Goal: Task Accomplishment & Management: Use online tool/utility

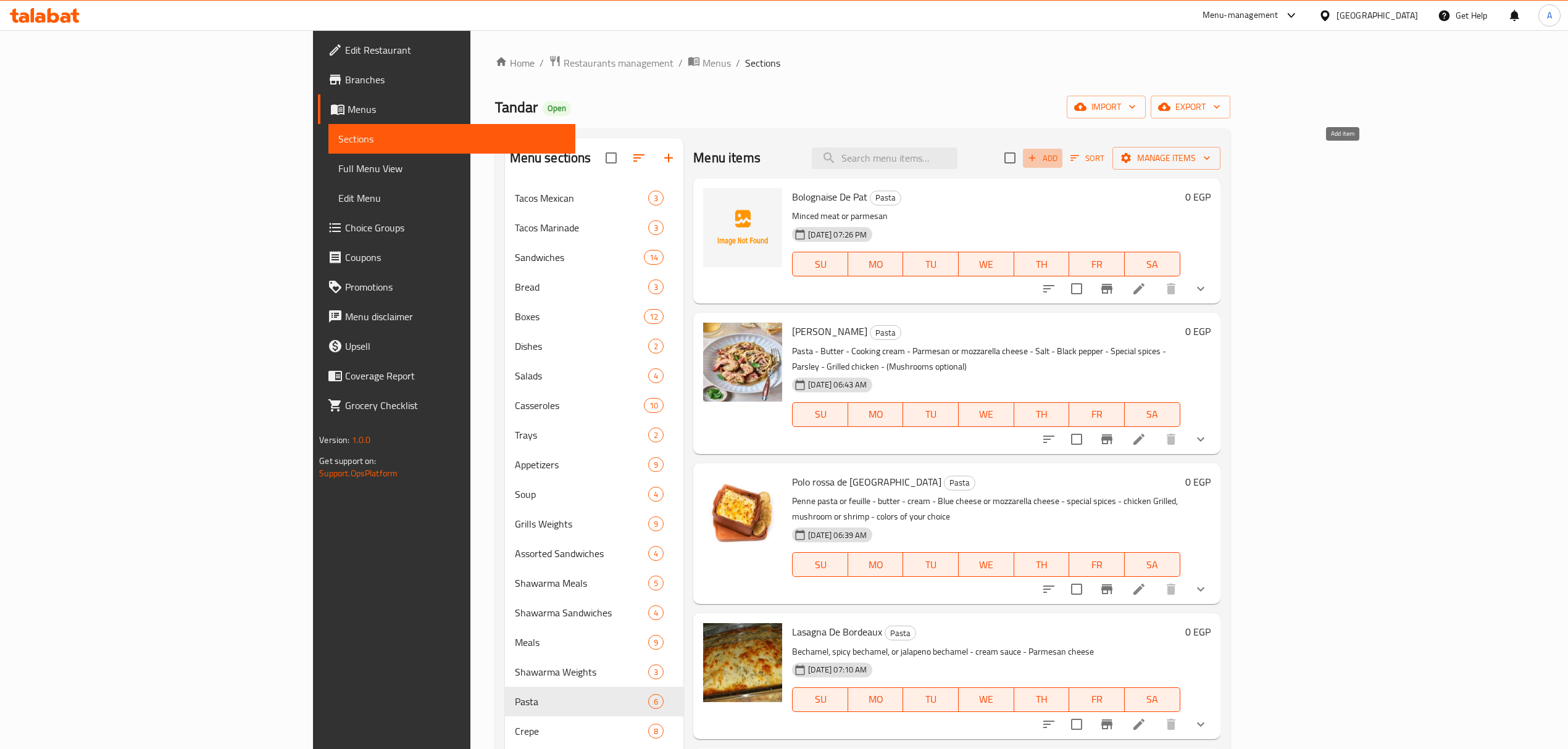
click at [1059, 164] on span "Add" at bounding box center [1042, 158] width 33 height 14
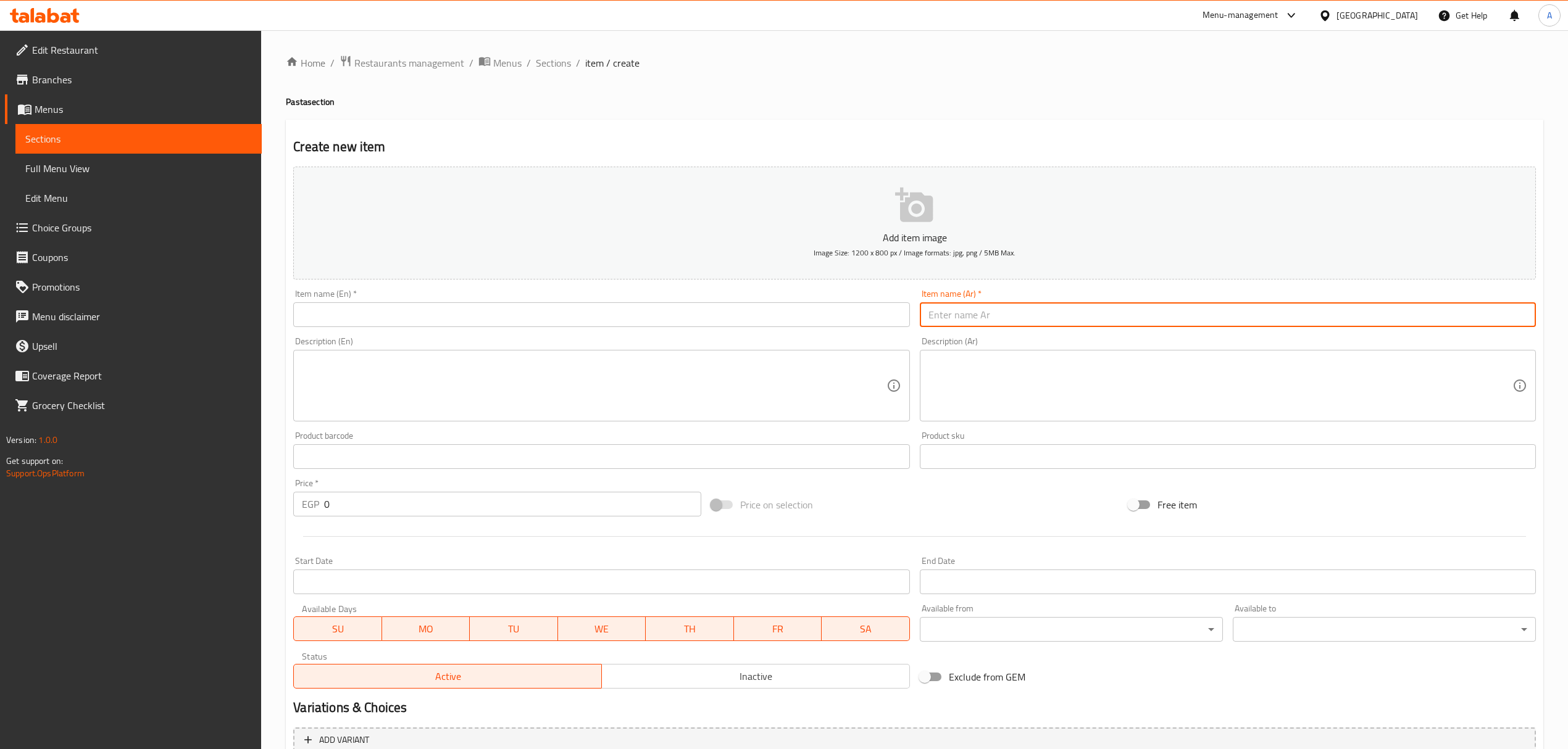
click at [1013, 311] on input "text" at bounding box center [1228, 315] width 616 height 24
paste input "ماتريشيائا دى نابولى"
click at [926, 314] on input "ماتريشيائا دى نابولى" at bounding box center [1228, 315] width 616 height 24
click at [976, 312] on input "إماتريشيائا دى نابولى" at bounding box center [1228, 315] width 616 height 24
click at [1006, 322] on input "إماتريشيانا دى نابولى" at bounding box center [1228, 315] width 616 height 24
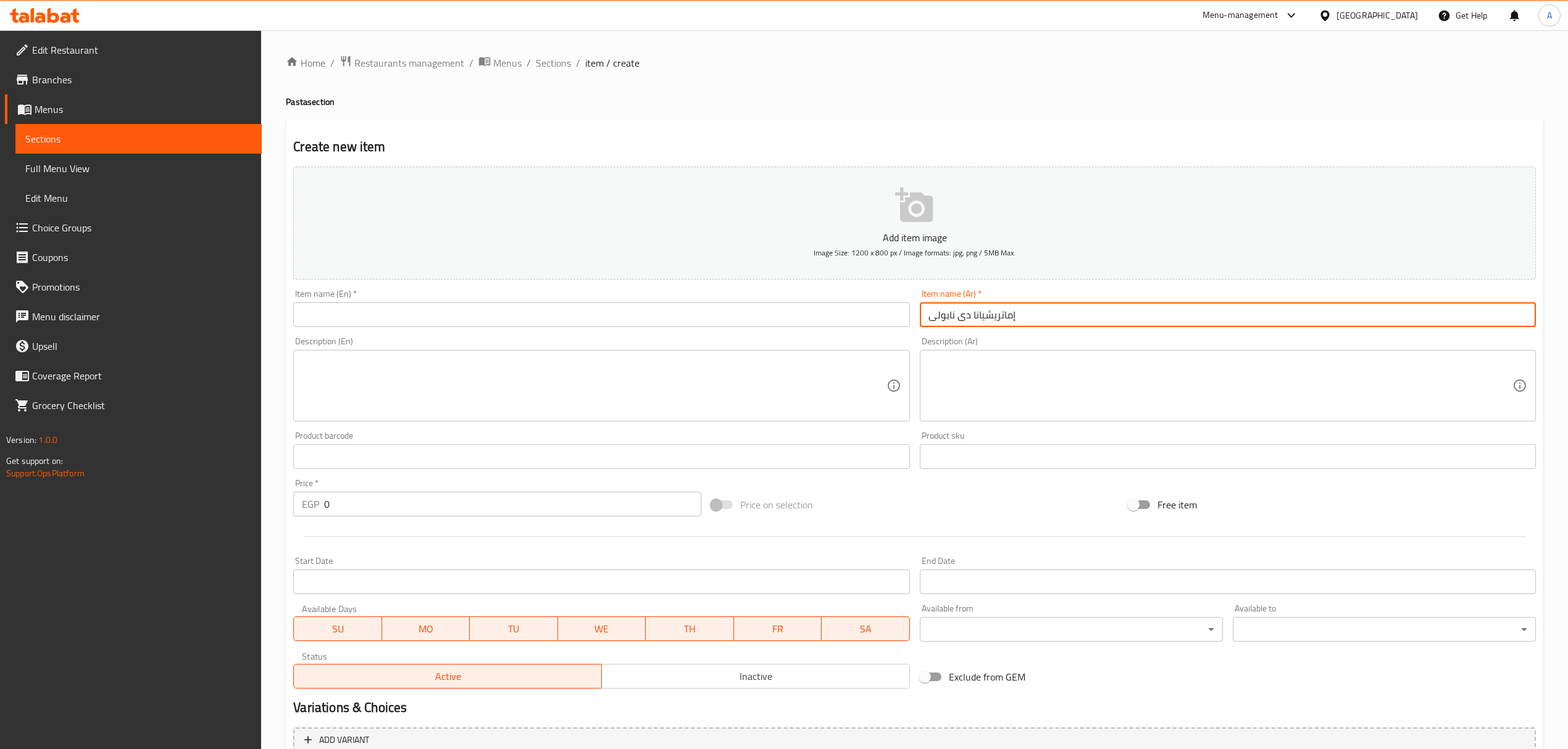
click at [1006, 322] on input "إماتريشيانا دى نابولى" at bounding box center [1228, 315] width 616 height 24
type input "إماتريشيانا دى نابولى"
click at [1000, 312] on input "إماتريشيانا دى نابولى" at bounding box center [1228, 315] width 616 height 24
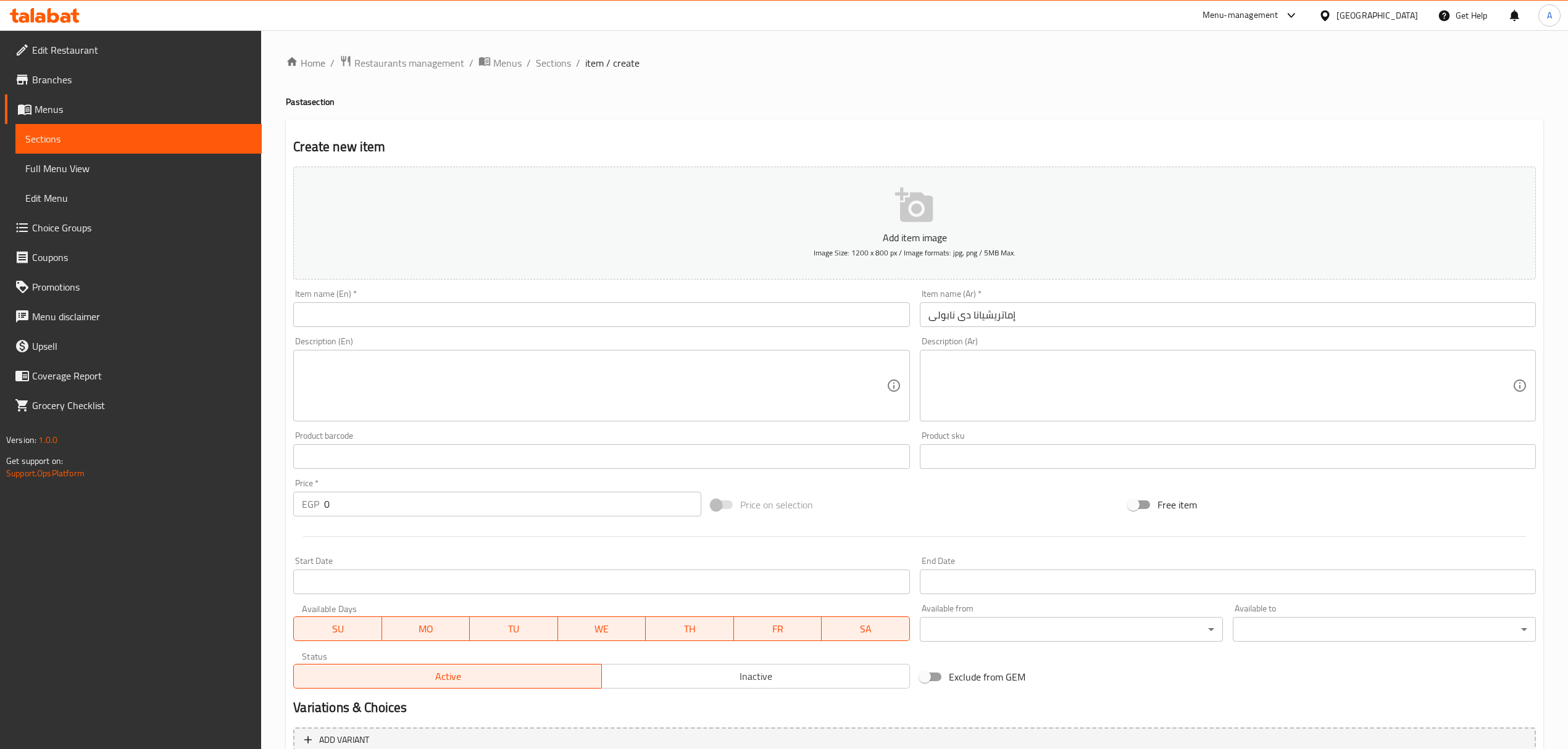
click at [488, 318] on input "text" at bounding box center [601, 315] width 616 height 24
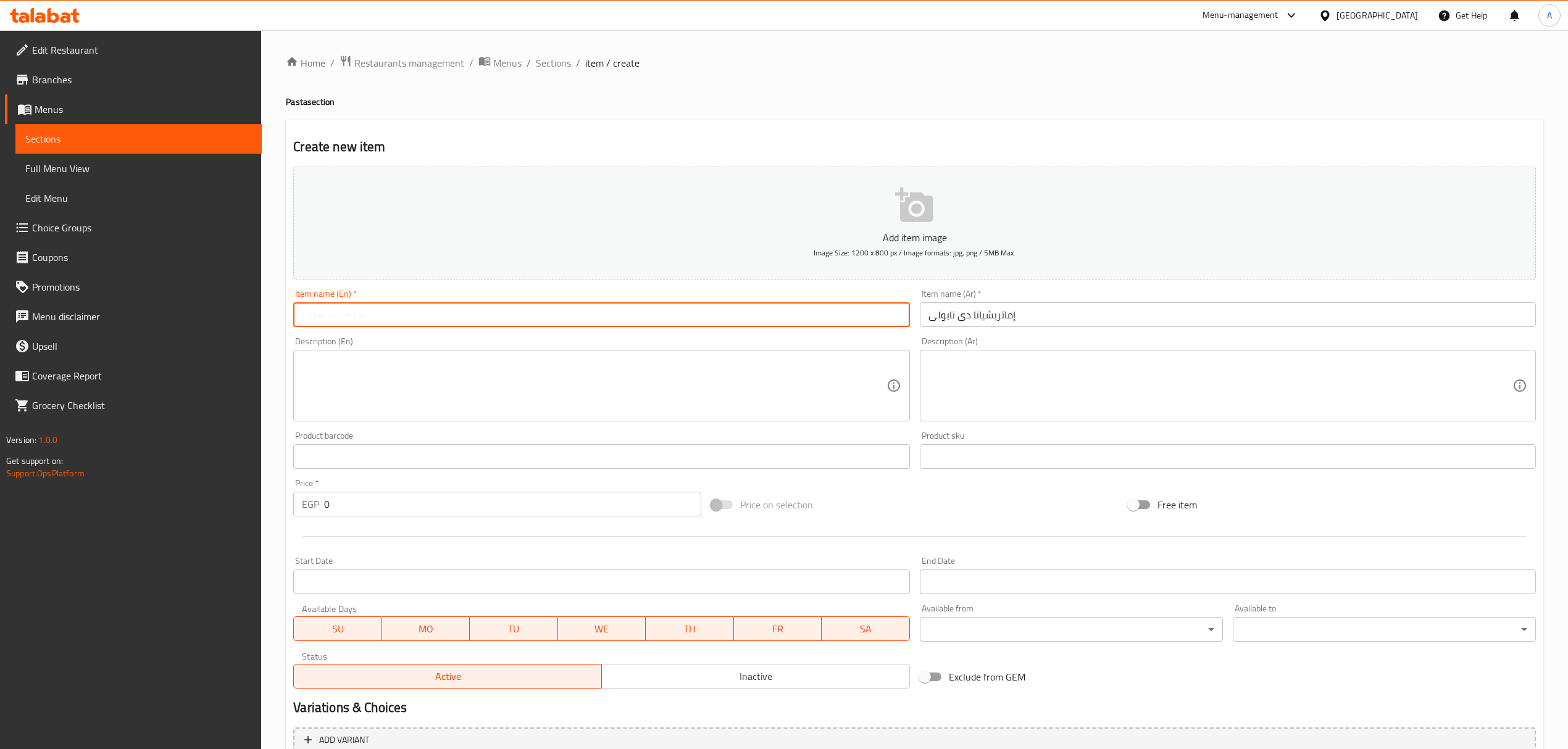
paste input "Imatriciana"
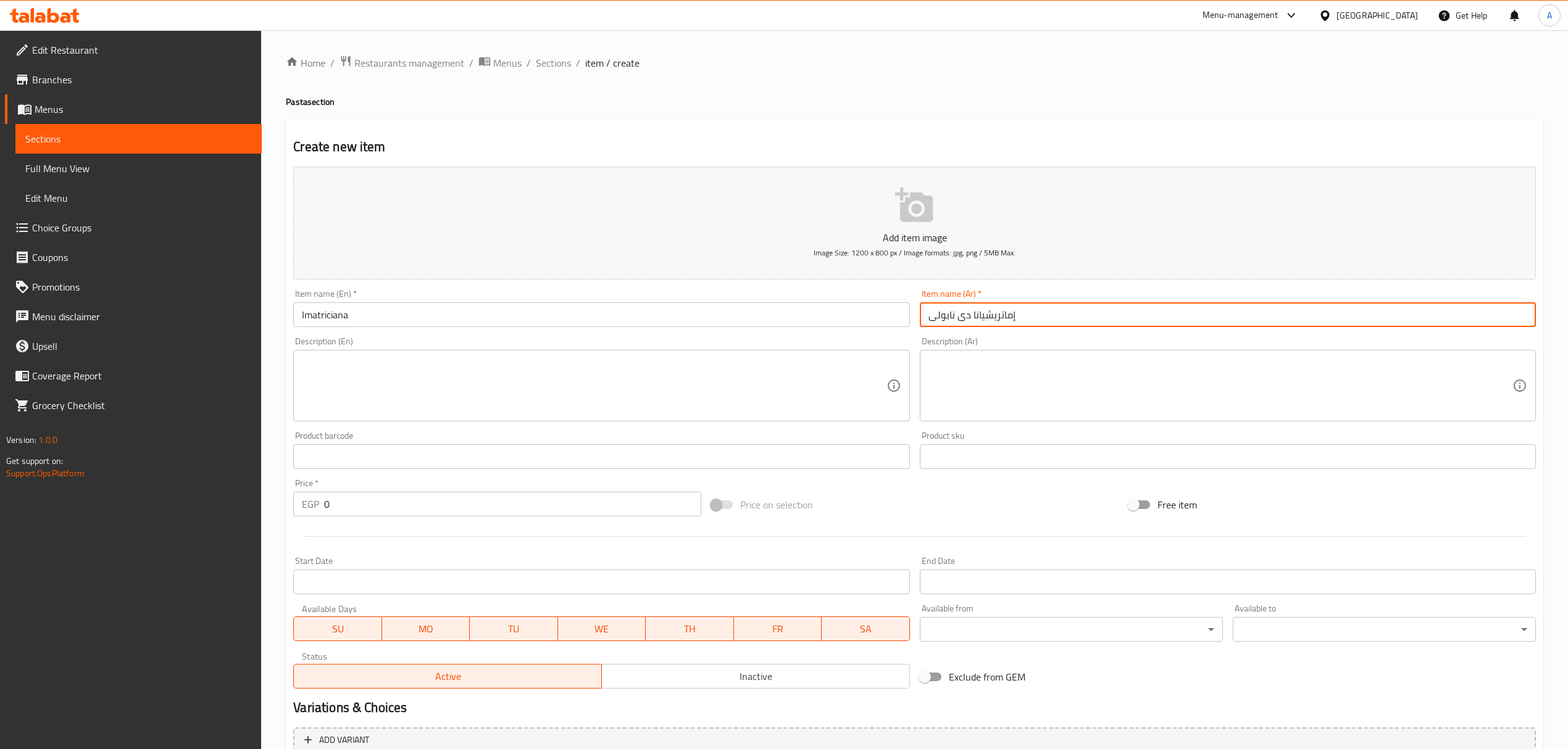
drag, startPoint x: 969, startPoint y: 321, endPoint x: 899, endPoint y: 319, distance: 70.0
click at [899, 319] on div "Add item image Image Size: 1200 x 800 px / Image formats: jpg, png / 5MB Max. I…" at bounding box center [915, 428] width 1252 height 532
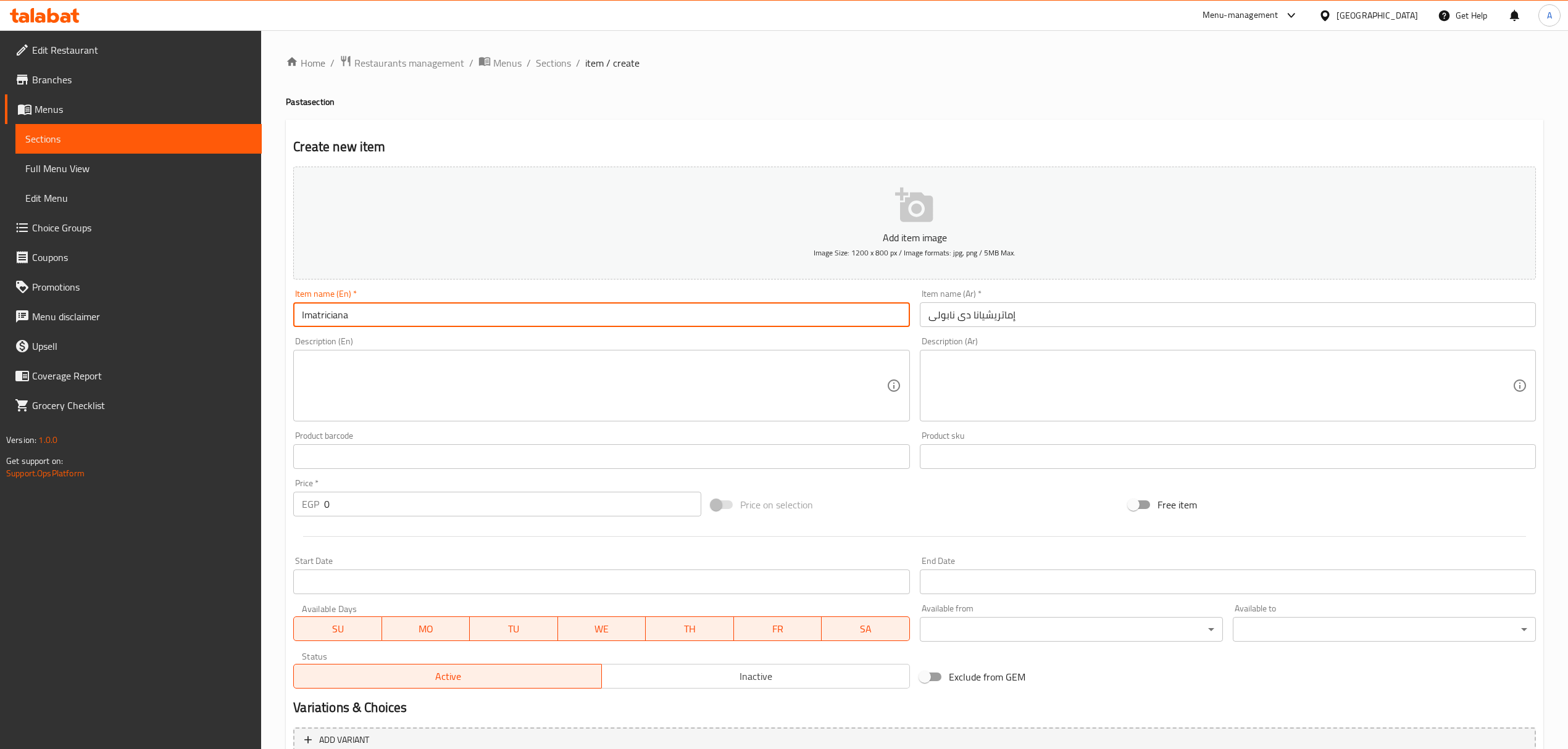
click at [570, 317] on input "Imatriciana" at bounding box center [601, 315] width 616 height 24
type input "Imatriciana De Napoli"
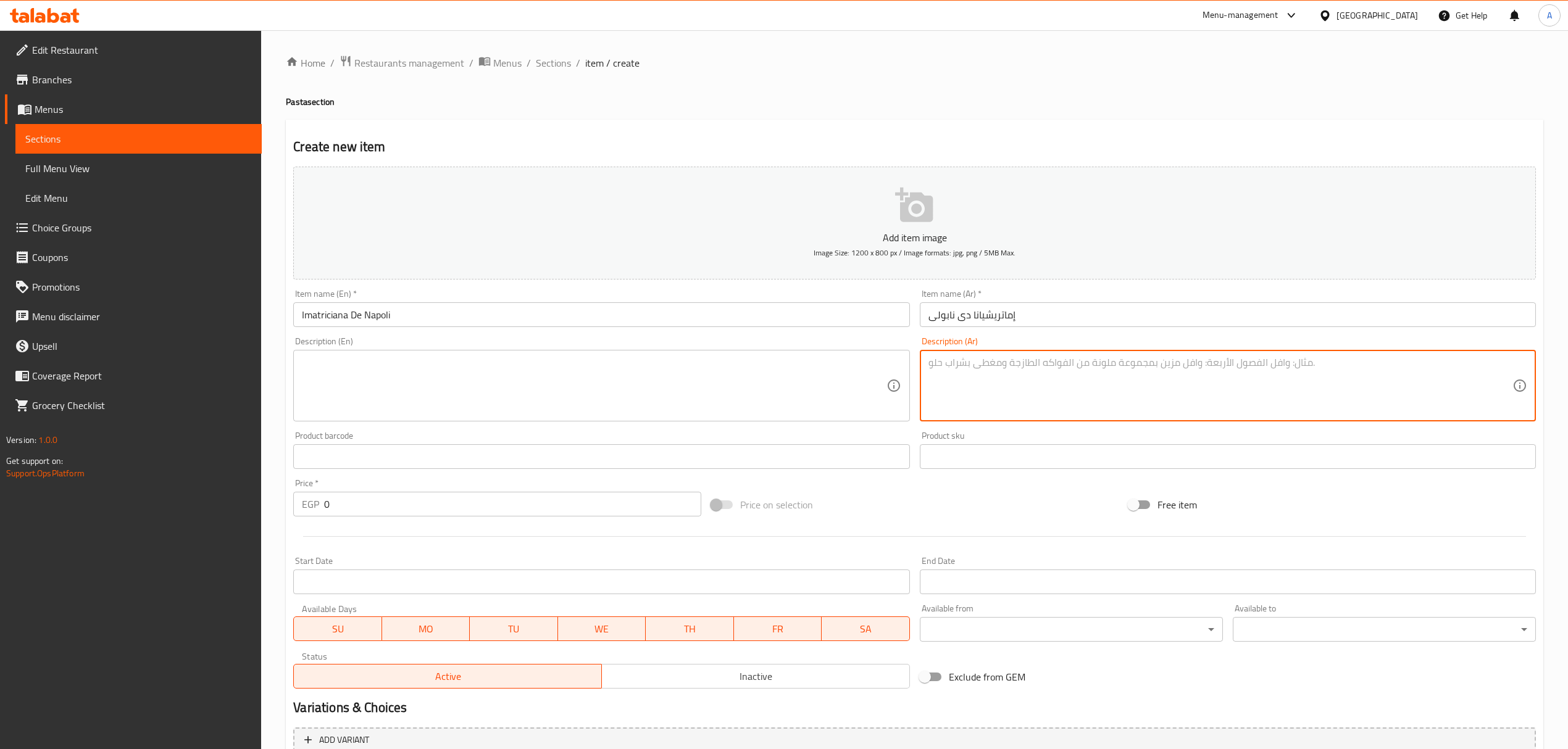
click at [1112, 368] on textarea at bounding box center [1220, 386] width 584 height 58
paste textarea "مكروقة إسباجتى أو بنا -بيكوي تركى مدخن أو لحم مقدد"
click at [1029, 365] on textarea "مكروقة إسباجتى أو بنا -بيكوي تركى مدخن أو لحم مقدد" at bounding box center [1220, 386] width 584 height 58
click at [1154, 355] on div "مكروقة إسباجتى أو بنا -بيكون تركى مدخن أو لحم مقدد Description (Ar)" at bounding box center [1228, 385] width 616 height 71
click at [1174, 370] on textarea "مكروقة إسباجتى أو بنا -بيكون تركى مدخن أو لحم مقدد" at bounding box center [1220, 386] width 584 height 58
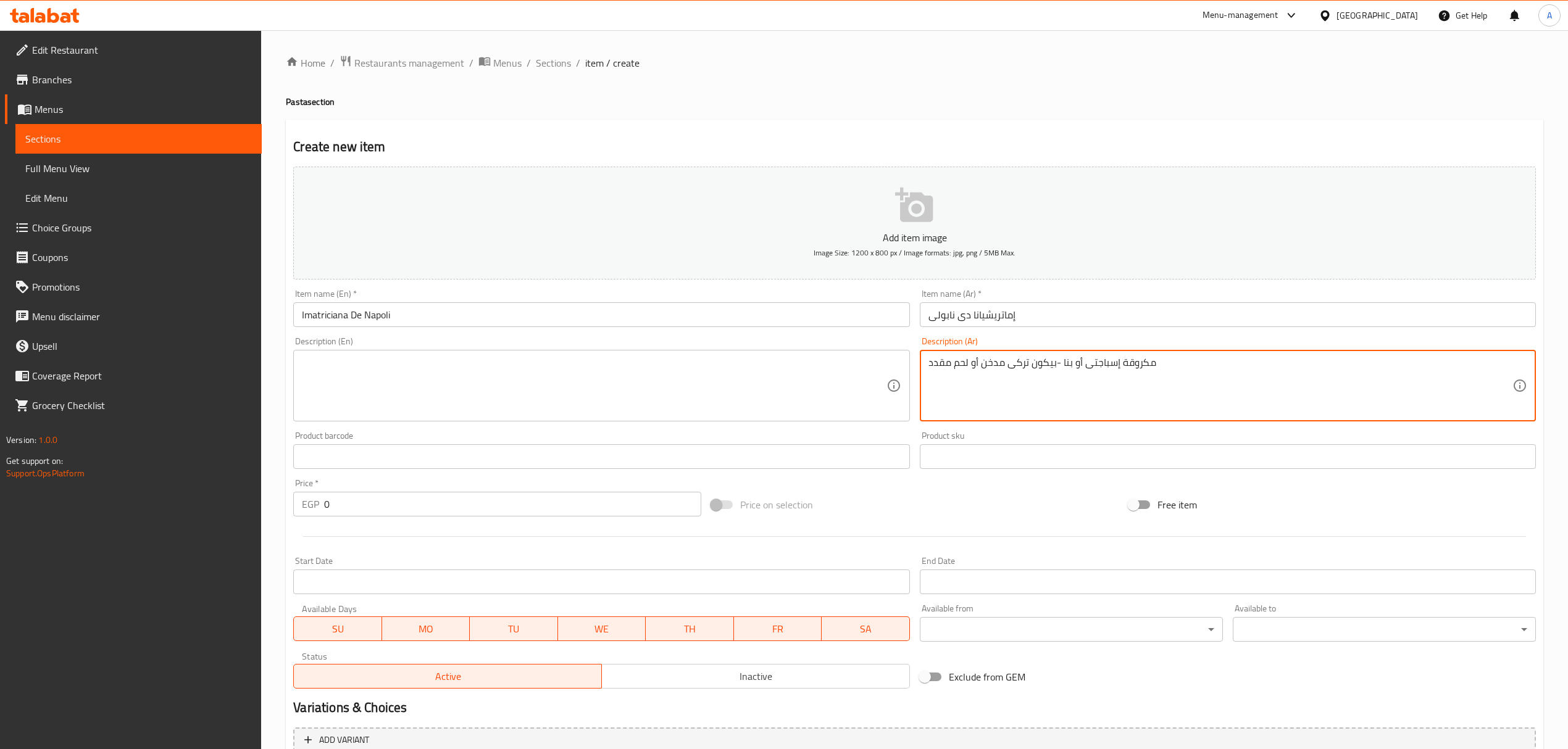
click at [1168, 359] on textarea "مكروقة إسباجتى أو بنا -بيكون تركى مدخن أو لحم مقدد" at bounding box center [1220, 386] width 584 height 58
paste textarea "زيت زيثوي أو زيدة احسب إختيارك) -يصل -طماطم فلفل"
click at [1114, 362] on textarea "مكروقة إسباجتى أو بنا -بيكون تركى مدخن أو لحم مقدد - زيت زيثوي أو زيدة احسب إخت…" at bounding box center [1220, 386] width 584 height 58
click at [1084, 364] on textarea "مكروقة إسباجتى أو بنا -بيكون تركى مدخن أو لحم مقدد - زيت زيتون أو زيدة احسب إخت…" at bounding box center [1220, 386] width 584 height 58
click at [1067, 364] on textarea "مكروقة إسباجتى أو بنا -بيكون تركى مدخن أو لحم مقدد - زيت زيتون أو زبدة احسب إخت…" at bounding box center [1220, 386] width 584 height 58
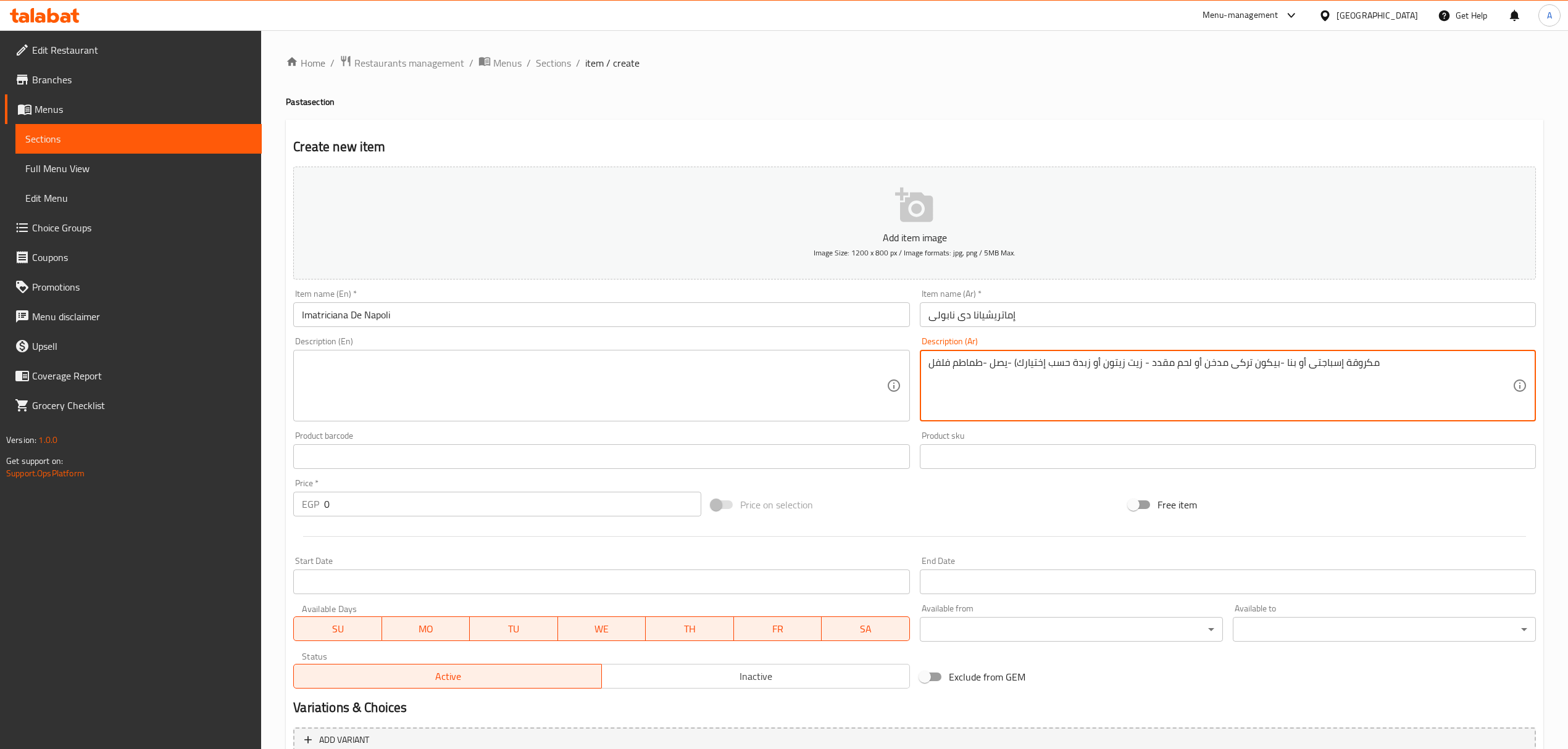
click at [1013, 363] on textarea "مكروقة إسباجتى أو بنا -بيكون تركى مدخن أو لحم مقدد - زيت زيتون أو زبدة حسب إختي…" at bounding box center [1220, 386] width 584 height 58
click at [951, 369] on textarea "مكروقة إسباجتى أو بنا -بيكون تركى مدخن أو لحم مقدد - زيت زيتون أو زبدة حسب إختي…" at bounding box center [1220, 386] width 584 height 58
click at [1415, 368] on textarea "مكروقة إسباجتى أو بنا -بيكون تركى مدخن أو لحم مقدد - زيت زيتون أو زبدة حسب إختي…" at bounding box center [1220, 386] width 584 height 58
paste textarea "أحمر حار ( إختياري ) ملح -بهارات خاصة- بارميزان أو"
click at [1011, 371] on textarea "مكروقة إسباجتى أو بنا -بيكون تركى مدخن أو لحم مقدد - زيت زيتون أو زبدة حسب إختي…" at bounding box center [1220, 386] width 584 height 58
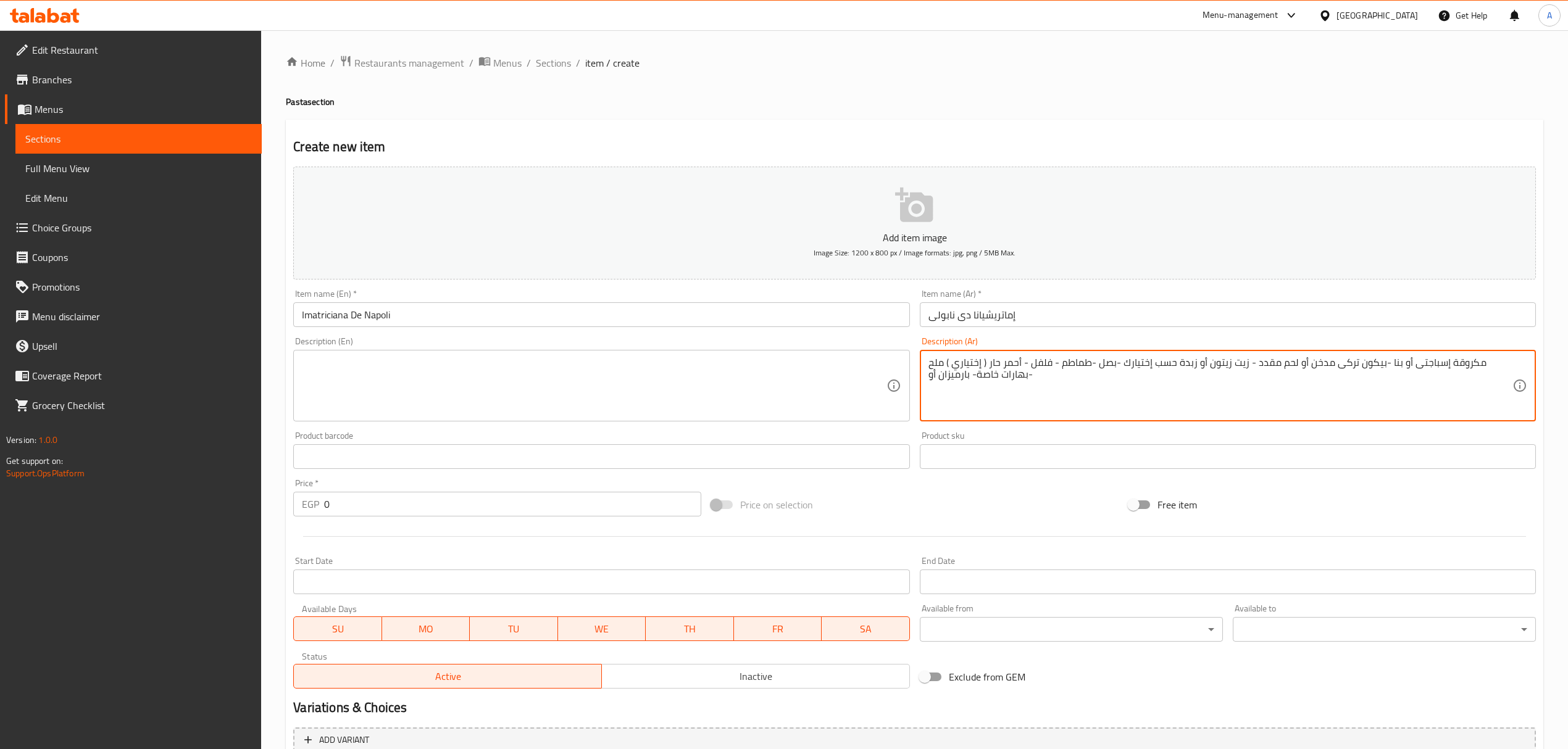
click at [1003, 374] on textarea "مكروقة إسباجتى أو بنا -بيكون تركى مدخن أو لحم مقدد - زيت زيتون أو زبدة حسب إختي…" at bounding box center [1220, 386] width 584 height 58
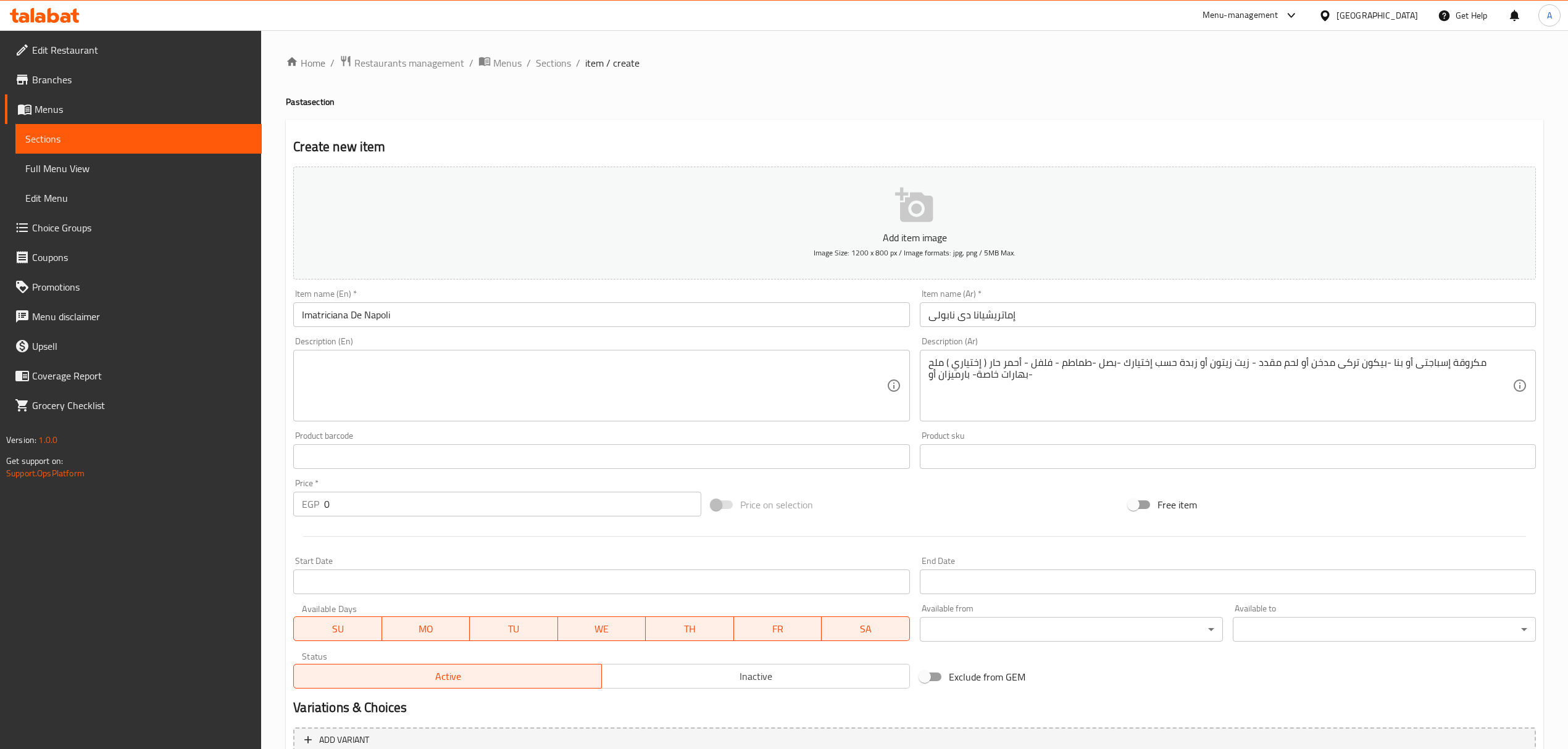
click at [1329, 394] on textarea "مكروقة إسباجتى أو بنا -بيكون تركى مدخن أو لحم مقدد - زيت زيتون أو زبدة حسب إختي…" at bounding box center [1220, 386] width 584 height 58
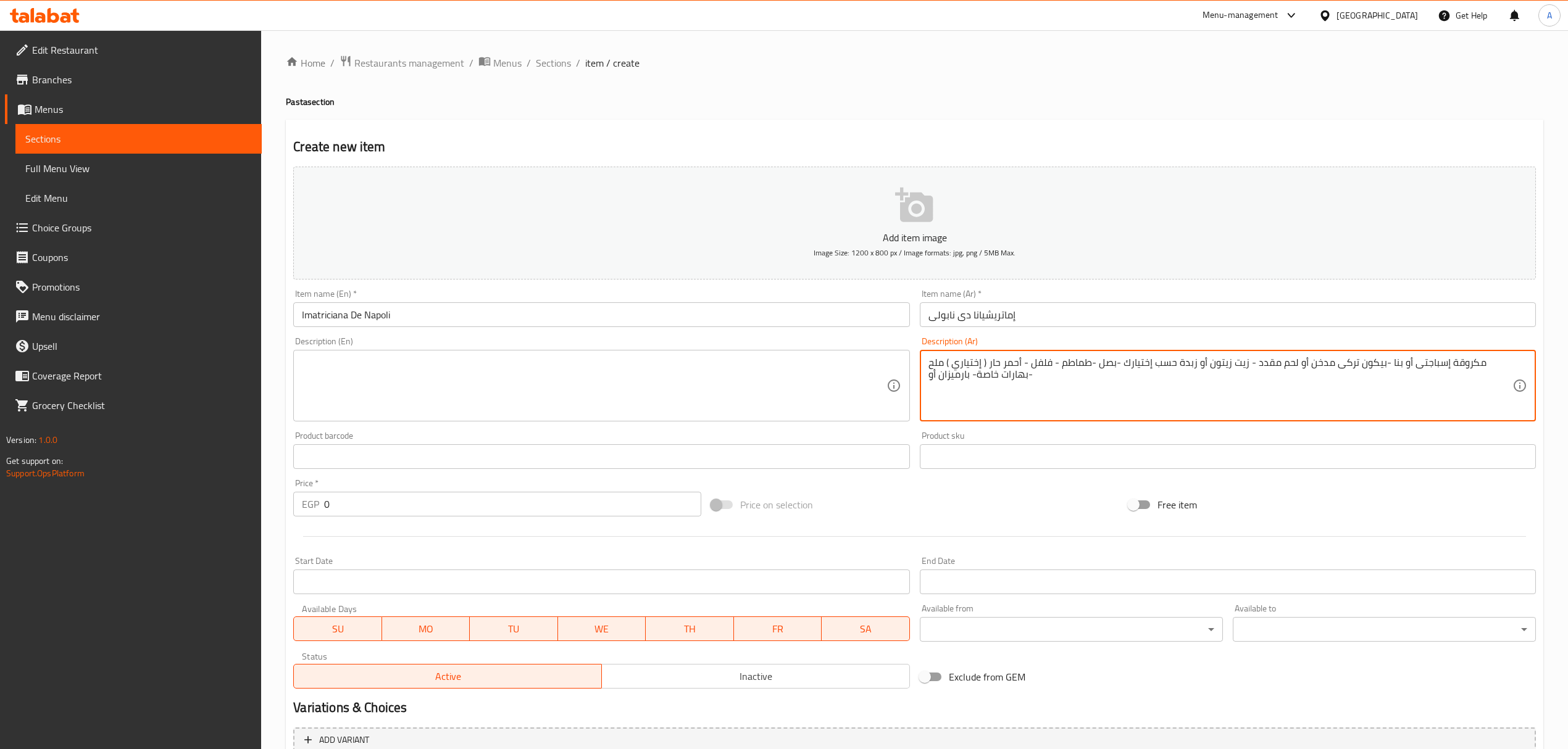
click at [1001, 374] on textarea "مكروقة إسباجتى أو بنا -بيكون تركى مدخن أو لحم مقدد - زيت زيتون أو زبدة حسب إختي…" at bounding box center [1220, 386] width 584 height 58
paste textarea "موتزاريلا أو رومى"
click at [1063, 364] on textarea "مكروقة إسباجتى أو بنا -بيكون تركى مدخن أو لحم مقدد - زيت زيتون أو زبدة حسب إختي…" at bounding box center [1220, 386] width 584 height 58
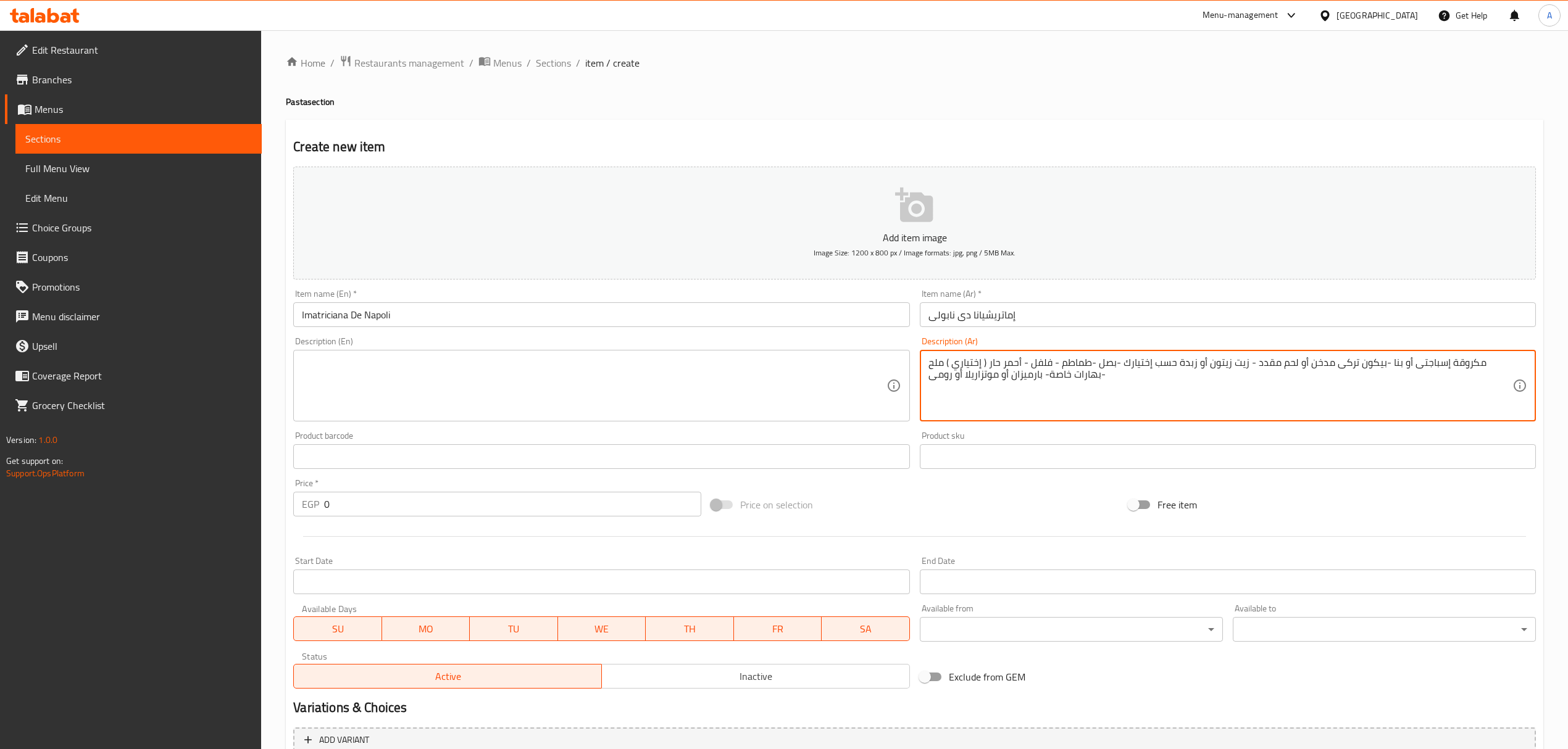
type textarea "مكروقة إسباجتى أو بنا -بيكون تركى مدخن أو لحم مقدد - زيت زيتون أو زبدة حسب إختي…"
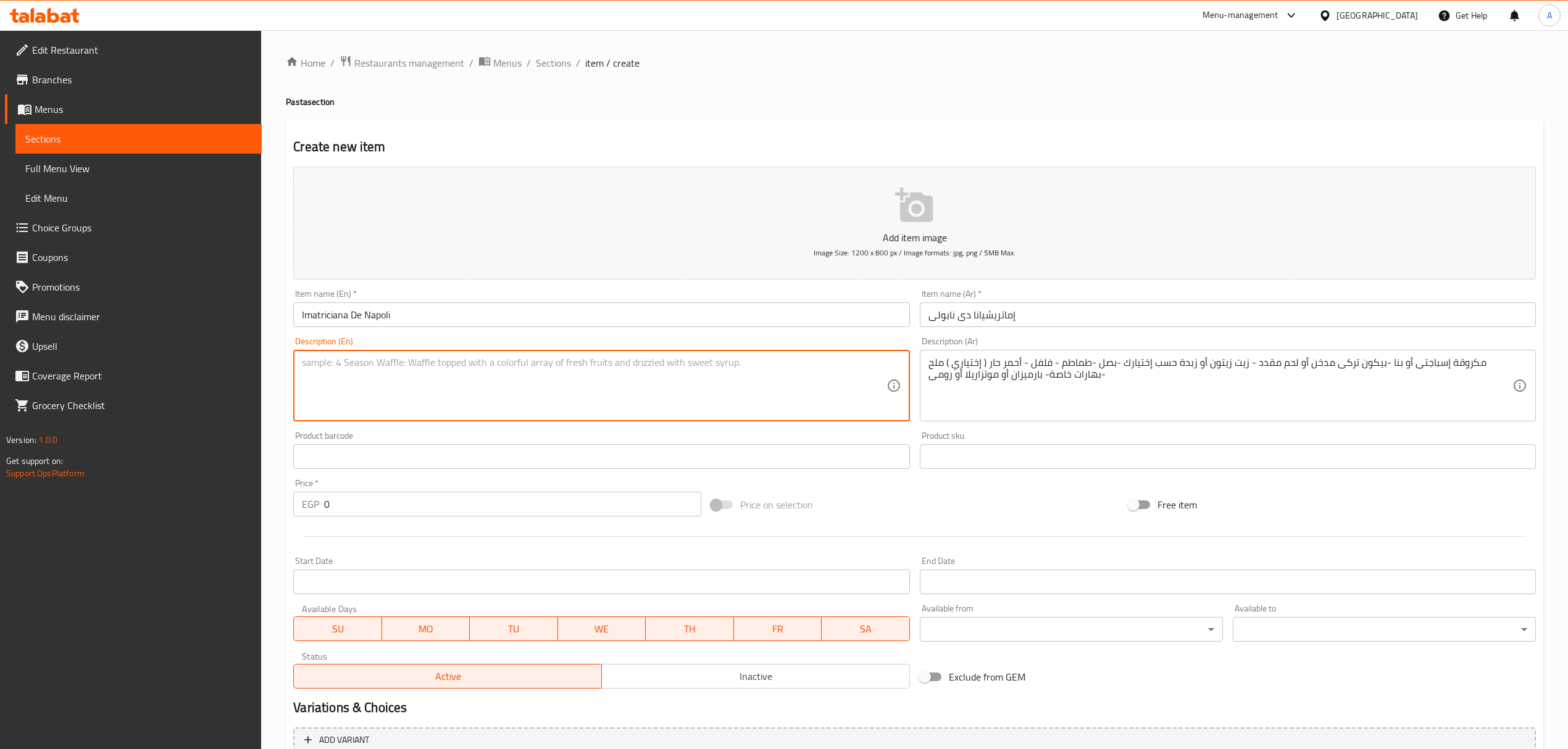
click at [619, 368] on textarea at bounding box center [594, 386] width 584 height 58
paste textarea "Spaghetti or penne pasta - smoked turkey bacon or bacon - olive oil or butter o…"
click at [592, 378] on textarea "Spaghetti or penne pasta - smoked turkey bacon or bacon - olive oil or butter o…" at bounding box center [594, 386] width 584 height 58
click at [556, 372] on textarea "Spaghetti or penne pasta - smoked turkey bacon or bacon - olive oil or butter o…" at bounding box center [594, 386] width 584 height 58
type textarea "Spaghetti or penne pasta - smoked turkey bacon or bacon - olive oil or butter o…"
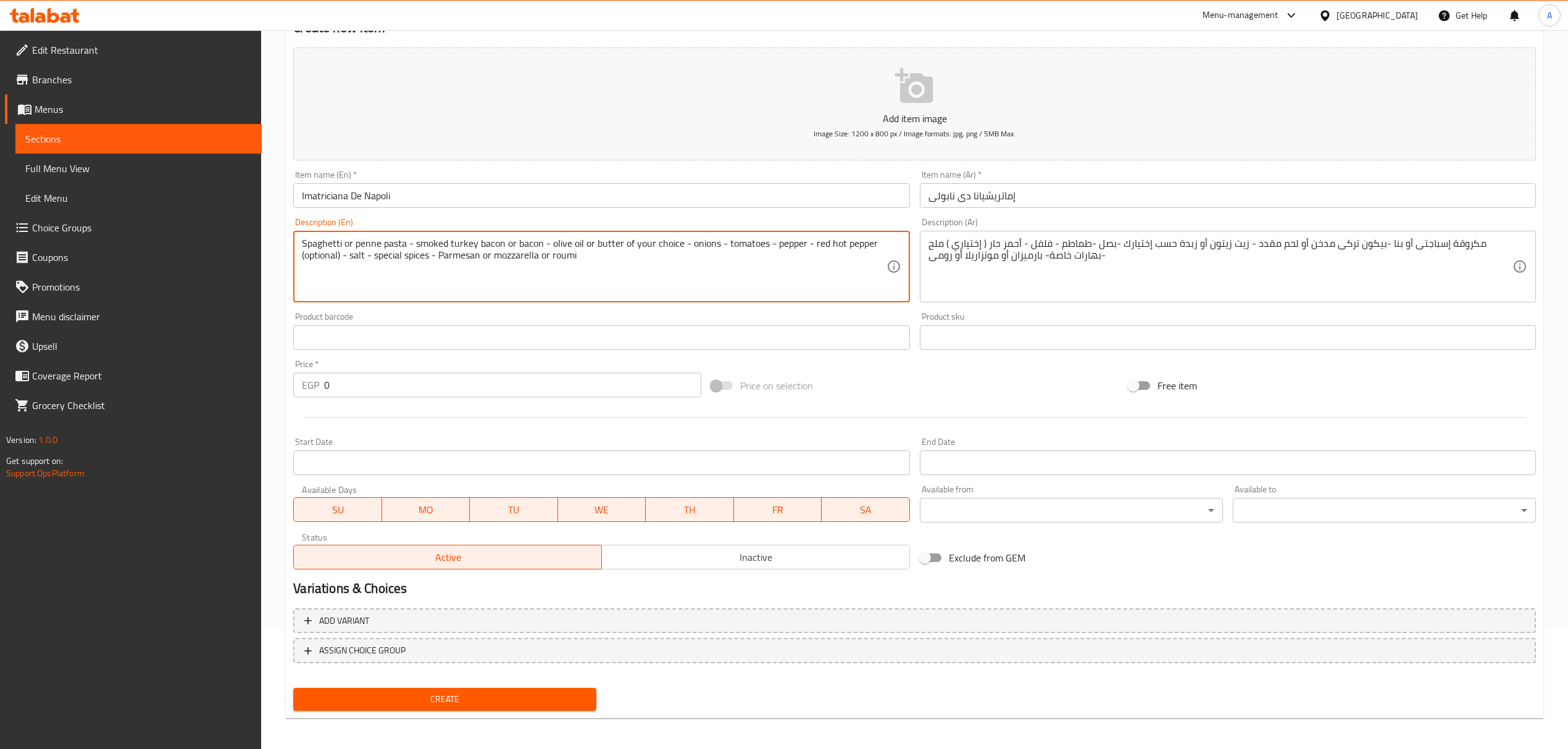
scroll to position [122, 0]
click at [324, 385] on input "0" at bounding box center [513, 383] width 377 height 24
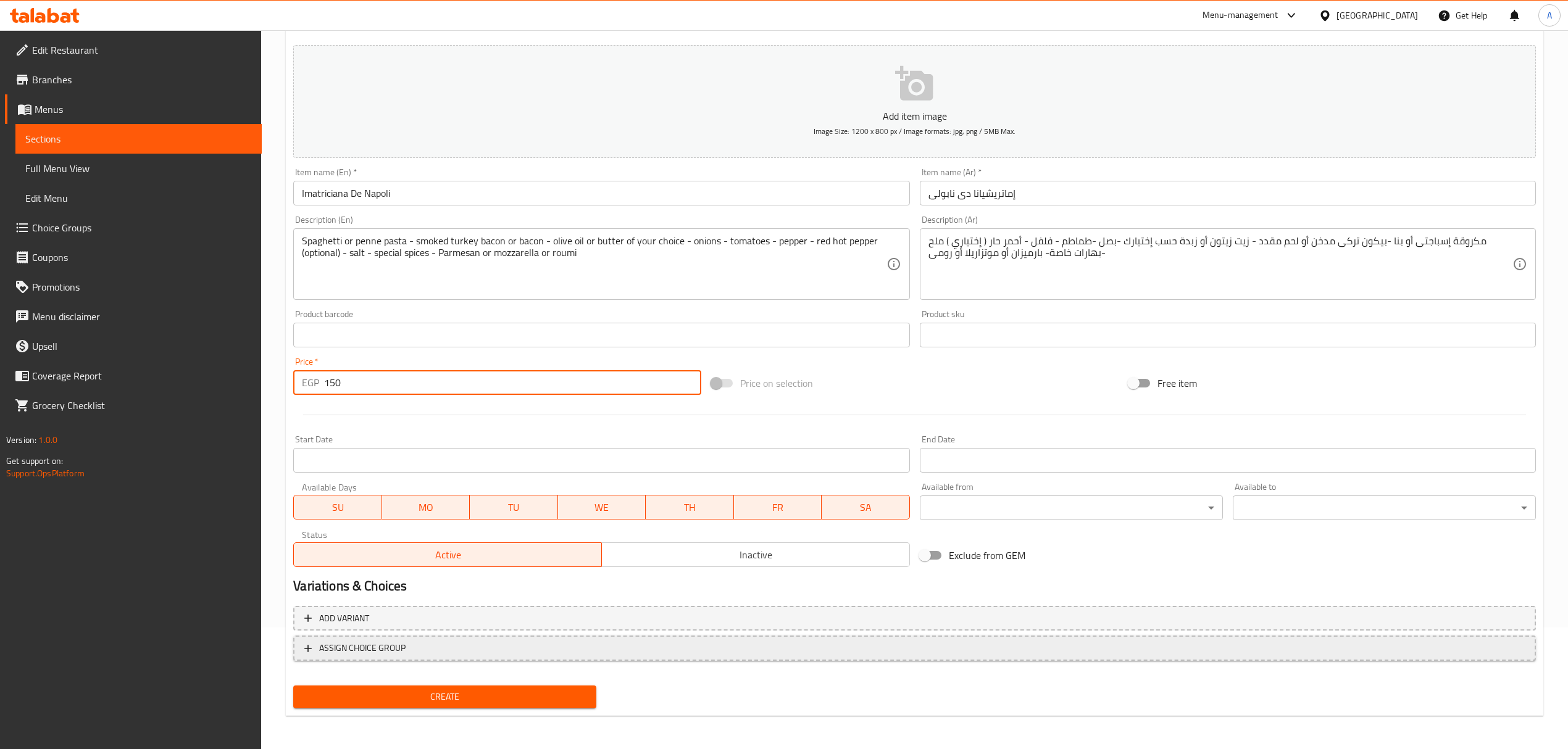
type input "150"
click at [445, 652] on span "ASSIGN CHOICE GROUP" at bounding box center [915, 648] width 1221 height 16
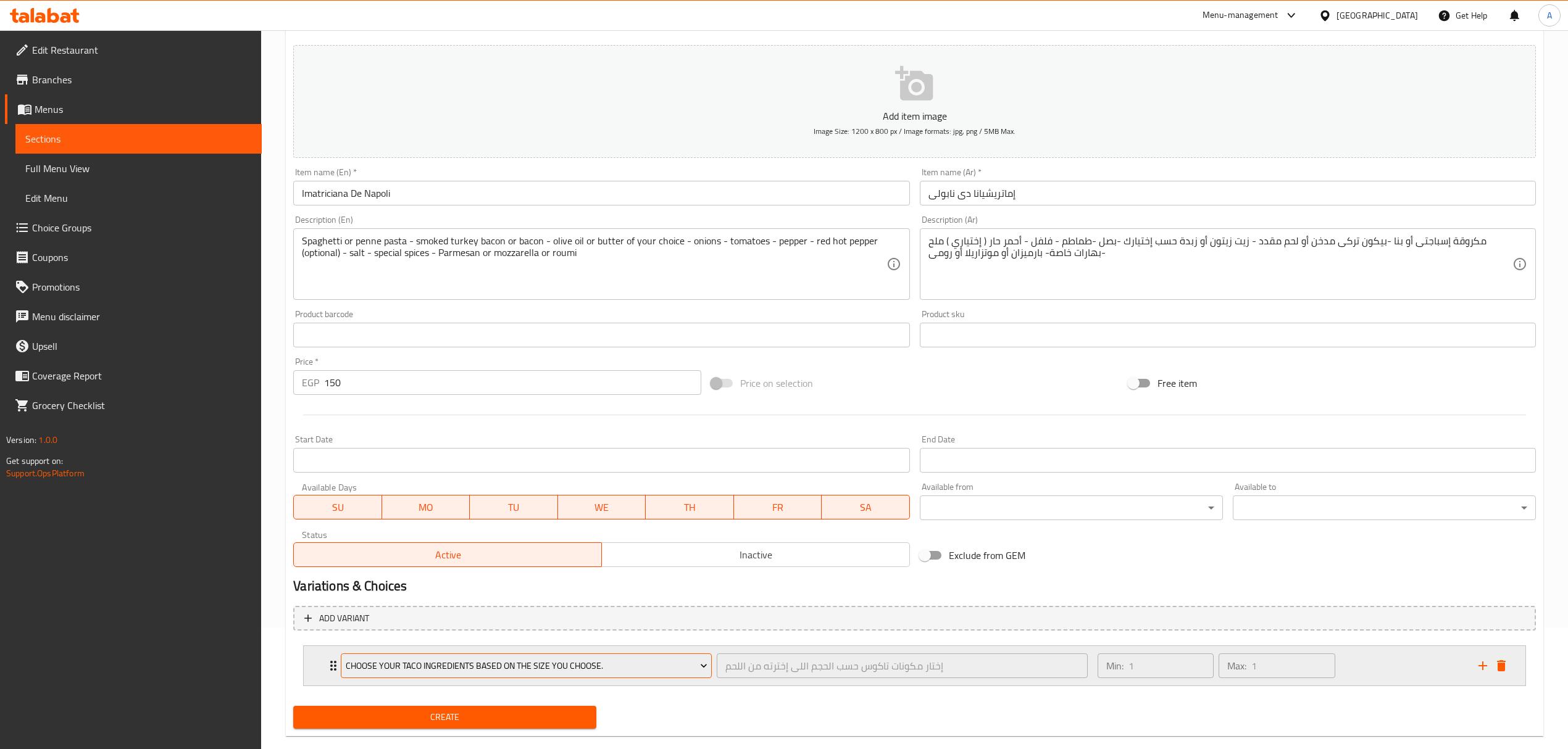
click at [519, 667] on span "Choose your taco ingredients based on the size you choose." at bounding box center [526, 666] width 362 height 16
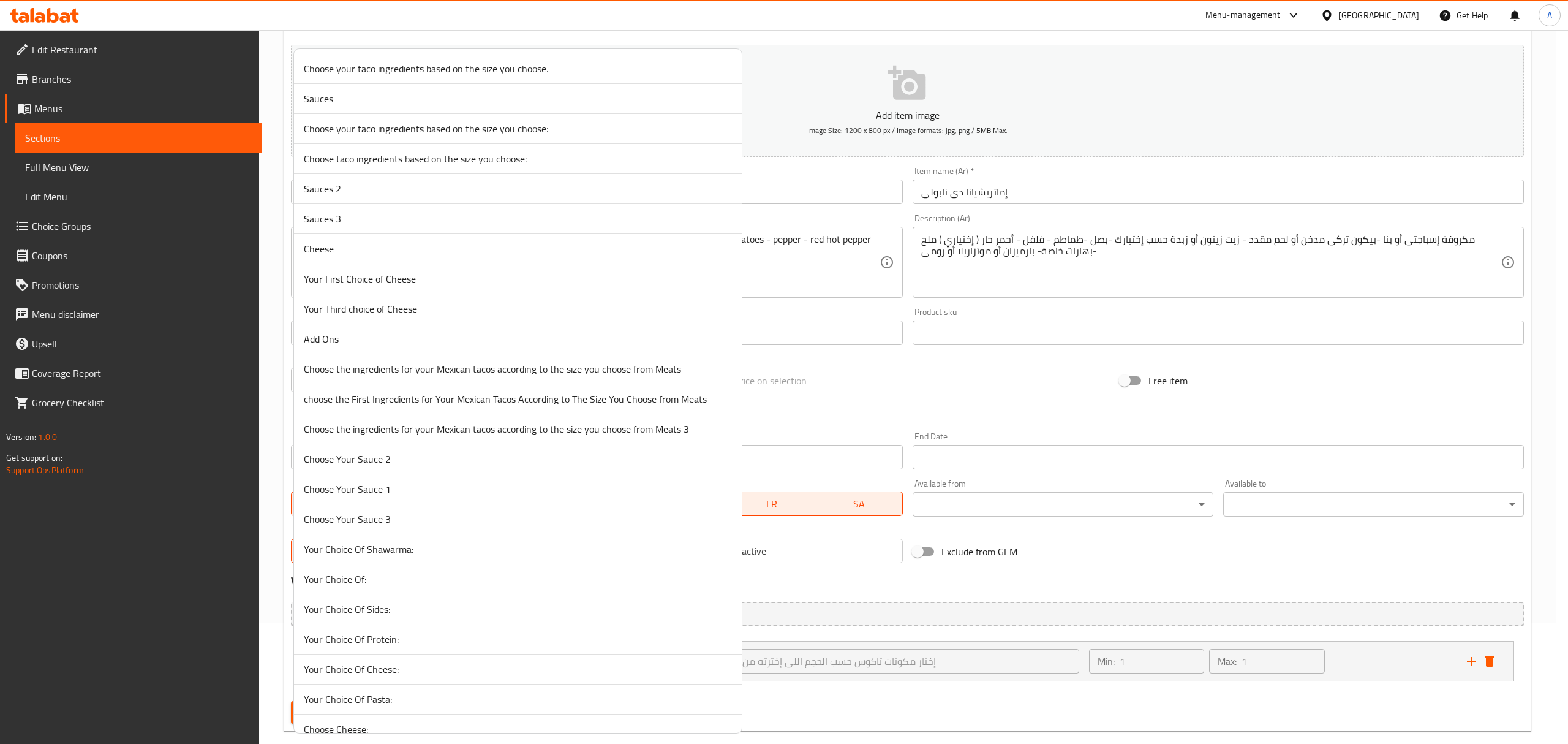
click at [491, 707] on span "Your Choice Of Pasta:" at bounding box center [517, 699] width 428 height 15
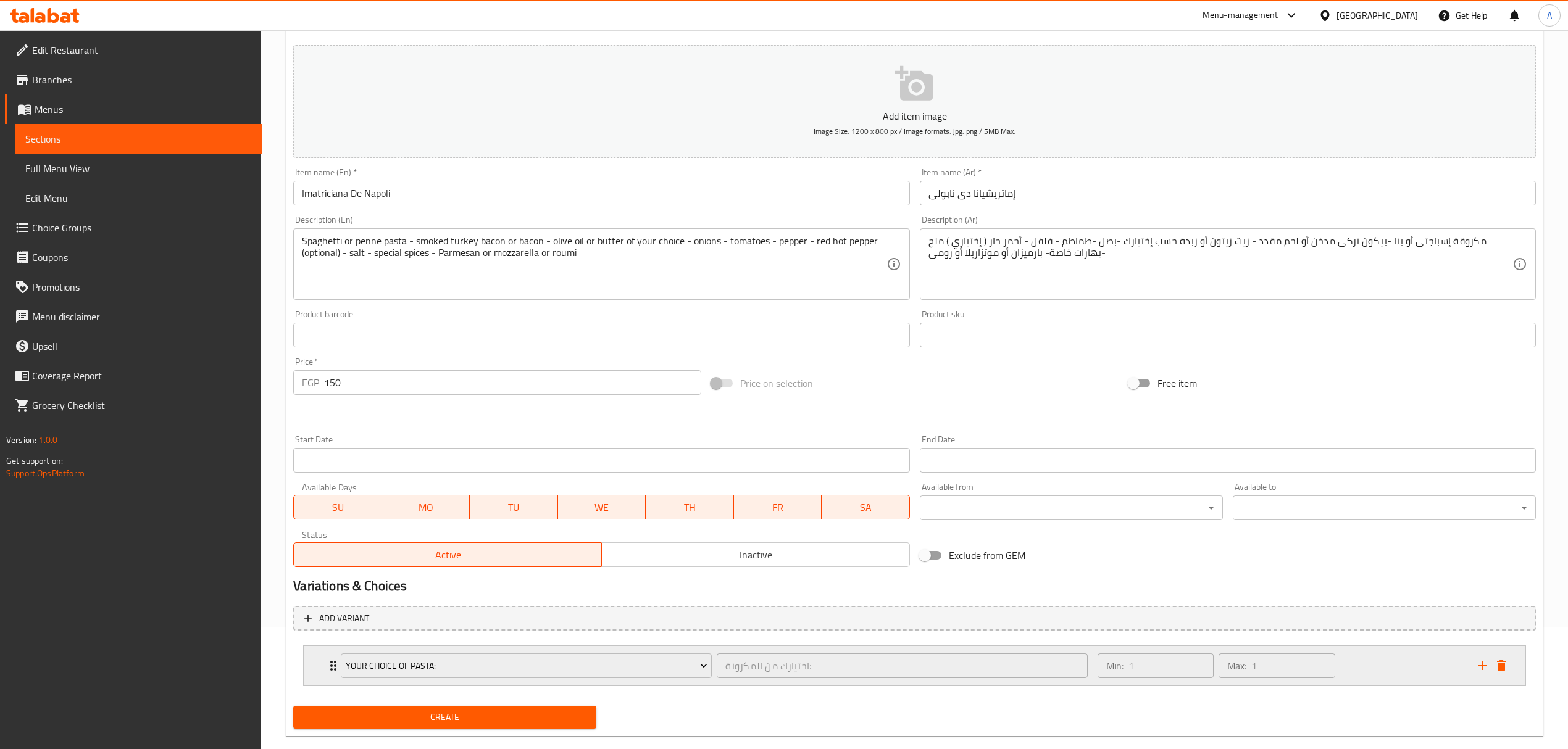
click at [327, 669] on icon "Expand" at bounding box center [333, 666] width 15 height 15
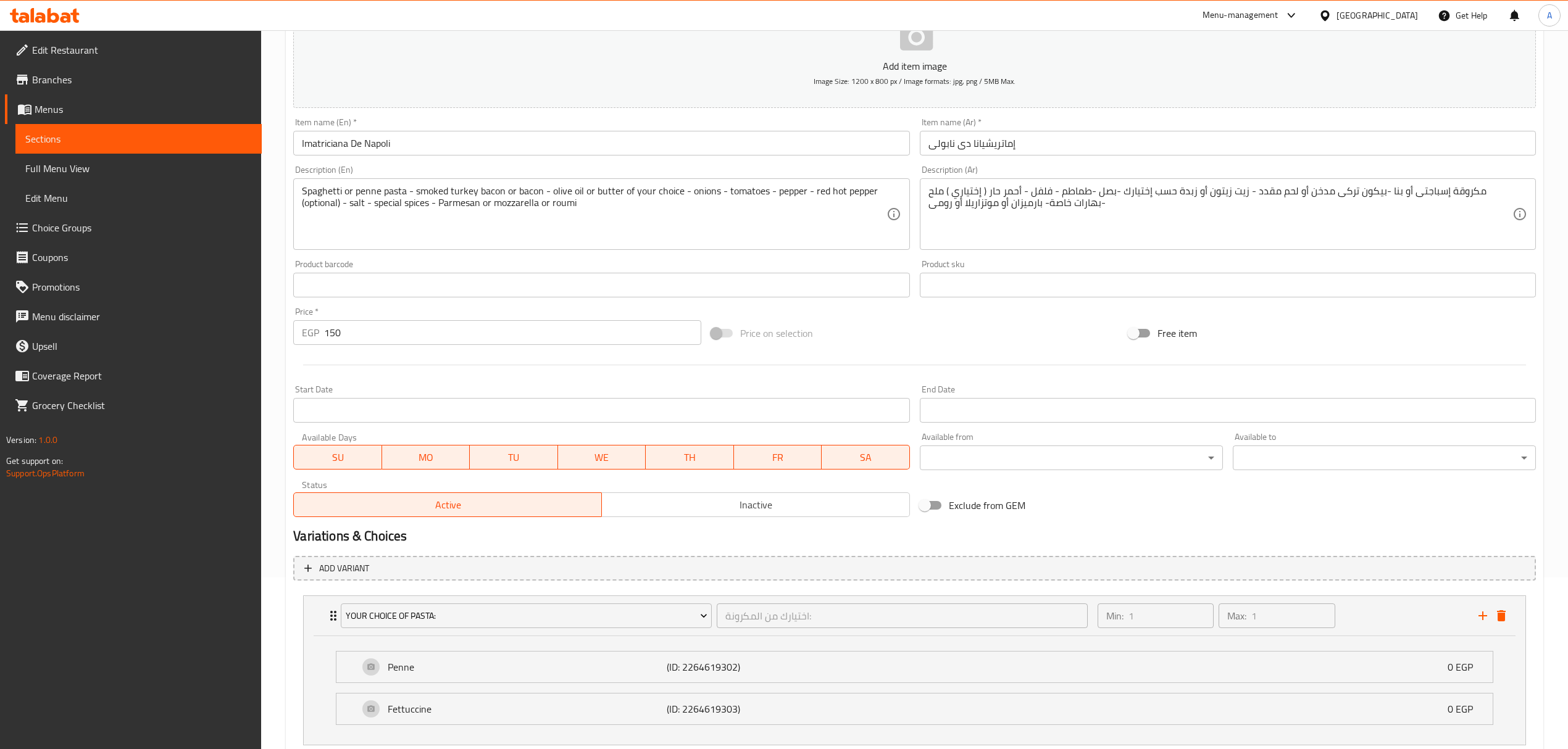
scroll to position [254, 0]
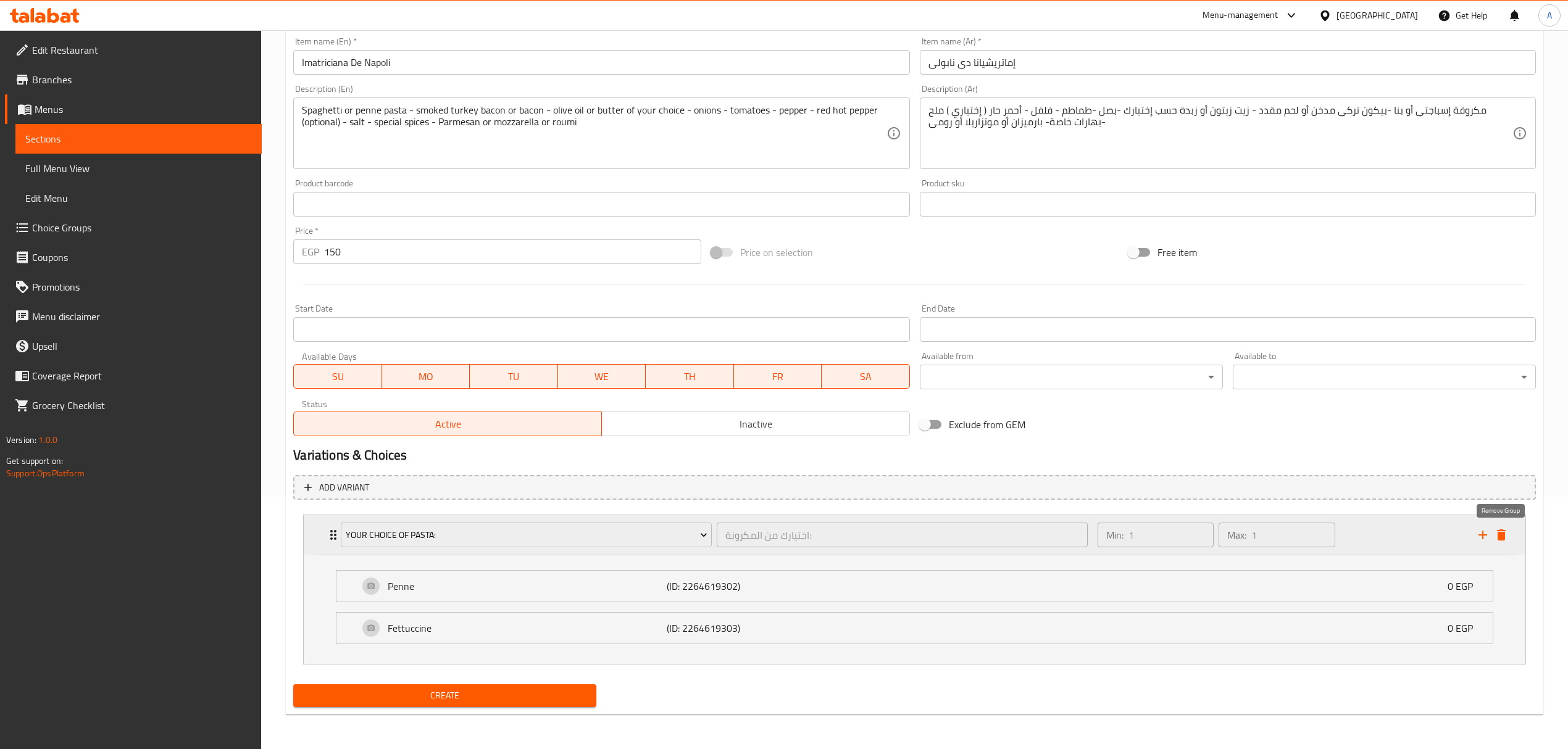
click at [1502, 536] on icon "delete" at bounding box center [1501, 535] width 9 height 11
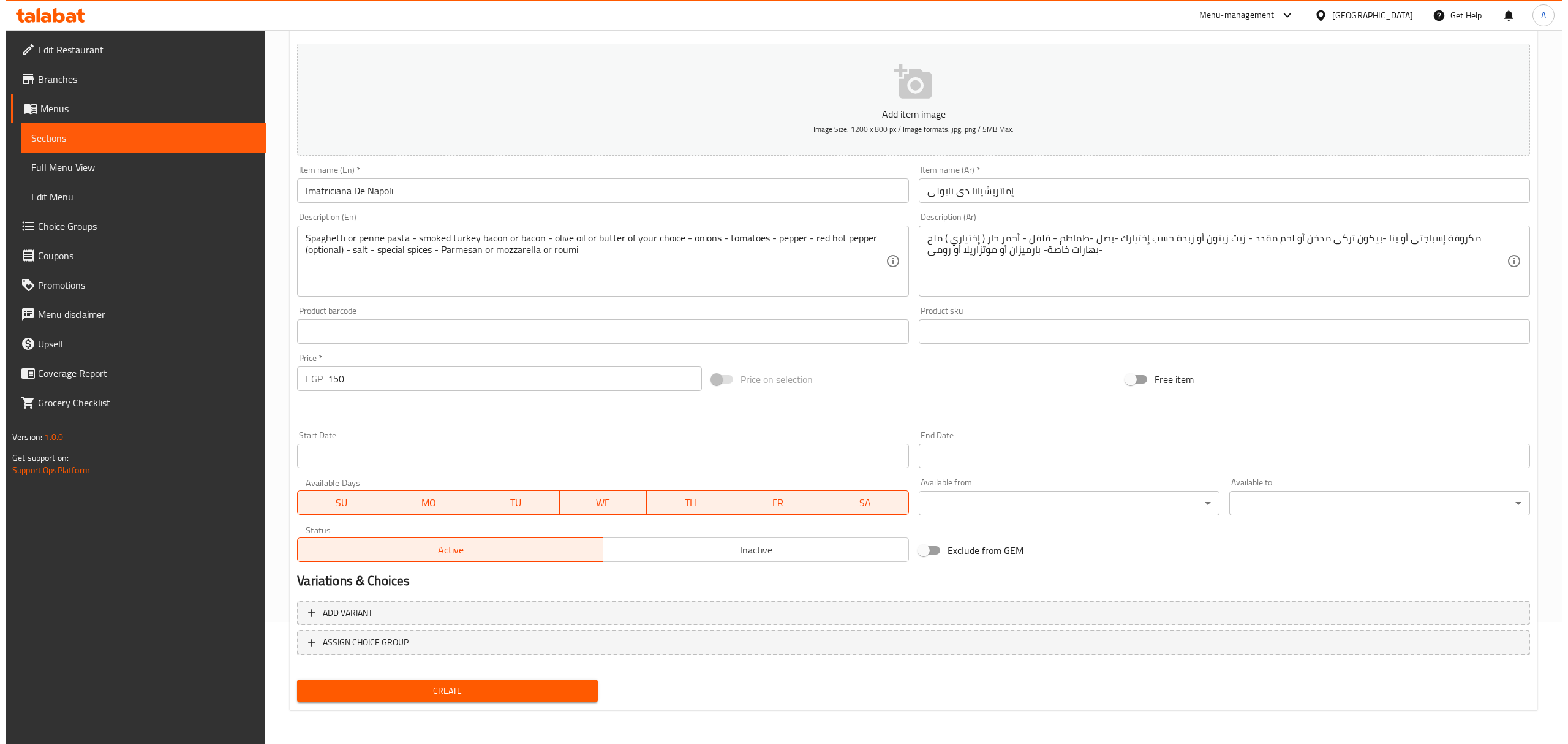
scroll to position [121, 0]
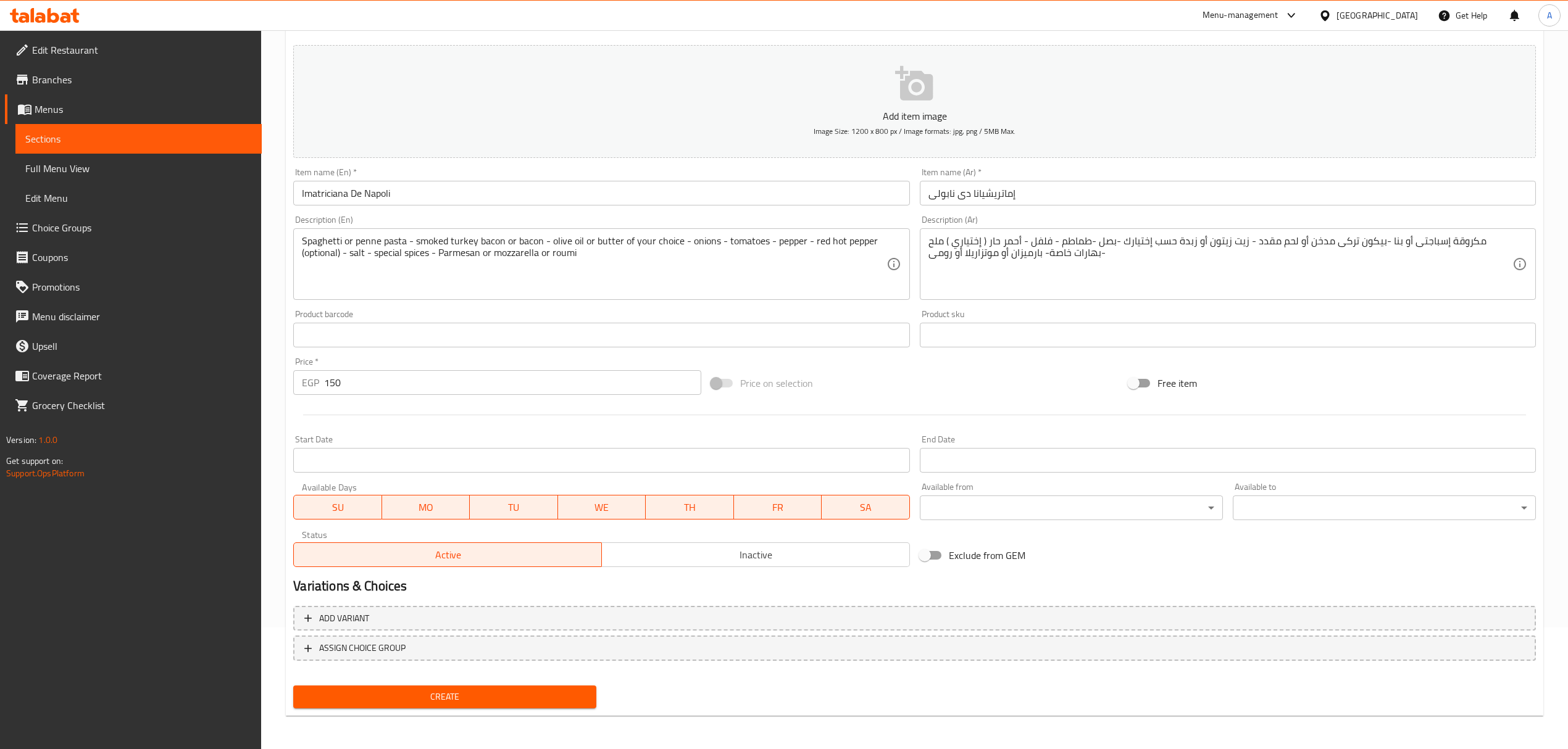
click at [502, 695] on span "Create" at bounding box center [445, 697] width 284 height 16
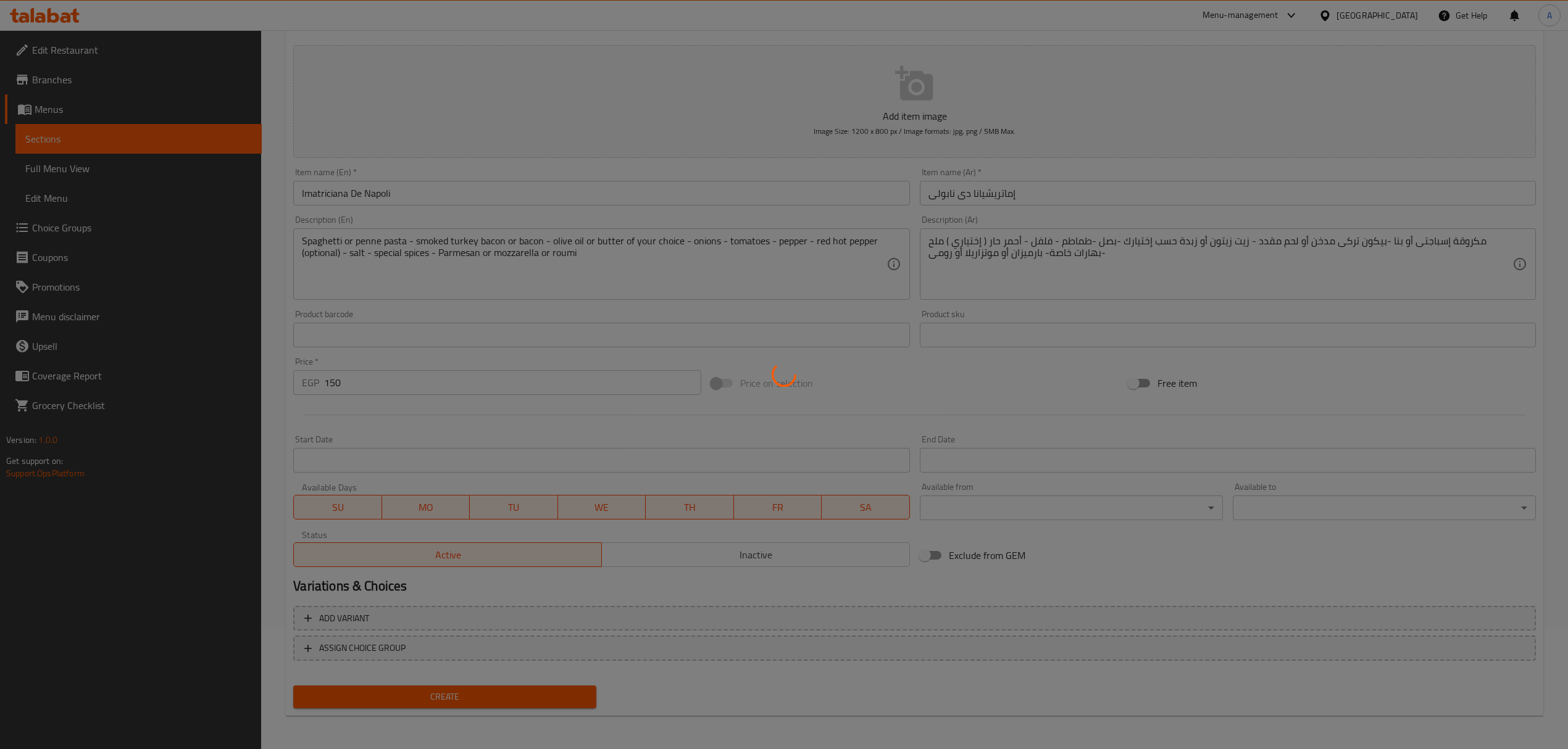
type input "0"
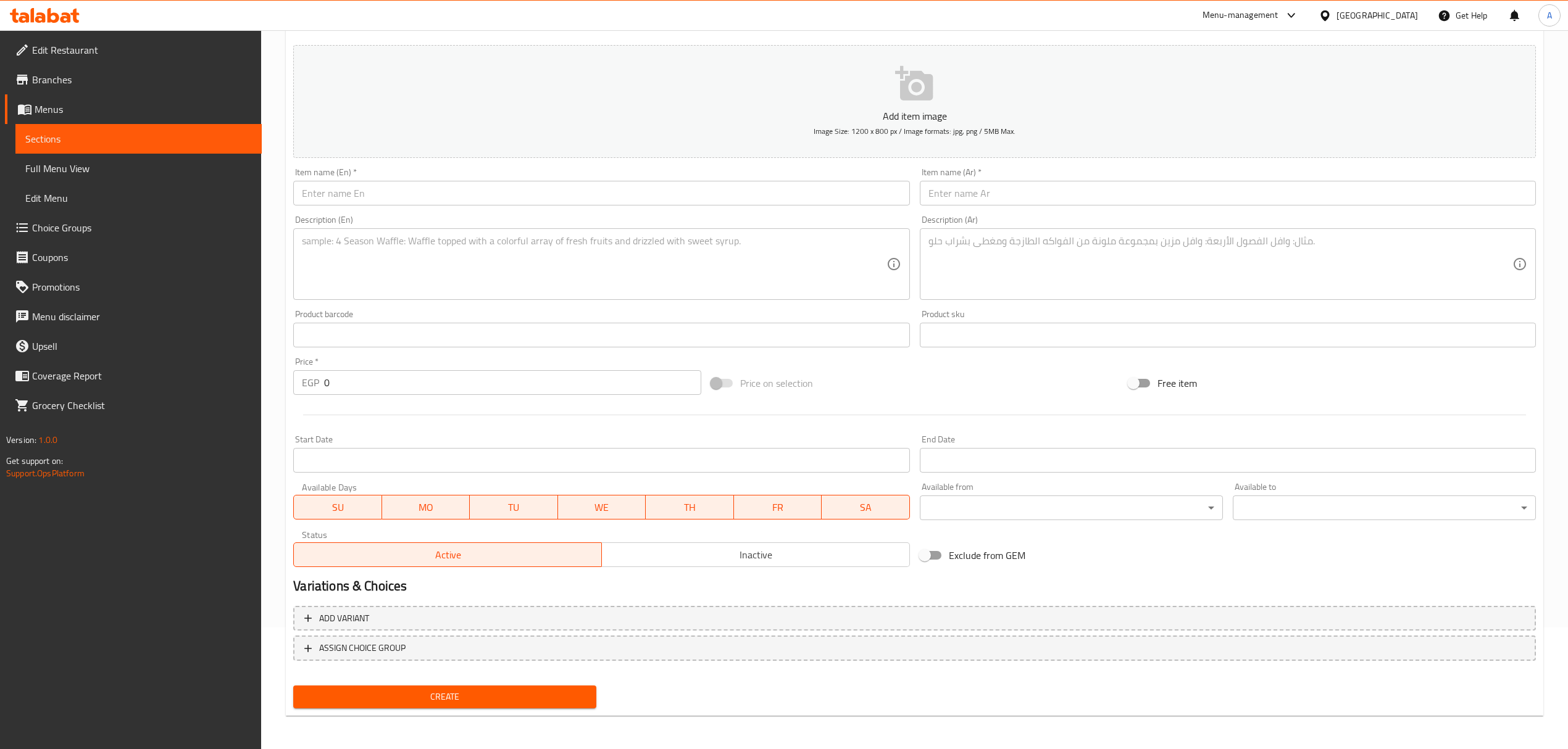
click at [1347, 377] on div "Free item" at bounding box center [1332, 383] width 417 height 33
click at [1049, 195] on input "text" at bounding box center [1228, 193] width 616 height 24
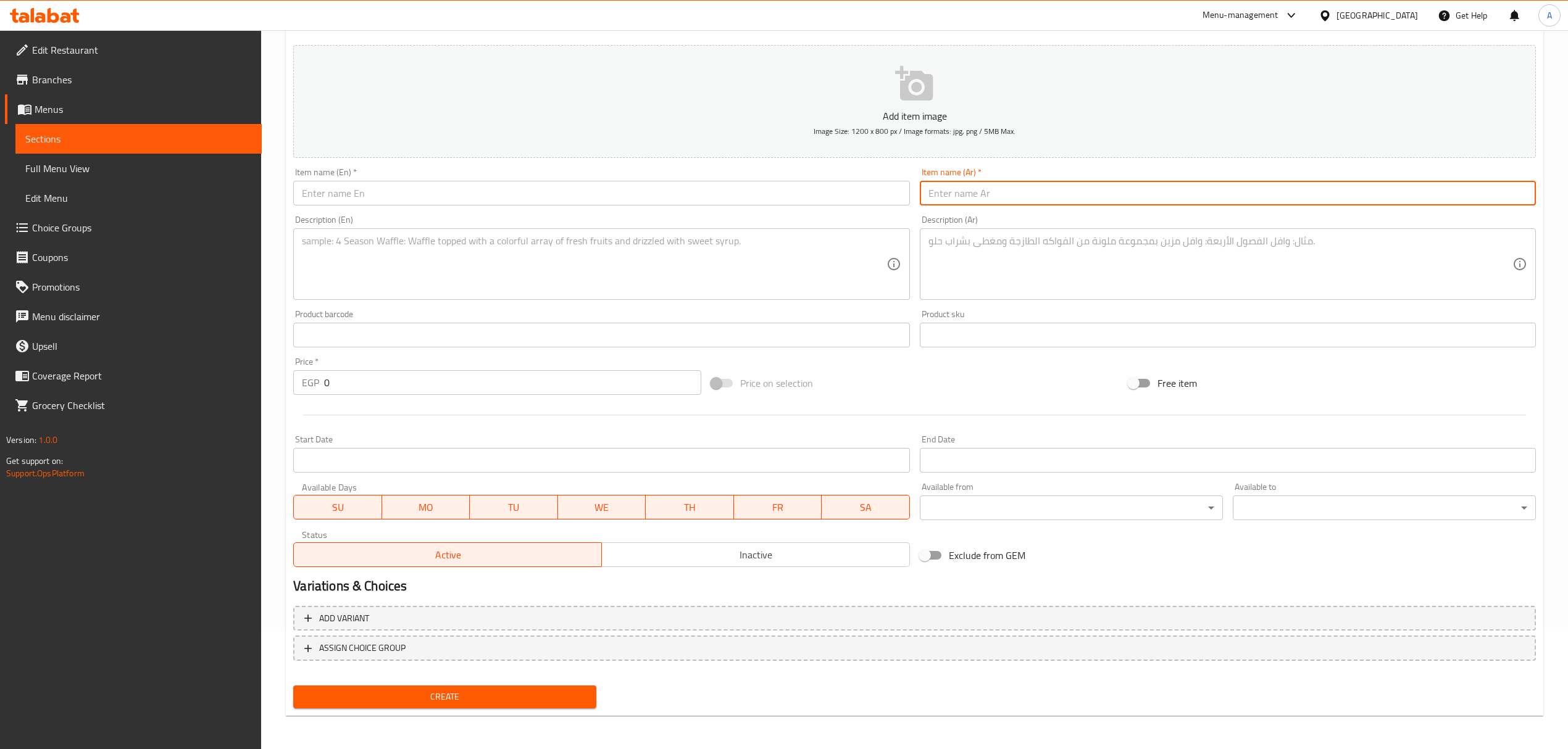
paste input "تا دى باريس"
click at [929, 194] on input "تا دى باريس" at bounding box center [1228, 193] width 616 height 24
type input "أربياتا دى باريس"
click at [998, 192] on input "أربياتا دى باريس" at bounding box center [1228, 193] width 616 height 24
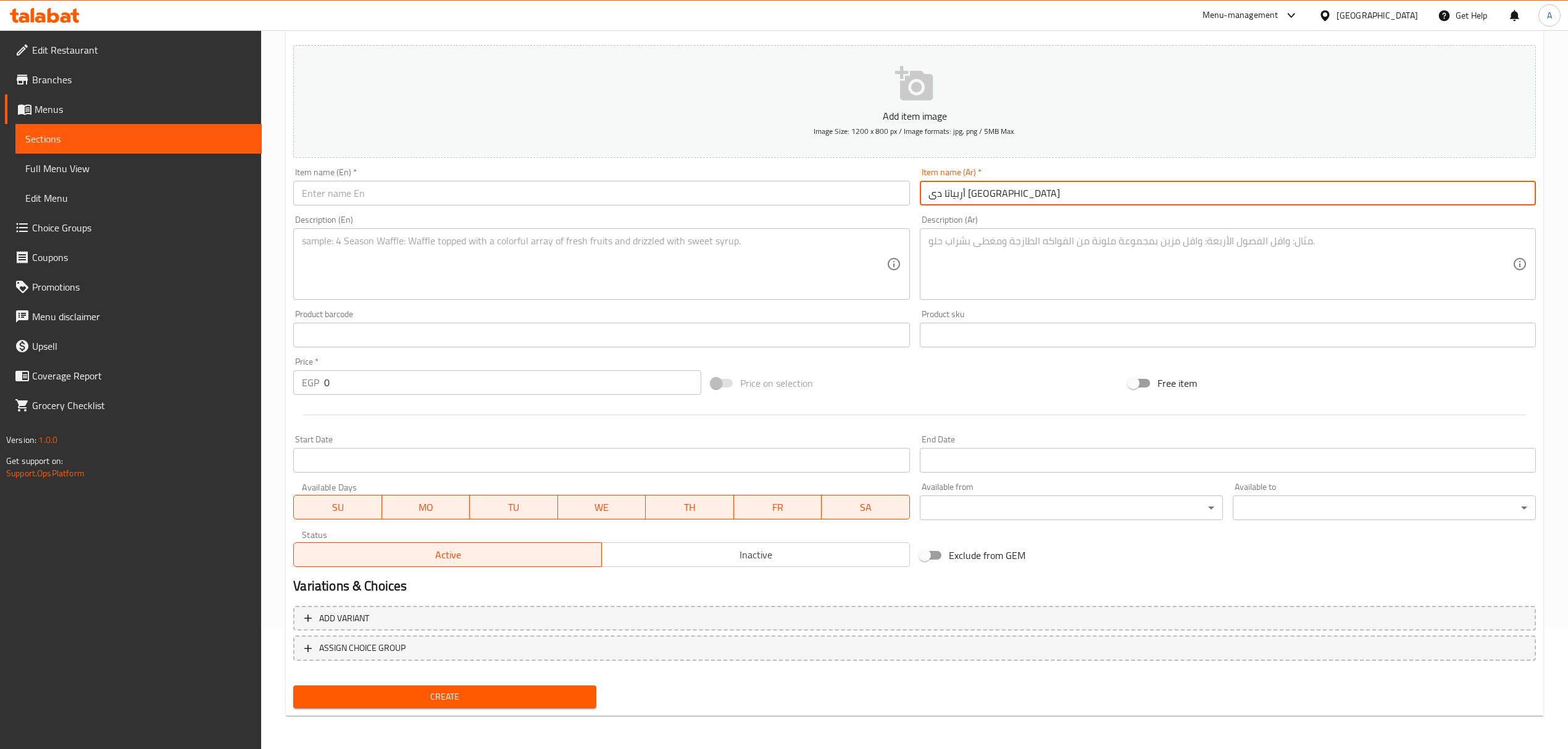
click at [998, 192] on input "أربياتا دى باريس" at bounding box center [1228, 193] width 616 height 24
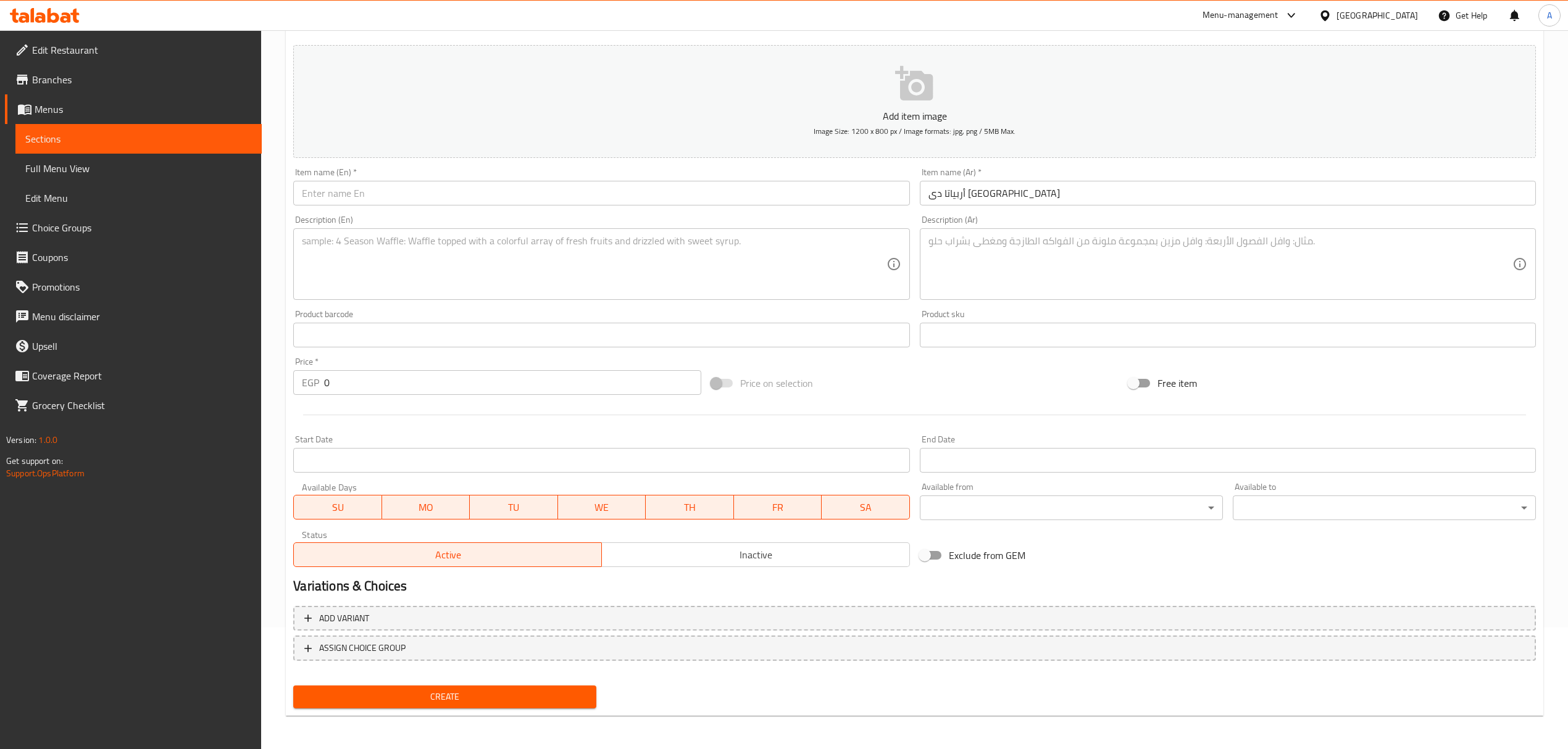
click at [563, 190] on input "text" at bounding box center [601, 193] width 616 height 24
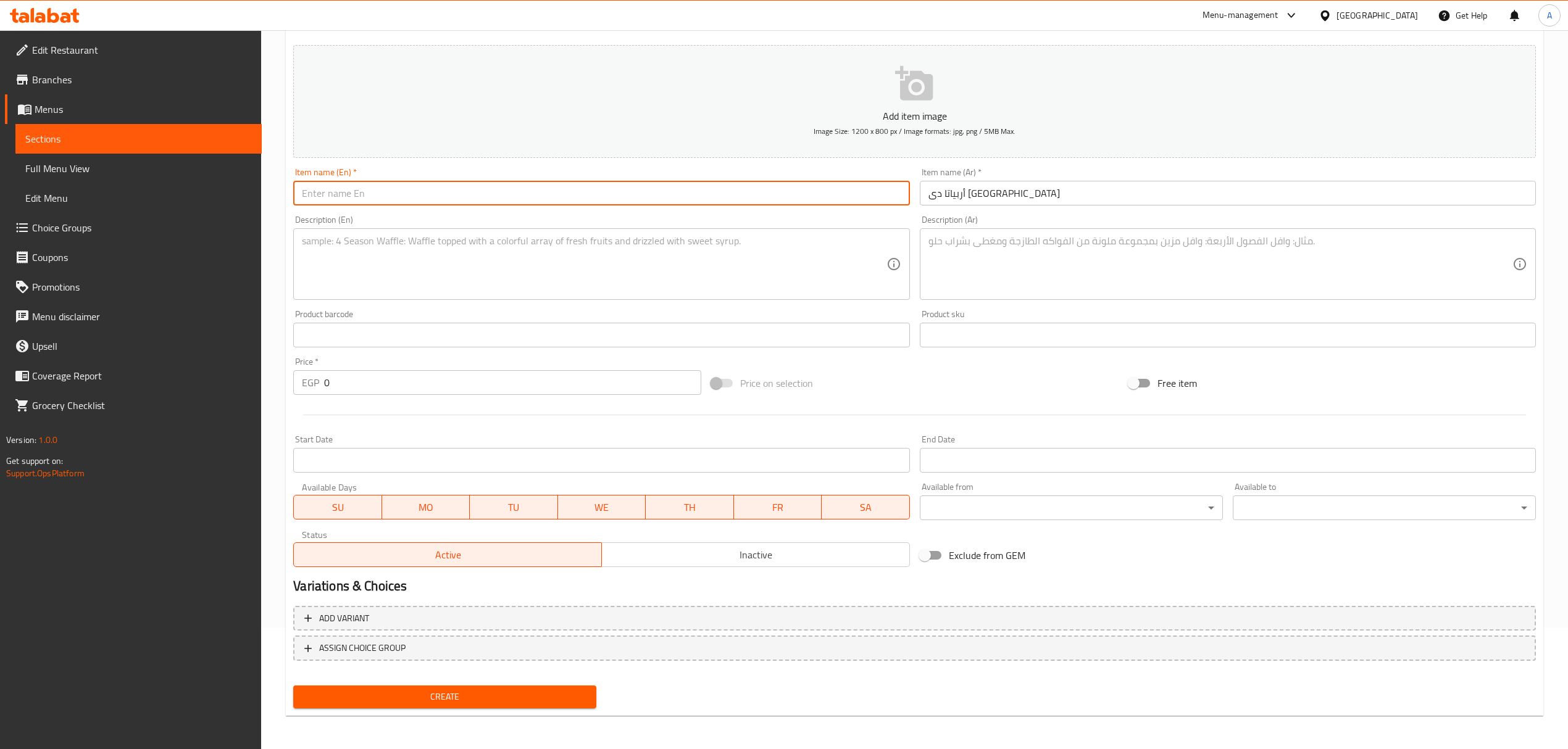
paste input "Arrabiata of Paris"
drag, startPoint x: 322, startPoint y: 196, endPoint x: 611, endPoint y: 200, distance: 289.0
click at [611, 200] on input "Arrabiata of Paris" at bounding box center [601, 193] width 616 height 24
click at [351, 192] on input "Arrabiata of Paris" at bounding box center [601, 193] width 616 height 24
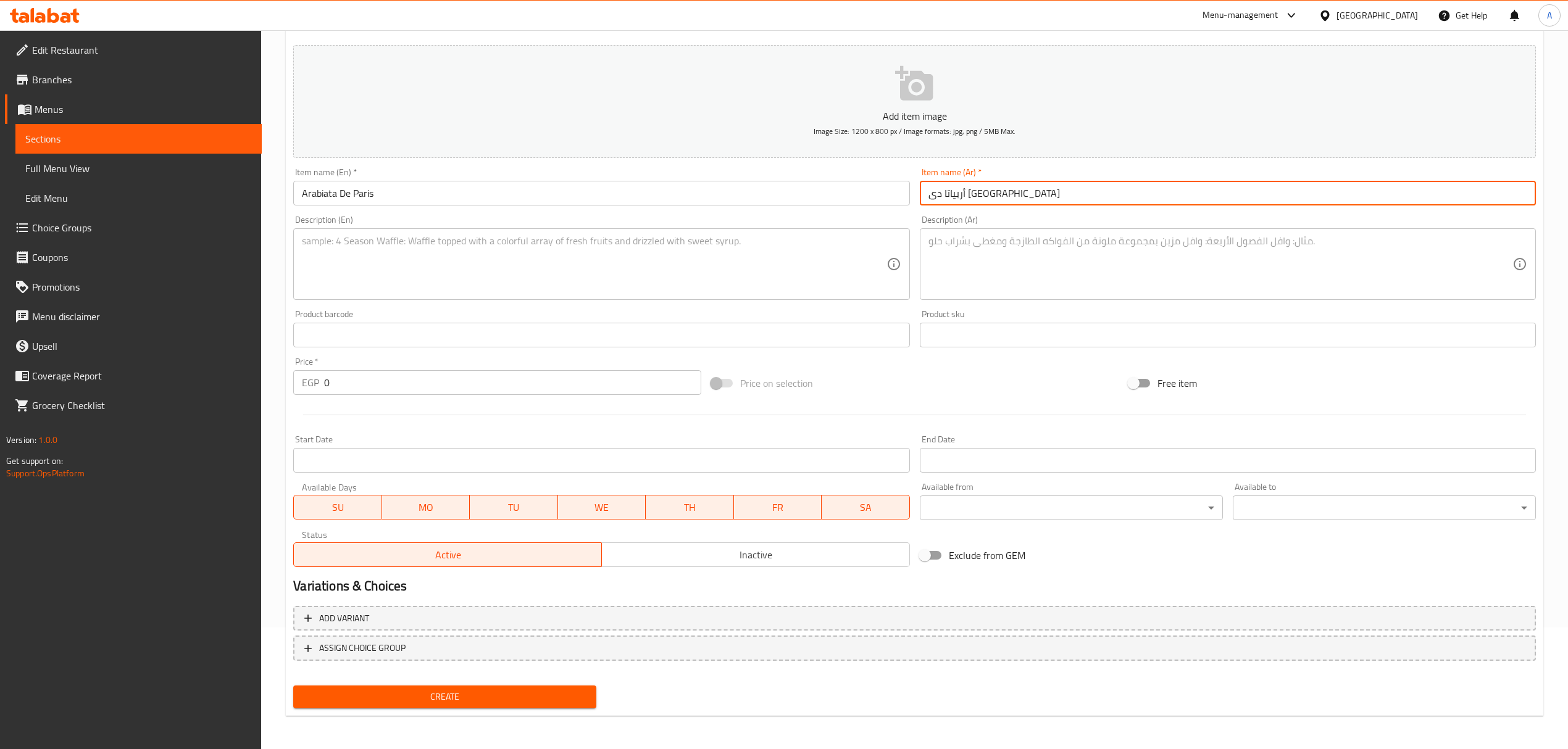
drag, startPoint x: 983, startPoint y: 192, endPoint x: 969, endPoint y: 194, distance: 14.1
click at [969, 194] on input "أربياتا دى باريس" at bounding box center [1228, 193] width 616 height 24
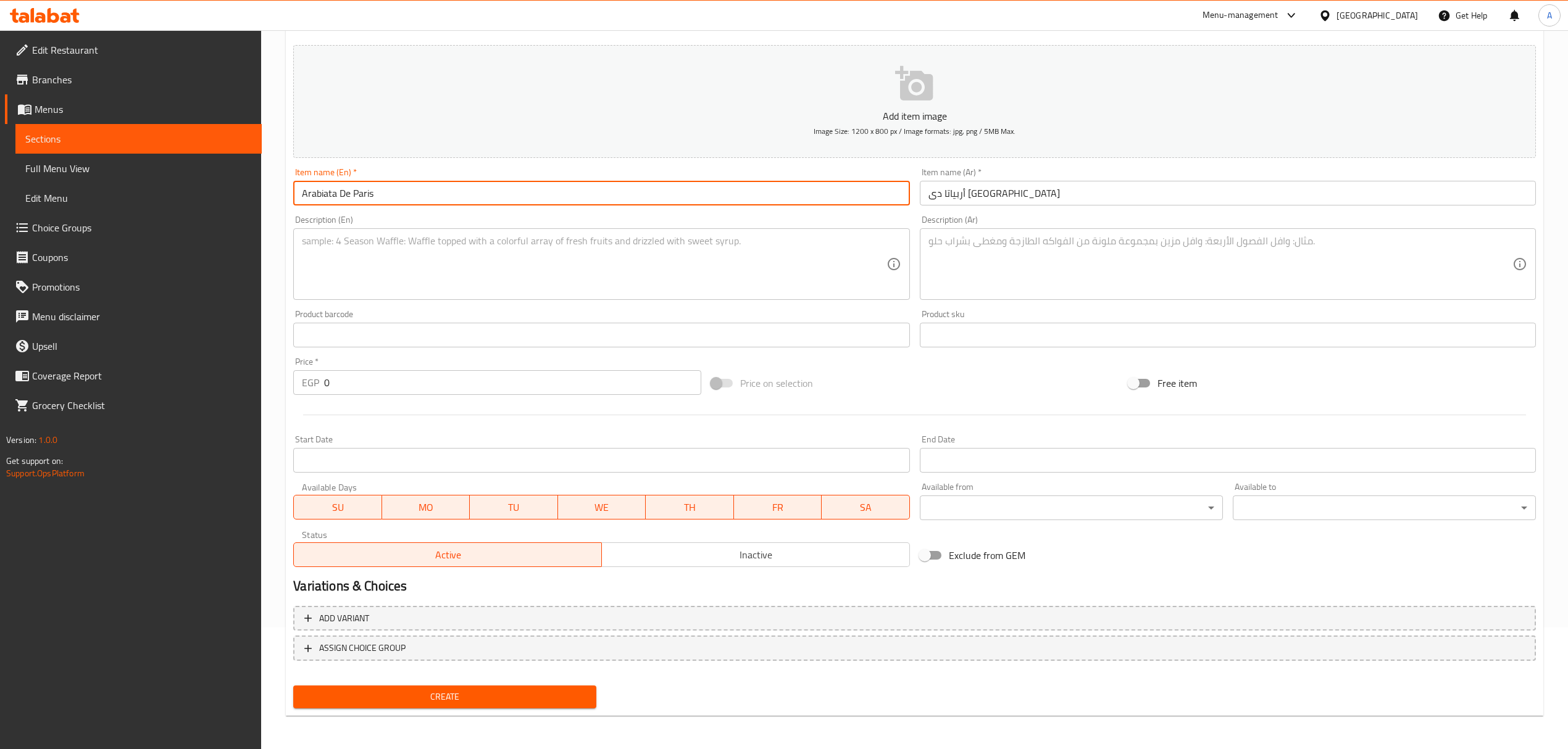
click at [315, 197] on input "Arabiata De Paris" at bounding box center [601, 193] width 616 height 24
paste input "rabbiata"
type input "Arrabbiata De Paris"
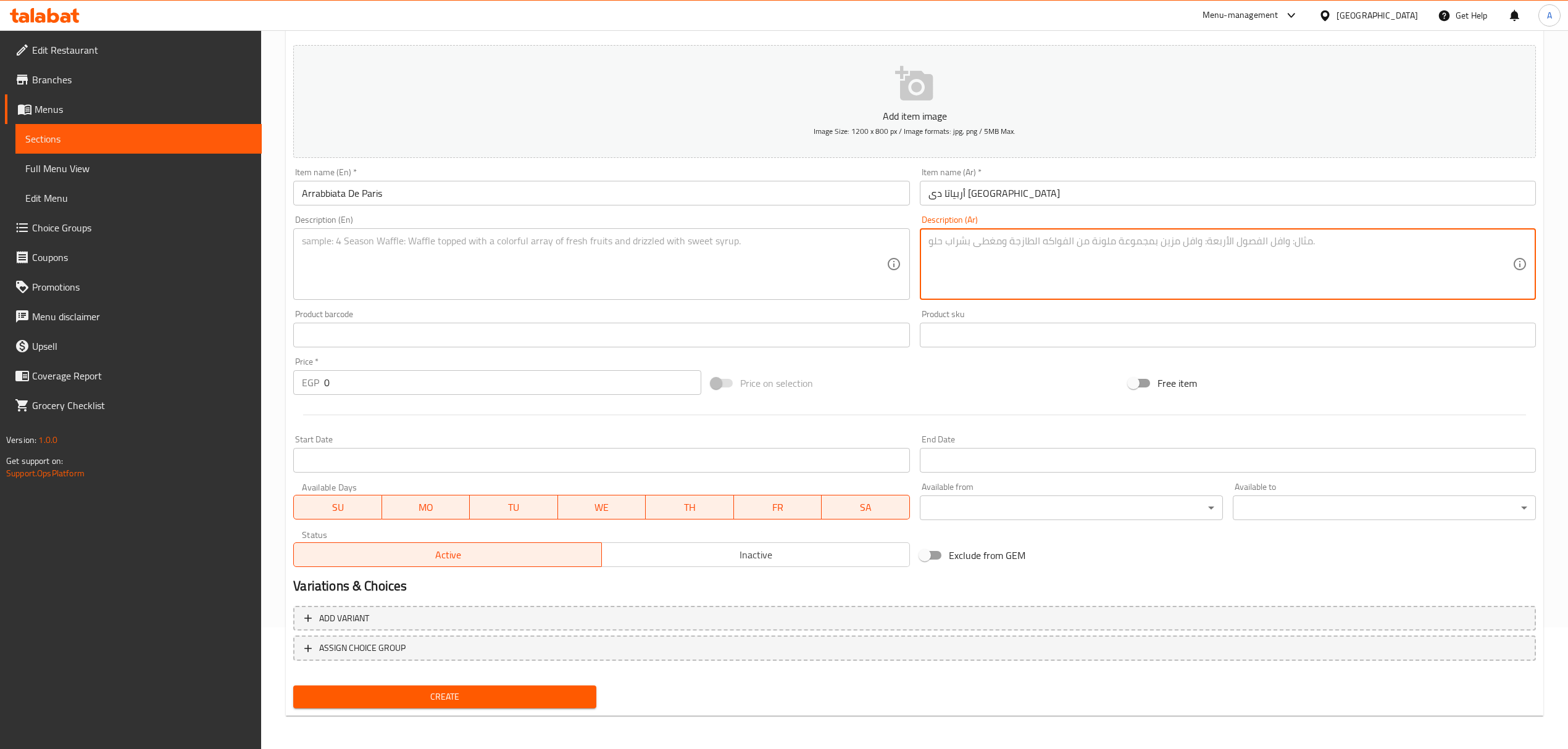
click at [1102, 235] on textarea at bounding box center [1220, 264] width 584 height 58
paste textarea "مكرونة بنا أو إسباكتى - زيت زيتون -أو زبده توم -طماطم «صلصة"
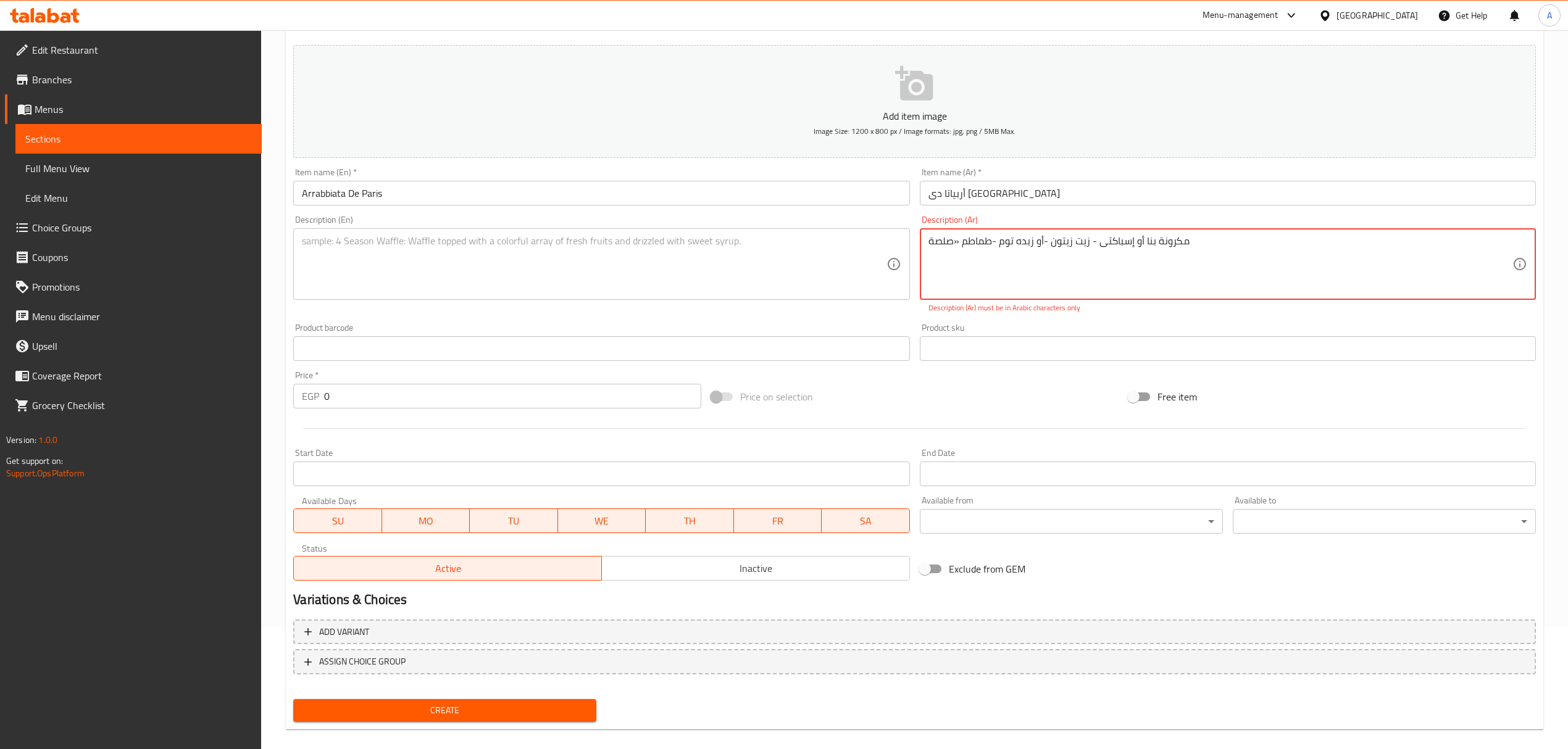
click at [953, 243] on textarea "مكرونة بنا أو إسباكتى - زيت زيتون -أو زبده توم -طماطم «صلصة" at bounding box center [1220, 264] width 584 height 58
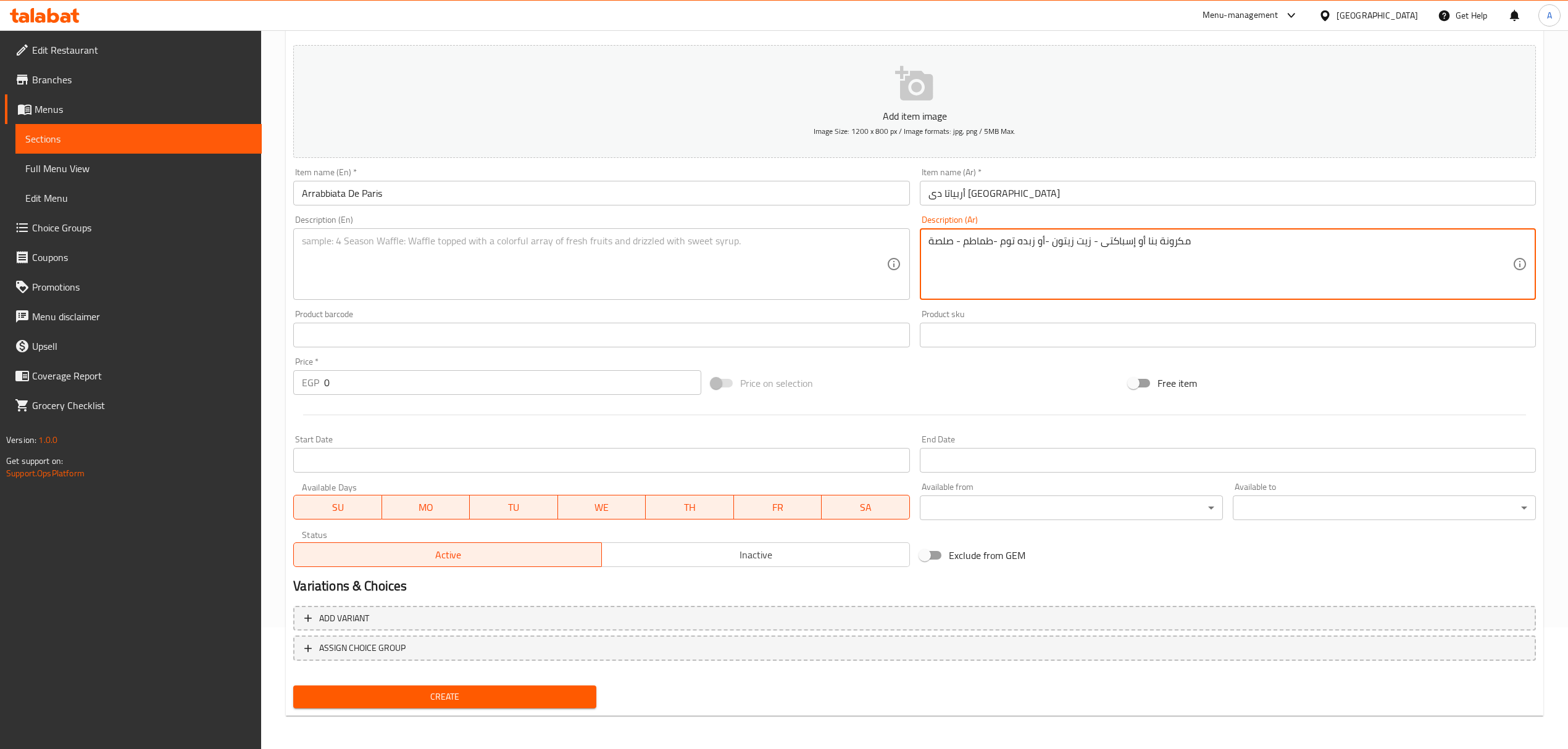
click at [1321, 240] on textarea "مكرونة بنا أو إسباكتى - زيت زيتون -أو زبده توم -طماطم - صلصة" at bounding box center [1220, 264] width 584 height 58
paste textarea "قشطة ا حسب إختيارك )- بقدونس -بارميزان-موص حار"
click at [1323, 243] on textarea "مكرونة بنا أو إسباكتى - زيت زيتون -أو زبده توم -طماطم - صلصة قشطة ا حسب إختيارك…" at bounding box center [1220, 264] width 584 height 58
click at [1142, 245] on textarea "مكرونة بنا أو إسباجتى - زيت زيتون -أو زبده - توم -طماطم - صلصة قشطة ا حسب إختيا…" at bounding box center [1220, 264] width 584 height 58
click at [1080, 238] on textarea "مكرونة بنا أو إسباجتى - زيت زيتون -أو زبده - توم -طماطم - صلصة - قشطة ا حسب إخت…" at bounding box center [1220, 264] width 584 height 58
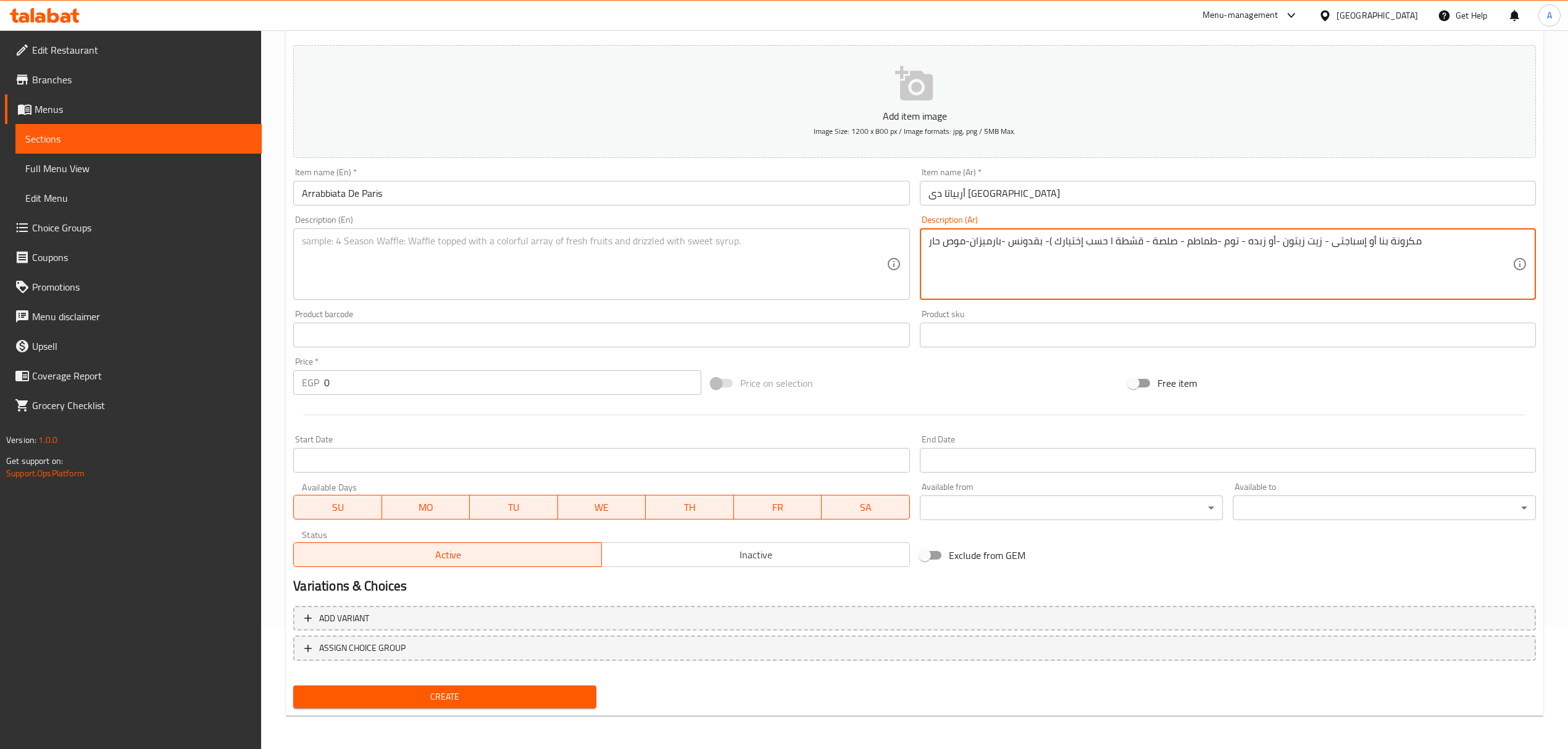
click at [1080, 238] on textarea "مكرونة بنا أو إسباجتى - زيت زيتون -أو زبده - توم -طماطم - صلصة - قشطة ا حسب إخت…" at bounding box center [1220, 264] width 584 height 58
click at [1089, 235] on textarea "مكرونة بنا أو إسباجتى - زيت زيتون -أو زبده - توم -طماطم - صلصة - قشطة ا حسب إخت…" at bounding box center [1220, 264] width 584 height 58
click at [1104, 241] on textarea "مكرونة بنا أو إسباجتى - زيت زيتون -أو زبده - توم -طماطم - صلصة - قشطة ا حسب إخت…" at bounding box center [1220, 264] width 584 height 58
click at [1248, 241] on textarea "مكرونة بنا أو إسباجتى - زيت زيتون -أو زبده - توم -طماطم - صلصة - قشطة (حسب إختي…" at bounding box center [1220, 264] width 584 height 58
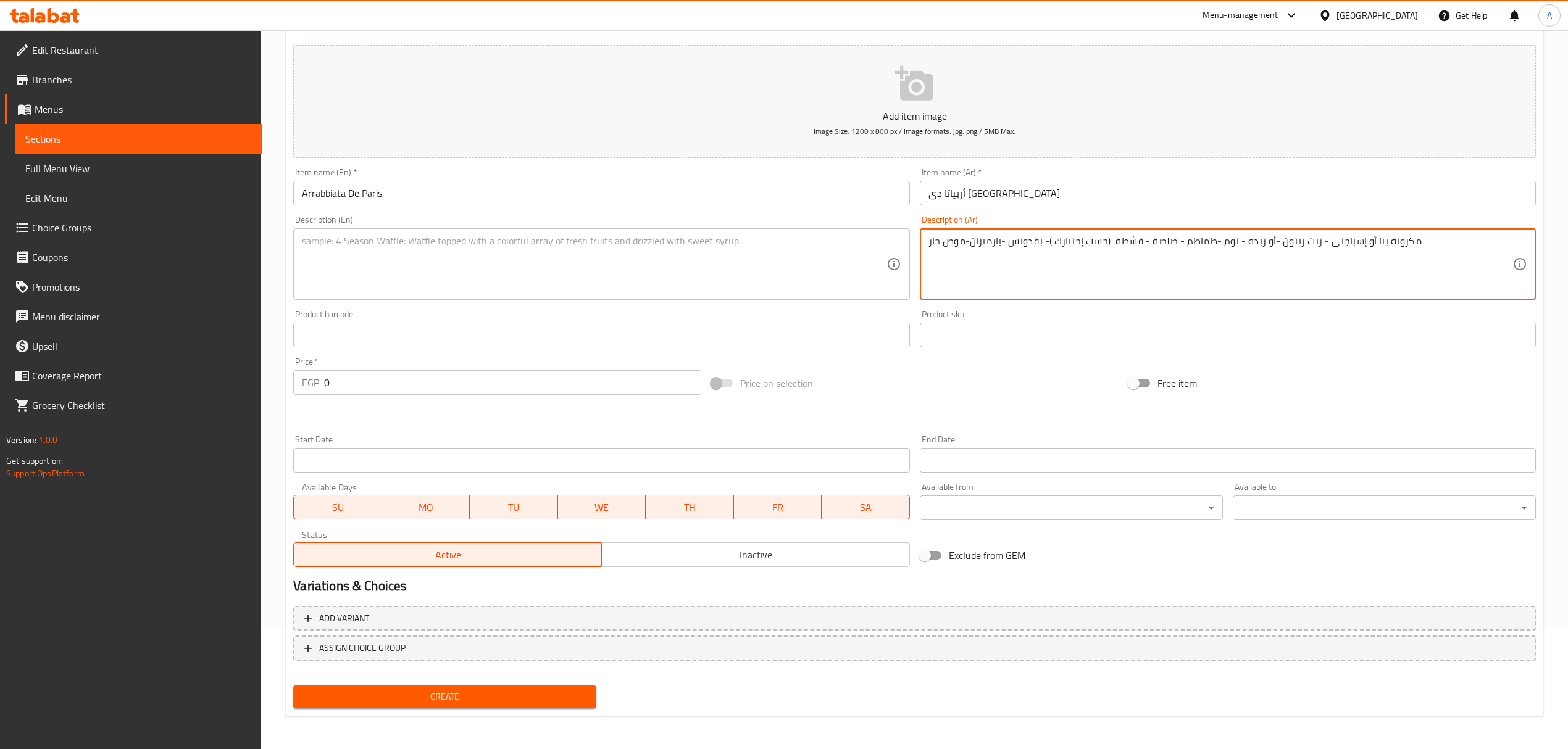
click at [1248, 241] on textarea "مكرونة بنا أو إسباجتى - زيت زيتون -أو زبده - توم -طماطم - صلصة - قشطة (حسب إختي…" at bounding box center [1220, 264] width 584 height 58
type textarea "مكرونة بنا أو إسباجتى - زيت زيتون -أو زبده - توم -طماطم - صلصة - قشطة (حسب إختي…"
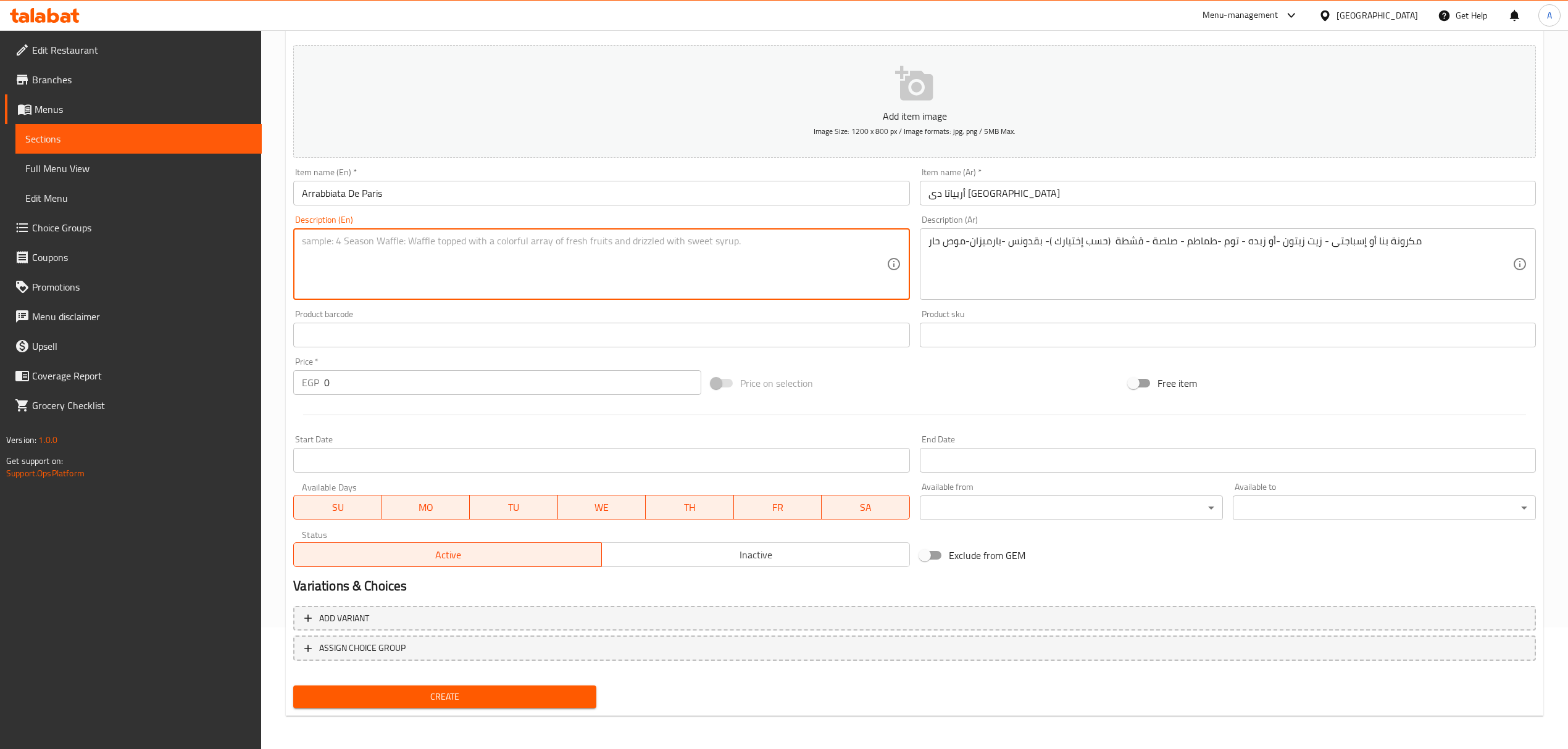
click at [825, 237] on textarea at bounding box center [594, 264] width 584 height 58
paste textarea "Penne pasta or spaghetti - olive oil - or butter - garlic - tomatoes - sauce - …"
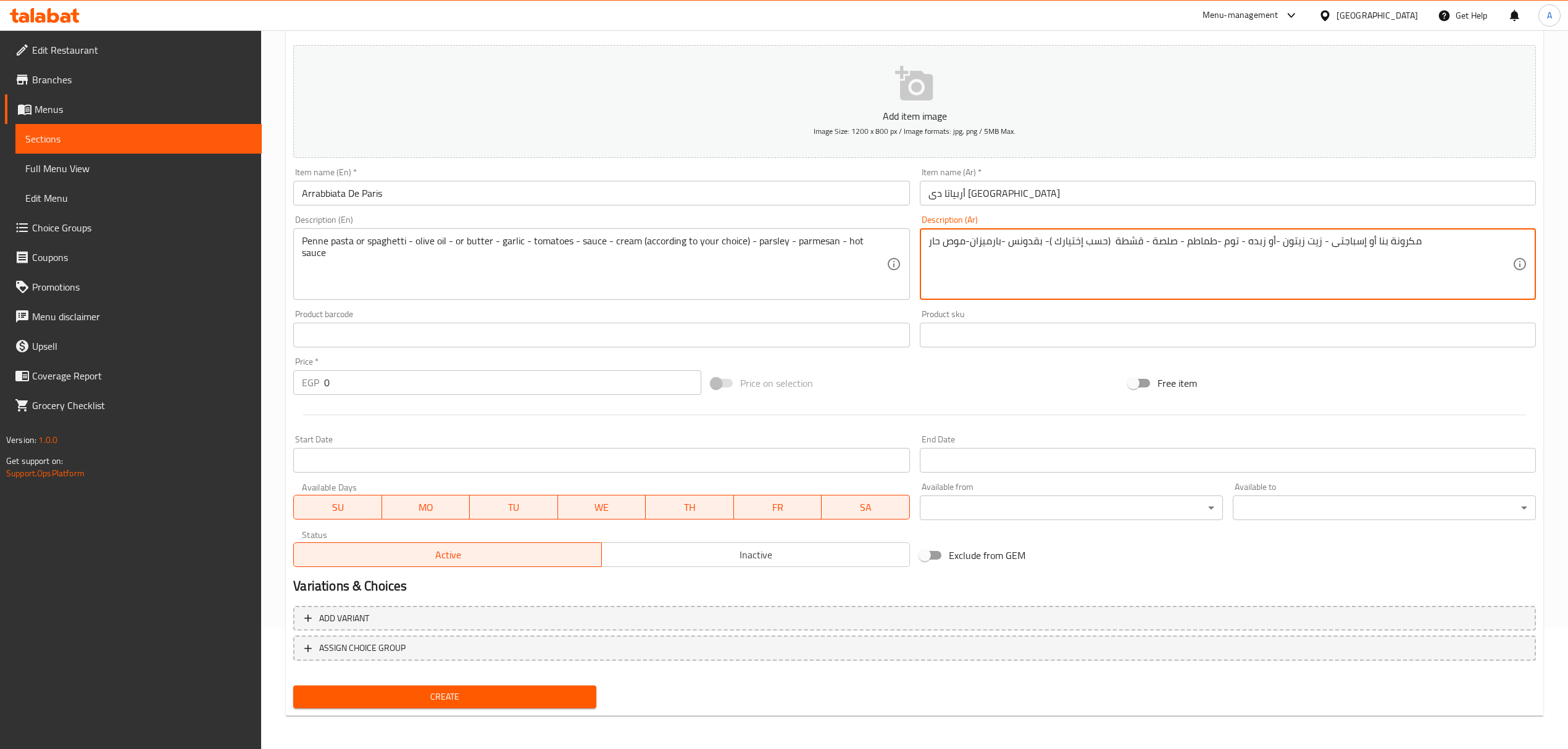
click at [1128, 239] on textarea "مكرونة بنا أو إسباجتى - زيت زيتون -أو زبده - توم -طماطم - صلصة - قشطة (حسب إختي…" at bounding box center [1220, 264] width 584 height 58
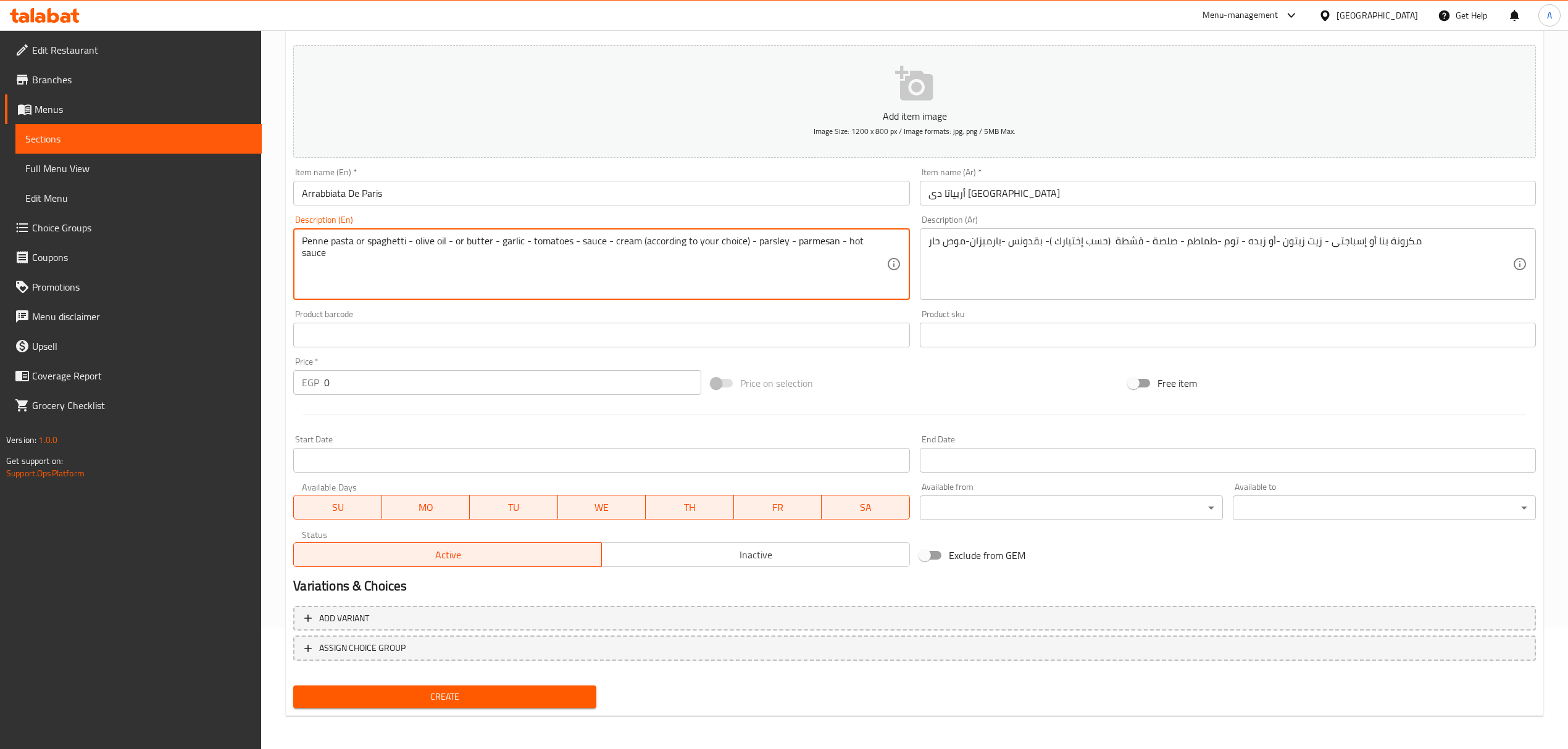
click at [624, 238] on textarea "Penne pasta or spaghetti - olive oil - or butter - garlic - tomatoes - sauce - …" at bounding box center [594, 264] width 584 height 58
paste textarea "Qeshta"
click at [617, 242] on textarea "Penne pasta or spaghetti - olive oil - or butter - garlic - tomatoes - sauce - …" at bounding box center [594, 264] width 584 height 58
type textarea "Penne pasta or spaghetti - olive oil - or butter - garlic - tomatoes - sauce - …"
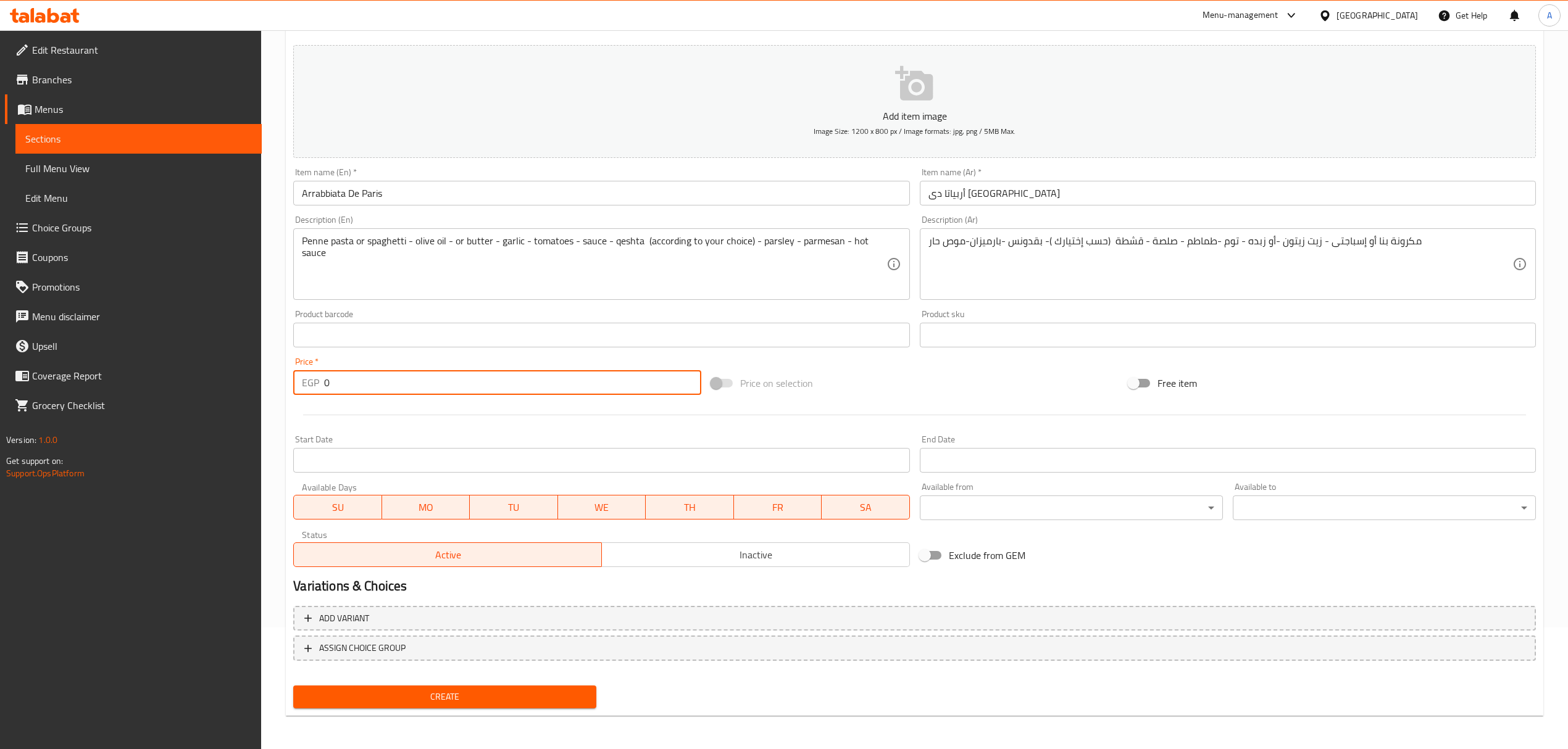
drag, startPoint x: 336, startPoint y: 383, endPoint x: 305, endPoint y: 383, distance: 31.0
click at [305, 383] on div "EGP 0 Price *" at bounding box center [496, 383] width 407 height 24
type input "145"
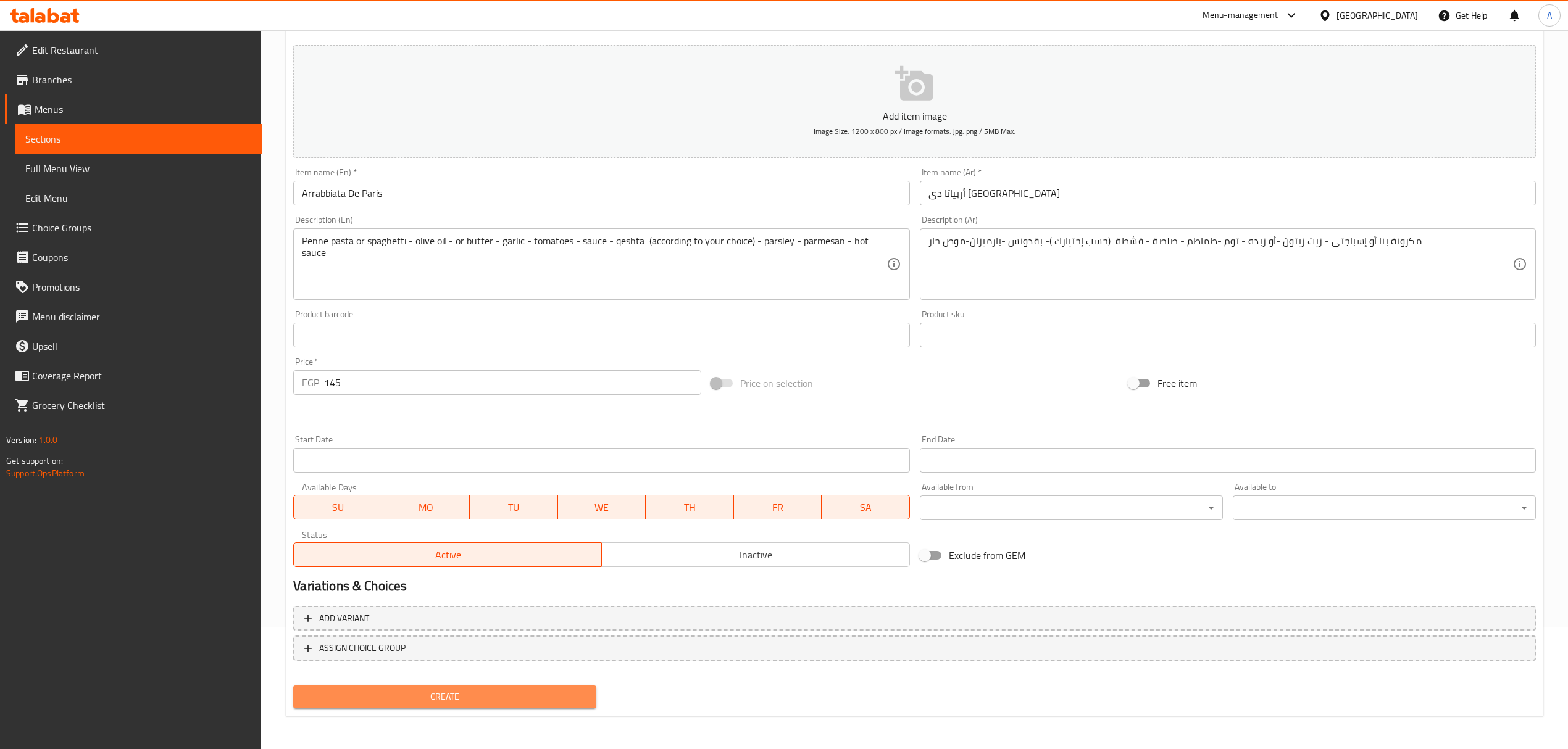
click at [458, 693] on span "Create" at bounding box center [445, 697] width 284 height 16
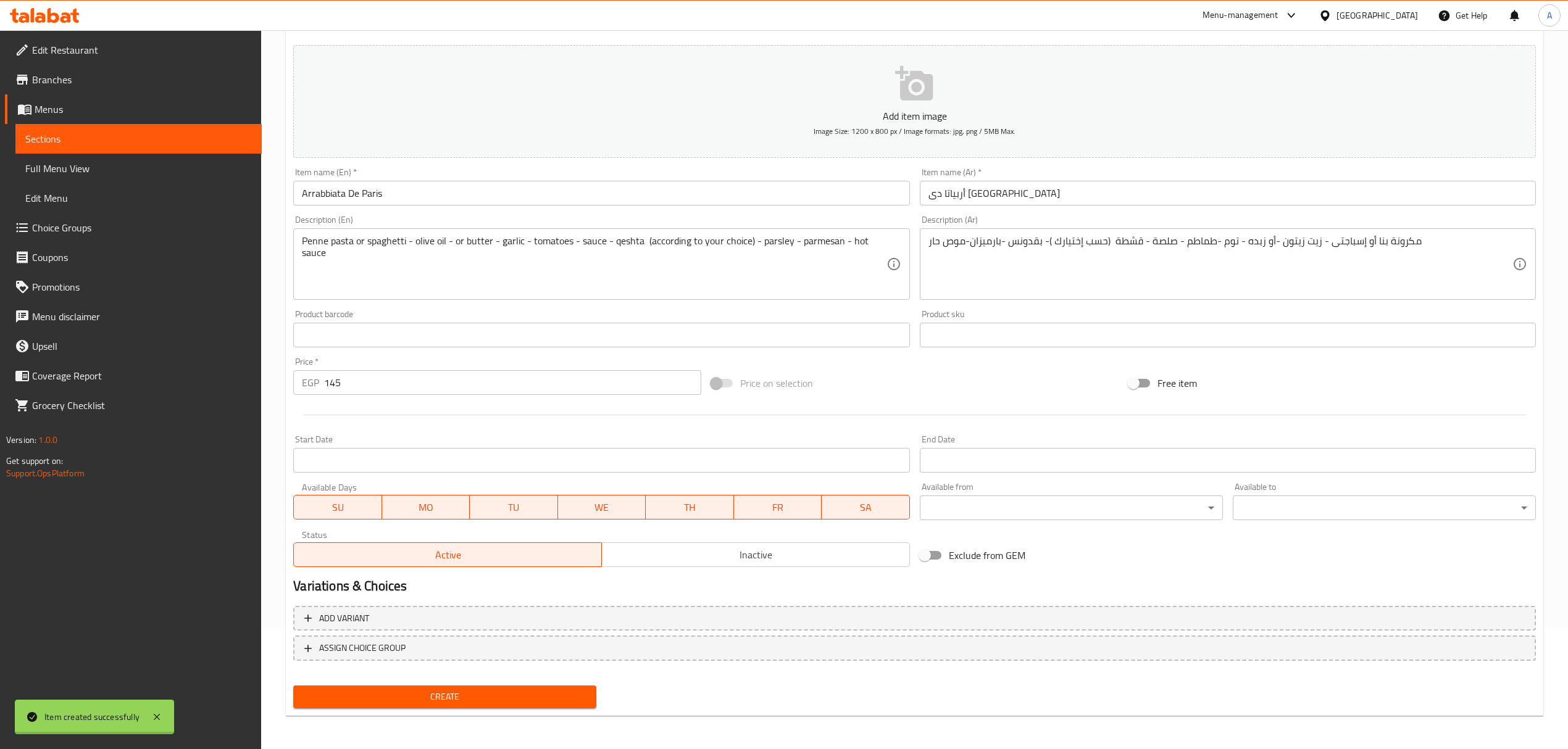
type input "0"
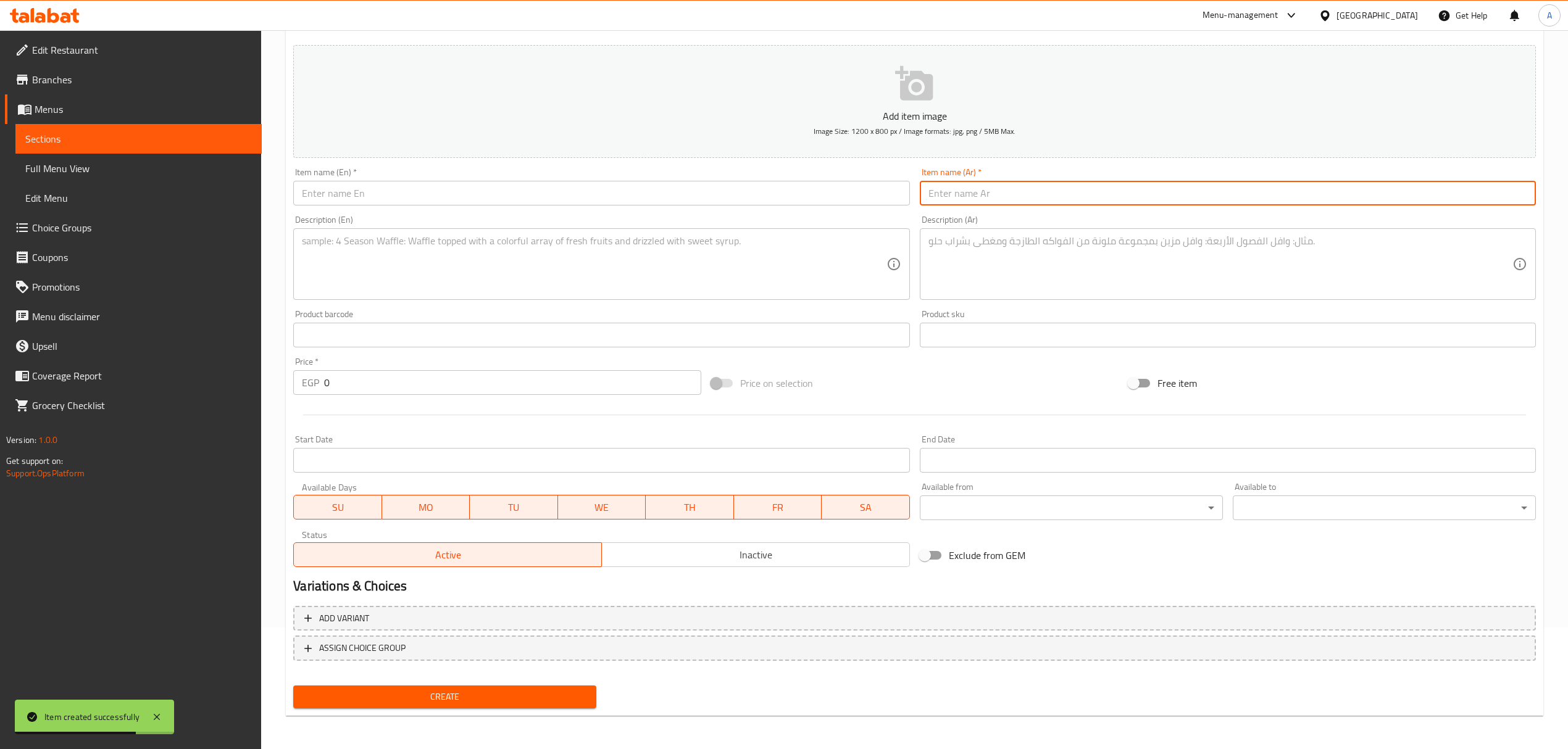
click at [1007, 191] on input "text" at bounding box center [1228, 193] width 616 height 24
paste input "إسكالوب لحمة"
click at [975, 191] on input "إسكالوب لحمة" at bounding box center [1228, 193] width 616 height 24
type input "إسكالوب لحمة"
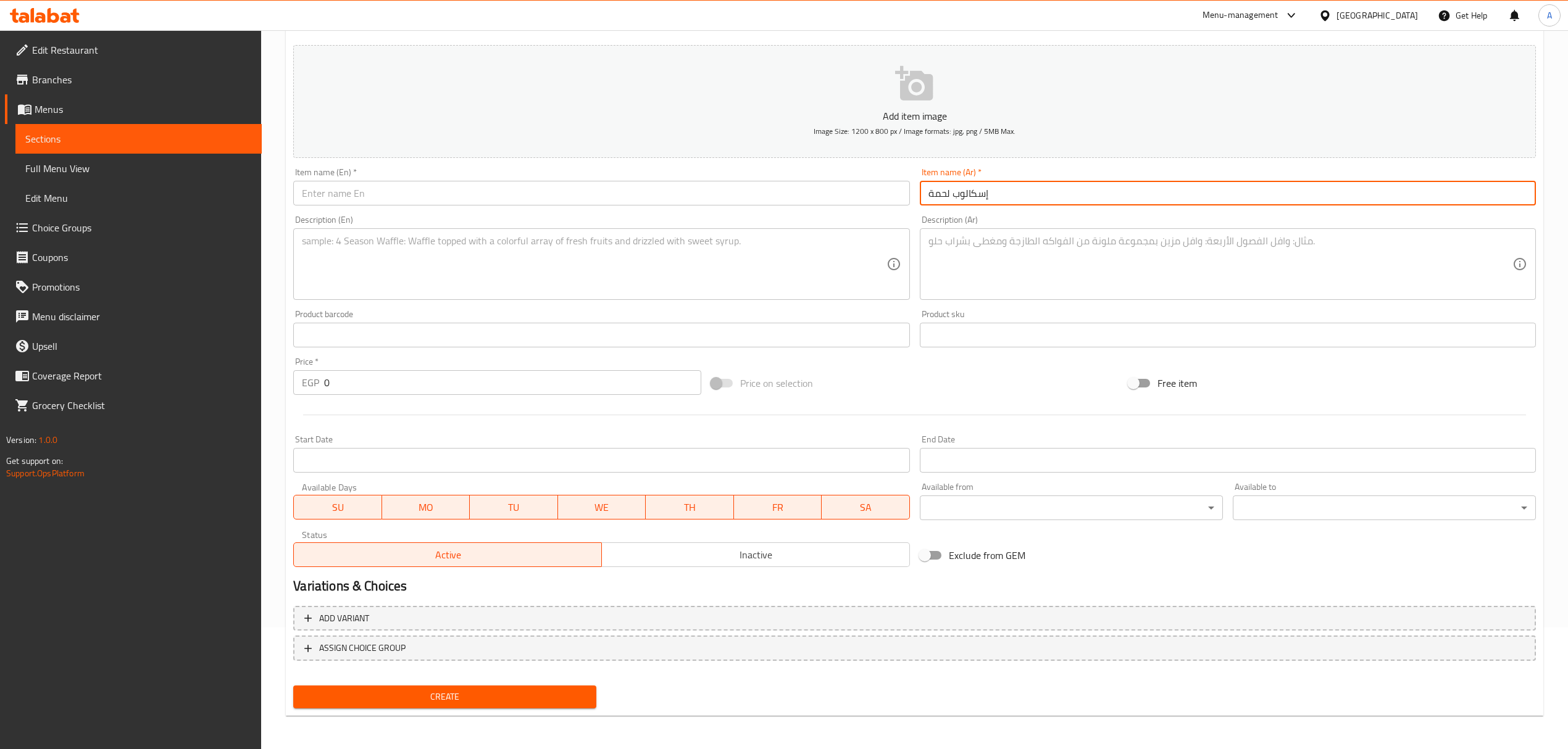
click at [376, 192] on input "text" at bounding box center [601, 193] width 616 height 24
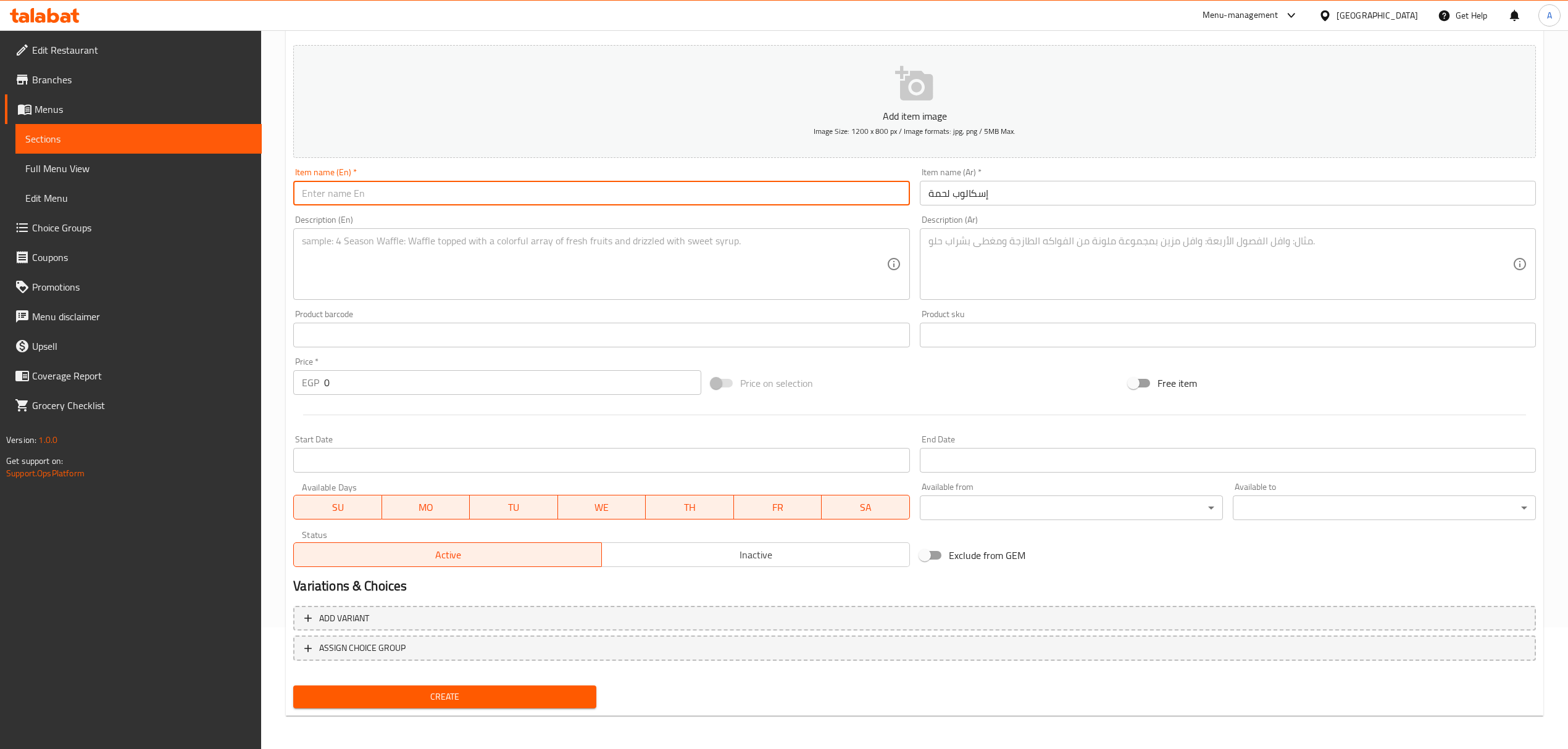
type input "’"
paste input "Escalope Pane"
click at [375, 198] on input "Meat Escalope Pane" at bounding box center [601, 193] width 616 height 24
click at [374, 198] on input "Meat Escalope Pane" at bounding box center [601, 193] width 616 height 24
type input "Meat Escalope"
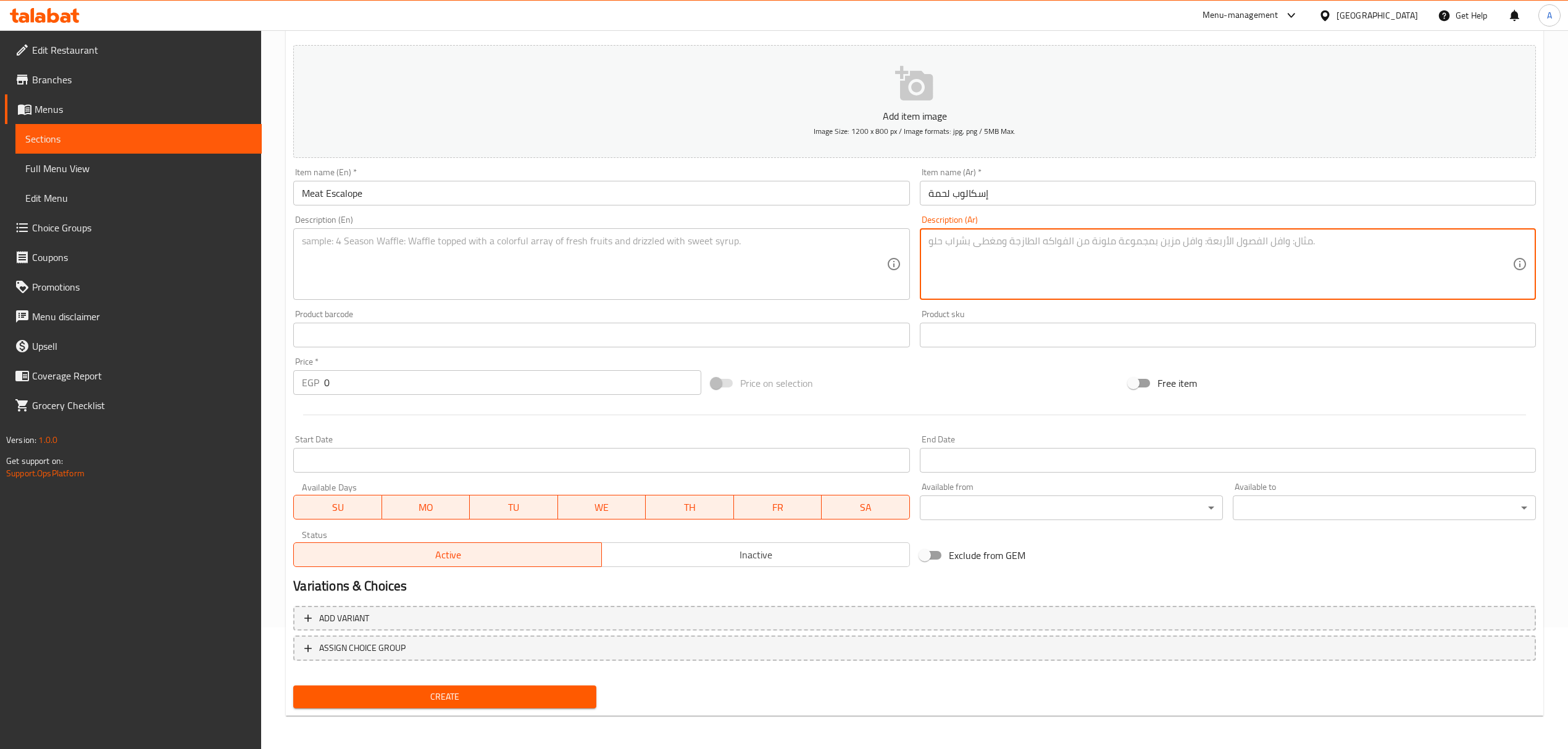
click at [1293, 241] on textarea at bounding box center [1220, 264] width 584 height 58
paste textarea "قطعة لحم + مكرونة بصوص تاندر أو بطاطس بالجبنة الموتزريلا أو خضار سونيه"
type textarea "قطعة لحم + مكرونة بصوص تاندر أو بطاطس بالجبنة الموتزريلا أو خضار سونيه"
click at [1060, 241] on textarea "قطعة لحم + مكرونة بصوص تاندر أو بطاطس بالجبنة الموتزريلا أو خضار سونيه" at bounding box center [1220, 264] width 584 height 58
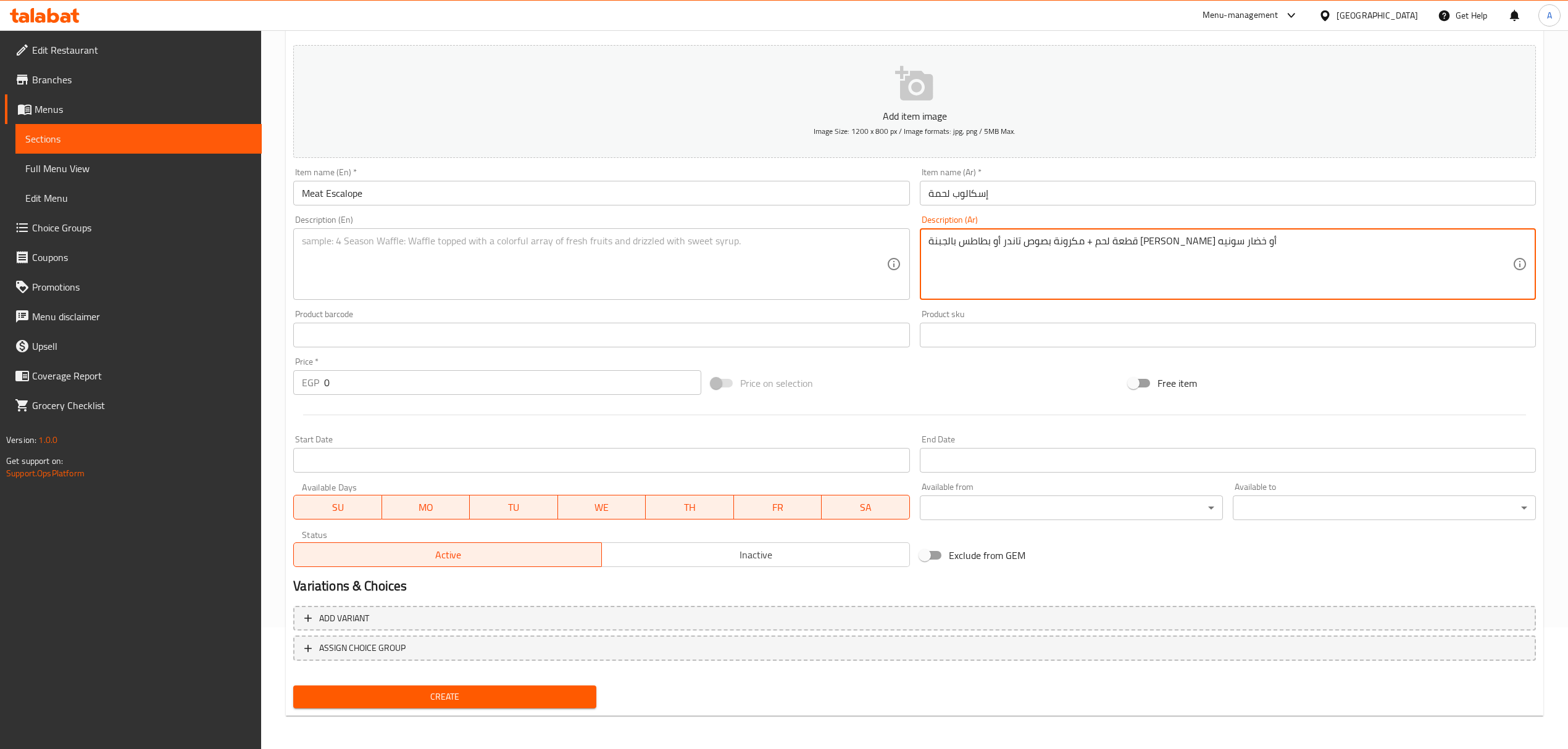
click at [1060, 241] on textarea "قطعة لحم + مكرونة بصوص تاندر أو بطاطس بالجبنة الموتزريلا أو خضار سونيه" at bounding box center [1220, 264] width 584 height 58
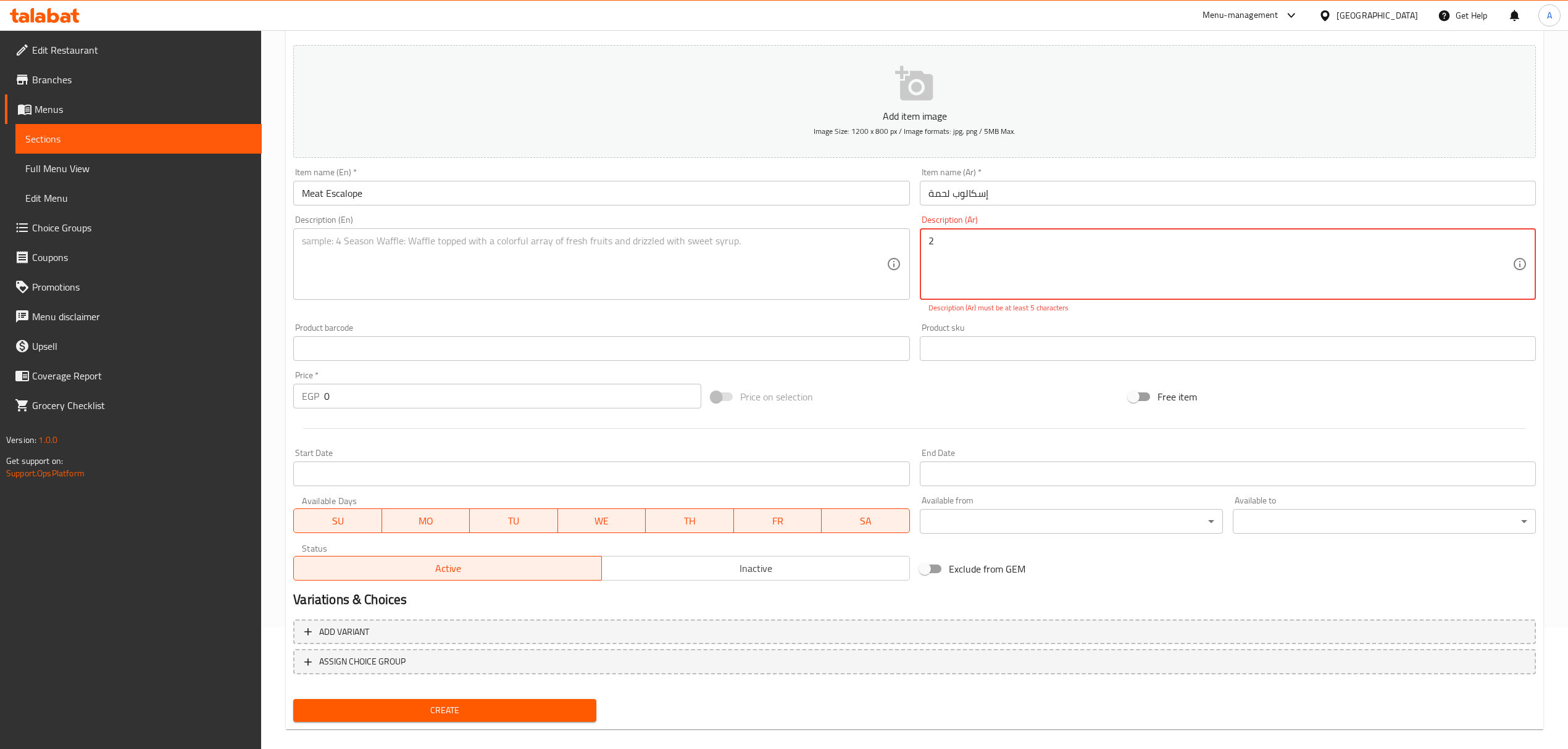
paste textarea "قطعة لحم + مكرونة بصوص تاندر أو بطاطس بالجبنة الموتزريلا أو خضار سونيه"
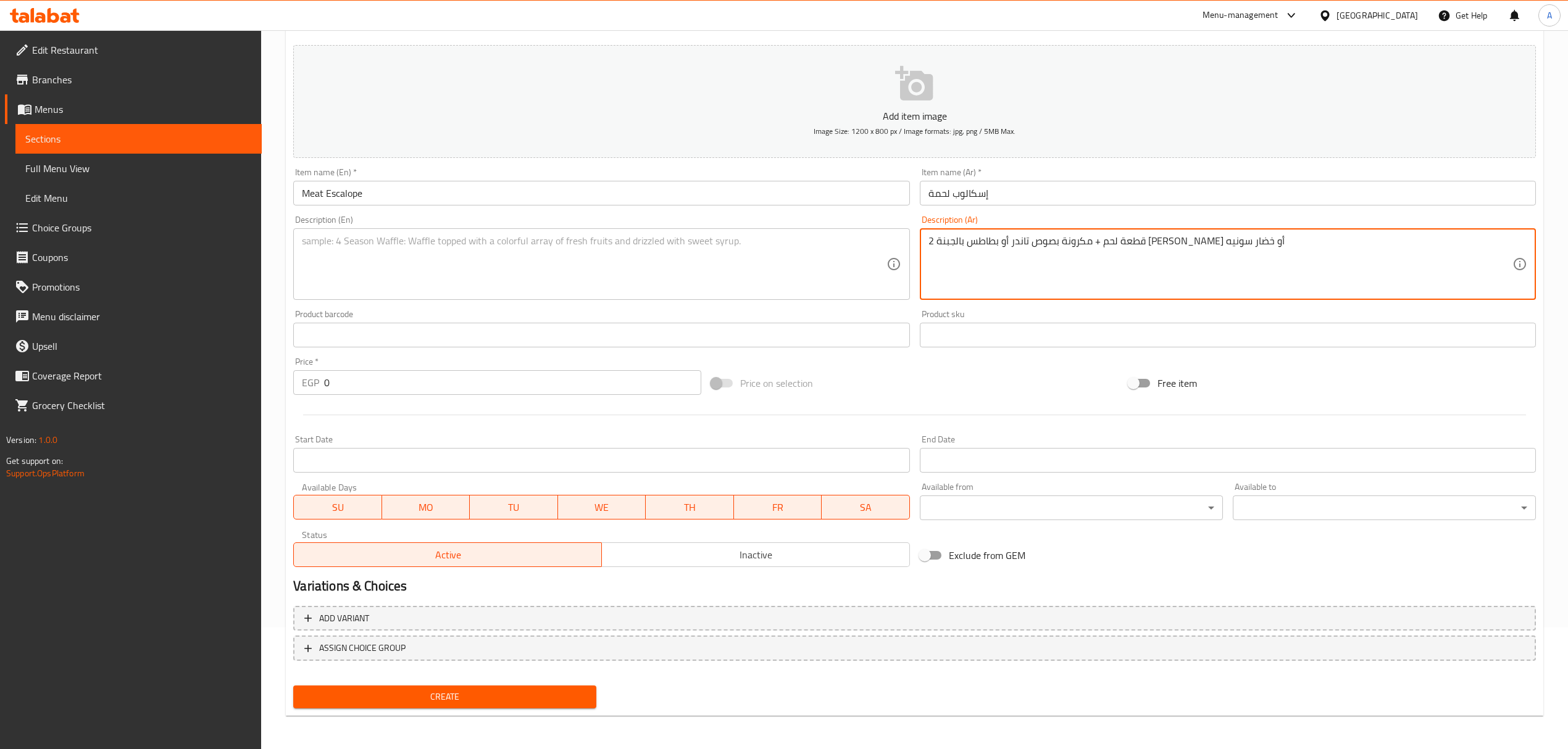
click at [1058, 243] on textarea "2 قطعة لحم + مكرونة بصوص تاندر أو بطاطس بالجبنة الموتزريلا أو خضار سونيه" at bounding box center [1220, 264] width 584 height 58
type textarea "2 قطعة لحم + مكرونة بصوص تاندر أو بطاطس بالجبنة الموتزريلا أو خضار سونيه"
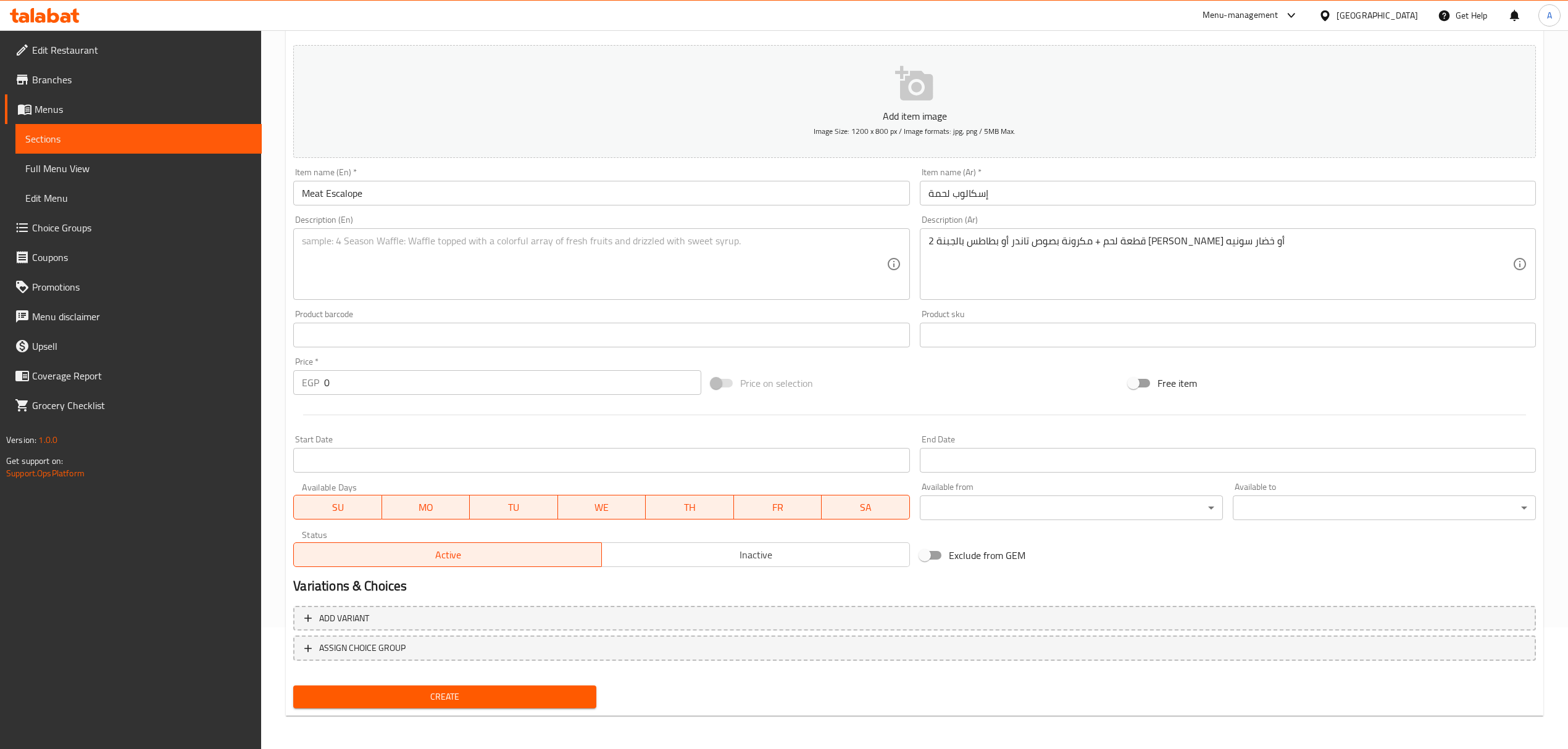
click at [667, 243] on textarea at bounding box center [594, 264] width 584 height 58
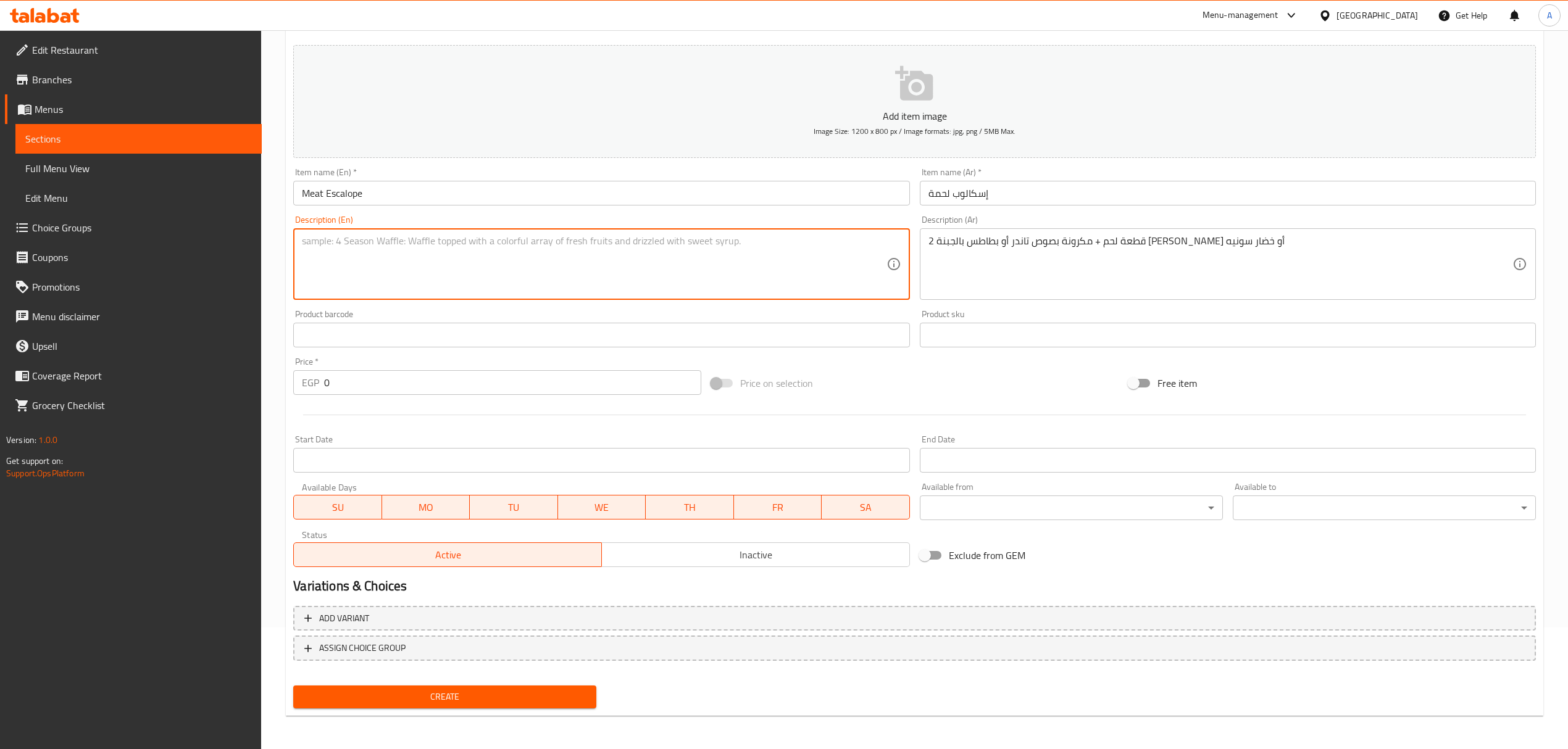
paste textarea "2 pieces of meat + pasta with tender sauce or potatoes with mozzarella cheese o…"
click at [312, 241] on textarea "2 pieces of meat + pasta with tender sauce or potatoes with mozzarella cheese o…" at bounding box center [594, 264] width 584 height 58
click at [436, 239] on textarea "2 Pieces of meat + pasta with tender sauce or potatoes with mozzarella cheese o…" at bounding box center [594, 264] width 584 height 58
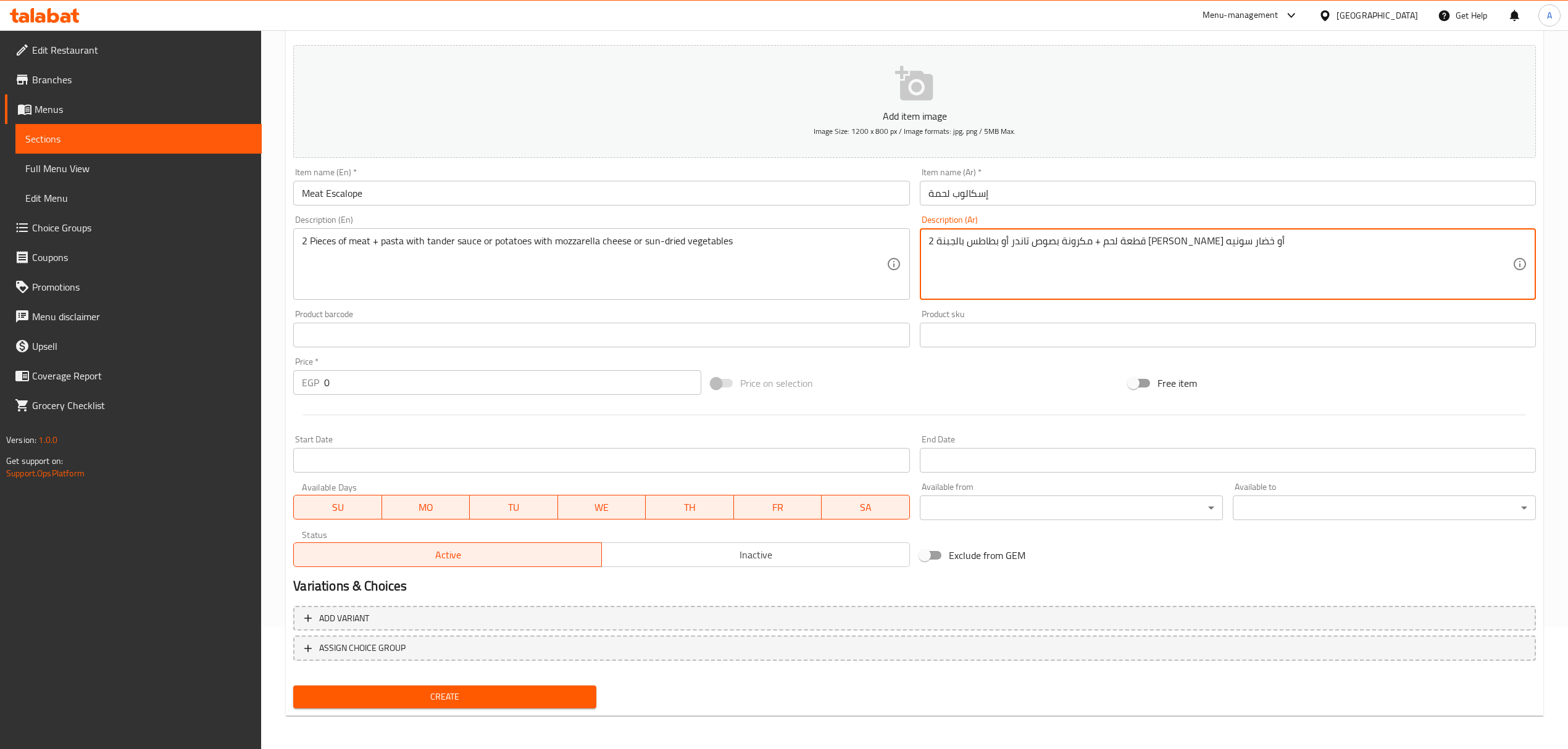
click at [951, 240] on textarea "2 قطعة لحم + مكرونة بصوص تاندر أو بطاطس بالجبنة الموتزريلا أو خضار سونيه" at bounding box center [1220, 264] width 584 height 58
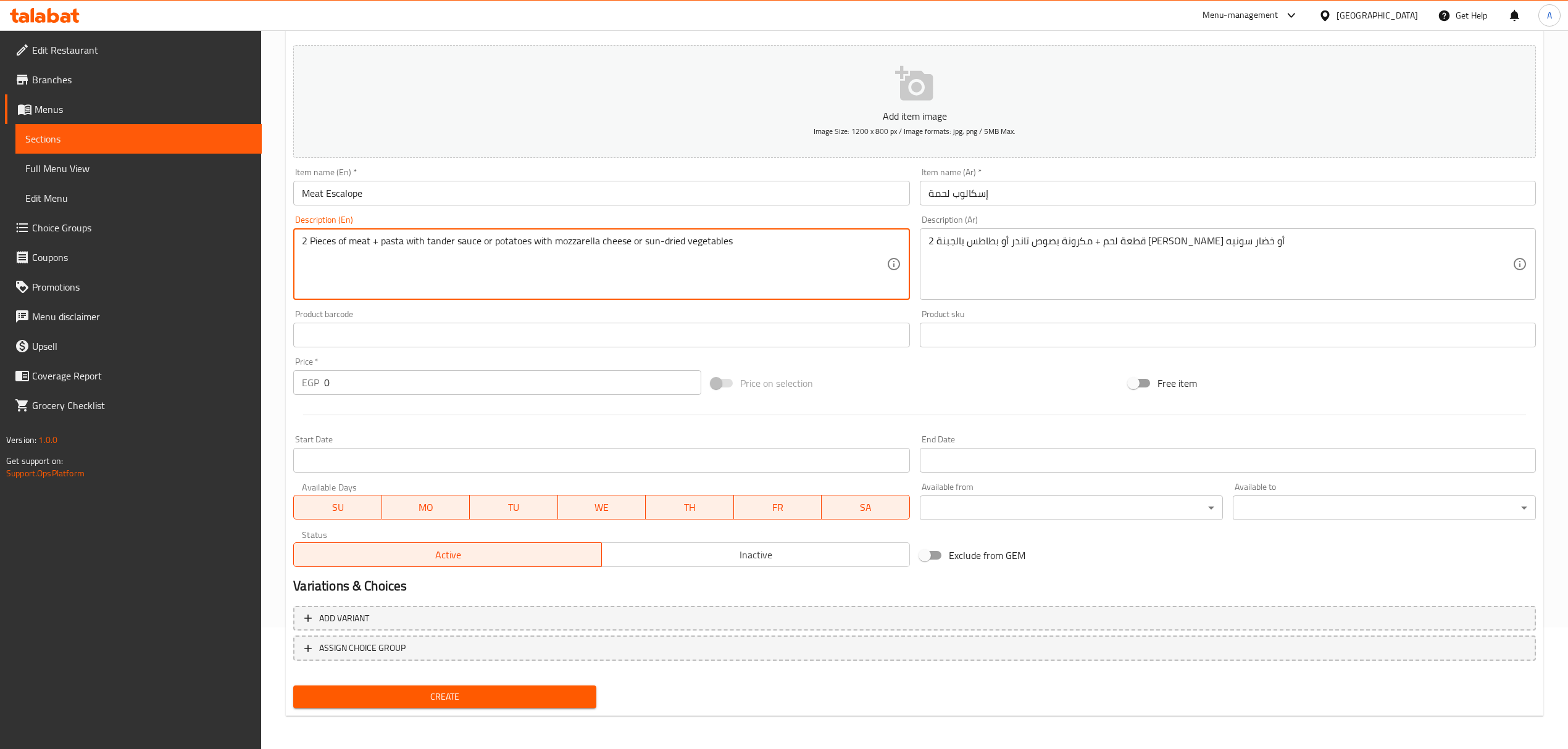
drag, startPoint x: 683, startPoint y: 240, endPoint x: 643, endPoint y: 238, distance: 40.0
type textarea "2 Pieces of meat + pasta with tander sauce or potatoes with mozzarella cheese o…"
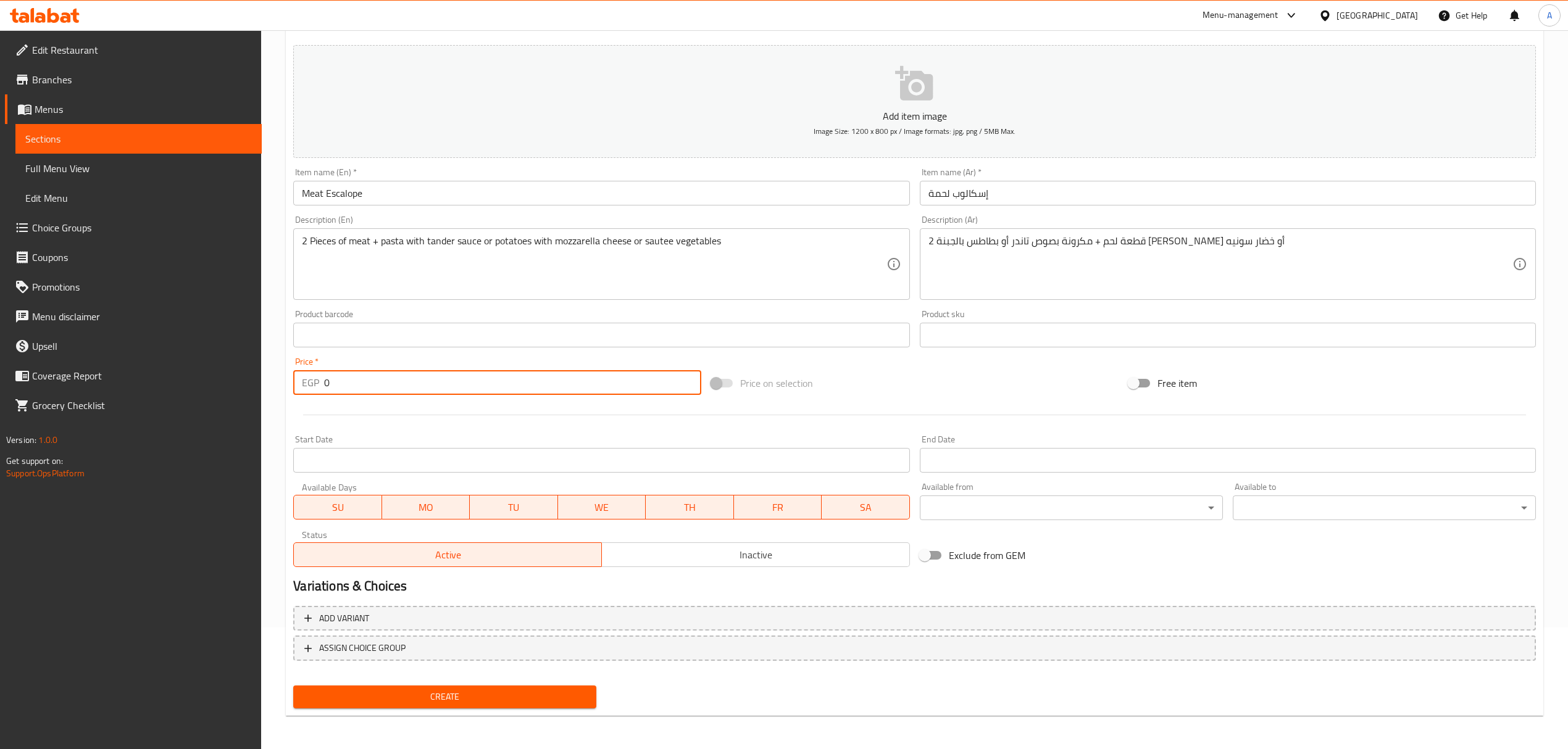
drag, startPoint x: 351, startPoint y: 381, endPoint x: 295, endPoint y: 371, distance: 56.9
click at [299, 372] on div "EGP 0 Price *" at bounding box center [496, 383] width 407 height 24
type input "245"
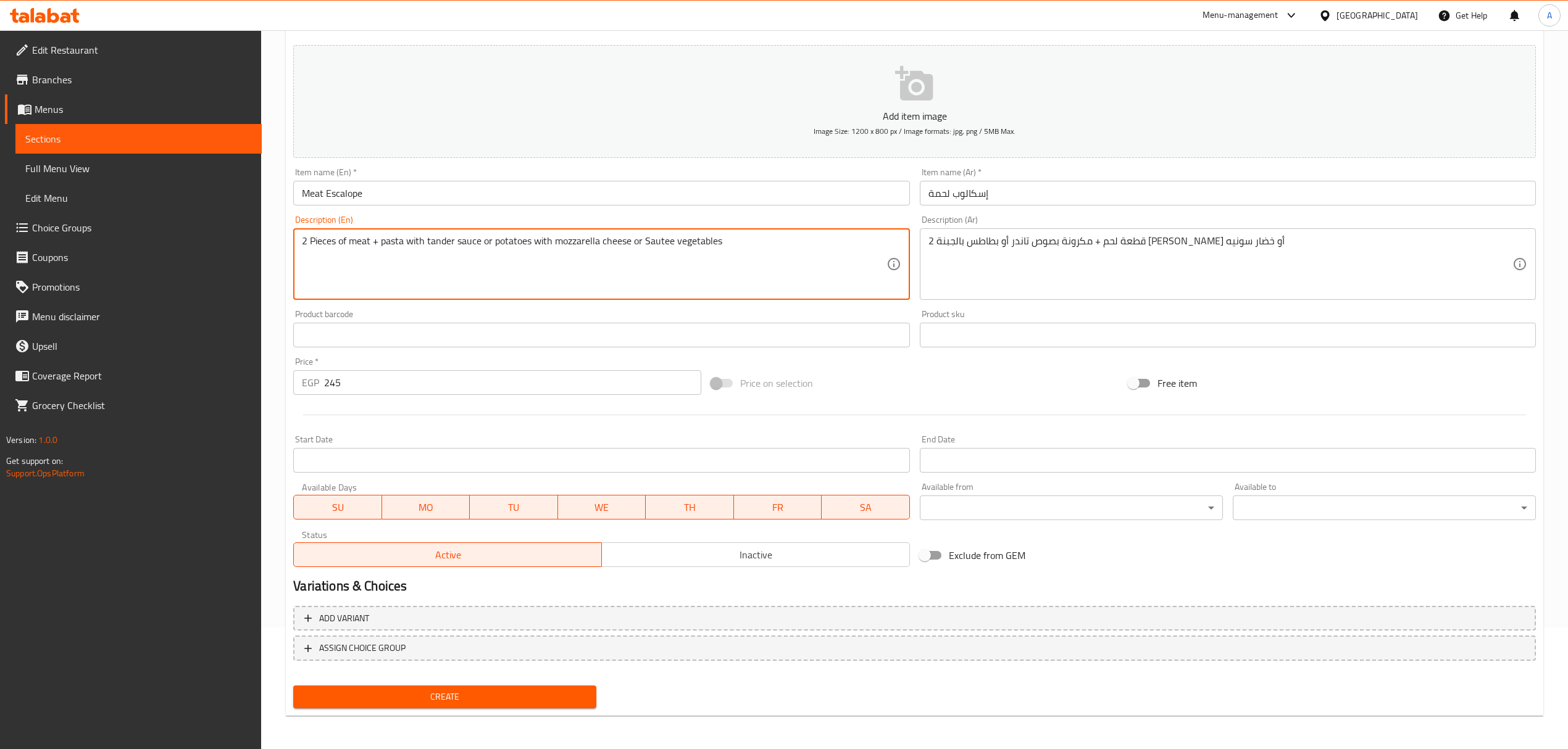
type textarea "2 Pieces of meat + pasta with tander sauce or potatoes with mozzarella cheese o…"
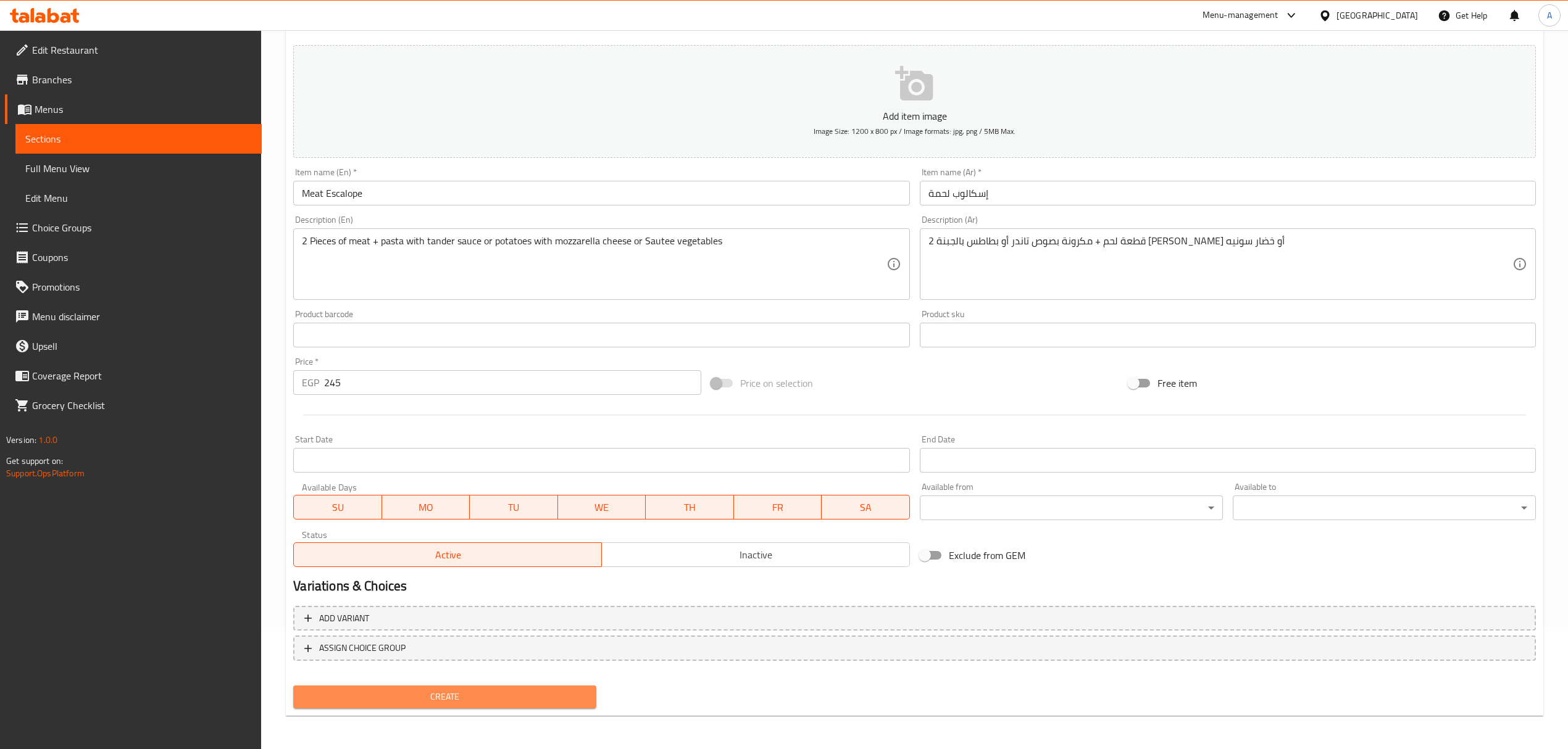
click at [485, 692] on span "Create" at bounding box center [445, 697] width 284 height 16
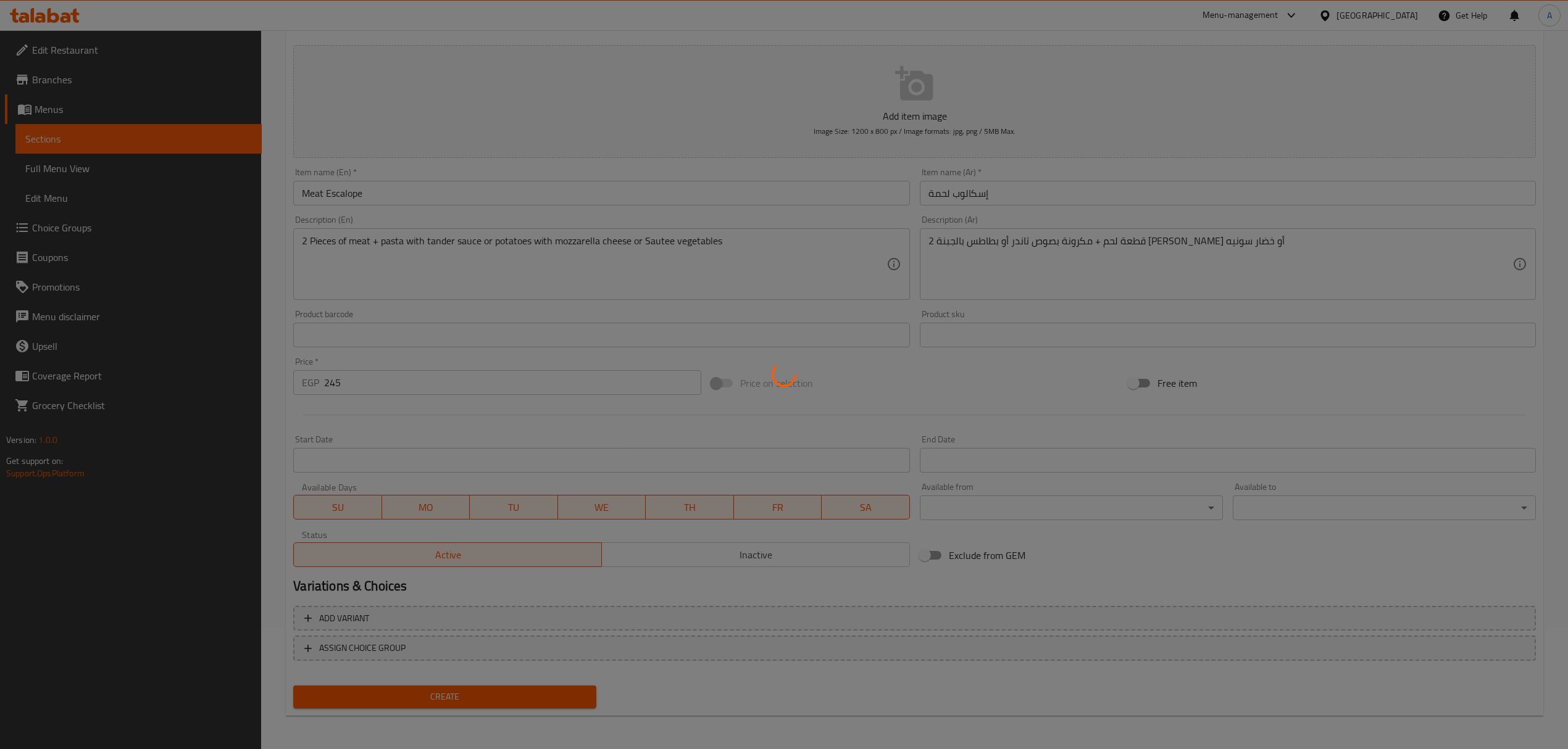
type input "0"
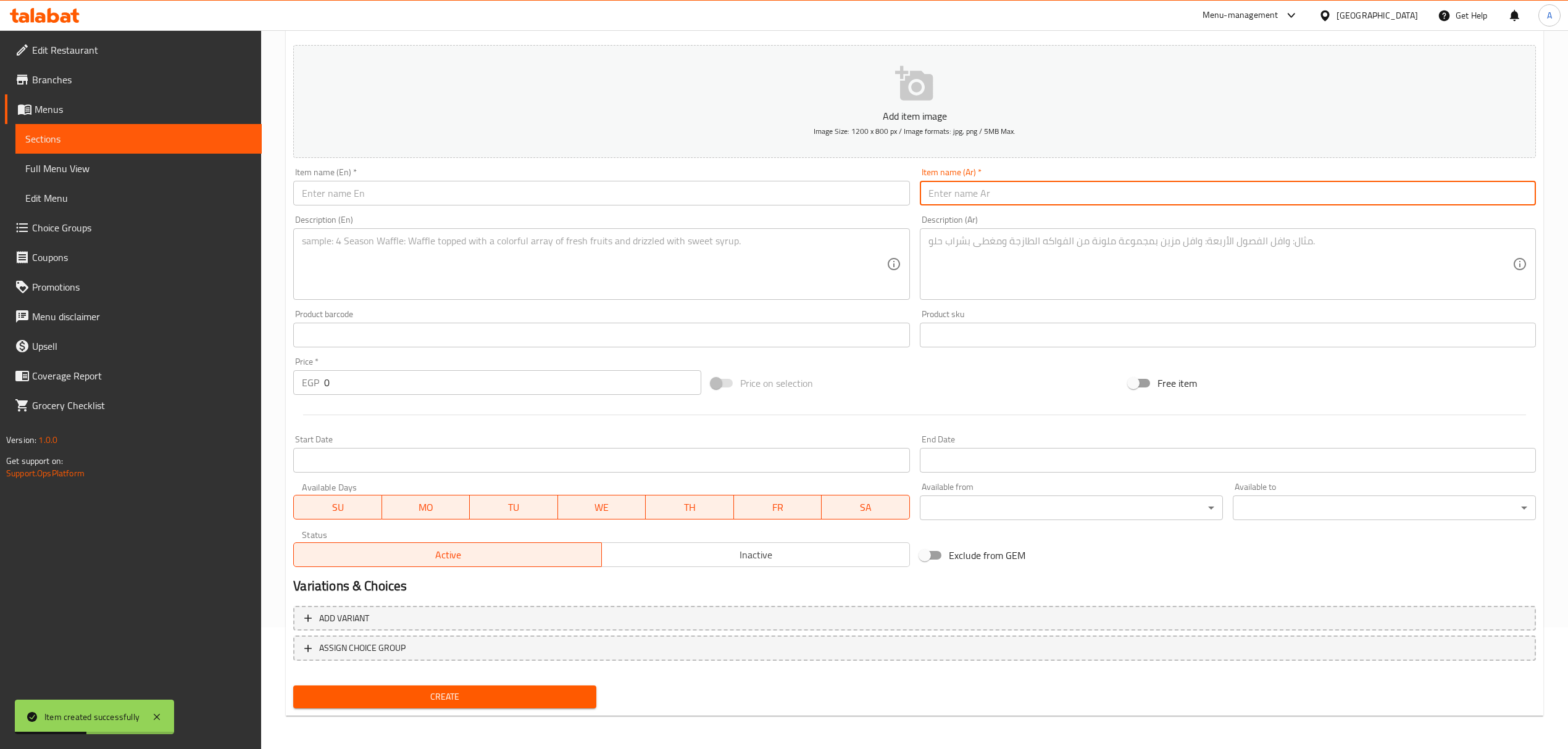
click at [981, 190] on input "text" at bounding box center [1228, 193] width 616 height 24
paste input "فيليه"
paste input "مشروم صوص"
type input "فيليه مشروم صوص"
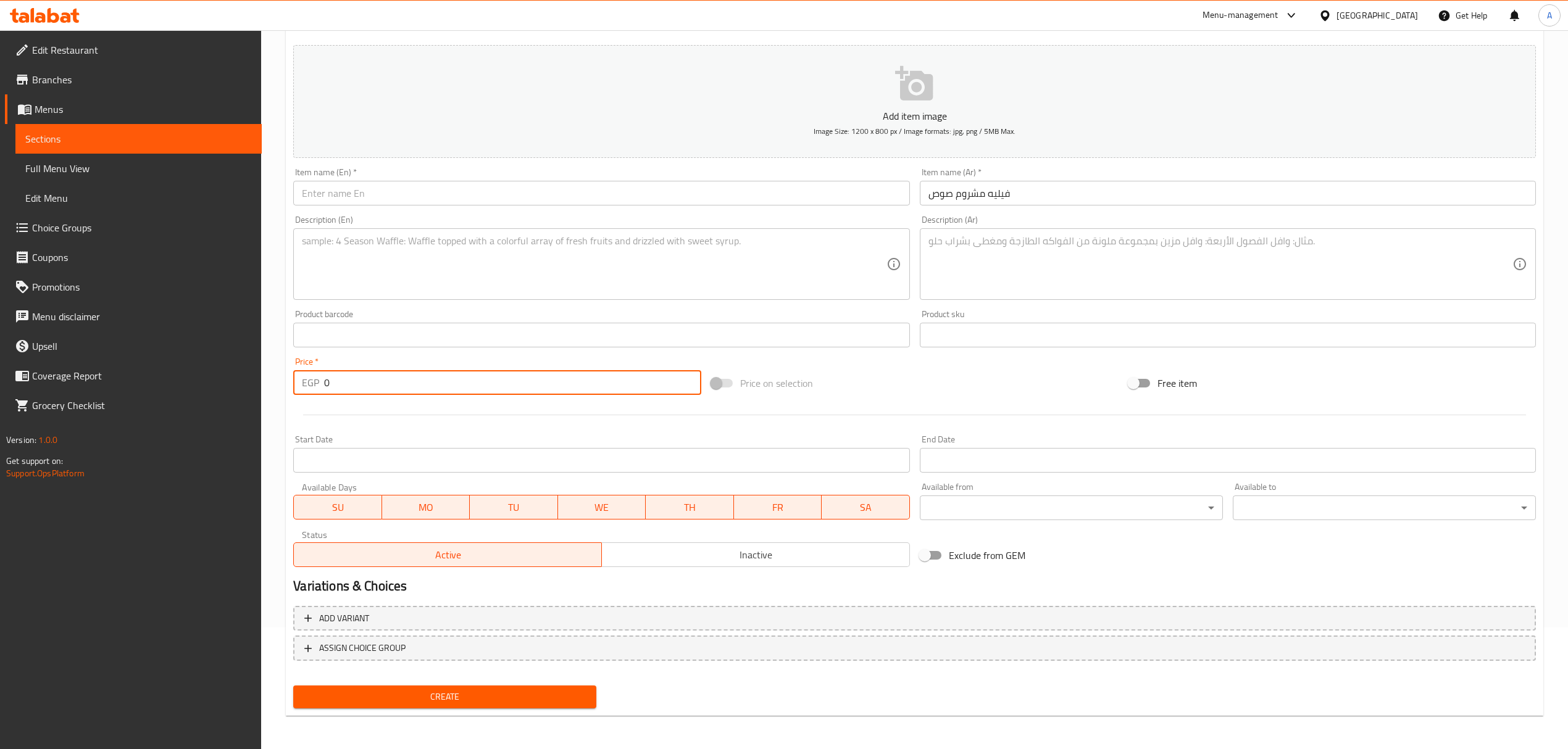
drag, startPoint x: 344, startPoint y: 377, endPoint x: 299, endPoint y: 377, distance: 45.0
click at [299, 377] on div "EGP 0 Price *" at bounding box center [496, 383] width 407 height 24
type input "275"
click at [995, 245] on textarea at bounding box center [1220, 264] width 584 height 58
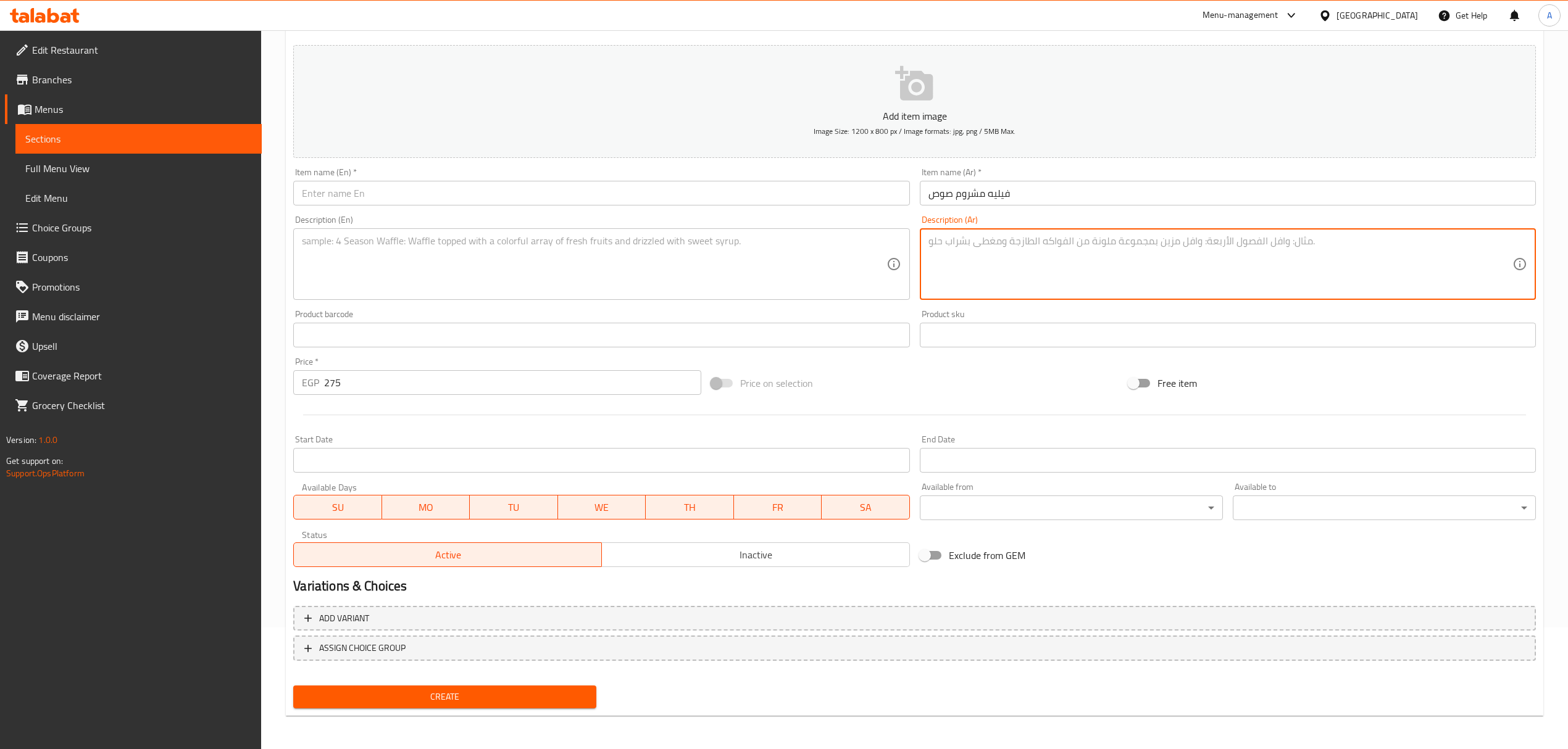
paste textarea "لحم فيليه -صوص مشروم -كريمة يقدم مع طبق جانبى (بطاطس -سوتيه -سايد مكرونه)"
click at [1040, 243] on textarea "لحم فيليه -صوص مشروم -كريمة يقدم مع طبق جانبى (بطاطس -سوتيه -سايد مكرونه)" at bounding box center [1220, 264] width 584 height 58
type textarea "لحم فيليه -صوص مشروم -كريمة يقدم مع طبق جانبى (بطاطس -سوتيه -سايد مكرونه)"
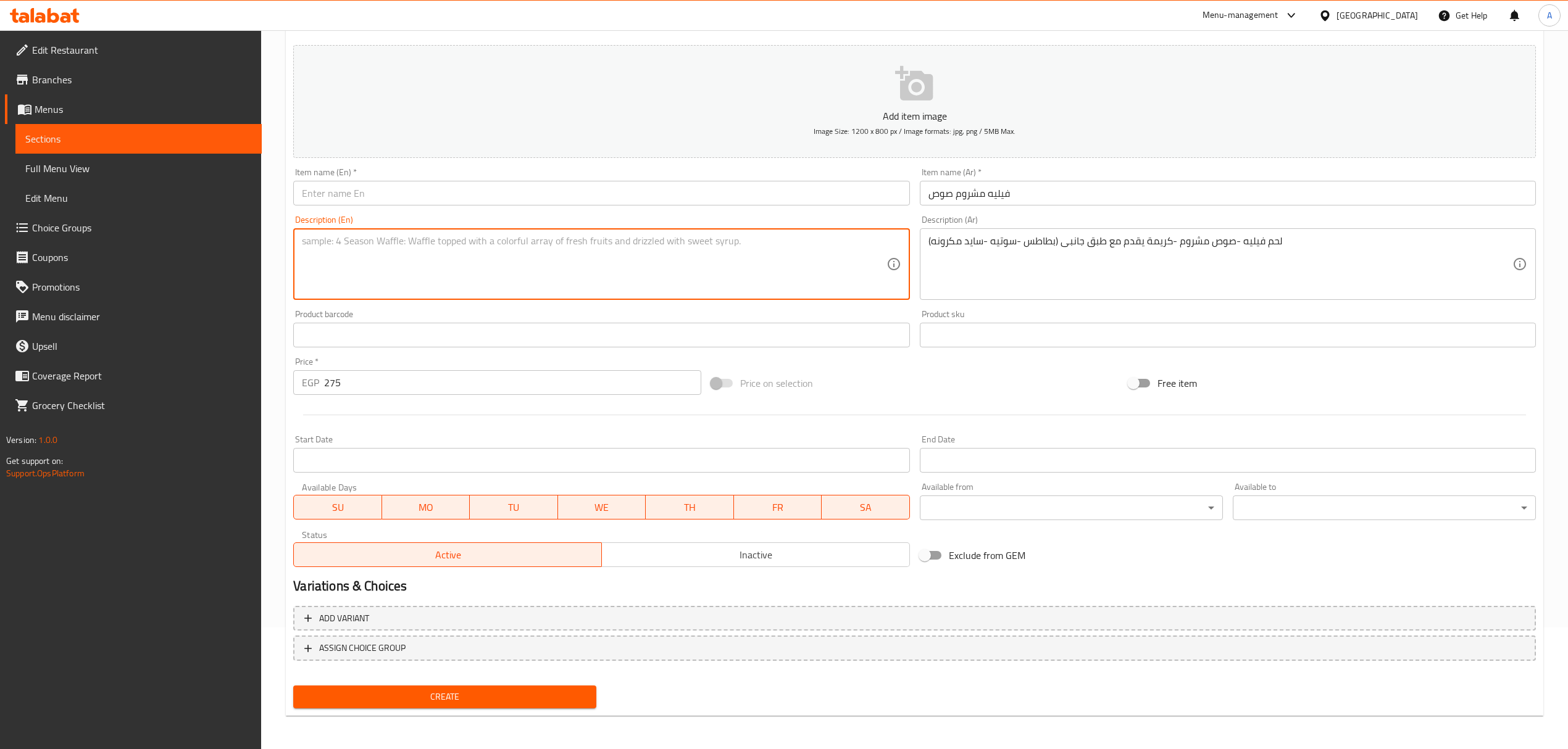
click at [806, 250] on textarea at bounding box center [594, 264] width 584 height 58
paste textarea "Beef fillet - mushroom sauce - cream served with a side dish (potatoes - sautee…"
type textarea "Beef fillet - mushroom sauce - cream served with a side dish (potatoes - sautee…"
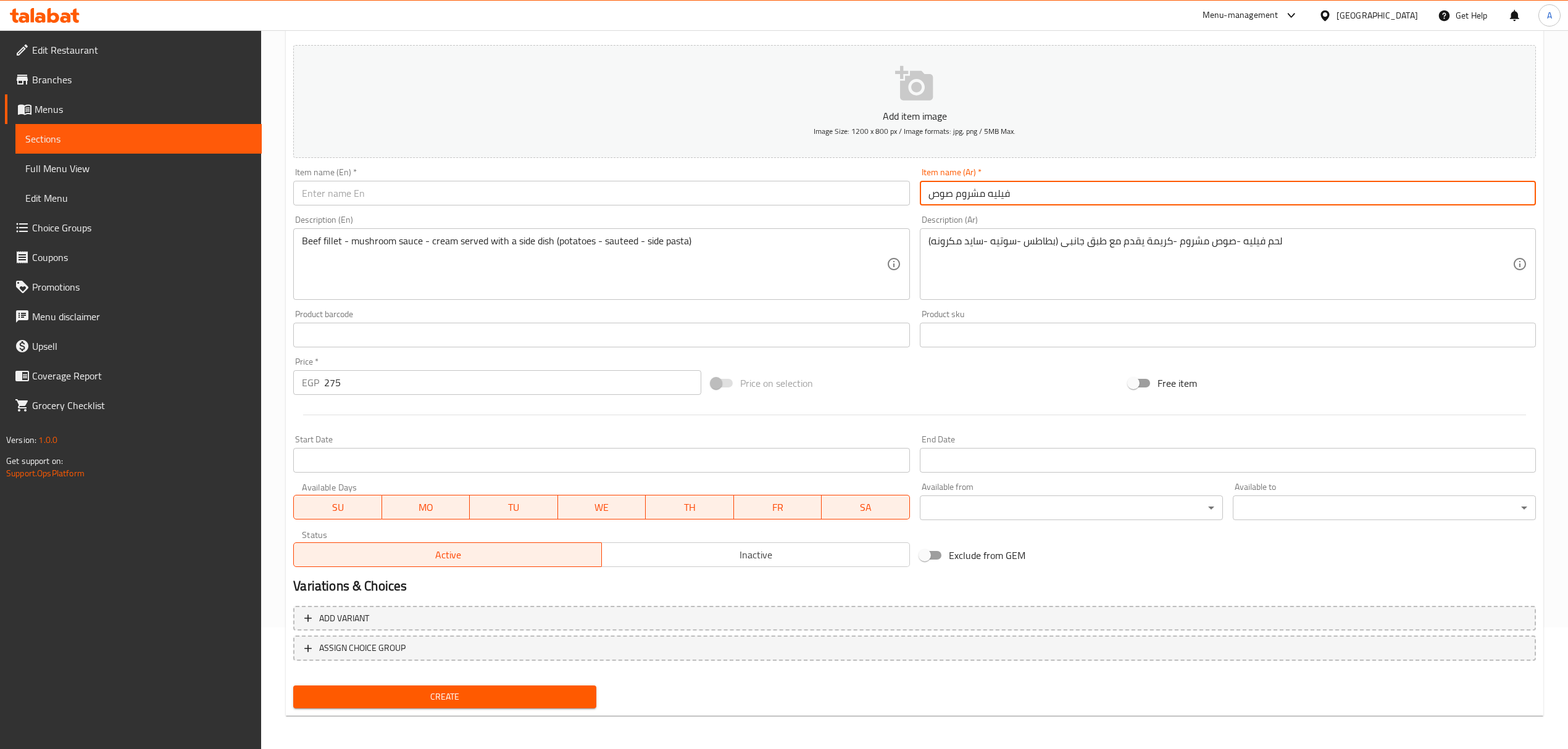
click at [986, 196] on input "فيليه مشروم صوص" at bounding box center [1228, 193] width 616 height 24
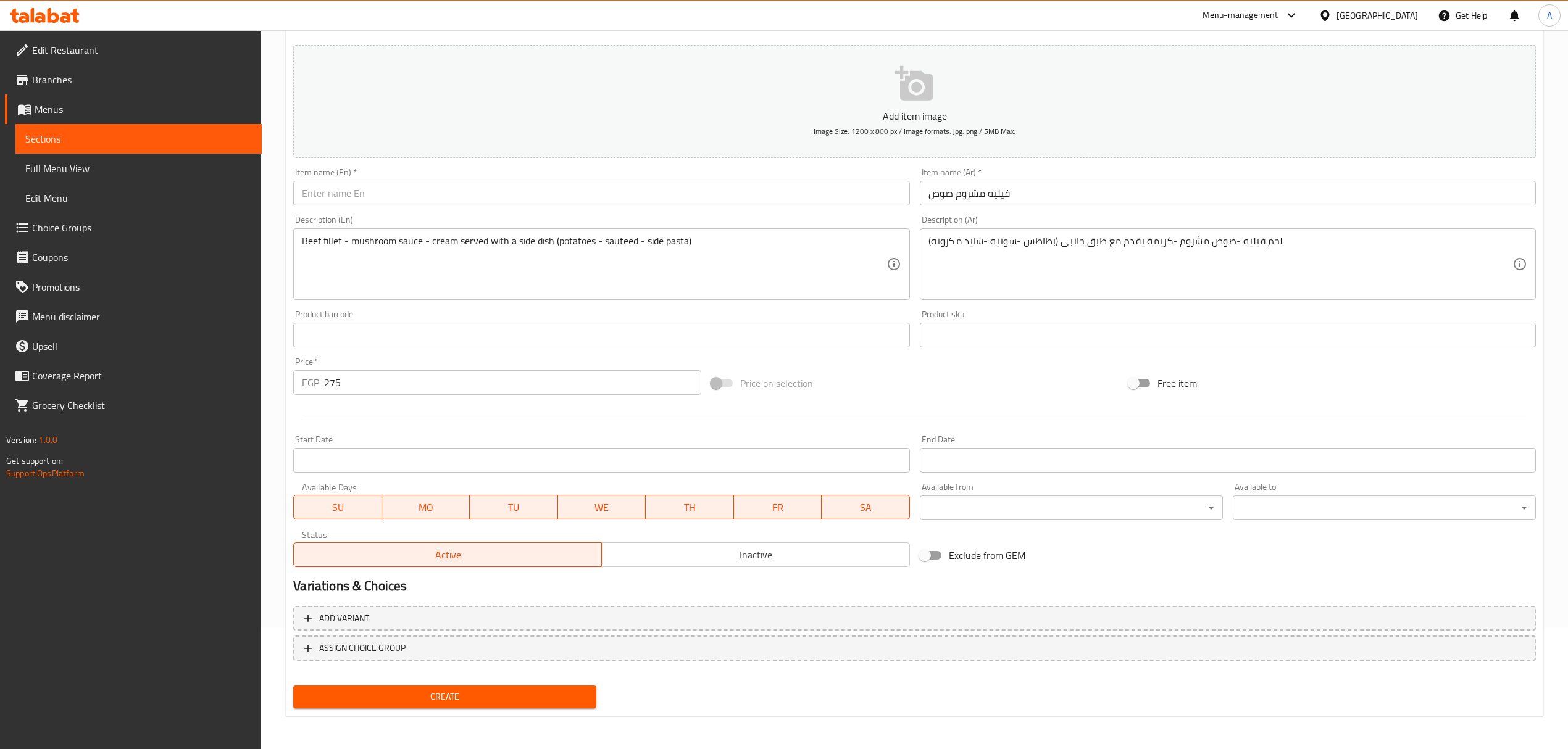
click at [381, 195] on input "text" at bounding box center [601, 193] width 616 height 24
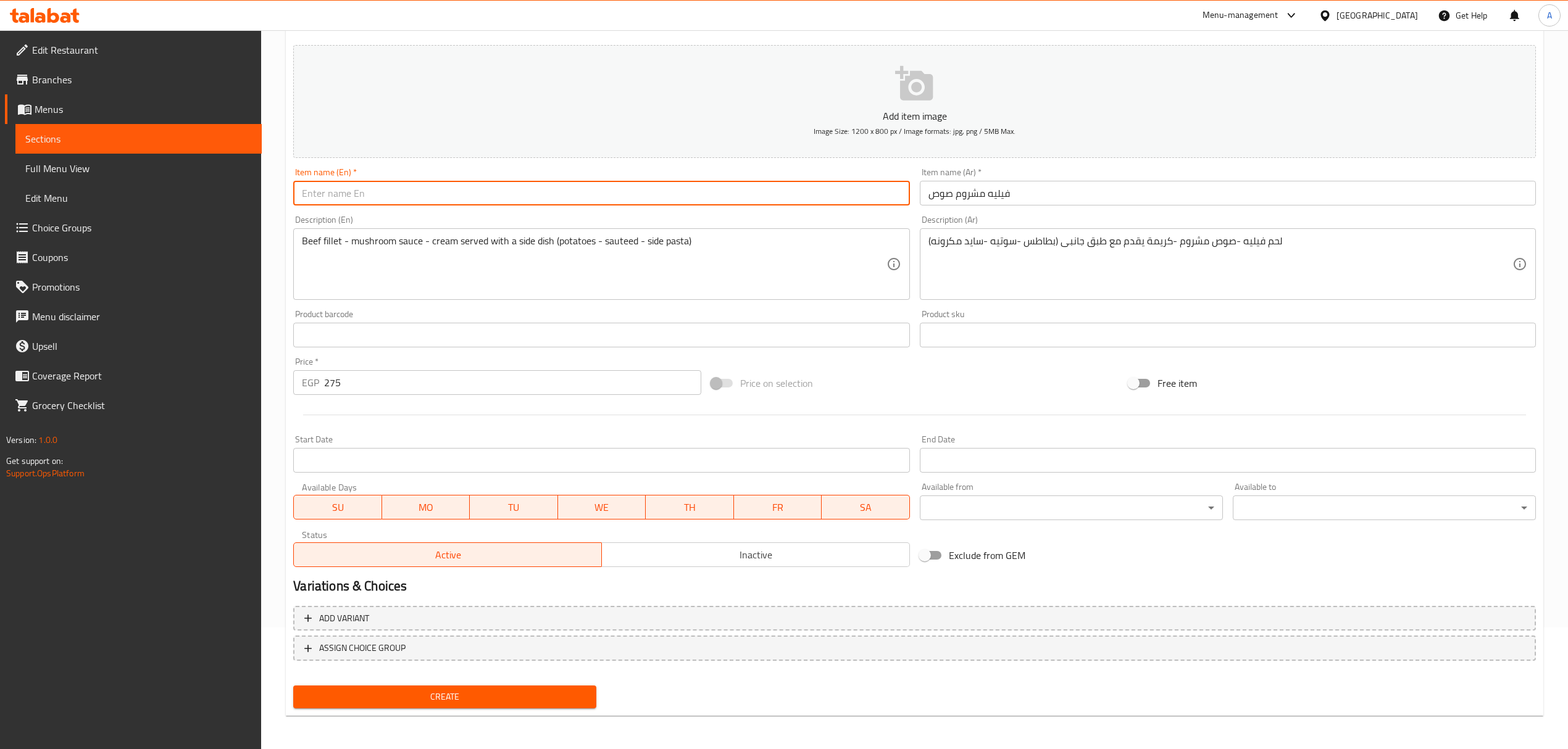
paste input "Fillet mushroom sauce"
click at [381, 195] on input "Fillet mushroom sauce" at bounding box center [601, 193] width 616 height 24
type input "Fillet Mushroom Sauce"
click at [485, 693] on span "Create" at bounding box center [445, 697] width 284 height 16
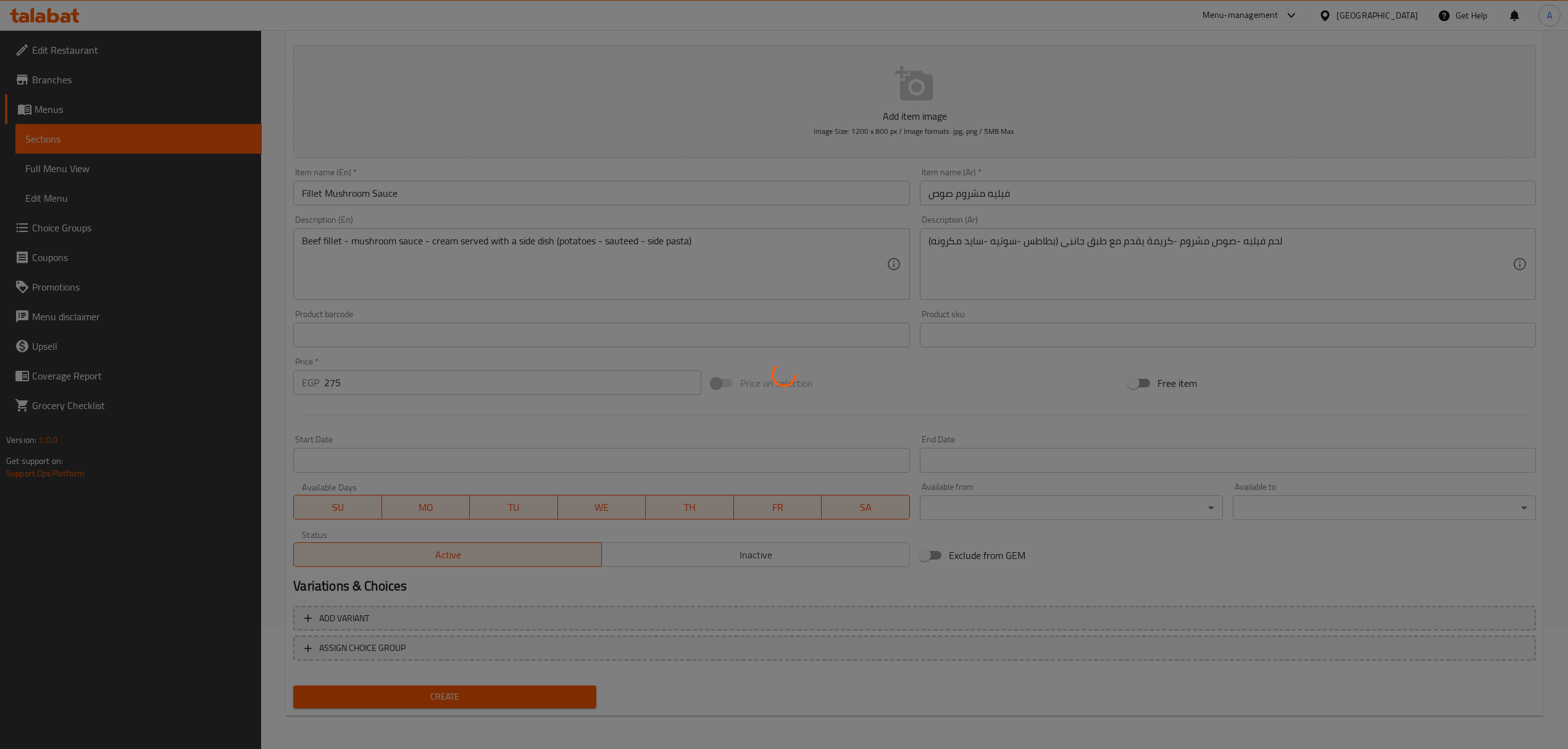
type input "0"
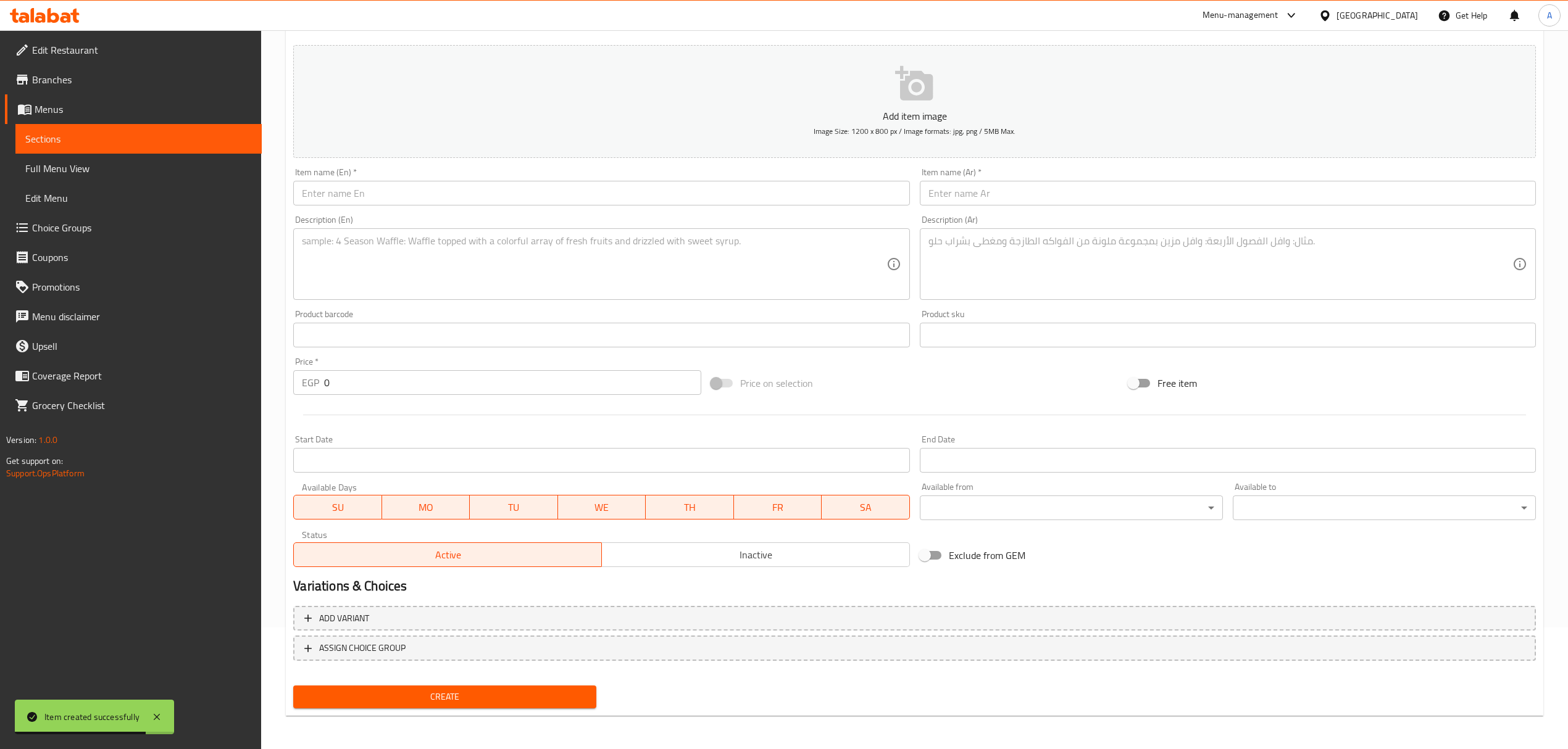
click at [981, 188] on input "text" at bounding box center [1228, 193] width 616 height 24
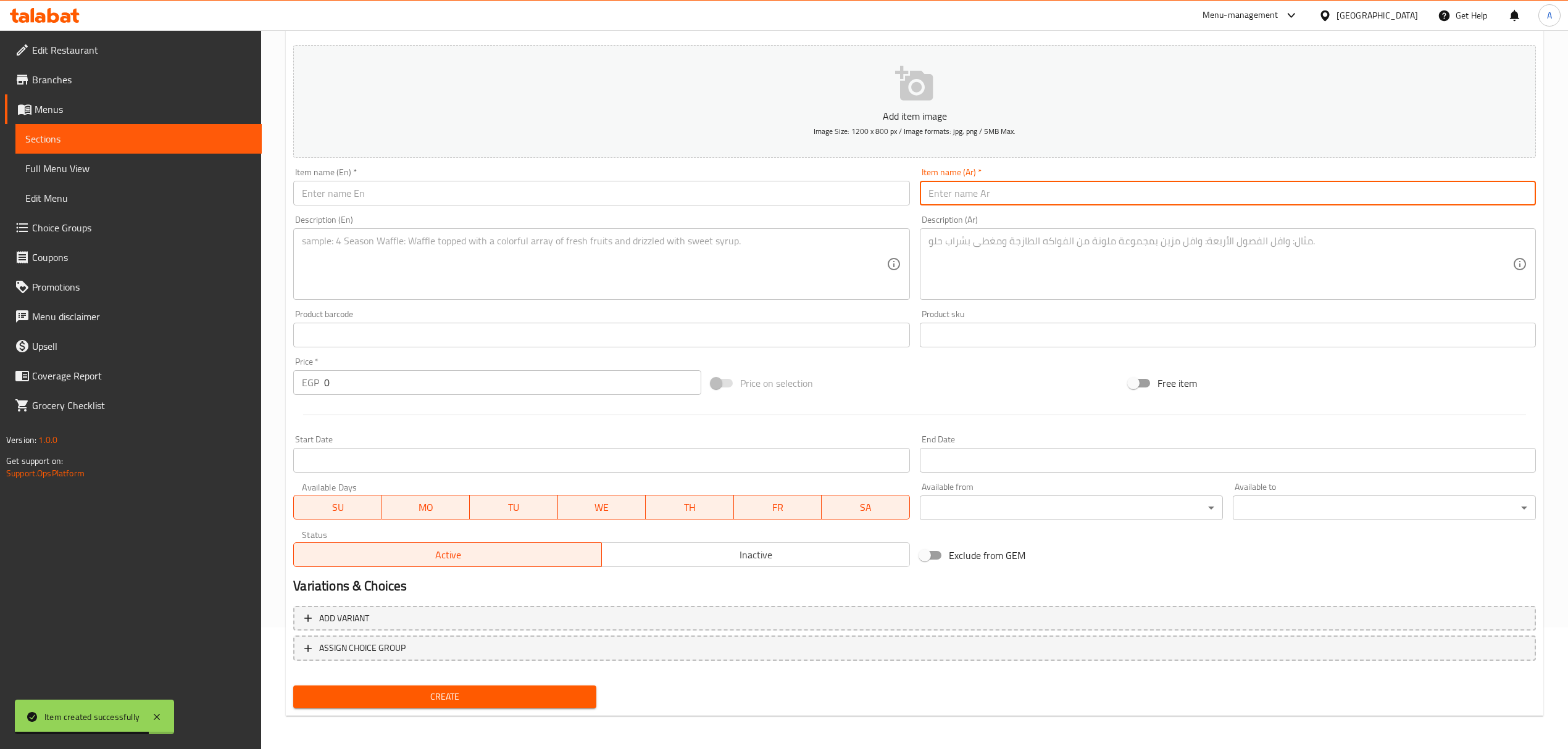
paste input "فيوتشينى فليتو"
type input "فيوتشينى فليتو"
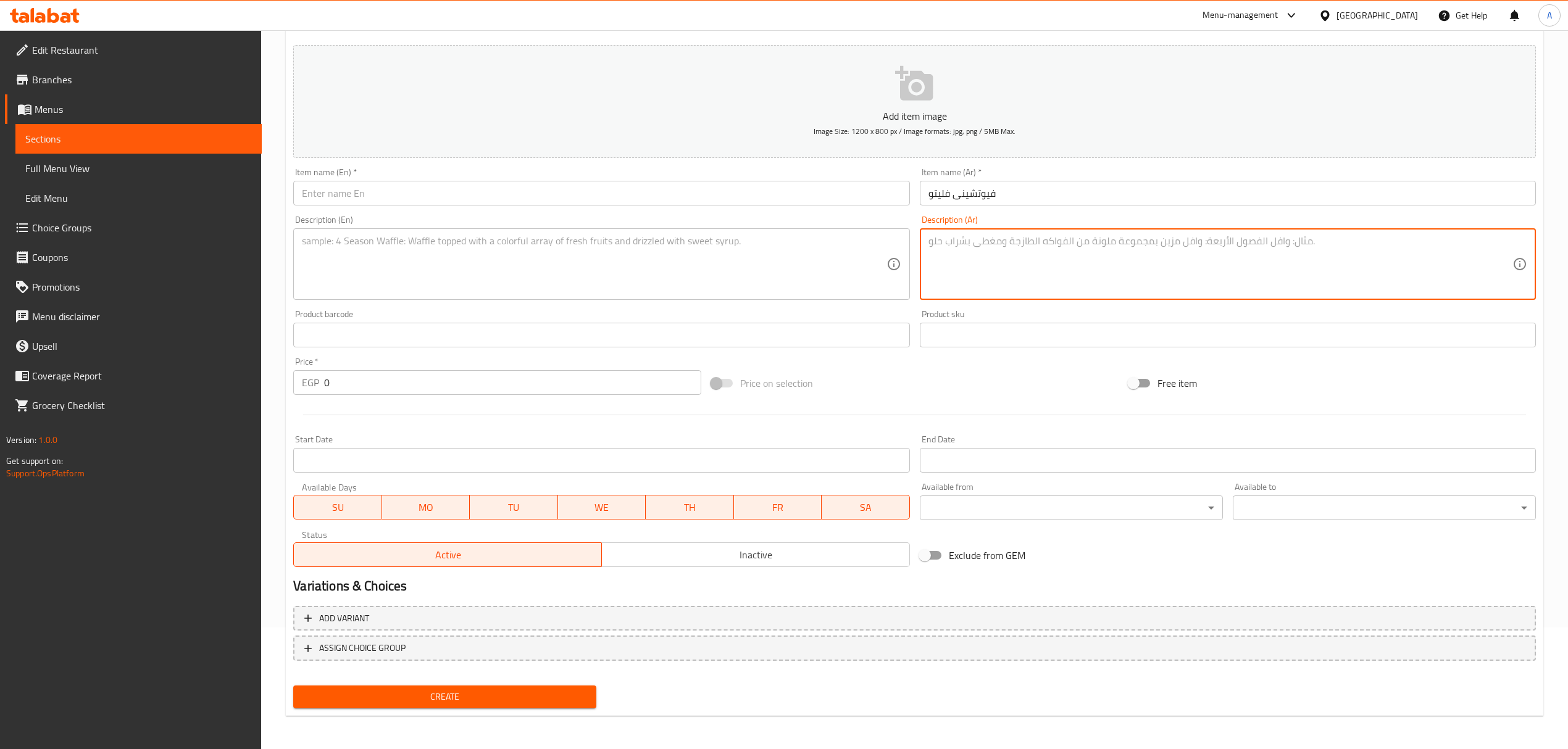
click at [1013, 239] on textarea at bounding box center [1220, 264] width 584 height 58
paste textarea "شرائح لحم -مشروم -صوص كريمة -صوص روزماري - بهارات - زيت زيتون -صوص خاص تاندر"
type textarea "شرائح لحم -مشروم -صوص كريمة -صوص روزماري - بهارات - زيت زيتون -صوص خاص تاندر"
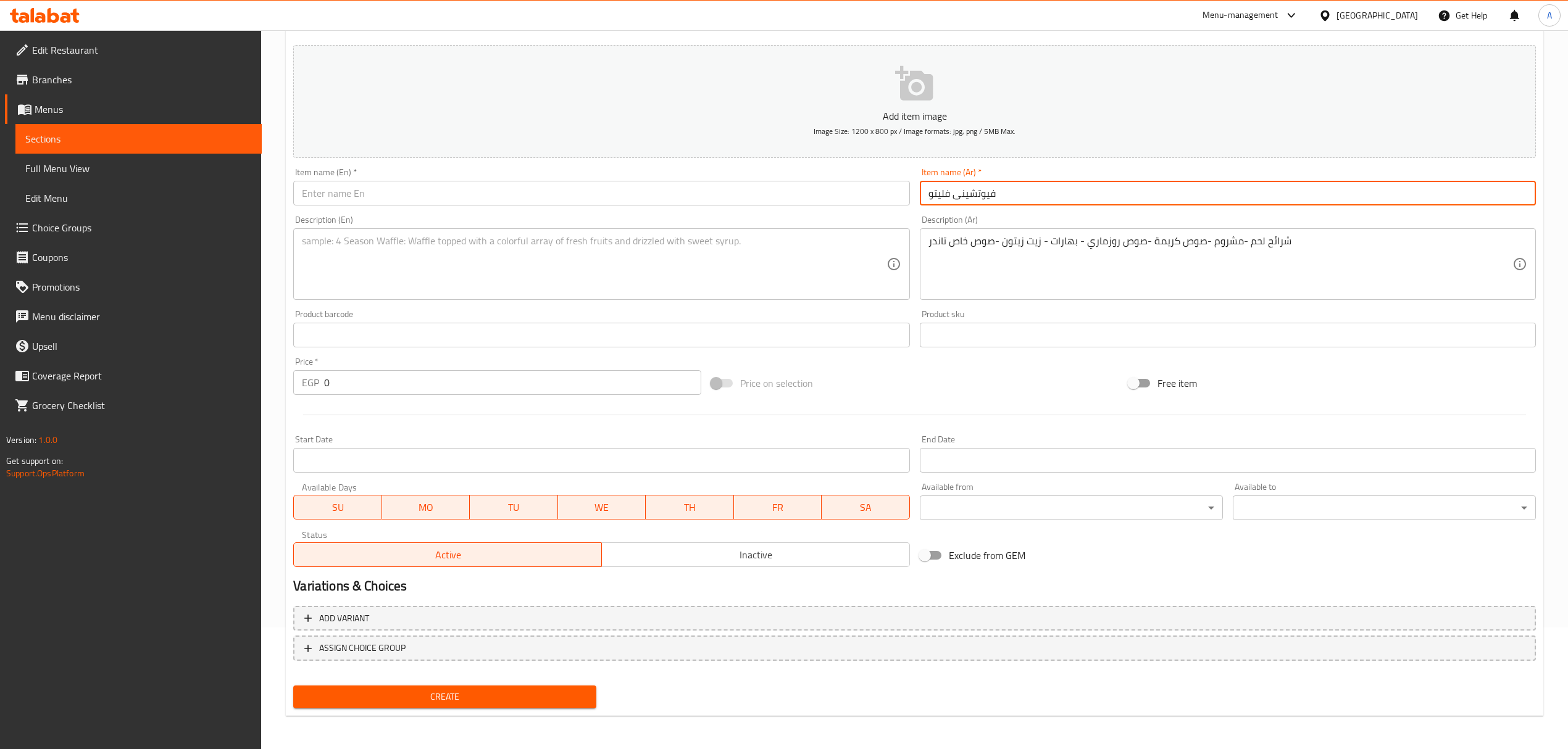
click at [968, 189] on input "فيوتشينى فليتو" at bounding box center [1228, 193] width 616 height 24
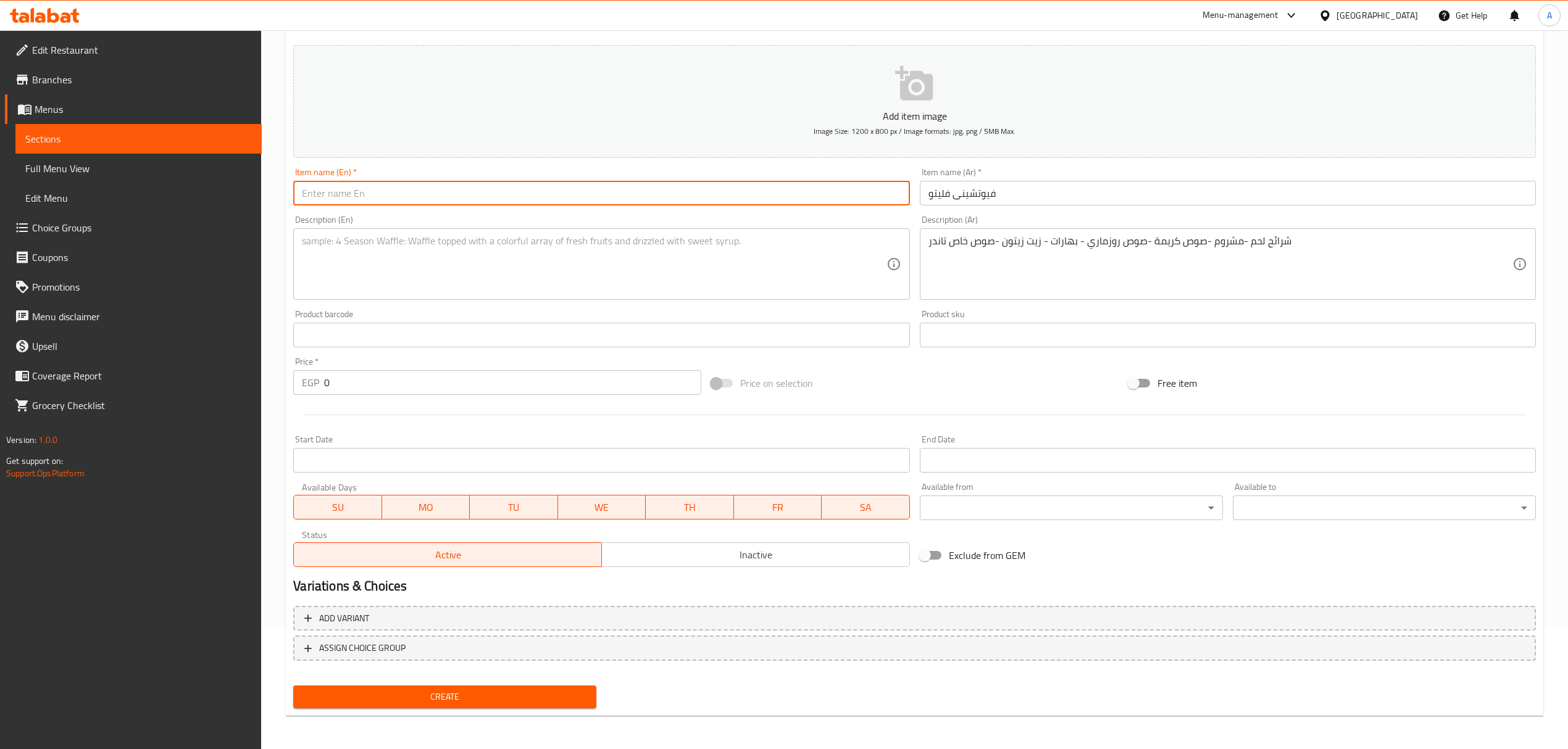
click at [546, 184] on input "text" at bounding box center [601, 193] width 616 height 24
paste input "Fettuccine Fillet"
click at [937, 194] on input "فيوتشينى فليتو" at bounding box center [1228, 193] width 616 height 24
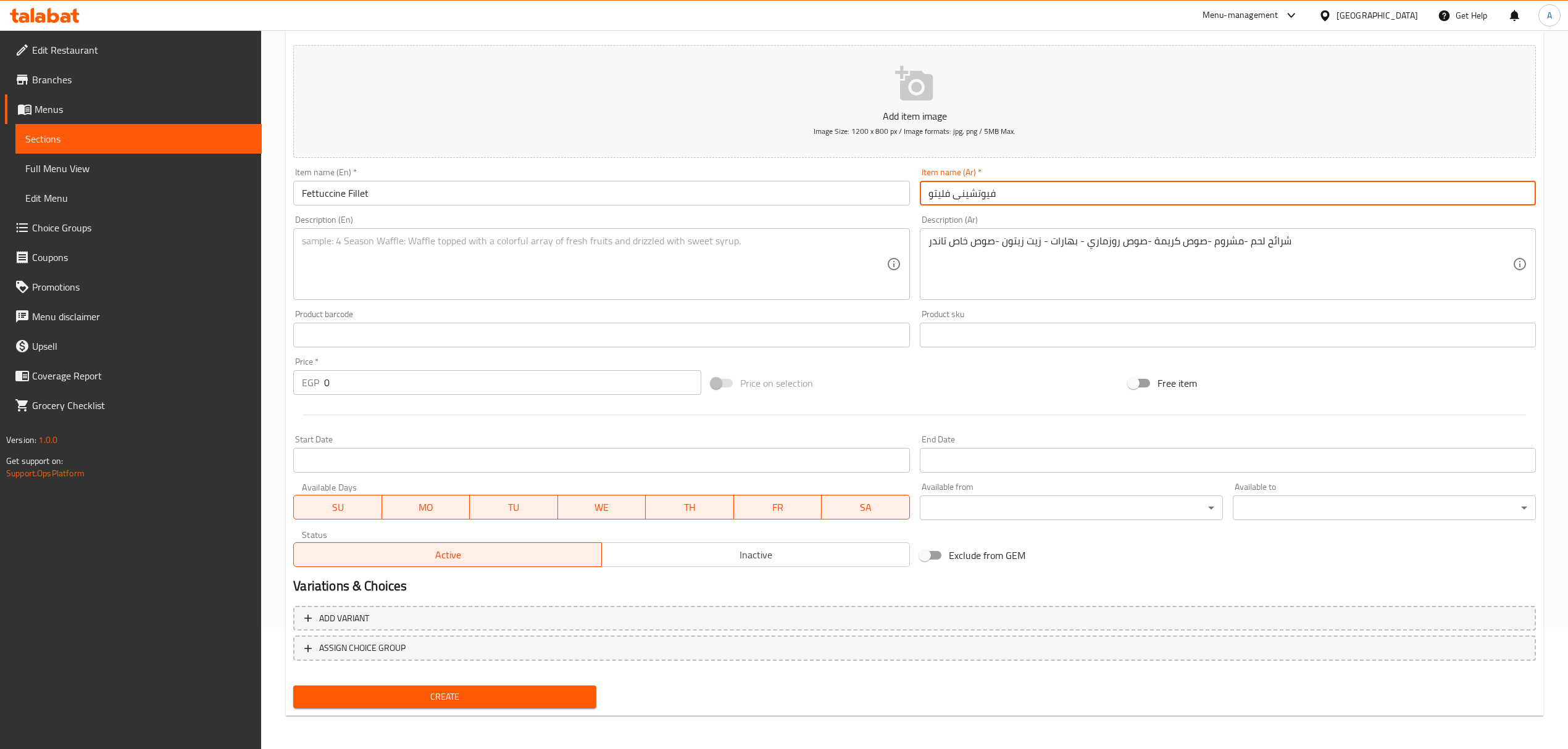
click at [937, 194] on input "فيوتشينى فليتو" at bounding box center [1228, 193] width 616 height 24
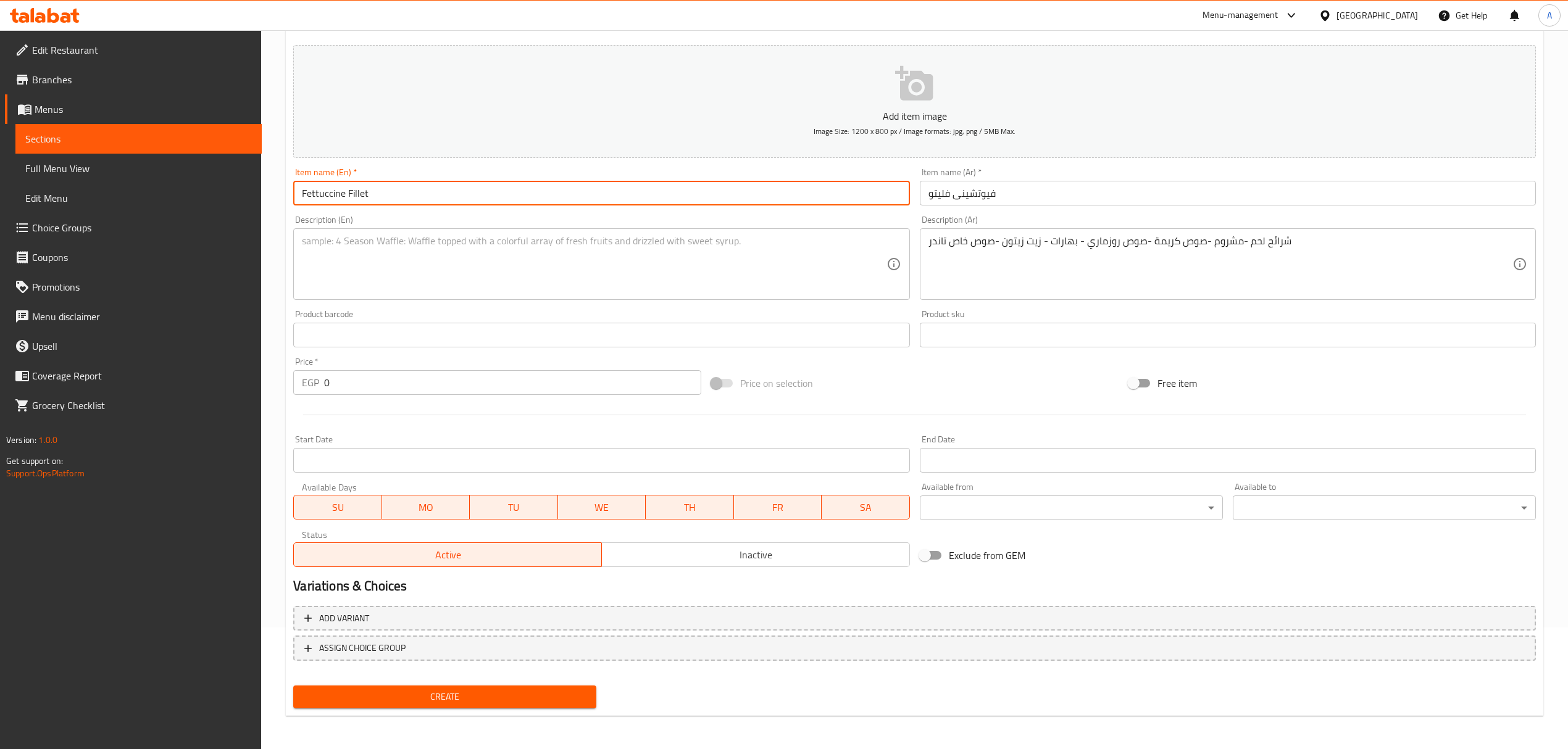
click at [360, 195] on input "Fettuccine Fillet" at bounding box center [601, 193] width 616 height 24
paste input "etto"
type input "Fettuccine Filetto"
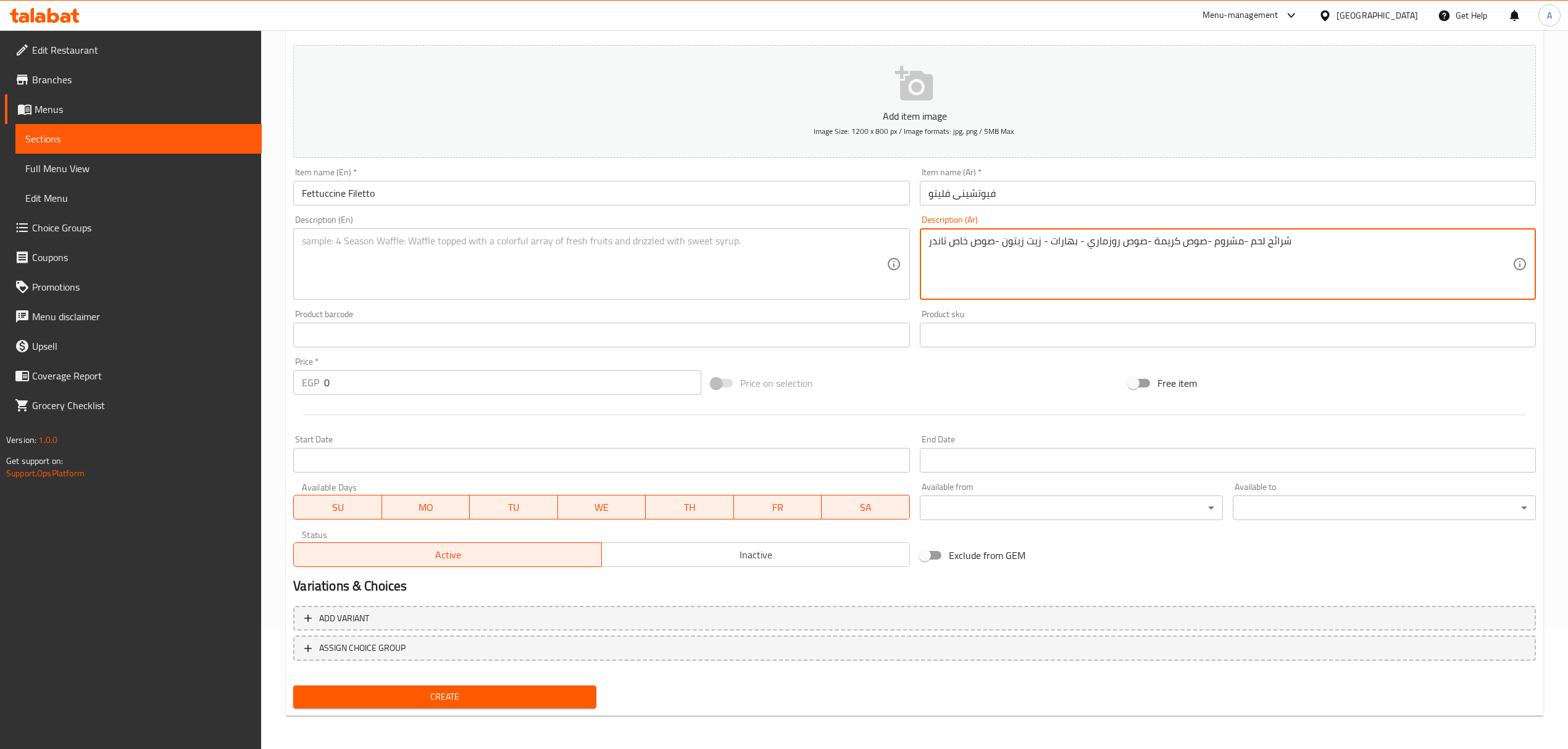
click at [1010, 245] on textarea "شرائح لحم -مشروم -صوص كريمة -صوص روزماري - بهارات - زيت زيتون -صوص خاص تاندر" at bounding box center [1220, 264] width 584 height 58
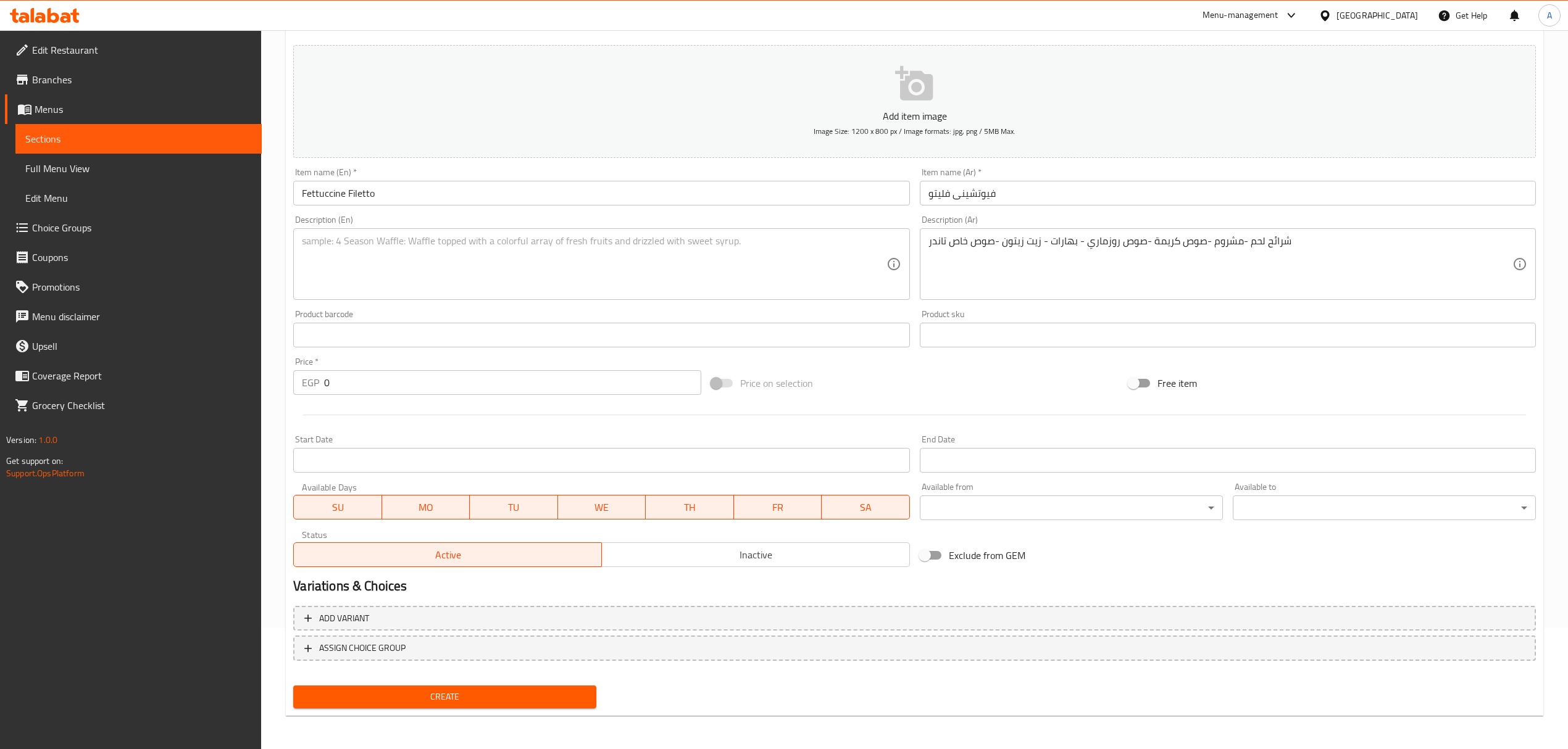
click at [524, 232] on div "Description (En)" at bounding box center [601, 264] width 616 height 71
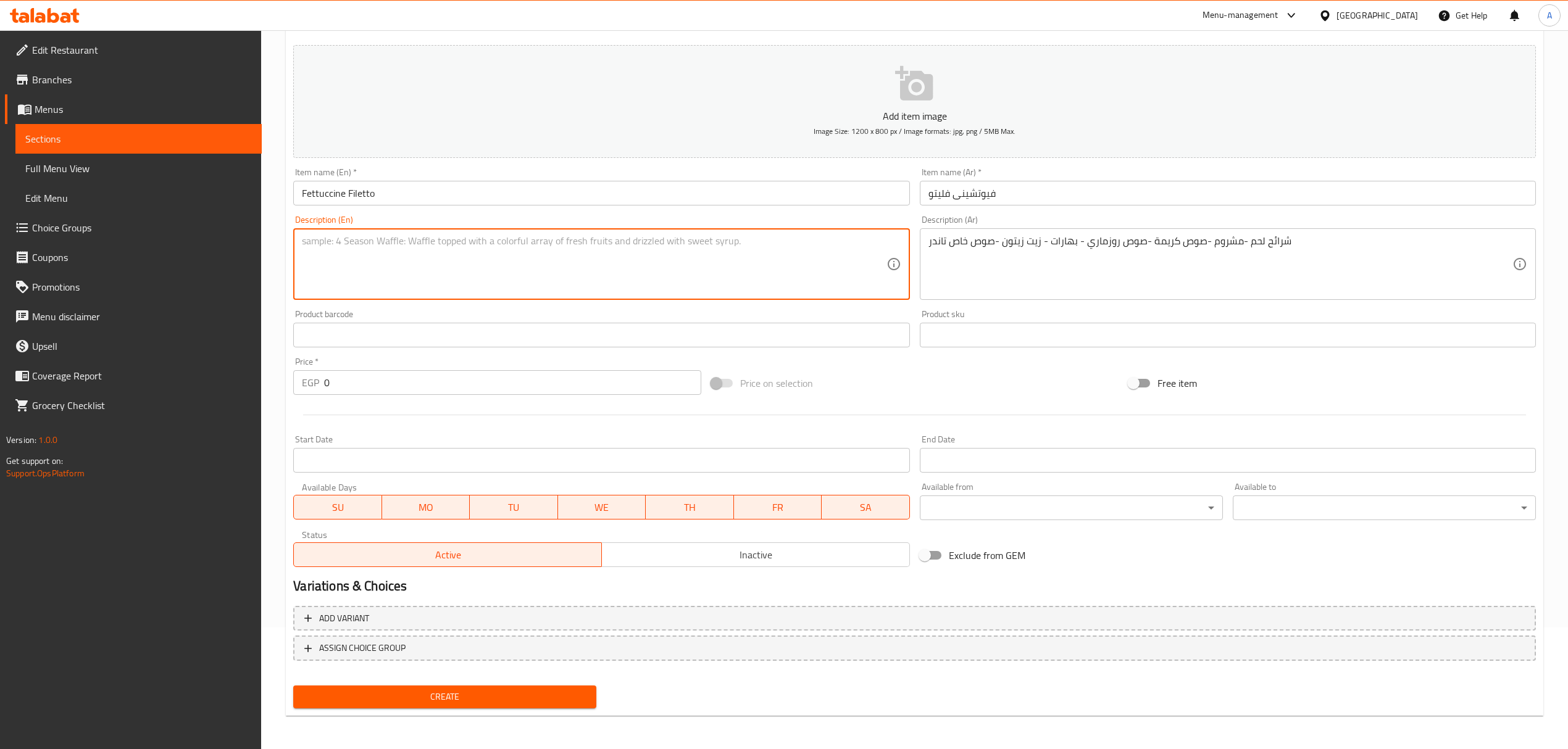
paste textarea "Beef slices - mushrooms - cream sauce - rosemary sauce - spices - olive oil - s…"
type textarea "Beef slices - mushrooms - cream sauce - rosemary sauce - spices - olive oil - s…"
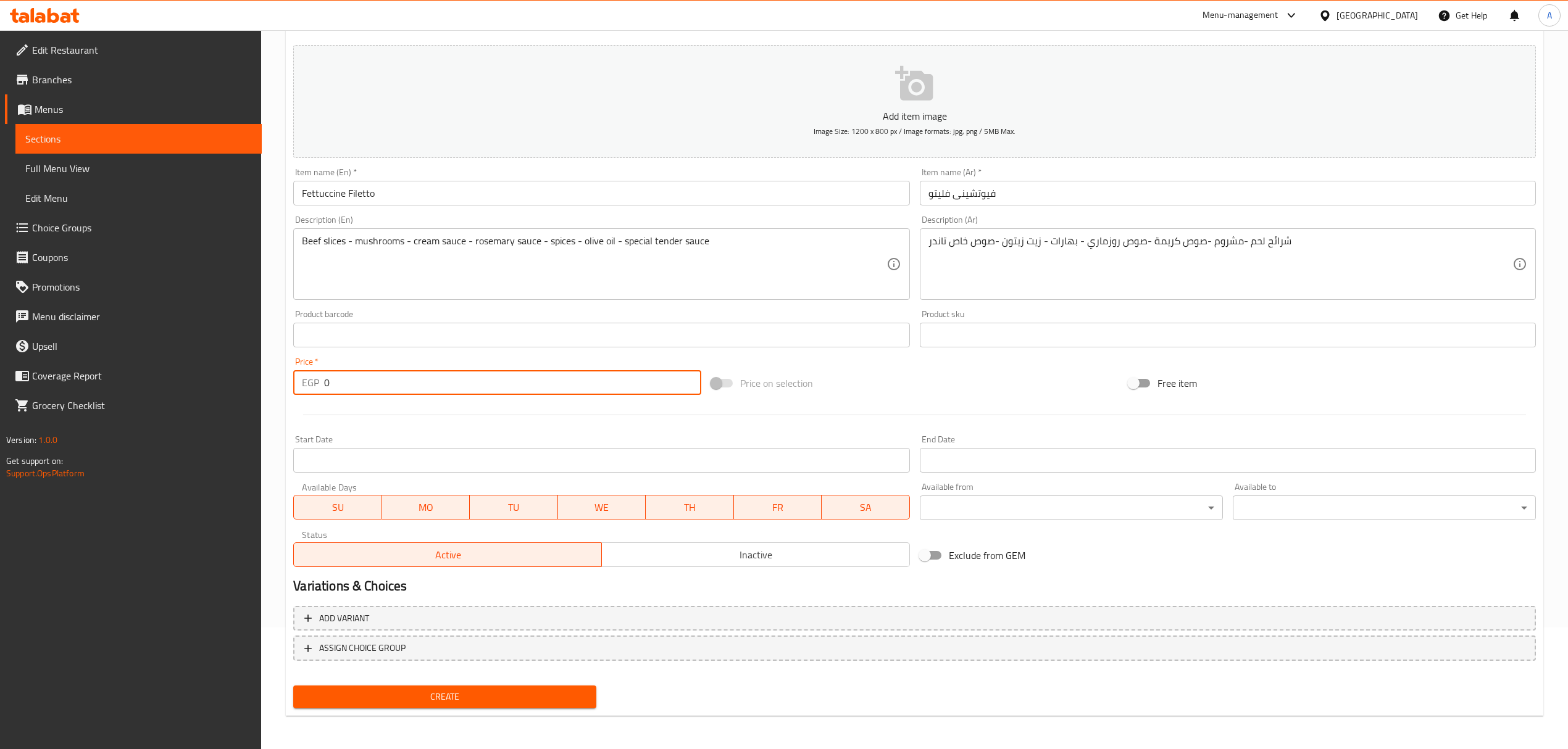
drag, startPoint x: 341, startPoint y: 383, endPoint x: 304, endPoint y: 378, distance: 37.3
click at [304, 378] on div "EGP 0 Price *" at bounding box center [496, 383] width 407 height 24
type input "175"
click at [432, 699] on span "Create" at bounding box center [445, 697] width 284 height 16
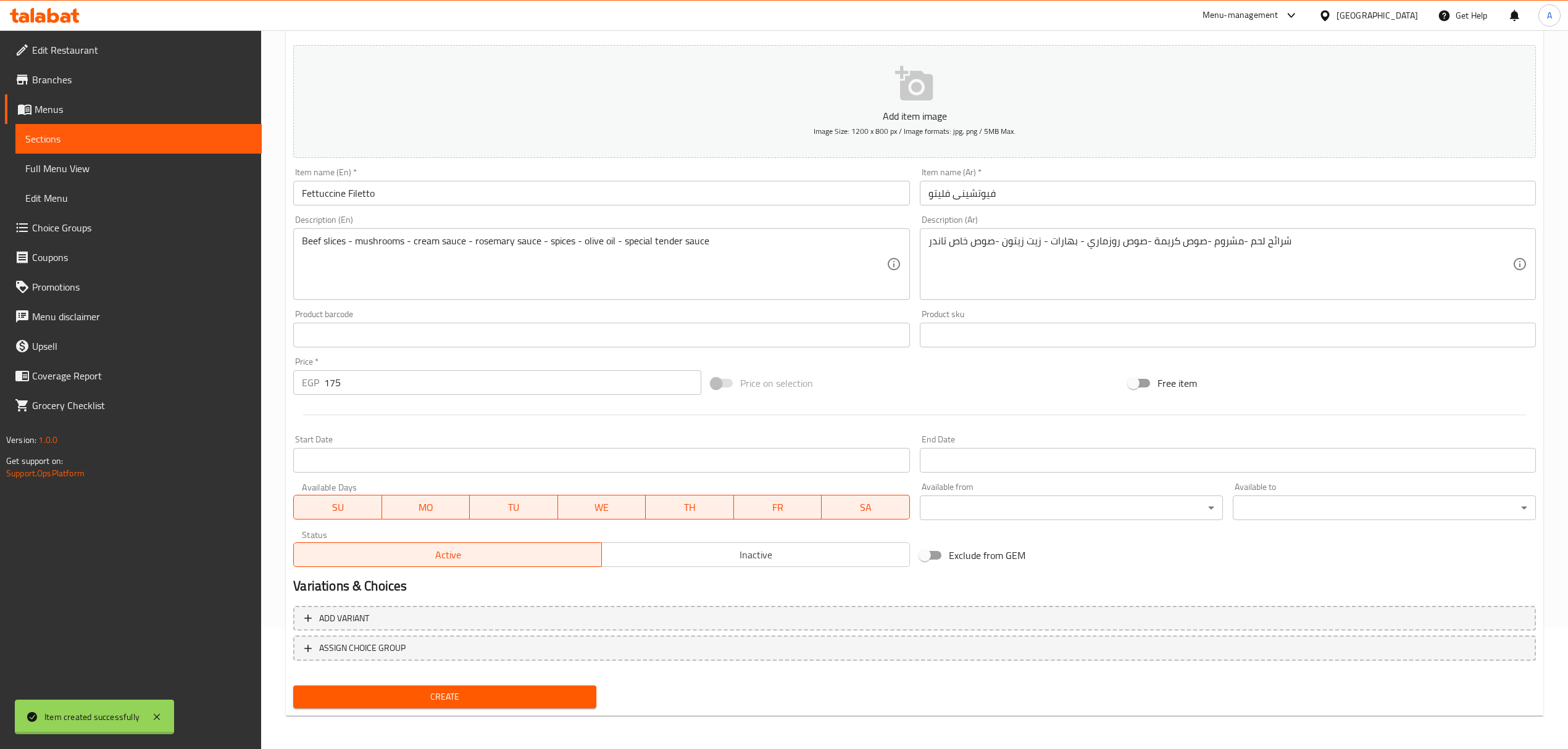
type input "0"
click at [1206, 196] on input "text" at bounding box center [1228, 193] width 616 height 24
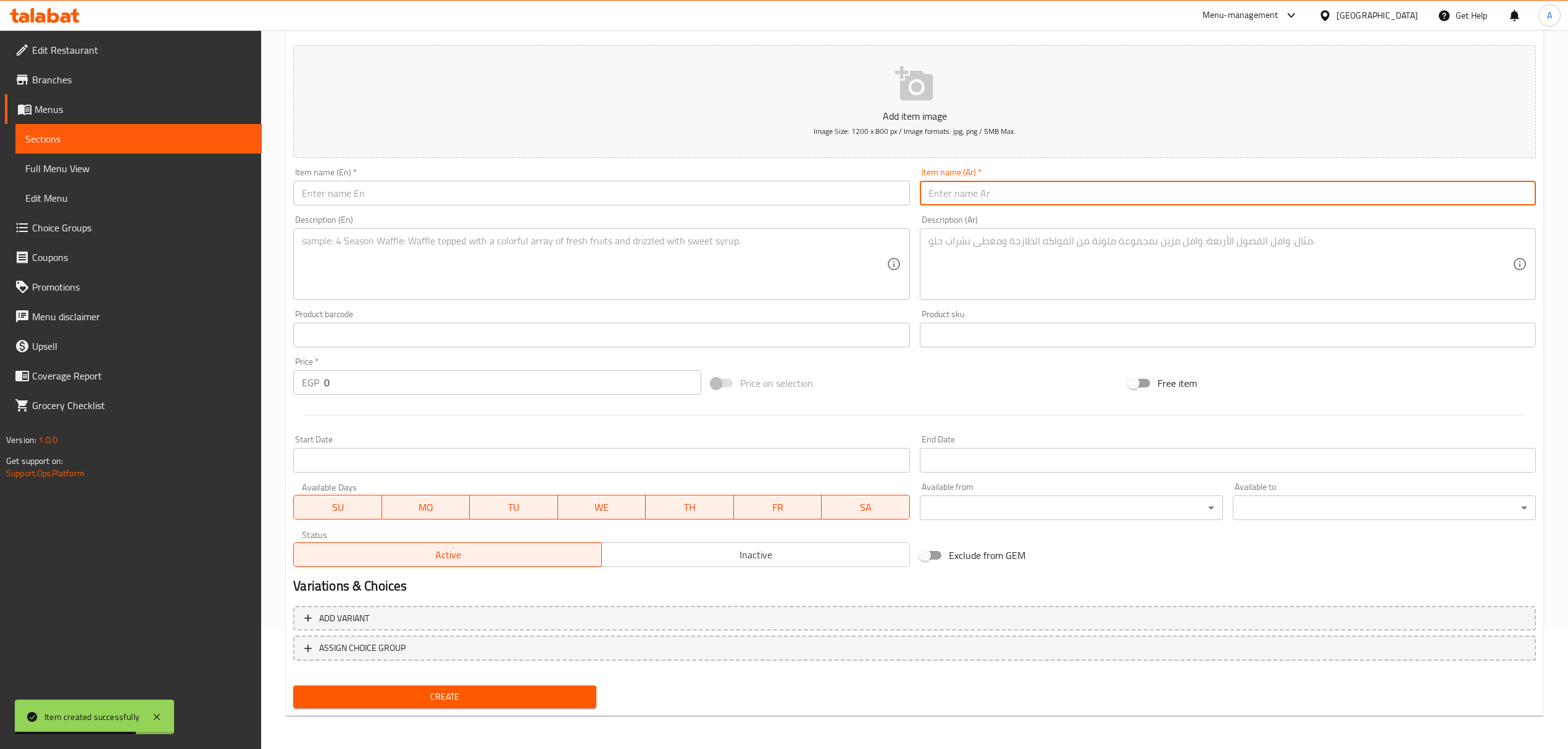
paste input "باستا دى مارى بيانكو"
type input "باستا دى مارى بيانكو"
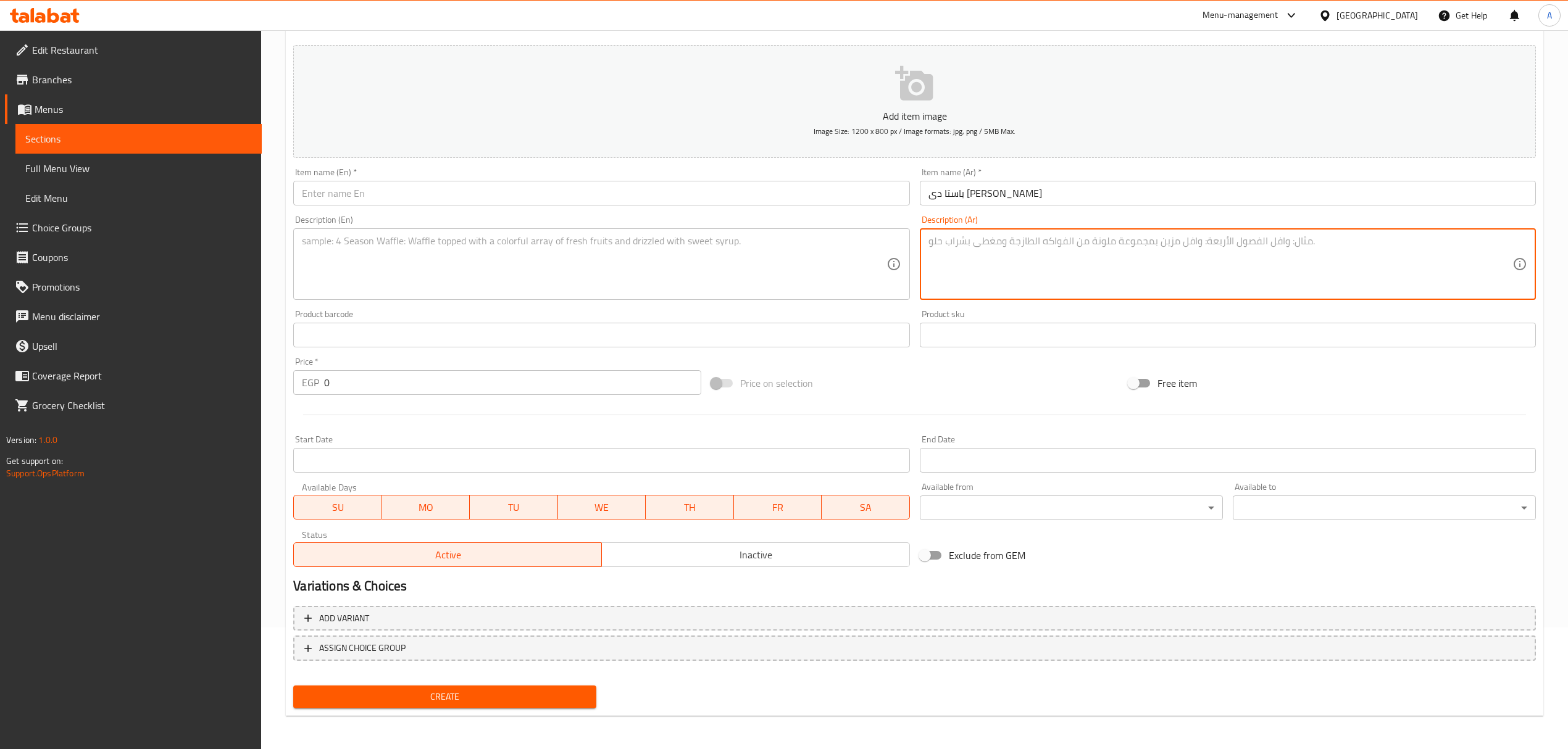
click at [1042, 238] on textarea at bounding box center [1220, 264] width 584 height 58
paste textarea "مكرونة - جميرى - كاليمارى - بلح لحر - إختيارك من الصوص ( أحمر - أبيض )"
type textarea "مكرونة - جميرى - كاليمارى - بلح لحر - إختيارك من الصوص ( أحمر - أبيض )"
click at [963, 198] on input "باستا دى مارى بيانكو" at bounding box center [1228, 193] width 616 height 24
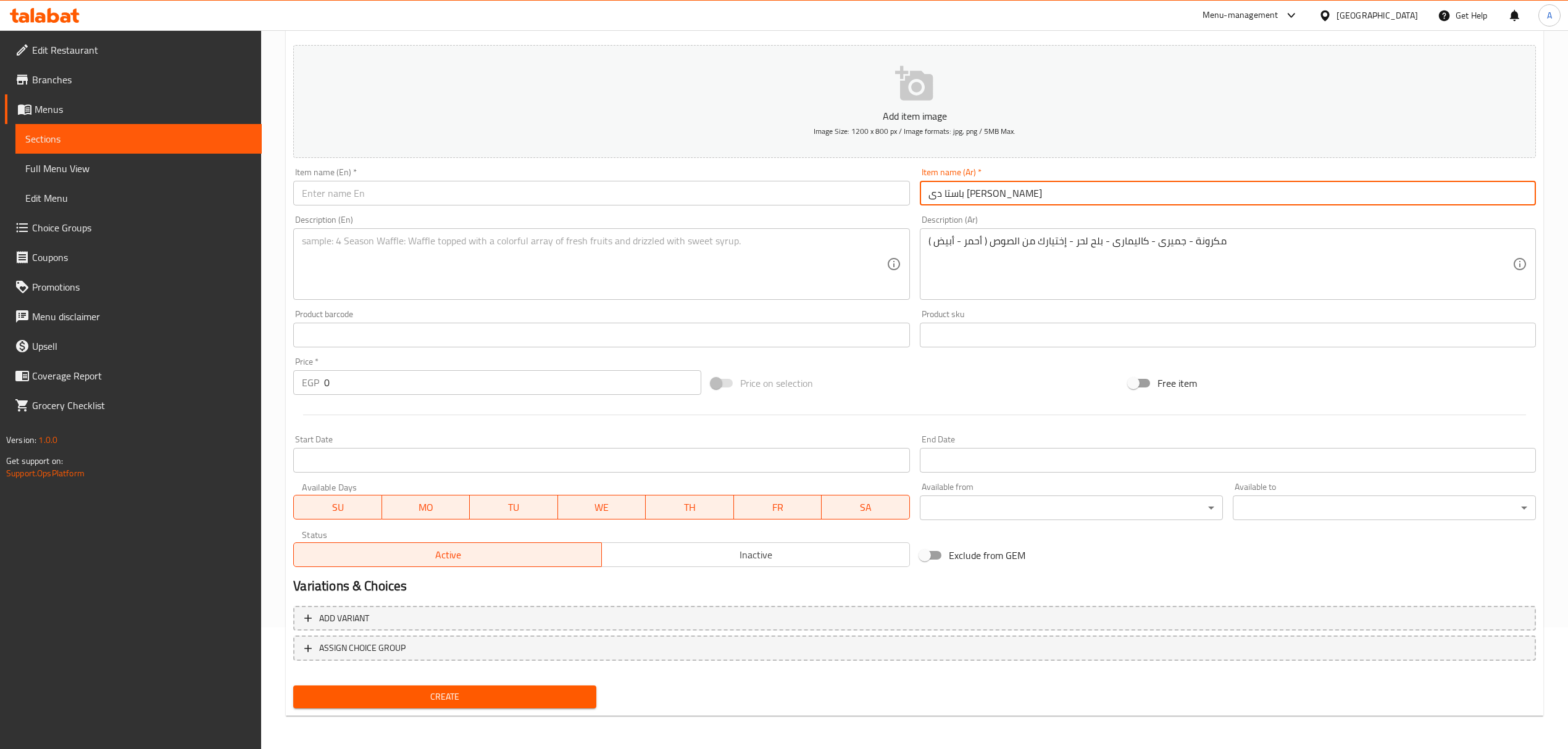
click at [963, 198] on input "باستا دى مارى بيانكو" at bounding box center [1228, 193] width 616 height 24
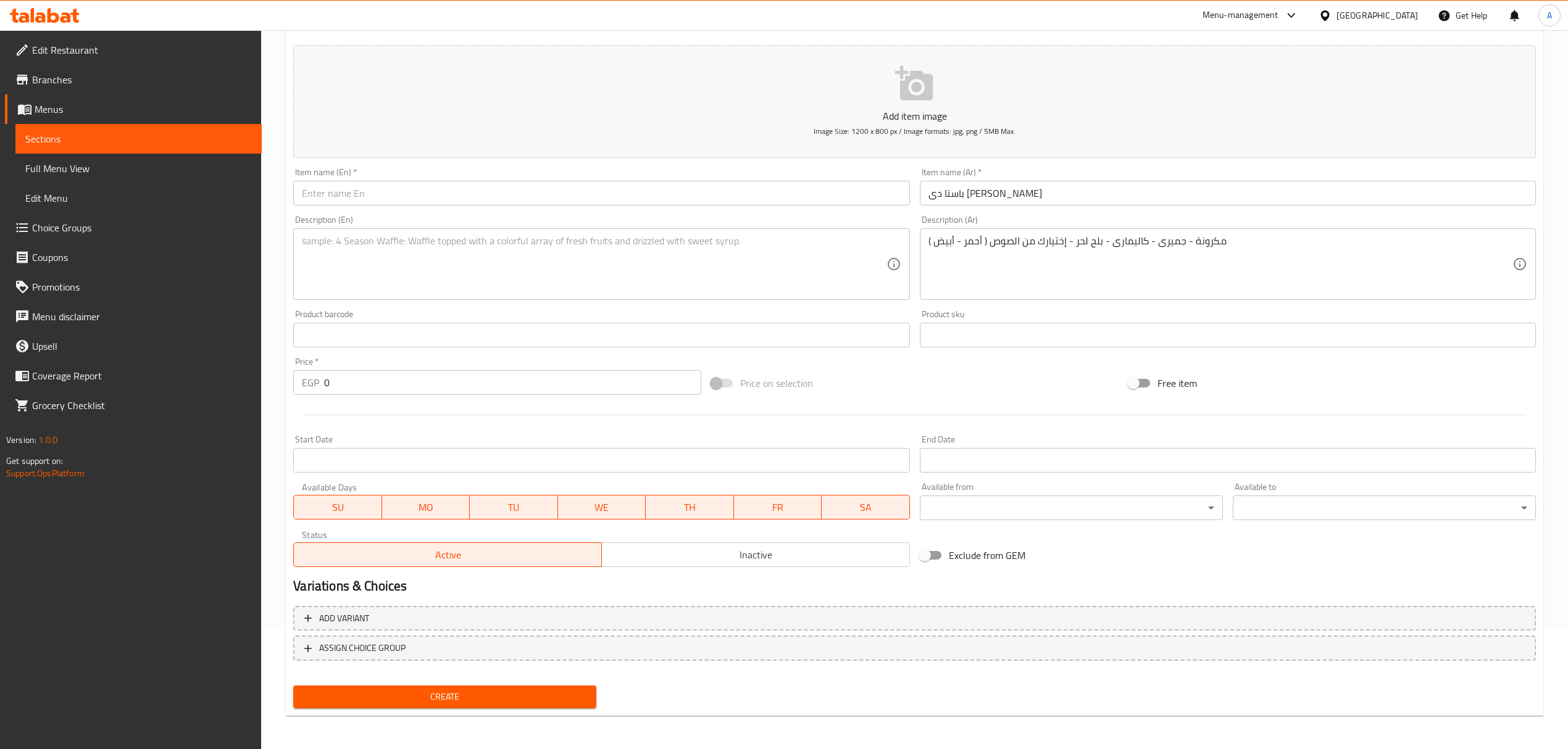
click at [683, 189] on input "text" at bounding box center [601, 193] width 616 height 24
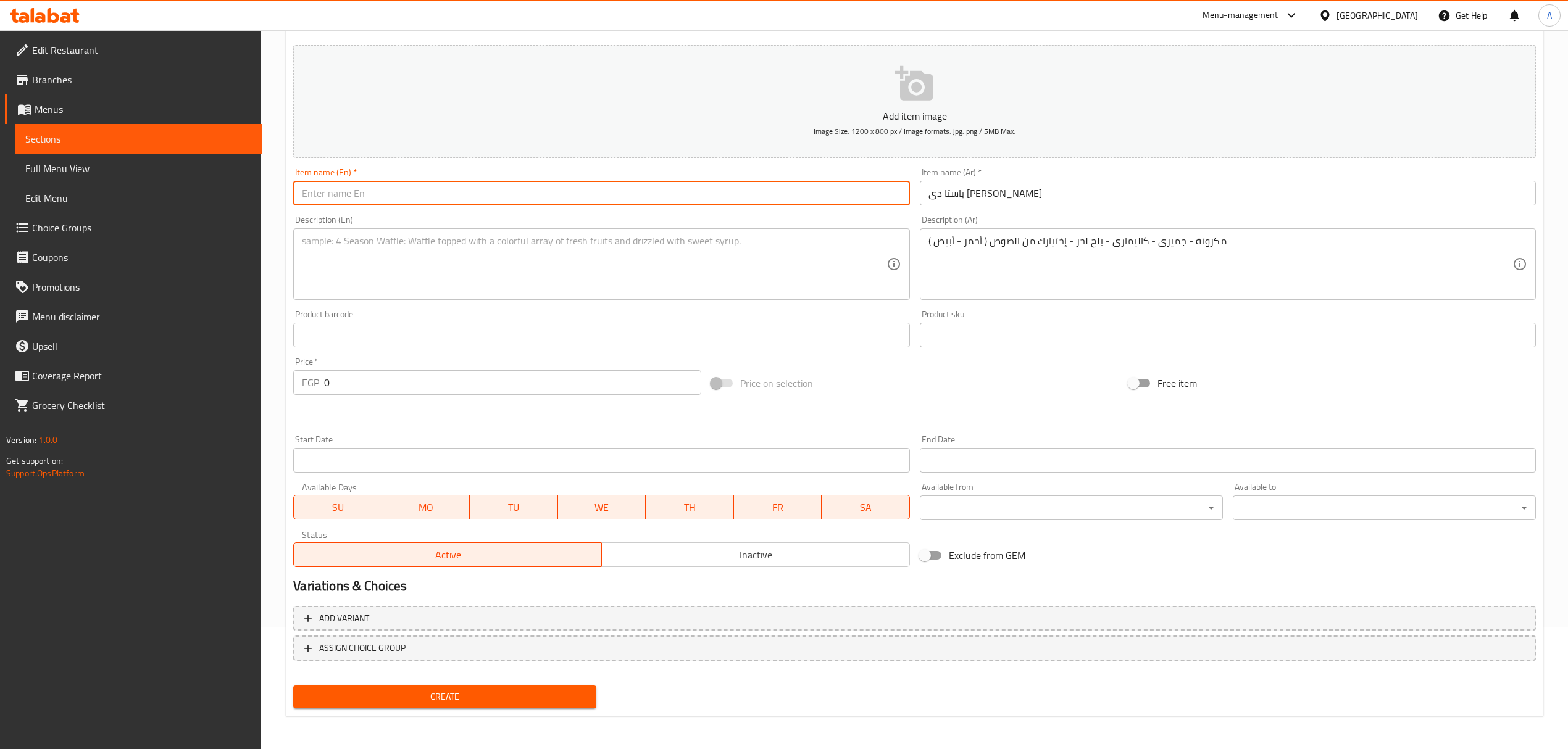
paste input "Pasta de Marie Bianco"
type input "Pasta de Marie Bianco"
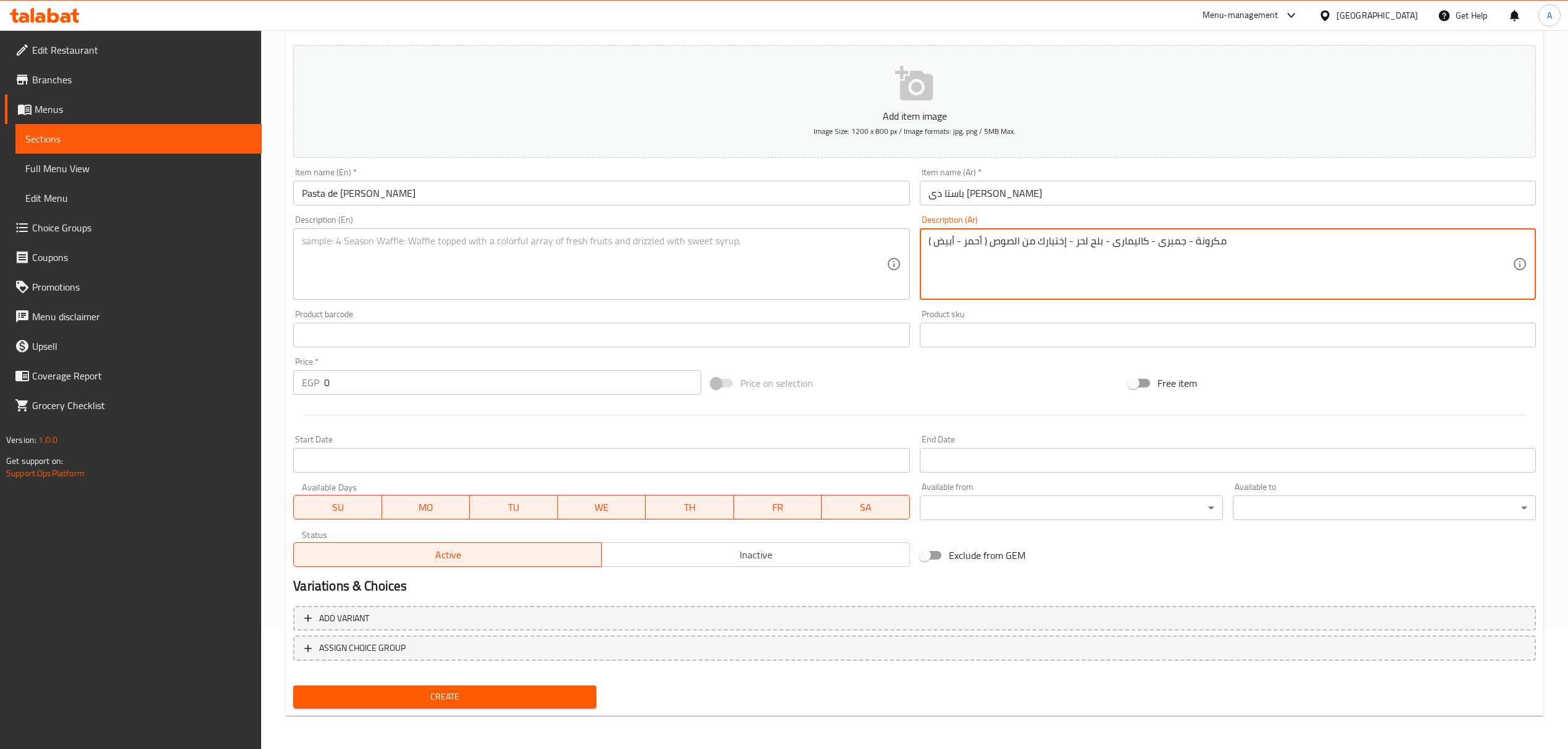
click at [1015, 238] on textarea "مكرونة - جميرى - كاليمارى - بلح لحر - إختيارك من الصوص ( أحمر - أبيض )" at bounding box center [1220, 264] width 584 height 58
click at [1163, 242] on textarea "مكرونة - جميرى - كاليمارى - بلح لحر - إختيارك من الصوص ( أحمر - أبيض )" at bounding box center [1220, 264] width 584 height 58
click at [1165, 242] on textarea "مكرونة - جميرى - كاليمارى - بلح لحر - إختيارك من الصوص ( أحمر - أبيض )" at bounding box center [1220, 264] width 584 height 58
click at [1050, 249] on textarea "مكرونة - جمبرى - كاليمارى - بلح لحر - إختيارك من الصوص ( أحمر - أبيض )" at bounding box center [1220, 264] width 584 height 58
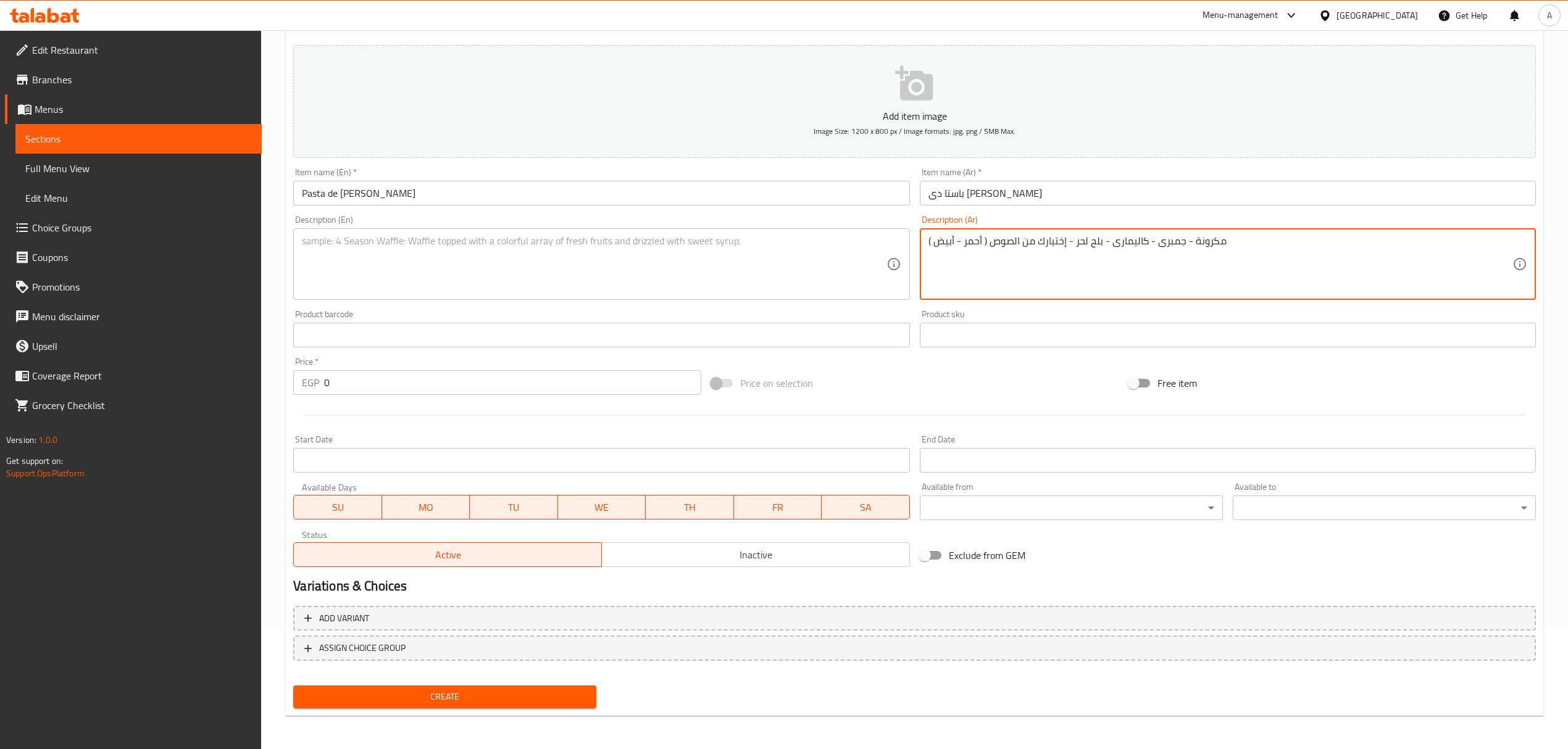
click at [1050, 249] on textarea "مكرونة - جمبرى - كاليمارى - بلح لحر - إختيارك من الصوص ( أحمر - أبيض )" at bounding box center [1220, 264] width 584 height 58
type textarea "مكرونة - جمبرى - كاليمارى - بلح لحر - إختيارك من الصوص ( أحمر - أبيض )"
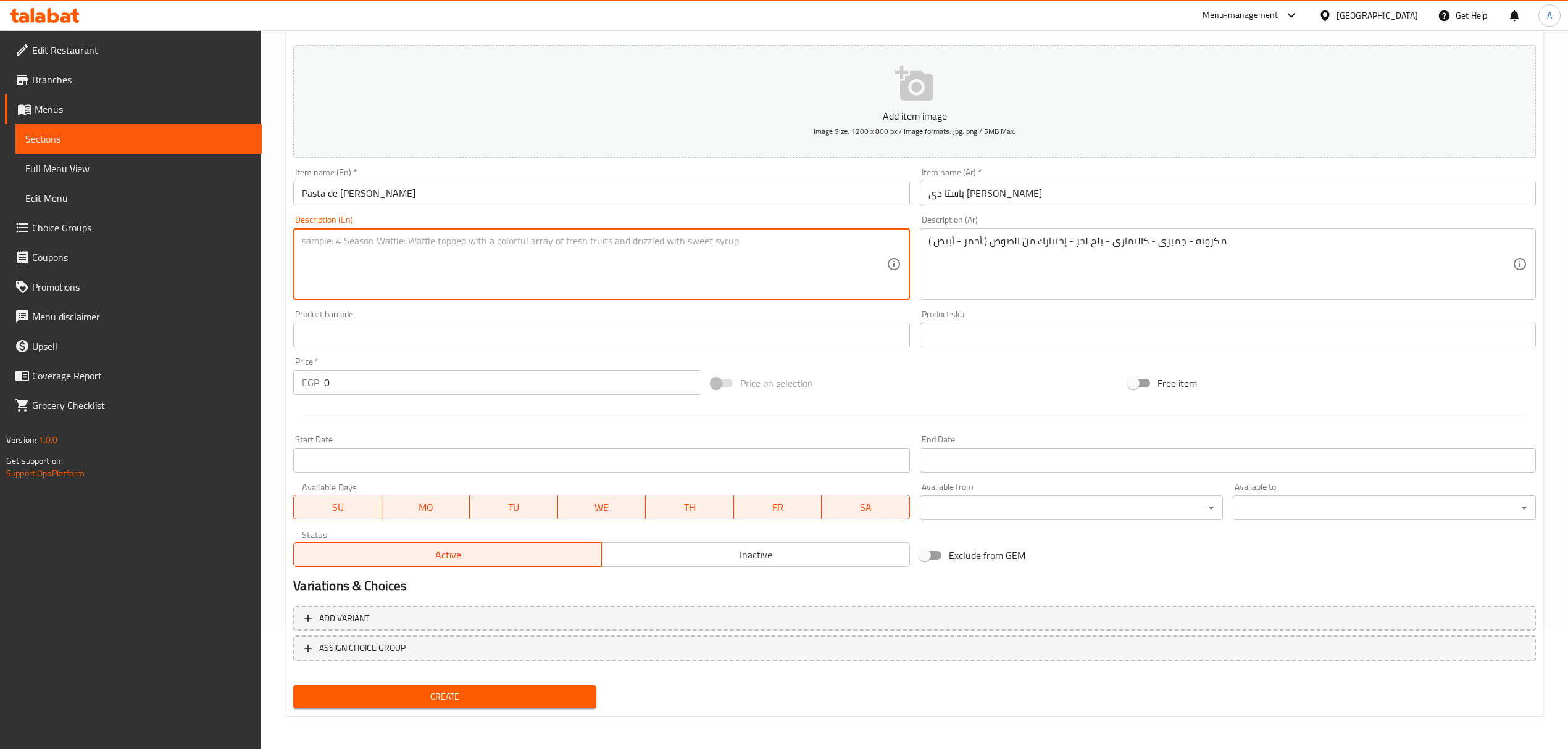
click at [800, 247] on textarea at bounding box center [594, 264] width 584 height 58
paste textarea "Pasta - Shrimp - Calamari - Dates - Your choice of sauce (red - white)"
type textarea "Pasta - Shrimp - Calamari - Dates - Your choice of sauce (red - white)"
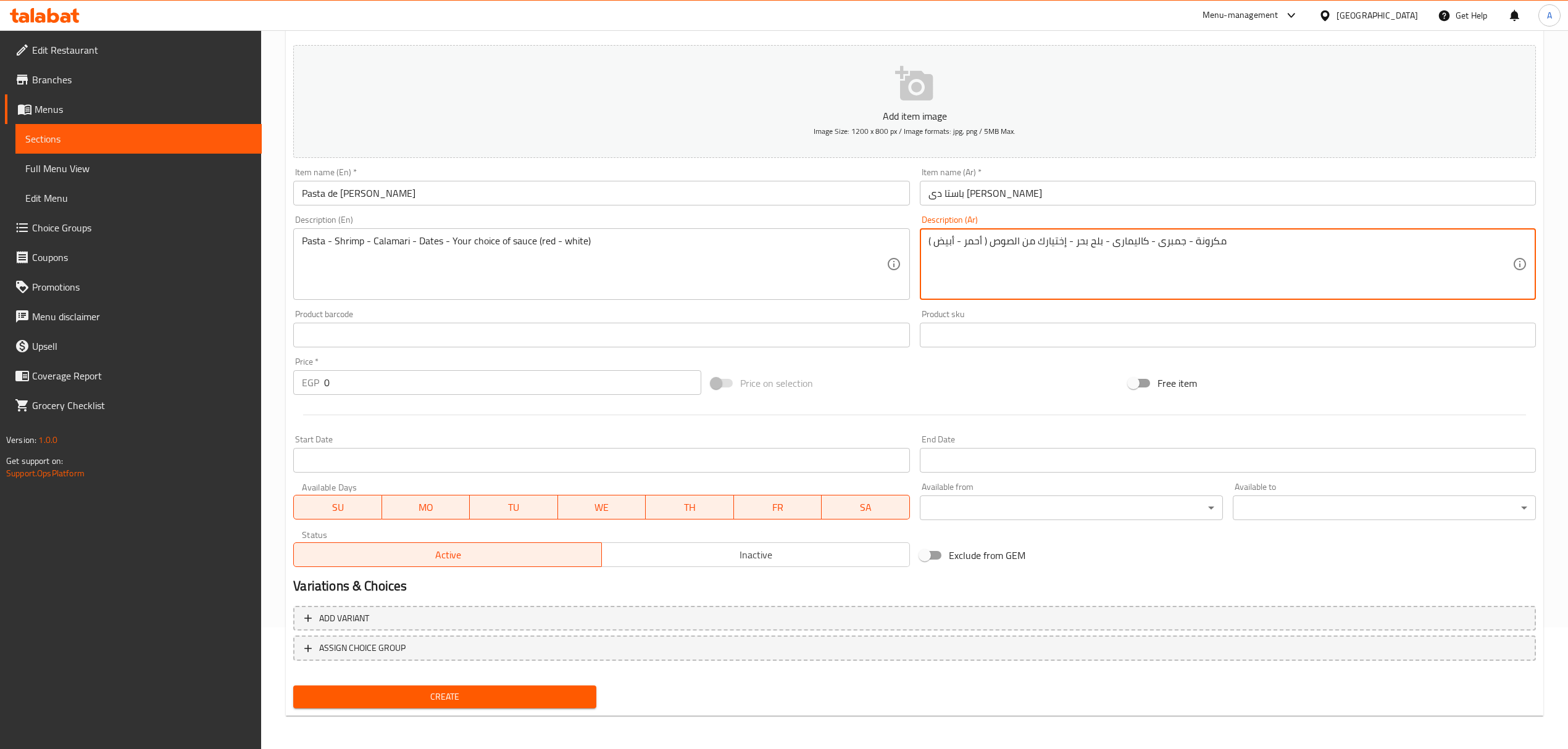
click at [1092, 248] on textarea "مكرونة - جمبرى - كاليمارى - بلح بحر - إختيارك من الصوص ( أحمر - أبيض )" at bounding box center [1220, 264] width 584 height 58
type textarea "مكرونة - جمبرى - كاليمارى - بلح بحر - إختيارك من الصوص ( أحمر - أبيض )"
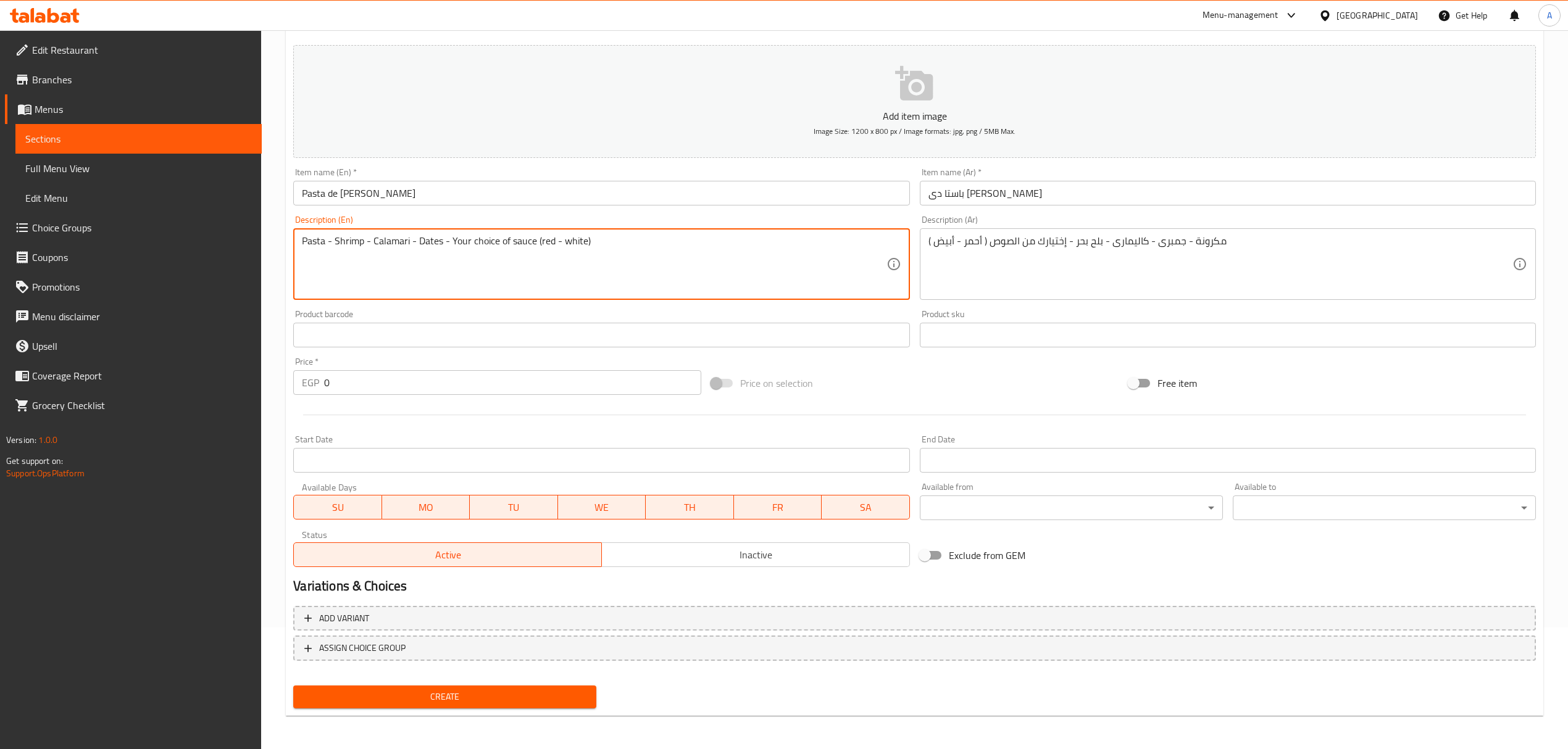
click at [427, 242] on textarea "Pasta - Shrimp - Calamari - Dates - Your choice of sauce (red - white)" at bounding box center [594, 264] width 584 height 58
paste textarea "Mussels"
type textarea "Pasta - Shrimp - Calamari - Mussels- Your choice of sauce (red - white)"
click at [422, 650] on span "ASSIGN CHOICE GROUP" at bounding box center [915, 648] width 1221 height 16
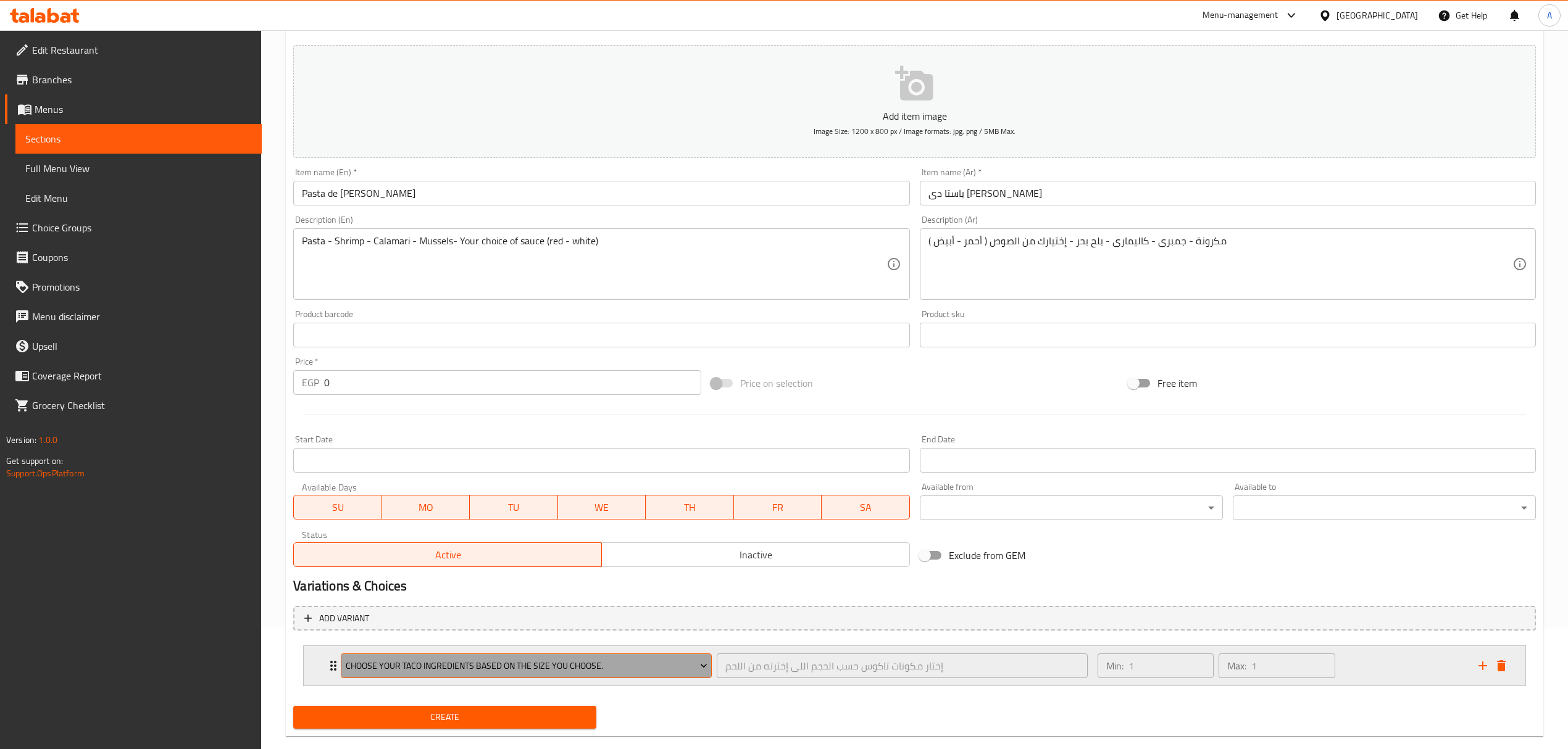
click at [439, 665] on span "Choose your taco ingredients based on the size you choose." at bounding box center [526, 666] width 362 height 16
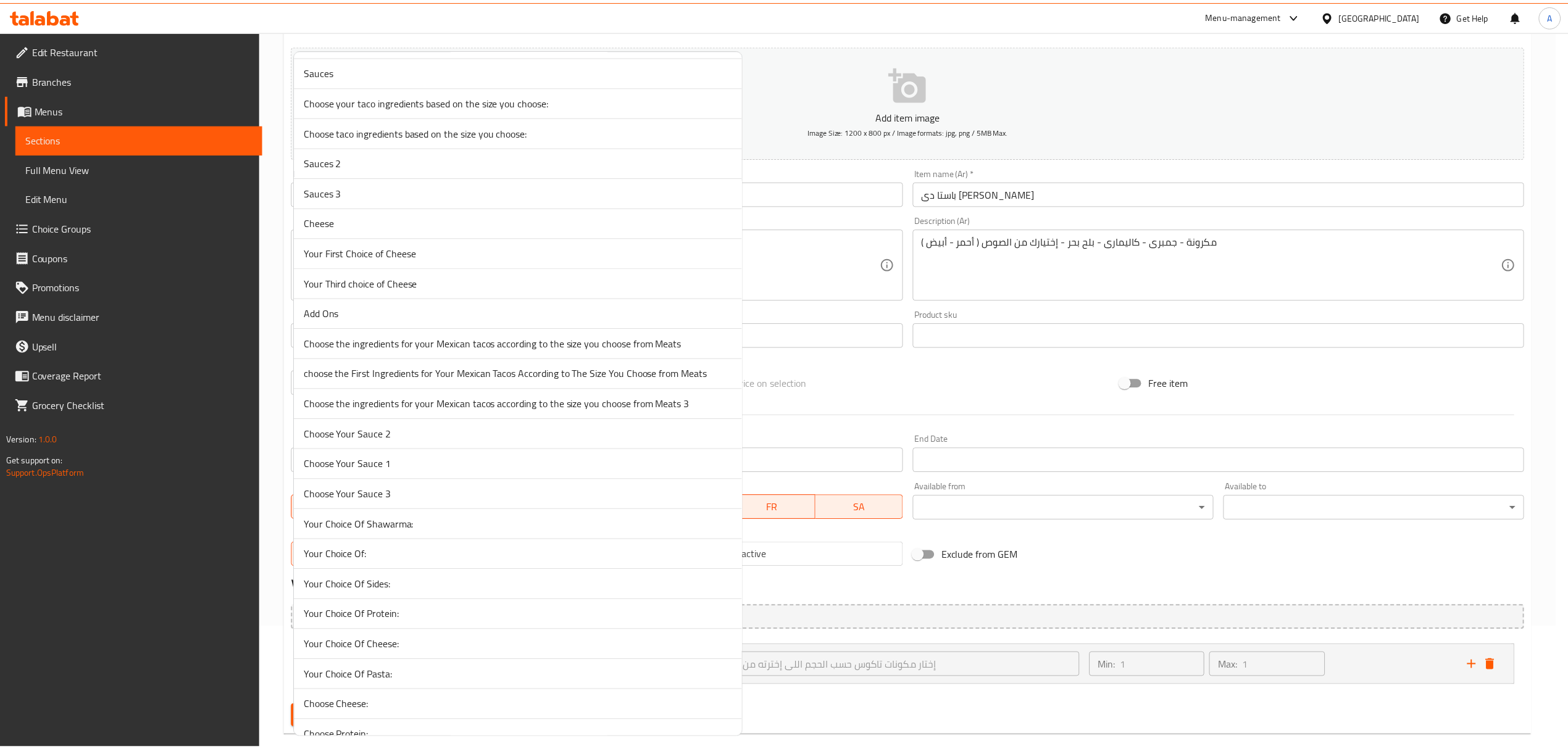
scroll to position [0, 0]
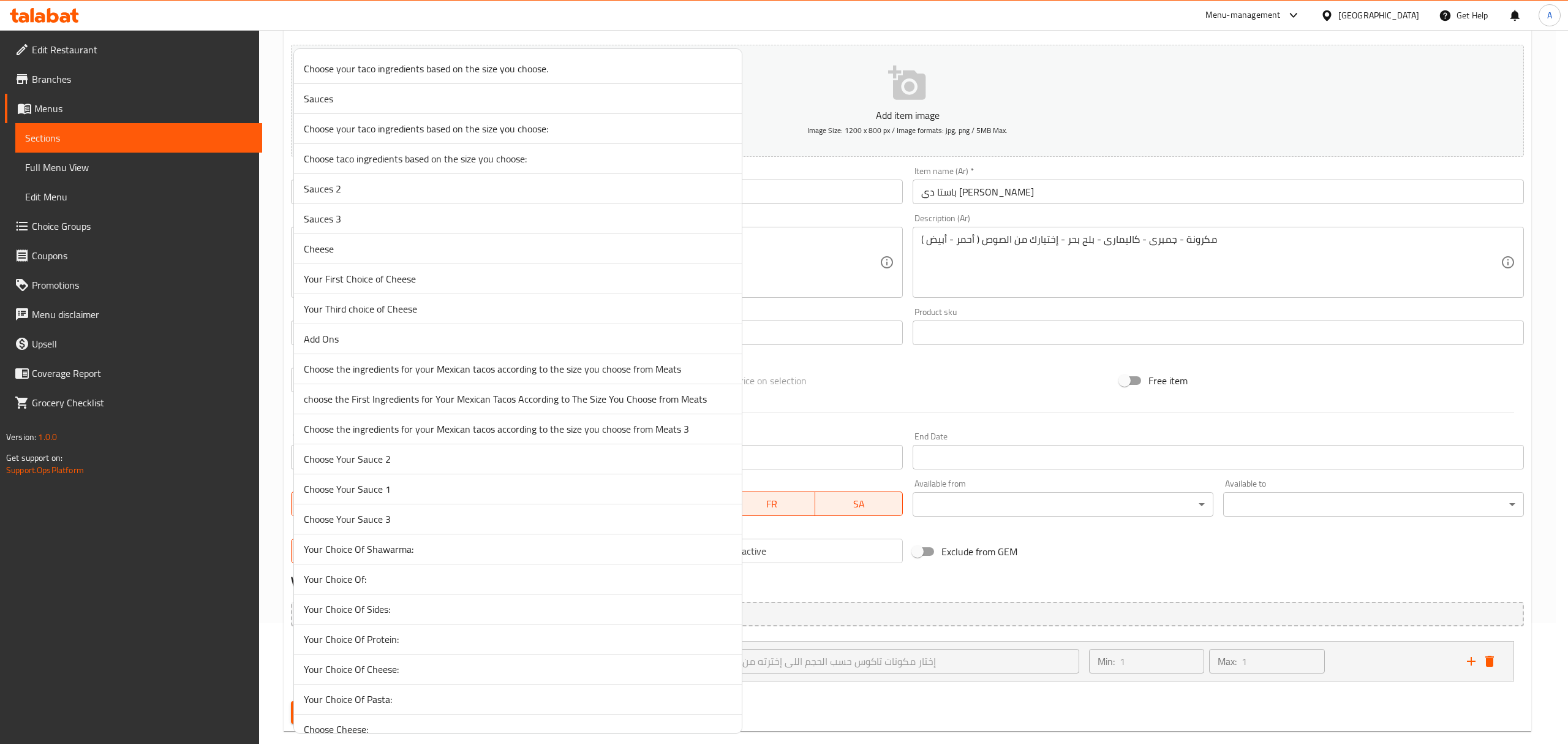
click at [398, 96] on span "Sauces" at bounding box center [517, 99] width 428 height 15
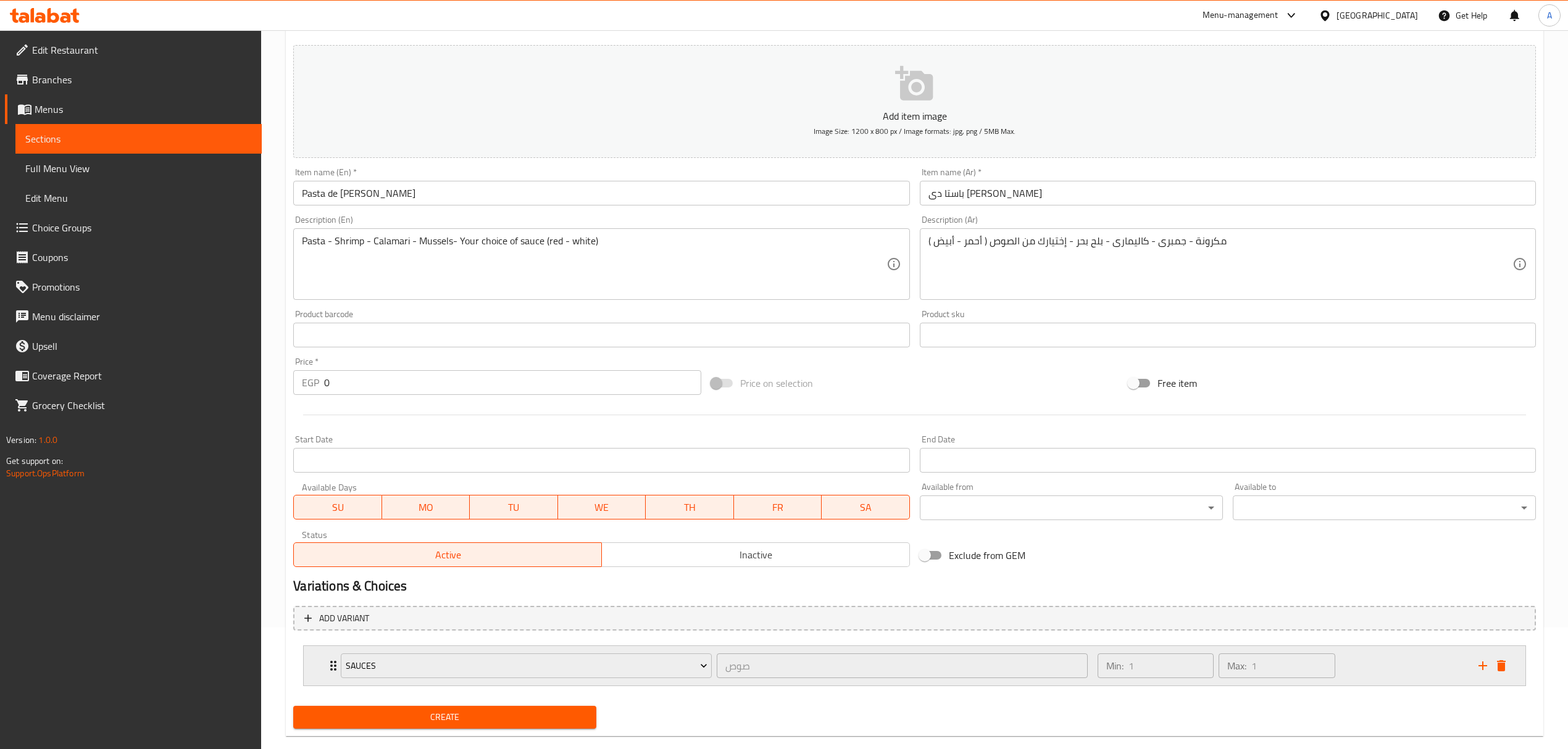
click at [330, 666] on icon "Expand" at bounding box center [333, 666] width 15 height 15
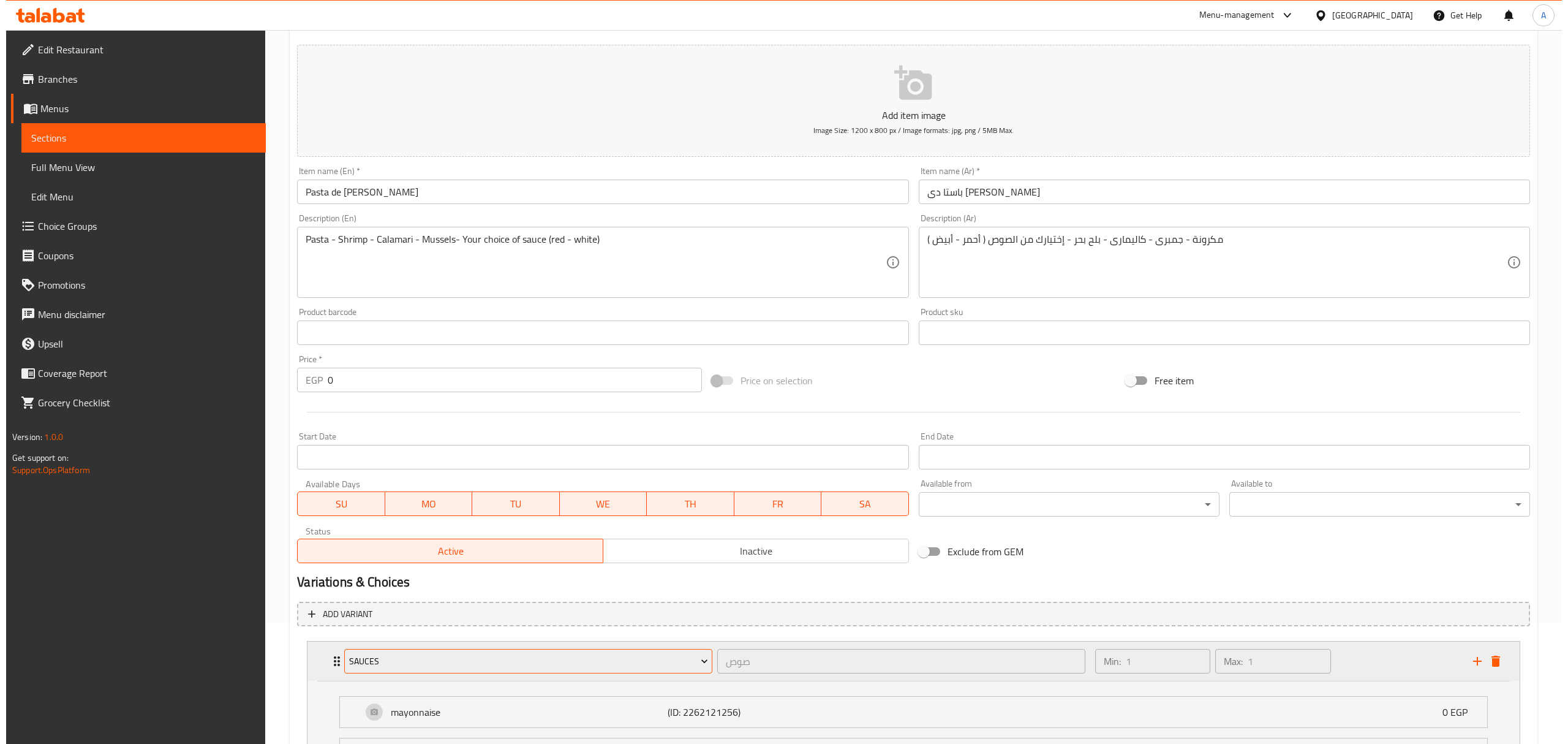
scroll to position [203, 0]
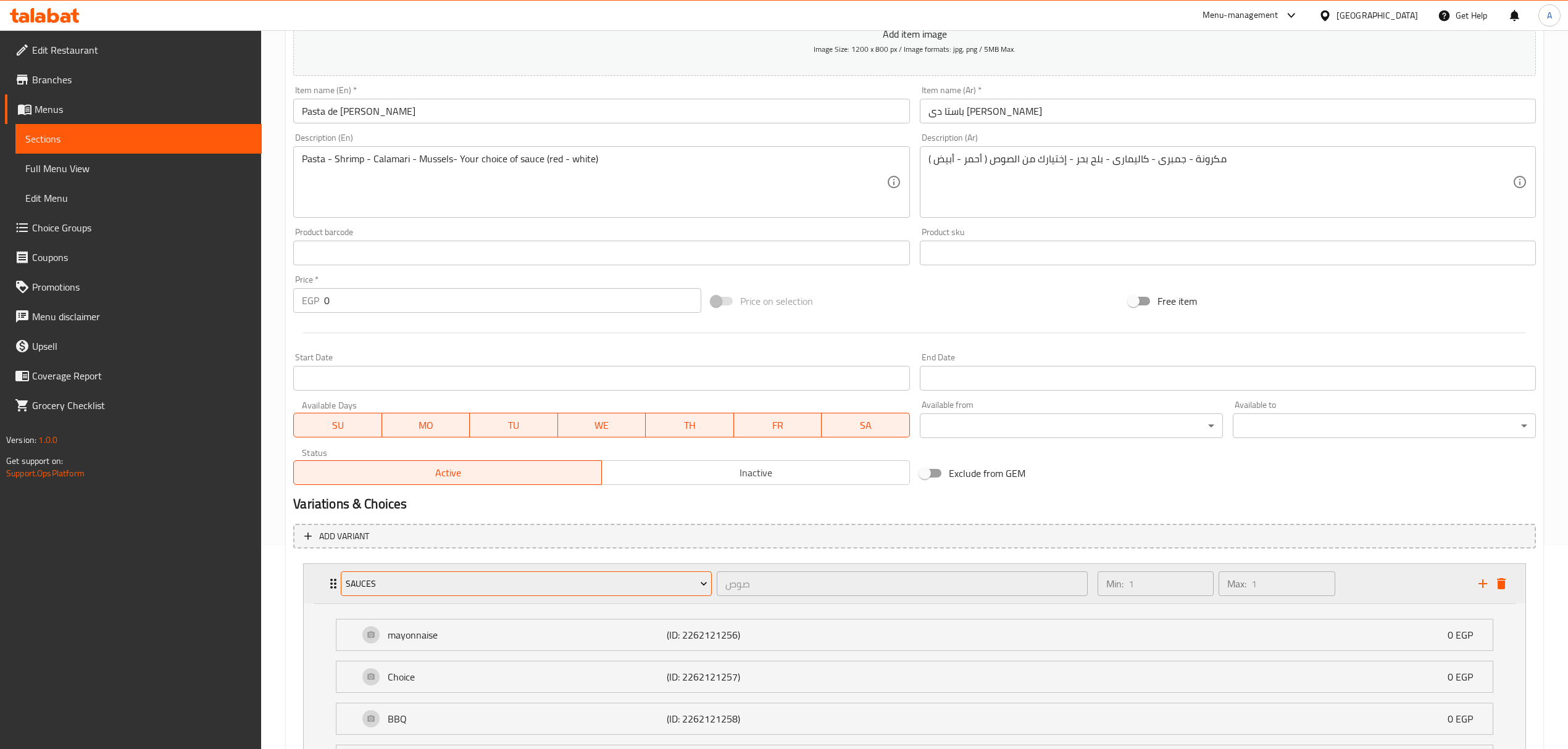
click at [361, 583] on span "Sauces" at bounding box center [526, 584] width 362 height 16
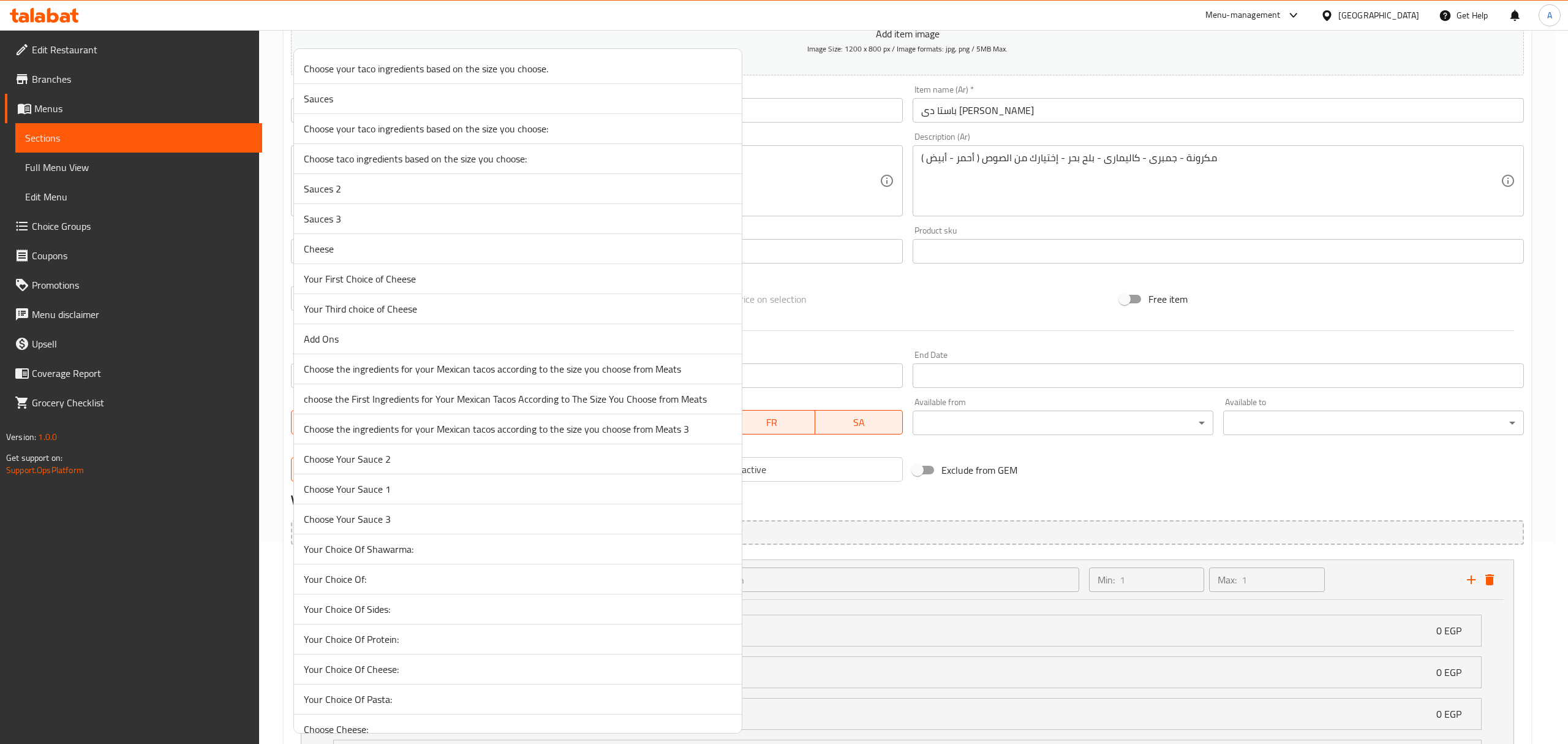
click at [385, 501] on li "Choose Your Sauce 1" at bounding box center [518, 489] width 448 height 30
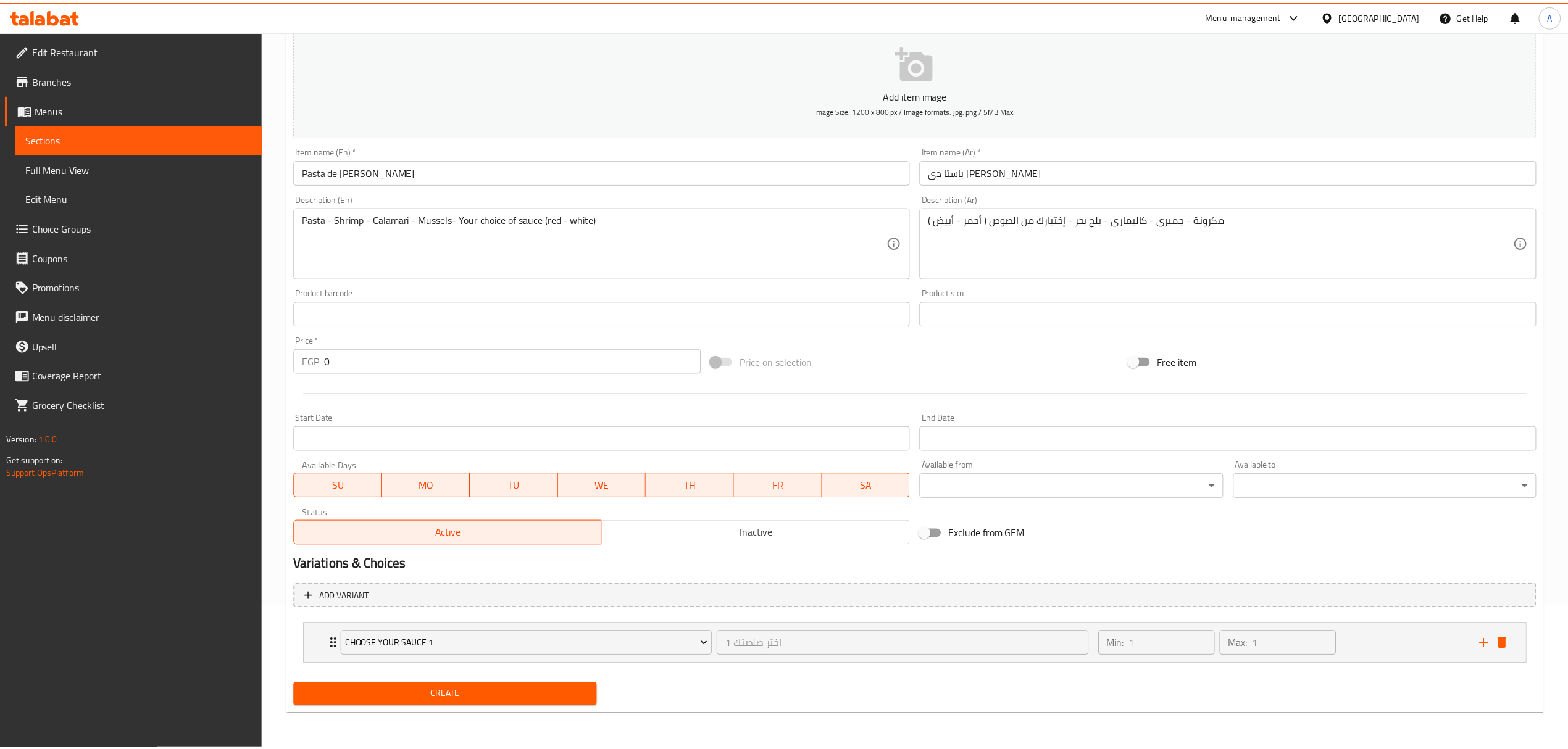
scroll to position [143, 0]
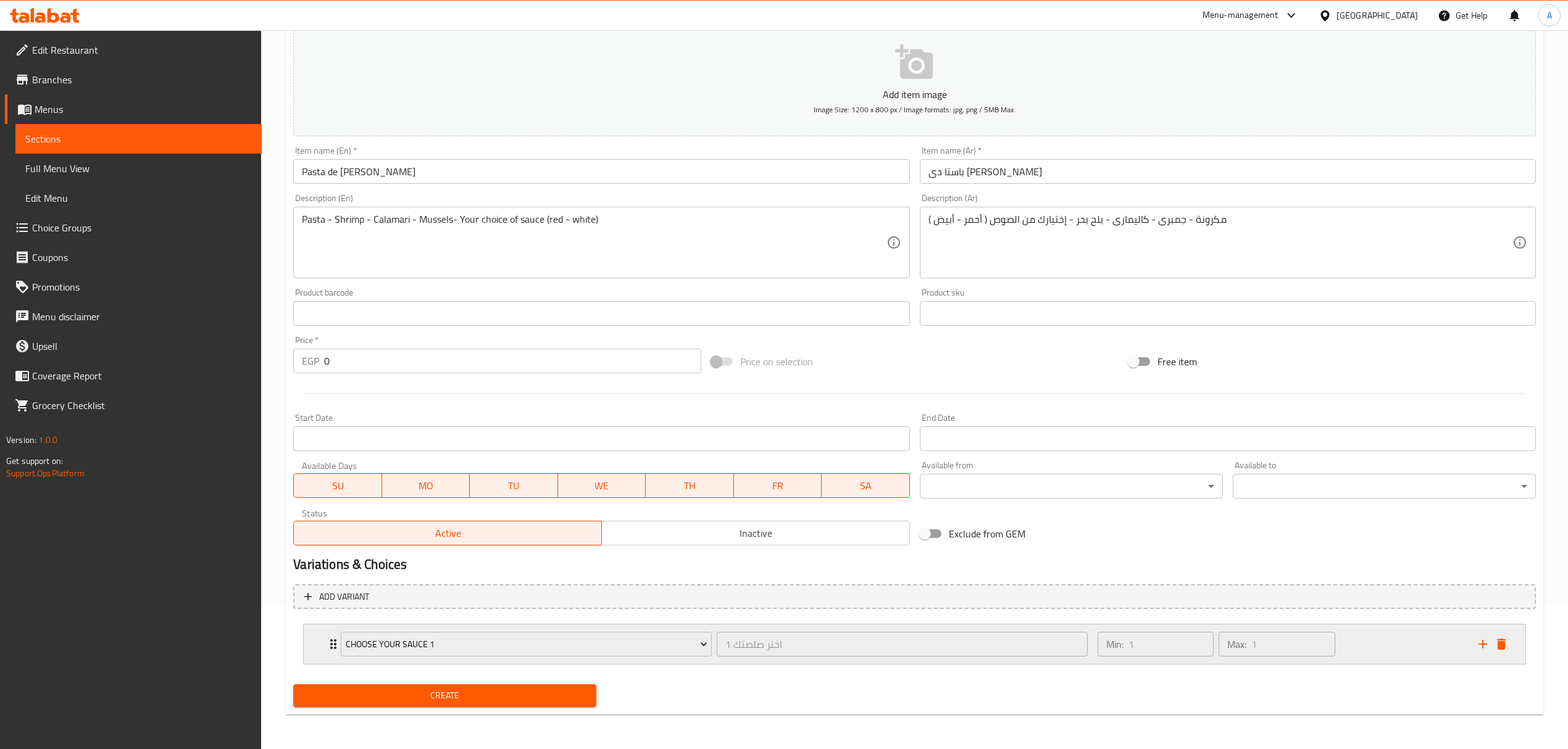
click at [333, 642] on div "Choose Your Sauce 1 اختر صلصتك 1 ​" at bounding box center [714, 644] width 762 height 39
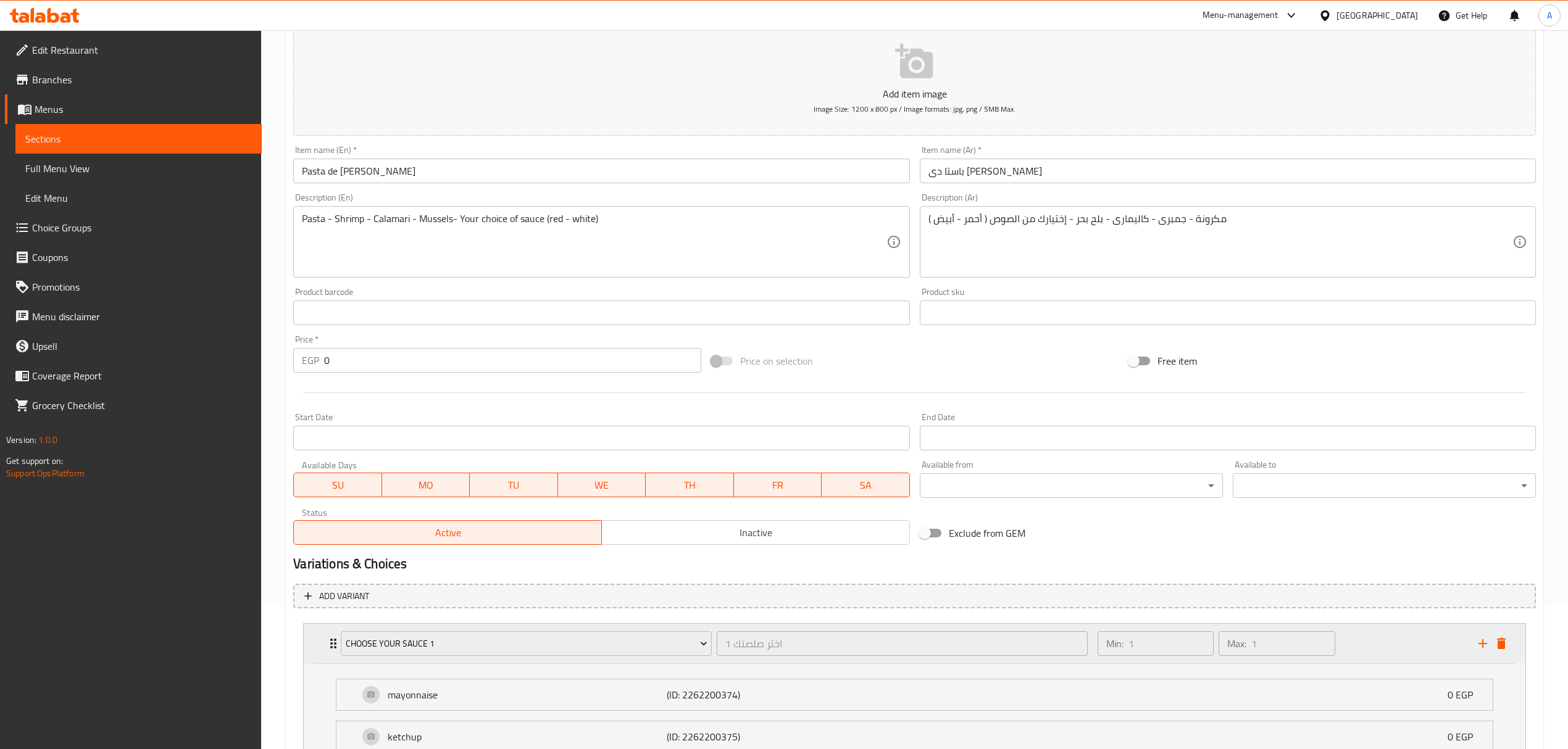
scroll to position [204, 0]
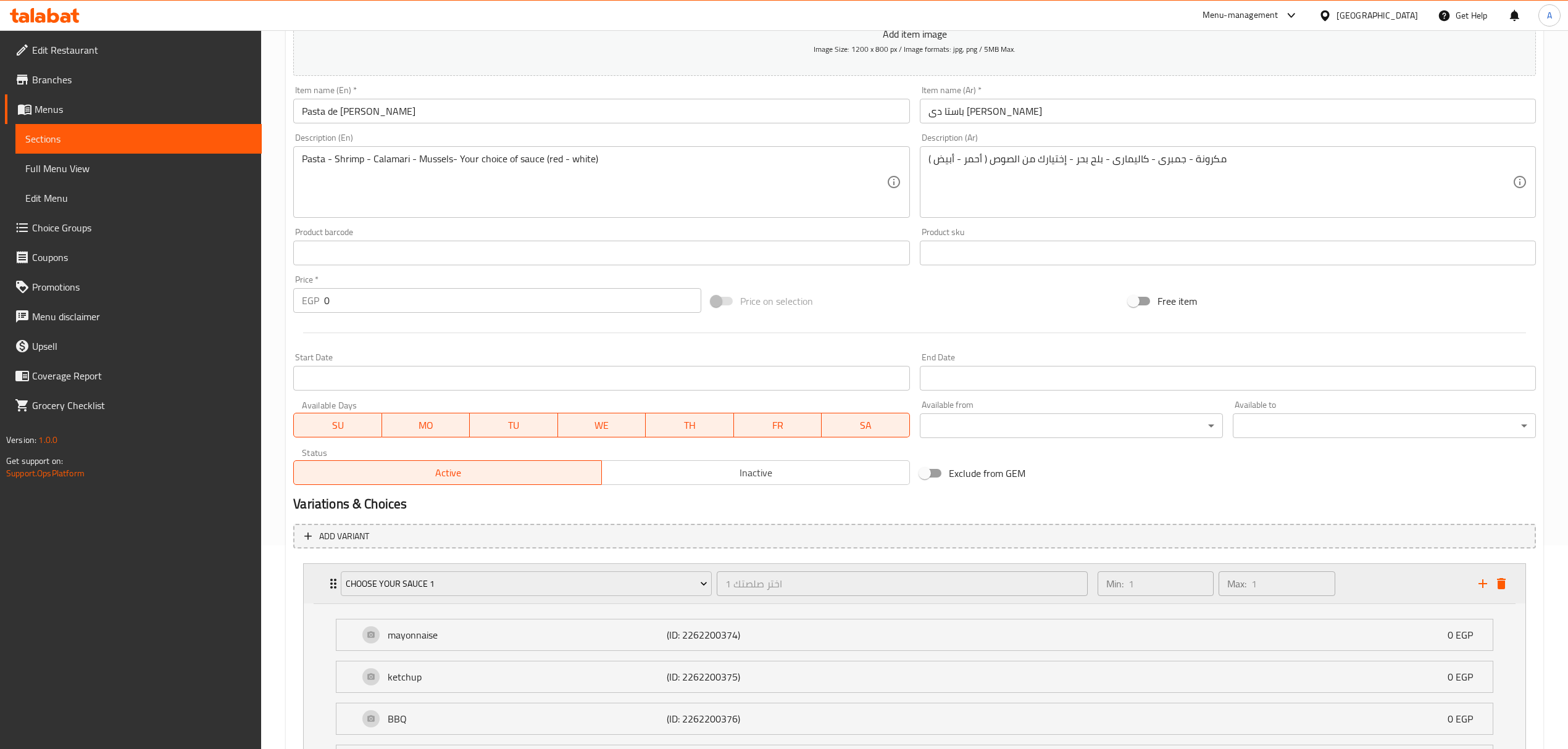
click at [339, 580] on div "Choose Your Sauce 1" at bounding box center [526, 584] width 376 height 30
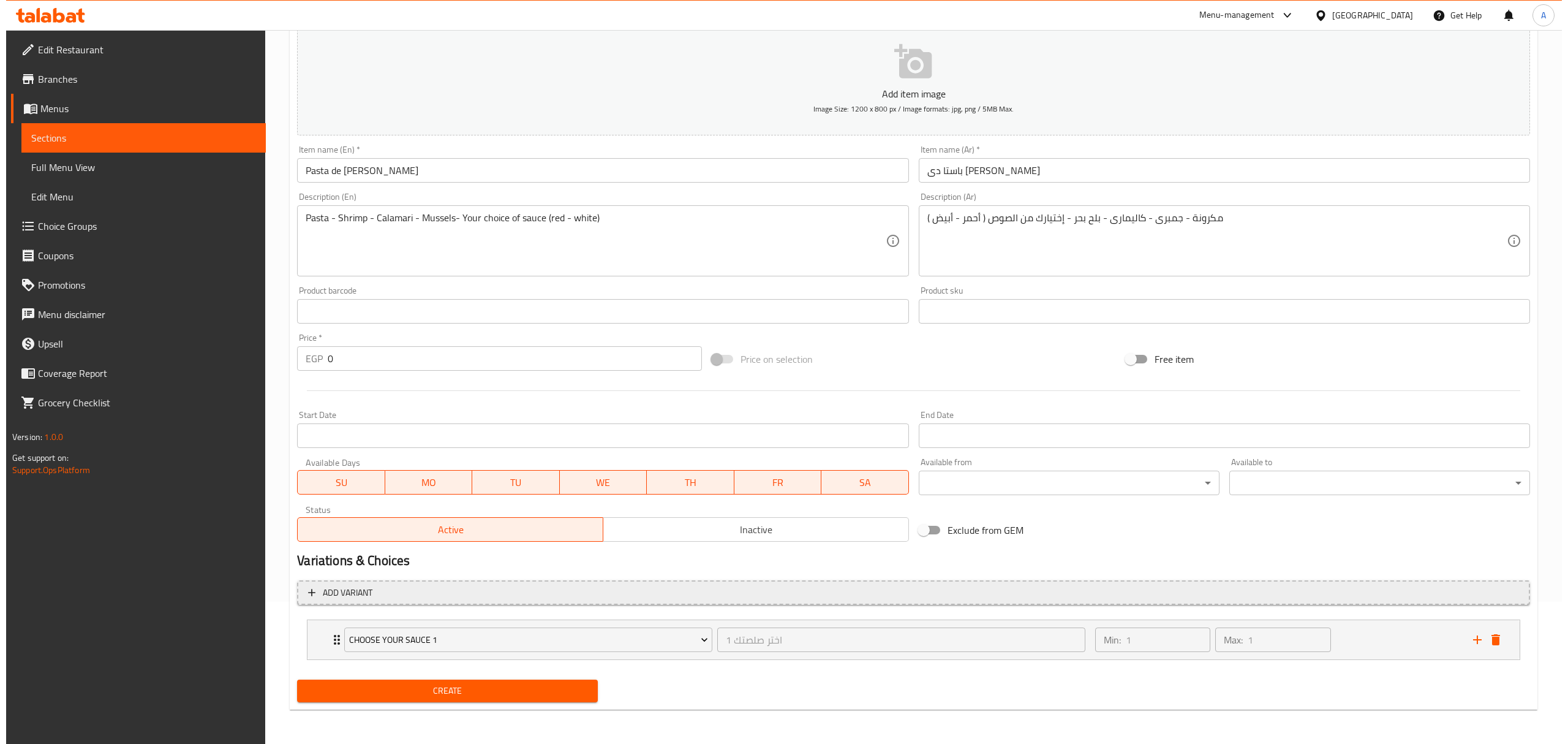
scroll to position [142, 0]
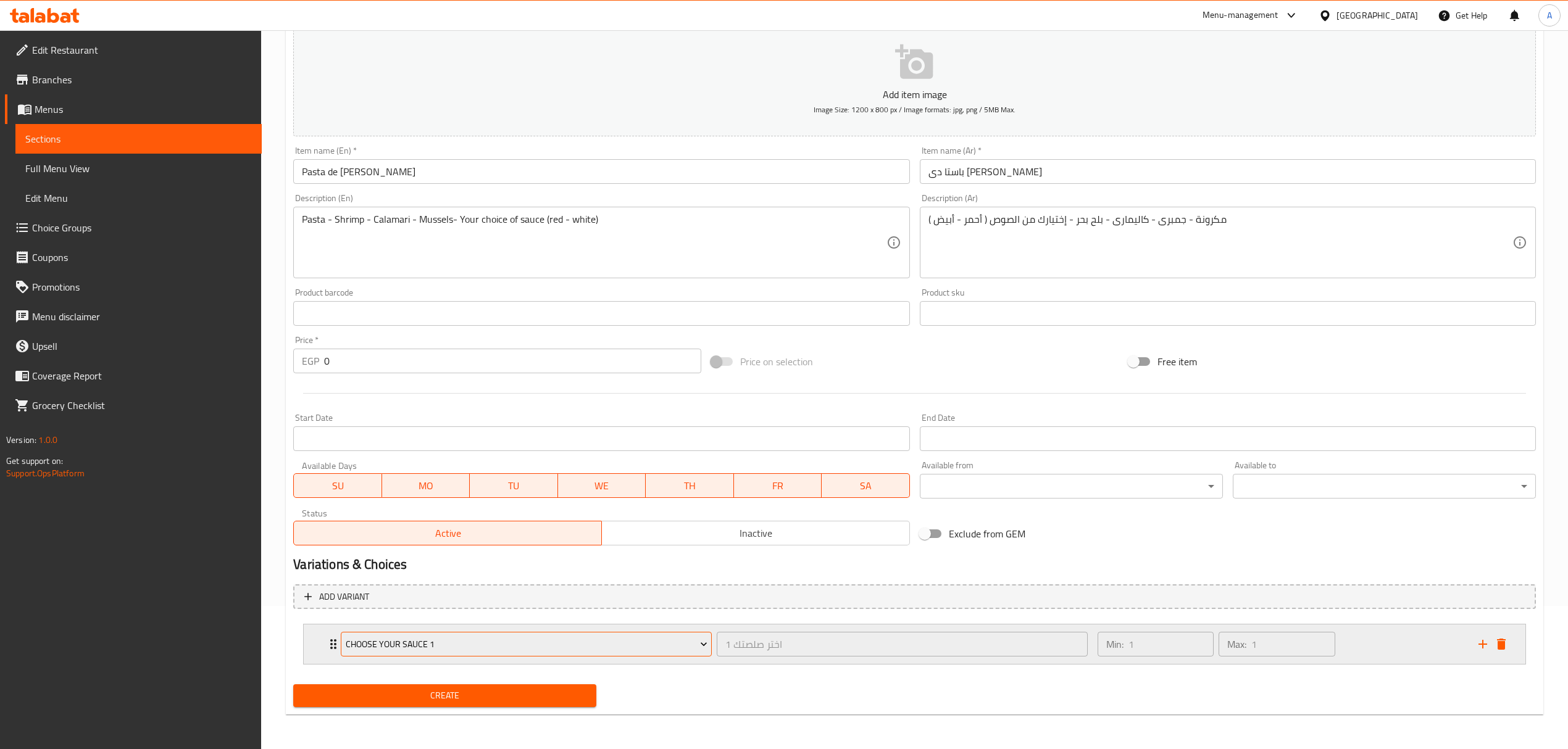
click at [445, 639] on span "Choose Your Sauce 1" at bounding box center [526, 644] width 362 height 16
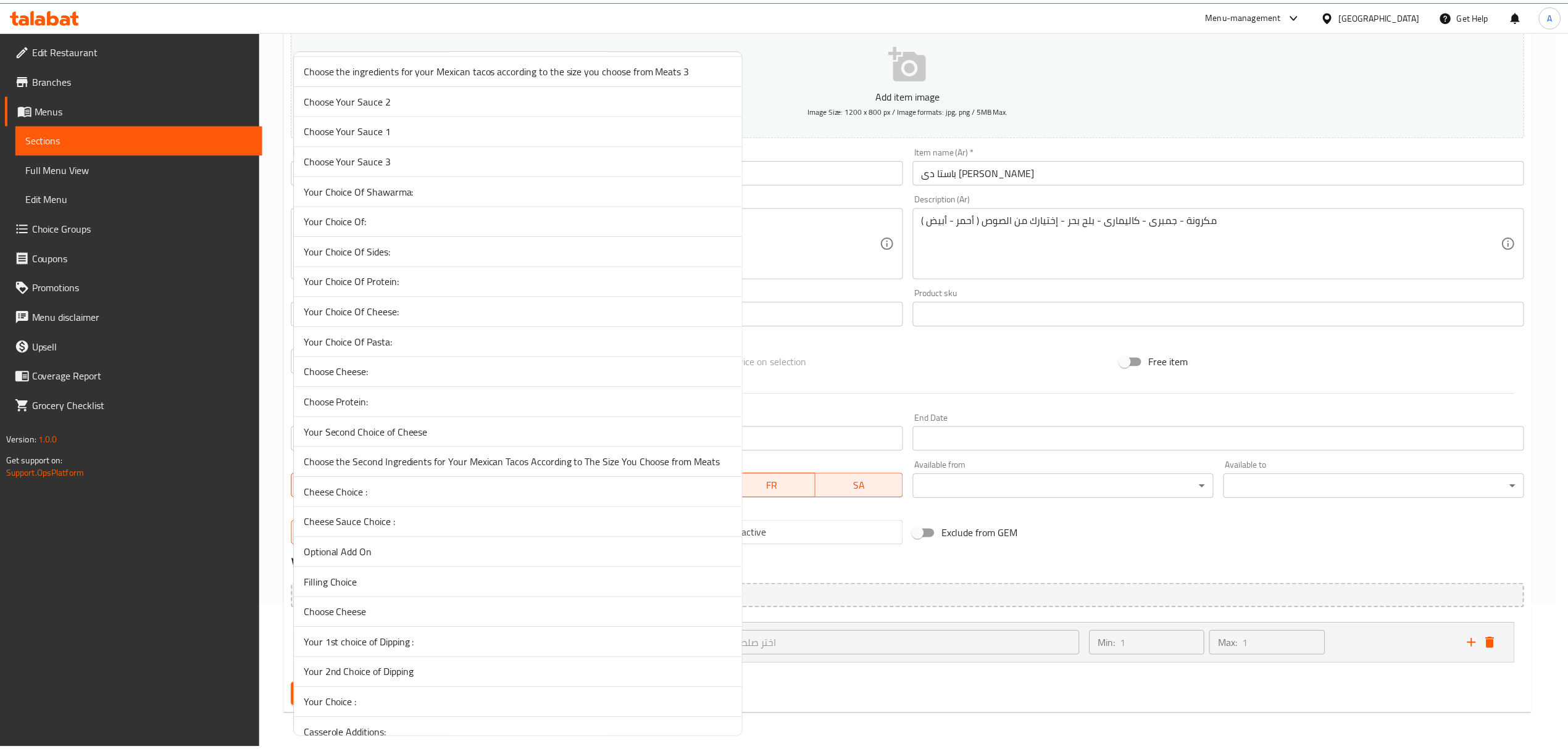
scroll to position [385, 0]
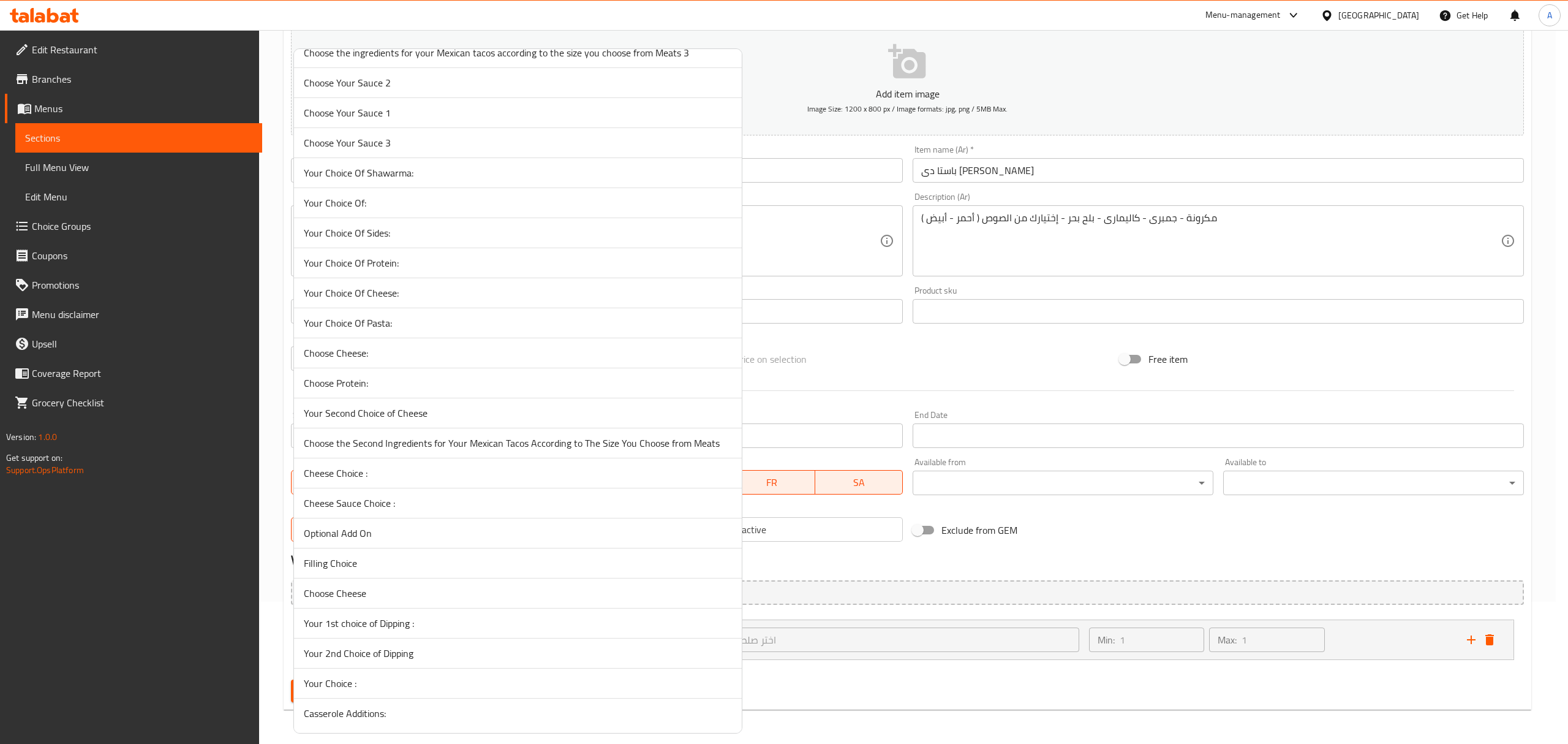
click at [422, 500] on span "Cheese Sauce Choice :" at bounding box center [517, 503] width 428 height 15
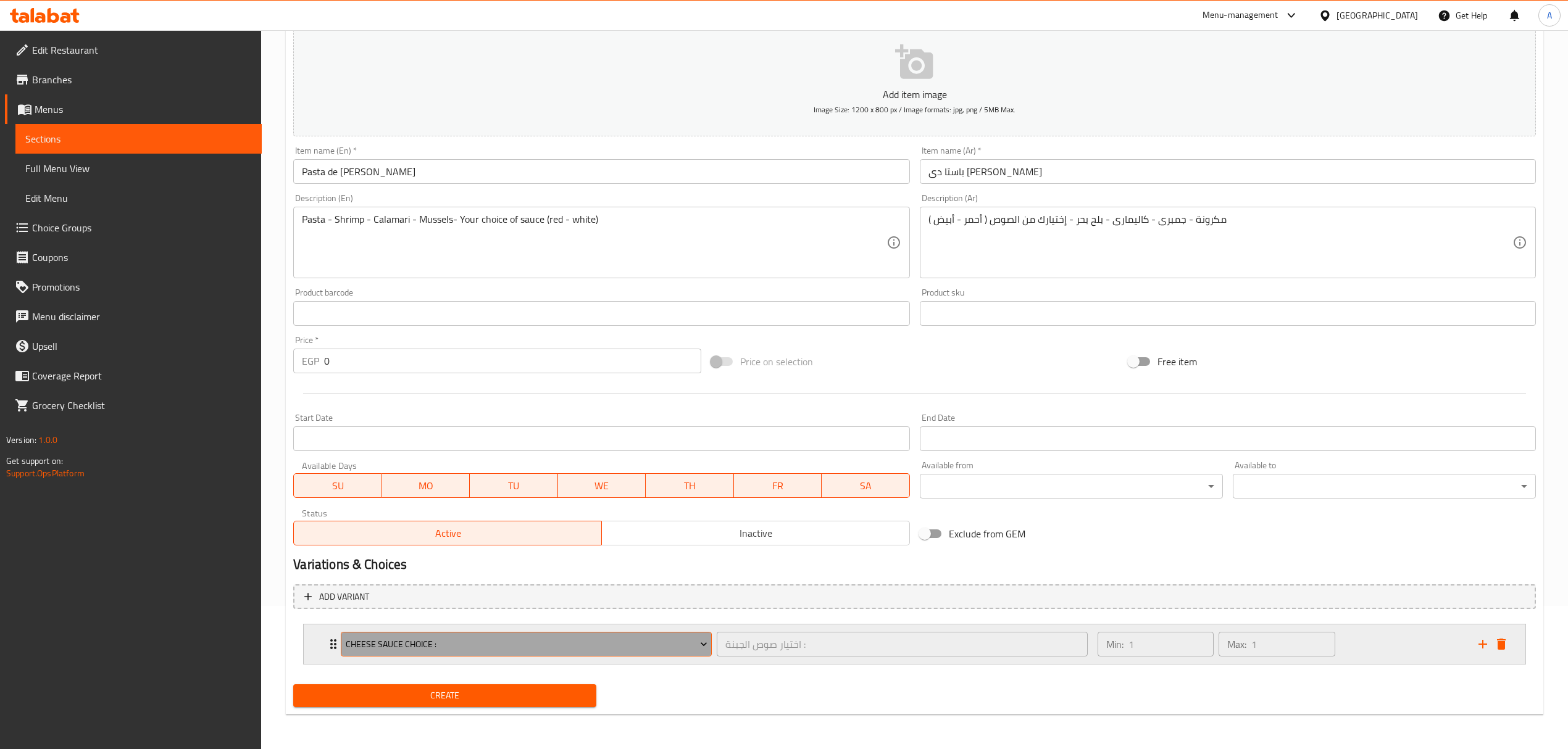
click at [700, 643] on icon "Expand" at bounding box center [704, 644] width 12 height 12
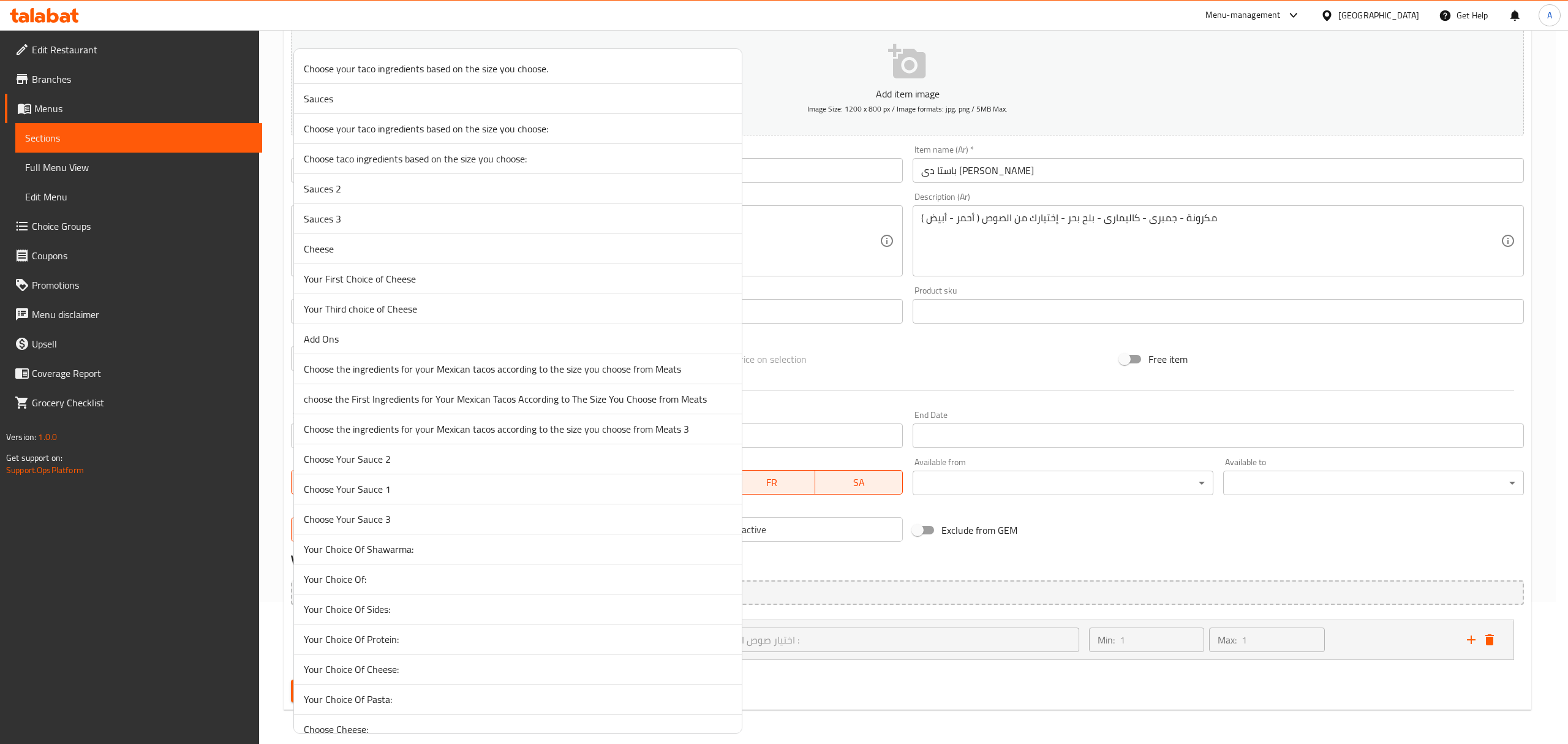
click at [832, 581] on div at bounding box center [784, 372] width 1568 height 744
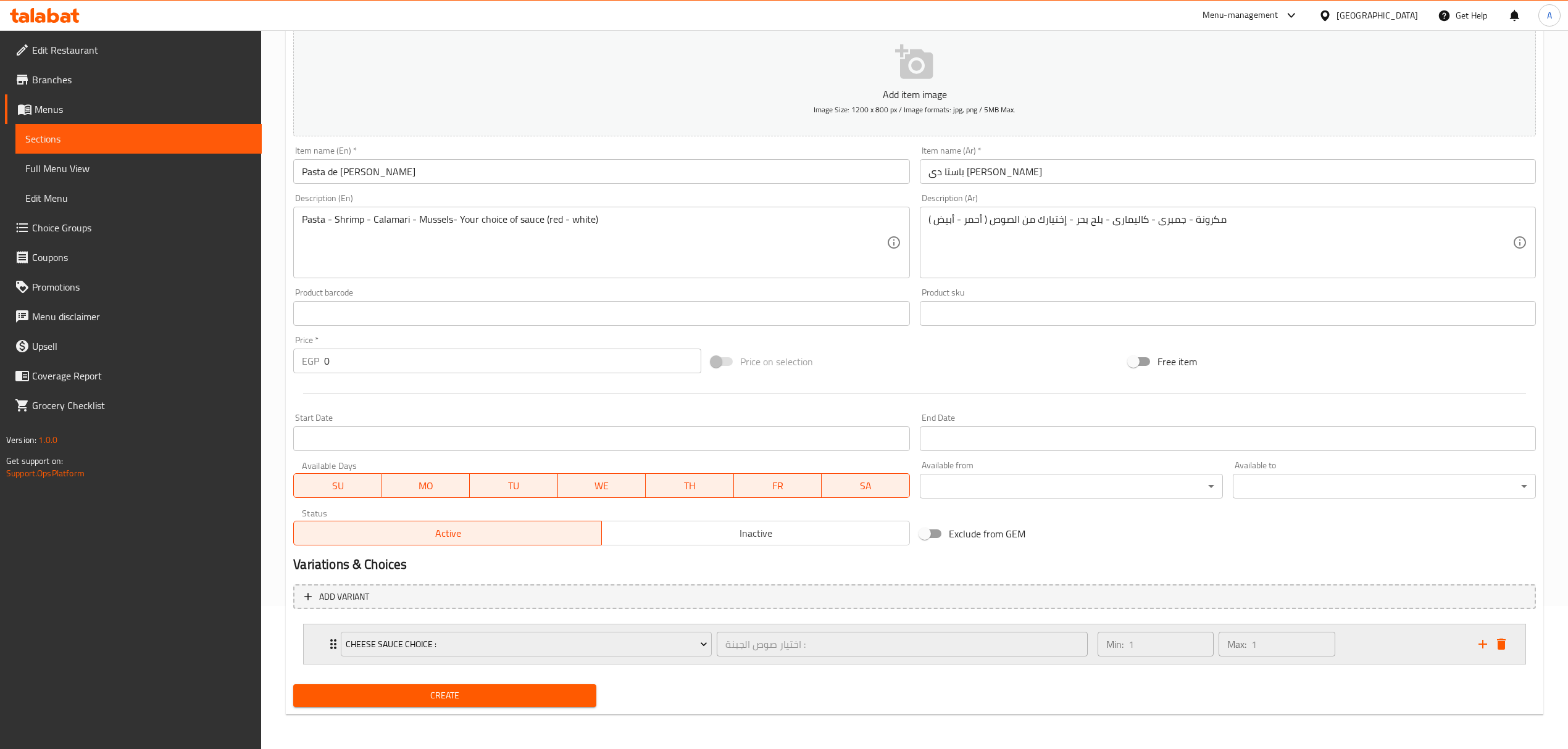
click at [331, 645] on icon "Expand" at bounding box center [333, 644] width 15 height 15
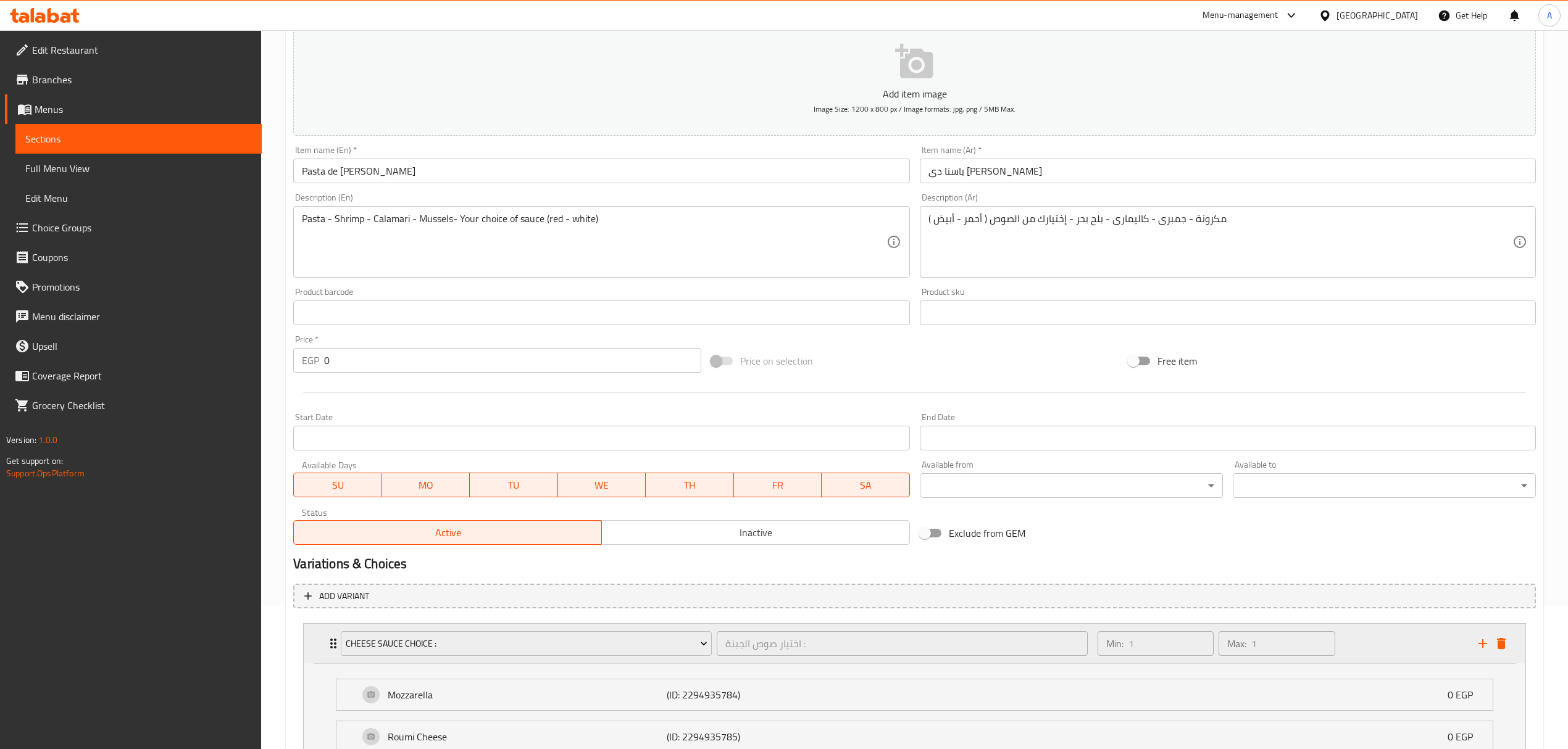
click at [326, 644] on icon "Expand" at bounding box center [333, 644] width 15 height 15
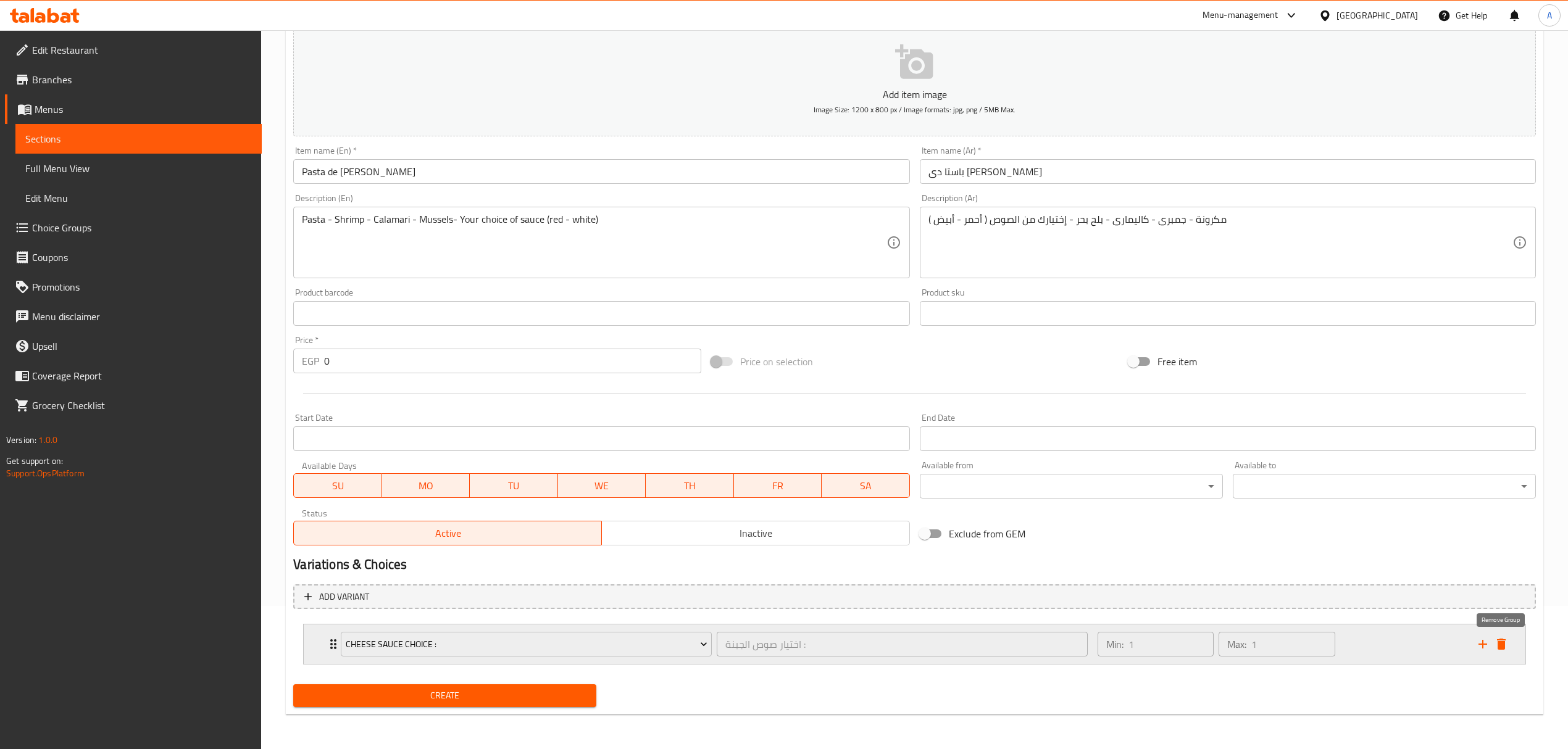
click at [1494, 642] on icon "delete" at bounding box center [1501, 644] width 15 height 15
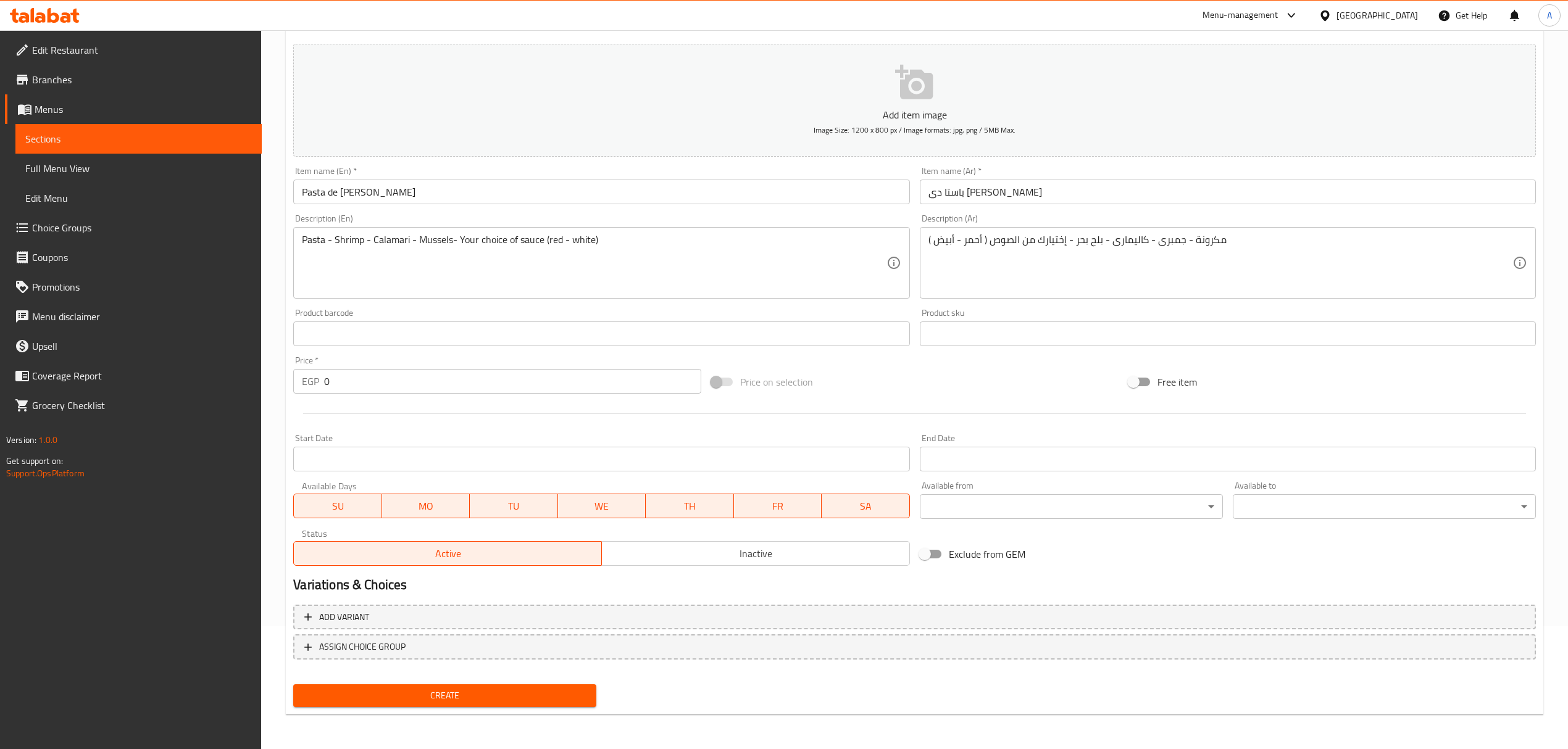
scroll to position [122, 0]
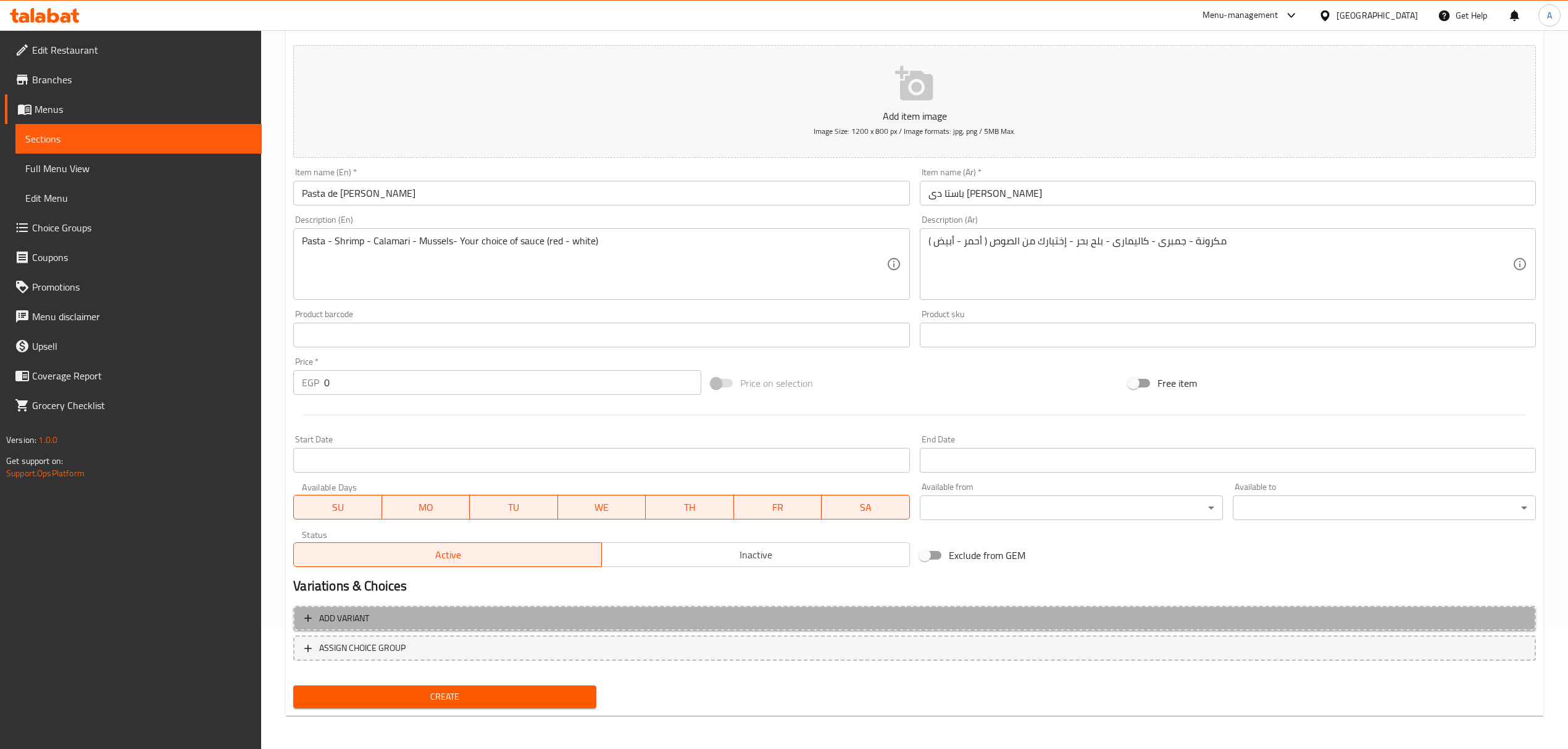
click at [514, 627] on button "Add variant" at bounding box center [914, 618] width 1242 height 25
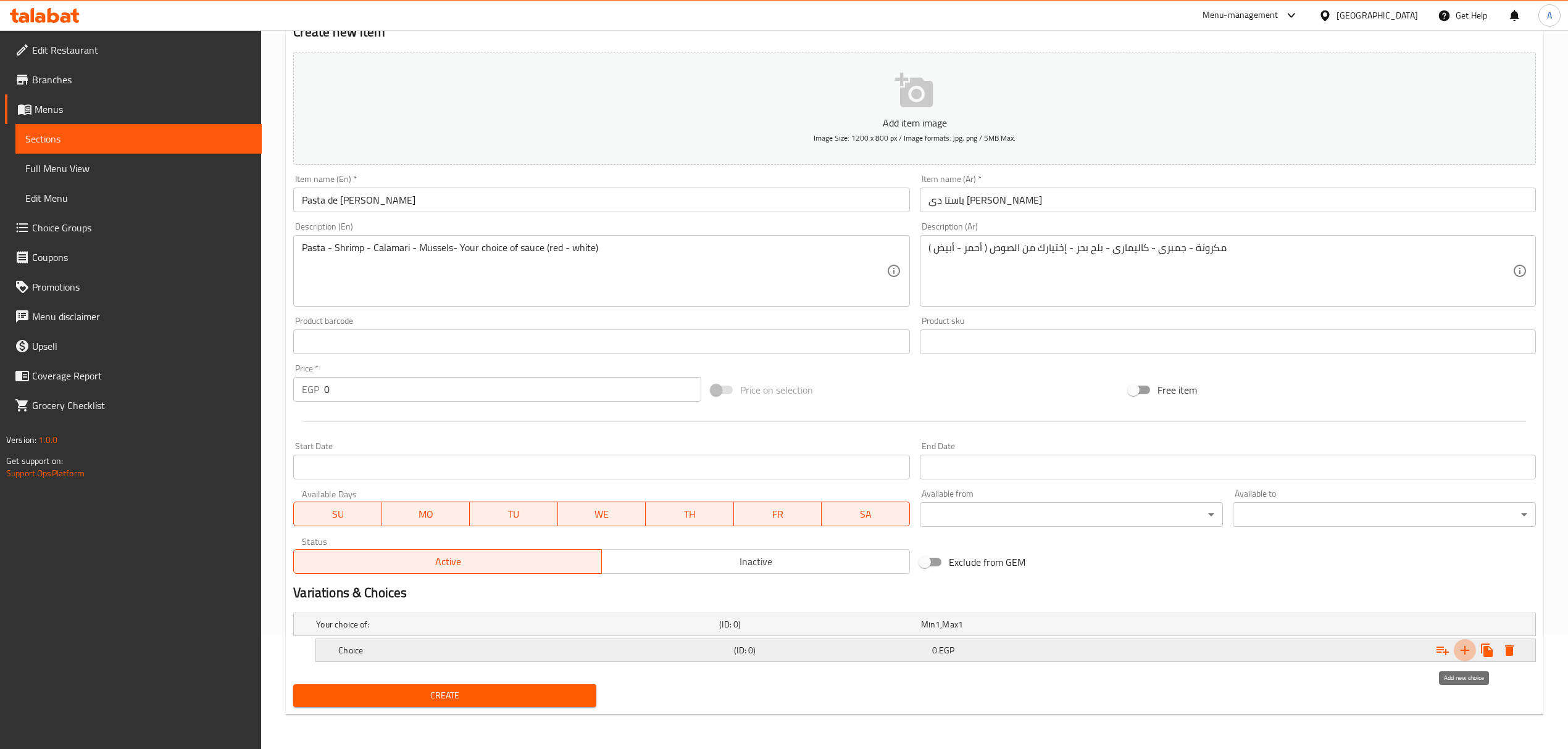
click at [1464, 650] on icon "Expand" at bounding box center [1465, 650] width 9 height 9
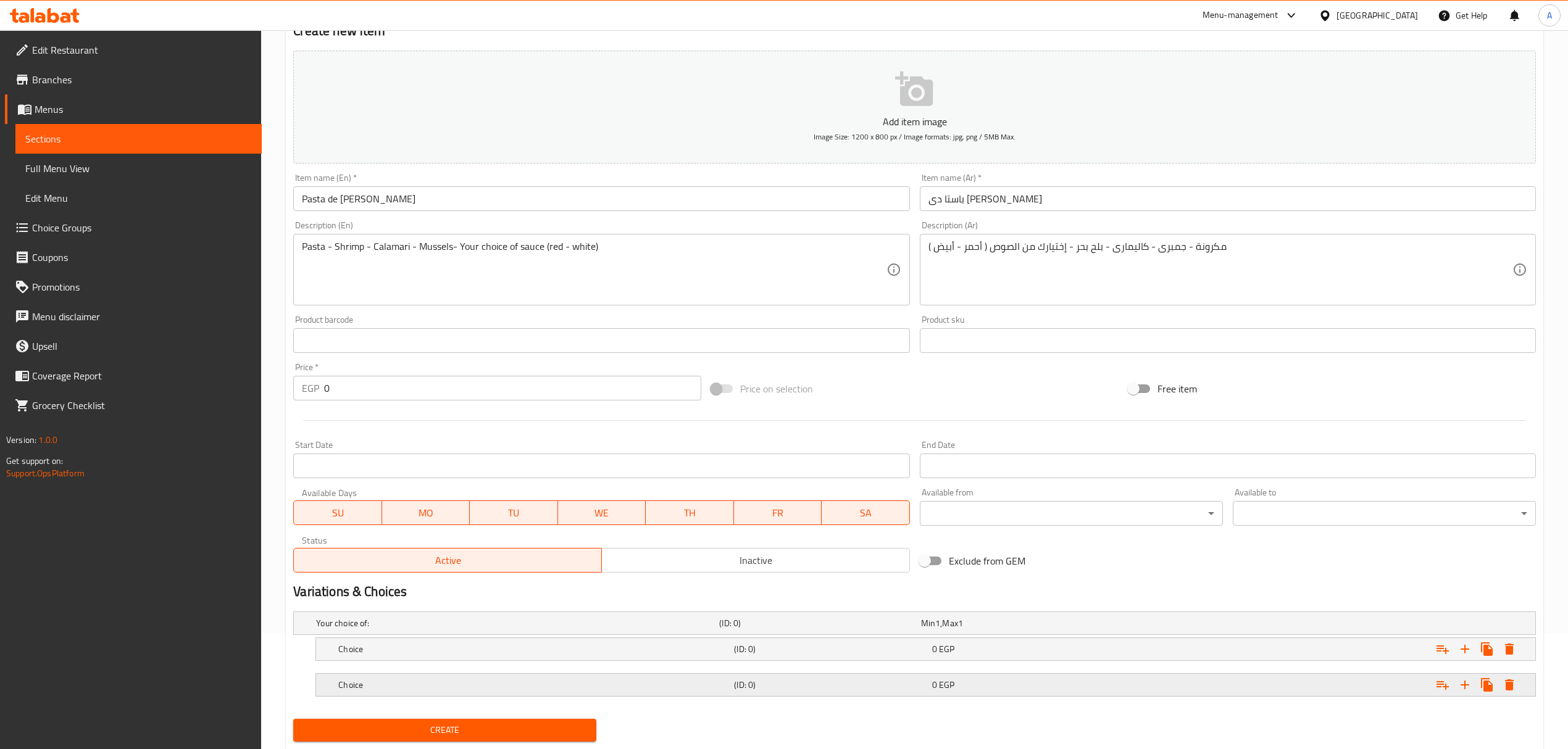
click at [468, 681] on h5 "Choice" at bounding box center [533, 684] width 391 height 12
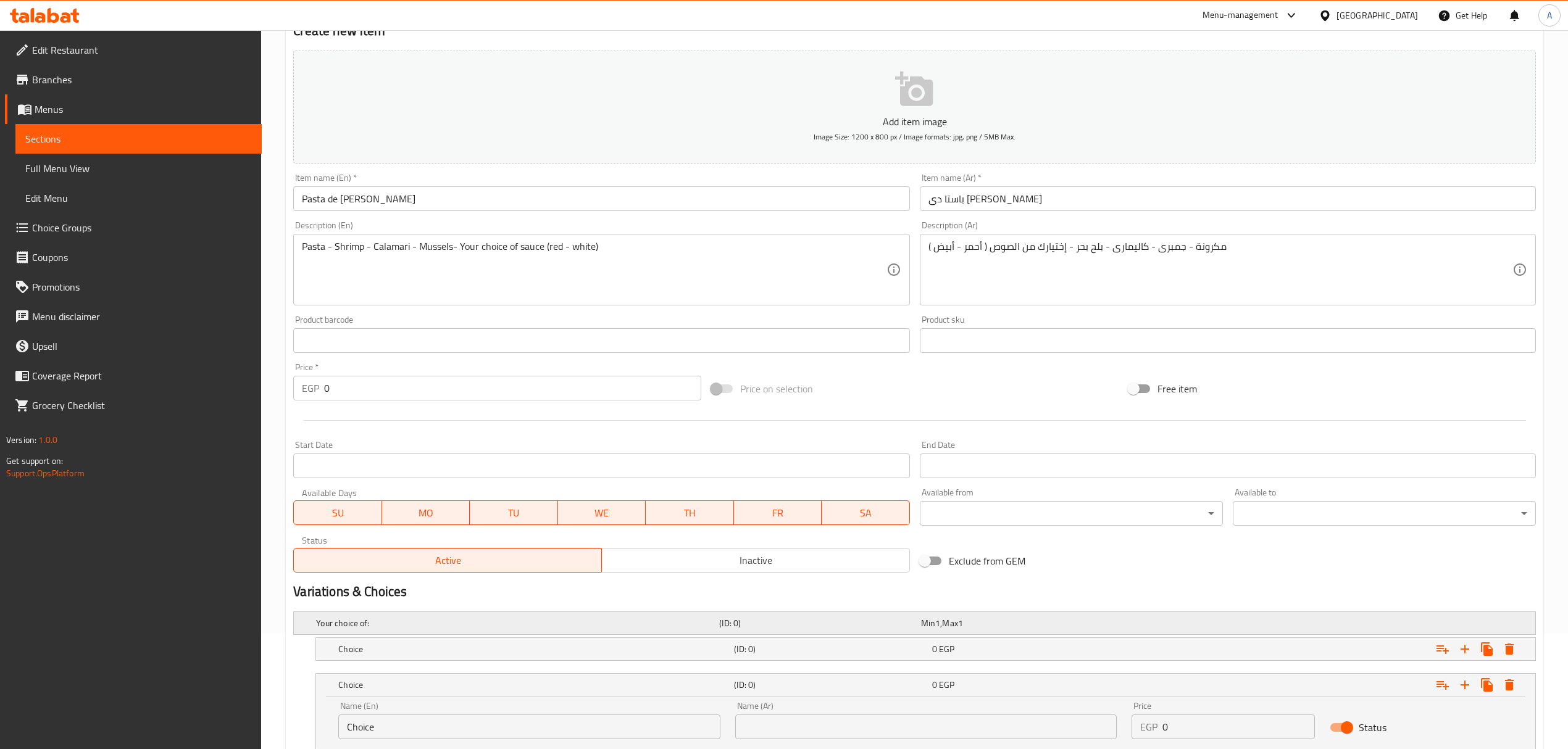
click at [467, 635] on div "Your choice of: (ID: 0) Min 1 , Max 1" at bounding box center [918, 623] width 1209 height 27
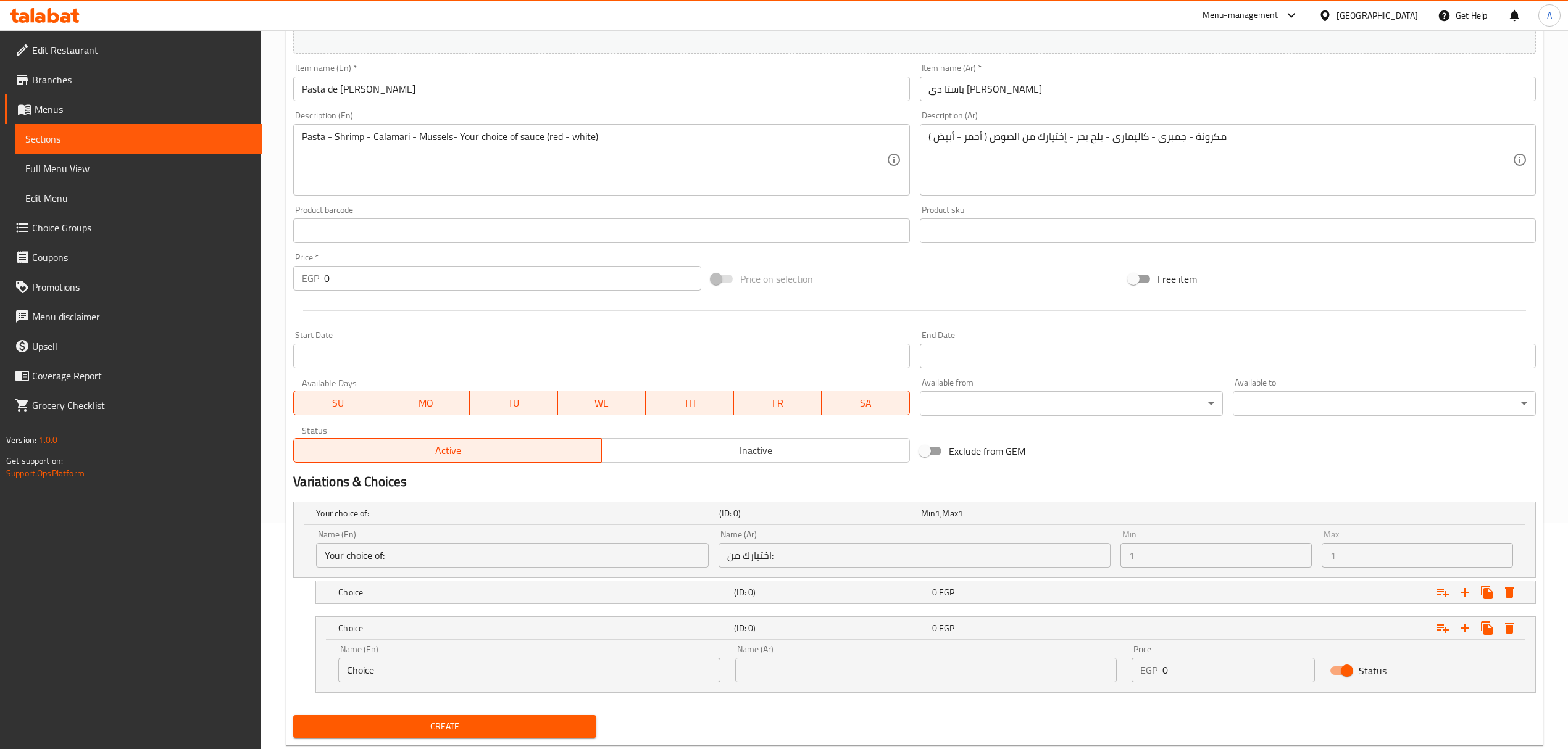
scroll to position [258, 0]
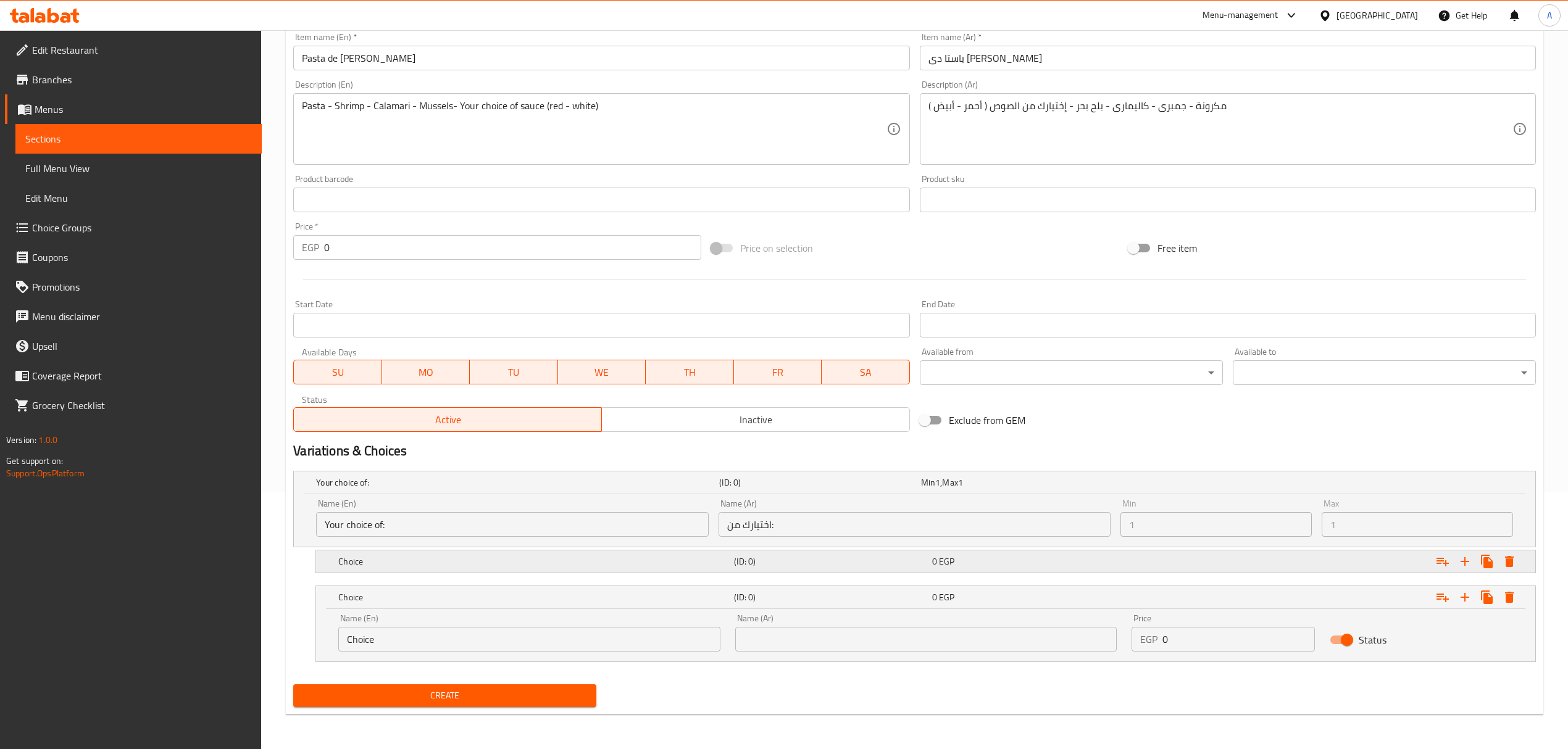
click at [438, 558] on h5 "Choice" at bounding box center [533, 561] width 391 height 12
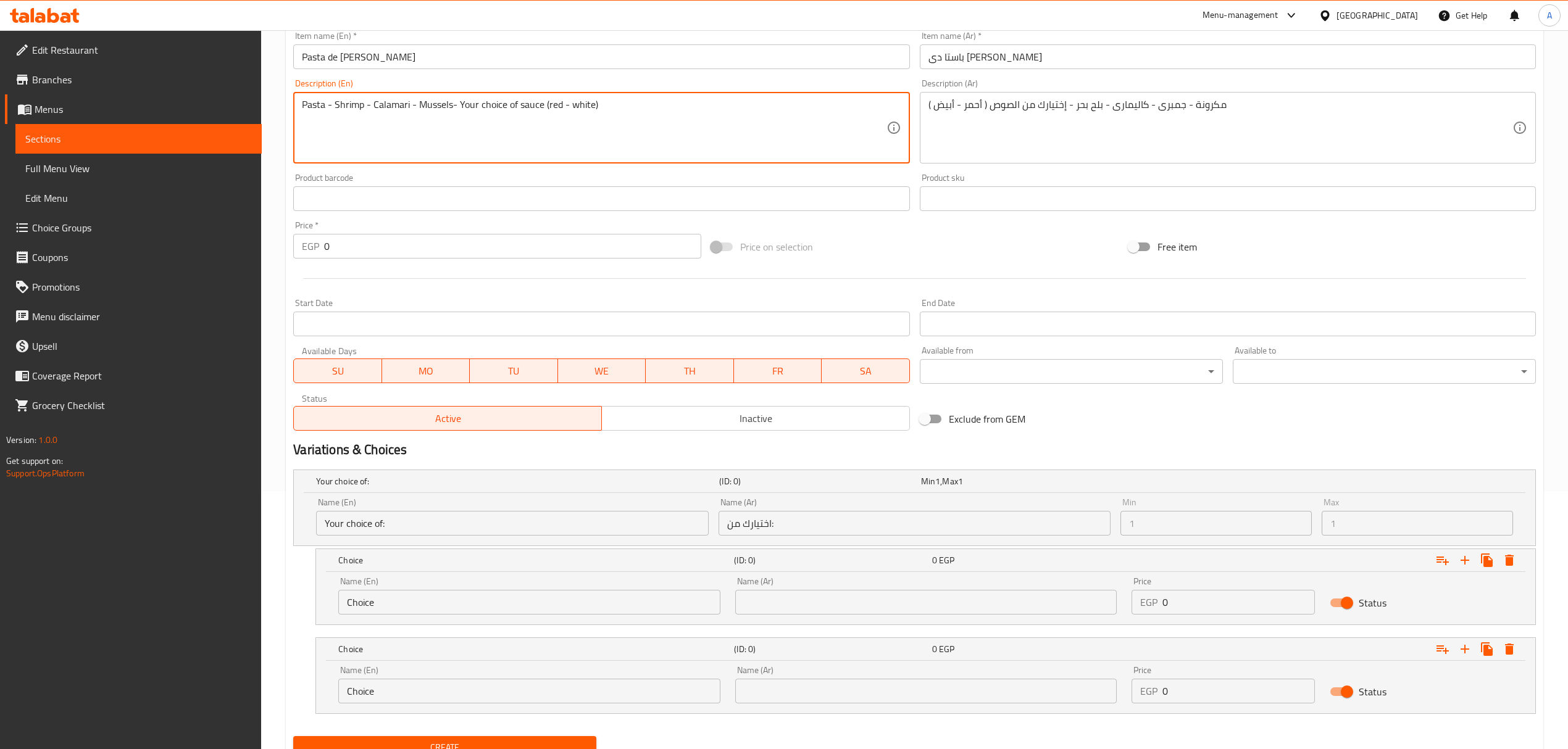
click at [549, 109] on textarea "Pasta - Shrimp - Calamari - Mussels- Your choice of sauce (red - white)" at bounding box center [594, 128] width 584 height 58
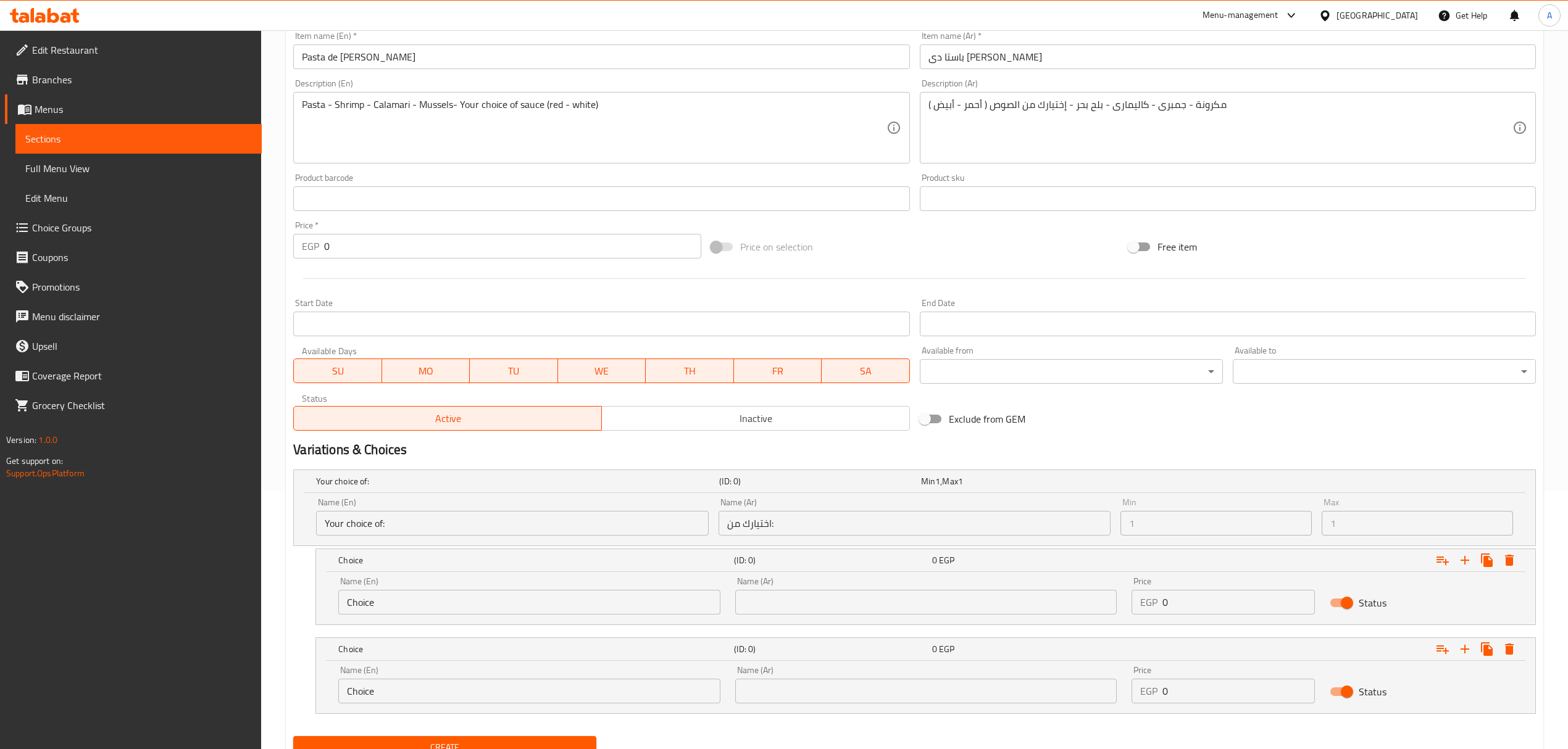
click at [411, 578] on div "Name (En) Choice Name (En)" at bounding box center [528, 595] width 381 height 37
click at [410, 596] on input "Choice" at bounding box center [528, 602] width 381 height 24
click at [410, 598] on input "Choice" at bounding box center [528, 602] width 381 height 24
paste input "red"
type input "red"
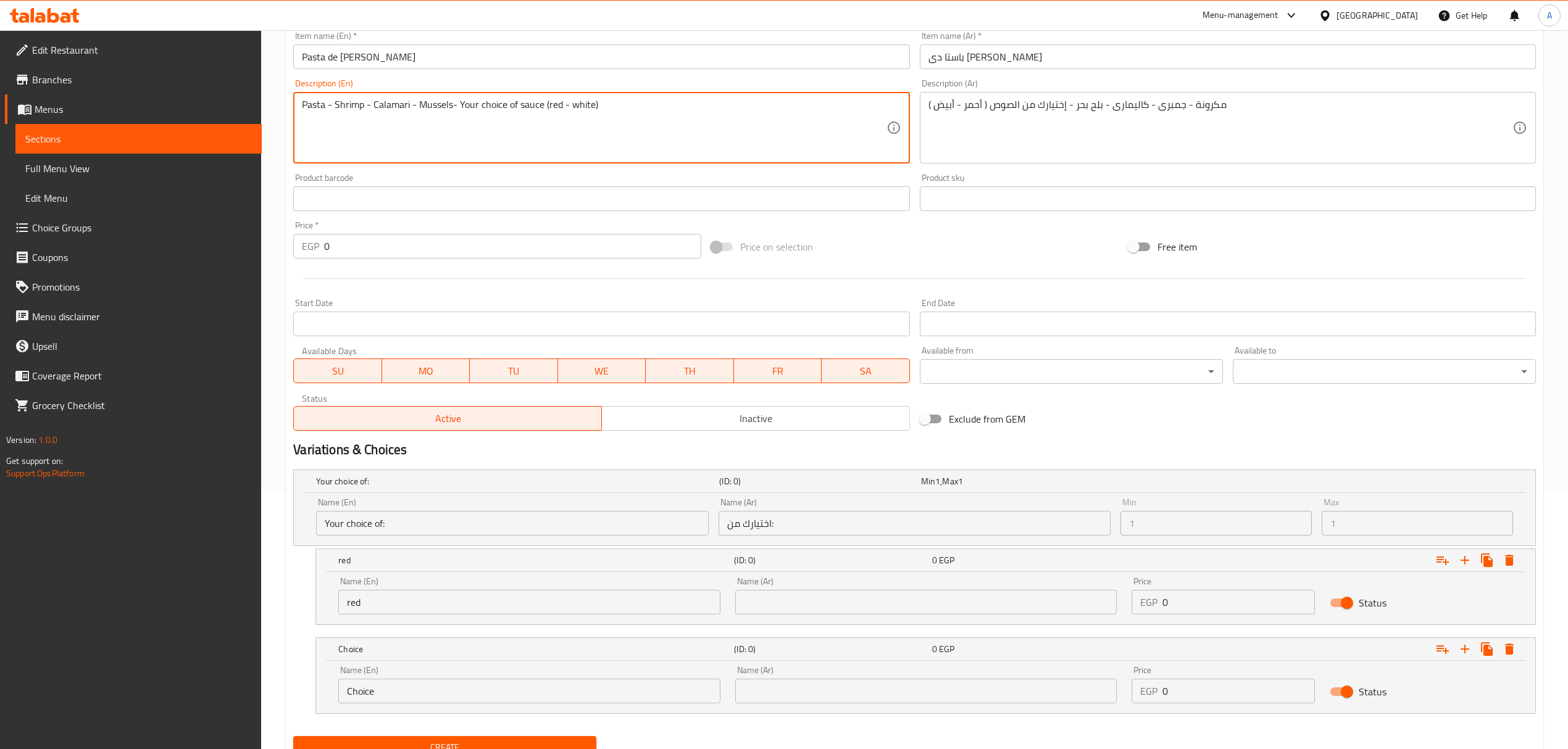
click at [581, 102] on textarea "Pasta - Shrimp - Calamari - Mussels- Your choice of sauce (red - white)" at bounding box center [594, 128] width 584 height 58
click at [443, 678] on div "Name (En) Choice Name (En)" at bounding box center [528, 684] width 381 height 37
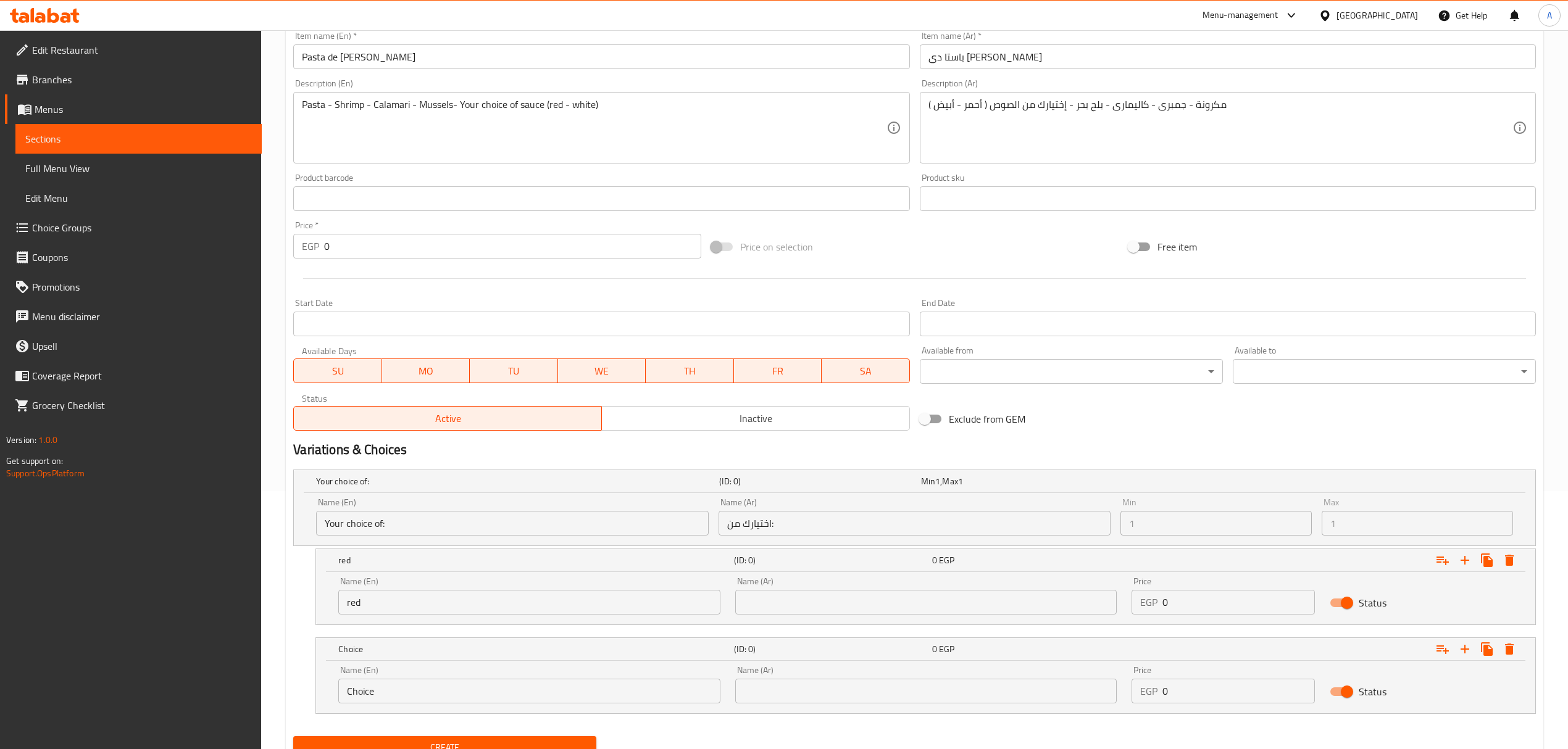
click at [443, 689] on input "Choice" at bounding box center [528, 691] width 381 height 24
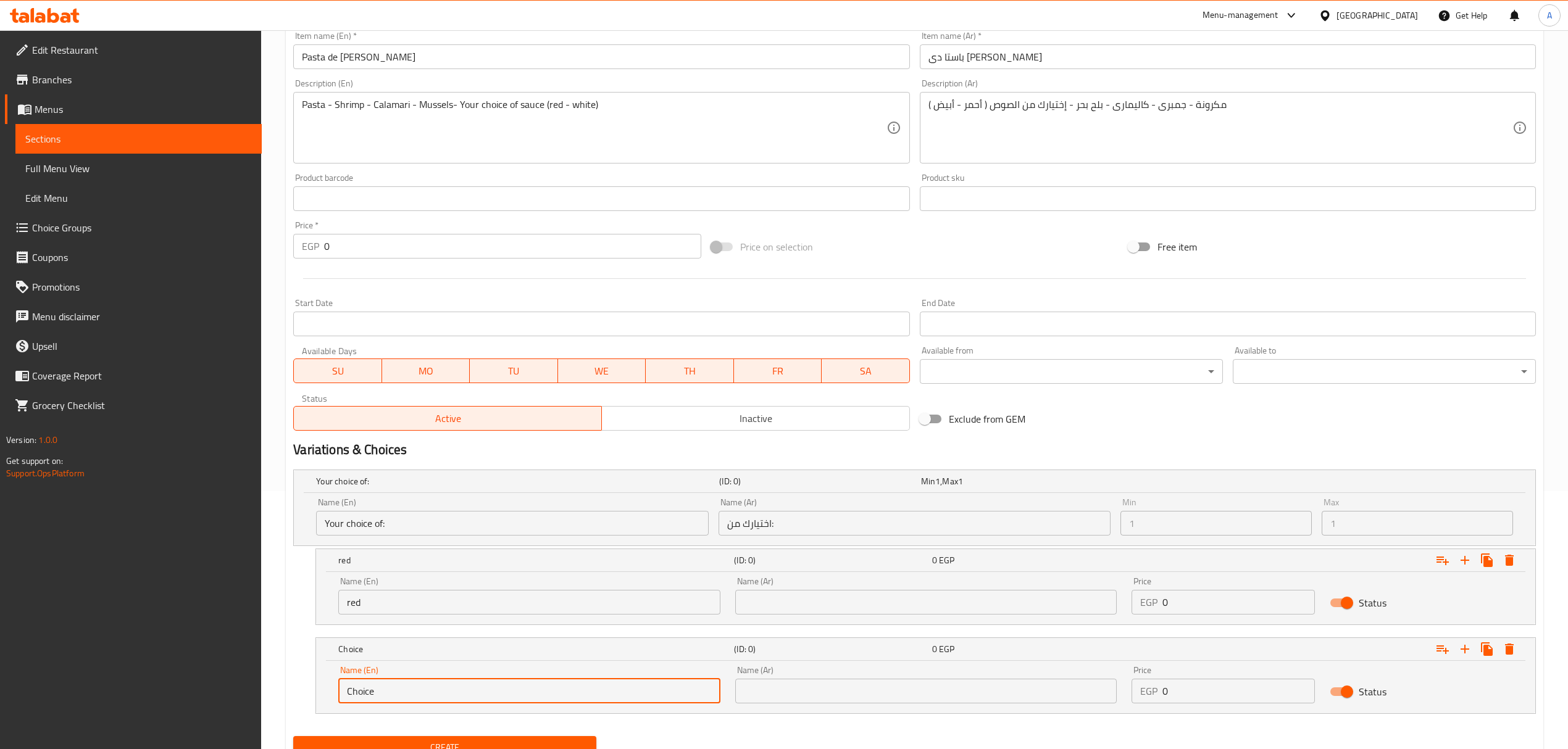
click at [443, 689] on input "Choice" at bounding box center [528, 691] width 381 height 24
paste input "whit"
type input "white"
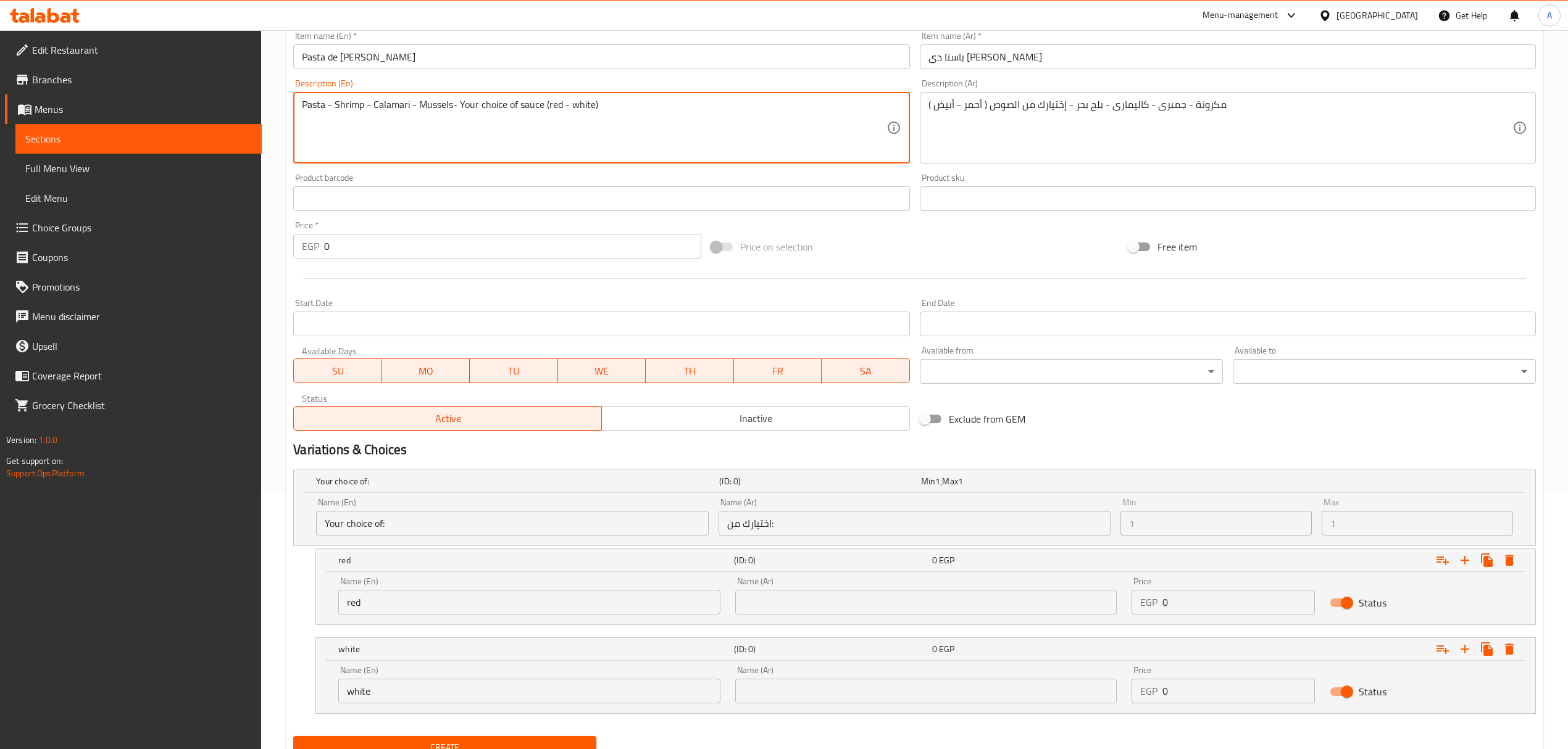
click at [534, 103] on textarea "Pasta - Shrimp - Calamari - Mussels- Your choice of sauce (red - white)" at bounding box center [594, 128] width 584 height 58
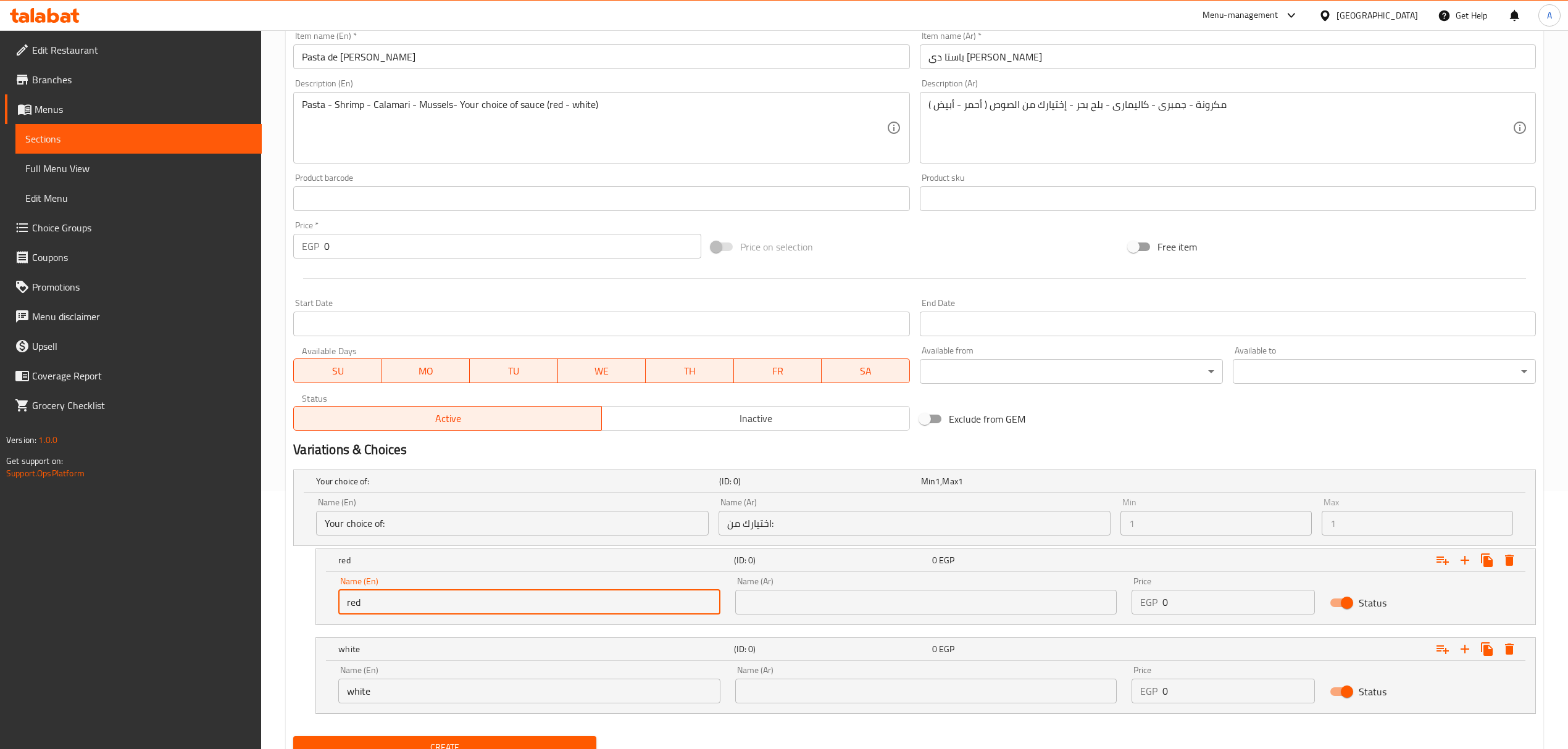
click at [441, 592] on input "red" at bounding box center [528, 602] width 381 height 24
paste input "sauce"
type input "red sauce"
click at [425, 699] on input "white" at bounding box center [528, 691] width 381 height 24
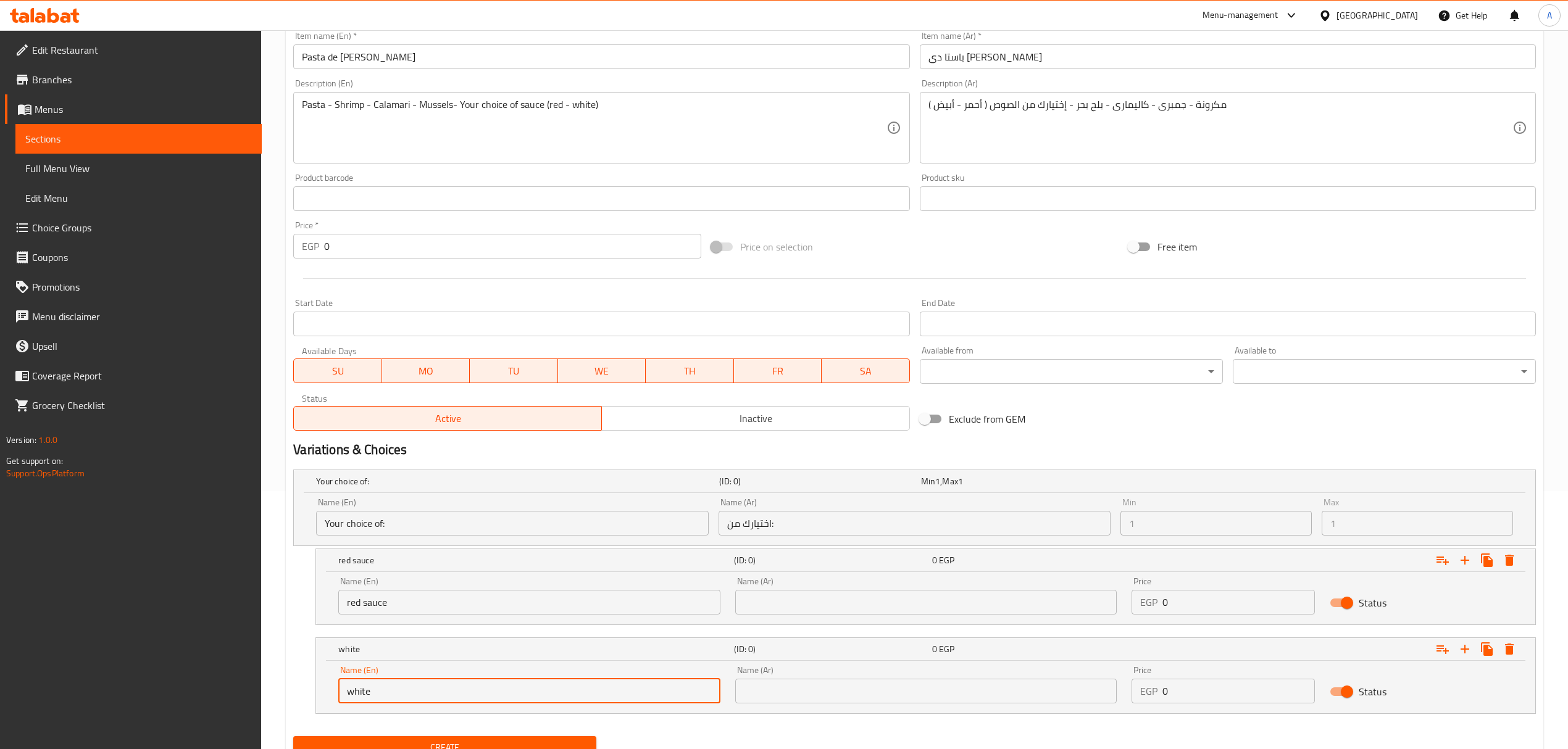
click at [425, 699] on input "white" at bounding box center [528, 691] width 381 height 24
click at [423, 697] on input "white" at bounding box center [528, 691] width 381 height 24
paste input "sauce"
click at [423, 697] on input "white sauce" at bounding box center [528, 691] width 381 height 24
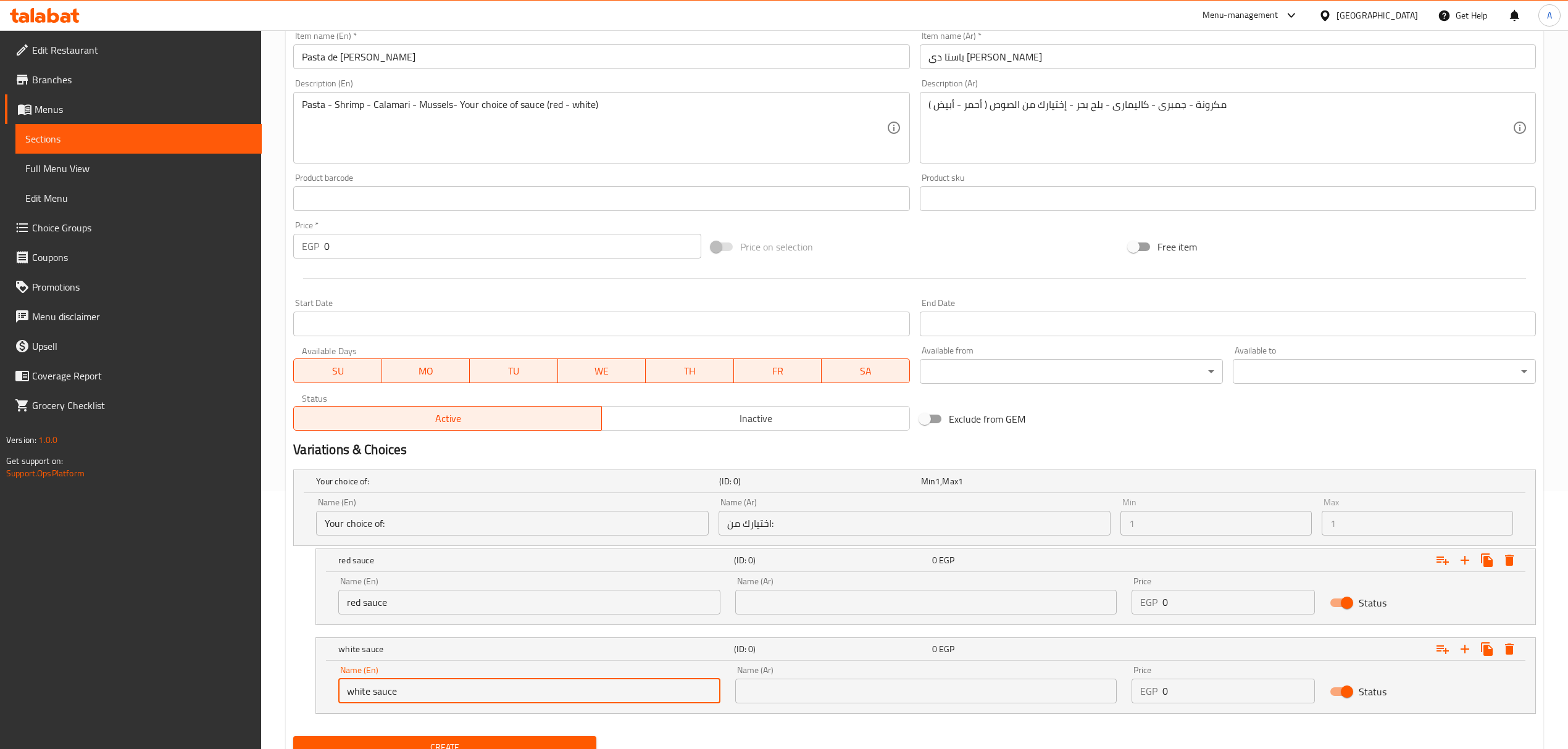
click at [423, 697] on input "white sauce" at bounding box center [528, 691] width 381 height 24
type input "White Sauce"
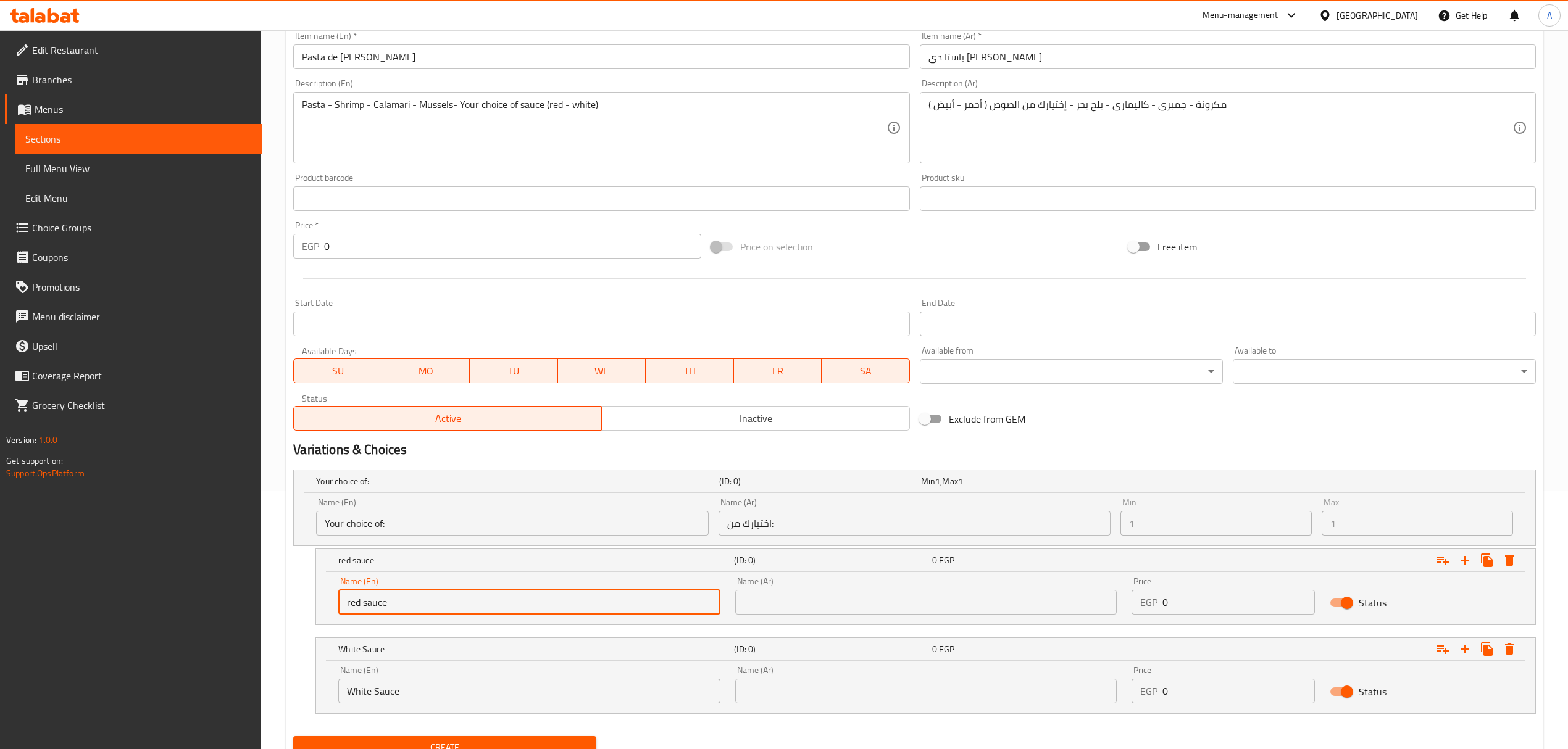
click at [418, 606] on input "red sauce" at bounding box center [528, 602] width 381 height 24
click at [418, 605] on input "red sauce" at bounding box center [528, 602] width 381 height 24
type input "Red Sauce"
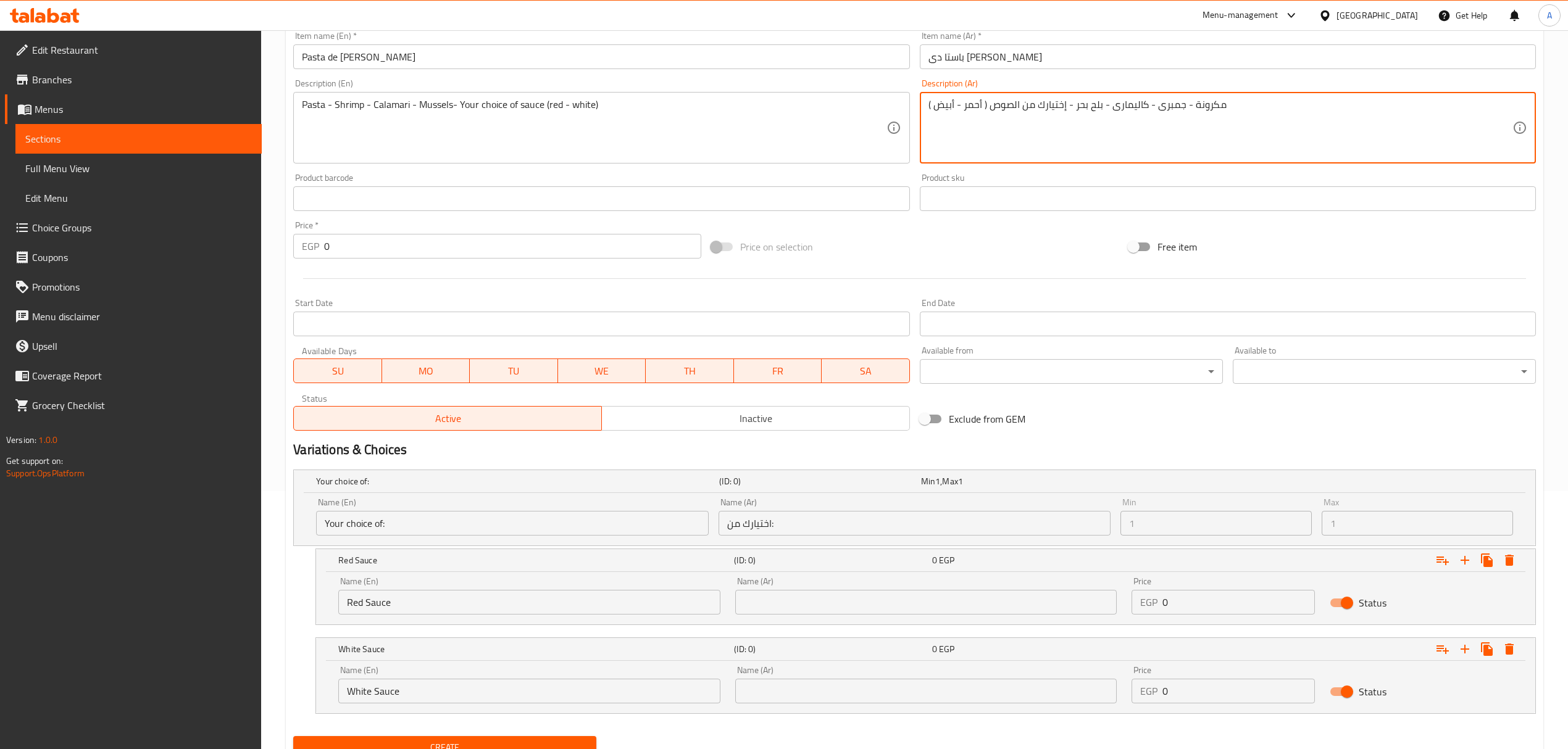
drag, startPoint x: 1012, startPoint y: 103, endPoint x: 991, endPoint y: 104, distance: 21.0
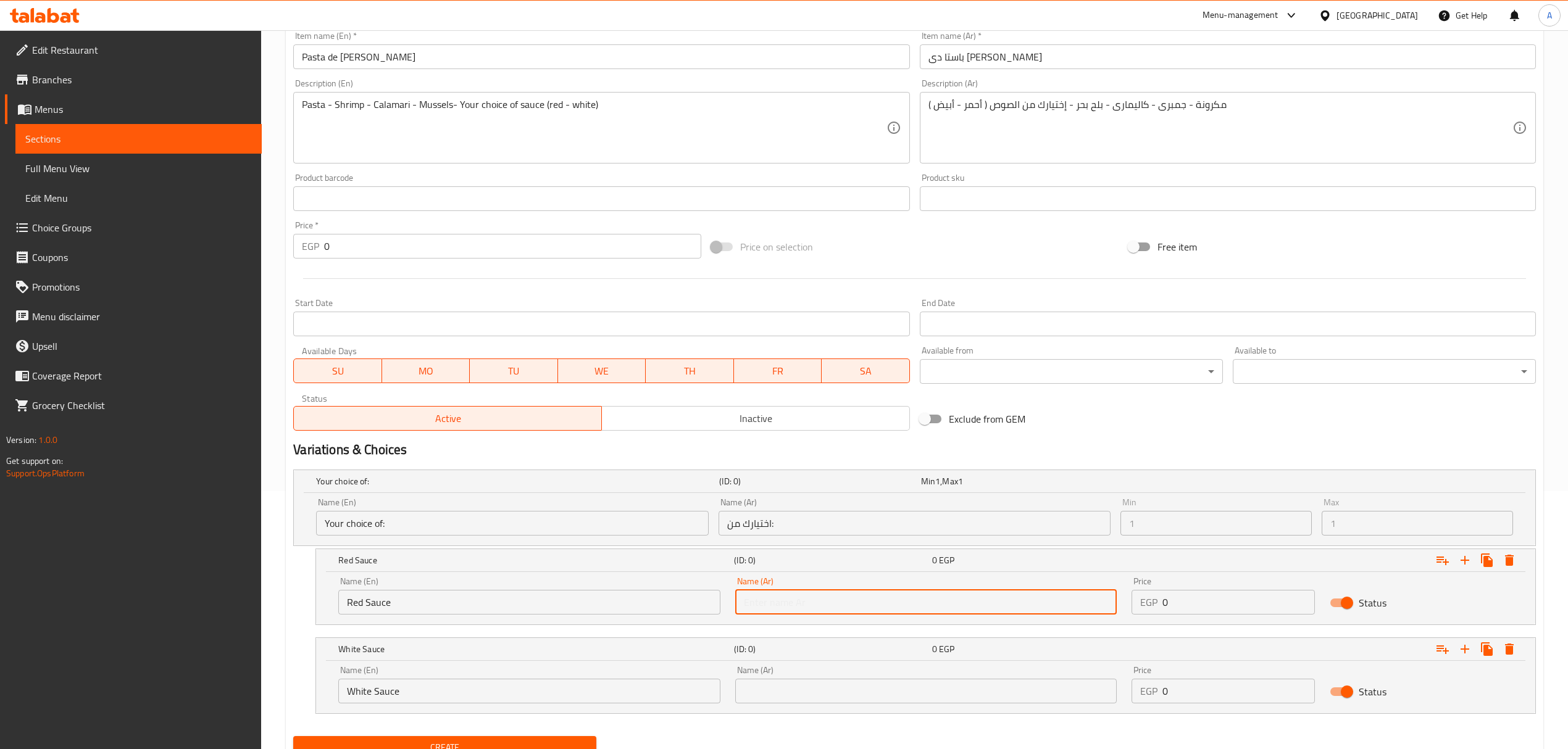
click at [845, 599] on input "text" at bounding box center [925, 602] width 381 height 24
paste input "صوص"
type input "صوص"
click at [823, 686] on input "text" at bounding box center [925, 691] width 381 height 24
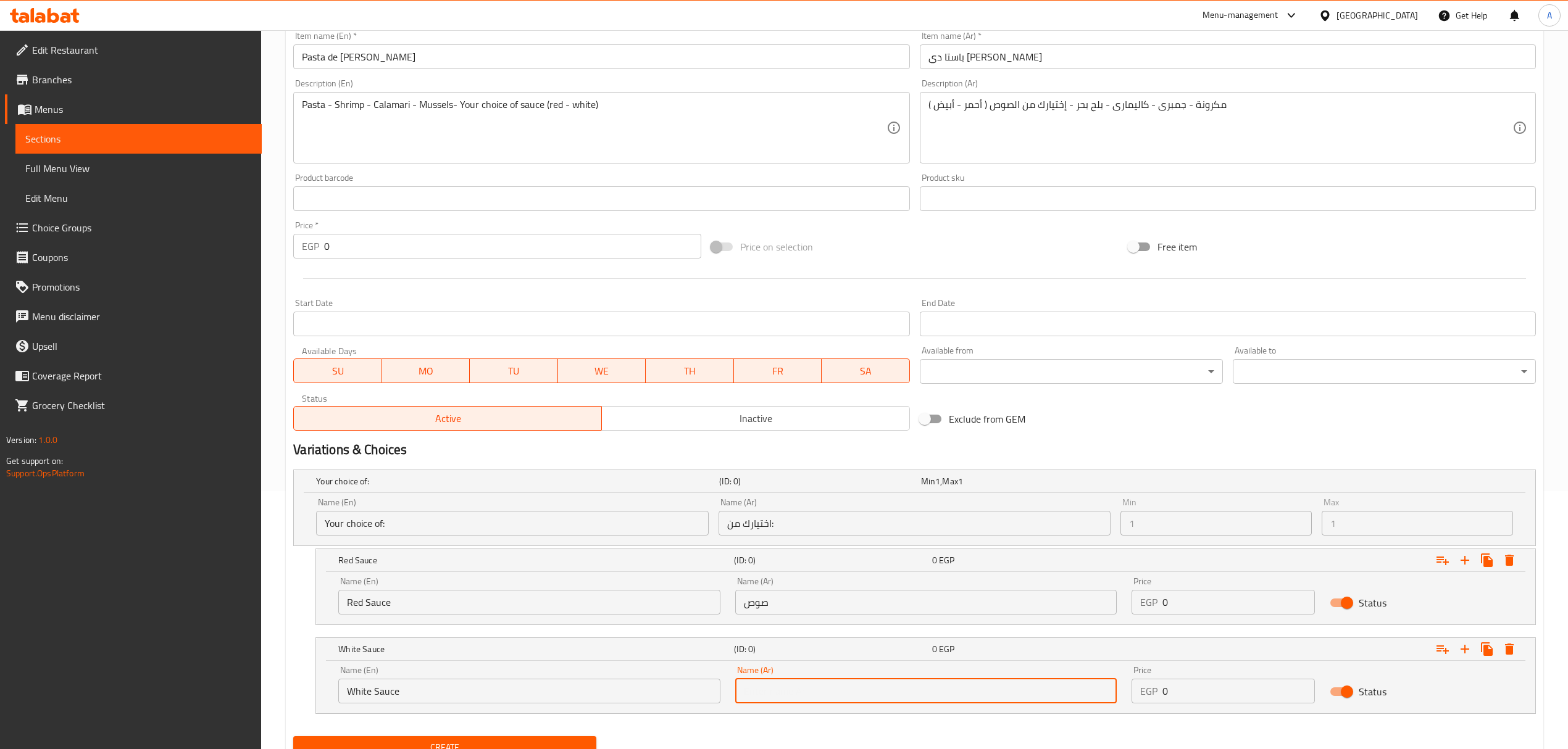
paste input "صوص"
type input "صوص"
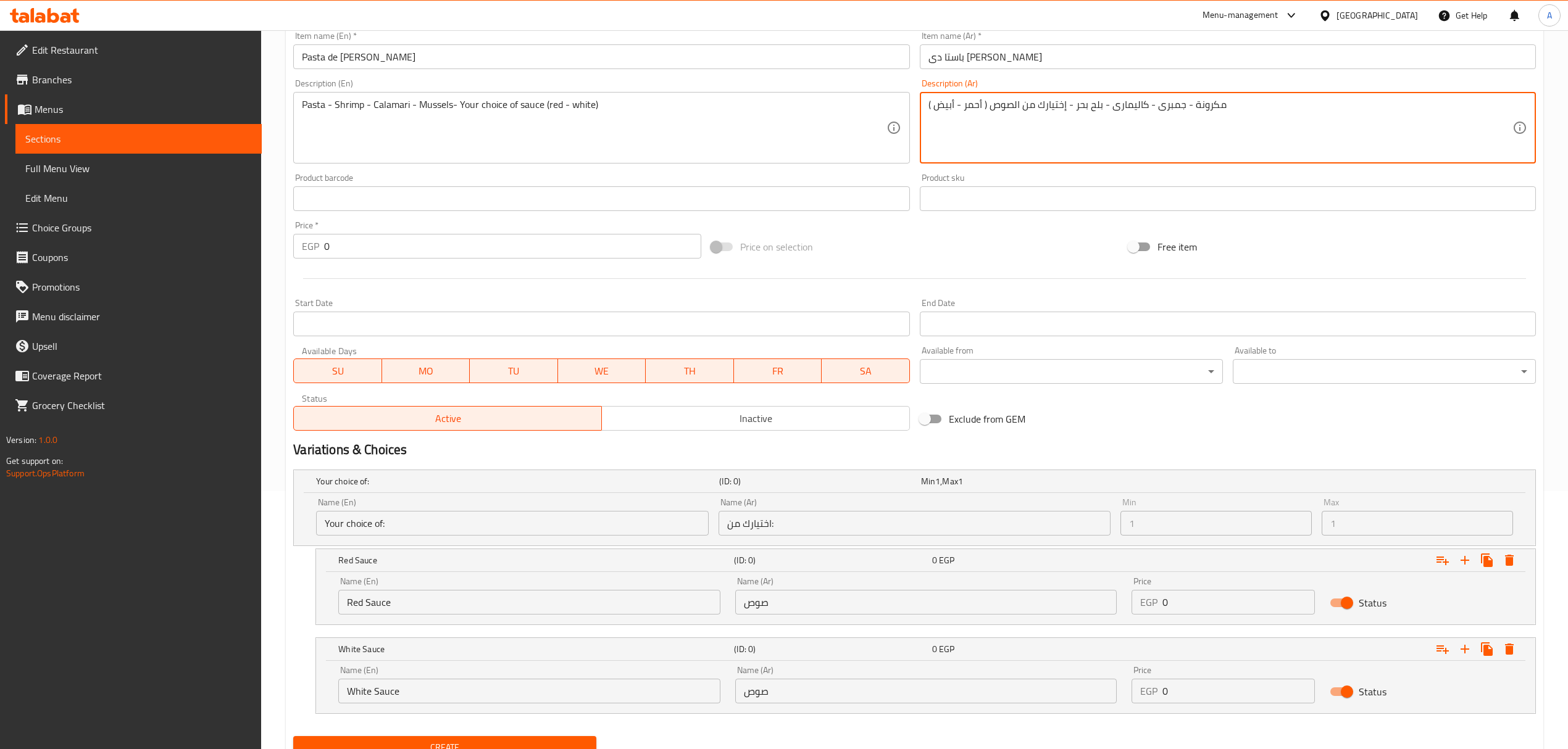
click at [974, 104] on textarea "مكرونة - جمبرى - كاليمارى - بلح بحر - إختيارك من الصوص ( أحمر - أبيض )" at bounding box center [1220, 128] width 584 height 58
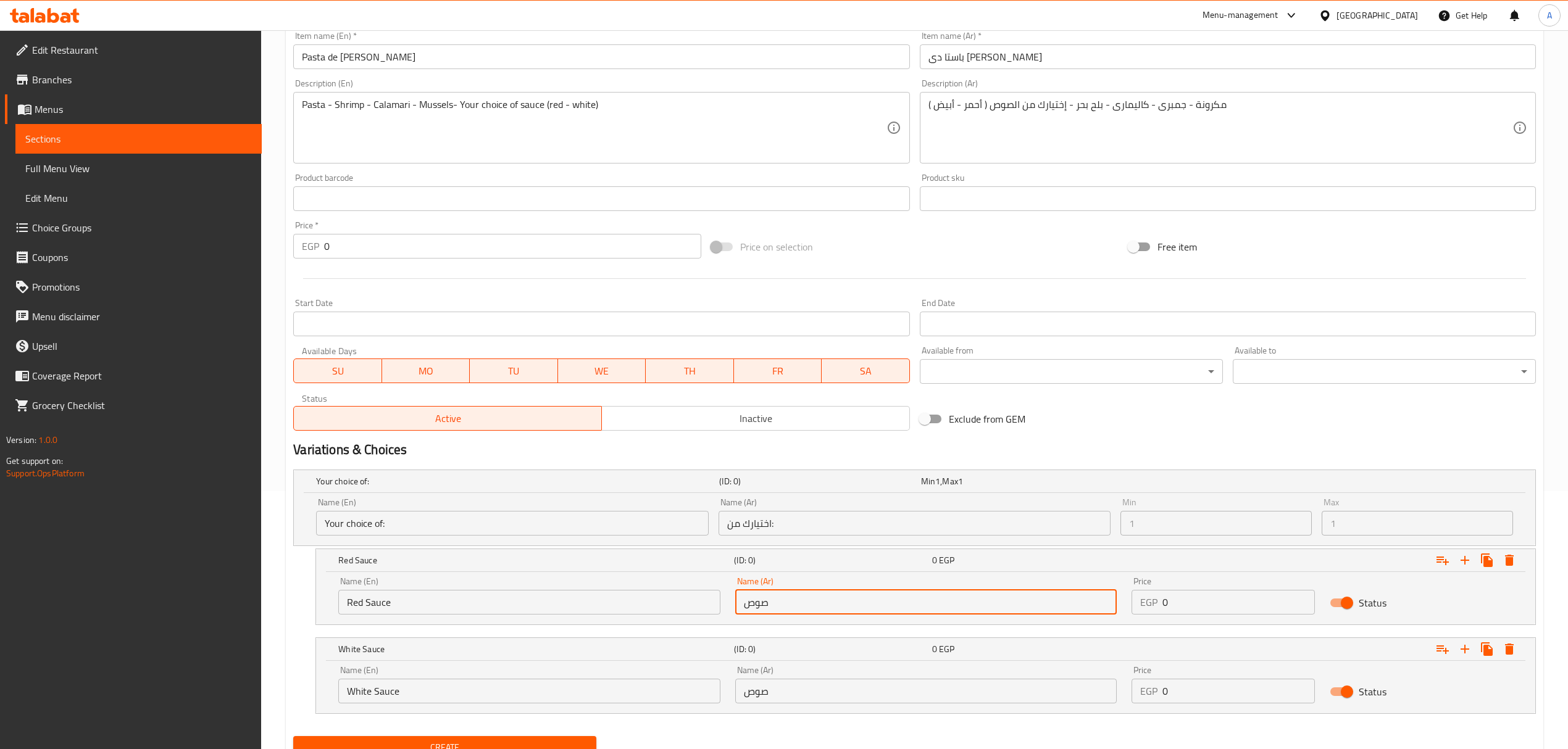
click at [855, 605] on input "صوص" at bounding box center [925, 602] width 381 height 24
paste input "أحمر"
type input "صوص أحمر"
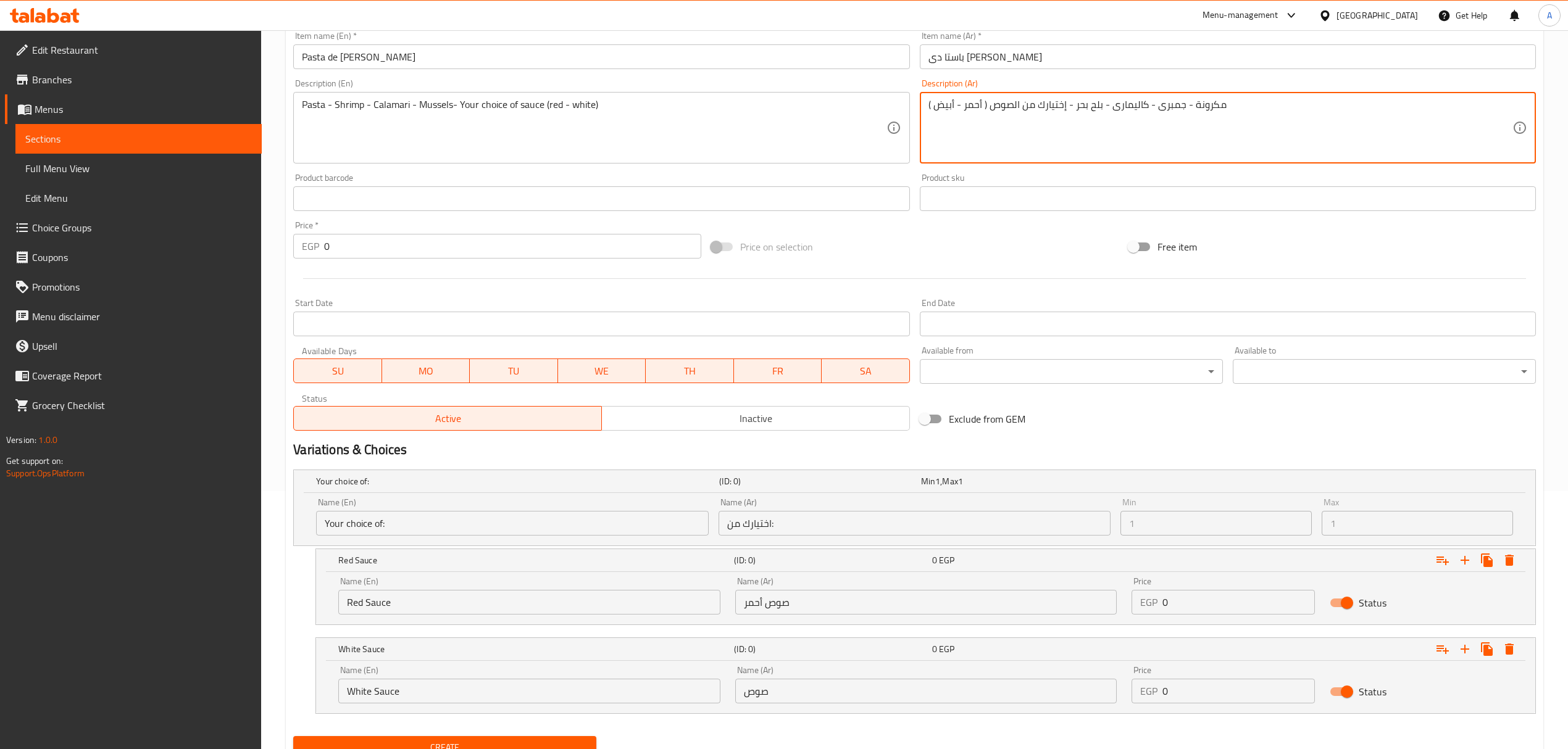
click at [940, 100] on textarea "مكرونة - جمبرى - كاليمارى - بلح بحر - إختيارك من الصوص ( أحمر - أبيض )" at bounding box center [1220, 128] width 584 height 58
click at [865, 681] on input "صوص" at bounding box center [925, 691] width 381 height 24
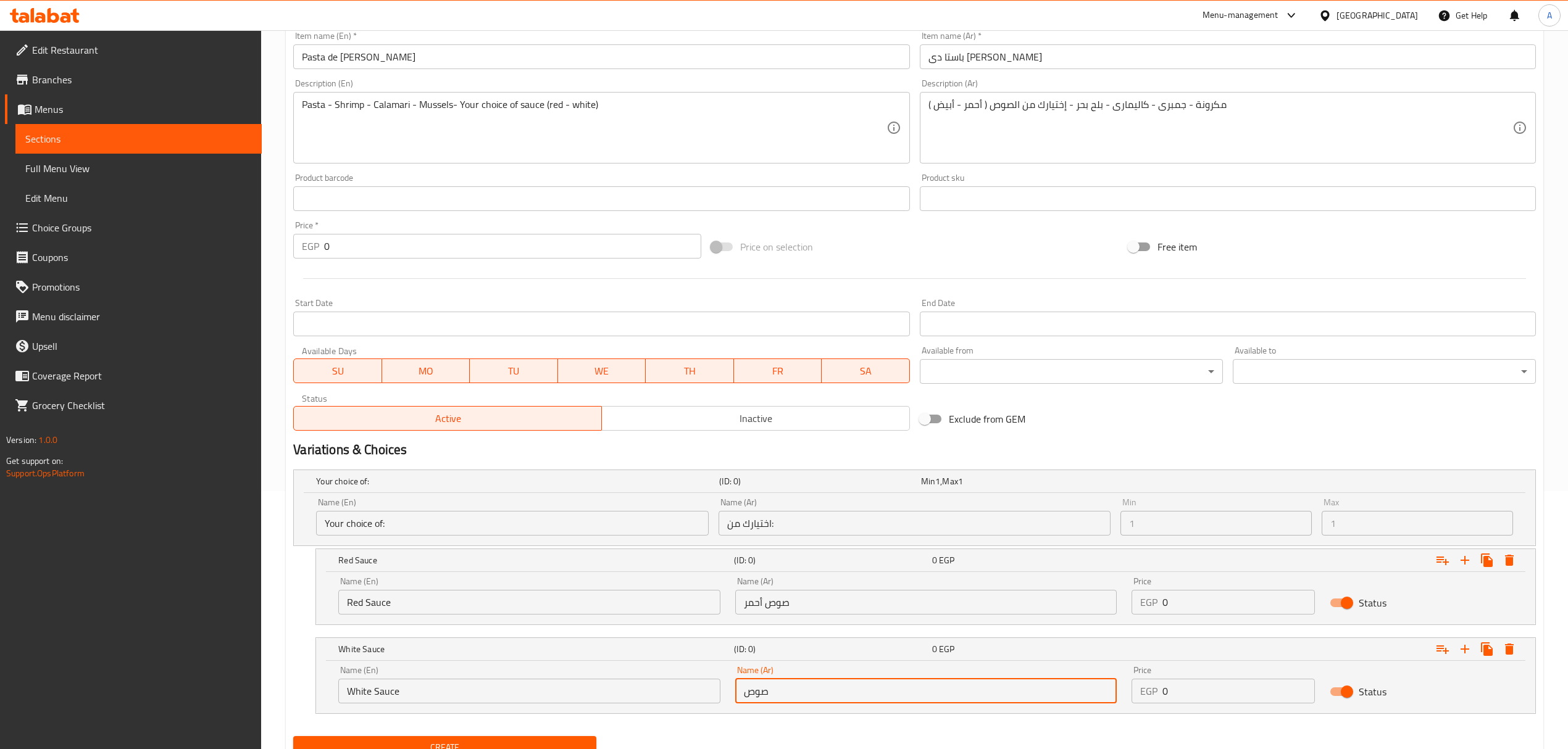
paste input "أبيض"
type input "صوص أبيض"
click at [1164, 692] on input "0" at bounding box center [1238, 691] width 152 height 24
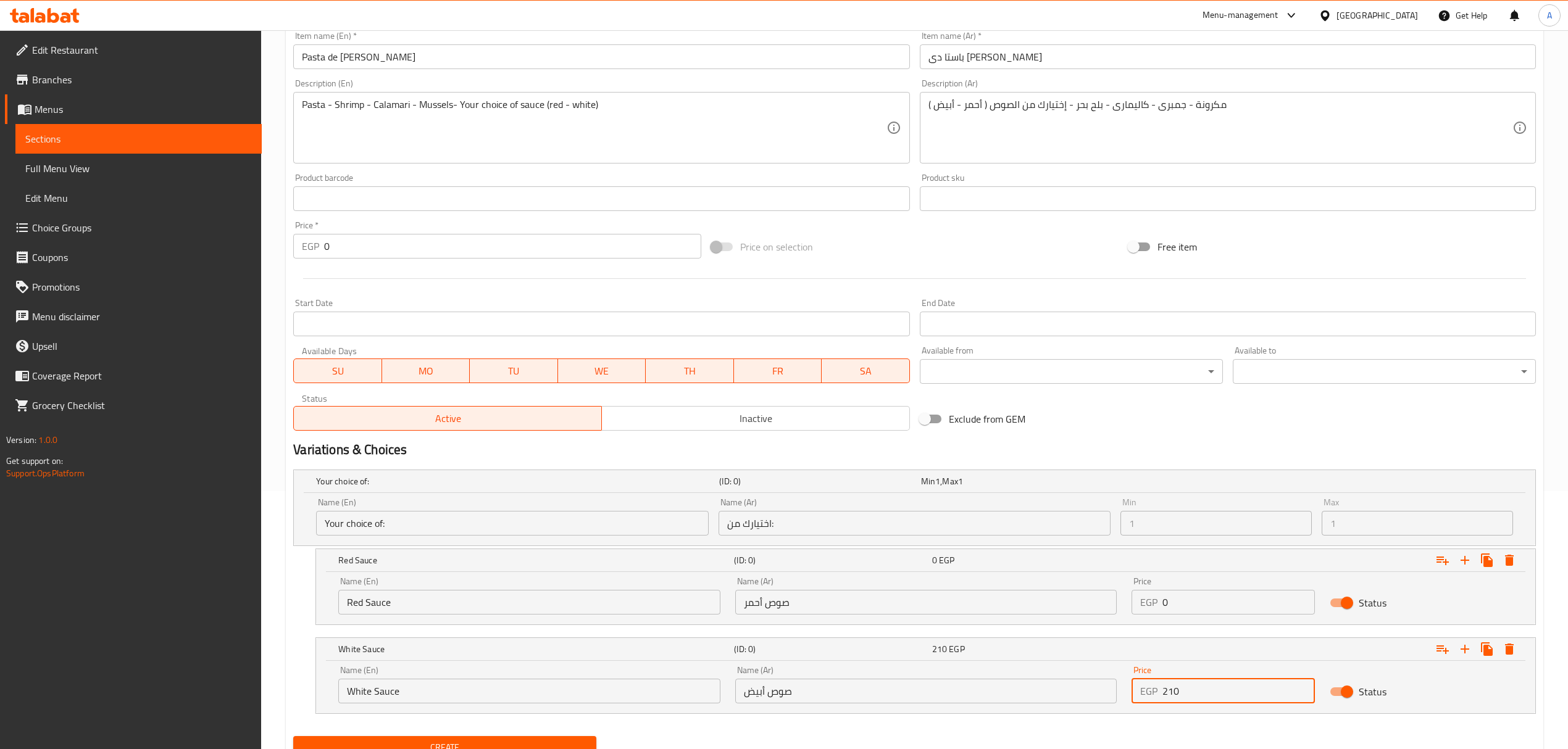
click at [1170, 694] on input "210" at bounding box center [1238, 691] width 152 height 24
type input "210"
paste input "21"
drag, startPoint x: 1171, startPoint y: 608, endPoint x: 1123, endPoint y: 595, distance: 49.7
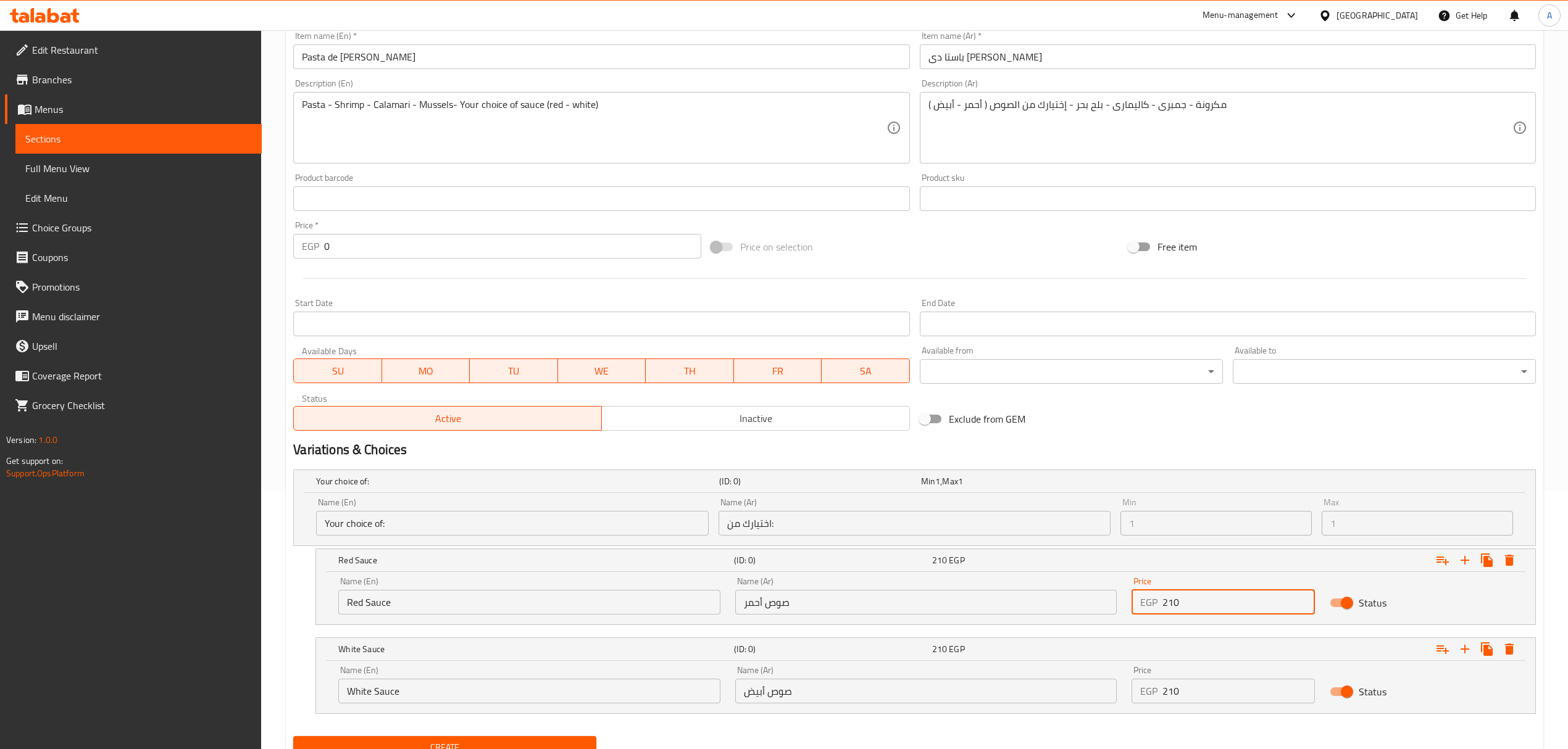
click at [1124, 595] on div "Price EGP 210 Price" at bounding box center [1223, 595] width 198 height 52
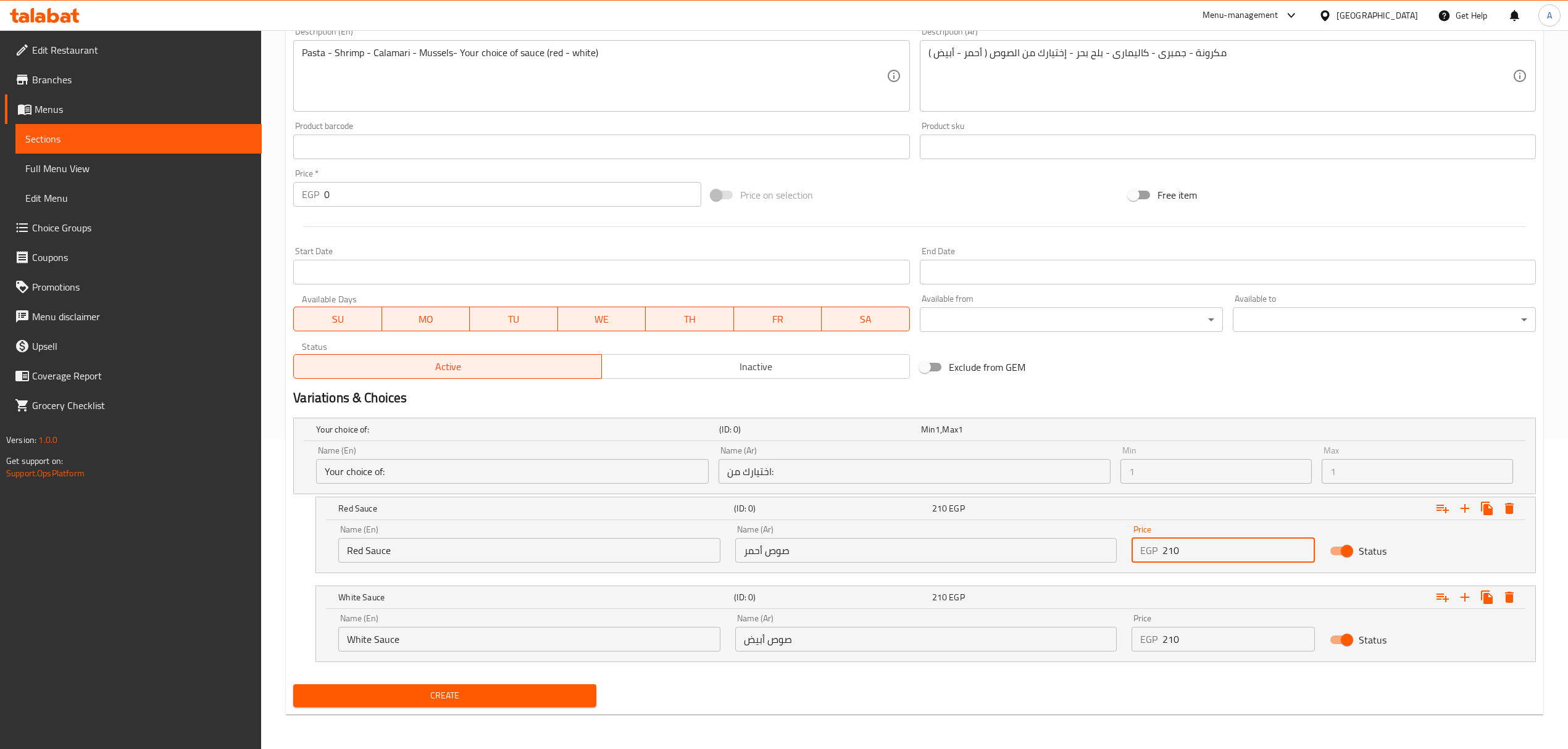
type input "210"
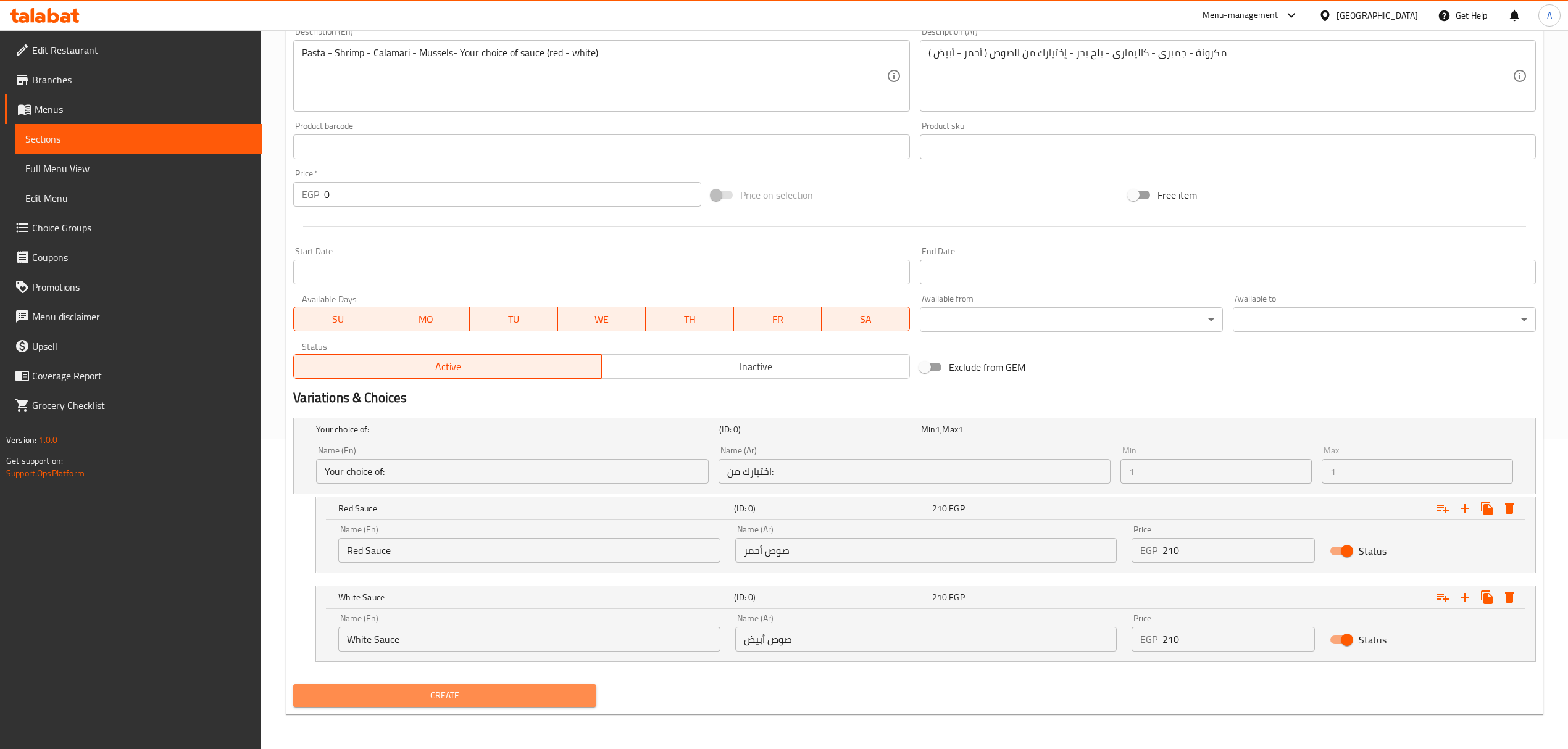
click at [539, 694] on span "Create" at bounding box center [445, 695] width 284 height 16
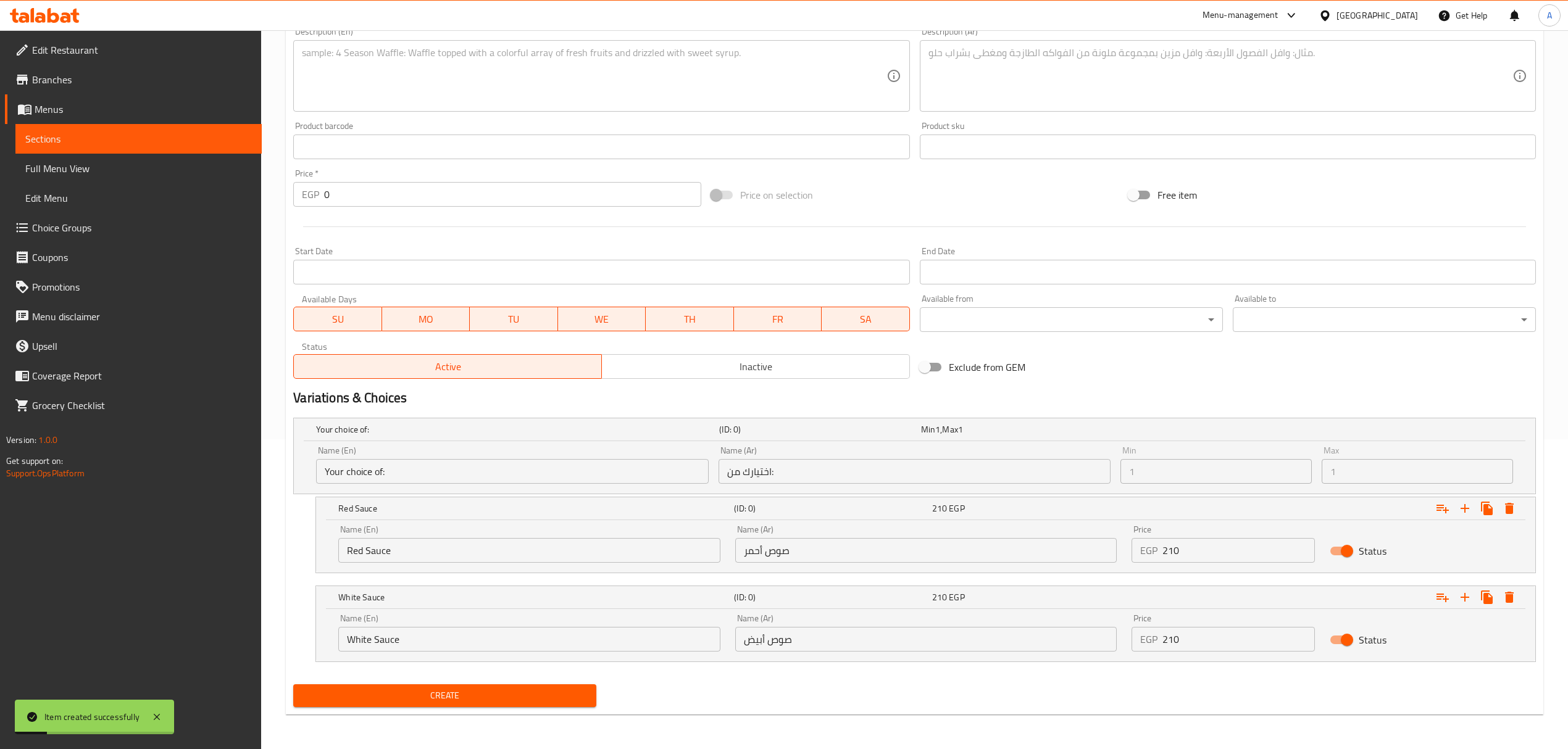
scroll to position [0, 0]
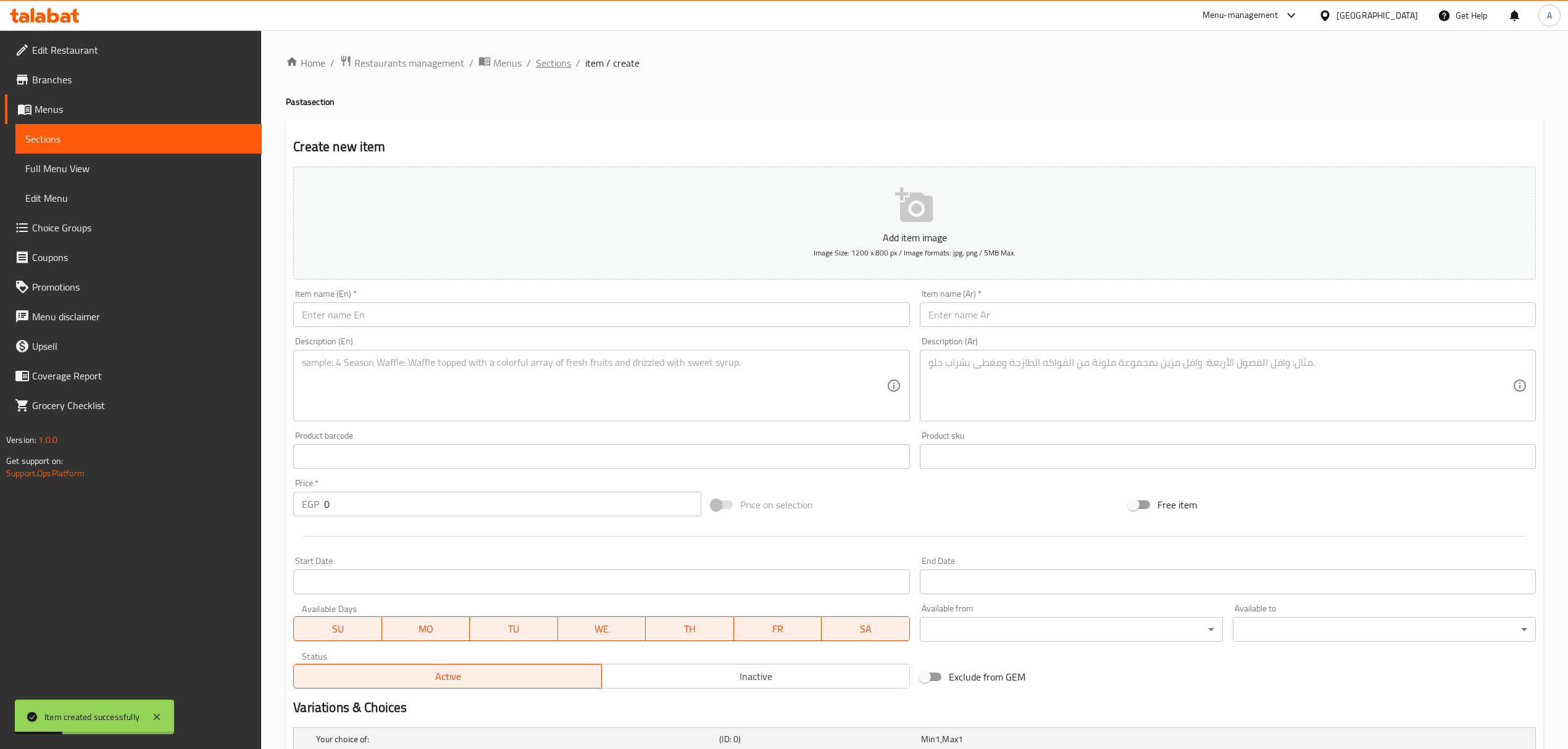
click at [557, 67] on span "Sections" at bounding box center [553, 63] width 35 height 15
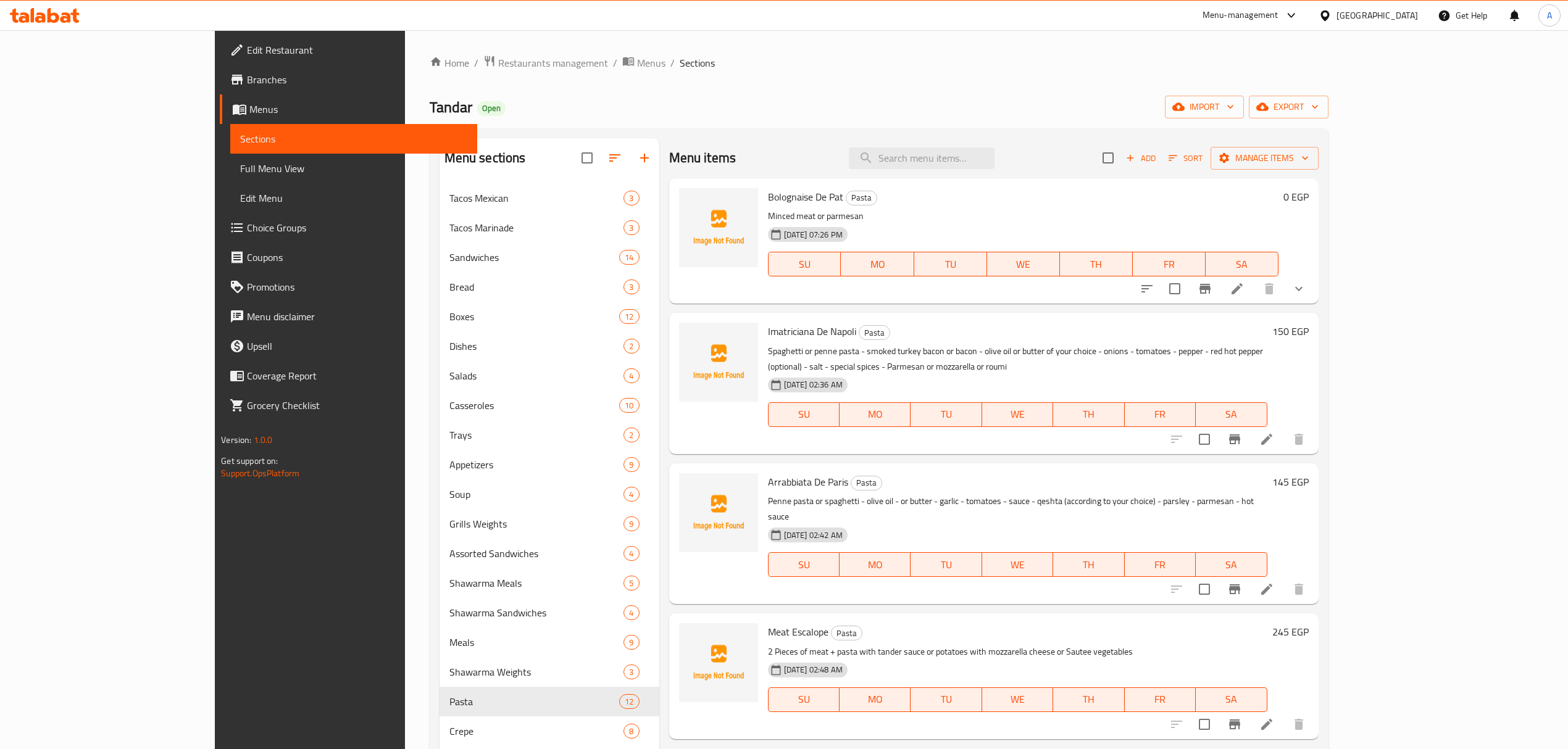
click at [1284, 578] on li at bounding box center [1266, 589] width 35 height 22
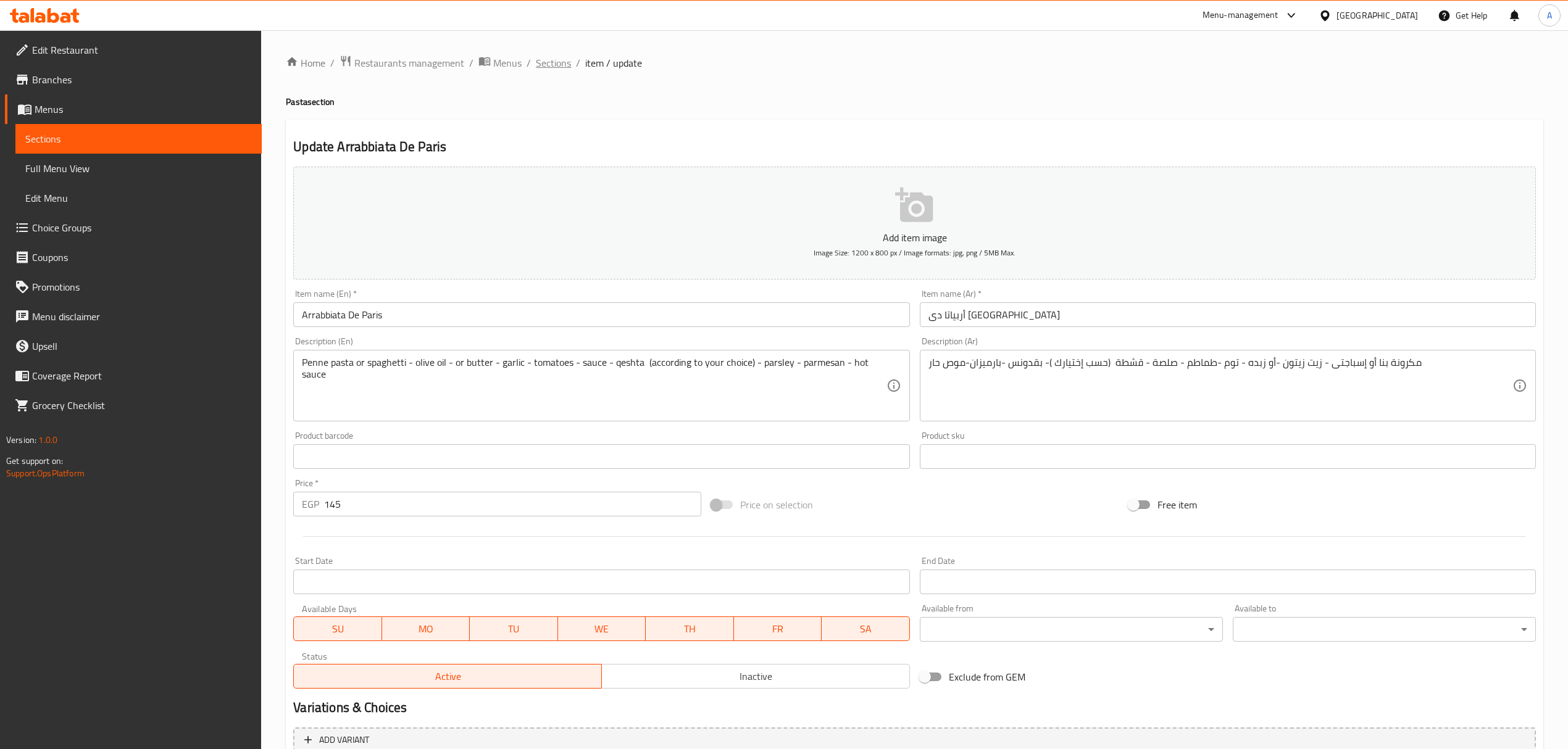
click at [558, 63] on span "Sections" at bounding box center [553, 63] width 35 height 15
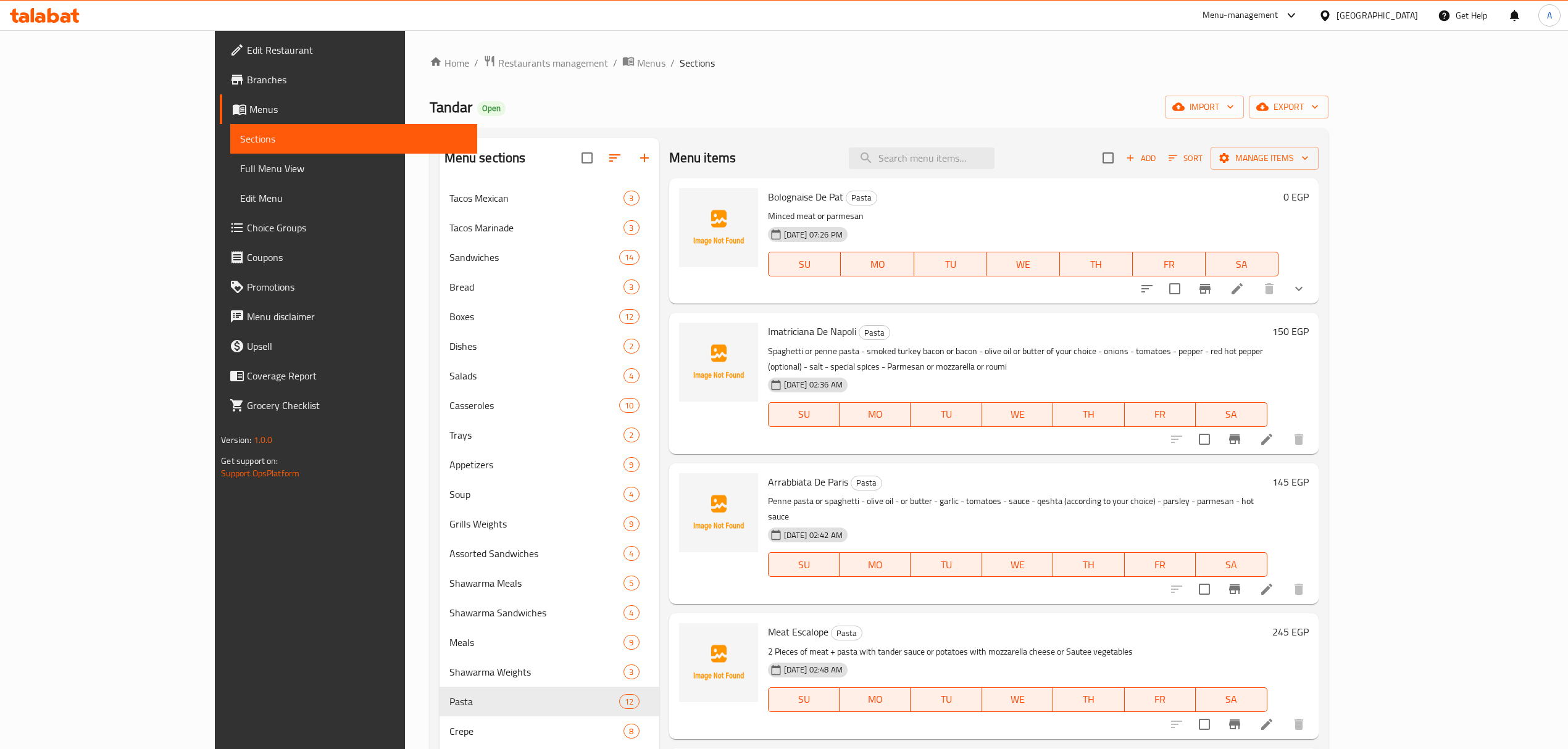
click at [1274, 432] on icon at bounding box center [1267, 439] width 15 height 15
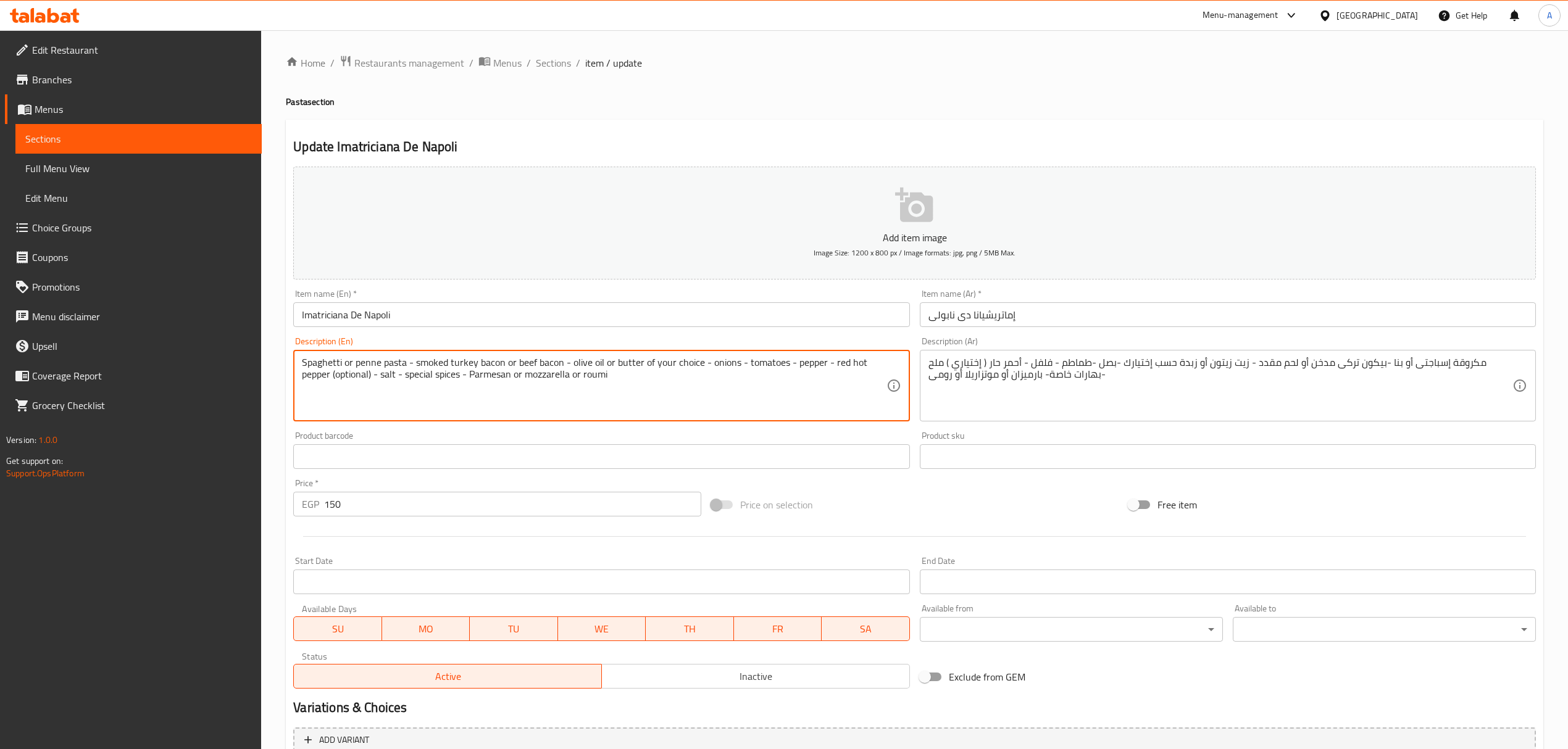
drag, startPoint x: 561, startPoint y: 359, endPoint x: 415, endPoint y: 358, distance: 146.0
click at [415, 358] on textarea "Spaghetti or penne pasta - smoked turkey bacon or beef bacon - olive oil or but…" at bounding box center [594, 386] width 584 height 58
type textarea "Spaghetti or penne pasta - smoked turkey bacon or beef bacon - olive oil or but…"
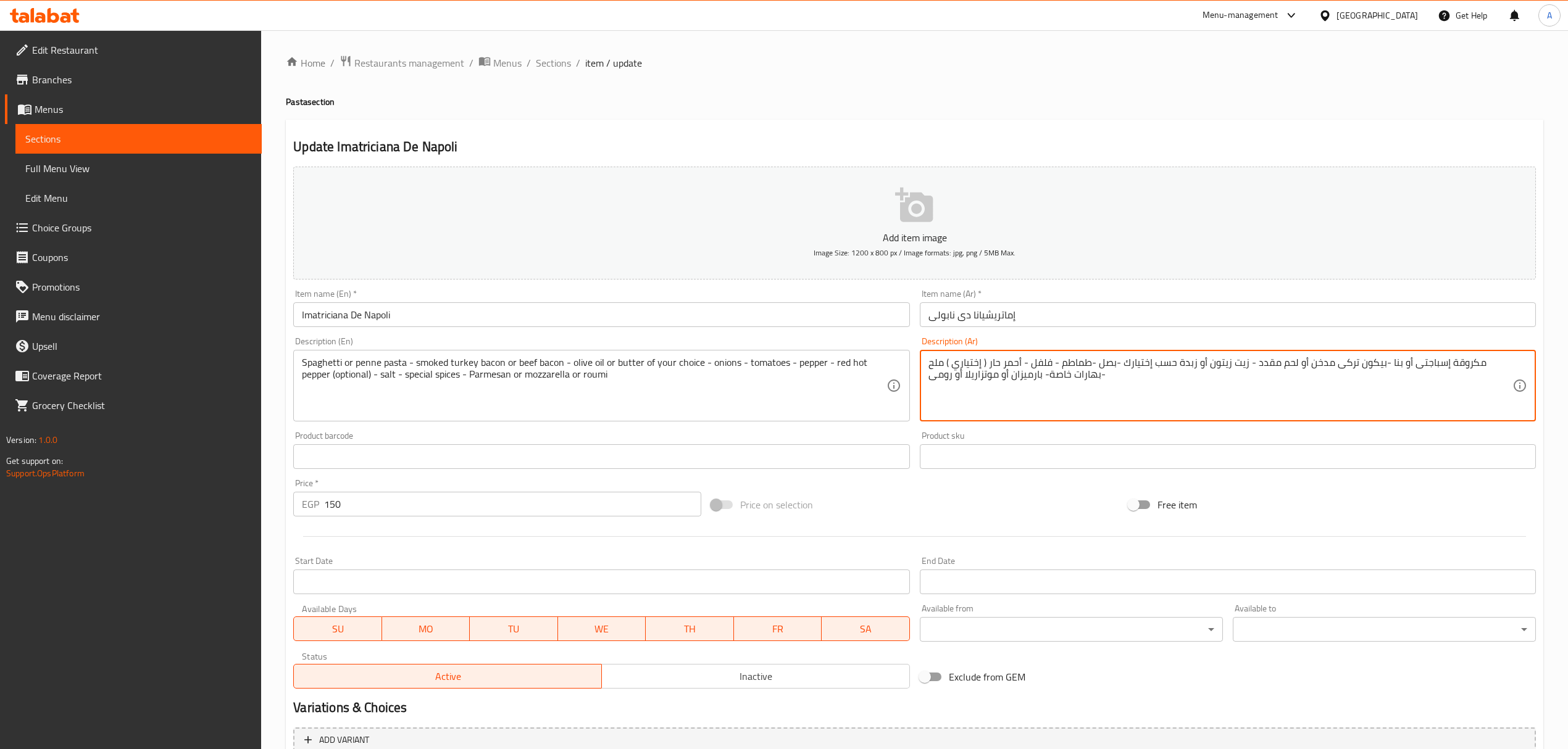
drag, startPoint x: 1374, startPoint y: 364, endPoint x: 1253, endPoint y: 357, distance: 121.2
click at [1161, 364] on textarea "مكروقة إسباجتى أو بنا -بيكون تركى مدخن أو لحم مقدد - زيت زيتون أو زبدة حسب إختي…" at bounding box center [1220, 386] width 584 height 58
drag, startPoint x: 1242, startPoint y: 361, endPoint x: 1175, endPoint y: 361, distance: 67.0
click at [1175, 361] on textarea "مكروقة إسباجتى أو بنا -بيكون تركى مدخن أو لحم مقدد - زيت زيتون أو زبدة حسب إختي…" at bounding box center [1220, 386] width 584 height 58
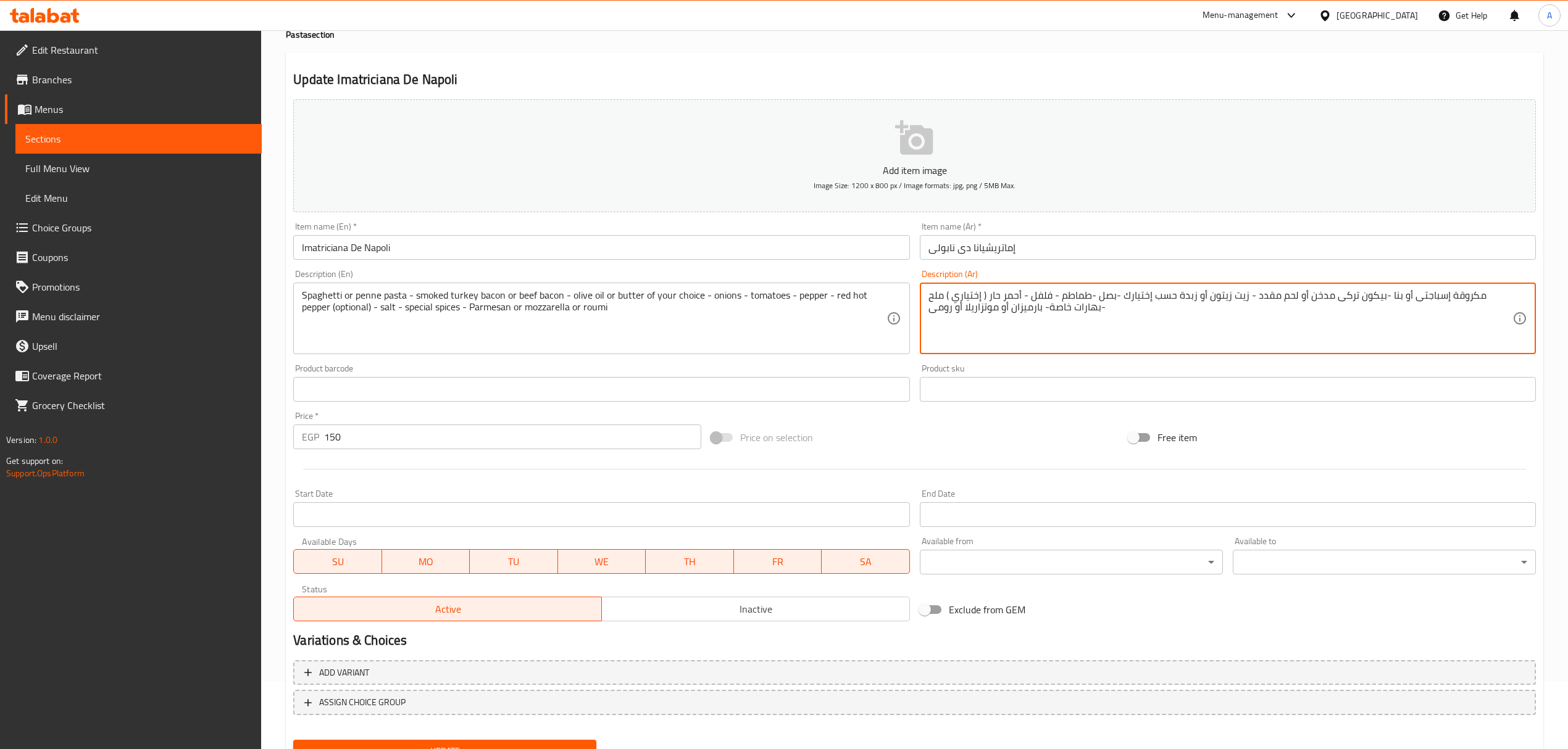
scroll to position [122, 0]
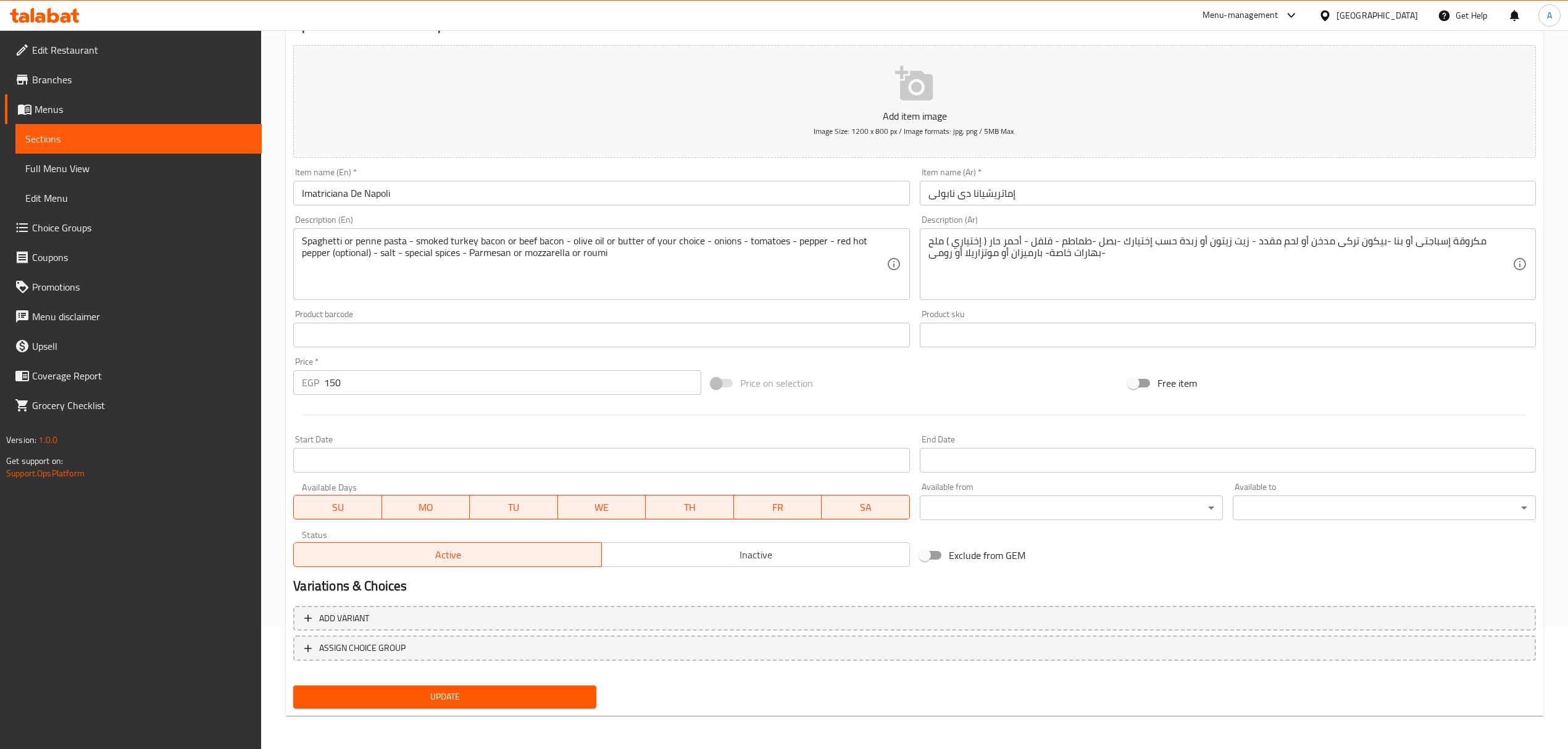
click at [917, 395] on div "Price on selection" at bounding box center [915, 383] width 417 height 33
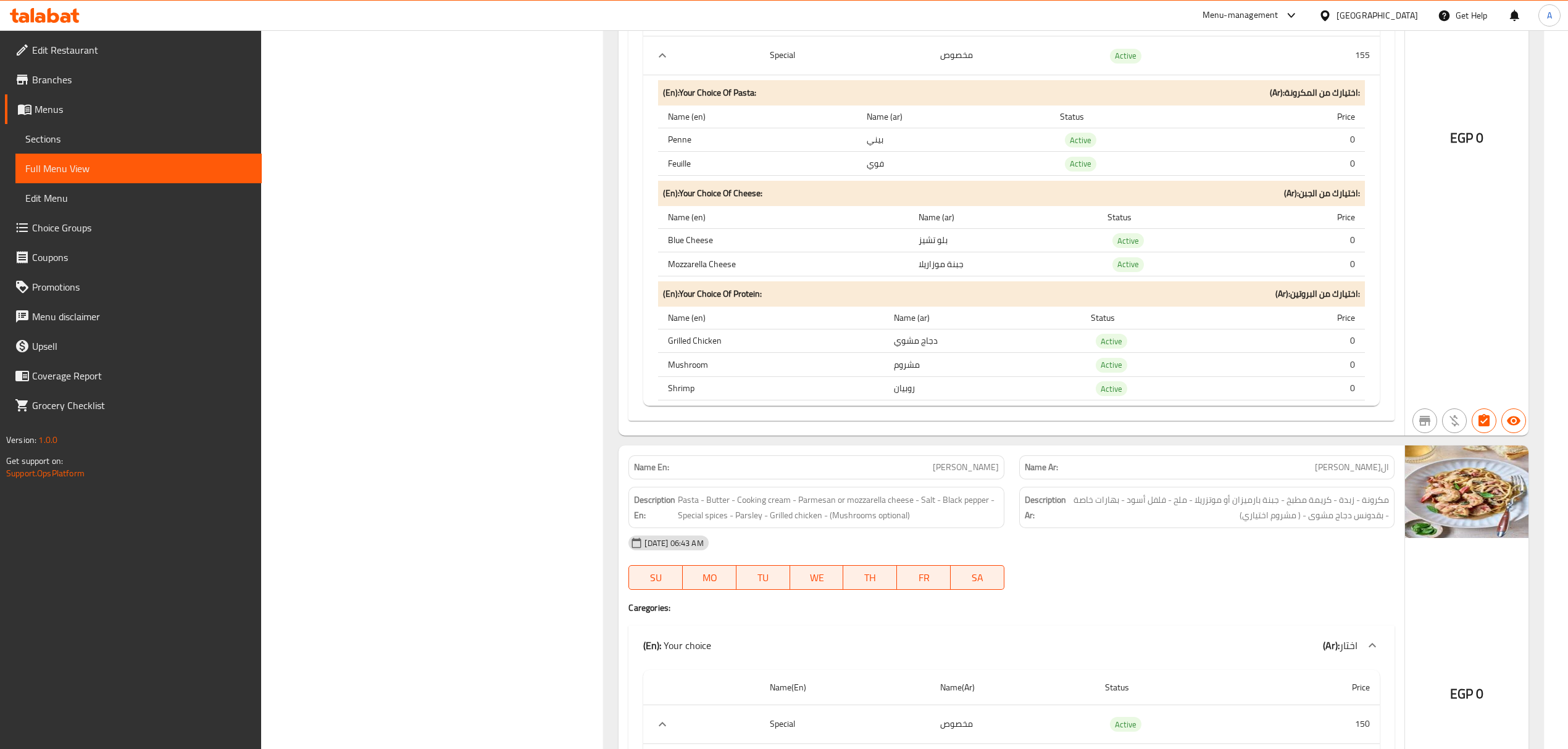
scroll to position [6402, 0]
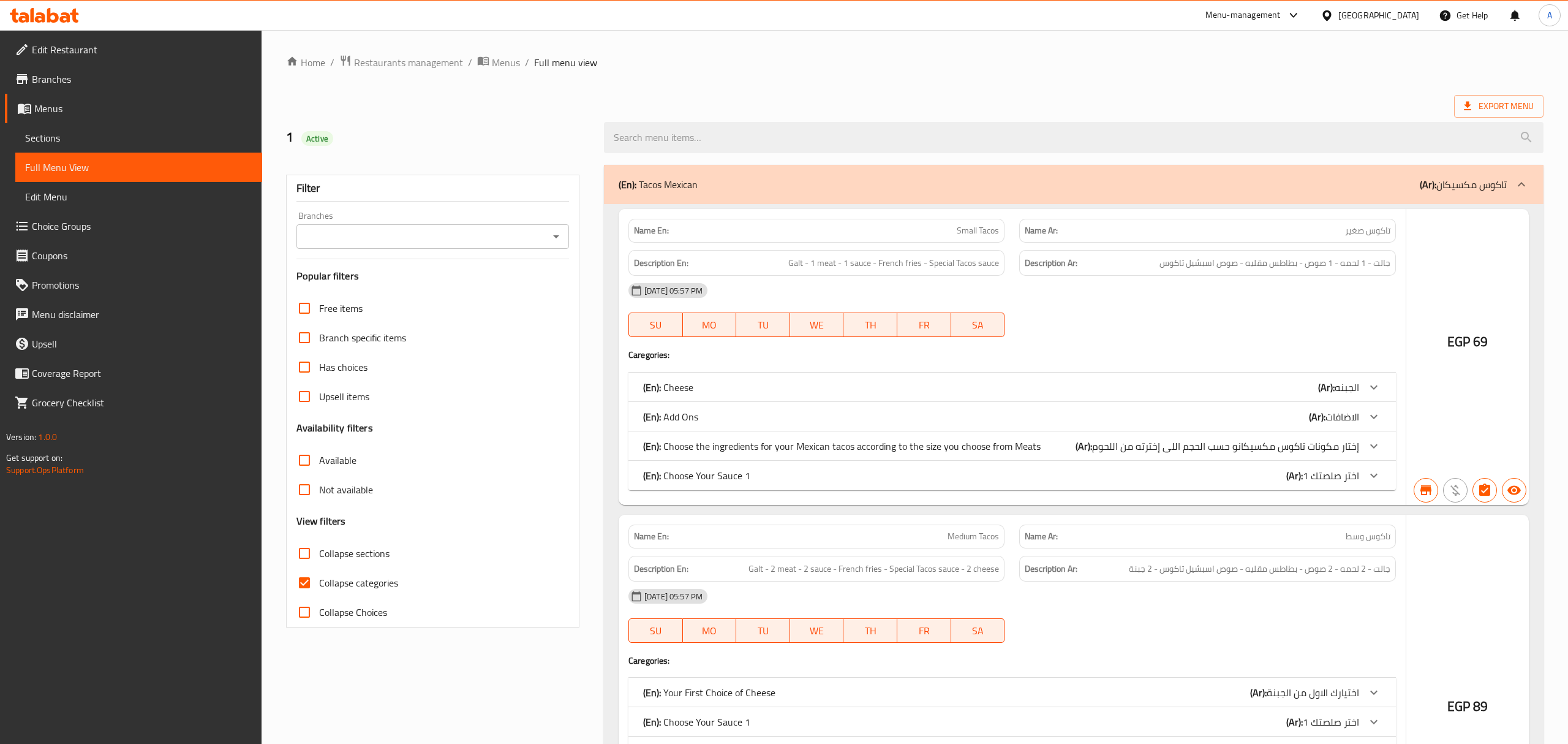
click at [551, 236] on div at bounding box center [784, 372] width 1568 height 744
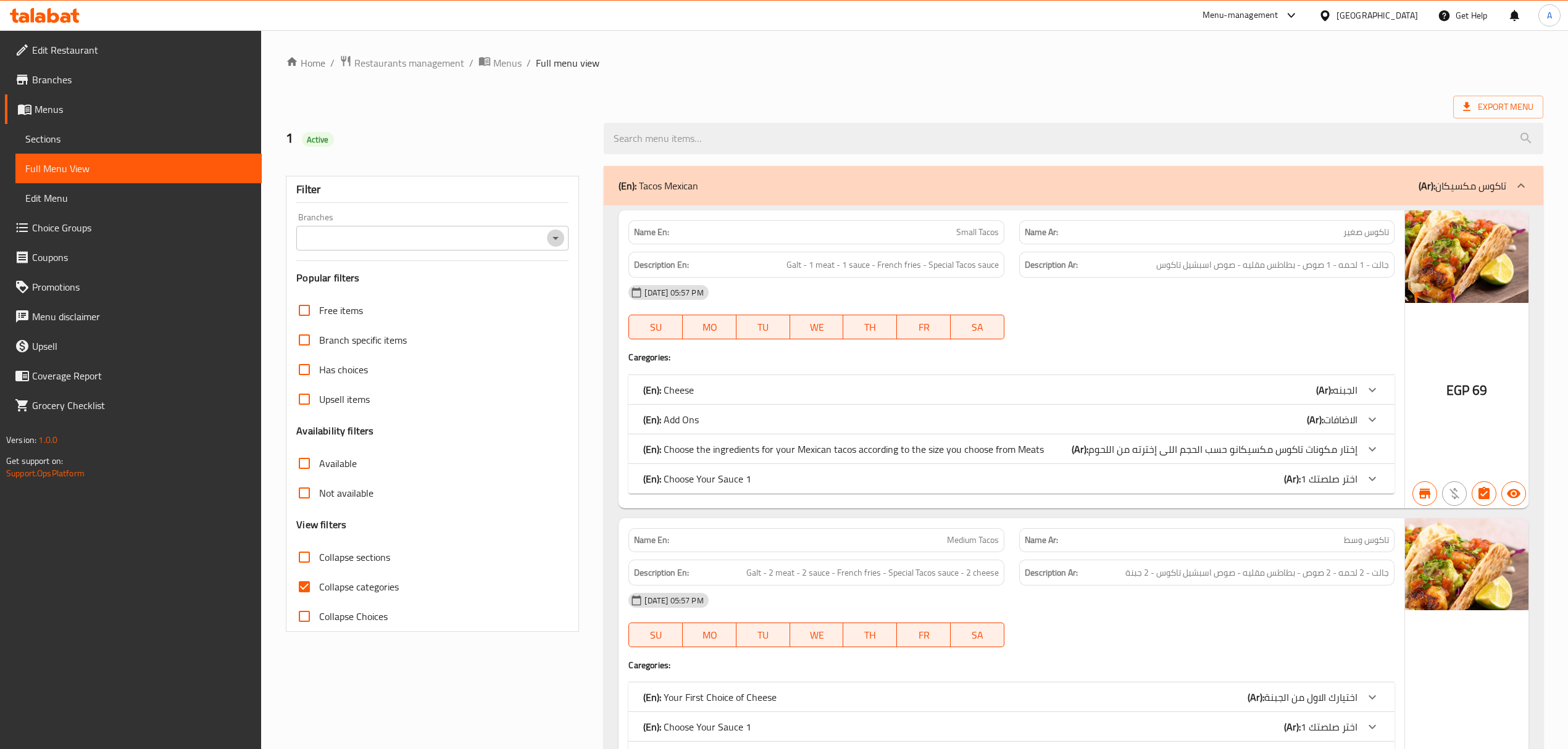
click at [549, 235] on icon "Open" at bounding box center [556, 238] width 15 height 15
click at [432, 291] on li "[PERSON_NAME], Haram - El Ahram" at bounding box center [432, 292] width 272 height 22
type input "[PERSON_NAME], Haram - El Ahram"
click at [310, 542] on input "Collapse sections" at bounding box center [307, 557] width 30 height 30
checkbox input "true"
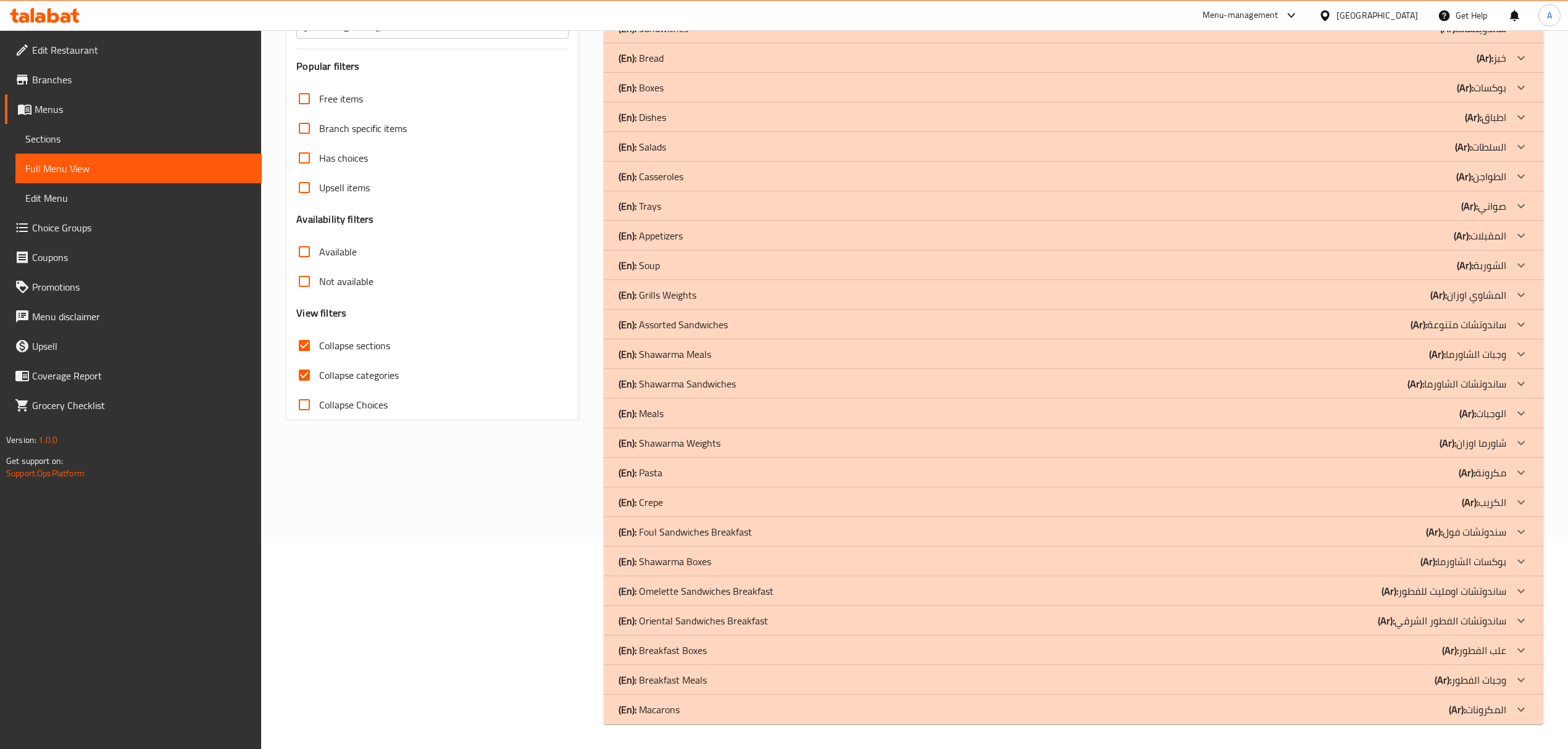
scroll to position [212, 0]
click at [1010, 472] on div "(En): Pasta (Ar): مكرونة" at bounding box center [1062, 472] width 887 height 15
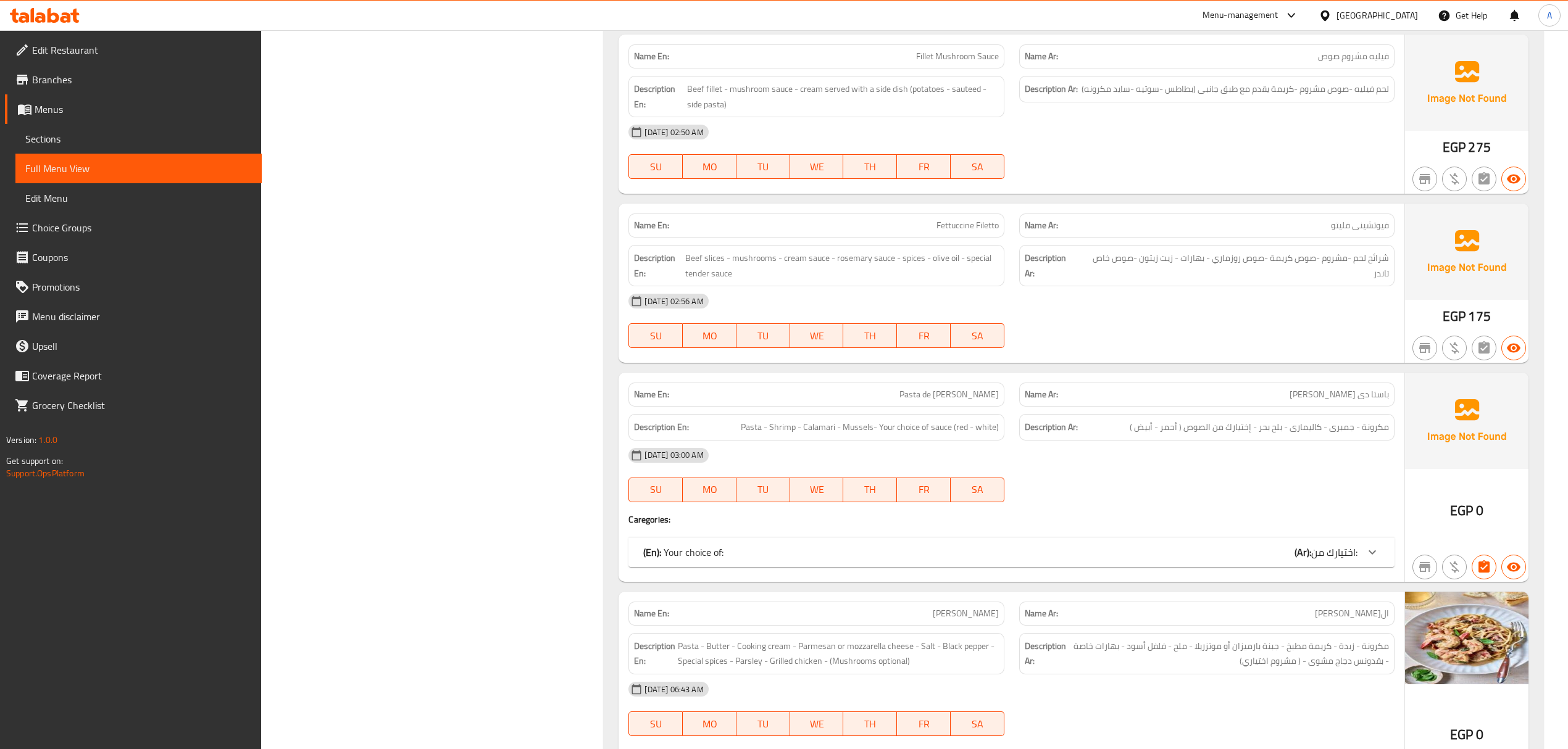
scroll to position [1528, 0]
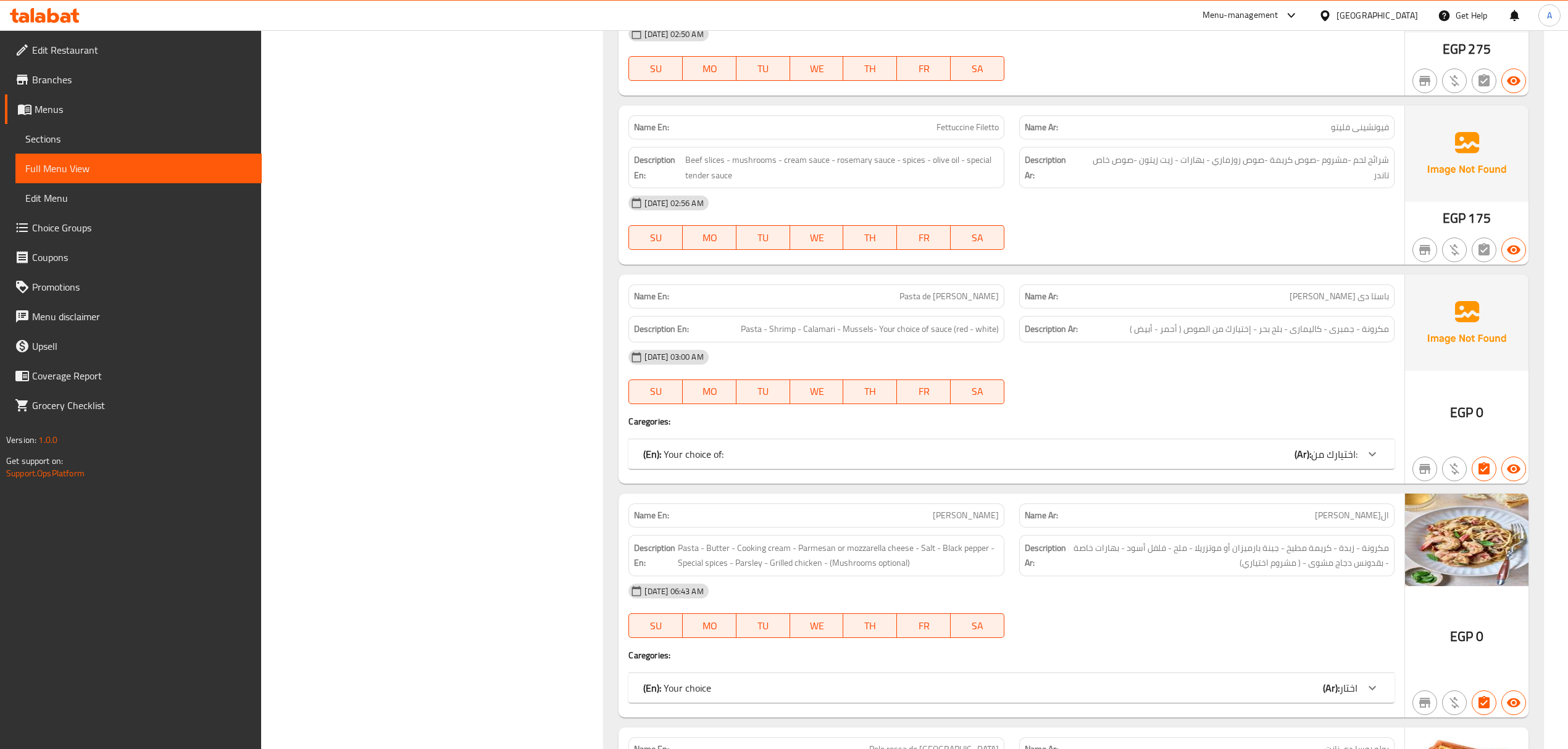
click at [1185, 695] on div "(En): Your choice (Ar): اختار" at bounding box center [1000, 688] width 713 height 15
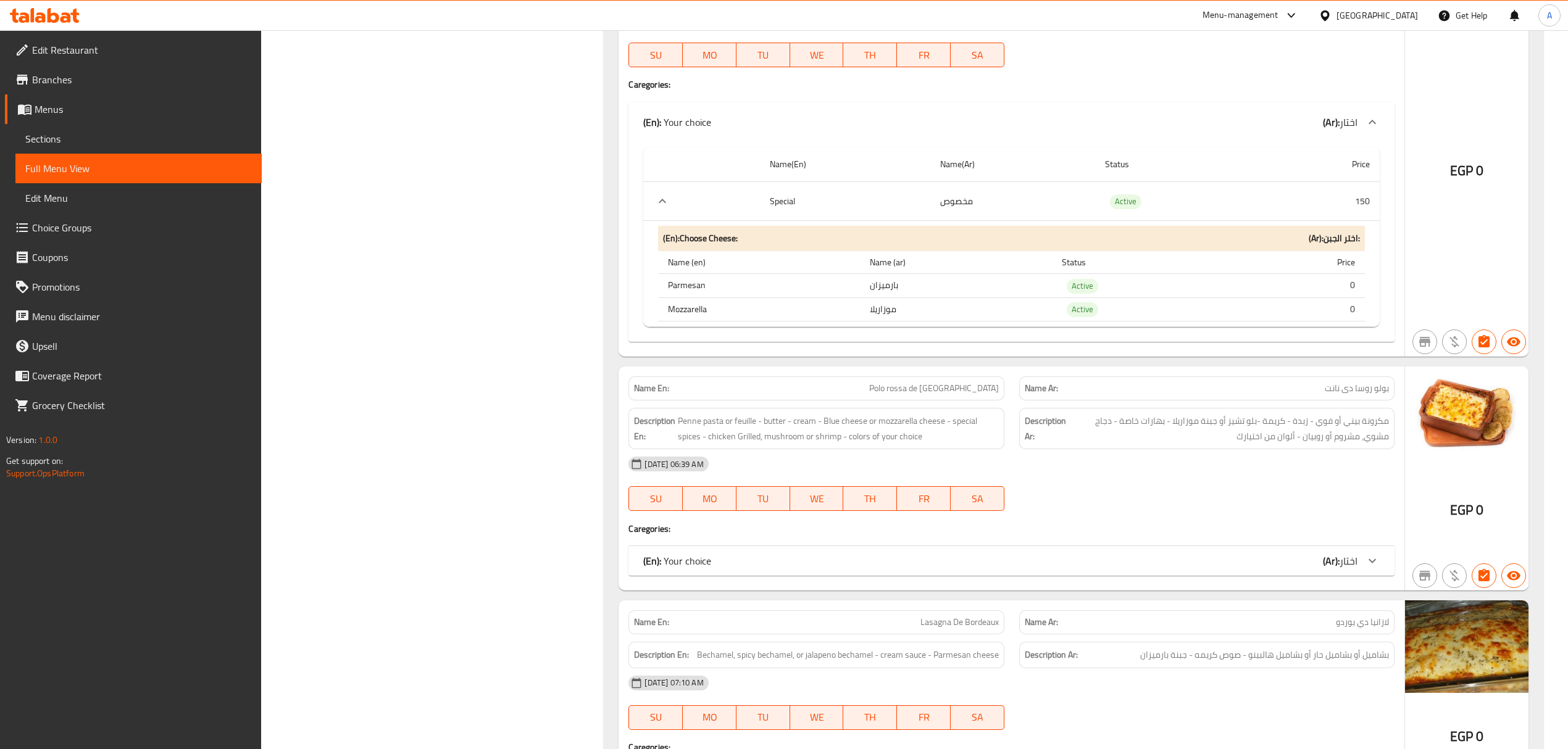
scroll to position [2104, 0]
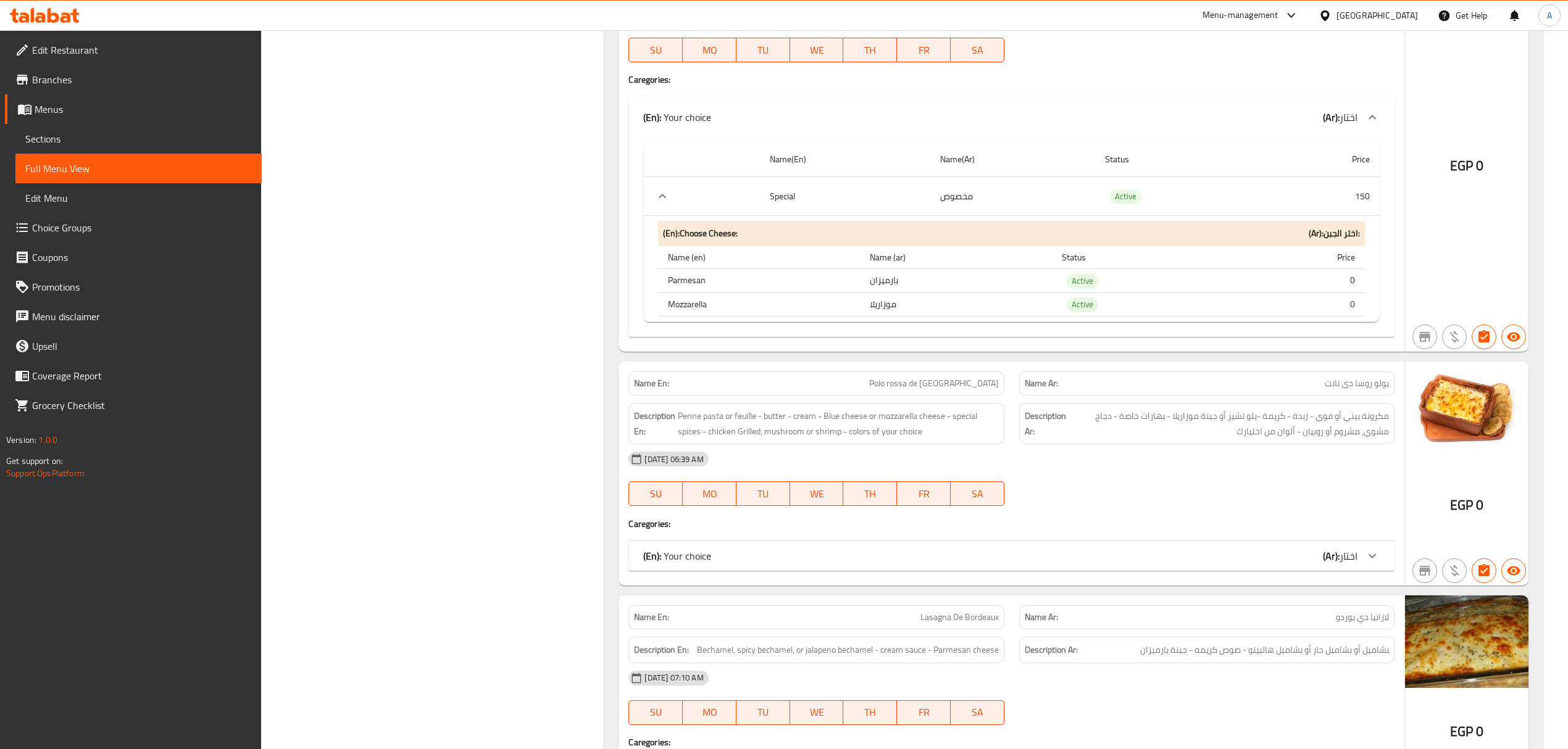
drag, startPoint x: 1114, startPoint y: 559, endPoint x: 1008, endPoint y: 390, distance: 199.5
click at [1114, 560] on div "(En): Your choice (Ar): اختار" at bounding box center [1000, 556] width 713 height 15
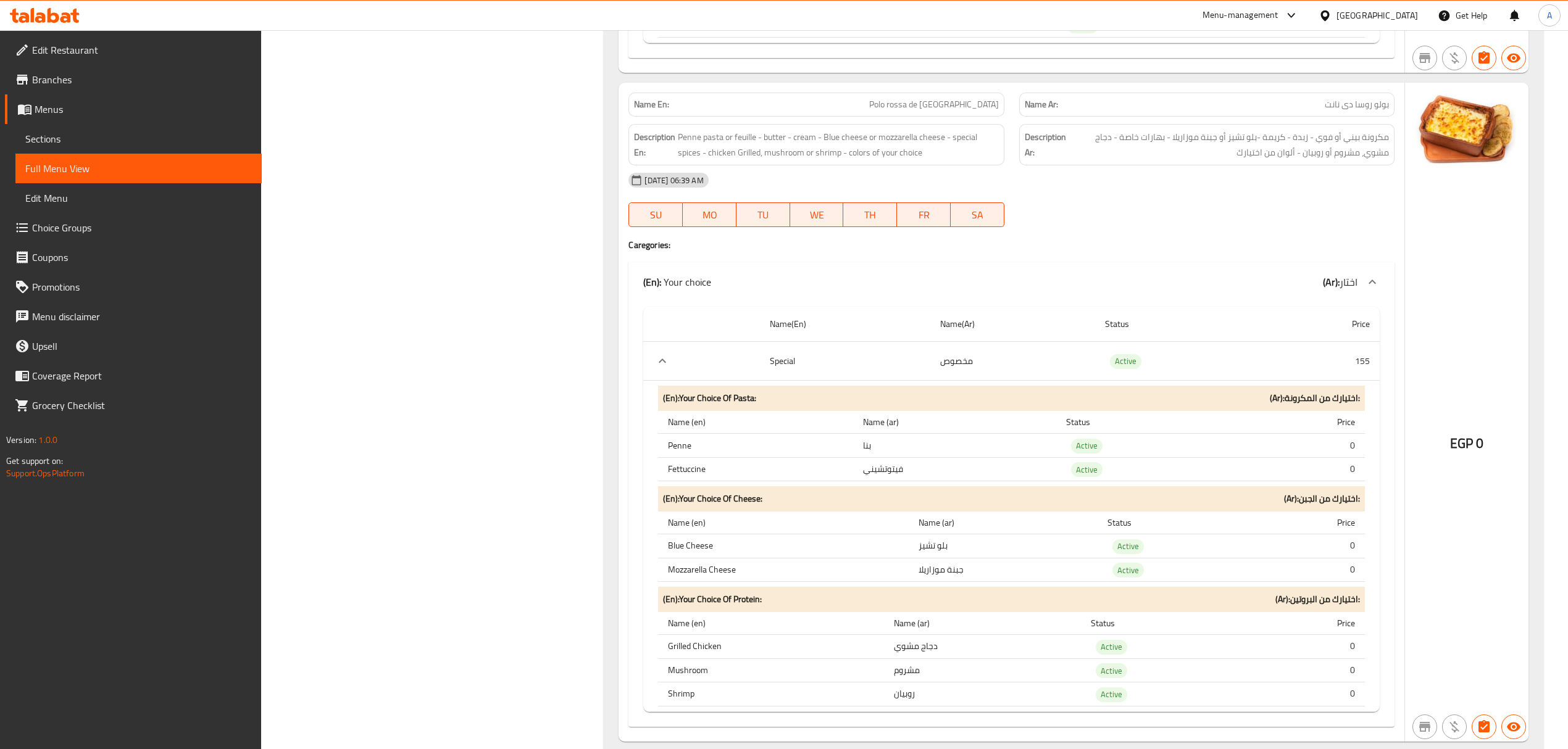
scroll to position [2350, 0]
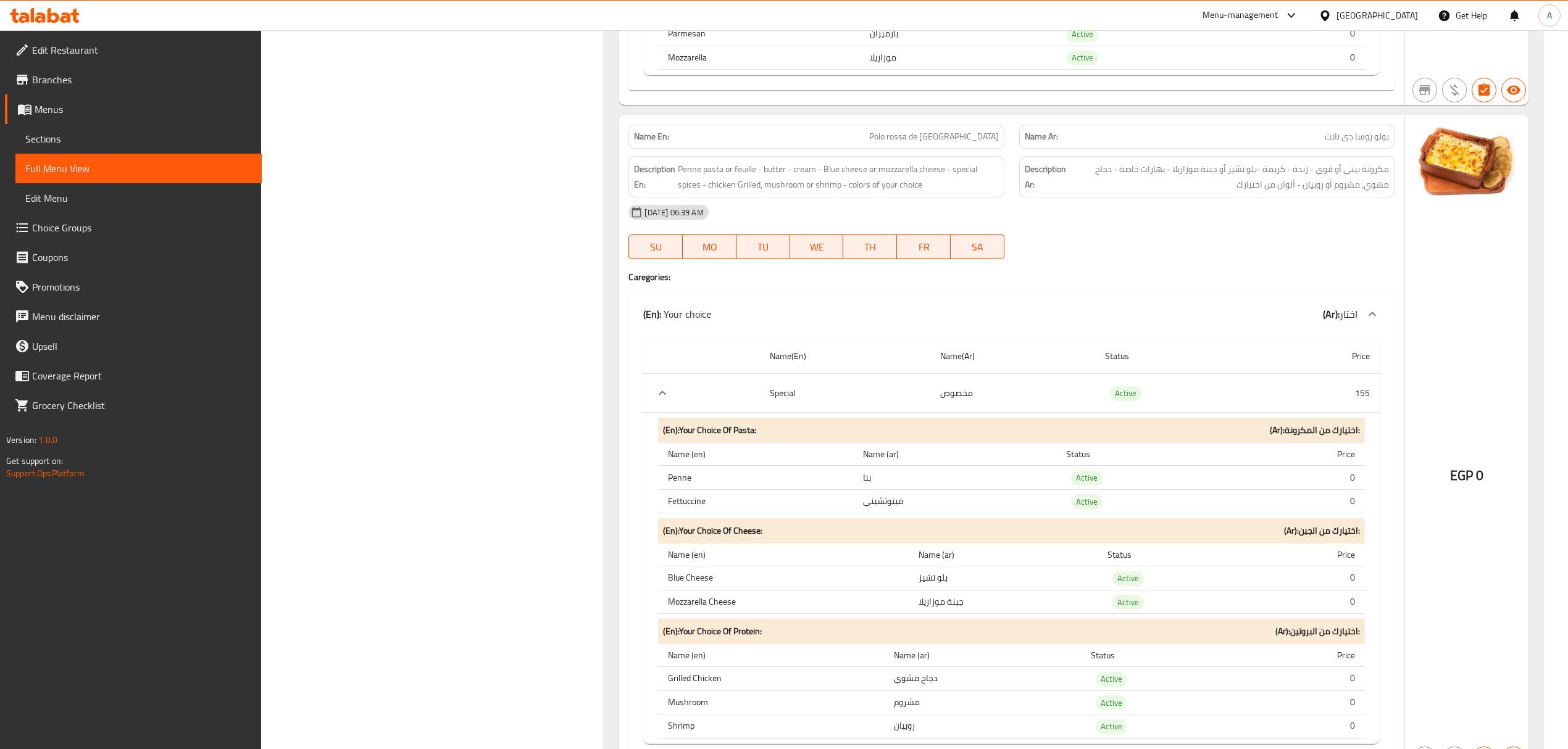
click at [947, 143] on span "Polo rossa de [GEOGRAPHIC_DATA]" at bounding box center [934, 137] width 130 height 13
copy span "Polo rossa de [GEOGRAPHIC_DATA]"
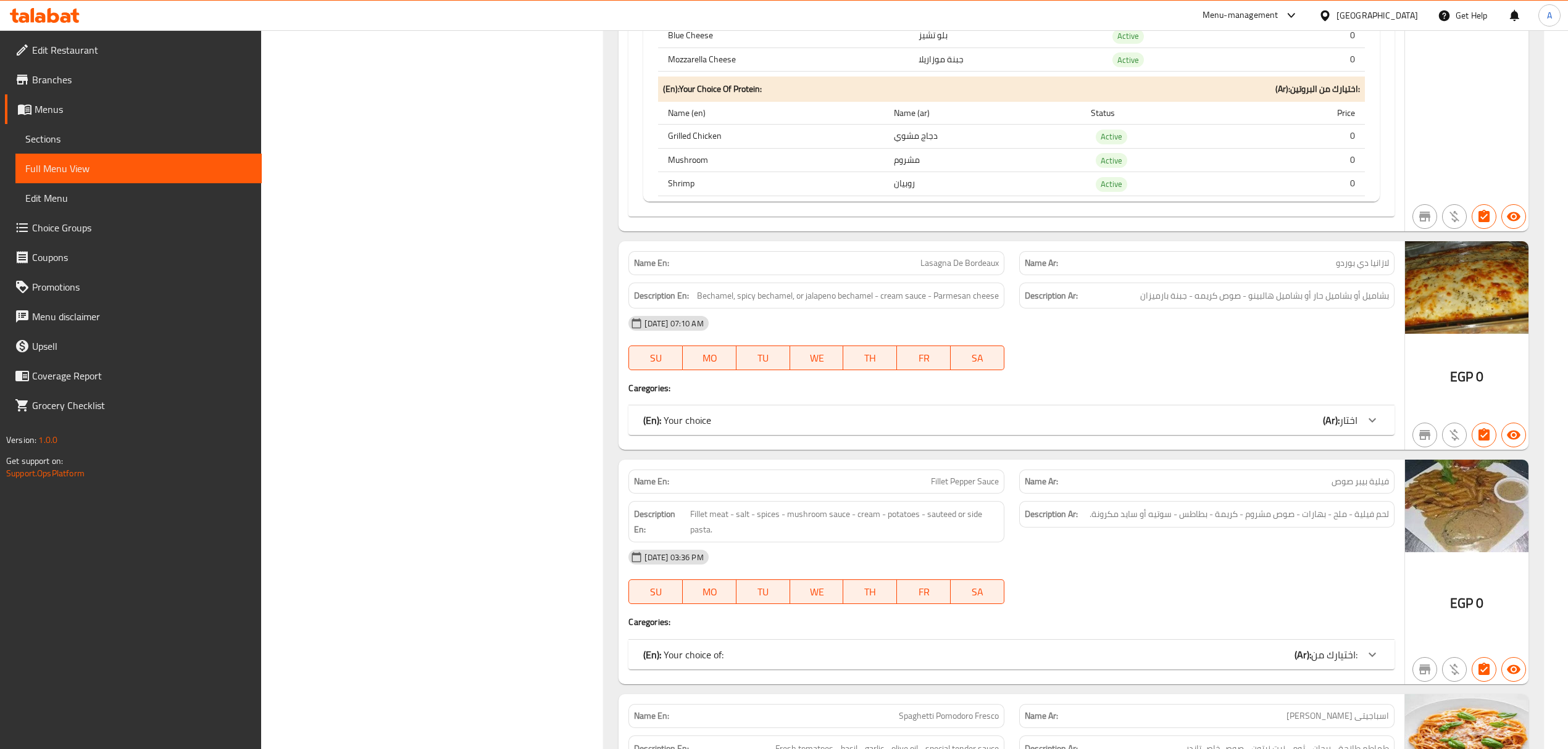
scroll to position [2927, 0]
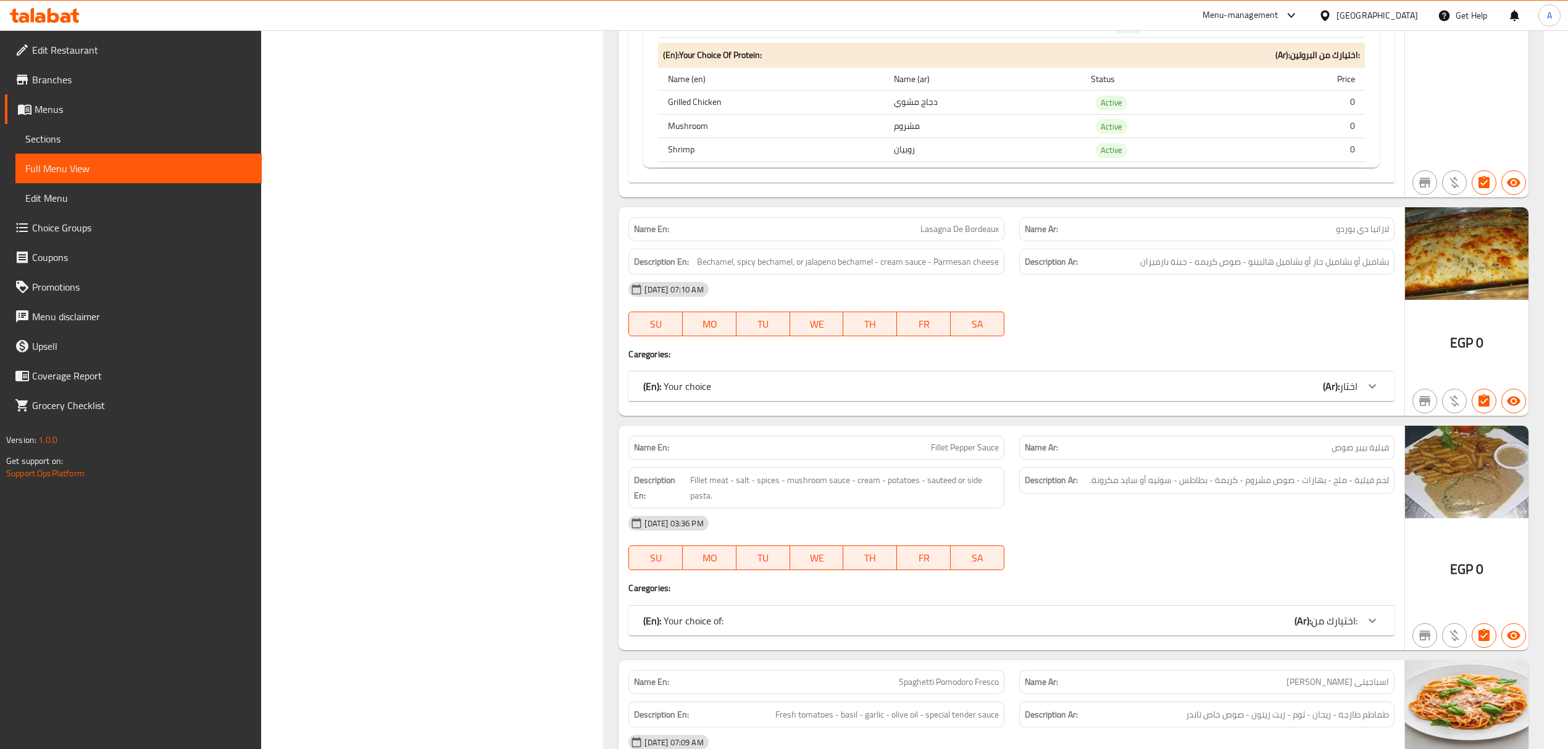
click at [1218, 628] on div "(En): Your choice of: (Ar): اختيارك من:" at bounding box center [1000, 621] width 713 height 15
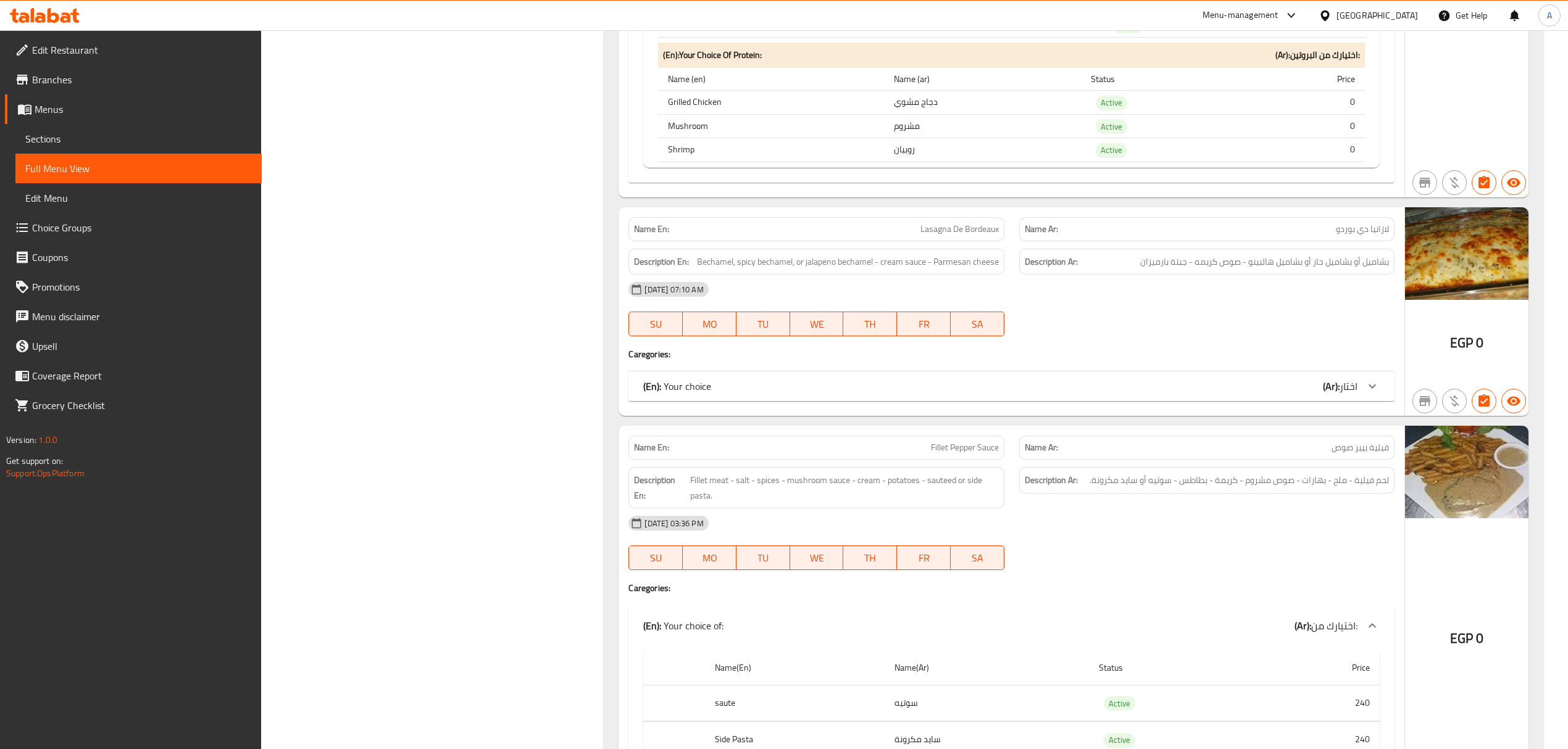
scroll to position [3091, 0]
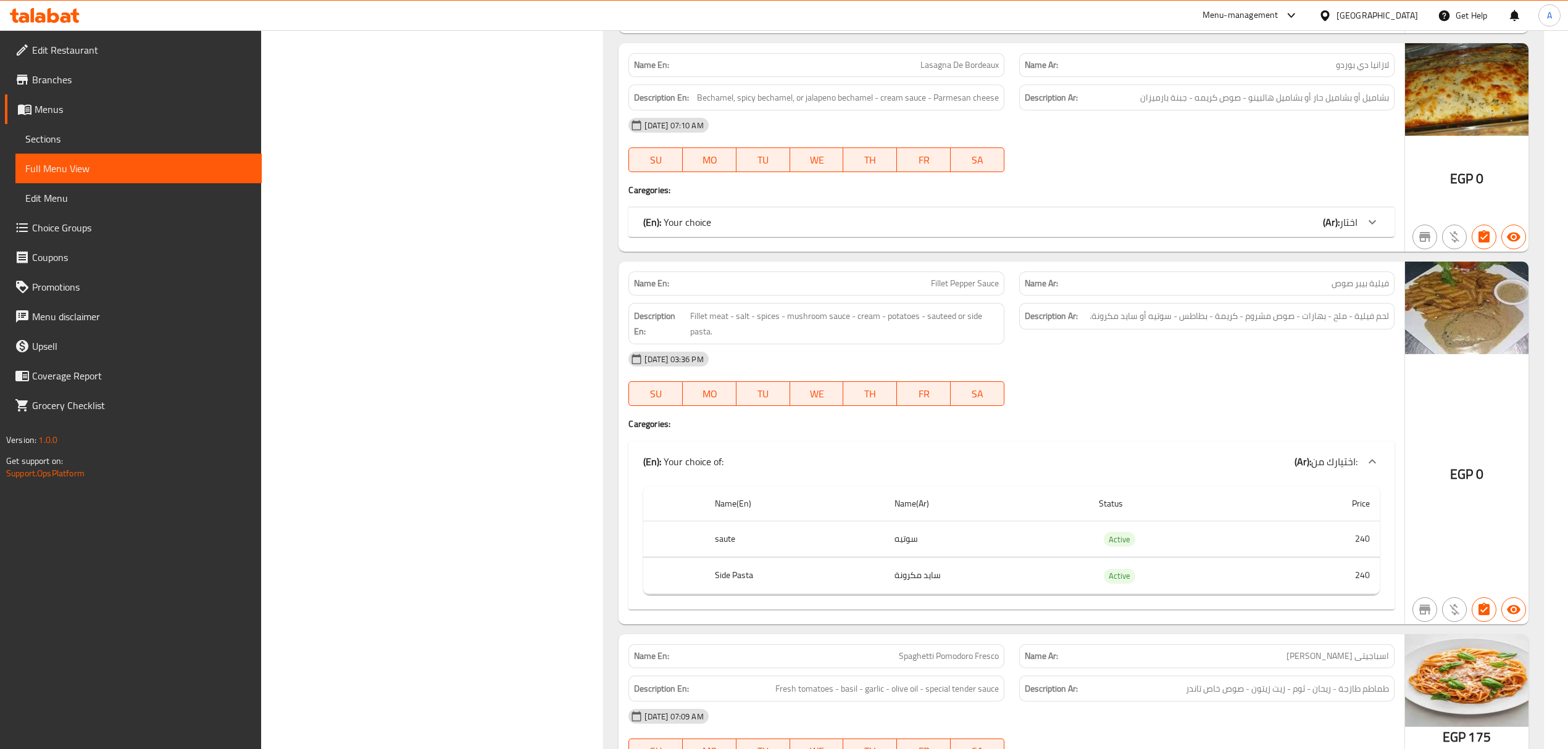
click at [1085, 407] on div "12-09-2025 03:36 PM SU MO TU WE TH FR SA" at bounding box center [1010, 379] width 780 height 69
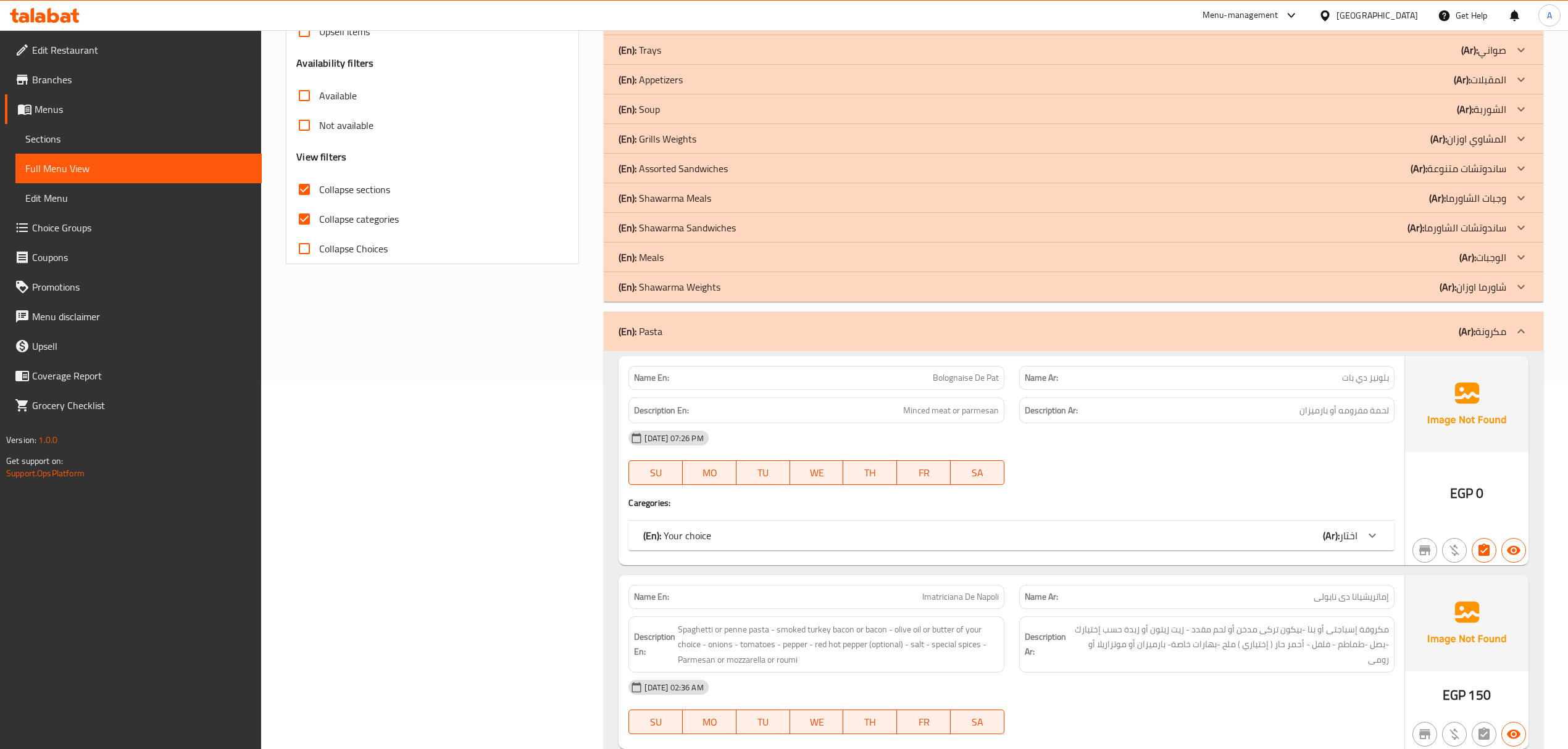
scroll to position [377, 0]
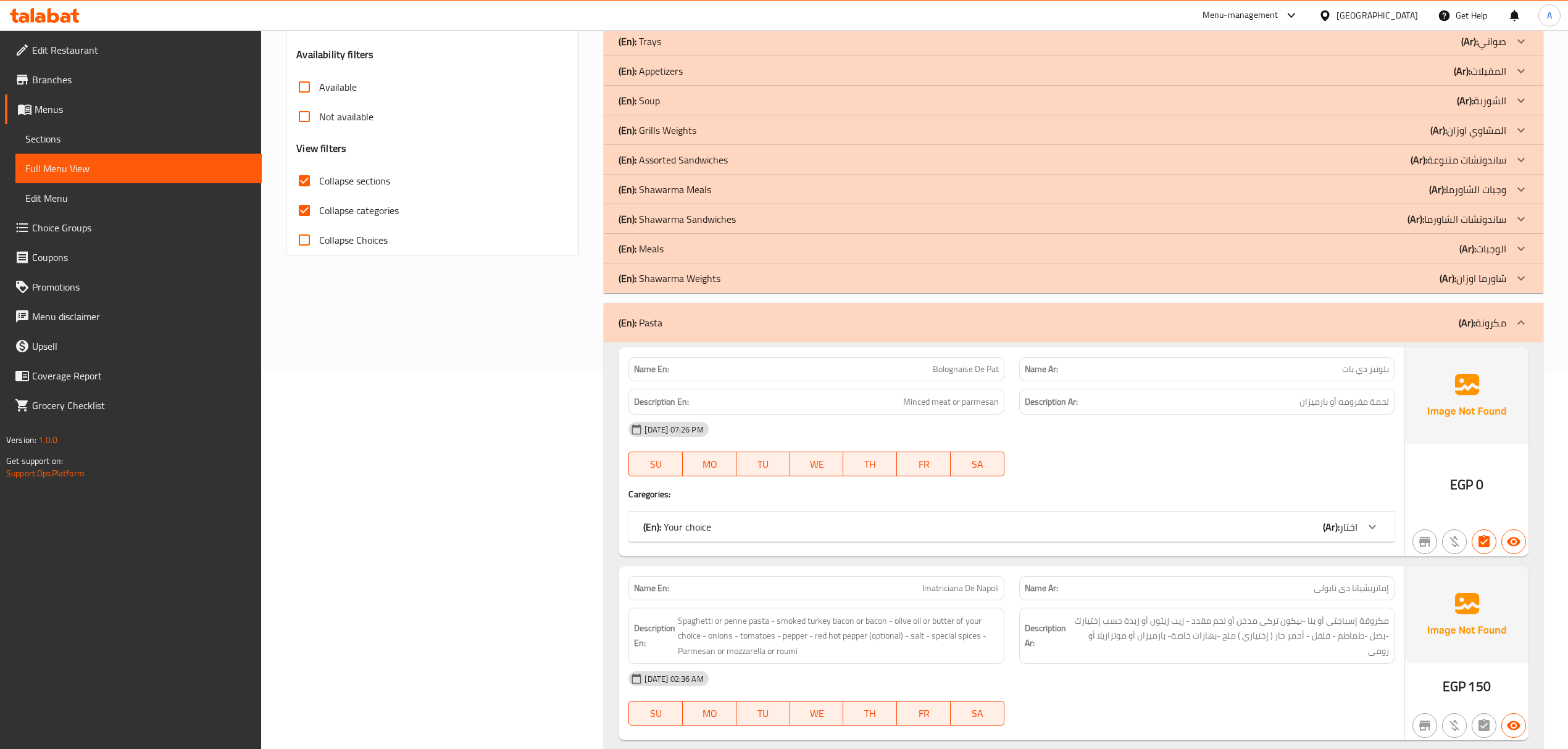
click at [995, 321] on div "(En): Pasta (Ar): مكرونة" at bounding box center [1062, 323] width 887 height 15
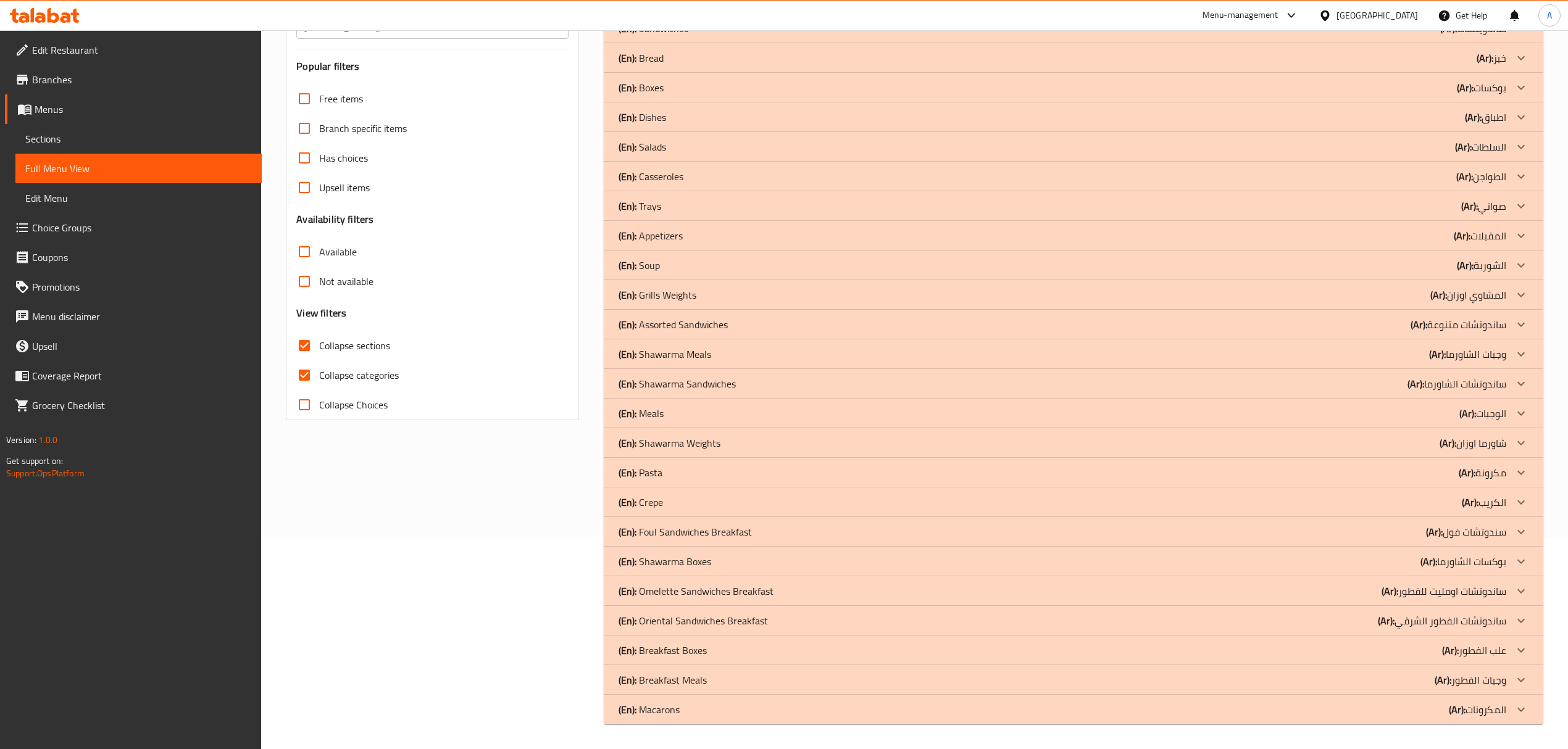
scroll to position [212, 0]
click at [763, 502] on div "(En): Crepe (Ar): الكريب" at bounding box center [1062, 502] width 887 height 15
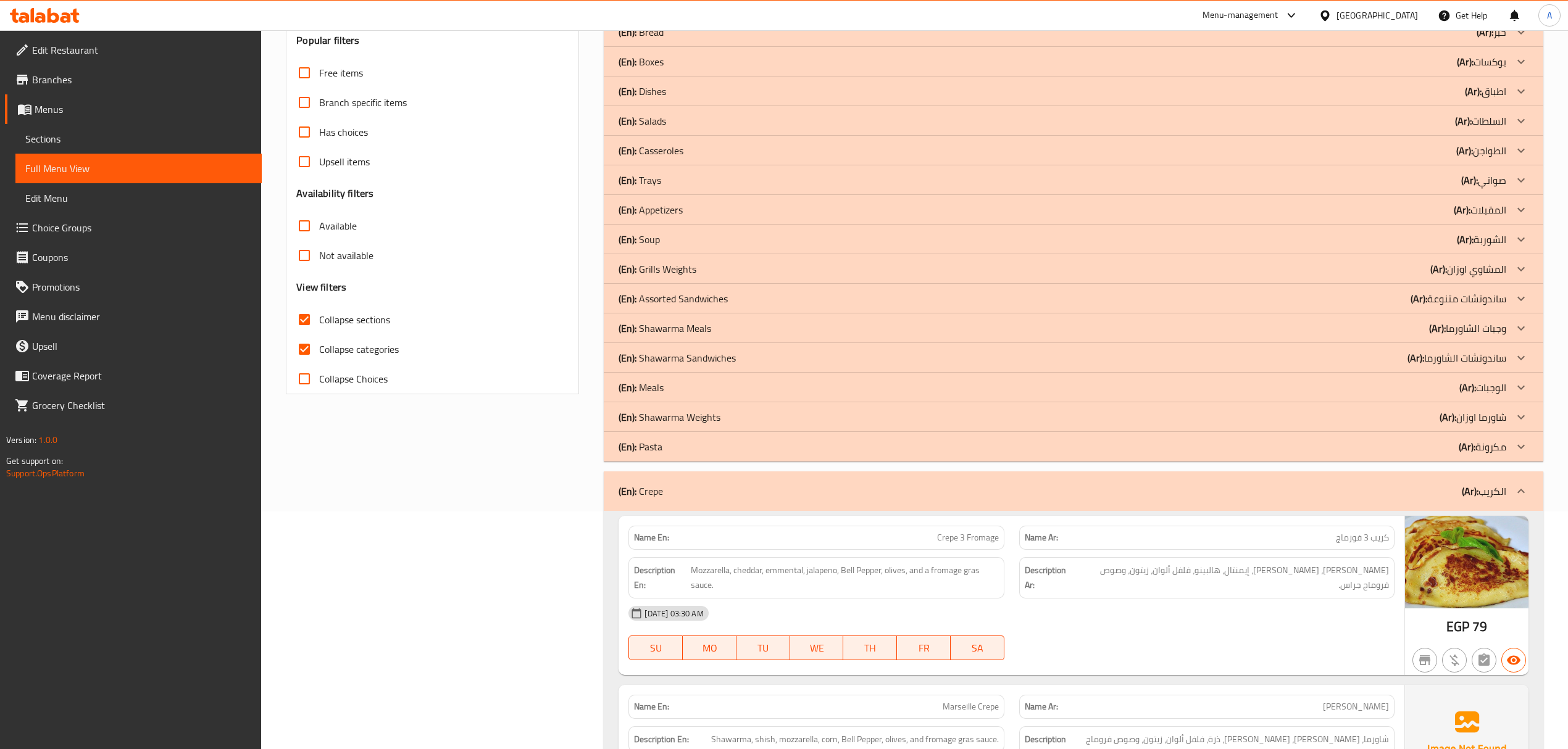
scroll to position [329, 0]
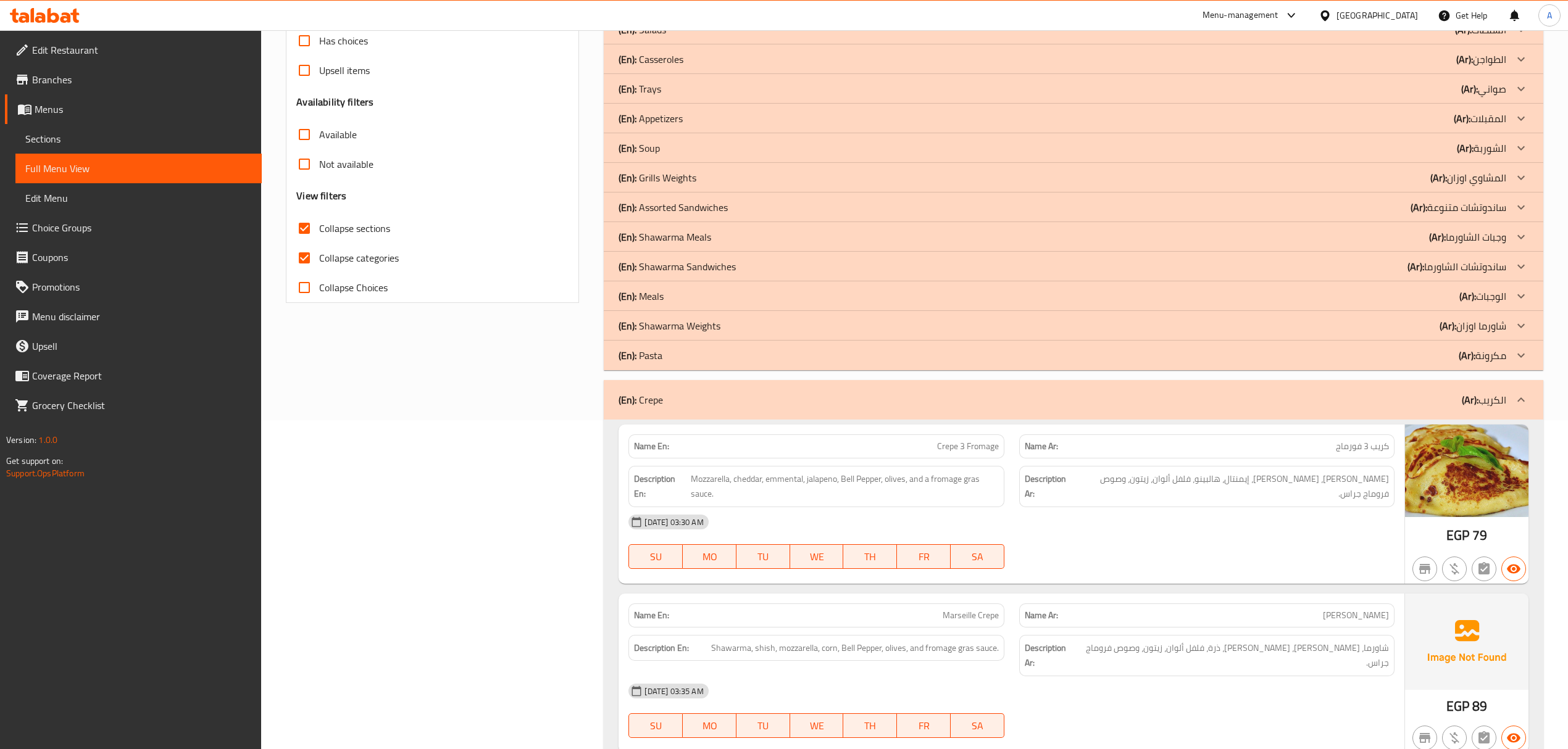
click at [1042, 407] on div "(En): Crepe (Ar): الكريب" at bounding box center [1062, 400] width 887 height 15
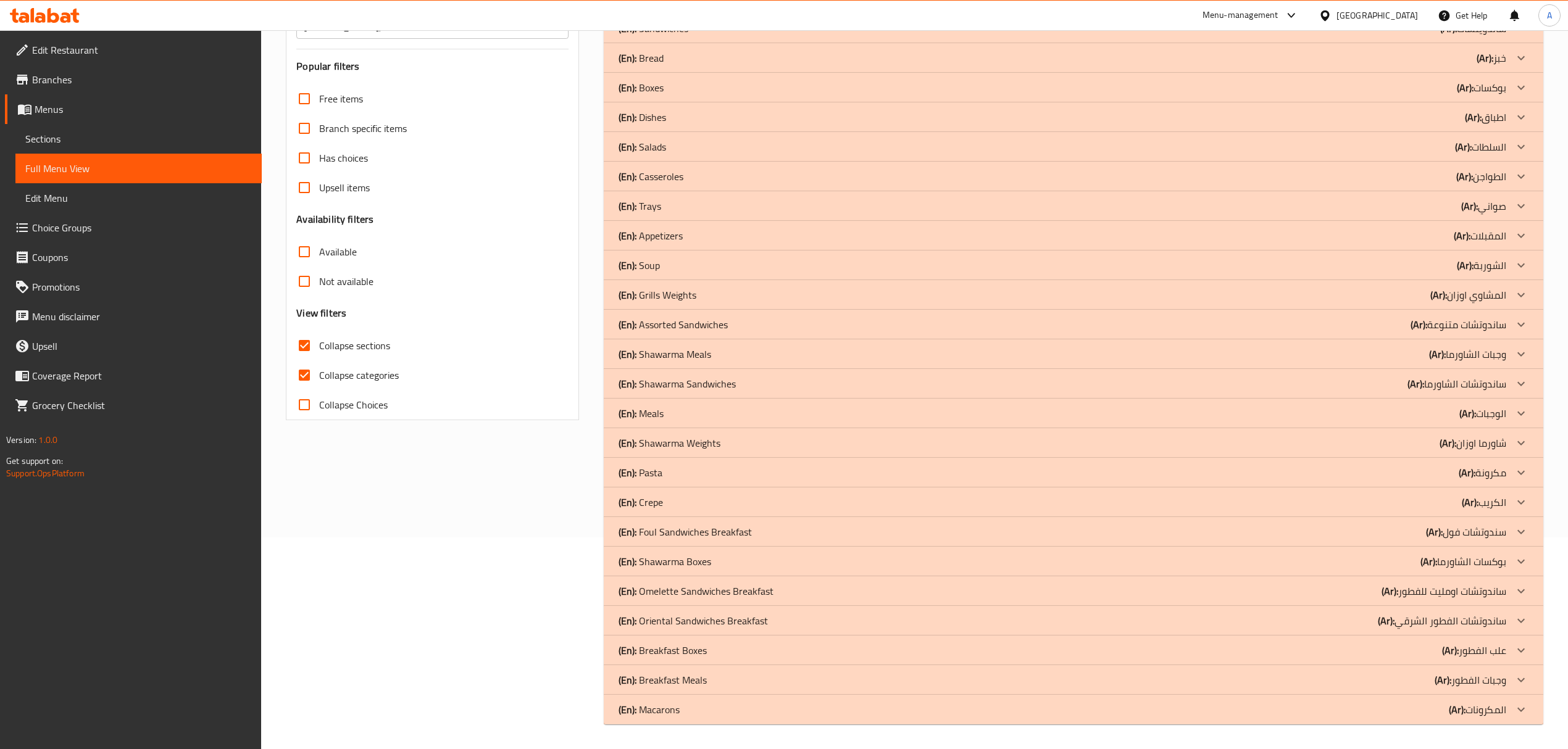
scroll to position [212, 0]
click at [842, 532] on div "(En): Foul Sandwiches Breakfast (Ar): سندوتشات فول" at bounding box center [1062, 532] width 887 height 15
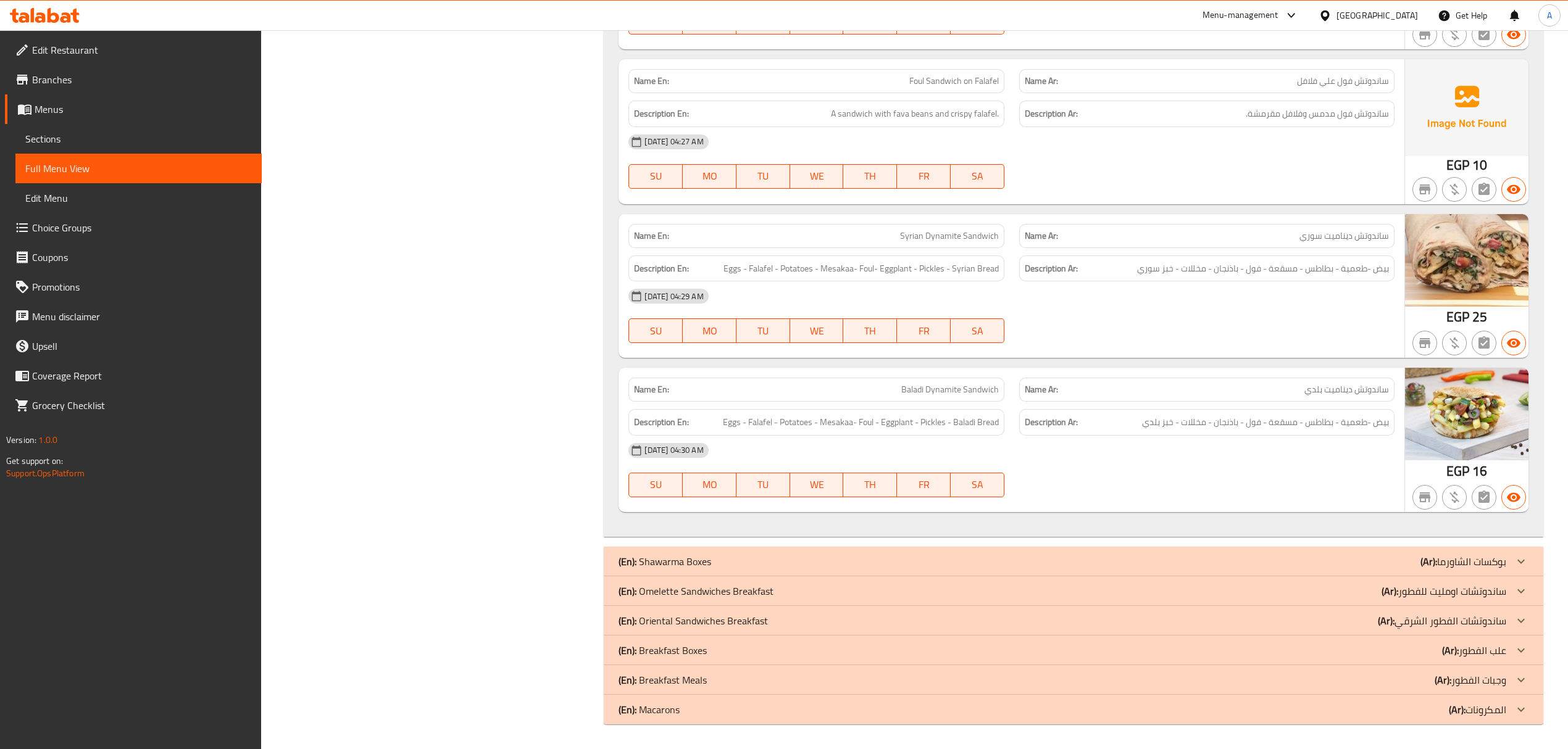
scroll to position [3046, 0]
click at [783, 565] on div "(En): Shawarma Boxes (Ar): بوكسات الشاورما" at bounding box center [1062, 561] width 887 height 15
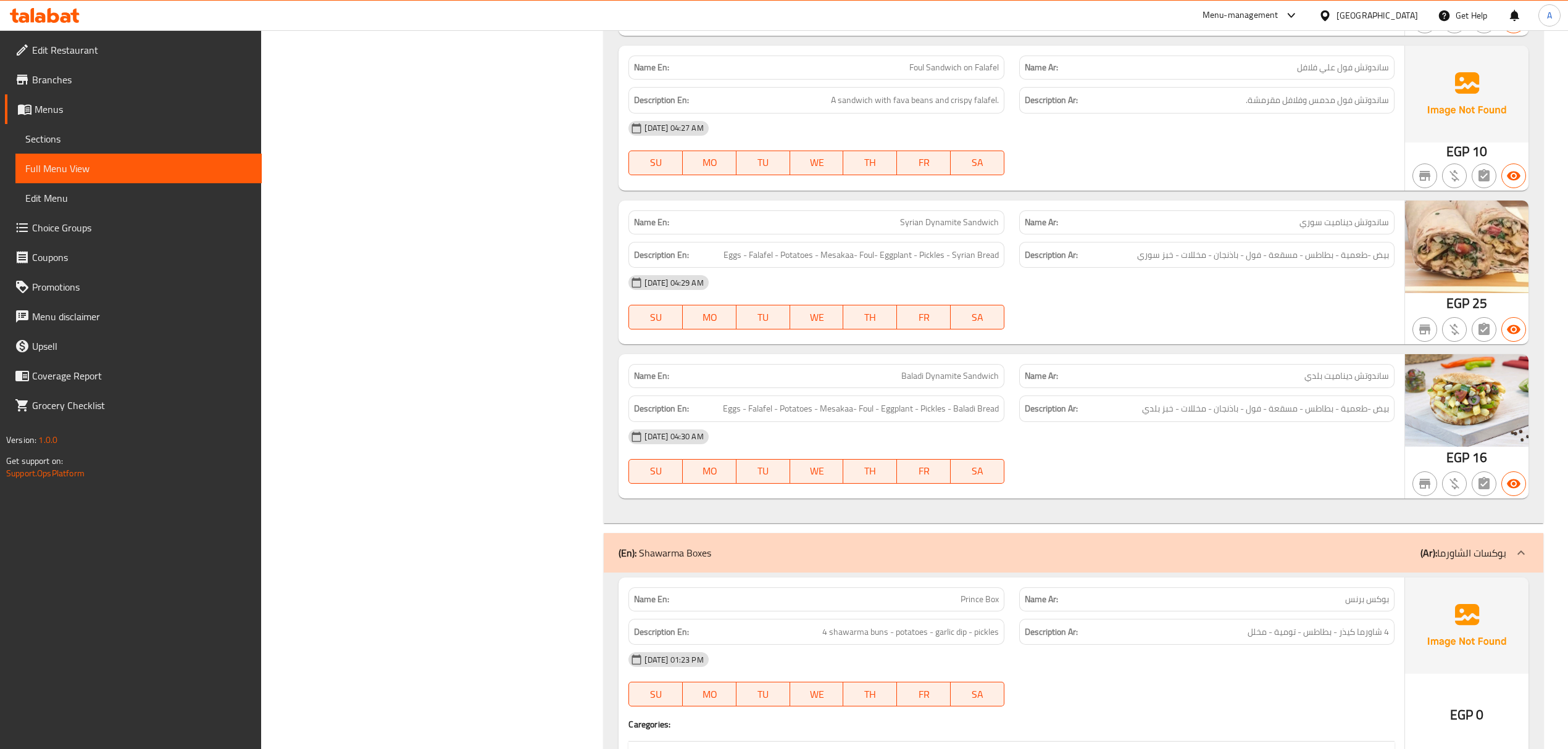
click at [783, 560] on div "(En): Shawarma Boxes (Ar): بوكسات الشاورما" at bounding box center [1062, 553] width 887 height 15
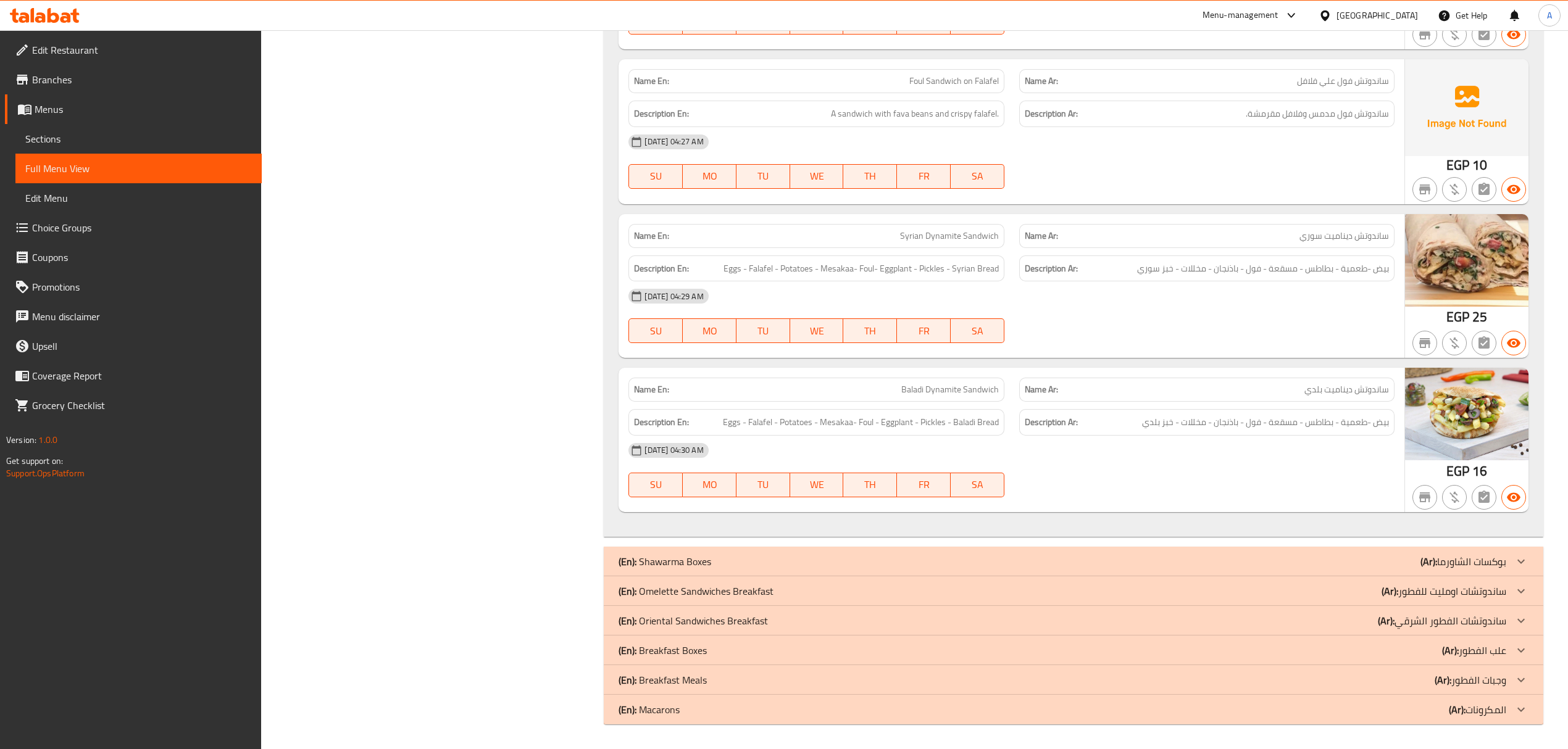
click at [772, 563] on div "(En): Shawarma Boxes (Ar): بوكسات الشاورما" at bounding box center [1062, 561] width 887 height 15
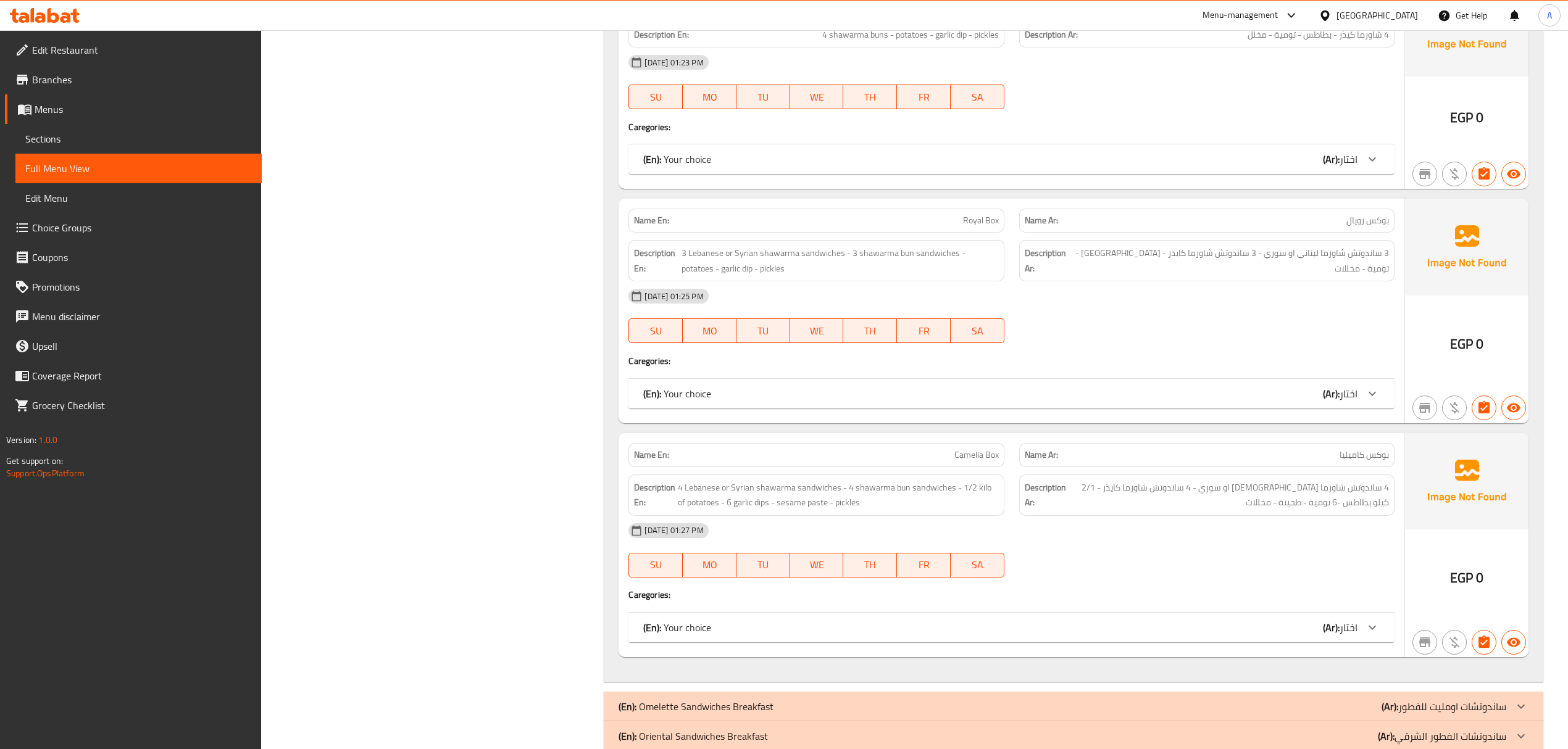
scroll to position [3447, 0]
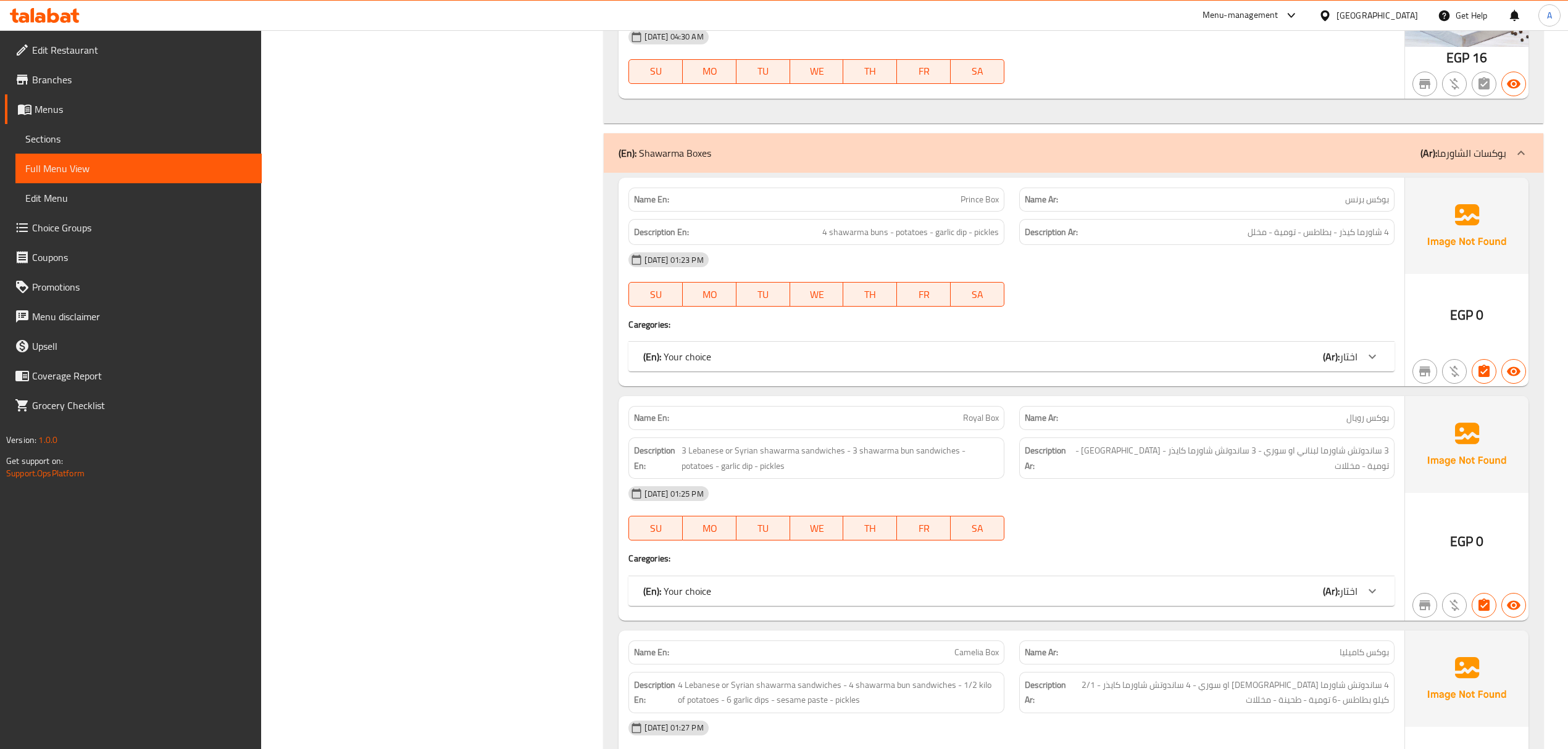
click at [976, 160] on div "(En): Shawarma Boxes (Ar): بوكسات الشاورما" at bounding box center [1062, 153] width 887 height 15
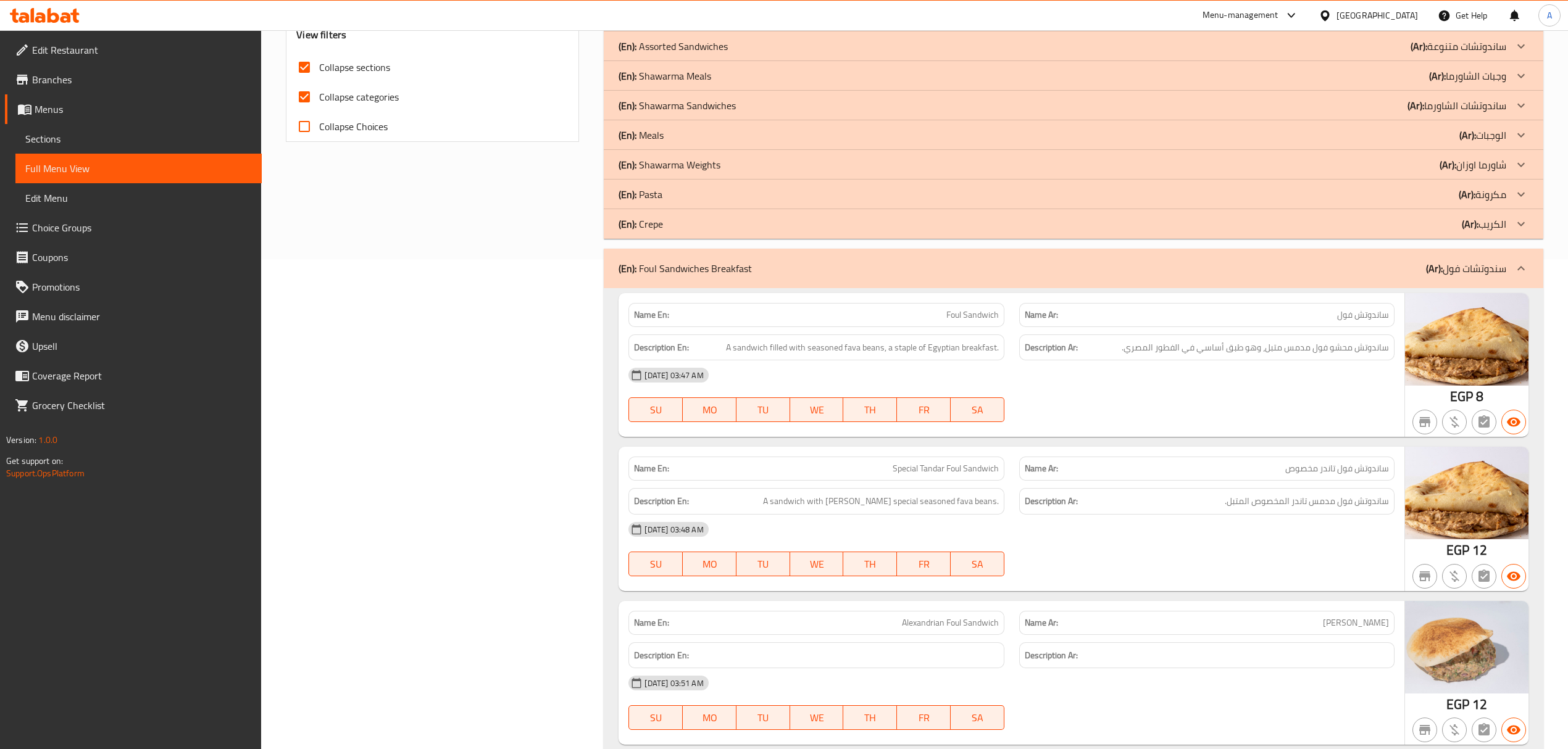
scroll to position [497, 0]
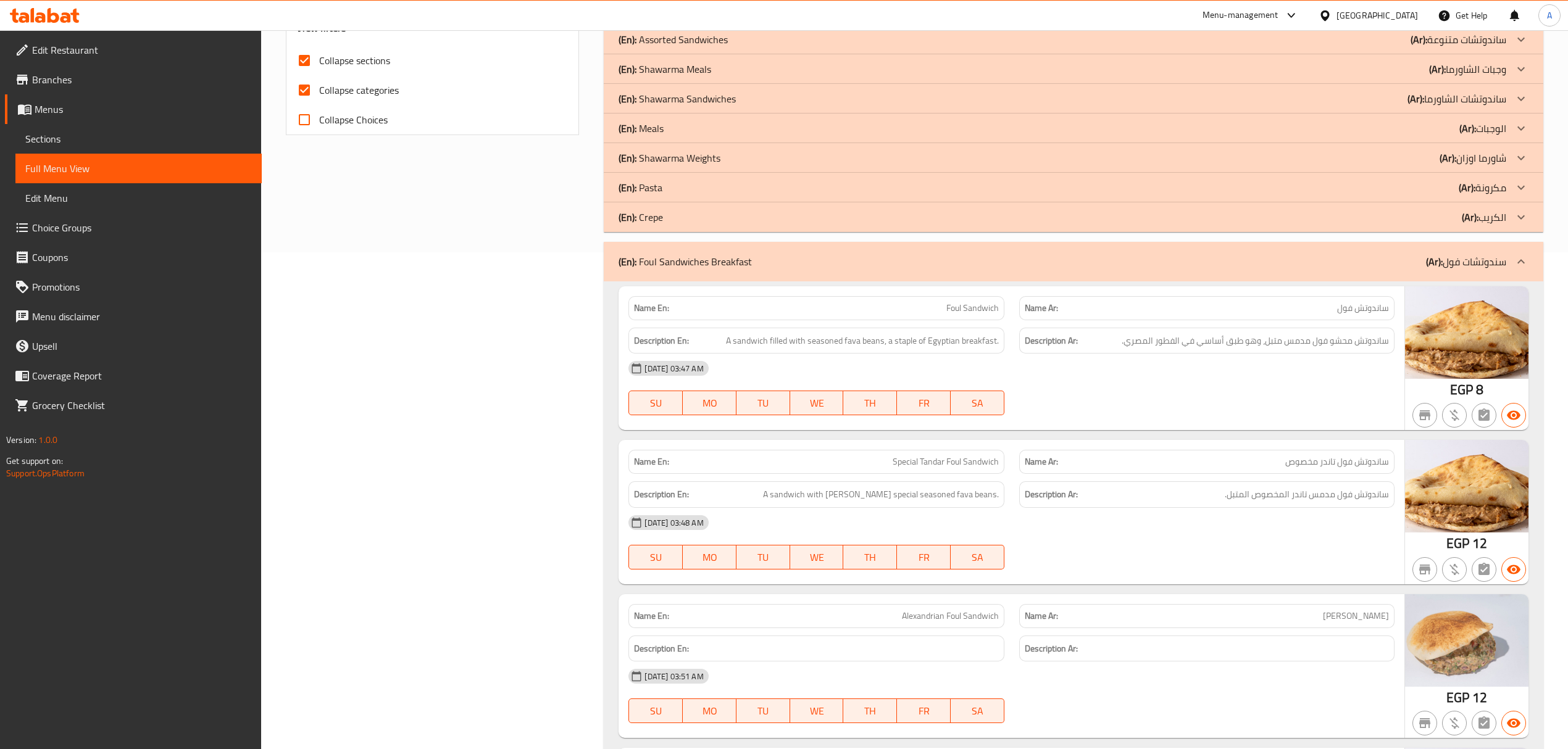
click at [926, 270] on div "(En): Foul Sandwiches Breakfast (Ar): سندوتشات فول" at bounding box center [1073, 262] width 939 height 39
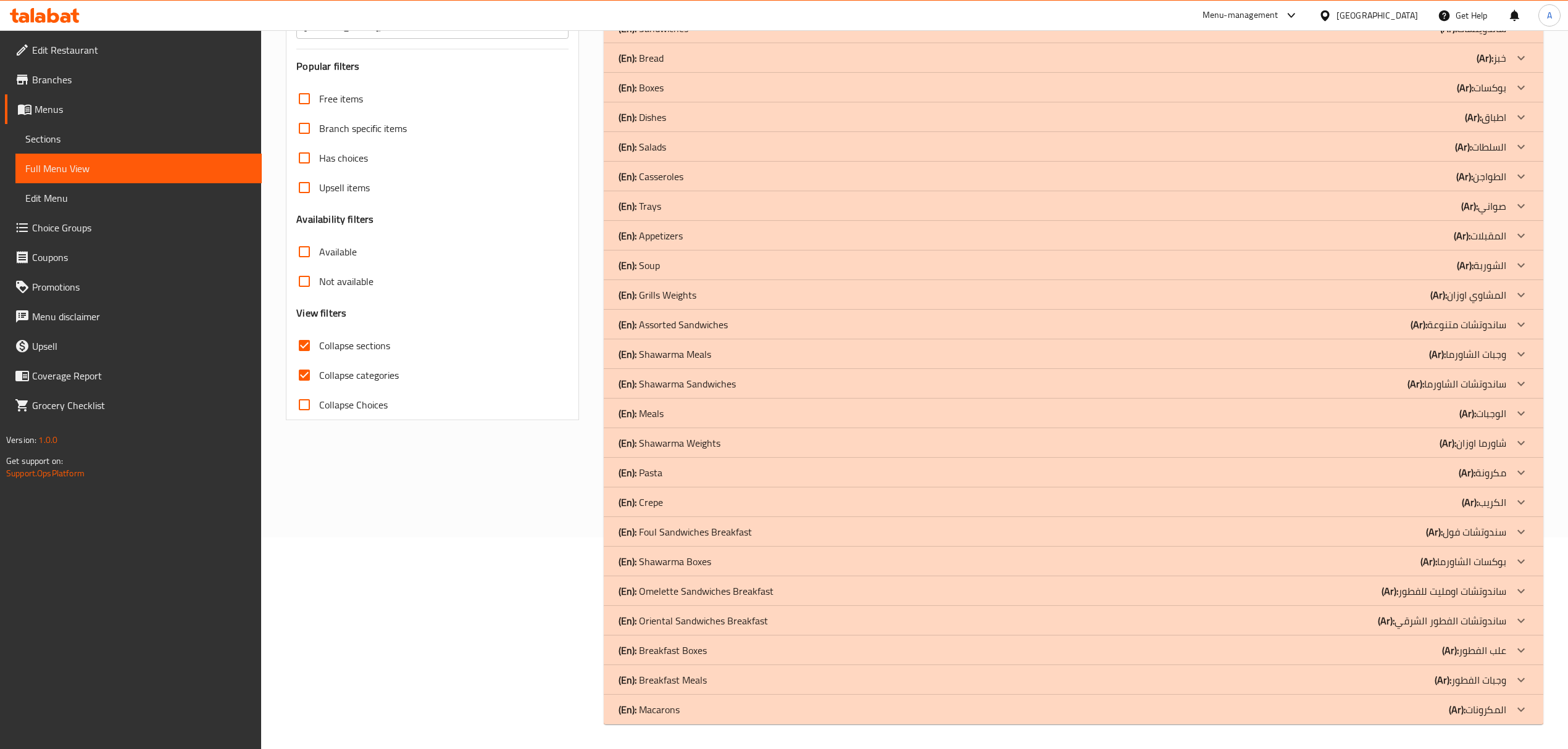
scroll to position [212, 0]
click at [1068, 558] on div "(En): Shawarma Boxes (Ar): بوكسات الشاورما" at bounding box center [1062, 561] width 887 height 15
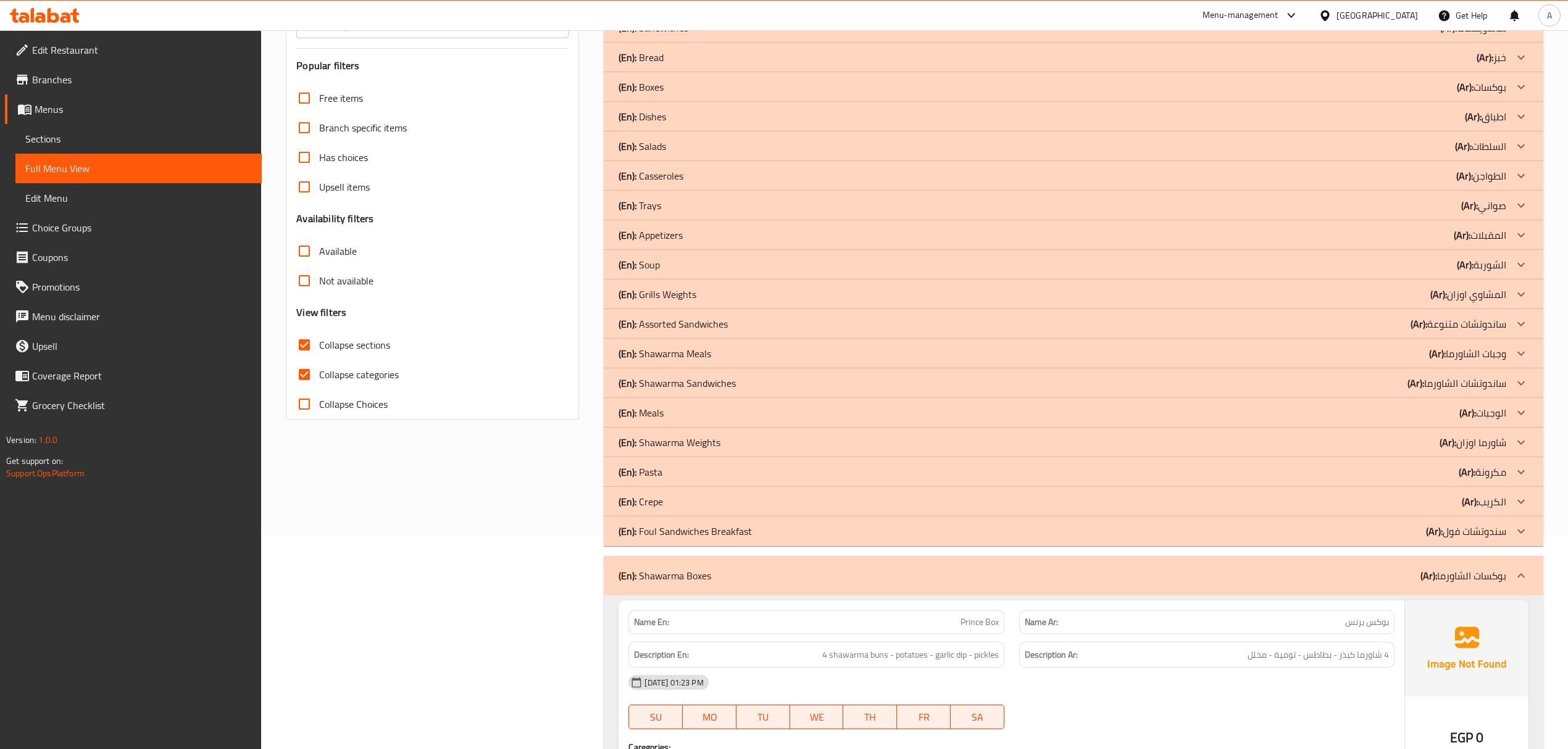
scroll to position [459, 0]
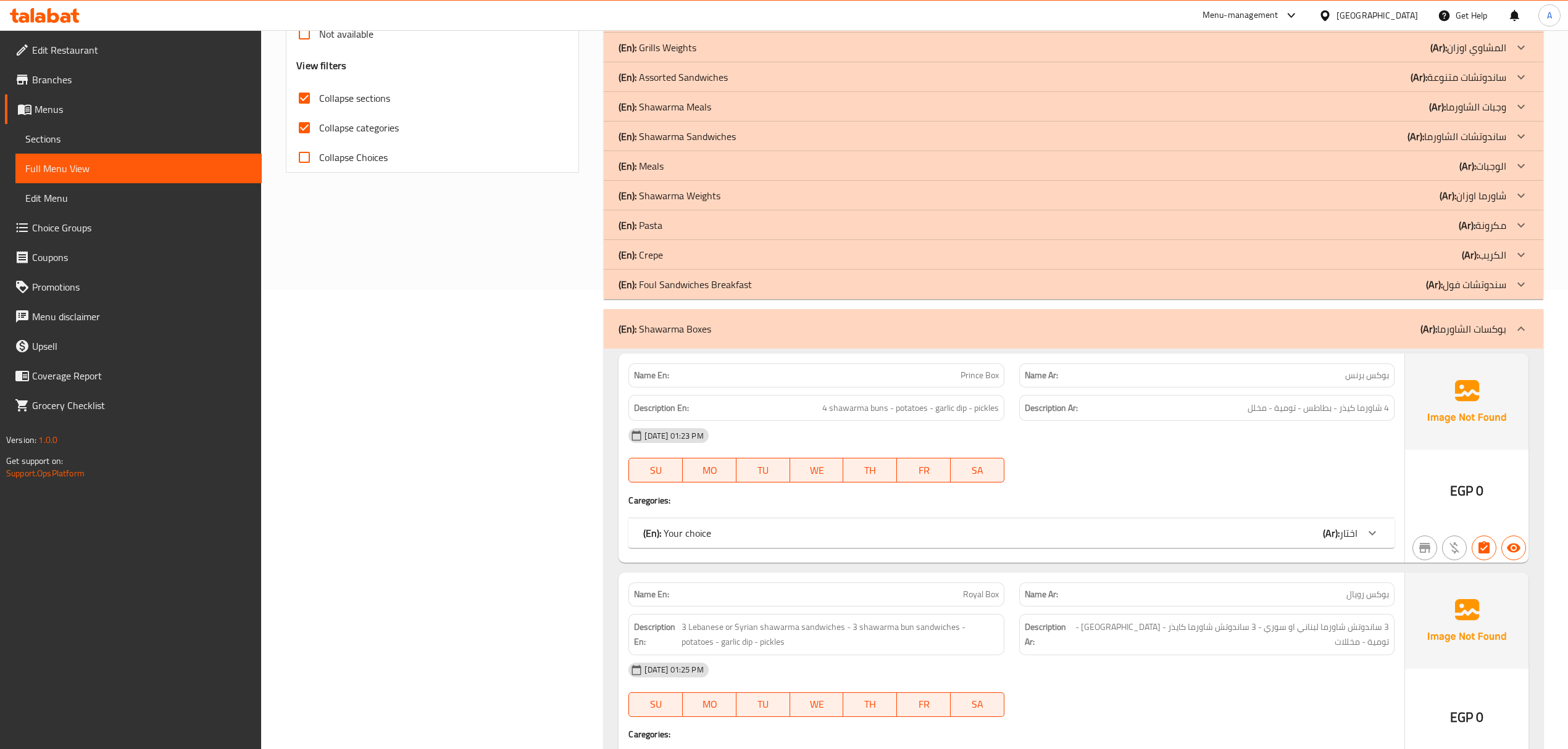
click at [1097, 536] on div "(En): Your choice (Ar): اختار" at bounding box center [1000, 533] width 713 height 15
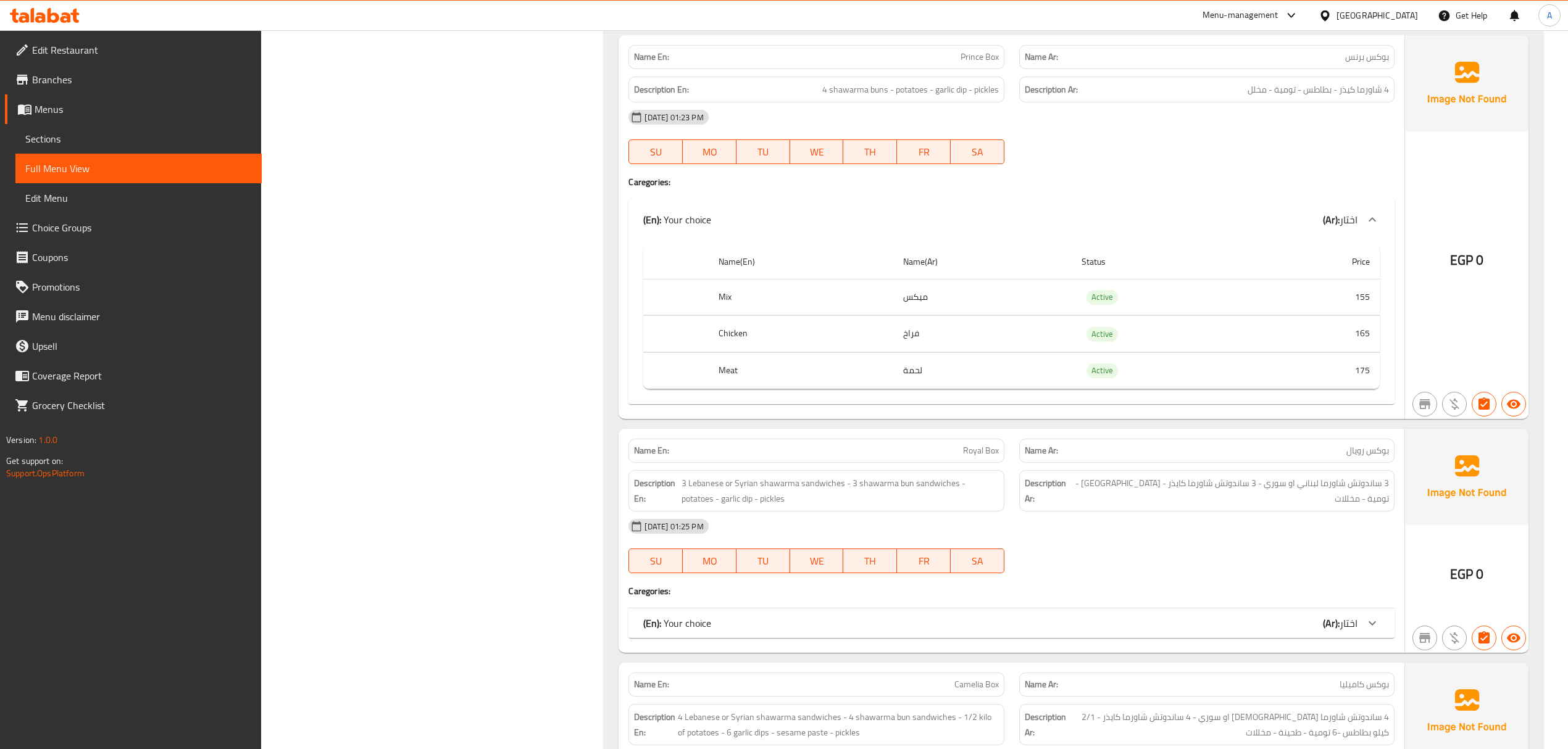
scroll to position [788, 0]
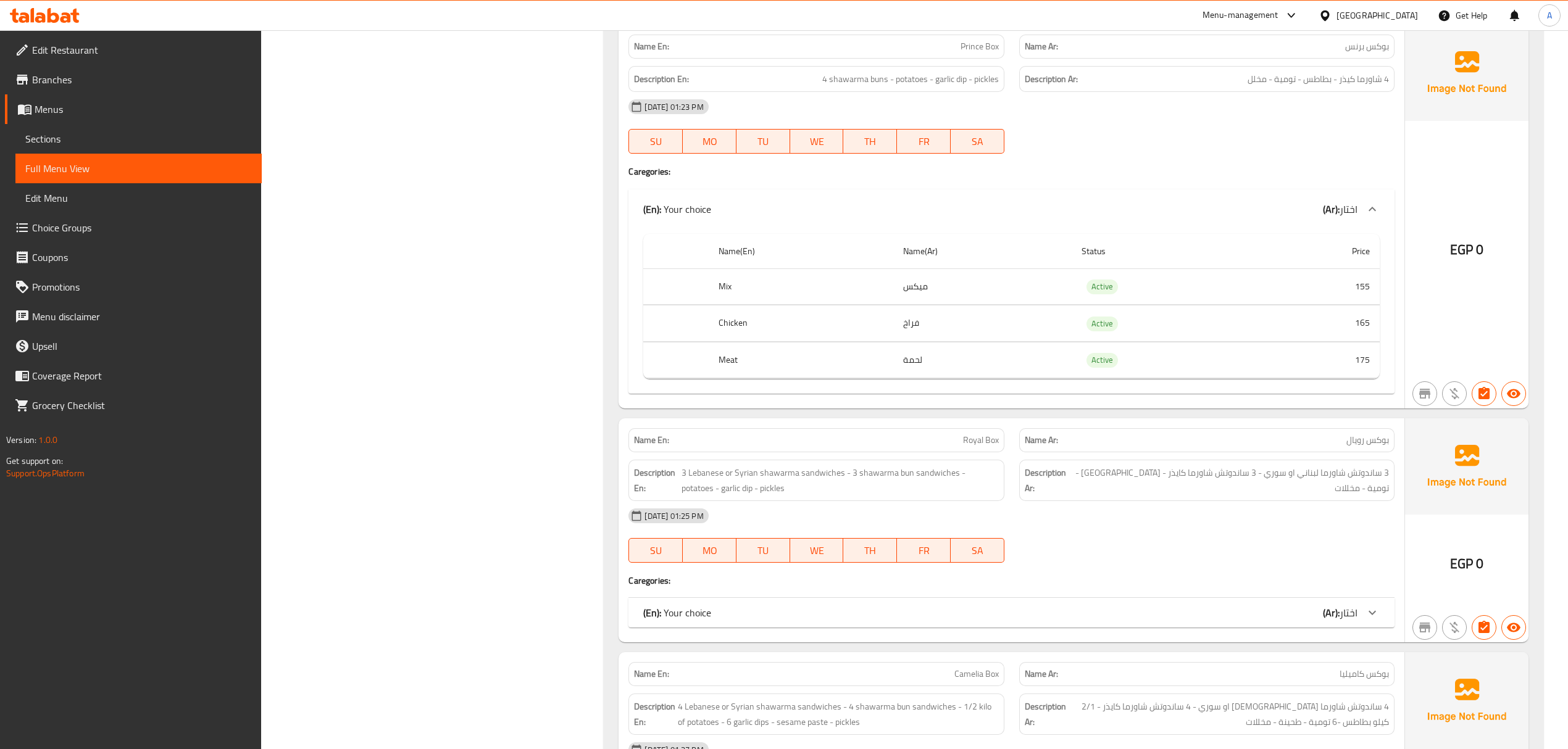
click at [1129, 625] on div "(En): Your choice (Ar): اختار" at bounding box center [1011, 613] width 766 height 30
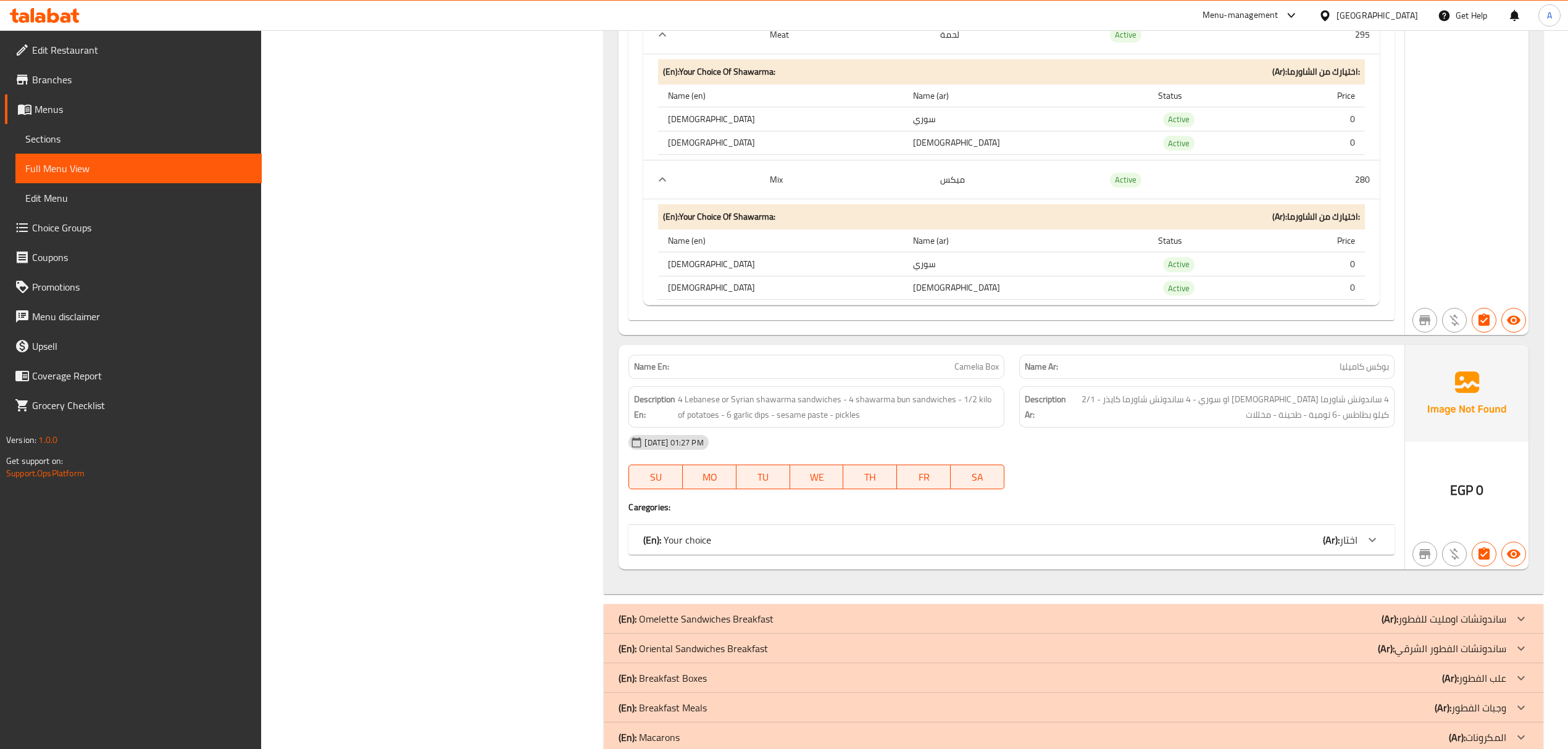
scroll to position [1632, 0]
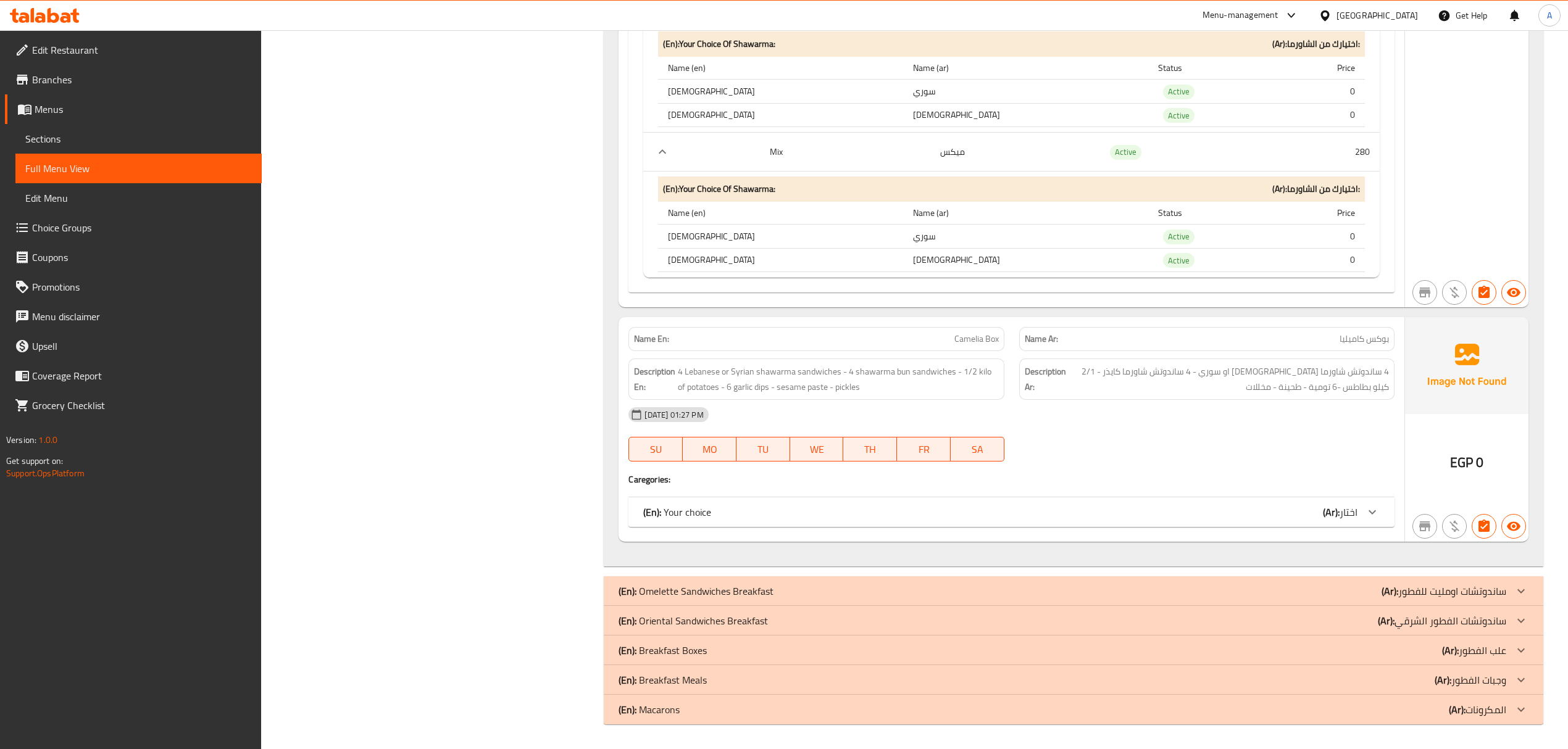
click at [1305, 516] on div "(En): Your choice (Ar): اختار" at bounding box center [1000, 512] width 713 height 15
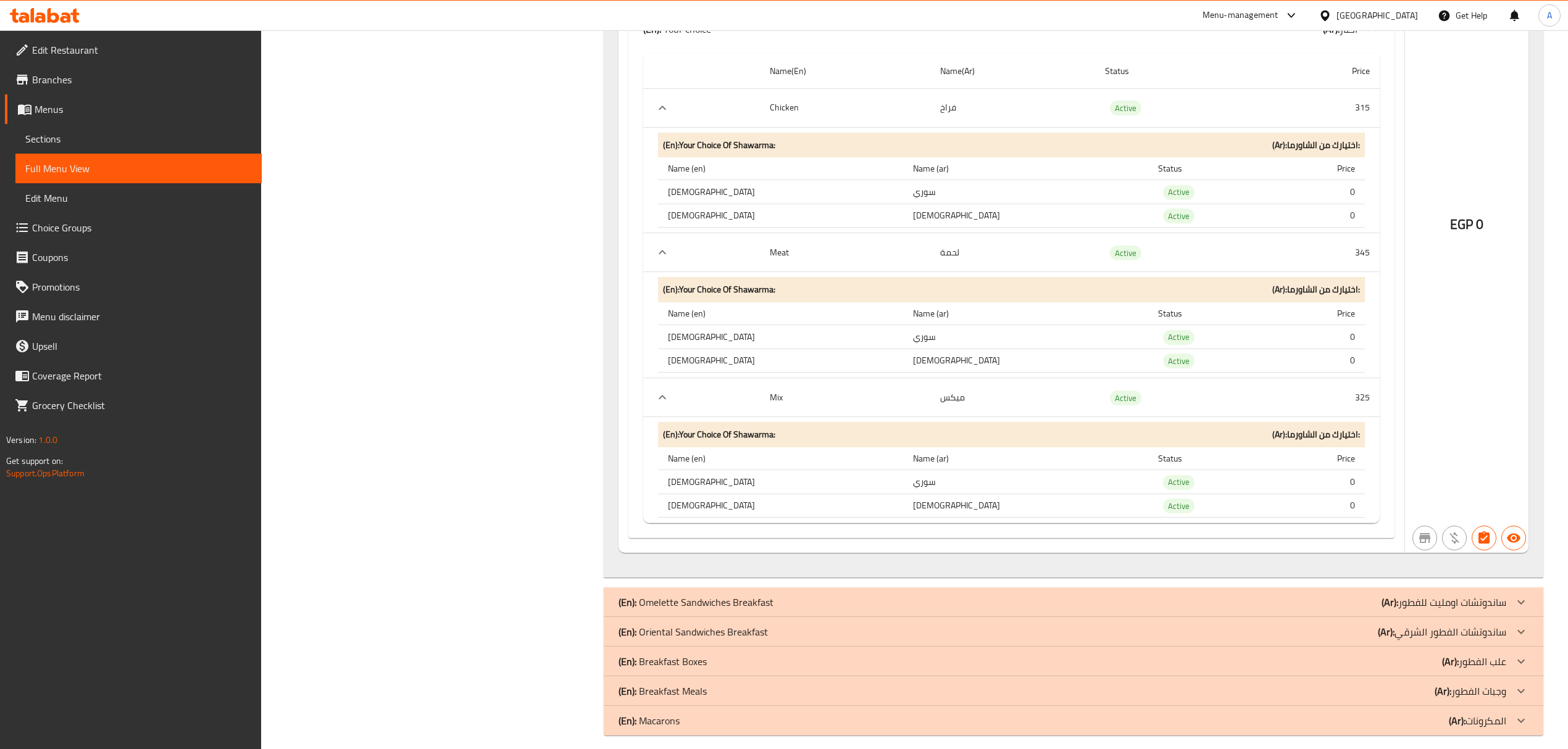
scroll to position [2136, 0]
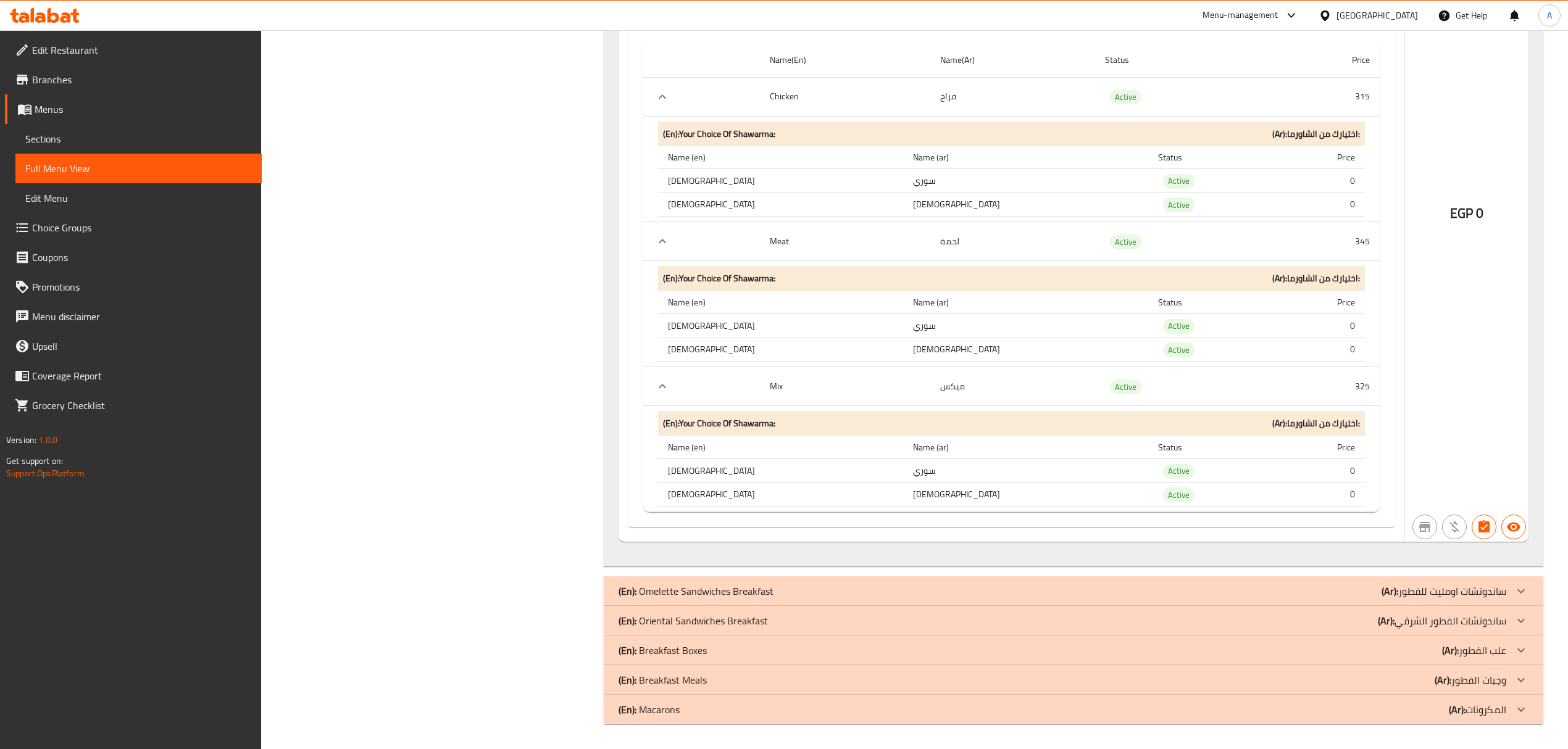
drag, startPoint x: 757, startPoint y: 678, endPoint x: 749, endPoint y: 625, distance: 53.6
click at [756, 674] on div "(En): Breakfast Meals (Ar): وجبات الفطور" at bounding box center [1062, 680] width 887 height 15
click at [747, 652] on div "(En): Breakfast Boxes (Ar): علب الفطور" at bounding box center [1062, 650] width 887 height 15
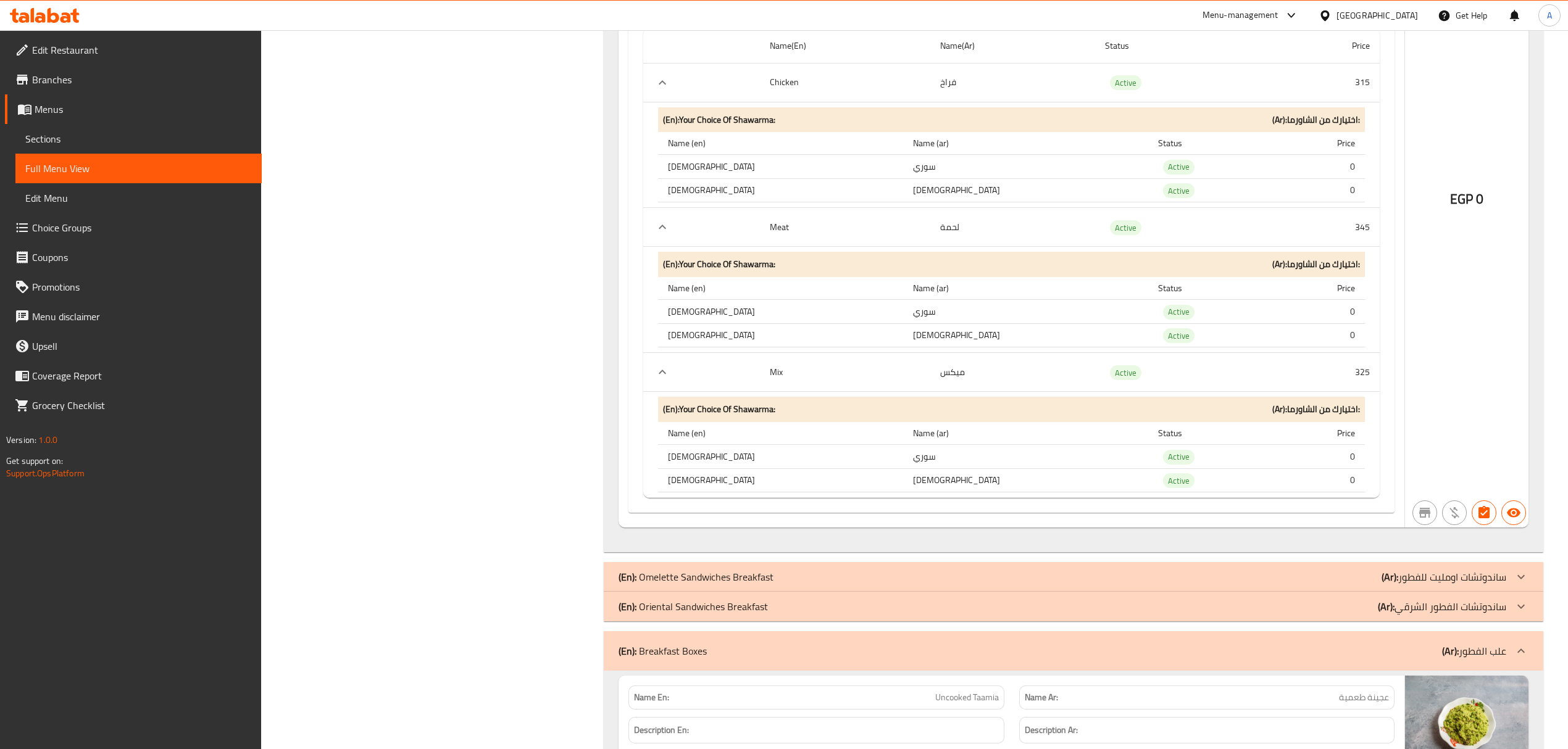
click at [749, 614] on p "(En): Oriental Sandwiches Breakfast" at bounding box center [694, 606] width 150 height 15
click at [757, 585] on p "(En): Omelette Sandwiches Breakfast" at bounding box center [696, 577] width 155 height 15
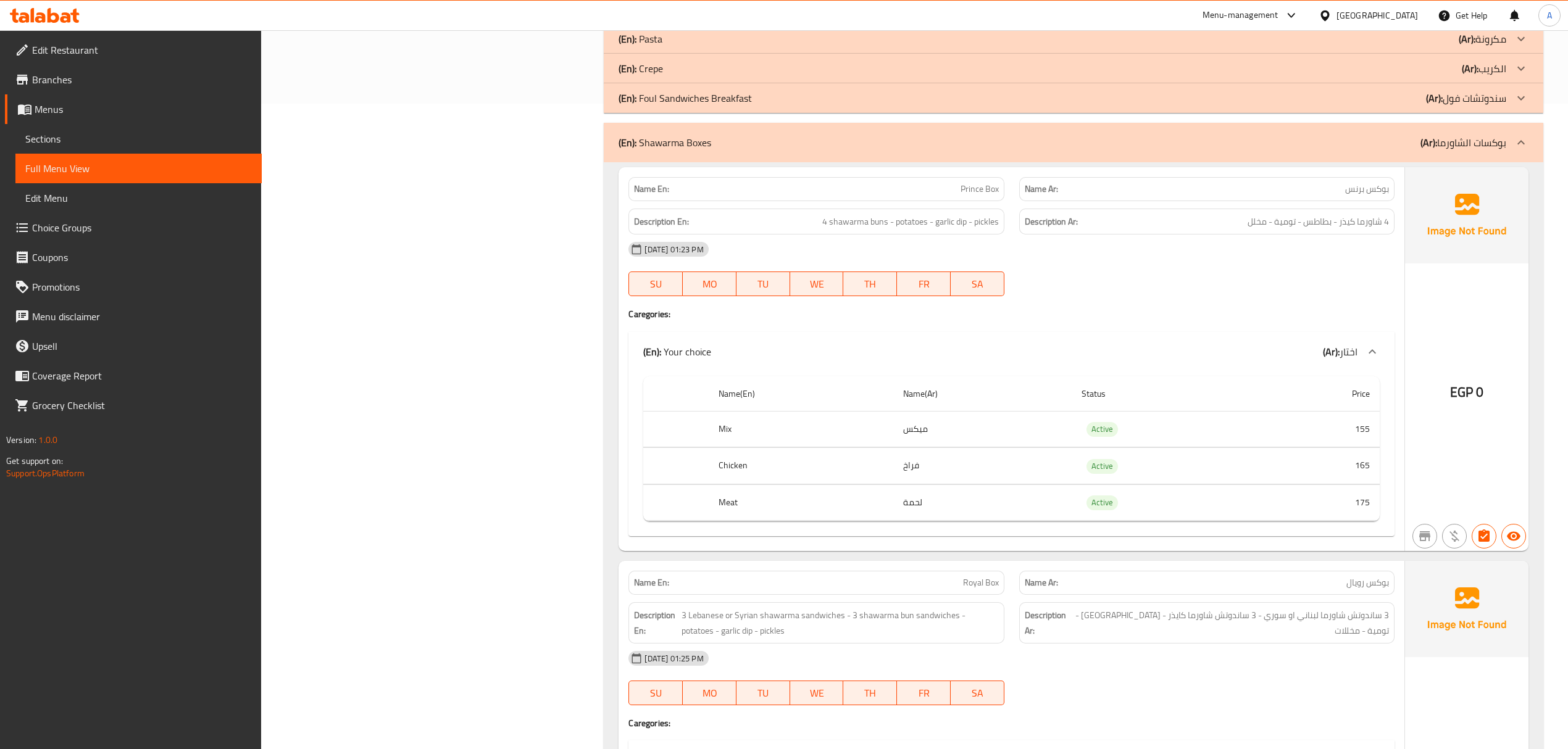
scroll to position [545, 0]
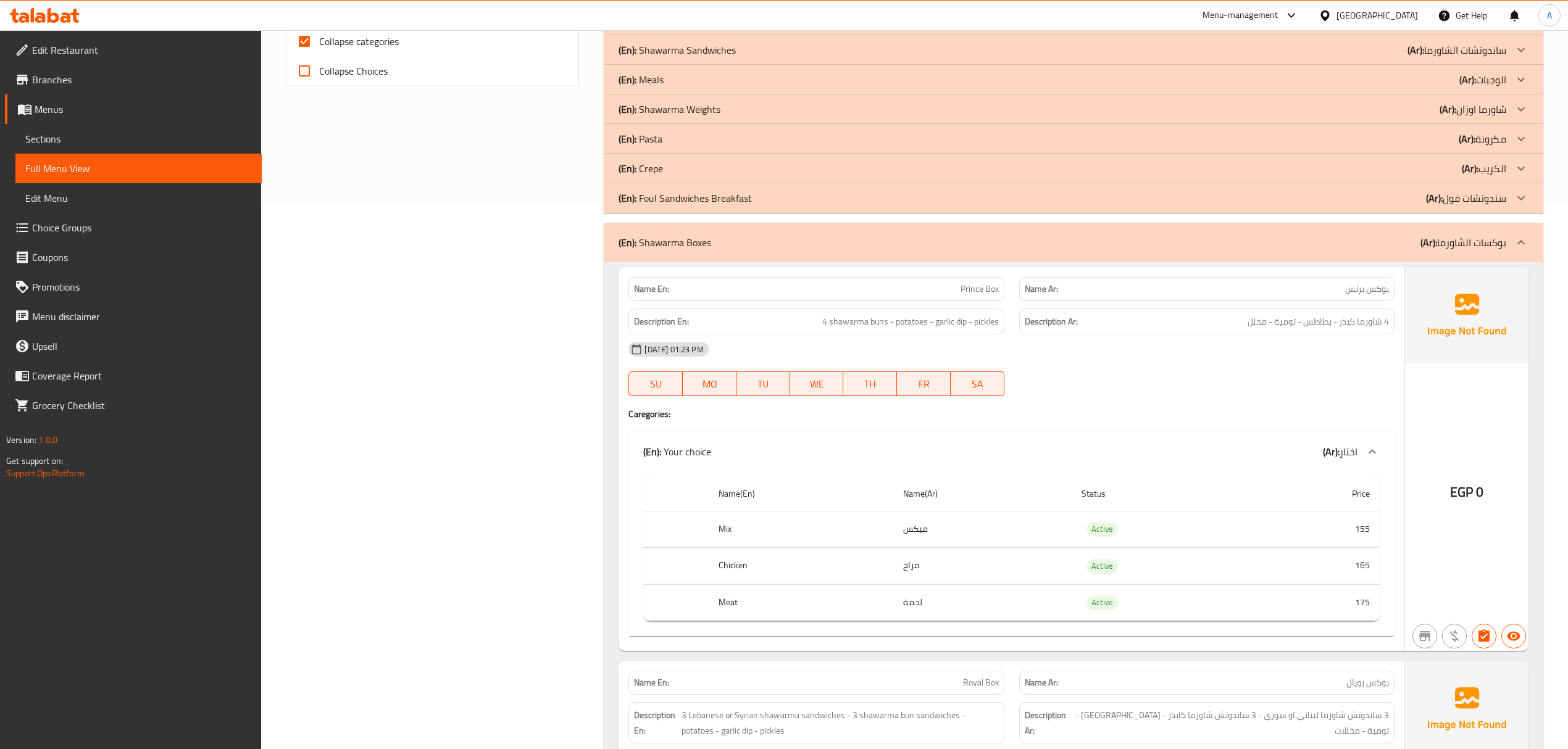
click at [1186, 240] on div "(En): Shawarma Boxes (Ar): بوكسات الشاورما" at bounding box center [1062, 243] width 887 height 15
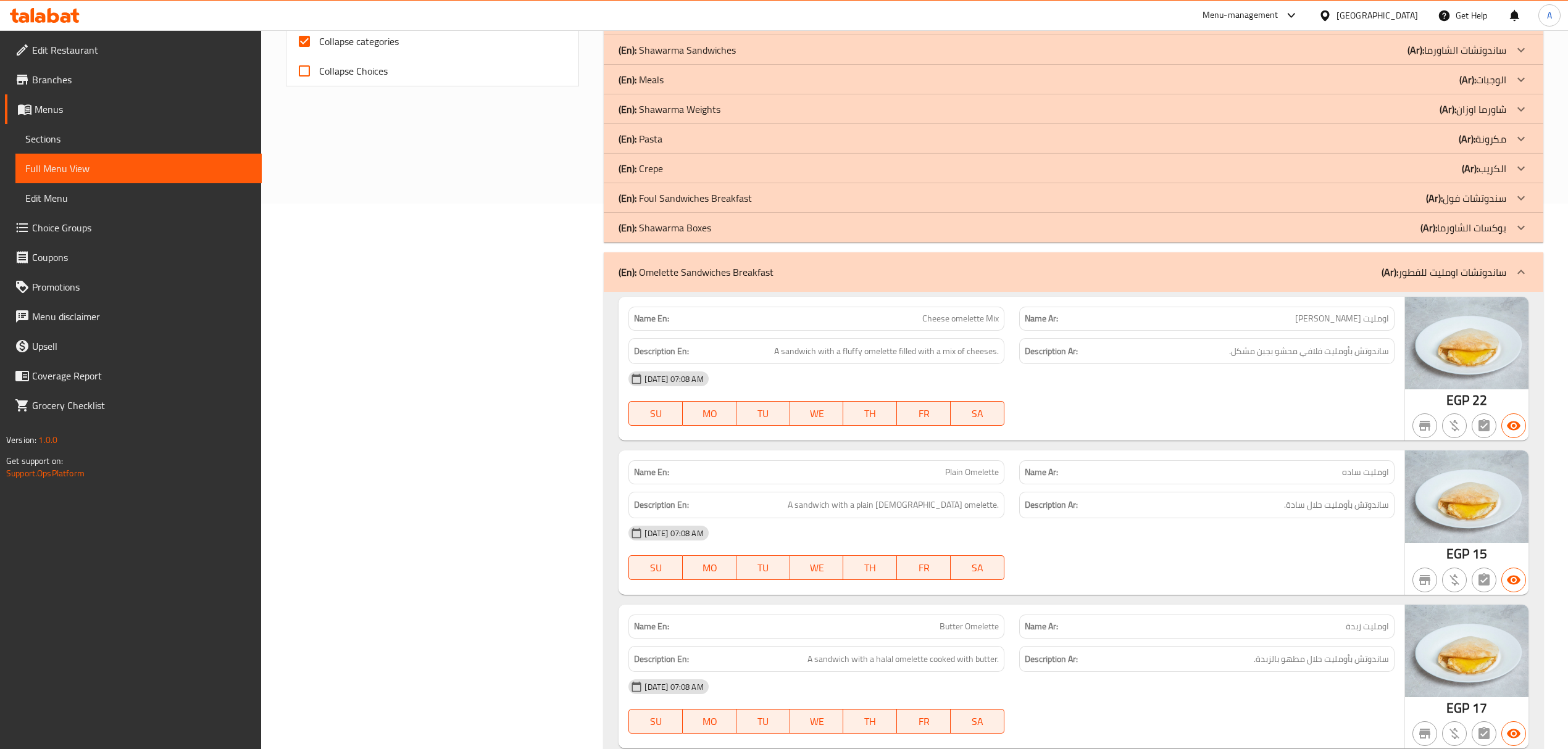
click at [946, 190] on div "(En): Foul Sandwiches Breakfast (Ar): سندوتشات فول" at bounding box center [1073, 198] width 939 height 30
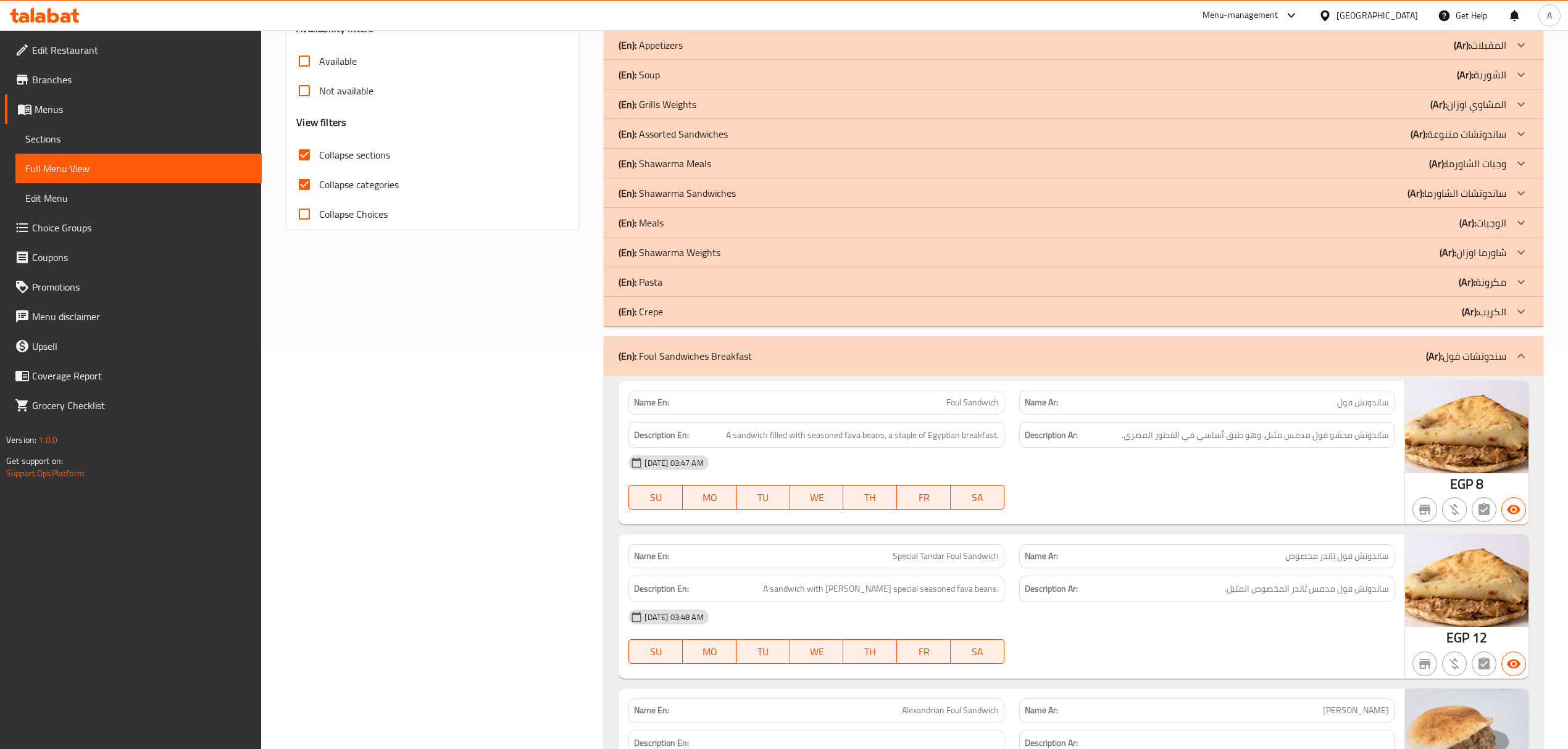
scroll to position [381, 0]
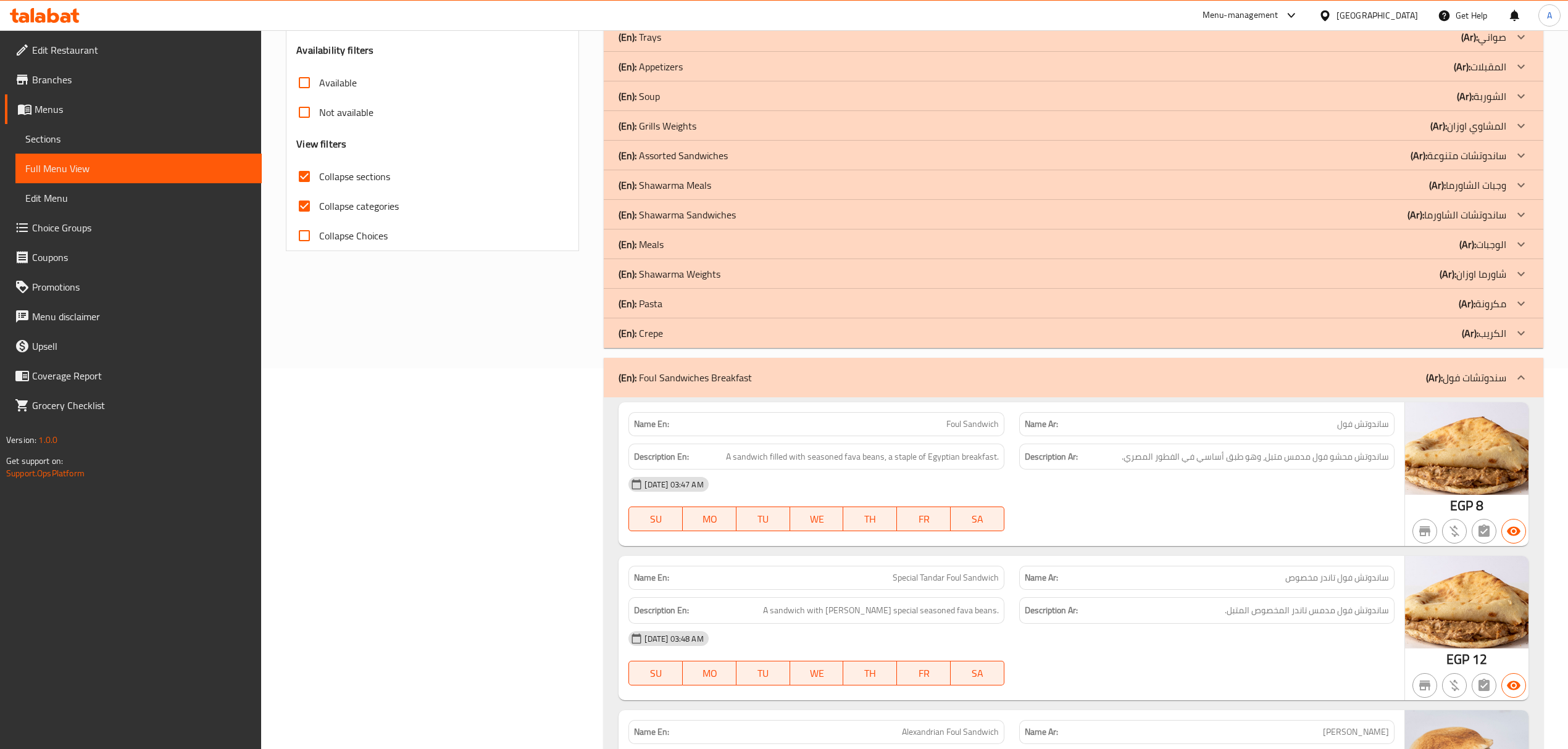
click at [764, 381] on div "(En): Foul Sandwiches Breakfast (Ar): سندوتشات فول" at bounding box center [1062, 378] width 887 height 15
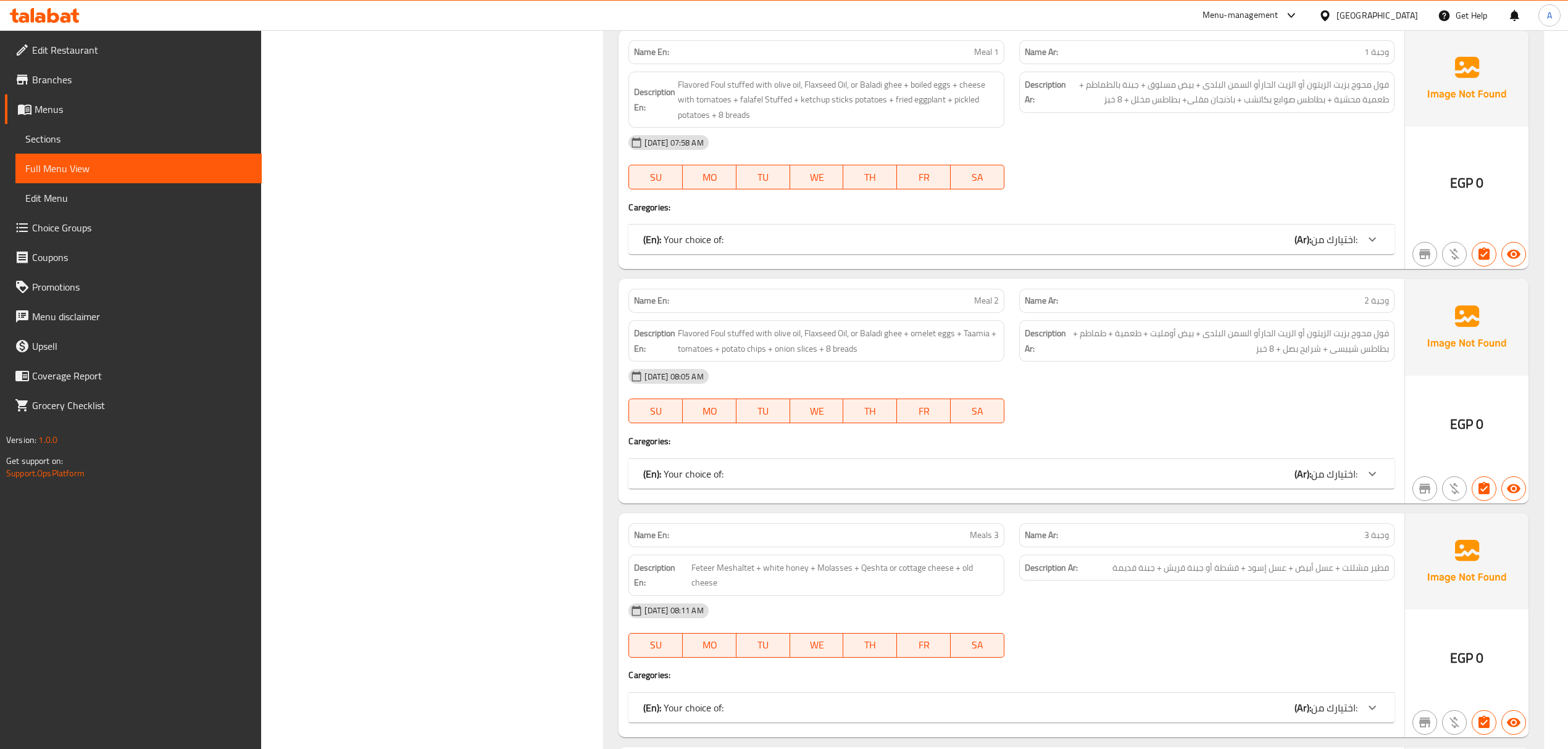
scroll to position [8771, 0]
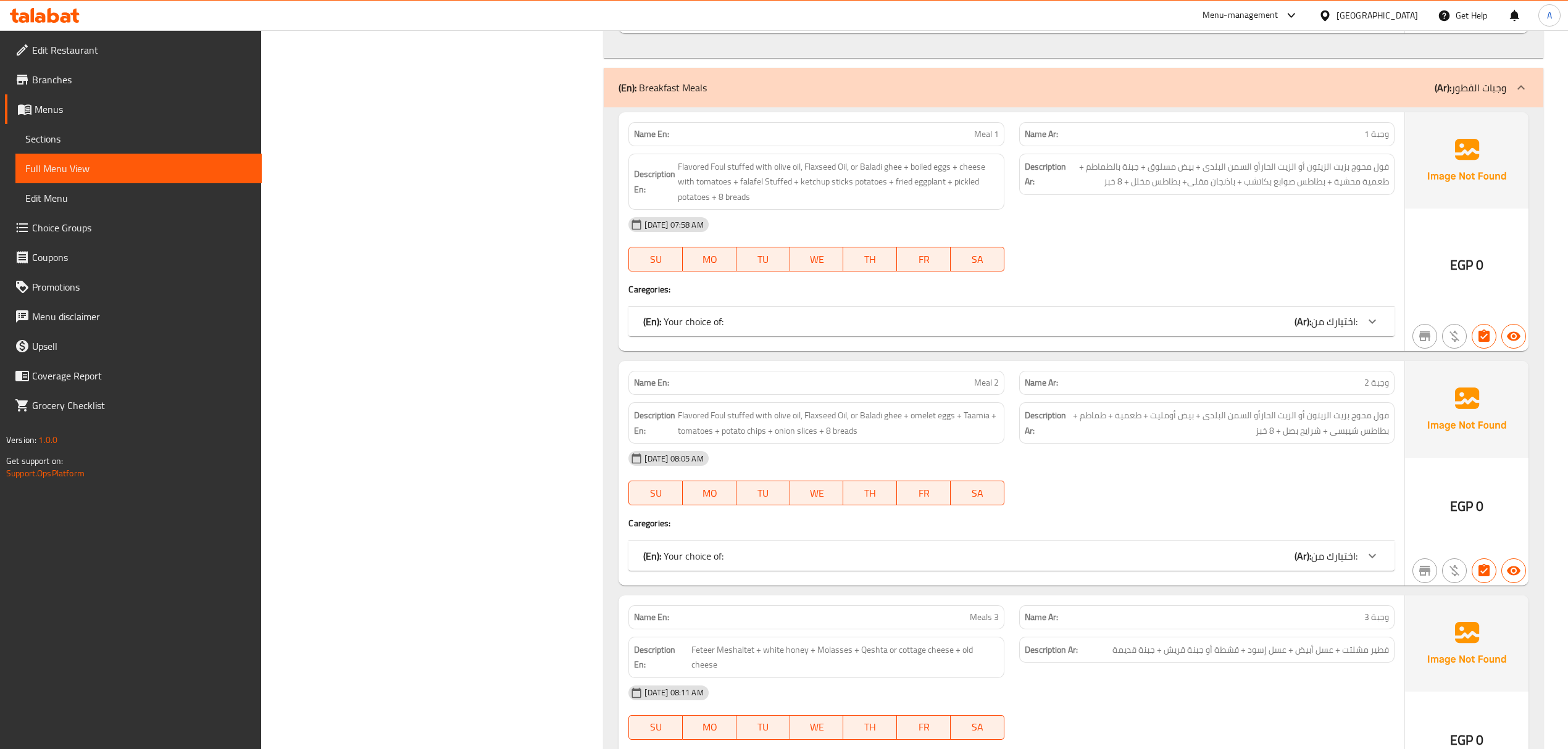
click at [1122, 316] on div "(En): Your choice of: (Ar): اختيارك من:" at bounding box center [1000, 321] width 713 height 15
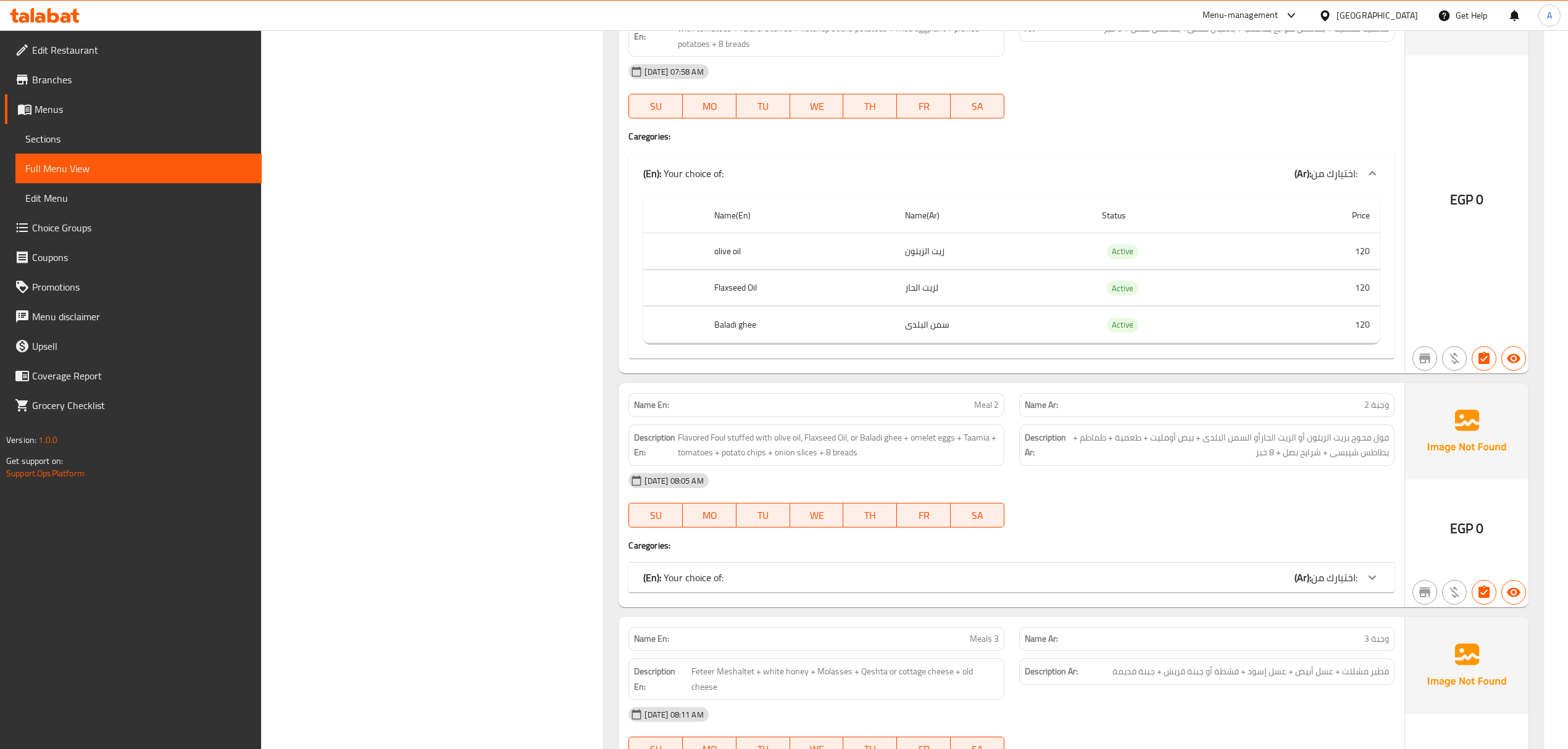
scroll to position [8936, 0]
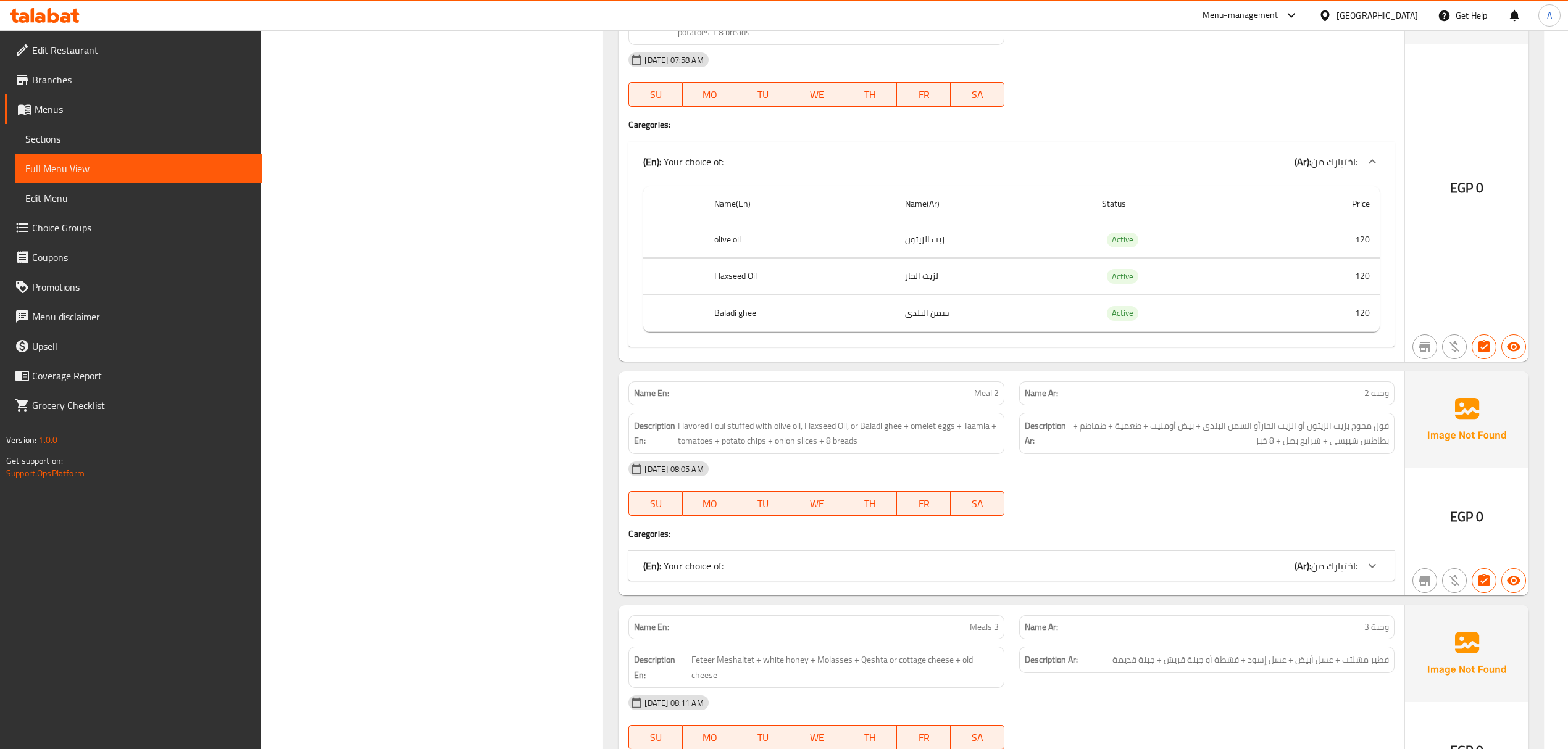
click at [1210, 558] on div "(En): Your choice of: (Ar): اختيارك من:" at bounding box center [1000, 565] width 713 height 15
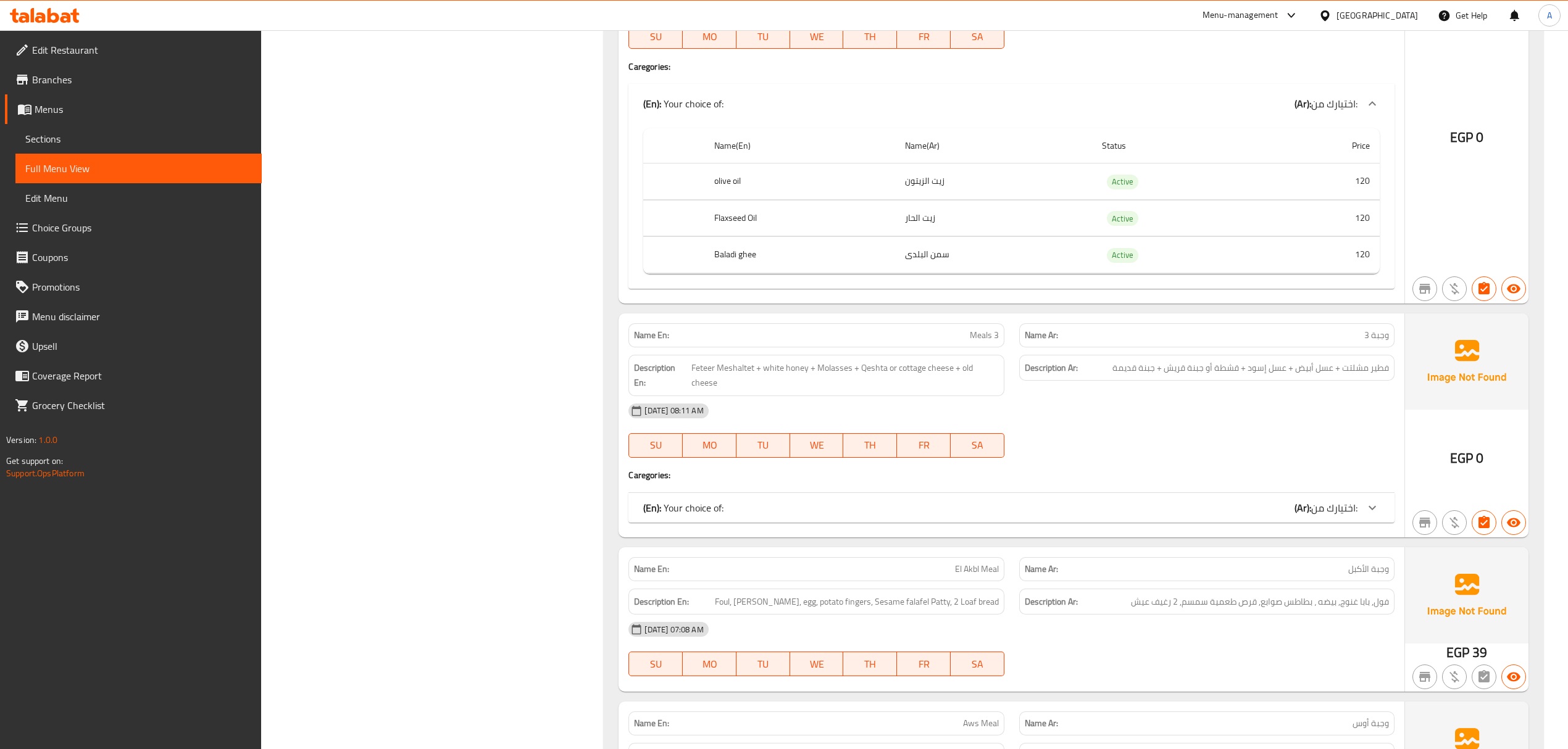
scroll to position [9511, 0]
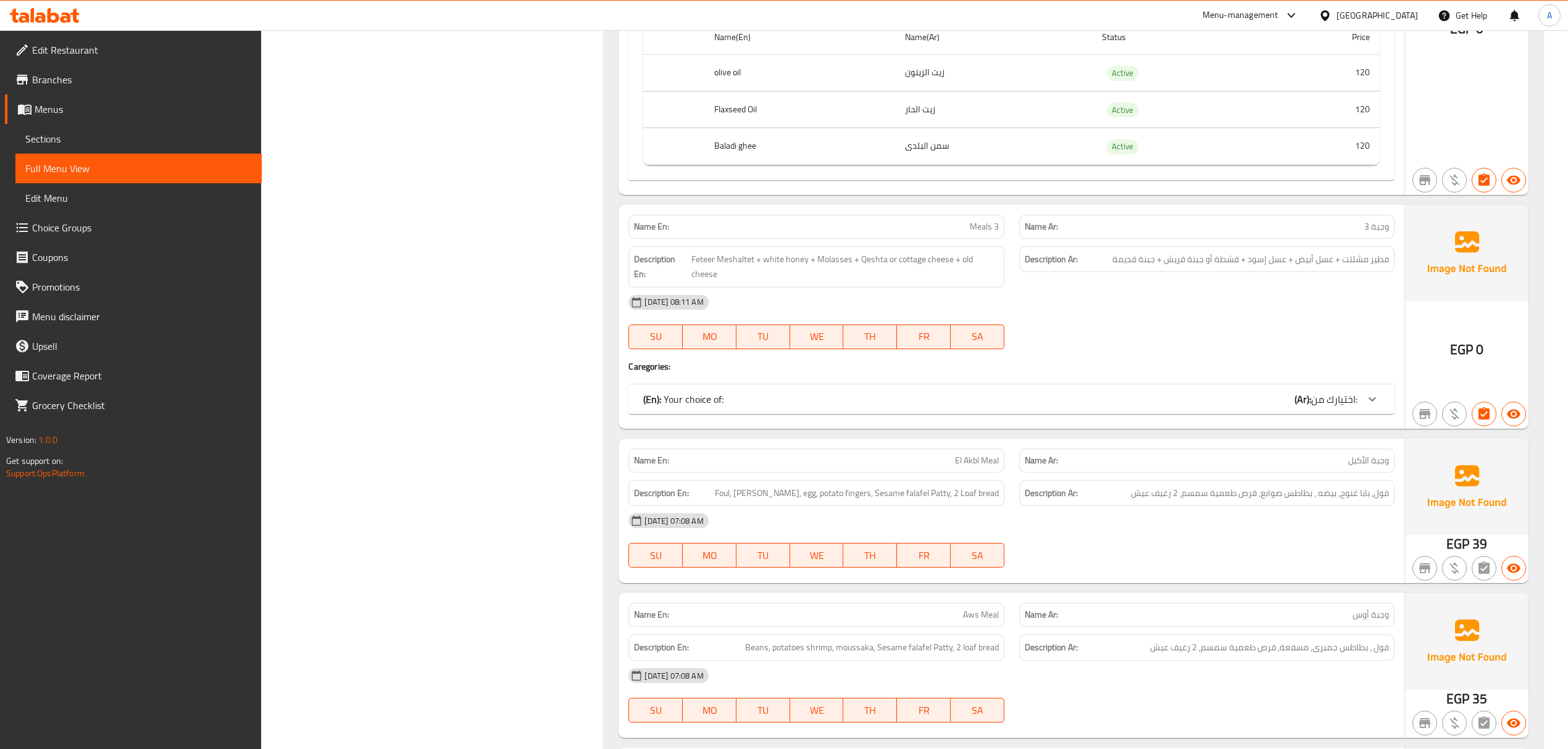
click at [1255, 391] on div "(En): Your choice of: (Ar): اختيارك من:" at bounding box center [1000, 399] width 713 height 15
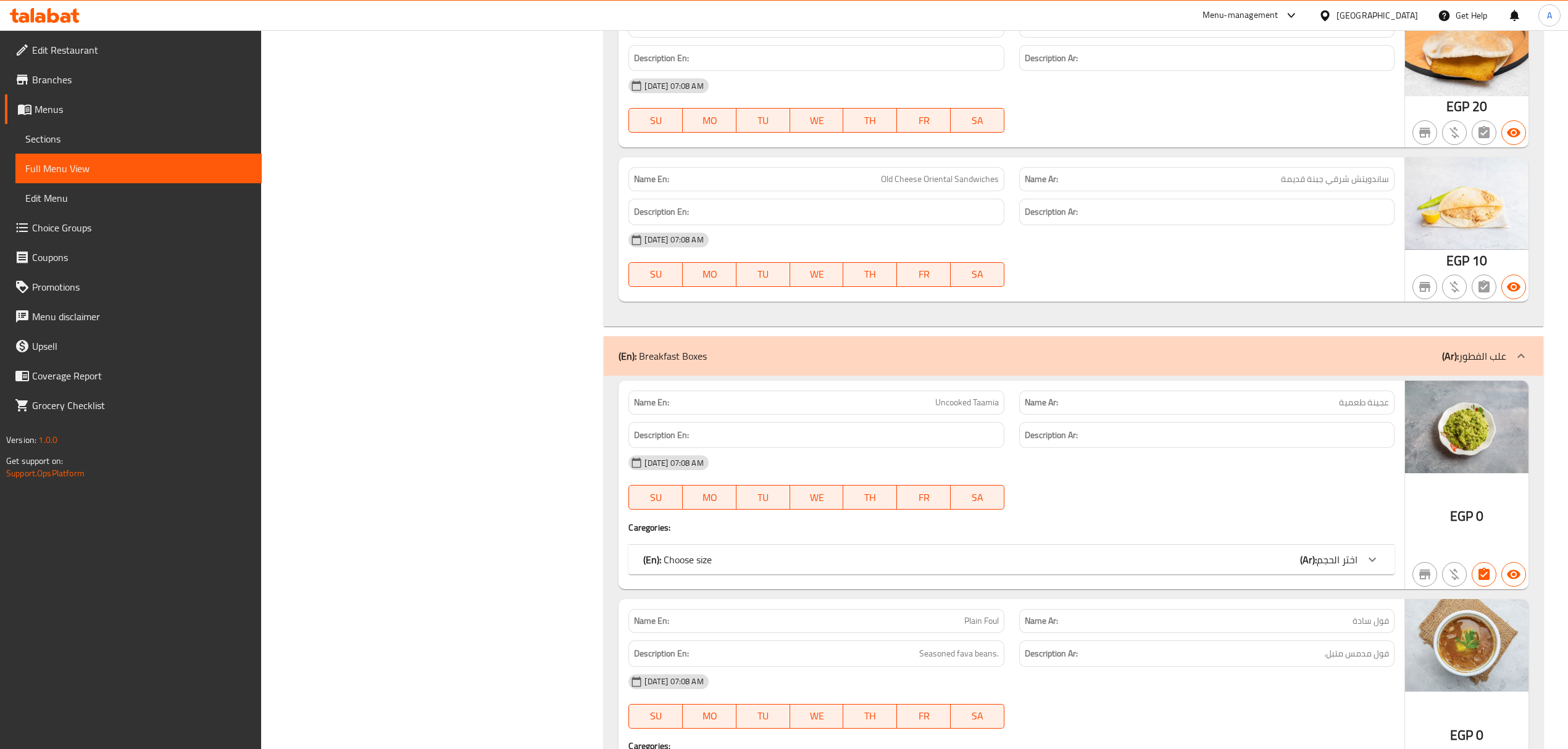
scroll to position [8567, 0]
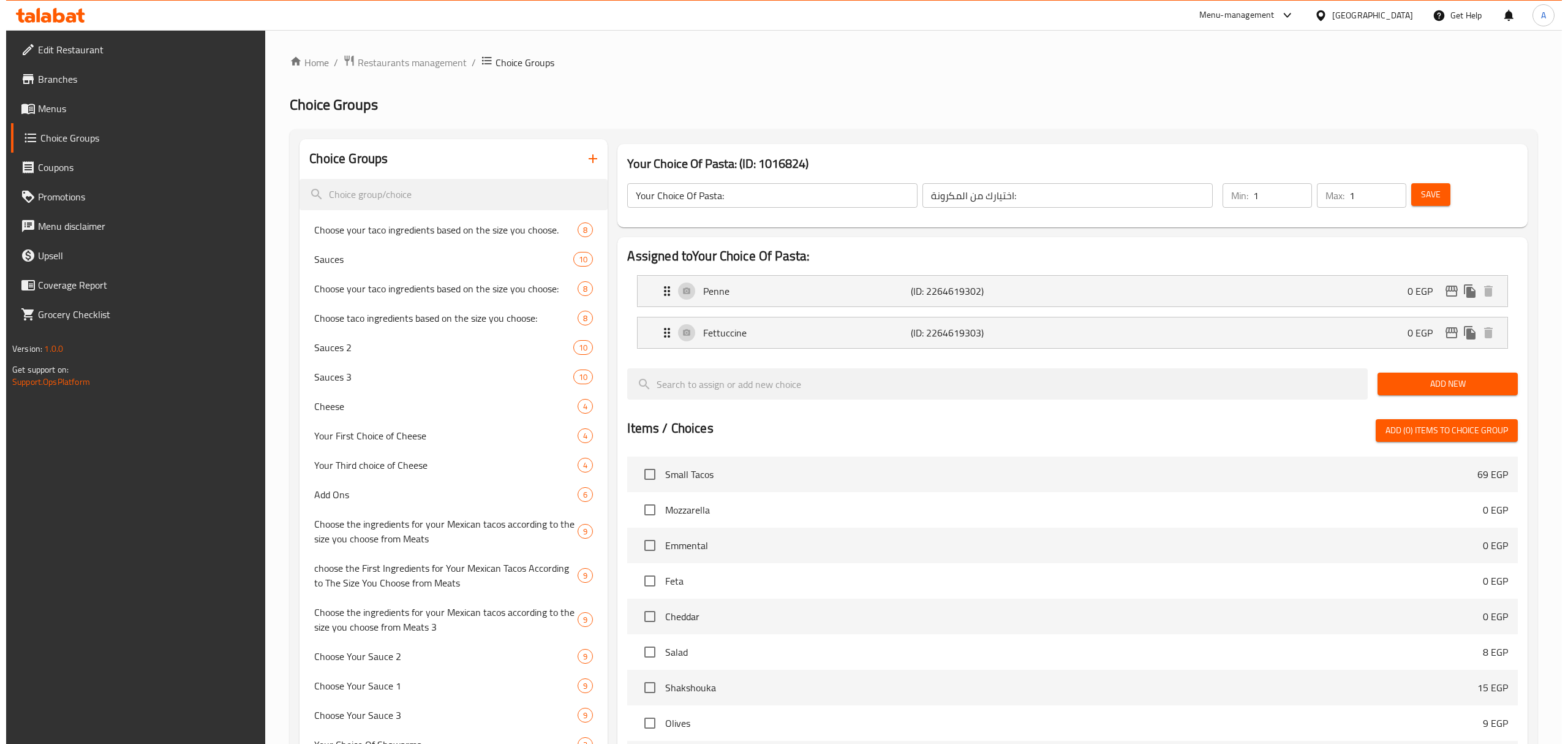
scroll to position [14553, 0]
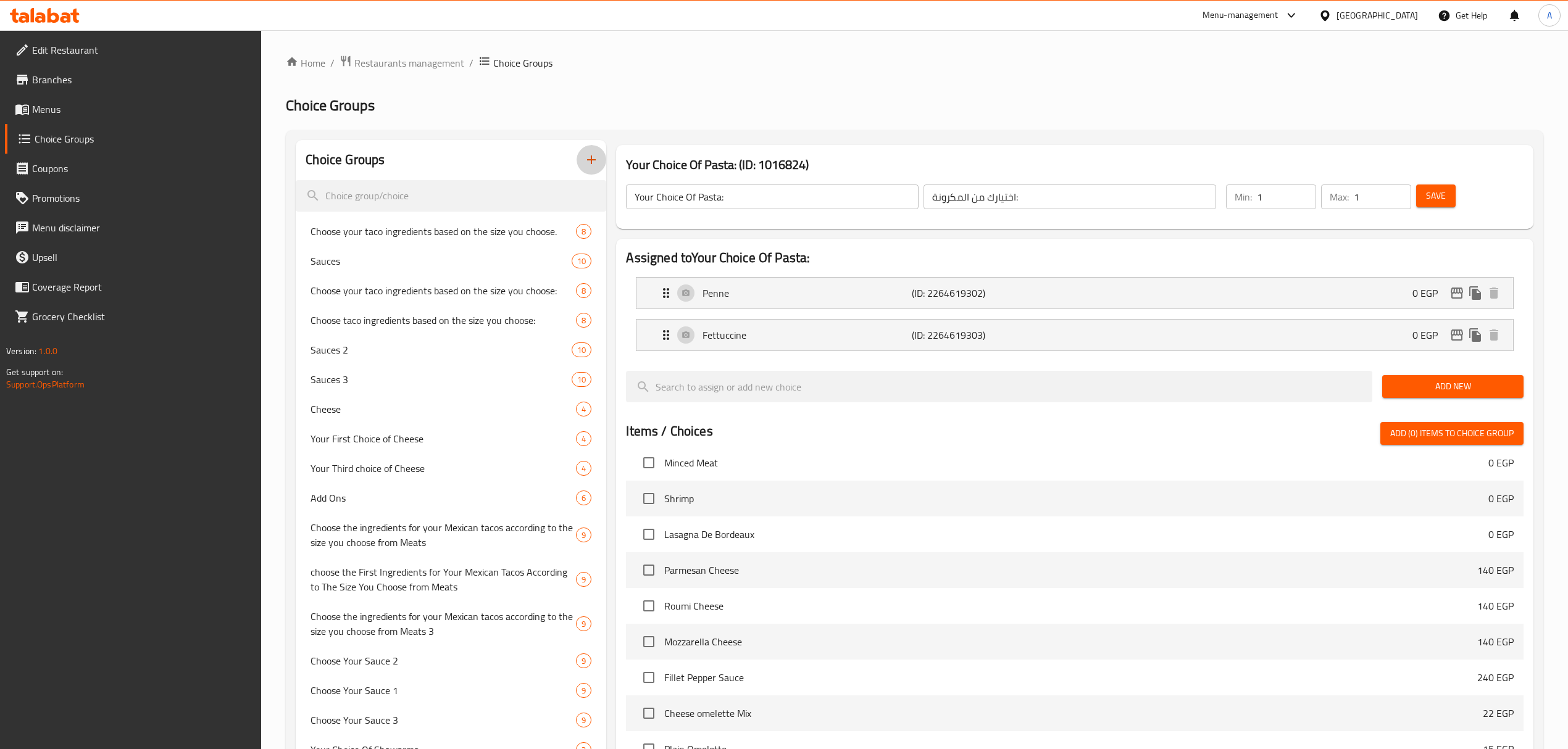
click at [589, 160] on icon "button" at bounding box center [591, 160] width 9 height 9
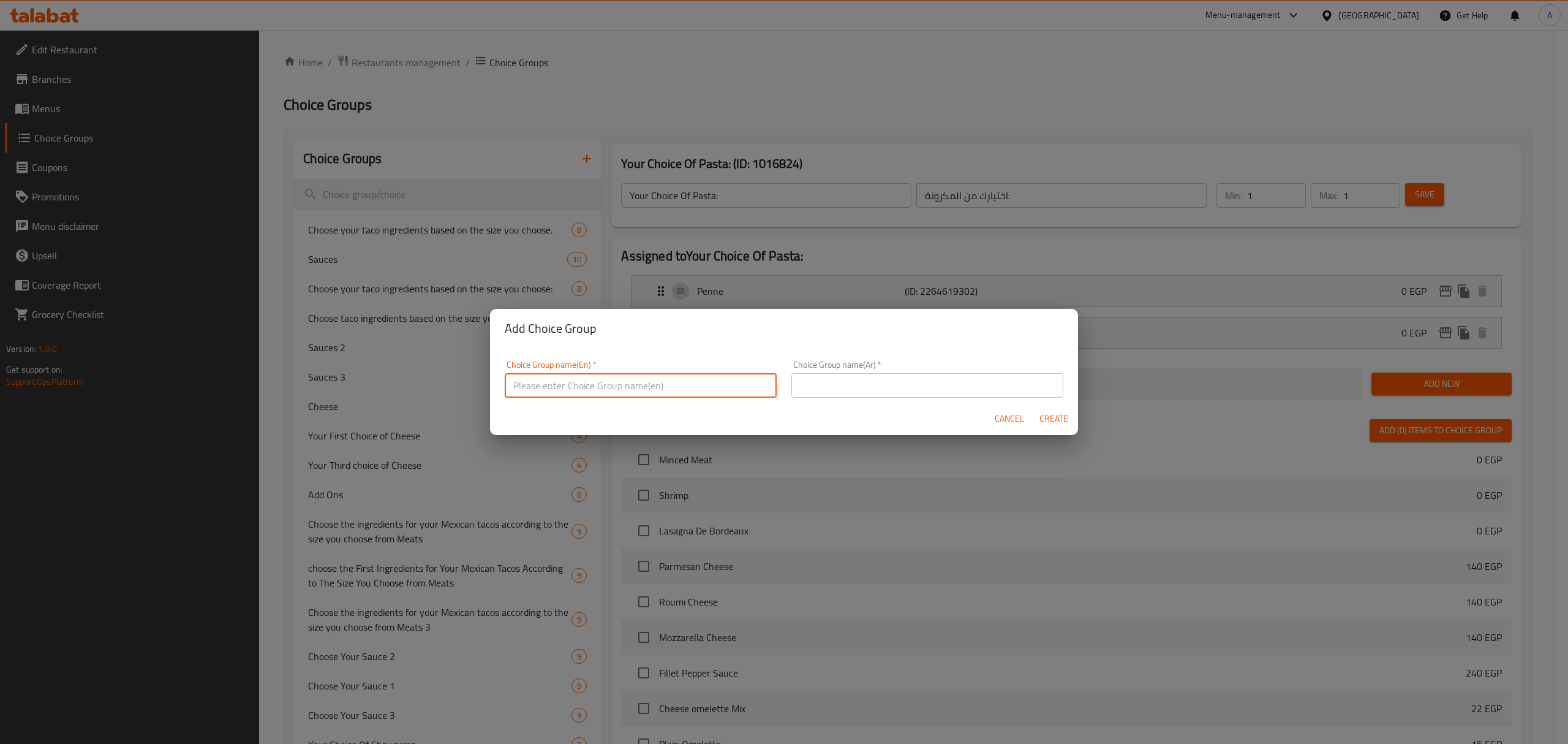
click at [532, 378] on input "text" at bounding box center [640, 386] width 272 height 24
click at [581, 388] on input "Spaghetti Or Penne" at bounding box center [640, 386] width 272 height 24
type input "Spaghetti Or Penne"
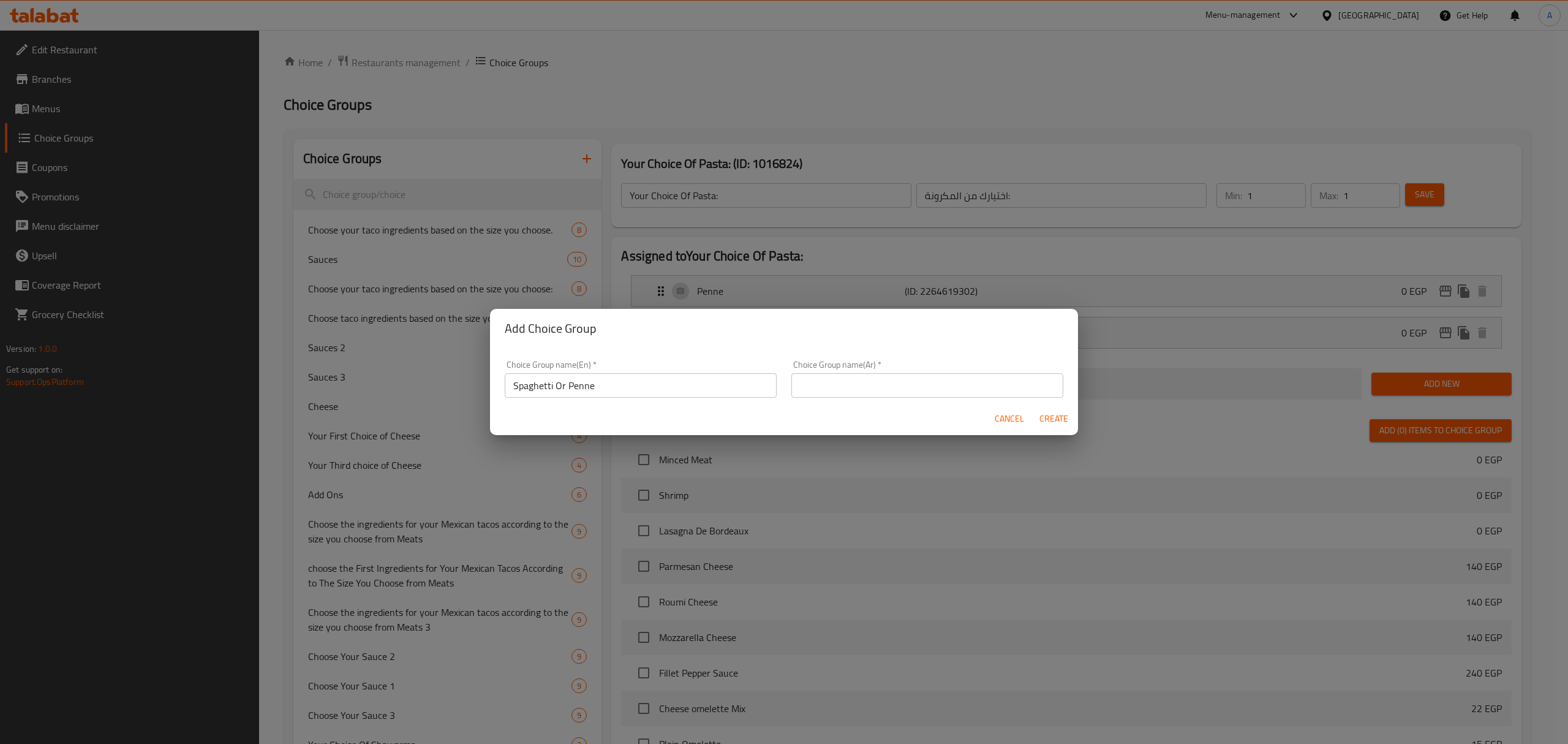
click at [912, 379] on input "text" at bounding box center [927, 386] width 272 height 24
type input "إسباجيتي أو بنا"
click at [1053, 417] on span "Create" at bounding box center [1053, 419] width 30 height 16
type input "Spaghetti Or Penne"
type input "إسباجيتي أو بنا"
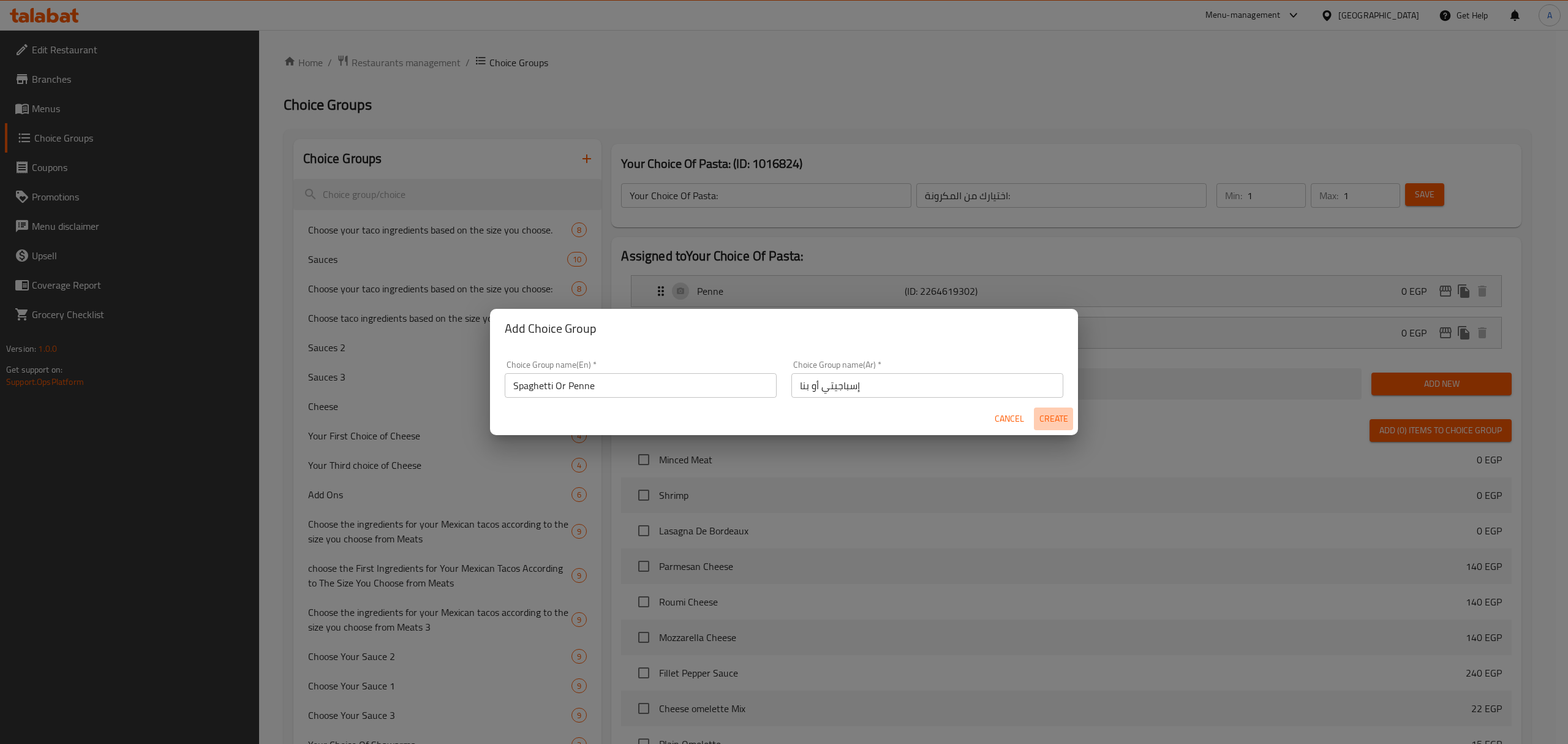
type input "0"
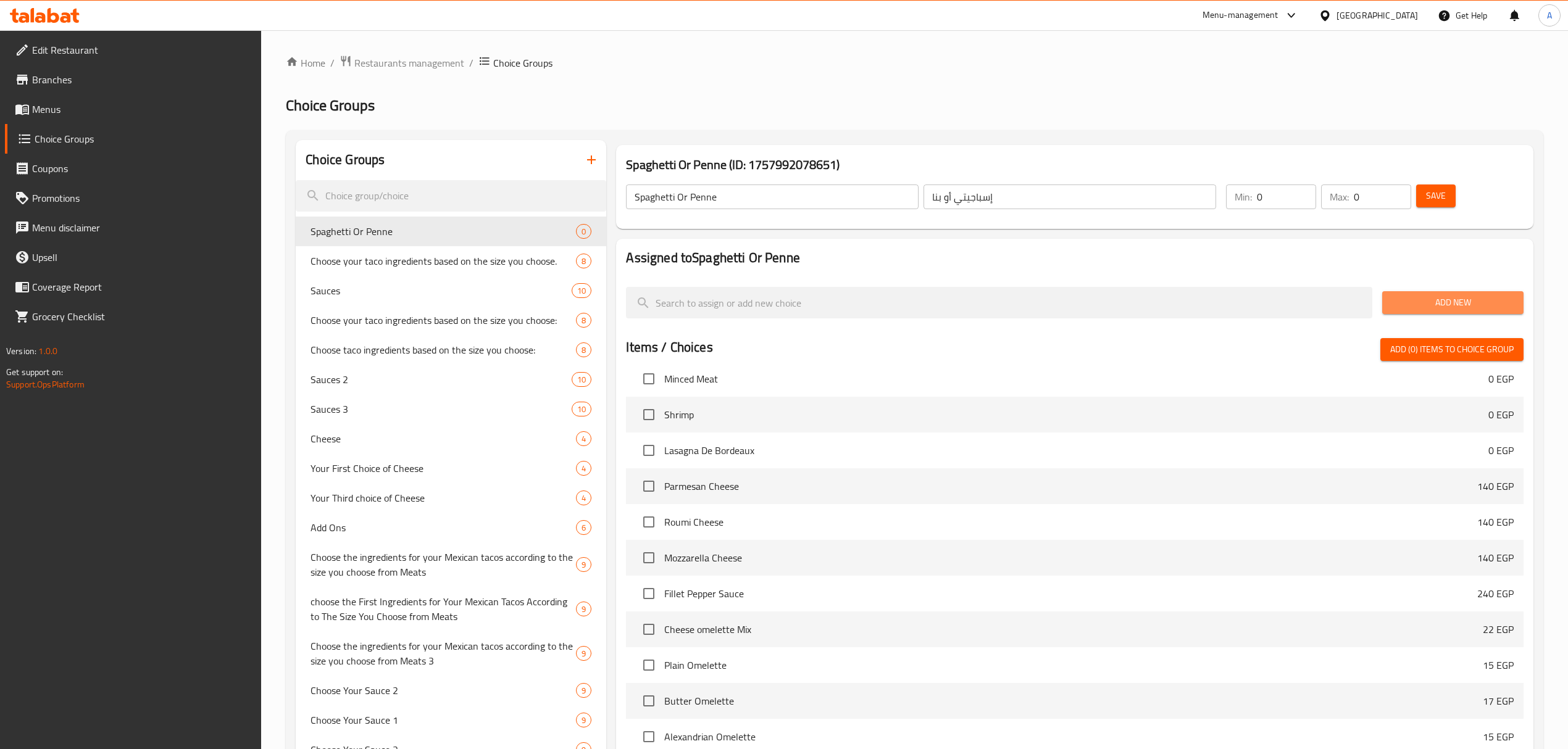
click at [1422, 299] on span "Add New" at bounding box center [1452, 302] width 122 height 16
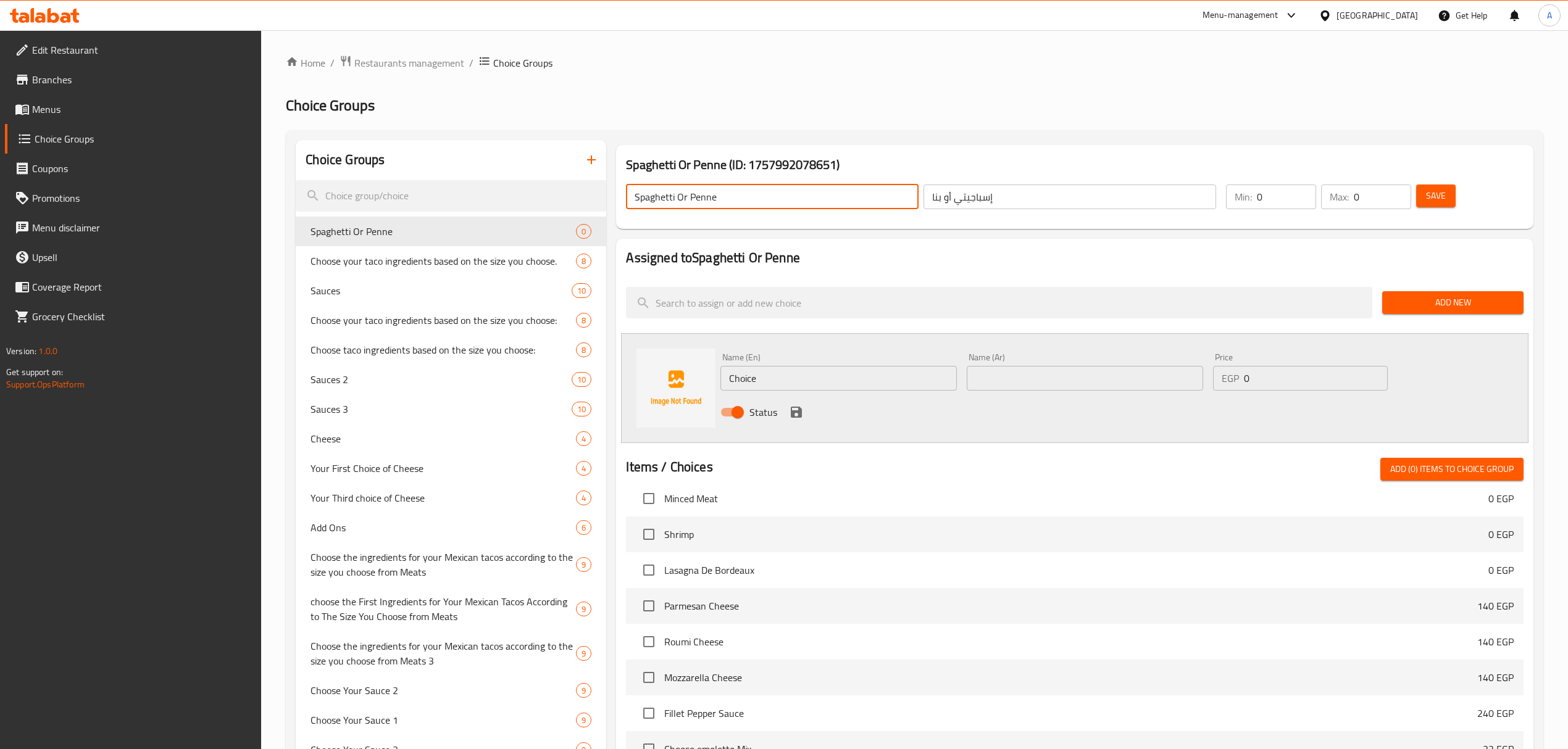
click at [652, 198] on input "Spaghetti Or Penne" at bounding box center [772, 196] width 292 height 24
click at [774, 371] on input "Choice" at bounding box center [838, 378] width 237 height 24
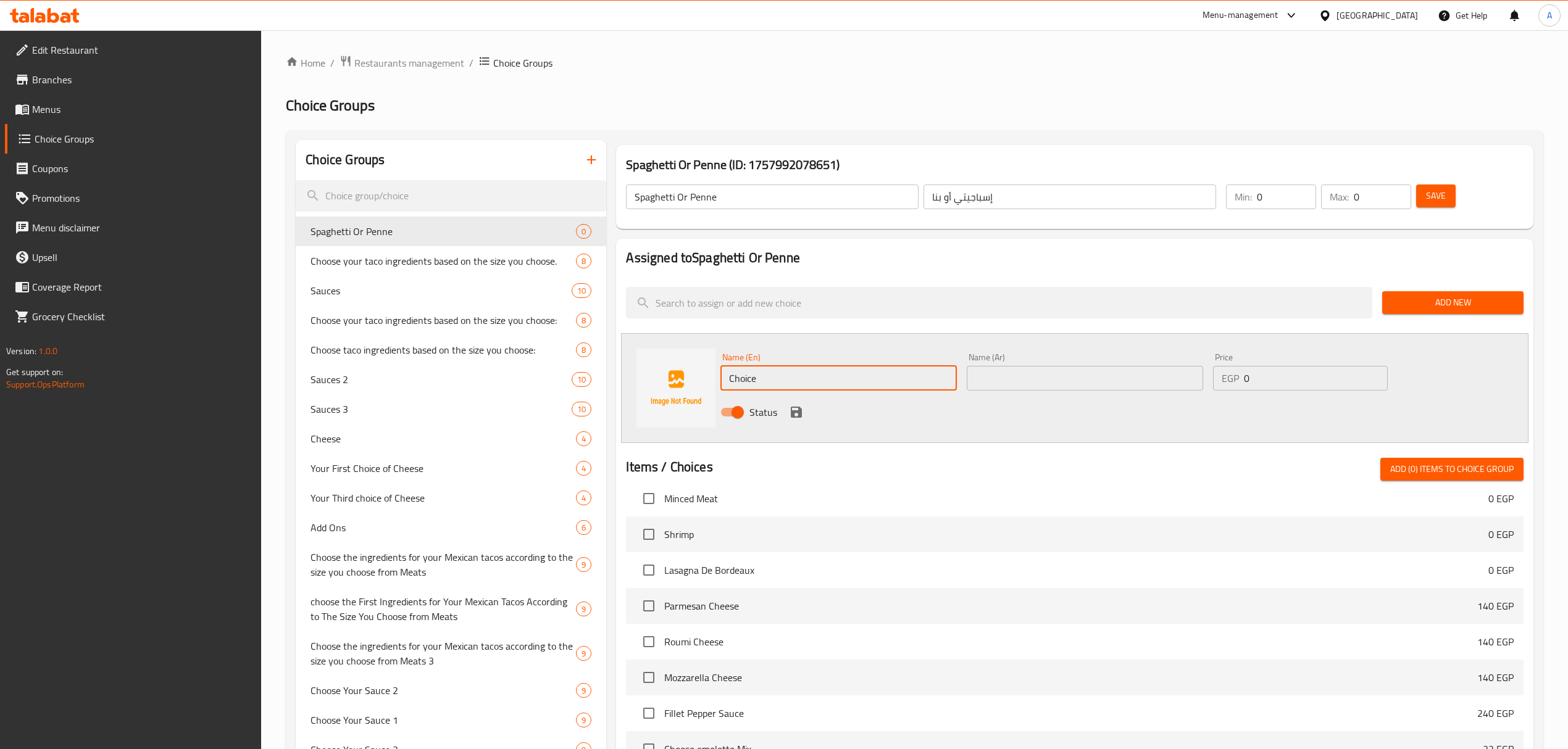
click at [774, 371] on input "Choice" at bounding box center [838, 378] width 237 height 24
paste input "Spaghetti"
type input "Spaghetti"
click at [981, 190] on input "إسباجيتي أو بنا" at bounding box center [1070, 196] width 292 height 24
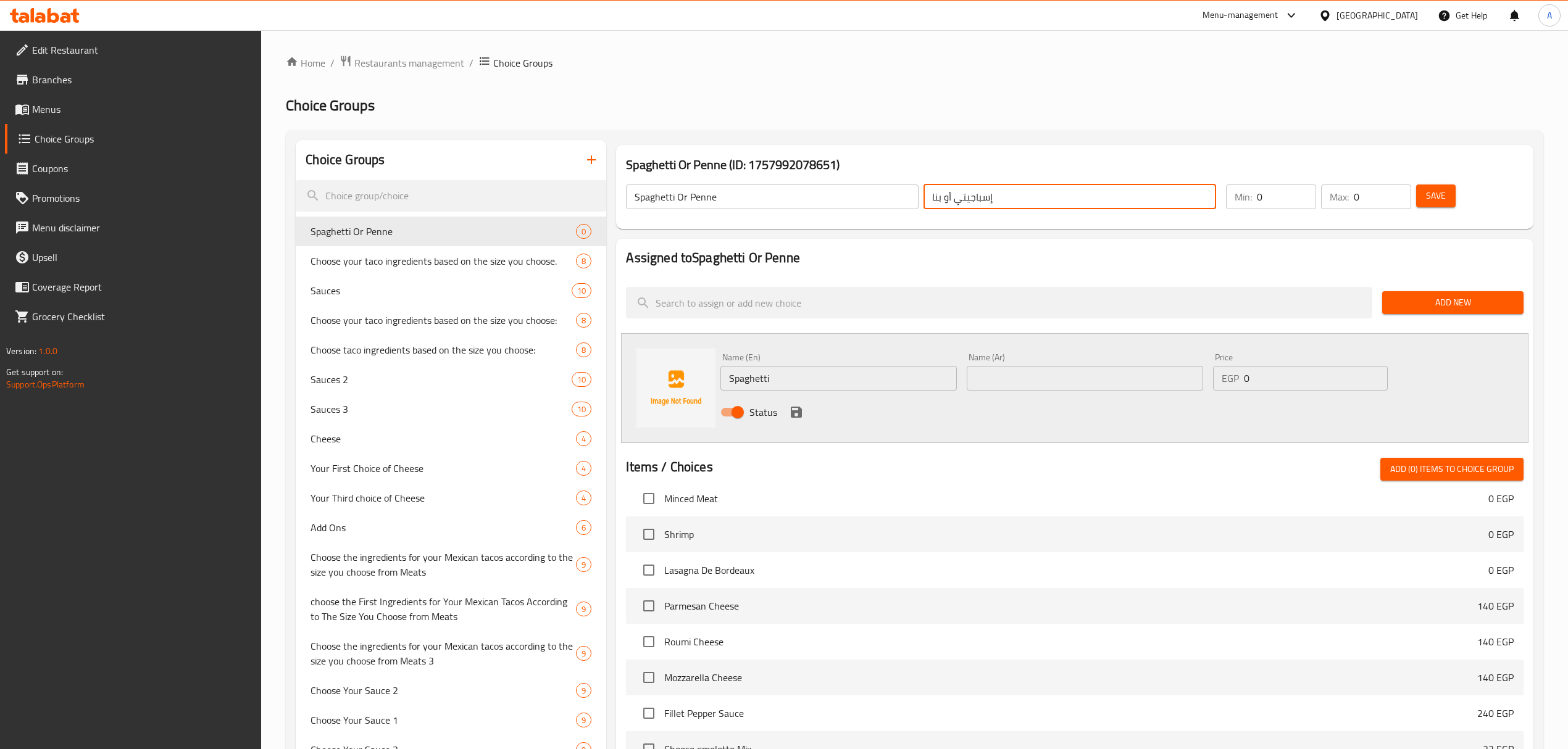
click at [981, 190] on input "إسباجيتي أو بنا" at bounding box center [1070, 196] width 292 height 24
click at [983, 196] on input "إسباجيتي أو بنا" at bounding box center [1070, 196] width 292 height 24
click at [1010, 383] on input "text" at bounding box center [1085, 378] width 237 height 24
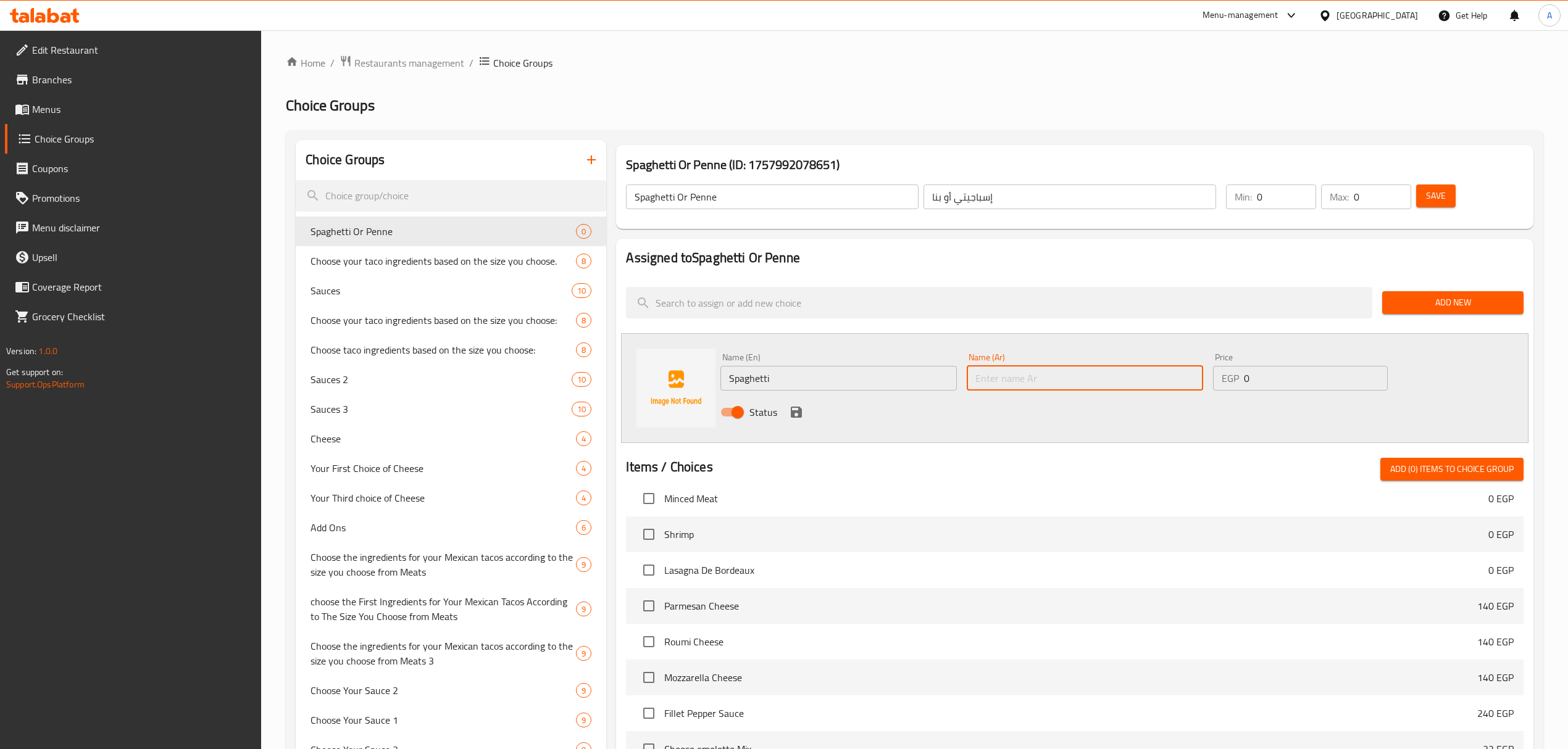
paste input "إسباجيتي"
type input "إسباجيتي"
click at [795, 411] on icon "save" at bounding box center [796, 412] width 11 height 11
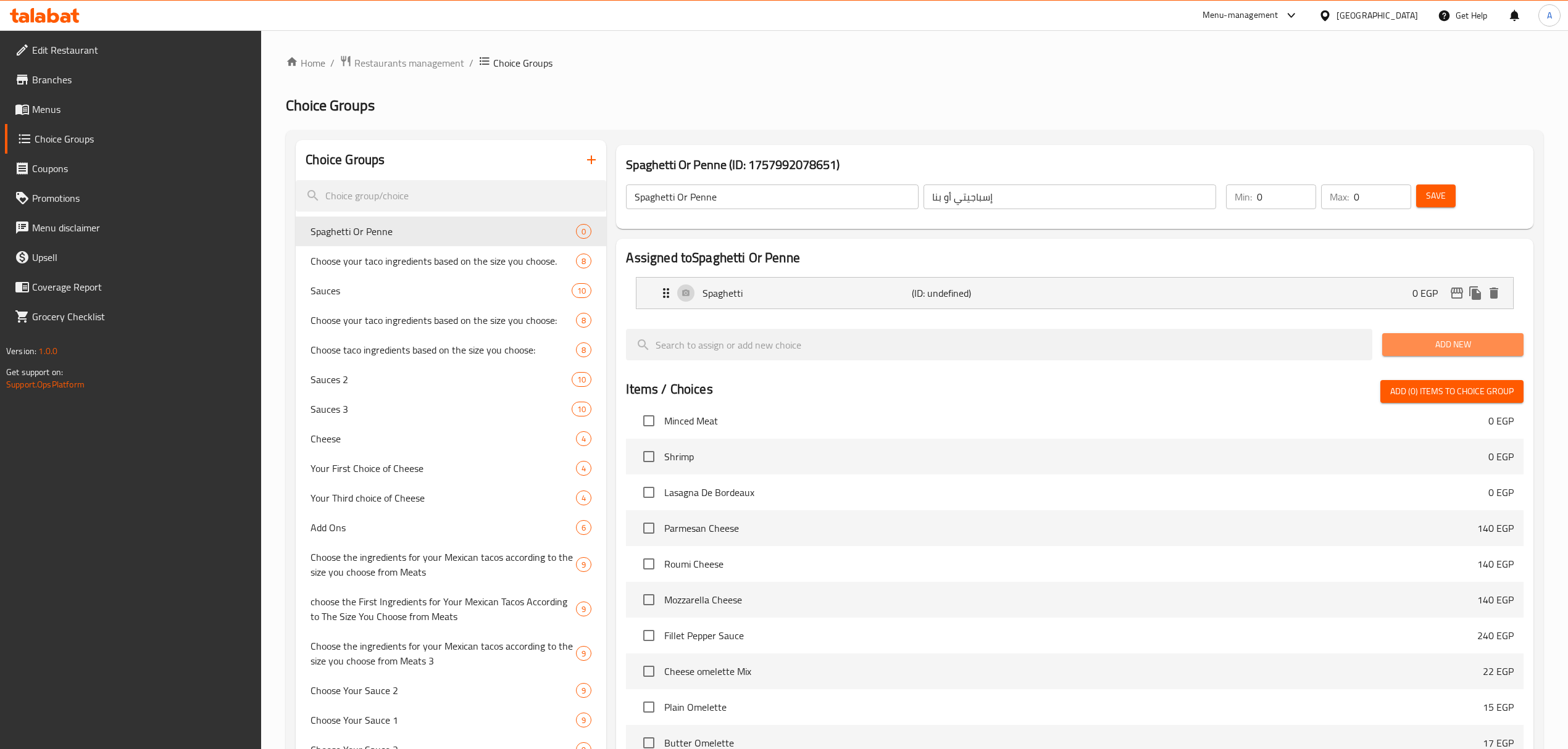
click at [1417, 342] on span "Add New" at bounding box center [1452, 345] width 122 height 16
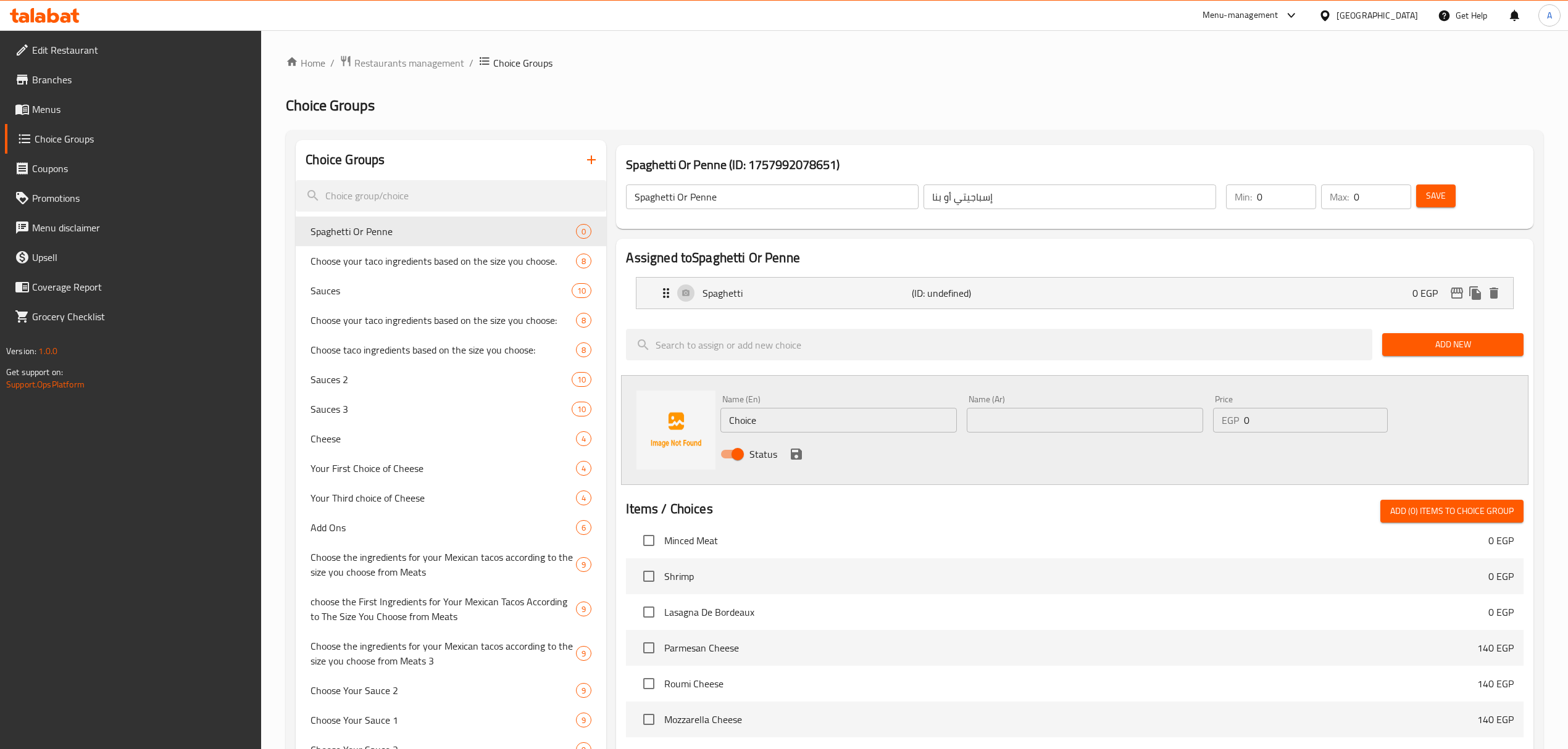
click at [707, 200] on input "Spaghetti Or Penne" at bounding box center [772, 196] width 292 height 24
click at [758, 419] on input "Choice" at bounding box center [838, 420] width 237 height 24
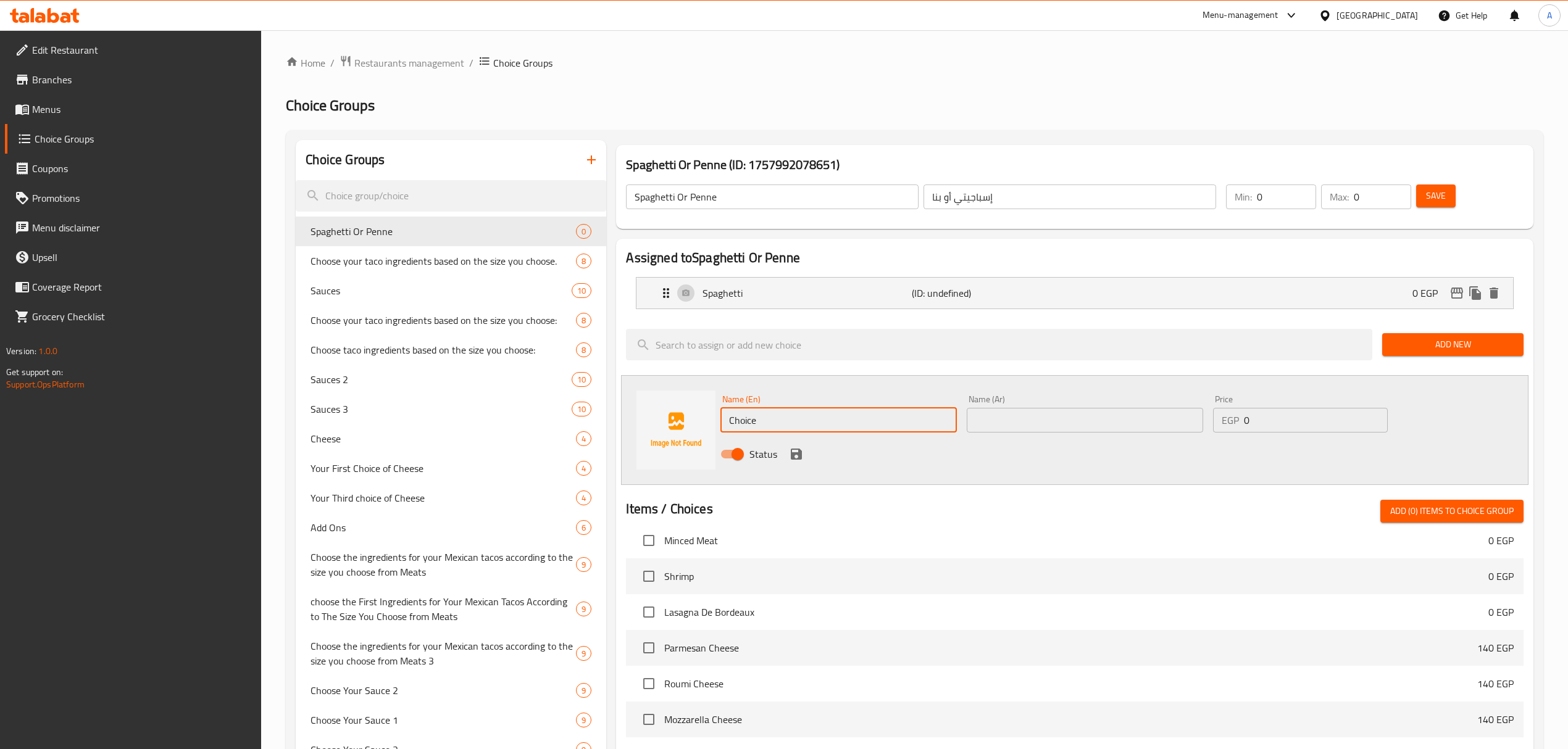
paste input "Penn"
type input "Penne"
click at [936, 197] on input "إسباجيتي أو بنا" at bounding box center [1070, 196] width 292 height 24
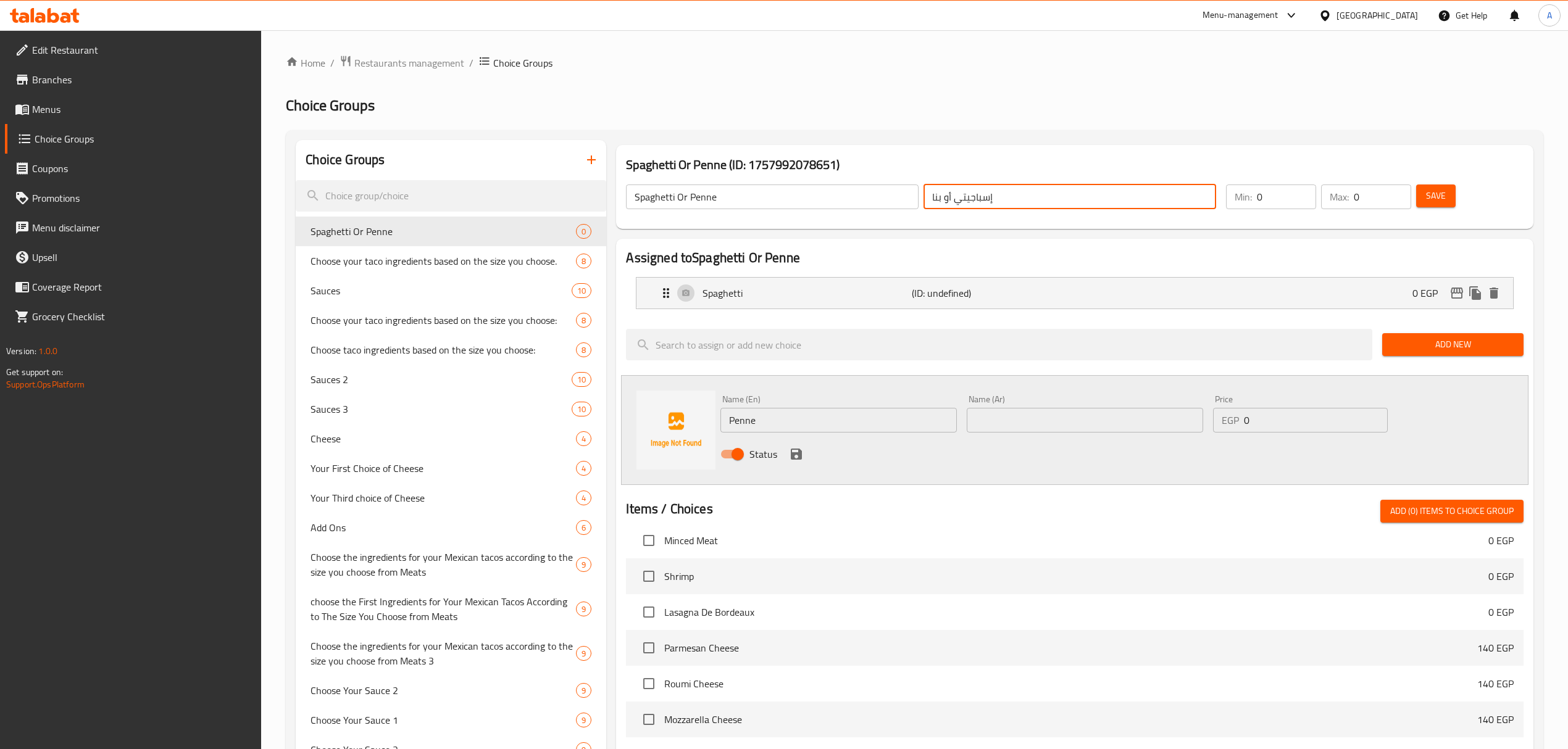
click at [936, 197] on input "إسباجيتي أو بنا" at bounding box center [1070, 196] width 292 height 24
click at [934, 196] on input "إسباجيتي أو بنا" at bounding box center [1070, 196] width 292 height 24
paste input "بنا"
click at [1016, 423] on input "بنا" at bounding box center [1085, 420] width 237 height 24
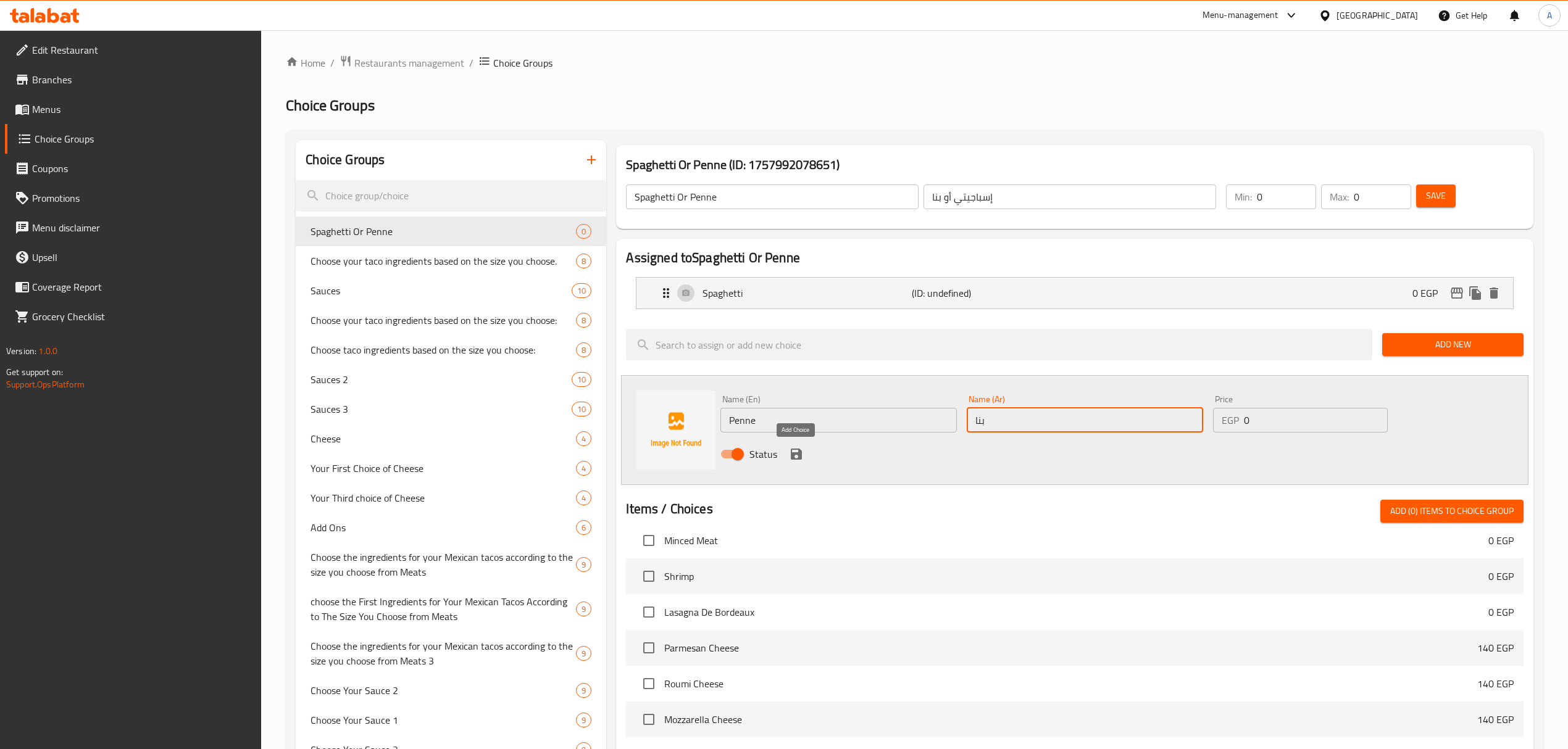
type input "بنا"
click at [798, 451] on icon "save" at bounding box center [796, 454] width 11 height 11
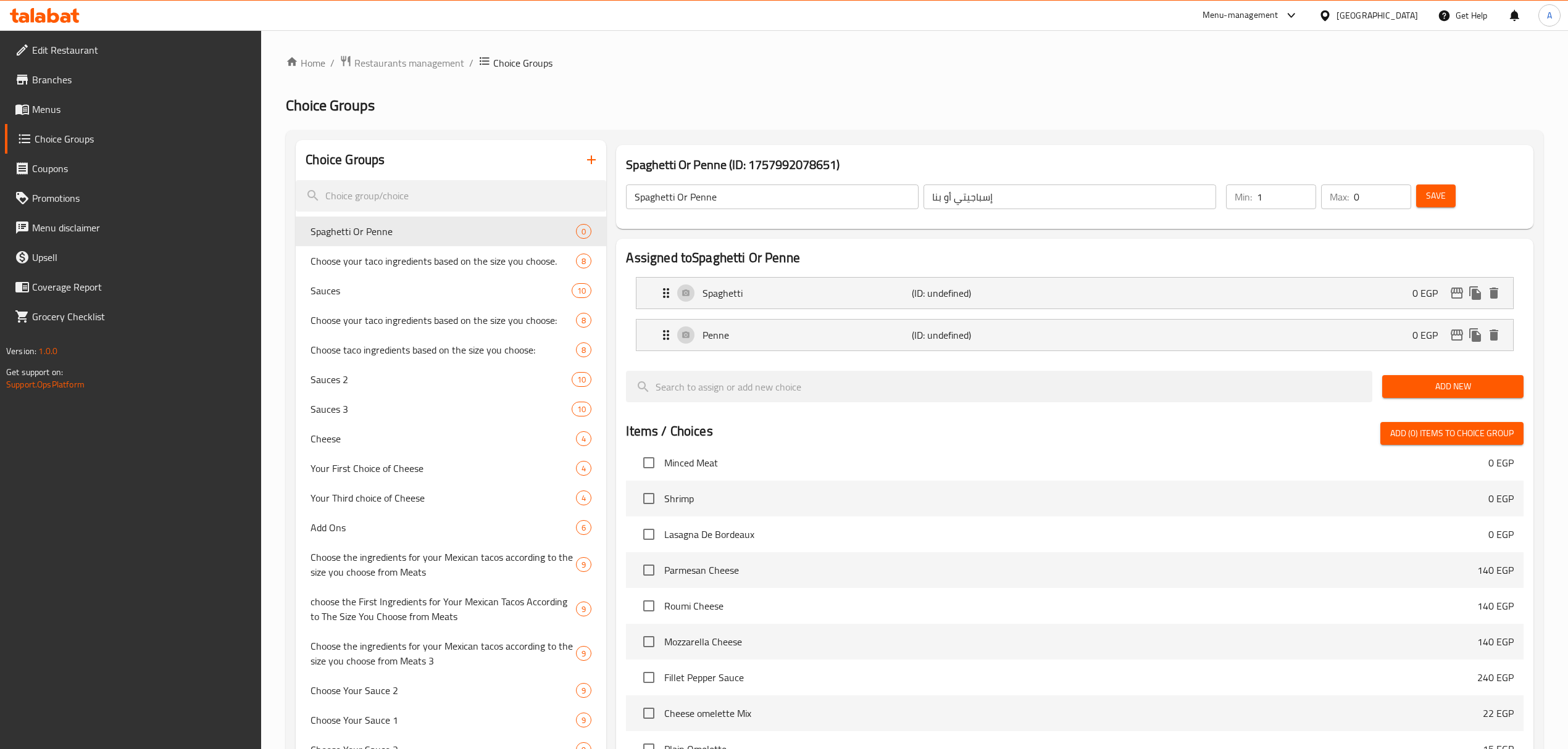
type input "1"
click at [1300, 188] on input "1" at bounding box center [1286, 196] width 59 height 24
type input "1"
click at [1396, 192] on input "1" at bounding box center [1382, 196] width 57 height 24
click at [1421, 201] on button "Save" at bounding box center [1435, 196] width 39 height 23
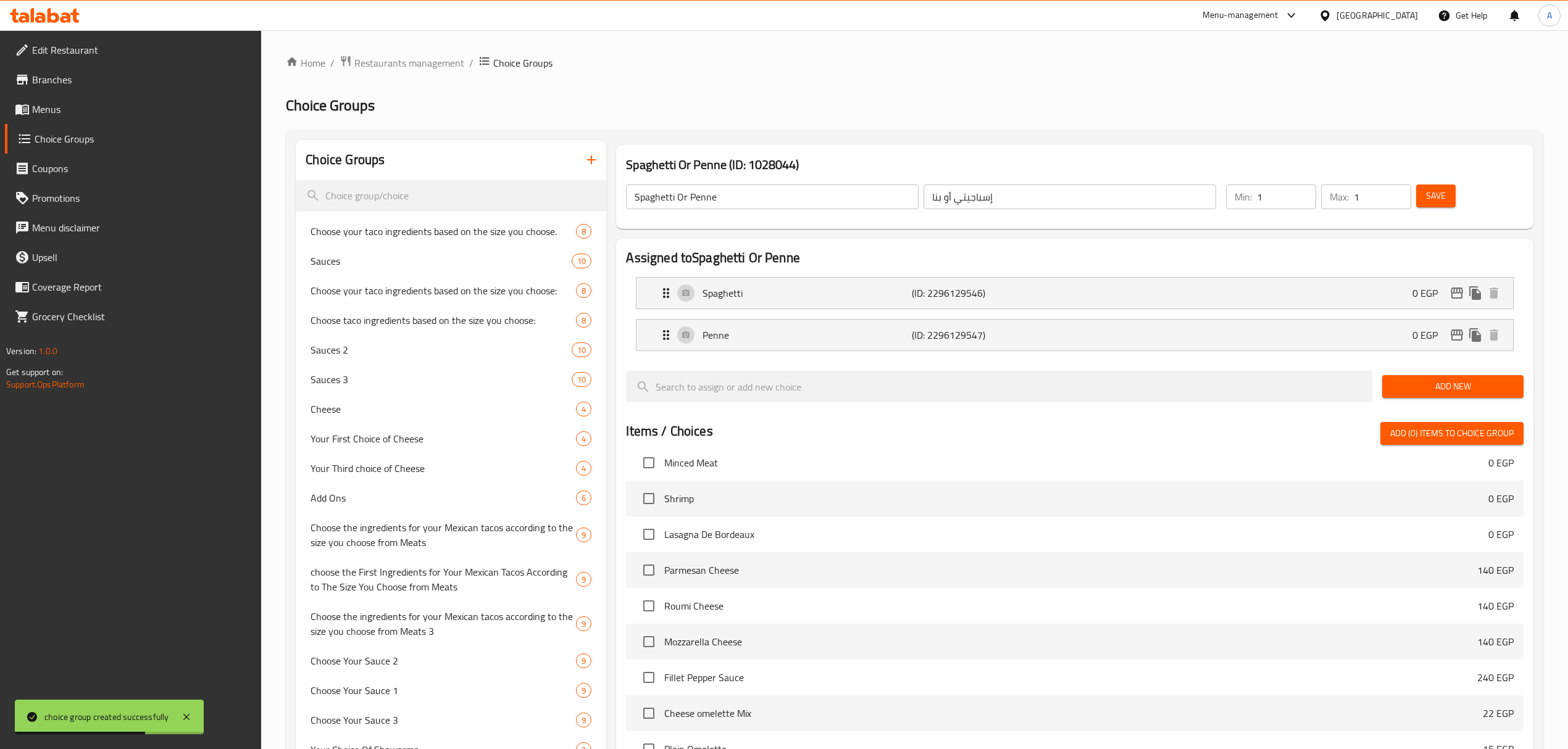
click at [587, 162] on icon "button" at bounding box center [592, 160] width 15 height 15
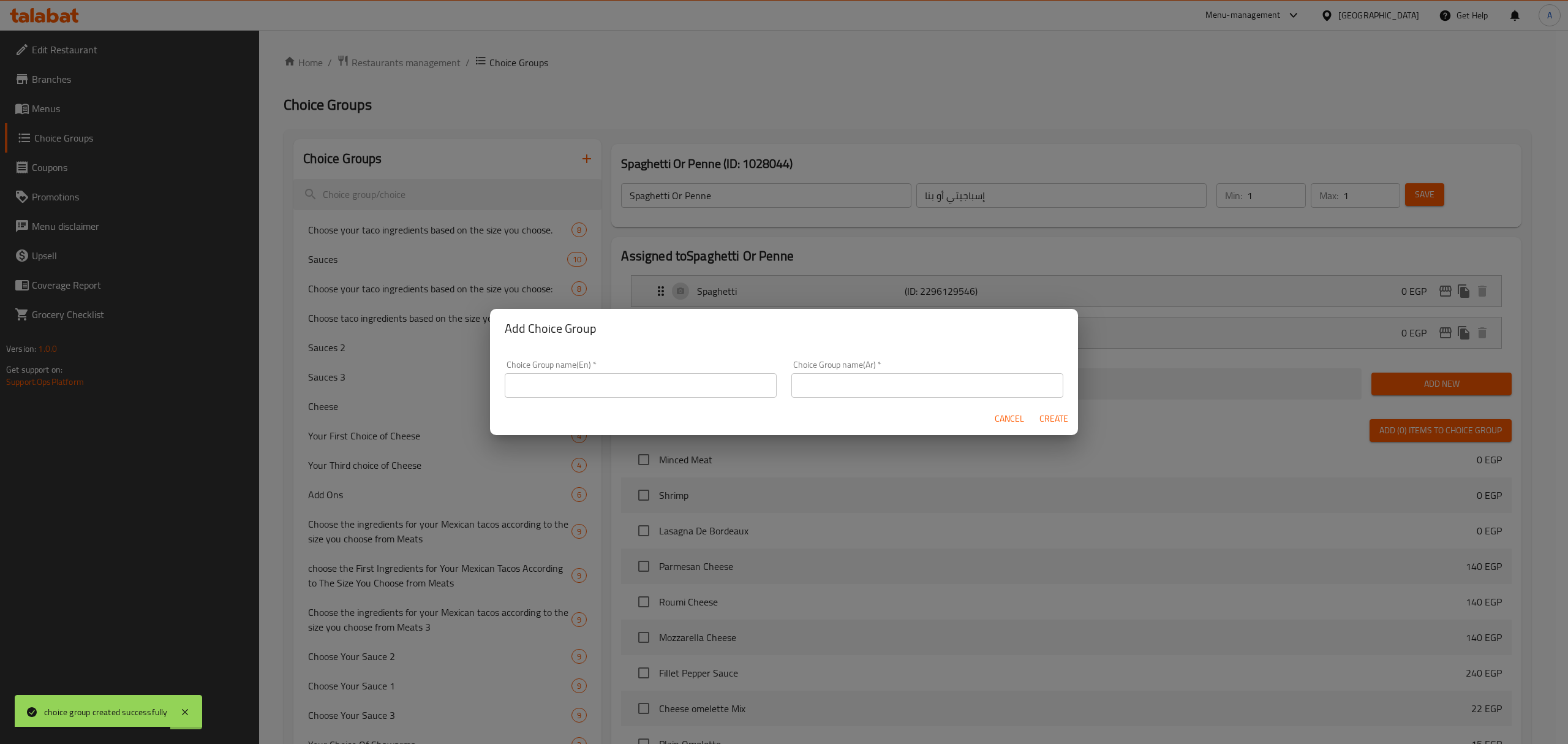
click at [584, 388] on input "text" at bounding box center [640, 386] width 272 height 24
paste input "smoked turkey bacon or beef bacon"
click at [619, 388] on input "smoked turkey bacon or beef bacon" at bounding box center [640, 386] width 272 height 24
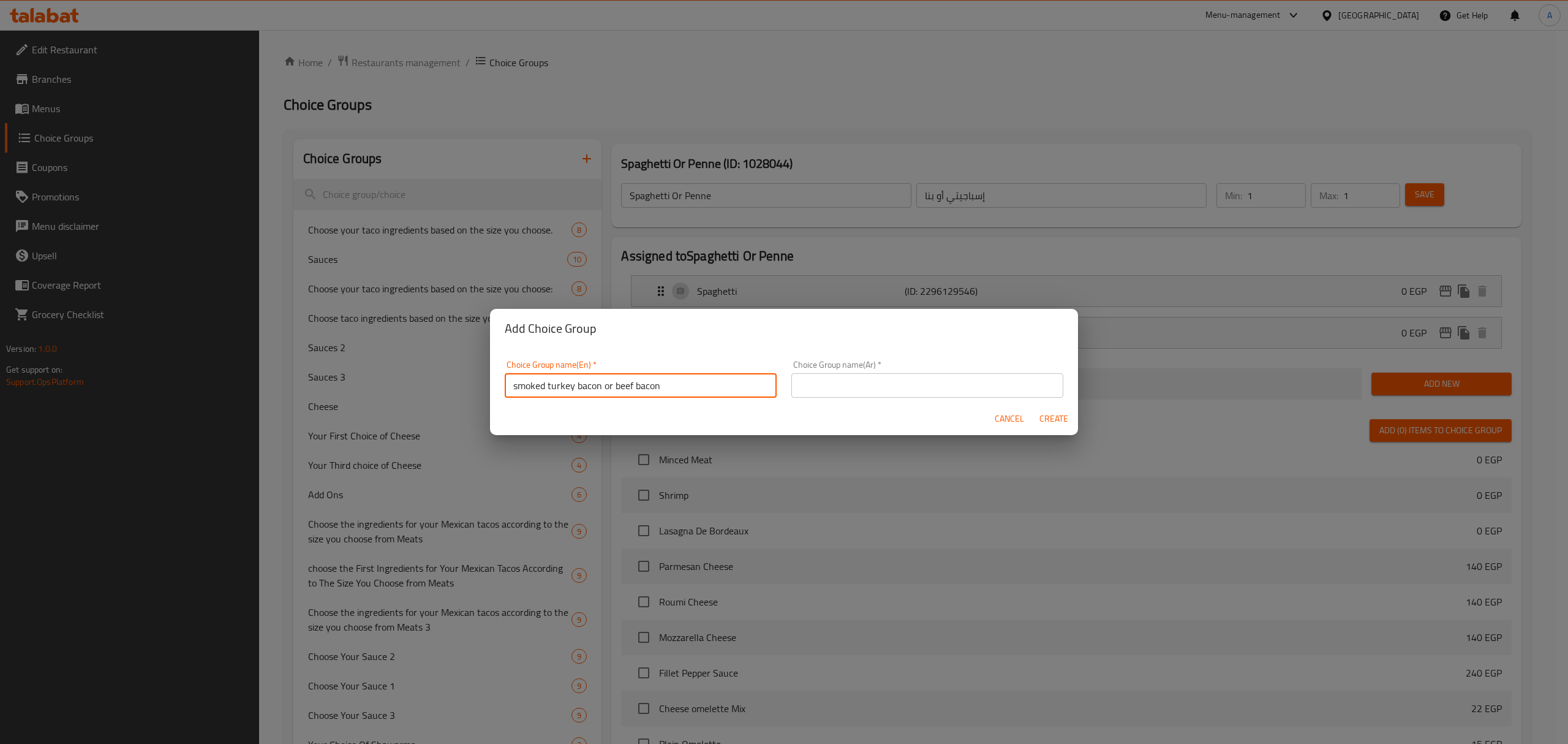
click at [619, 388] on input "smoked turkey bacon or beef bacon" at bounding box center [640, 386] width 272 height 24
type input "Smoked Turkey Bacon or Beef Bacon"
click at [860, 383] on input "text" at bounding box center [927, 386] width 272 height 24
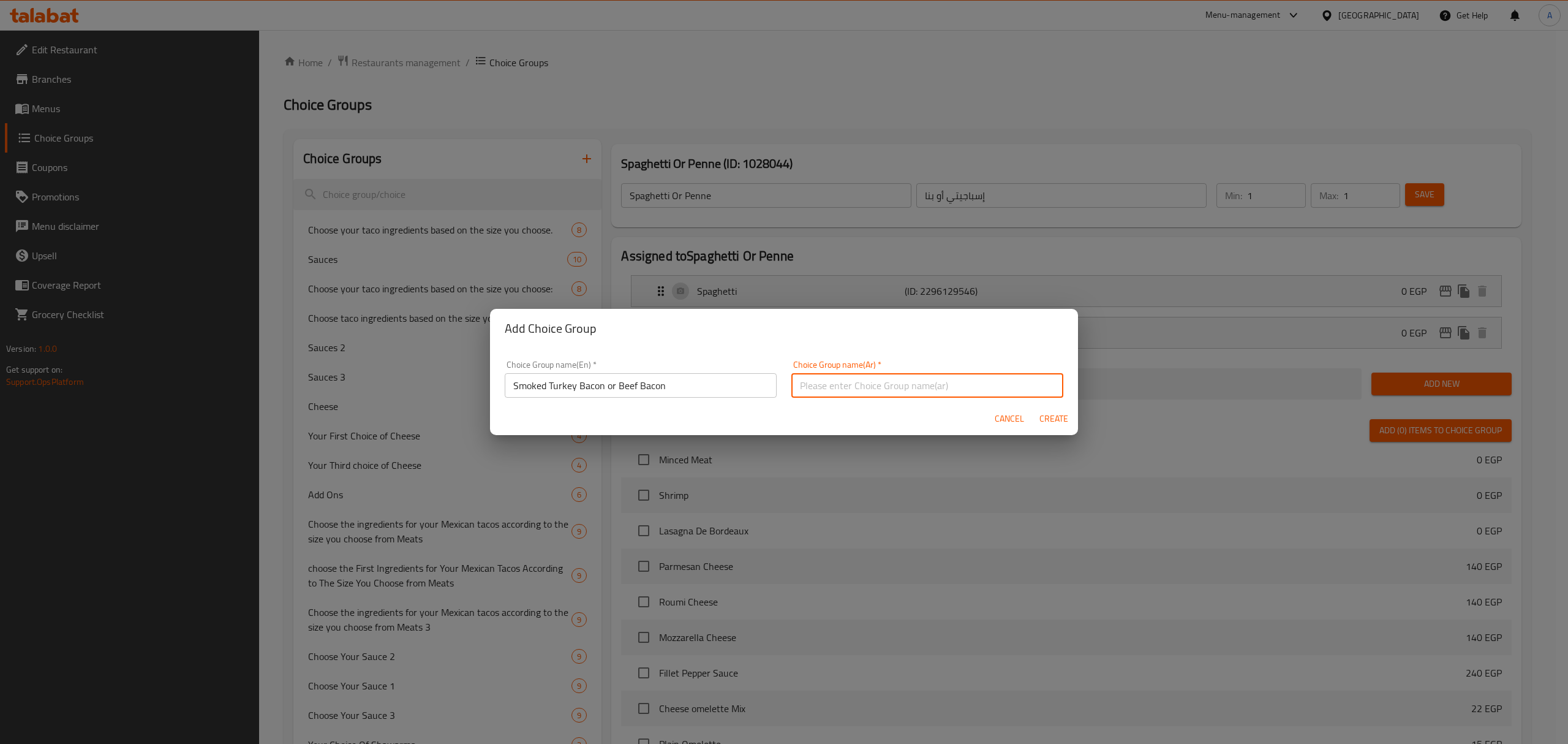
paste input "يكون تركى مدخن أو لحم مقدد"
click at [912, 388] on input "يكون تركى مدخن أو لحم مقدد" at bounding box center [927, 386] width 272 height 24
type input "بيكون تركى مدخن أو لحم مقدد"
click at [1046, 415] on span "Create" at bounding box center [1053, 419] width 30 height 16
type input "Smoked Turkey Bacon or Beef Bacon"
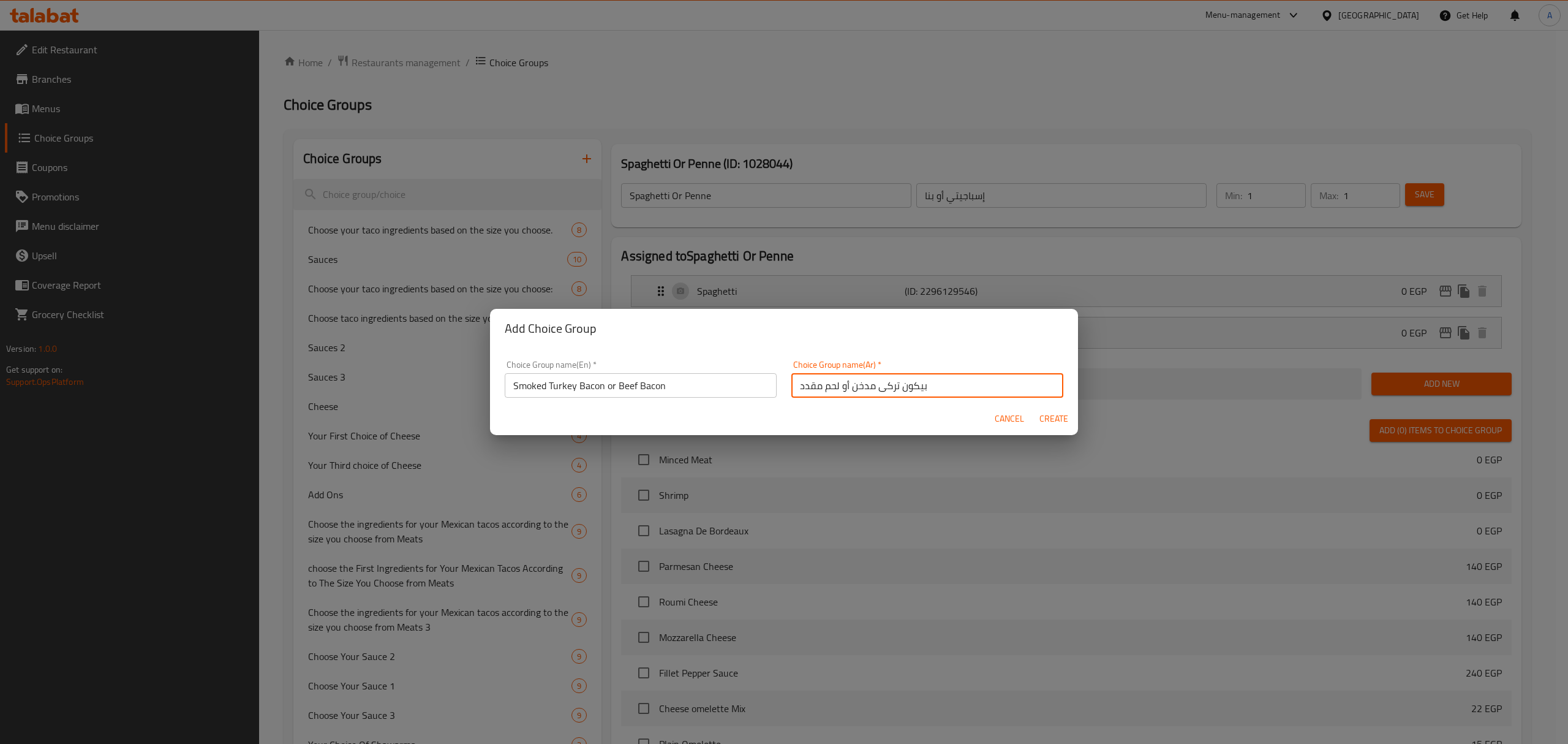
type input "بيكون تركى مدخن أو لحم مقدد"
type input "0"
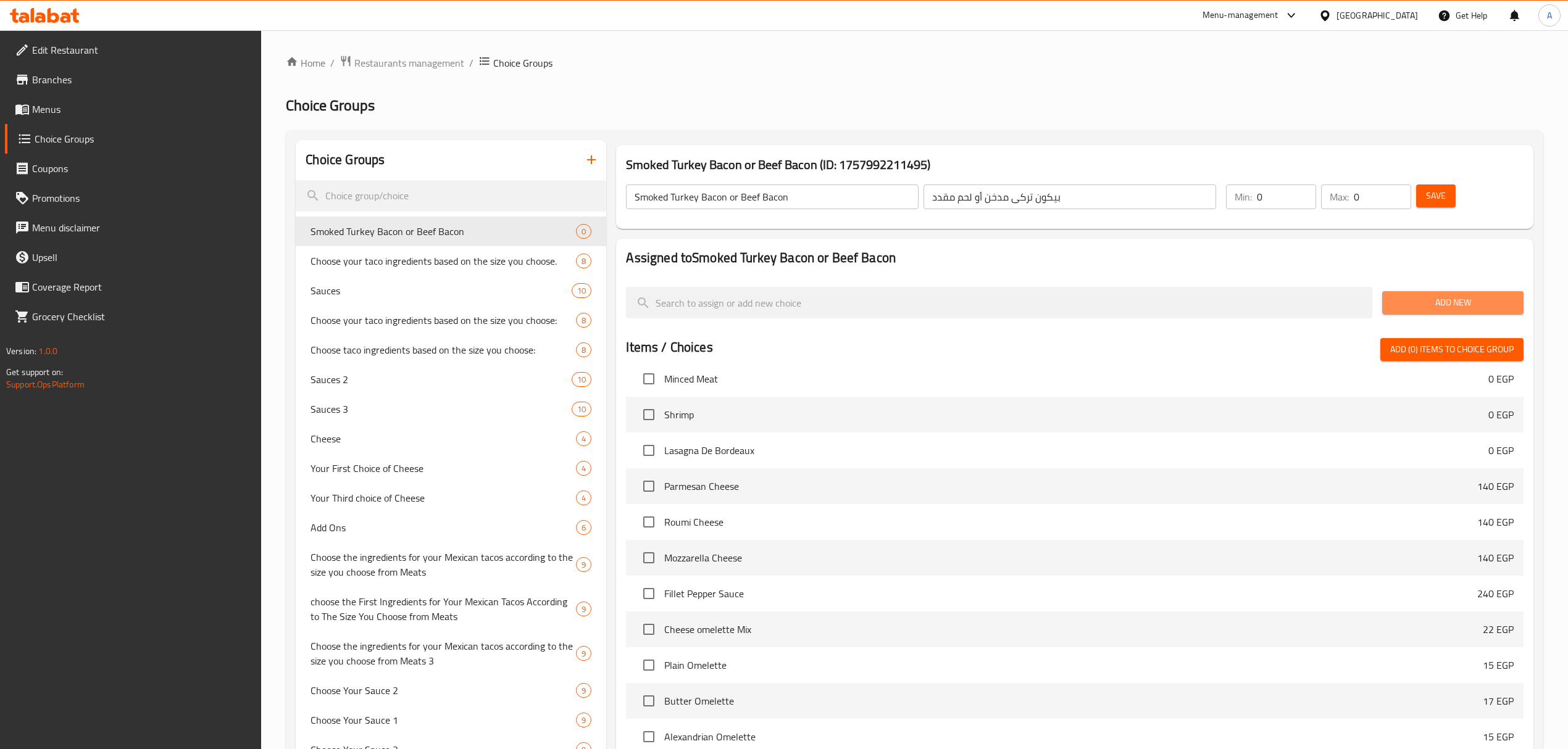
click at [1439, 310] on span "Add New" at bounding box center [1452, 302] width 122 height 16
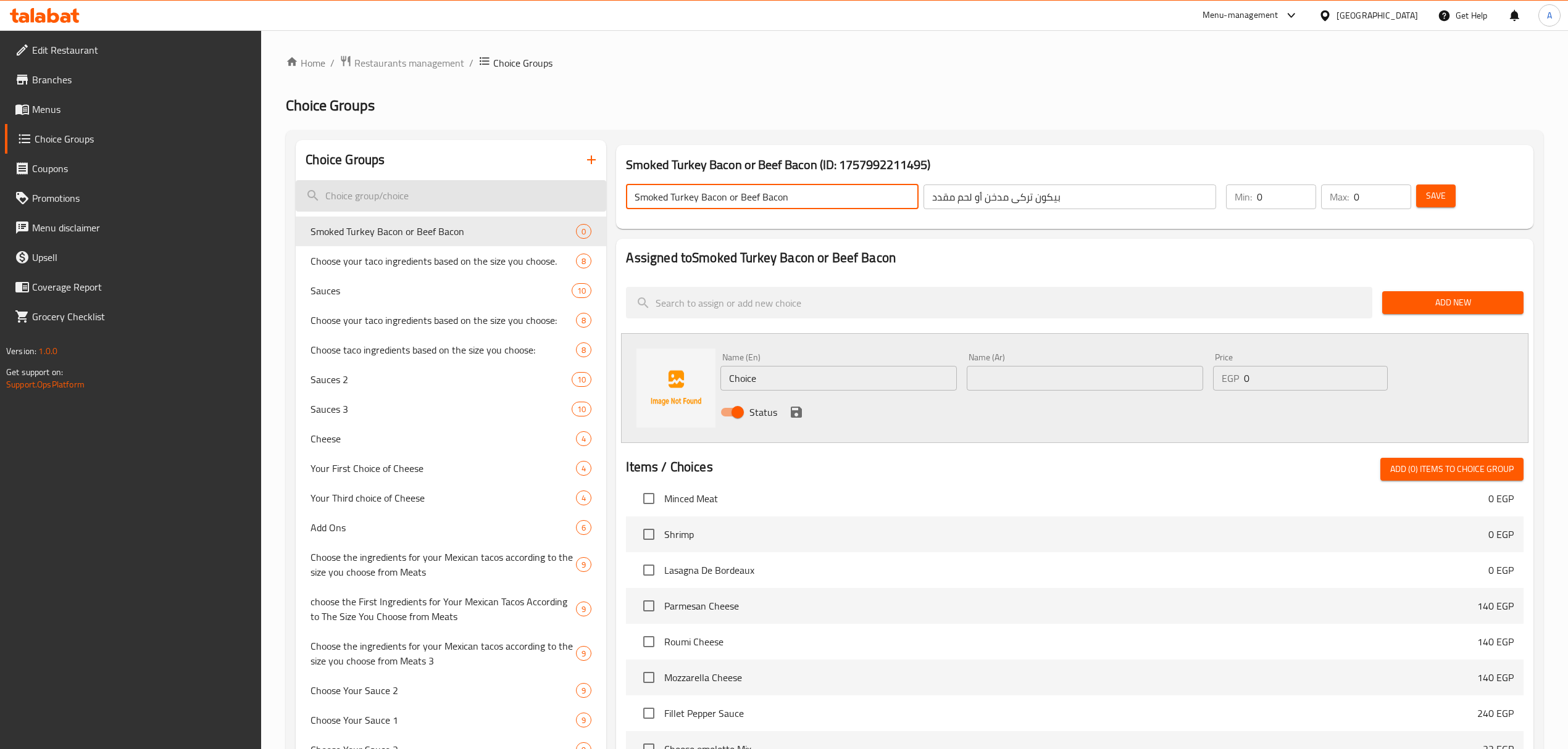
drag, startPoint x: 724, startPoint y: 197, endPoint x: 603, endPoint y: 205, distance: 121.3
click at [603, 205] on div "Choice Groups Smoked Turkey Bacon or Beef Bacon 0 Choose your taco ingredients …" at bounding box center [917, 758] width 1242 height 1236
click at [740, 376] on input "Choice" at bounding box center [838, 378] width 237 height 24
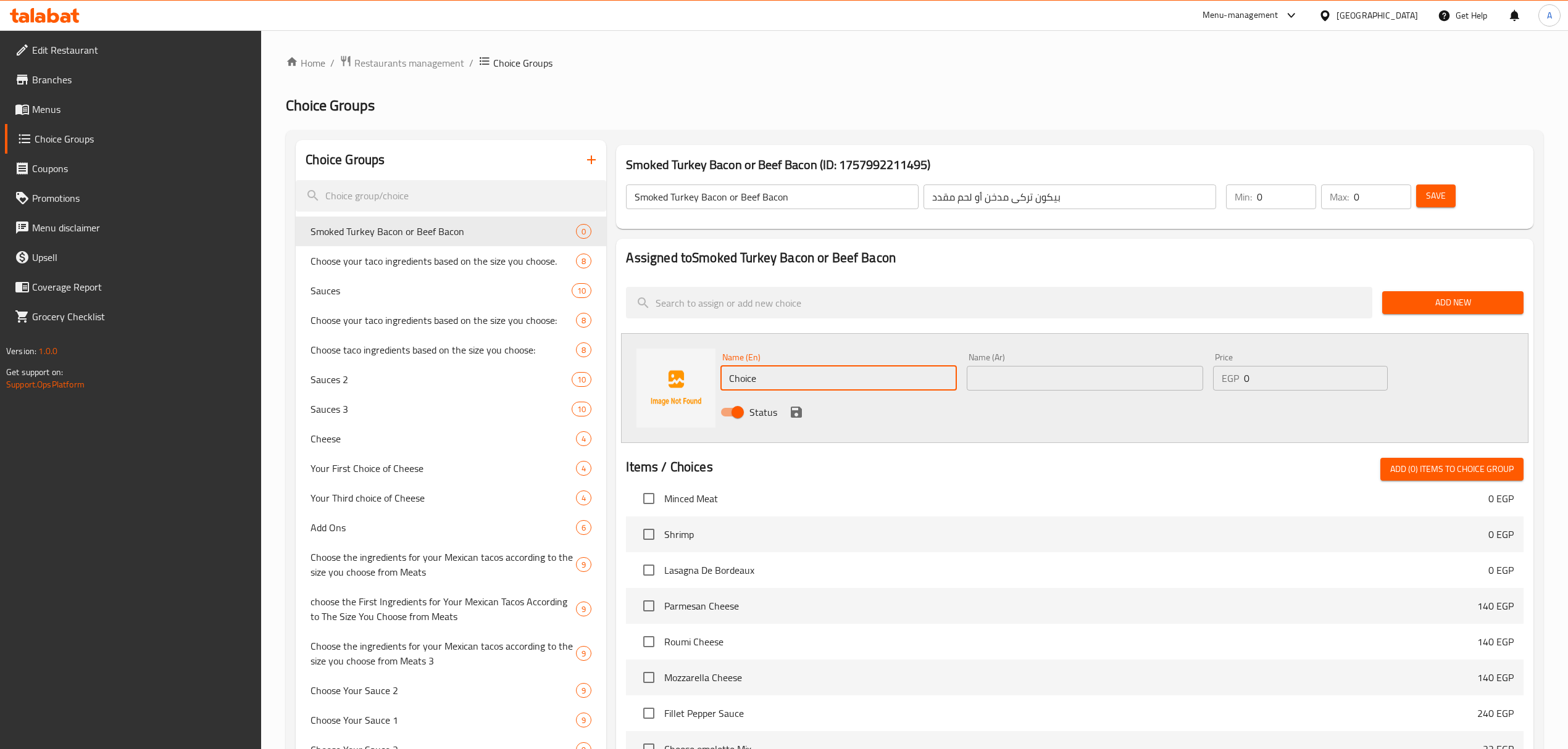
click at [740, 376] on input "Choice" at bounding box center [838, 378] width 237 height 24
paste input "Smoked Turkey Bacon"
type input "Smoked Turkey Bacon"
drag, startPoint x: 1062, startPoint y: 201, endPoint x: 985, endPoint y: 201, distance: 77.0
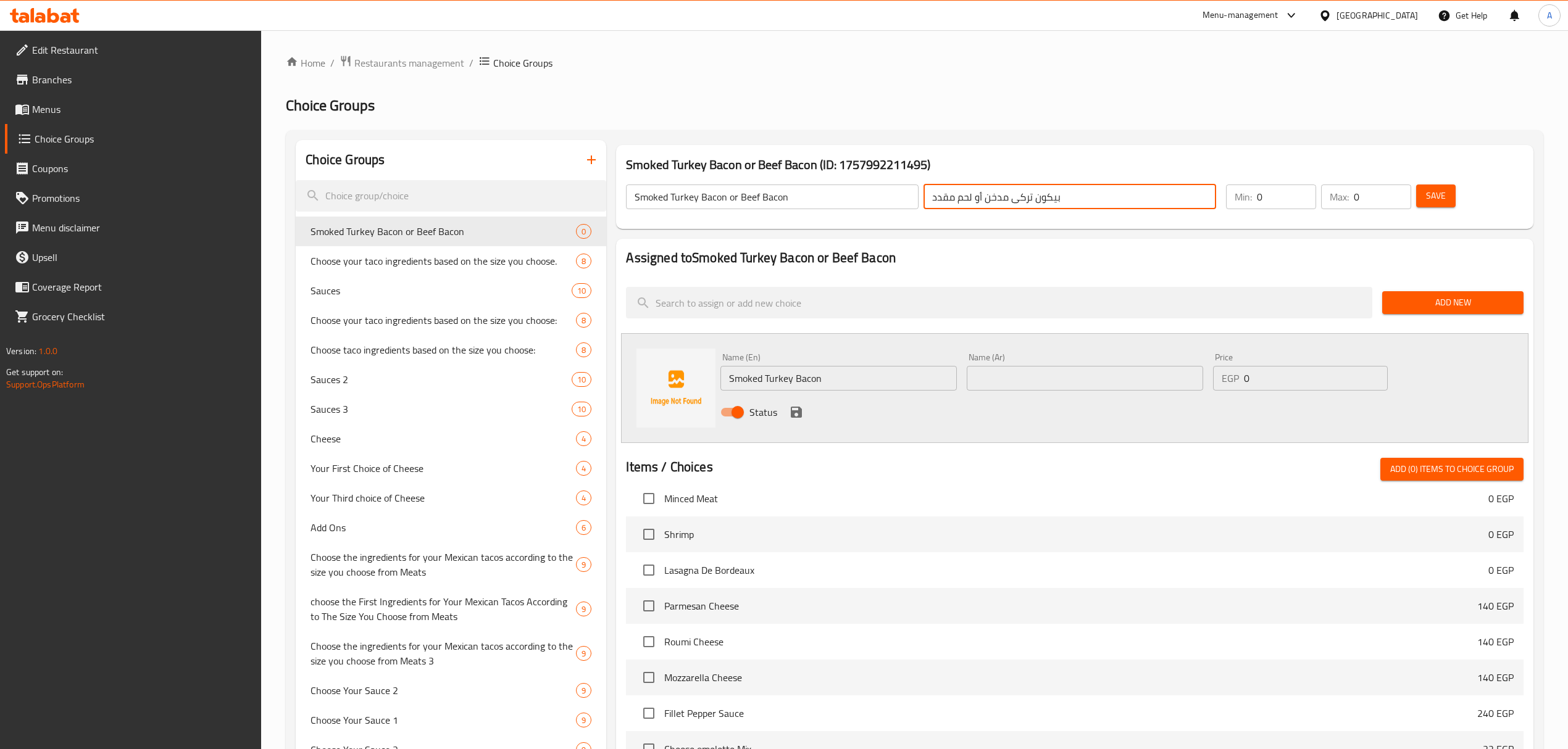
click at [985, 201] on input "بيكون تركى مدخن أو لحم مقدد" at bounding box center [1070, 196] width 292 height 24
click at [1030, 370] on input "text" at bounding box center [1085, 378] width 237 height 24
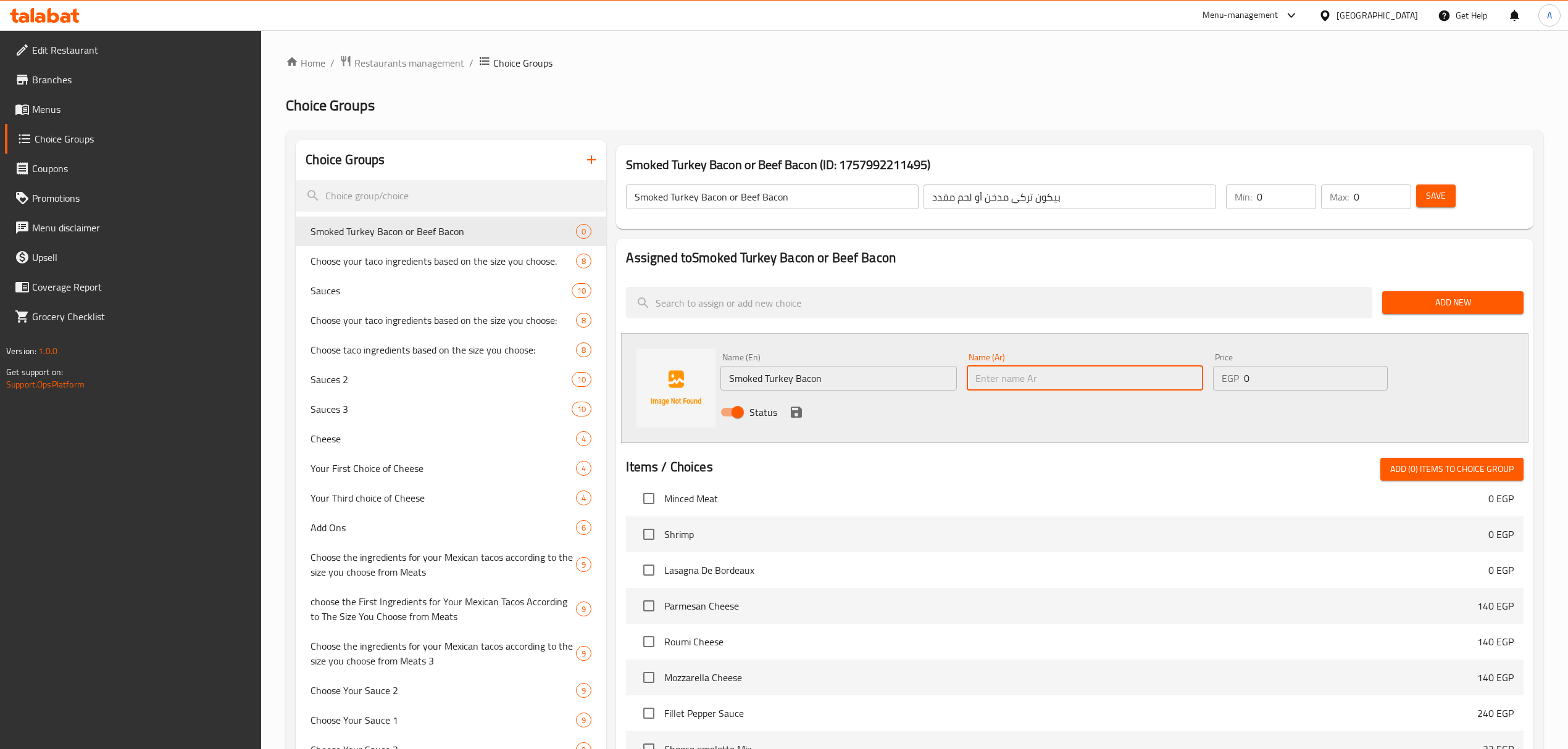
paste input "بيكون تركى مدخن"
type input "بيكون تركى مدخن"
click at [796, 411] on icon "save" at bounding box center [796, 412] width 15 height 15
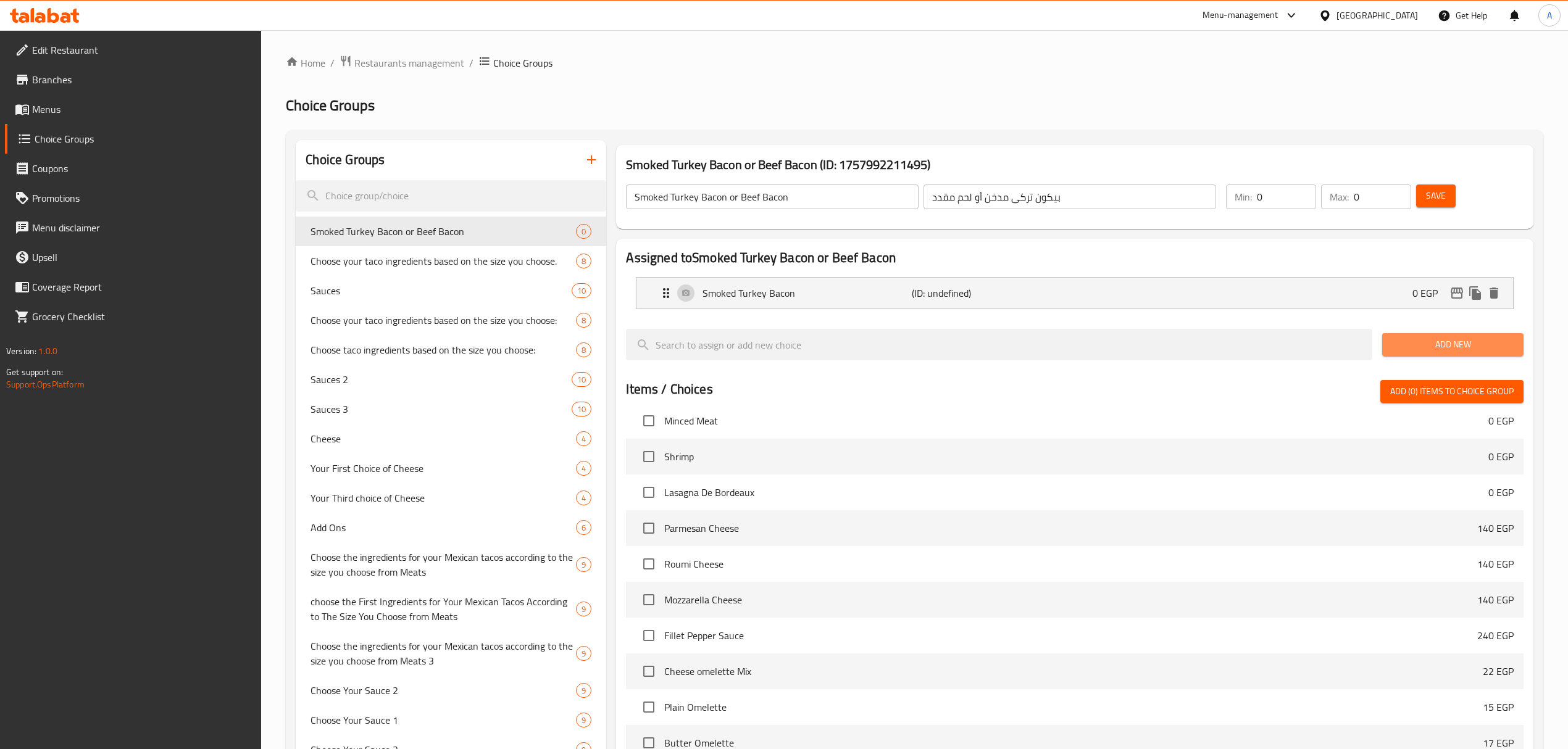
click at [1435, 341] on span "Add New" at bounding box center [1452, 345] width 122 height 16
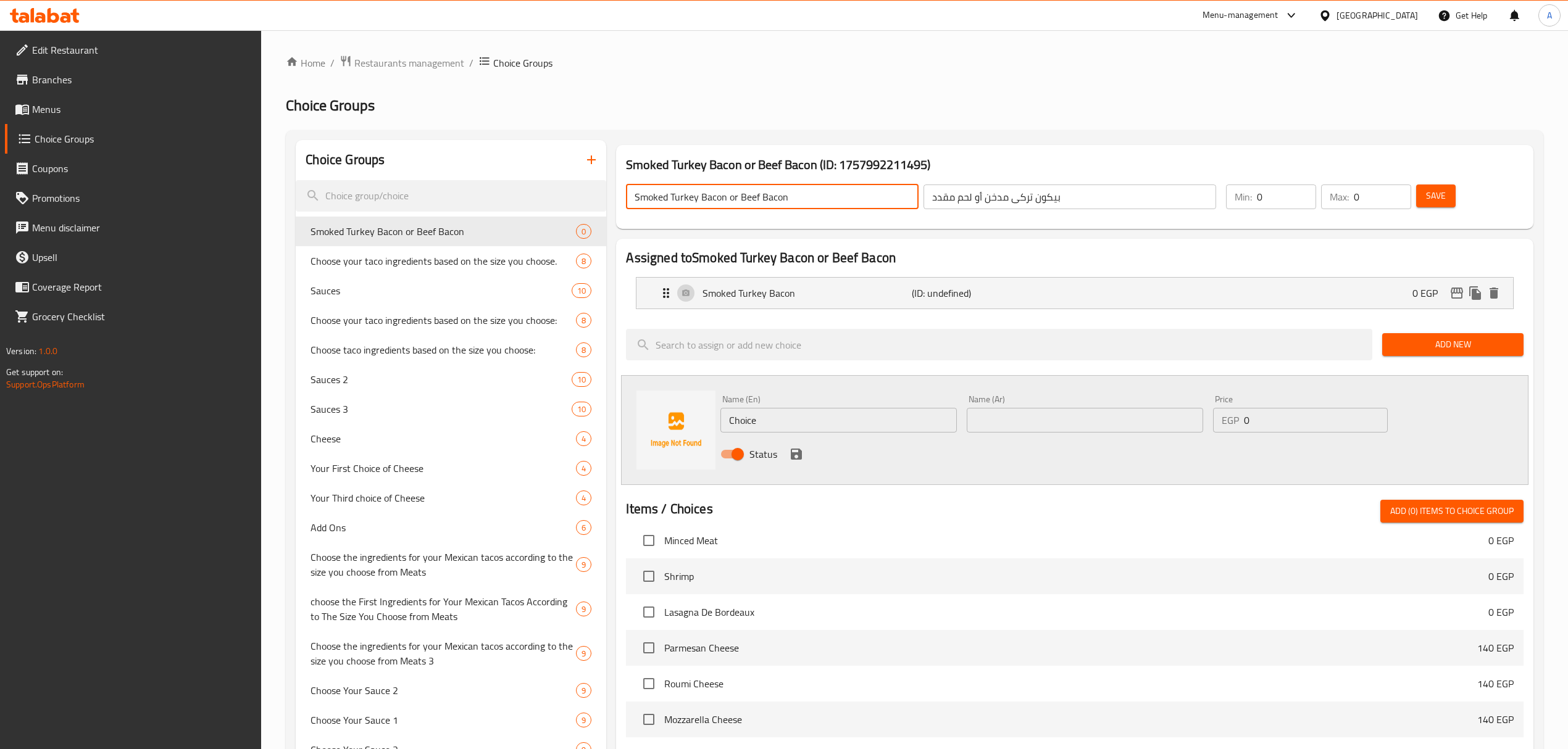
drag, startPoint x: 791, startPoint y: 197, endPoint x: 738, endPoint y: 194, distance: 53.1
click at [738, 194] on input "Smoked Turkey Bacon or Beef Bacon" at bounding box center [772, 196] width 292 height 24
click at [772, 421] on input "Choice" at bounding box center [838, 420] width 237 height 24
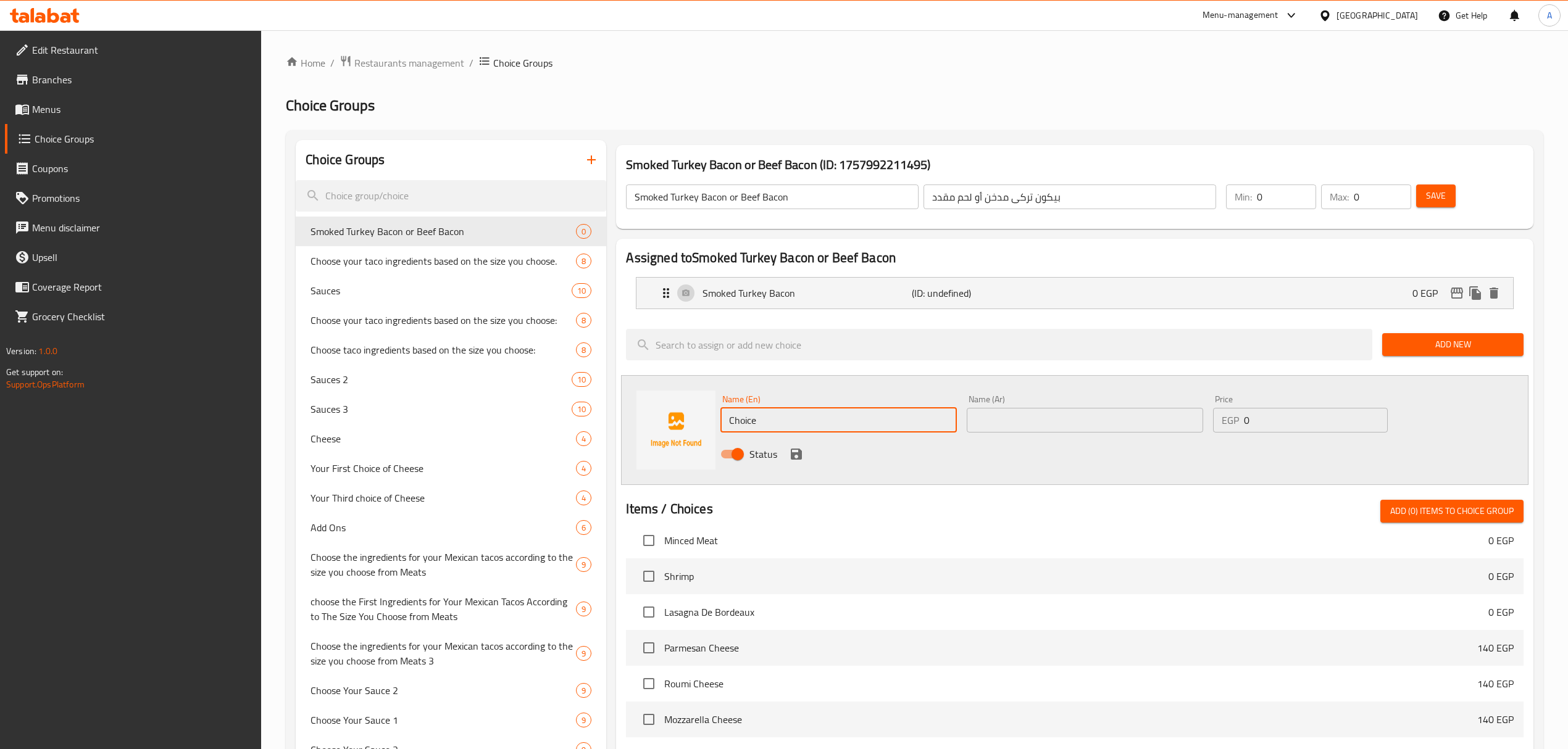
click at [772, 421] on input "Choice" at bounding box center [838, 420] width 237 height 24
paste input "Beef Bacon"
type input "Beef Bacon"
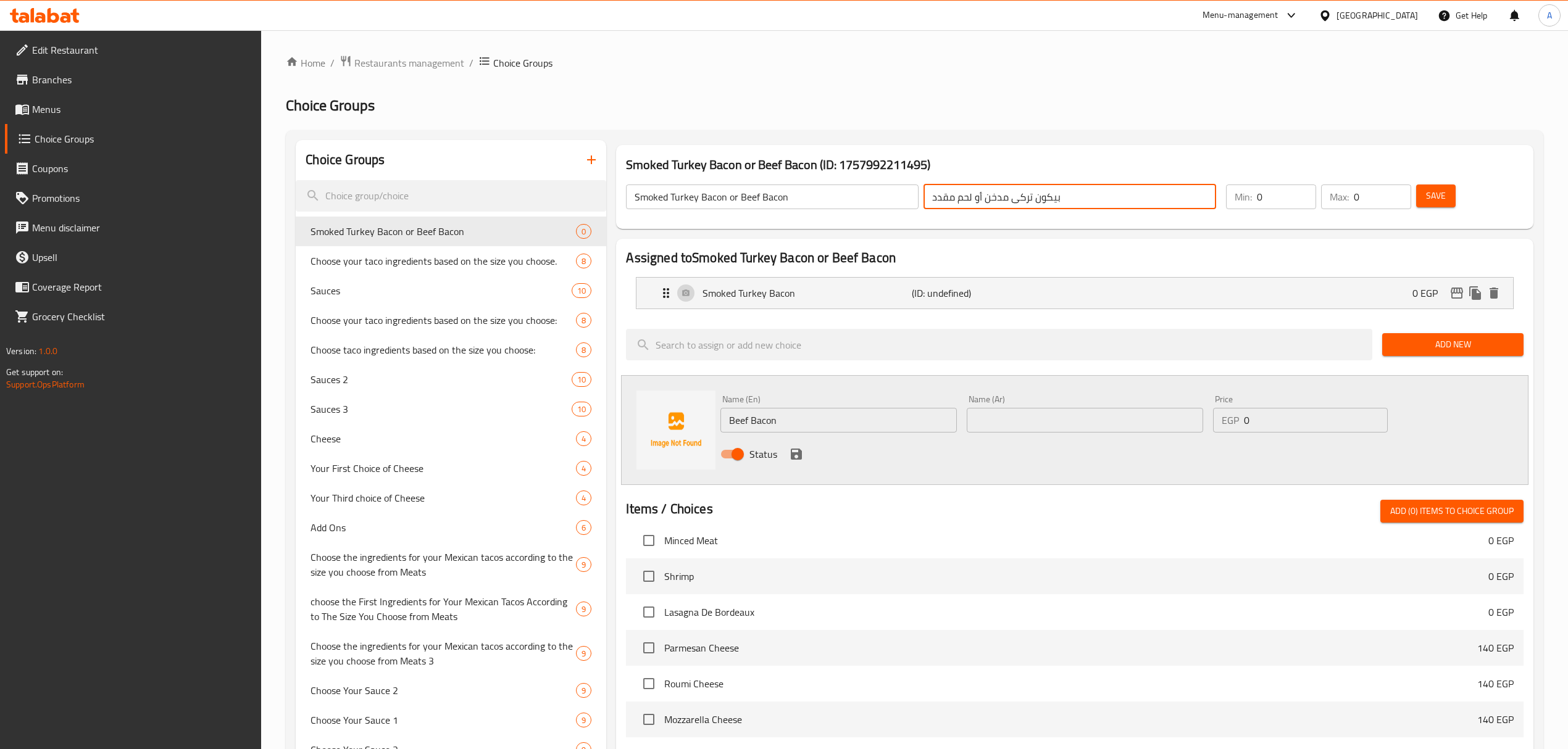
drag, startPoint x: 969, startPoint y: 197, endPoint x: 933, endPoint y: 197, distance: 36.0
click at [933, 197] on input "بيكون تركى مدخن أو لحم مقدد" at bounding box center [1070, 196] width 292 height 24
click at [966, 203] on input "بيكون تركى مدخن أو لحم مقدد" at bounding box center [1070, 196] width 292 height 24
drag, startPoint x: 973, startPoint y: 198, endPoint x: 932, endPoint y: 198, distance: 41.0
click at [932, 198] on input "بيكون تركى مدخن أو لحم مقدد" at bounding box center [1070, 196] width 292 height 24
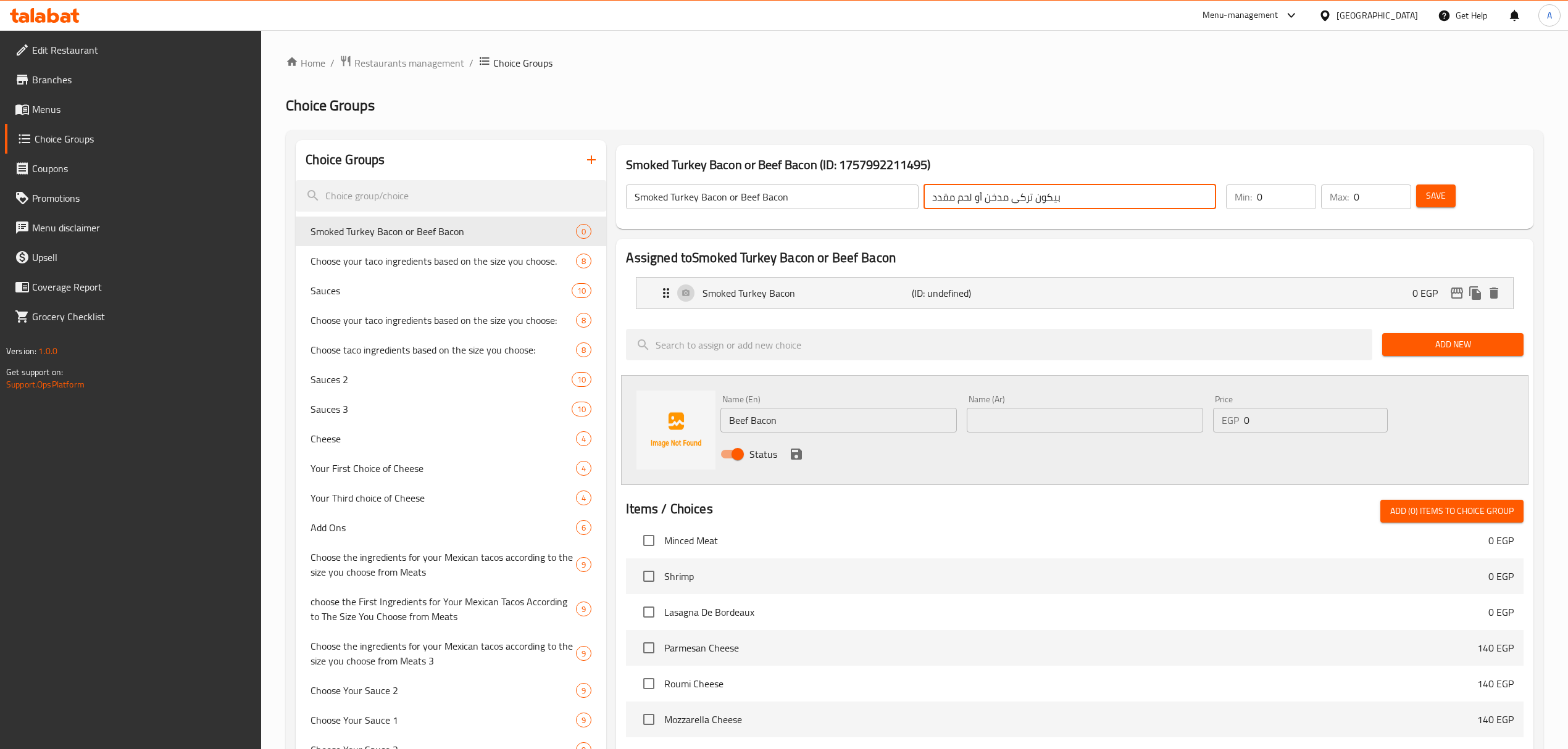
click at [1015, 408] on div "Name (Ar) Name (Ar)" at bounding box center [1085, 413] width 237 height 37
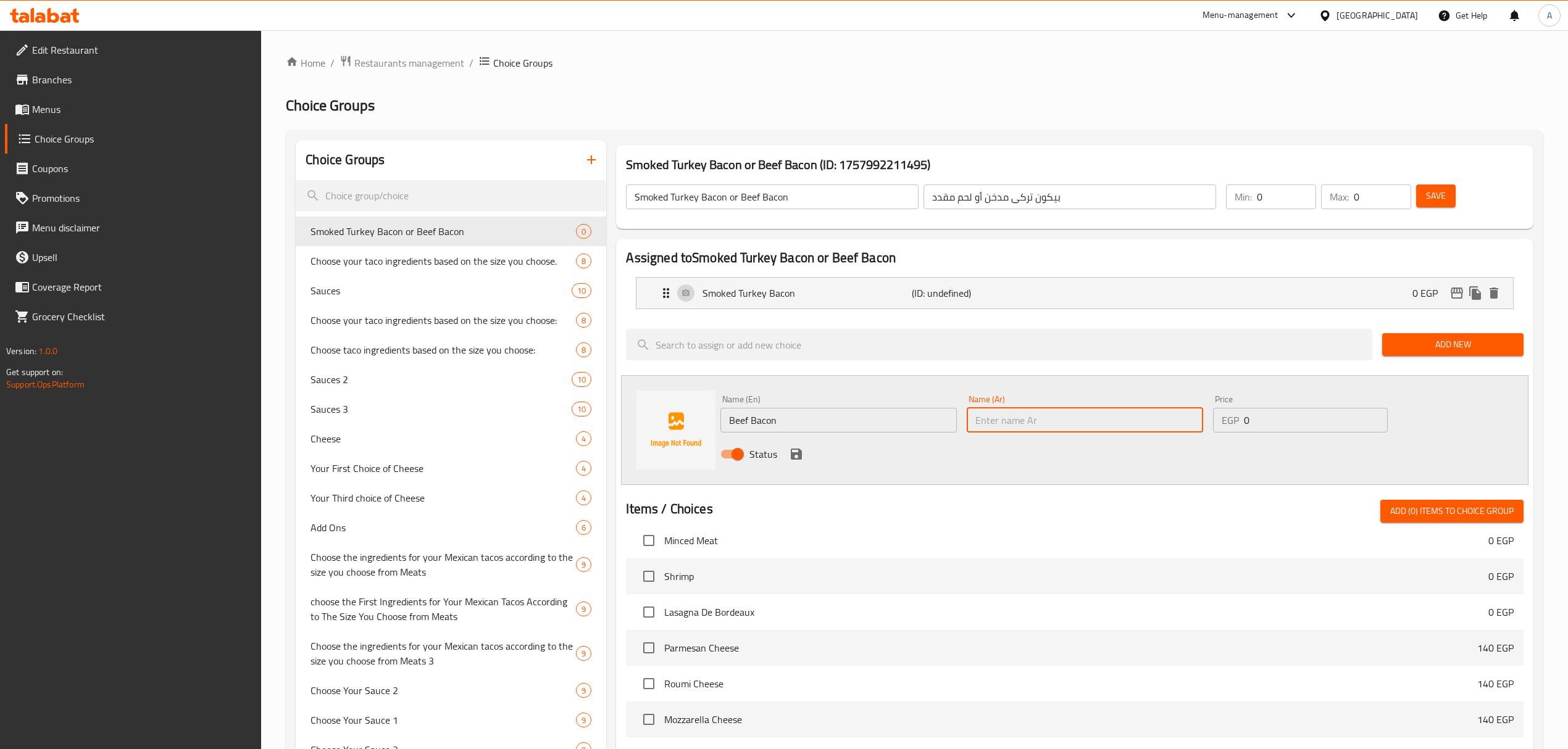
click at [1015, 419] on input "text" at bounding box center [1085, 420] width 237 height 24
drag, startPoint x: 796, startPoint y: 459, endPoint x: 1234, endPoint y: 227, distance: 495.6
click at [796, 459] on icon "save" at bounding box center [796, 454] width 15 height 15
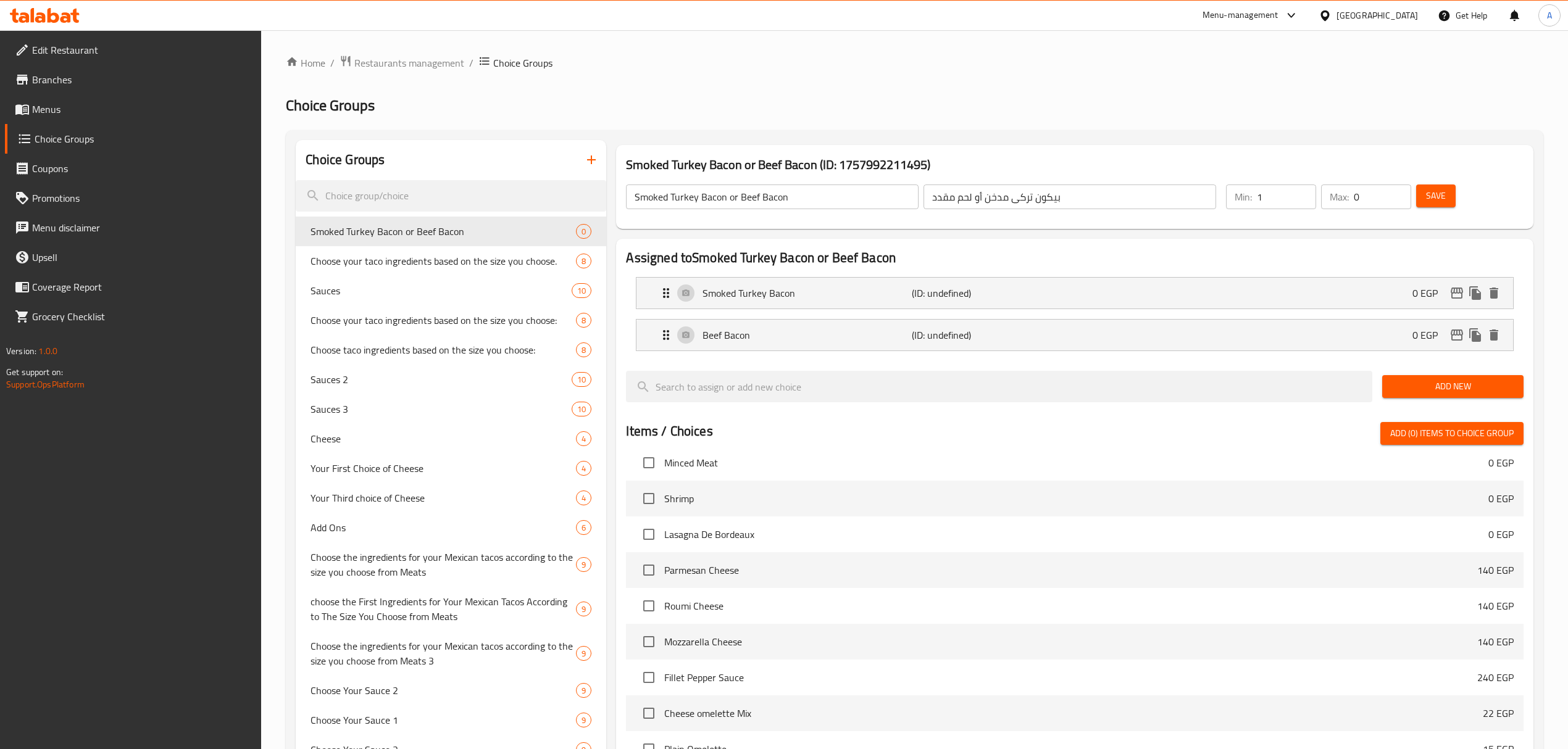
type input "1"
click at [1304, 190] on input "1" at bounding box center [1286, 196] width 59 height 24
type input "1"
click at [1401, 193] on input "1" at bounding box center [1382, 196] width 57 height 24
click at [1420, 193] on button "Save" at bounding box center [1435, 196] width 39 height 23
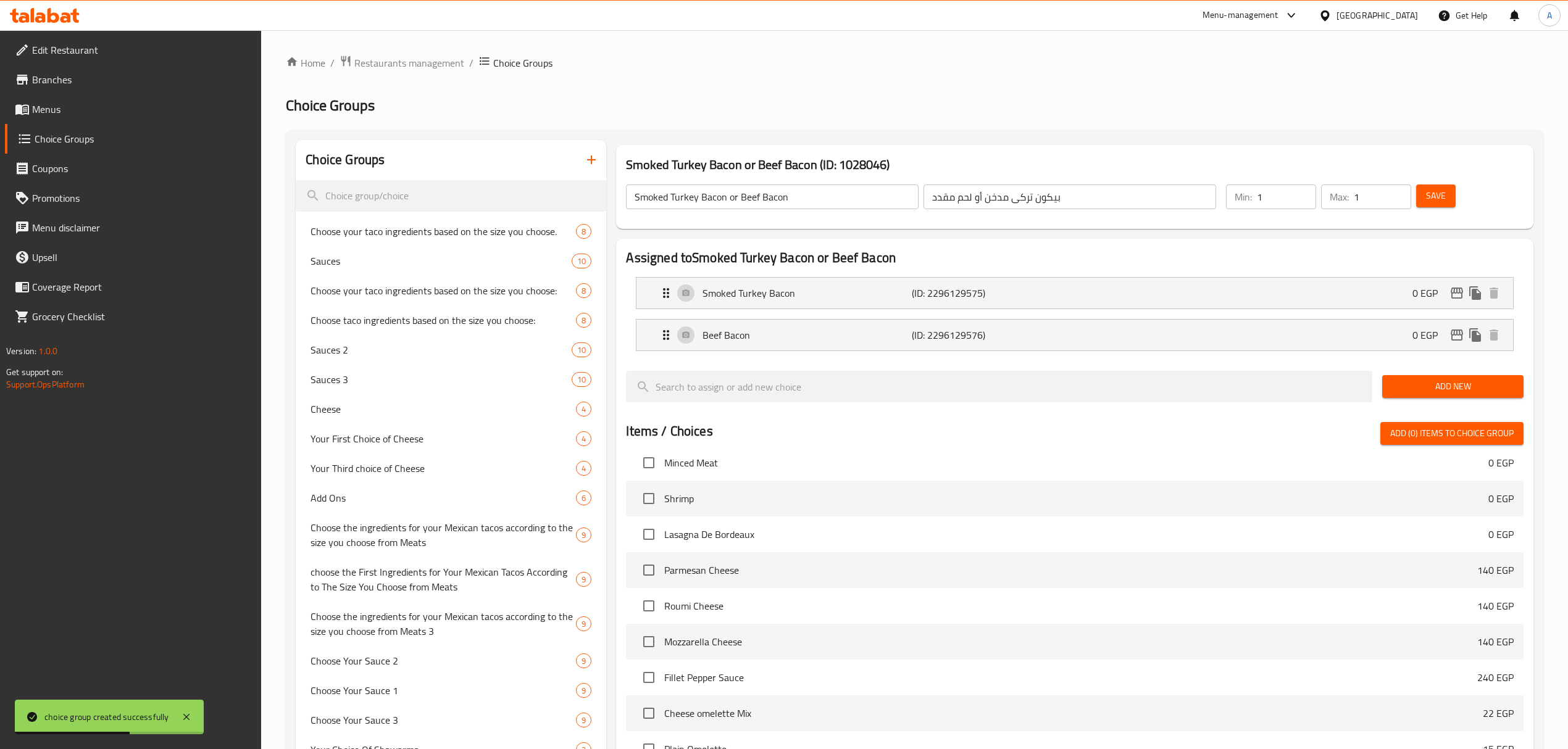
click at [592, 163] on icon "button" at bounding box center [592, 160] width 15 height 15
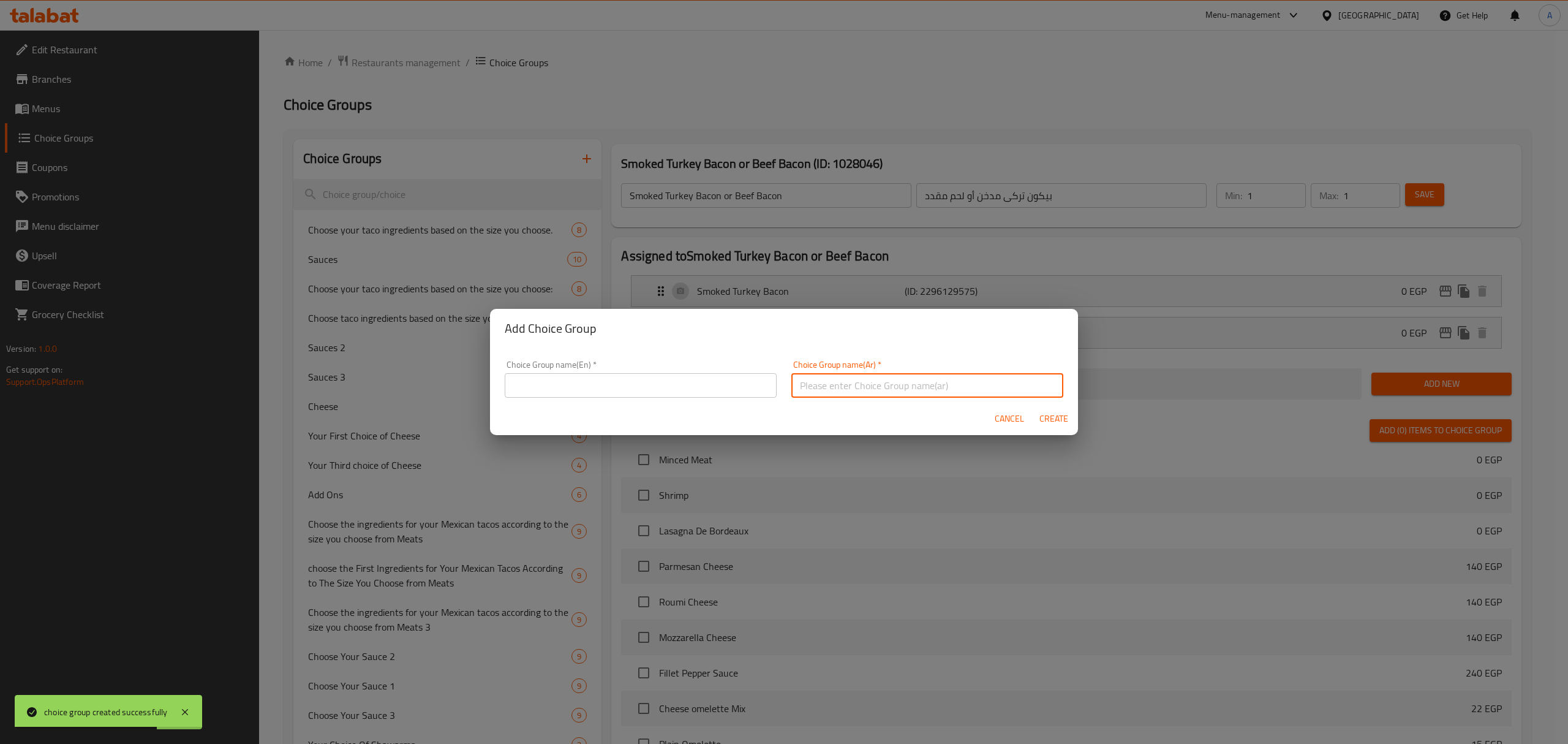
click at [905, 388] on input "text" at bounding box center [927, 386] width 272 height 24
paste input "[PERSON_NAME] أو زبدة"
click at [905, 388] on input "[PERSON_NAME] أو زبدة" at bounding box center [927, 386] width 272 height 24
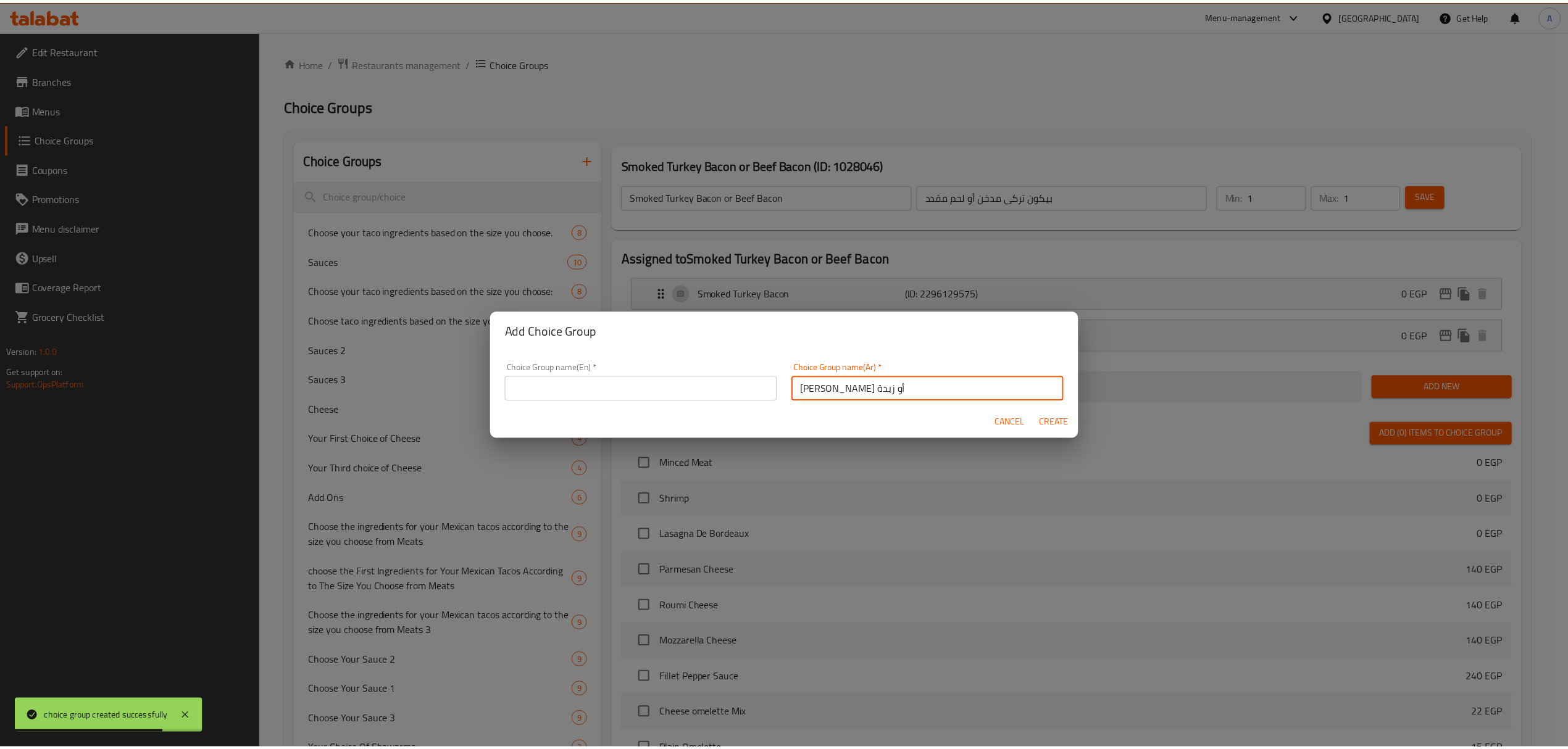
scroll to position [3, 0]
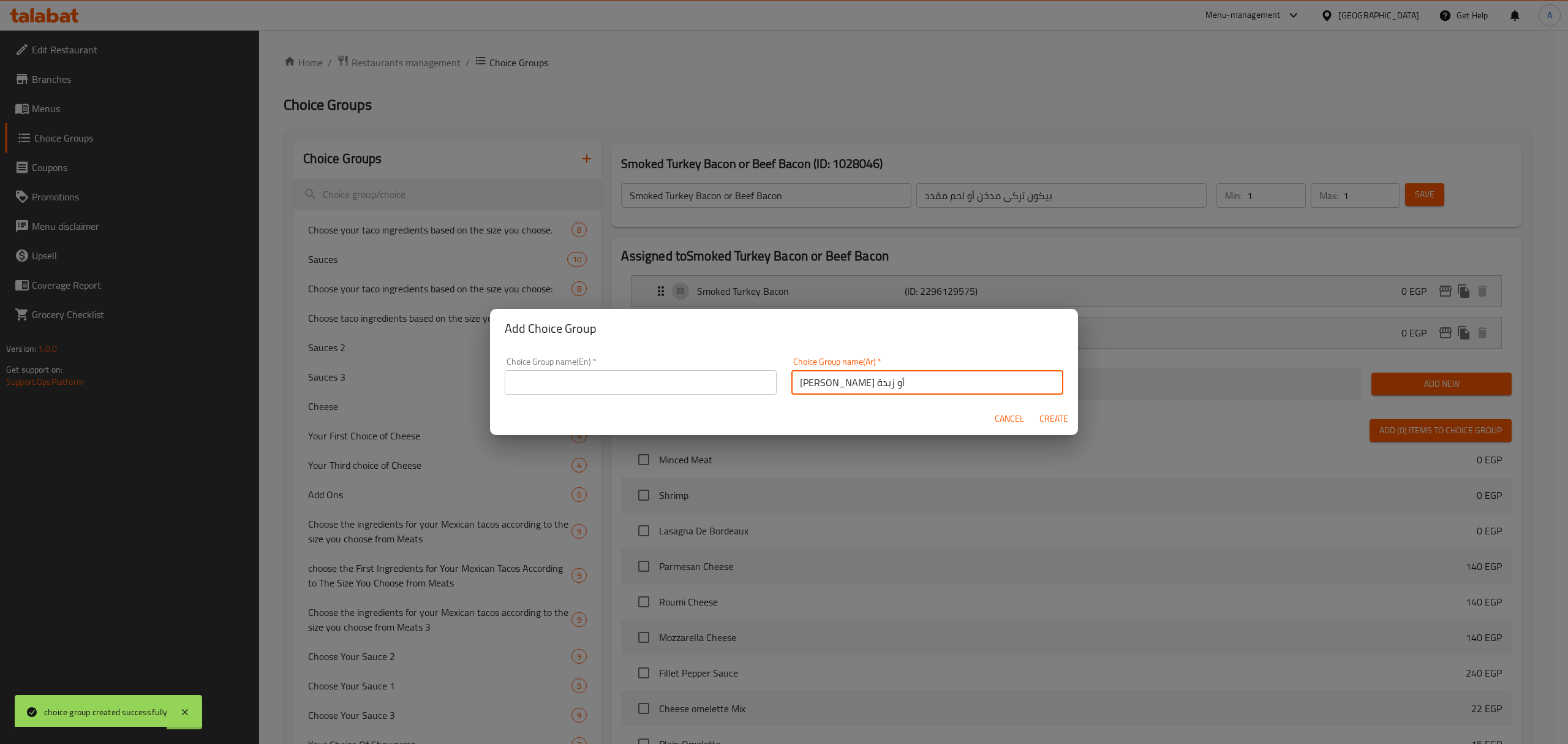
click at [905, 388] on input "[PERSON_NAME] أو زبدة" at bounding box center [927, 382] width 272 height 24
type input "[PERSON_NAME] أو زبدة"
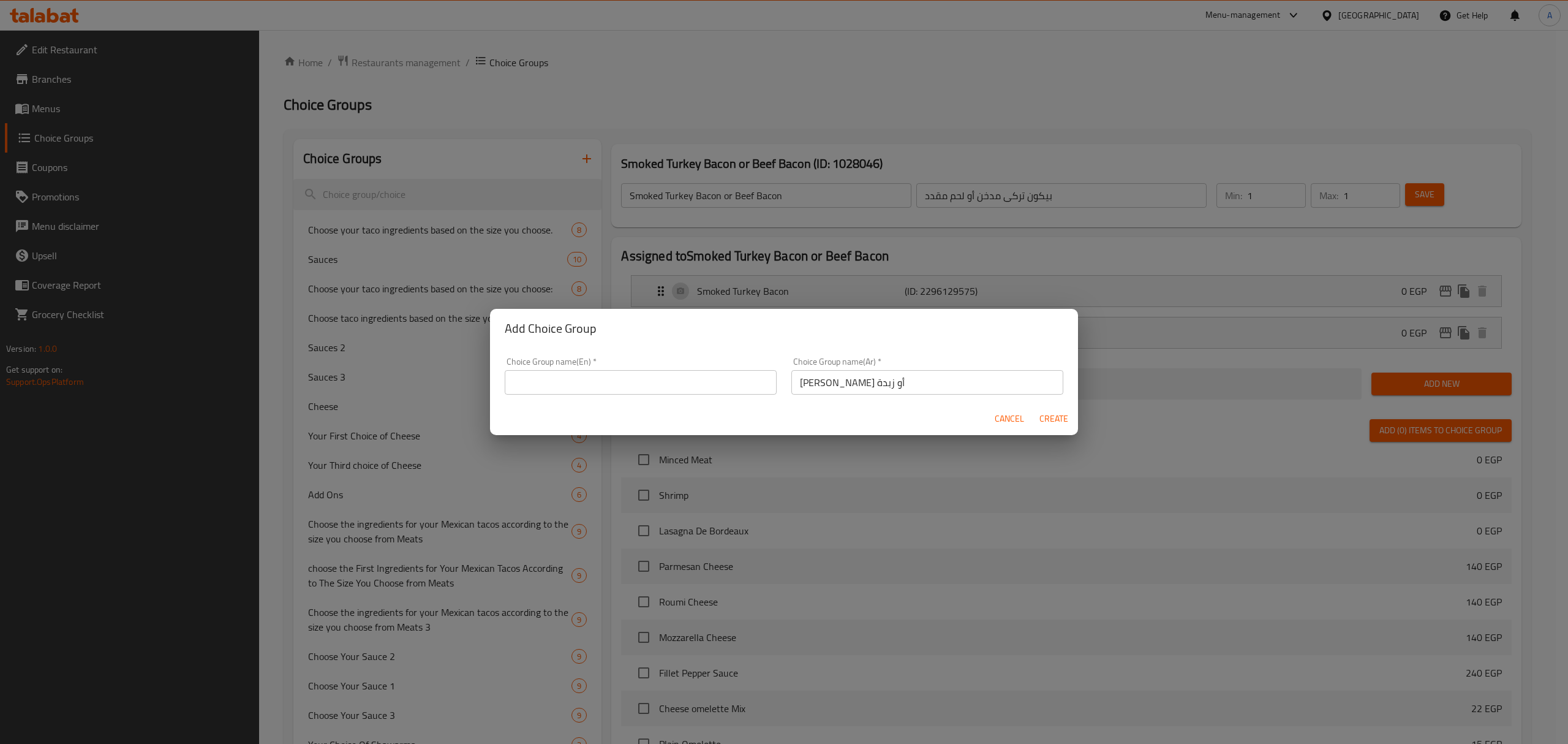
drag, startPoint x: 590, startPoint y: 403, endPoint x: 596, endPoint y: 391, distance: 13.4
click at [592, 398] on form "Choice Group name(En)   * Choice Group name(En) * Choice Group name(Ar)   * زيت…" at bounding box center [783, 392] width 588 height 87
click at [596, 390] on input "text" at bounding box center [640, 382] width 272 height 24
paste input "olive oil or butter"
click at [596, 390] on input "olive oil or butter" at bounding box center [640, 382] width 272 height 24
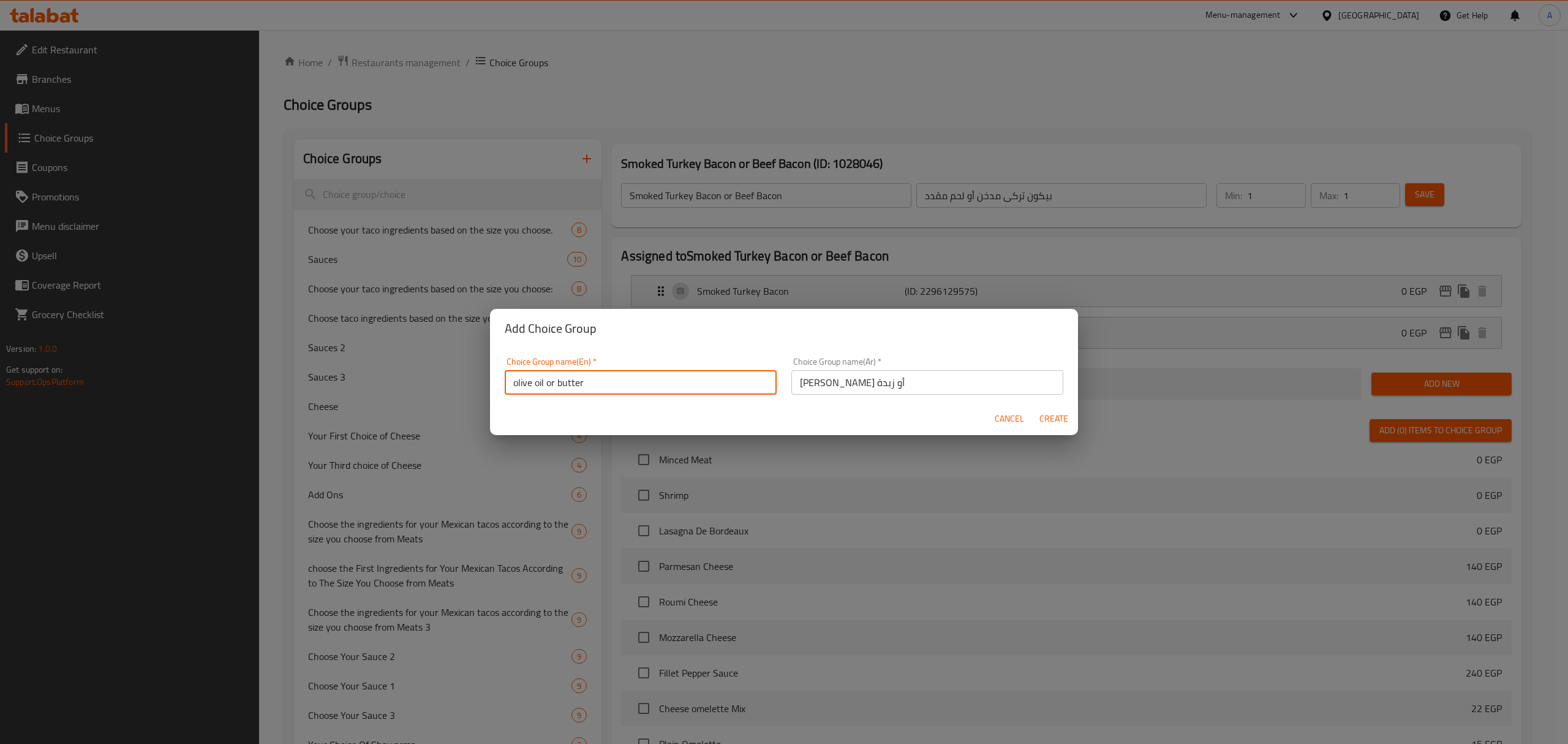
click at [596, 390] on input "olive oil or butter" at bounding box center [640, 382] width 272 height 24
type input "Olive Oil or Butter"
click at [1047, 417] on span "Create" at bounding box center [1053, 419] width 30 height 16
type input "Olive Oil or Butter"
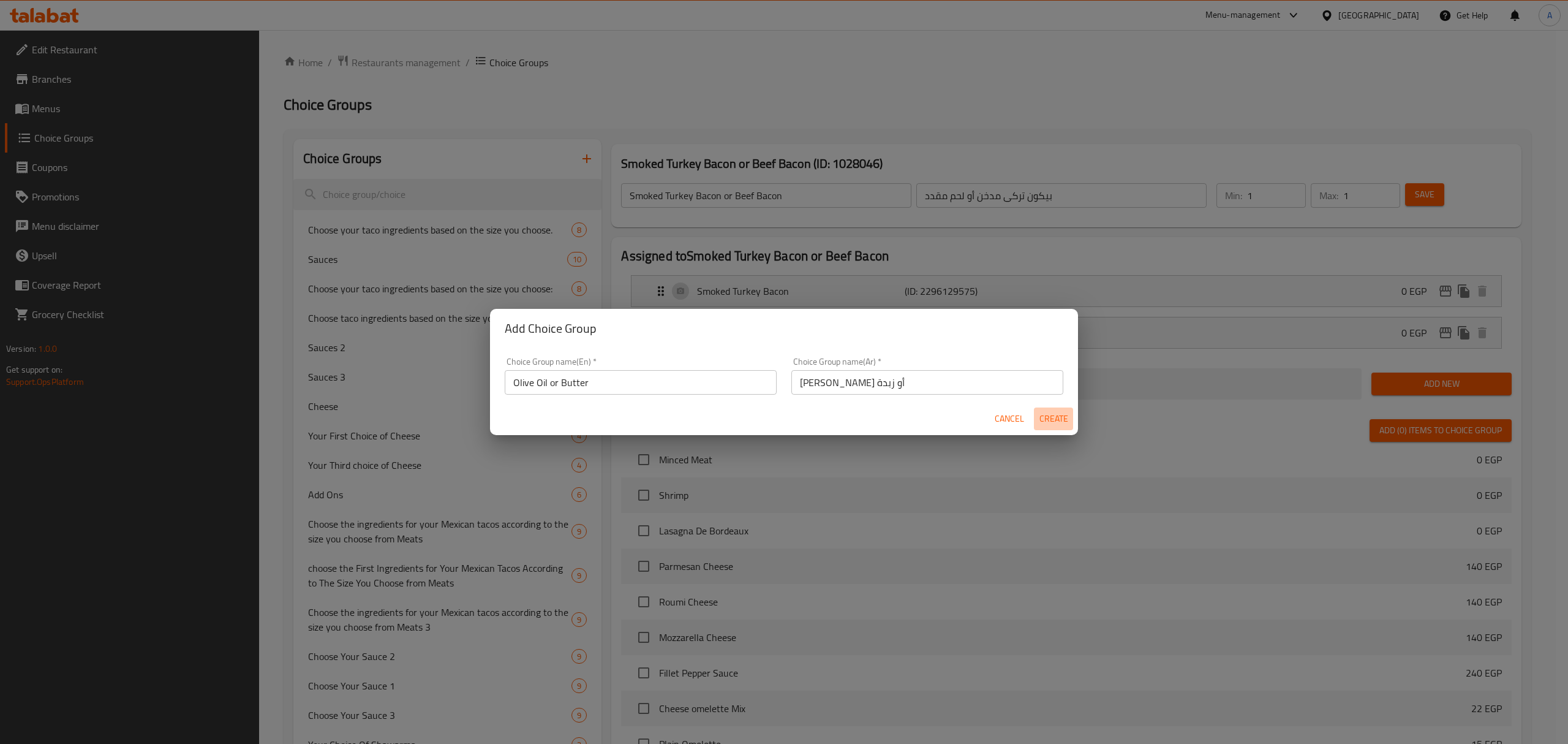
type input "[PERSON_NAME] أو زبدة"
type input "0"
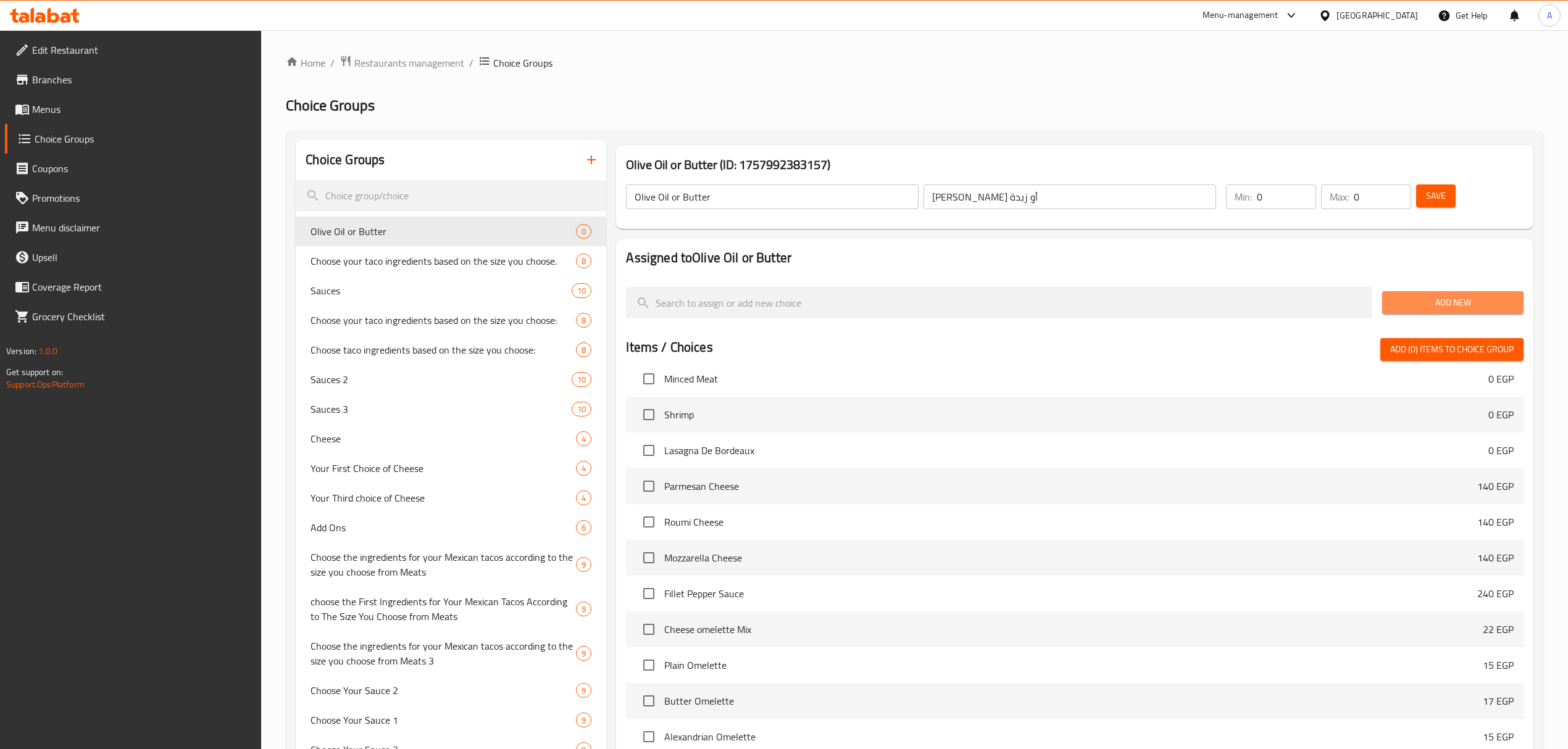
click at [1420, 302] on span "Add New" at bounding box center [1452, 302] width 122 height 16
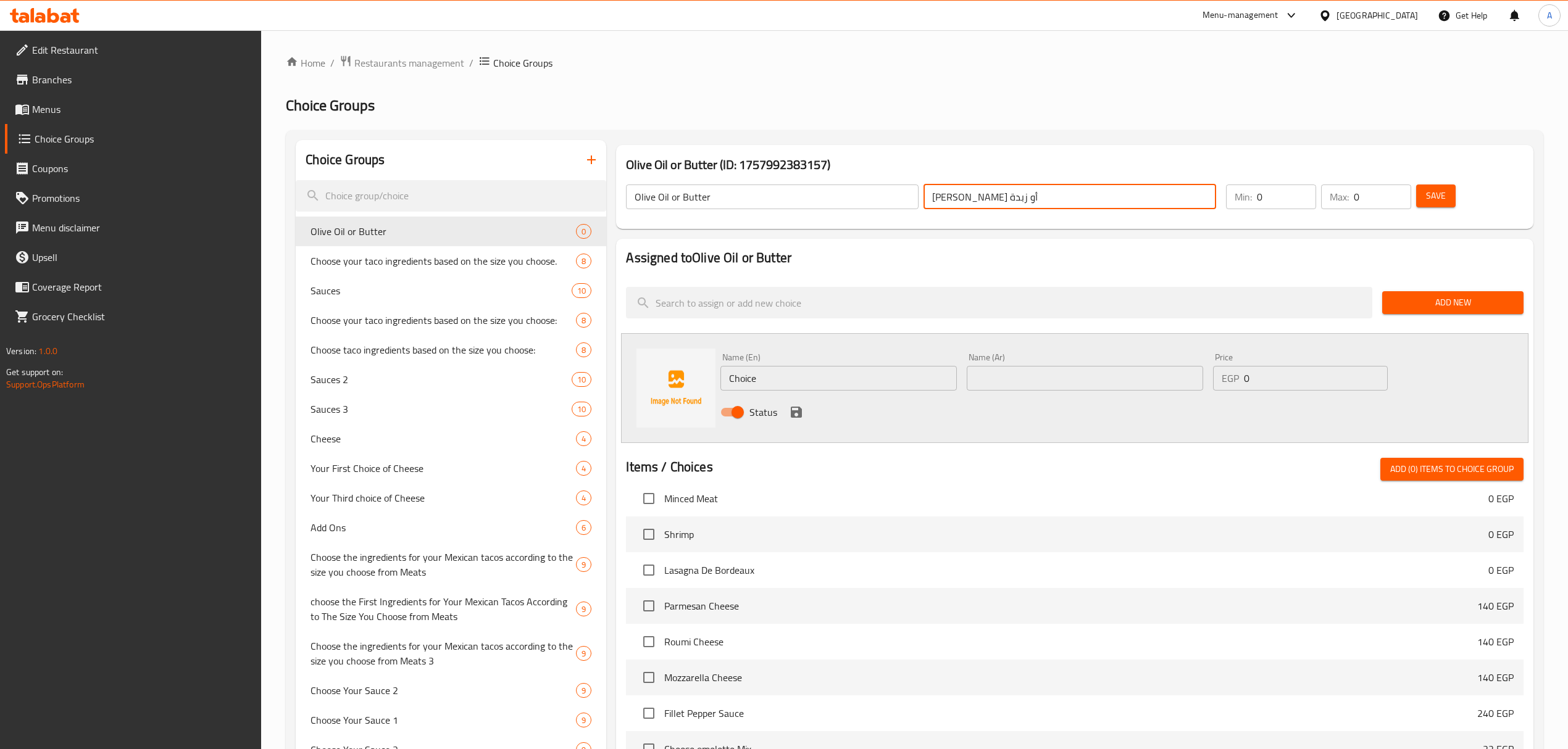
drag, startPoint x: 1005, startPoint y: 198, endPoint x: 961, endPoint y: 200, distance: 44.0
click at [961, 200] on input "[PERSON_NAME] أو زبدة" at bounding box center [1070, 196] width 292 height 24
click at [1018, 388] on input "text" at bounding box center [1085, 378] width 237 height 24
paste input "[PERSON_NAME]"
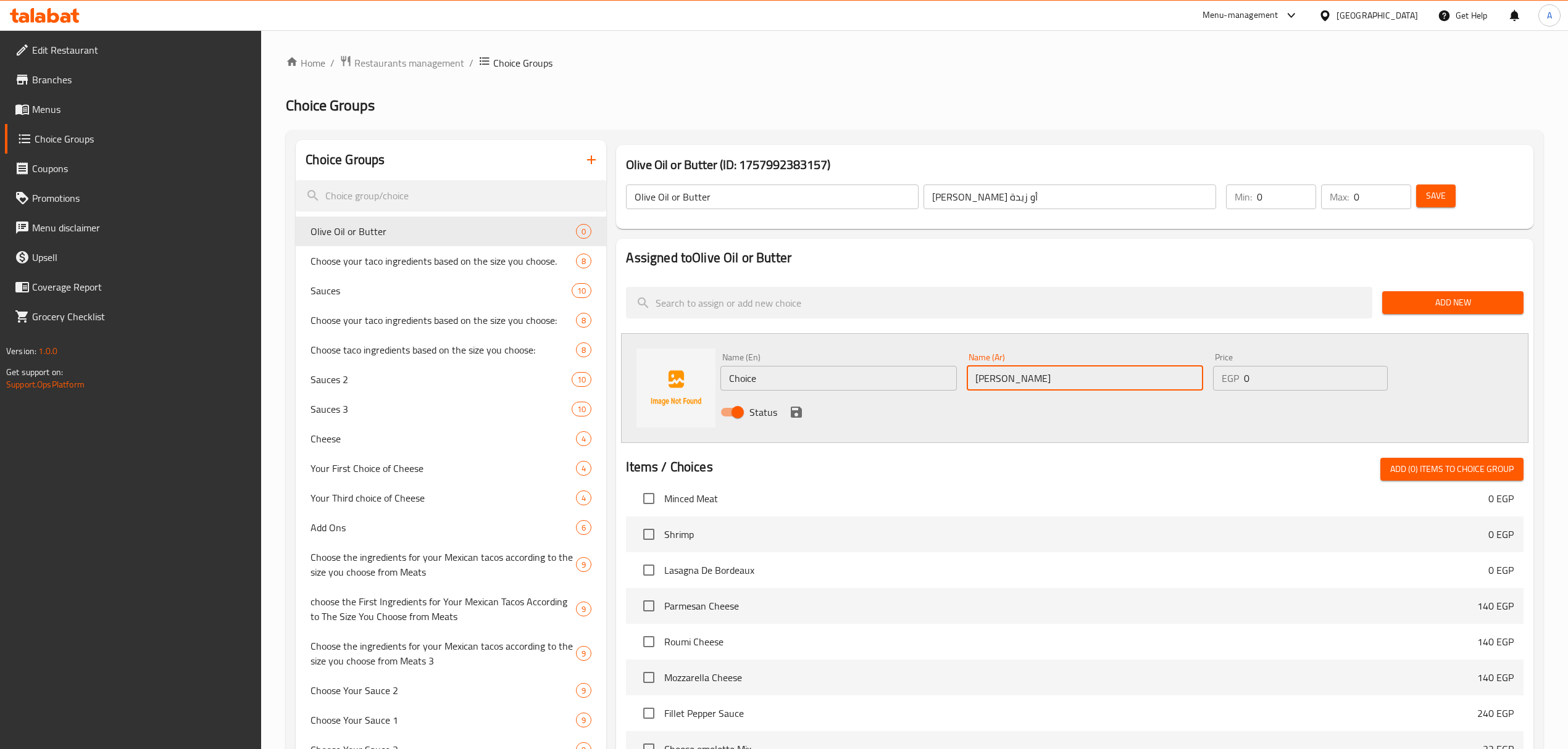
type input "[PERSON_NAME]"
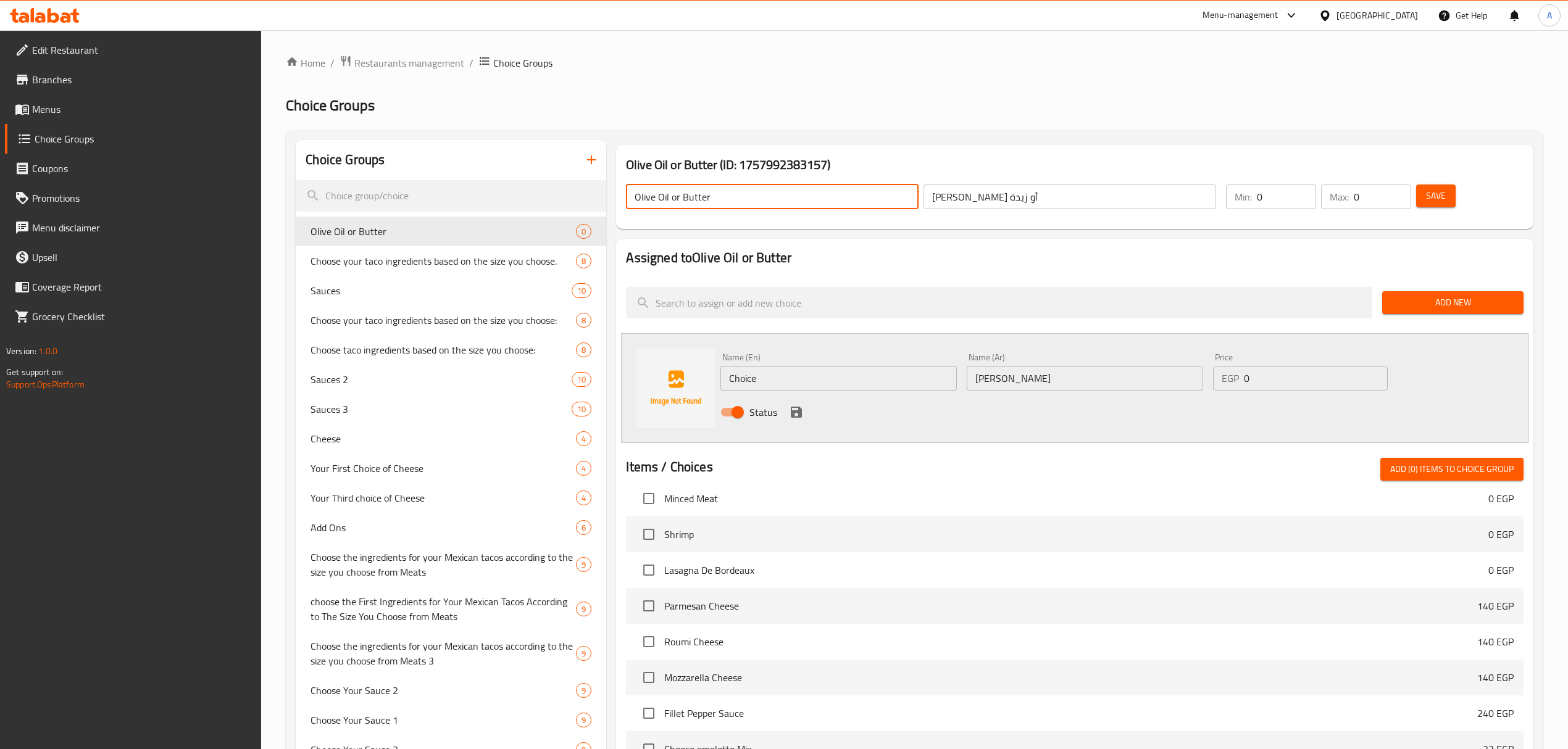
drag, startPoint x: 670, startPoint y: 197, endPoint x: 625, endPoint y: 198, distance: 45.0
click at [625, 198] on div "Olive Oil or Butter ​" at bounding box center [772, 197] width 298 height 30
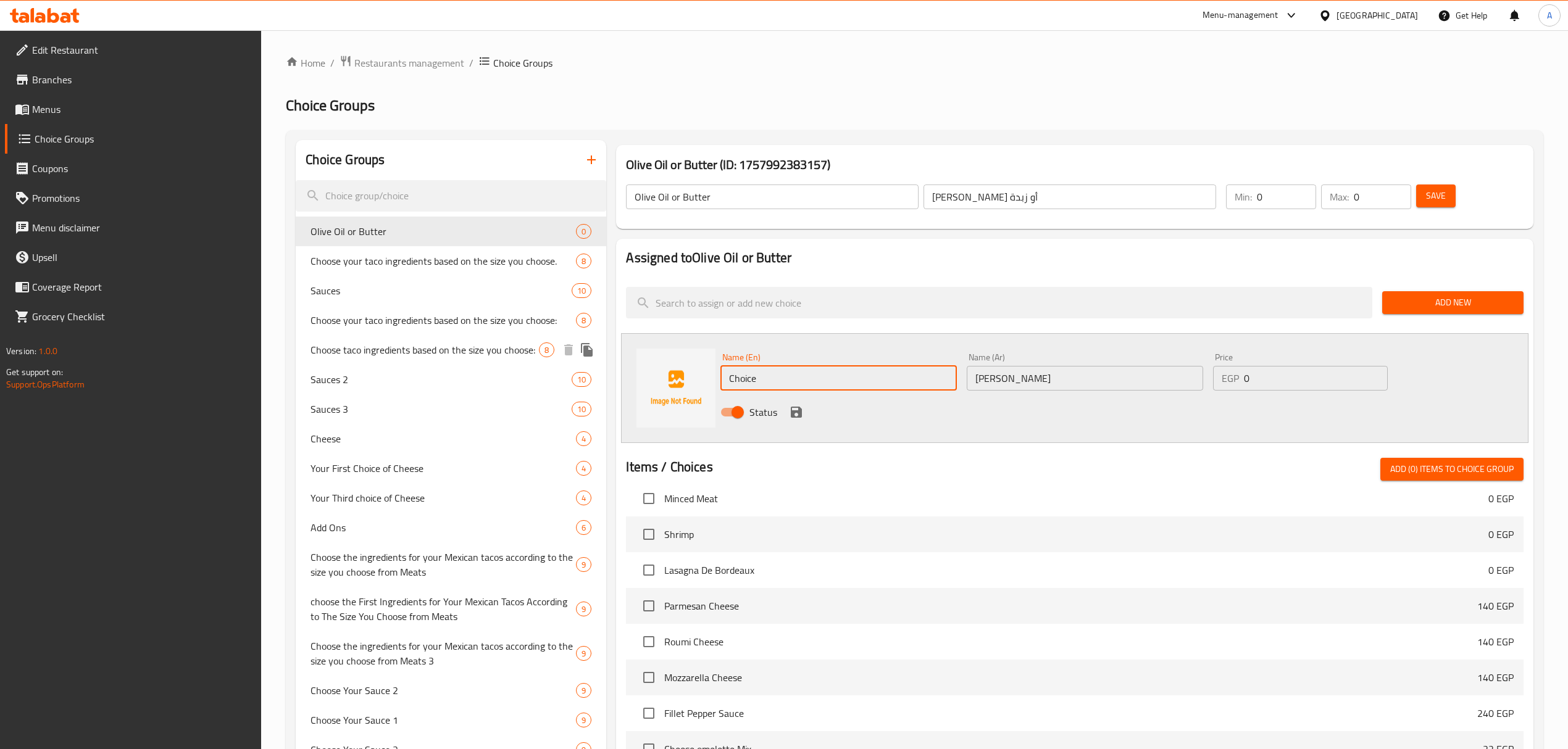
paste input "Olive Oil"
drag, startPoint x: 779, startPoint y: 376, endPoint x: 593, endPoint y: 349, distance: 187.9
type input "Olive Oil"
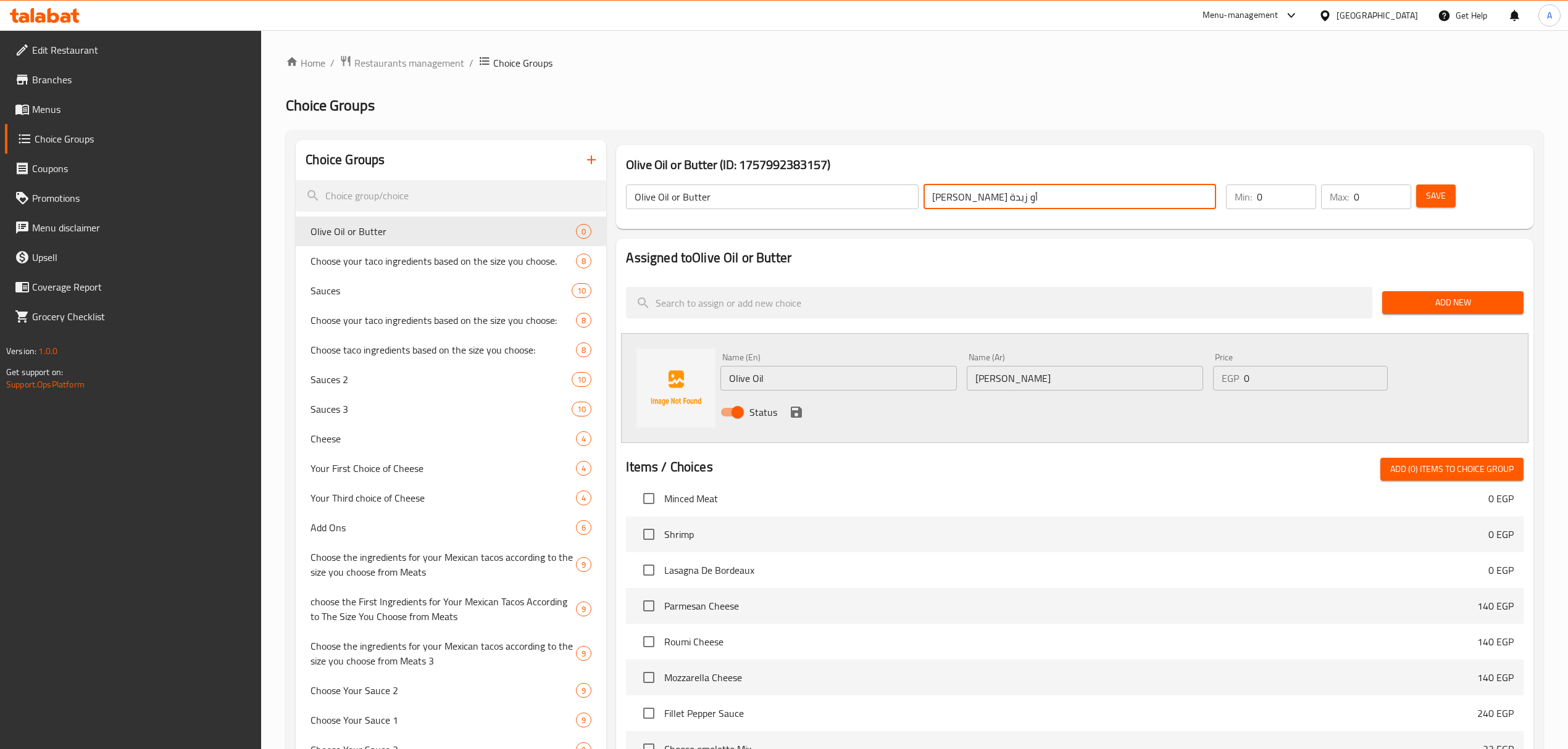
click at [944, 198] on input "[PERSON_NAME] أو زبدة" at bounding box center [1070, 196] width 292 height 24
click at [938, 198] on input "[PERSON_NAME] أو زبدة" at bounding box center [1070, 196] width 292 height 24
click at [799, 410] on icon "save" at bounding box center [796, 412] width 11 height 11
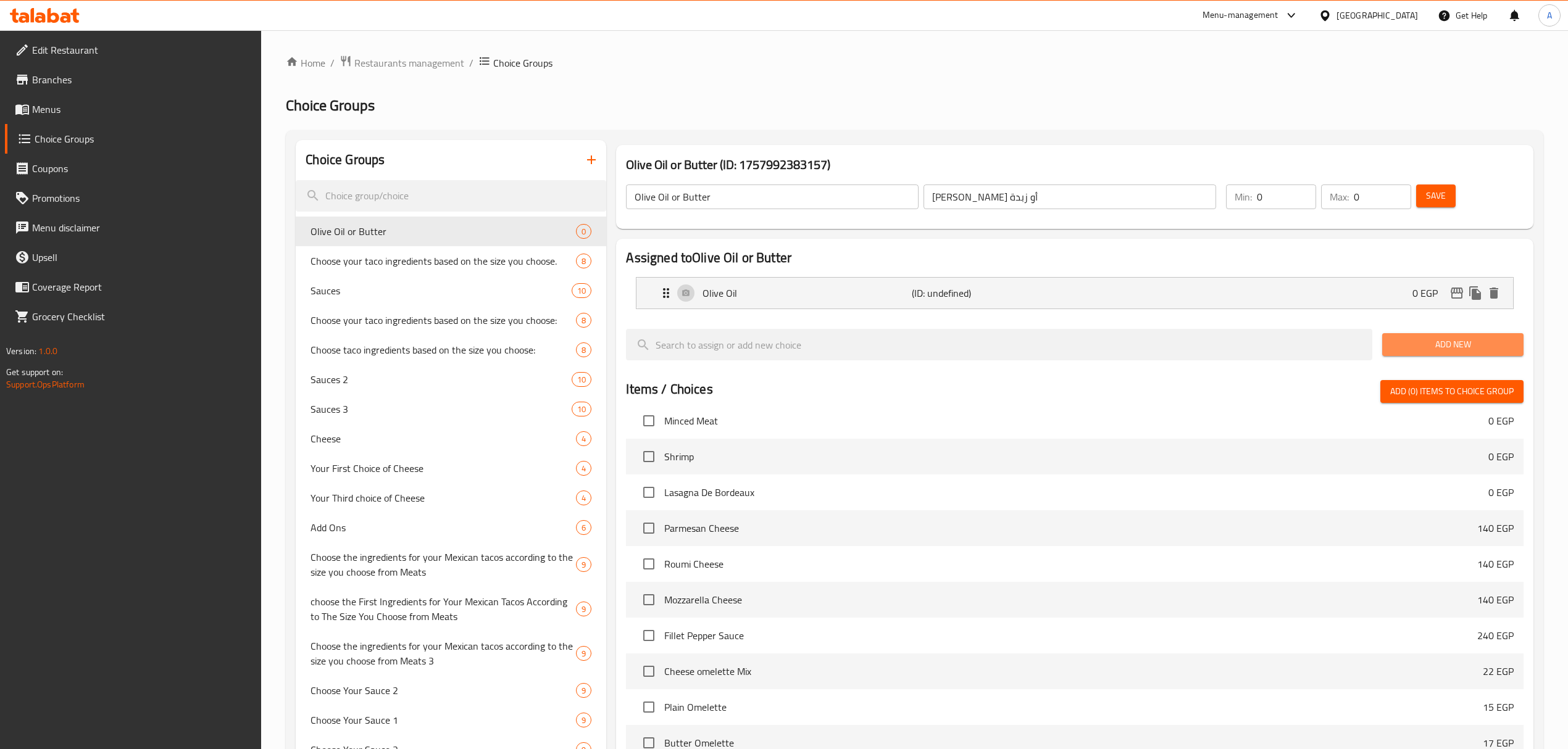
click at [1455, 343] on span "Add New" at bounding box center [1452, 345] width 122 height 16
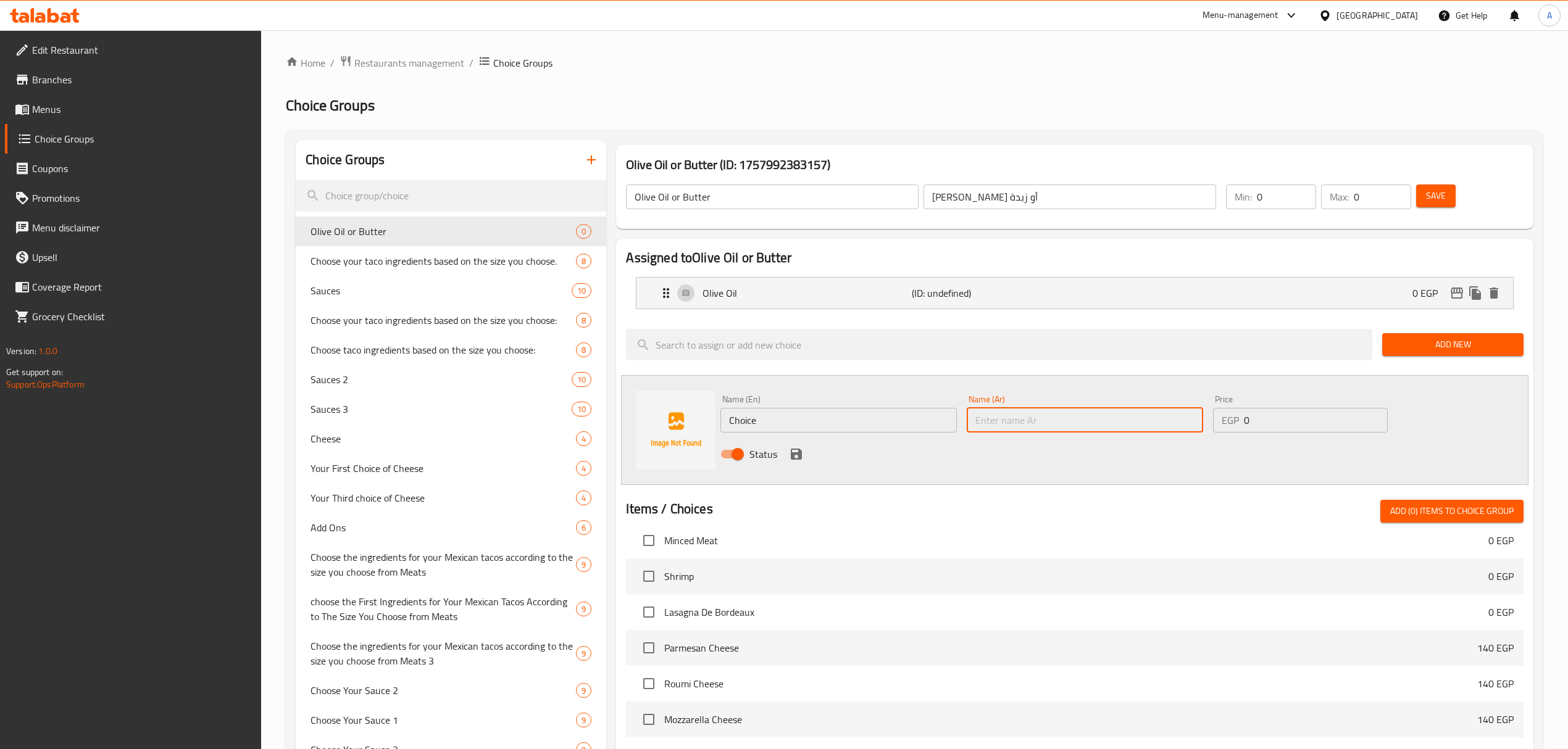
click at [1097, 413] on input "text" at bounding box center [1085, 420] width 237 height 24
paste input "زبدة"
type input "زبدة"
click at [698, 194] on input "Olive Oil or Butter" at bounding box center [772, 196] width 292 height 24
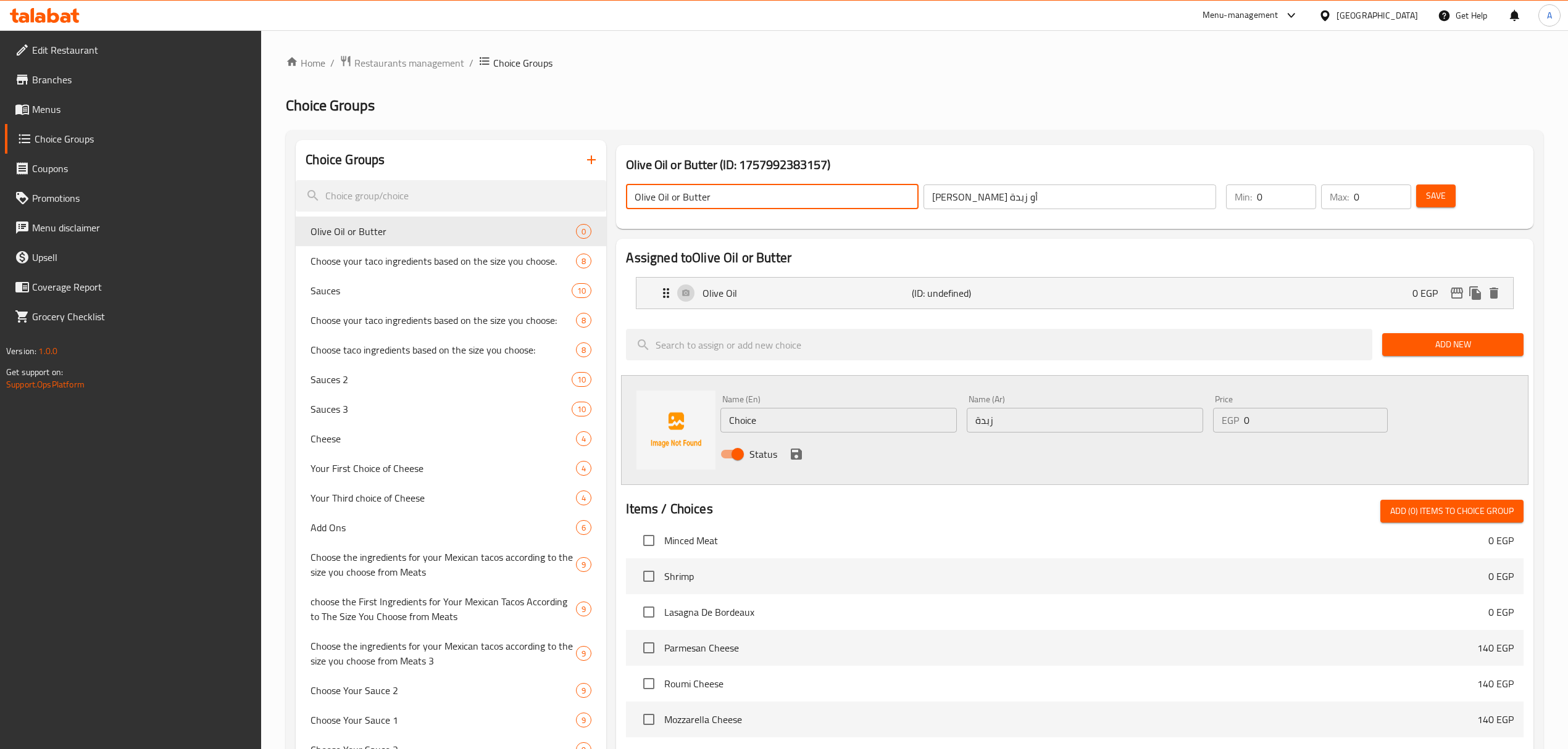
click at [698, 194] on input "Olive Oil or Butter" at bounding box center [772, 196] width 292 height 24
click at [766, 431] on input "Choice" at bounding box center [838, 420] width 237 height 24
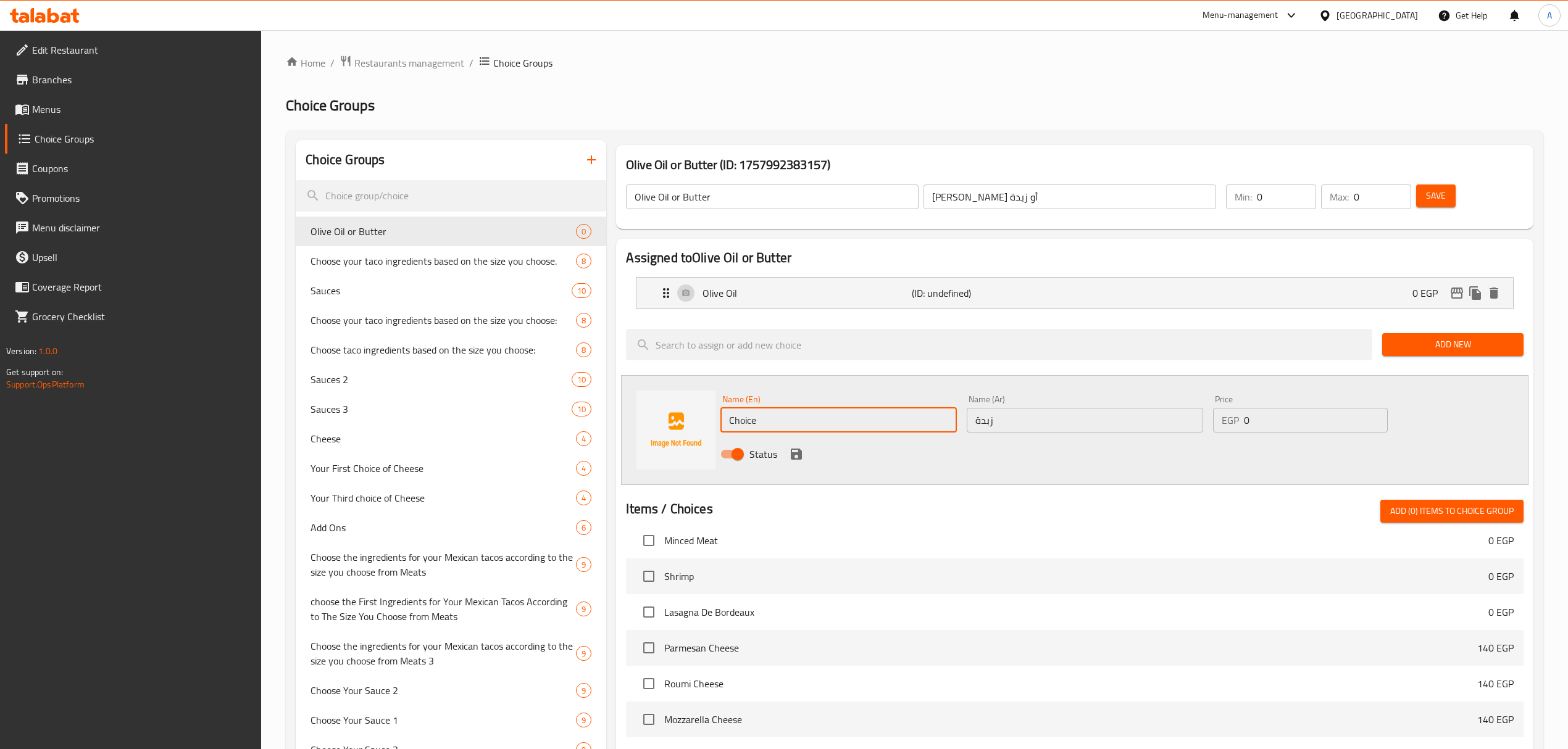
click at [766, 431] on input "Choice" at bounding box center [838, 420] width 237 height 24
paste input "Butter"
type input "Butter"
click at [787, 453] on button "save" at bounding box center [796, 453] width 18 height 18
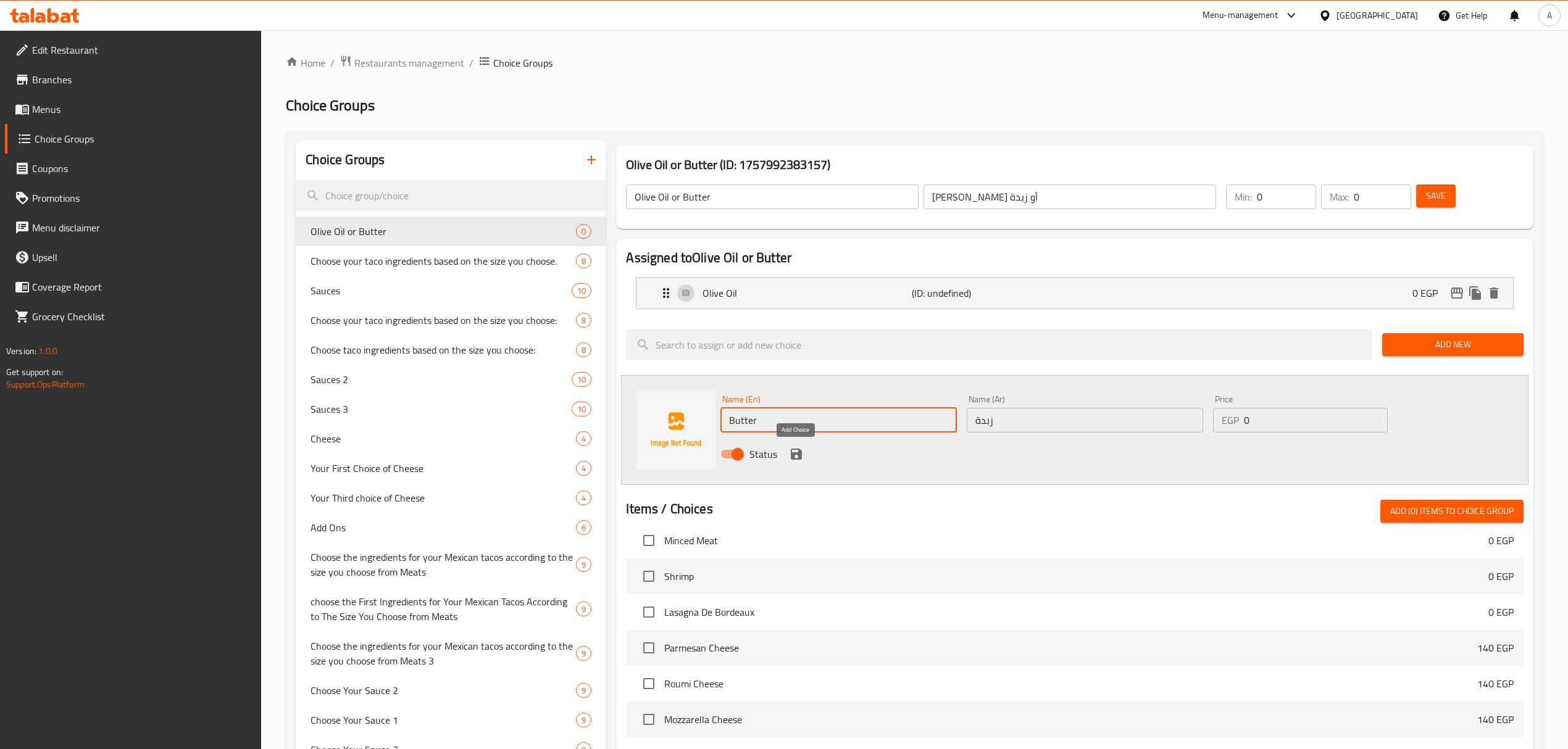
click at [793, 500] on div "Items / Choices Add (0) items to choice group Small Tacos 69 EGP Mozzarella 0 E…" at bounding box center [1074, 740] width 897 height 482
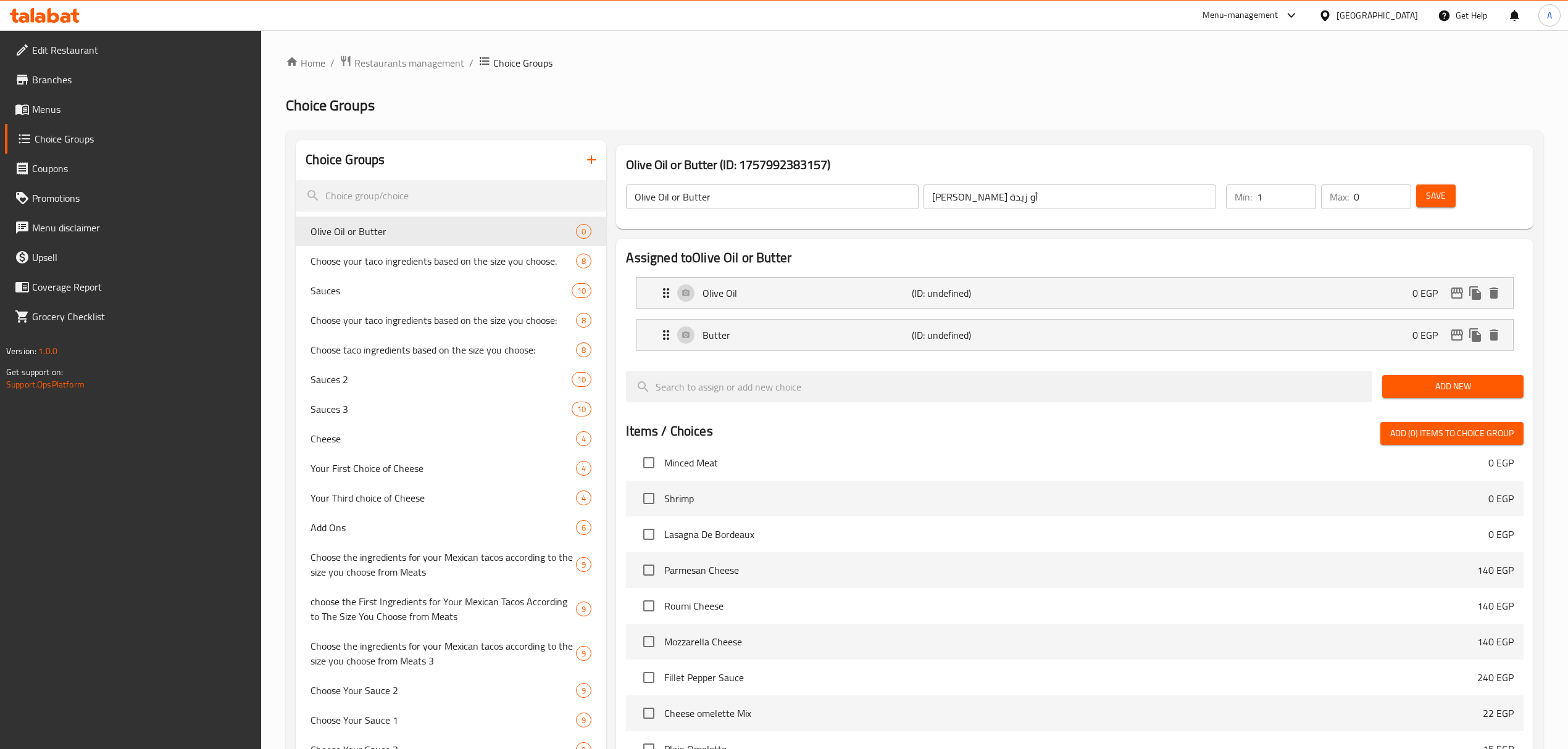
type input "1"
click at [1302, 190] on input "1" at bounding box center [1286, 196] width 59 height 24
type input "1"
click at [1397, 191] on input "1" at bounding box center [1382, 196] width 57 height 24
click at [1428, 192] on span "Save" at bounding box center [1435, 196] width 20 height 16
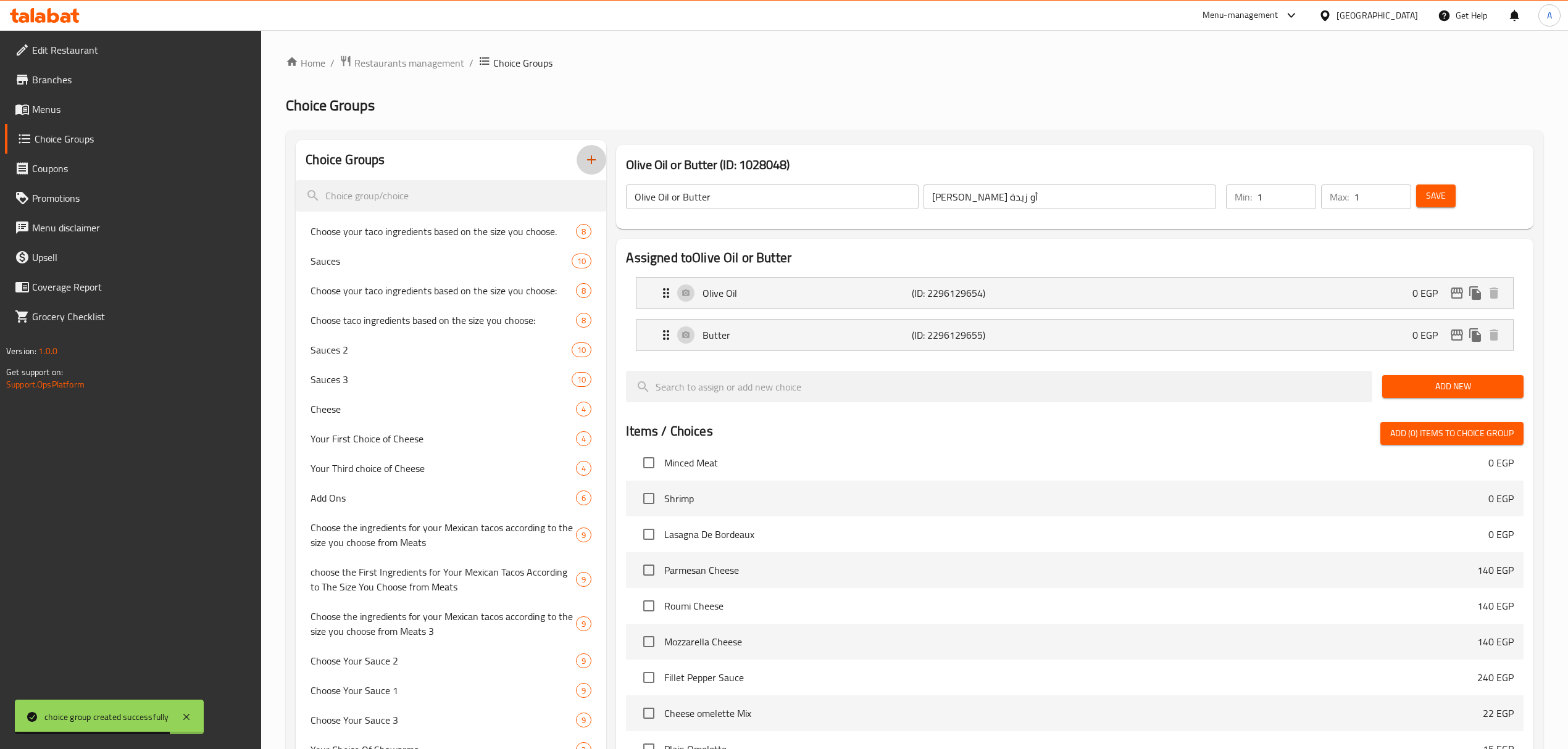
click at [591, 158] on icon "button" at bounding box center [592, 160] width 15 height 15
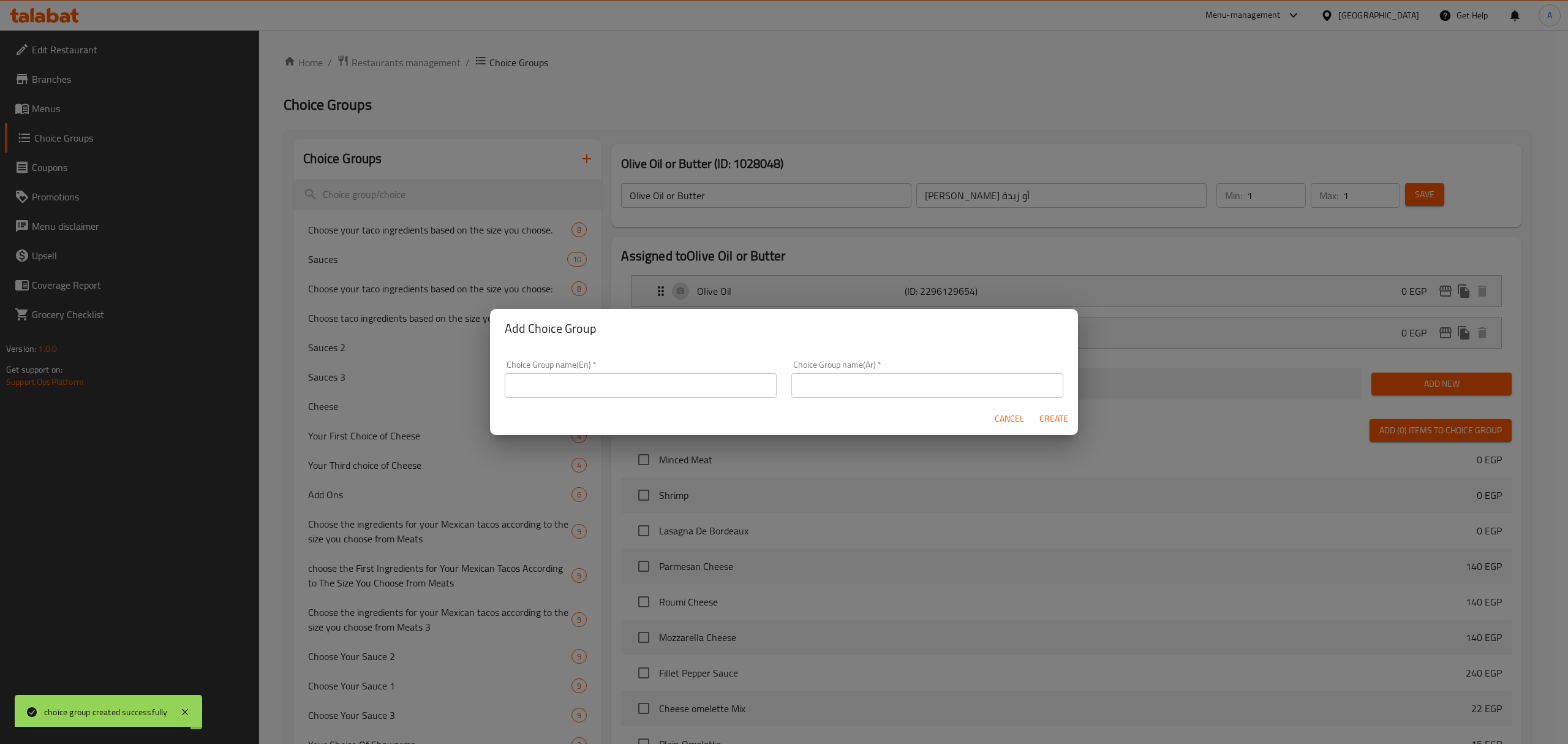
click at [864, 393] on input "text" at bounding box center [927, 386] width 272 height 24
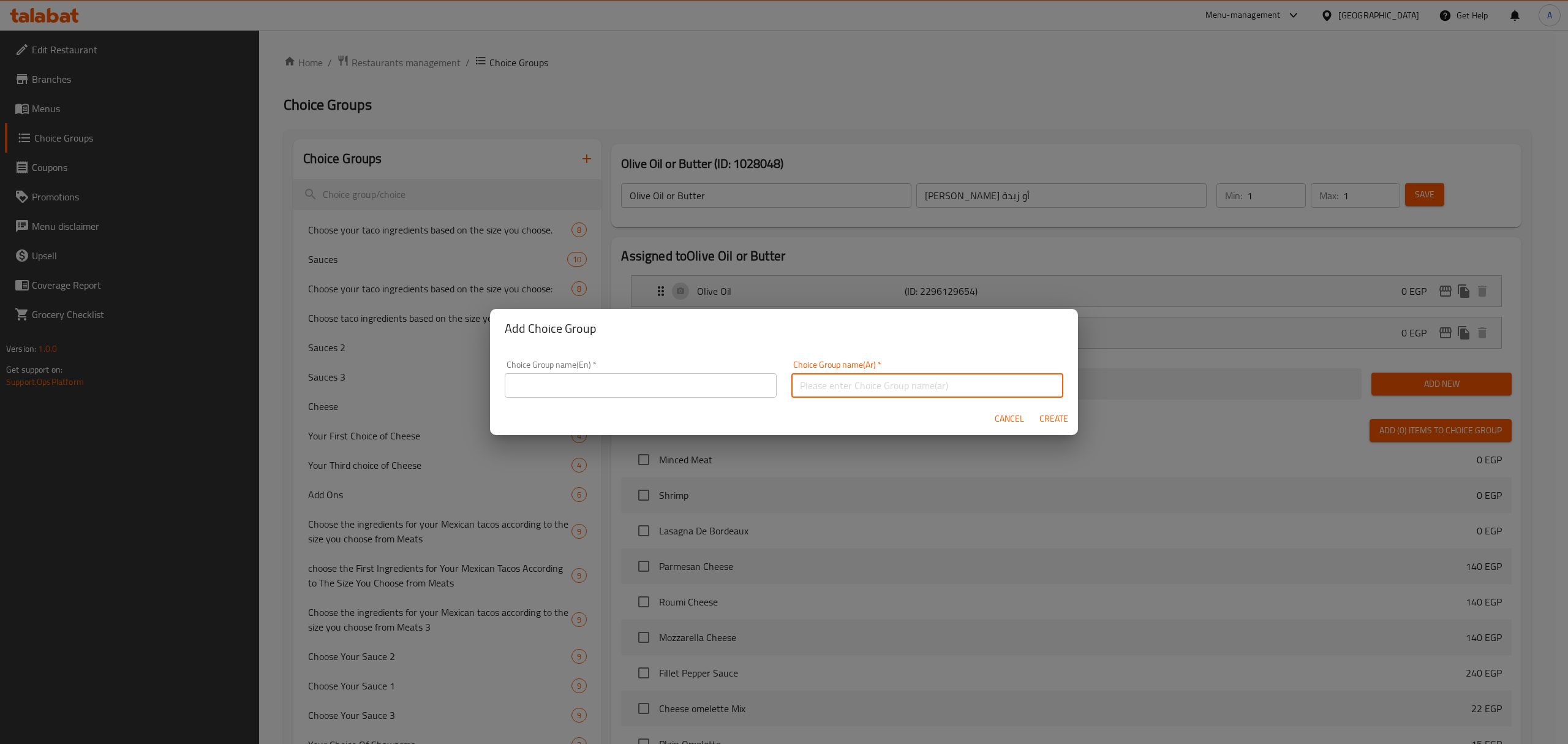
type input "Y"
click at [864, 393] on input "إختيارك من الجبنة للمكرونة" at bounding box center [927, 386] width 272 height 24
type input "إختيارك من الجبنة للمكرونة"
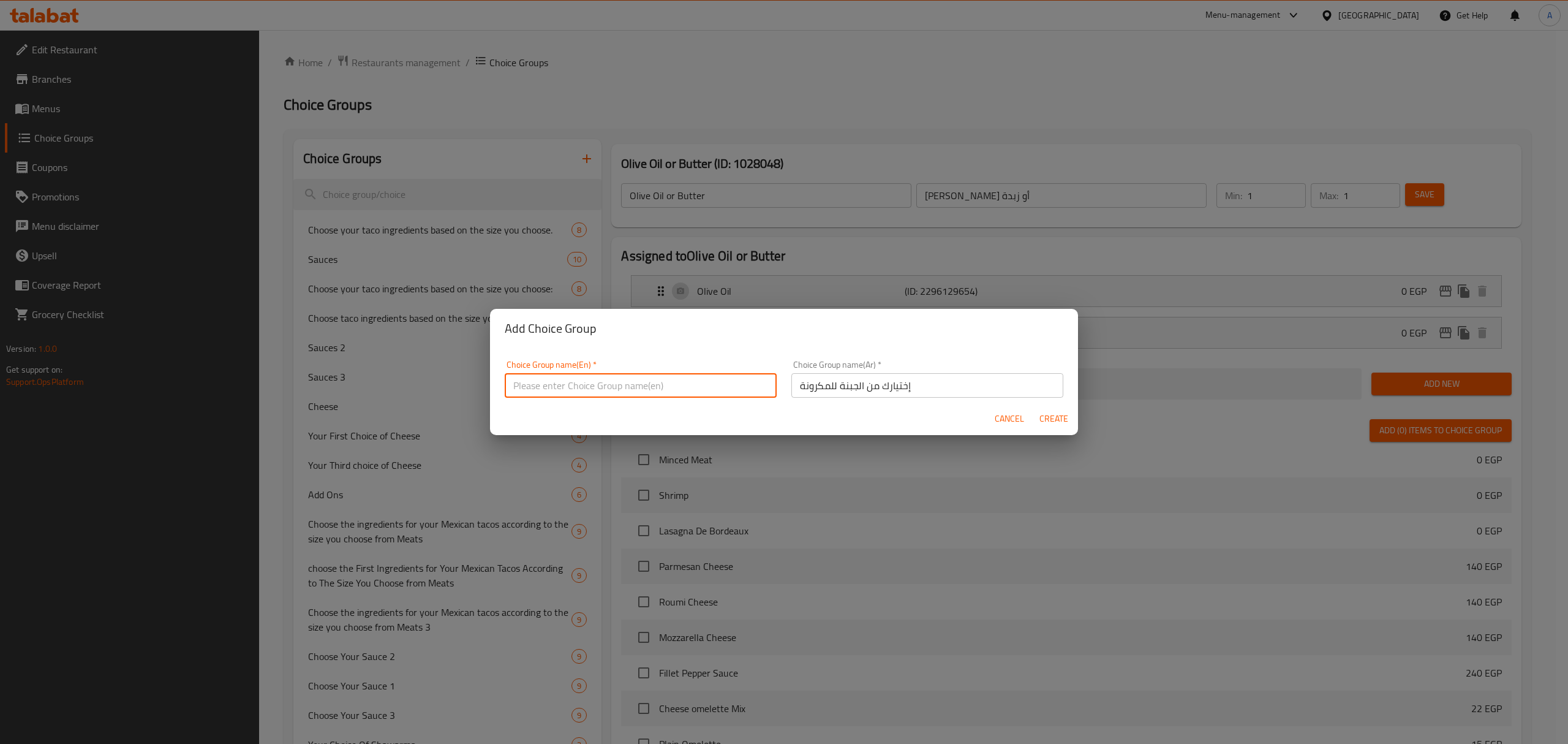
click at [630, 383] on input "text" at bounding box center [640, 386] width 272 height 24
paste input "Your choice of cheese for pasta"
click at [630, 383] on input "Your choice of cheese for pasta" at bounding box center [640, 386] width 272 height 24
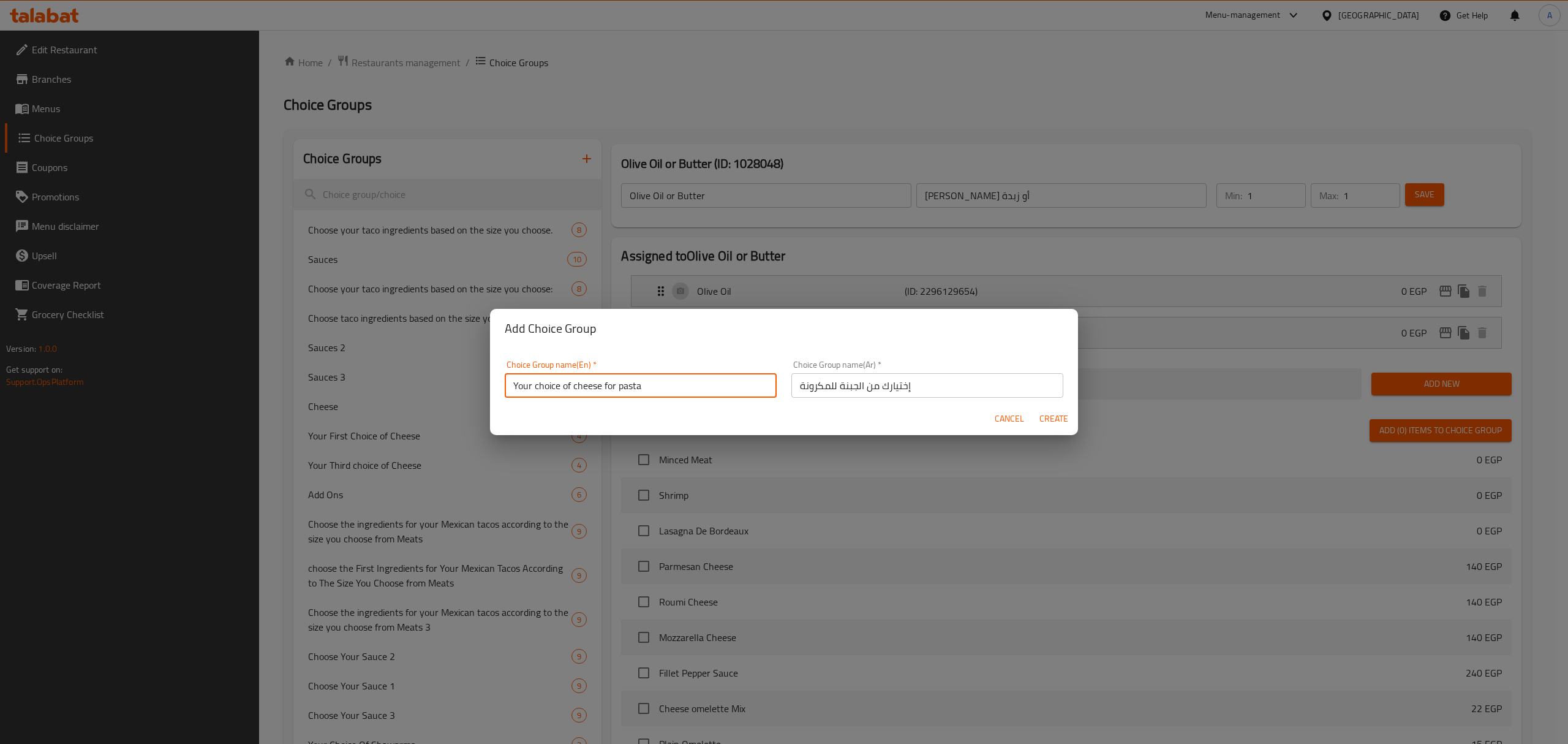
click at [630, 383] on input "Your choice of cheese for pasta" at bounding box center [640, 386] width 272 height 24
type input "Your Choice of Cheese for Pasta"
click at [1055, 422] on span "Create" at bounding box center [1053, 419] width 30 height 16
type input "Your Choice of Cheese for Pasta"
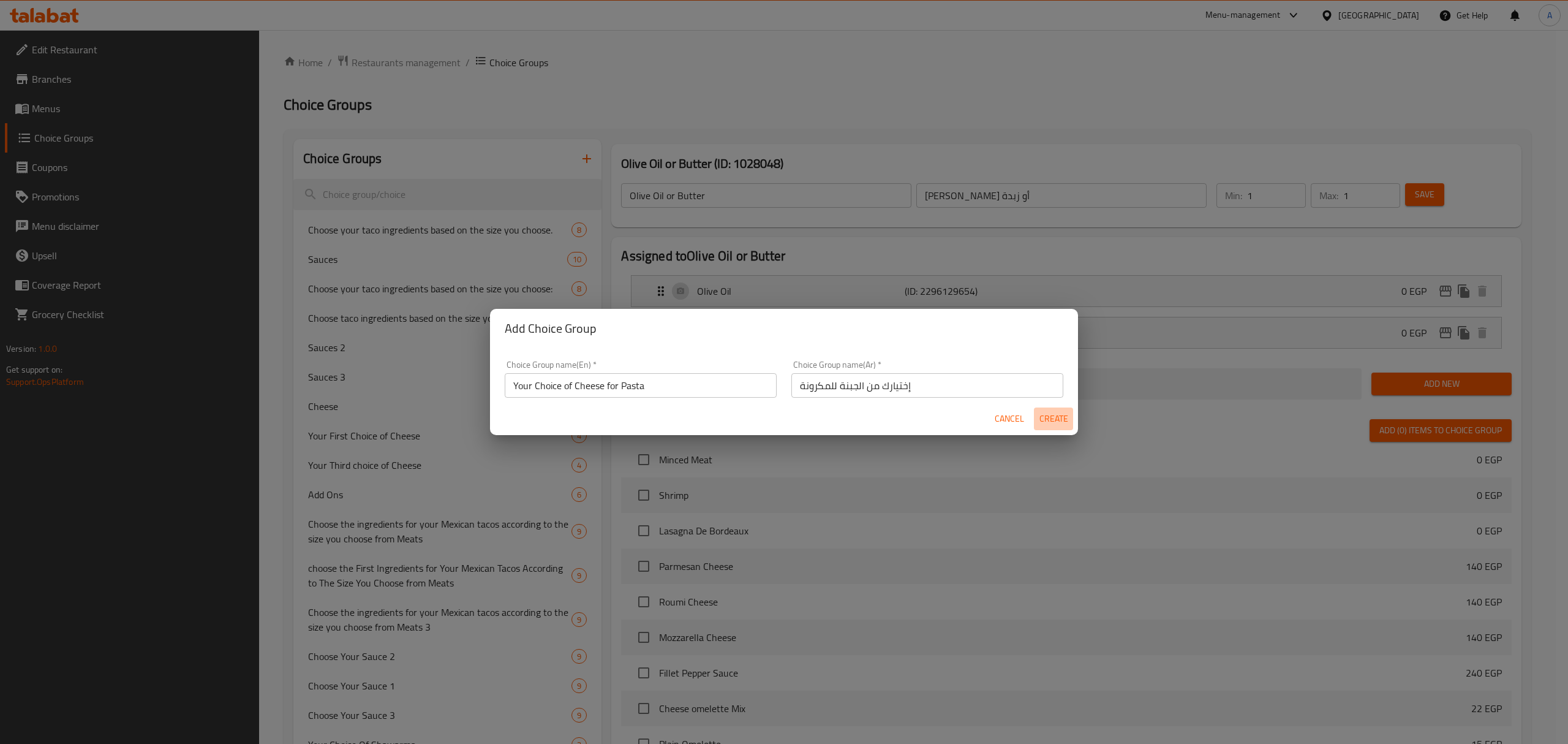
type input "إختيارك من الجبنة للمكرونة"
type input "0"
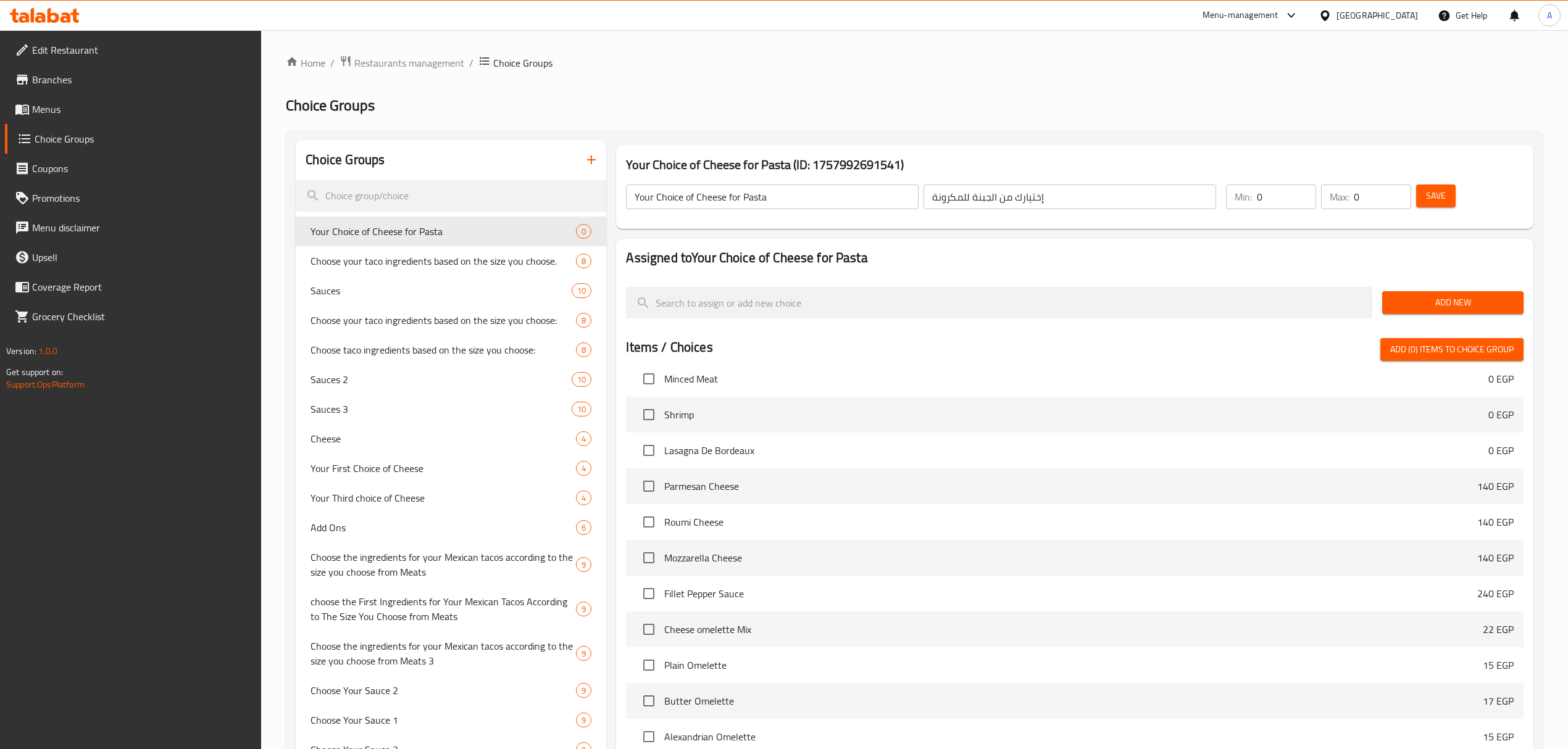
click at [1477, 306] on span "Add New" at bounding box center [1452, 302] width 122 height 16
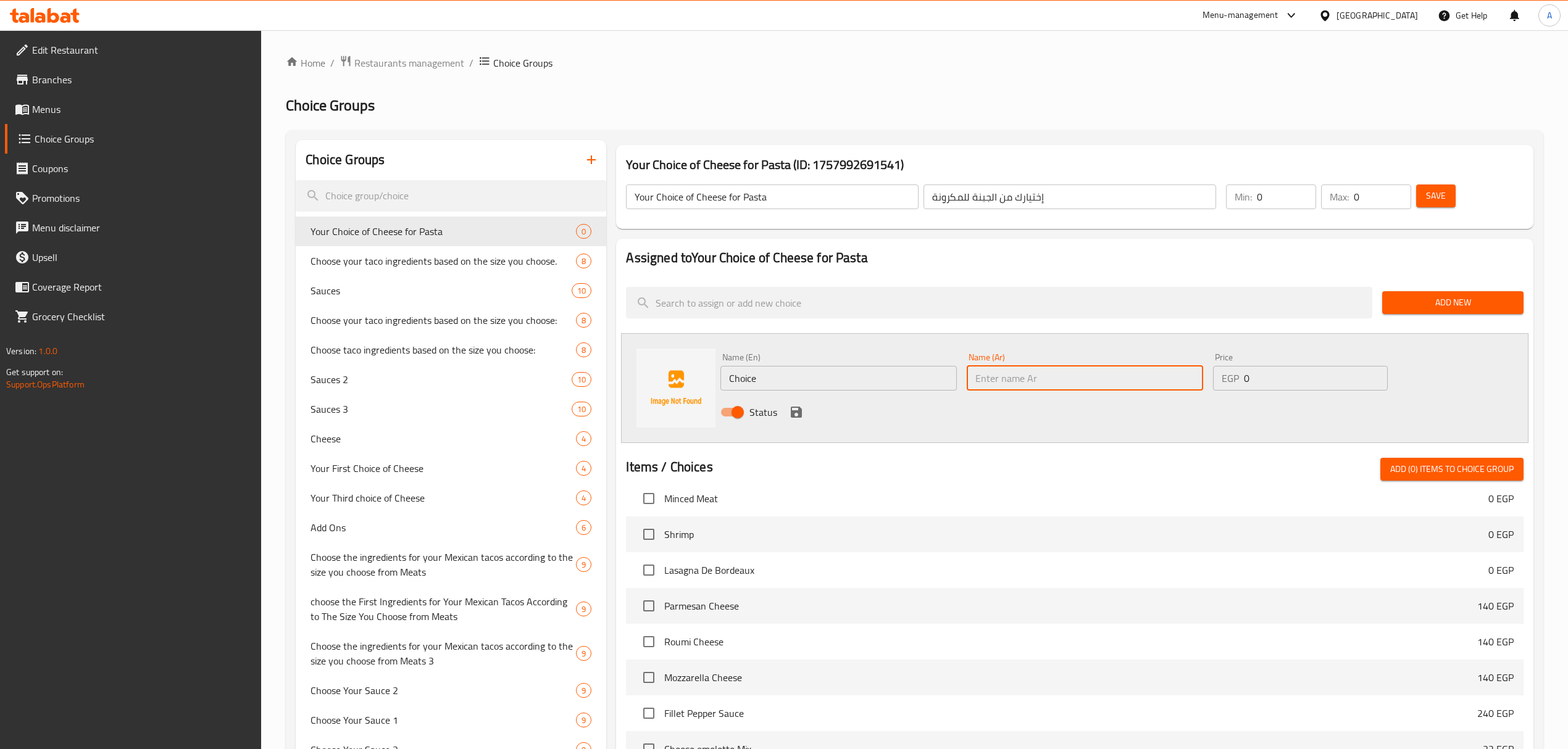
click at [1065, 372] on input "text" at bounding box center [1085, 378] width 237 height 24
type input "ل"
click at [1064, 372] on input "بارميزان" at bounding box center [1085, 378] width 237 height 24
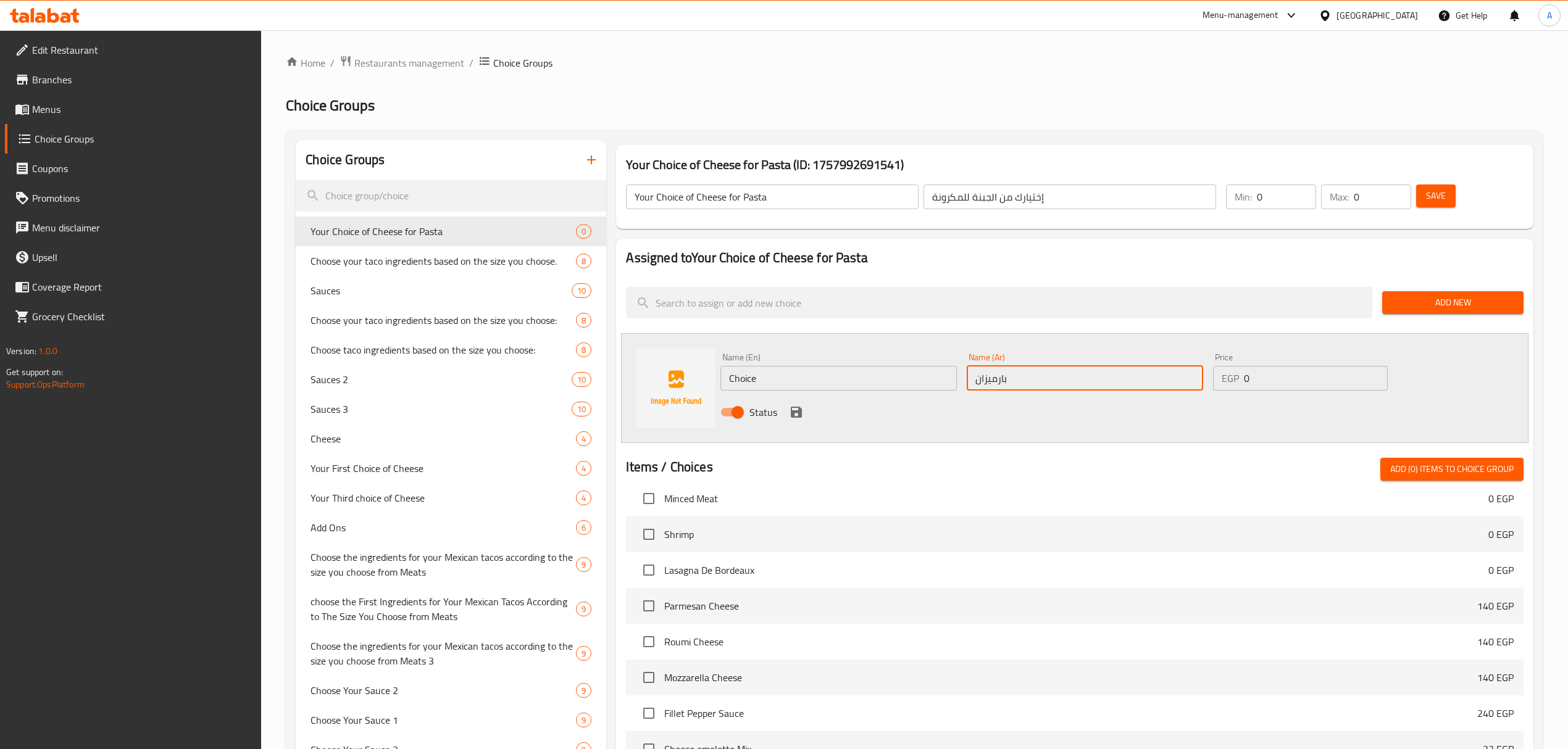
type input "بارميزان"
click at [1013, 384] on input "بارميزان" at bounding box center [1085, 378] width 237 height 24
click at [753, 378] on input "Choice" at bounding box center [838, 378] width 237 height 24
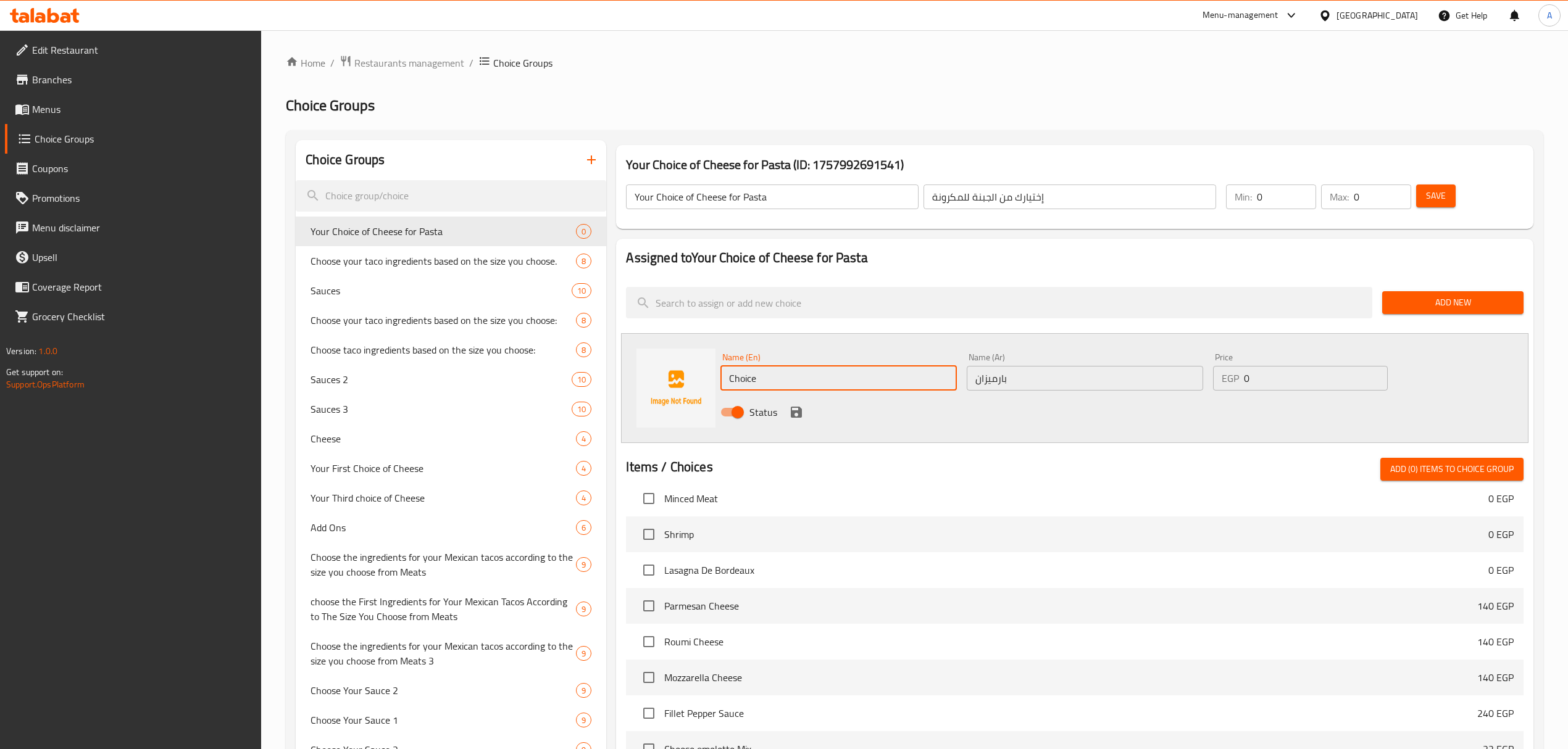
click at [753, 378] on input "Choice" at bounding box center [838, 378] width 237 height 24
paste input "Parmesan Chees"
click at [786, 380] on input "Parmesan Cheese" at bounding box center [838, 378] width 237 height 24
type input "Parmesan"
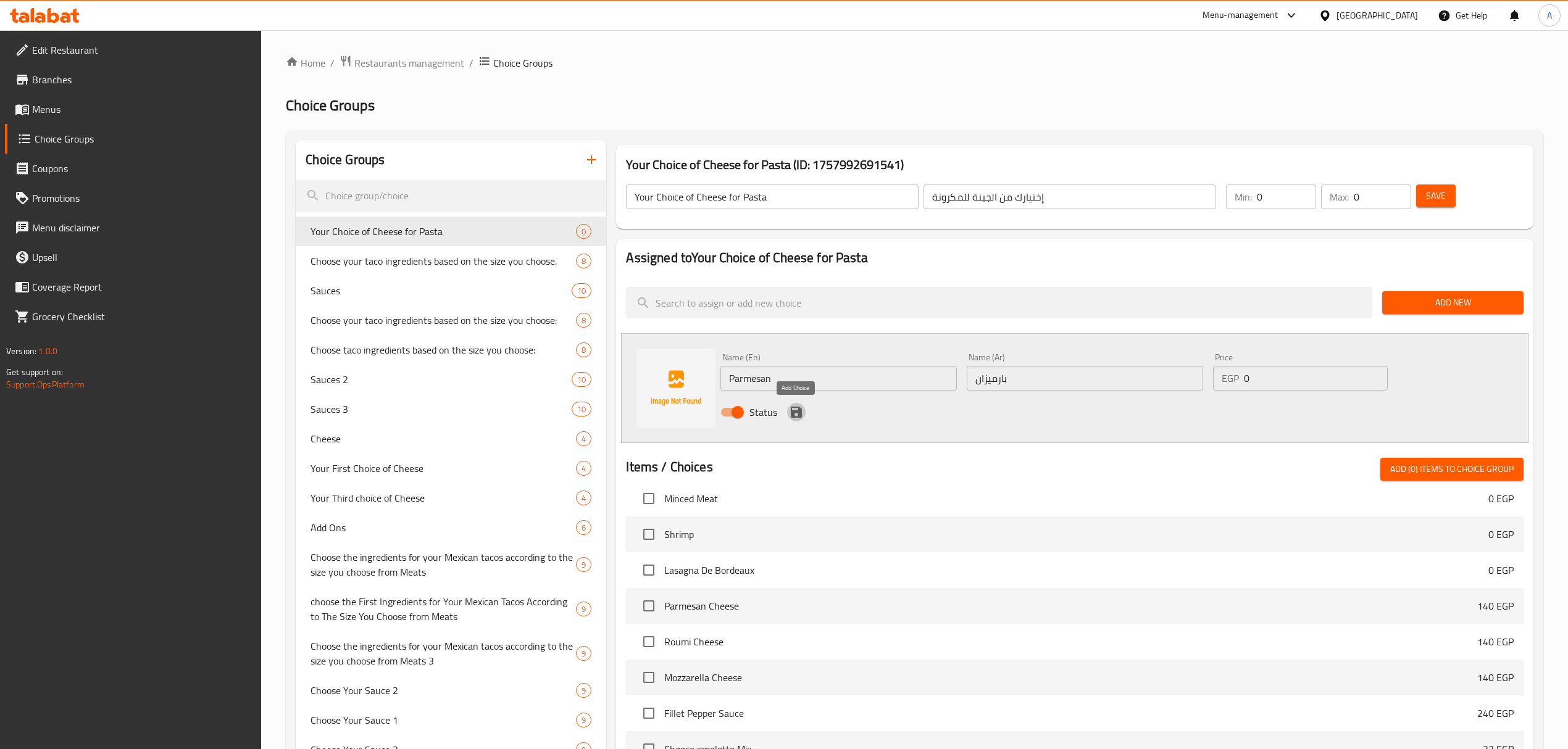
click at [795, 410] on icon "save" at bounding box center [796, 412] width 15 height 15
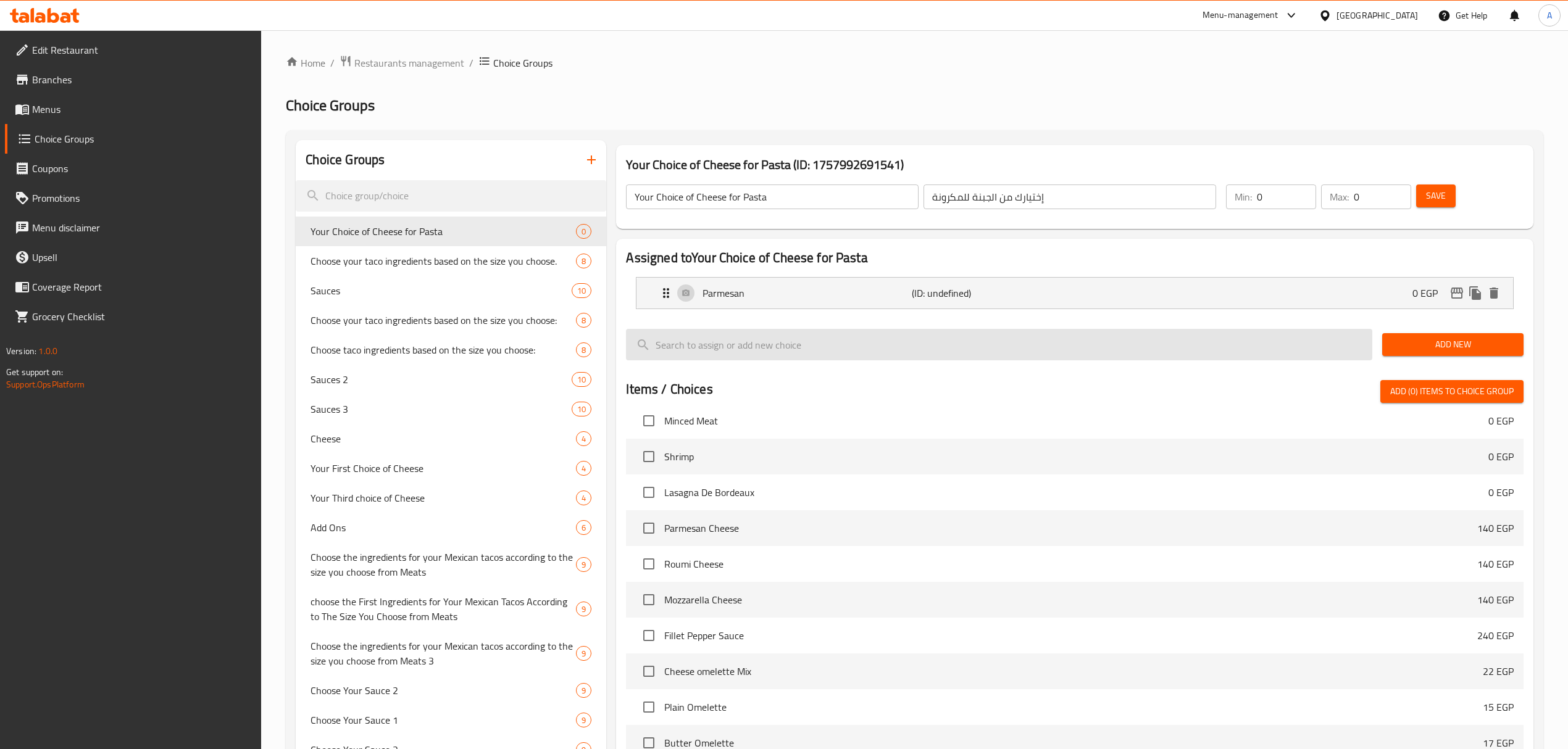
click at [1452, 343] on span "Add New" at bounding box center [1452, 345] width 122 height 16
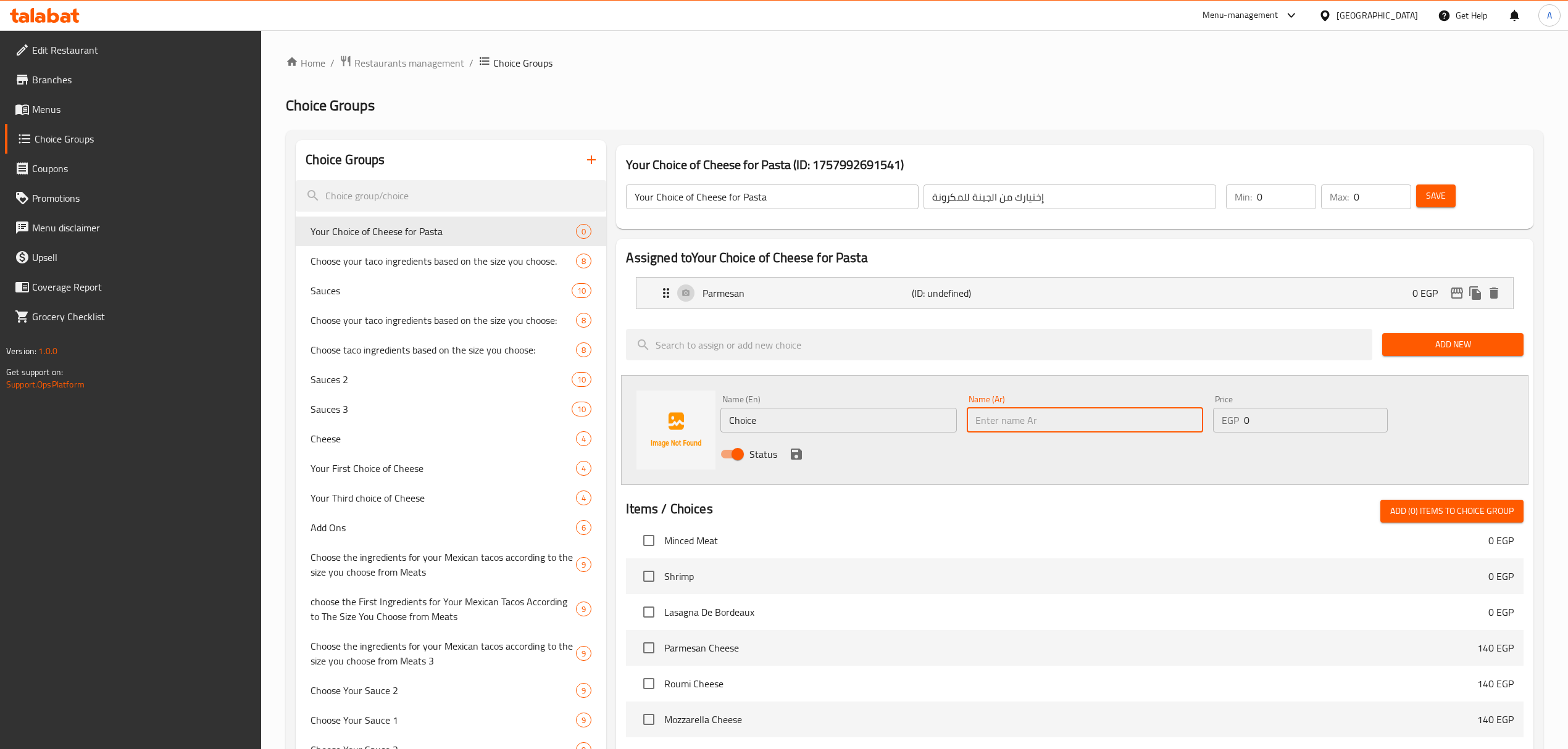
click at [1072, 419] on input "text" at bounding box center [1085, 420] width 237 height 24
type input "موتزريلا"
click at [1025, 423] on input "موتزريلا" at bounding box center [1085, 420] width 237 height 24
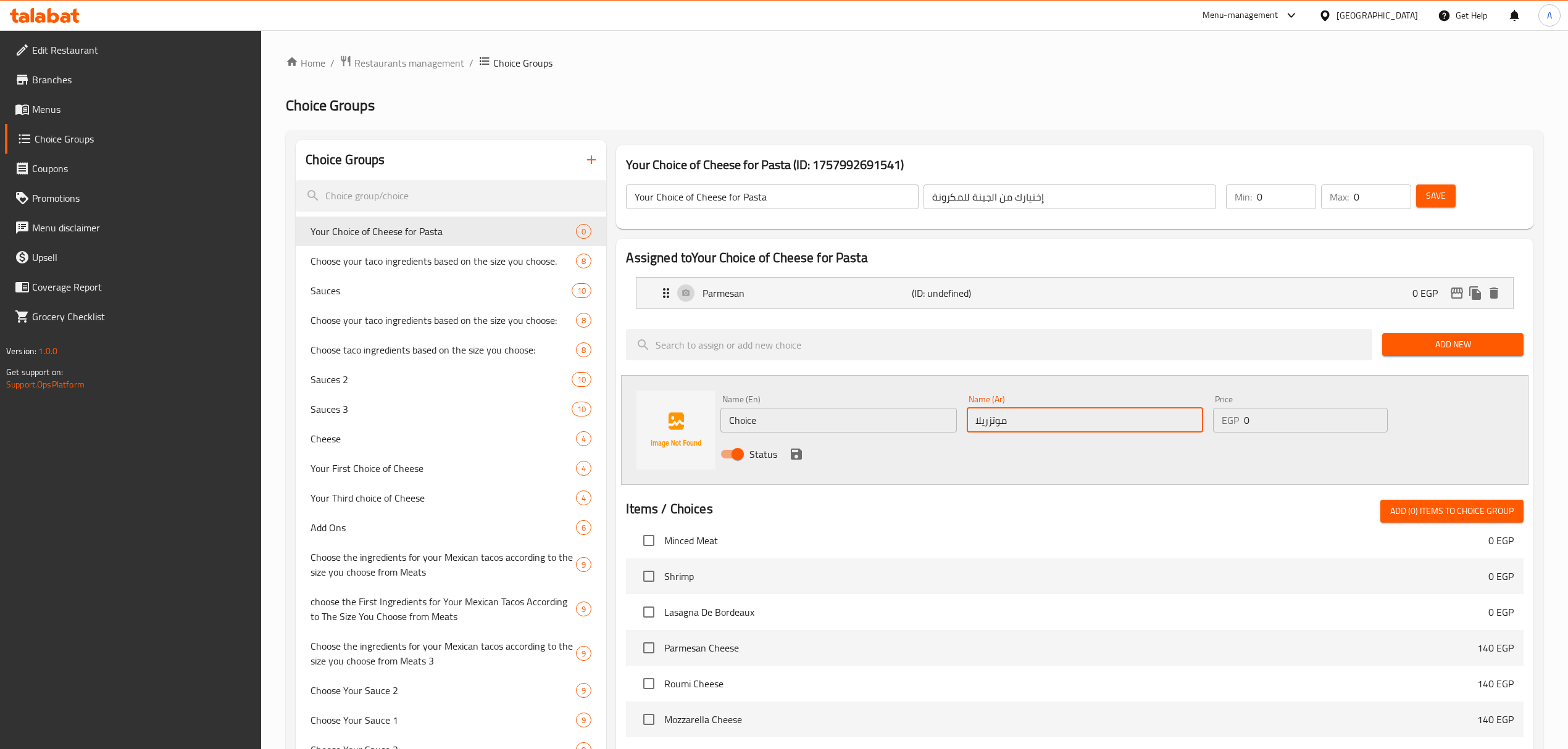
click at [985, 423] on input "موتزريلا" at bounding box center [1085, 420] width 237 height 24
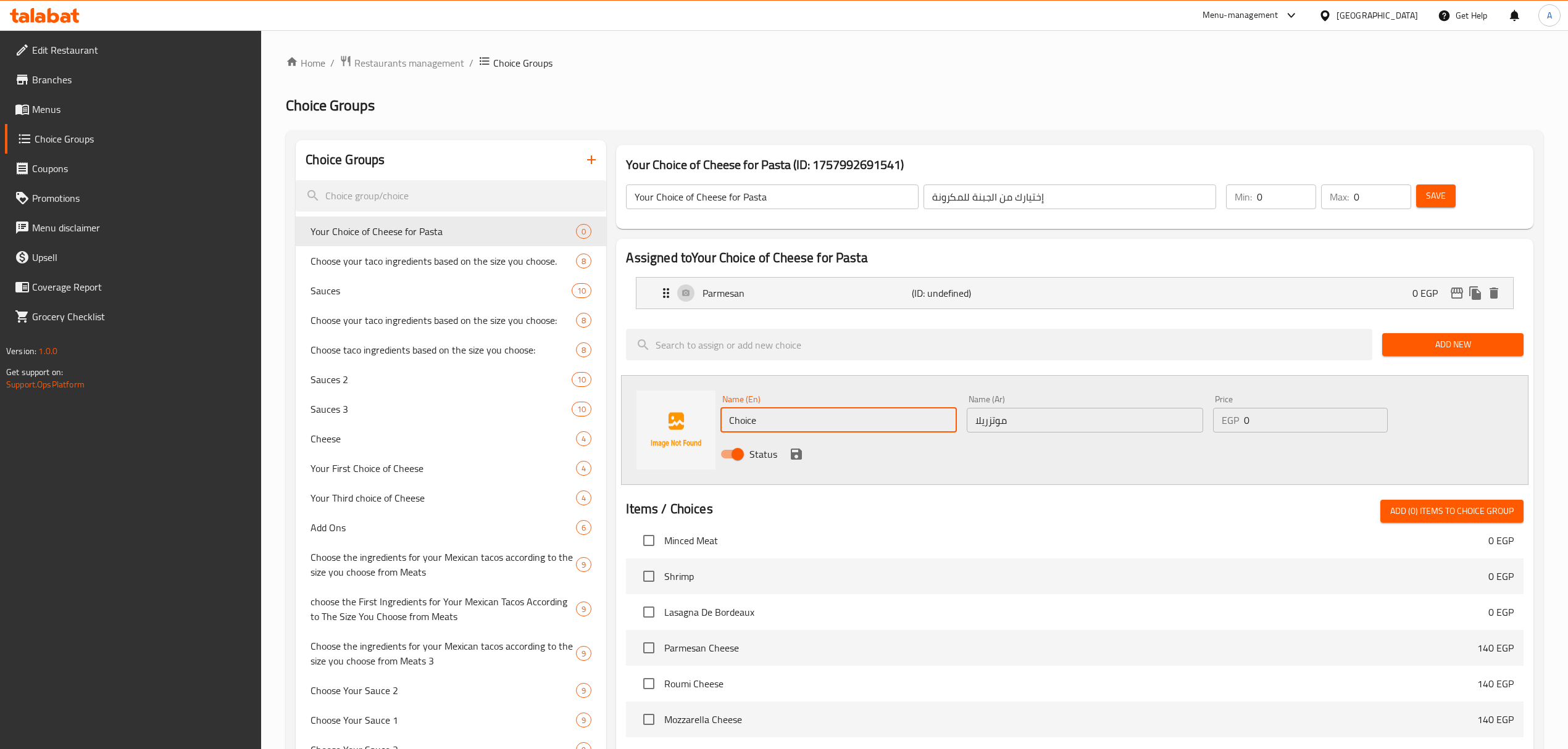
click at [766, 421] on input "Choice" at bounding box center [838, 420] width 237 height 24
paste input "mozzarella chees"
click at [798, 425] on input "Mozzarella Cheese" at bounding box center [838, 420] width 237 height 24
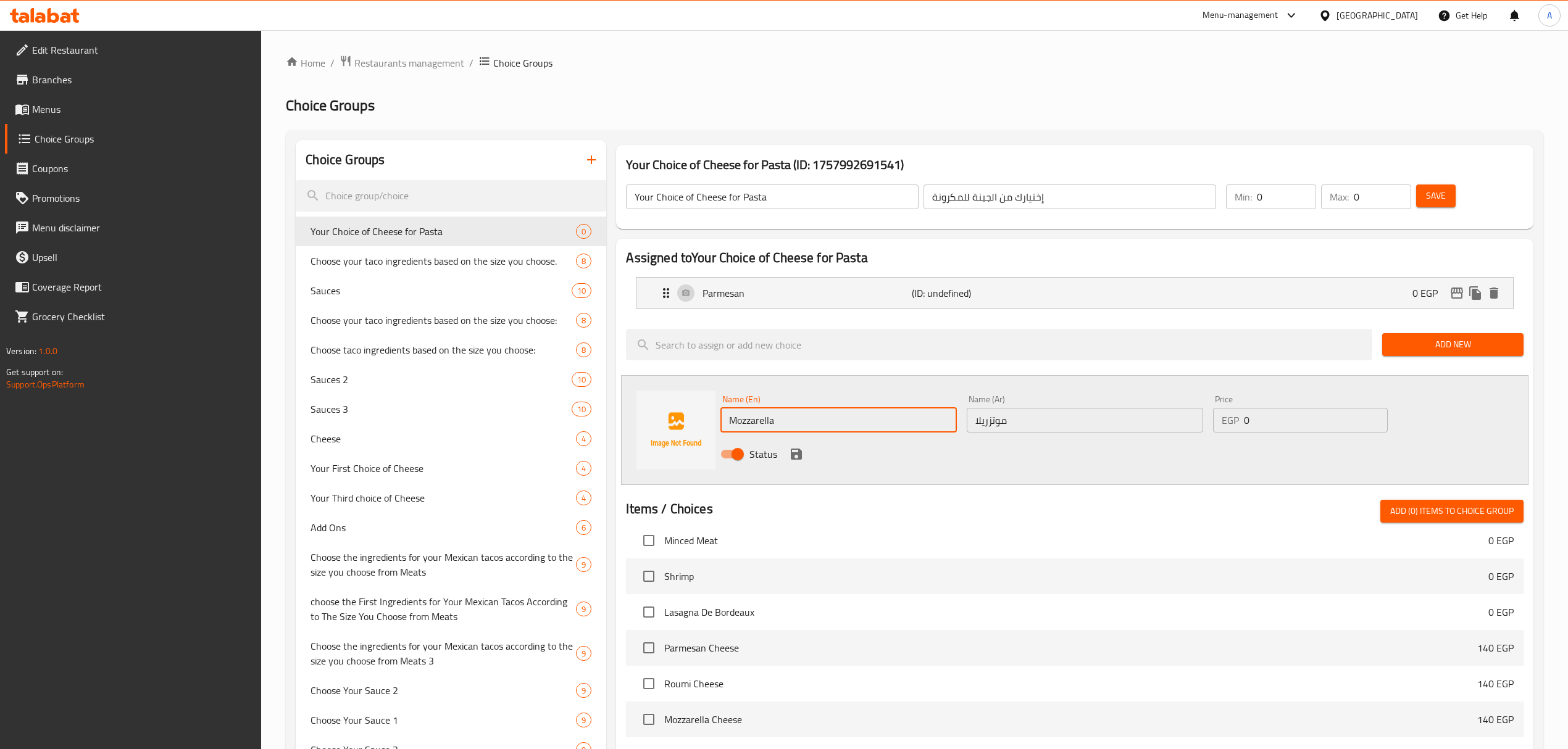
type input "Mozzarella"
click at [794, 454] on icon "save" at bounding box center [796, 454] width 11 height 11
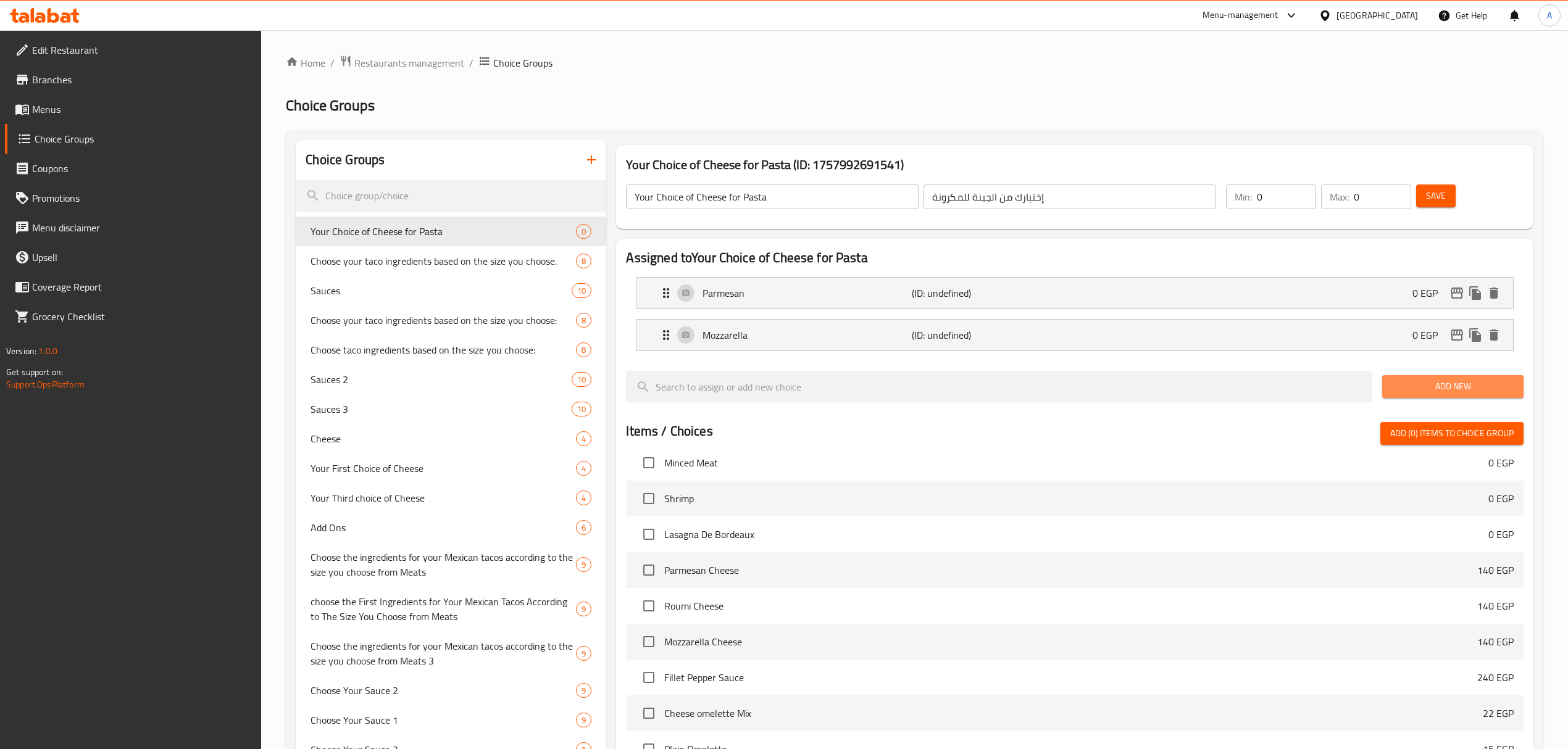
click at [1452, 378] on button "Add New" at bounding box center [1452, 387] width 141 height 23
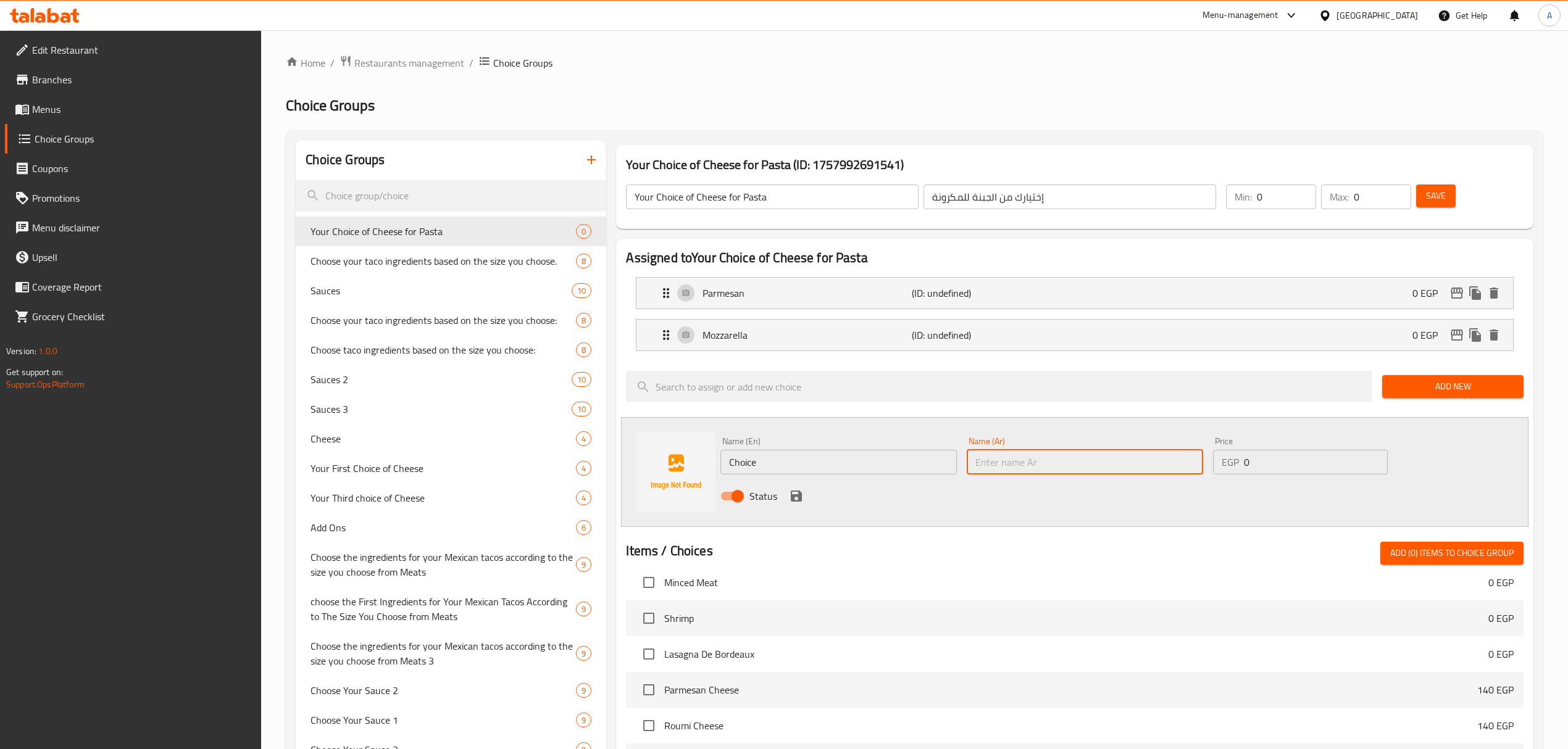
click at [1017, 455] on input "text" at bounding box center [1085, 462] width 237 height 24
click at [991, 462] on input "رومي" at bounding box center [1085, 462] width 237 height 24
type input "رومي"
click at [746, 463] on input "Choice" at bounding box center [838, 462] width 237 height 24
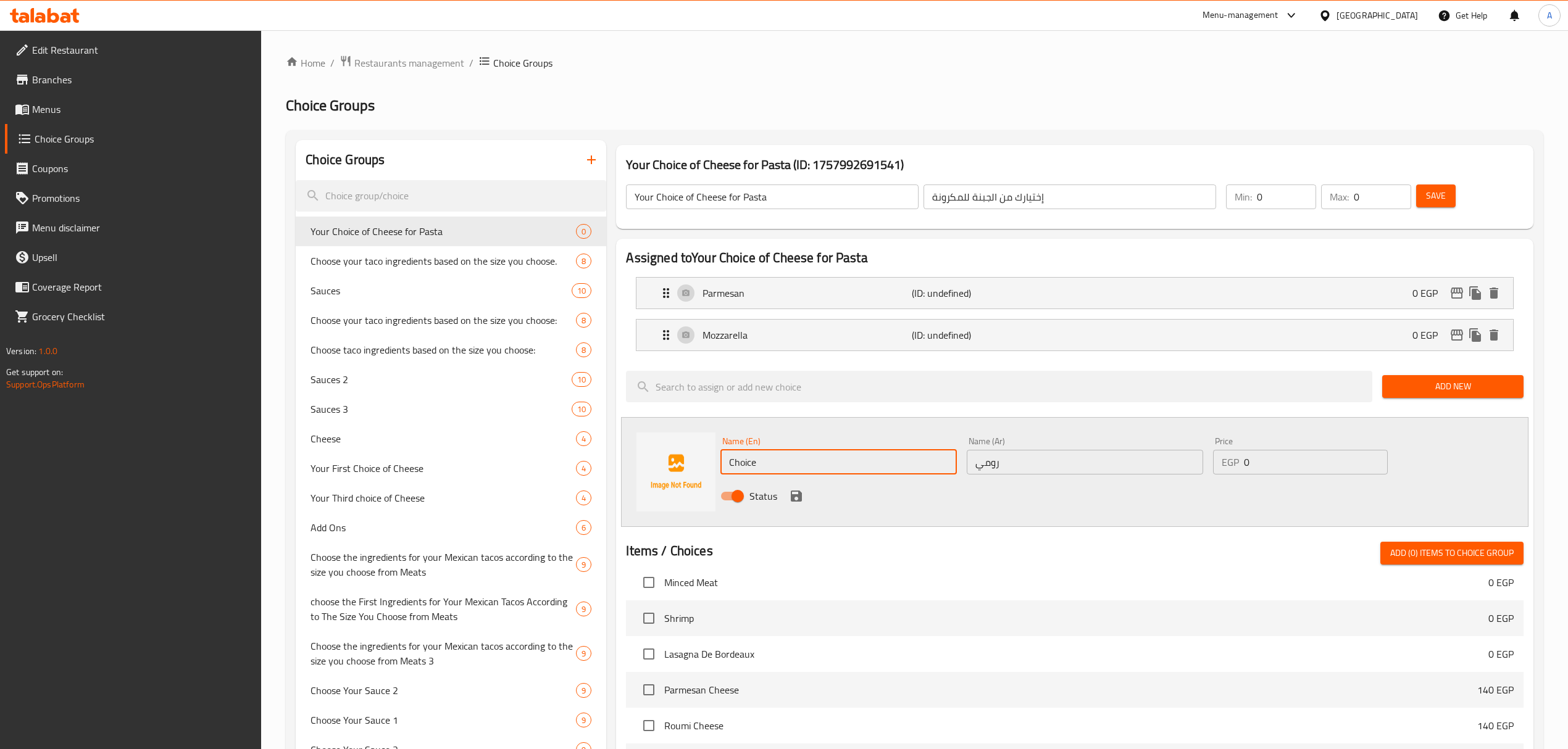
click at [746, 463] on input "Choice" at bounding box center [838, 462] width 237 height 24
paste input "Roumi Chees"
click at [779, 462] on input "Roumi Cheese" at bounding box center [838, 462] width 237 height 24
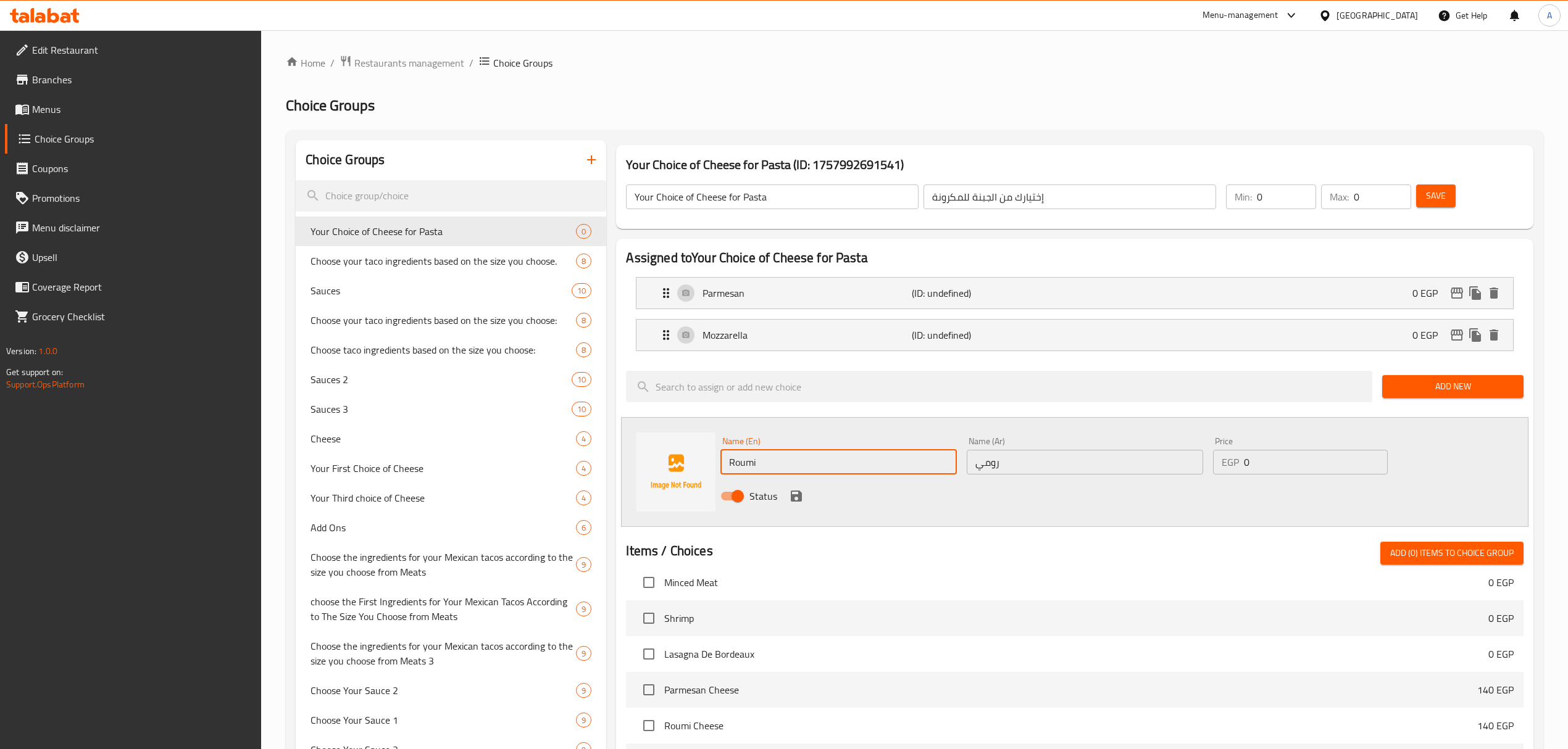
type input "Roumi"
click at [1161, 491] on div "Status" at bounding box center [1085, 495] width 738 height 33
click at [798, 504] on icon "save" at bounding box center [796, 496] width 15 height 15
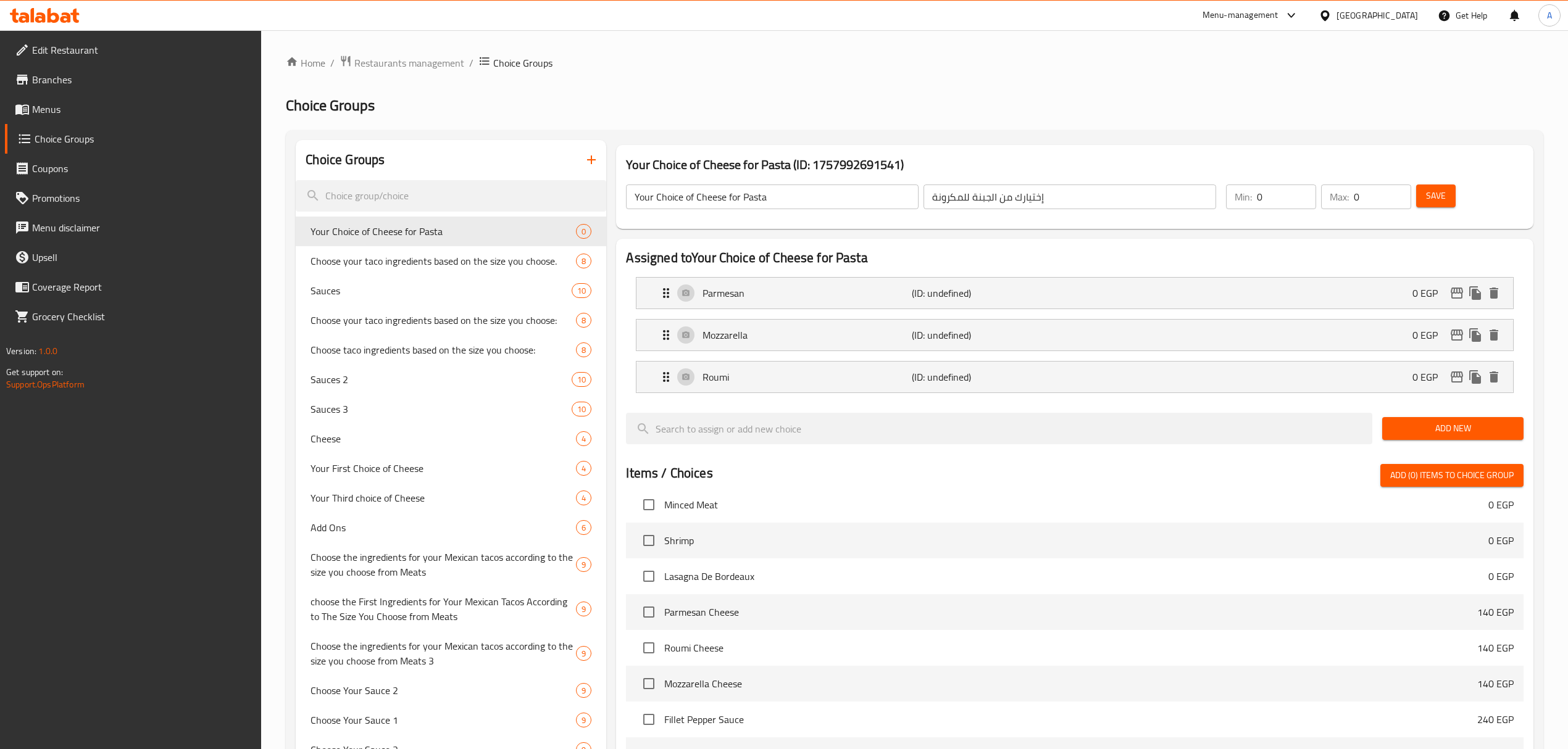
click at [796, 494] on div "Items / Choices Add (0) items to choice group Small Tacos 69 EGP Mozzarella 0 E…" at bounding box center [1074, 705] width 897 height 482
type input "1"
click at [1302, 194] on input "1" at bounding box center [1286, 196] width 59 height 24
type input "1"
click at [1395, 192] on input "1" at bounding box center [1382, 196] width 57 height 24
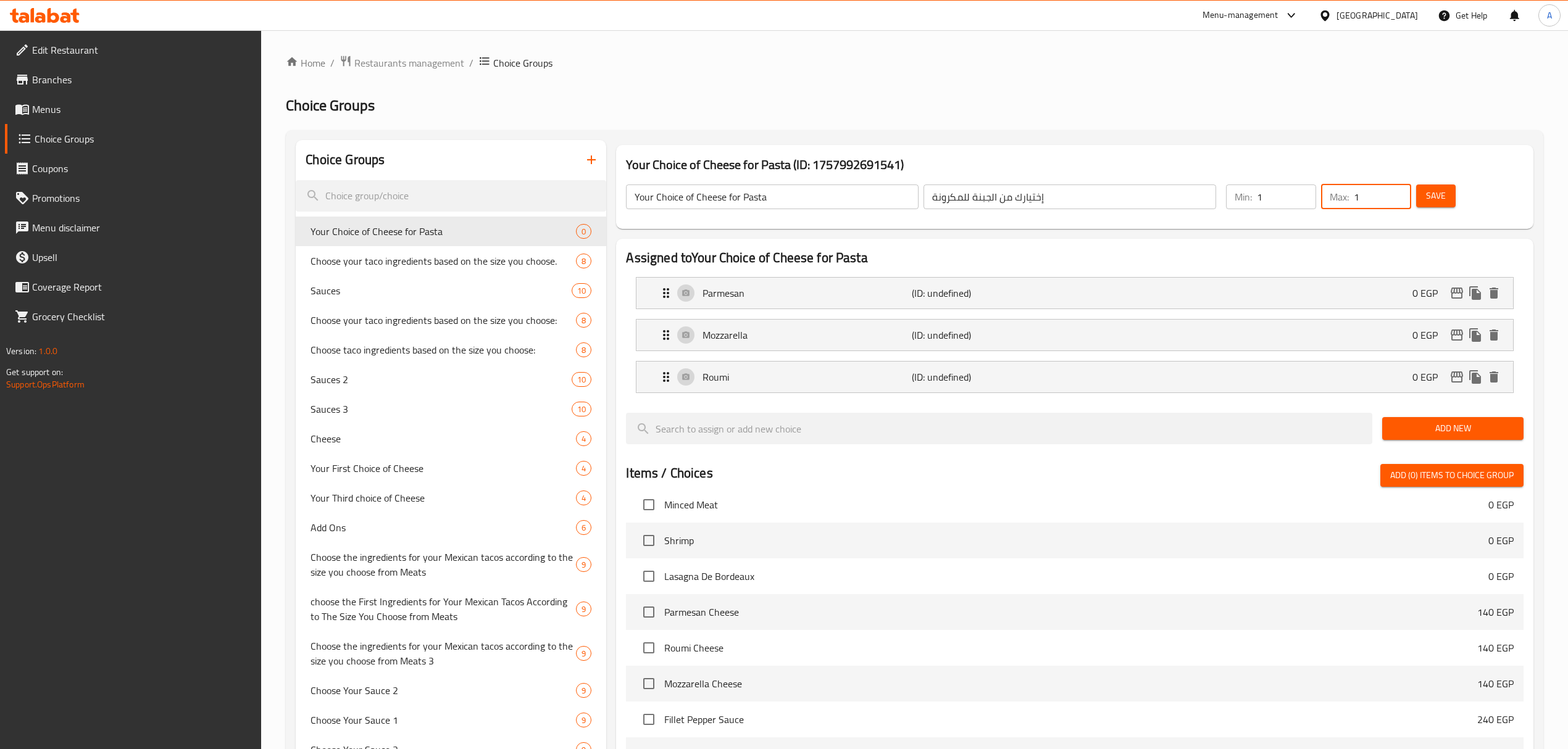
click at [1423, 200] on button "Save" at bounding box center [1435, 196] width 39 height 23
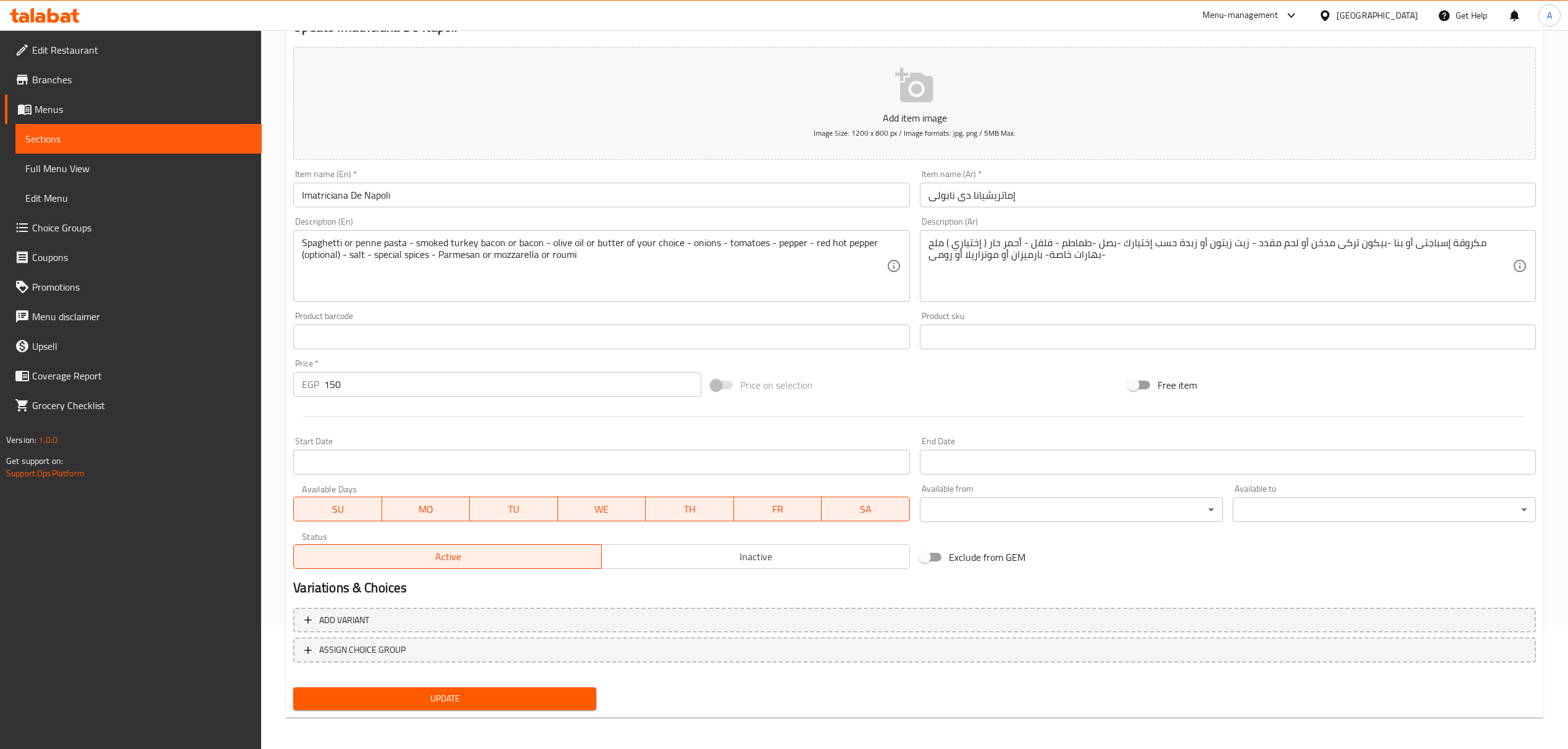
scroll to position [122, 0]
click at [630, 650] on span "ASSIGN CHOICE GROUP" at bounding box center [915, 648] width 1221 height 16
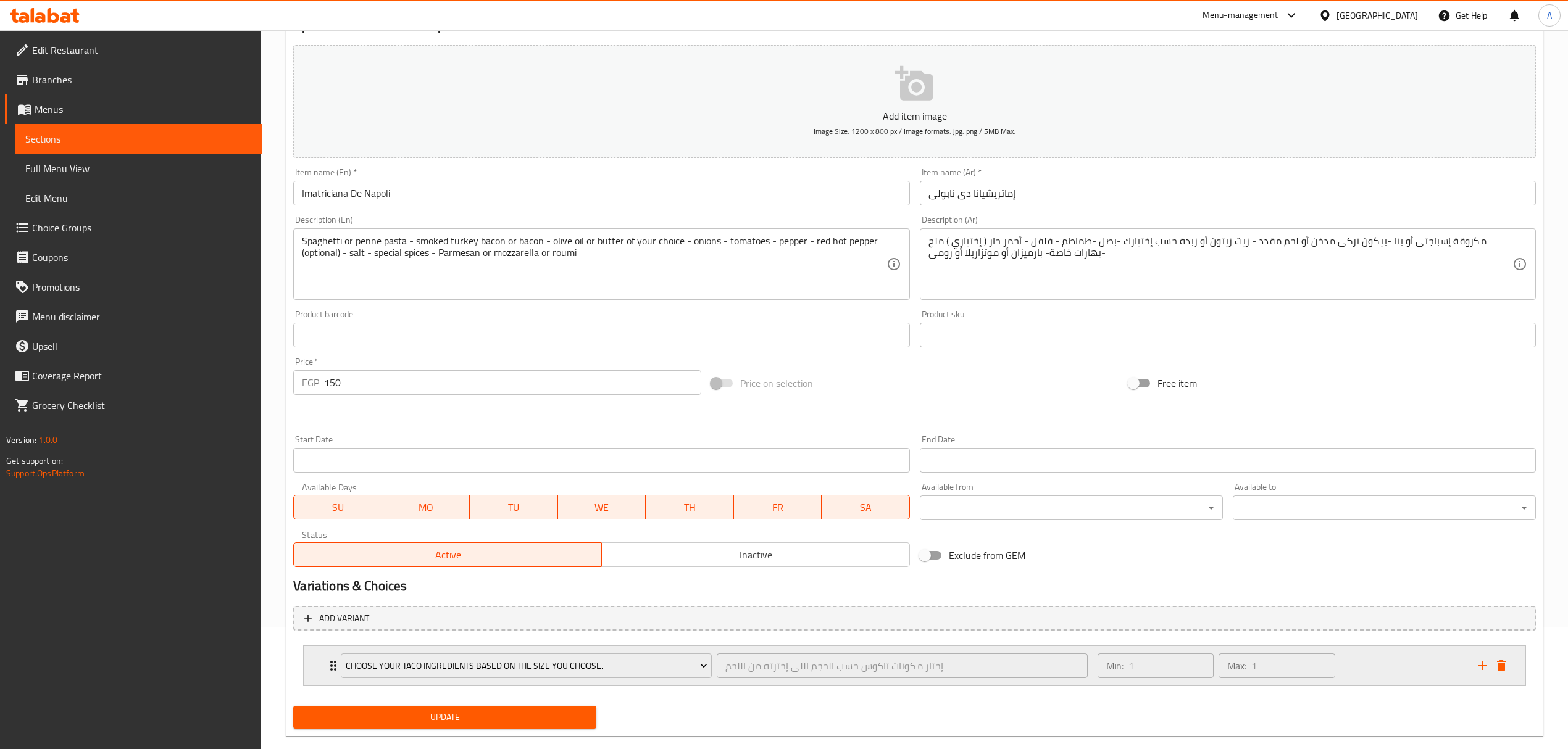
click at [626, 652] on div "Choose your taco ingredients based on the size you choose." at bounding box center [526, 666] width 376 height 30
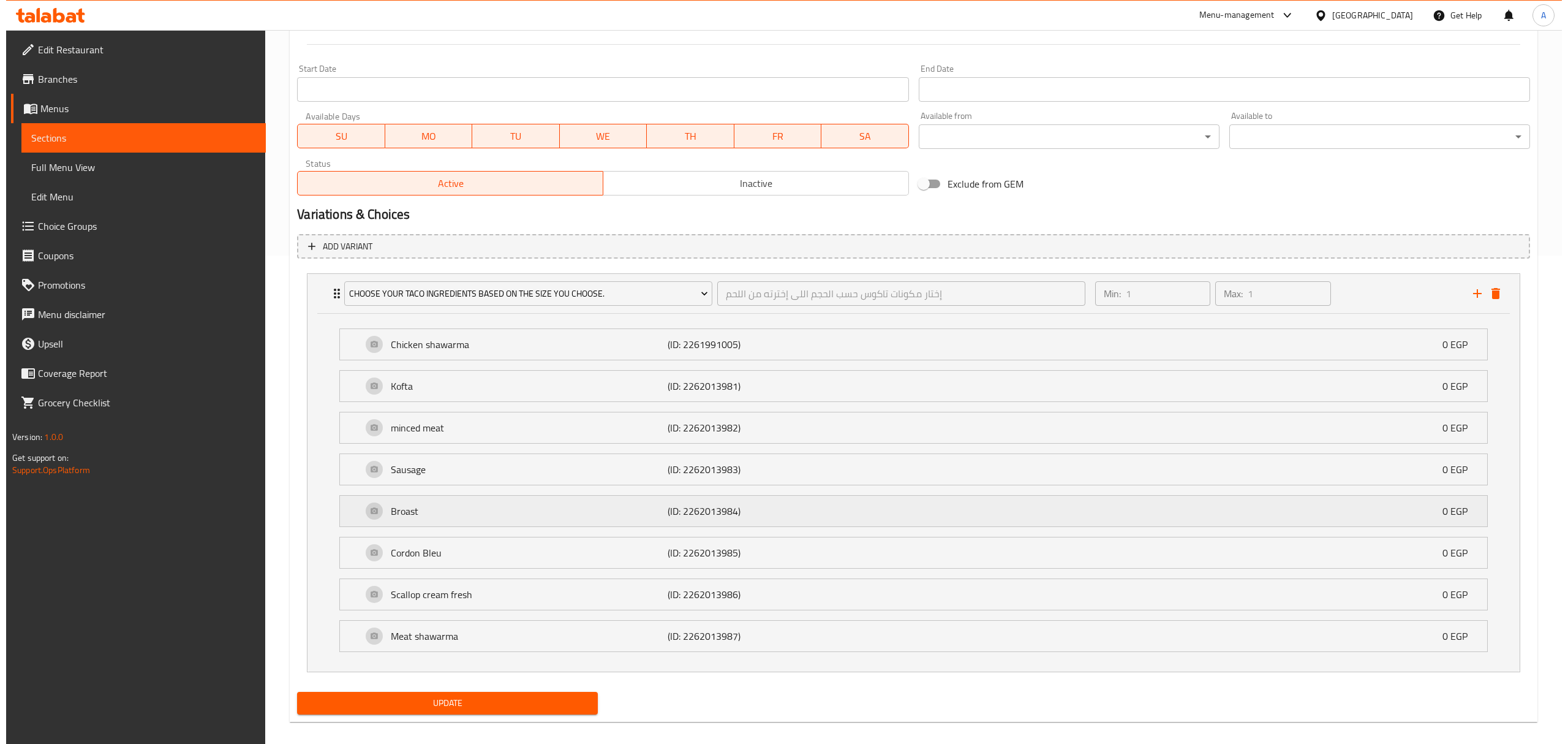
scroll to position [505, 0]
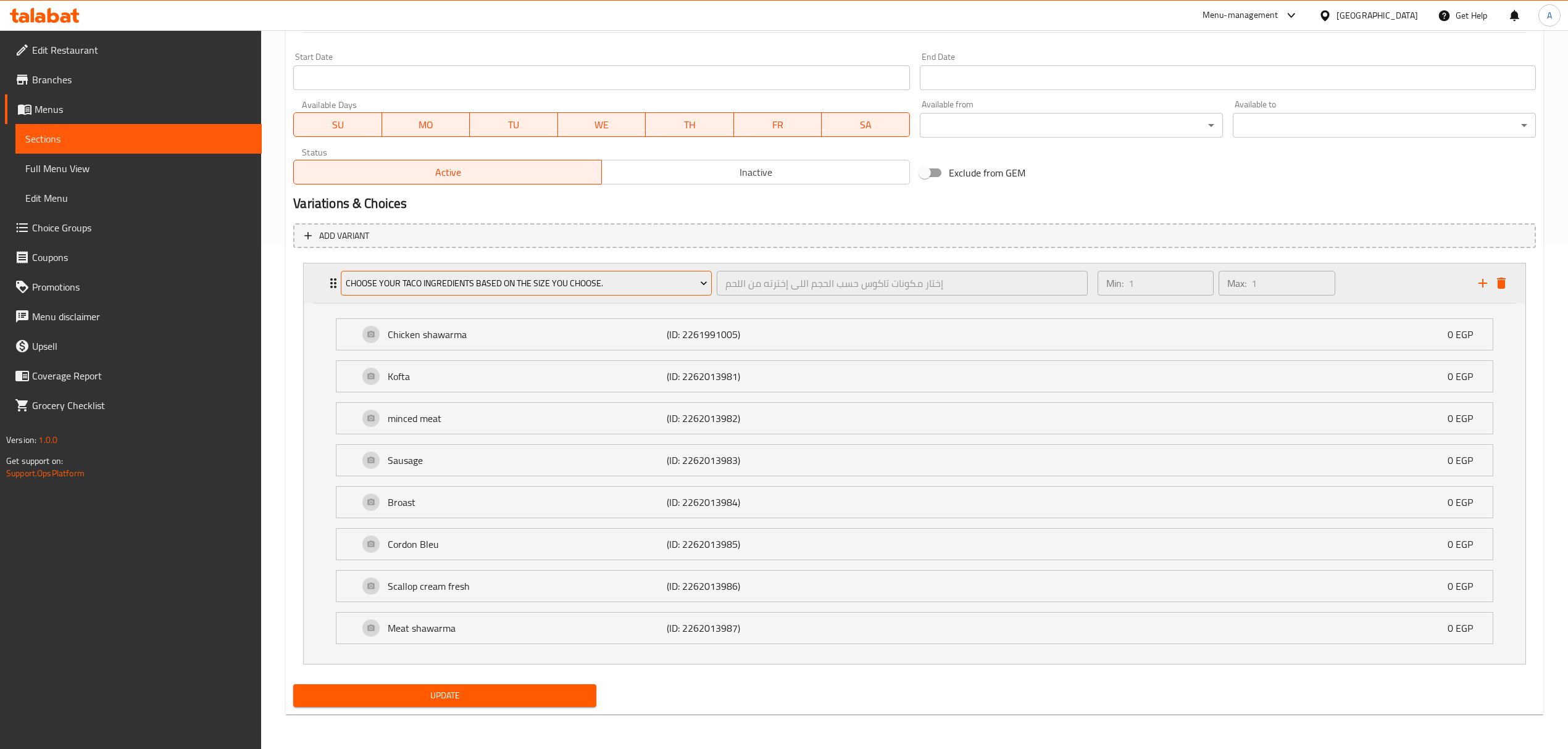
click at [677, 271] on button "Choose your taco ingredients based on the size you choose." at bounding box center [526, 283] width 371 height 24
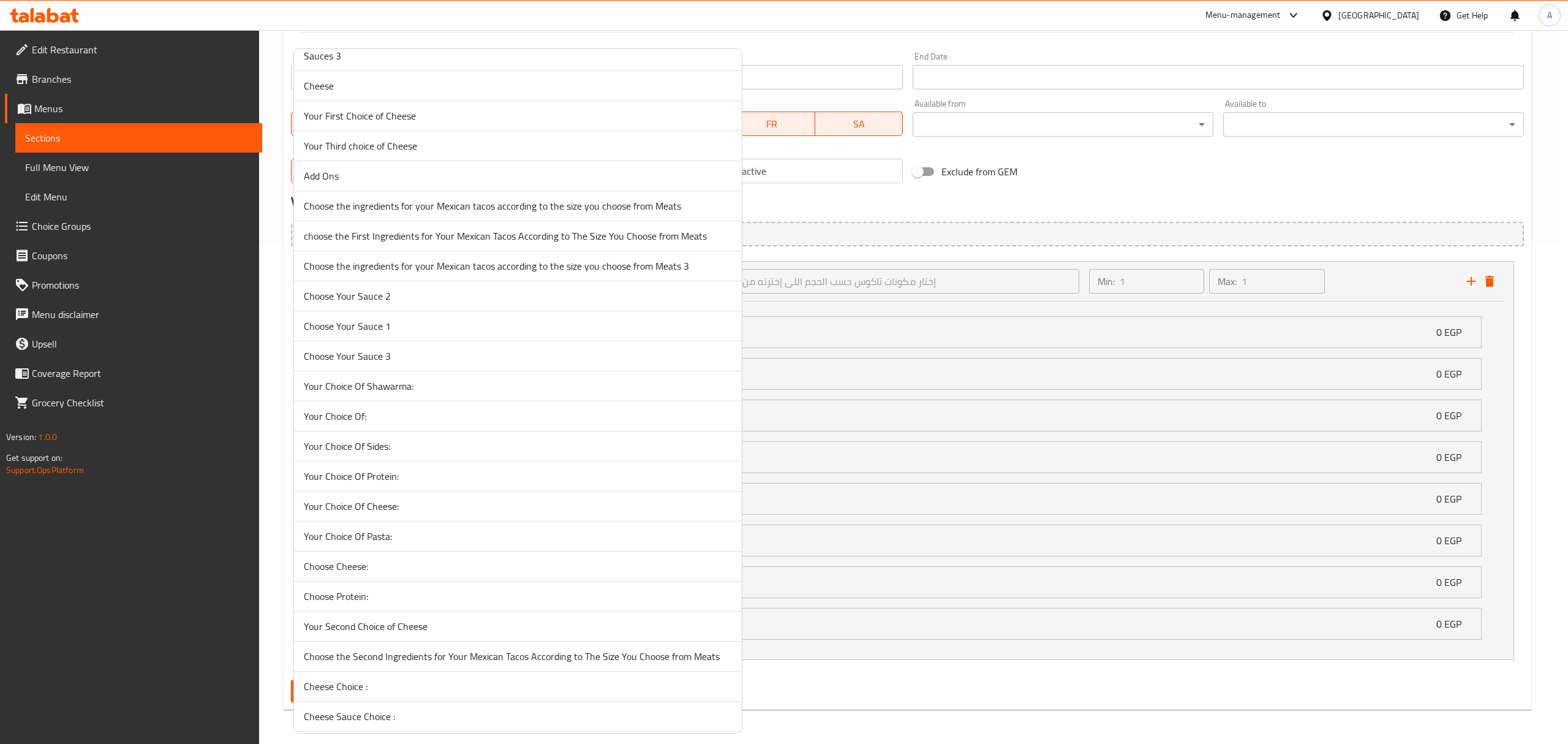
scroll to position [474, 0]
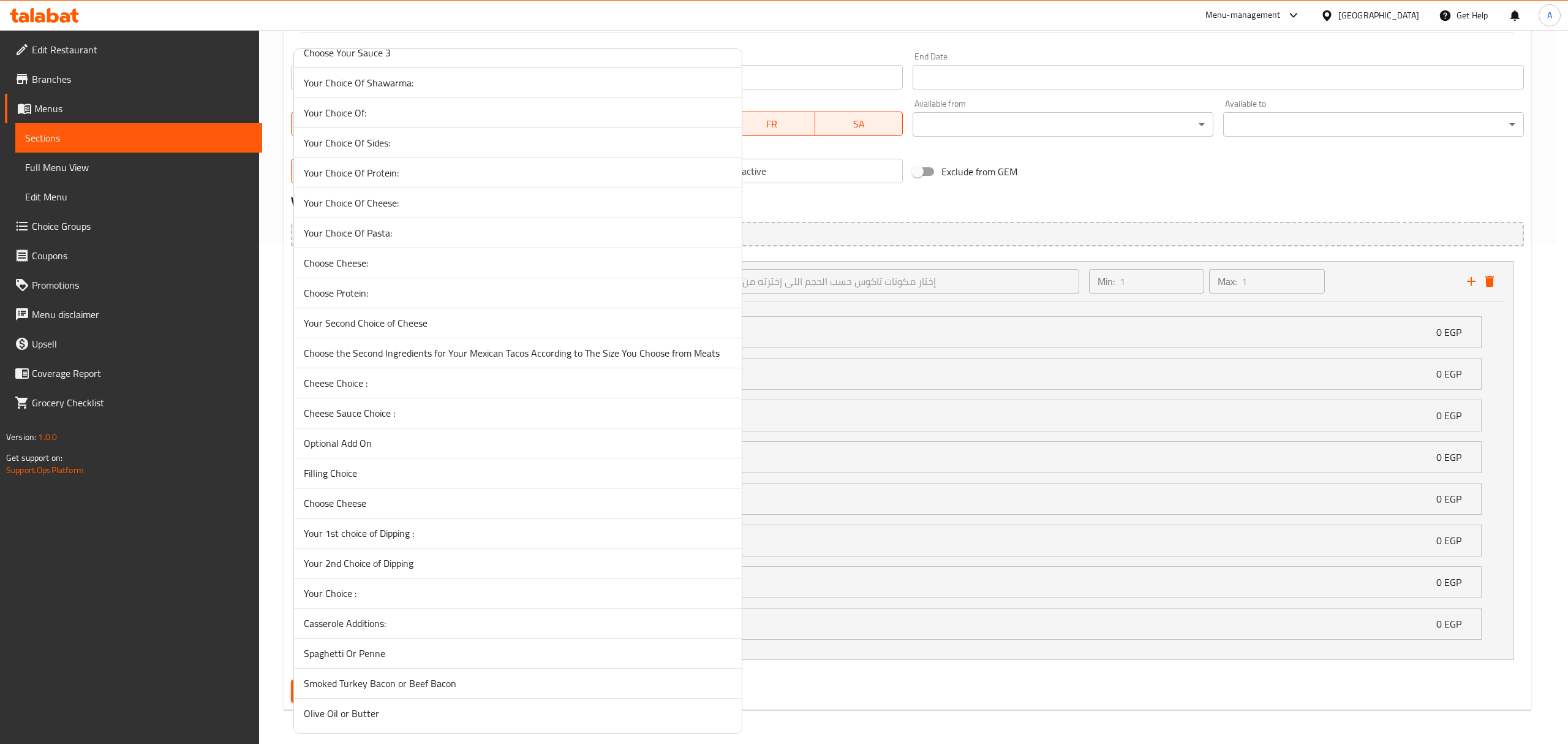
click at [413, 654] on span "Spaghetti Or Penne" at bounding box center [517, 654] width 428 height 15
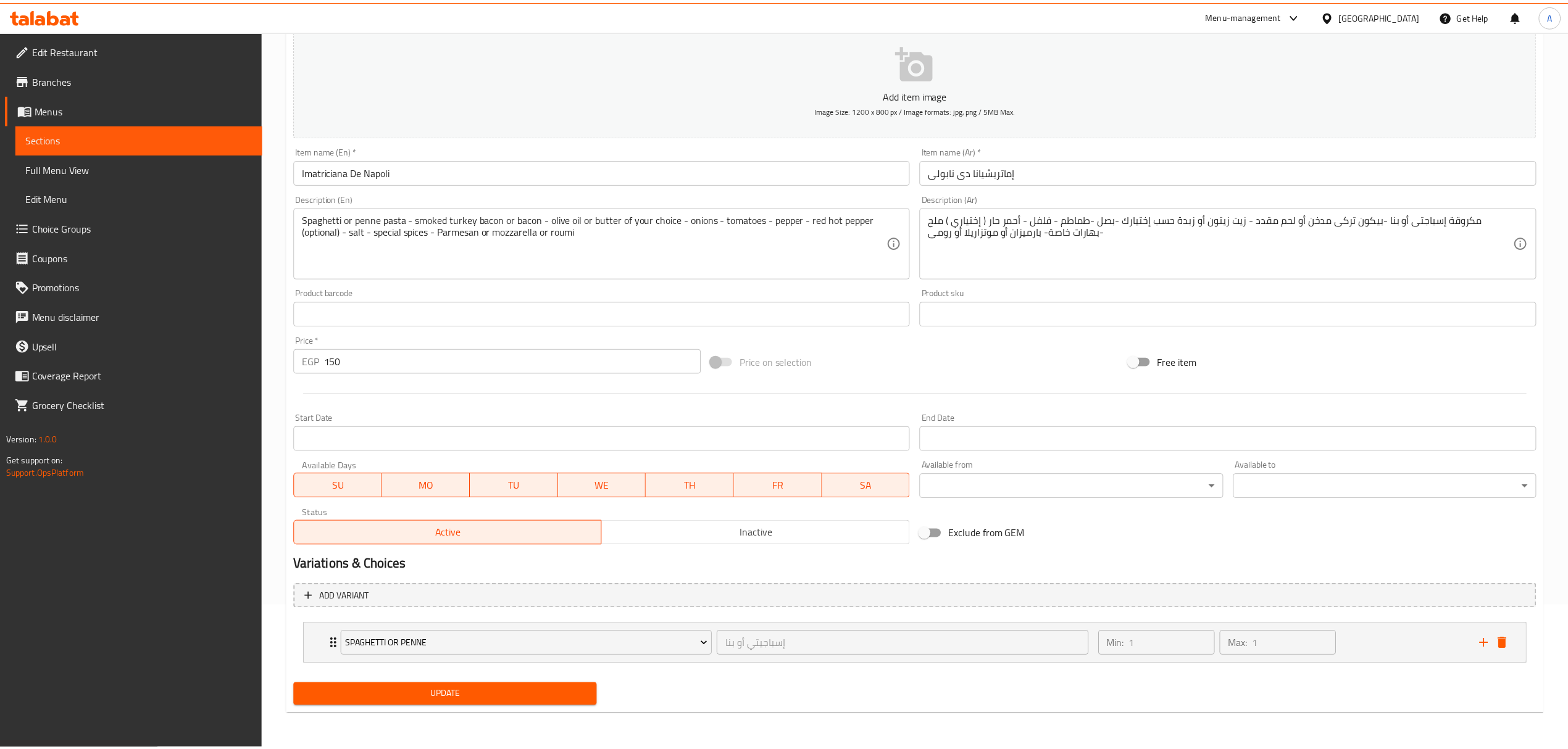
scroll to position [143, 0]
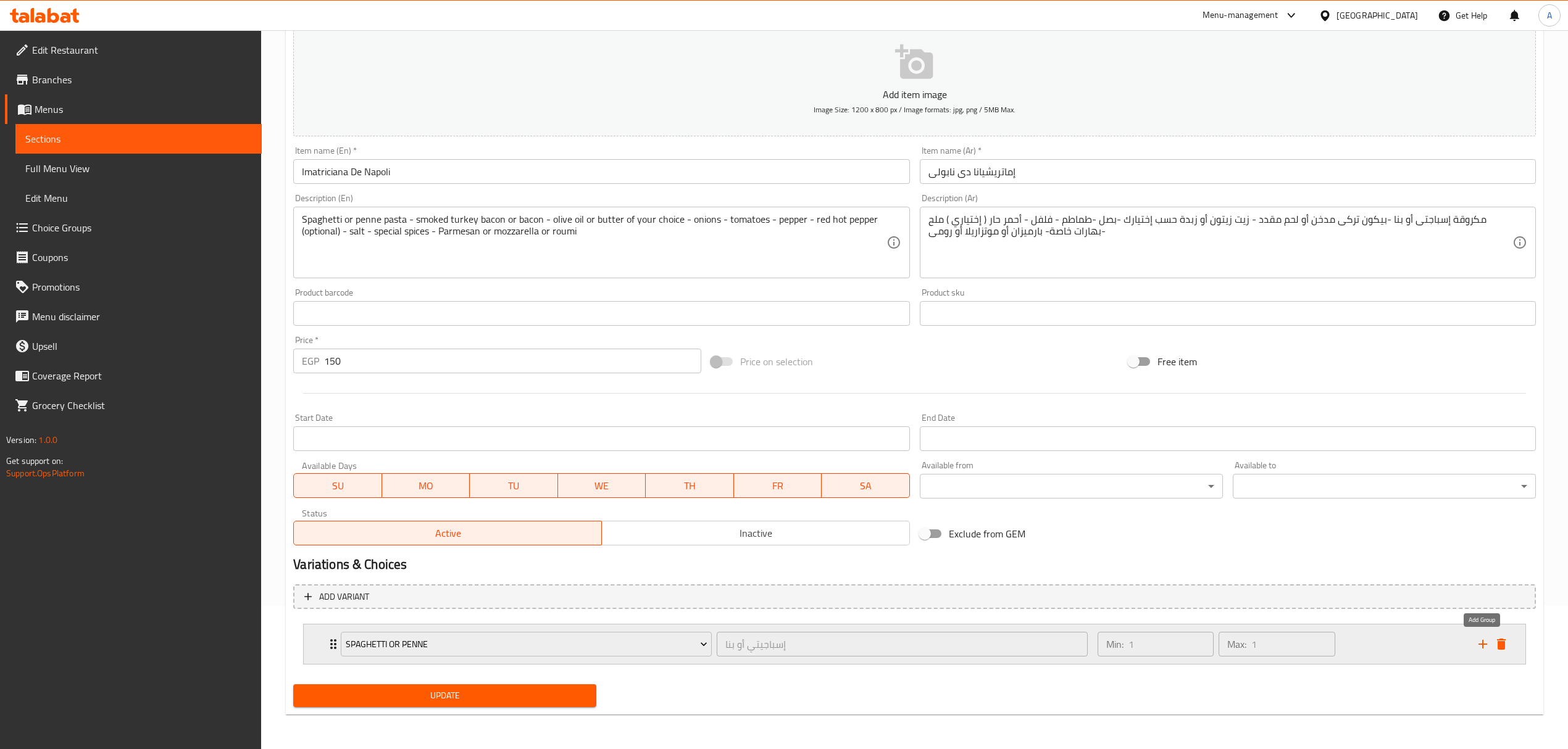
click at [1482, 639] on icon "add" at bounding box center [1482, 644] width 15 height 15
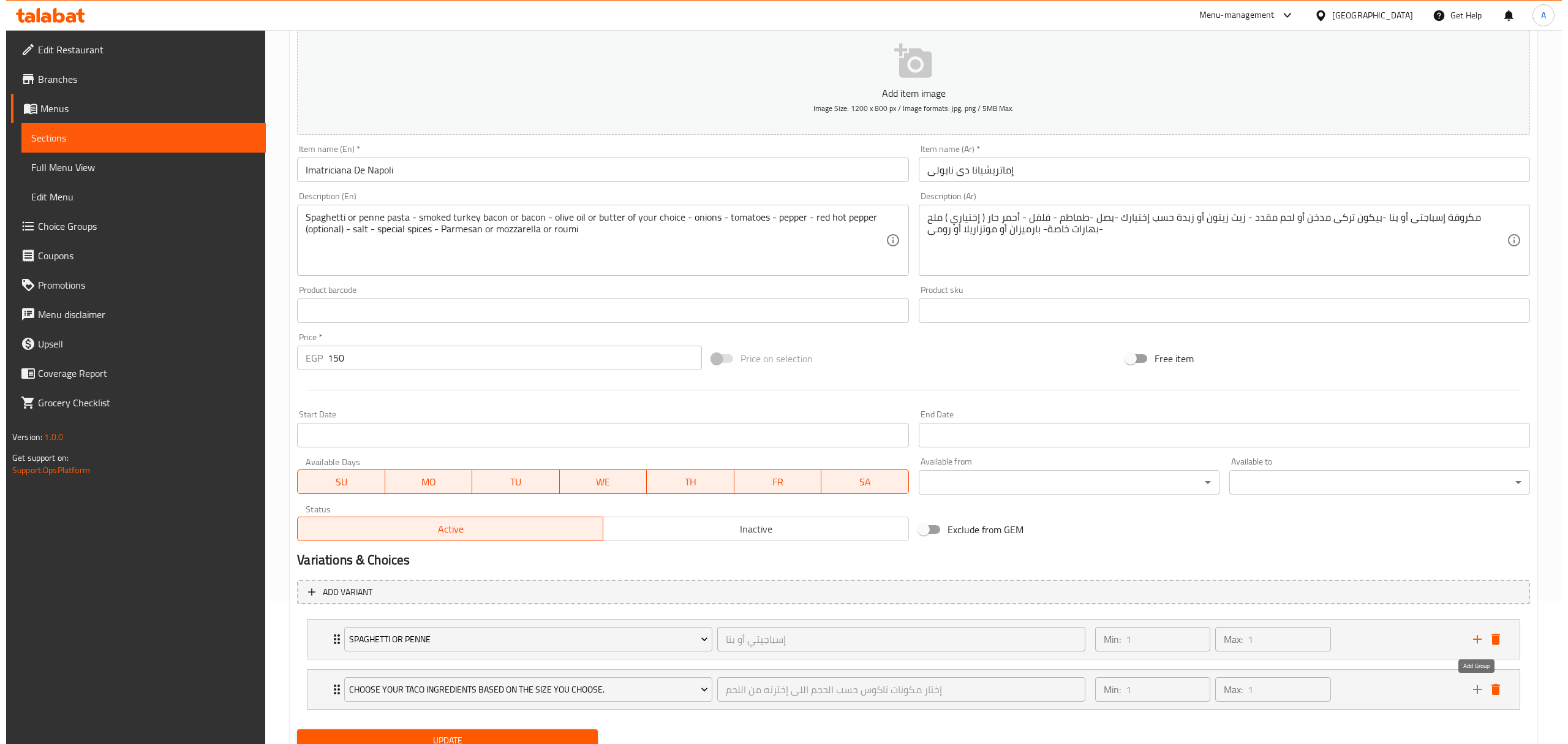
scroll to position [194, 0]
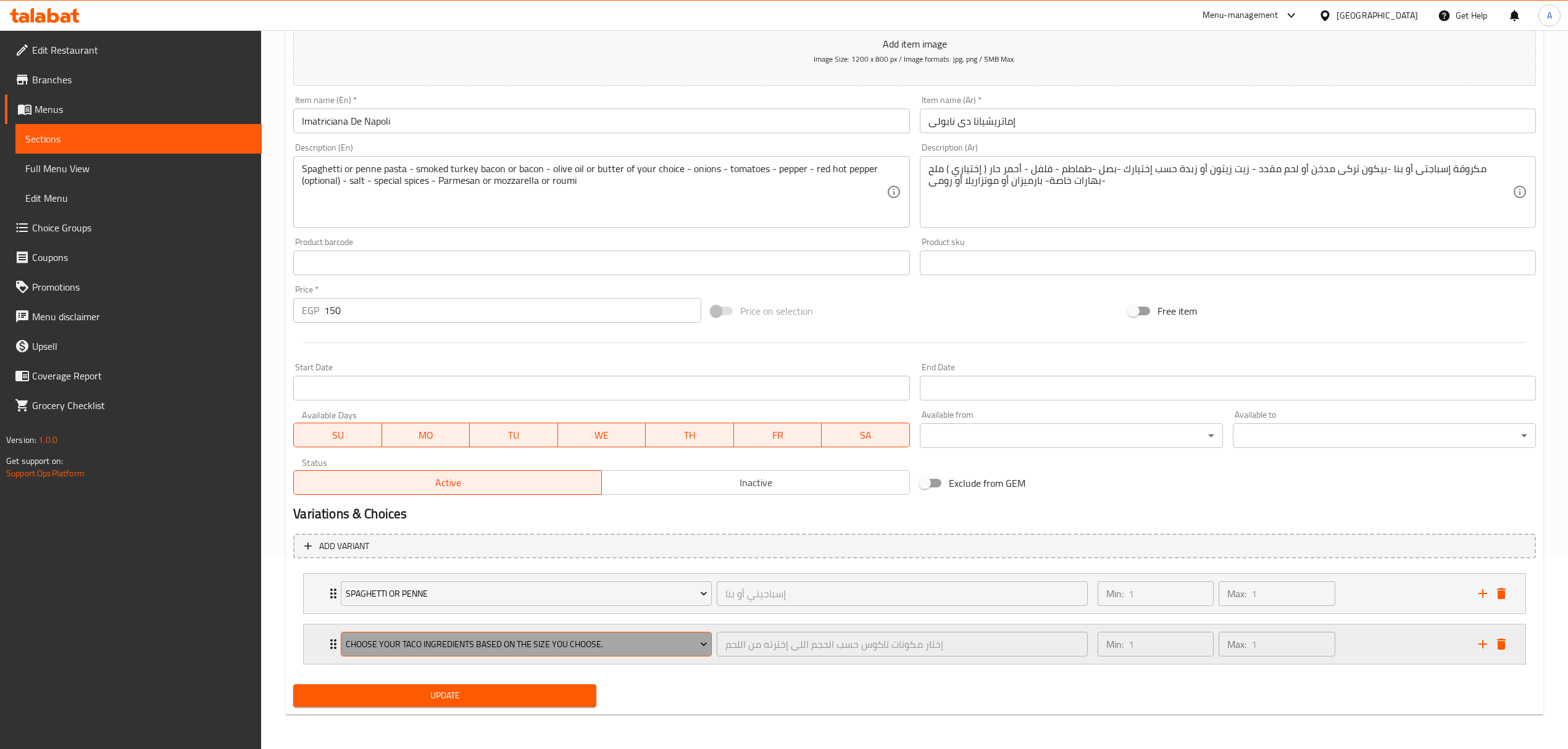
click at [468, 647] on span "Choose your taco ingredients based on the size you choose." at bounding box center [526, 644] width 362 height 16
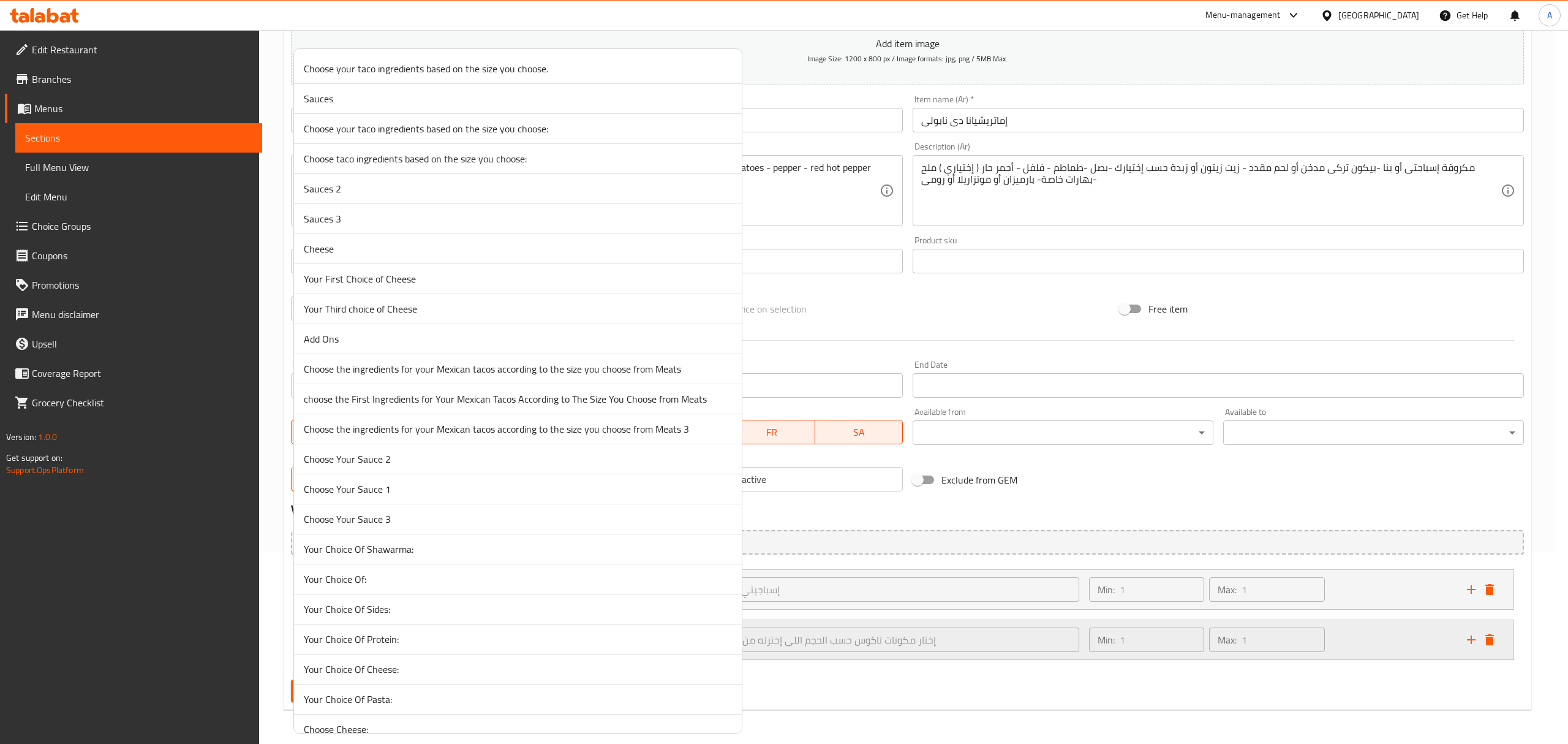
scroll to position [474, 0]
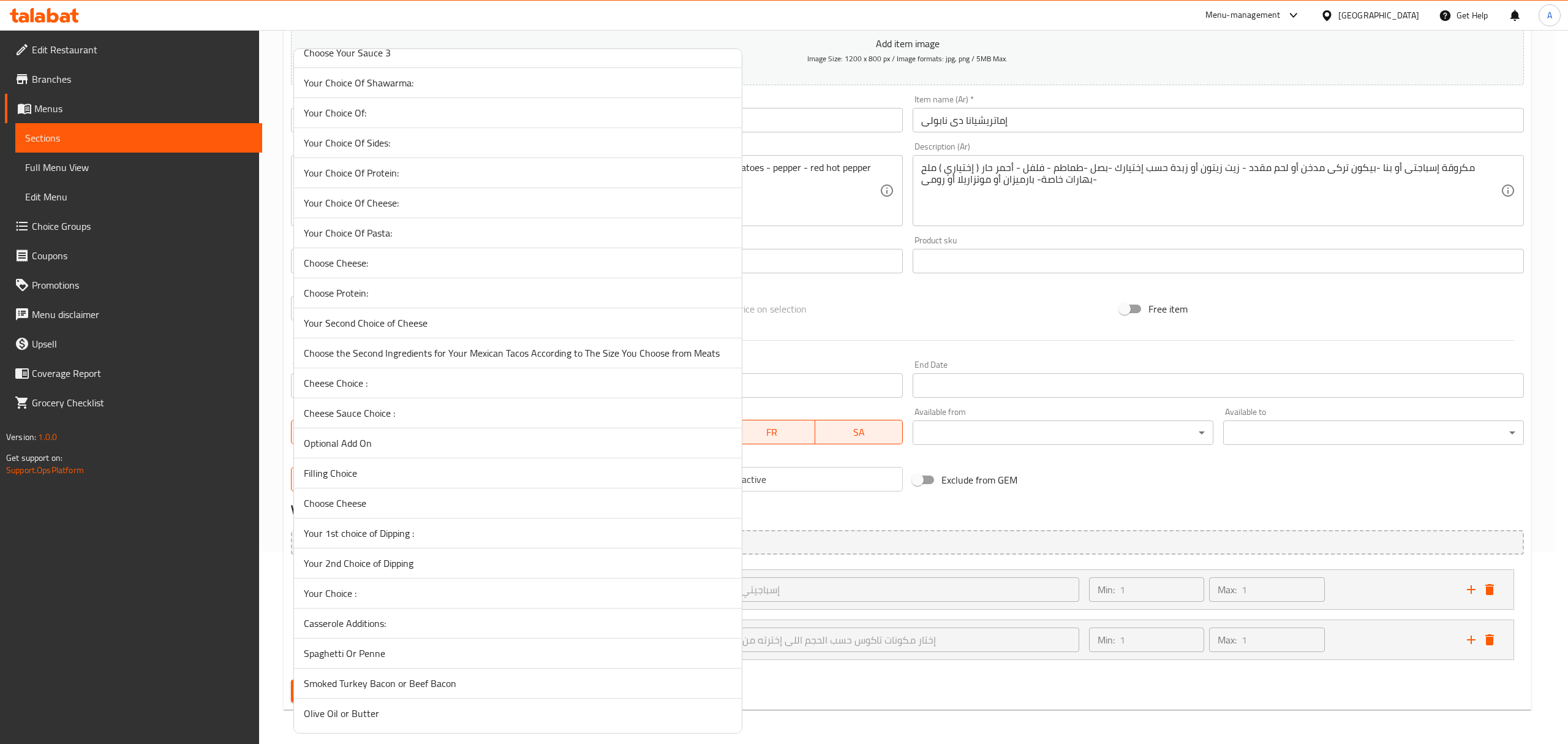
click at [393, 678] on span "Smoked Turkey Bacon or Beef Bacon" at bounding box center [517, 683] width 428 height 15
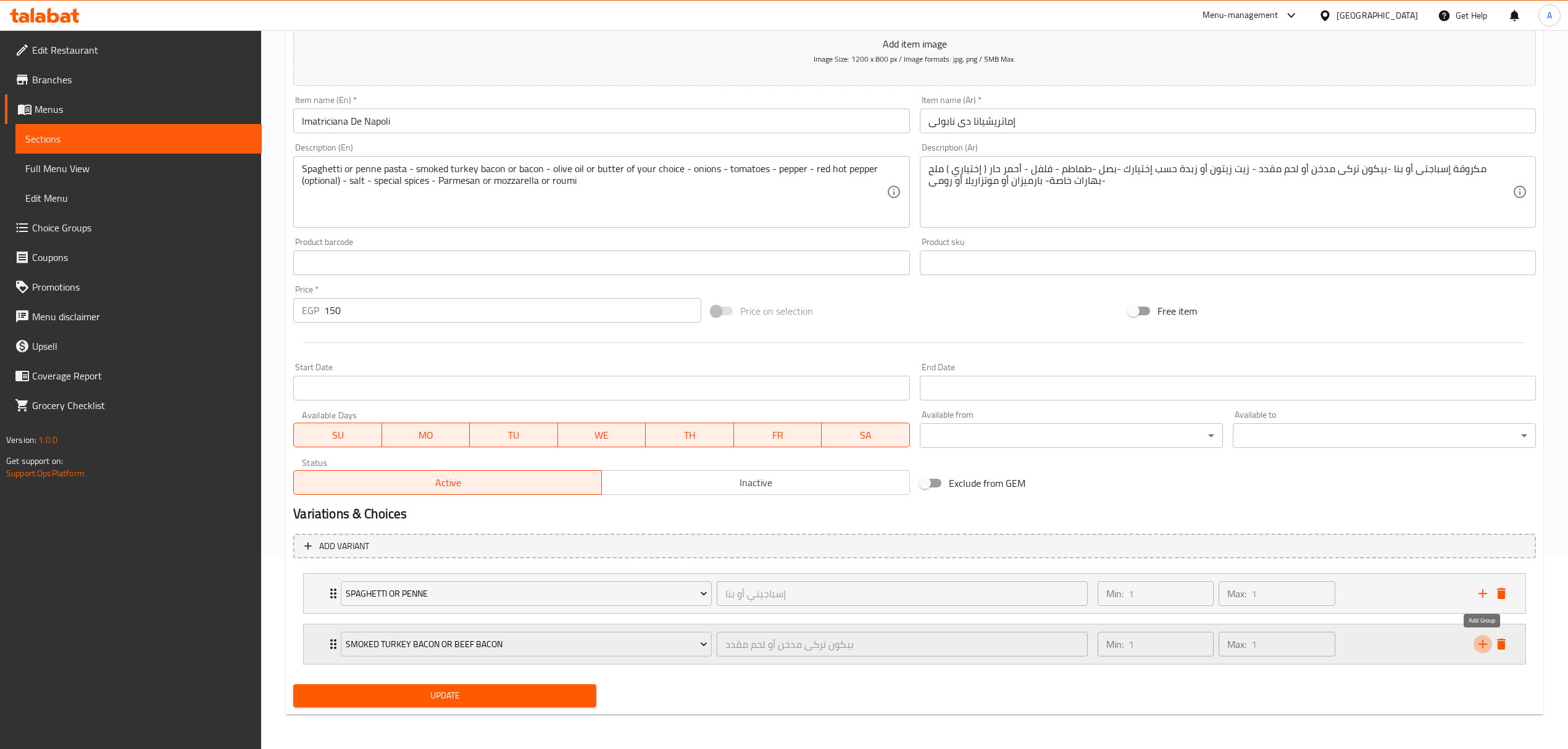
click at [1476, 643] on icon "add" at bounding box center [1482, 644] width 15 height 15
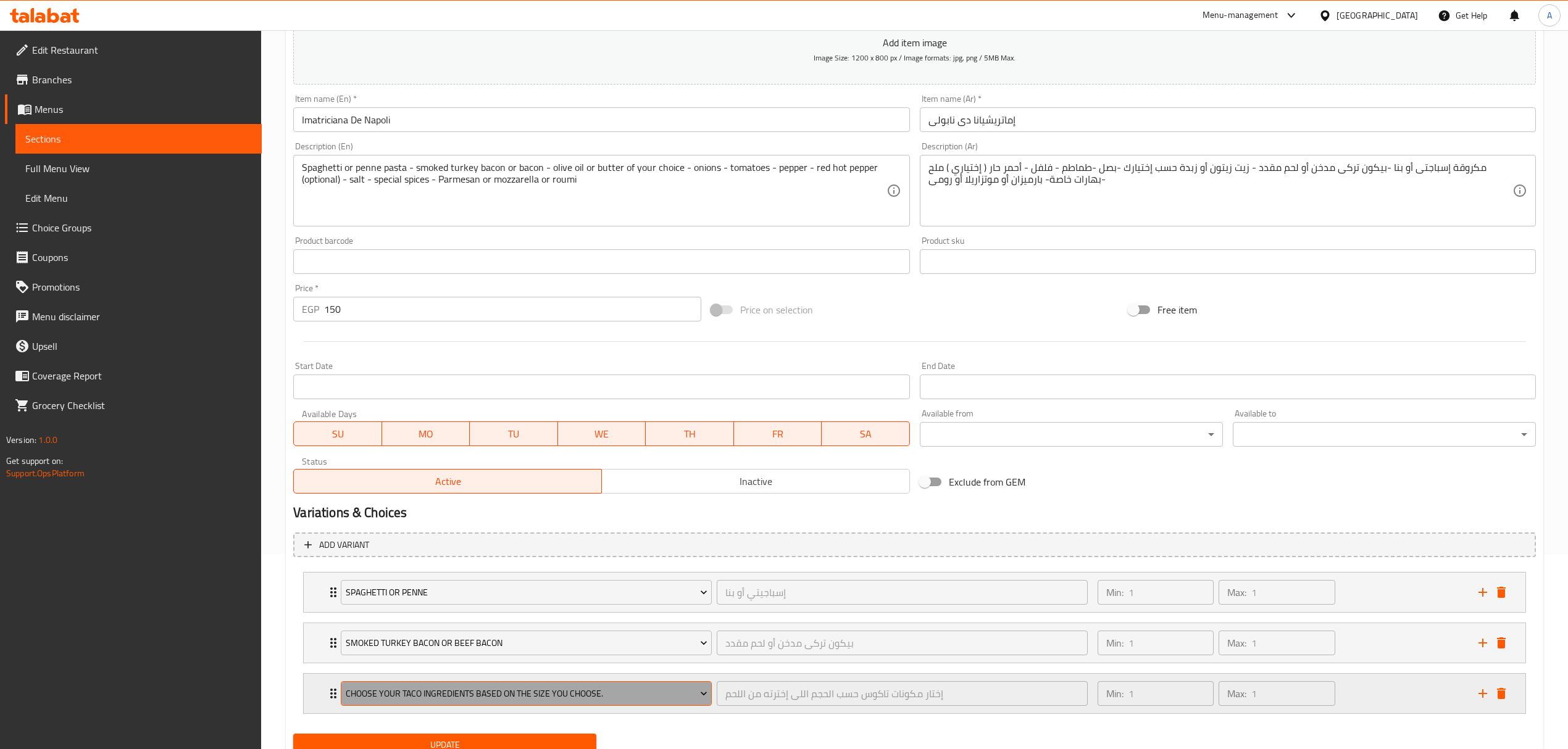
click at [578, 694] on span "Choose your taco ingredients based on the size you choose." at bounding box center [526, 693] width 362 height 16
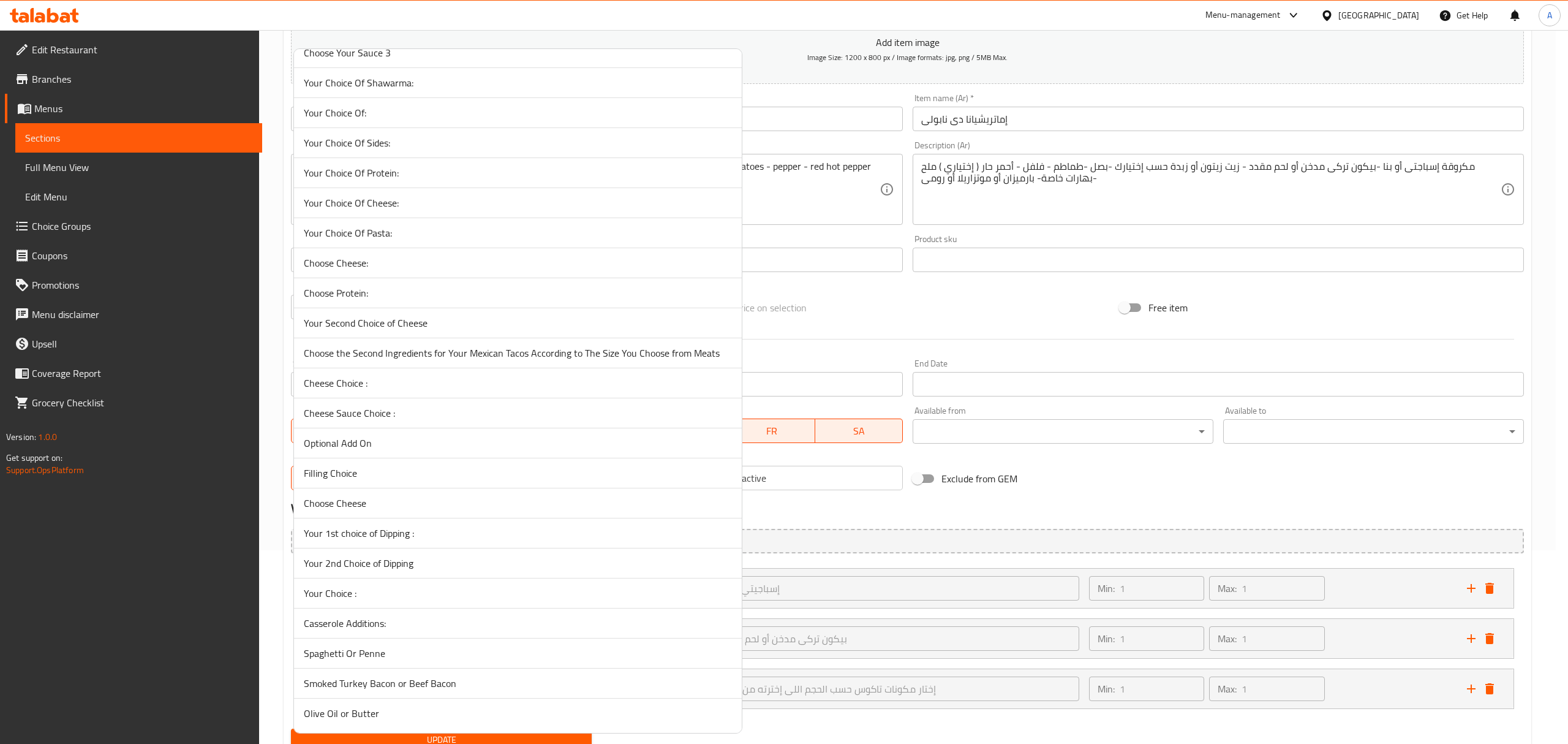
click at [404, 707] on span "Olive Oil or Butter" at bounding box center [517, 714] width 428 height 15
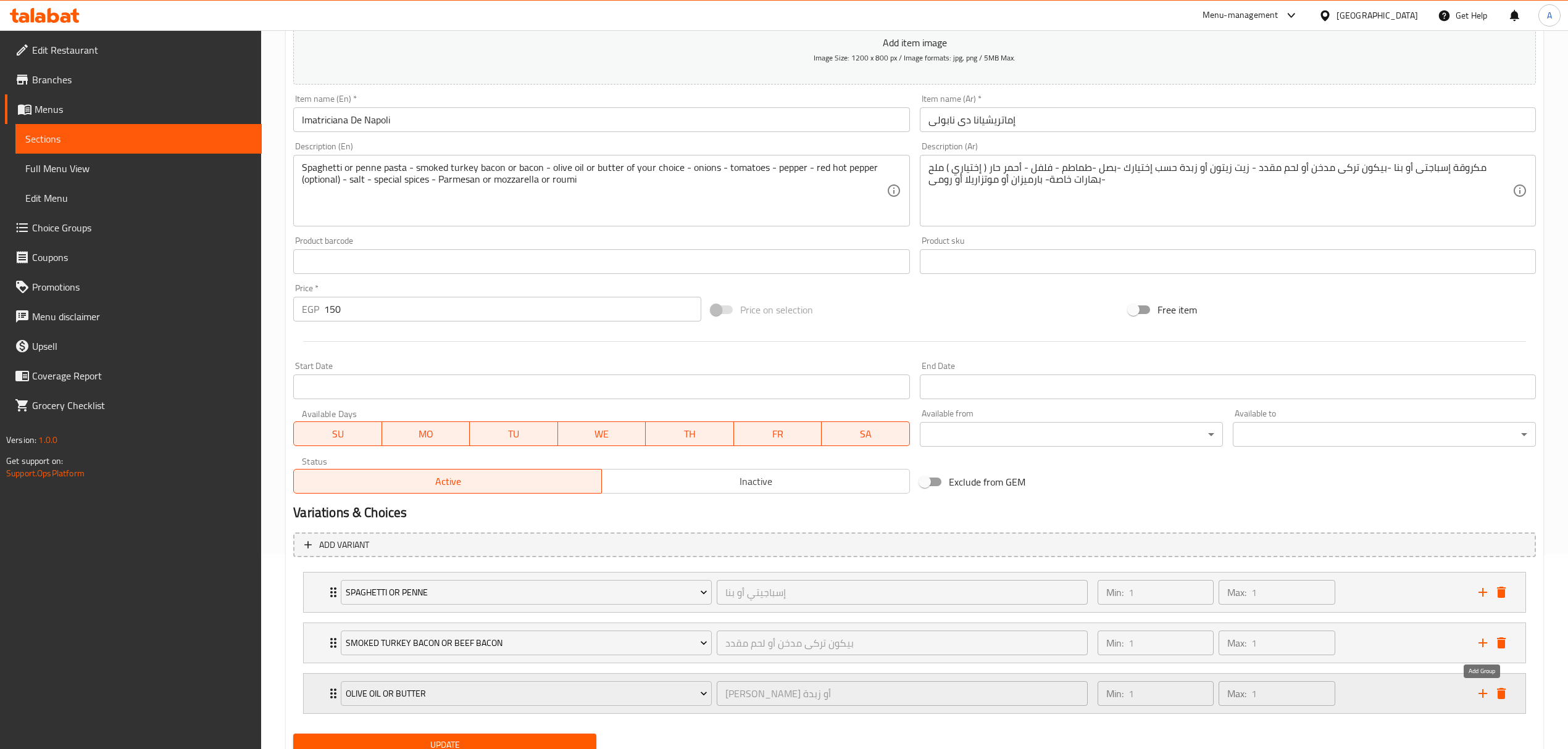
click at [1482, 699] on icon "add" at bounding box center [1482, 693] width 15 height 15
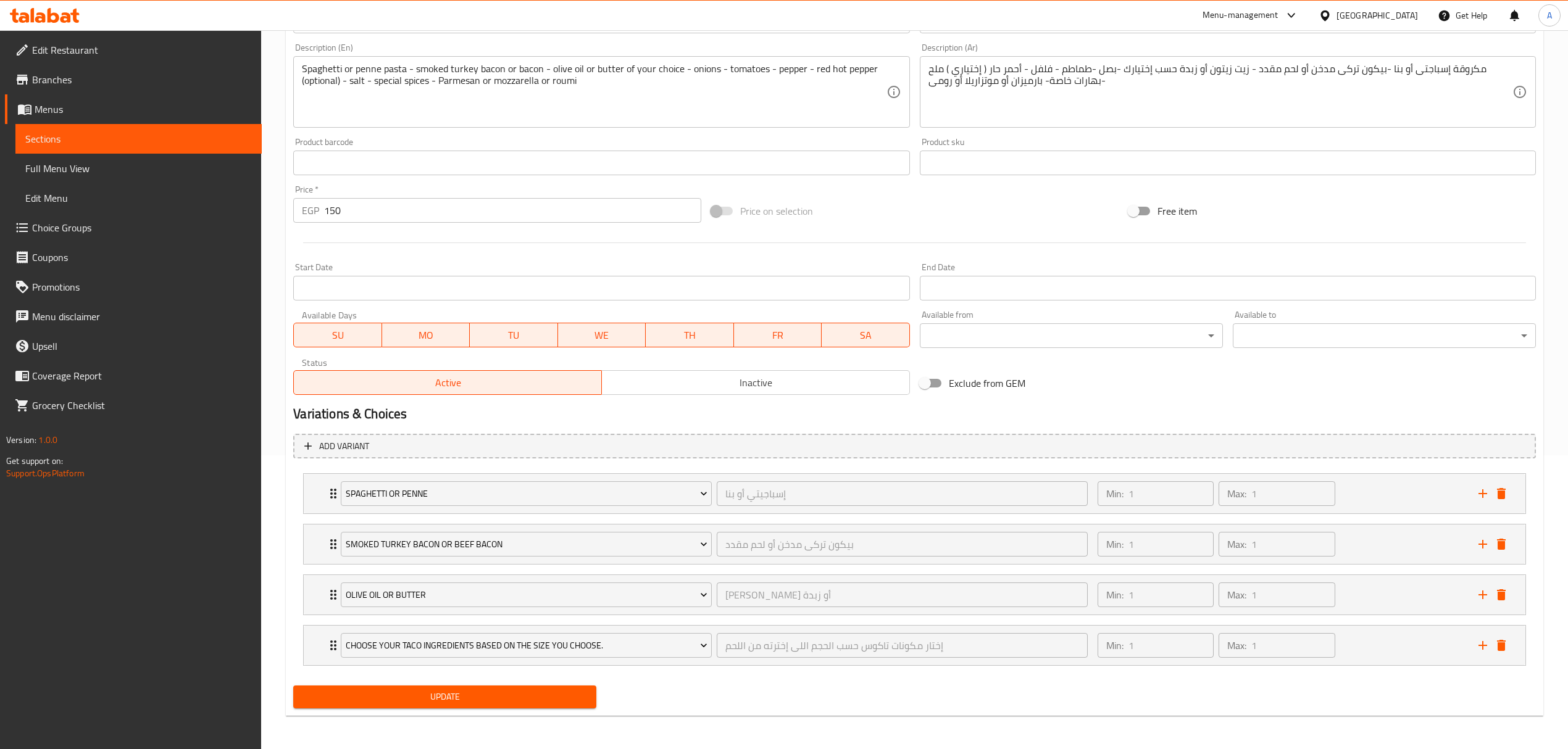
scroll to position [298, 0]
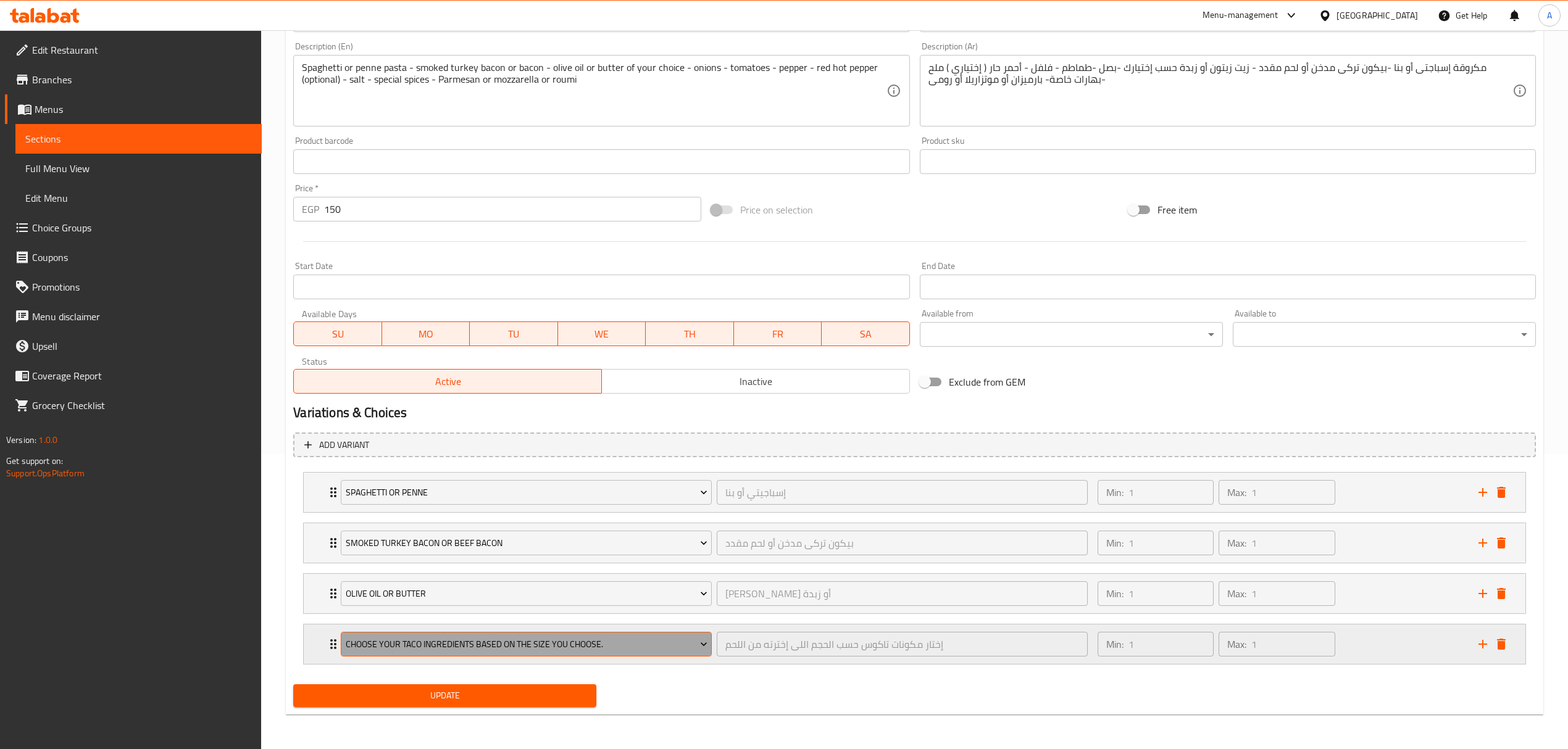
click at [524, 640] on span "Choose your taco ingredients based on the size you choose." at bounding box center [526, 644] width 362 height 16
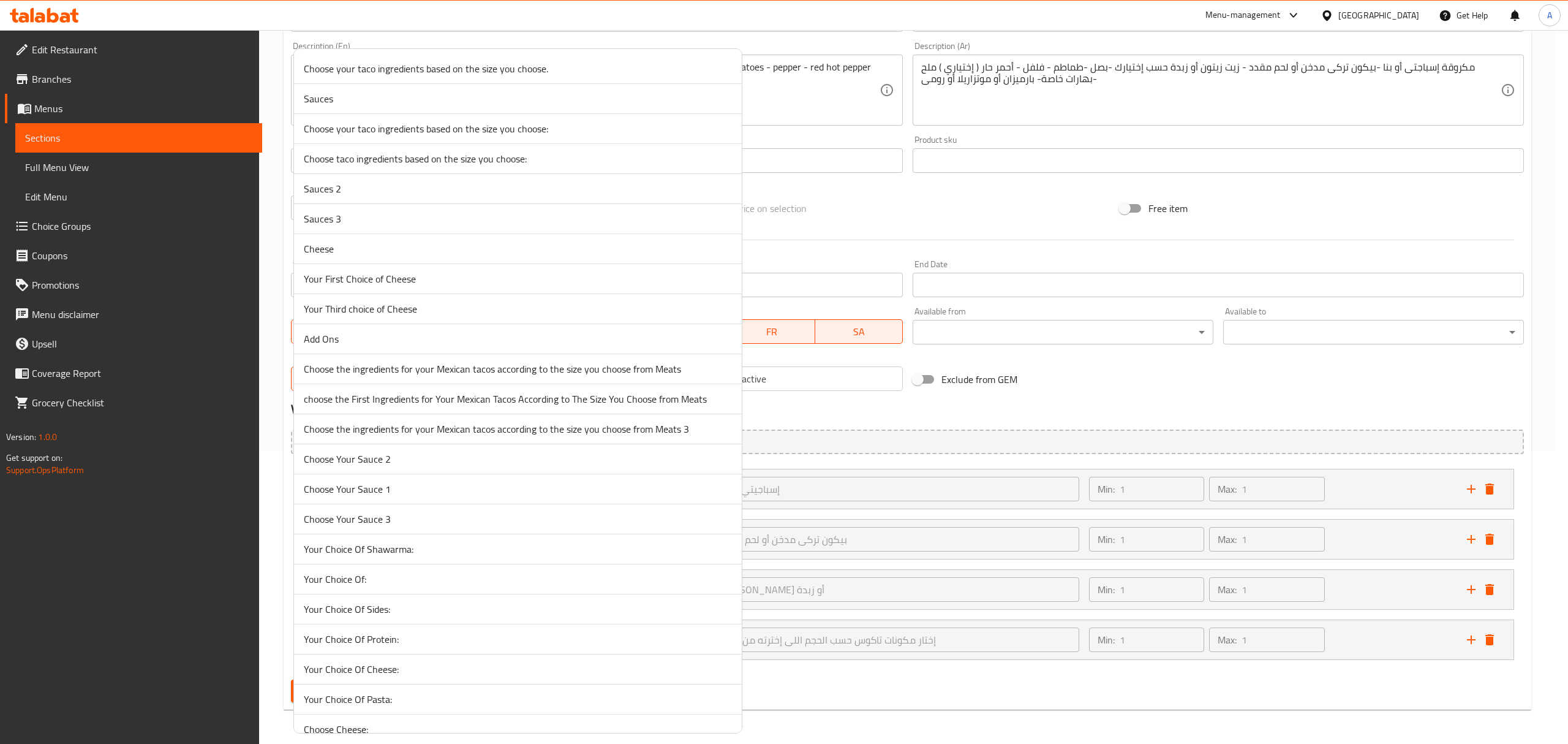
click at [326, 250] on span "Cheese" at bounding box center [517, 249] width 428 height 15
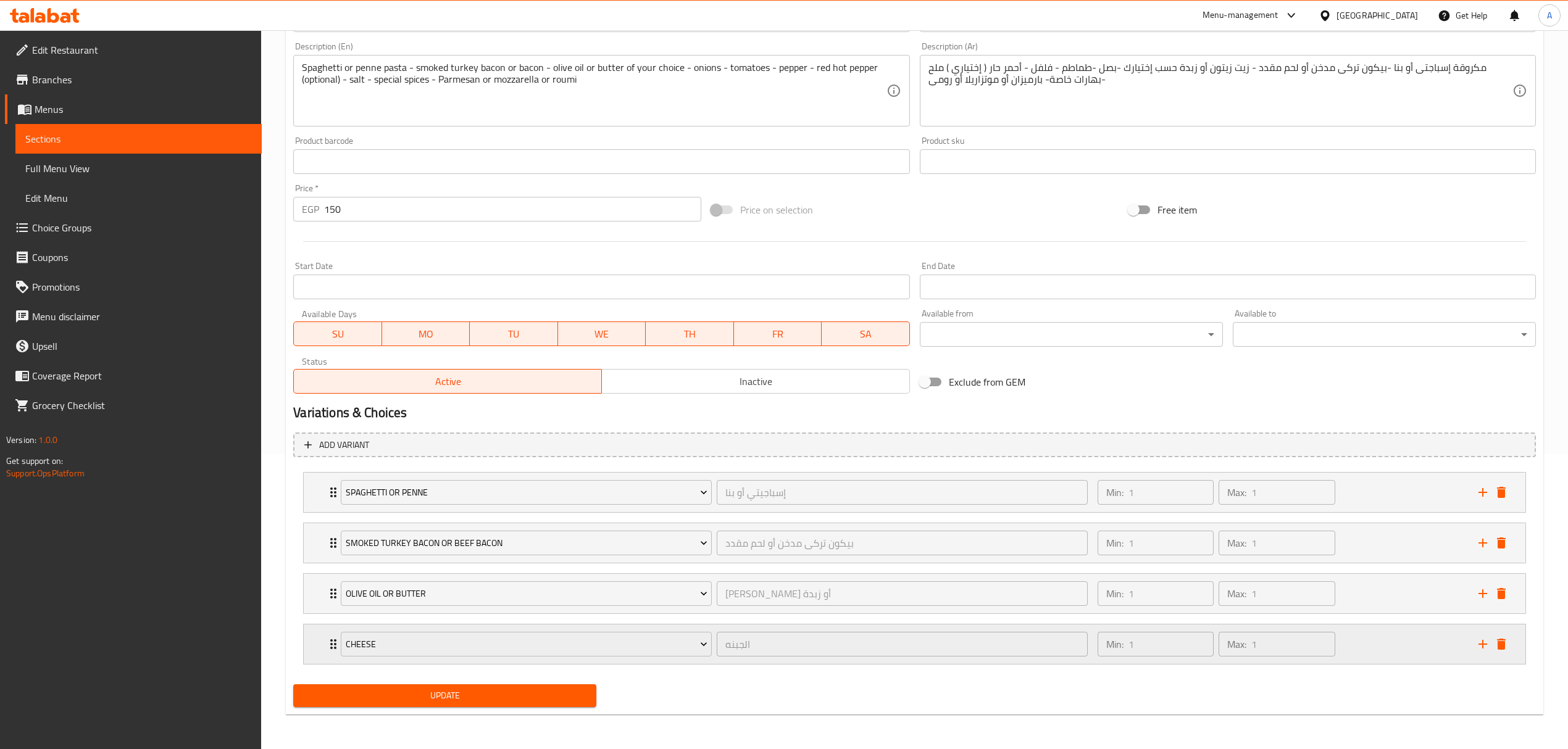
click at [331, 632] on div "Cheese الجبنه ​ Min: 1 ​ Max: 1 ​" at bounding box center [918, 644] width 1184 height 39
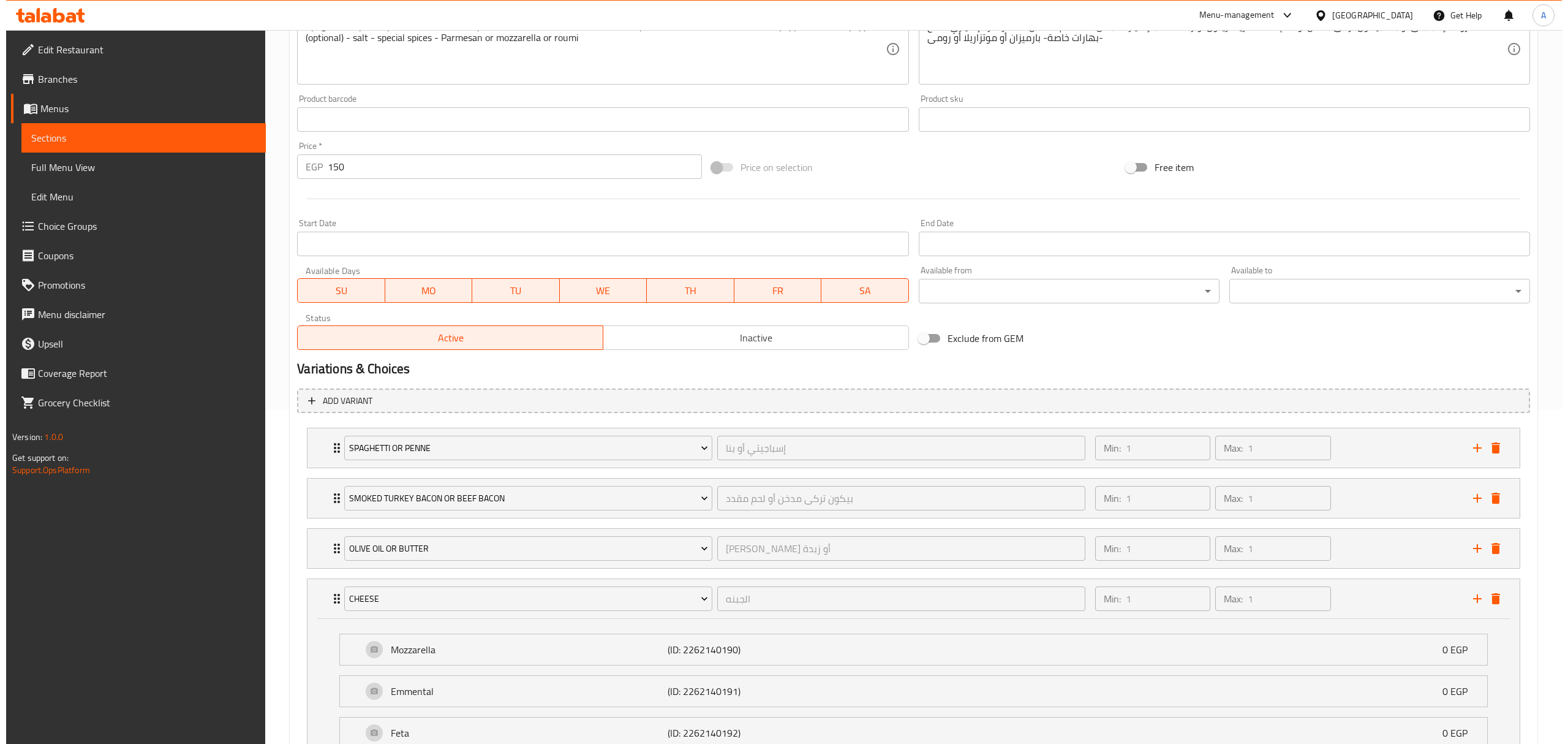
scroll to position [459, 0]
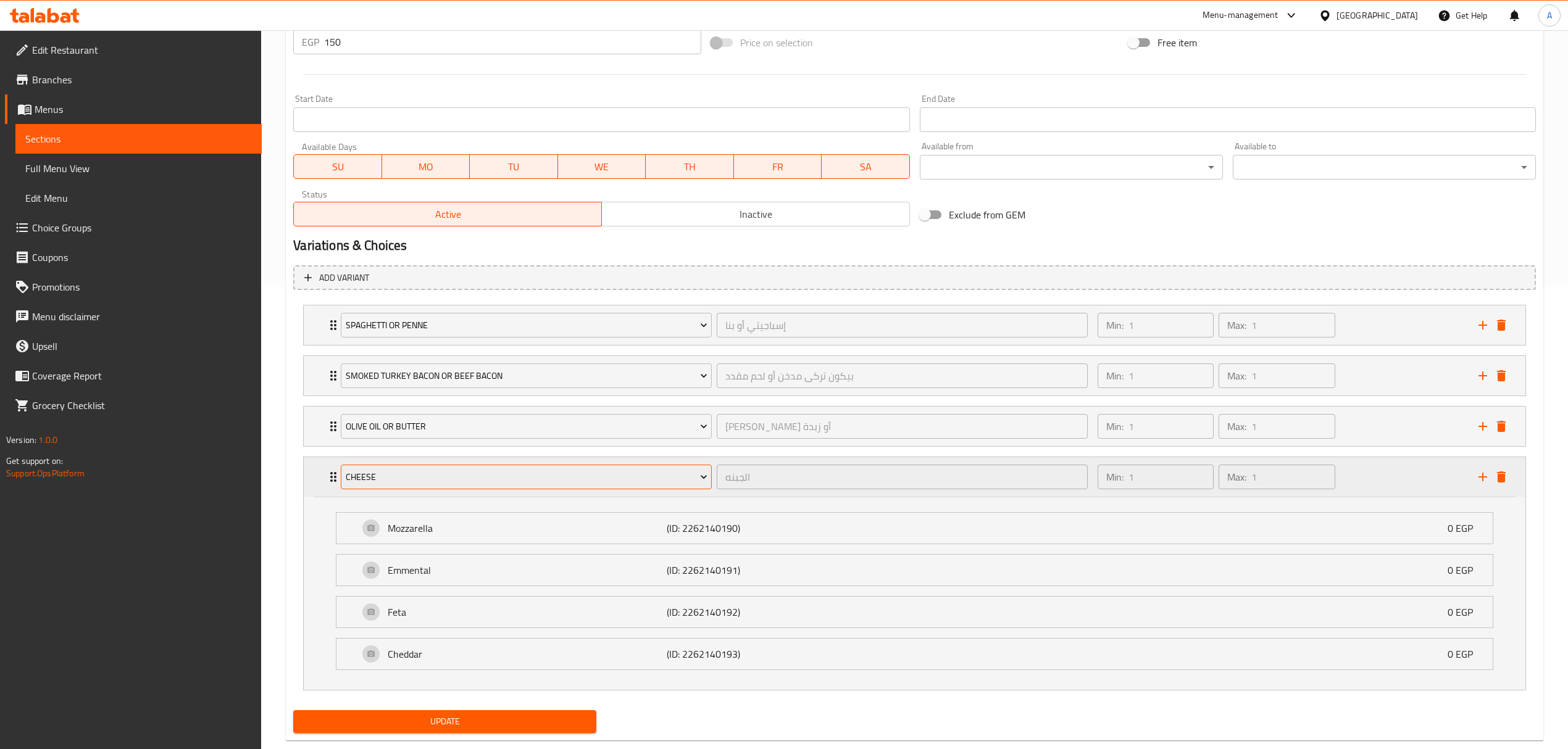
click at [495, 482] on span "Cheese" at bounding box center [526, 477] width 362 height 16
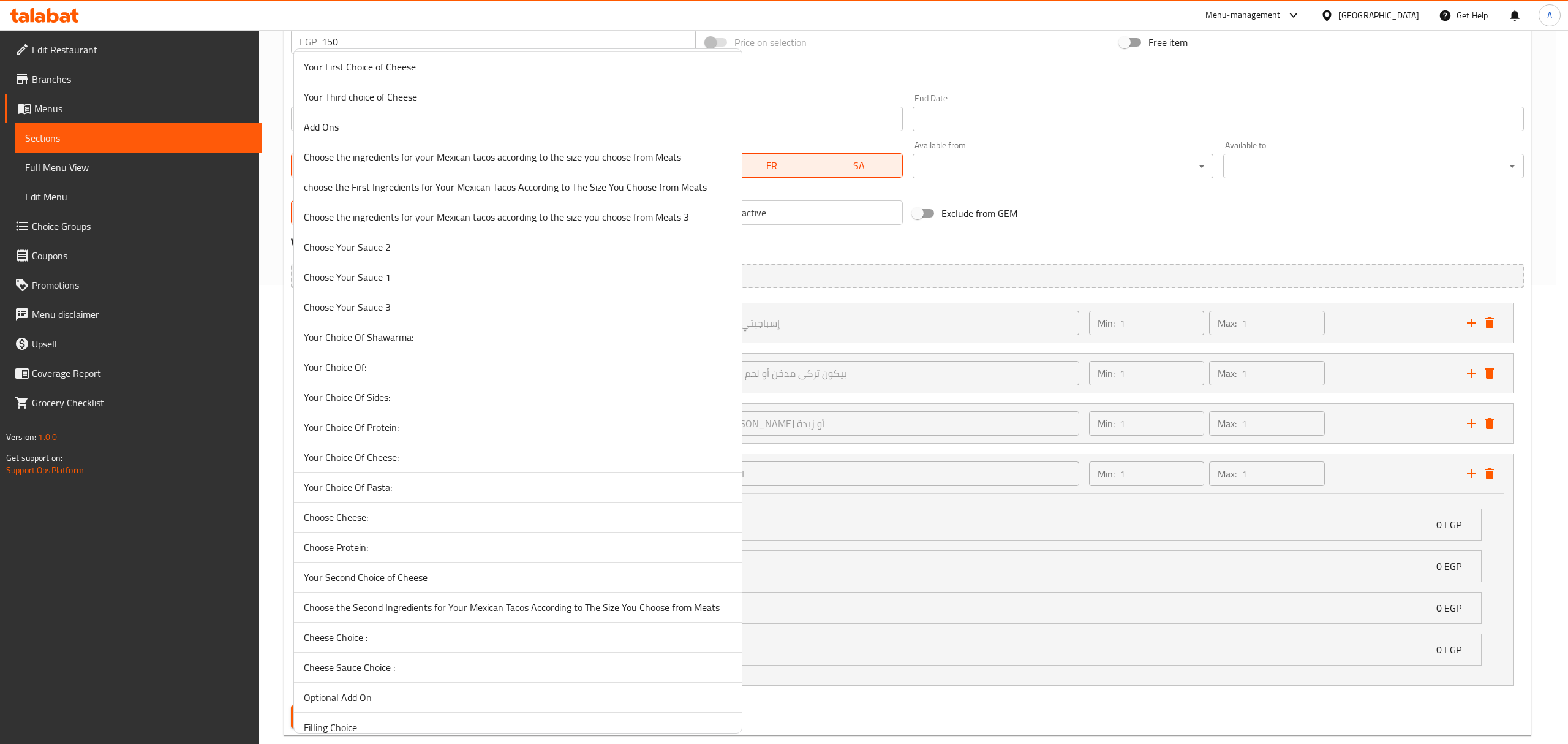
scroll to position [245, 0]
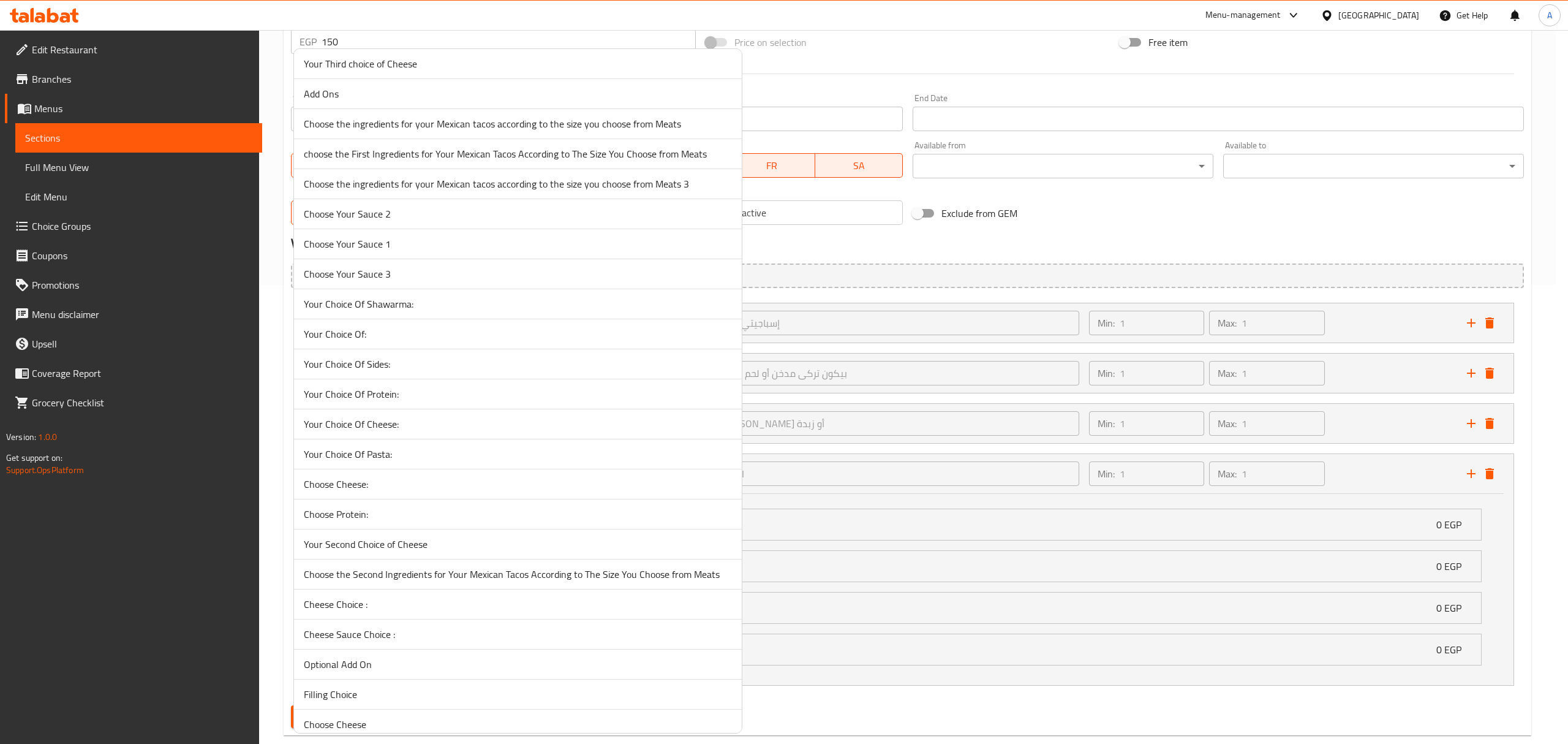
click at [431, 424] on span "Your Choice Of Cheese:" at bounding box center [517, 424] width 428 height 15
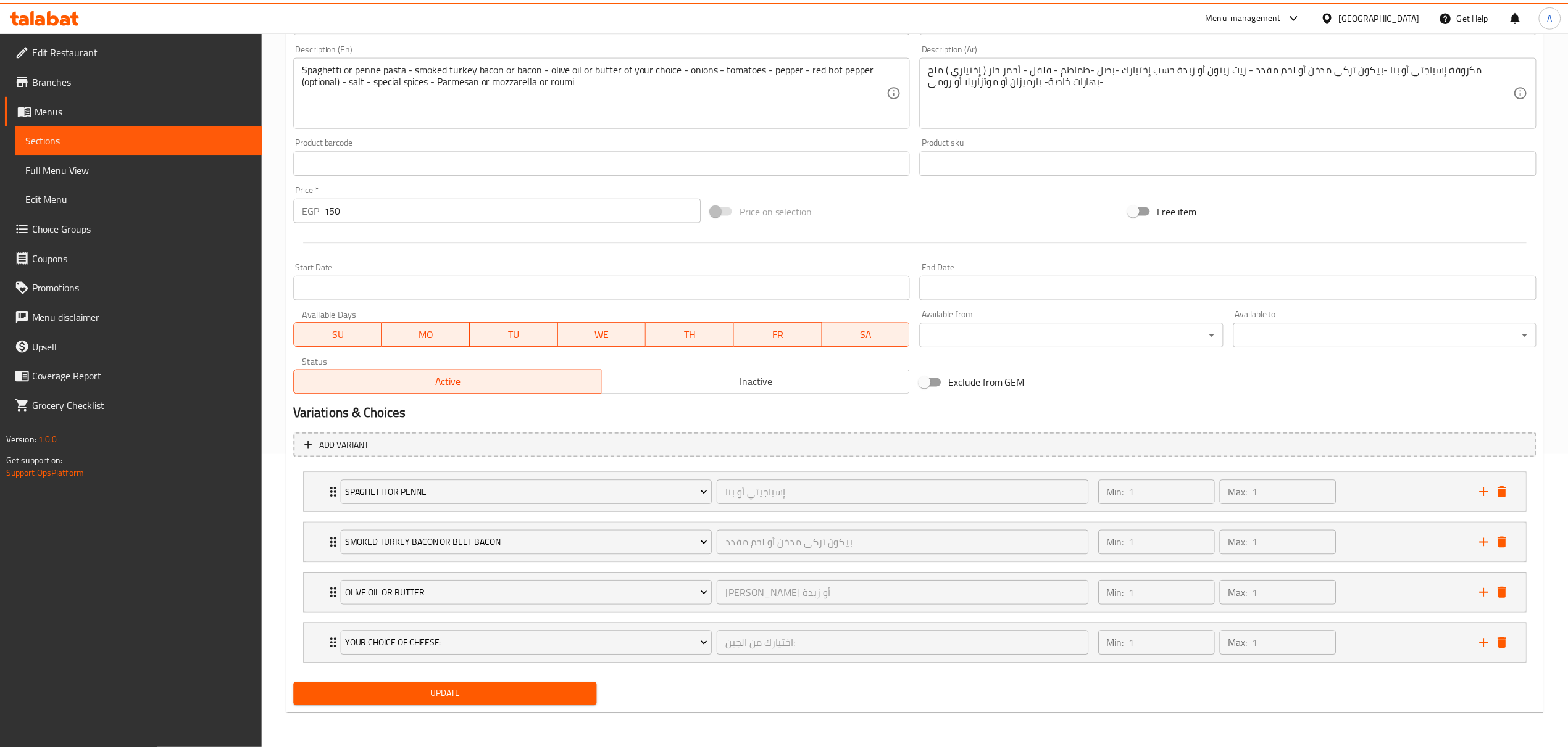
scroll to position [298, 0]
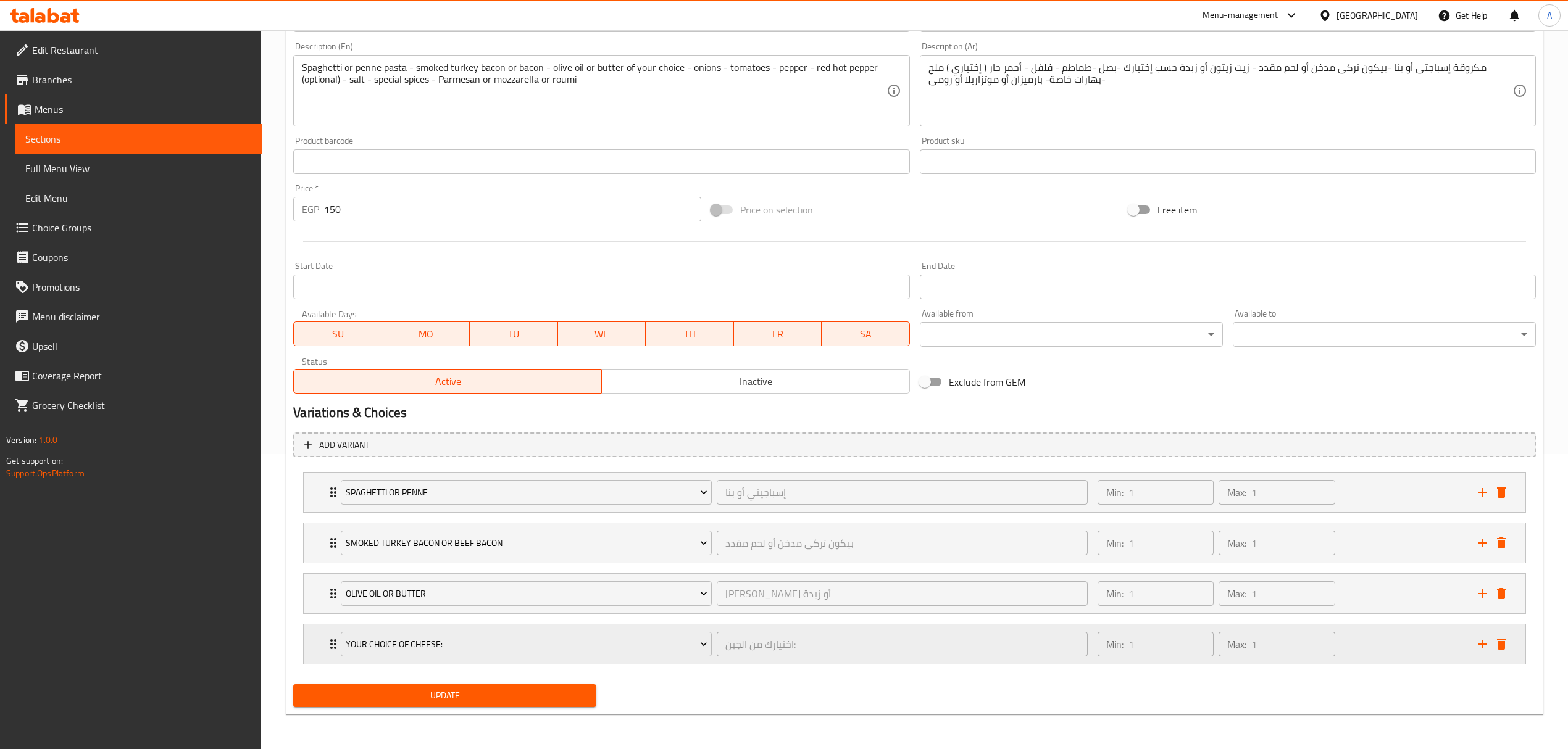
click at [339, 642] on div "Your Choice Of Cheese:" at bounding box center [526, 644] width 376 height 30
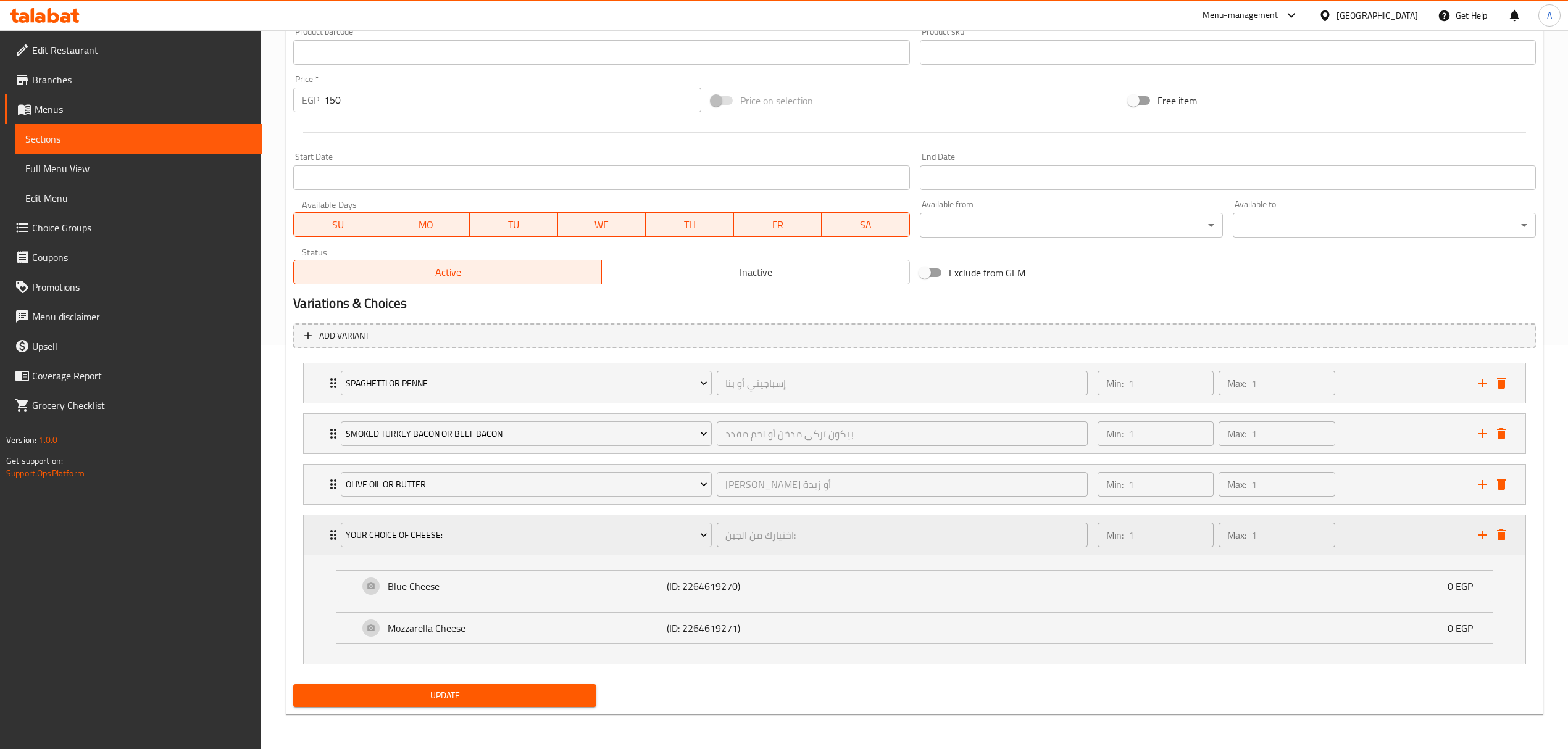
scroll to position [408, 0]
click at [331, 541] on div "Your Choice Of Cheese: اختيارك من الجبن: ​ Min: 1 ​ Max: 1 ​" at bounding box center [918, 535] width 1184 height 39
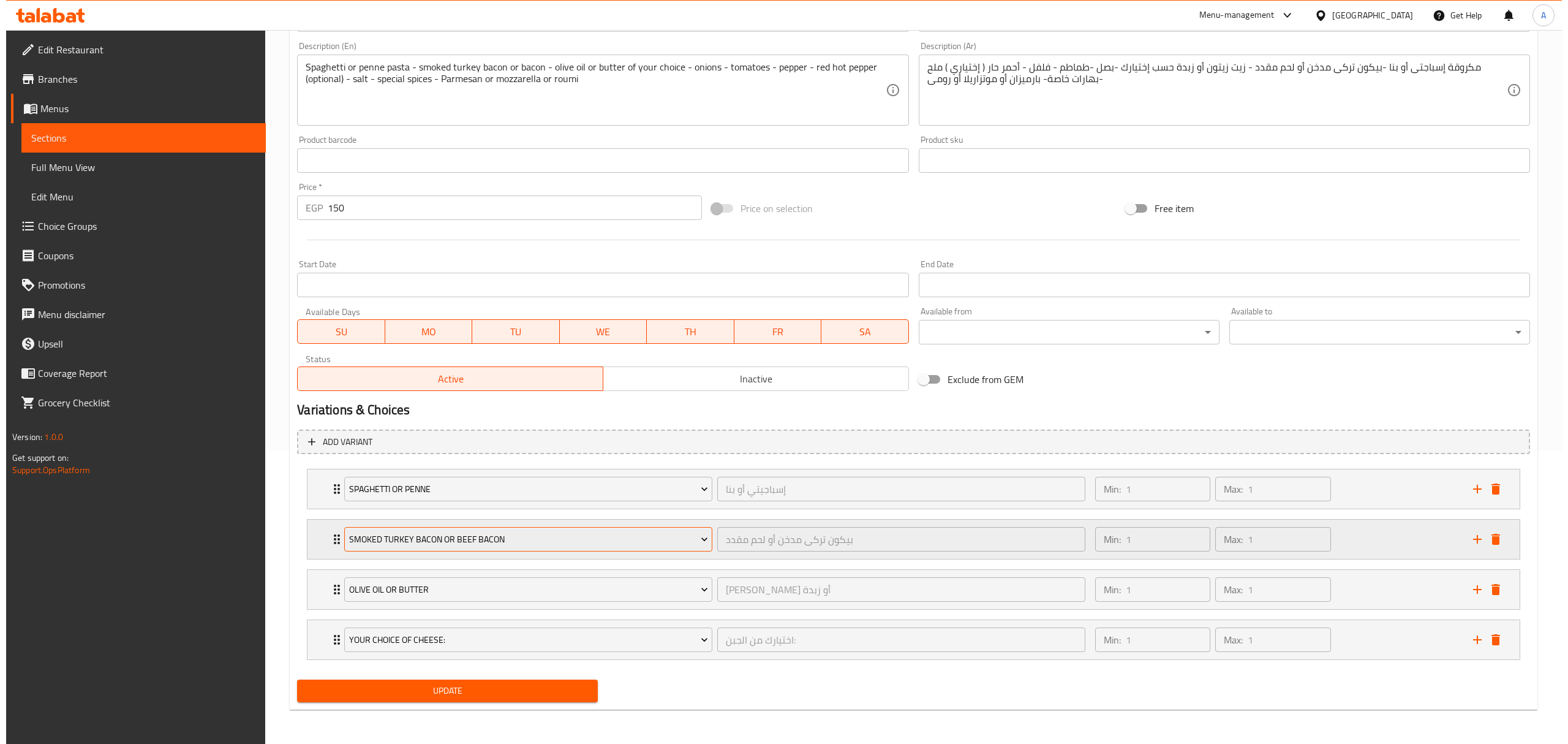
scroll to position [296, 0]
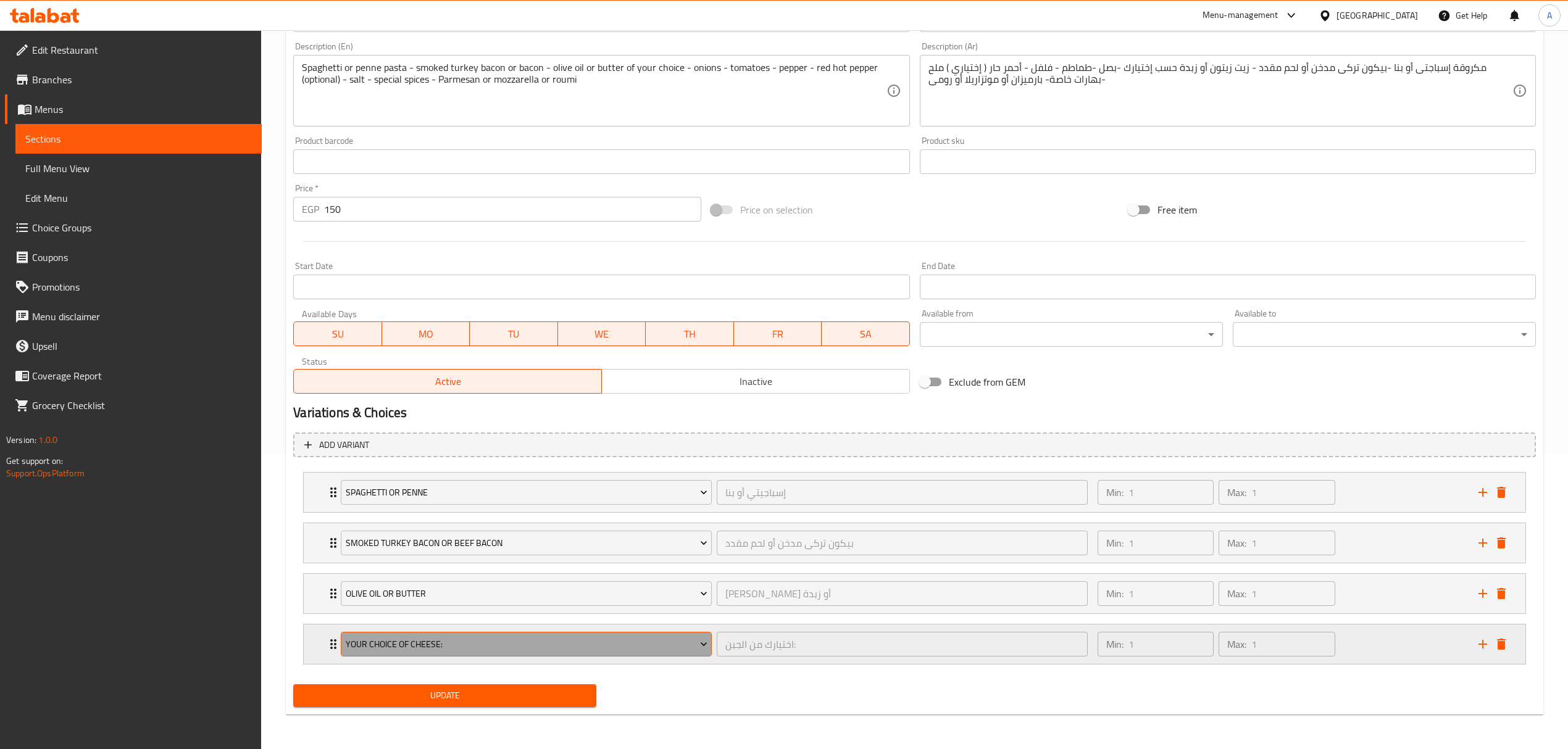
click at [511, 642] on span "Your Choice Of Cheese:" at bounding box center [526, 644] width 362 height 16
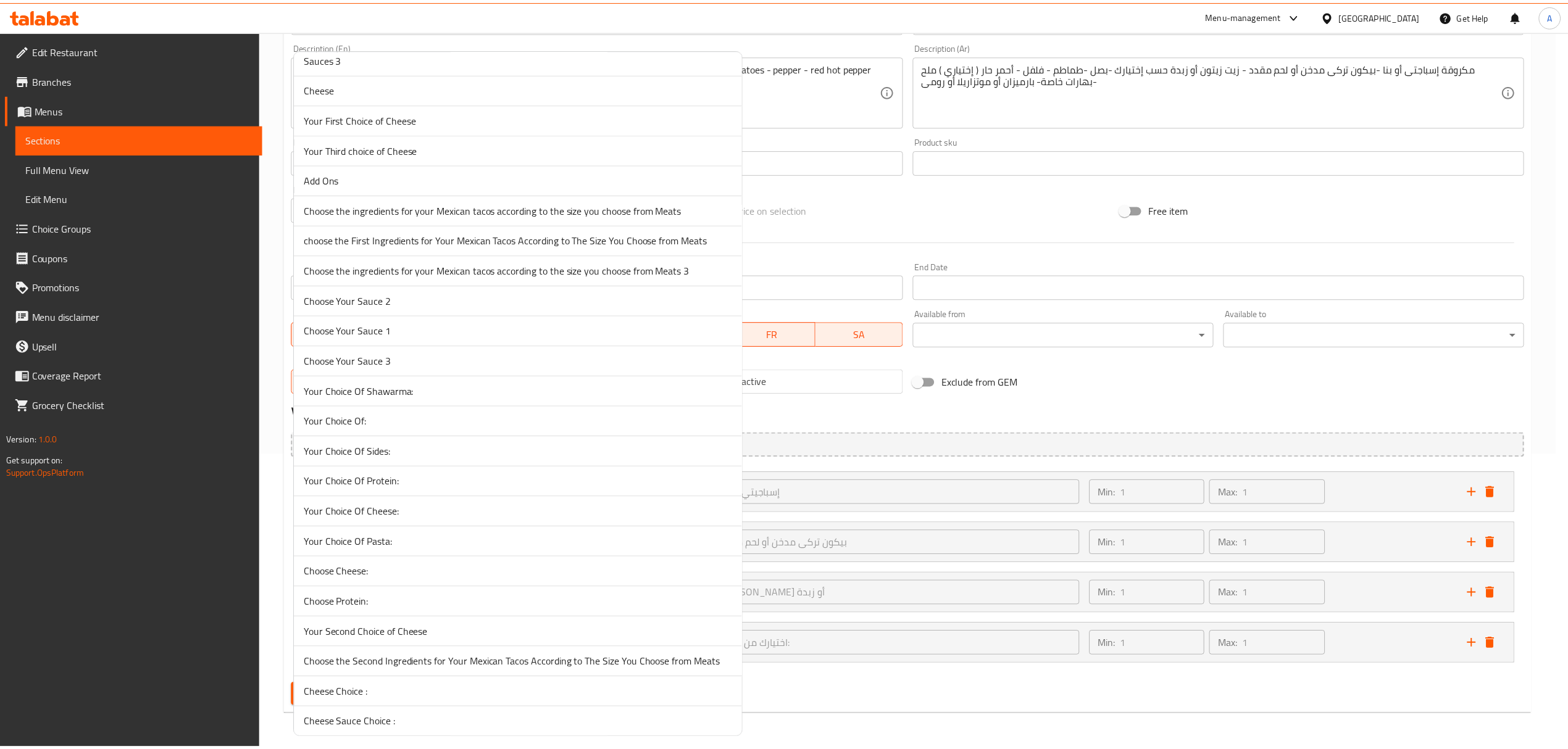
scroll to position [164, 0]
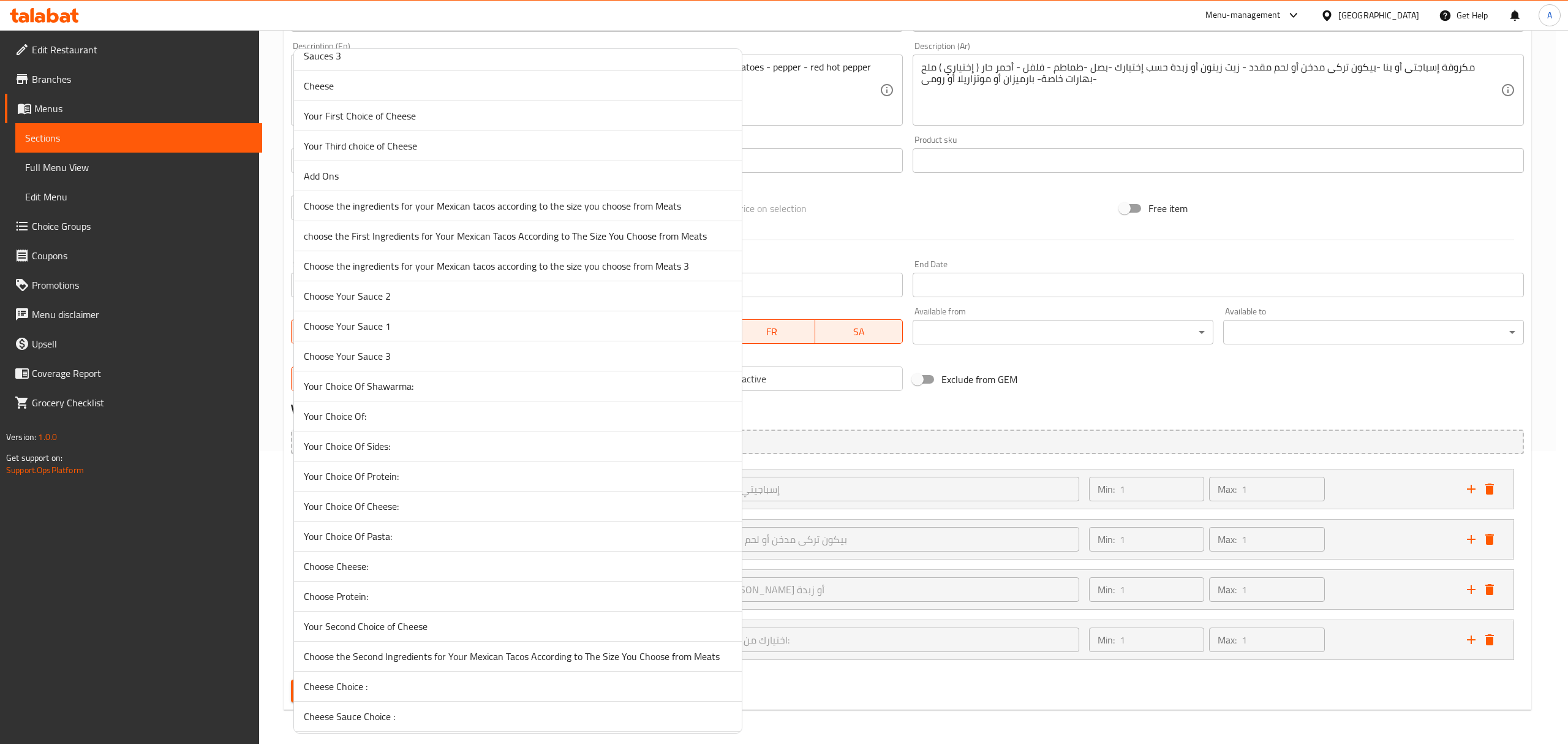
click at [419, 571] on span "Choose Cheese:" at bounding box center [517, 566] width 428 height 15
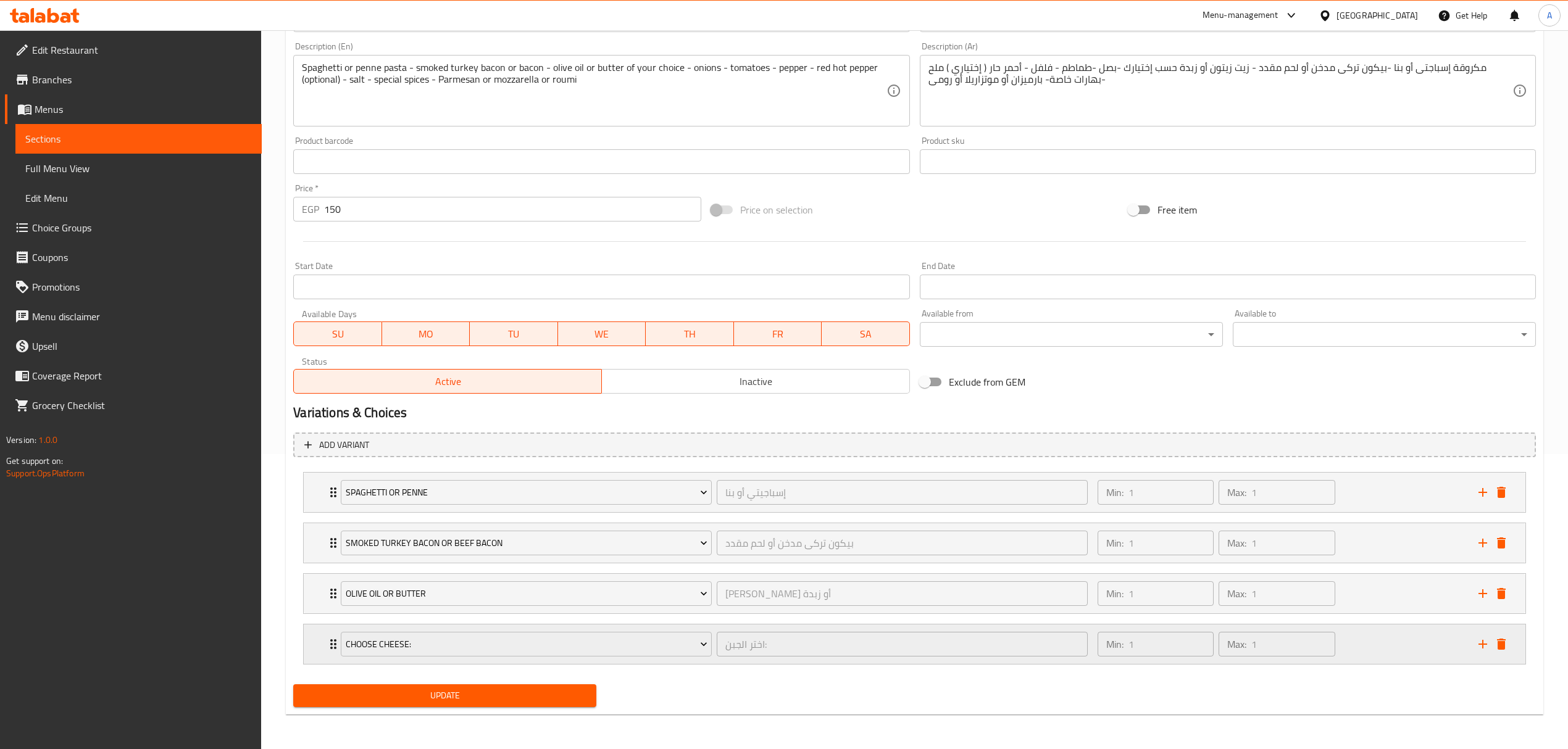
click at [333, 644] on div "Choose Cheese: اختر الجبن: ​" at bounding box center [714, 644] width 762 height 39
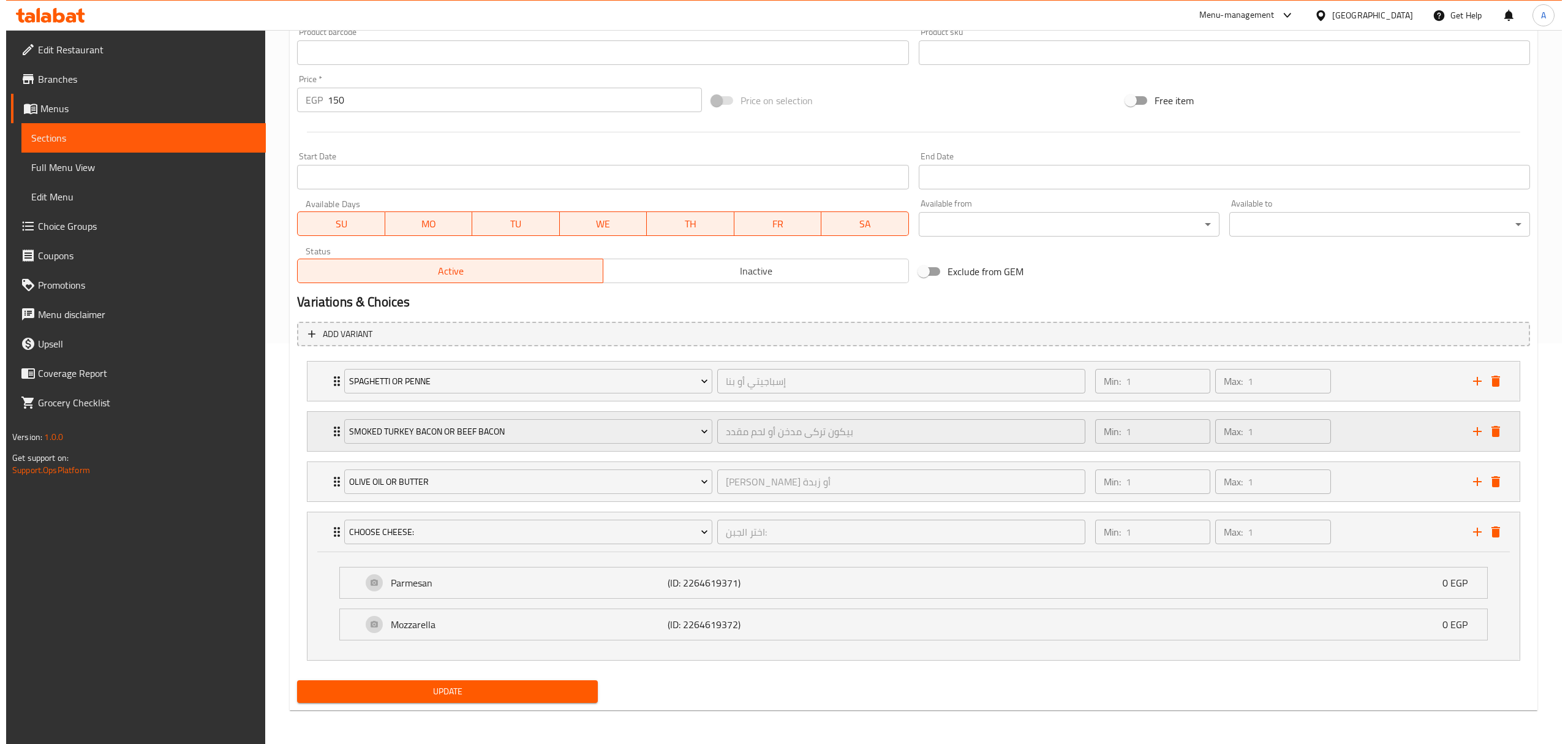
scroll to position [405, 0]
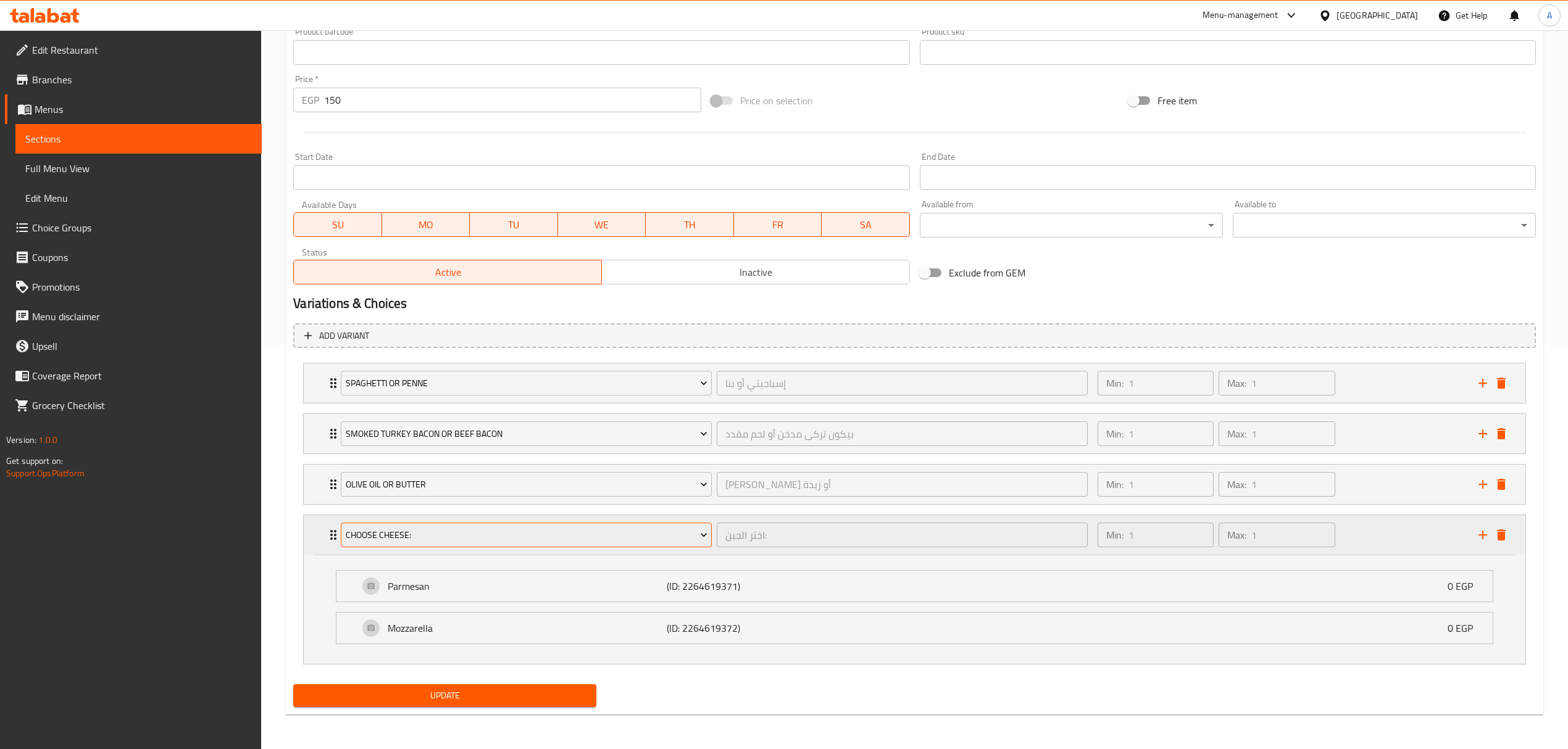
click at [351, 533] on span "Choose Cheese:" at bounding box center [526, 535] width 362 height 16
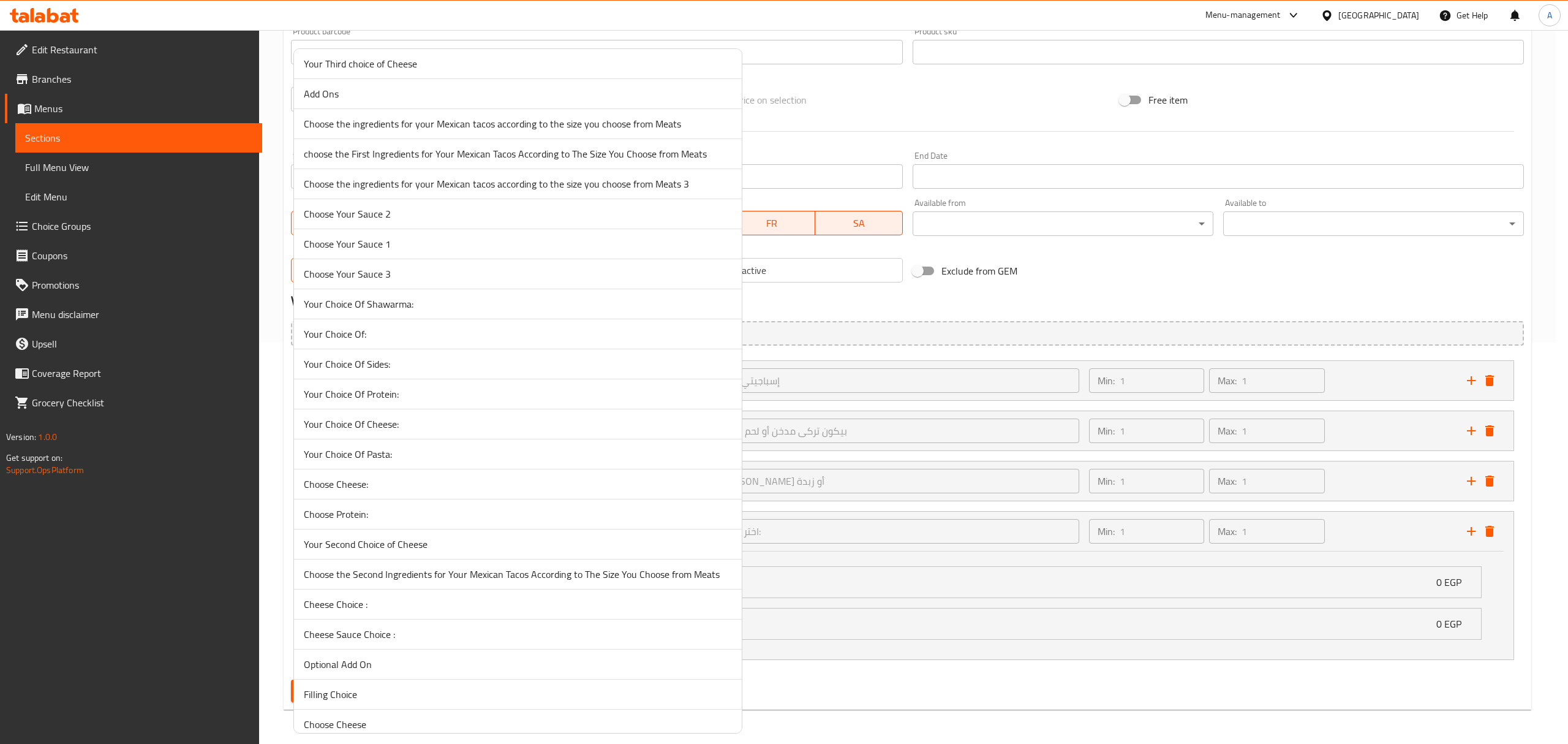
scroll to position [327, 0]
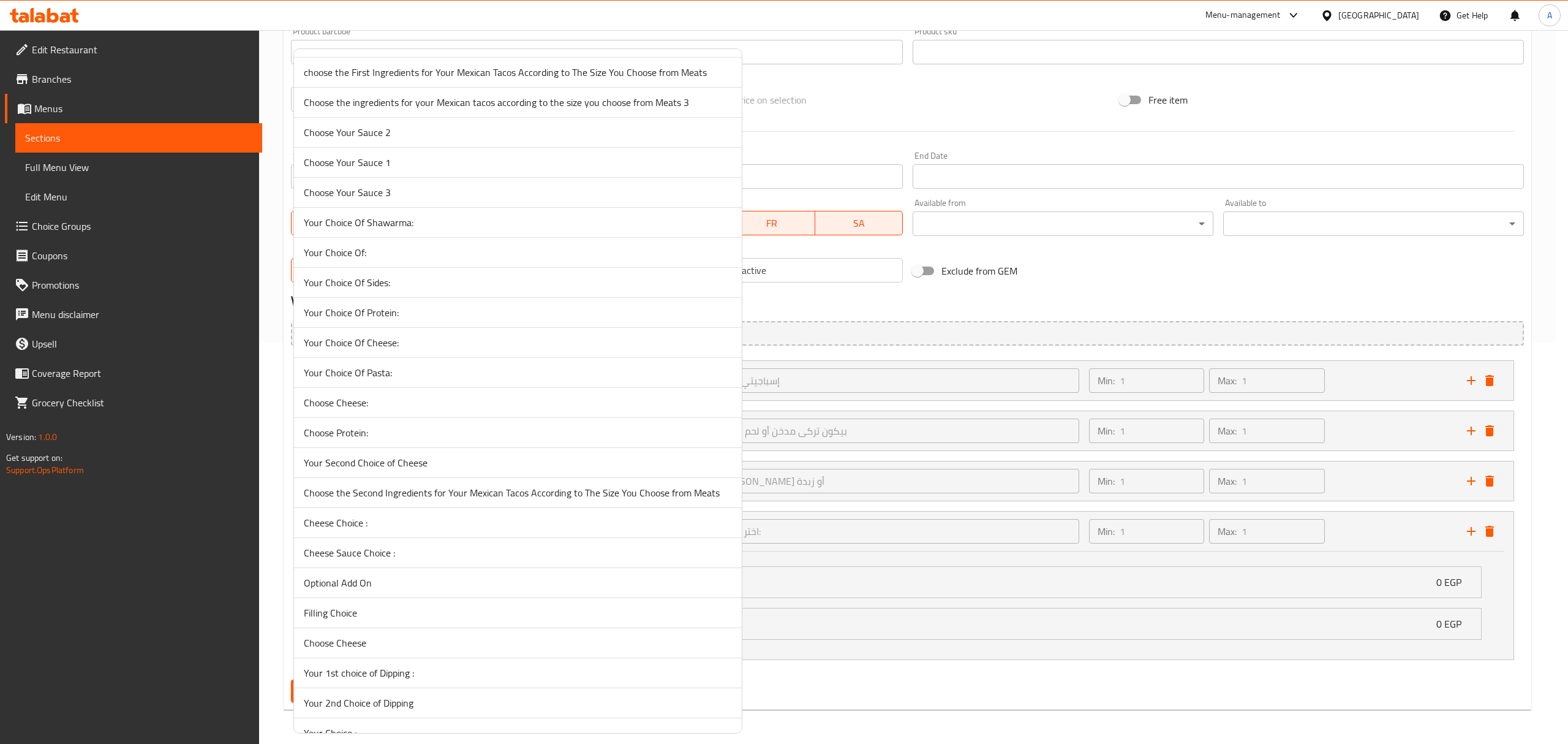
click at [383, 529] on span "Cheese Choice :" at bounding box center [517, 523] width 428 height 15
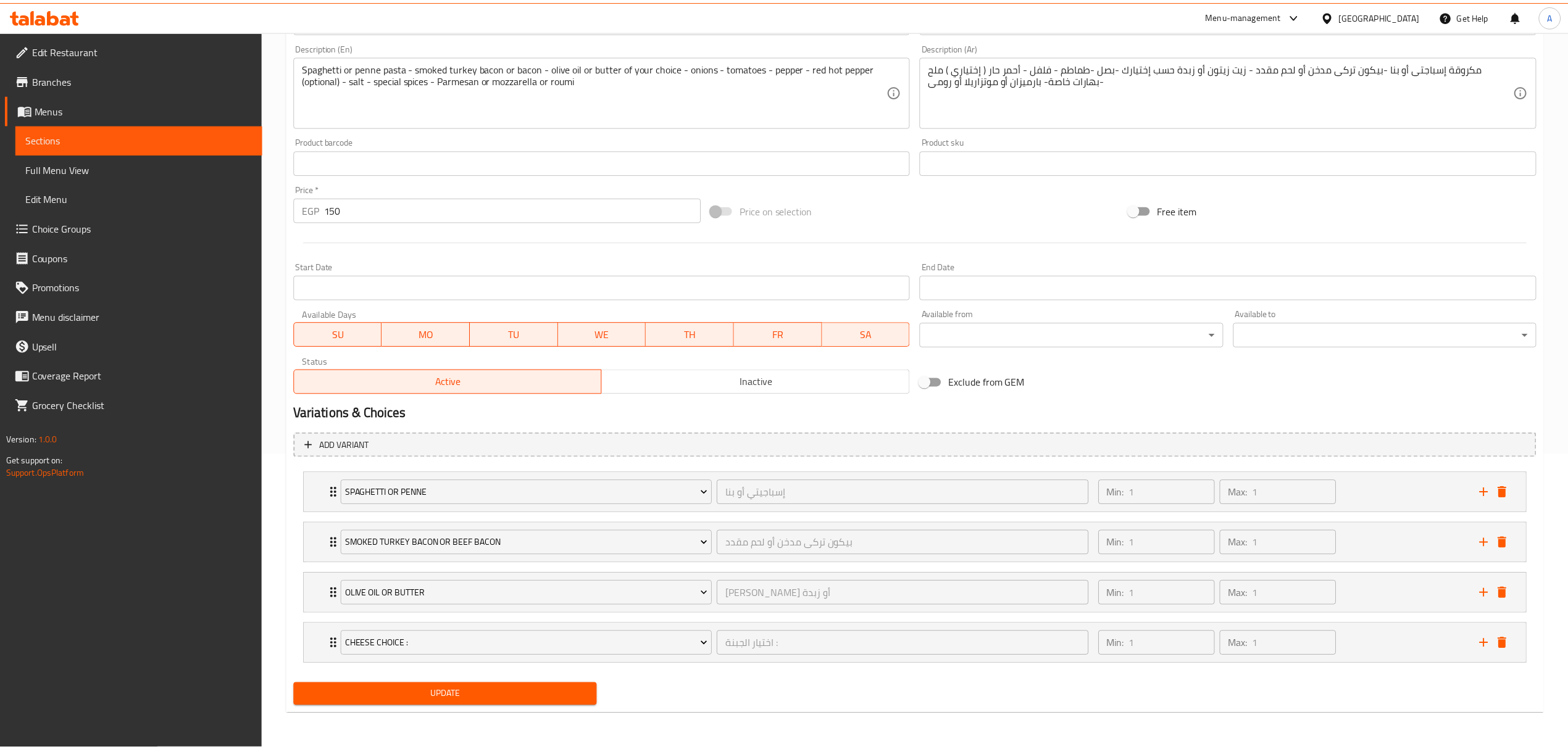
scroll to position [298, 0]
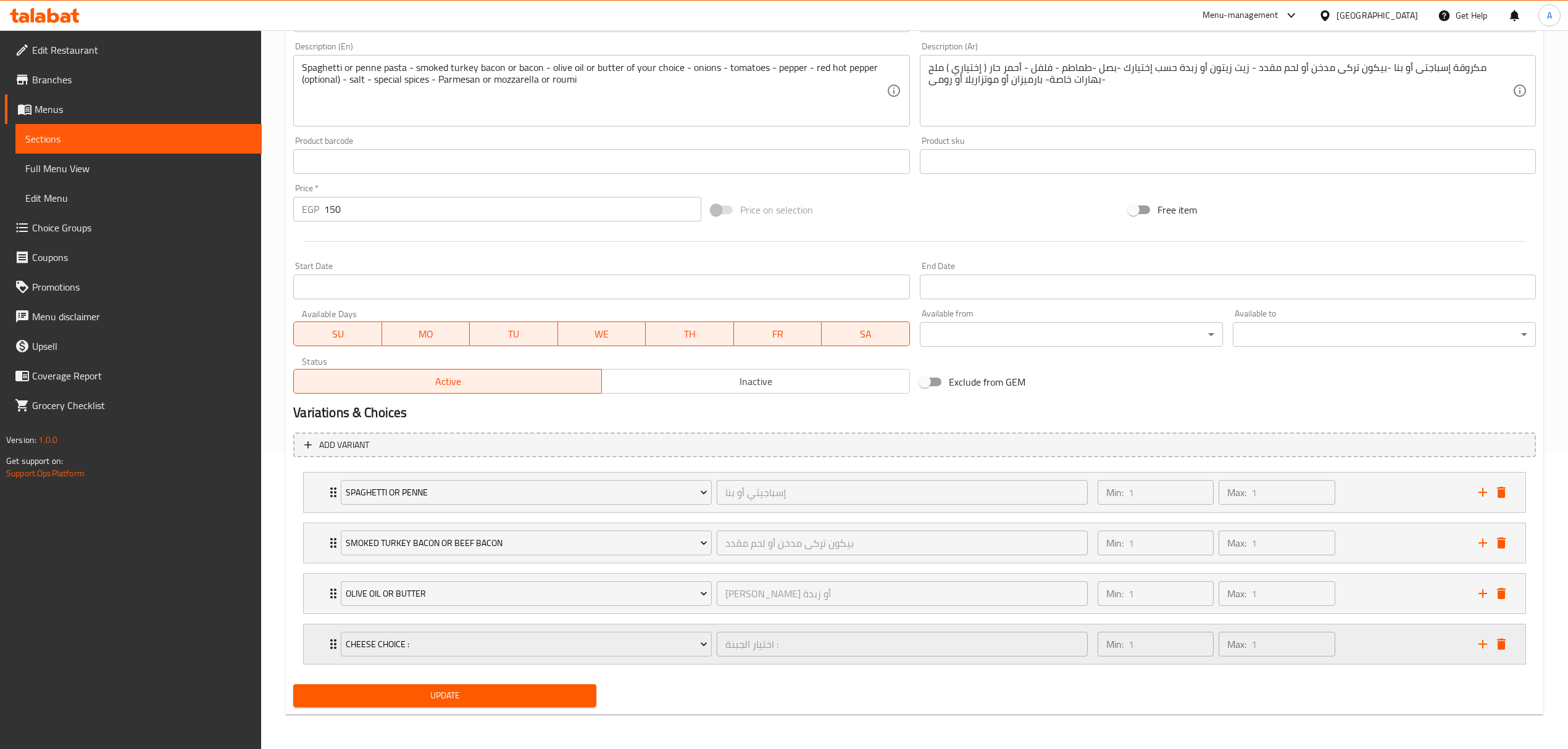
click at [324, 639] on div "Cheese Choice : اختيار الجبنة : ​ Min: 1 ​ Max: 1 ​" at bounding box center [915, 644] width 1221 height 39
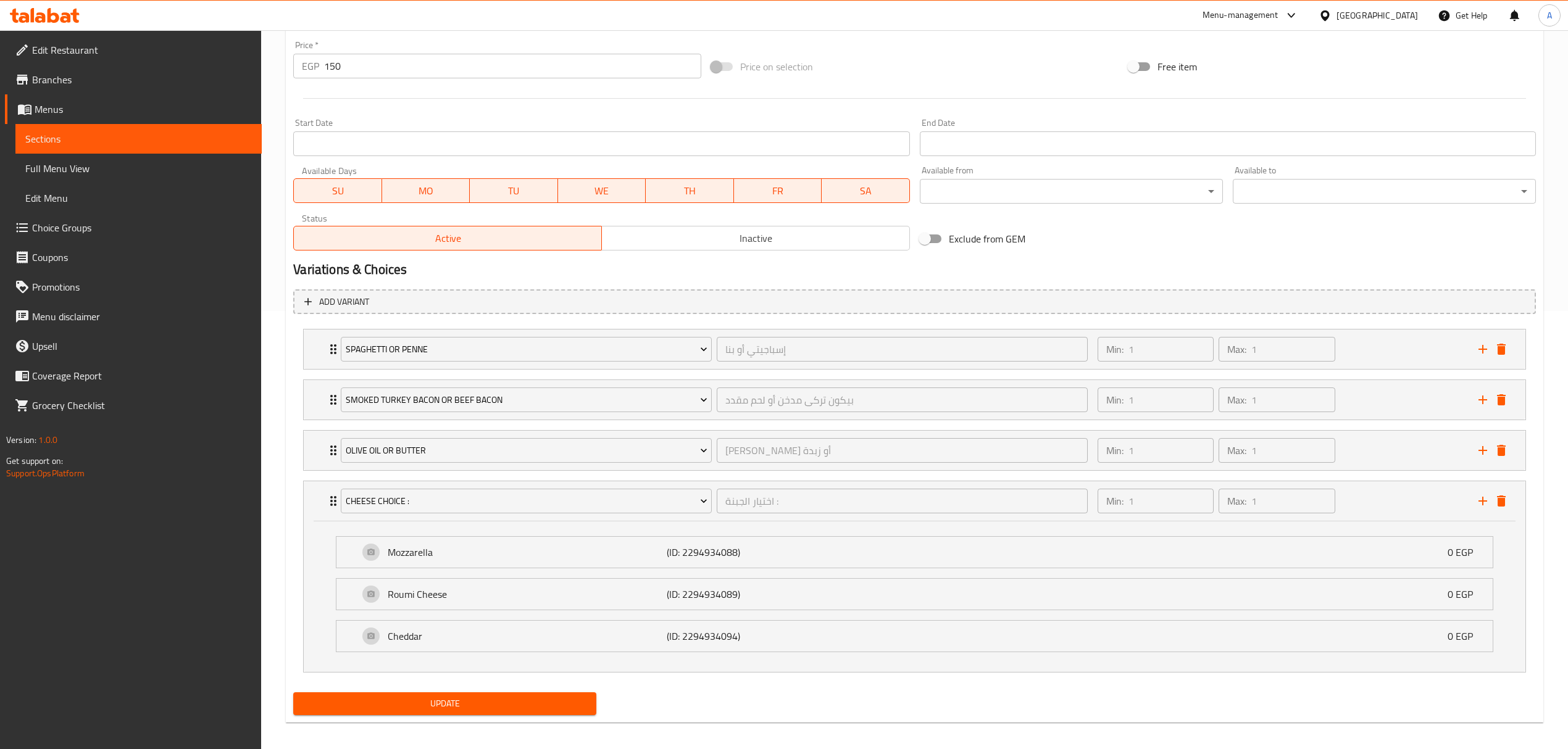
scroll to position [450, 0]
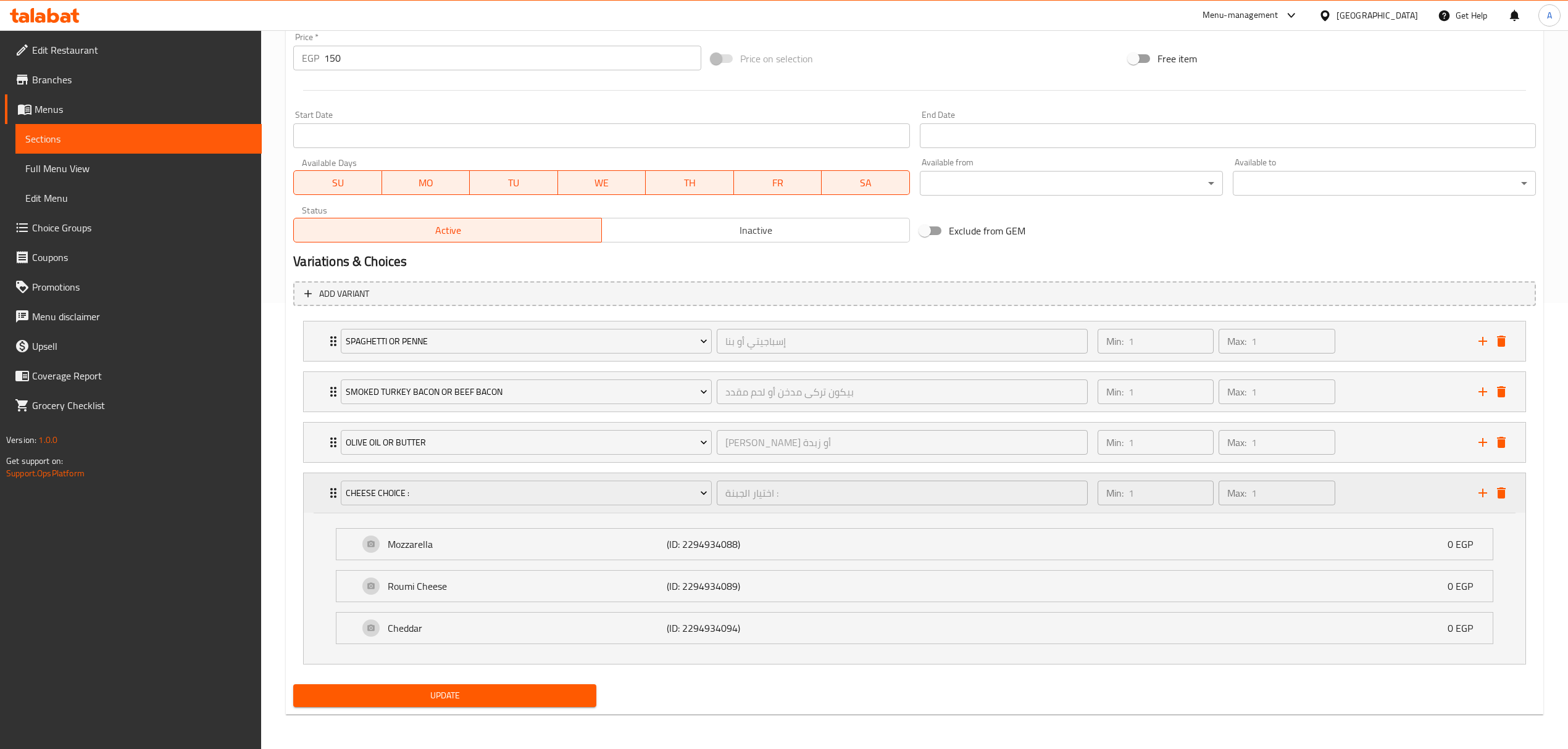
click at [329, 490] on icon "Expand" at bounding box center [333, 493] width 15 height 15
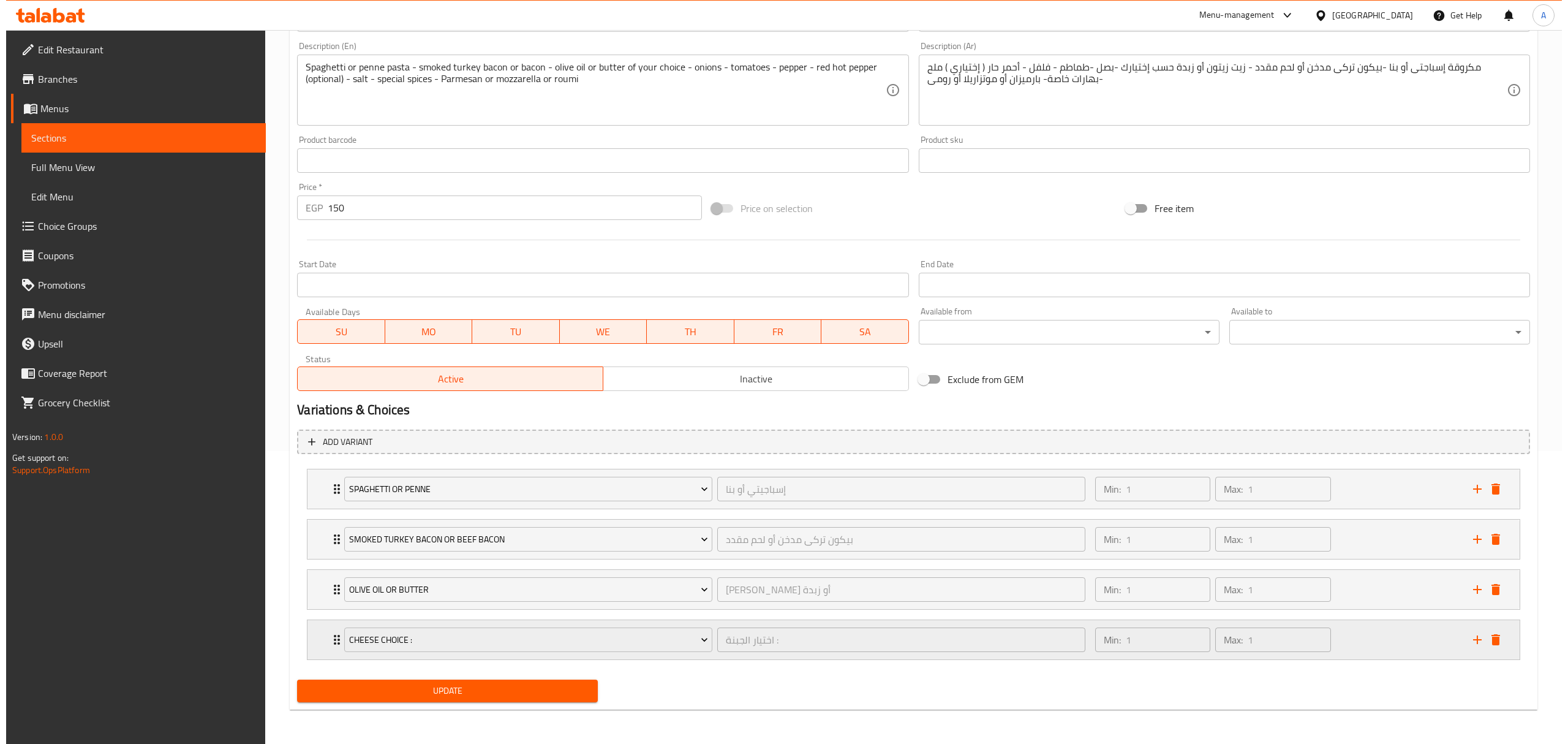
scroll to position [296, 0]
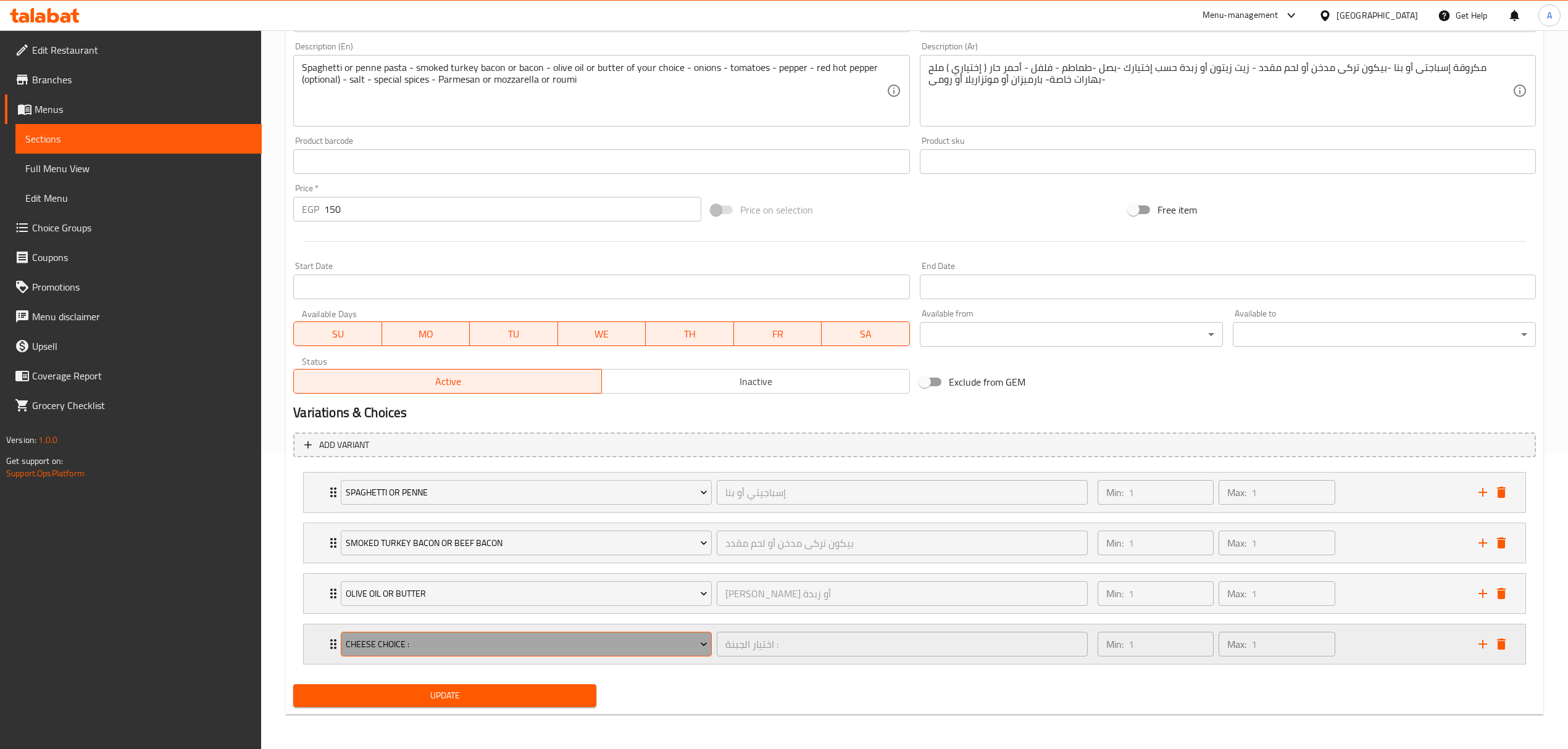
click at [479, 650] on span "Cheese Choice :" at bounding box center [526, 644] width 362 height 16
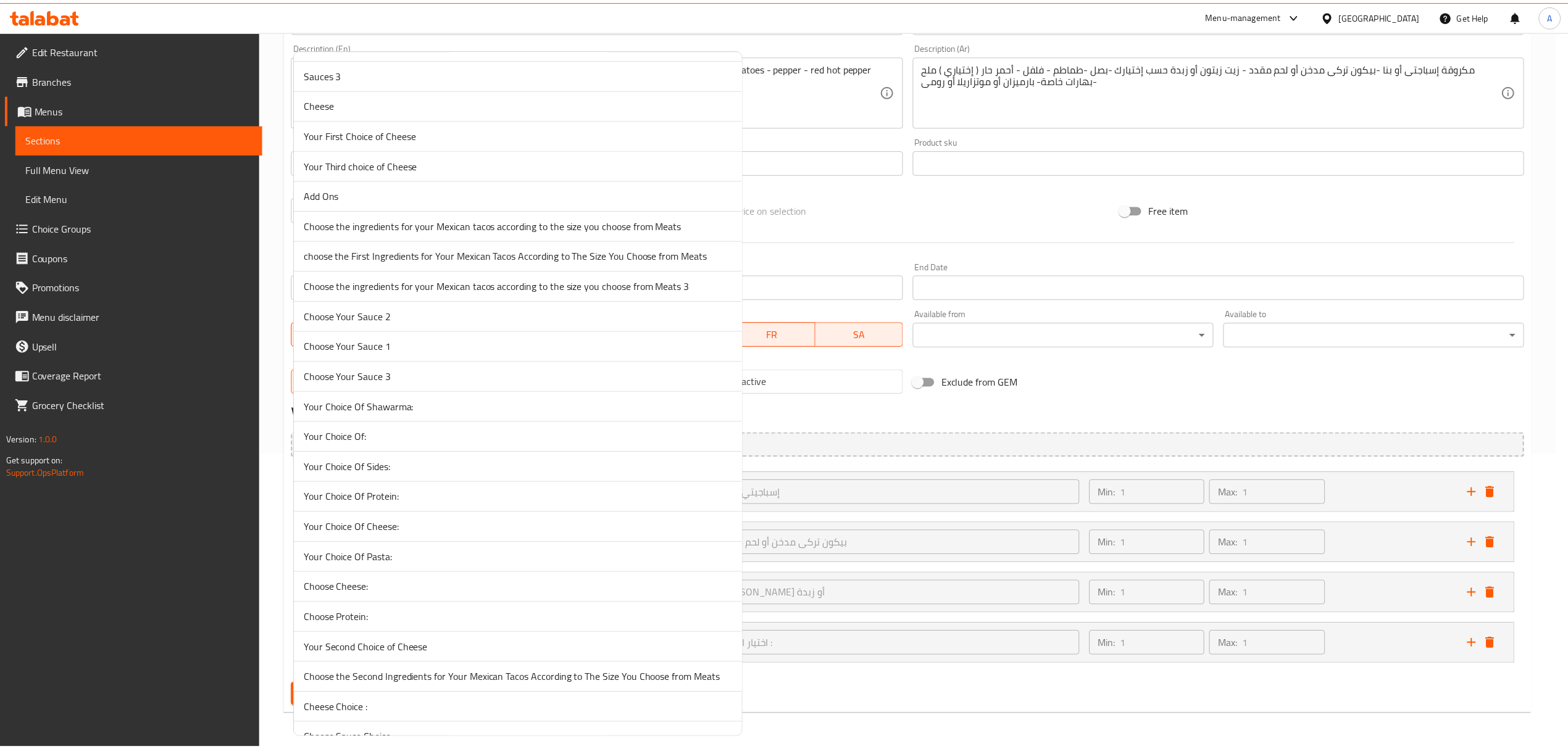
scroll to position [477, 0]
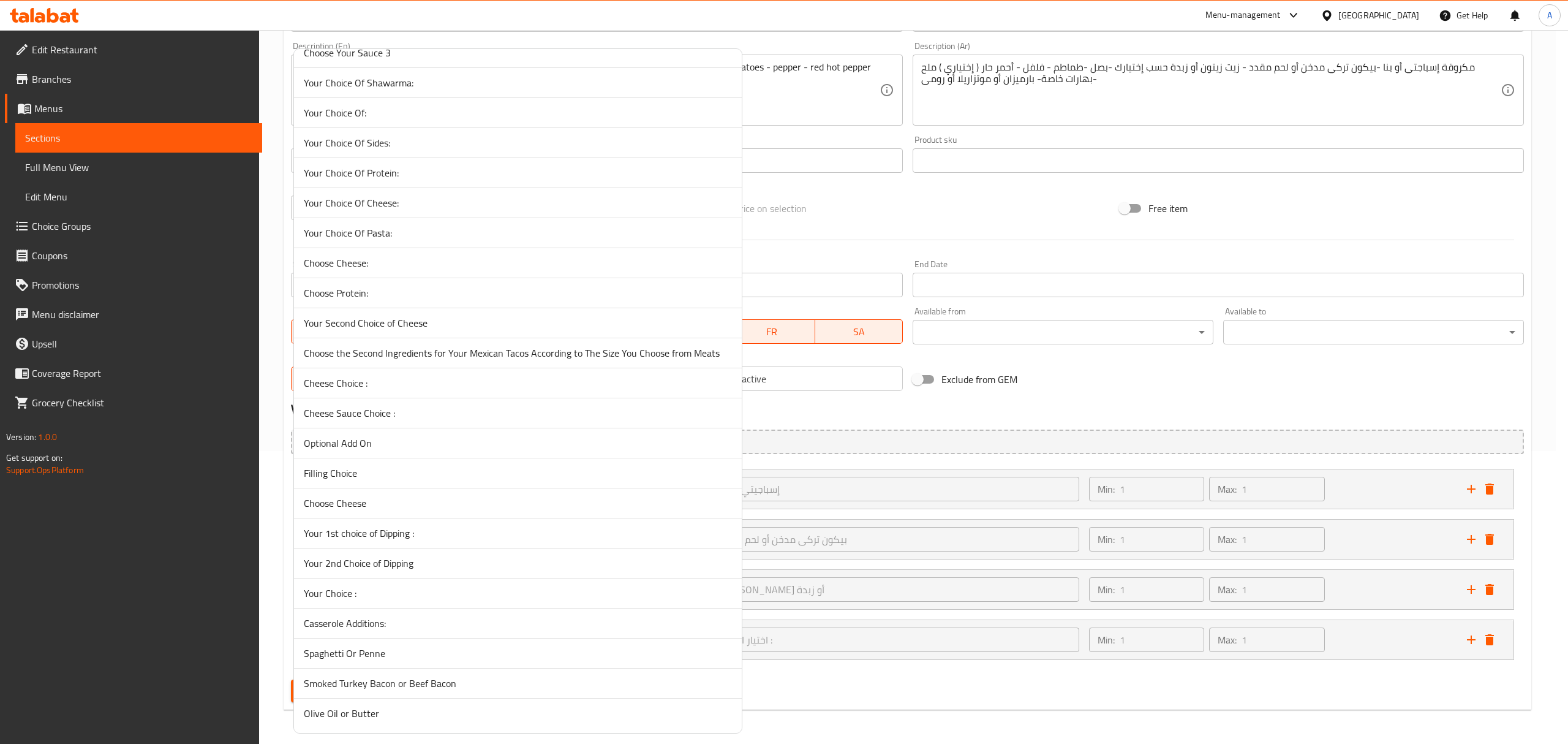
click at [368, 502] on span "Choose Cheese" at bounding box center [517, 503] width 428 height 15
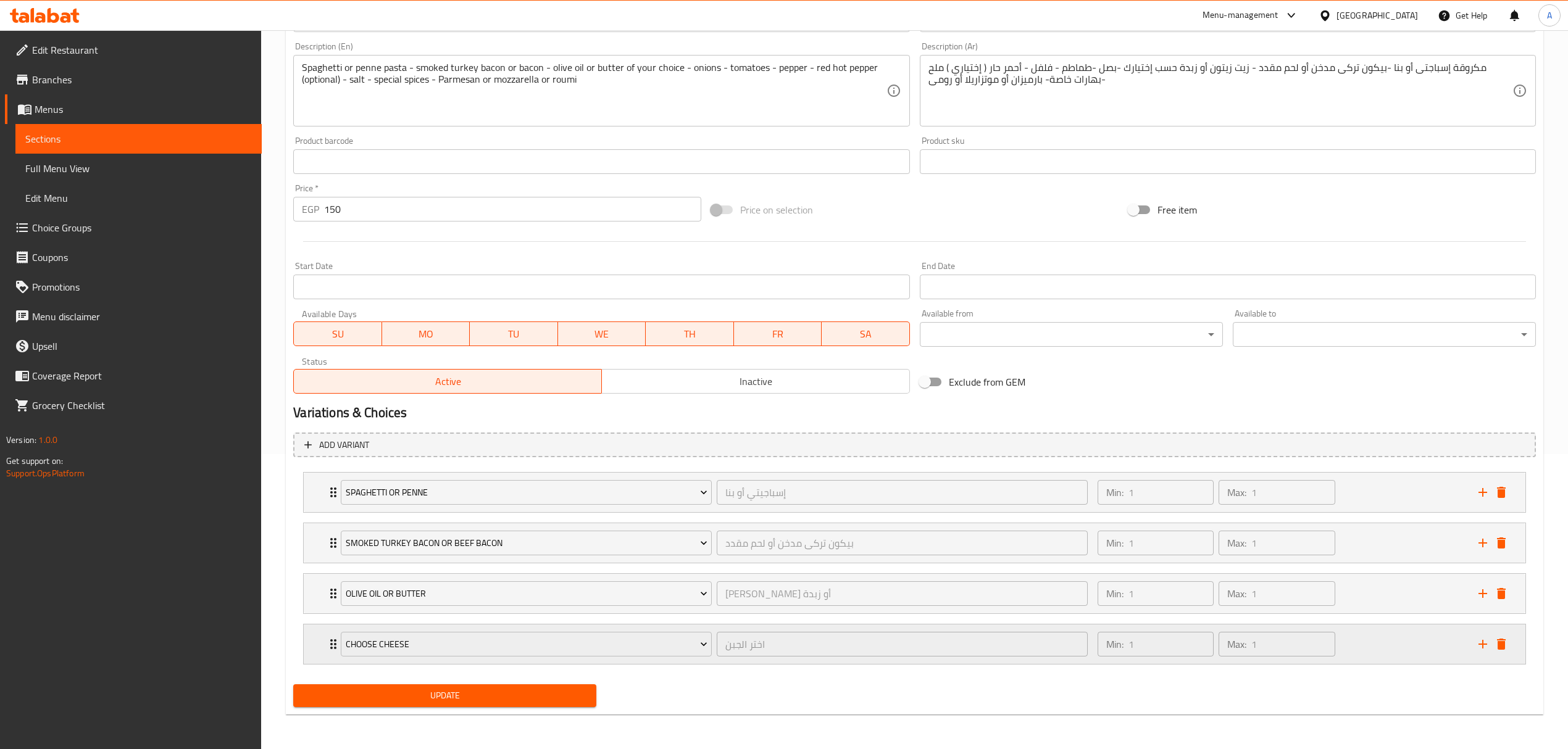
click at [329, 642] on icon "Expand" at bounding box center [333, 644] width 15 height 15
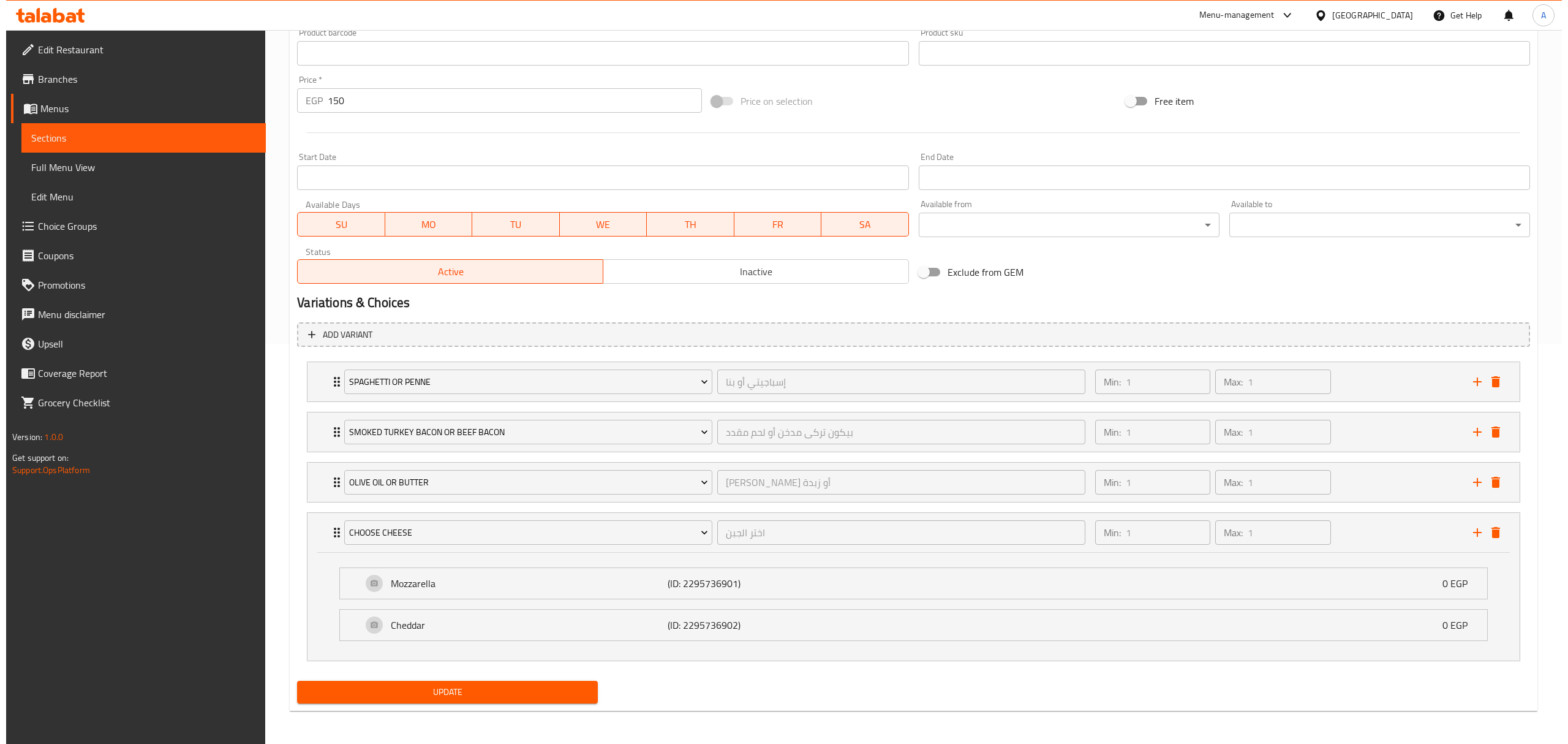
scroll to position [405, 0]
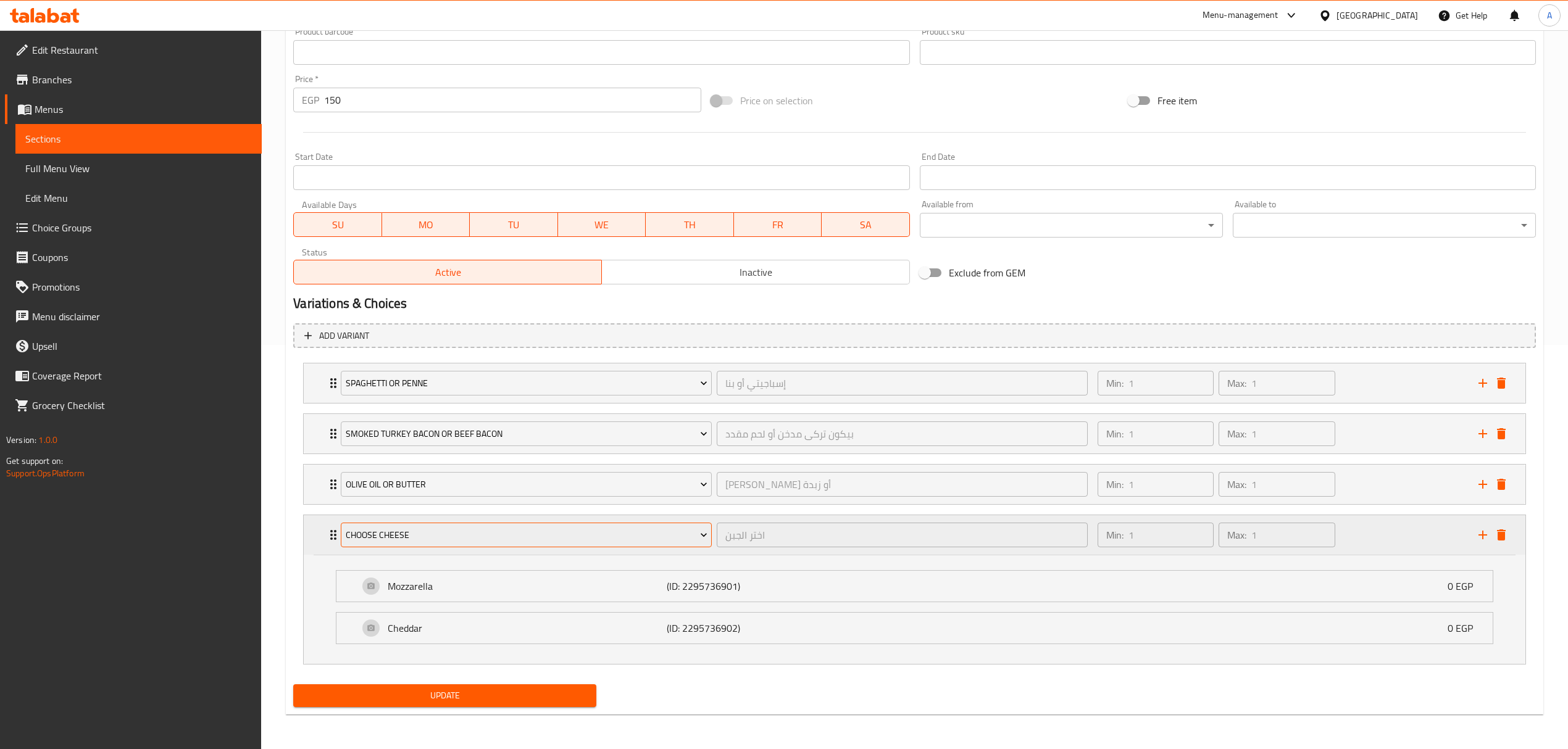
click at [477, 540] on span "Choose Cheese" at bounding box center [526, 535] width 362 height 16
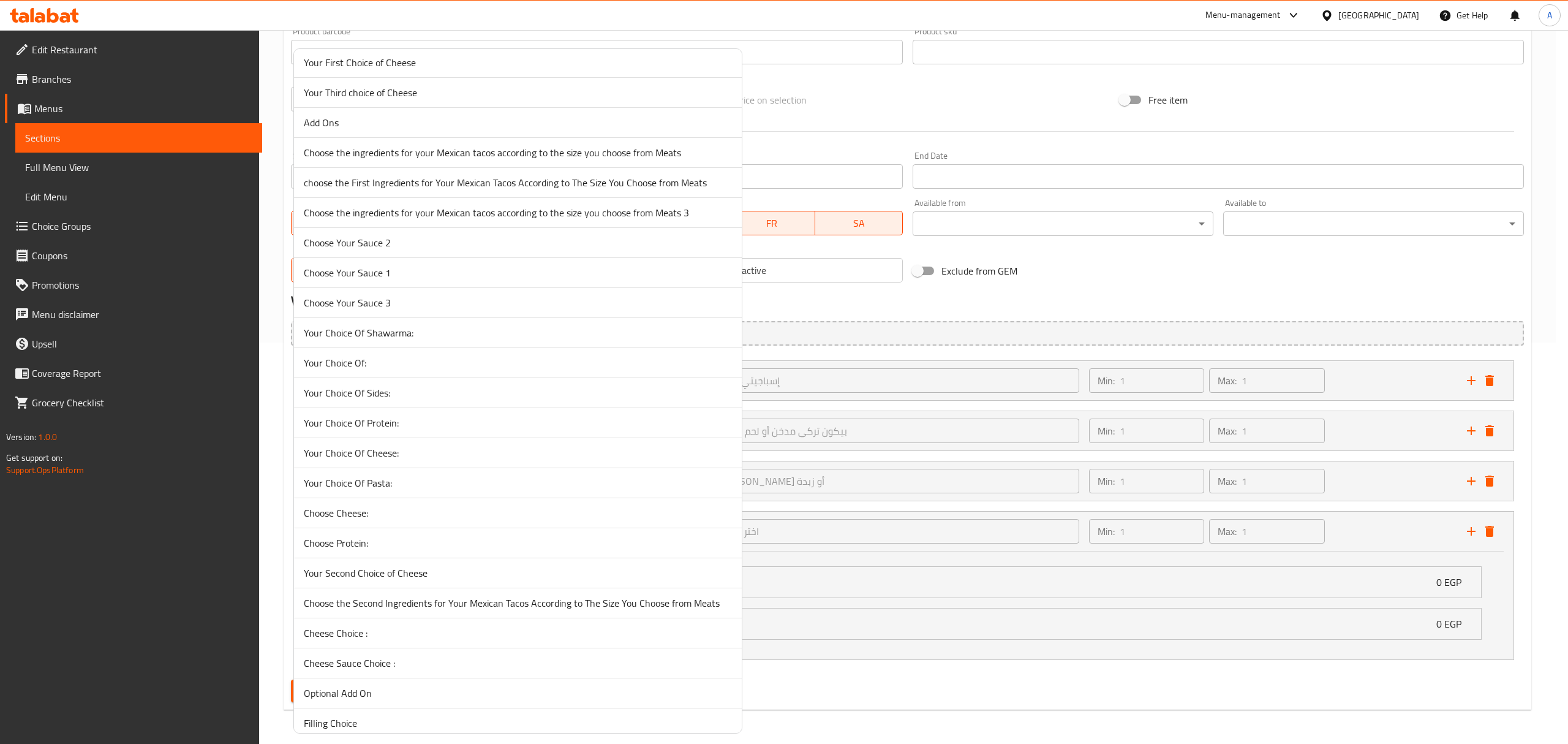
scroll to position [474, 0]
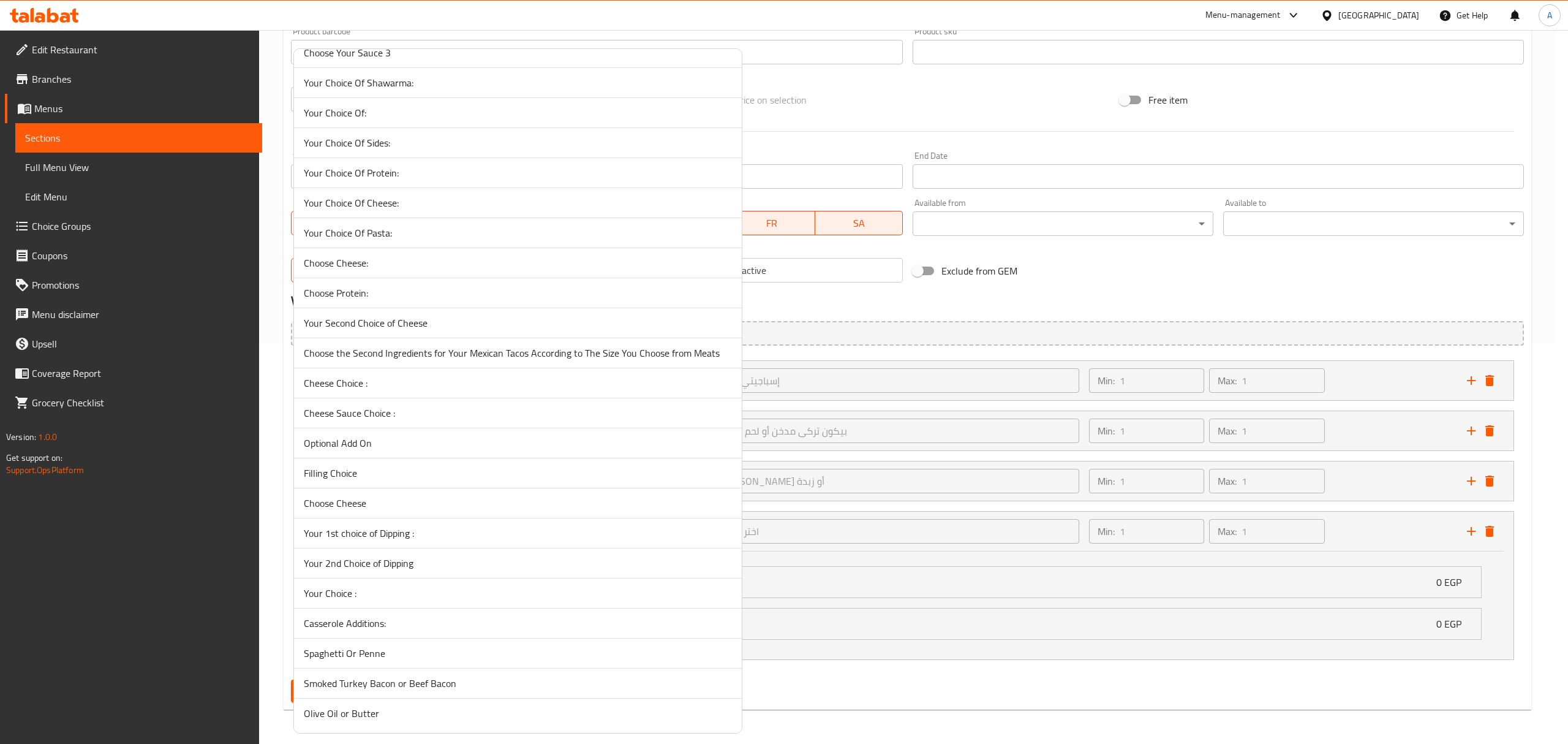
click at [360, 409] on span "Cheese Sauce Choice :" at bounding box center [517, 413] width 428 height 15
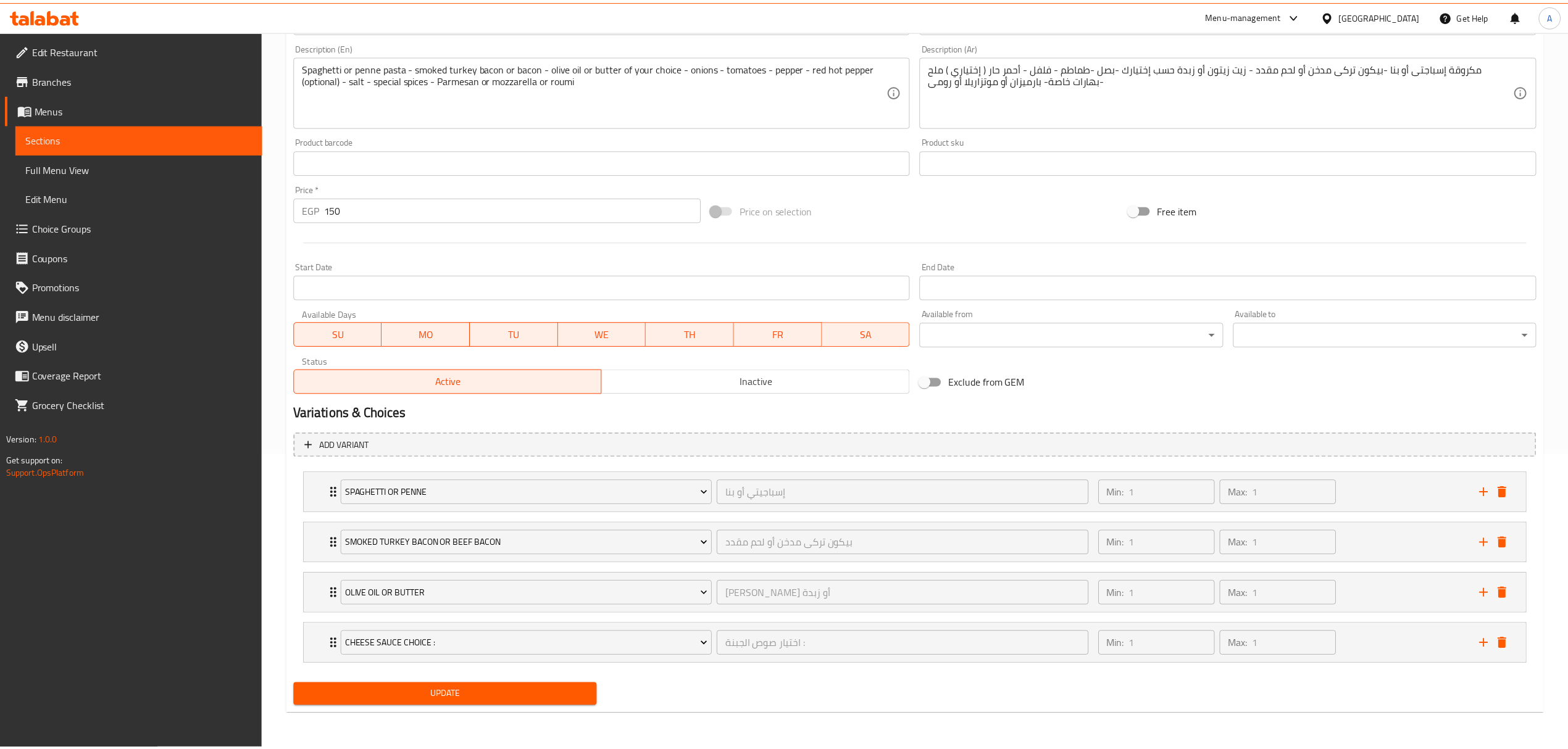
scroll to position [298, 0]
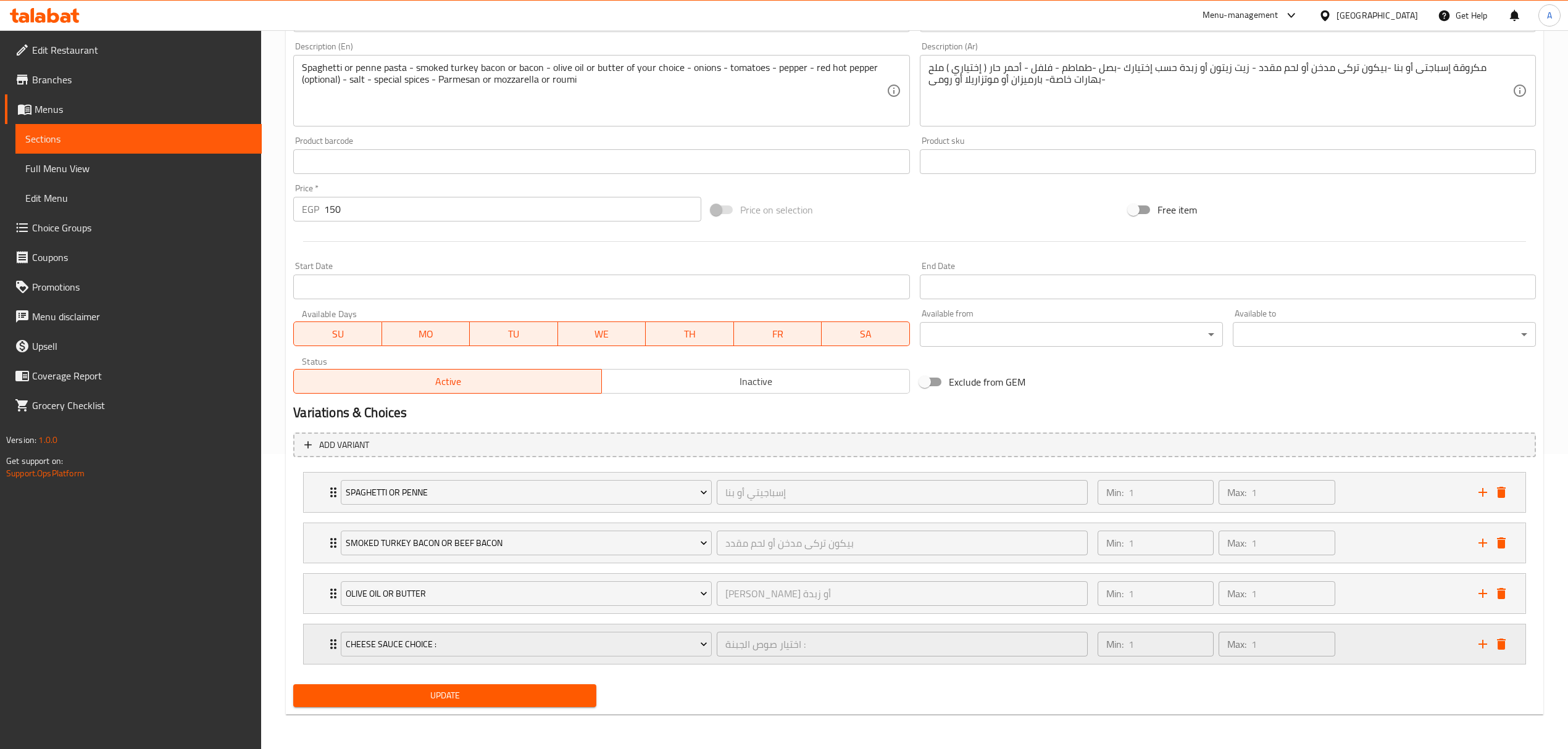
click at [331, 639] on icon "Expand" at bounding box center [333, 644] width 15 height 15
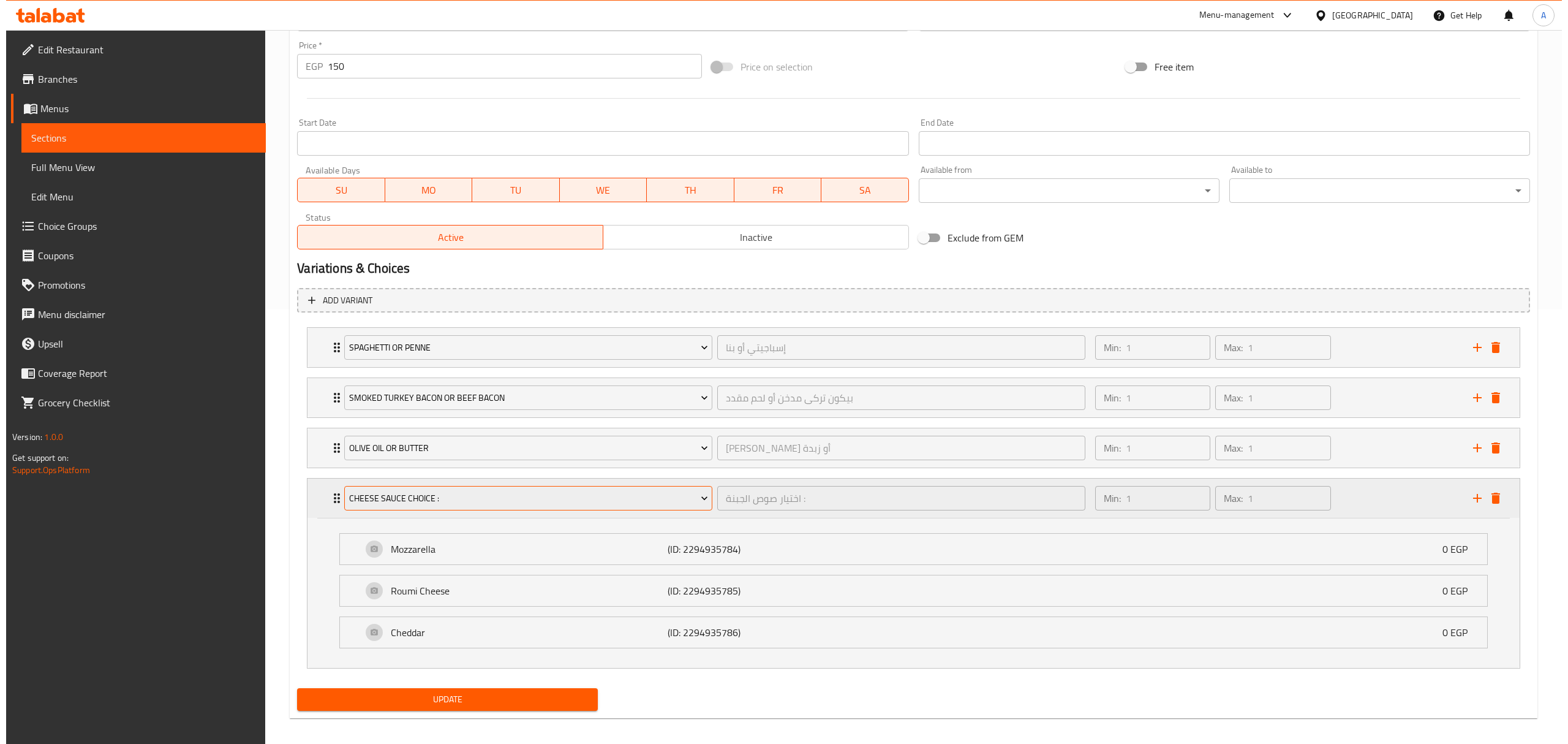
scroll to position [447, 0]
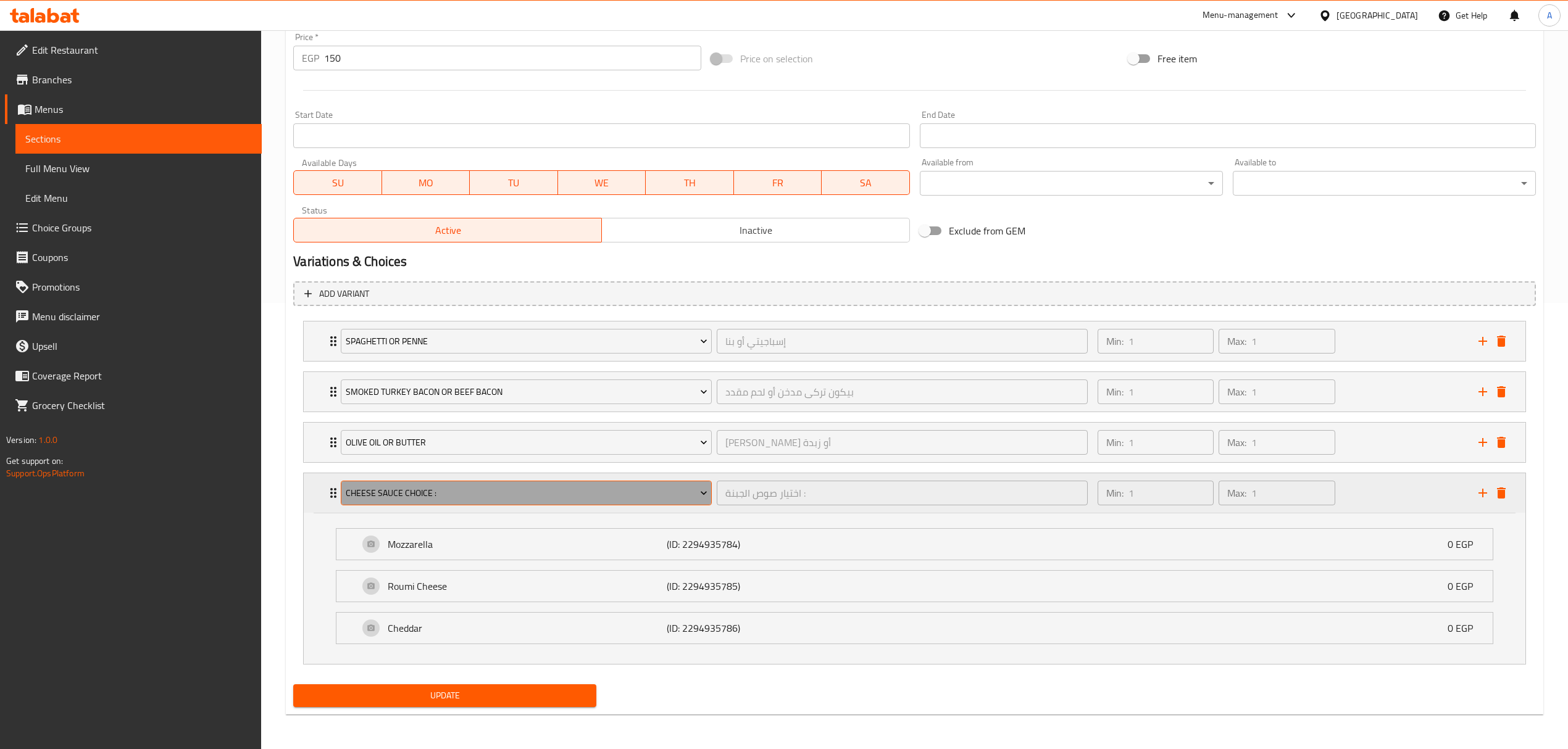
click at [536, 481] on button "Cheese Sauce Choice :" at bounding box center [526, 493] width 371 height 24
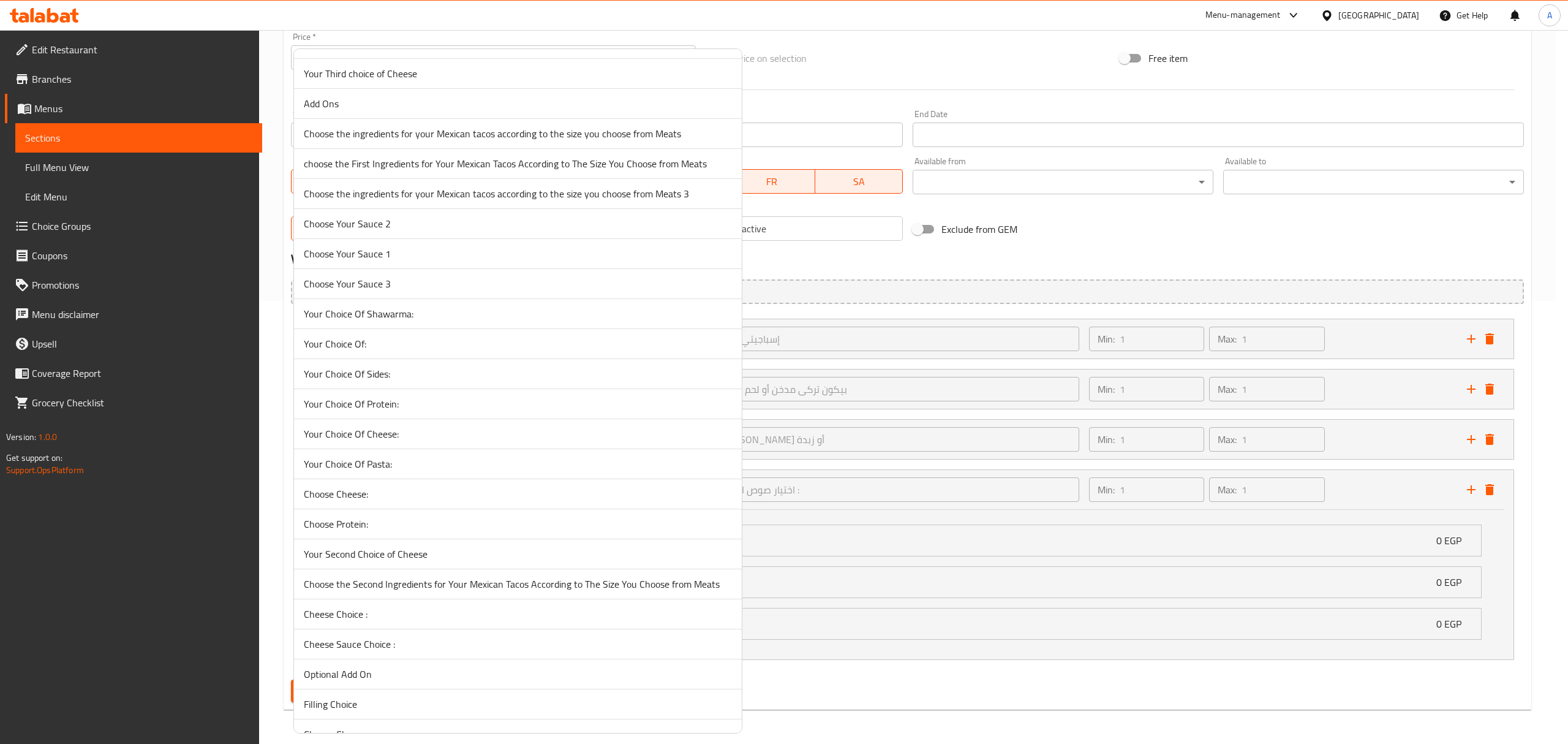
scroll to position [474, 0]
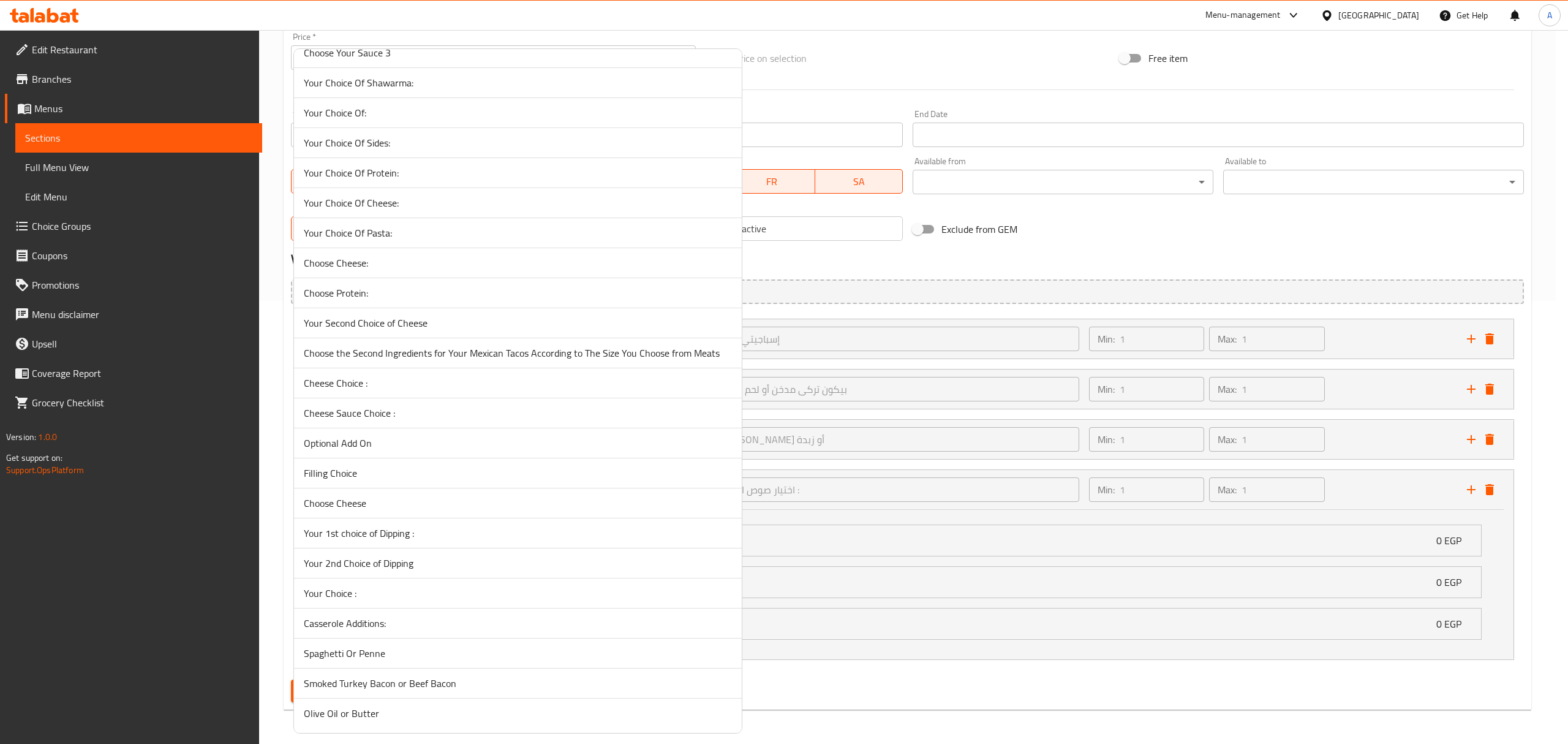
click at [415, 381] on span "Cheese Choice :" at bounding box center [517, 383] width 428 height 15
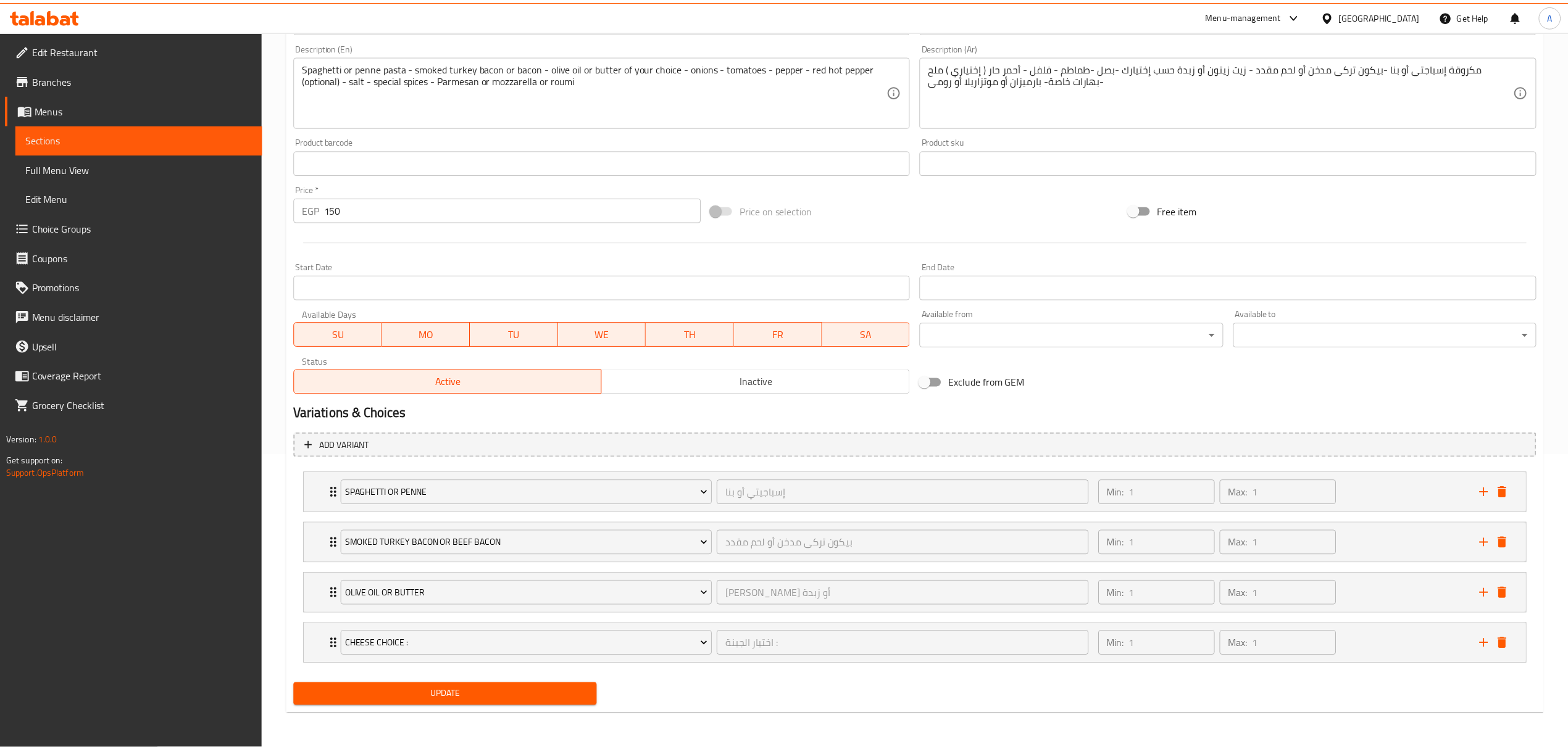
scroll to position [298, 0]
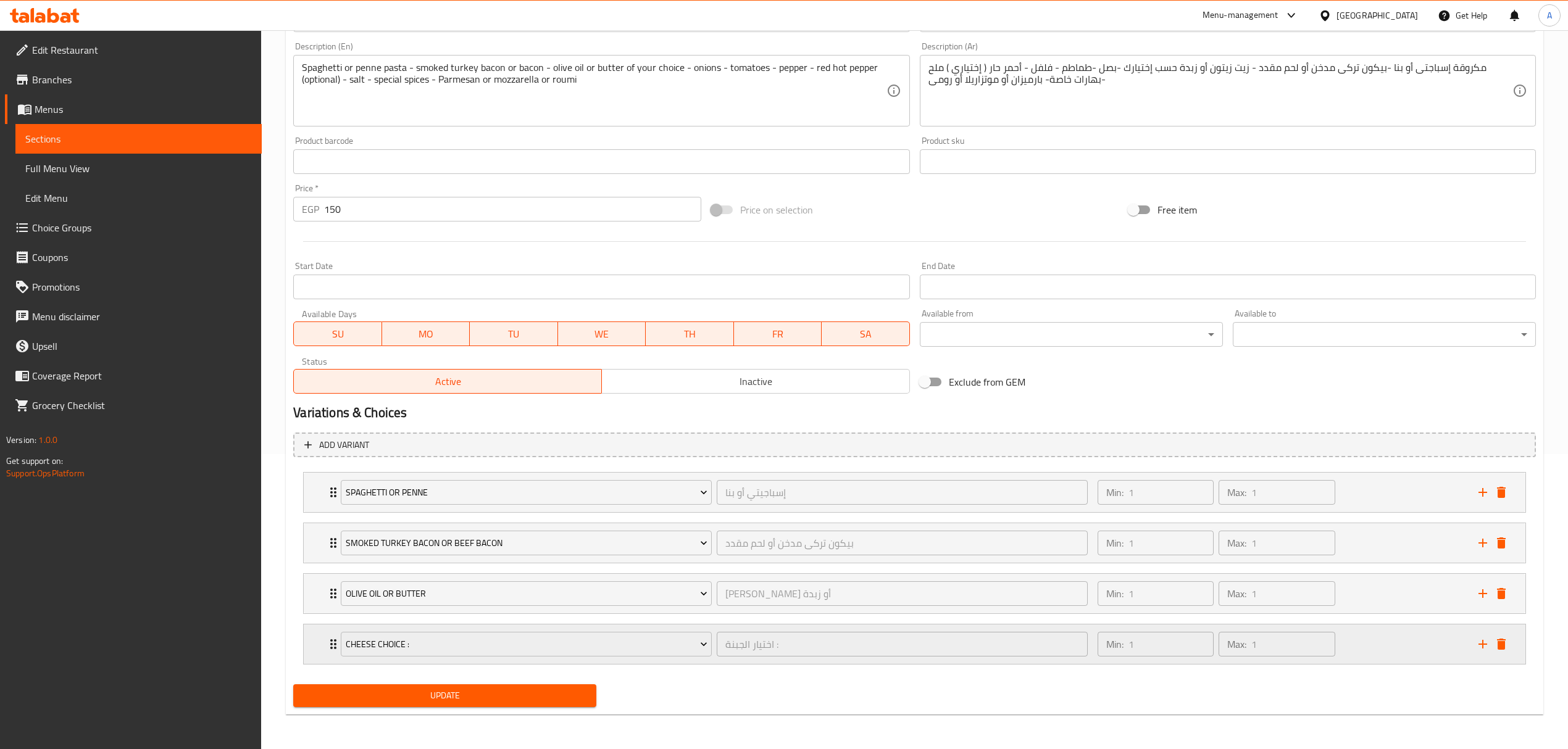
click at [336, 642] on div "Cheese Choice : اختيار الجبنة : ​" at bounding box center [714, 644] width 762 height 39
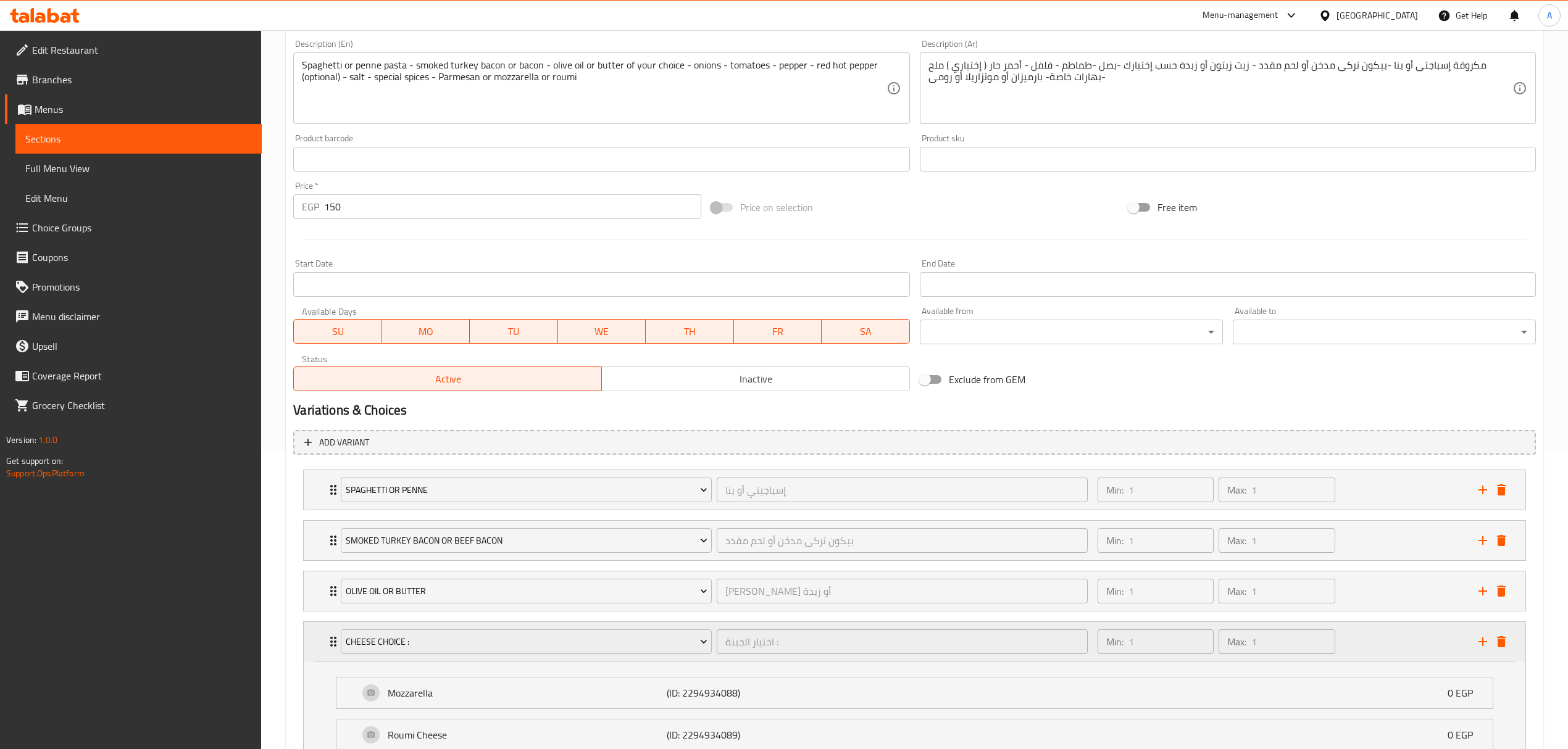
scroll to position [450, 0]
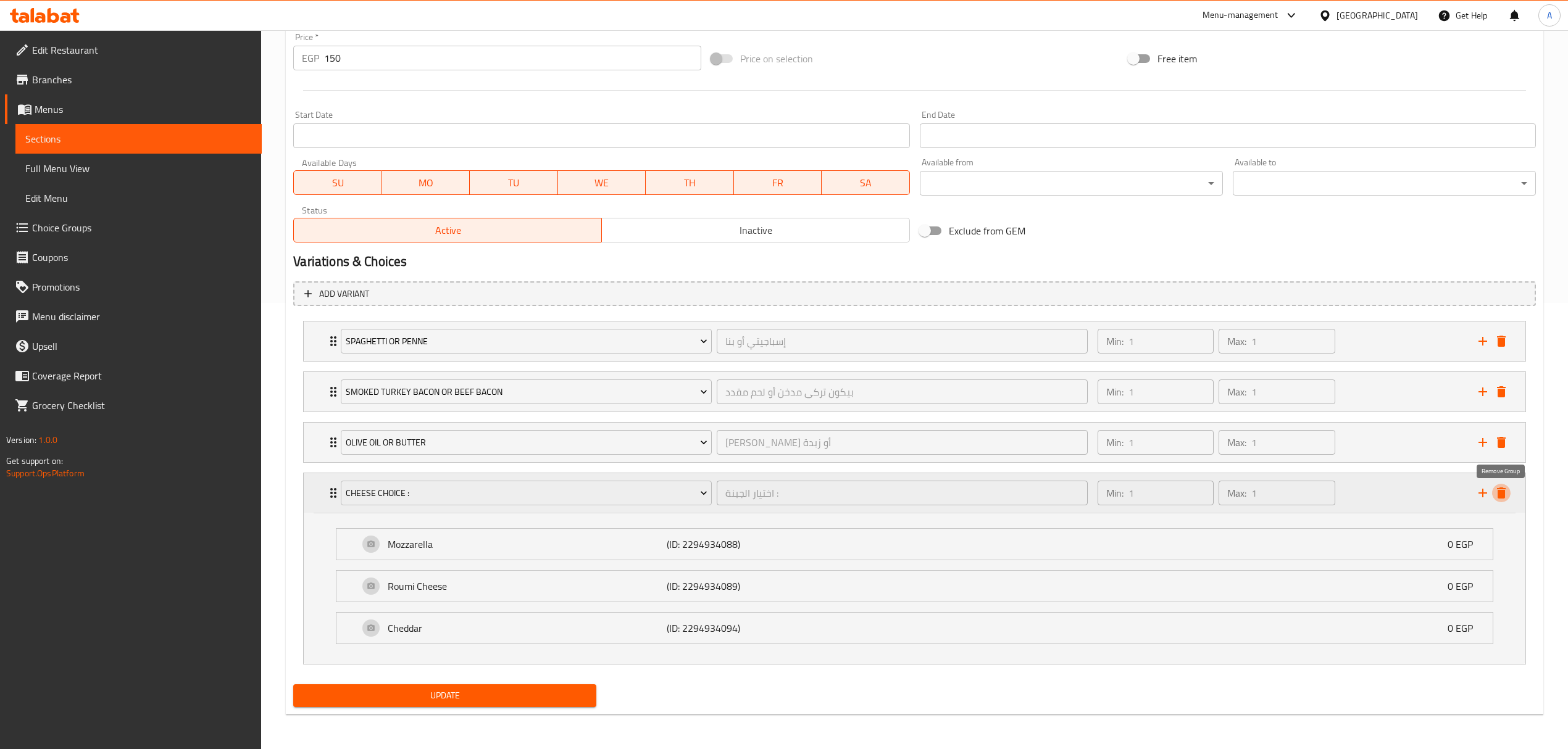
click at [1499, 490] on icon "delete" at bounding box center [1501, 493] width 9 height 11
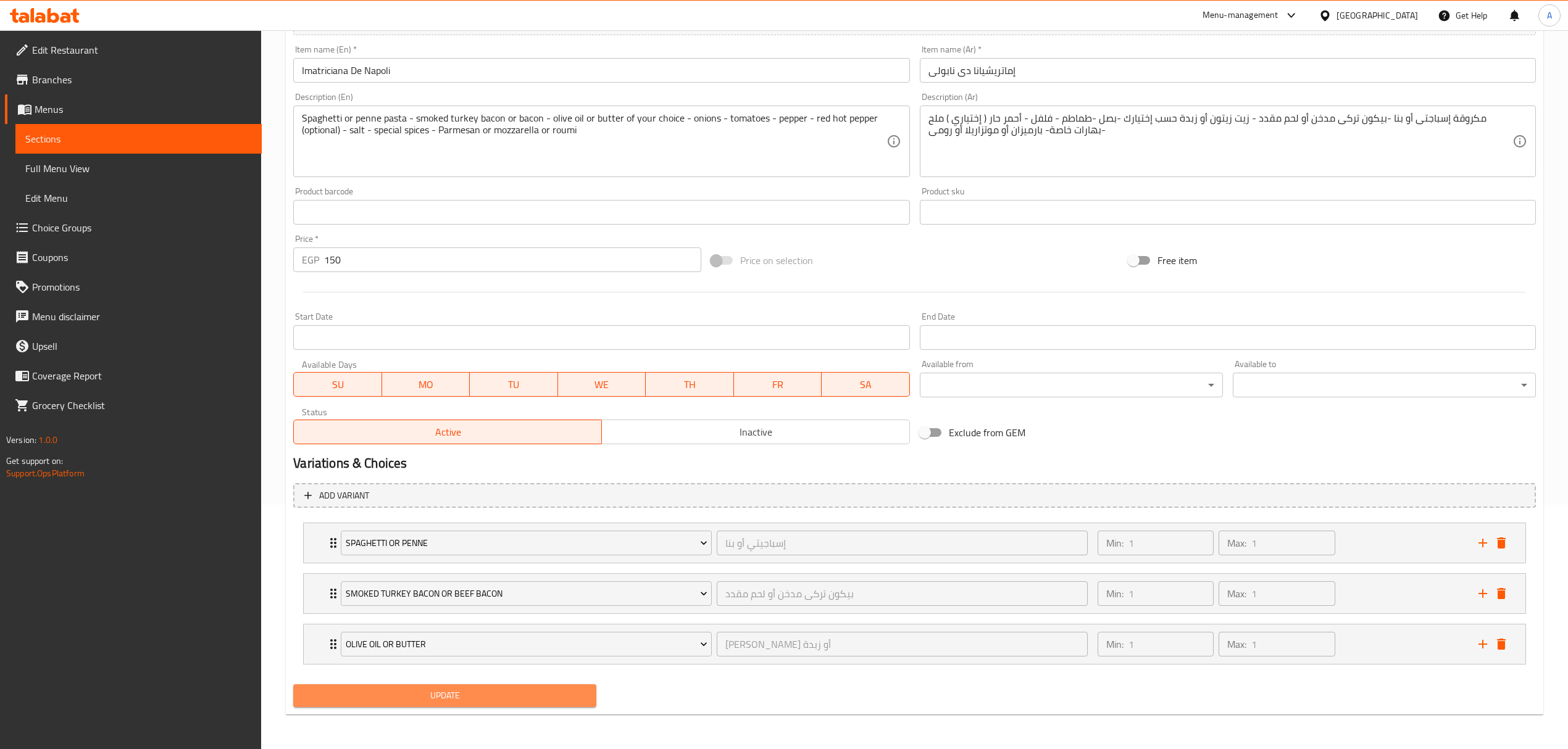
click at [530, 697] on span "Update" at bounding box center [445, 695] width 284 height 16
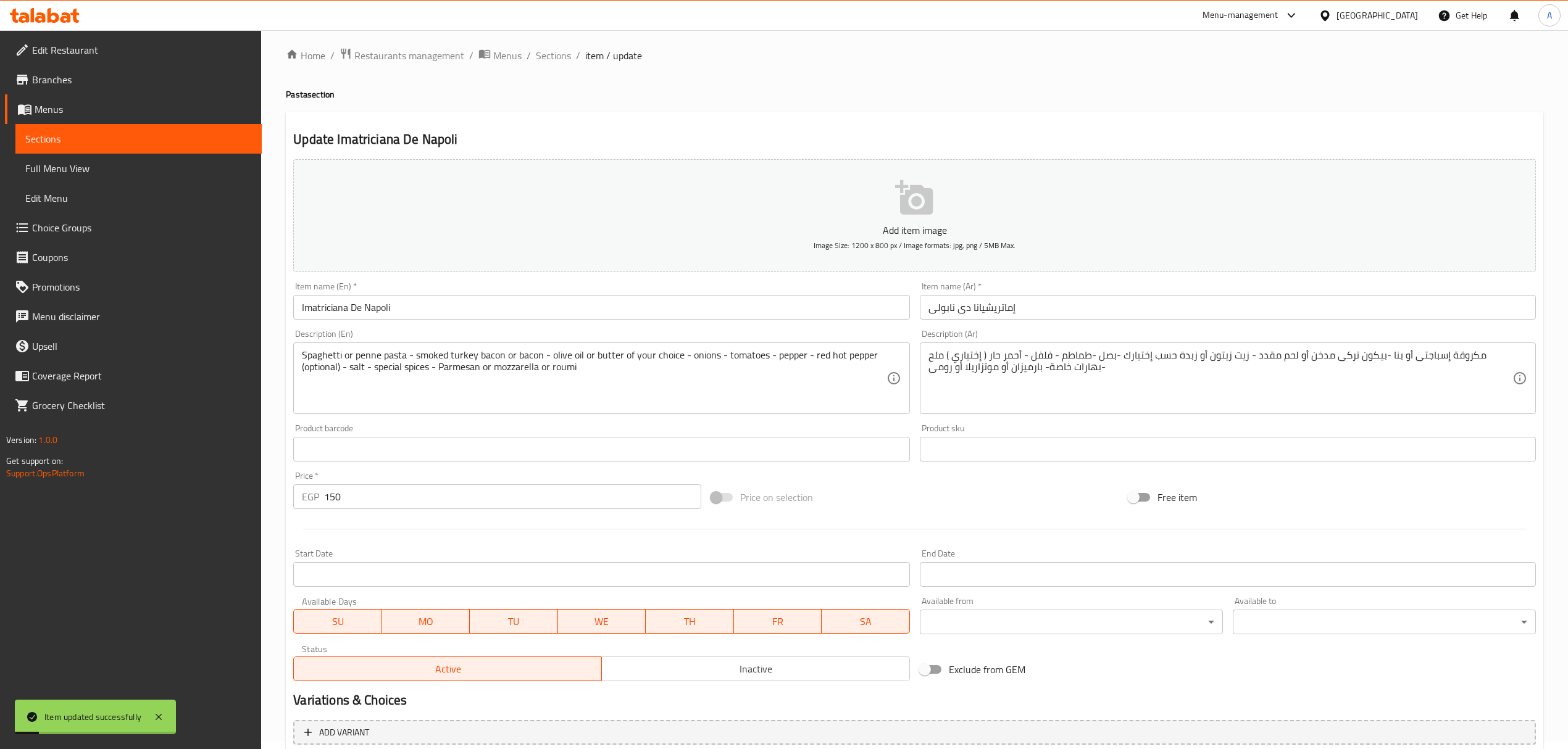
scroll to position [0, 0]
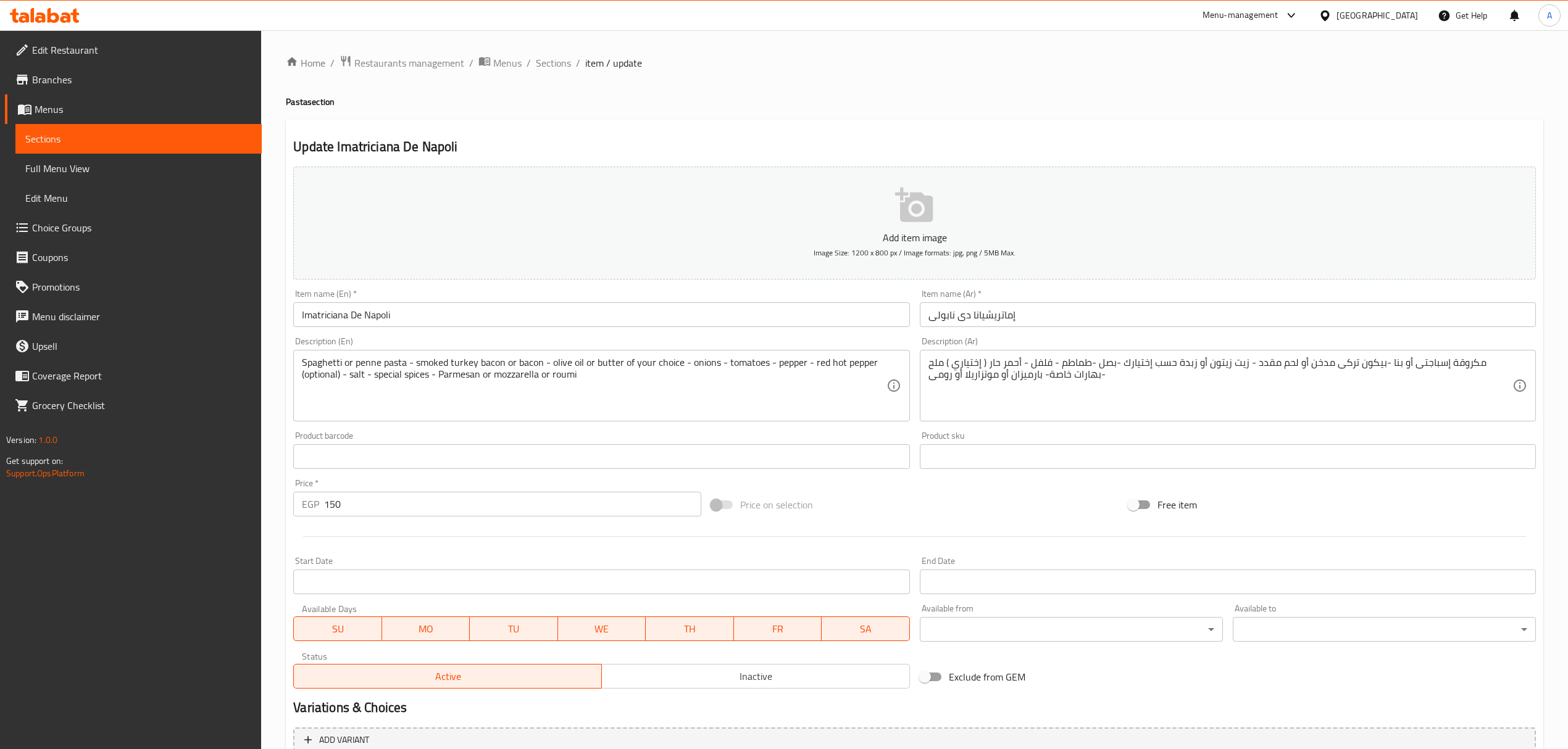
click at [757, 129] on div "Update Imatriciana De Napoli Add item image Image Size: 1200 x 800 px / Image f…" at bounding box center [914, 539] width 1257 height 839
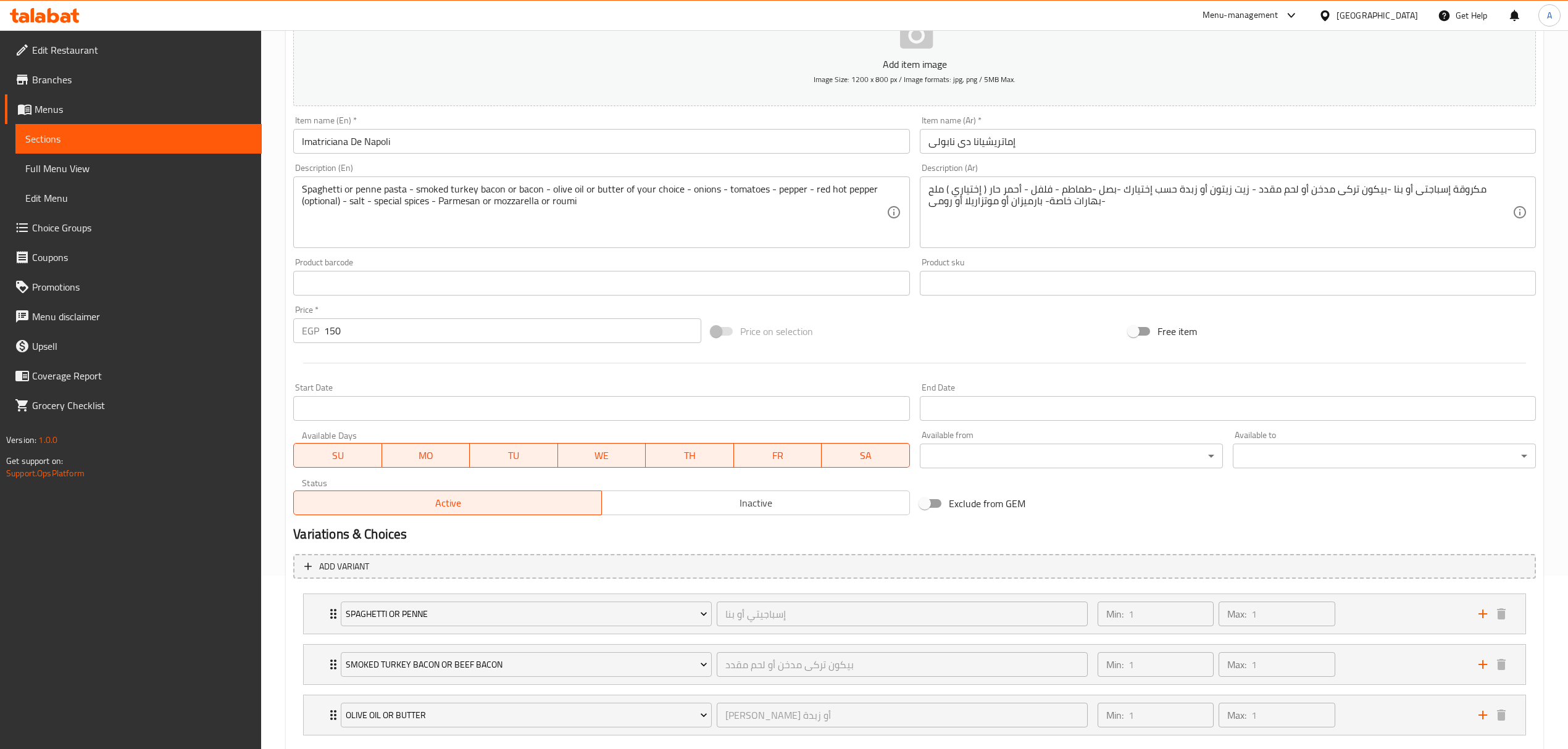
scroll to position [247, 0]
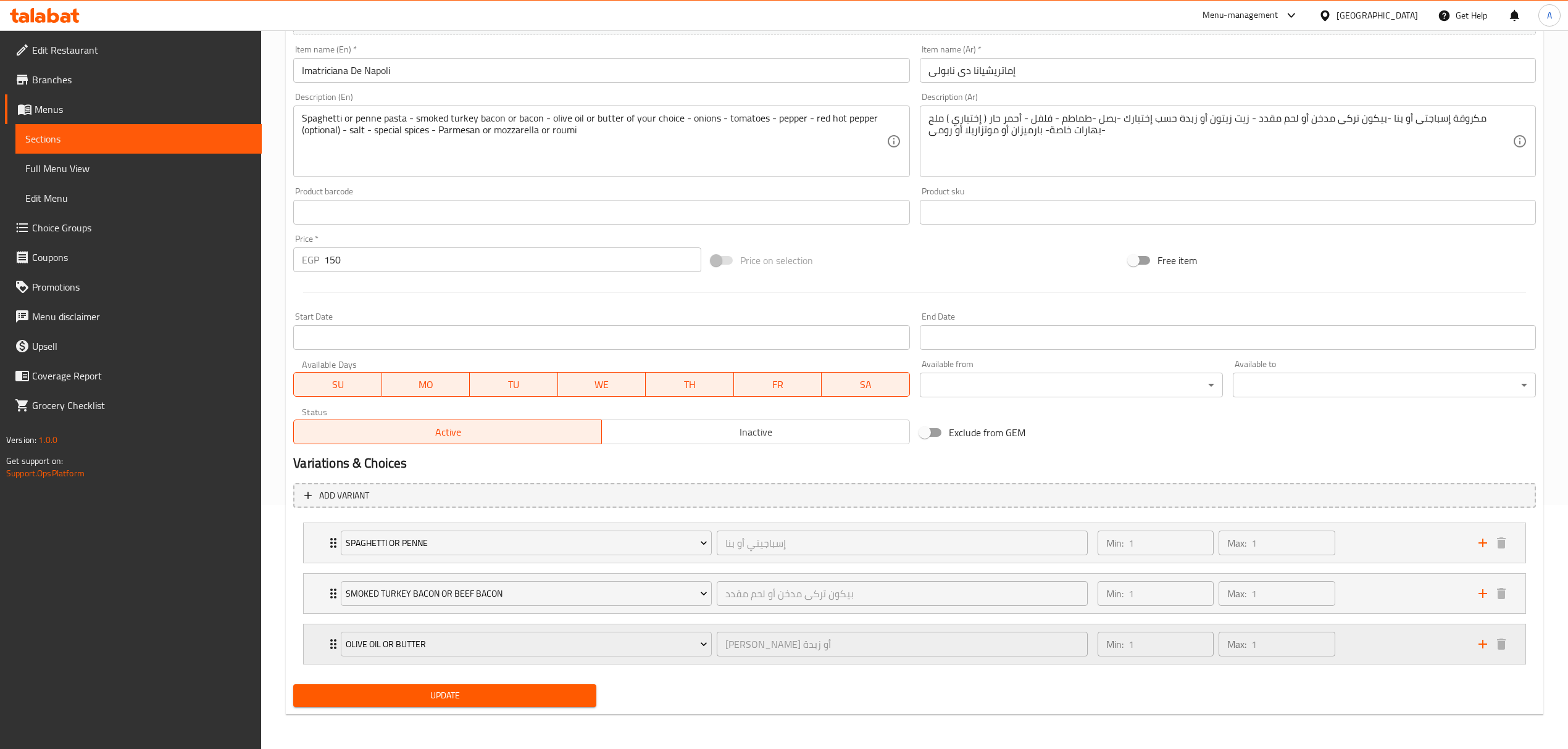
click at [1474, 637] on div "Expand" at bounding box center [1492, 644] width 37 height 18
click at [1475, 640] on icon "add" at bounding box center [1482, 644] width 15 height 15
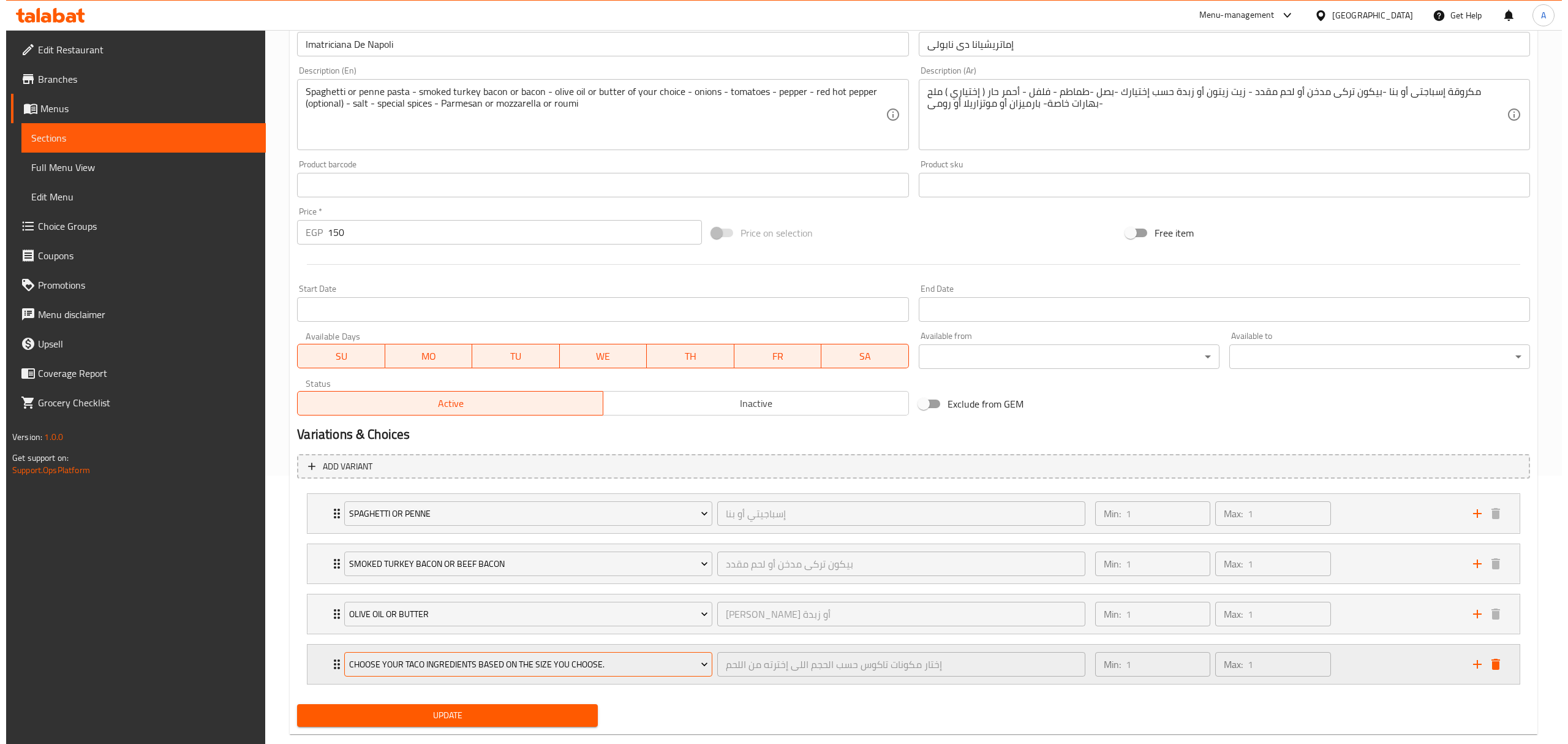
scroll to position [296, 0]
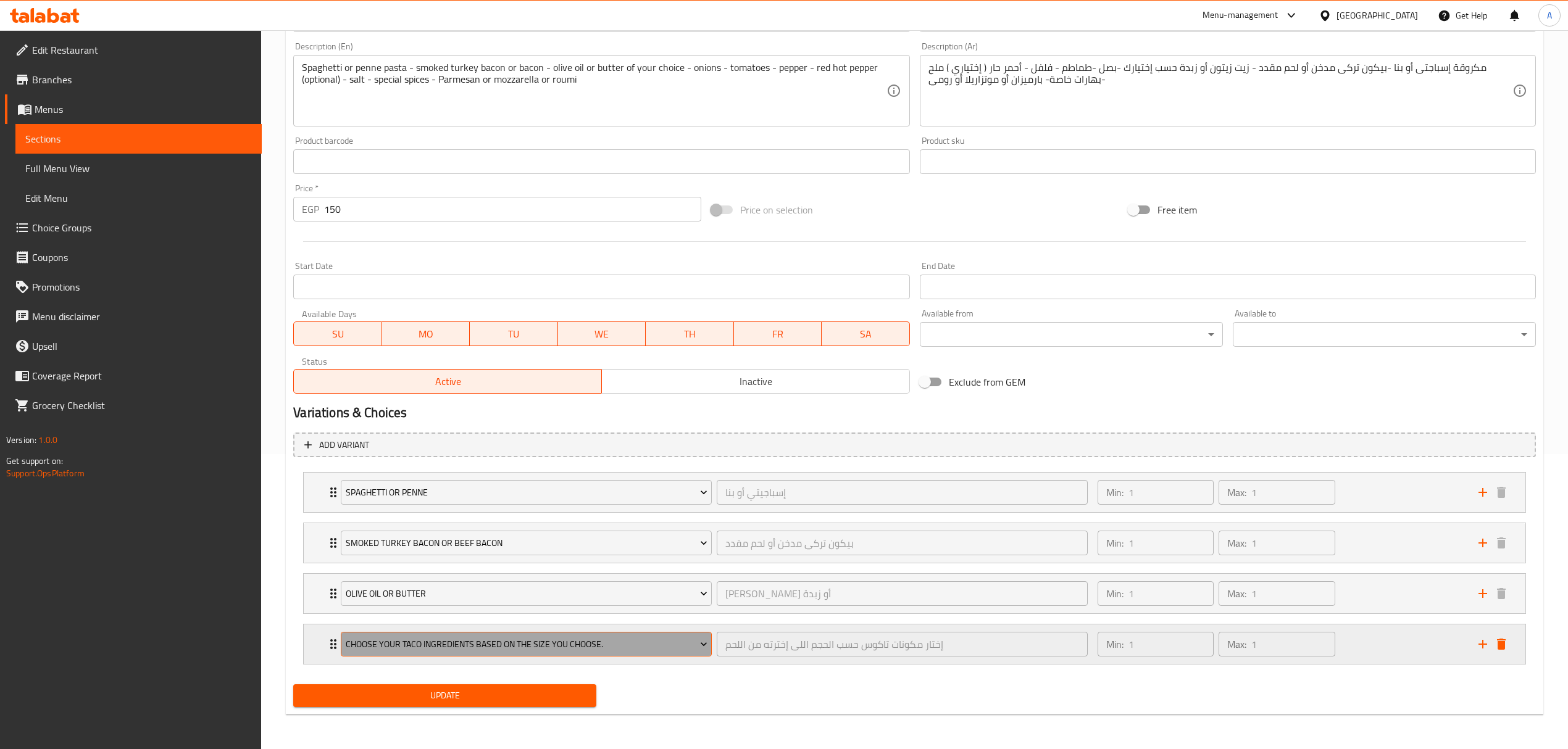
click at [517, 640] on span "Choose your taco ingredients based on the size you choose." at bounding box center [526, 644] width 362 height 16
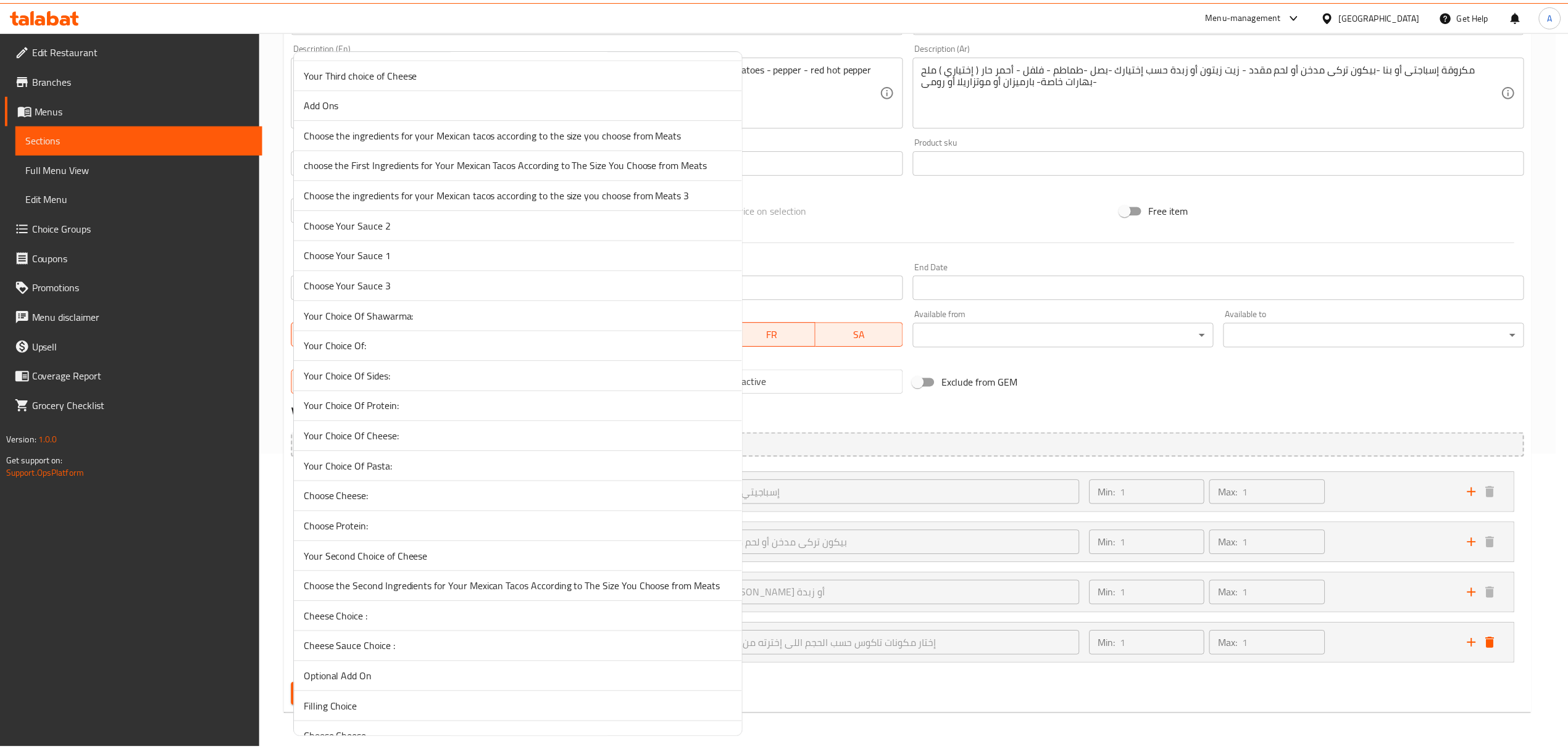
scroll to position [507, 0]
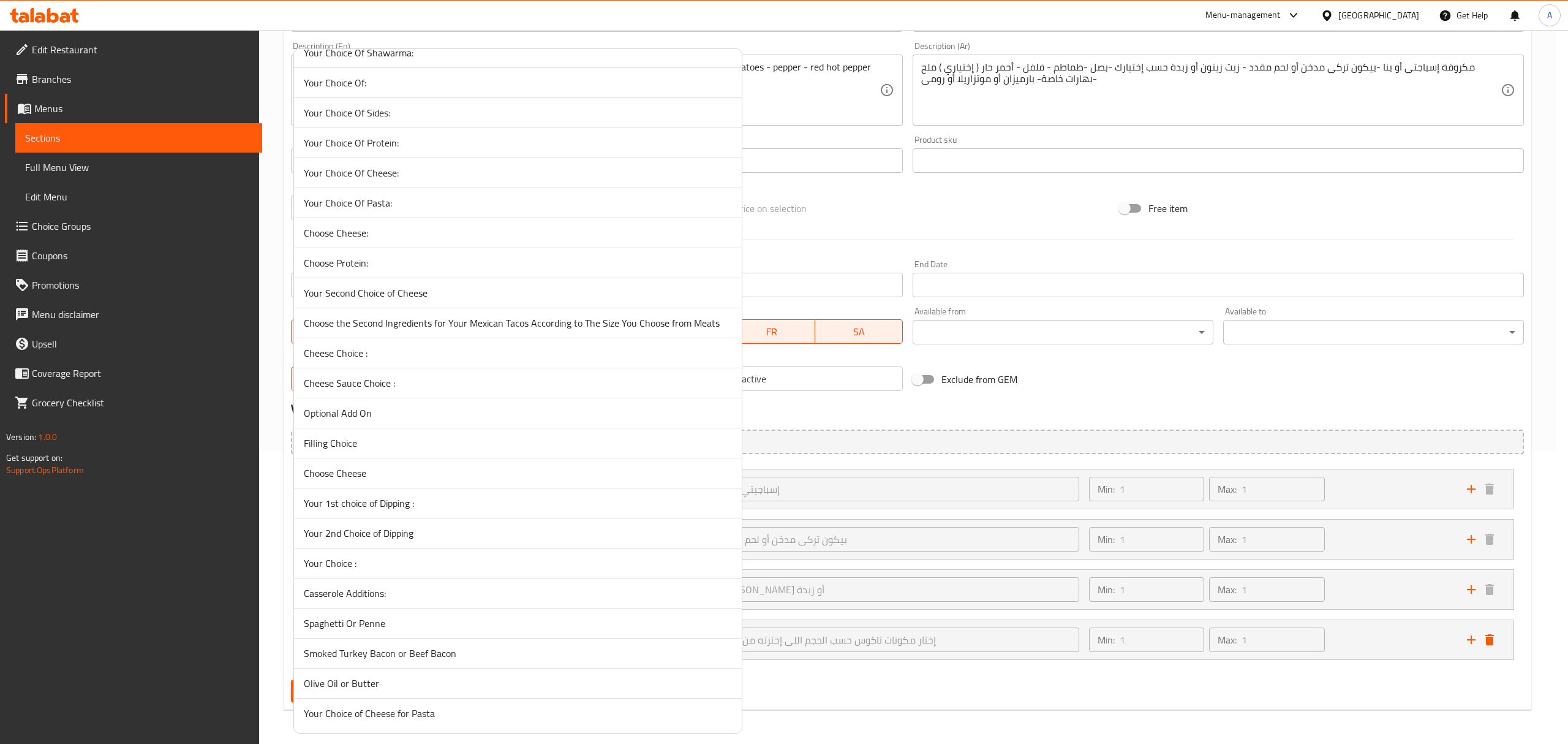
click at [453, 709] on span "Your Choice of Cheese for Pasta" at bounding box center [517, 714] width 428 height 15
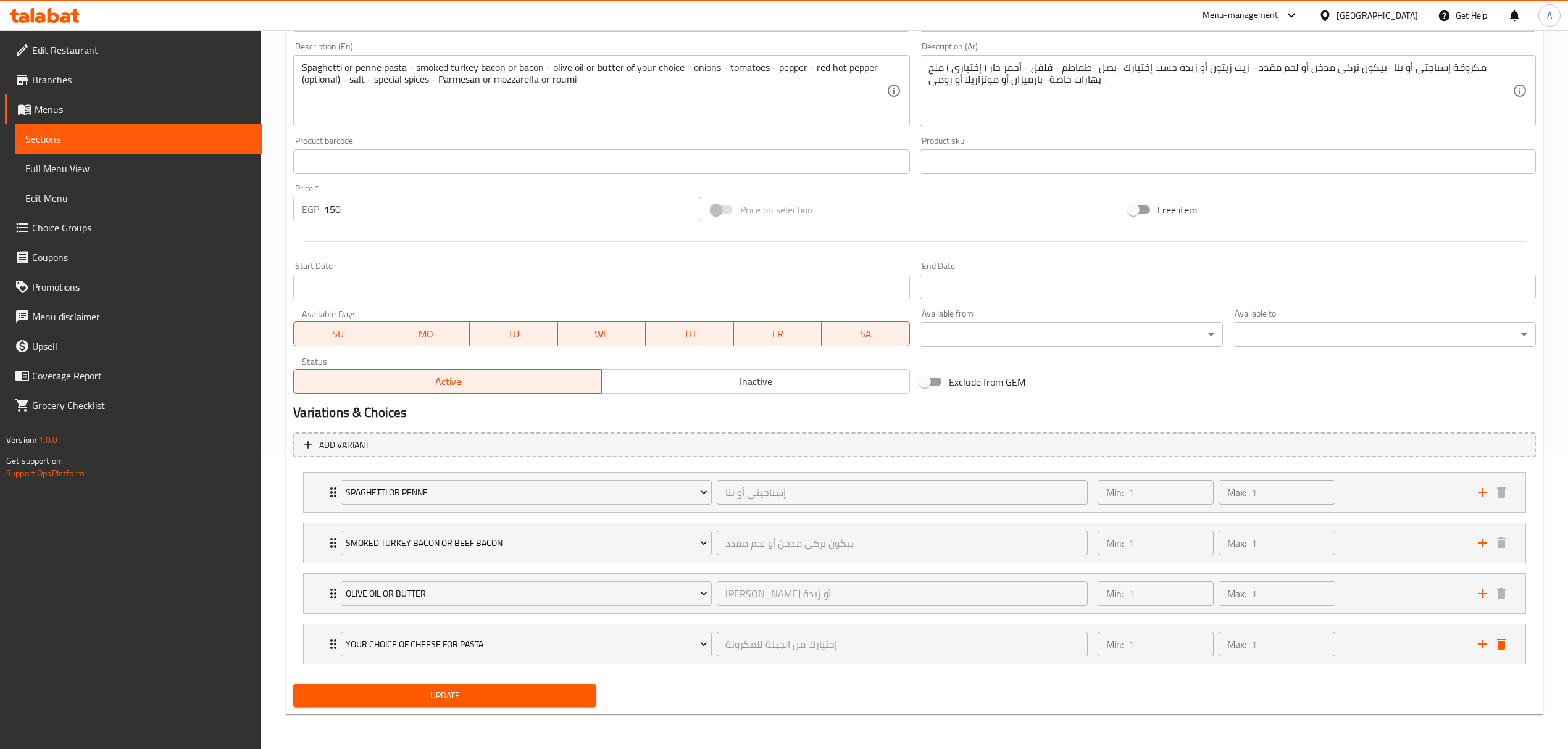
click at [459, 696] on span "Update" at bounding box center [445, 695] width 284 height 16
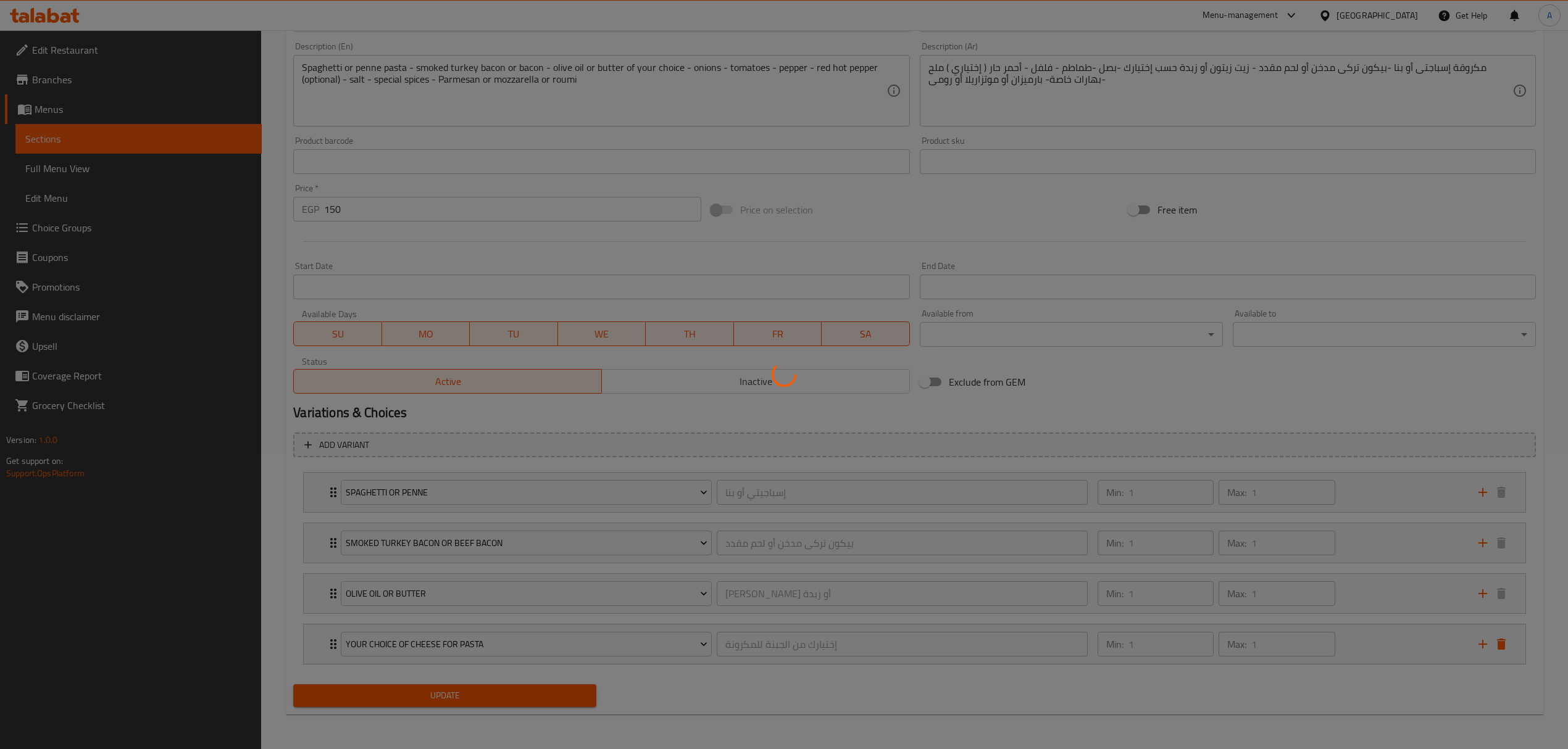
scroll to position [0, 0]
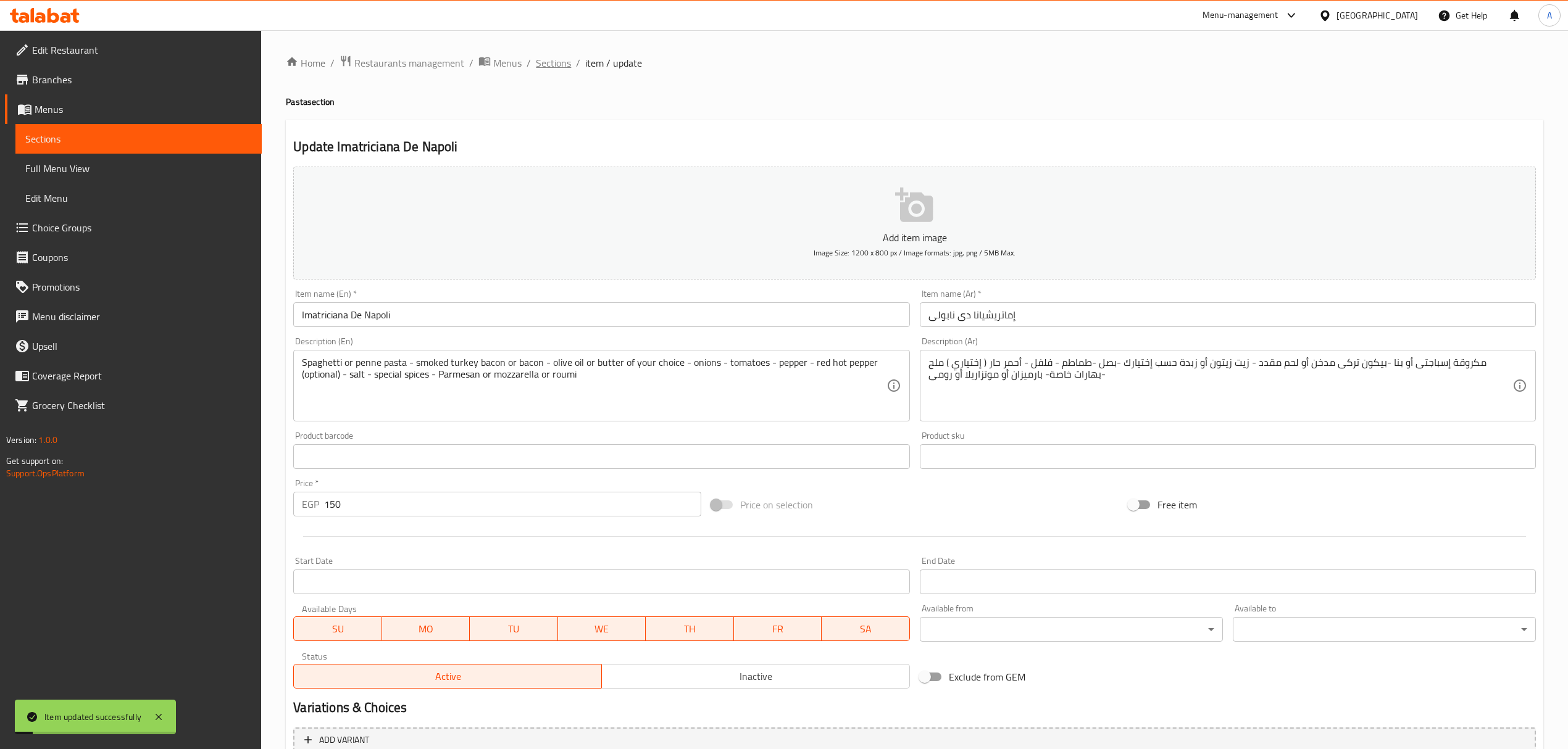
click at [560, 65] on span "Sections" at bounding box center [553, 63] width 35 height 15
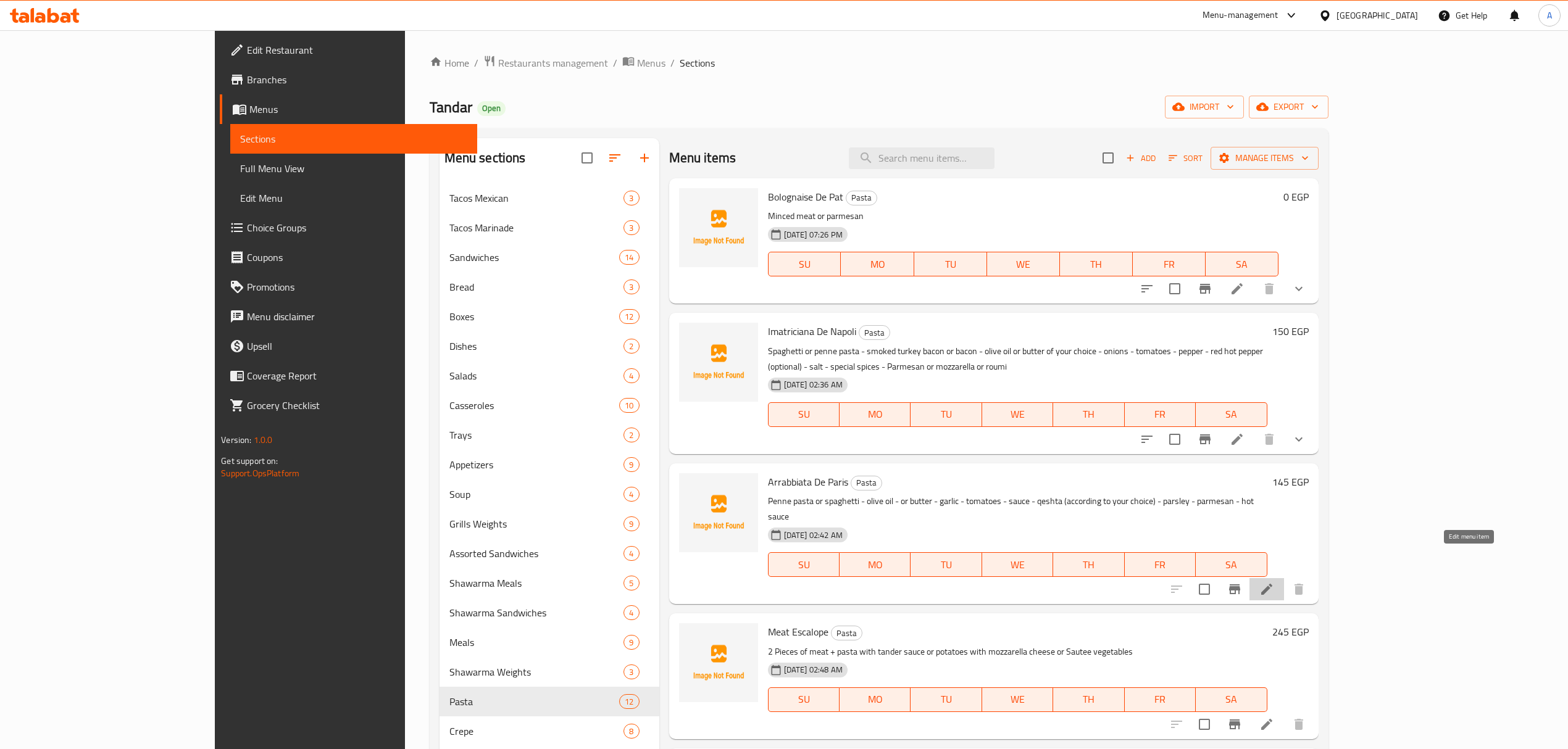
click at [1274, 582] on icon at bounding box center [1267, 589] width 15 height 15
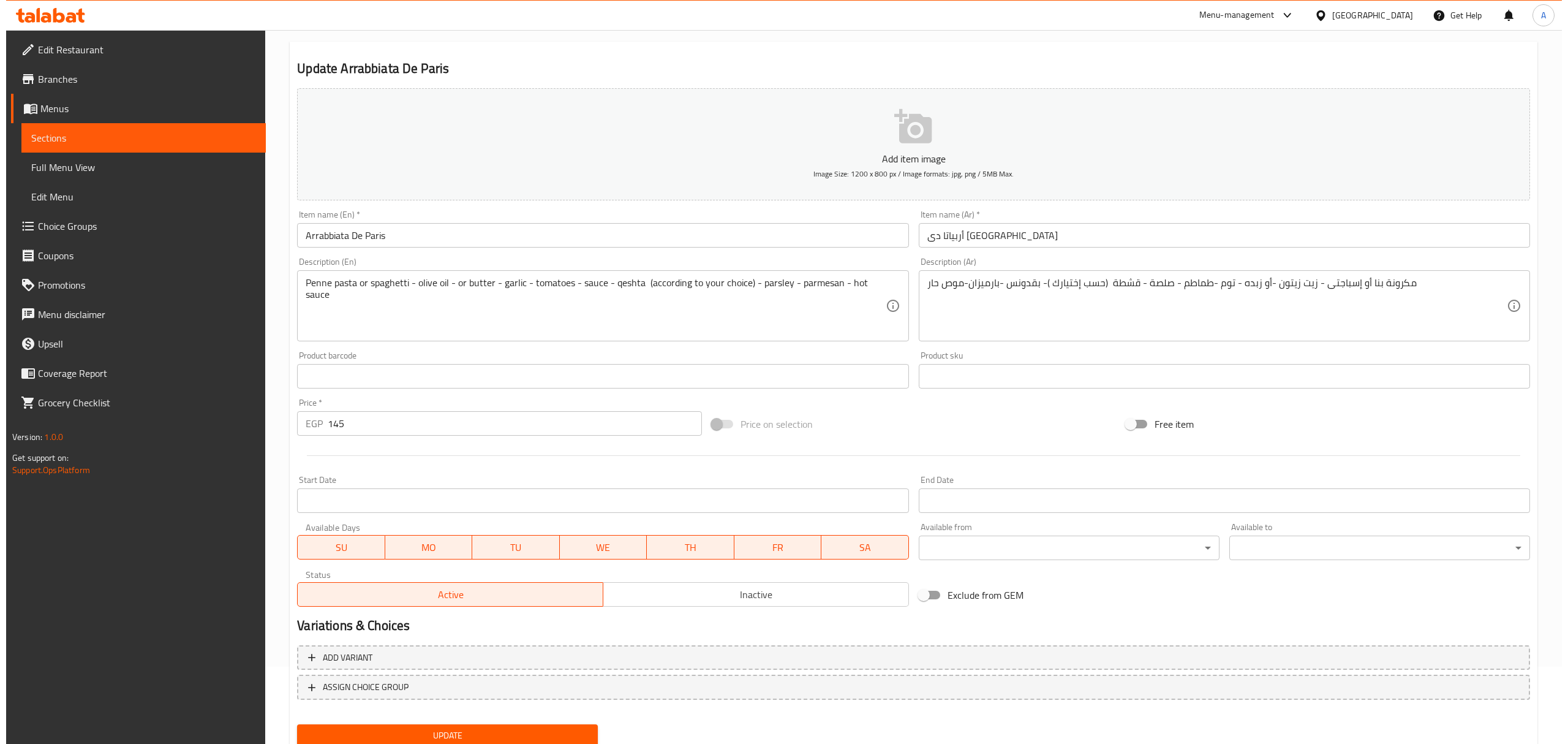
scroll to position [121, 0]
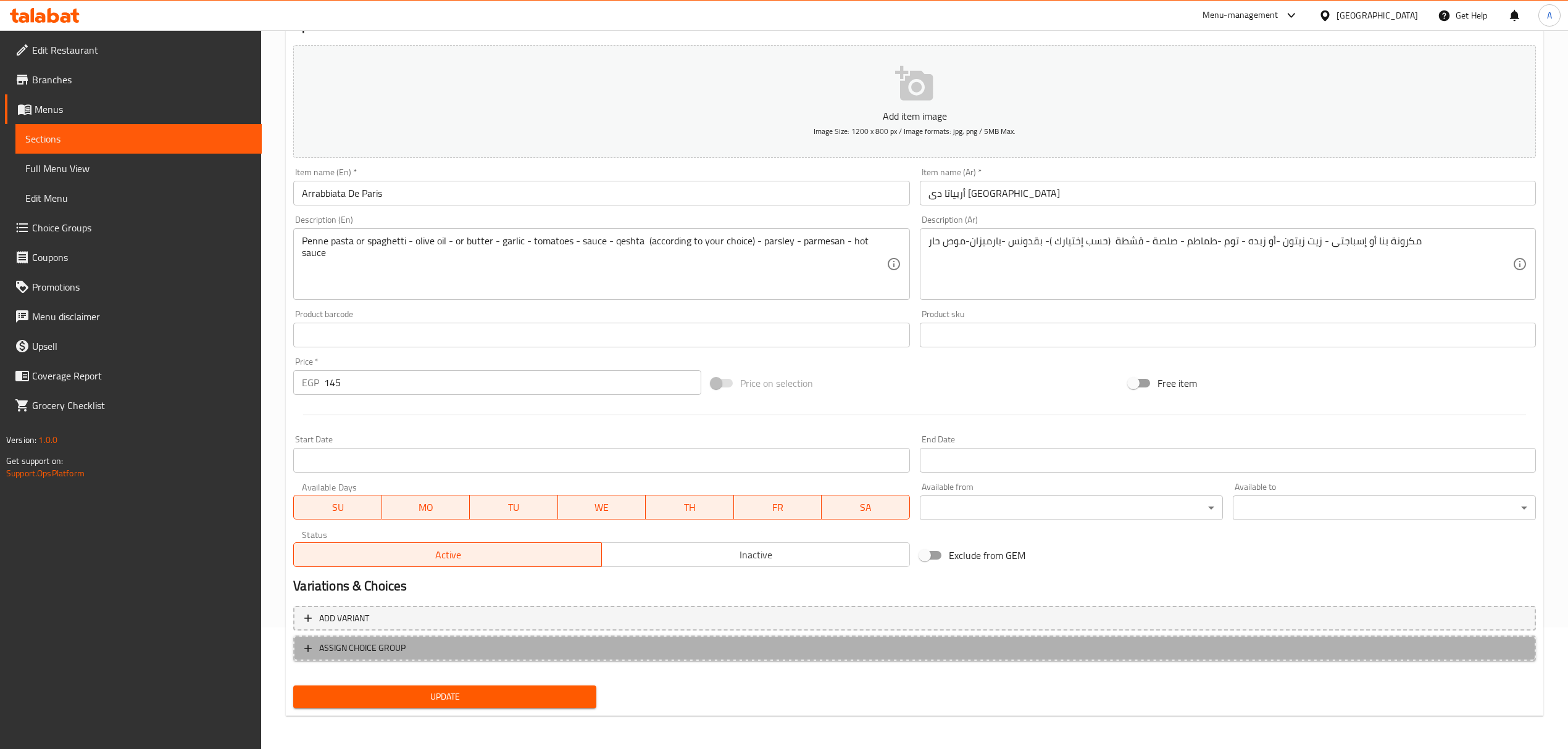
click at [425, 650] on span "ASSIGN CHOICE GROUP" at bounding box center [915, 648] width 1221 height 16
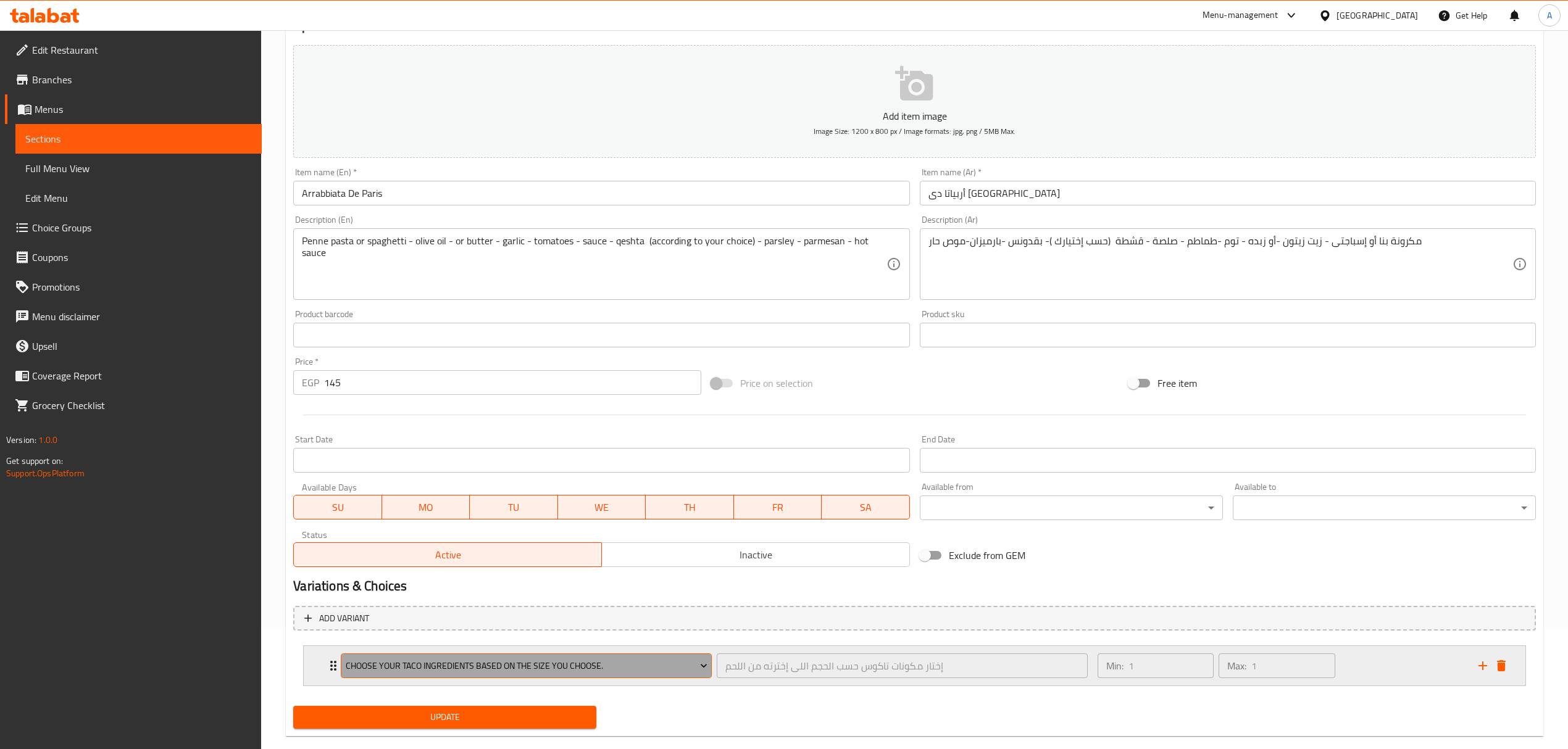
click at [492, 674] on button "Choose your taco ingredients based on the size you choose." at bounding box center [526, 665] width 371 height 24
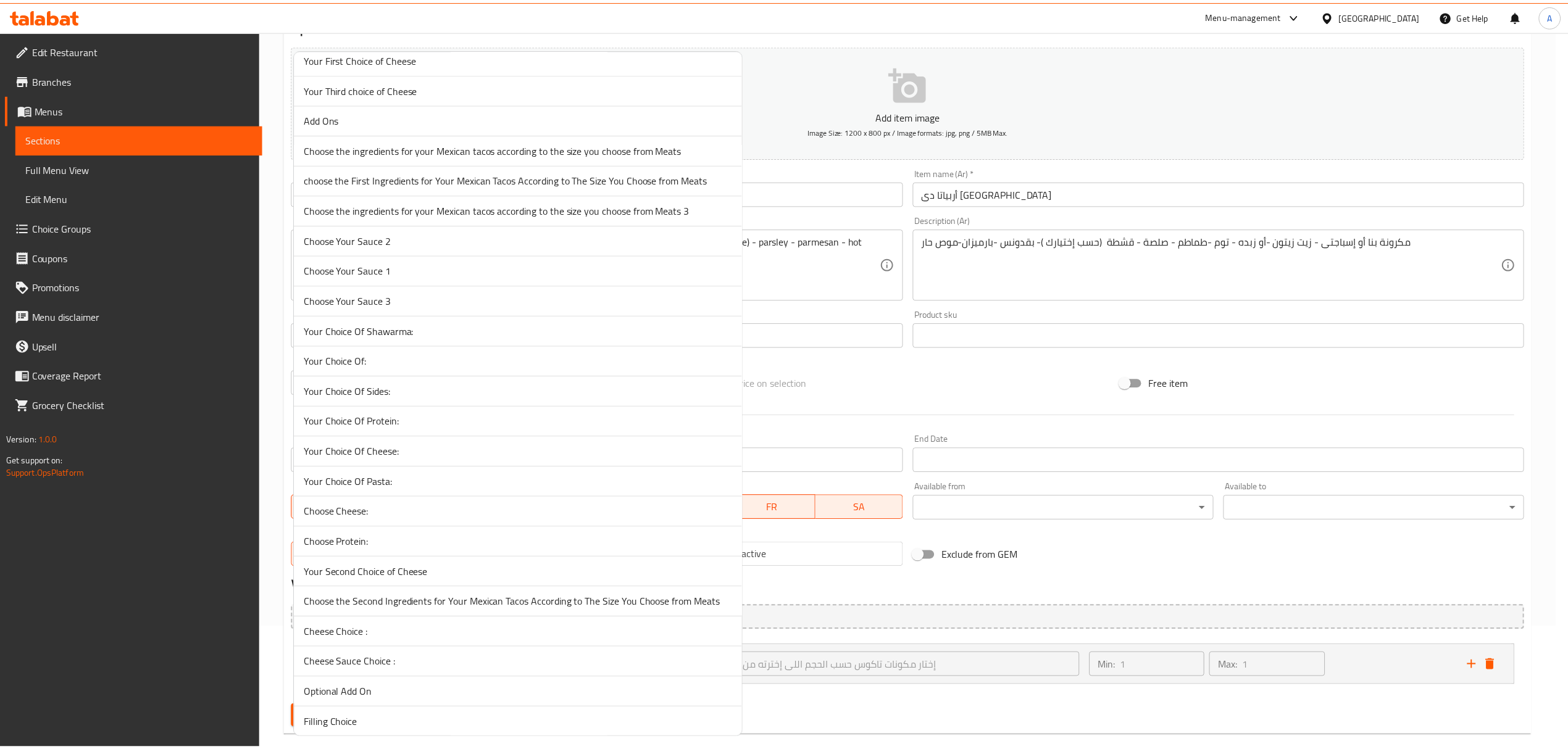
scroll to position [507, 0]
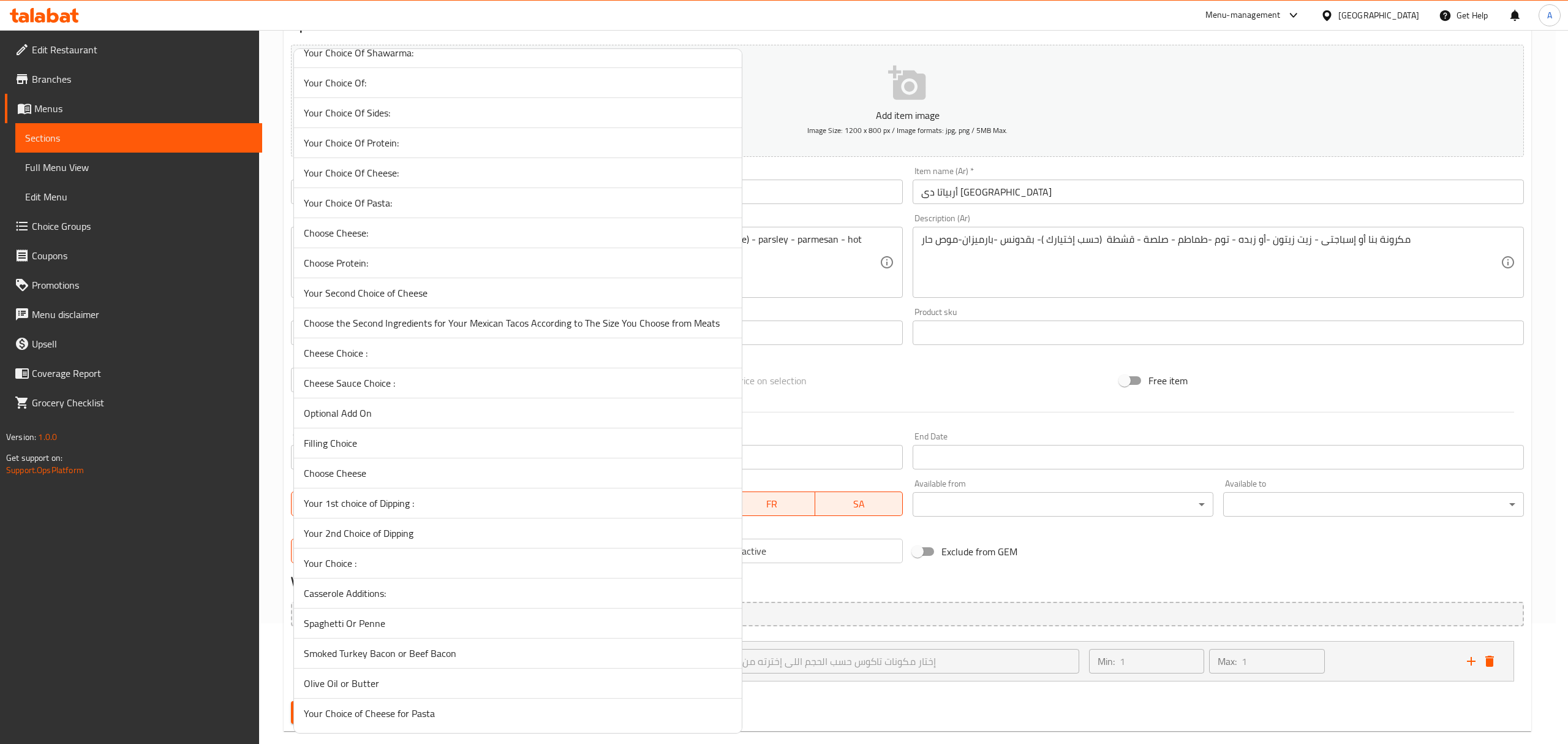
click at [400, 621] on span "Spaghetti Or Penne" at bounding box center [517, 623] width 428 height 15
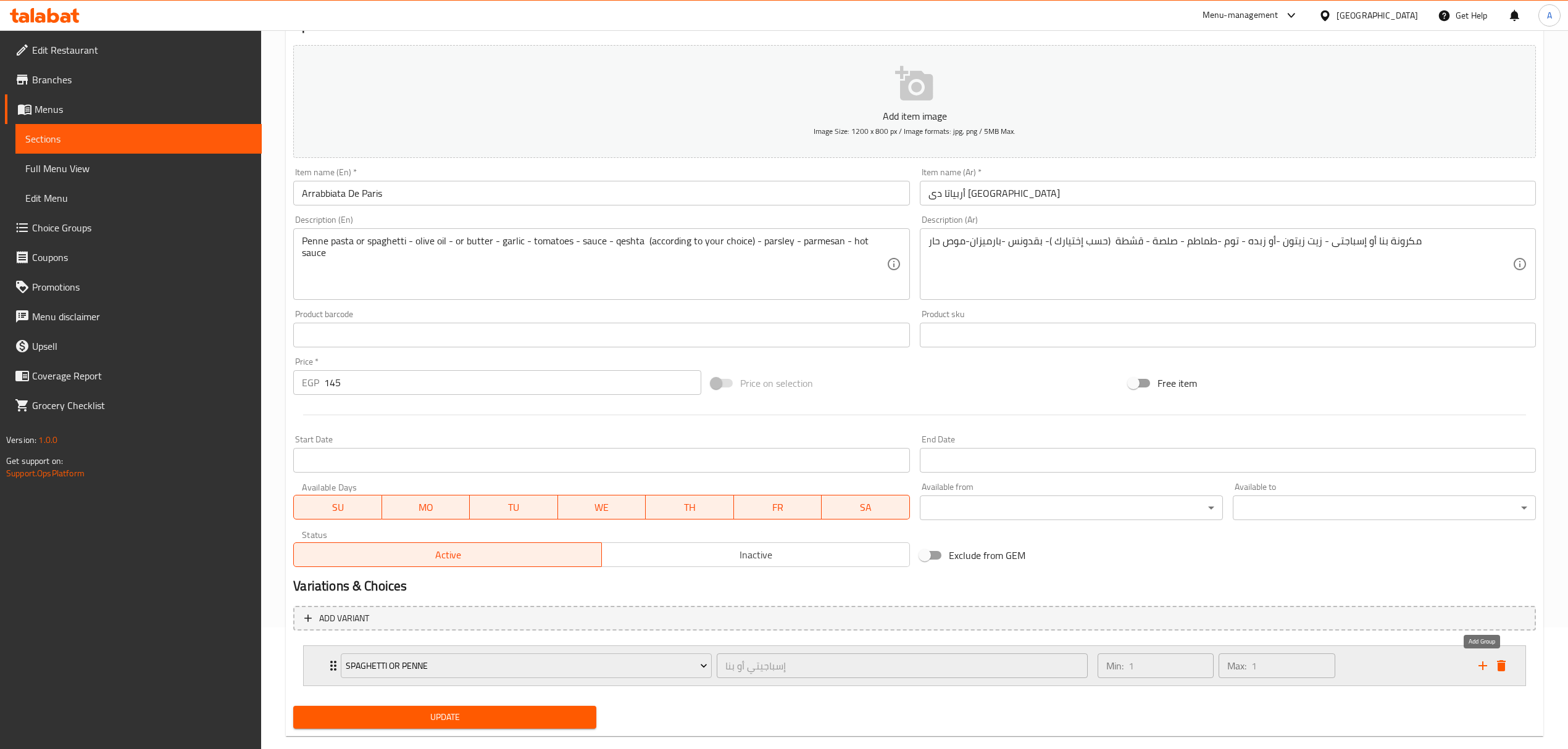
click at [1476, 667] on icon "add" at bounding box center [1482, 666] width 15 height 15
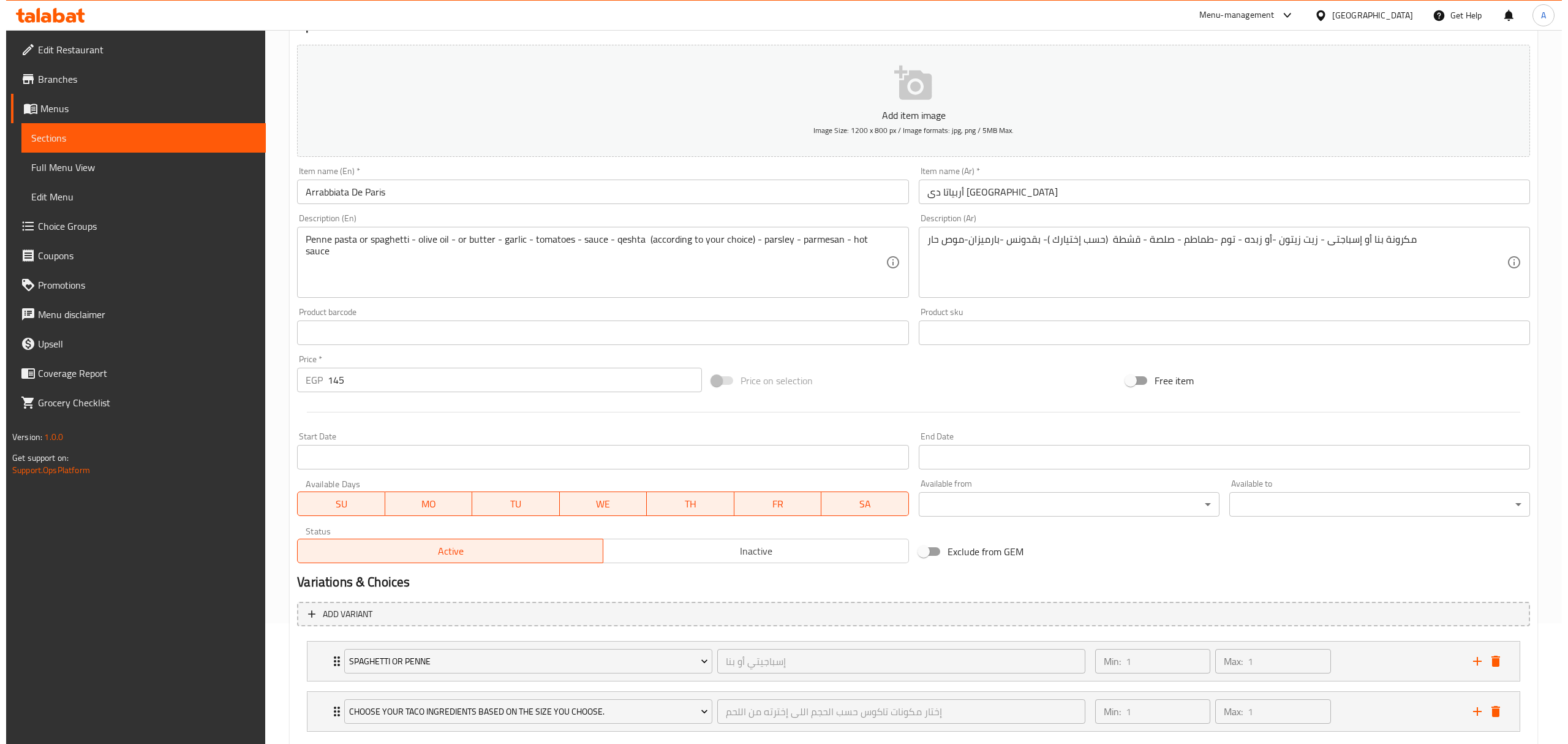
scroll to position [194, 0]
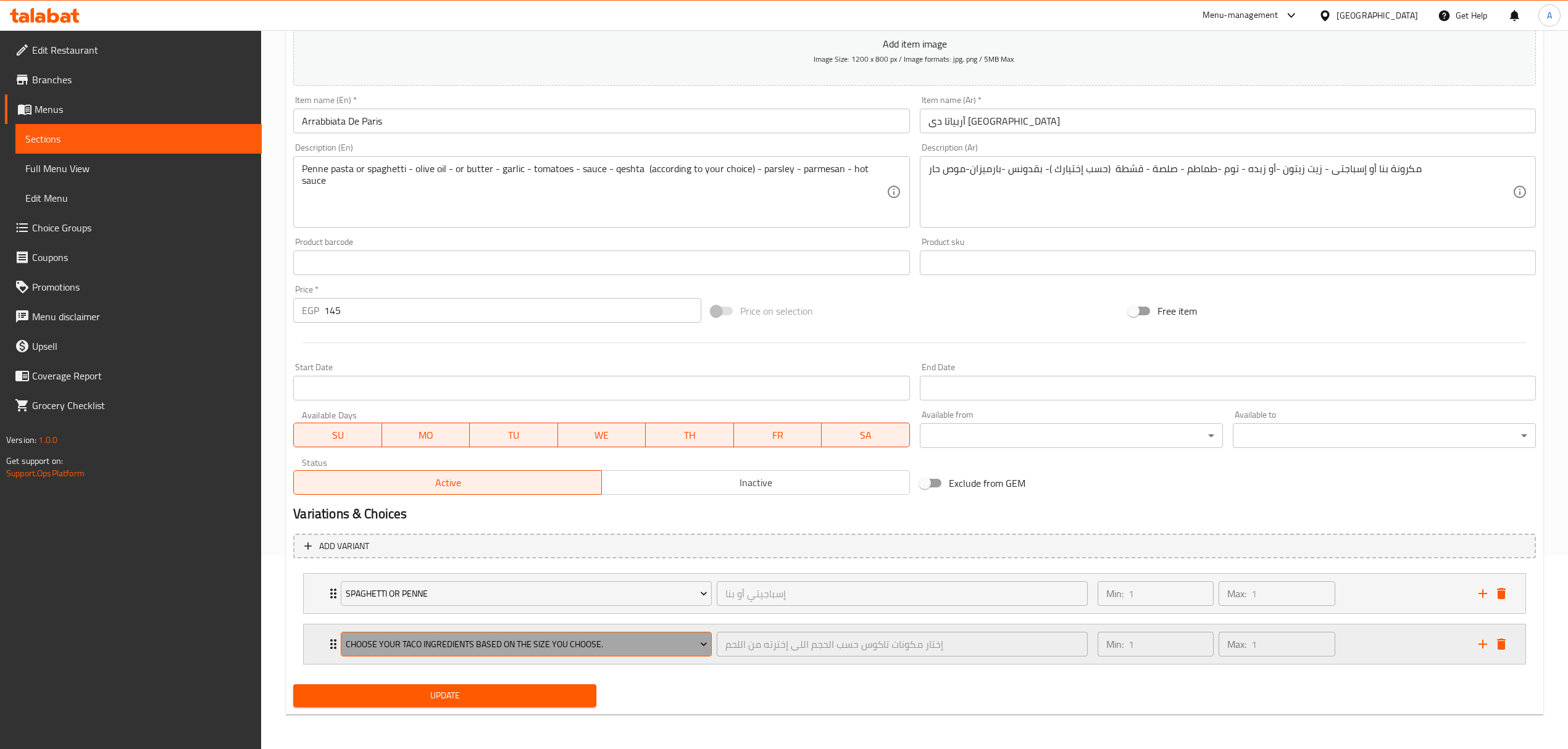
click at [477, 643] on span "Choose your taco ingredients based on the size you choose." at bounding box center [526, 644] width 362 height 16
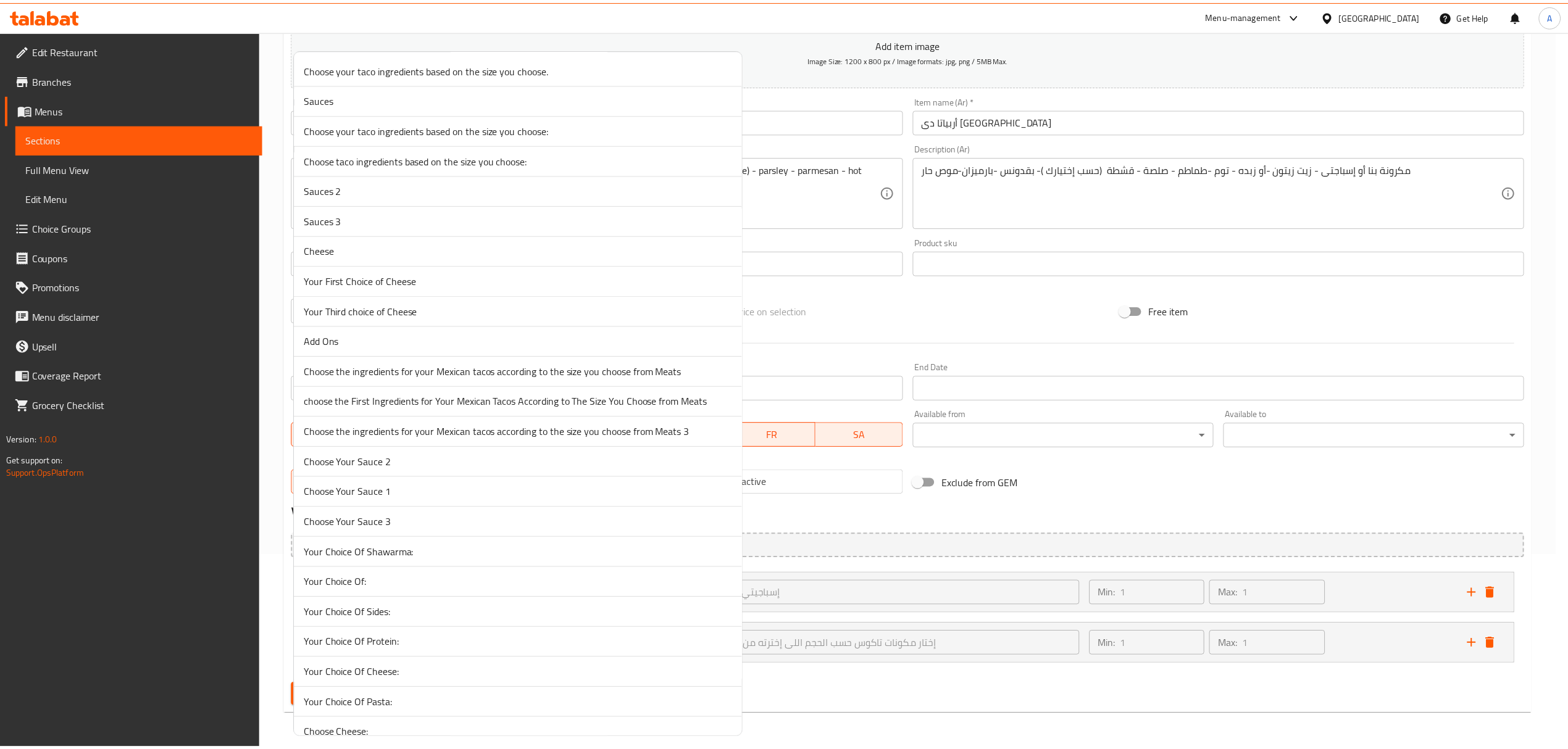
scroll to position [507, 0]
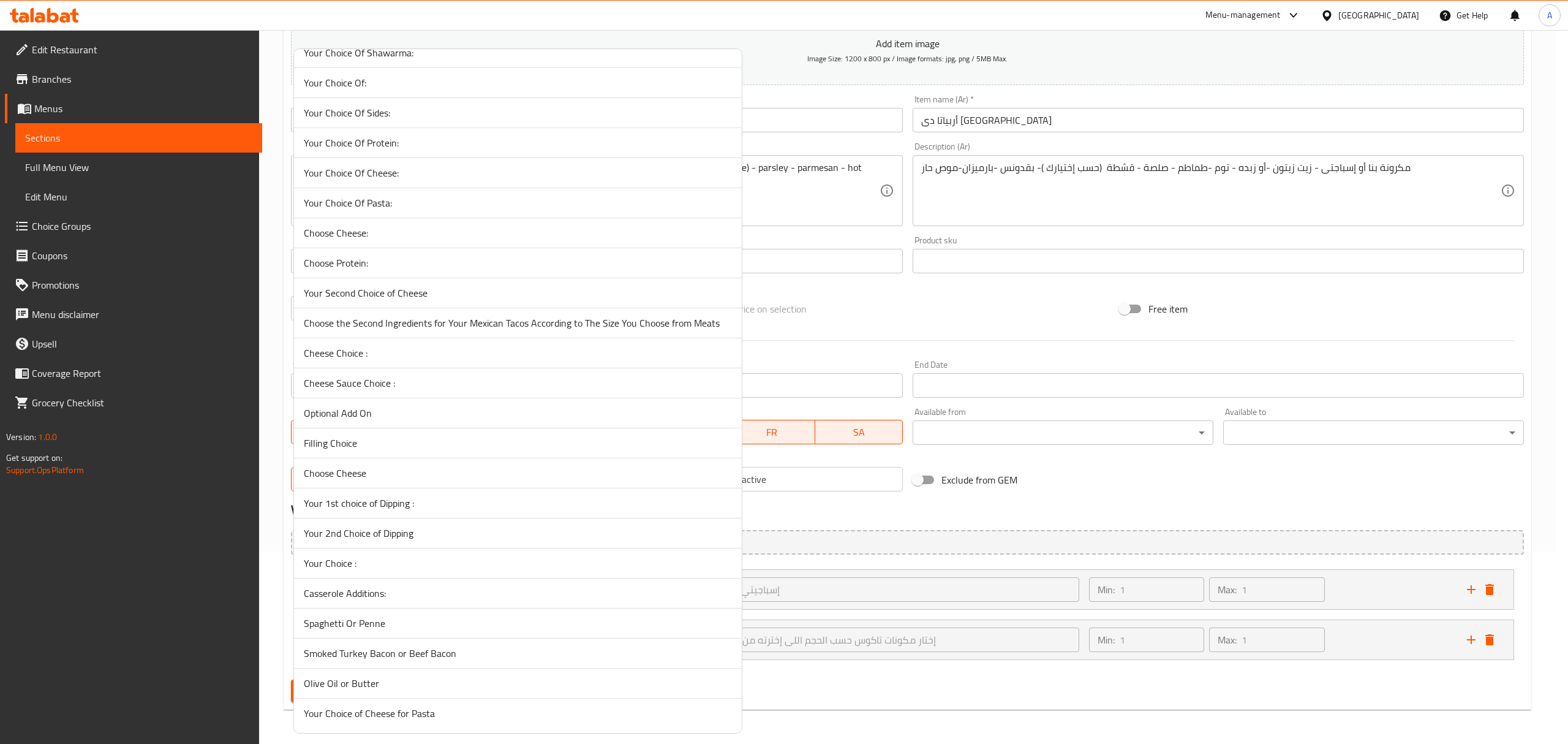
click at [378, 681] on span "Olive Oil or Butter" at bounding box center [517, 683] width 428 height 15
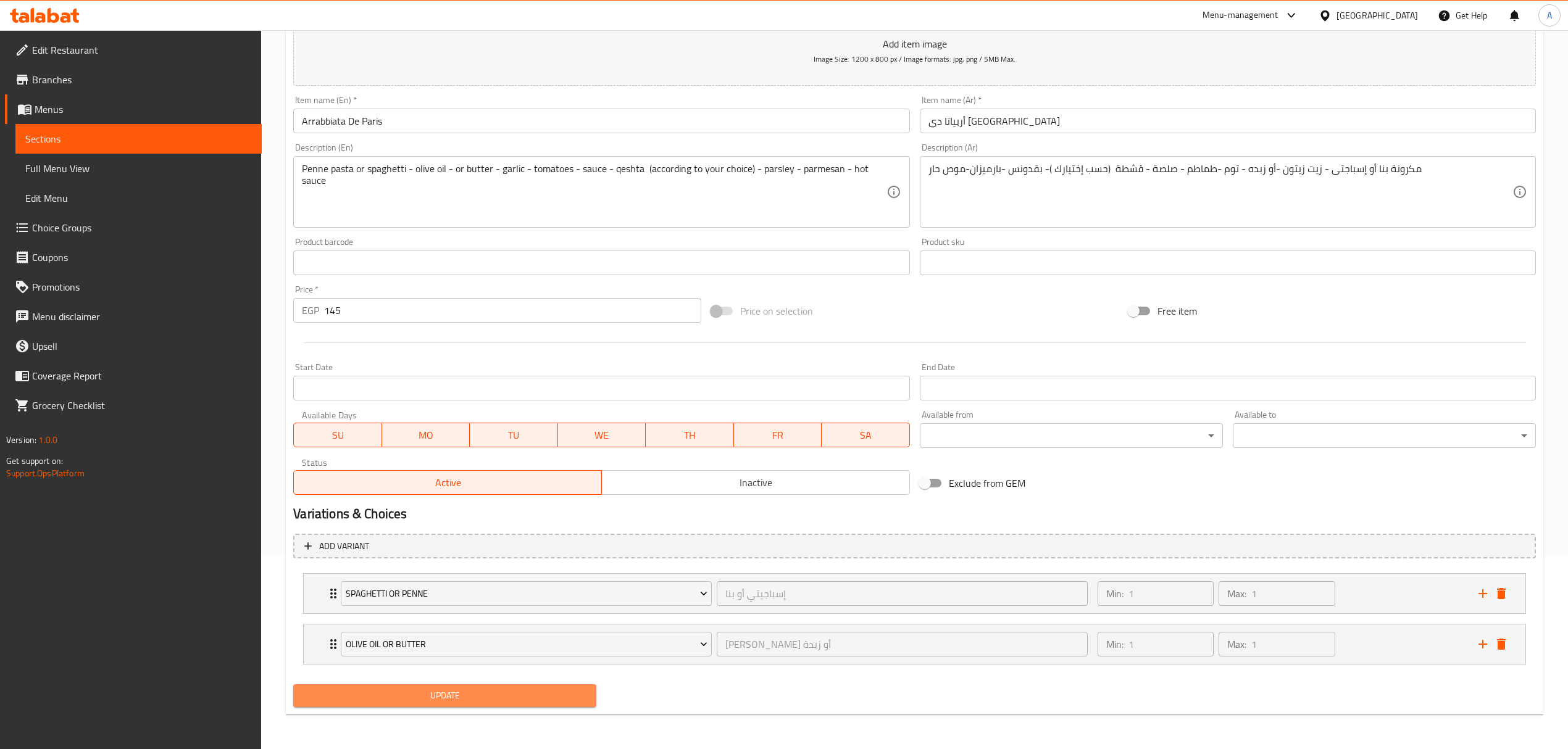
click at [553, 701] on span "Update" at bounding box center [445, 695] width 284 height 16
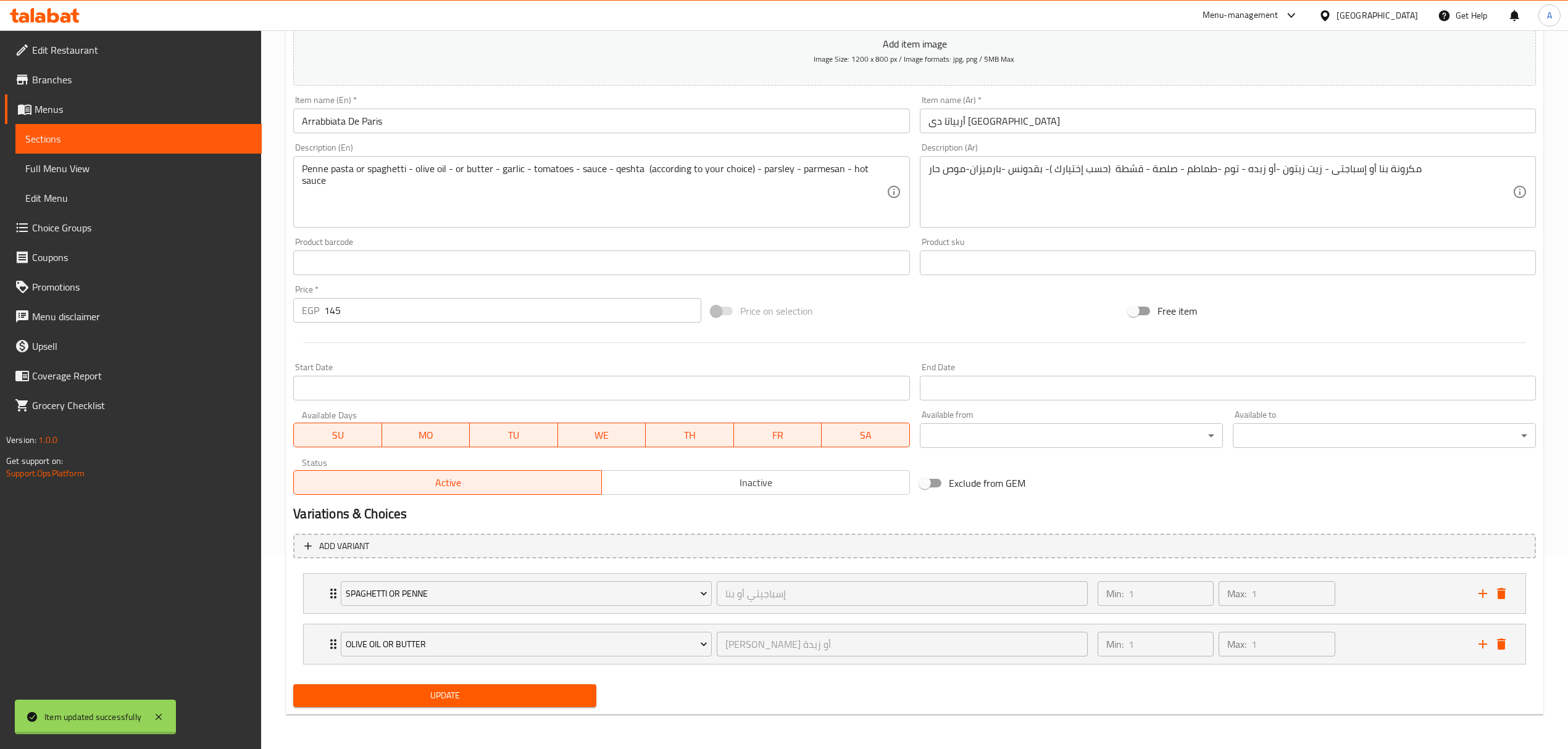
scroll to position [0, 0]
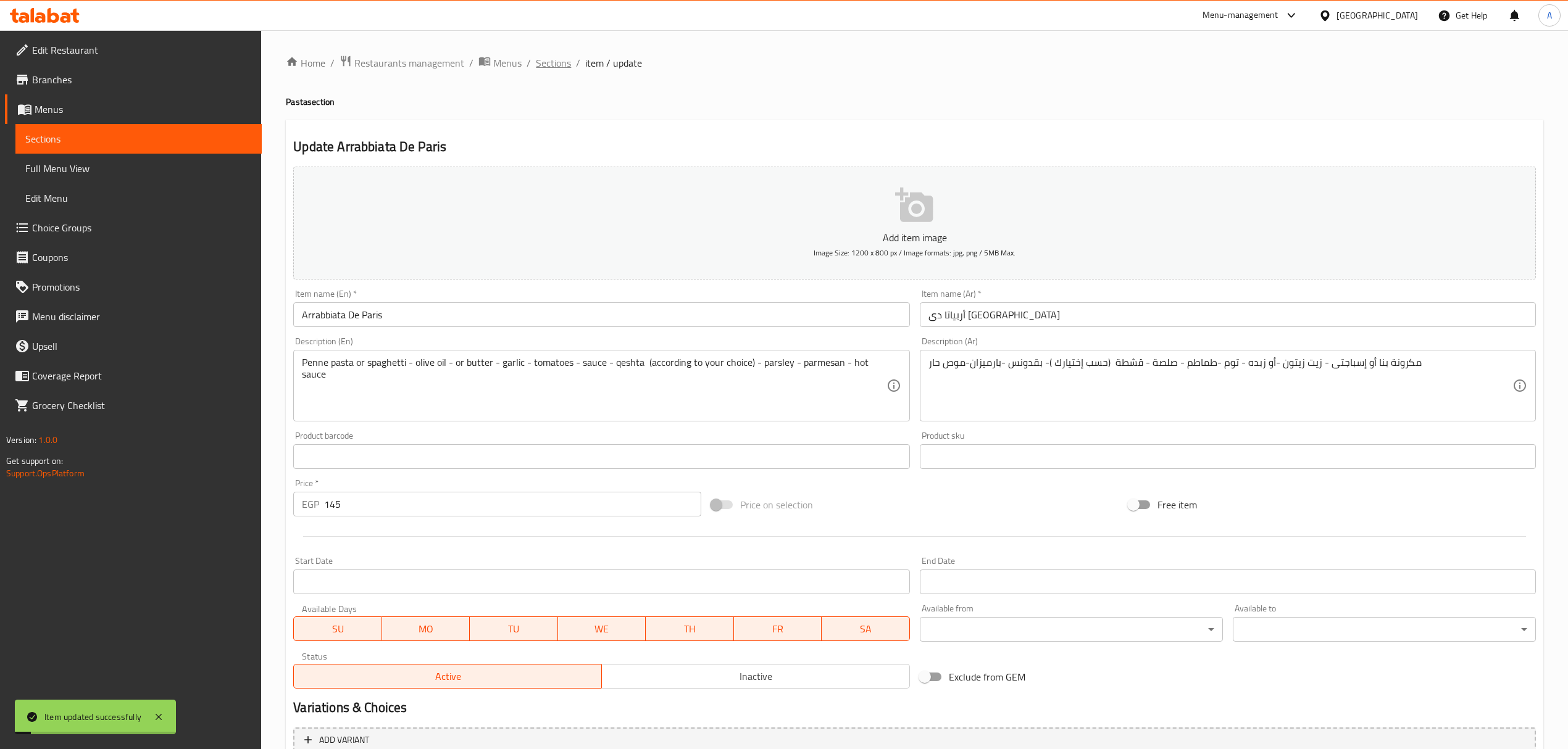
click at [553, 68] on span "Sections" at bounding box center [553, 63] width 35 height 15
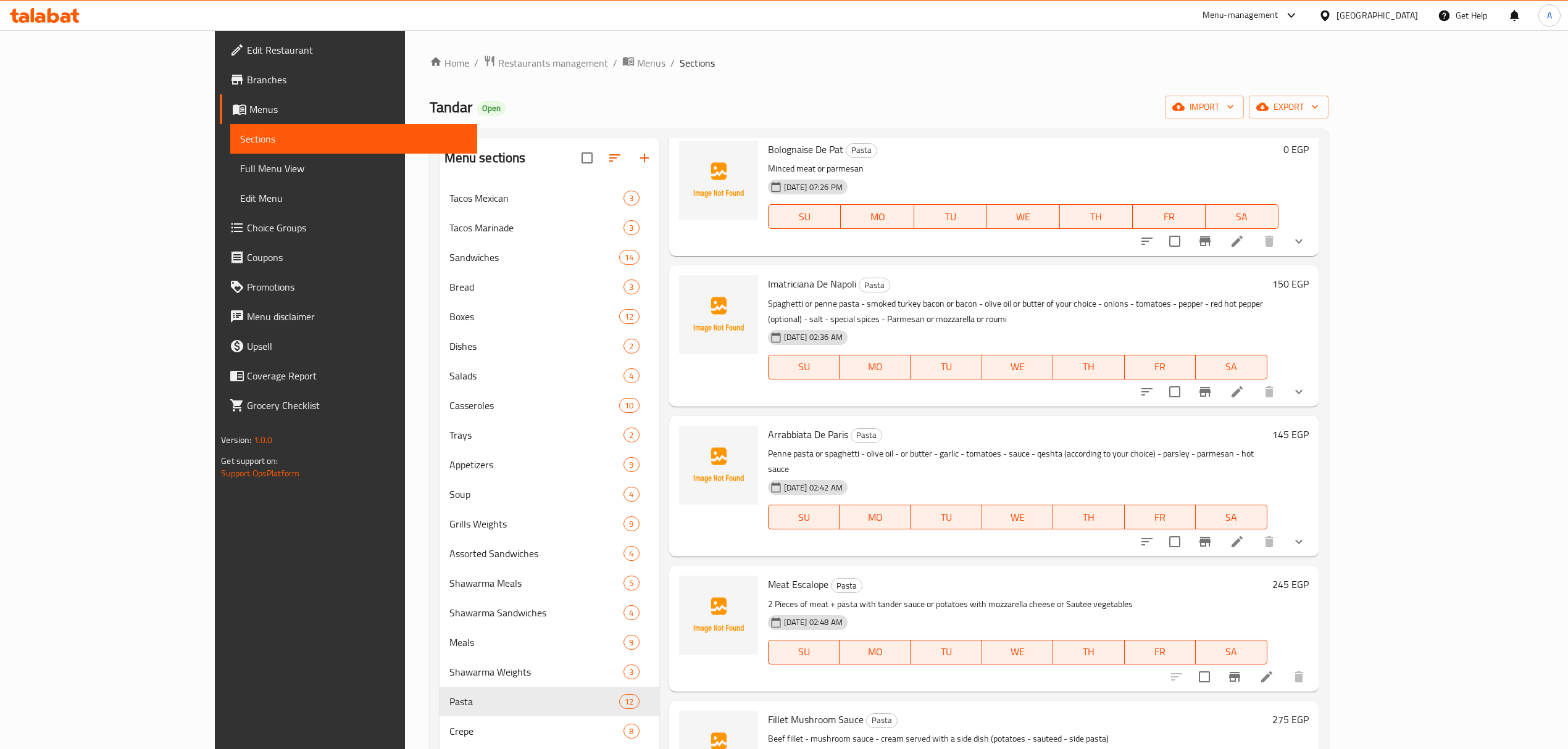
scroll to position [82, 0]
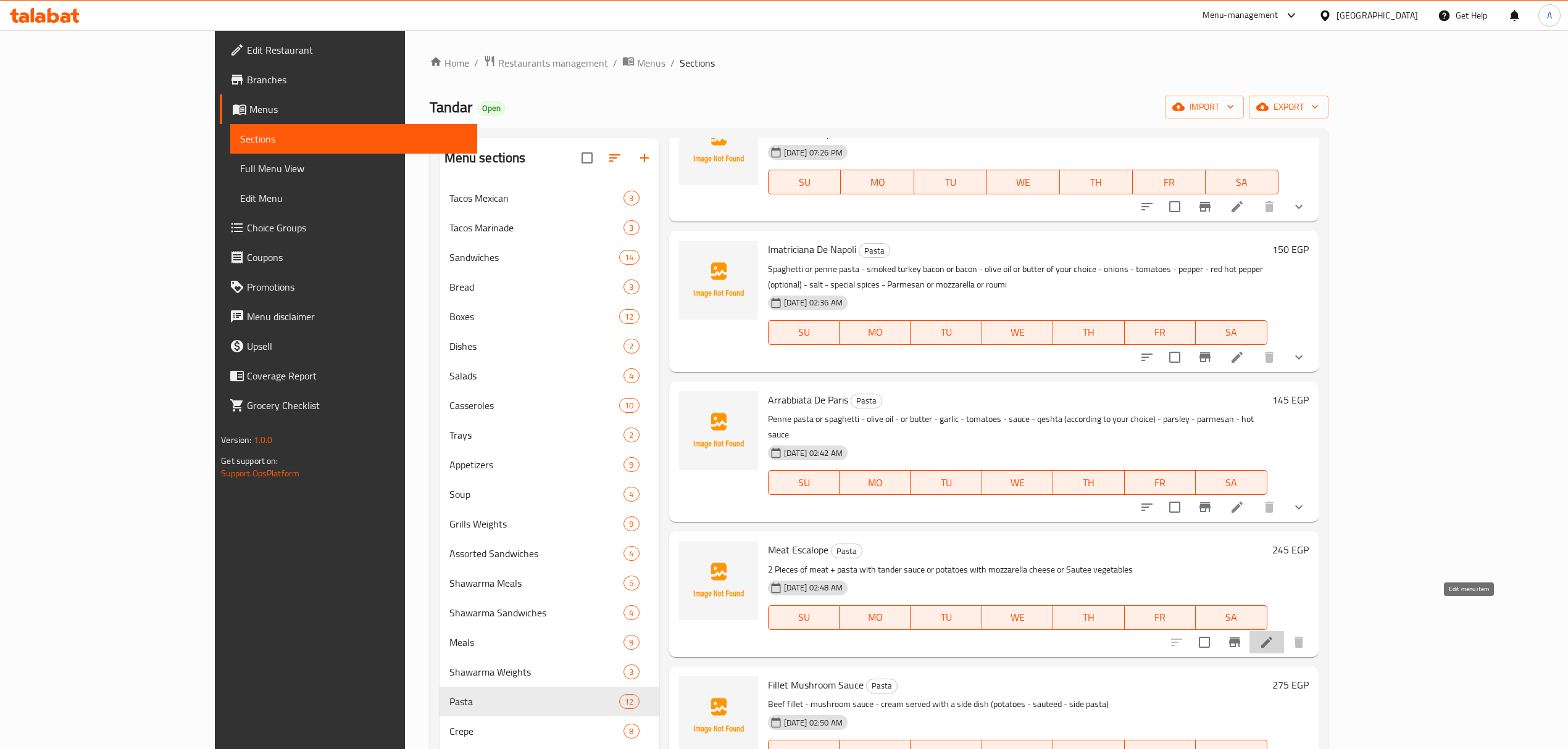
click at [1272, 637] on icon at bounding box center [1266, 642] width 11 height 11
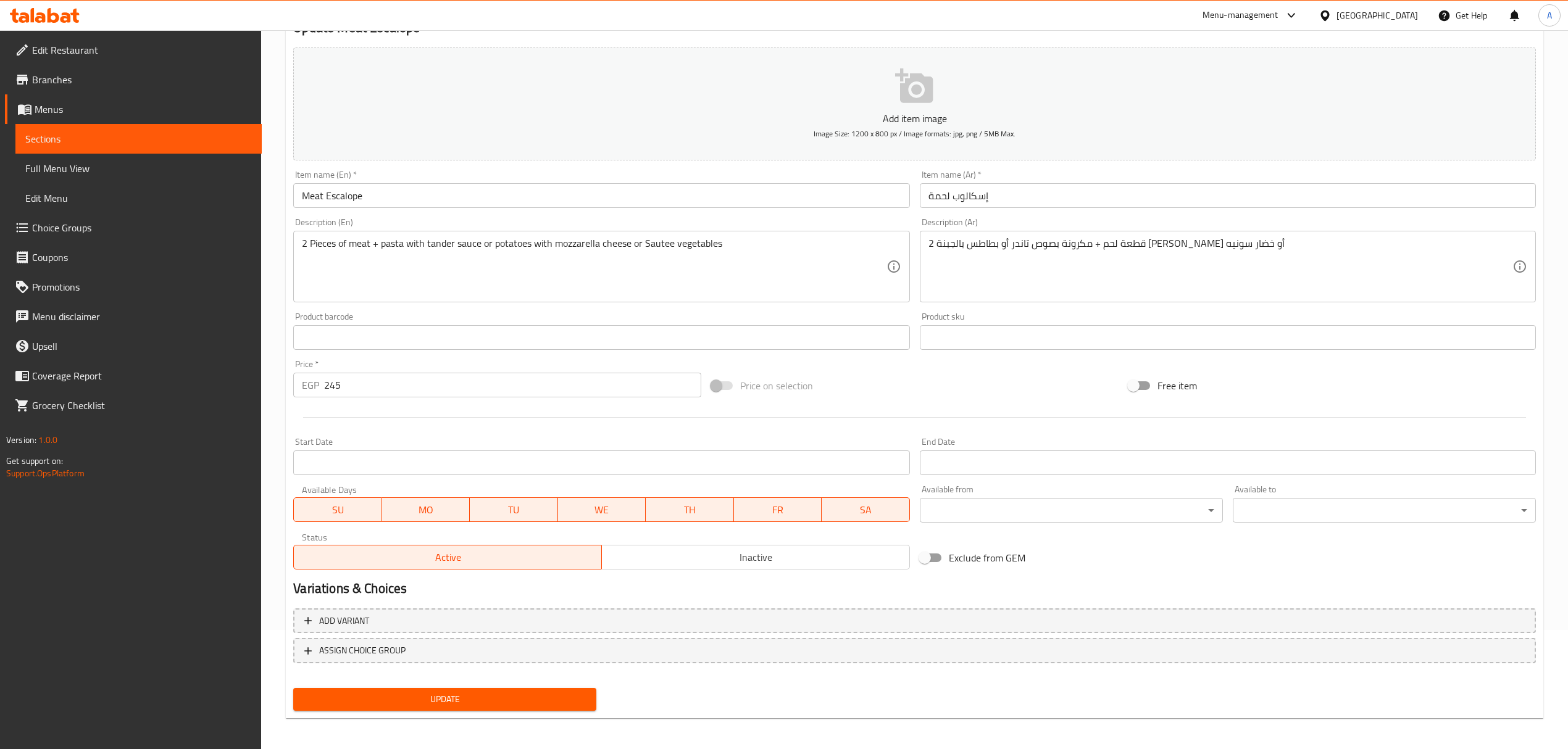
scroll to position [122, 0]
click at [411, 642] on span "ASSIGN CHOICE GROUP" at bounding box center [915, 648] width 1221 height 16
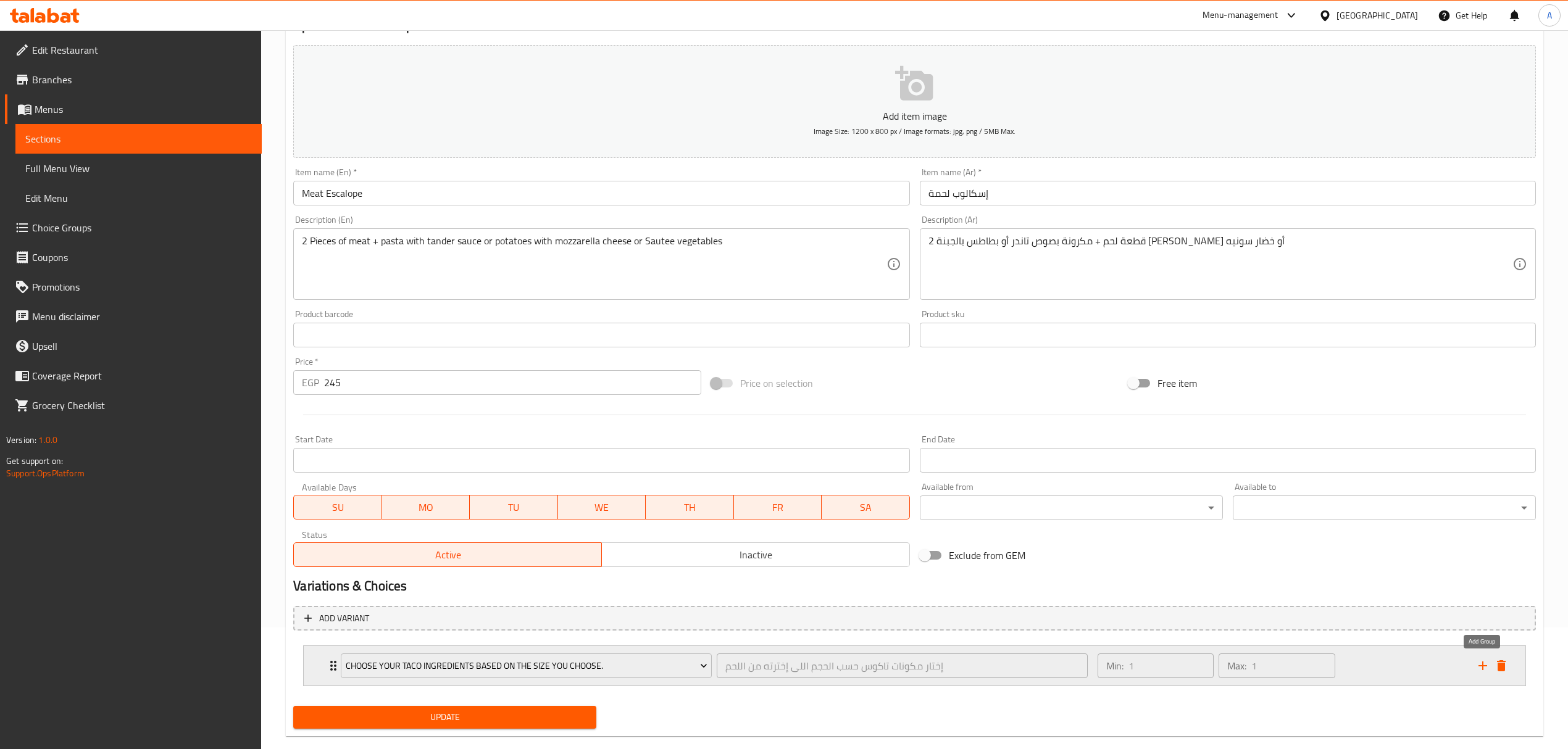
click at [1491, 665] on button "add" at bounding box center [1482, 665] width 18 height 18
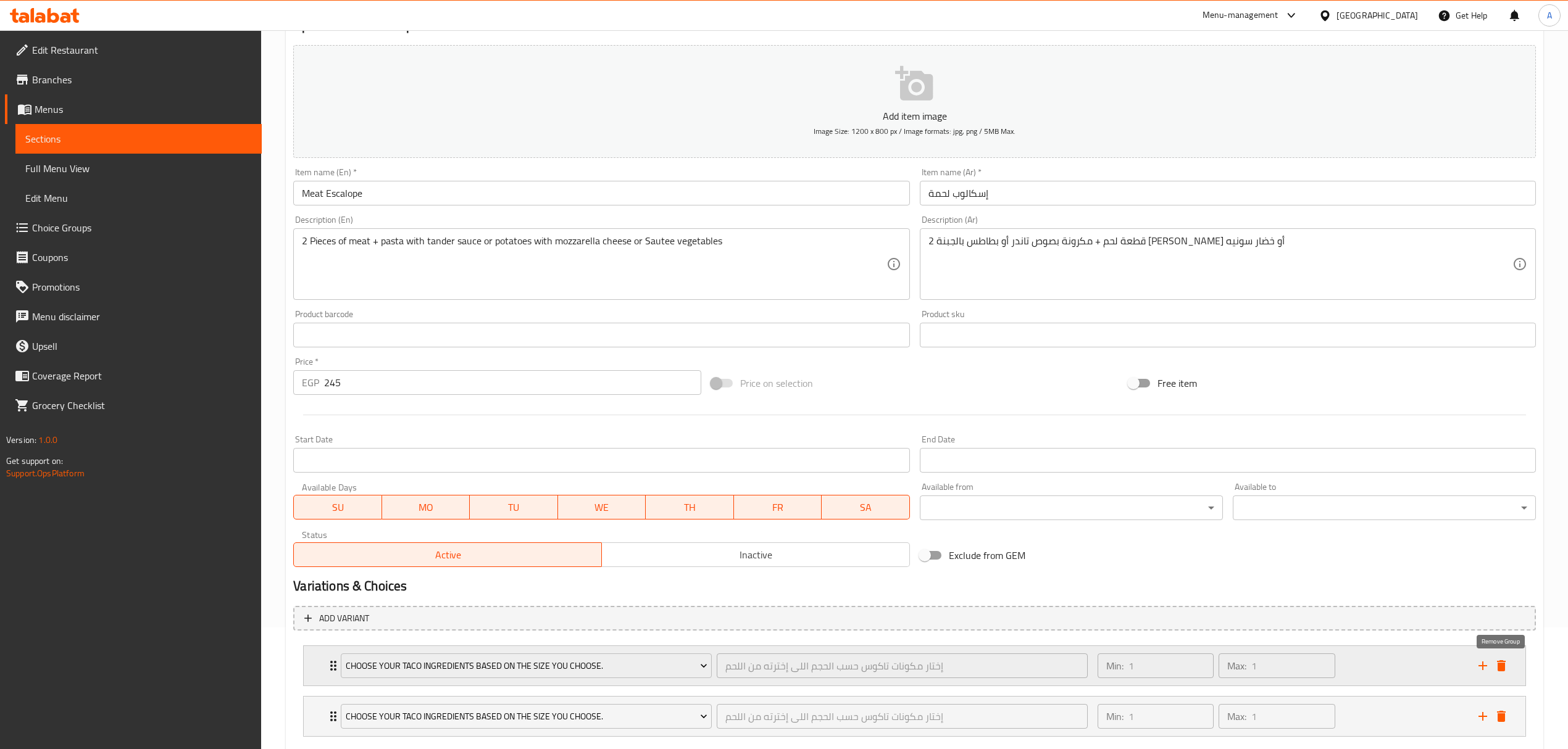
click at [1502, 664] on icon "delete" at bounding box center [1501, 665] width 9 height 11
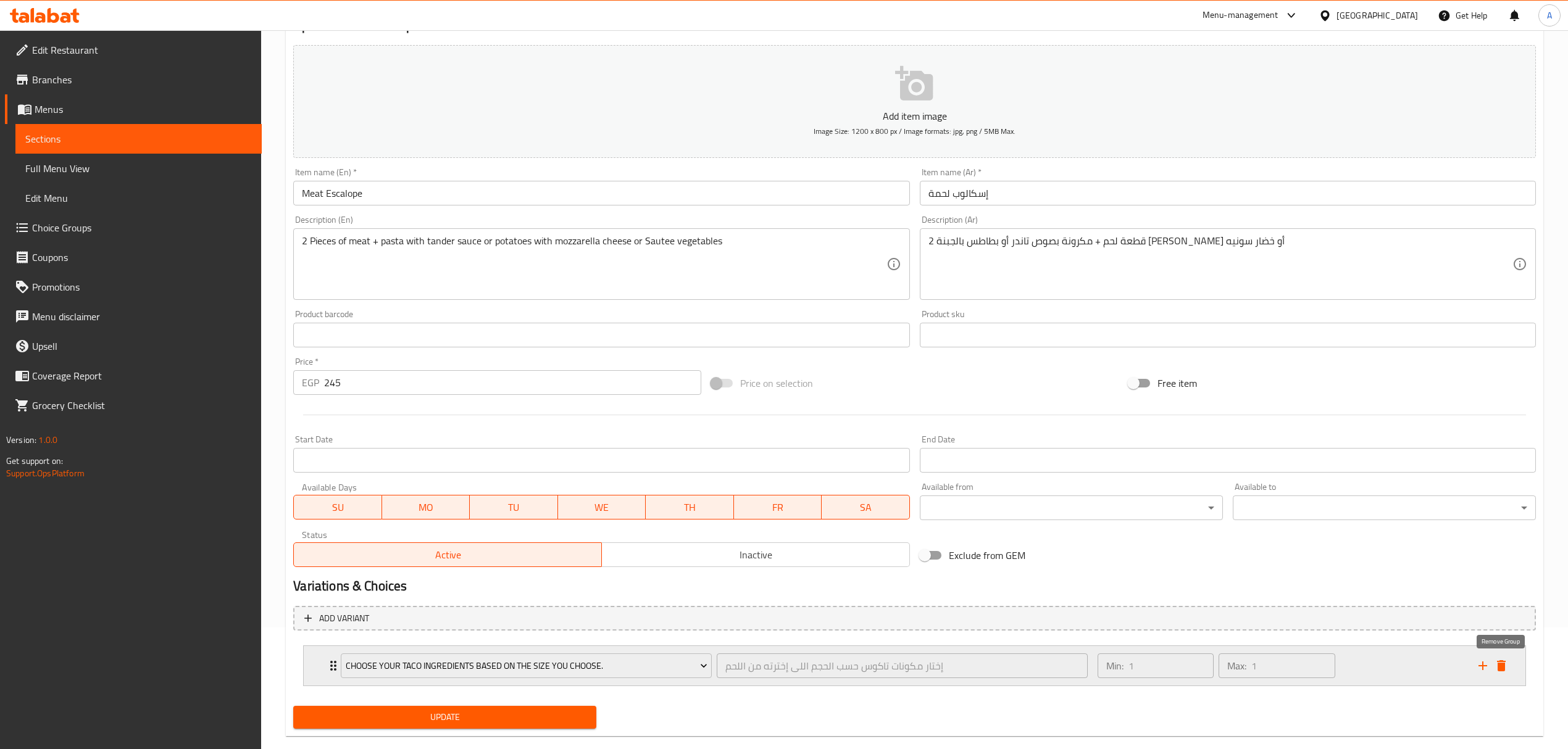
click at [1503, 663] on icon "delete" at bounding box center [1501, 666] width 15 height 15
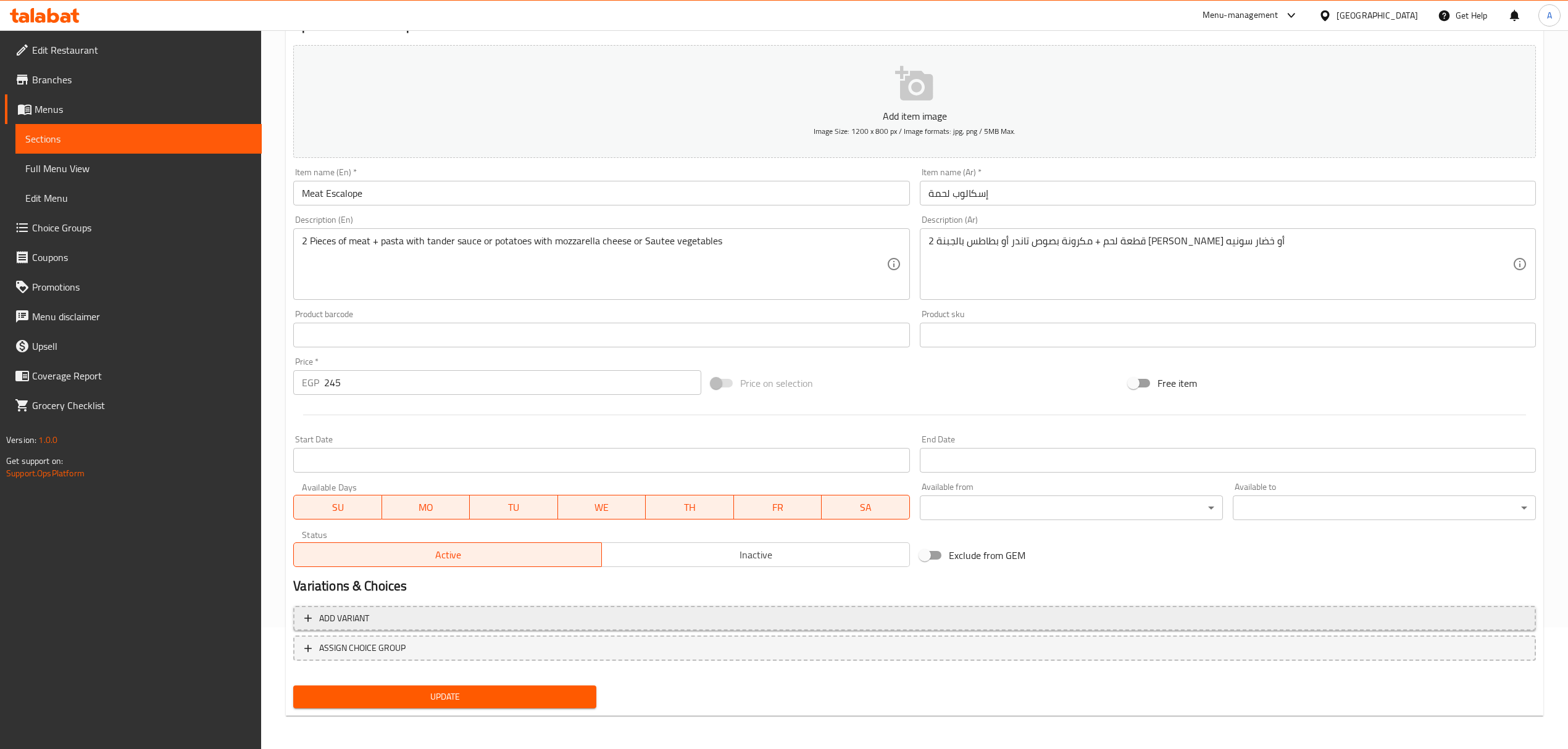
click at [396, 615] on span "Add variant" at bounding box center [915, 619] width 1221 height 16
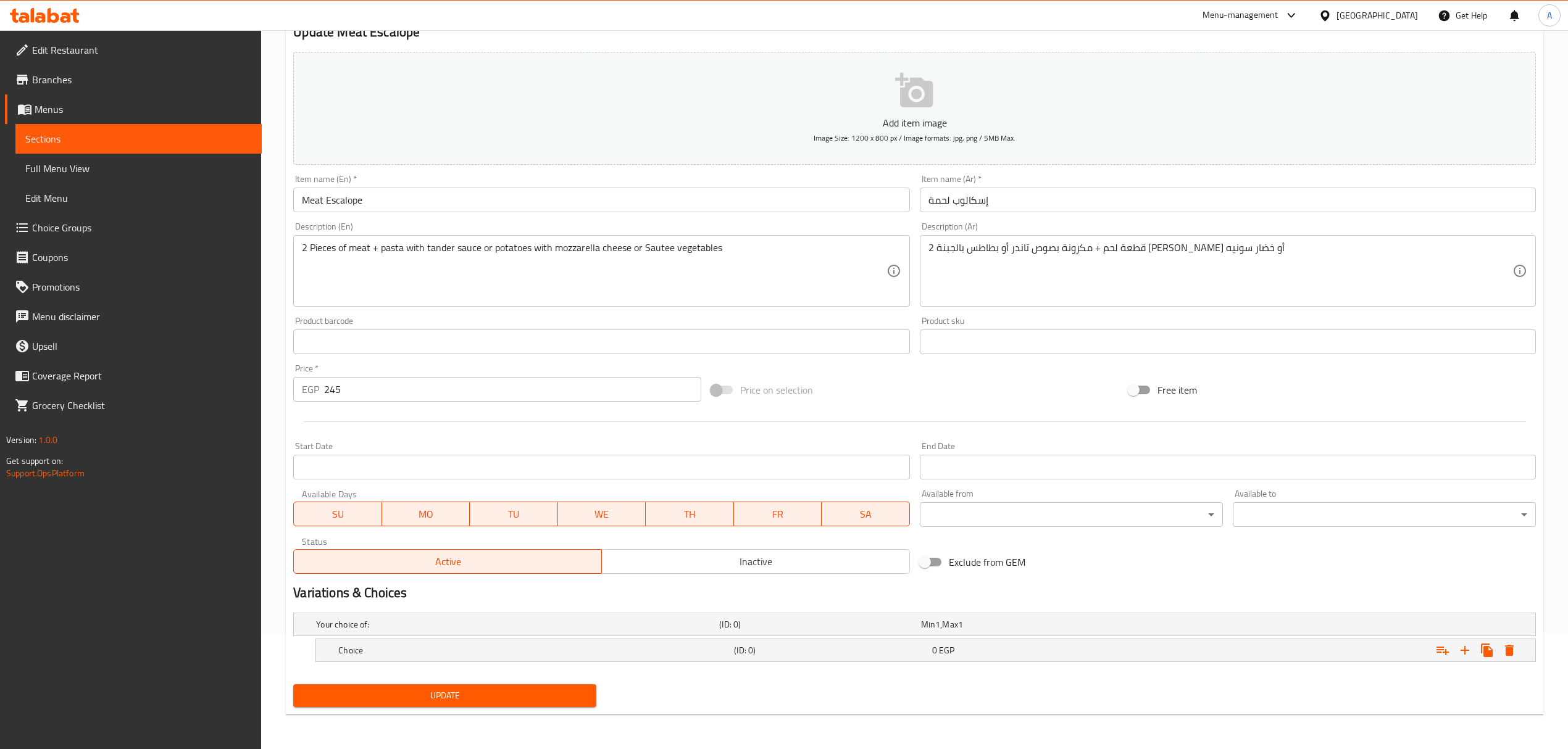
scroll to position [116, 0]
click at [1463, 645] on icon "Expand" at bounding box center [1465, 650] width 15 height 15
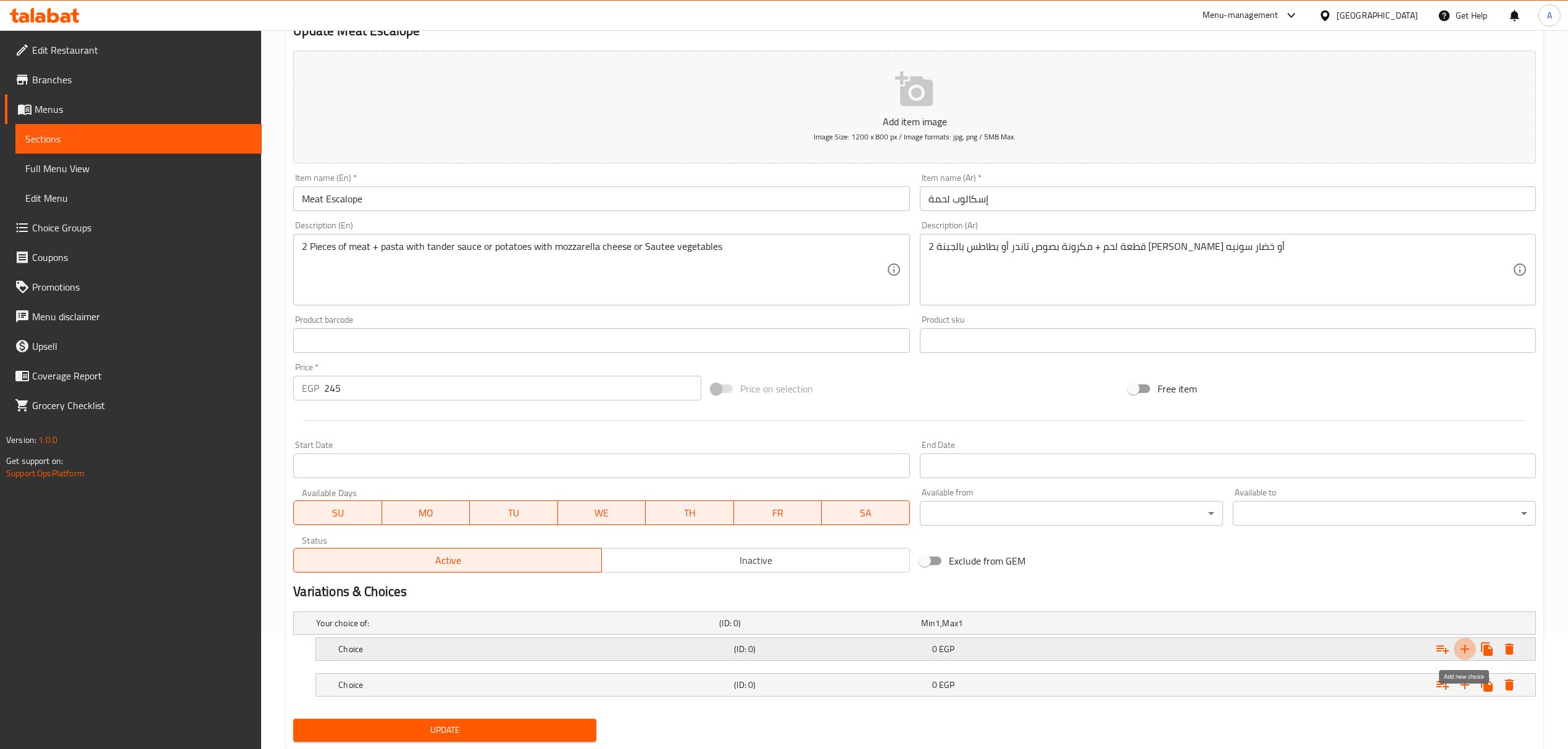
click at [1463, 649] on icon "Expand" at bounding box center [1465, 649] width 15 height 15
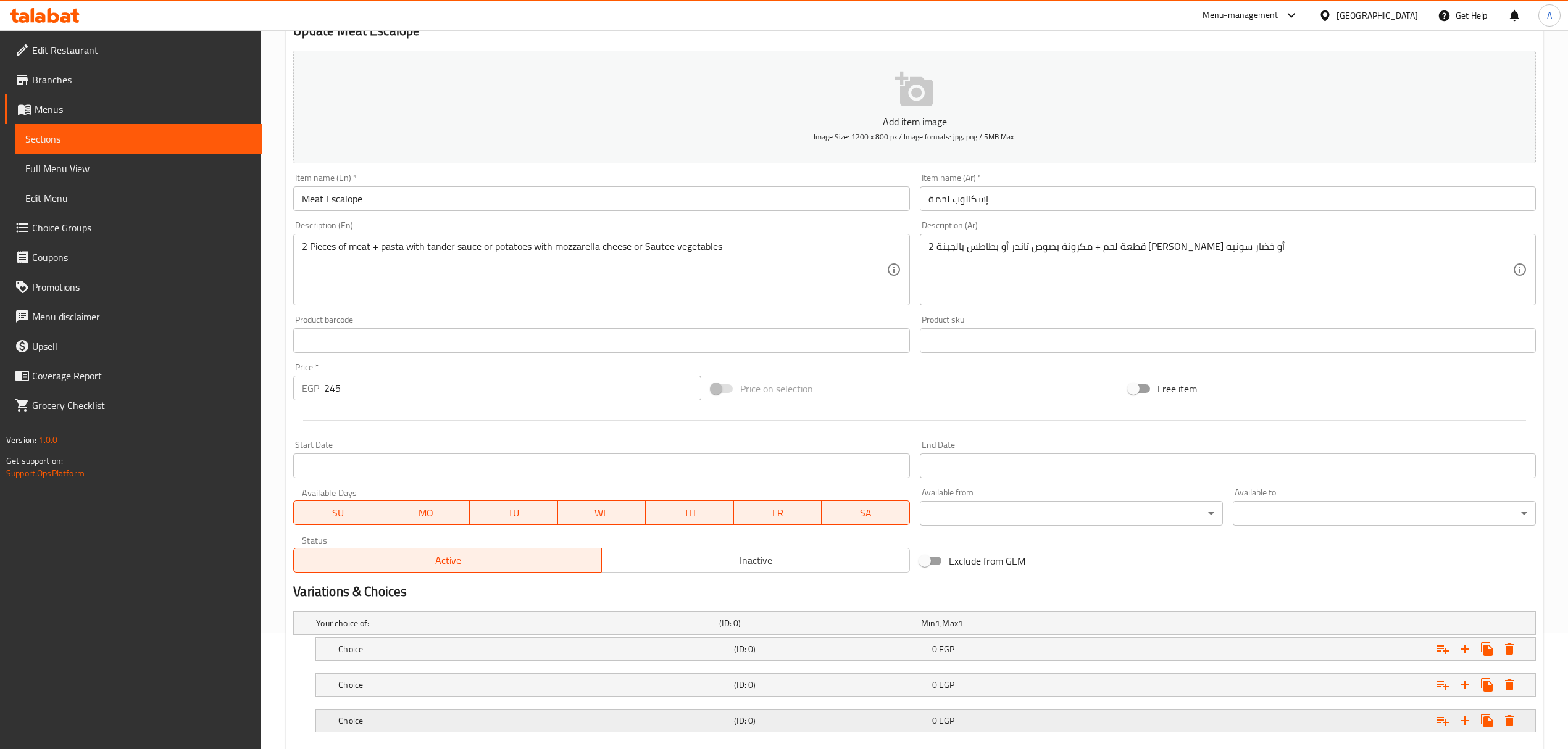
drag, startPoint x: 458, startPoint y: 714, endPoint x: 455, endPoint y: 697, distance: 17.3
click at [457, 714] on div "Choice" at bounding box center [534, 720] width 396 height 17
click at [460, 677] on div "Choice (ID: 0) 0 EGP" at bounding box center [930, 685] width 1187 height 27
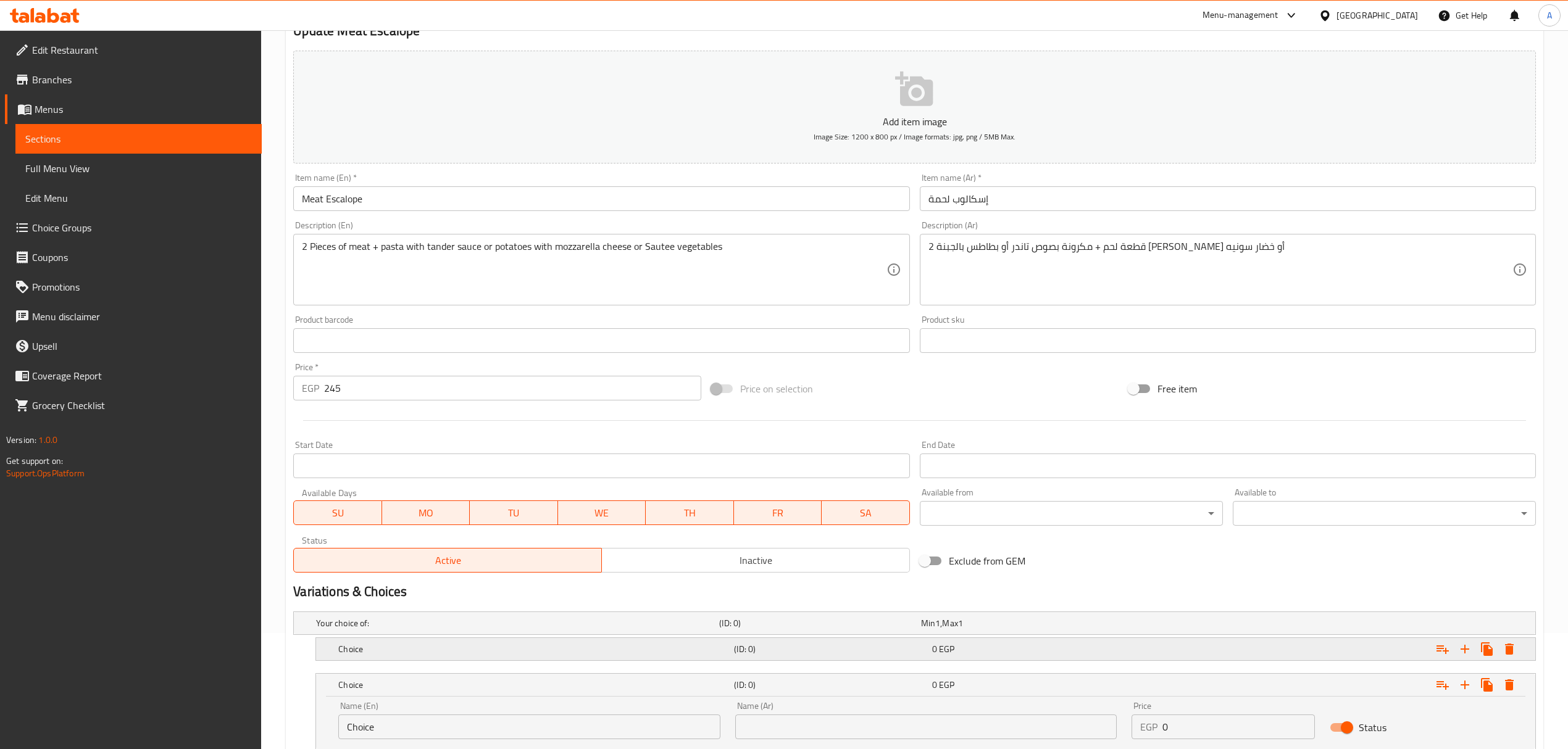
click at [472, 650] on h5 "Choice" at bounding box center [533, 649] width 391 height 12
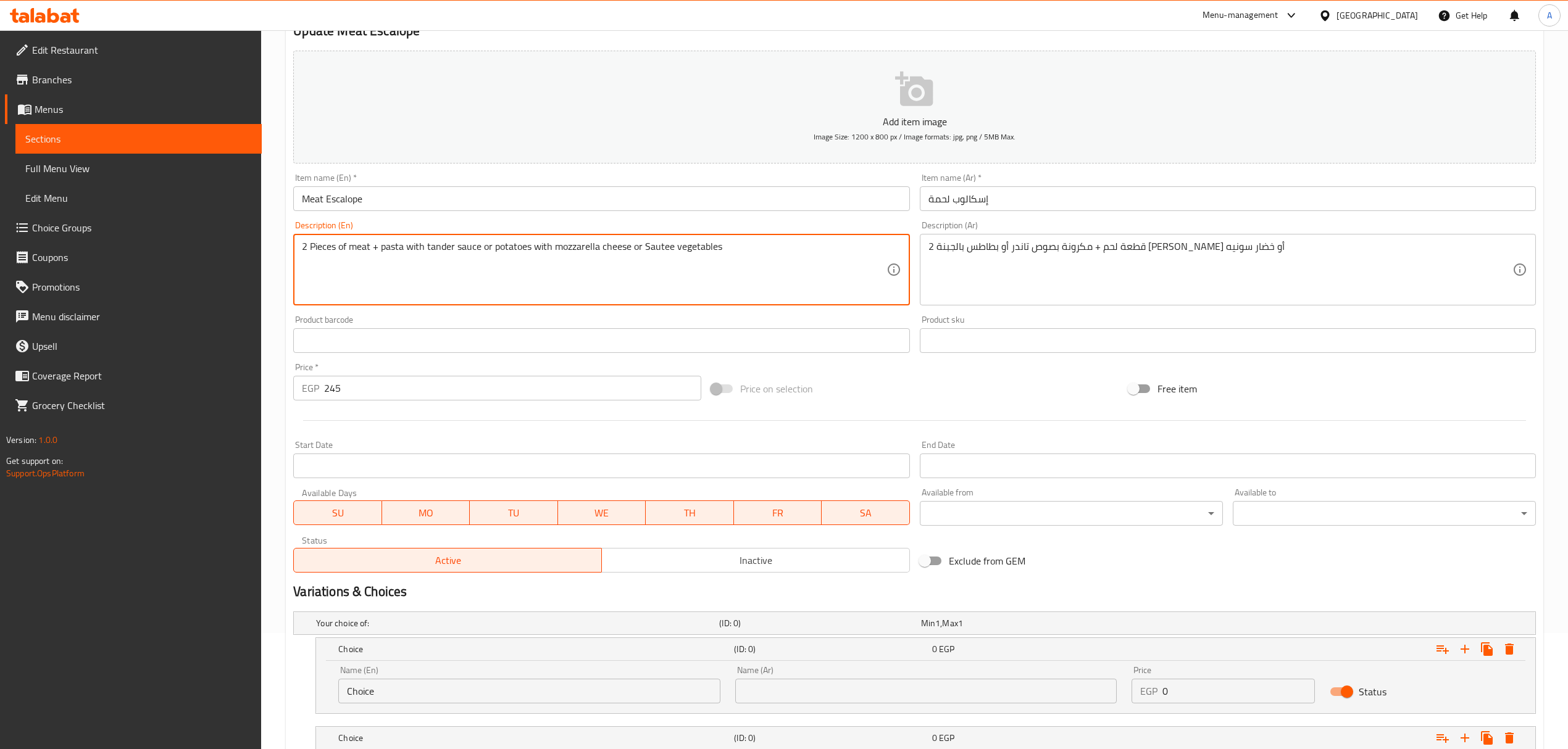
drag, startPoint x: 378, startPoint y: 249, endPoint x: 479, endPoint y: 247, distance: 101.0
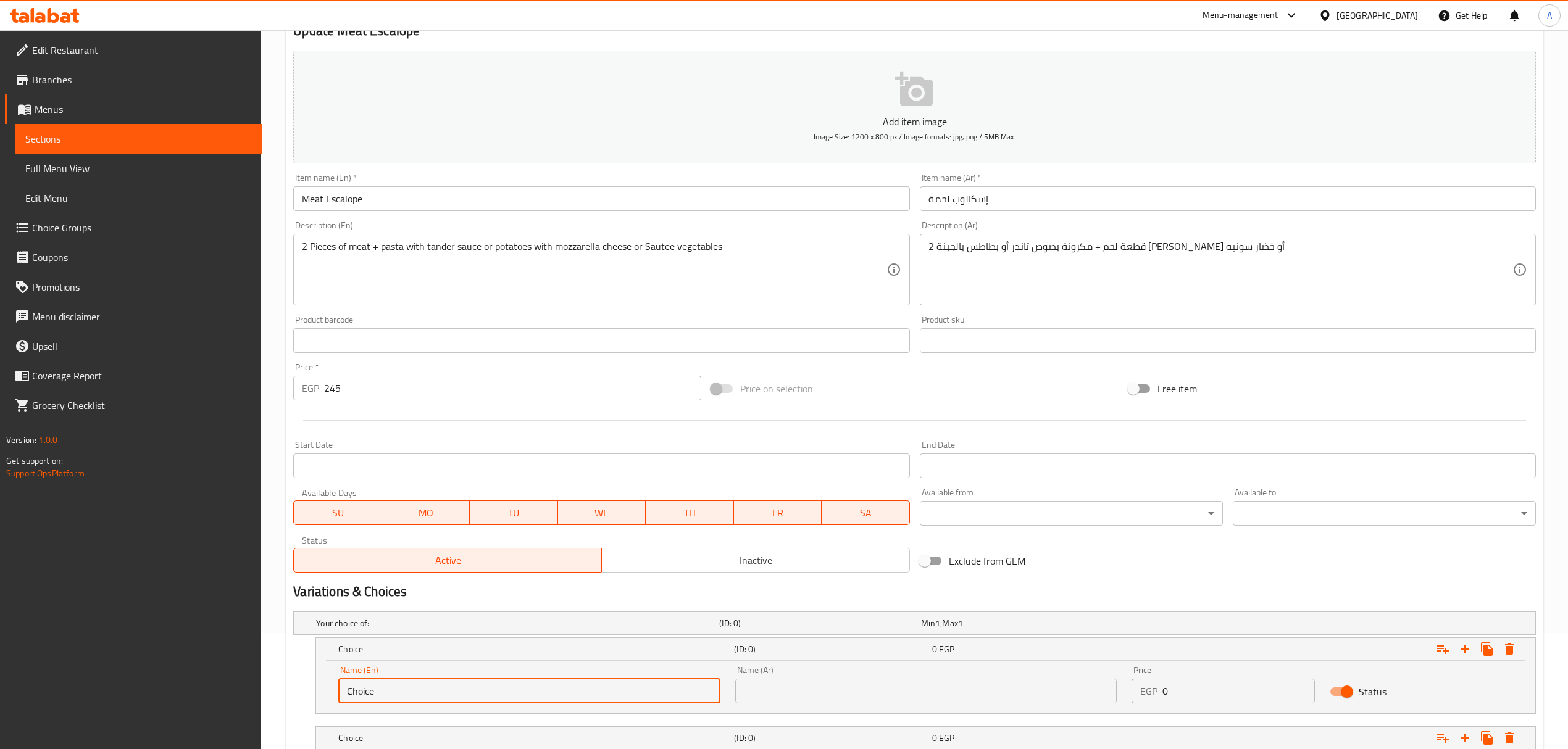
click at [431, 699] on input "Choice" at bounding box center [528, 691] width 381 height 24
paste input "pasta with tander sau"
click at [431, 699] on input "pasta with tander sauce" at bounding box center [528, 691] width 381 height 24
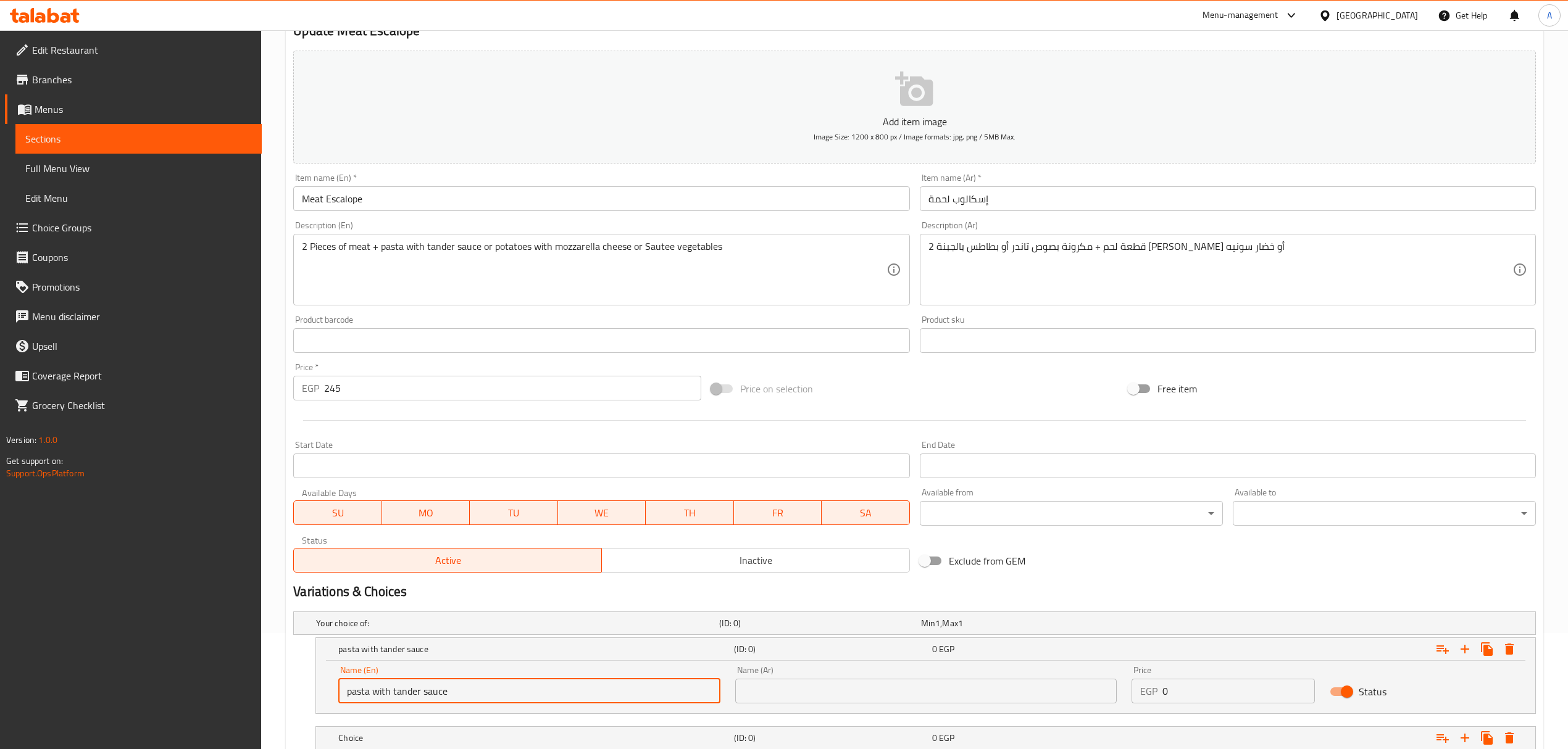
click at [431, 699] on input "pasta with tander sauce" at bounding box center [528, 691] width 381 height 24
click at [373, 684] on input "pasta with Tander Sauce" at bounding box center [528, 691] width 381 height 24
click at [351, 691] on input "pasta with Tander Sauce" at bounding box center [528, 691] width 381 height 24
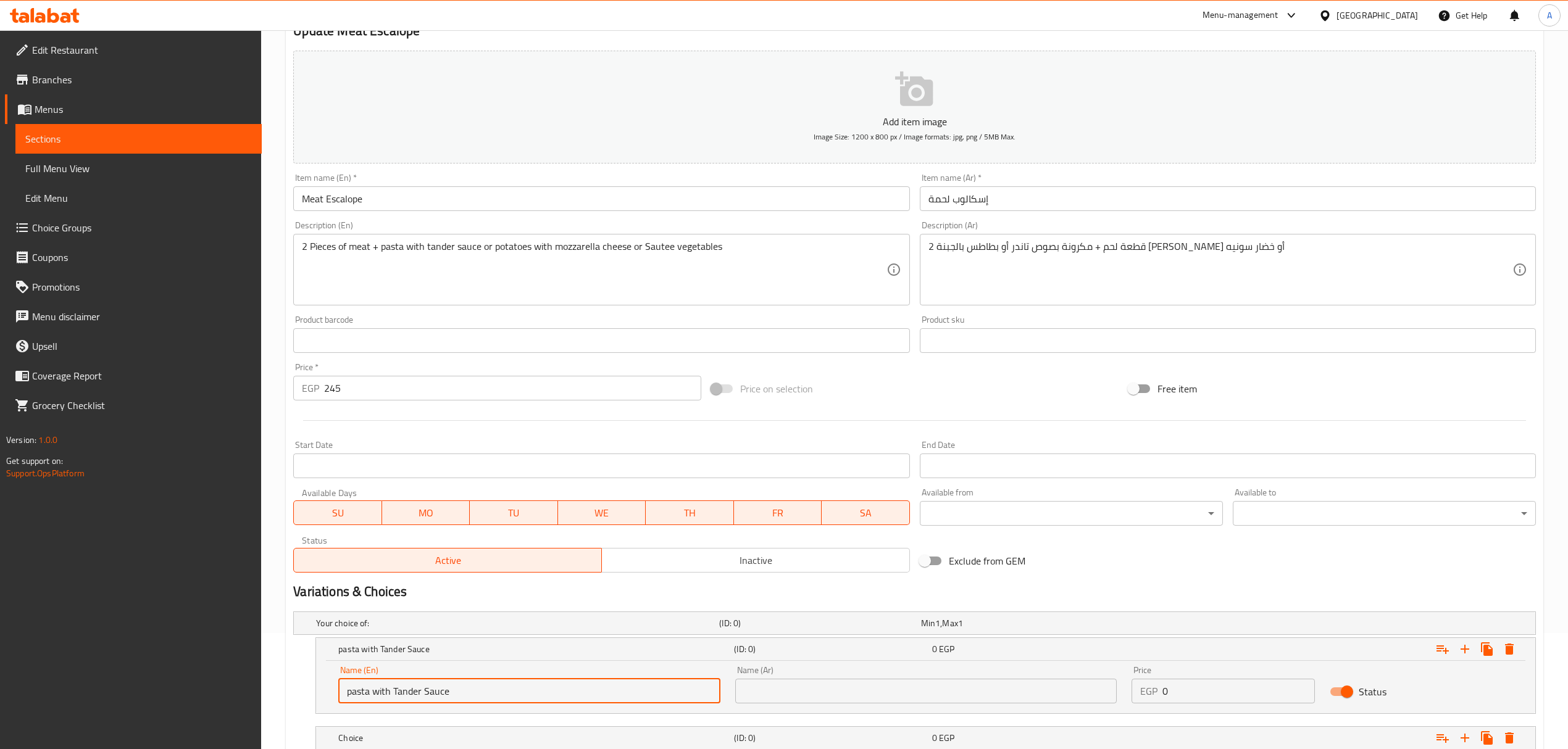
click at [395, 694] on input "pasta with Tander Sauce" at bounding box center [528, 691] width 381 height 24
click at [396, 697] on input "pasta withTander Sauce" at bounding box center [528, 691] width 381 height 24
click at [396, 696] on input "pasta withTander Sauce" at bounding box center [528, 691] width 381 height 24
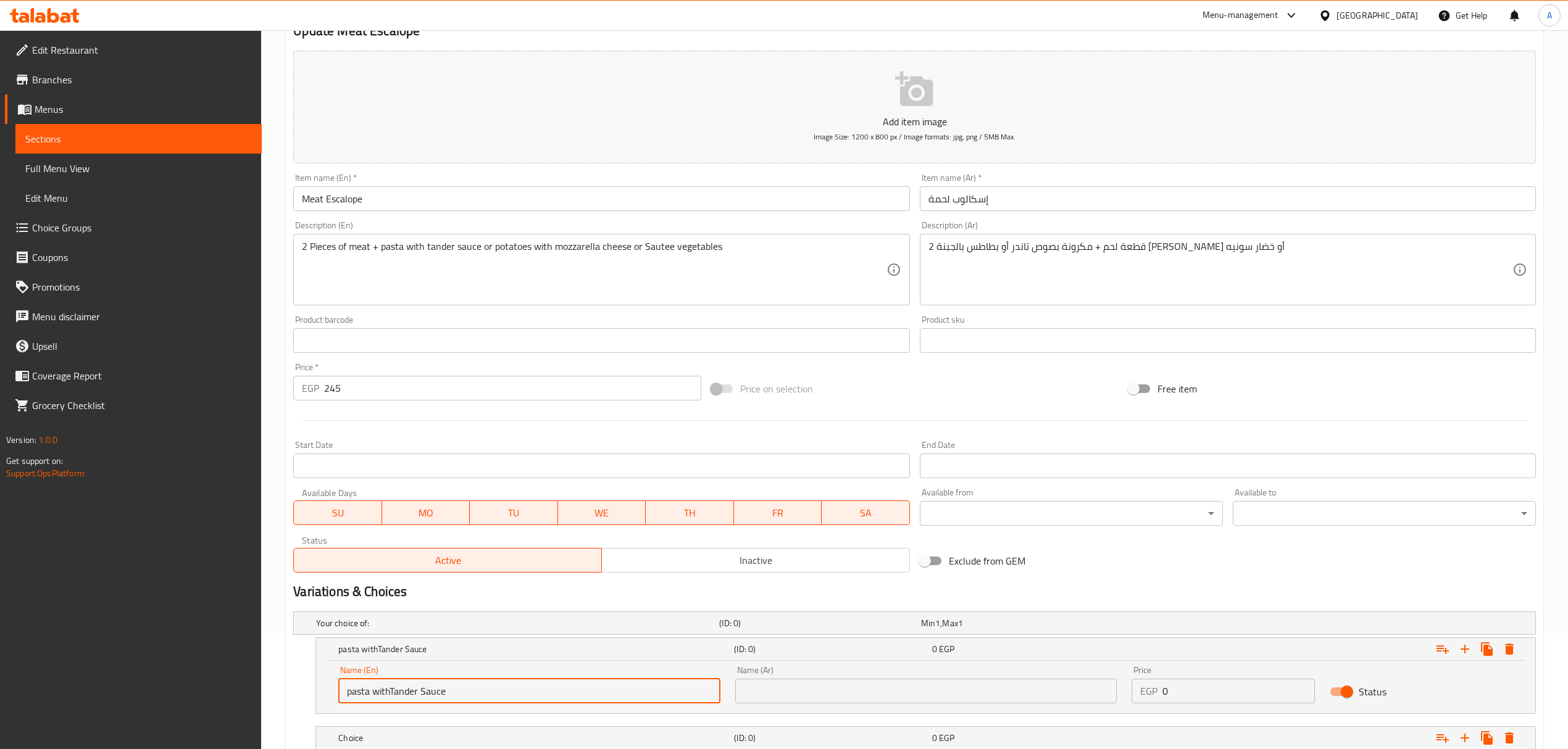
click at [391, 695] on input "pasta withTander Sauce" at bounding box center [528, 691] width 381 height 24
click at [403, 697] on input "pasta with Tander Sauce" at bounding box center [528, 691] width 381 height 24
type input "Pasta with [PERSON_NAME]"
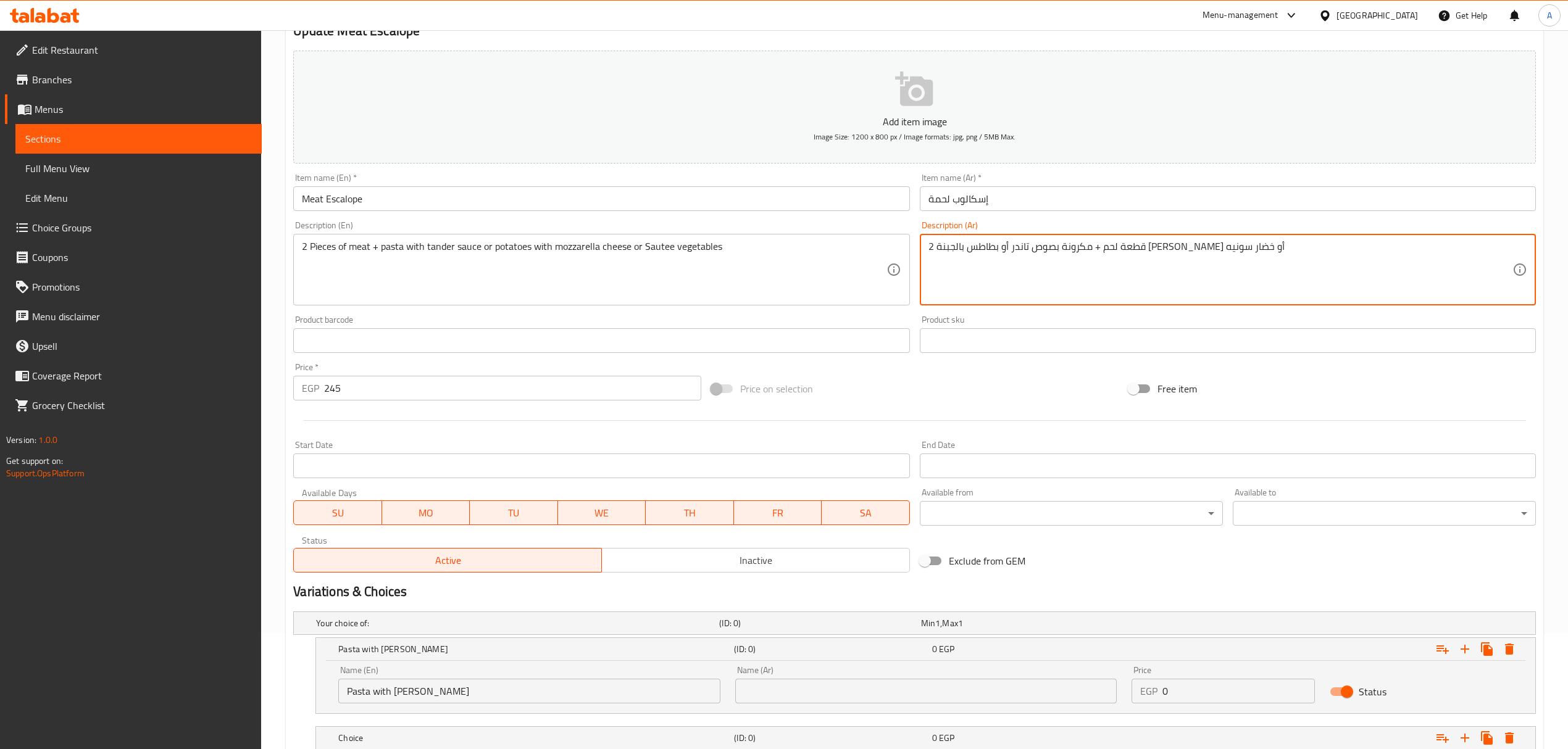
drag, startPoint x: 1189, startPoint y: 247, endPoint x: 1111, endPoint y: 249, distance: 78.0
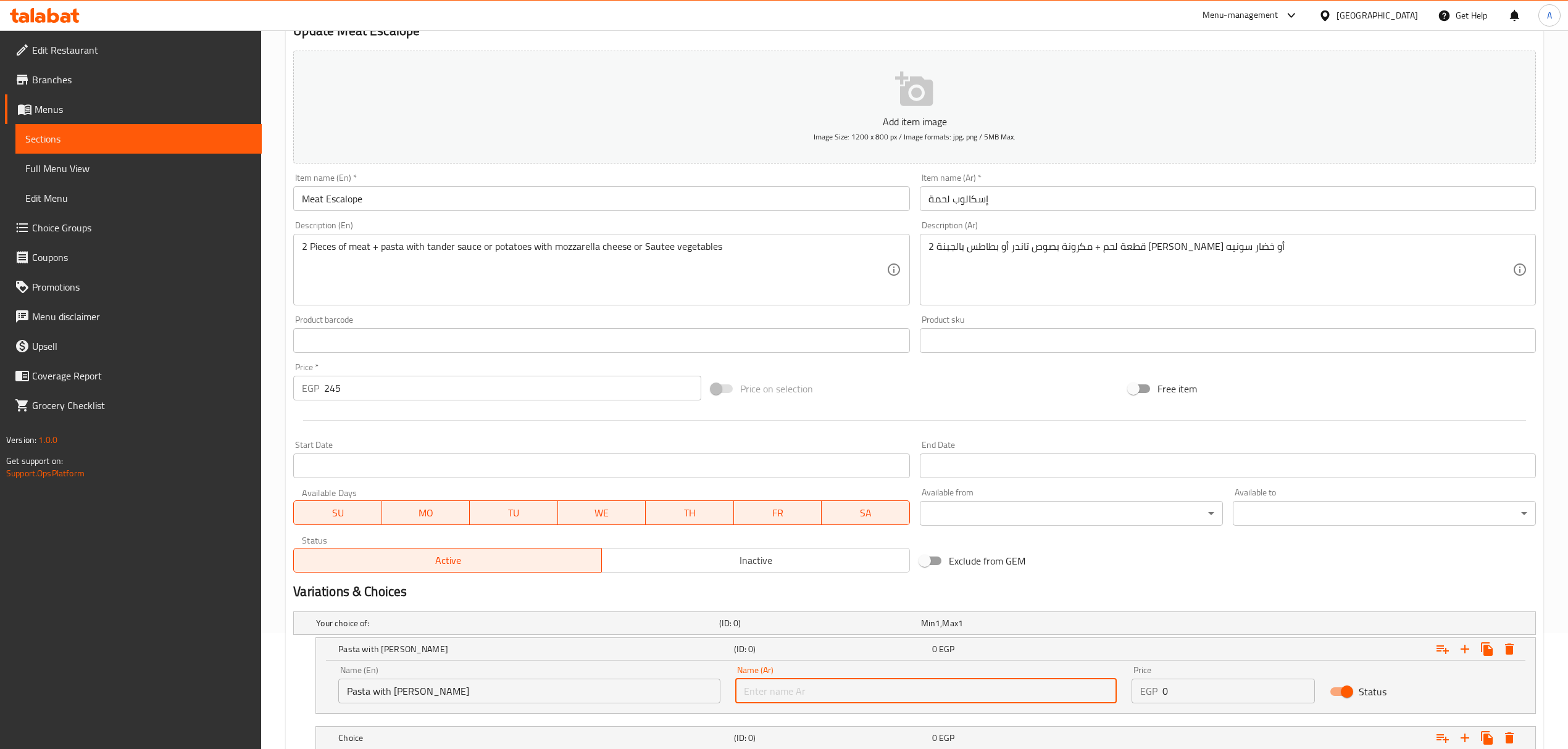
click at [768, 685] on input "text" at bounding box center [925, 691] width 381 height 24
paste input "مكرونة بصوص تاندر"
type input "مكرونة بصوص تاندر"
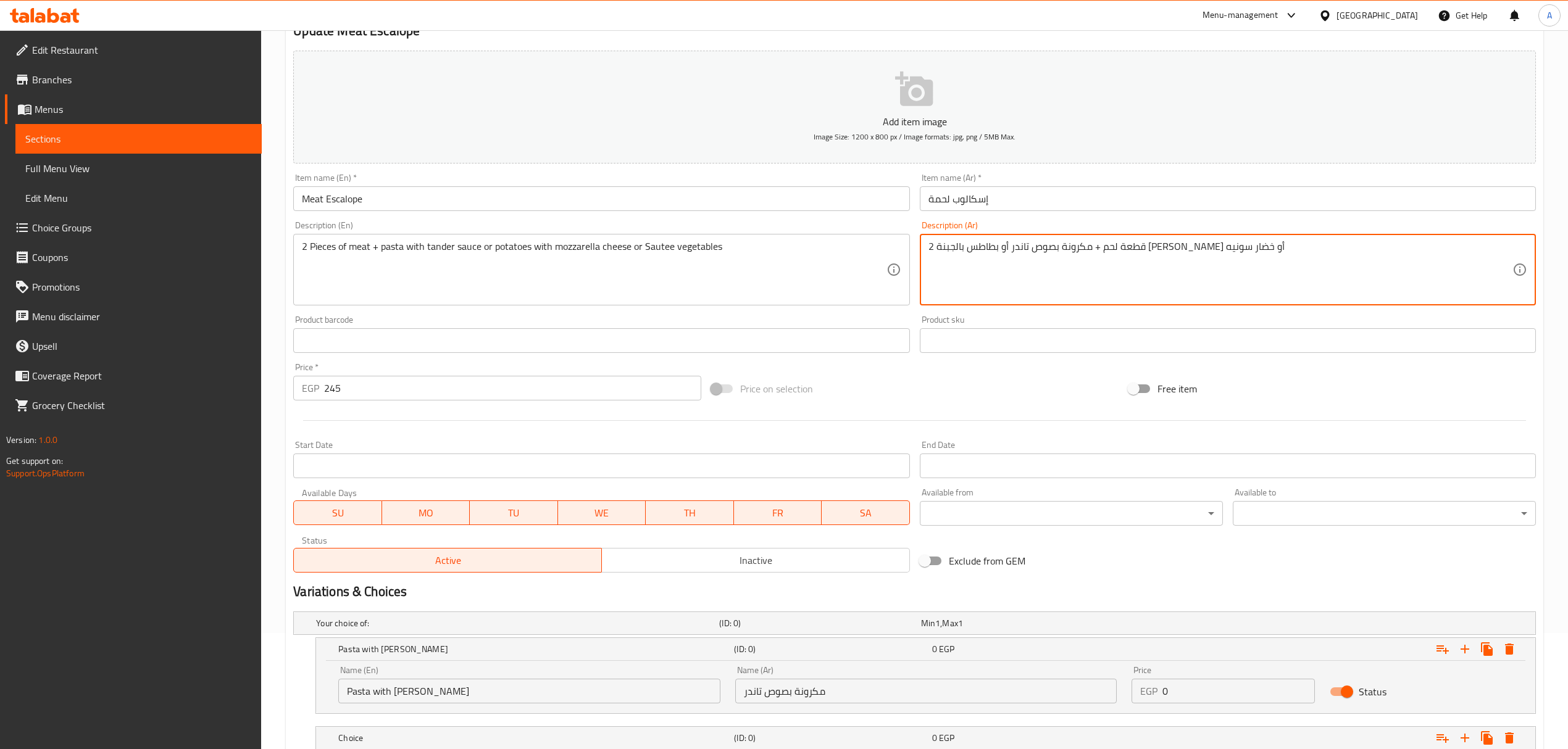
drag, startPoint x: 1095, startPoint y: 247, endPoint x: 993, endPoint y: 245, distance: 102.0
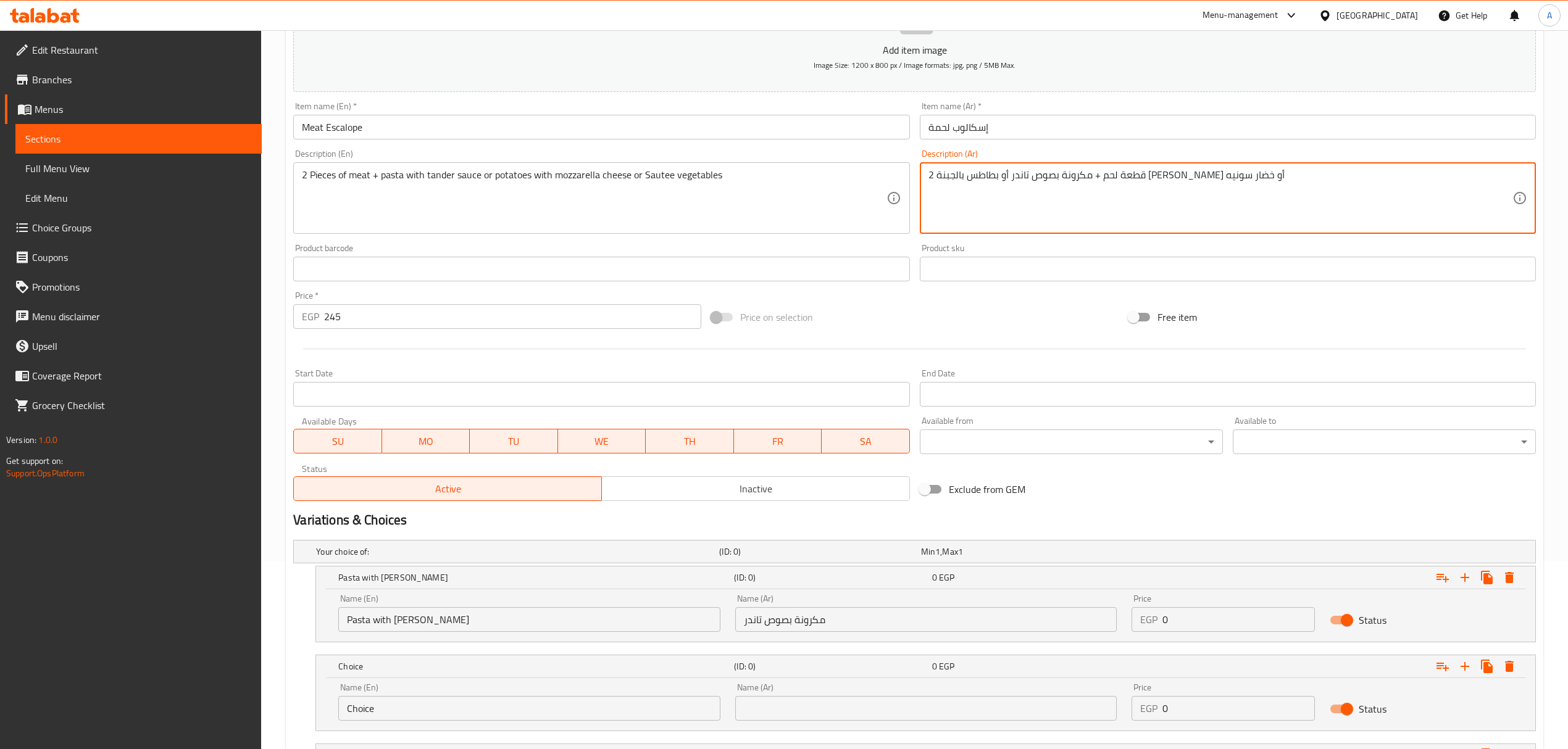
scroll to position [347, 0]
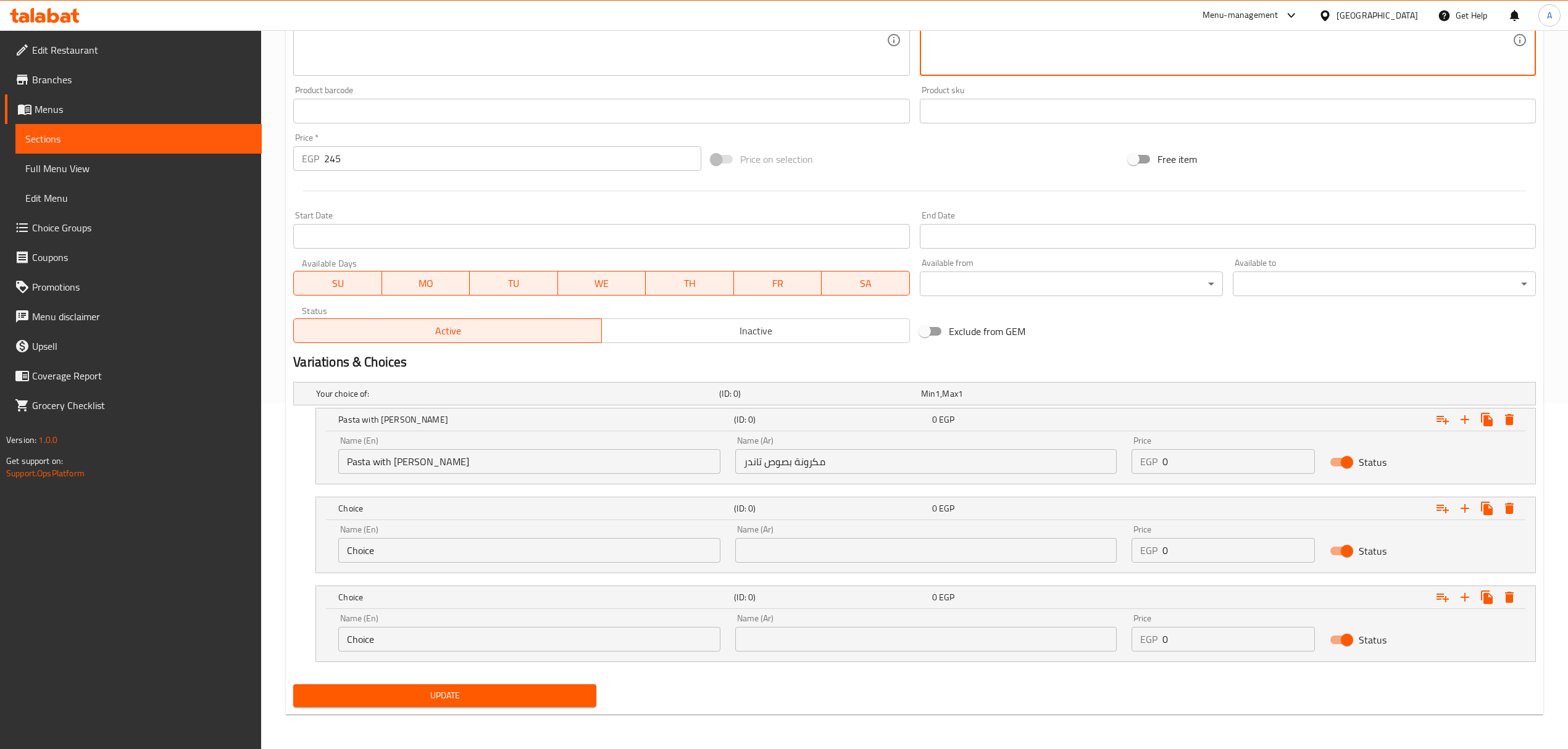
click at [862, 546] on input "text" at bounding box center [925, 551] width 381 height 24
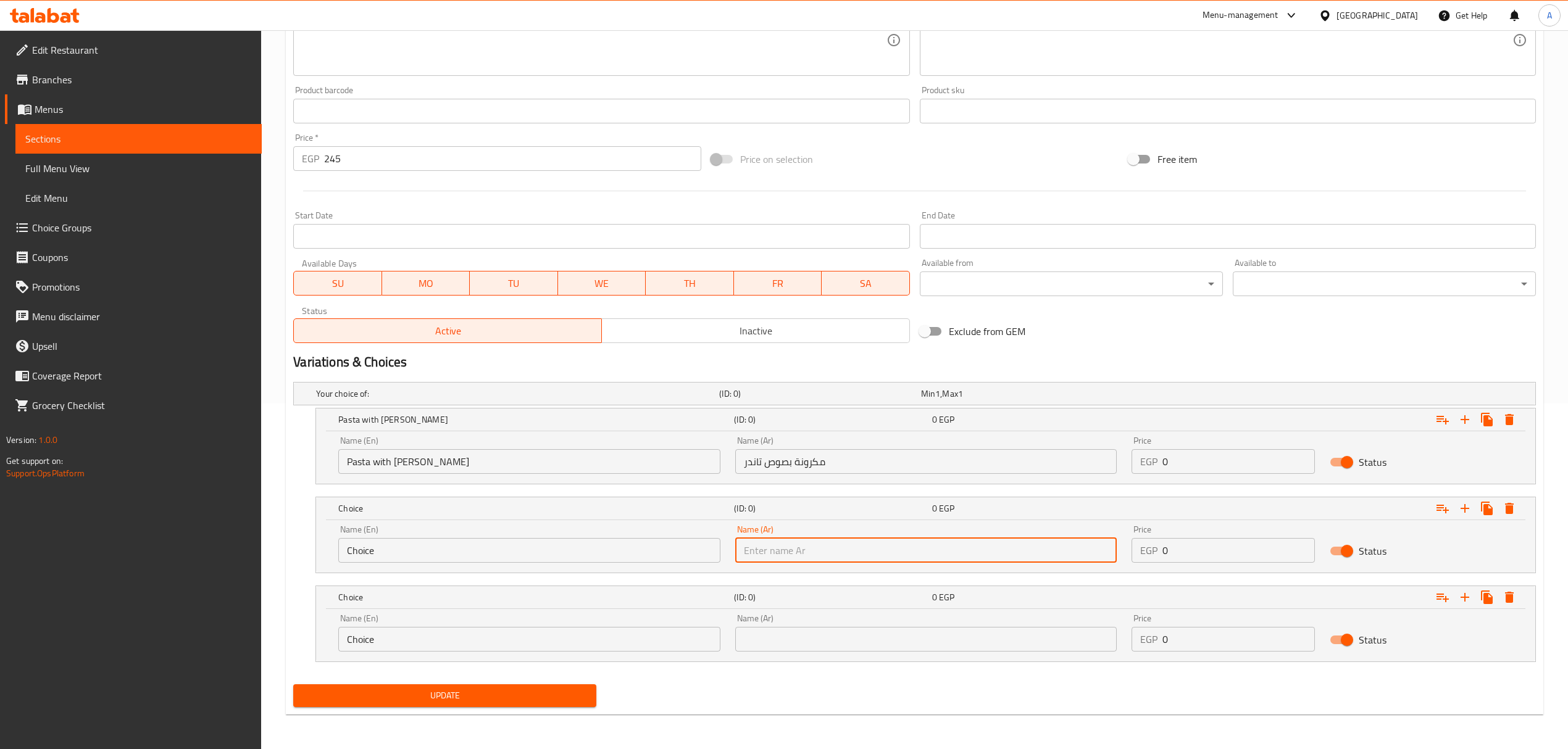
paste input "طاطس بالجبنة [PERSON_NAME]"
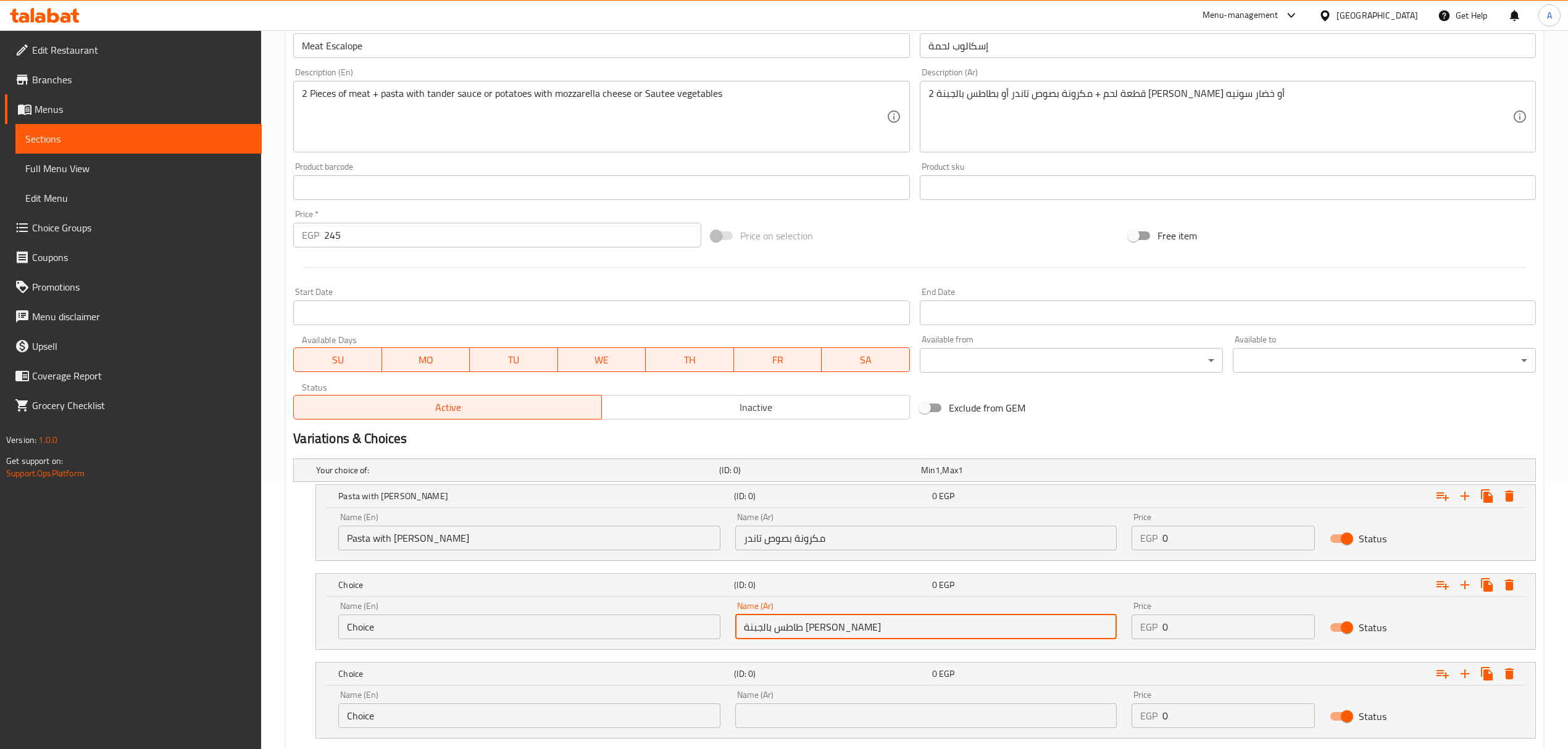
scroll to position [183, 0]
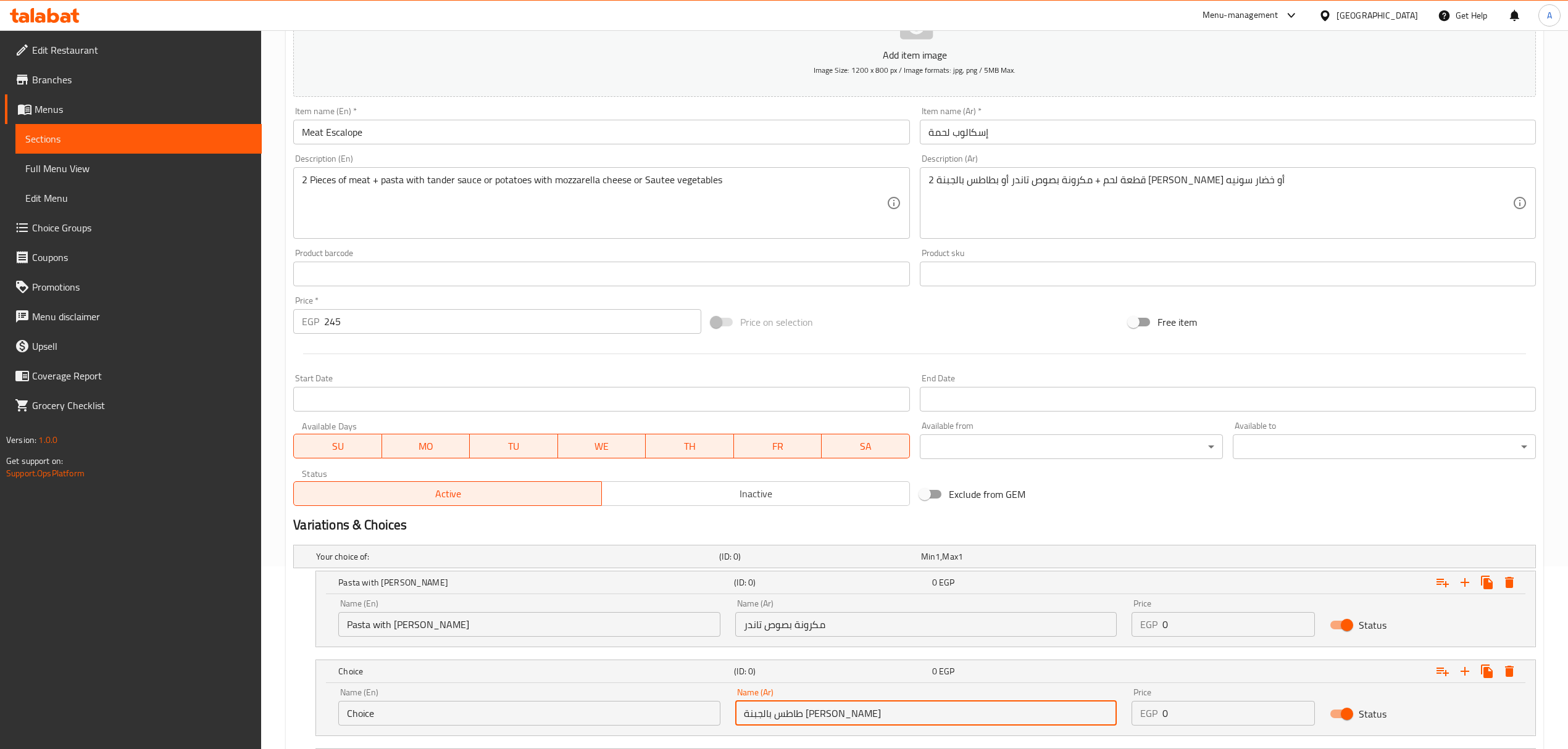
type input "طاطس بالجبنة [PERSON_NAME]"
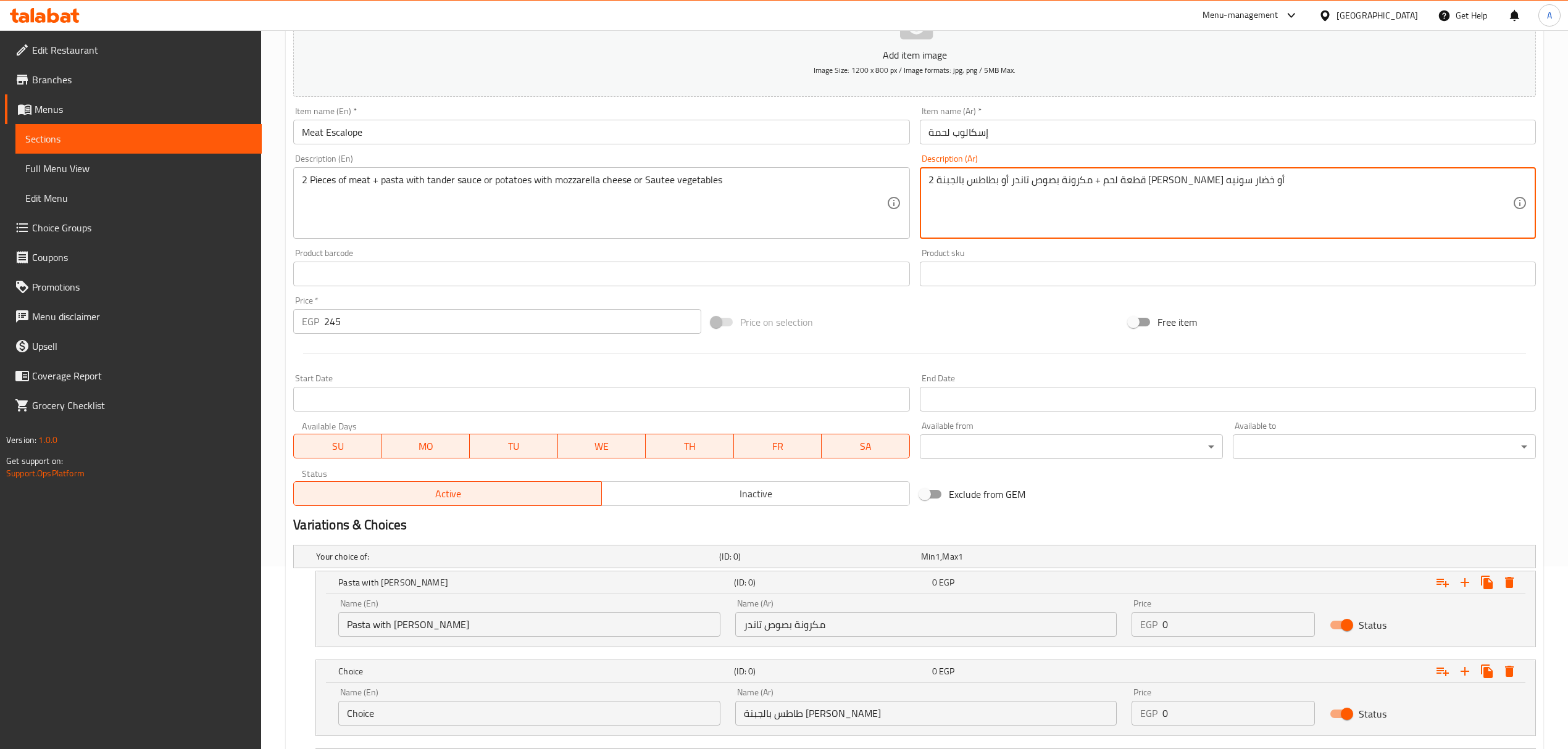
drag, startPoint x: 983, startPoint y: 179, endPoint x: 936, endPoint y: 184, distance: 47.3
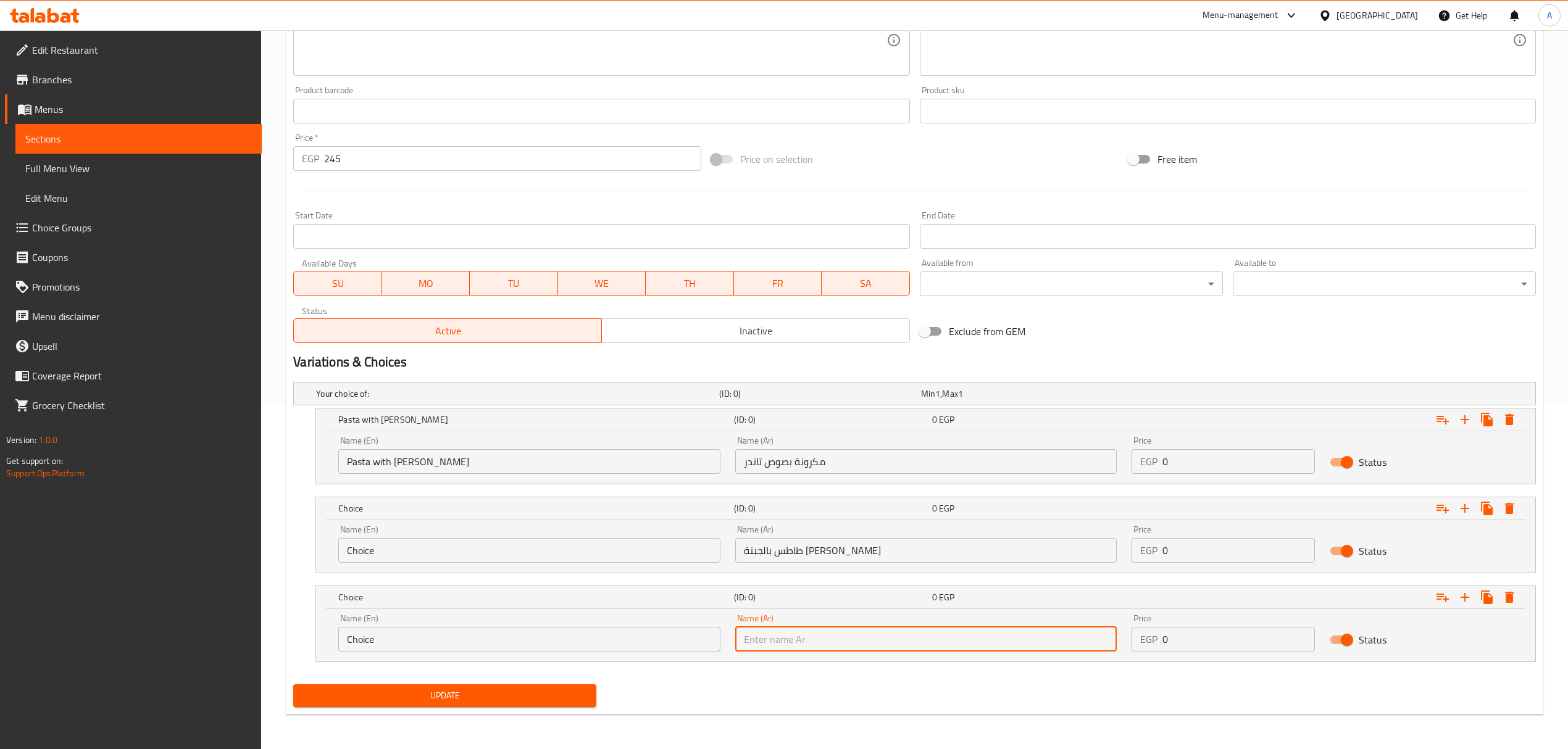
click at [806, 635] on input "text" at bounding box center [925, 639] width 381 height 24
paste input "خضار سونيه"
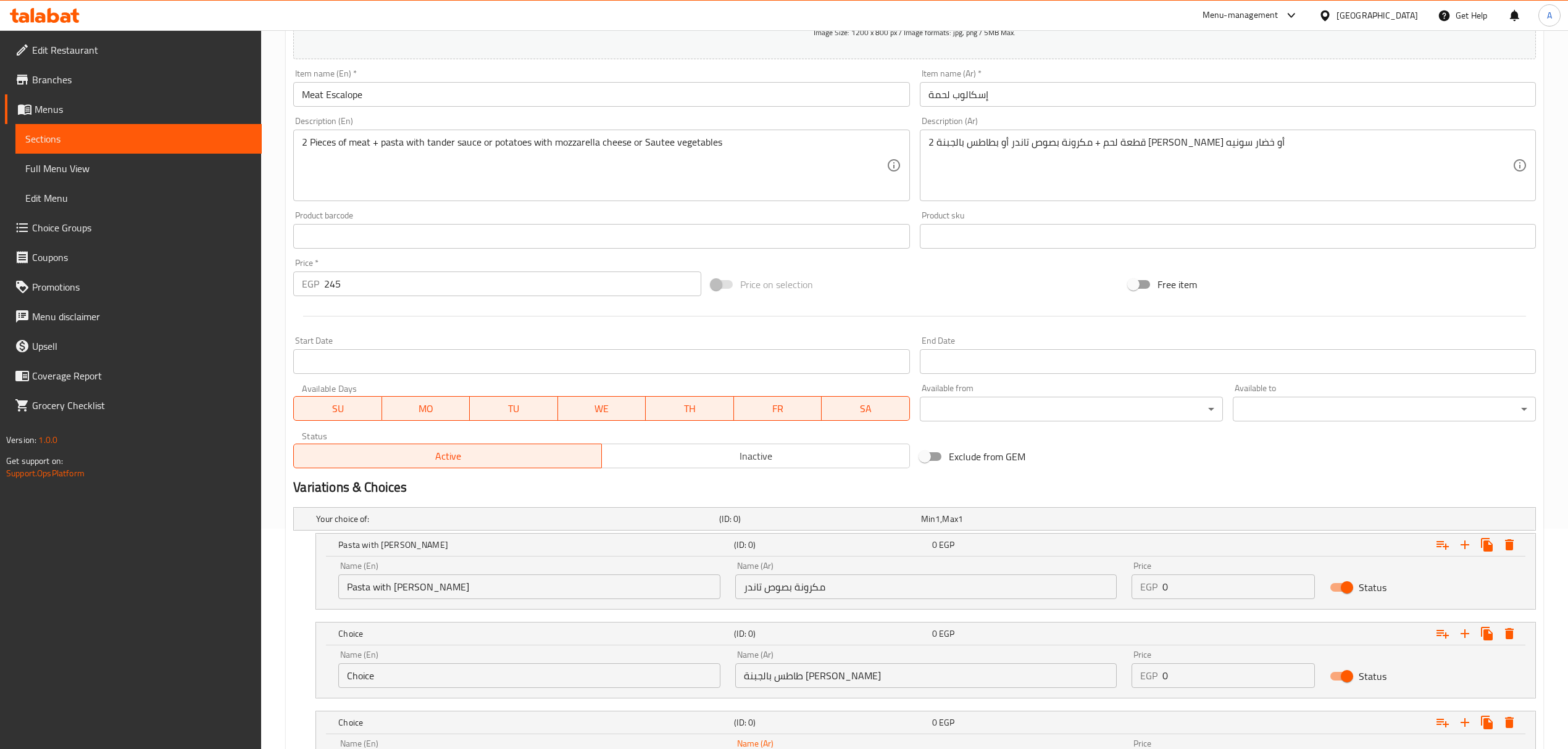
scroll to position [100, 0]
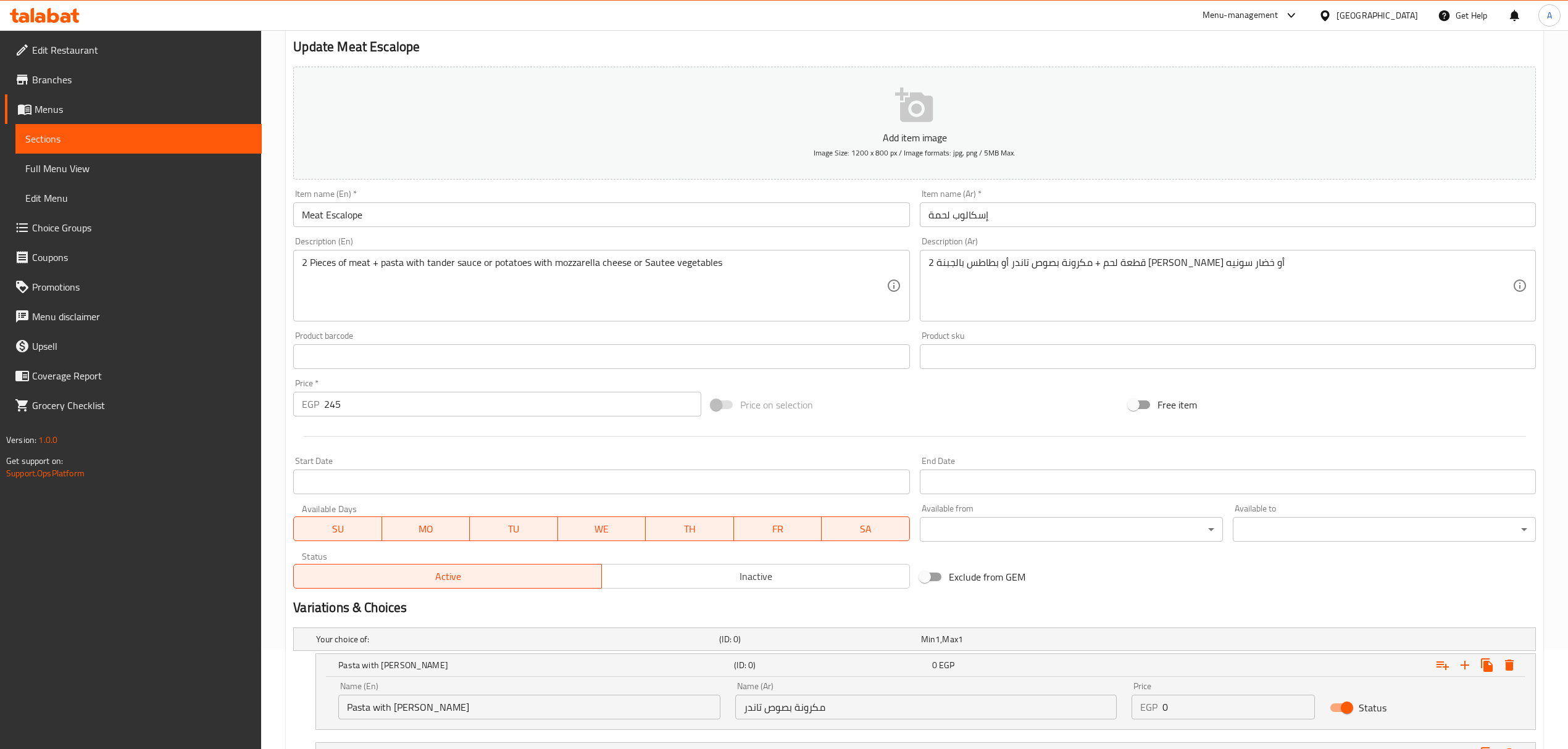
type input "خضار سونيه"
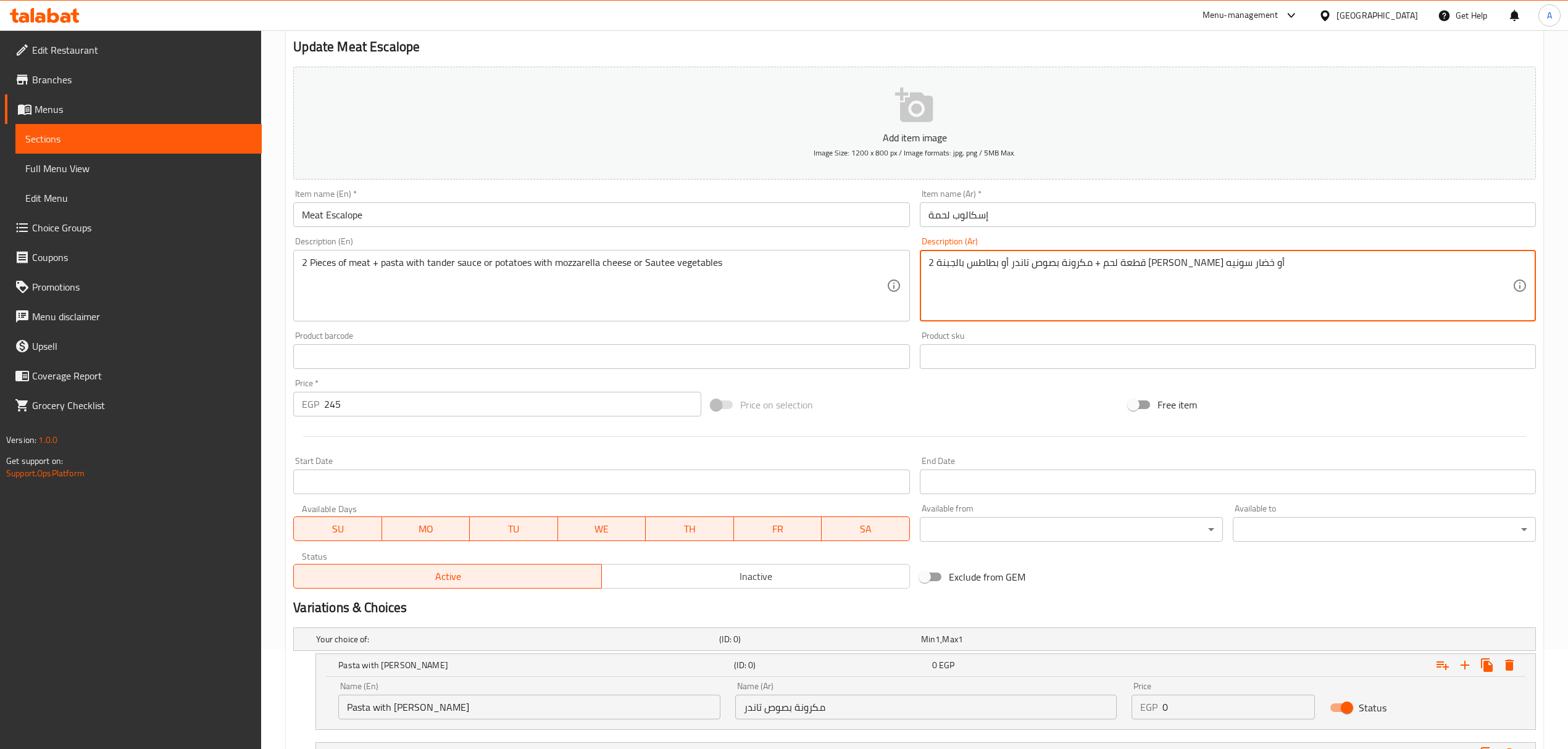
click at [1085, 263] on textarea "2 قطعة لحم + مكرونة بصوص تاندر أو بطاطس بالجبنة [PERSON_NAME] أو خضار سونيه" at bounding box center [1220, 286] width 584 height 58
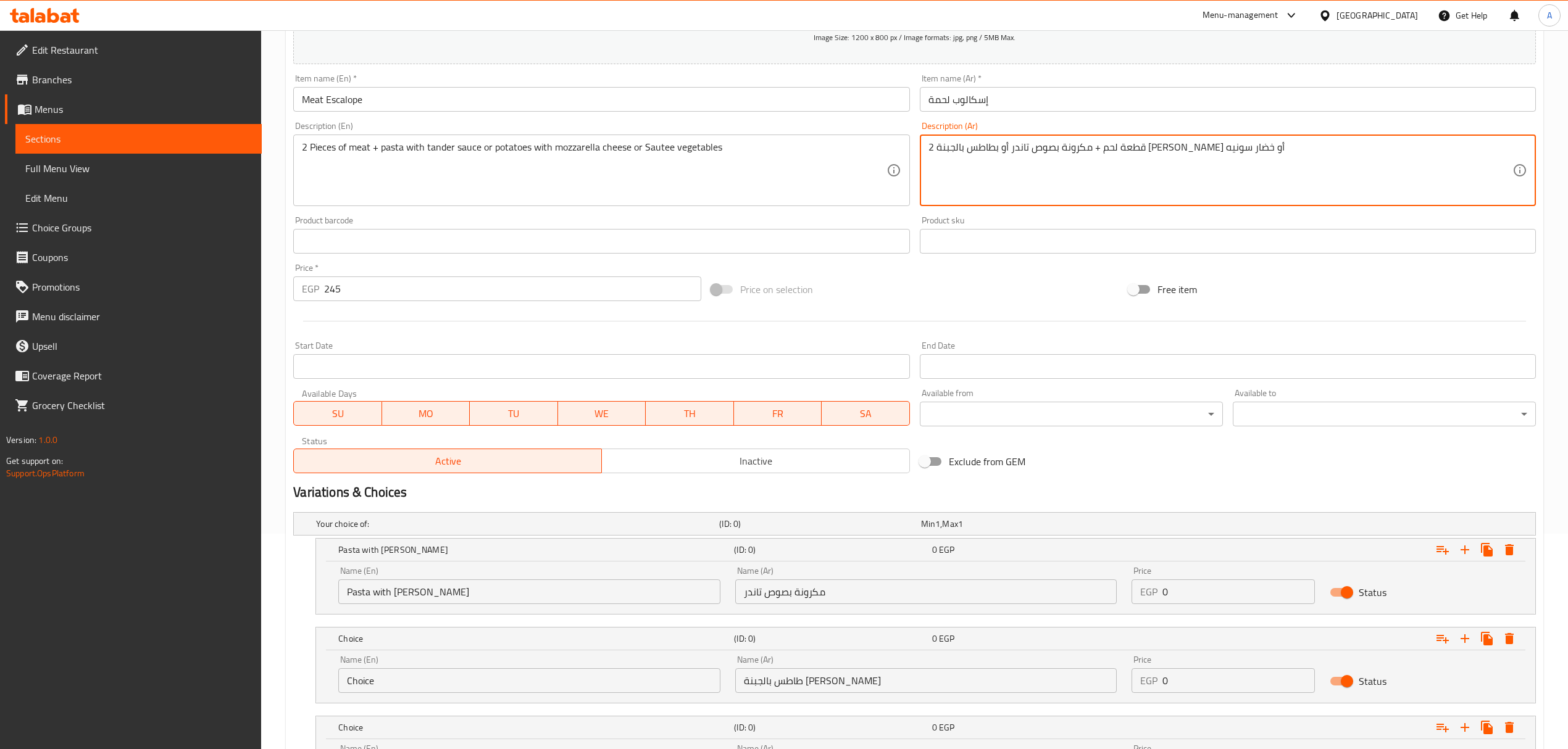
scroll to position [347, 0]
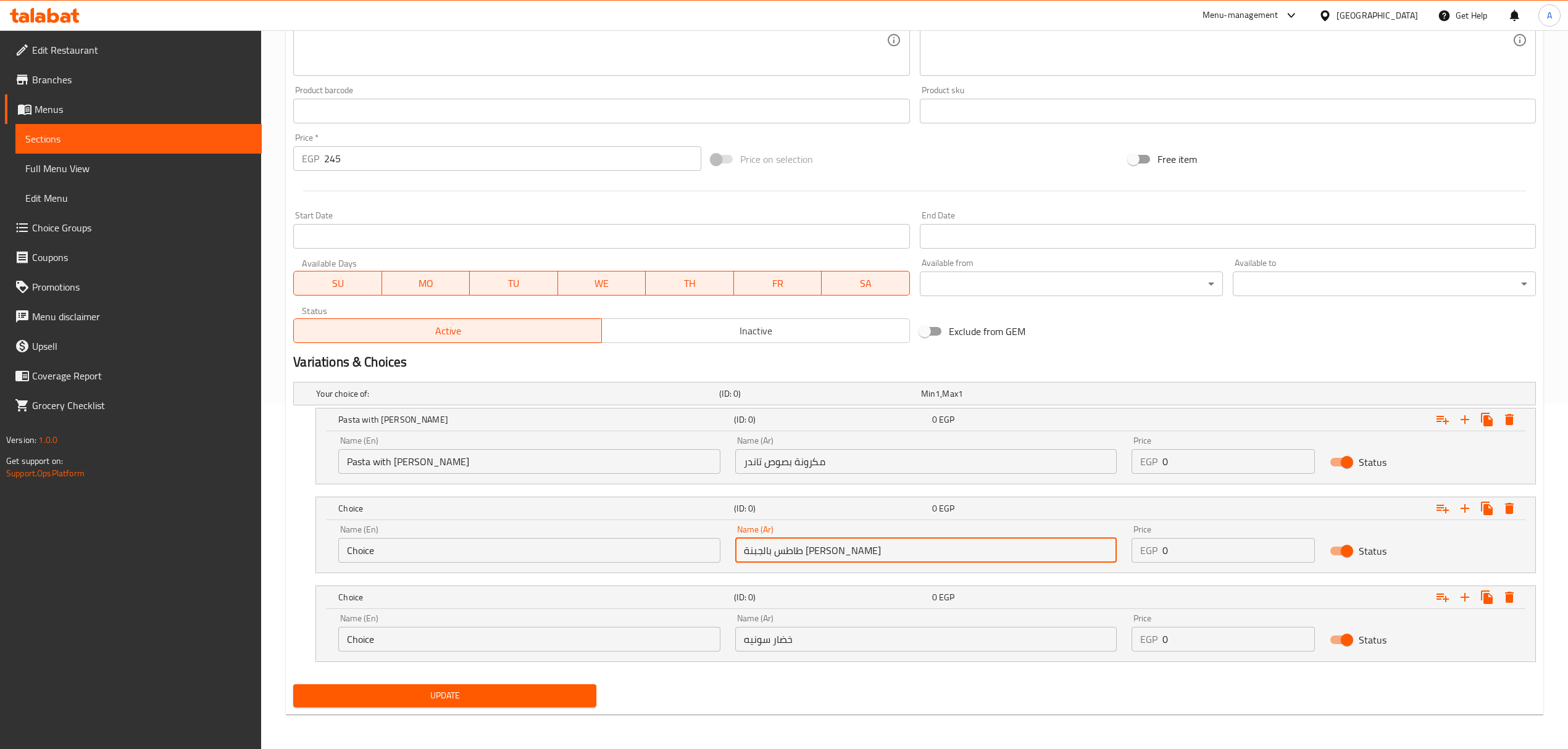
click at [825, 548] on input "طاطس بالجبنة [PERSON_NAME]" at bounding box center [925, 551] width 381 height 24
paste input "ب"
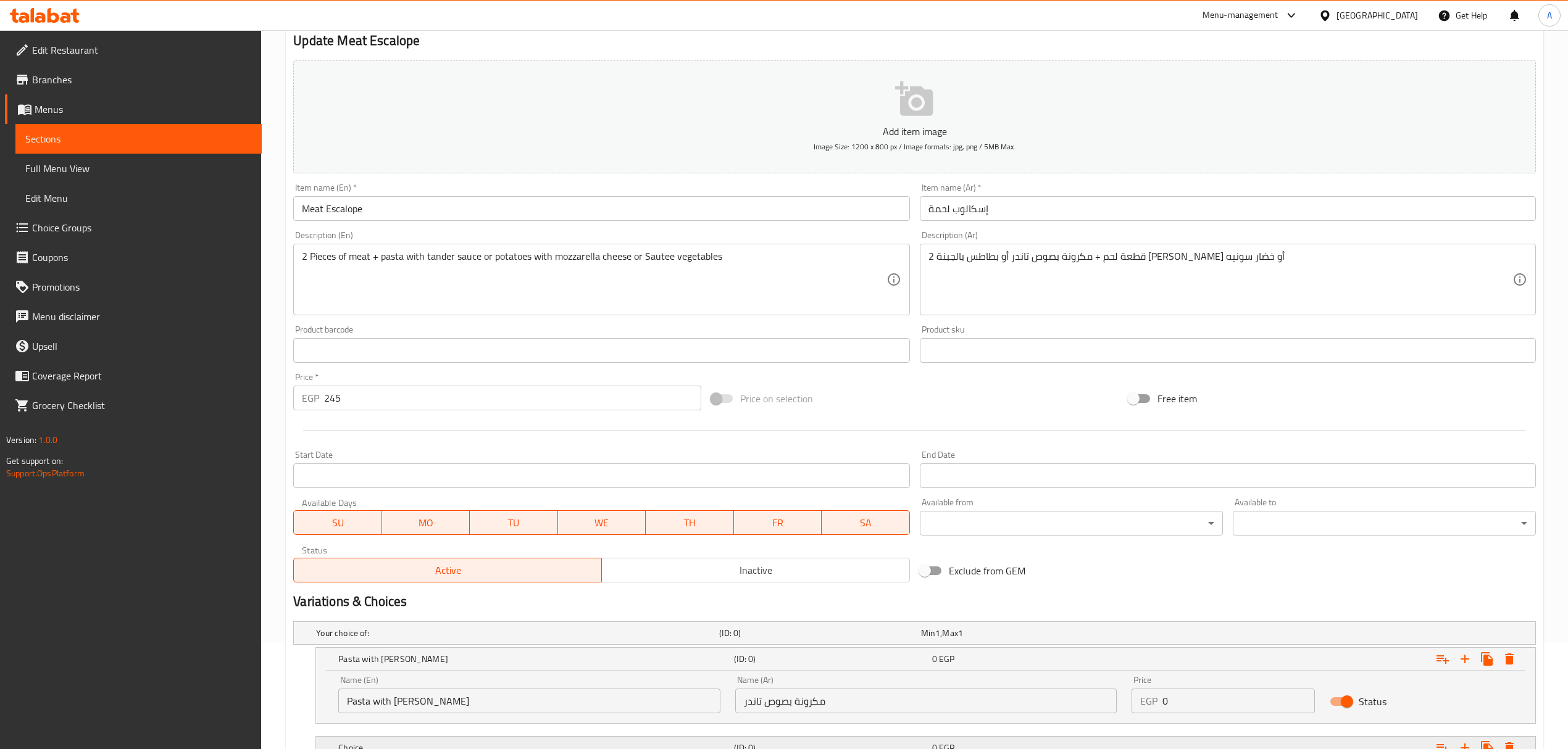
scroll to position [100, 0]
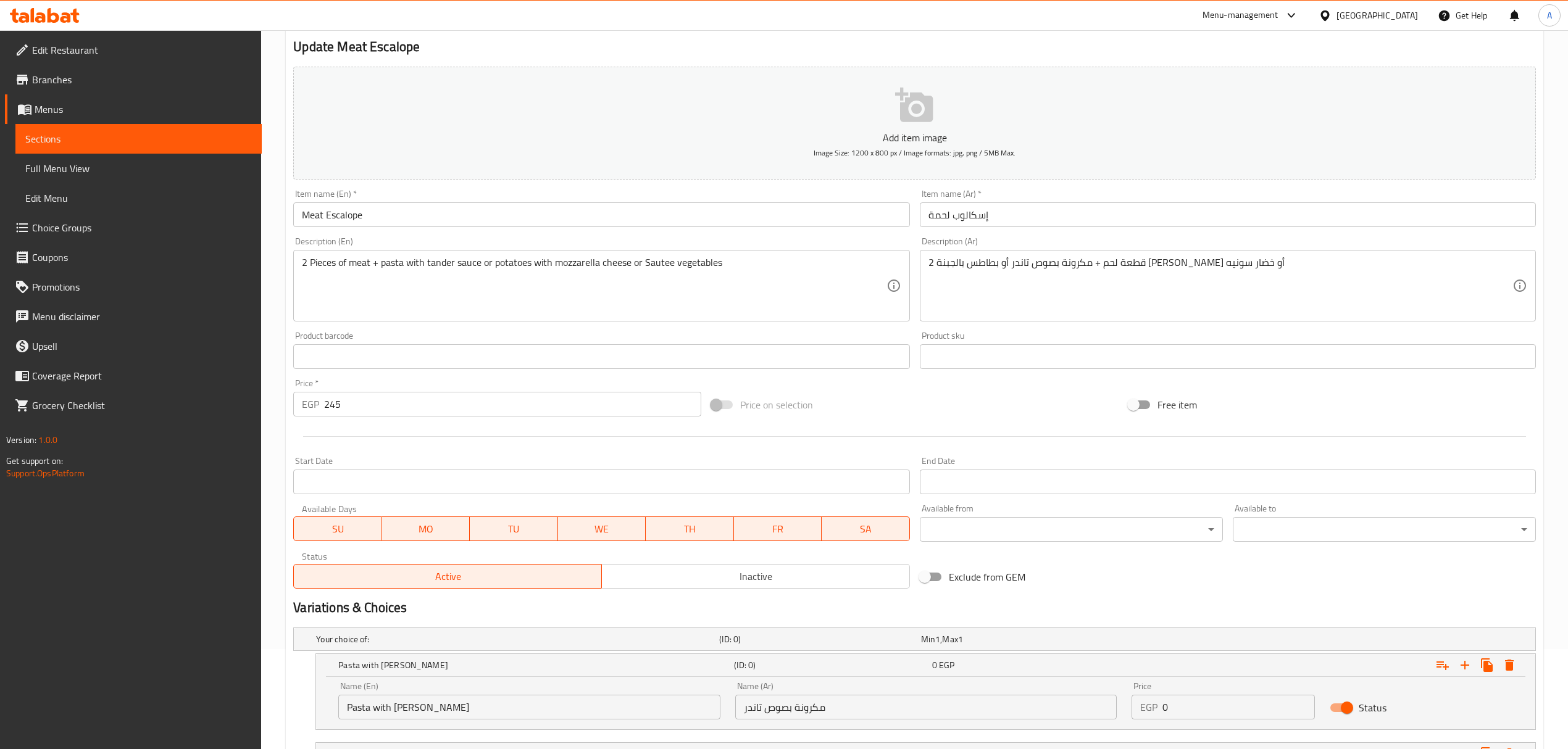
type input "بطاطس بالجبنة [PERSON_NAME]"
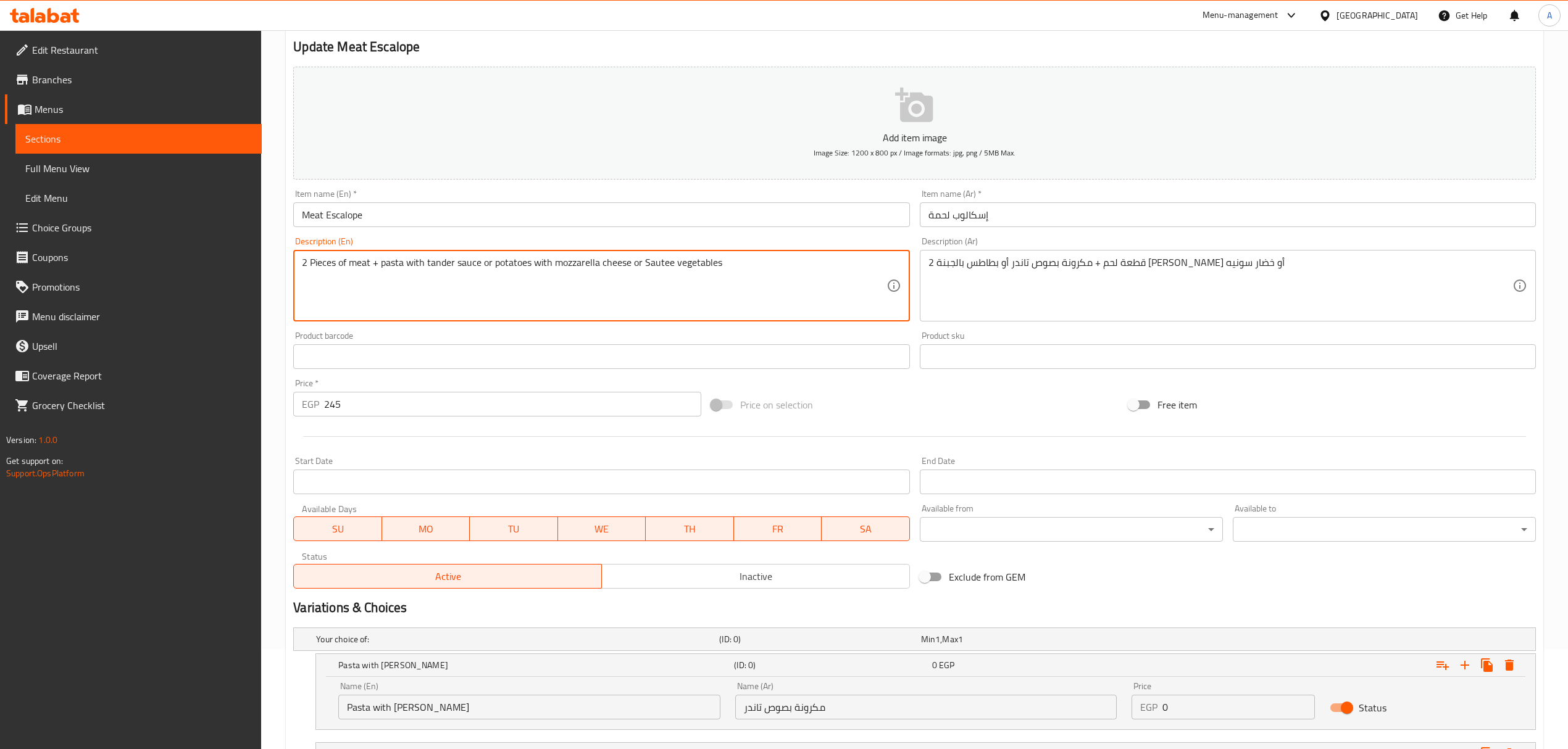
drag, startPoint x: 721, startPoint y: 260, endPoint x: 642, endPoint y: 258, distance: 79.0
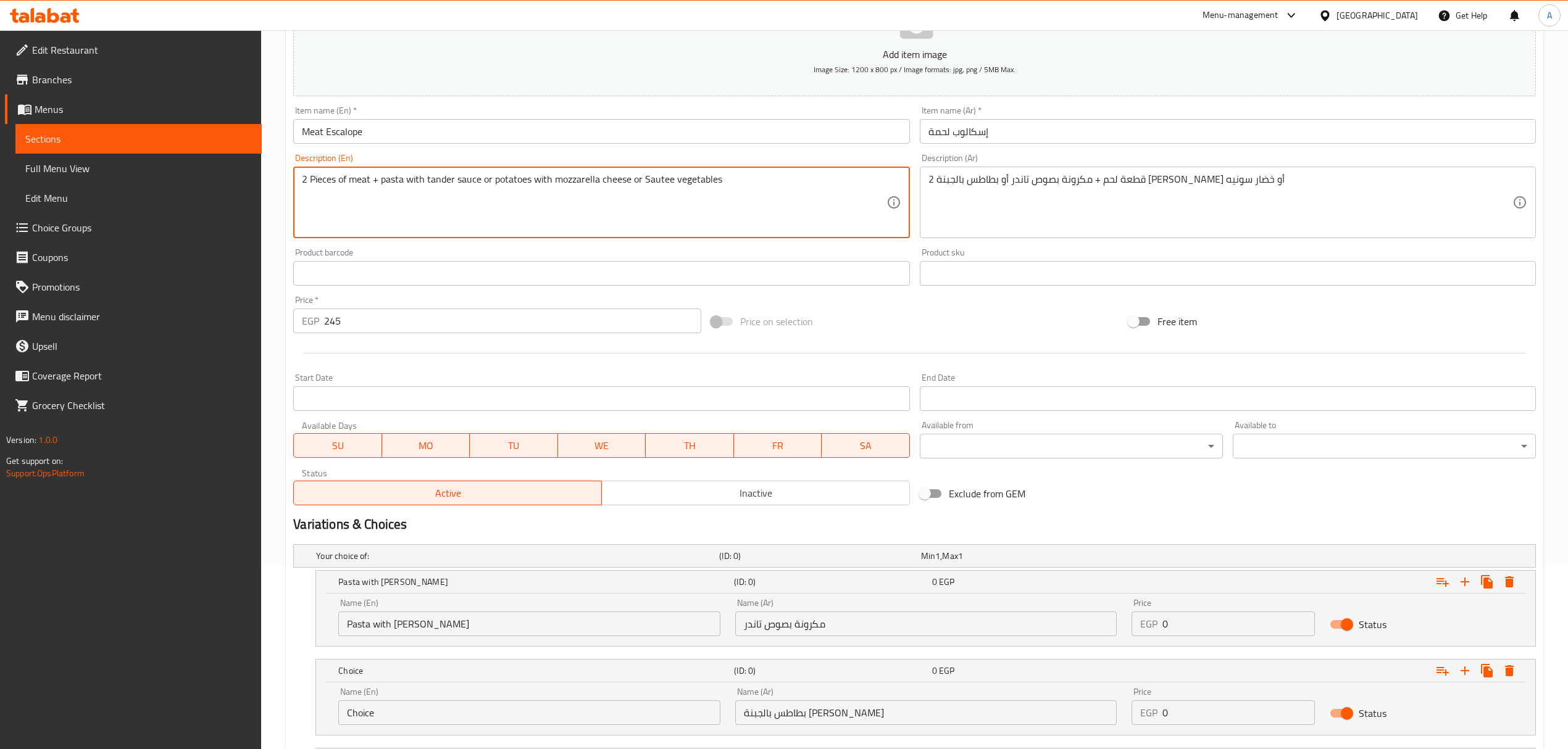
scroll to position [347, 0]
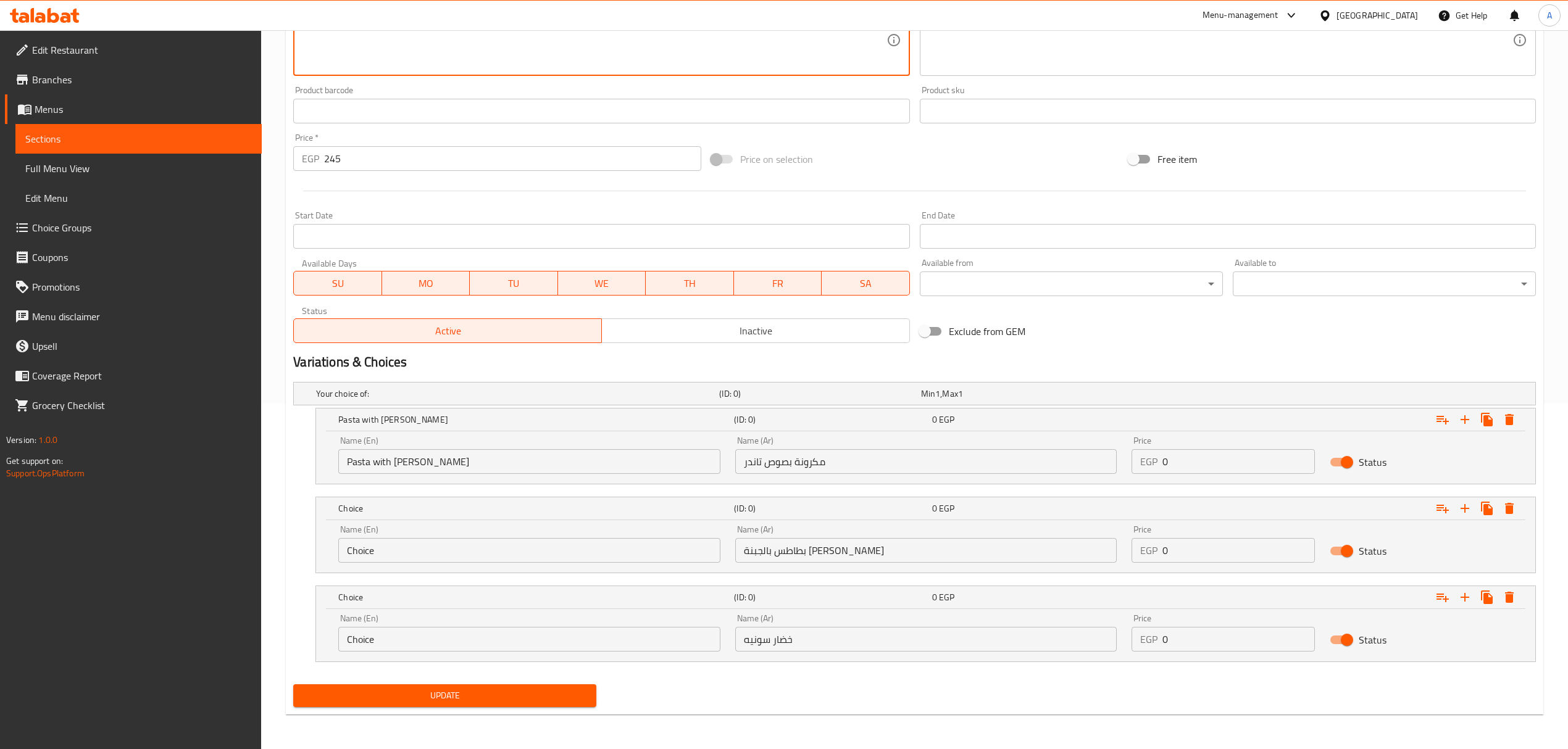
click at [455, 644] on input "Choice" at bounding box center [528, 639] width 381 height 24
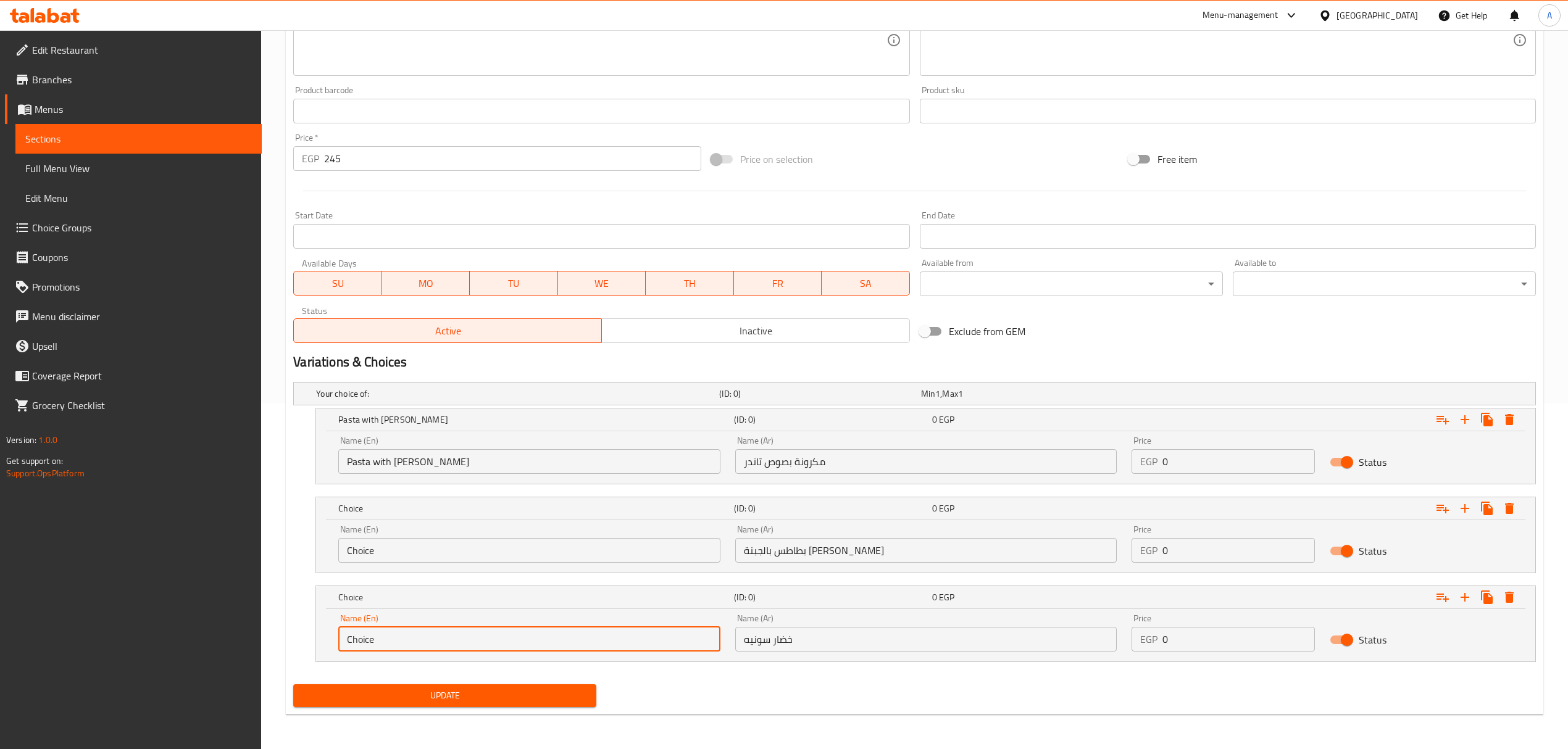
click at [455, 644] on input "Choice" at bounding box center [528, 639] width 381 height 24
paste input "Sautee vegetables"
click at [456, 629] on input "Sautee vegetables" at bounding box center [528, 639] width 381 height 24
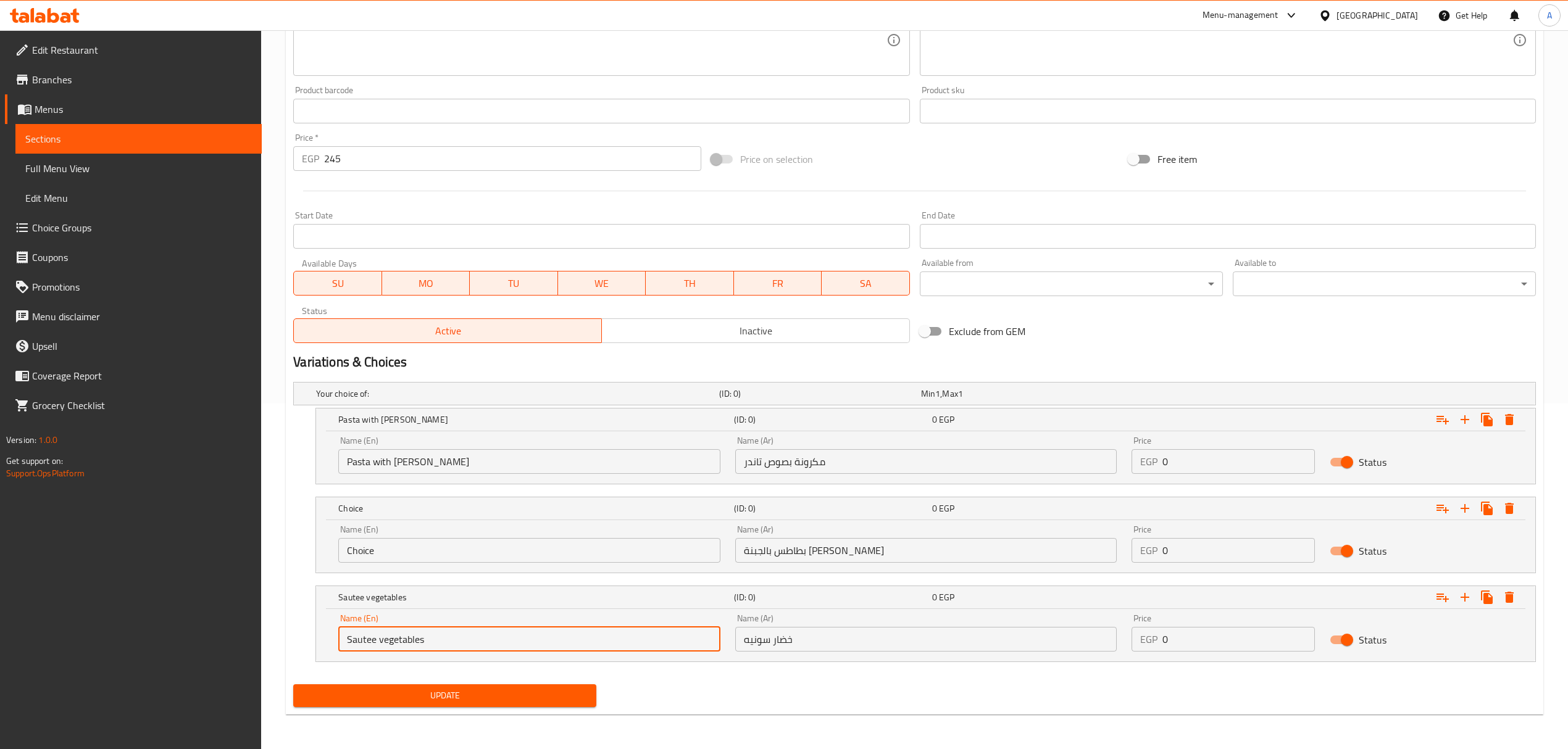
click at [456, 629] on input "Sautee vegetables" at bounding box center [528, 639] width 381 height 24
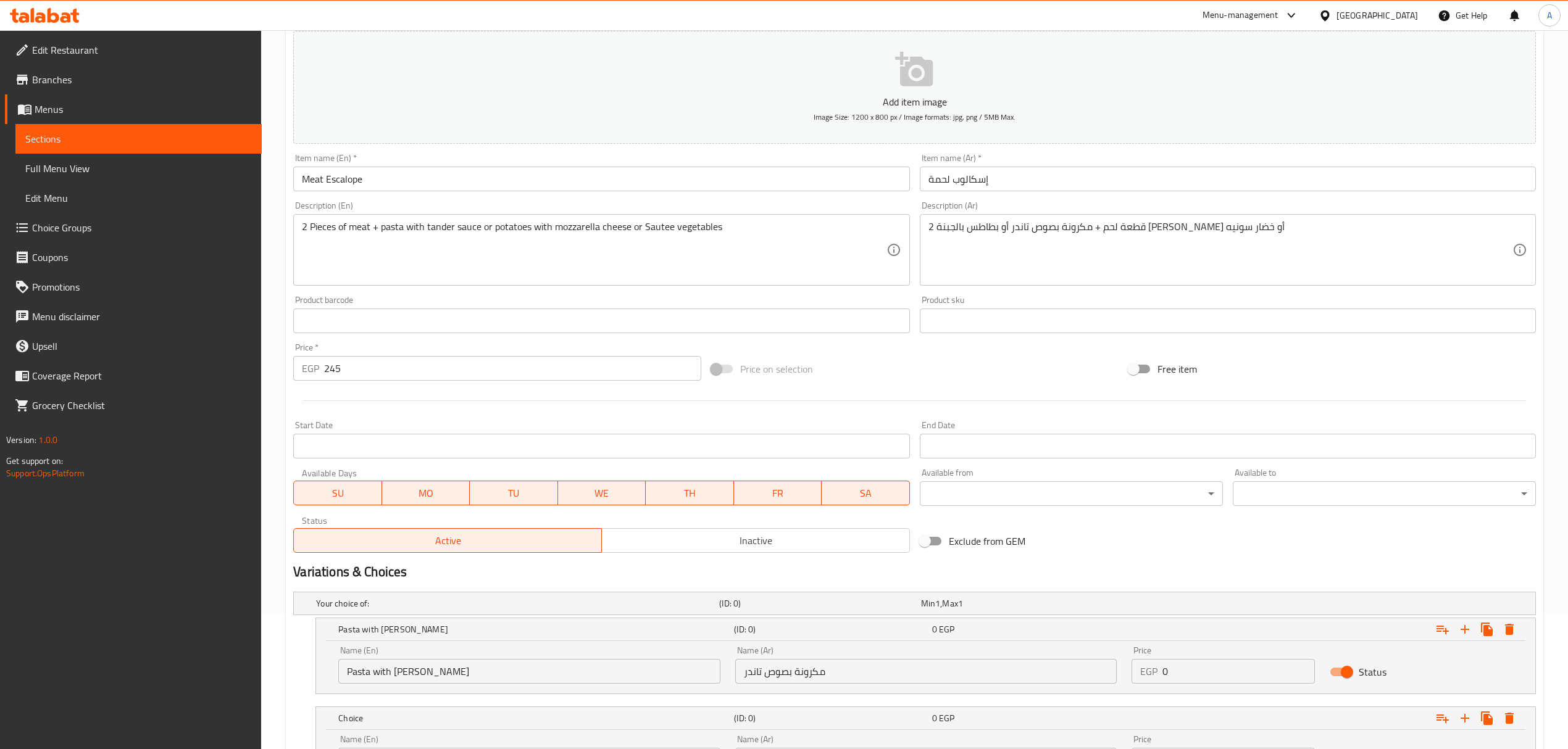
scroll to position [100, 0]
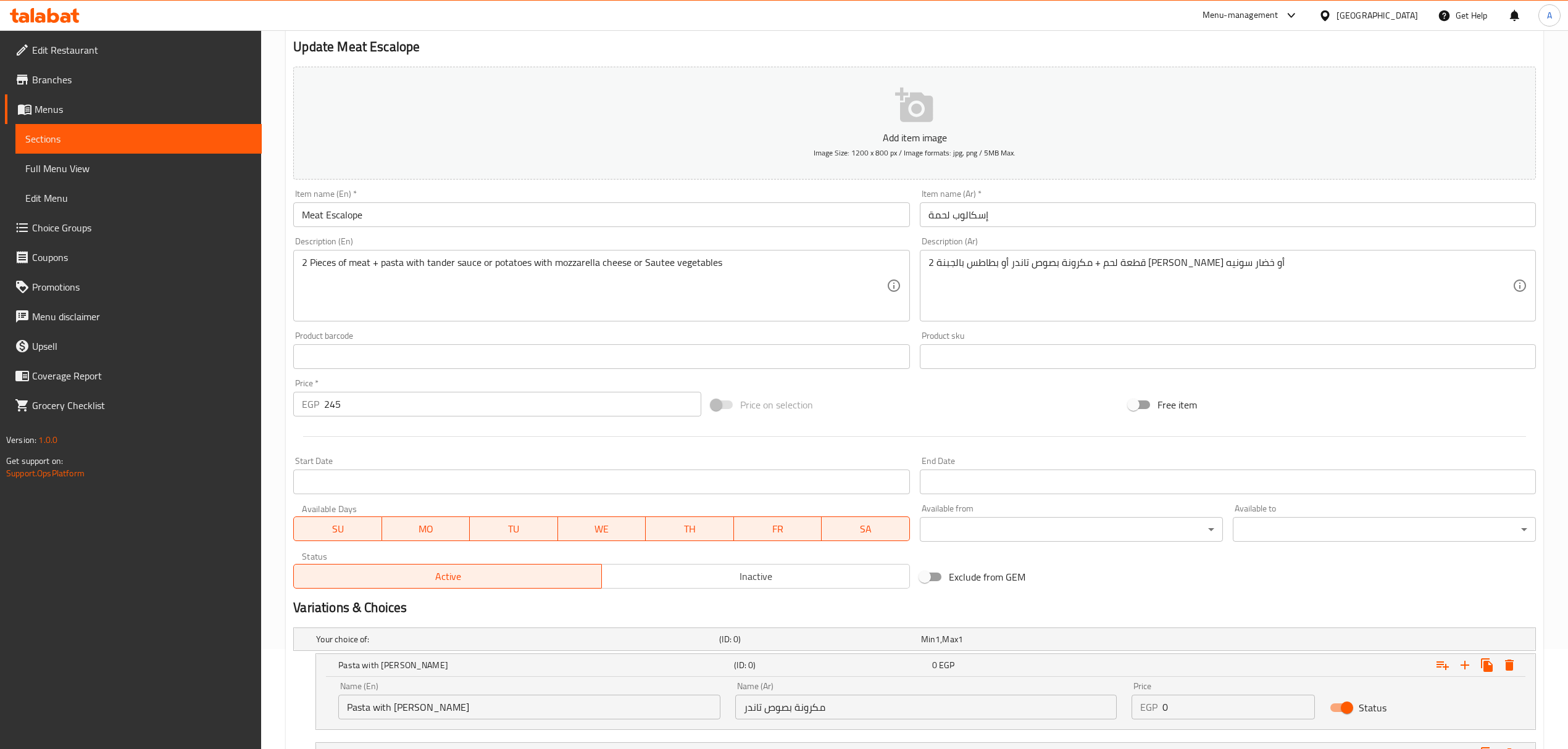
type input "Sautee Vegetables"
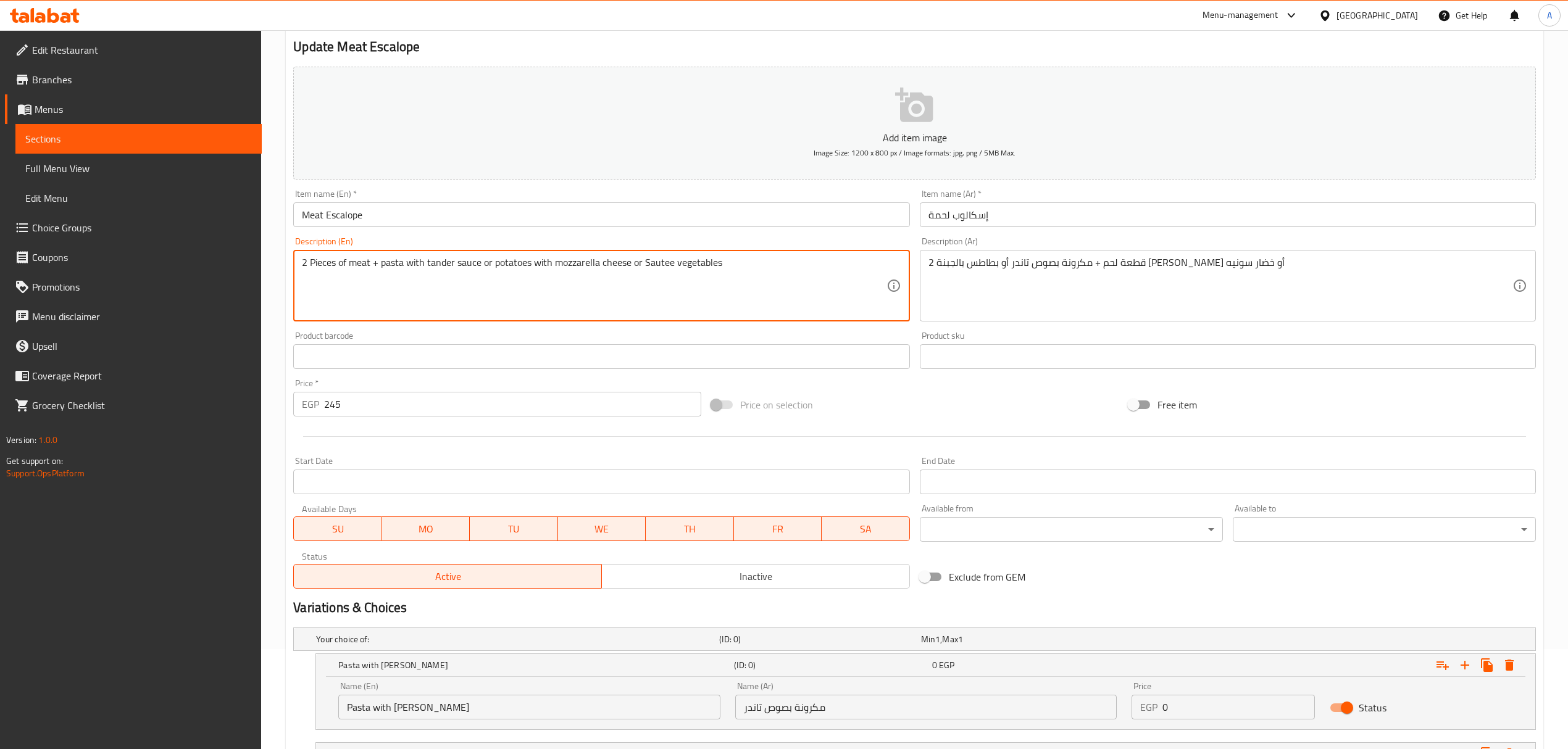
drag, startPoint x: 628, startPoint y: 260, endPoint x: 492, endPoint y: 262, distance: 136.0
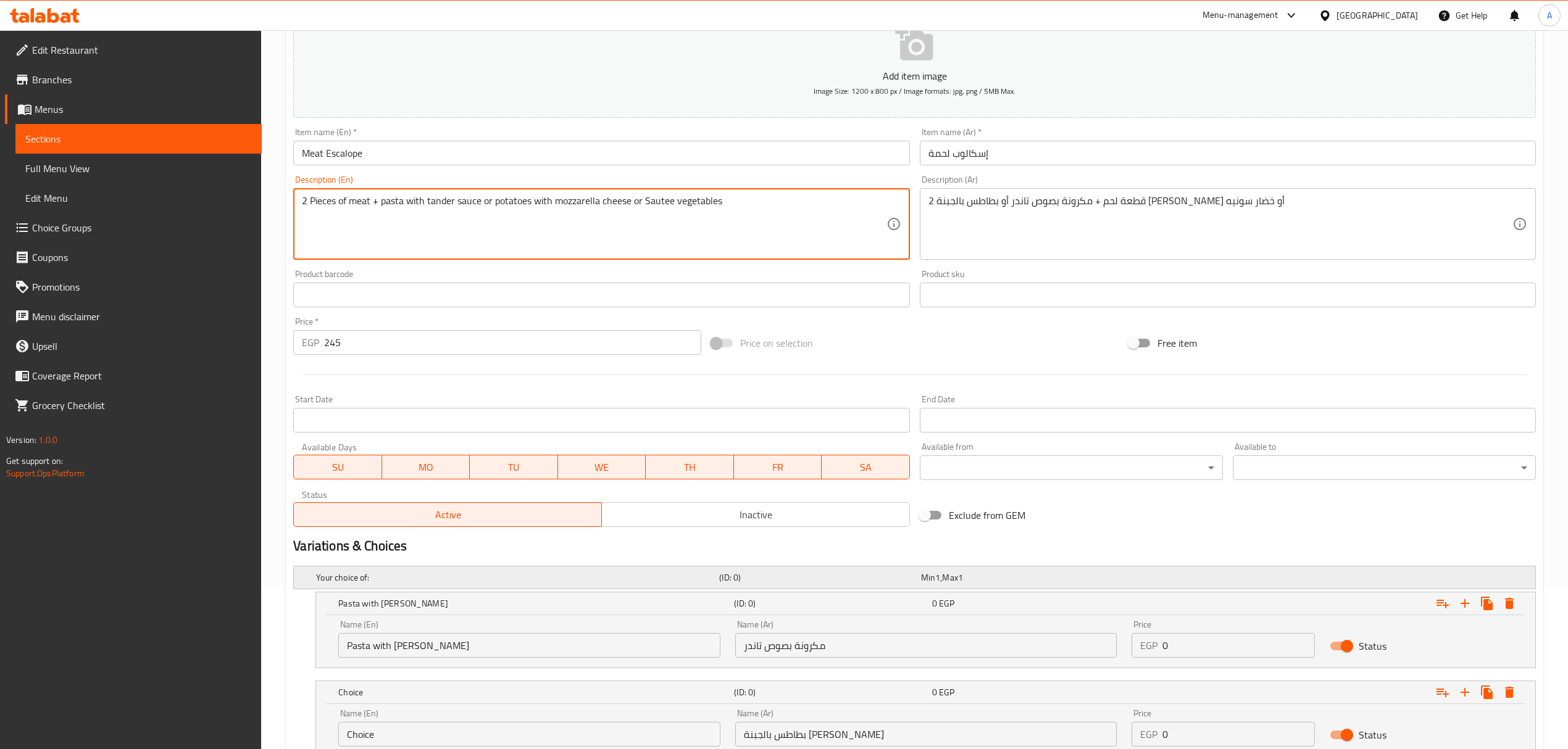
scroll to position [264, 0]
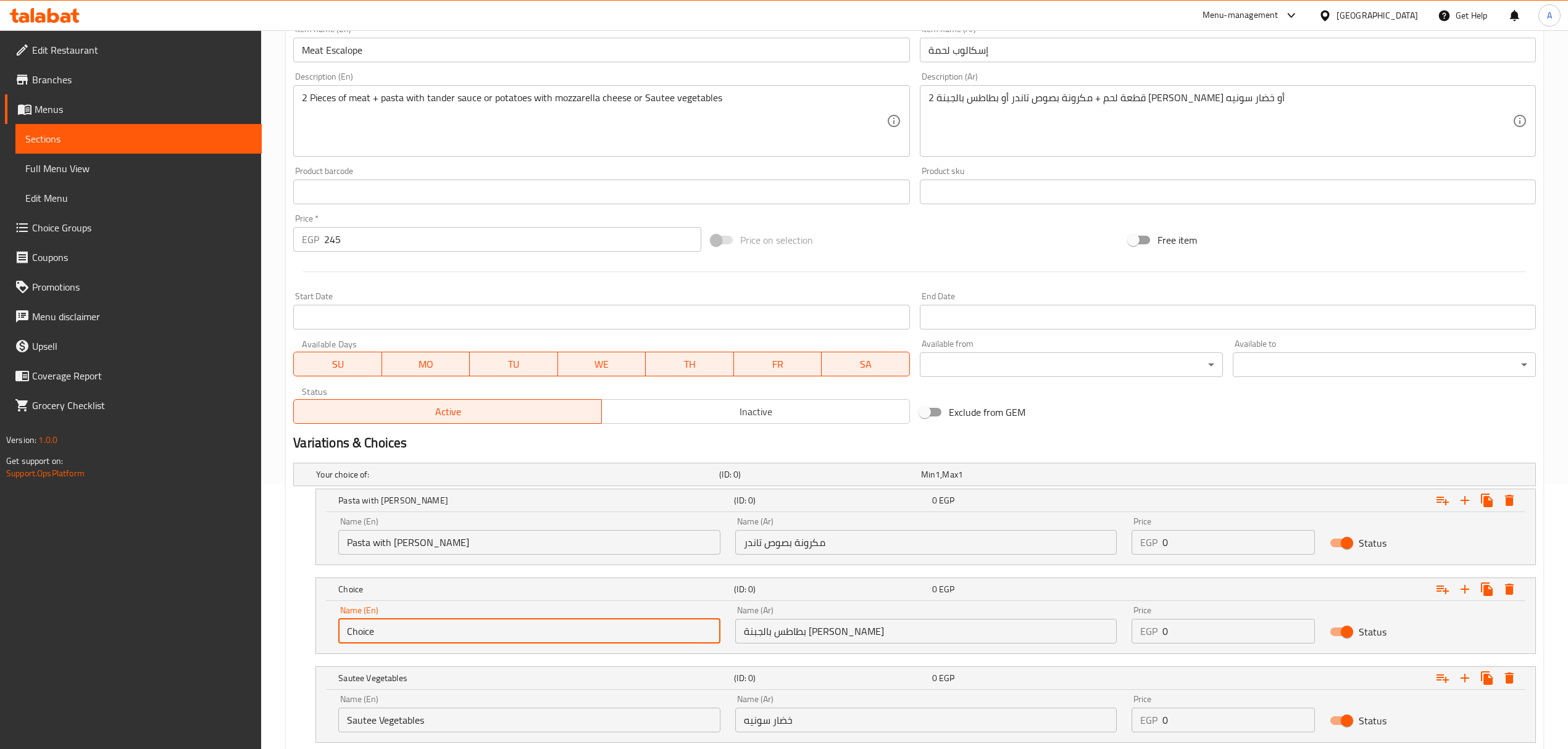
click at [454, 634] on input "Choice" at bounding box center [528, 631] width 381 height 24
paste input "potatoes with mozzarella chees"
click at [454, 634] on input "potatoes with mozzarella cheese" at bounding box center [528, 631] width 381 height 24
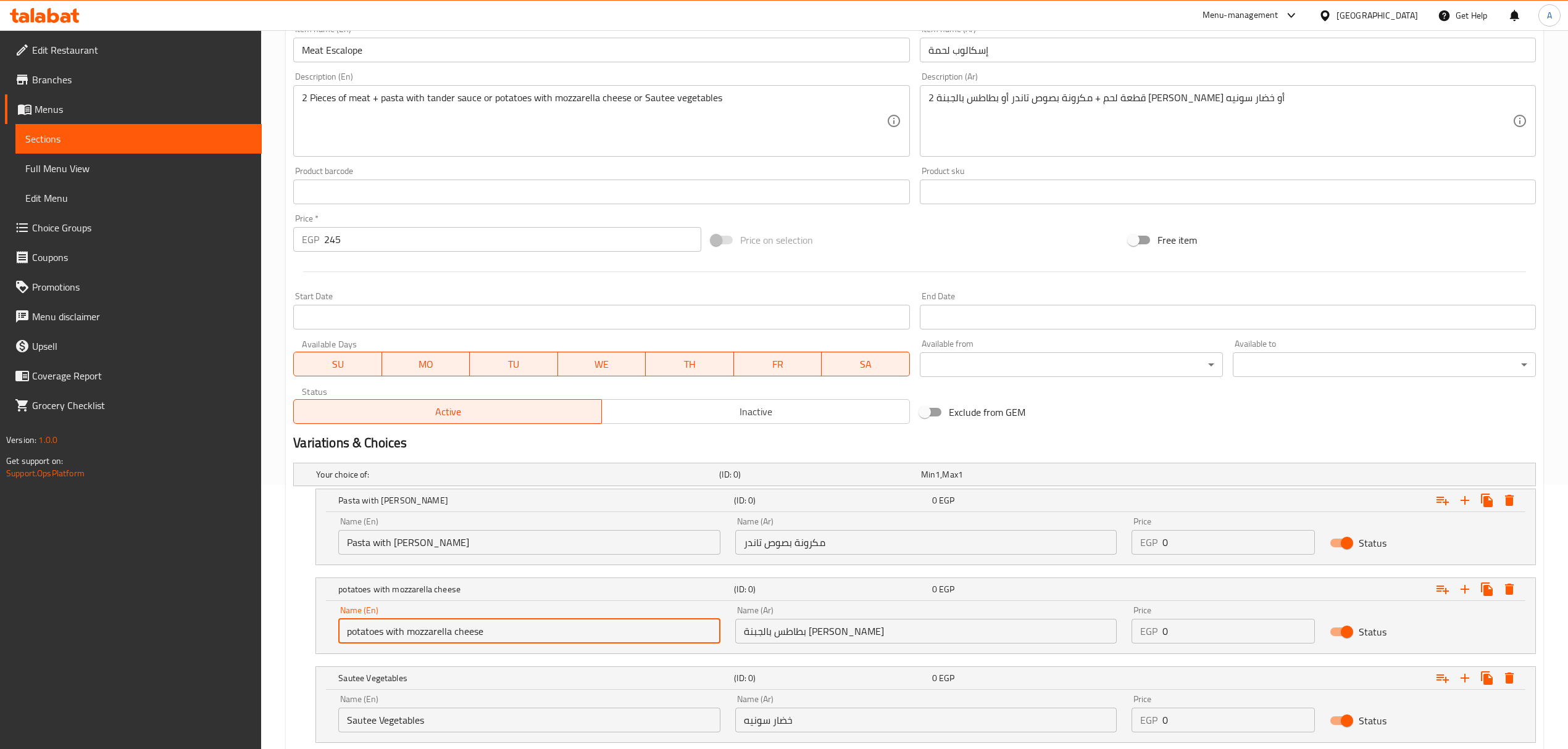
click at [454, 634] on input "potatoes with mozzarella cheese" at bounding box center [528, 631] width 381 height 24
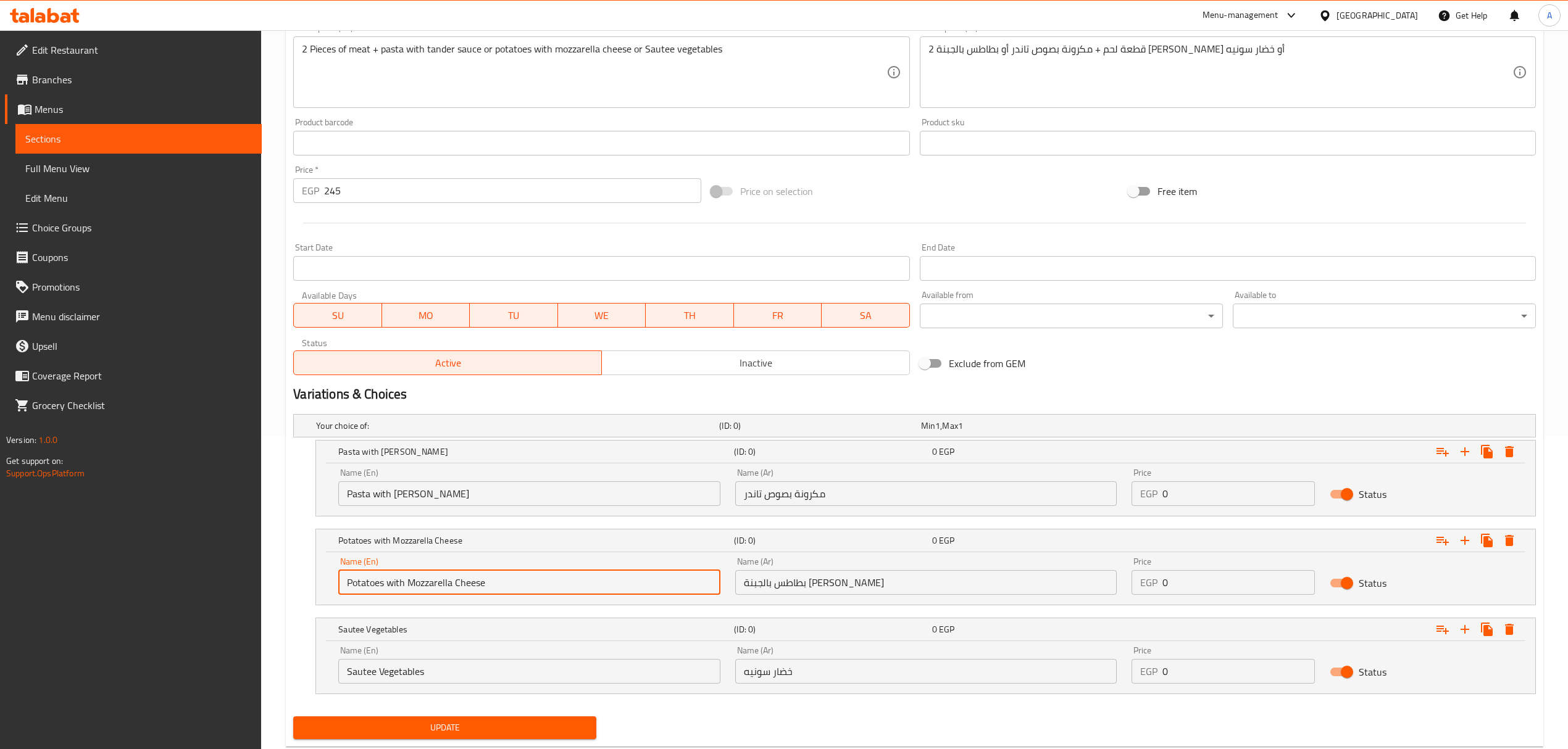
scroll to position [347, 0]
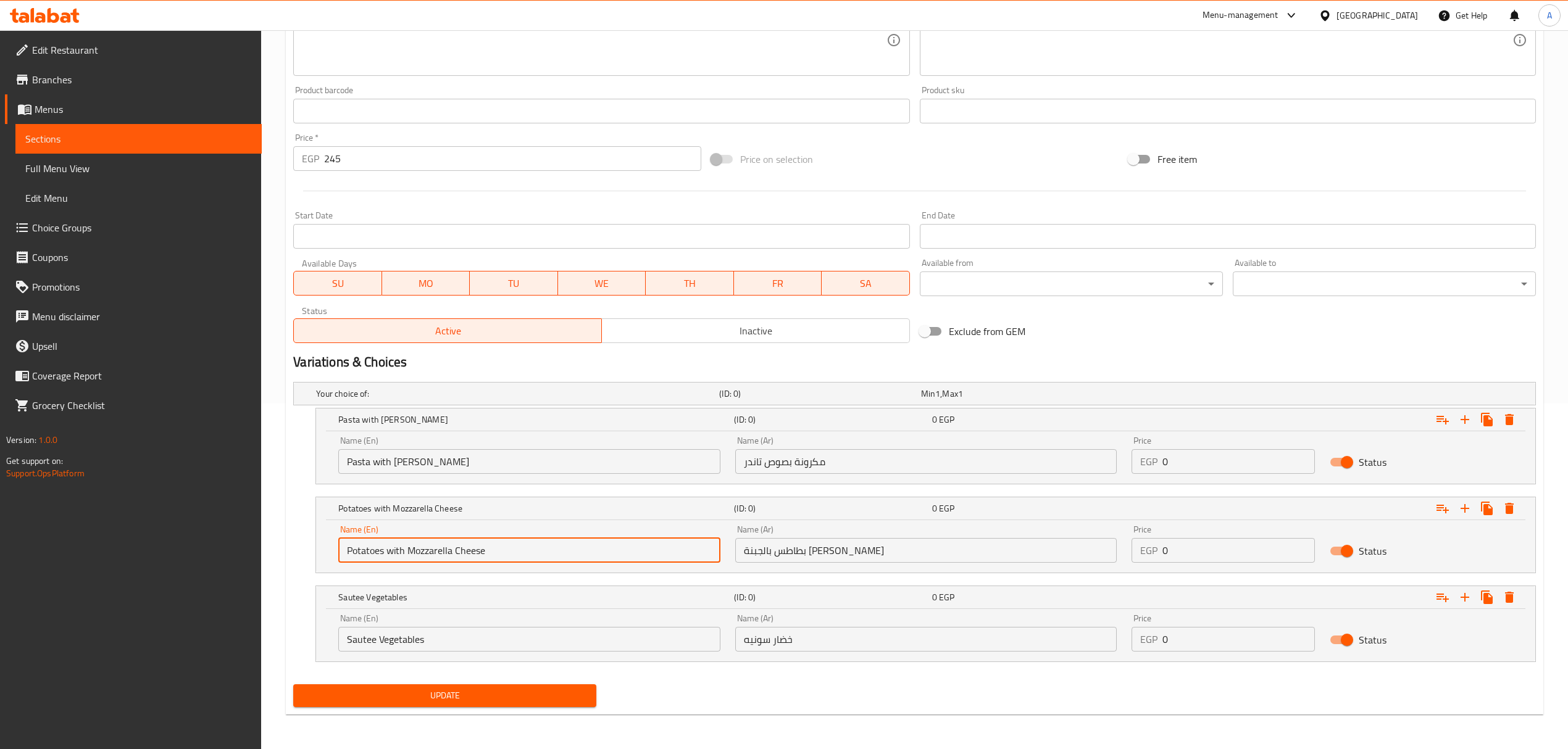
type input "Potatoes with Mozzarella Cheese"
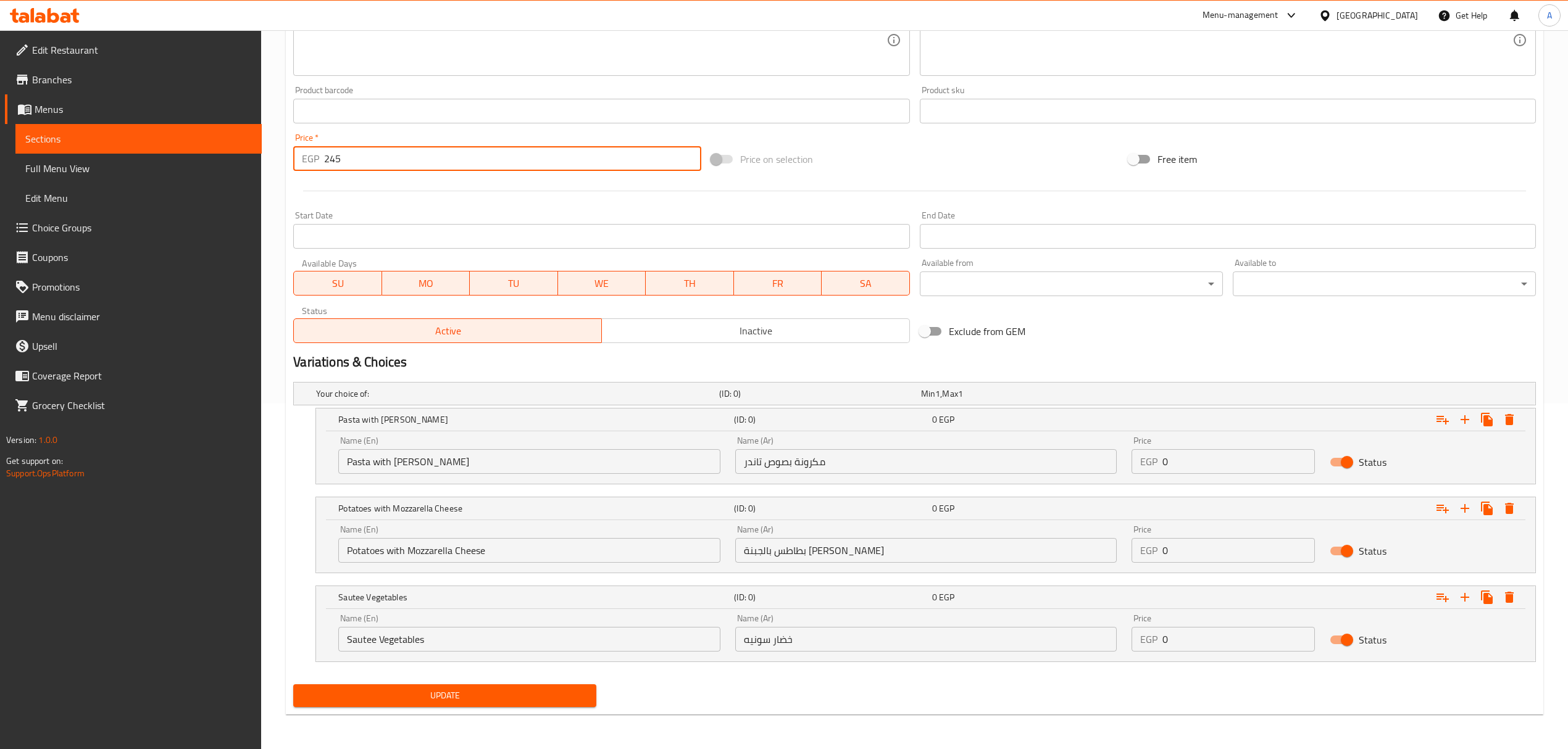
drag, startPoint x: 363, startPoint y: 158, endPoint x: 265, endPoint y: 148, distance: 98.5
click at [265, 148] on div "Home / Restaurants management / Menus / Sections / item / update Pasta section …" at bounding box center [915, 217] width 1307 height 1064
type input "0"
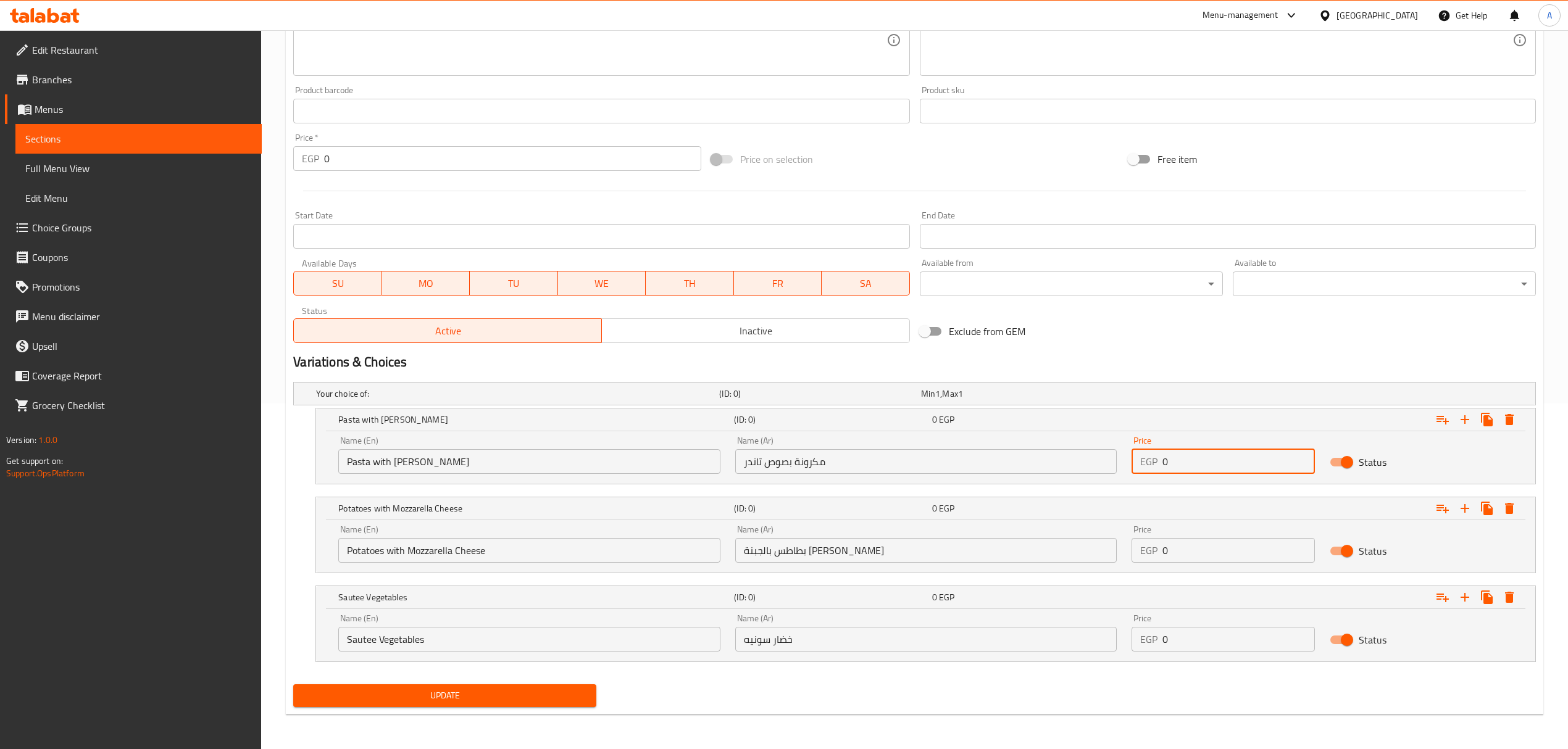
drag, startPoint x: 1176, startPoint y: 455, endPoint x: 1123, endPoint y: 457, distance: 53.0
click at [1124, 457] on div "Price EGP 0 Price" at bounding box center [1223, 455] width 198 height 52
paste input "245"
type input "245"
paste input "245"
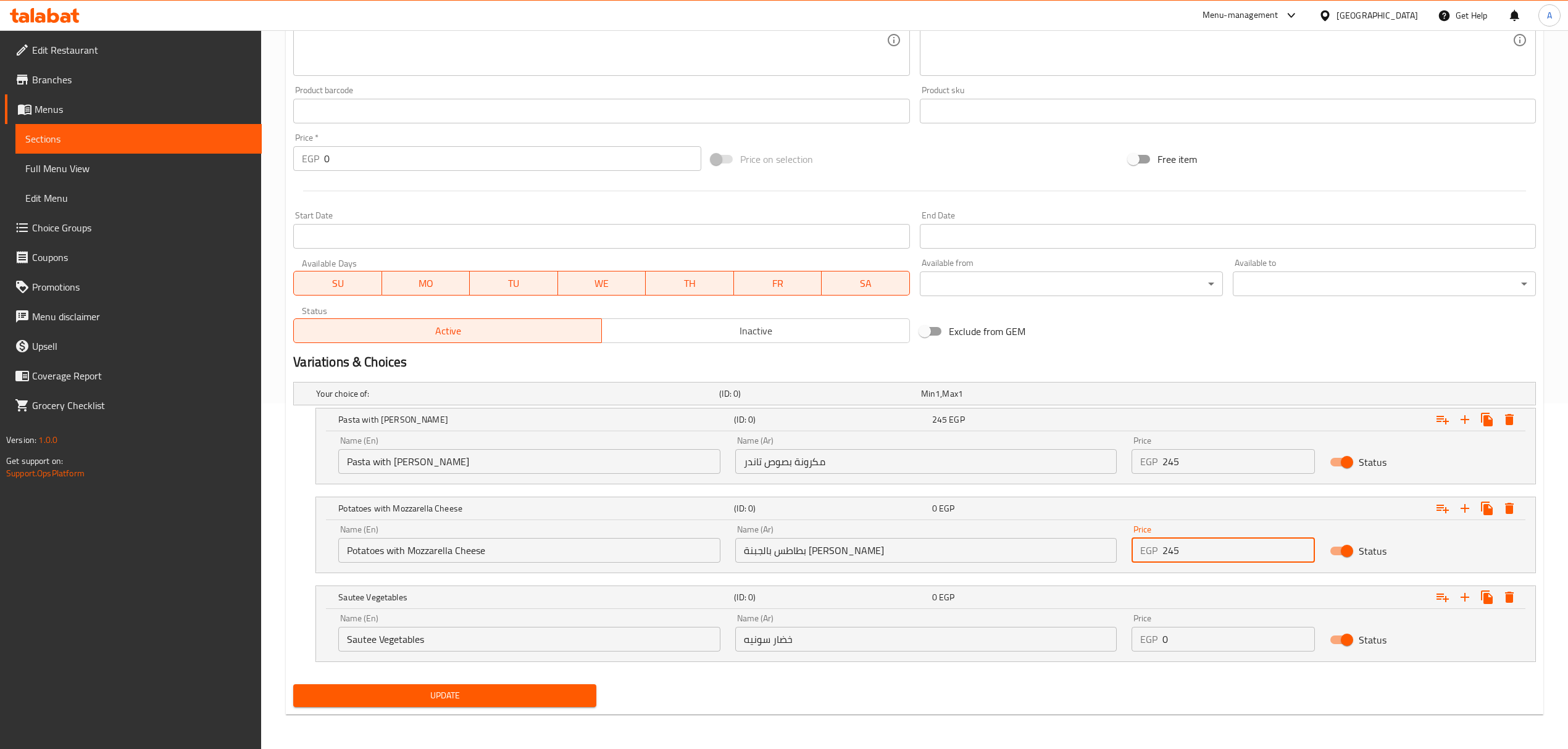
drag, startPoint x: 1182, startPoint y: 548, endPoint x: 1117, endPoint y: 555, distance: 65.4
click at [1119, 548] on div "Name (En) Potatoes with Mozzarella Cheese Name (En) Name (Ar) بطاطس بالجبنة [PE…" at bounding box center [925, 544] width 1189 height 52
type input "245"
paste input "245"
drag, startPoint x: 1180, startPoint y: 644, endPoint x: 1072, endPoint y: 629, distance: 109.0
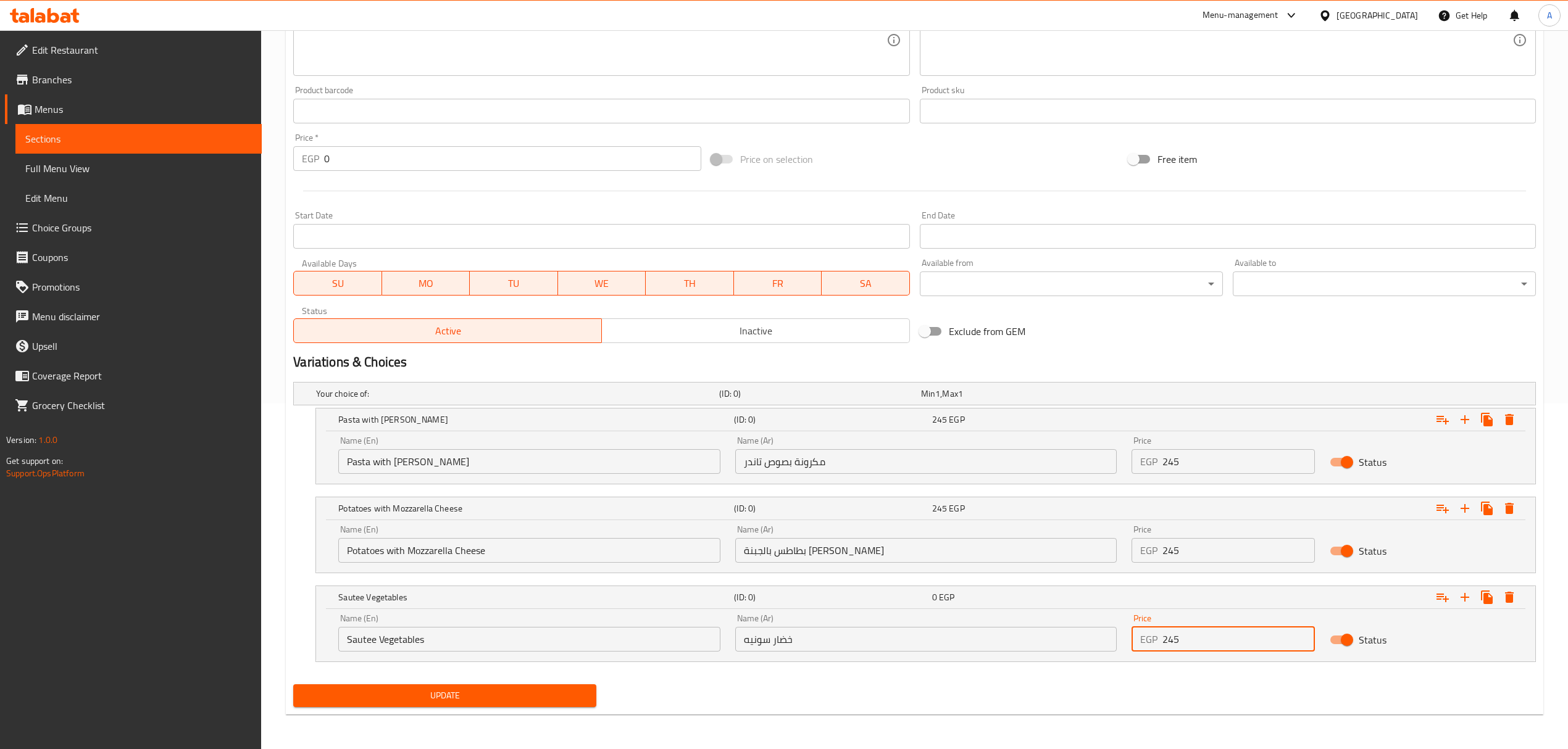
click at [1072, 629] on div "Name (En) Sautee Vegetables Name (En) Name (Ar) خضار سونيه Name (Ar) Price EGP …" at bounding box center [925, 632] width 1189 height 52
type input "245"
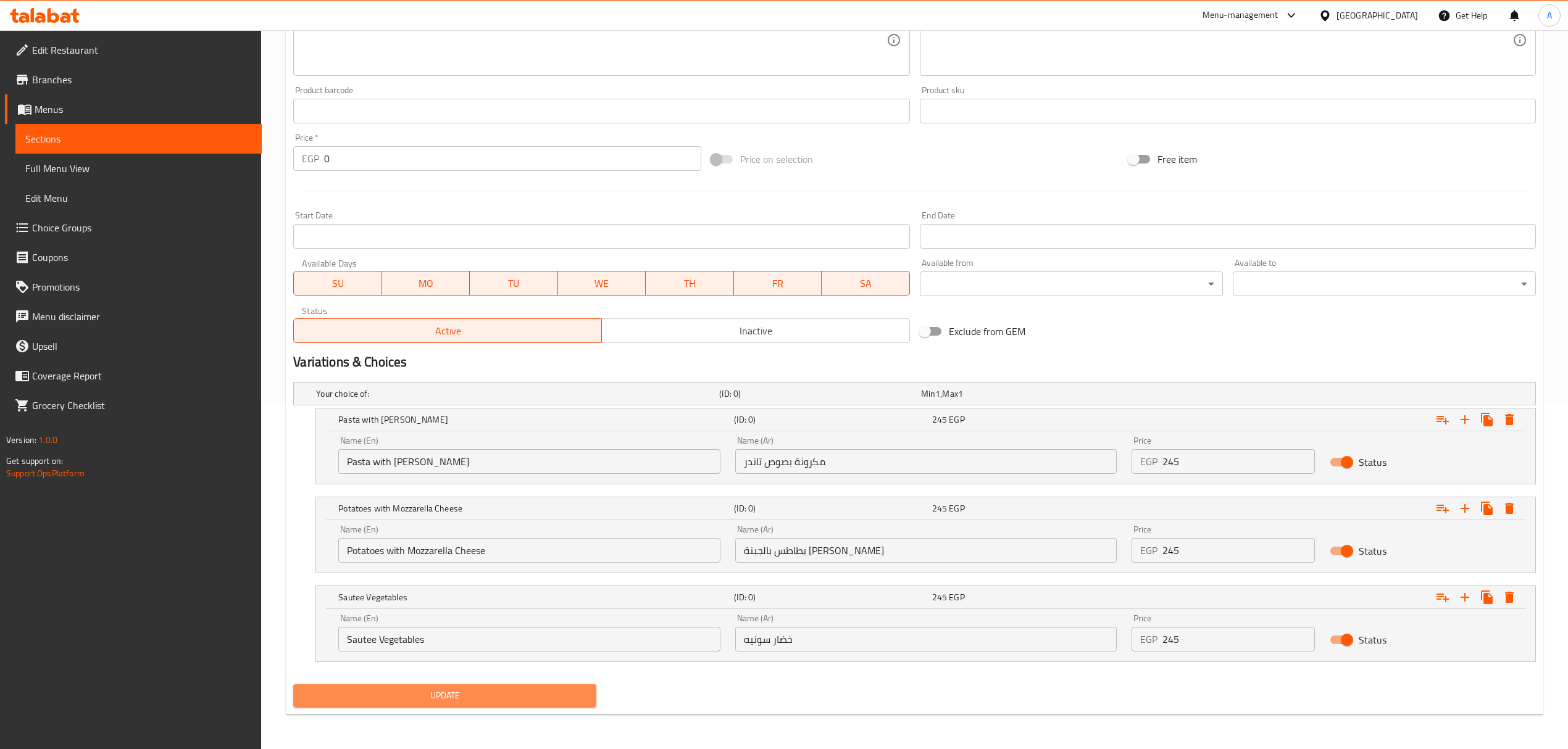
click at [581, 696] on span "Update" at bounding box center [445, 695] width 284 height 16
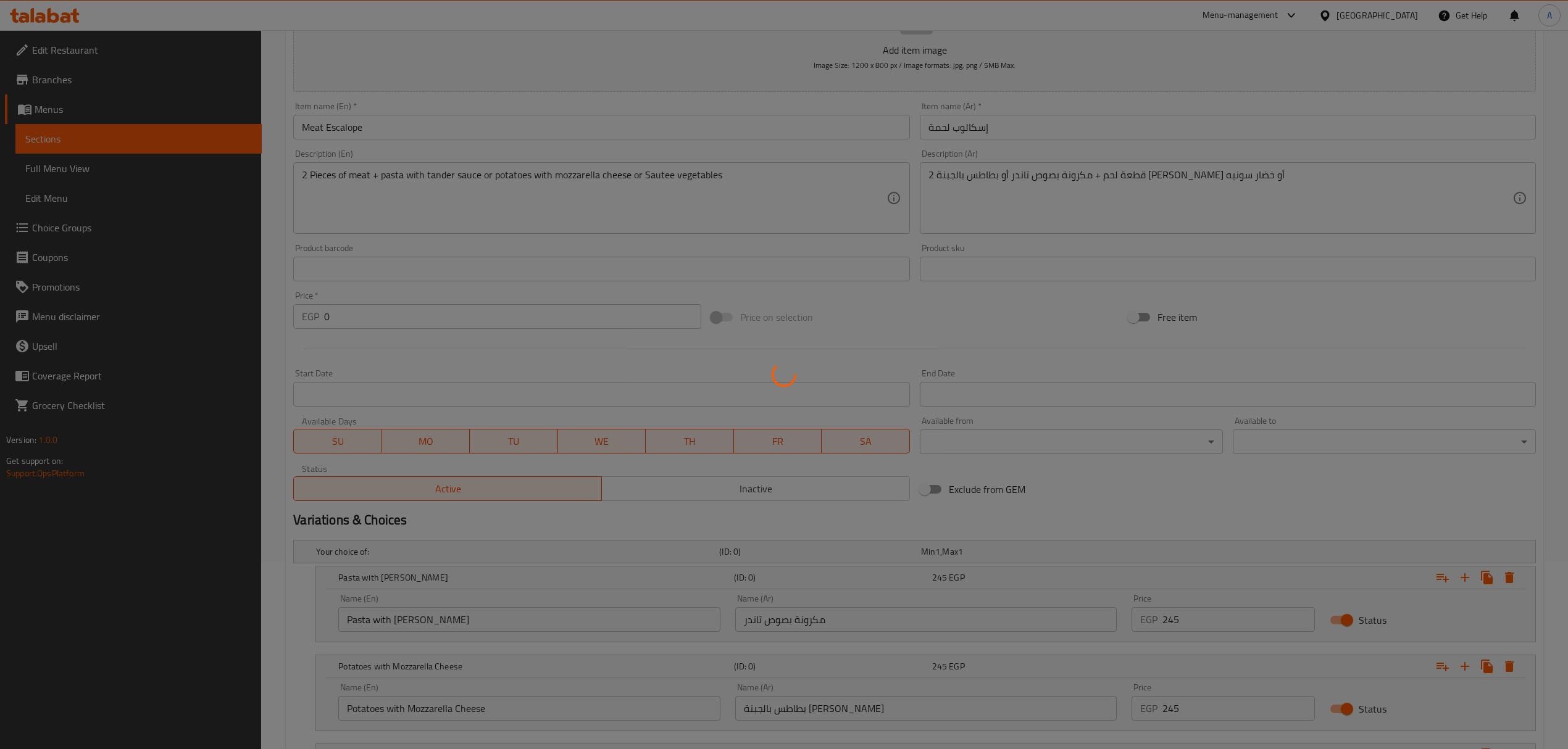
scroll to position [0, 0]
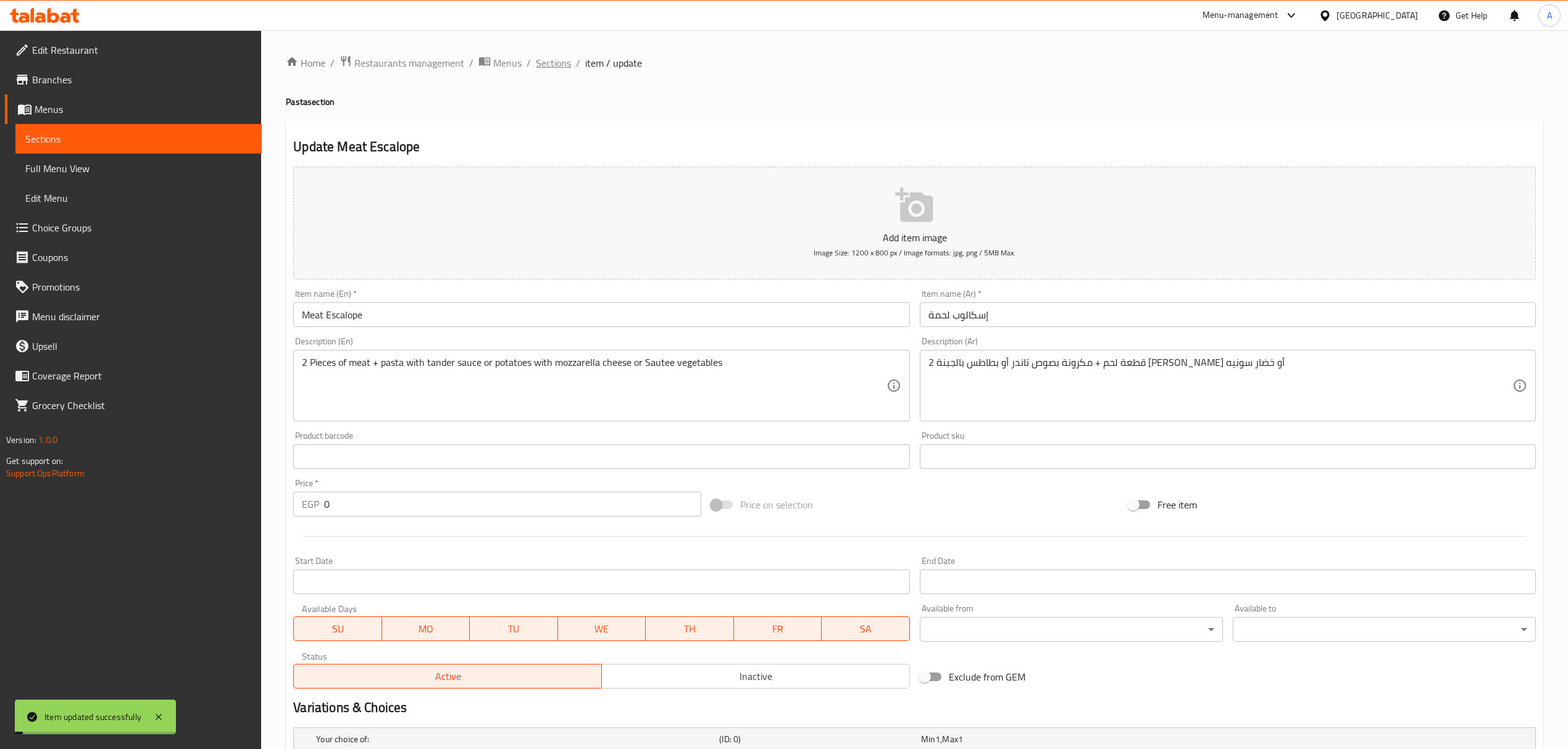
click at [553, 60] on span "Sections" at bounding box center [553, 63] width 35 height 15
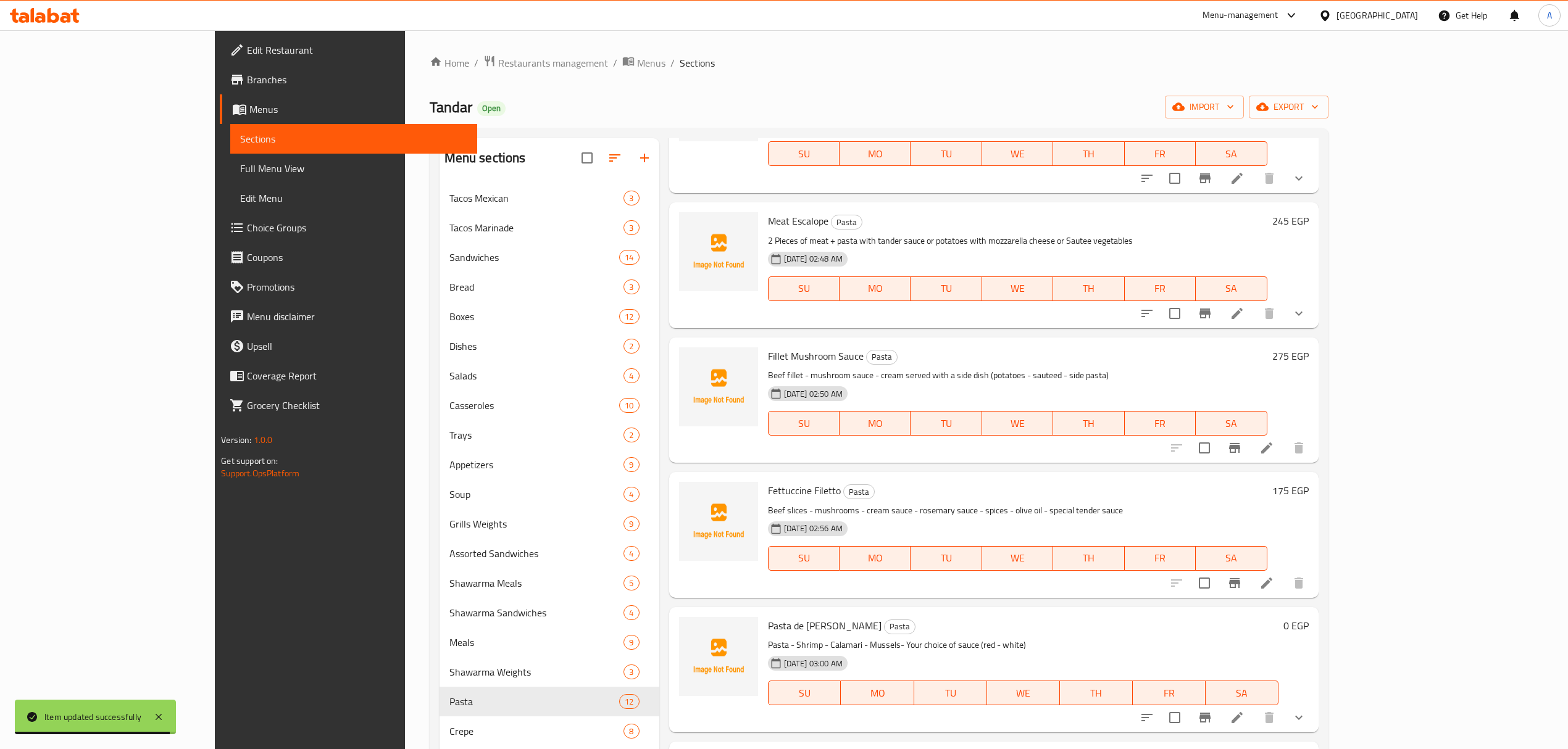
scroll to position [329, 0]
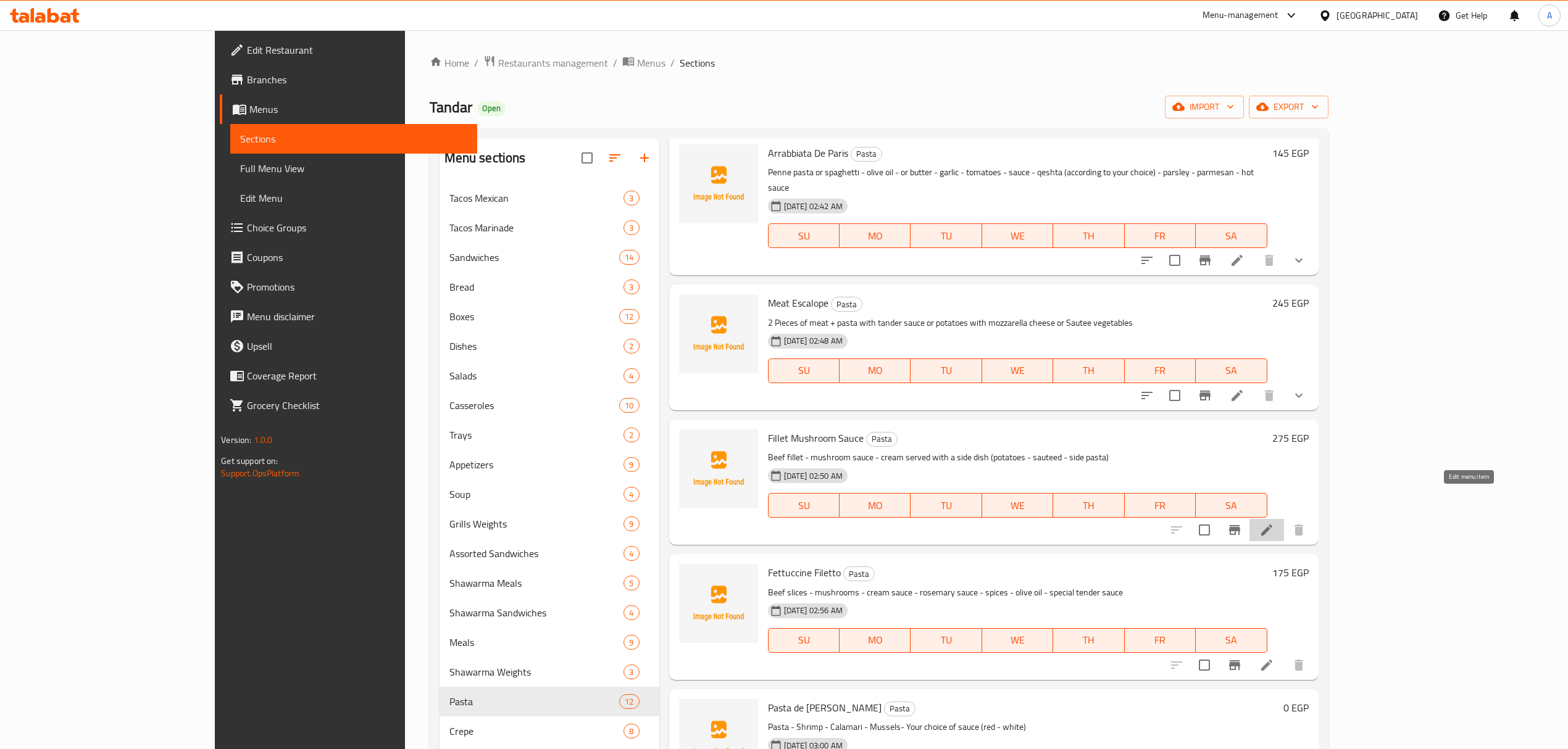
click at [1274, 523] on icon at bounding box center [1267, 530] width 15 height 15
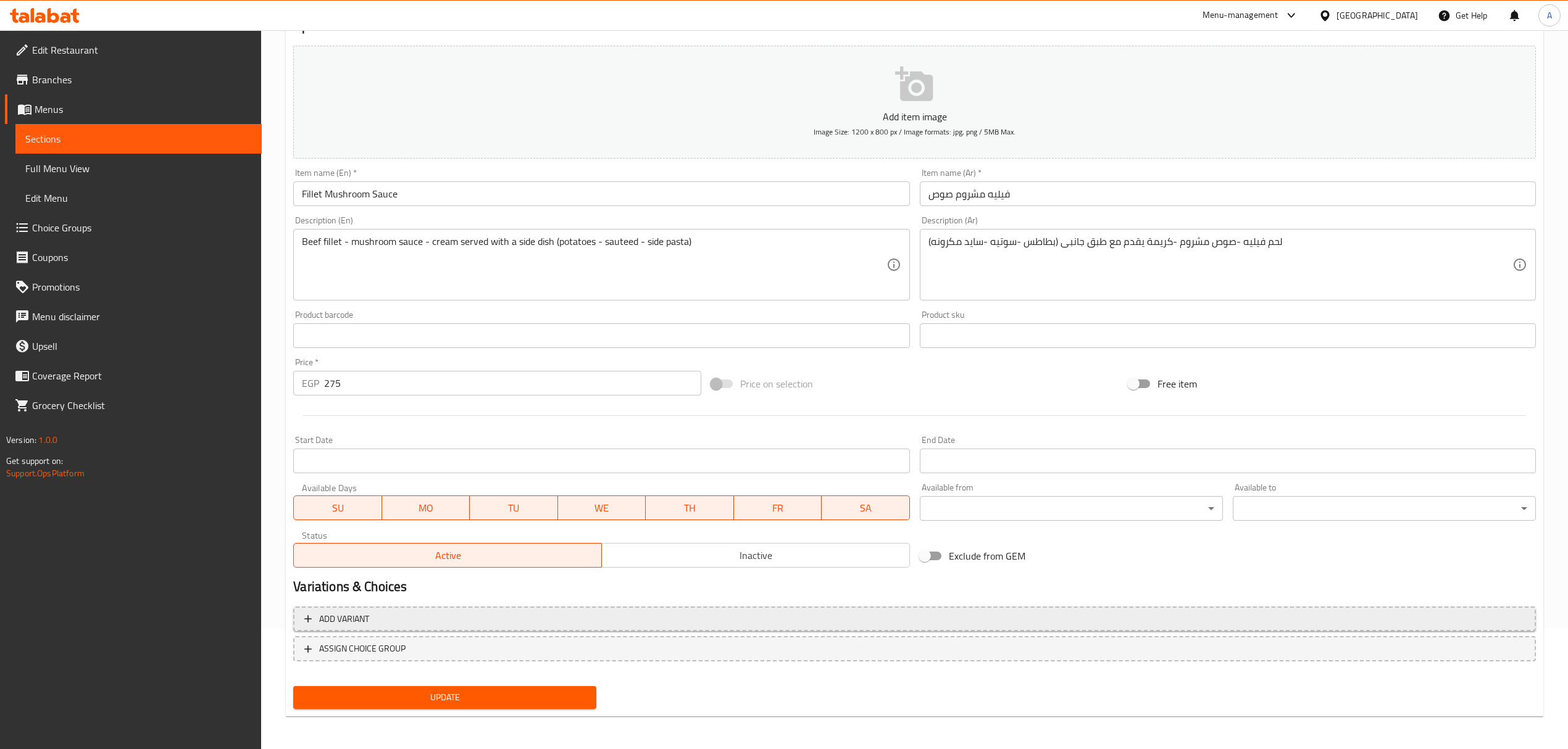
scroll to position [122, 0]
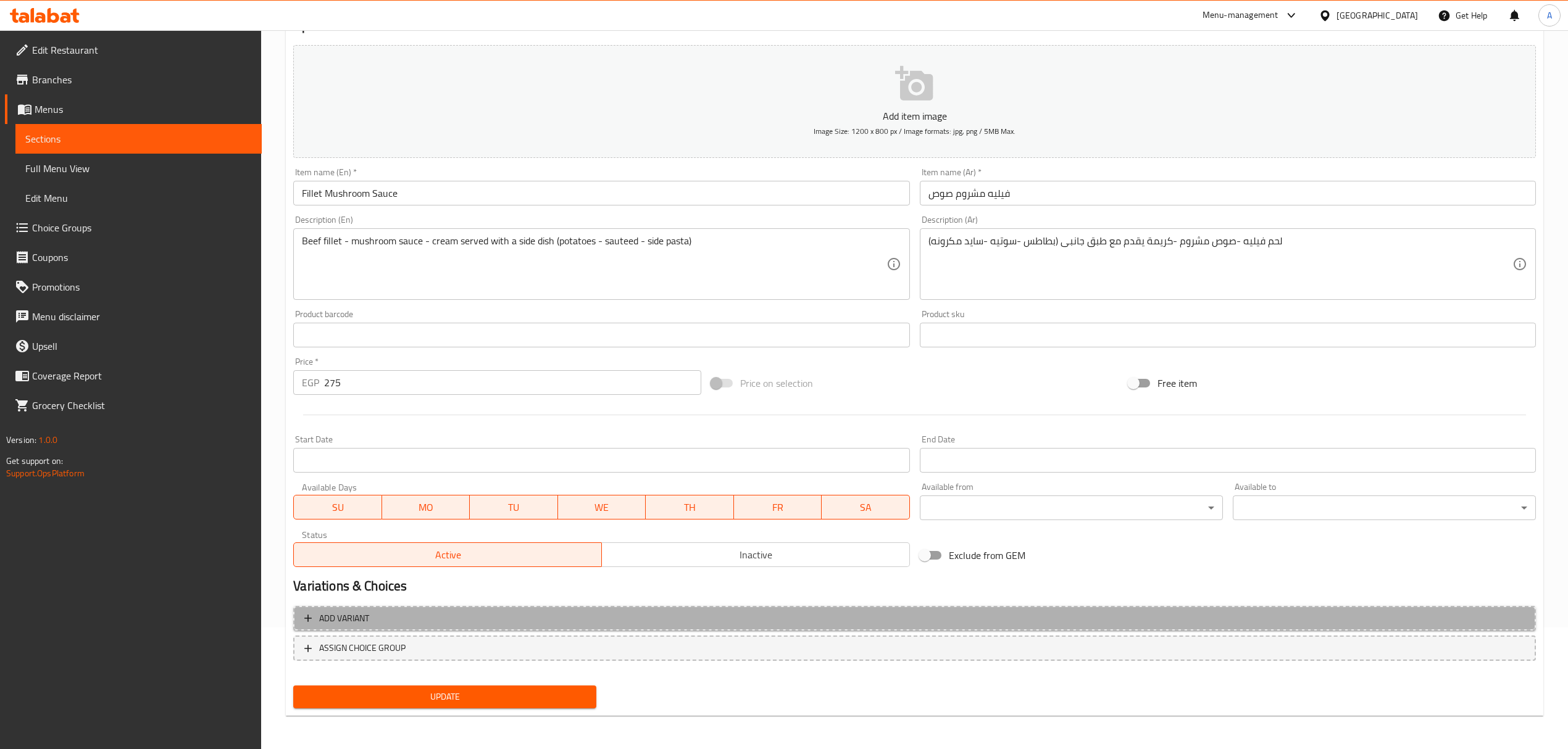
click at [601, 618] on span "Add variant" at bounding box center [915, 619] width 1221 height 16
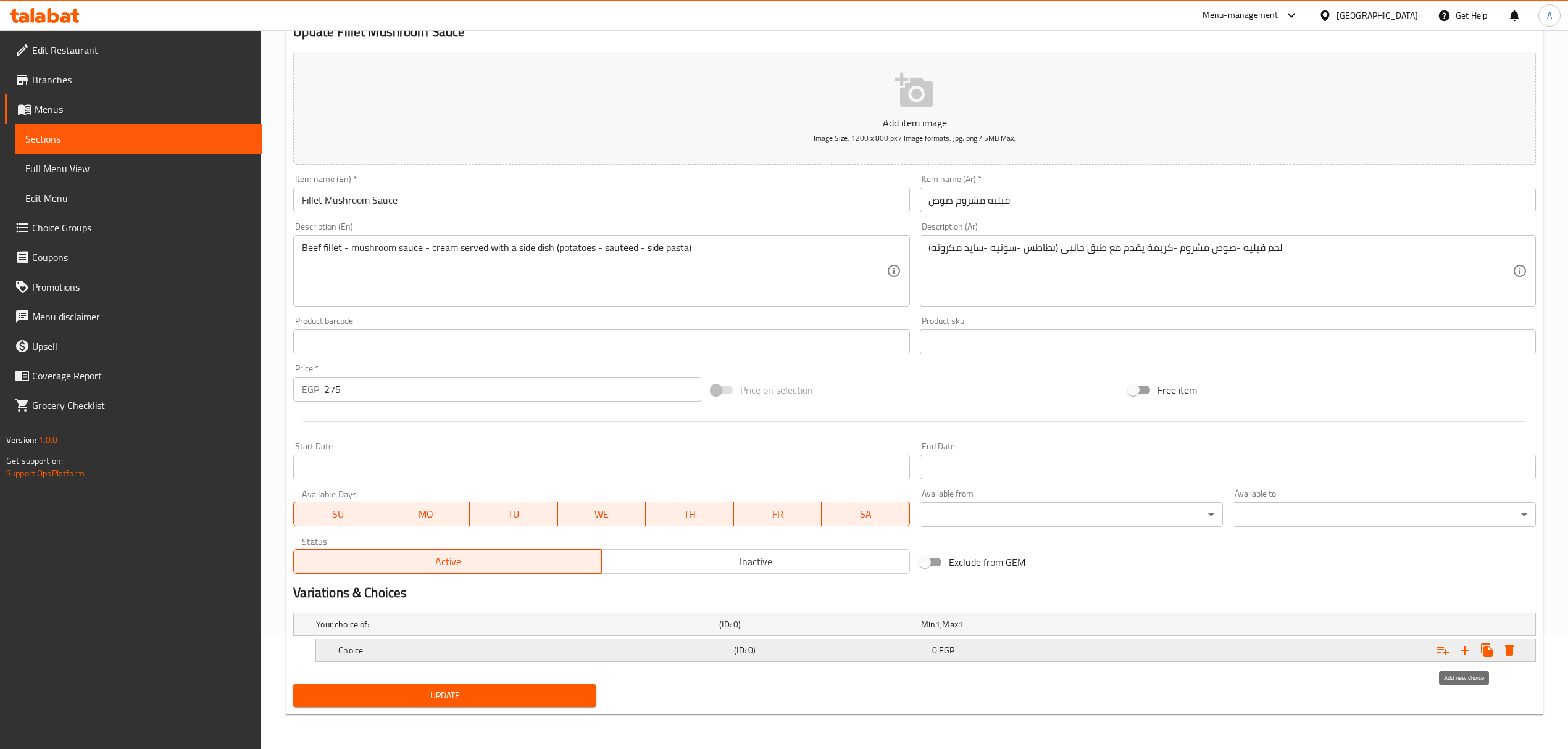
click at [1461, 652] on icon "Expand" at bounding box center [1465, 650] width 15 height 15
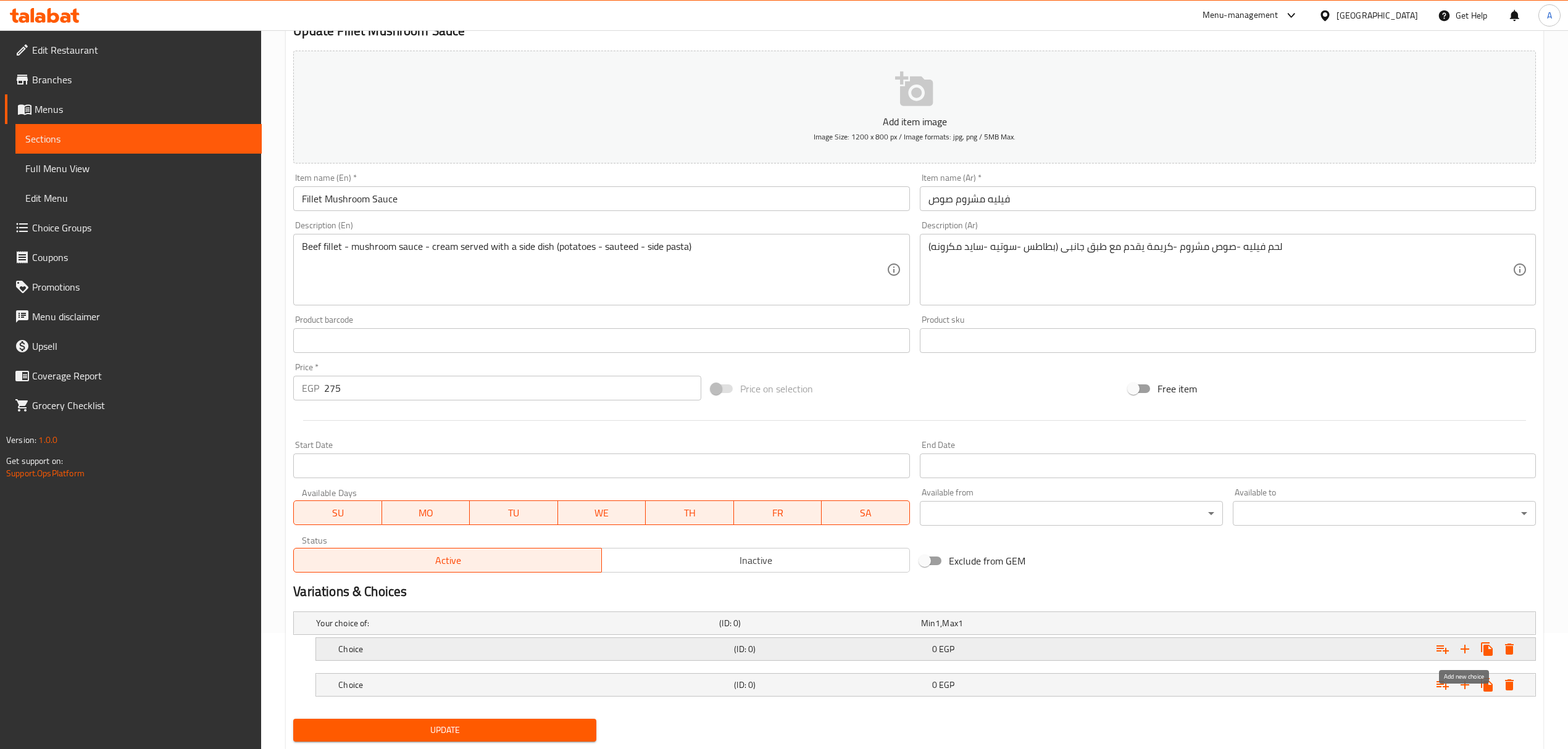
click at [1461, 652] on icon "Expand" at bounding box center [1465, 649] width 15 height 15
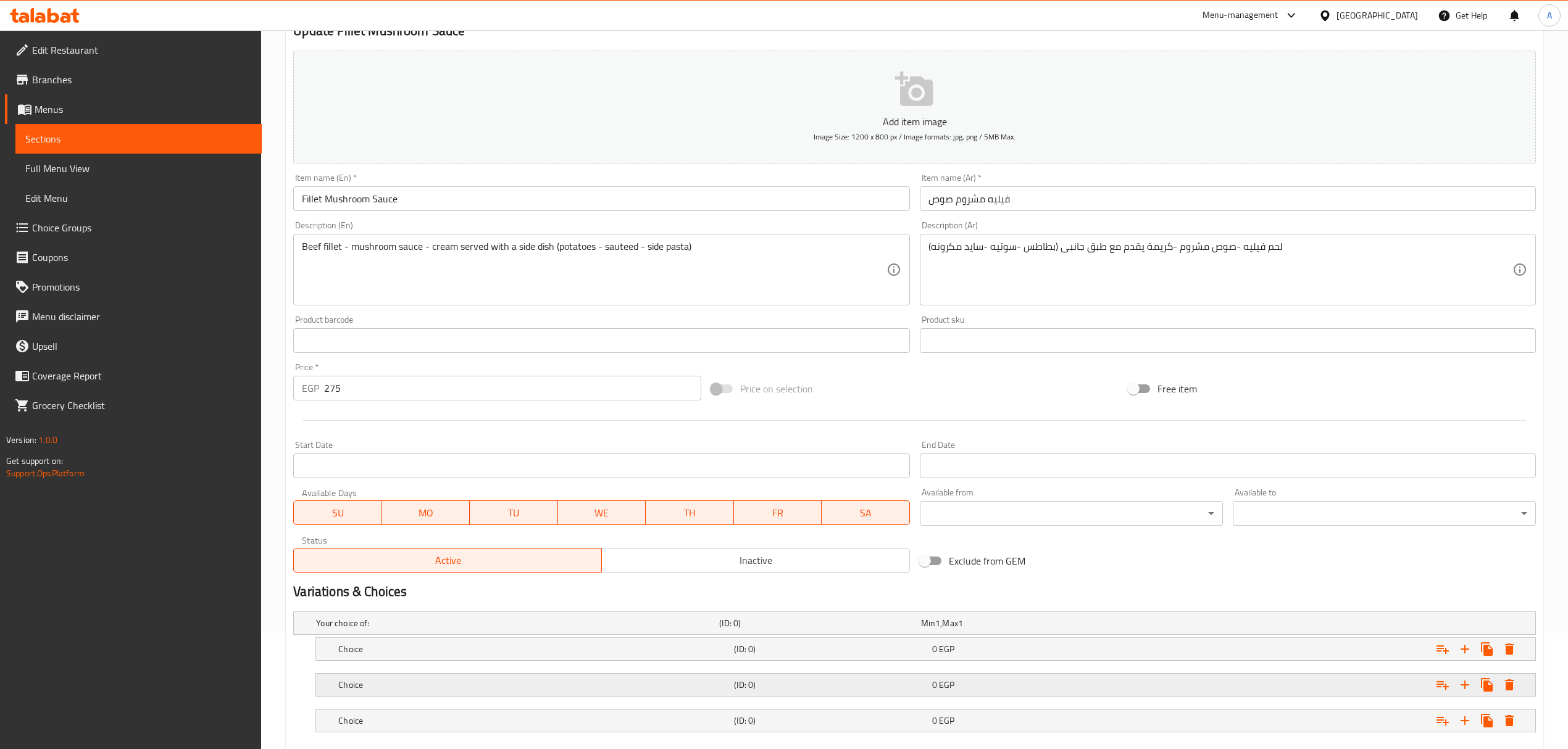
scroll to position [188, 0]
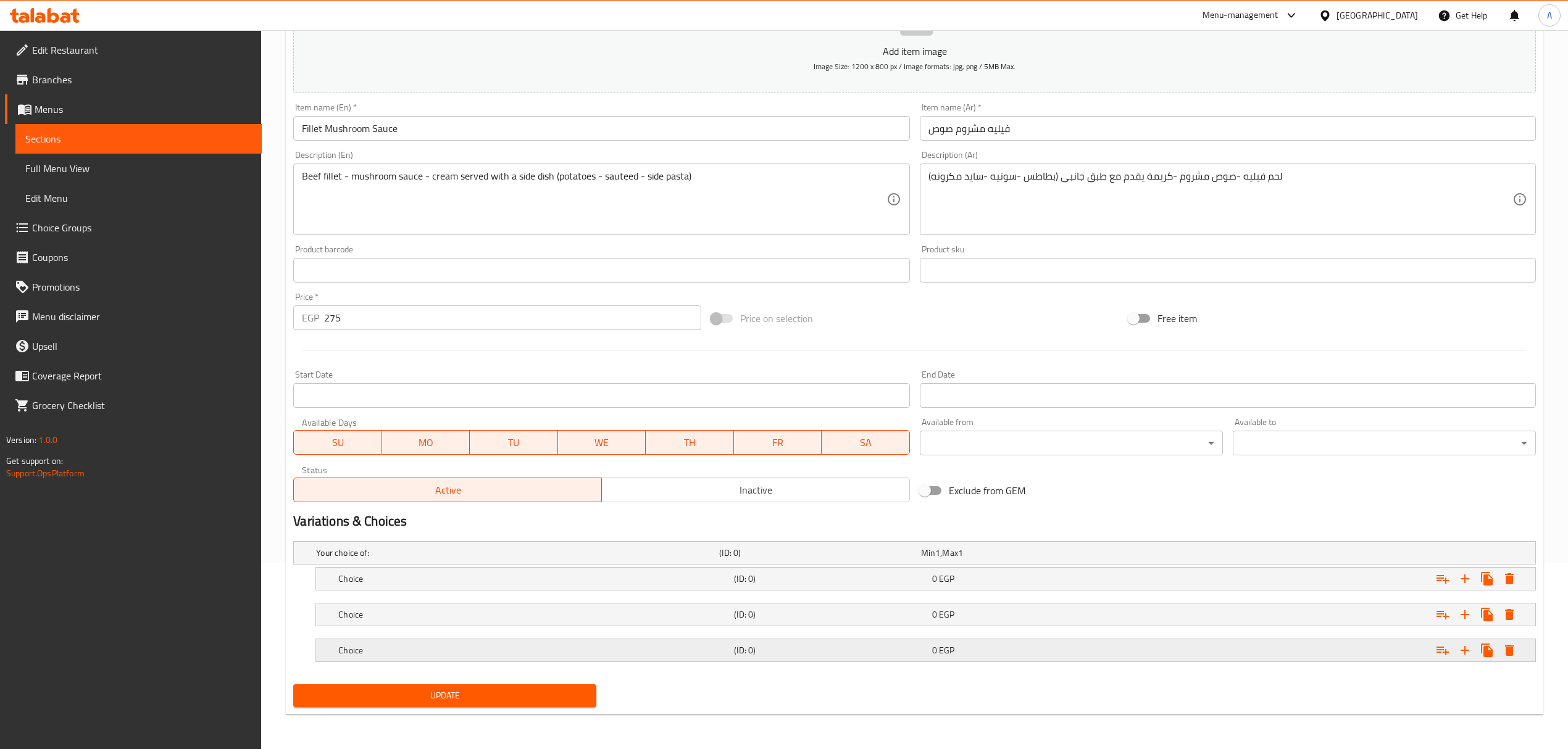
click at [432, 652] on h5 "Choice" at bounding box center [533, 650] width 391 height 12
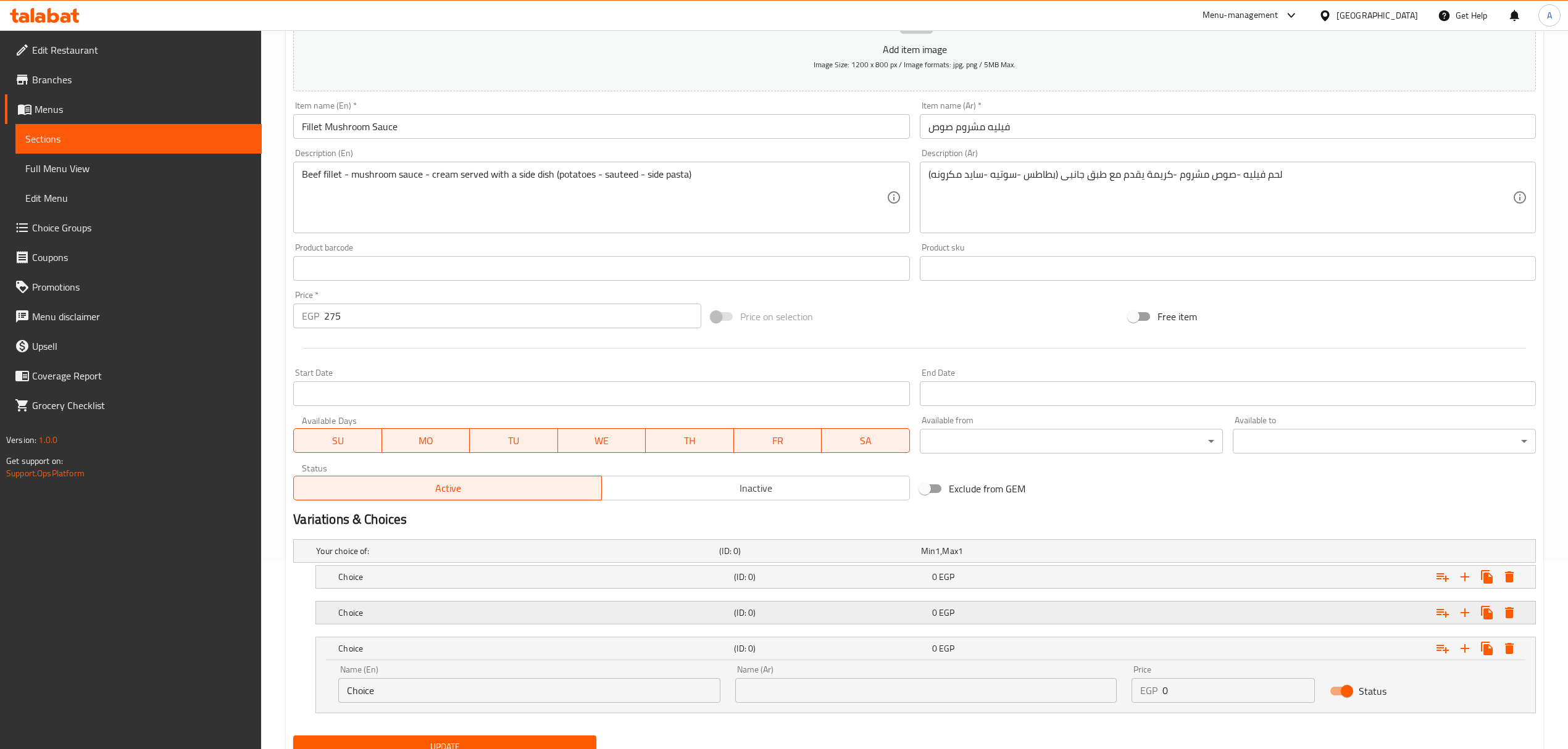
click at [432, 612] on h5 "Choice" at bounding box center [533, 612] width 391 height 12
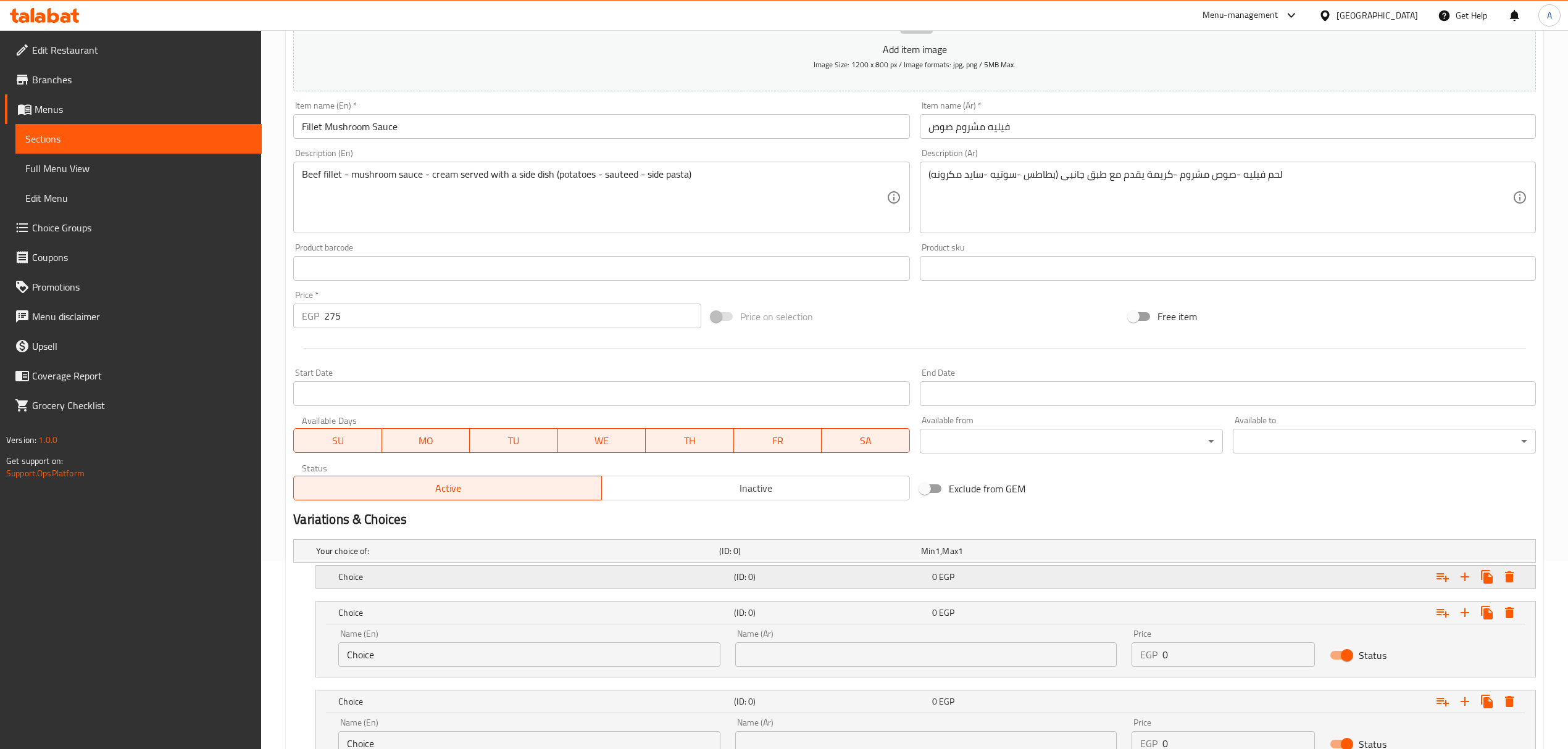
click at [437, 574] on h5 "Choice" at bounding box center [533, 577] width 391 height 12
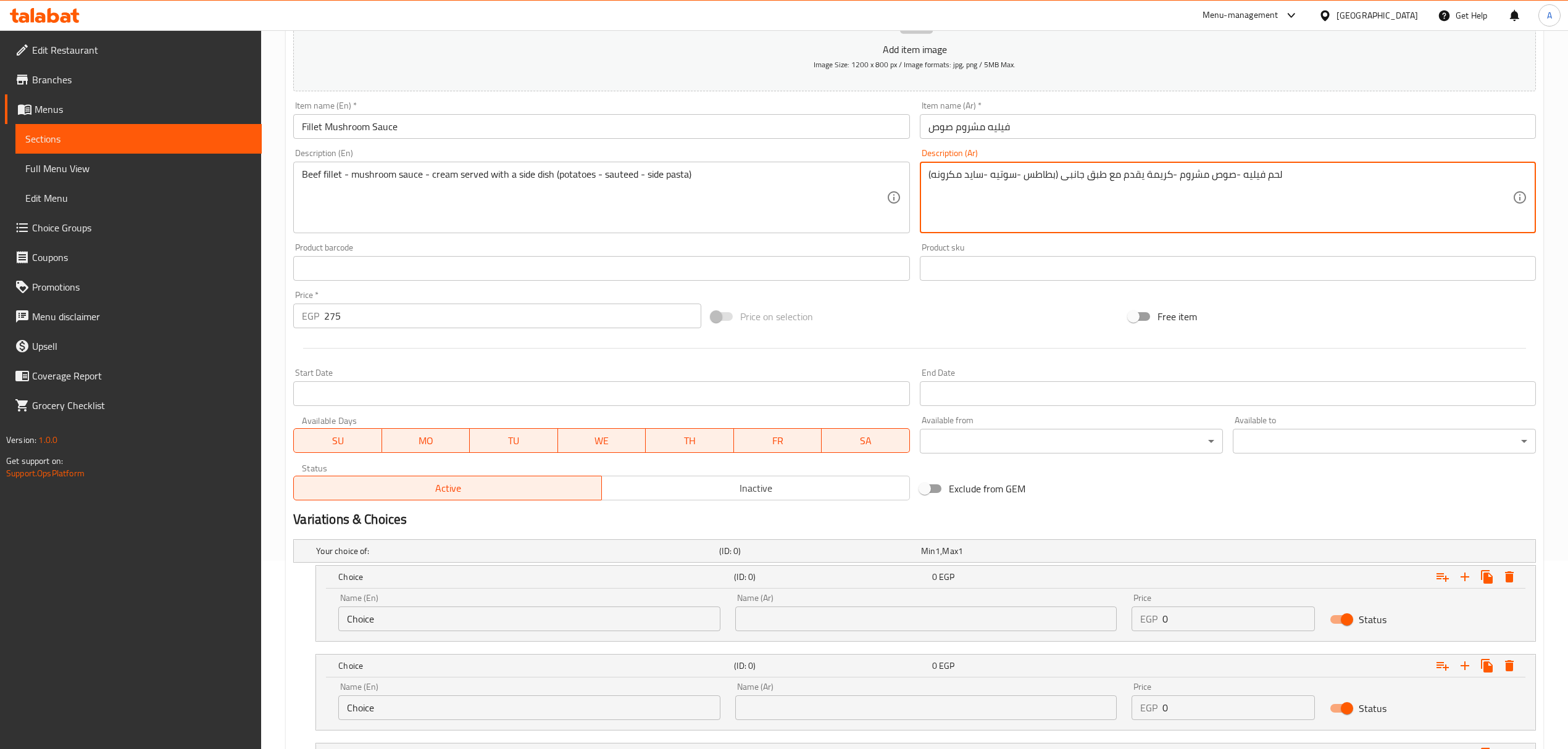
click at [1040, 171] on textarea "لحم فيليه -صوص مشروم -كريمة يقدم مع طبق جانبى (بطاطس -سوتيه -سايد مكرونه)" at bounding box center [1220, 198] width 584 height 58
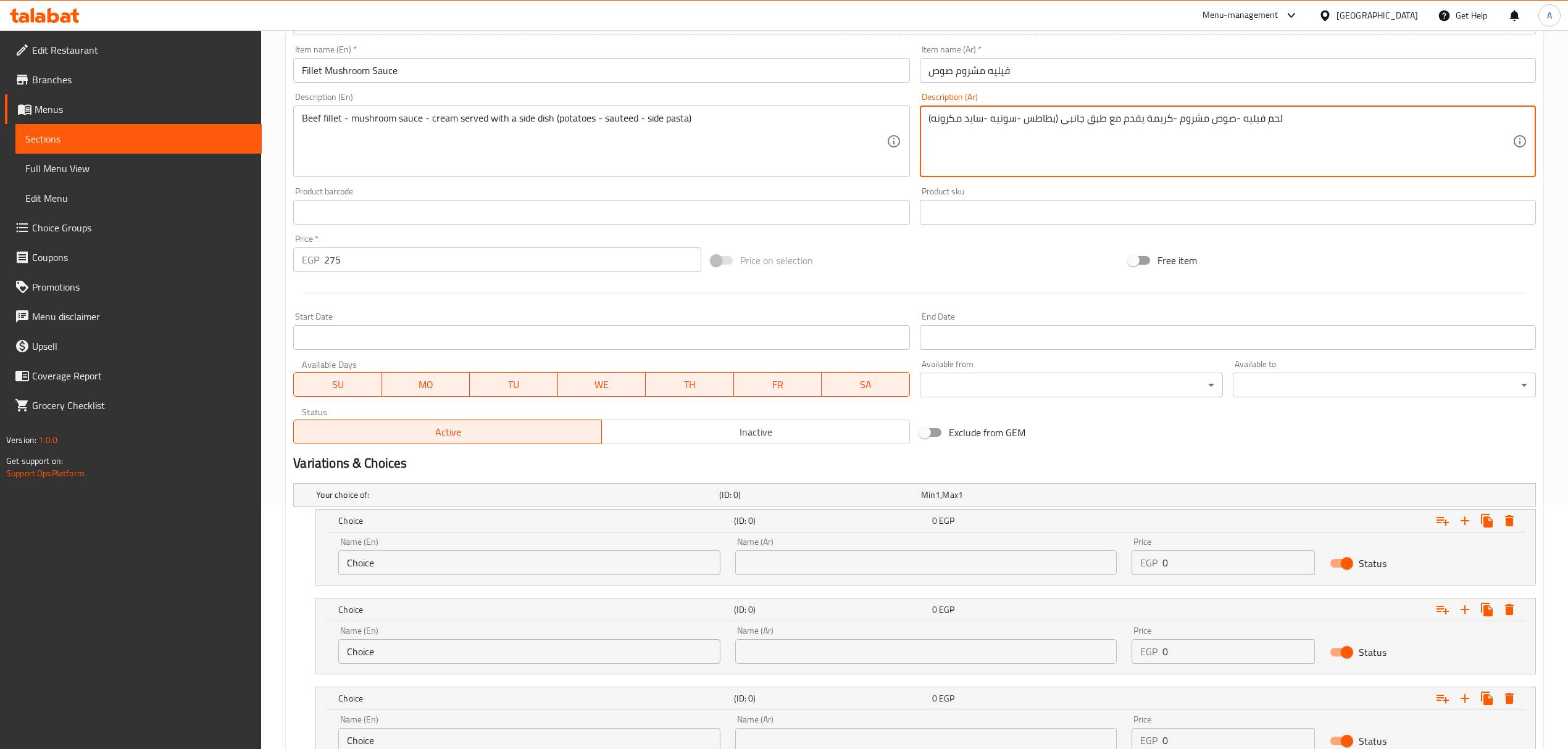
scroll to position [347, 0]
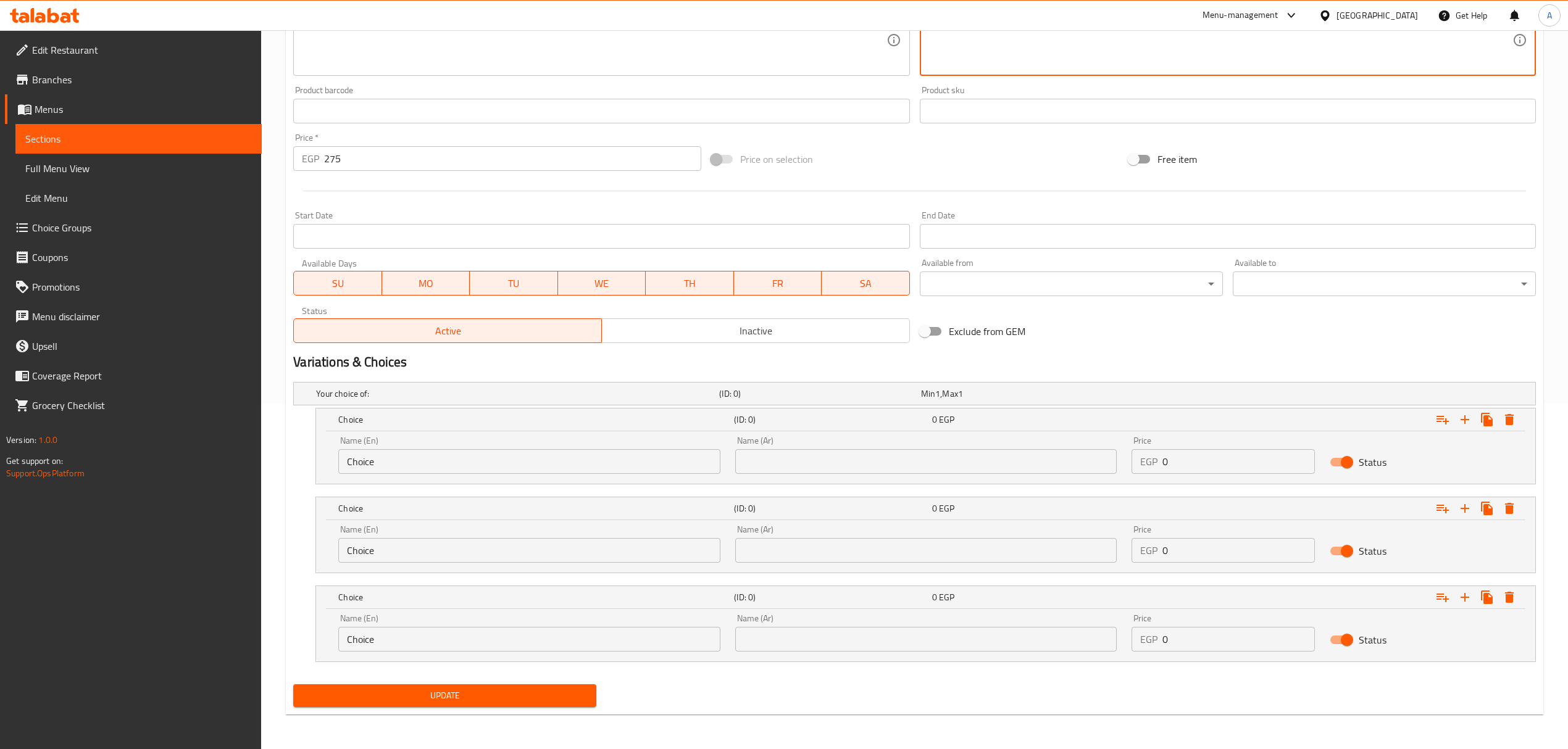
click at [795, 451] on input "text" at bounding box center [925, 461] width 381 height 24
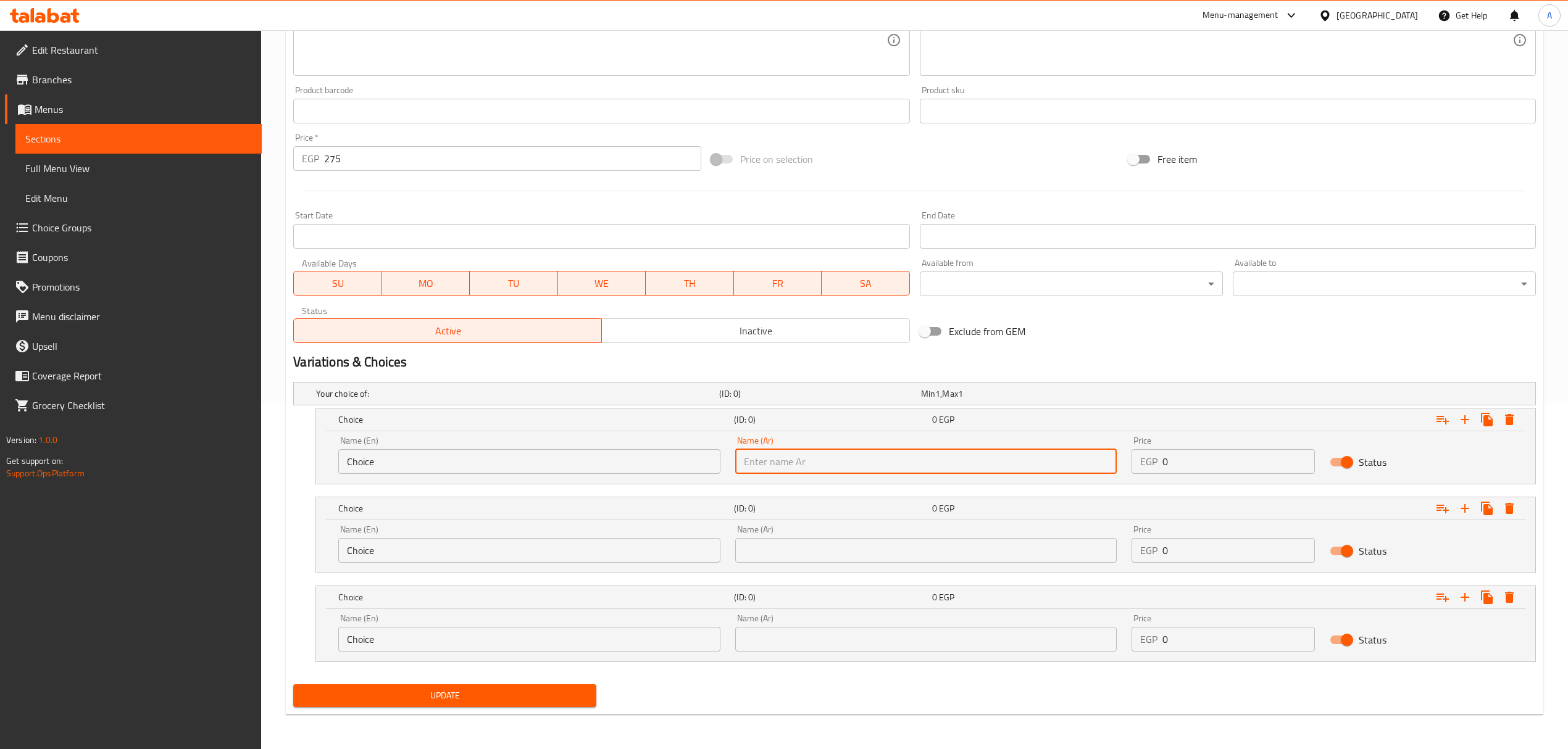
paste input "بطاطس"
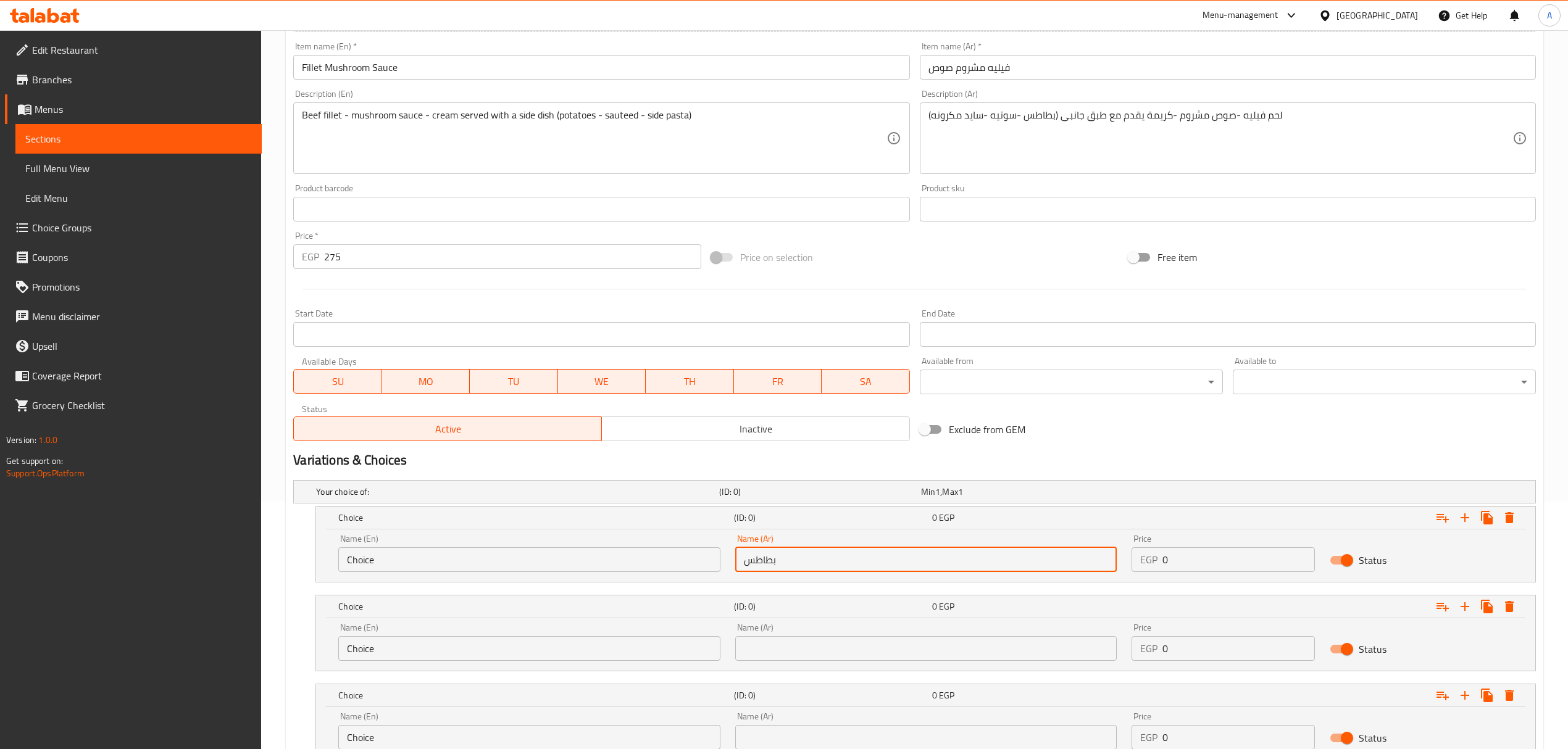
scroll to position [183, 0]
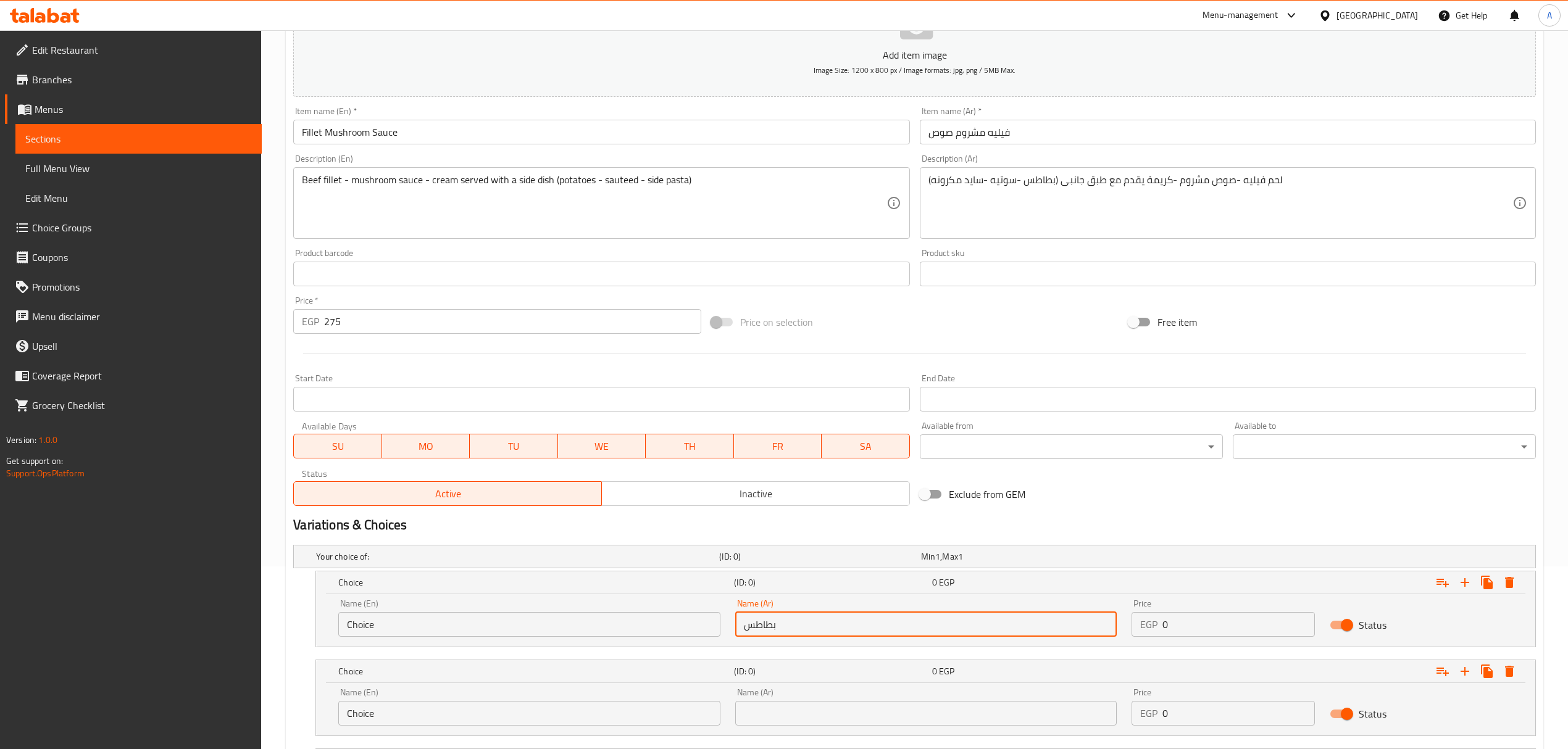
type input "بطاطس"
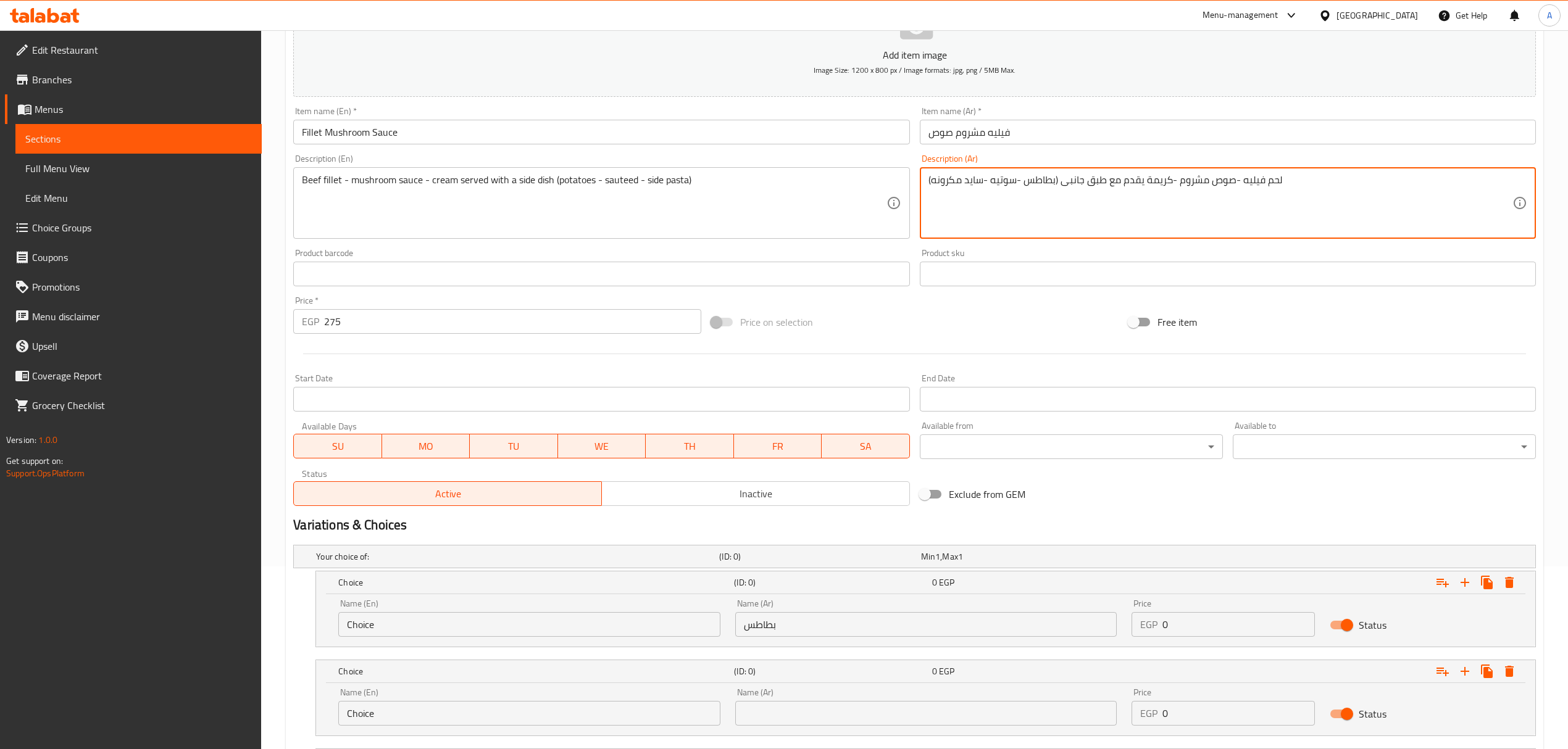
click at [1000, 178] on textarea "لحم فيليه -صوص مشروم -كريمة يقدم مع طبق جانبى (بطاطس -سوتيه -سايد مكرونه)" at bounding box center [1220, 203] width 584 height 58
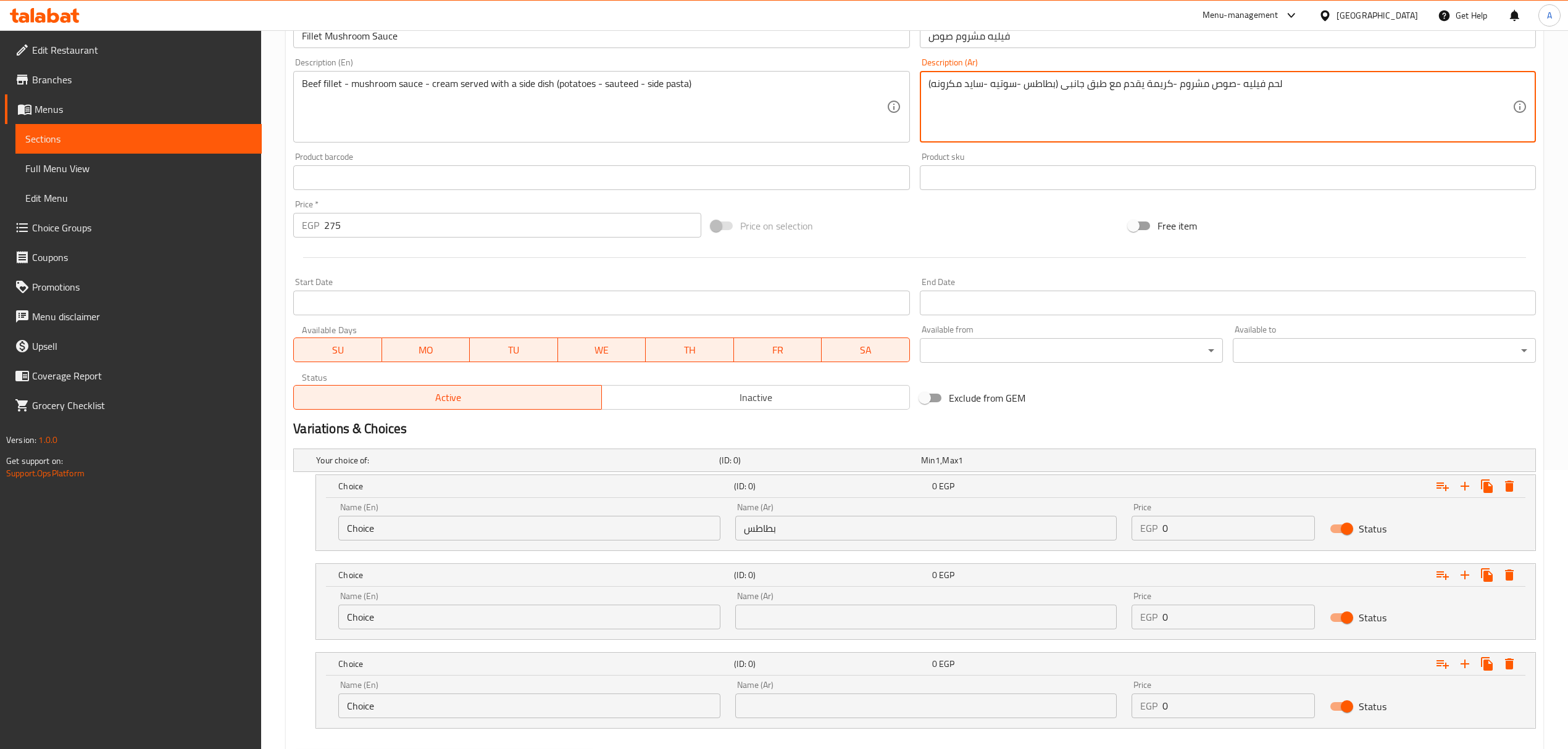
scroll to position [347, 0]
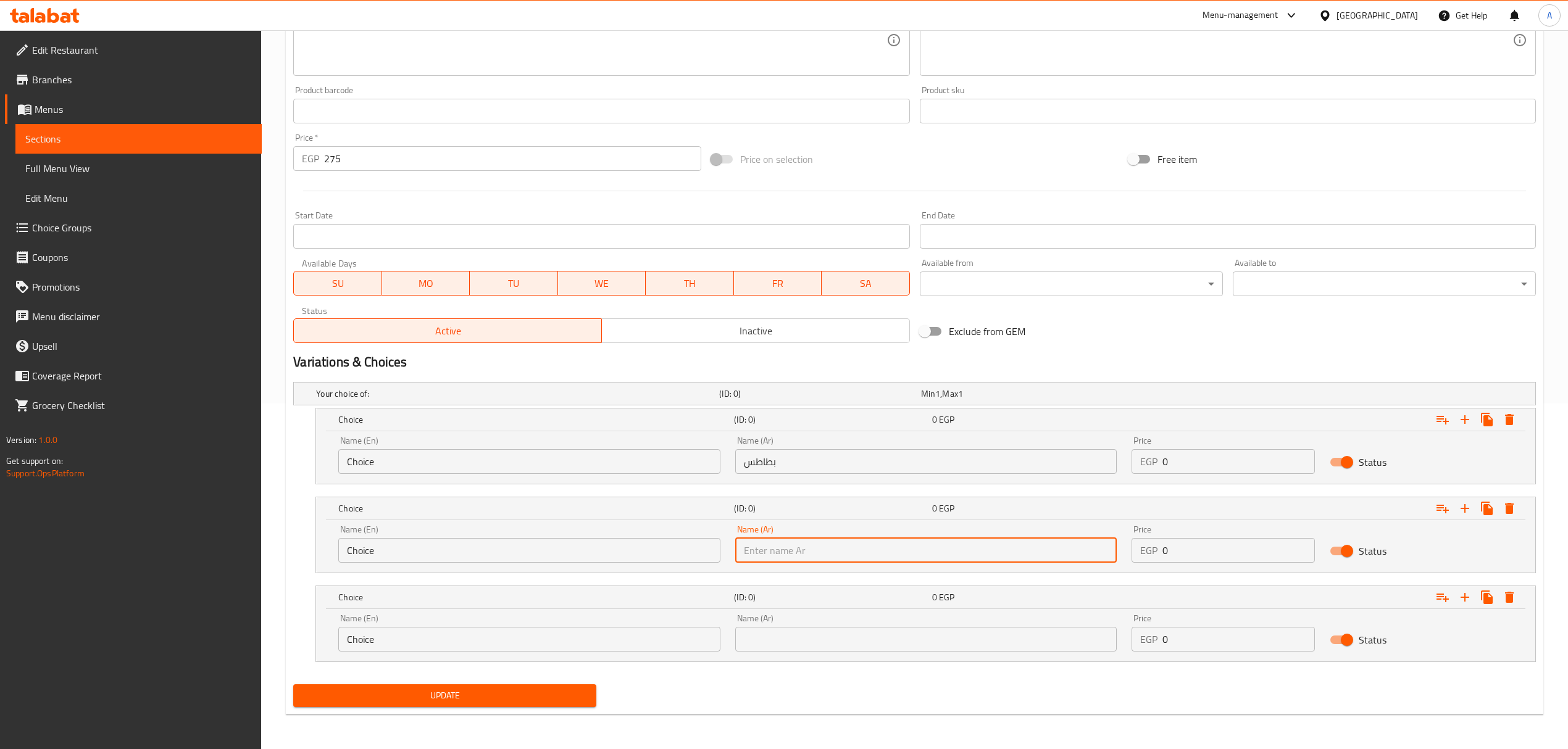
click at [802, 551] on input "text" at bounding box center [925, 551] width 381 height 24
paste input "سوتيه"
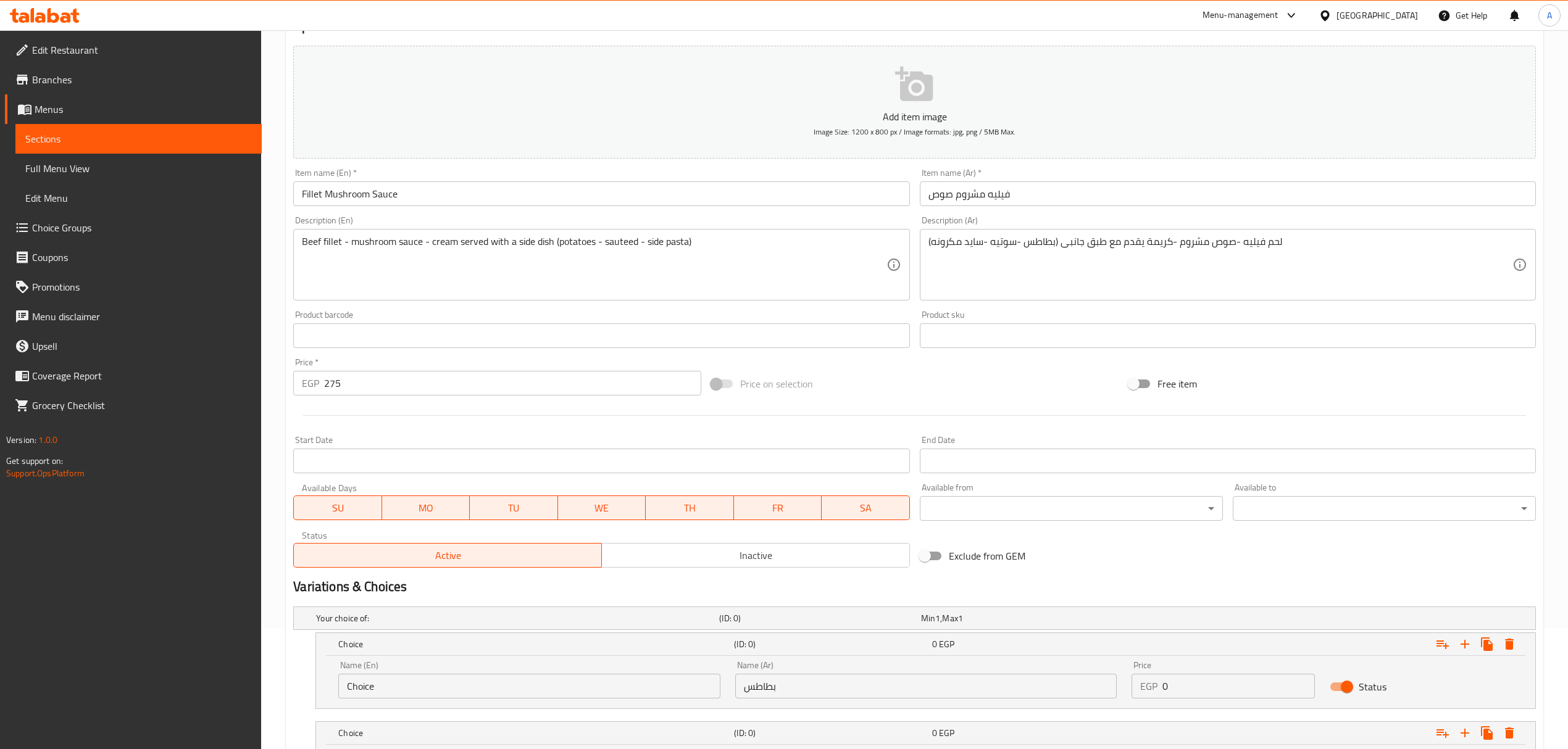
scroll to position [100, 0]
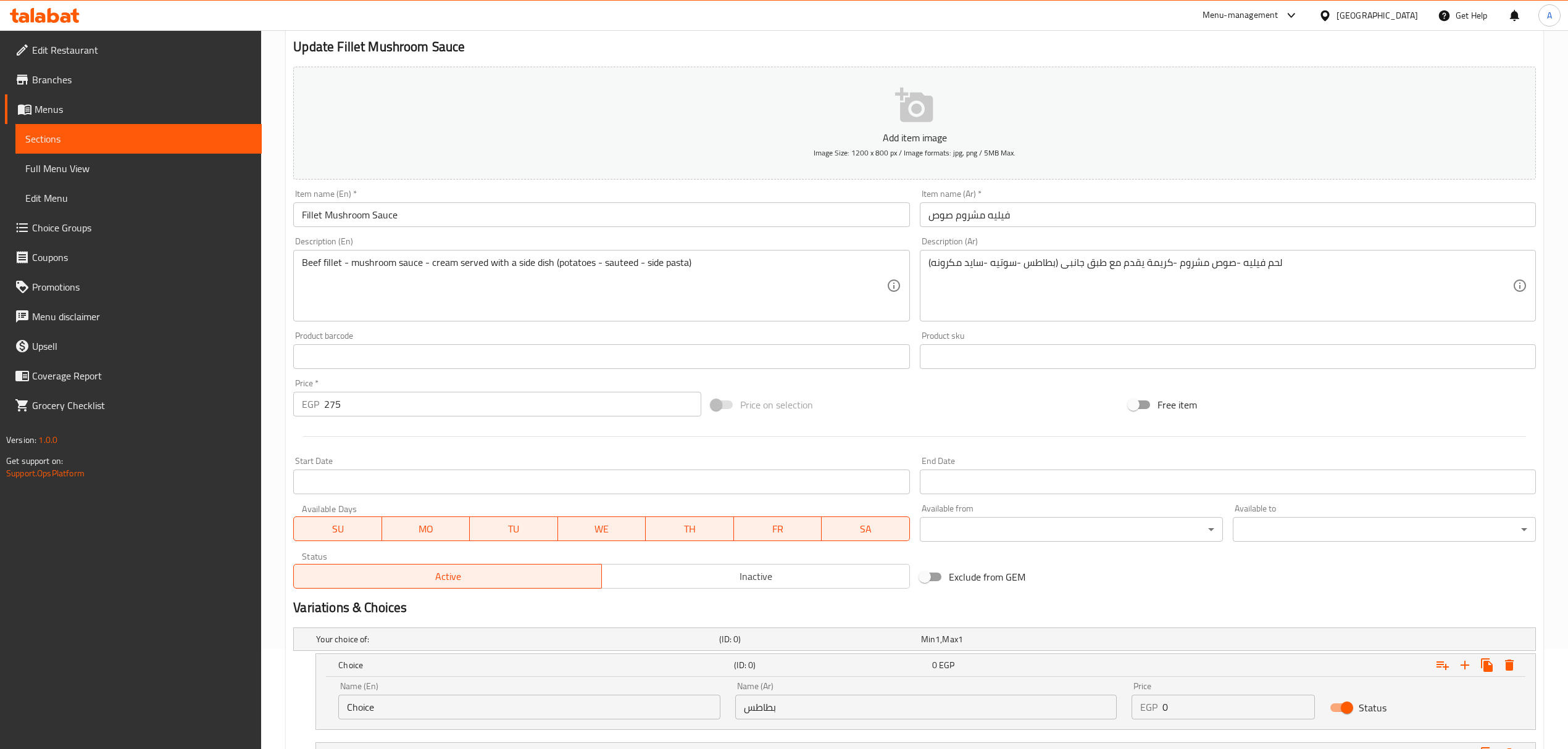
type input "سوتيه"
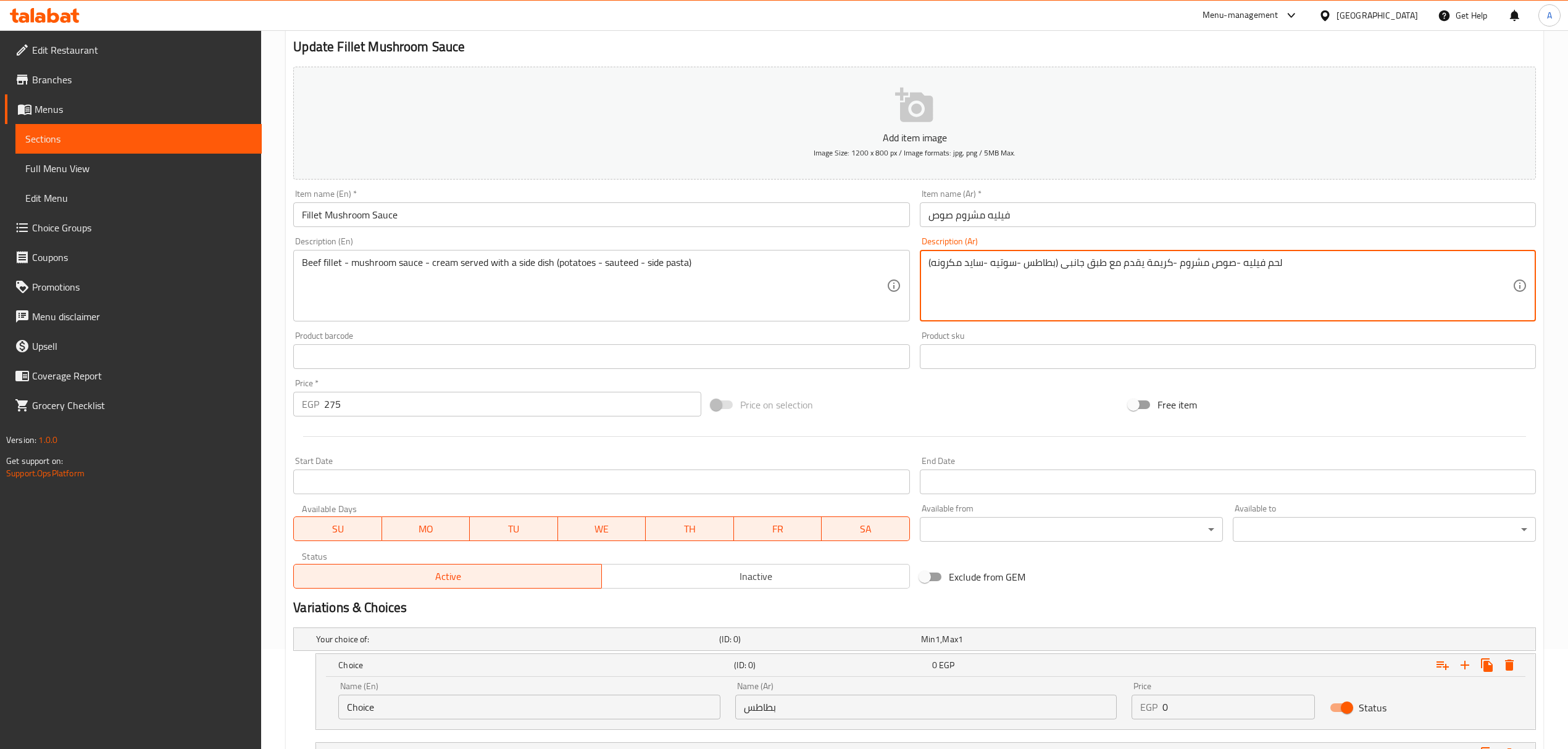
drag, startPoint x: 981, startPoint y: 265, endPoint x: 931, endPoint y: 263, distance: 50.0
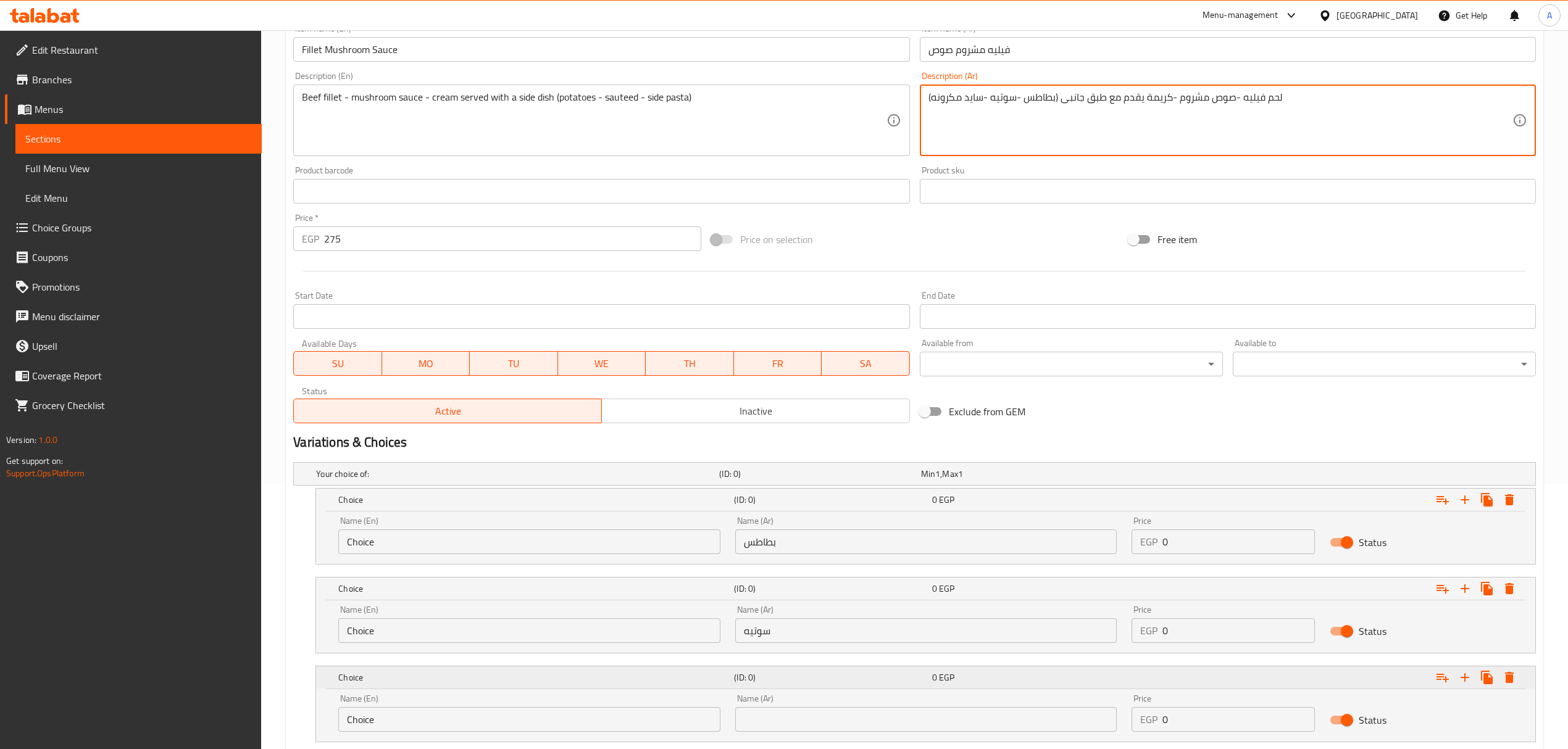
scroll to position [347, 0]
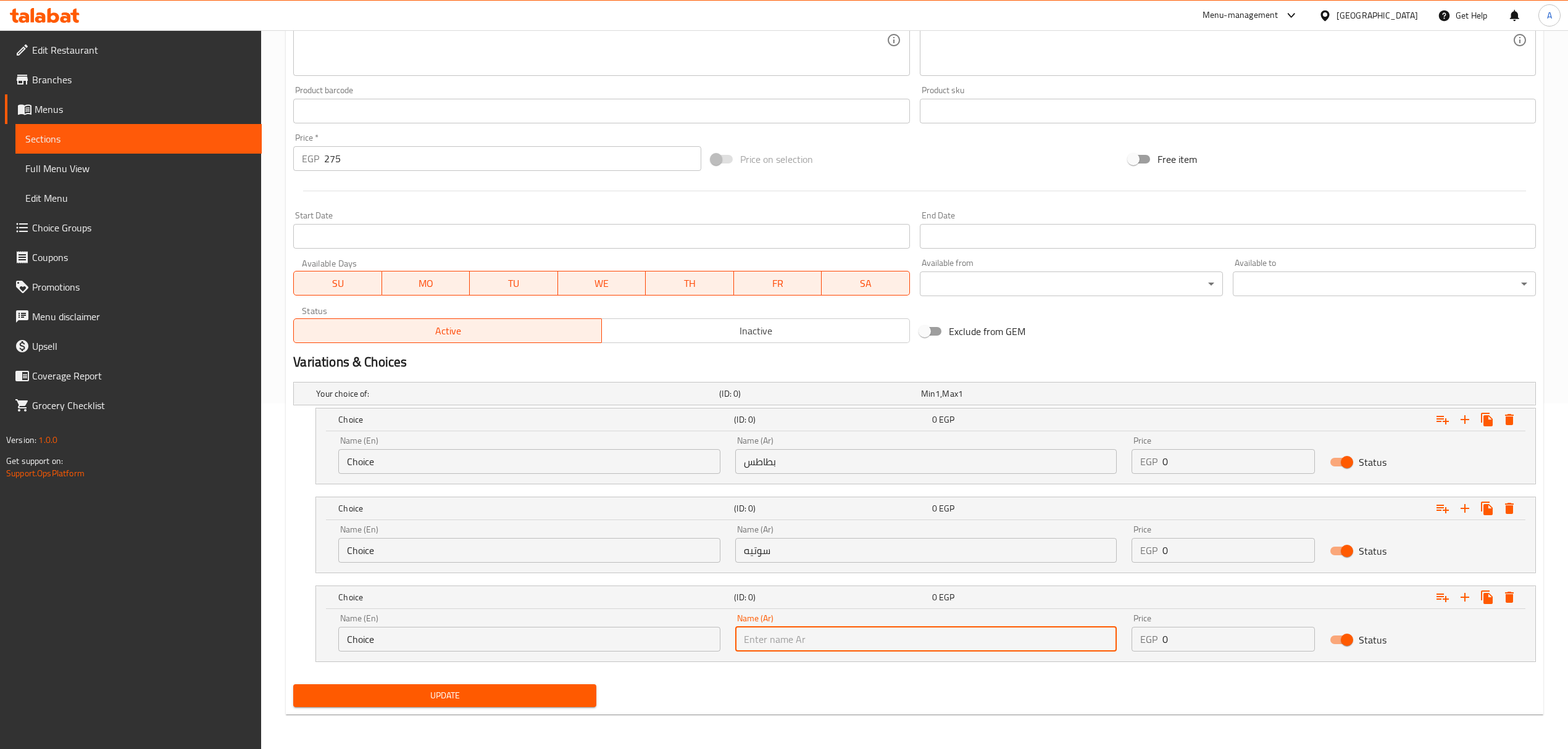
click at [799, 644] on input "text" at bounding box center [925, 639] width 381 height 24
paste input "سايد مكرونه"
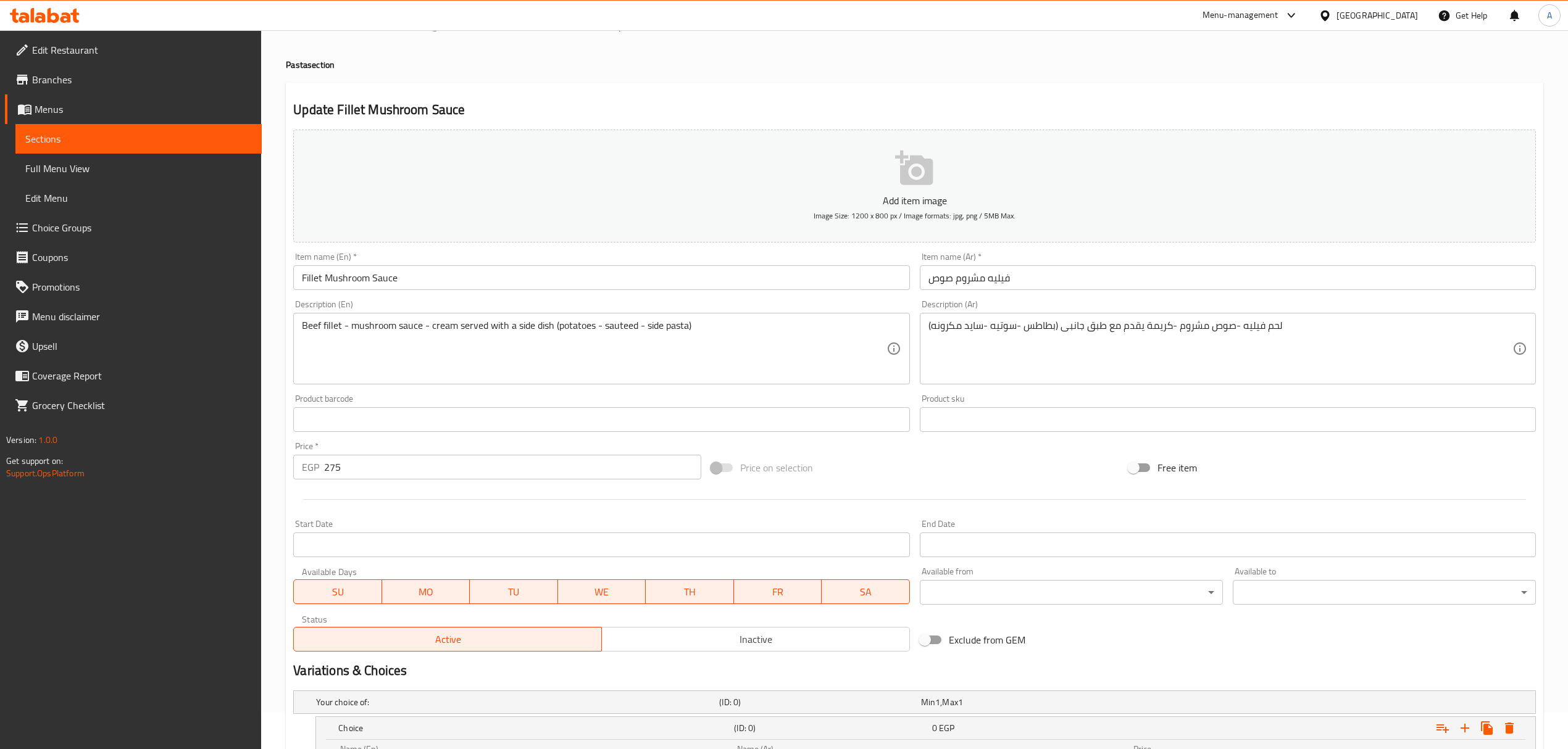
scroll to position [18, 0]
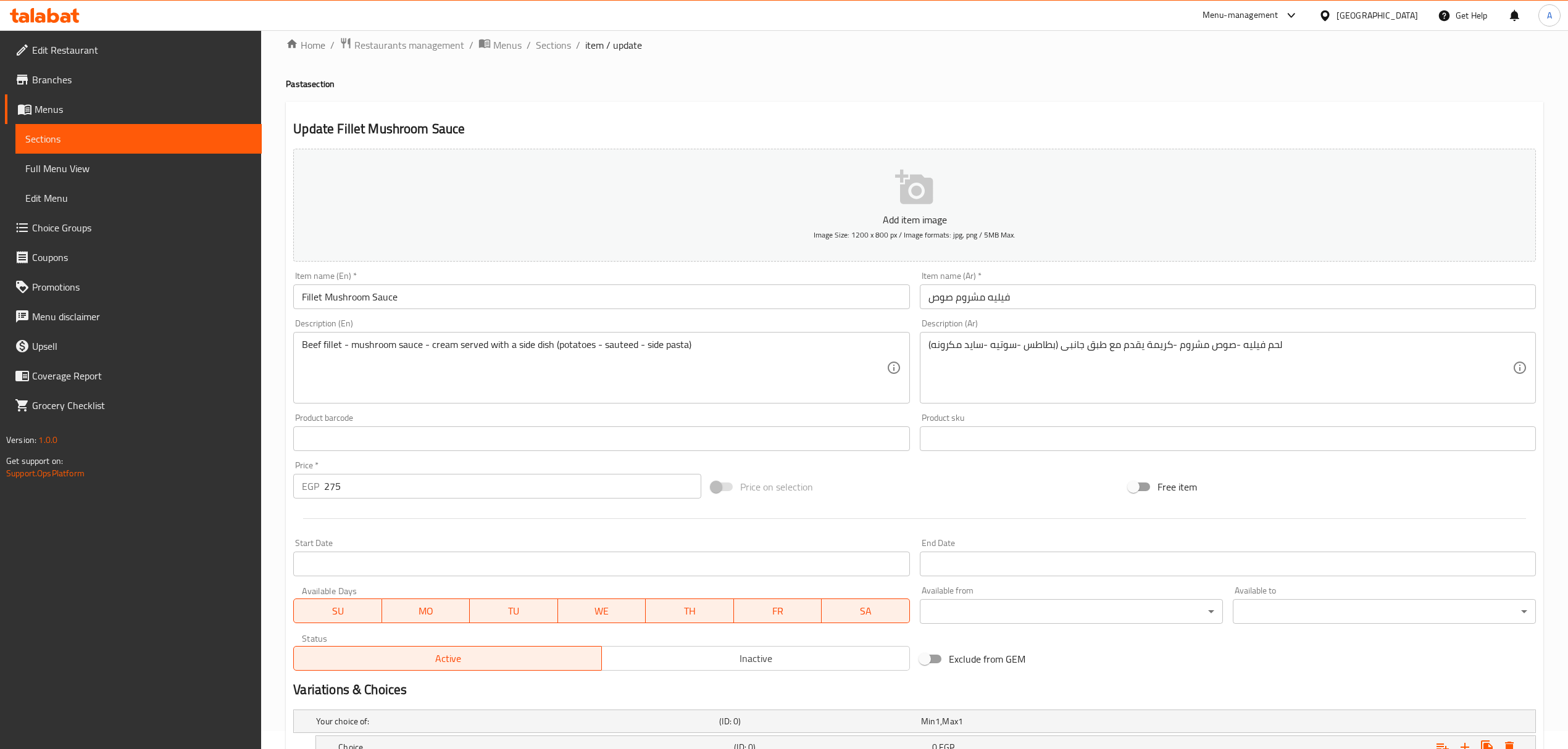
type input "سايد مكرونه"
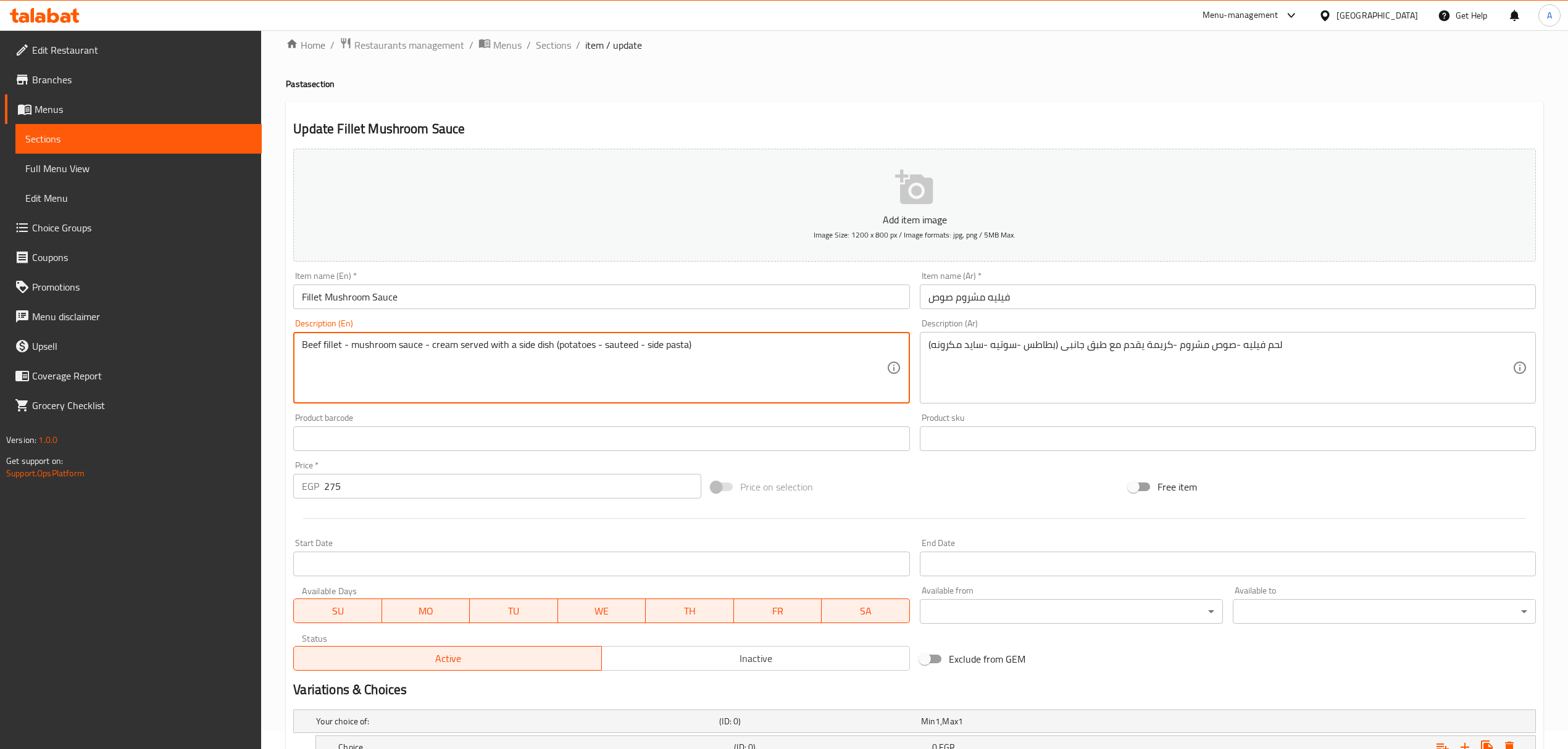
click at [573, 343] on textarea "Beef fillet - mushroom sauce - cream served with a side dish (potatoes - sautee…" at bounding box center [594, 368] width 584 height 58
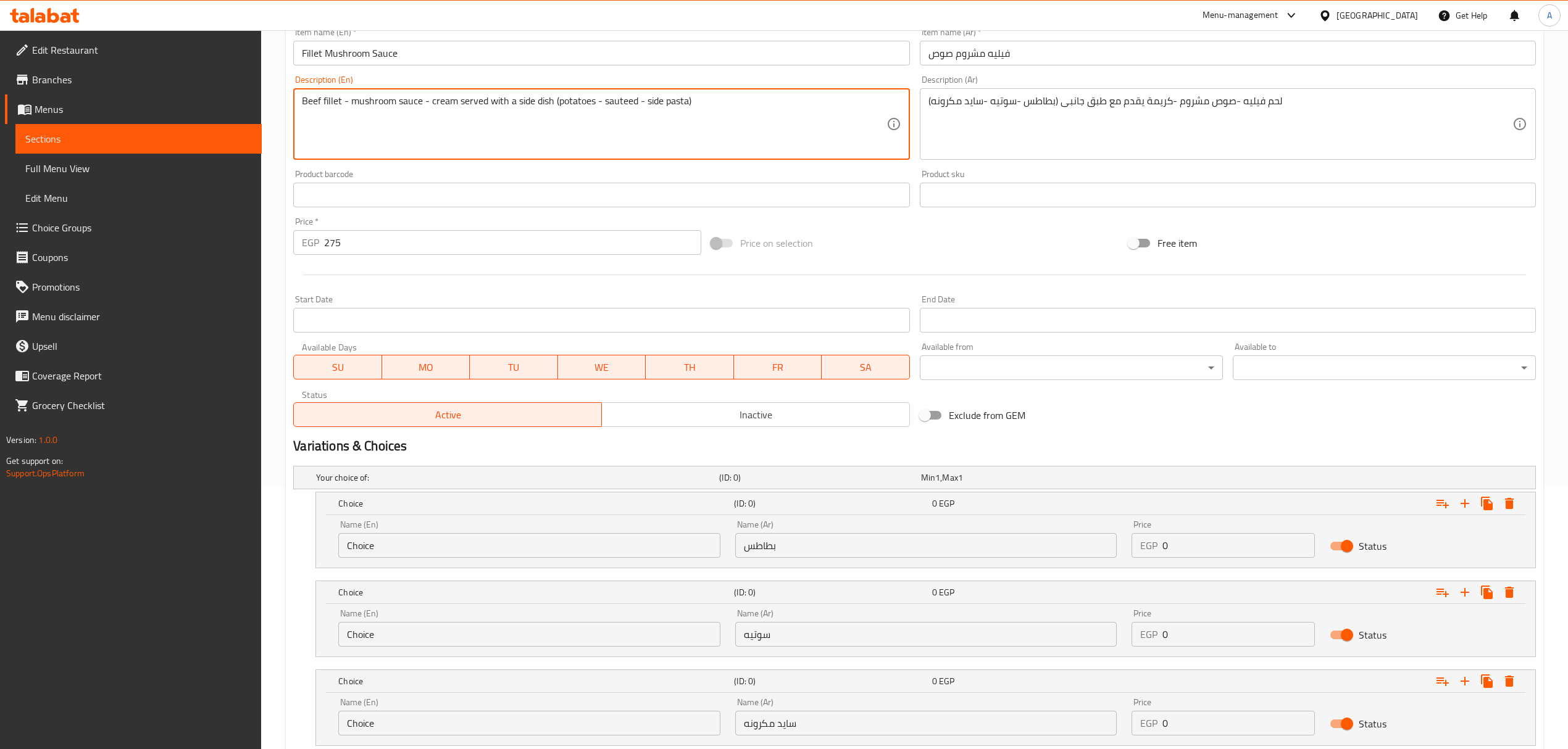
scroll to position [264, 0]
click at [389, 548] on input "Choice" at bounding box center [528, 542] width 381 height 24
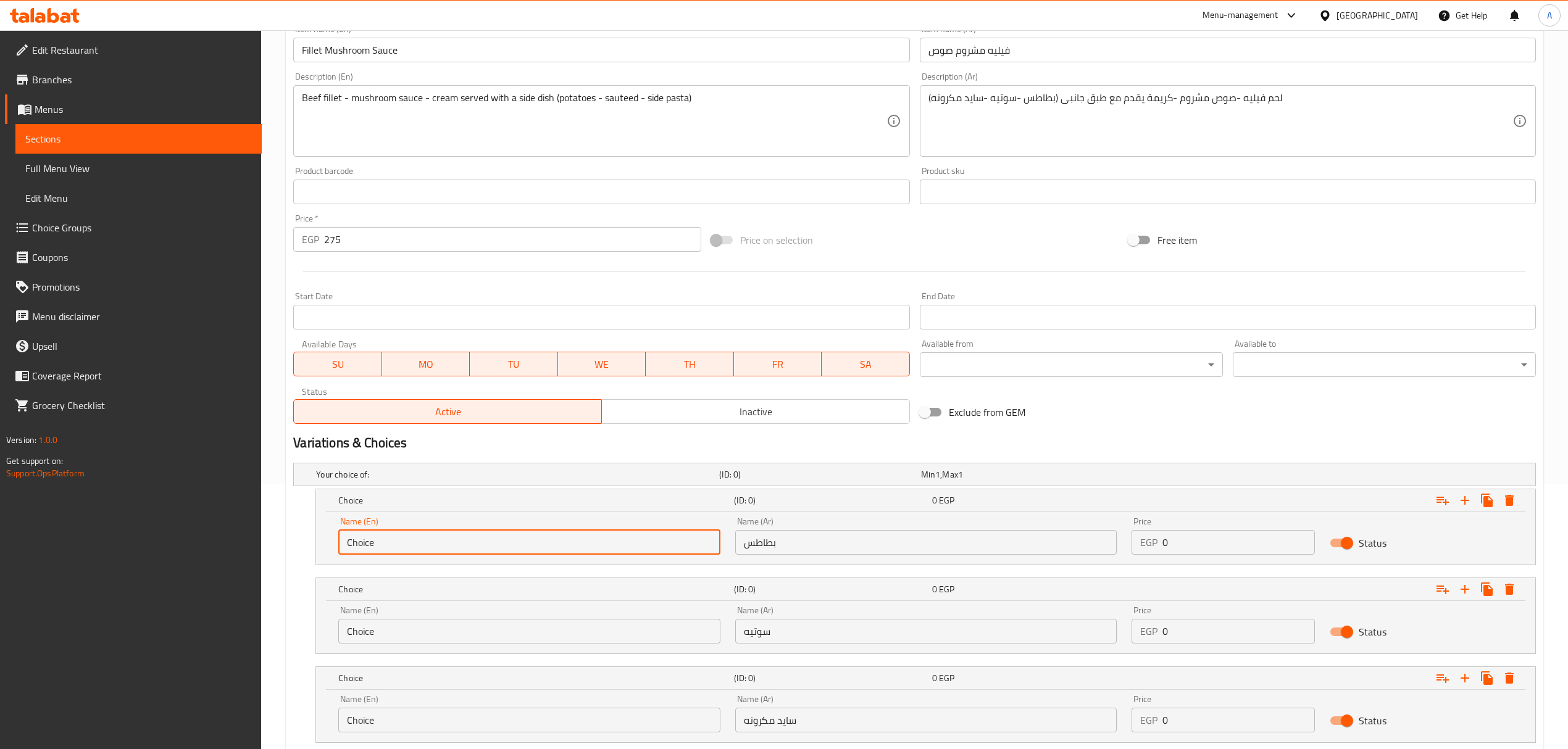
click at [389, 548] on input "Choice" at bounding box center [528, 542] width 381 height 24
paste input "potatoes"
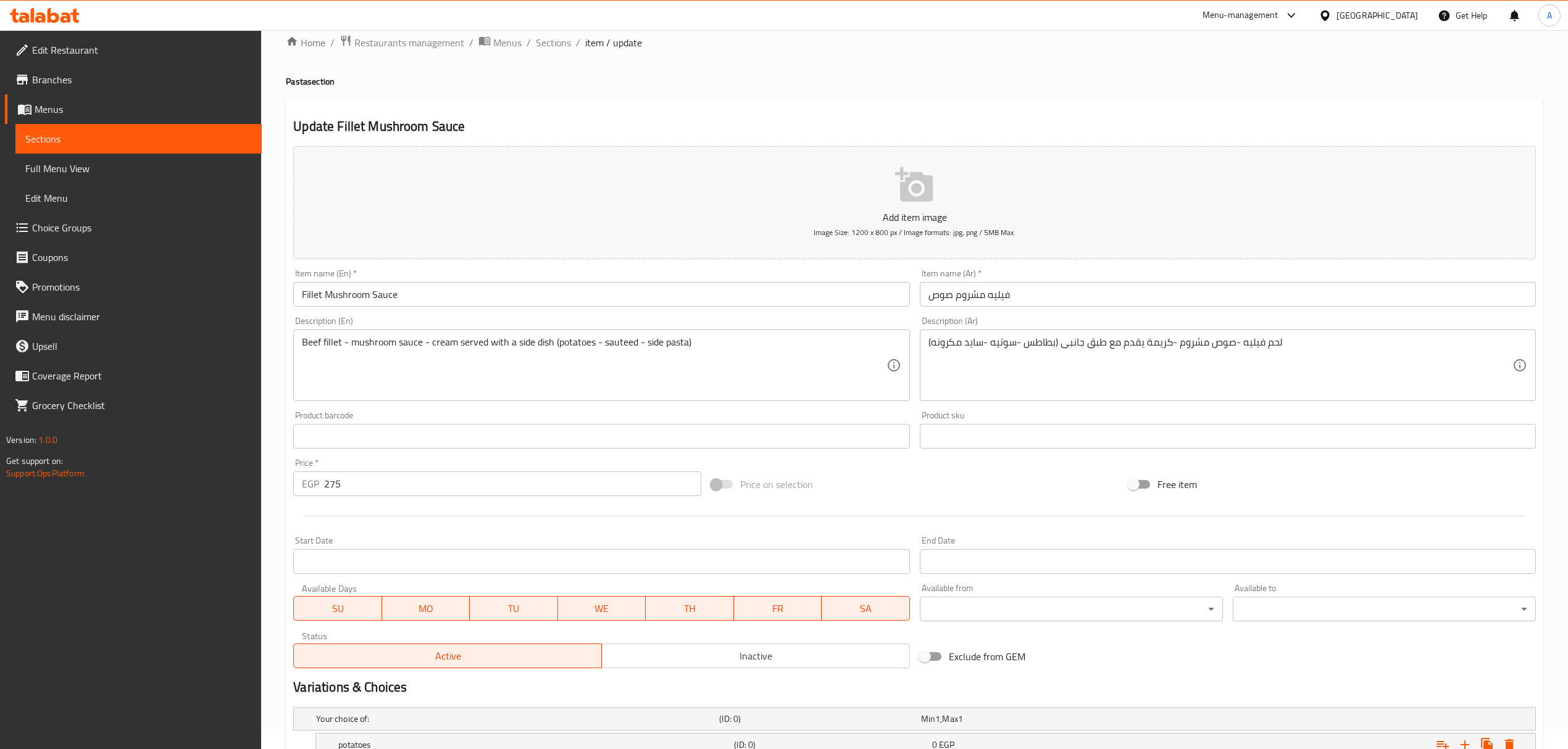
scroll to position [18, 0]
type input "potatoes"
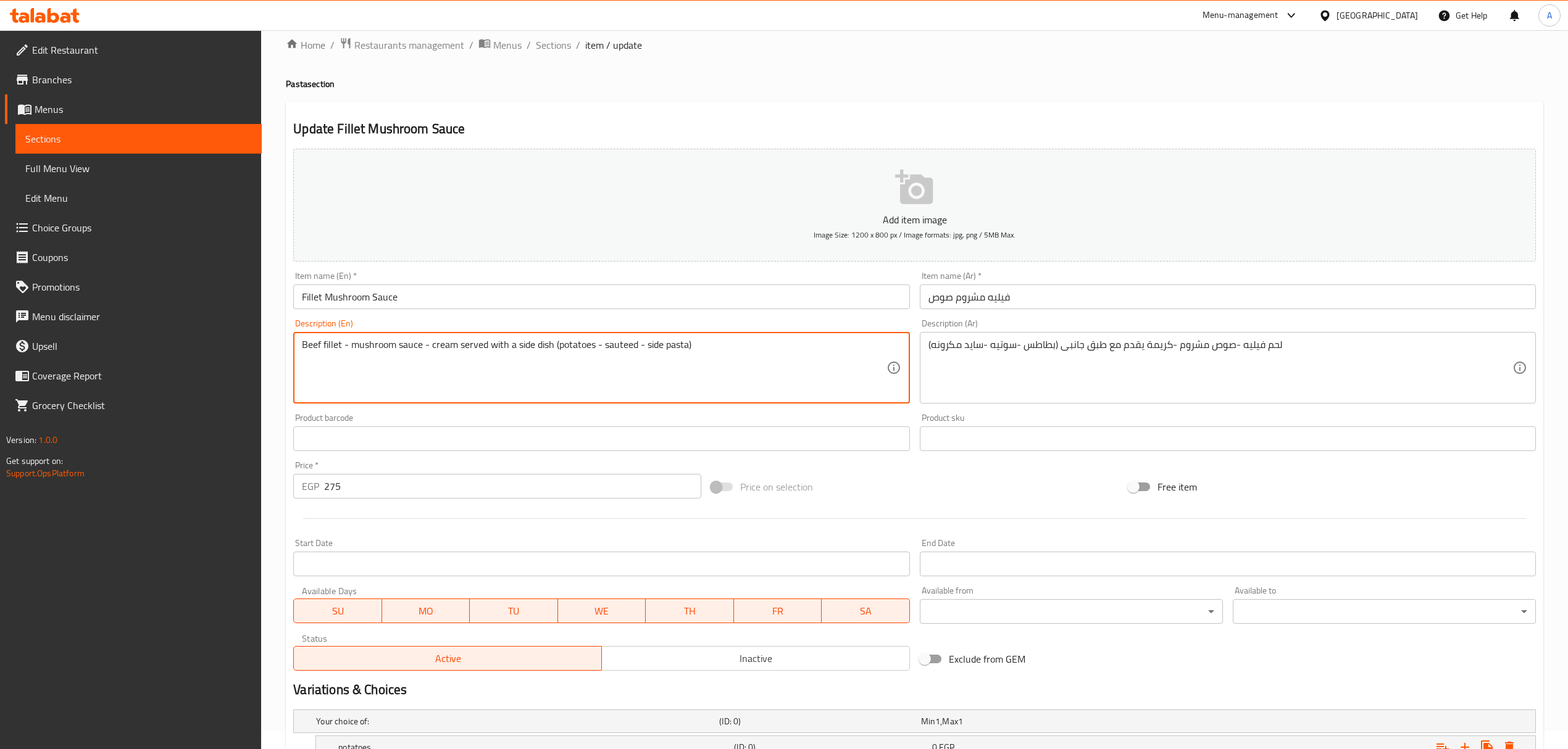
click at [622, 346] on textarea "Beef fillet - mushroom sauce - cream served with a side dish (potatoes - sautee…" at bounding box center [594, 368] width 584 height 58
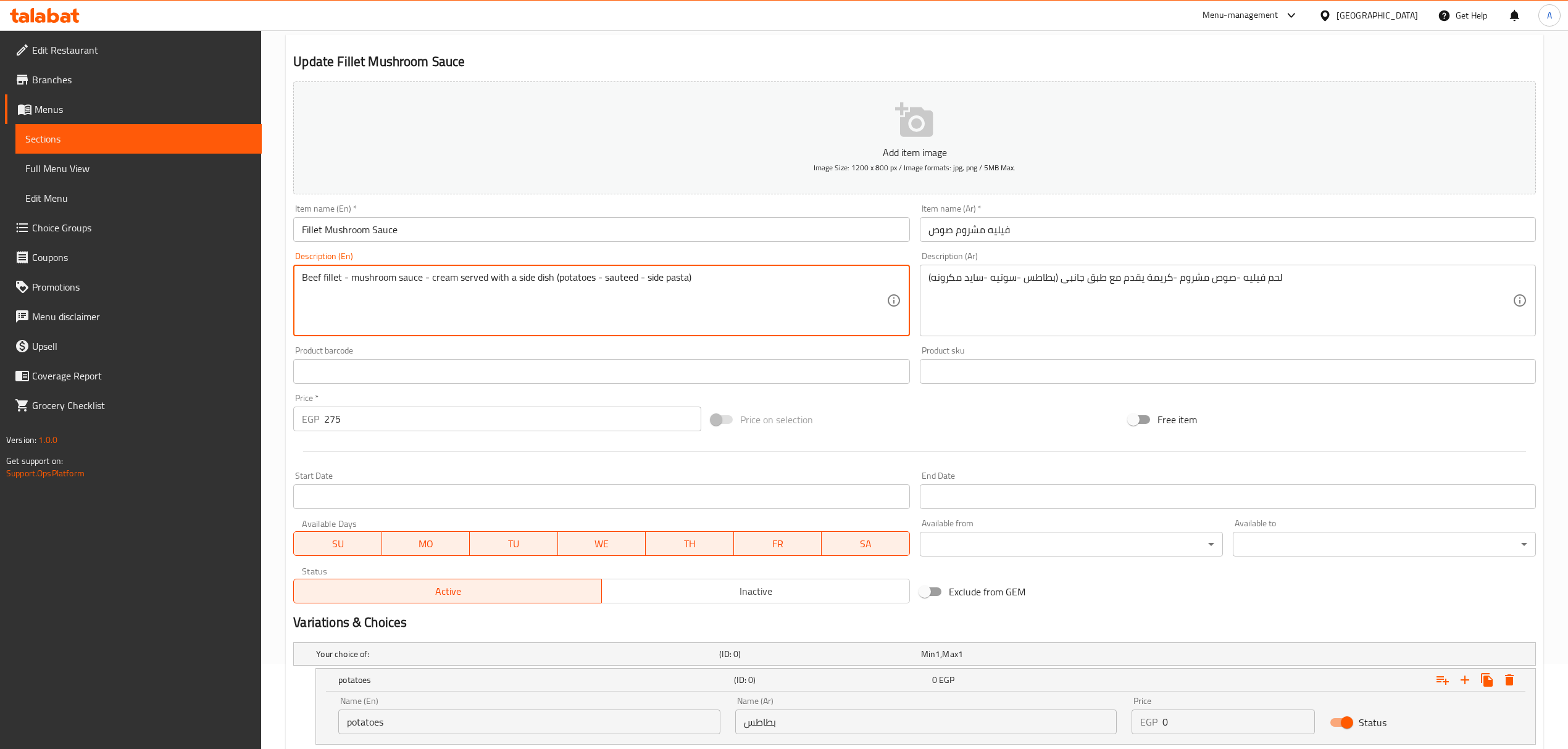
scroll to position [264, 0]
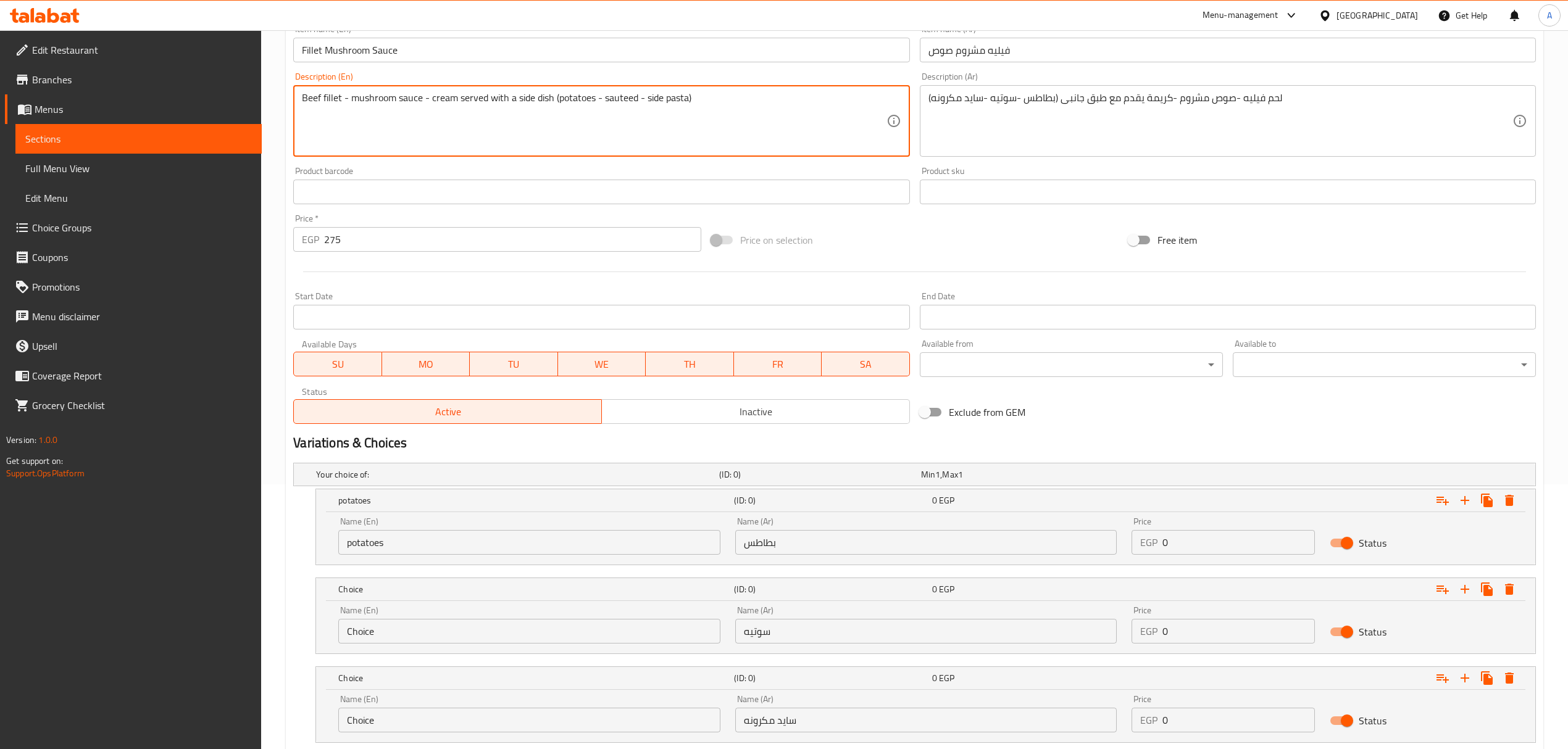
click at [636, 94] on textarea "Beef fillet - mushroom sauce - cream served with a side dish (potatoes - sautee…" at bounding box center [594, 121] width 584 height 58
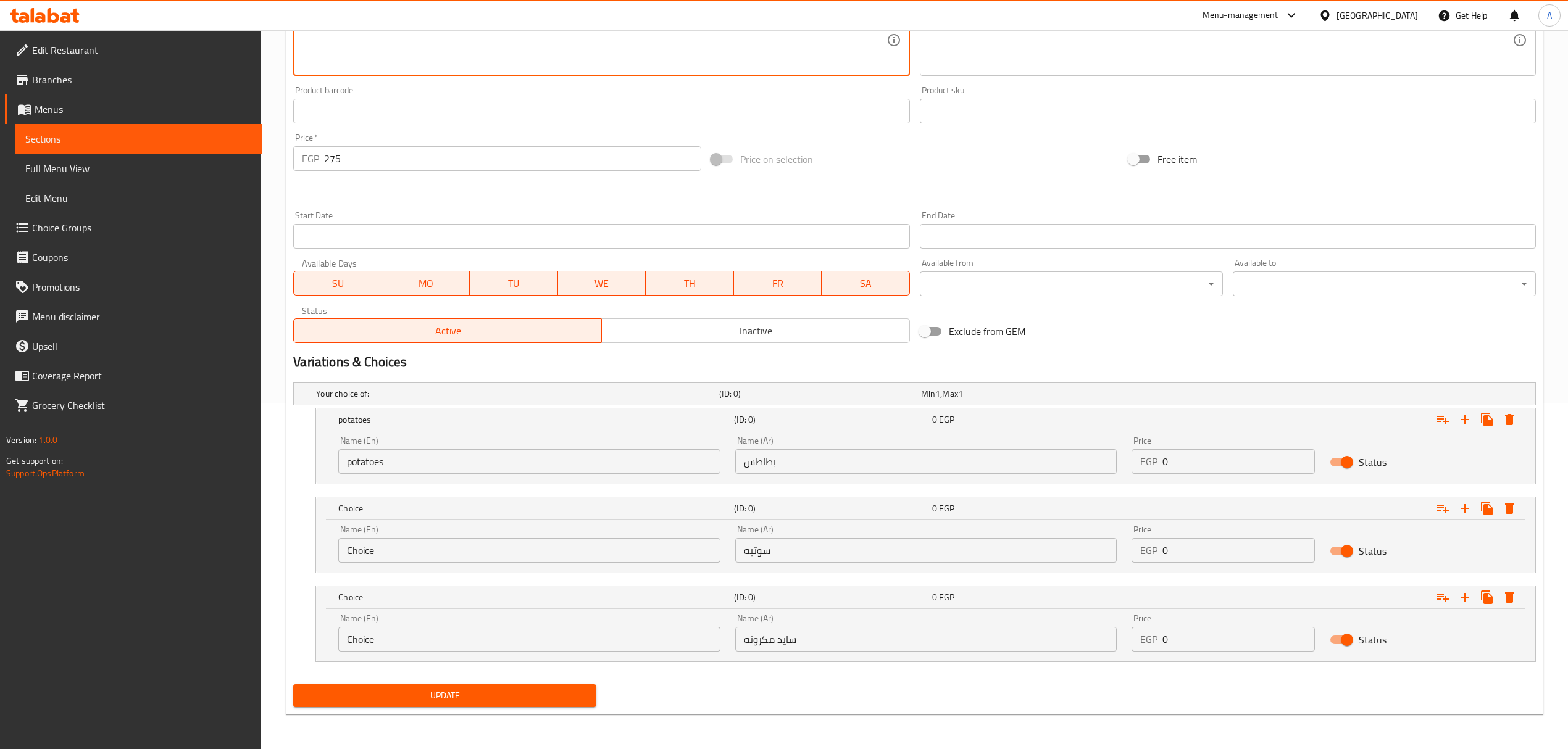
type textarea "Beef fillet - mushroom sauce - cream served with a side dish (potatoes - sautee…"
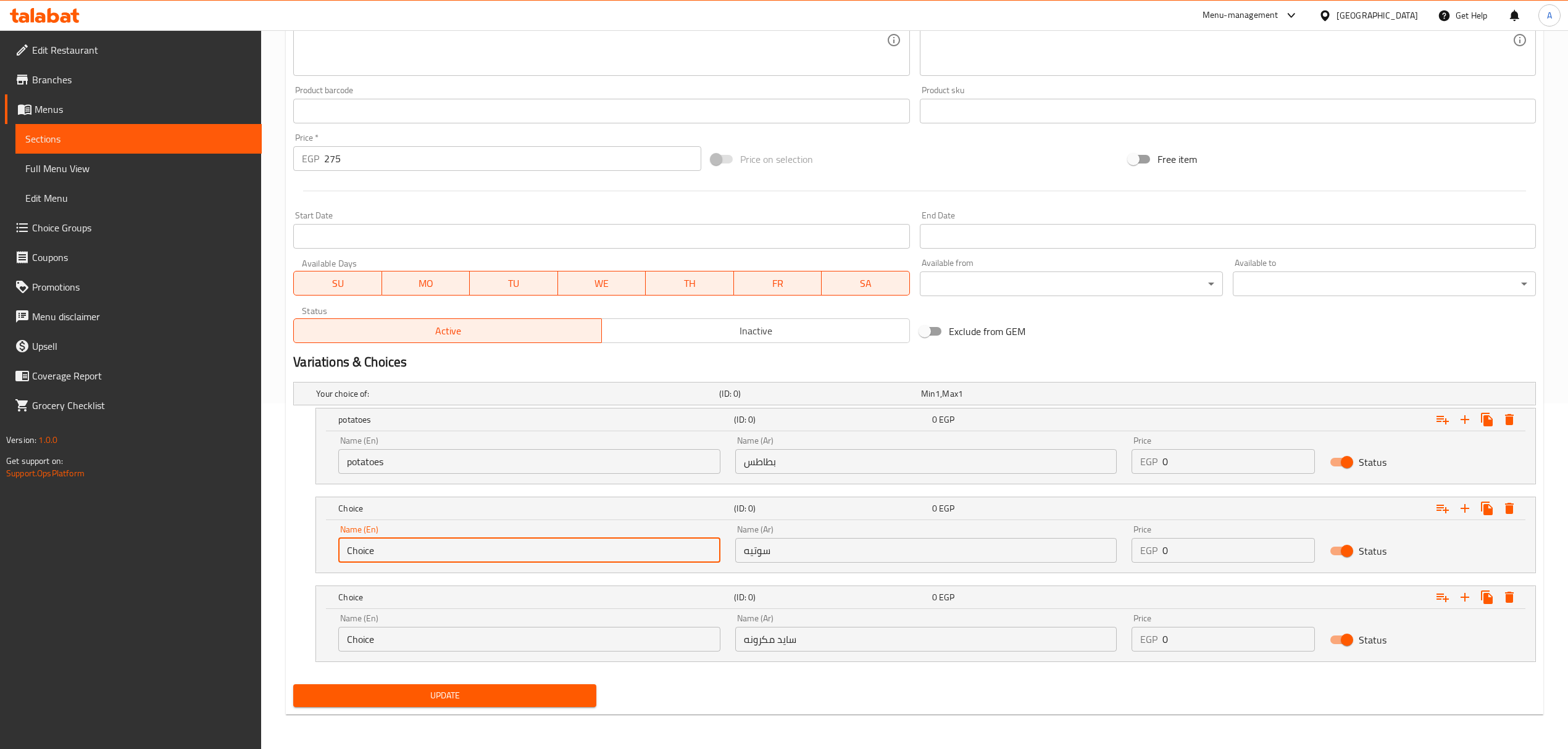
click at [405, 548] on input "Choice" at bounding box center [528, 551] width 381 height 24
paste input "sauteed"
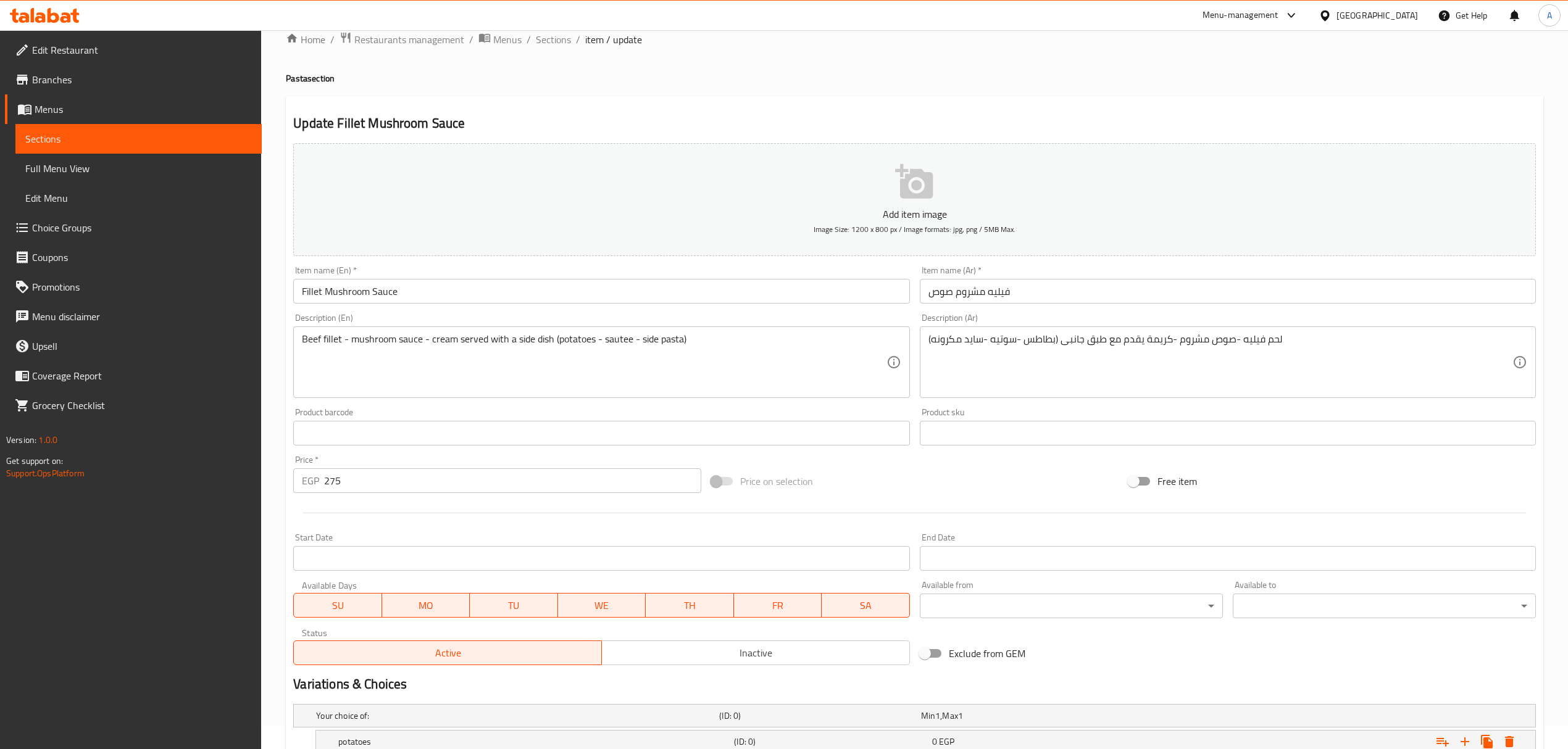
scroll to position [18, 0]
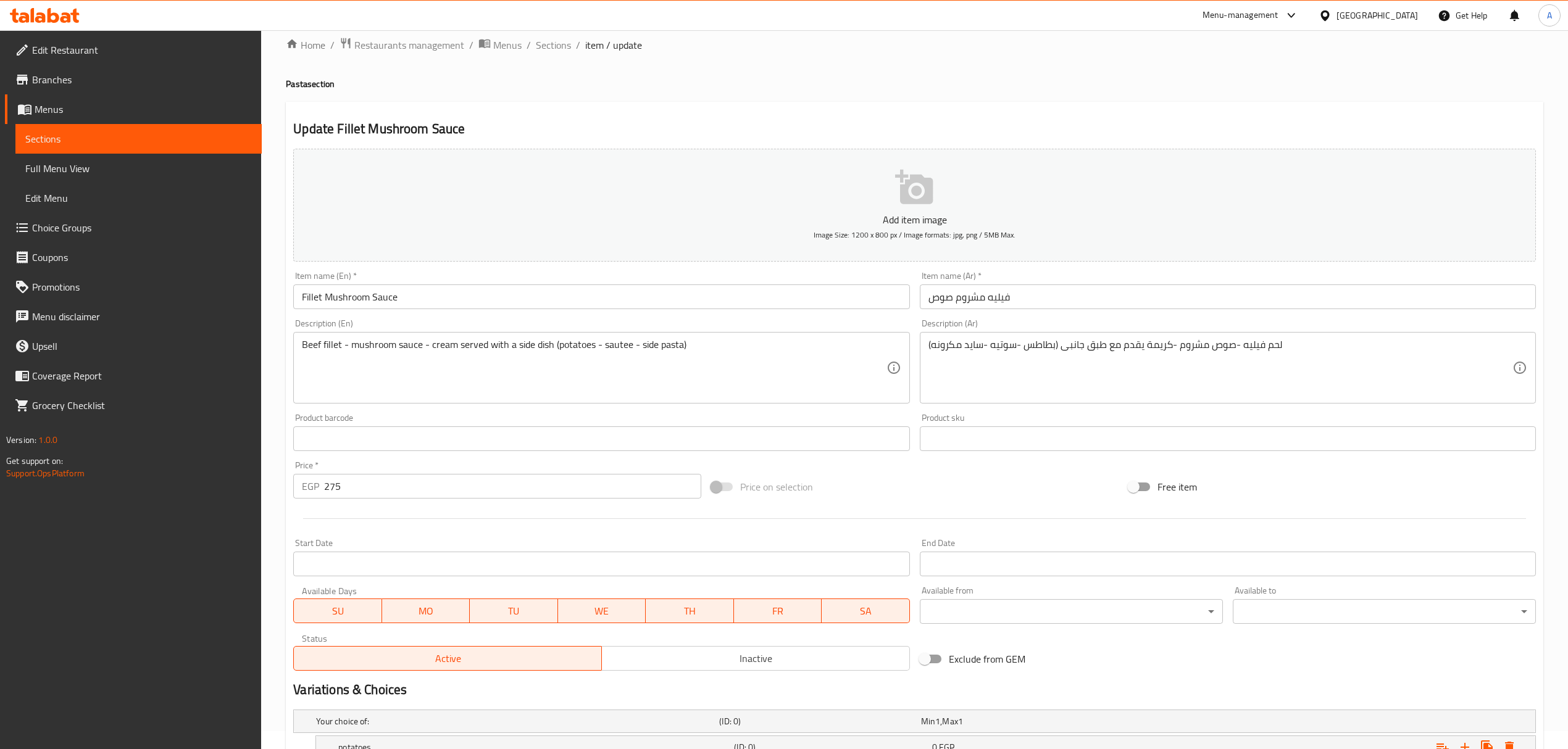
type input "sautee"
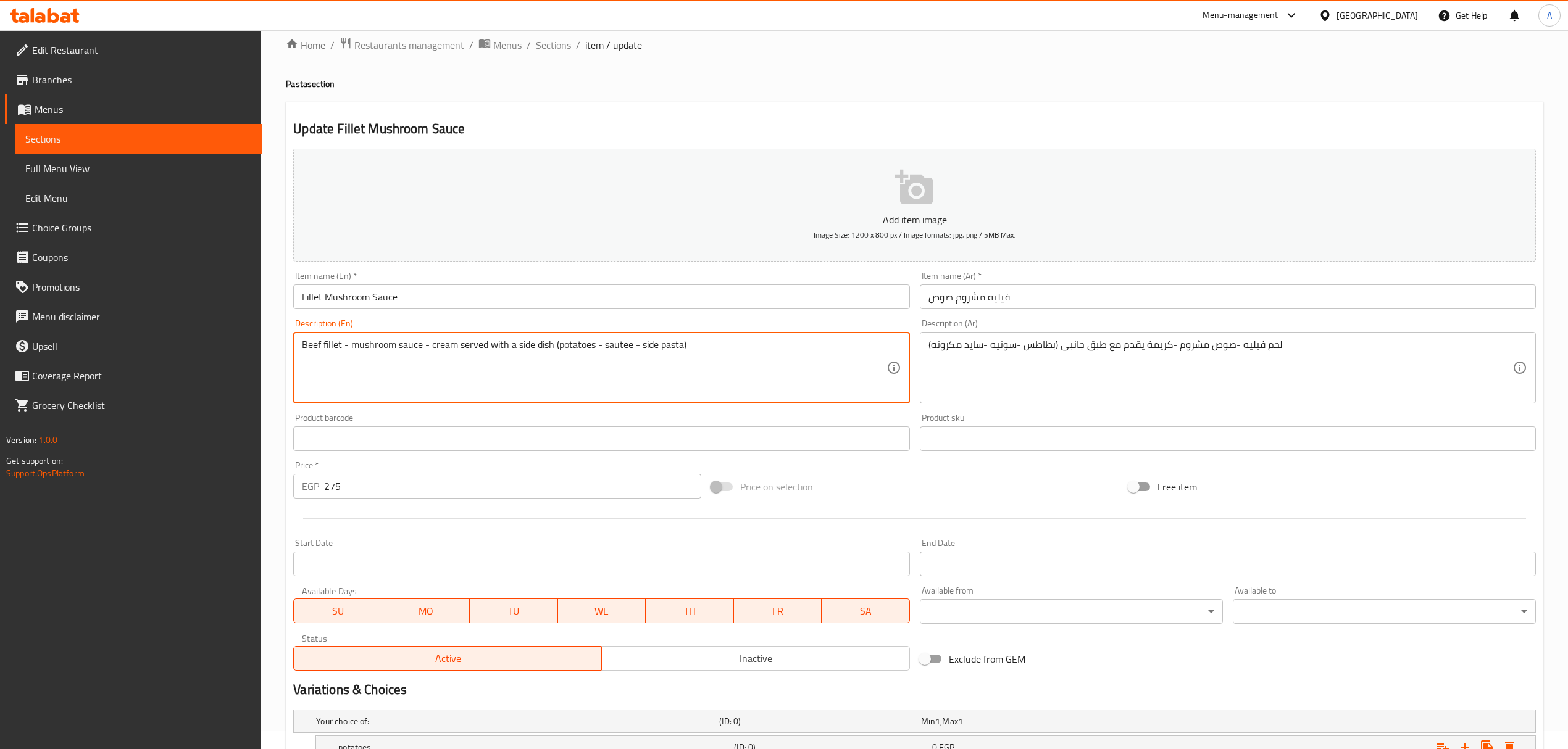
drag, startPoint x: 682, startPoint y: 345, endPoint x: 640, endPoint y: 345, distance: 42.0
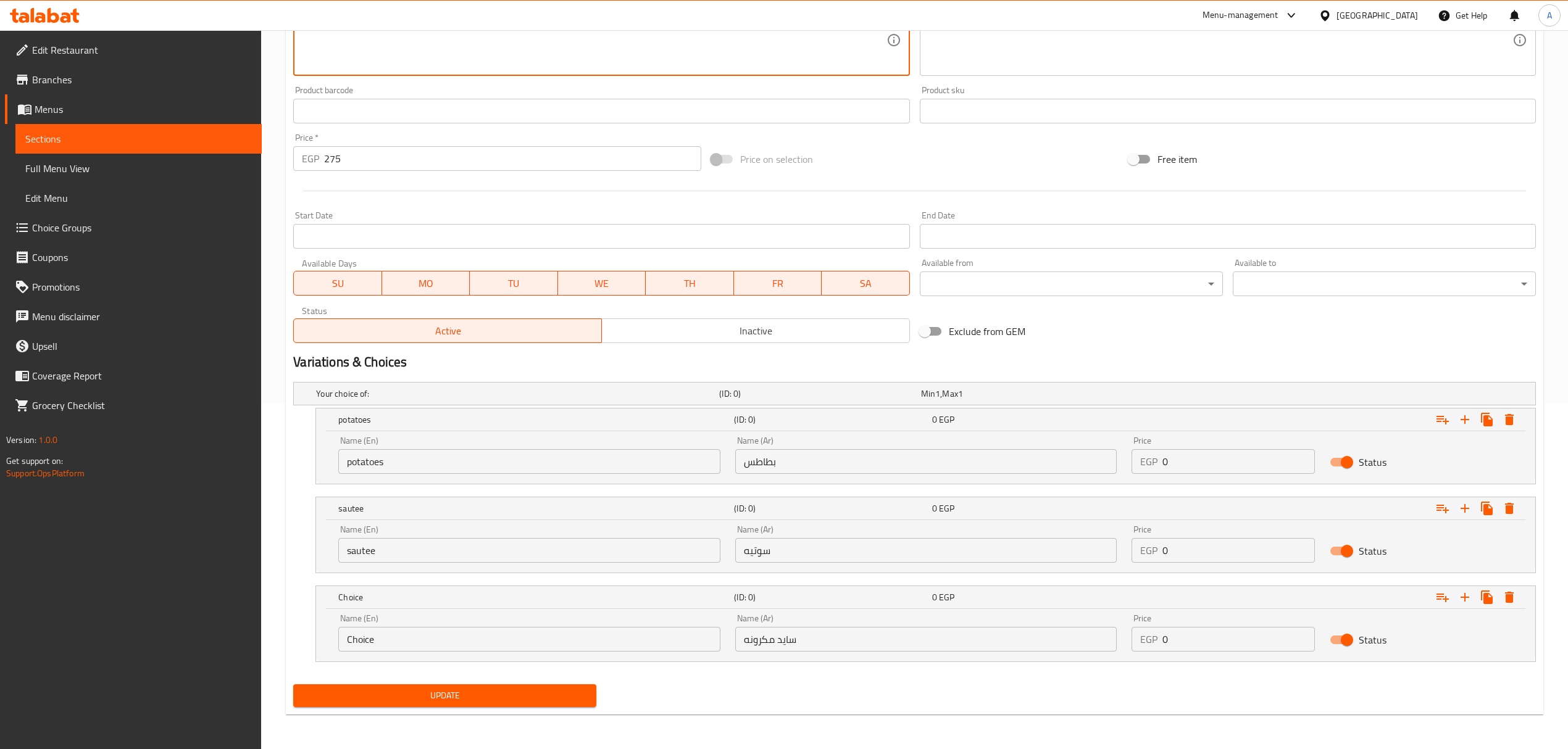
click at [416, 644] on input "Choice" at bounding box center [528, 639] width 381 height 24
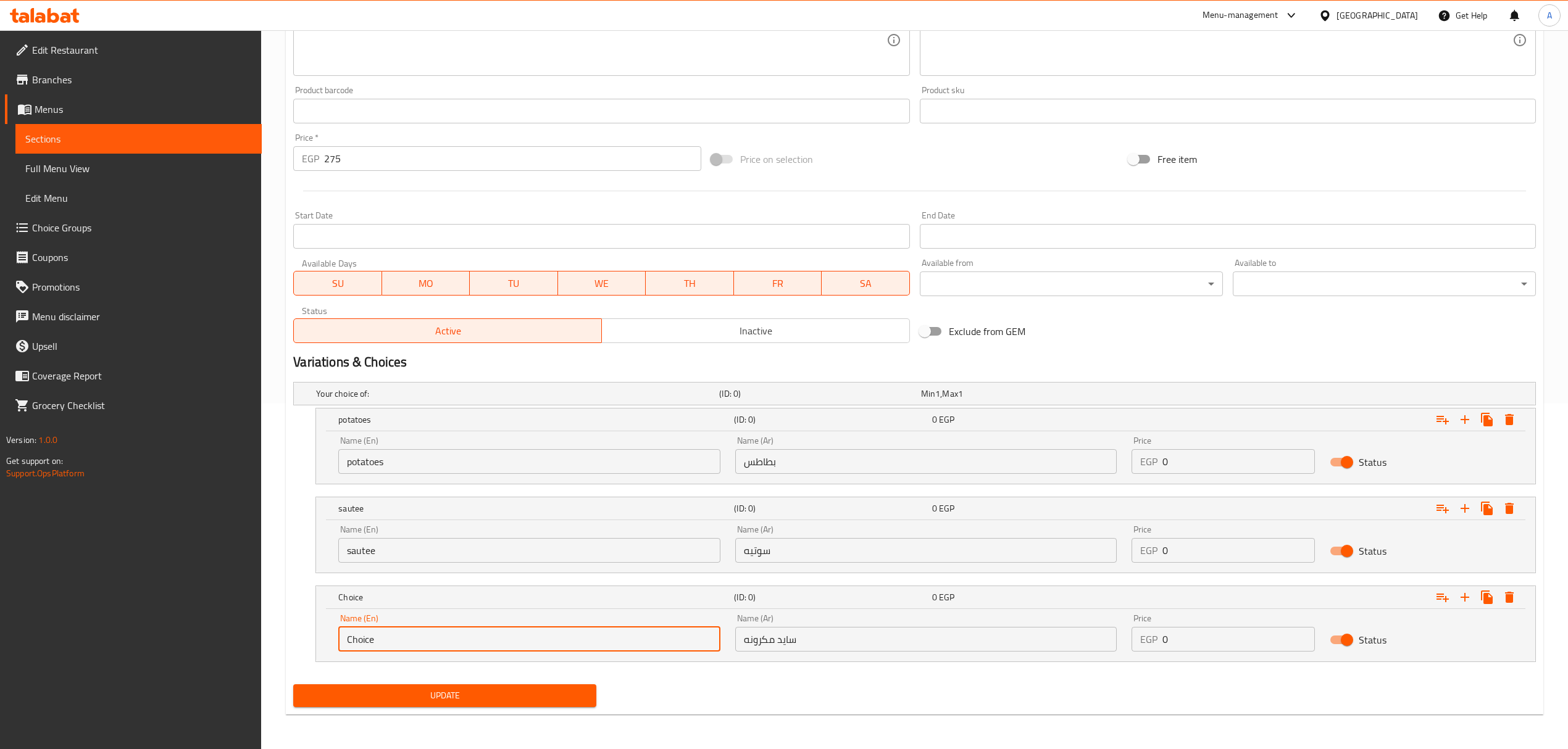
click at [416, 644] on input "Choice" at bounding box center [528, 639] width 381 height 24
paste input "side pasta"
click at [416, 644] on input "side pasta" at bounding box center [528, 639] width 381 height 24
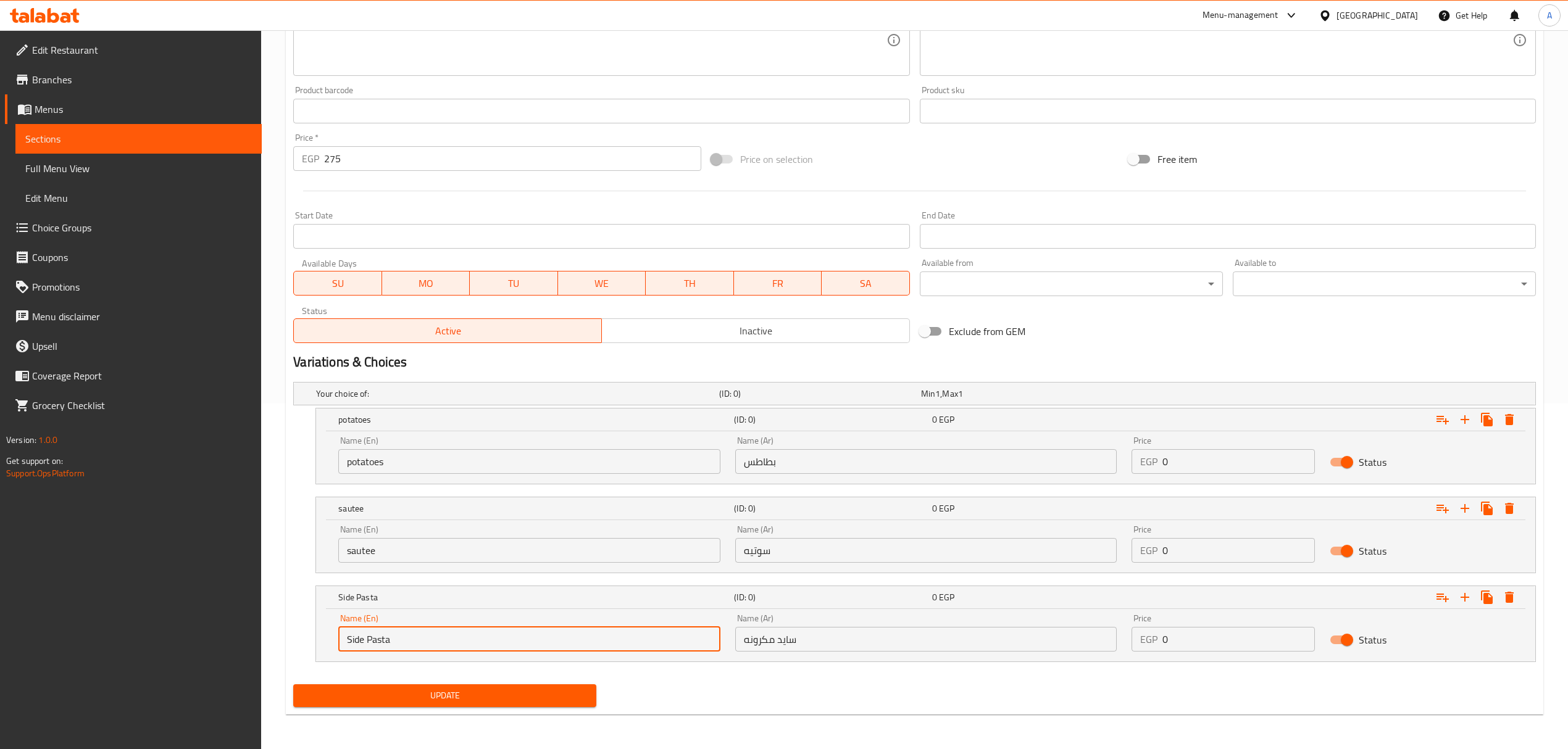
type input "Side Pasta"
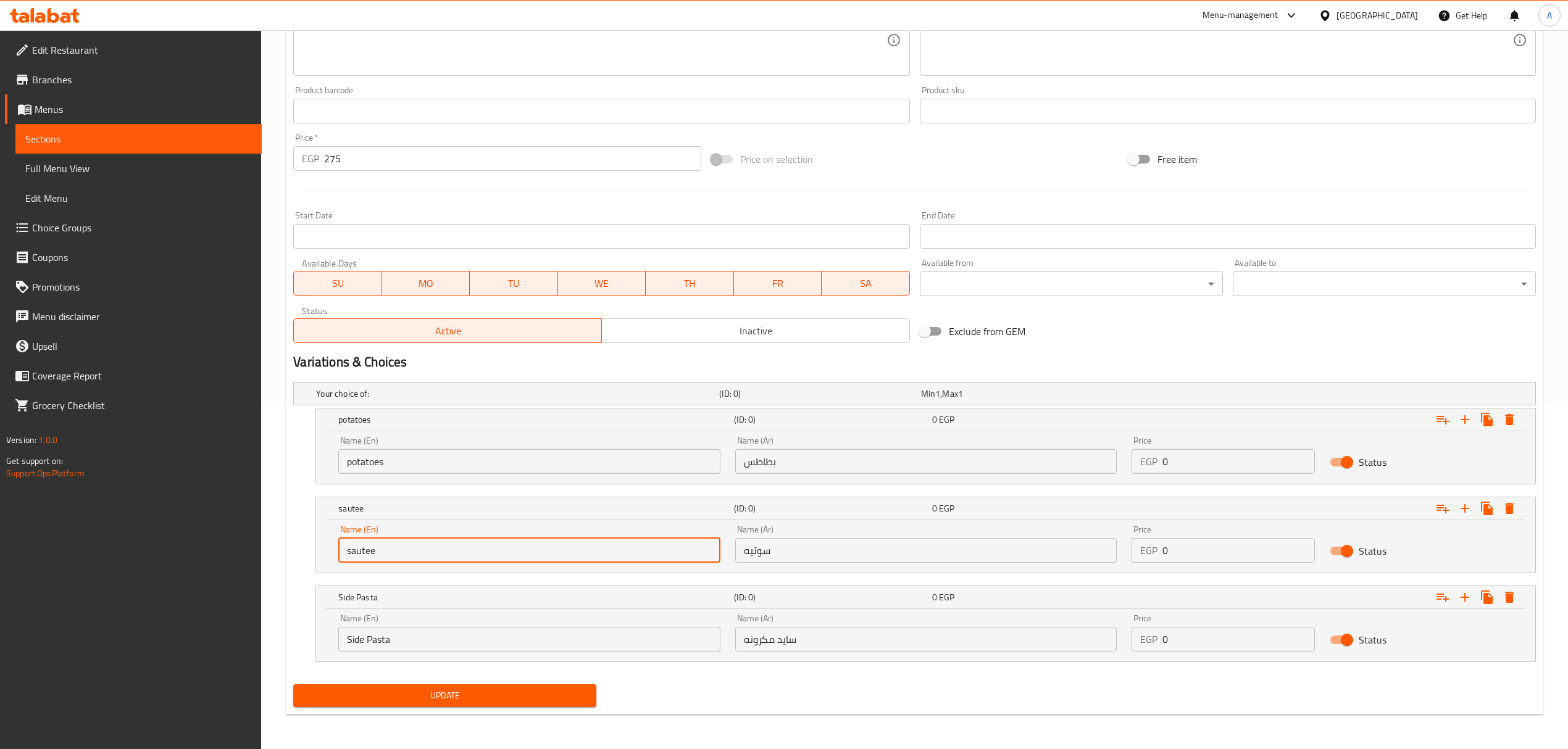
click at [390, 549] on input "sautee" at bounding box center [528, 551] width 381 height 24
type input "Sautee"
click at [384, 462] on input "potatoes" at bounding box center [528, 461] width 381 height 24
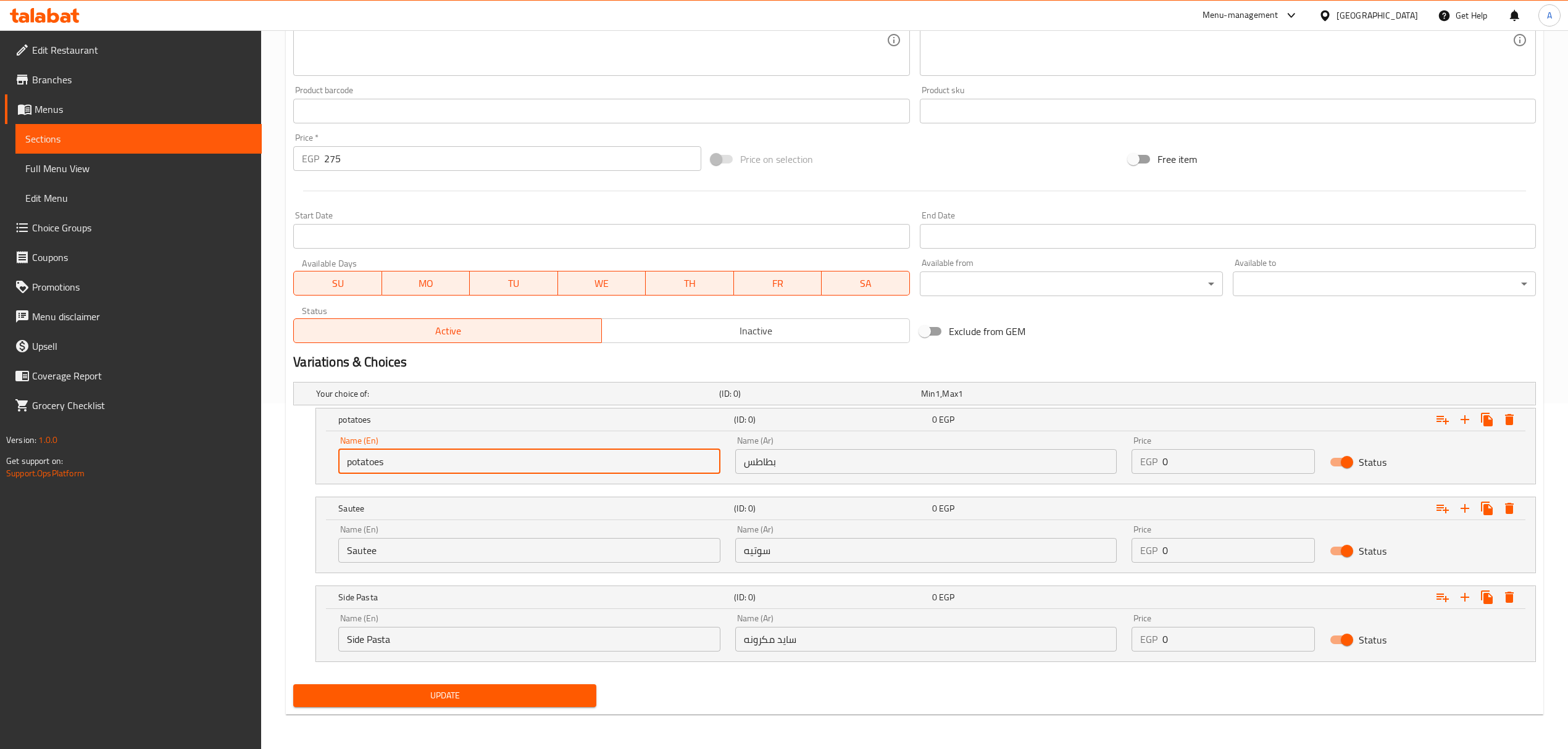
click at [384, 462] on input "potatoes" at bounding box center [528, 461] width 381 height 24
type input "Potatoes"
click at [337, 154] on input "275" at bounding box center [513, 158] width 377 height 24
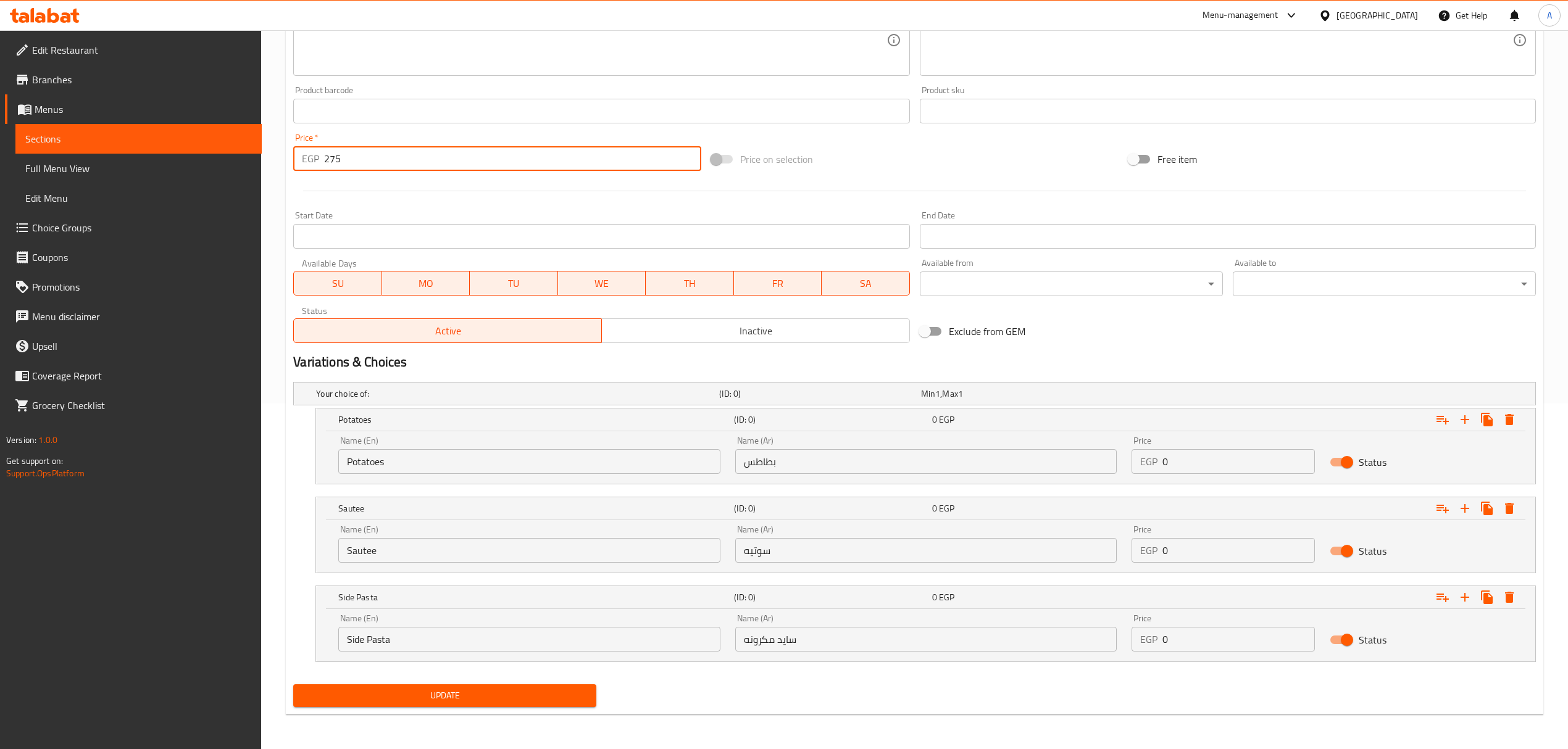
click at [337, 154] on input "275" at bounding box center [513, 158] width 377 height 24
type input "0"
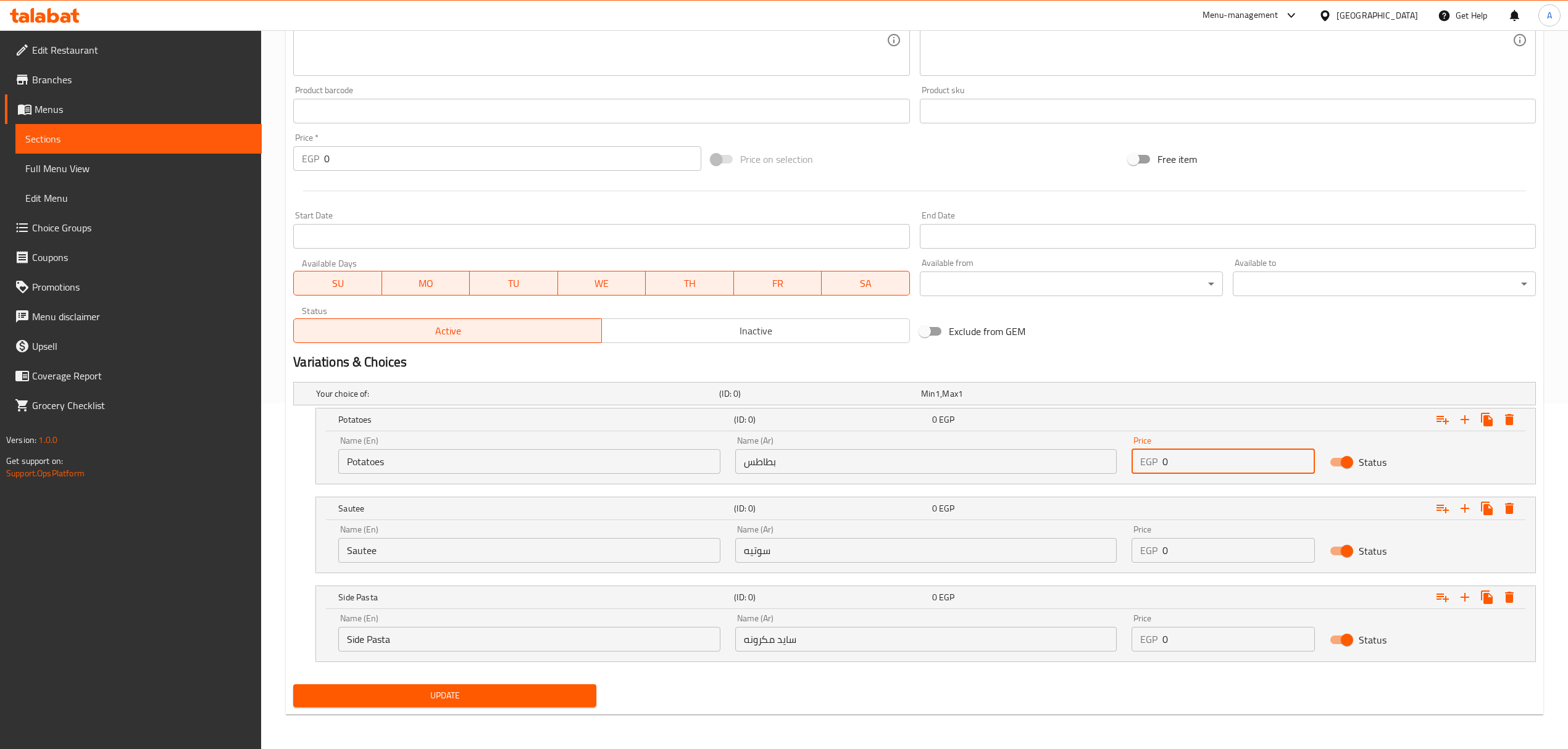
drag, startPoint x: 1142, startPoint y: 459, endPoint x: 1117, endPoint y: 454, distance: 25.5
click at [1117, 454] on div "Name (En) Potatoes Name (En) Name (Ar) بطاطس Name (Ar) Price EGP 0 Price Status" at bounding box center [925, 455] width 1189 height 52
paste input "275"
type input "275"
paste input "275"
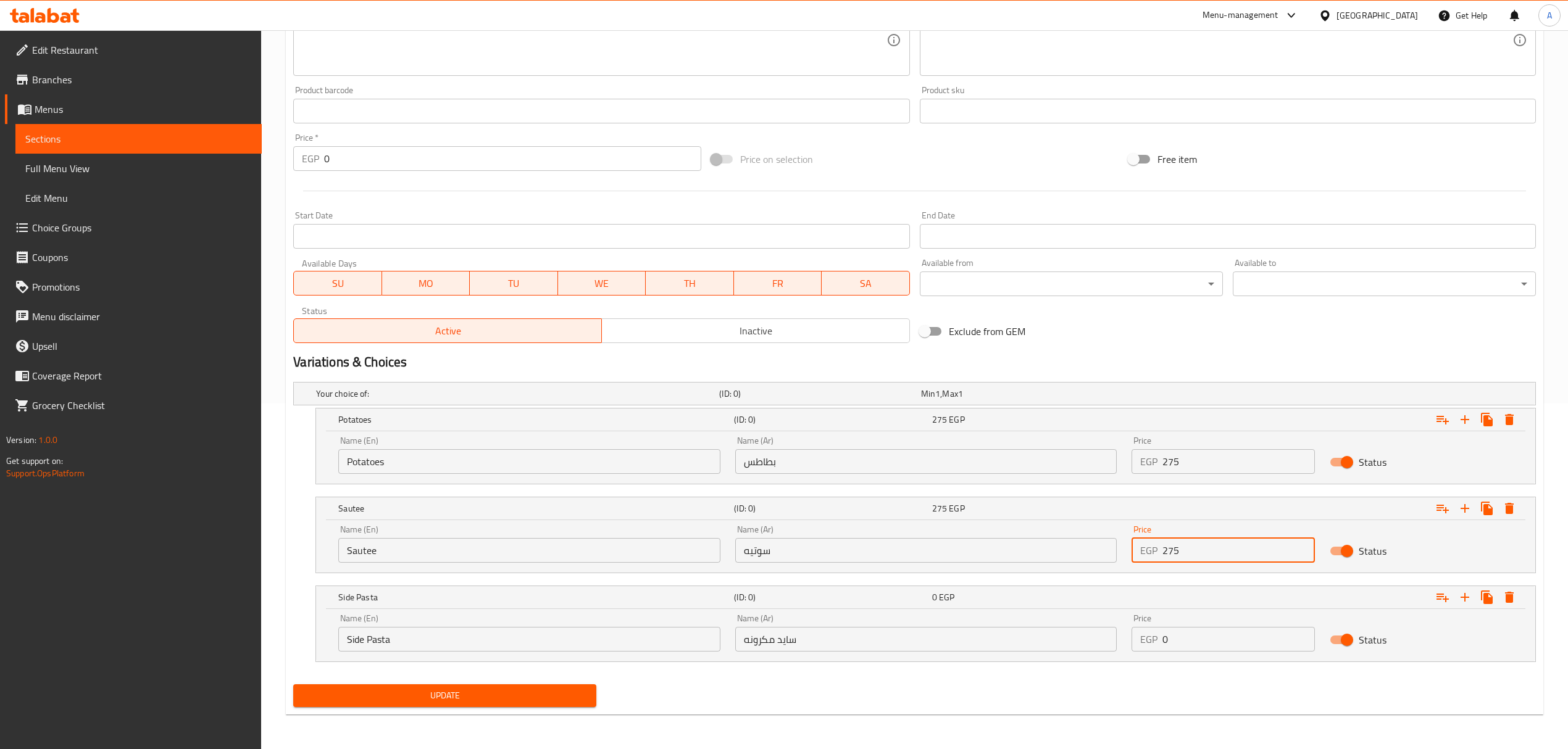
drag, startPoint x: 1146, startPoint y: 551, endPoint x: 1120, endPoint y: 548, distance: 26.2
click at [1120, 548] on div "Name (En) Sautee Name (En) Name (Ar) سوتيه Name (Ar) Price EGP 275 Price Status" at bounding box center [925, 544] width 1189 height 52
type input "275"
paste input "275"
drag, startPoint x: 1169, startPoint y: 640, endPoint x: 1106, endPoint y: 638, distance: 63.0
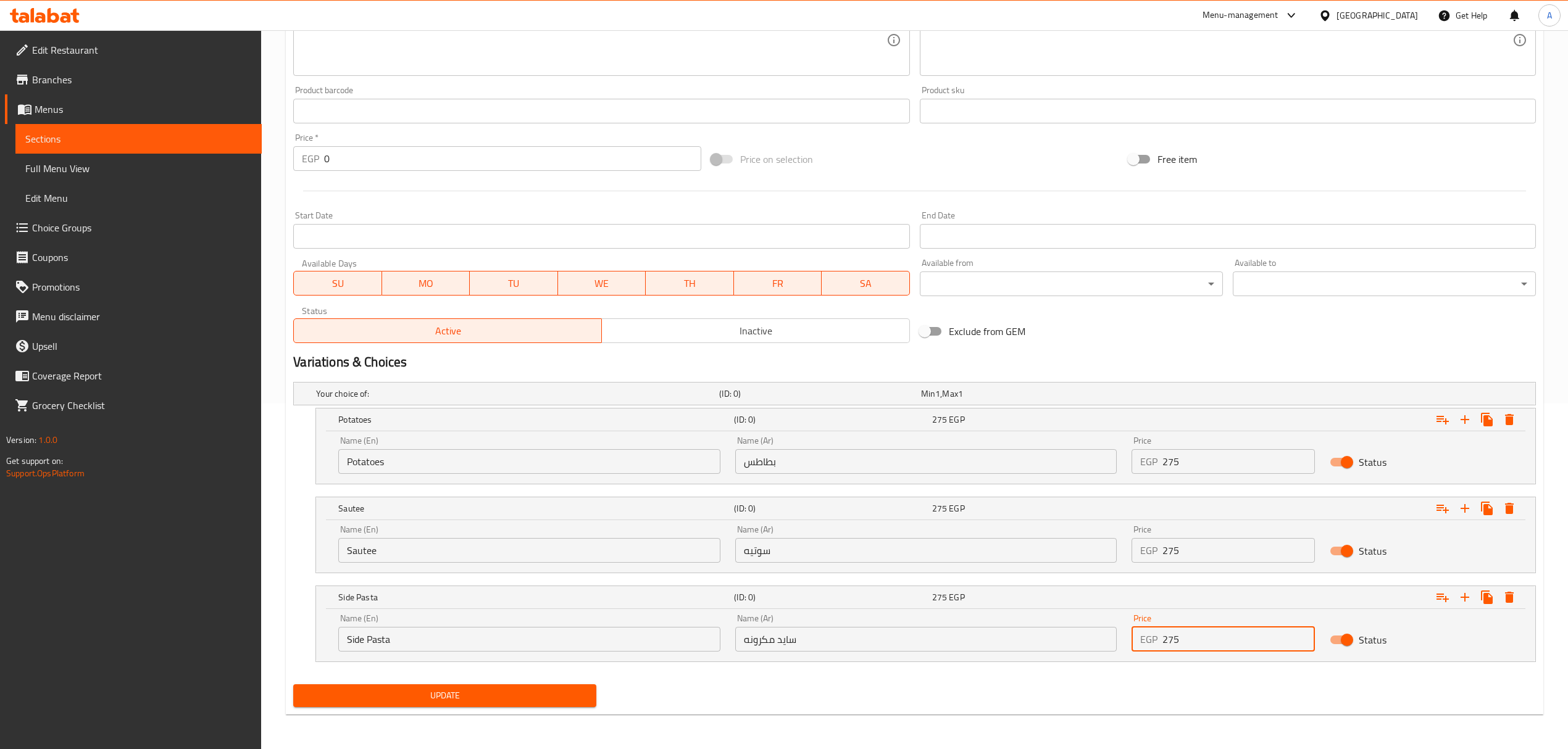
click at [1106, 638] on div "Name (En) Side Pasta Name (En) Name (Ar) سايد مكرونه Name (Ar) Price EGP 275 Pr…" at bounding box center [925, 632] width 1189 height 52
type input "275"
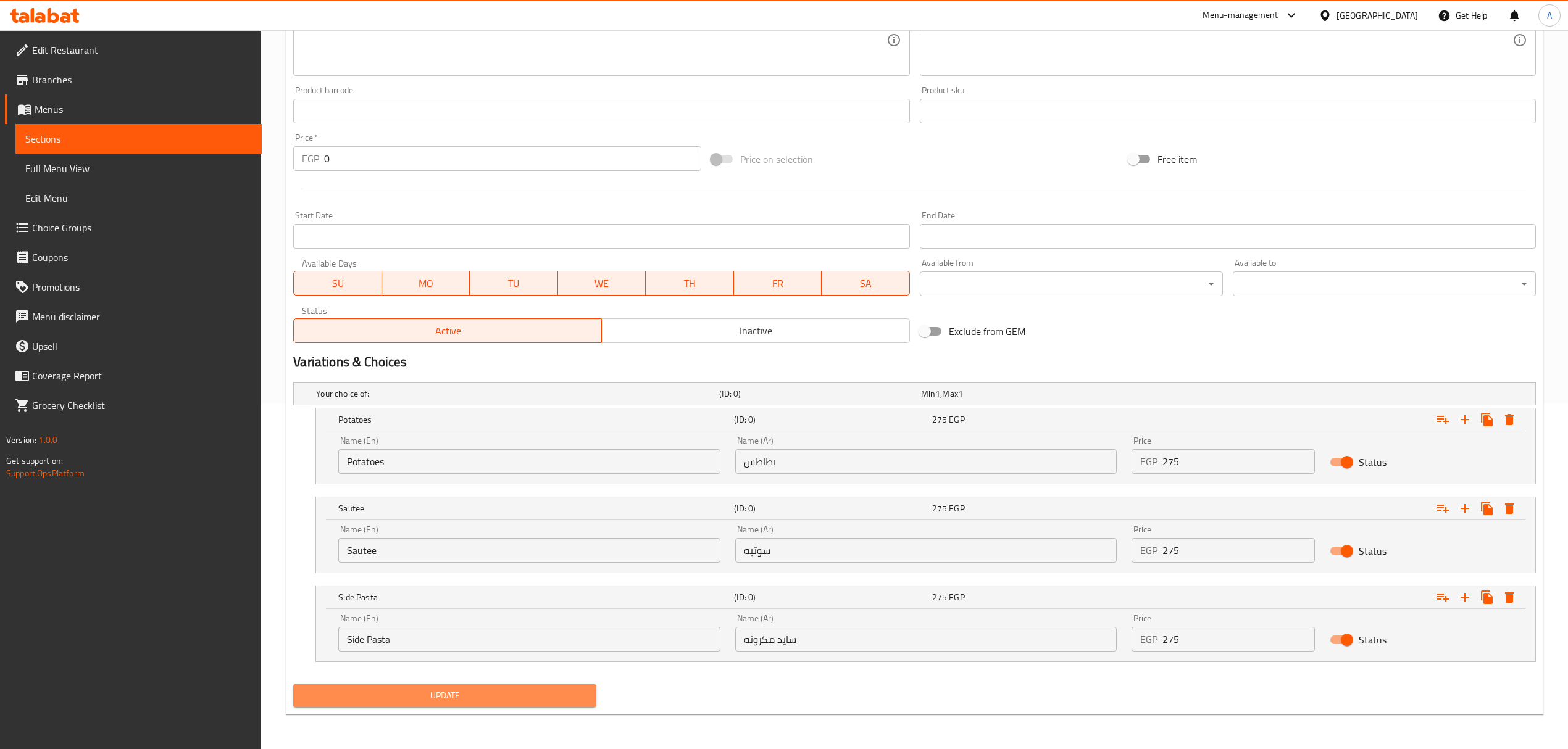
click at [539, 690] on span "Update" at bounding box center [445, 695] width 284 height 16
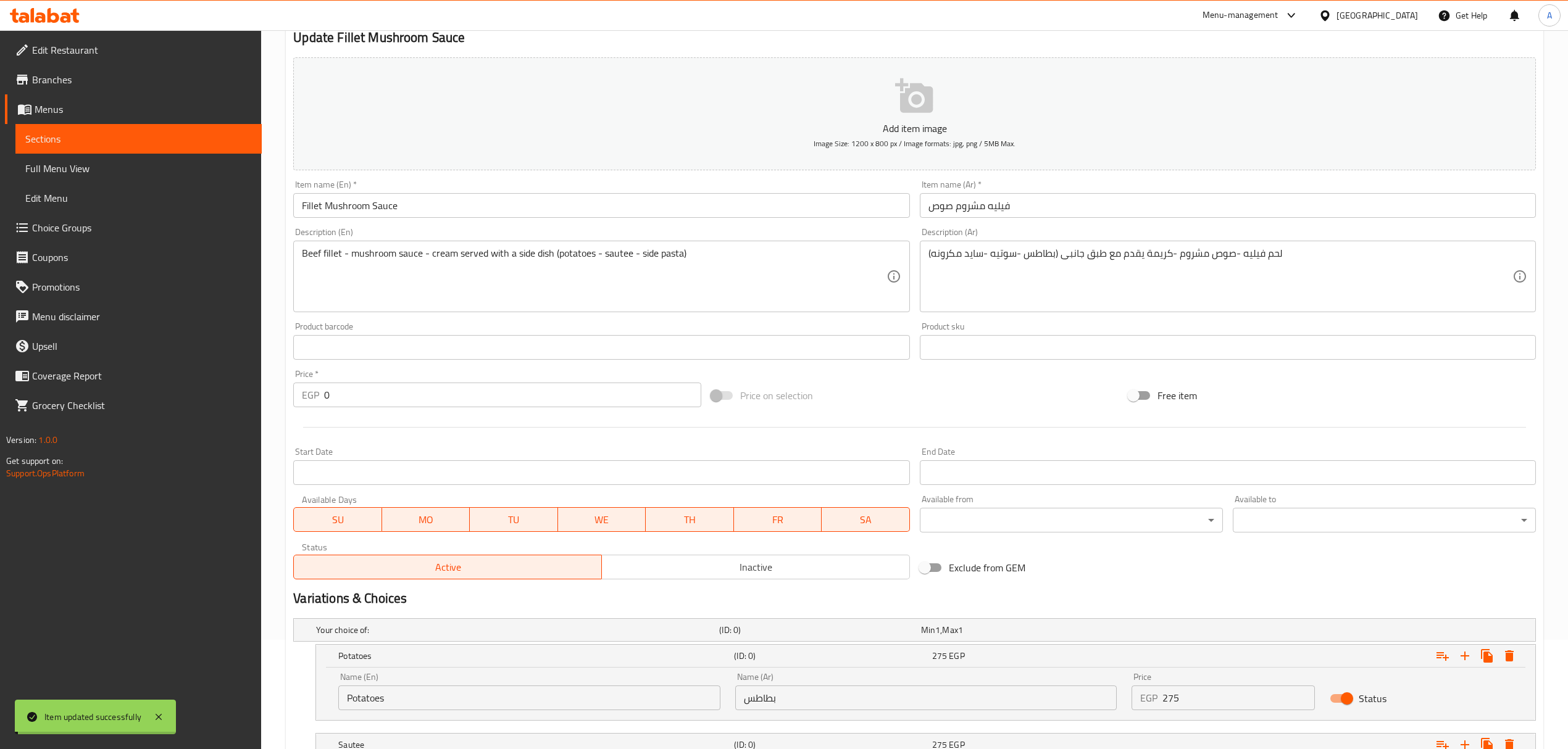
scroll to position [18, 0]
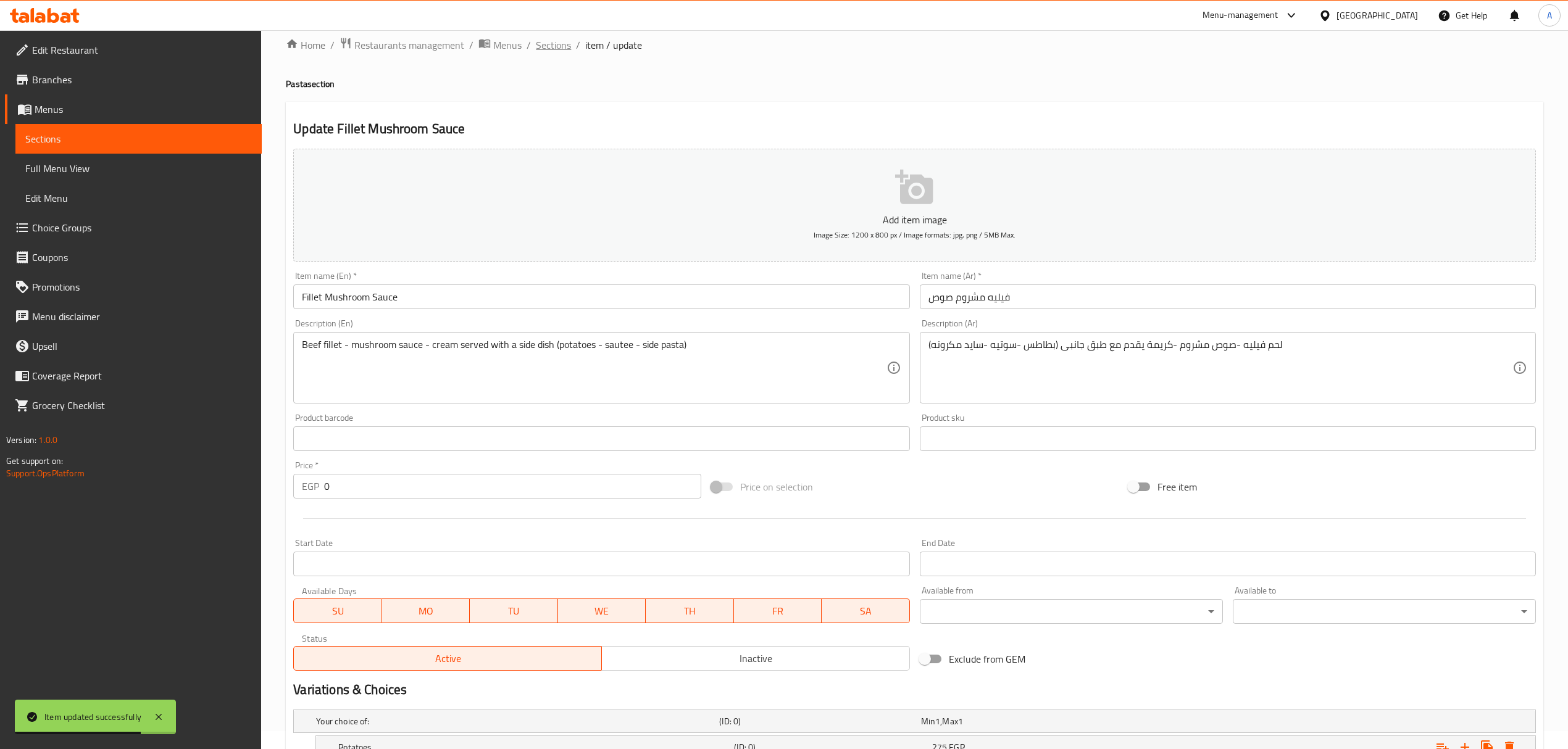
click at [543, 42] on span "Sections" at bounding box center [553, 45] width 35 height 15
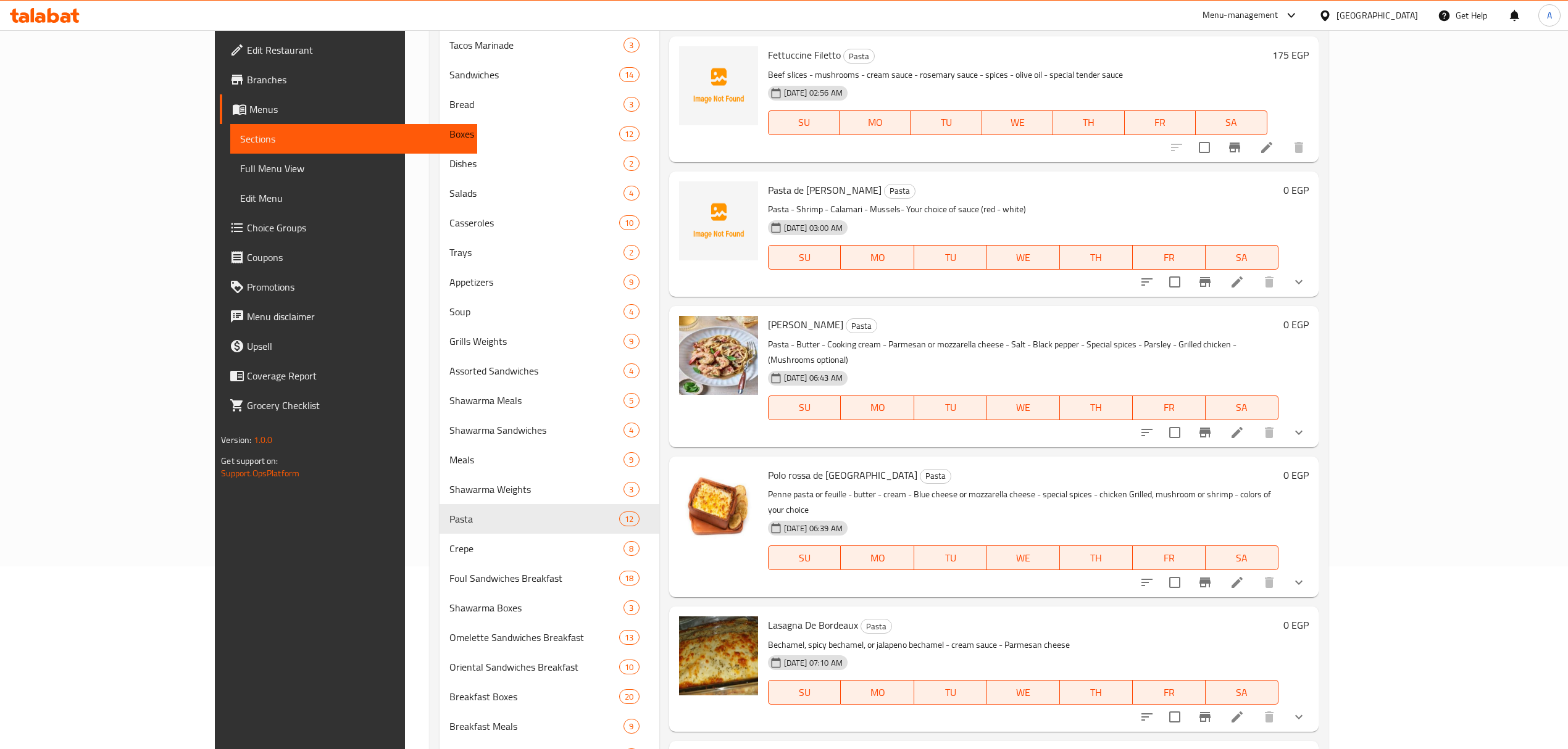
scroll to position [581, 0]
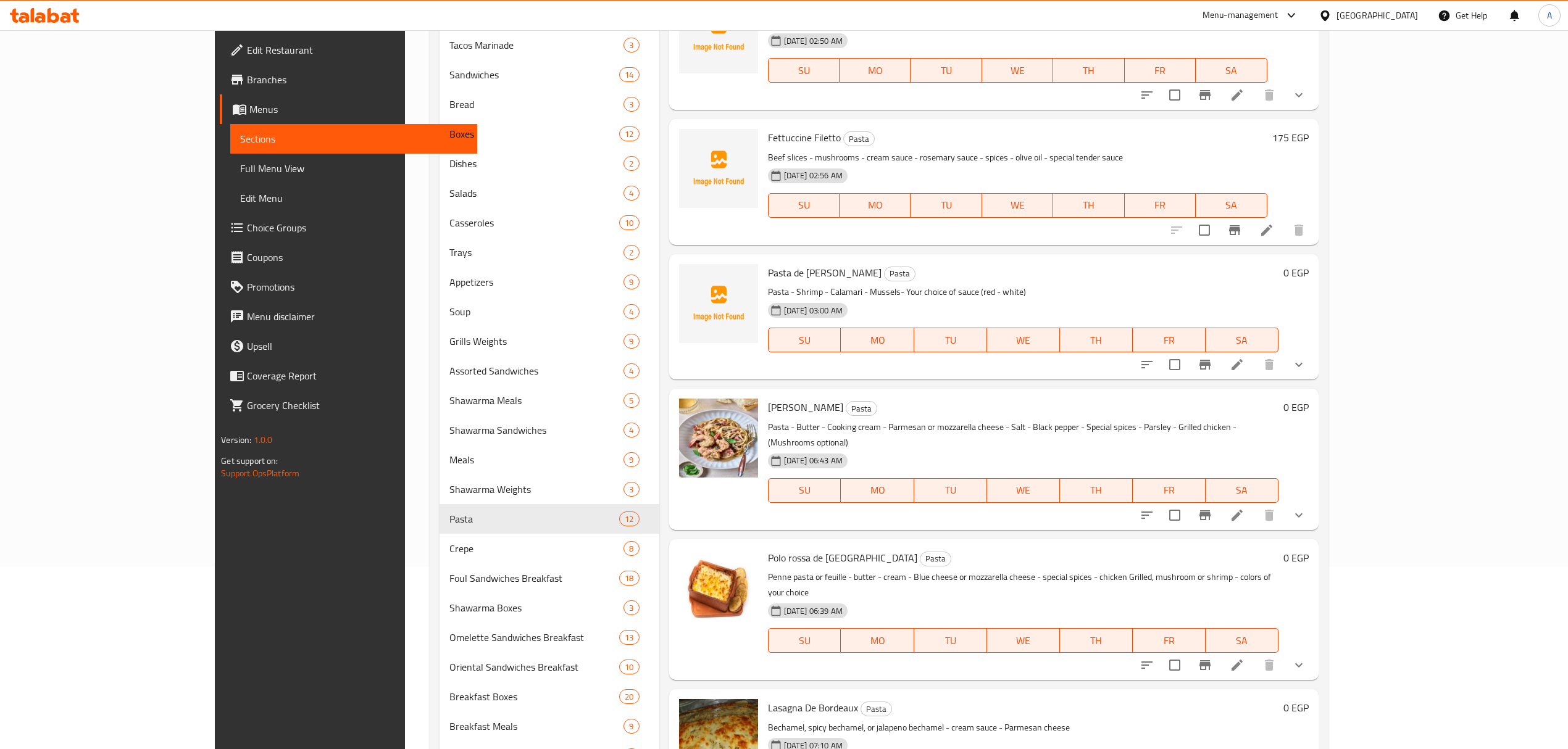
click at [1244, 358] on icon at bounding box center [1237, 365] width 15 height 15
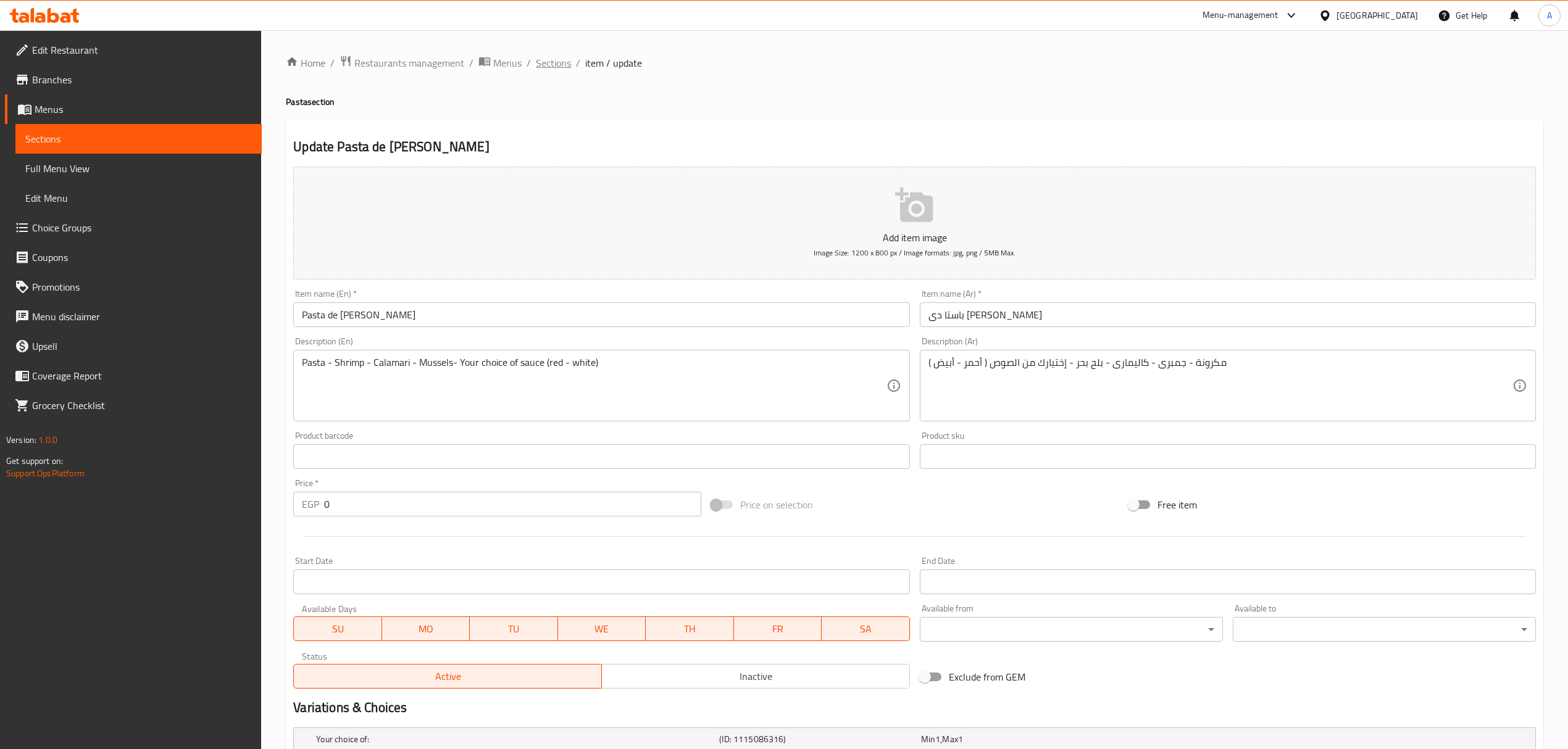
click at [551, 67] on span "Sections" at bounding box center [553, 63] width 35 height 15
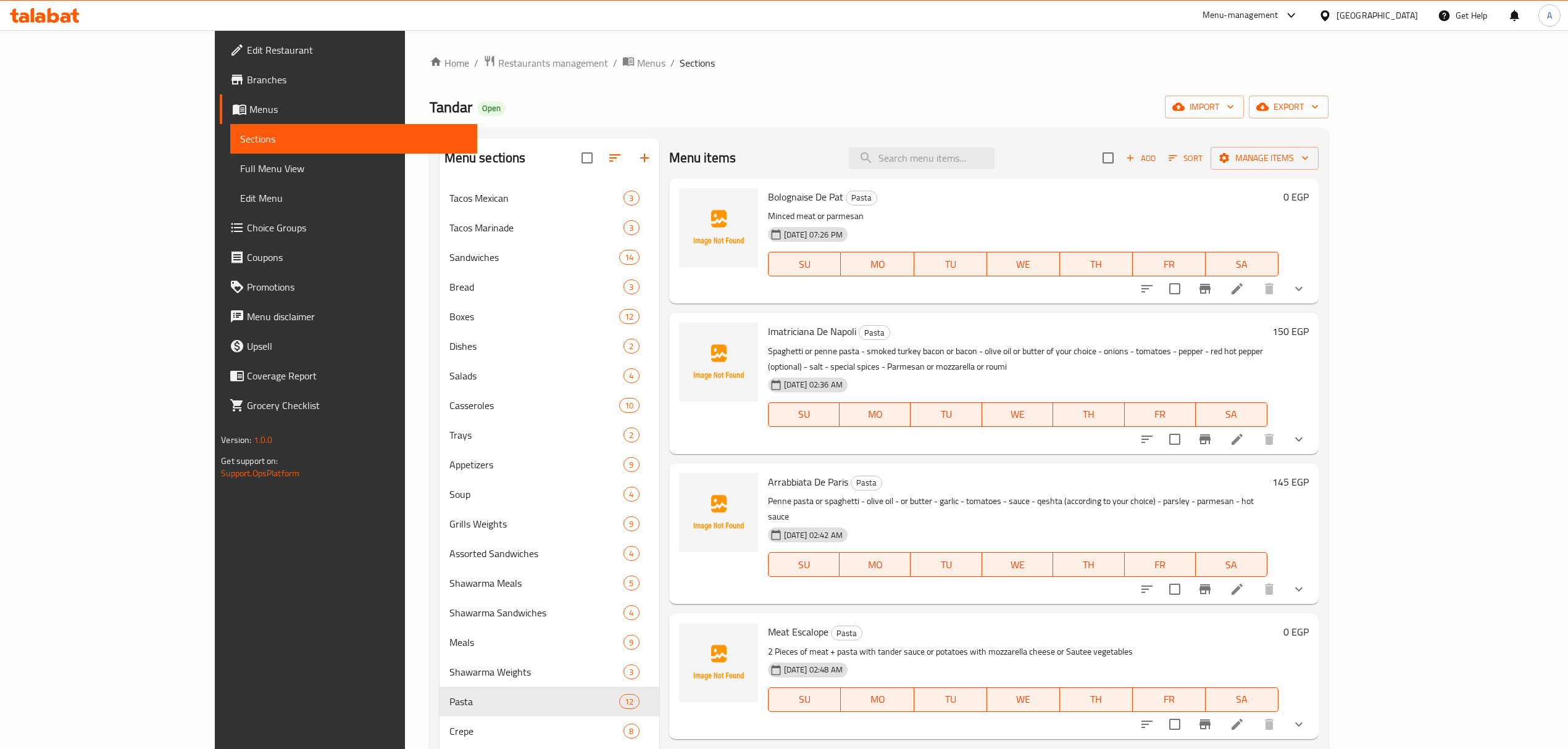
scroll to position [727, 0]
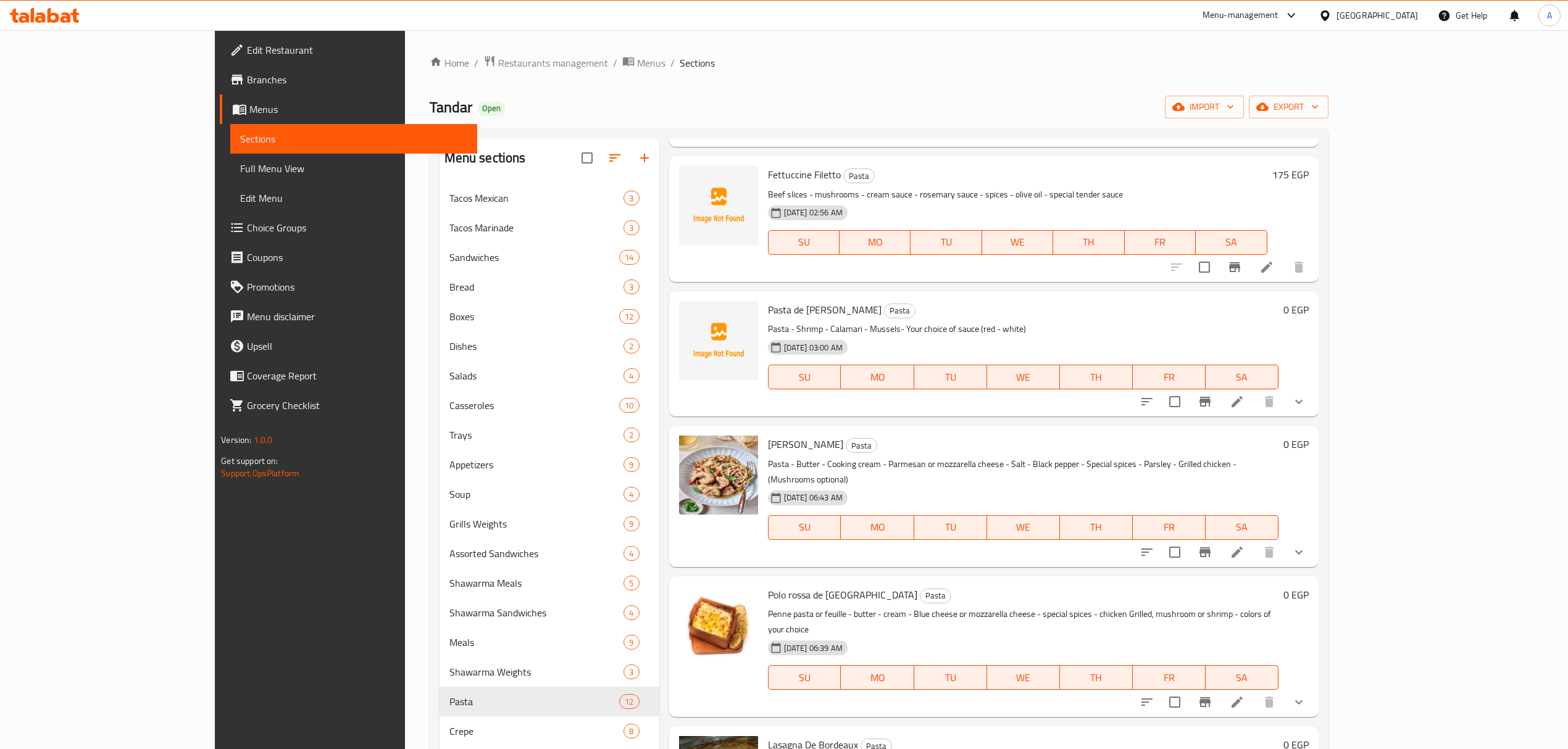
click at [1242, 697] on icon at bounding box center [1237, 702] width 11 height 11
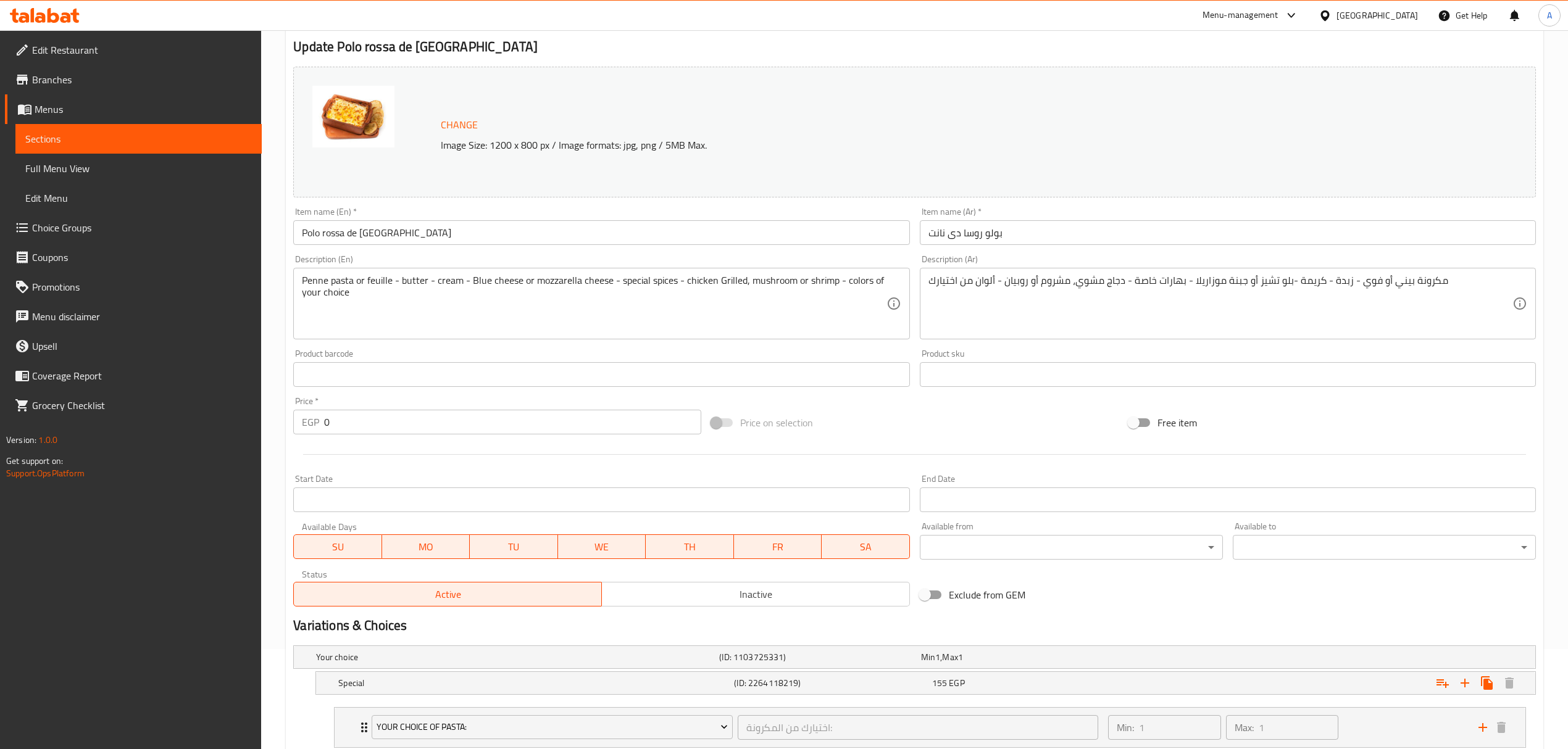
scroll to position [287, 0]
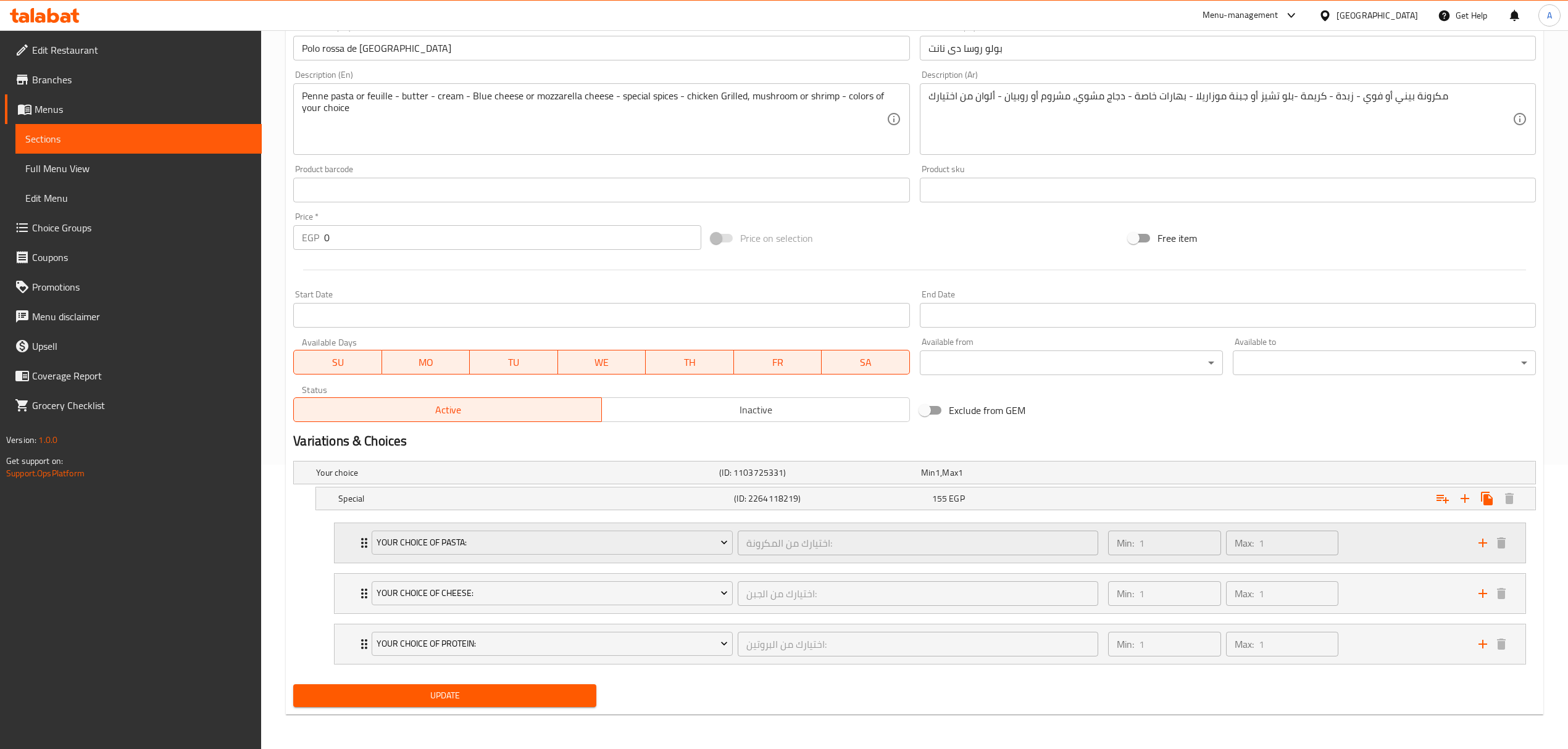
click at [364, 543] on icon "Expand" at bounding box center [364, 543] width 15 height 15
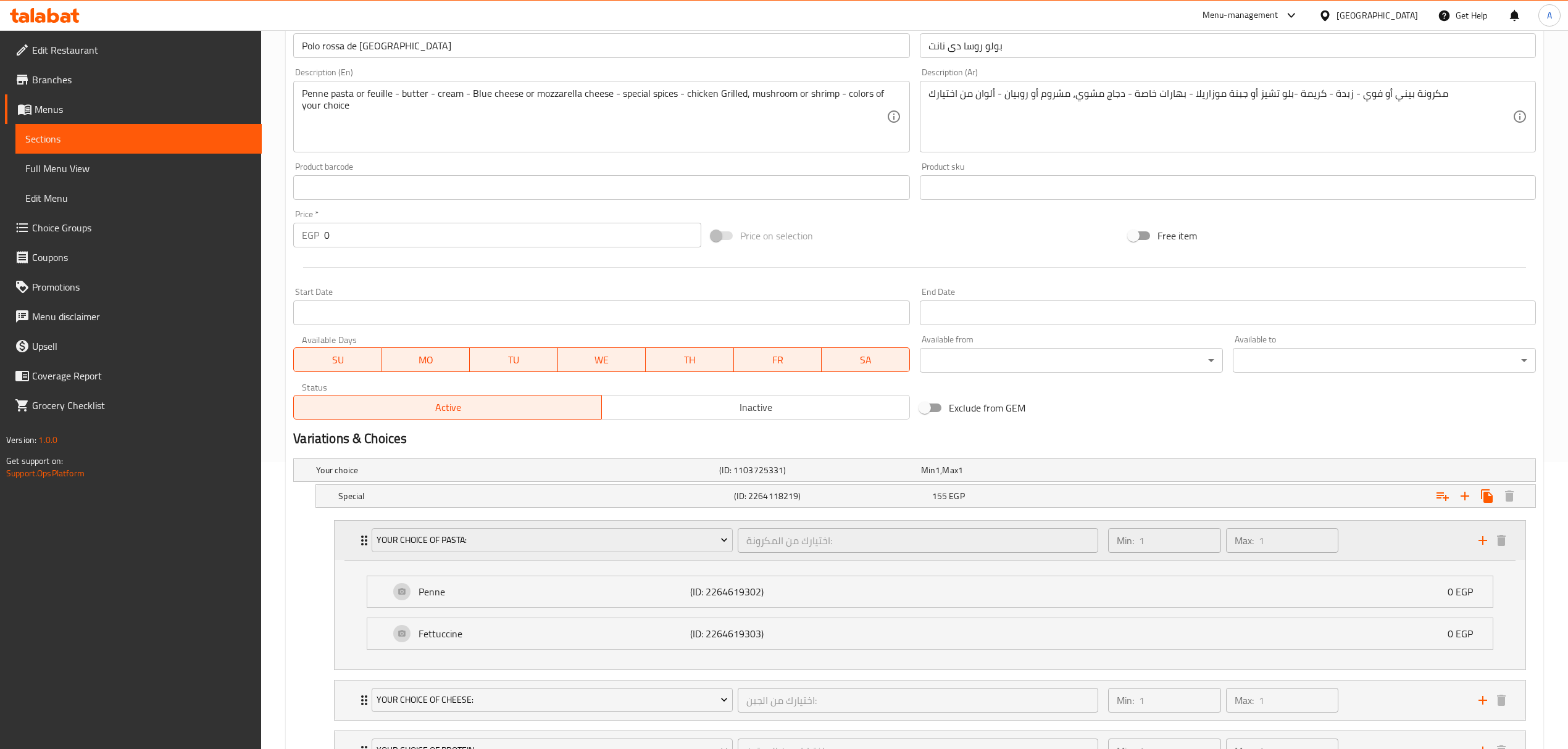
click at [364, 543] on icon "Expand" at bounding box center [364, 540] width 15 height 15
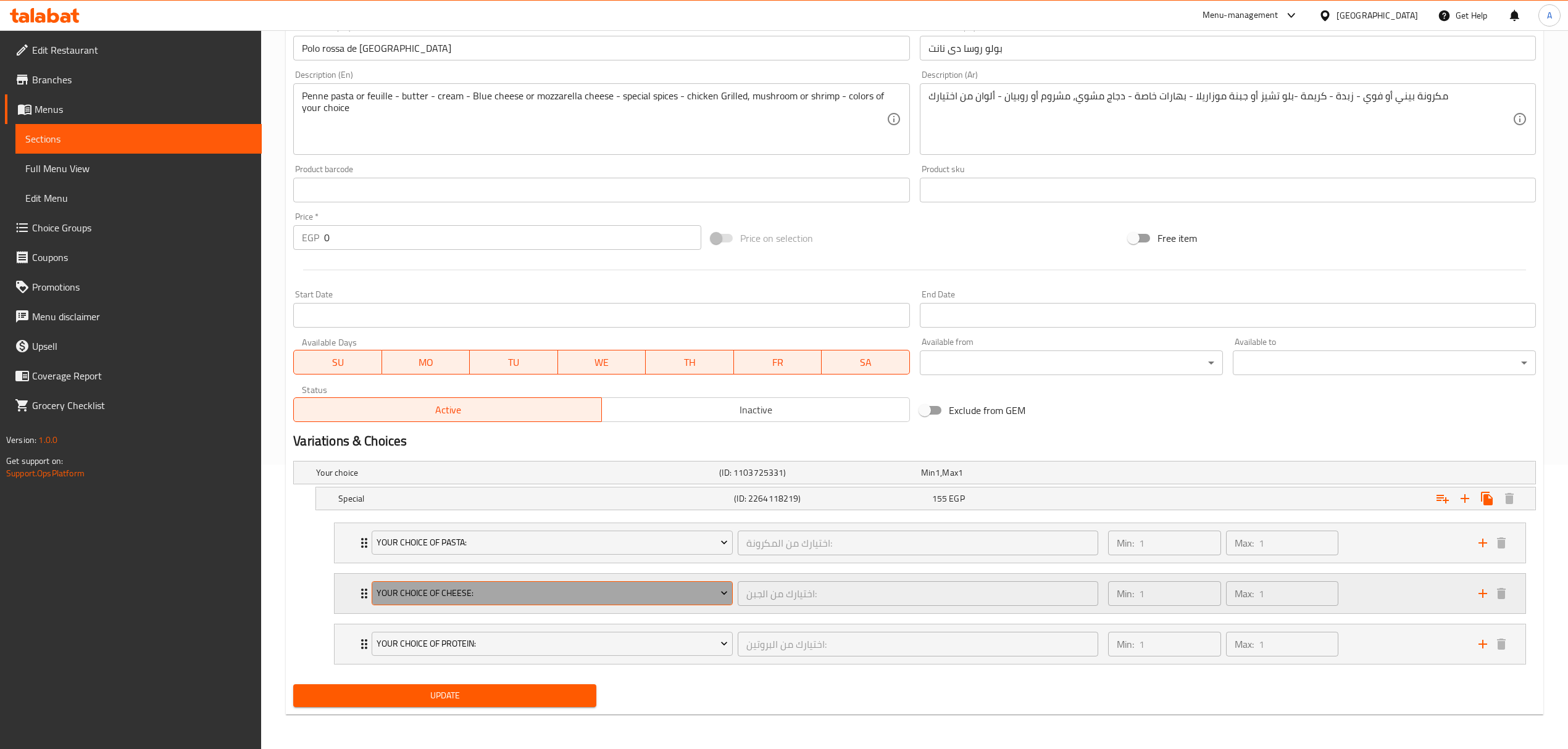
click at [651, 591] on span "Your Choice Of Cheese:" at bounding box center [552, 593] width 351 height 16
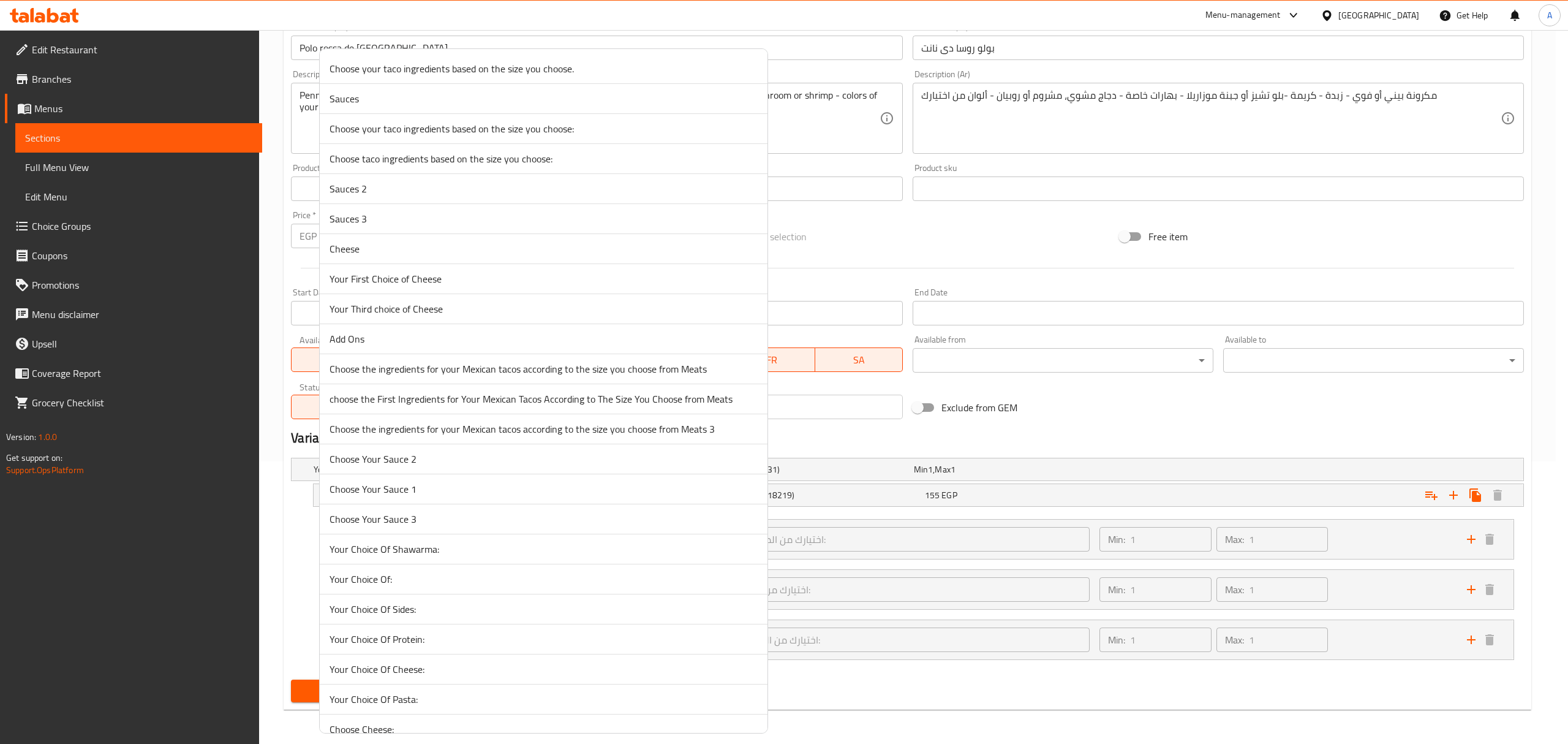
click at [1086, 123] on div at bounding box center [784, 372] width 1568 height 744
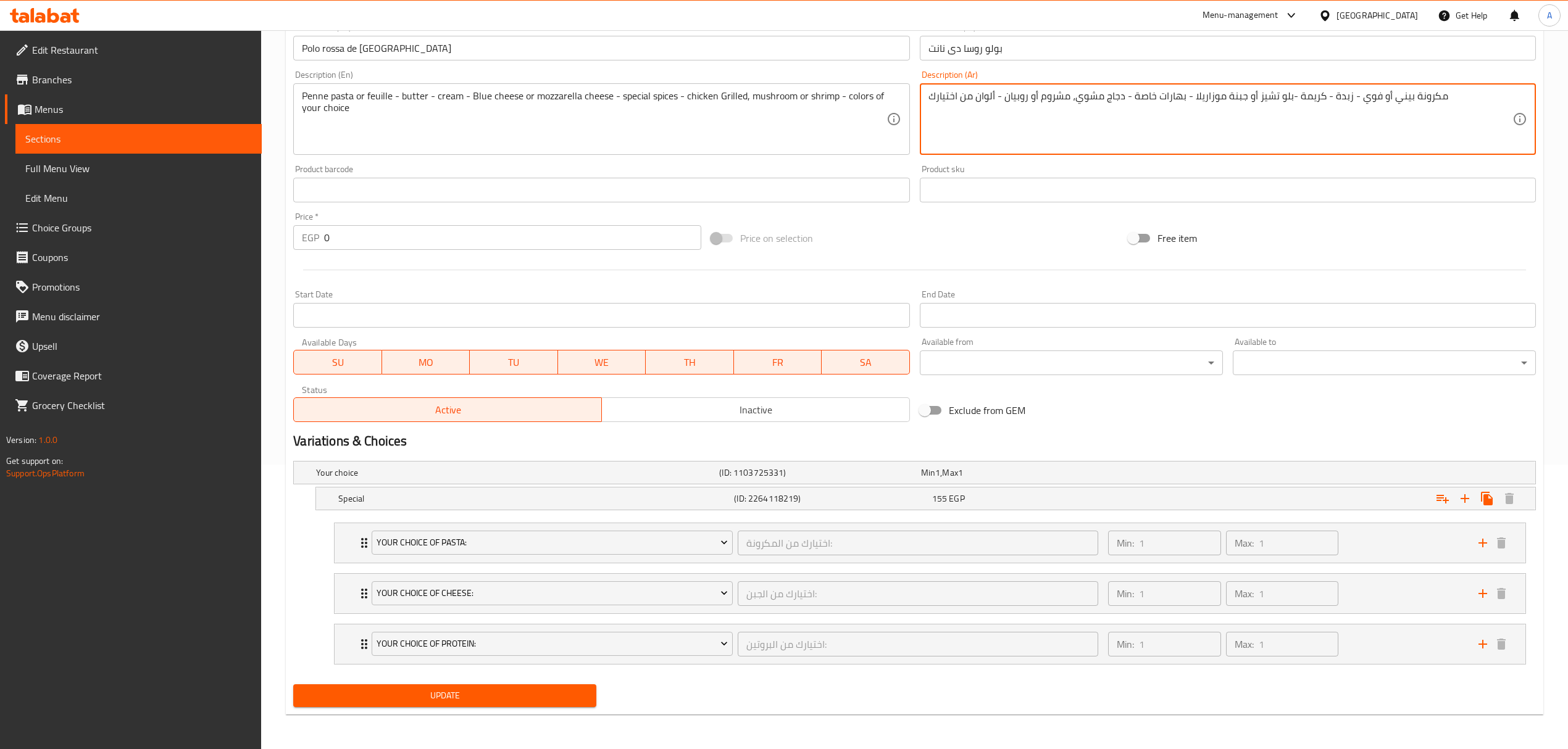
drag, startPoint x: 1285, startPoint y: 95, endPoint x: 1242, endPoint y: 89, distance: 43.4
click at [1206, 94] on textarea "مكرونة بيني أو فوي - زبدة - كريمة - جبنة موزاريلا - بهارات خاصة - دجاج مشوي، مش…" at bounding box center [1220, 120] width 584 height 58
drag, startPoint x: 1070, startPoint y: 94, endPoint x: 866, endPoint y: 85, distance: 204.2
click at [866, 85] on div "Change Image Size: 1200 x 800 px / Image formats: jpg, png / 5MB Max. Item name…" at bounding box center [915, 152] width 1252 height 550
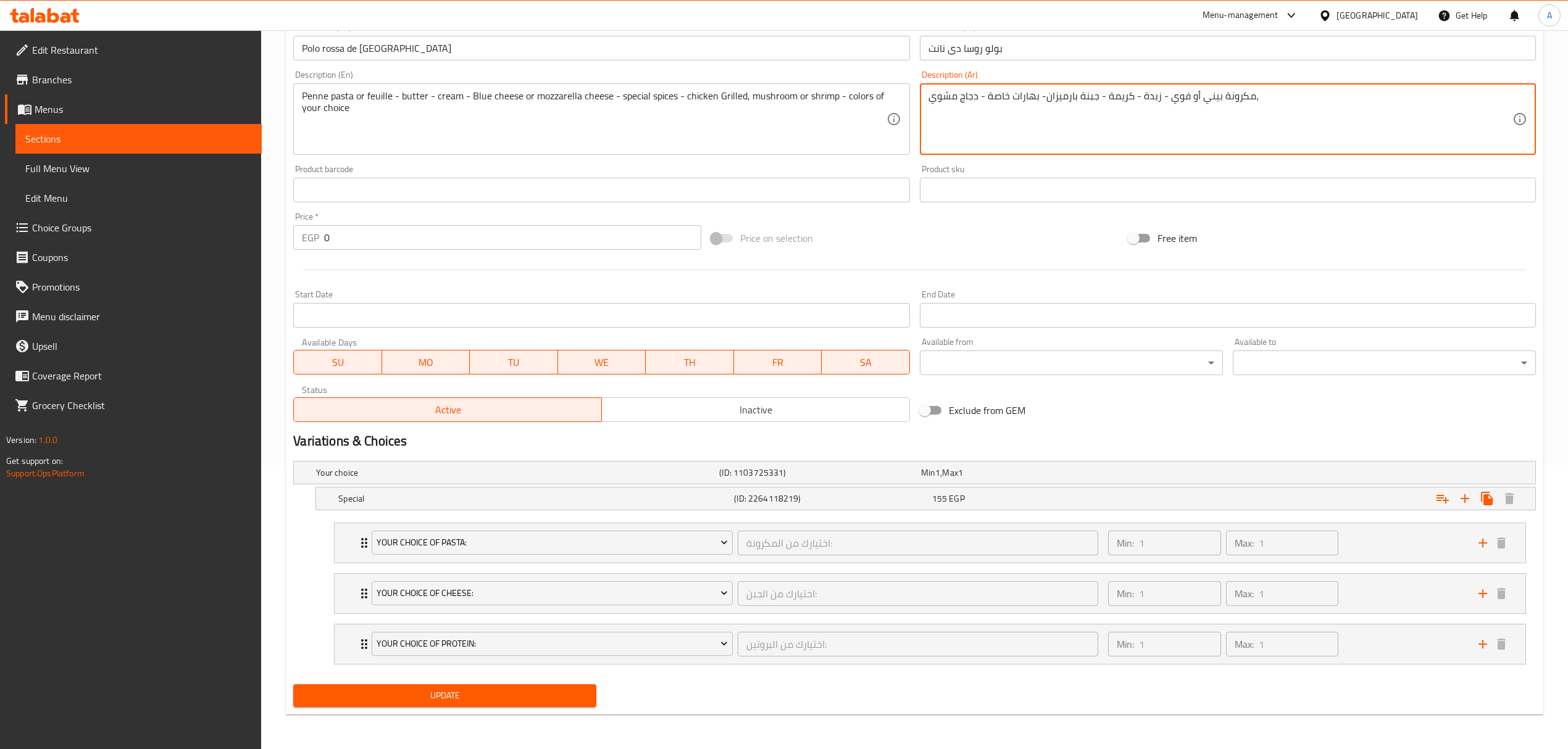
click at [1065, 92] on textarea "مكرونة بيني أو فوي - زبدة - كريمة - جبنة بارميزان- بهارات خاصة - دجاج مشوي،" at bounding box center [1220, 120] width 584 height 58
type textarea "مكرونة بيني أو فوي - زبدة - كريمة - جبنة بارميزان- بهارات خاصة - دجاج مشوي،"
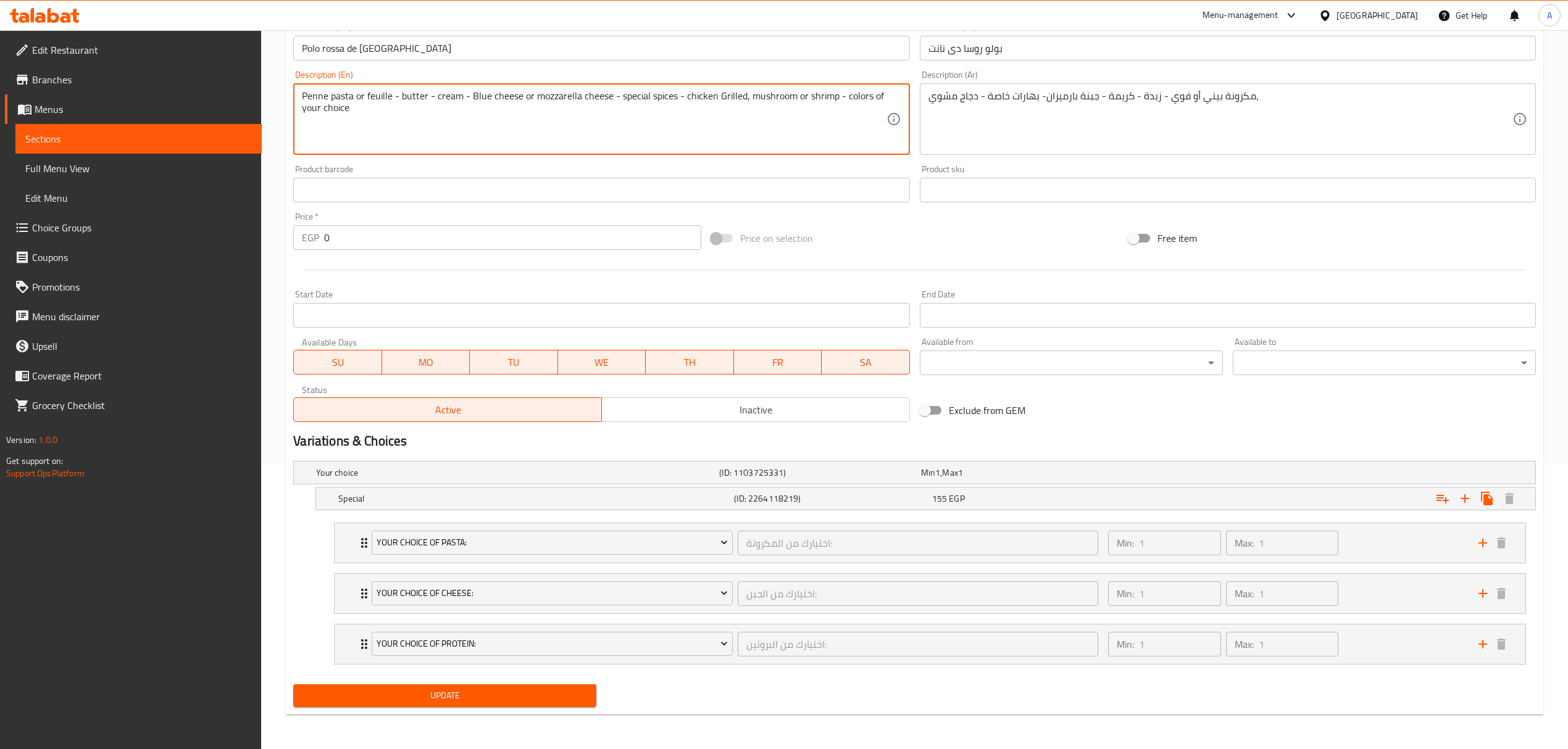
click at [589, 92] on textarea "Penne pasta or feuille - butter - cream - Blue cheese or mozzarella cheese - sp…" at bounding box center [594, 120] width 584 height 58
paste textarea "or foie gras - butter - cream - parmesan cheese - special spices - grilled chic…"
type textarea "Penne or foie gras - butter - cream - parmesan cheese - special spices - grille…"
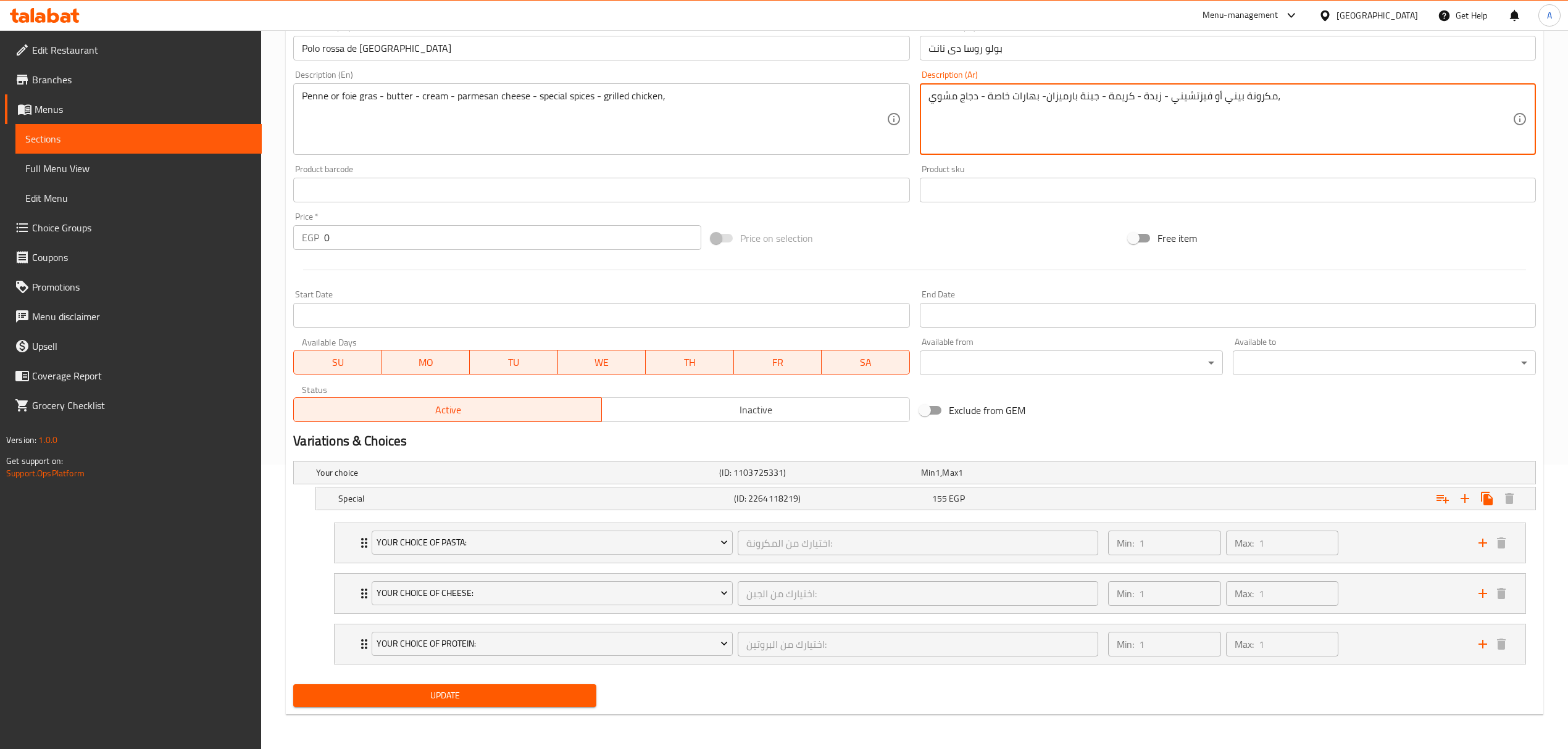
click at [1194, 94] on textarea "مكرونة بيني أو فيزتشيني - زبدة - كريمة - جبنة بارميزان- بهارات خاصة - دجاج مشوي،" at bounding box center [1220, 120] width 584 height 58
drag, startPoint x: 1270, startPoint y: 94, endPoint x: 1168, endPoint y: 97, distance: 102.0
click at [1168, 97] on textarea "مكرونة بيني أو فيوتشيني - زبدة - [GEOGRAPHIC_DATA] - جبنة بارميزان- بهارات خاصة…" at bounding box center [1220, 120] width 584 height 58
type textarea "مكرونة بيني أو فيوتشيني - زبدة - [GEOGRAPHIC_DATA] - جبنة بارميزان- بهارات خاصة…"
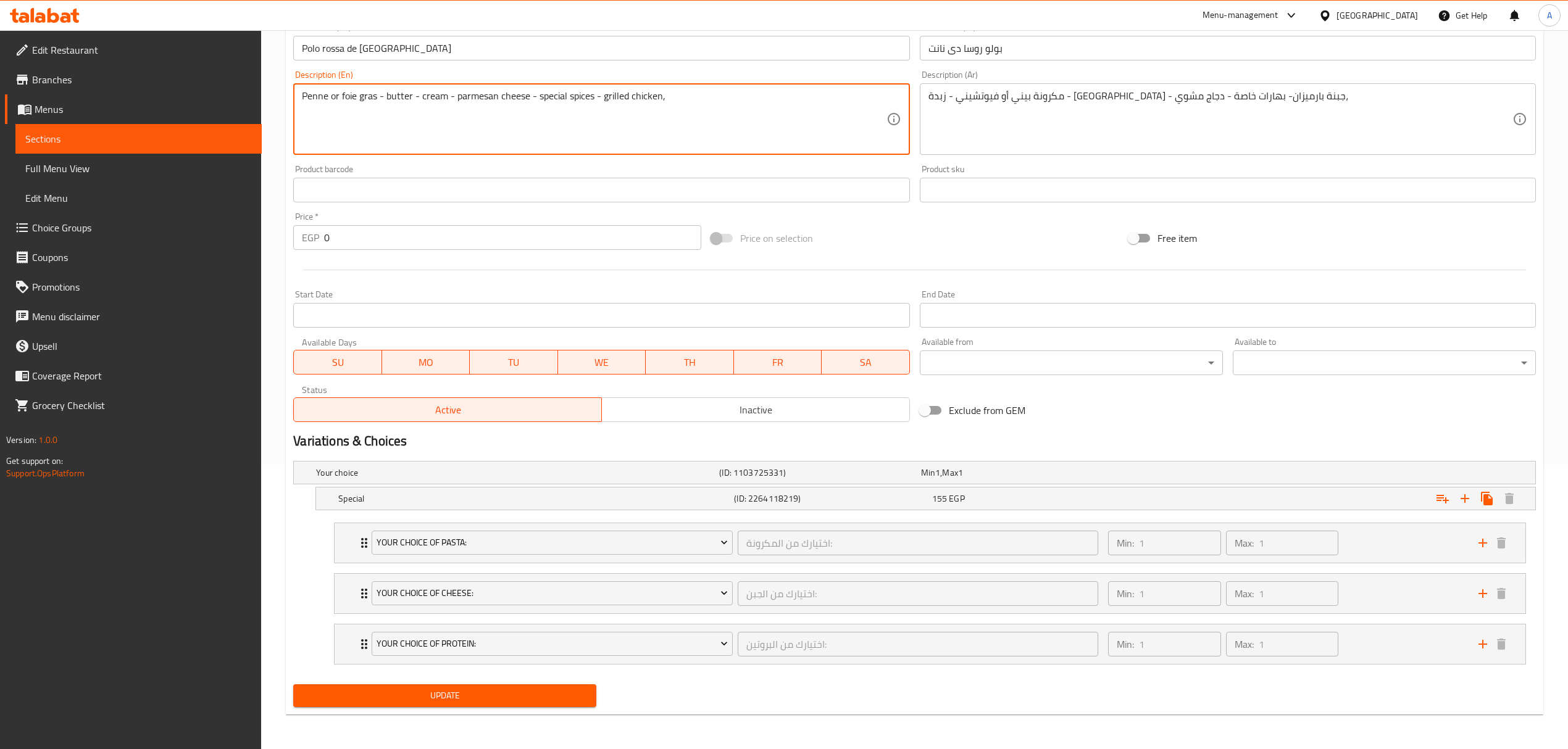
drag, startPoint x: 490, startPoint y: 141, endPoint x: 443, endPoint y: 131, distance: 48.1
drag, startPoint x: 376, startPoint y: 95, endPoint x: 216, endPoint y: 80, distance: 160.7
click at [216, 80] on div "Edit Restaurant Branches Menus Sections Full Menu View Edit Menu Choice Groups …" at bounding box center [784, 247] width 1568 height 1003
paste textarea "ettuccine pasta"
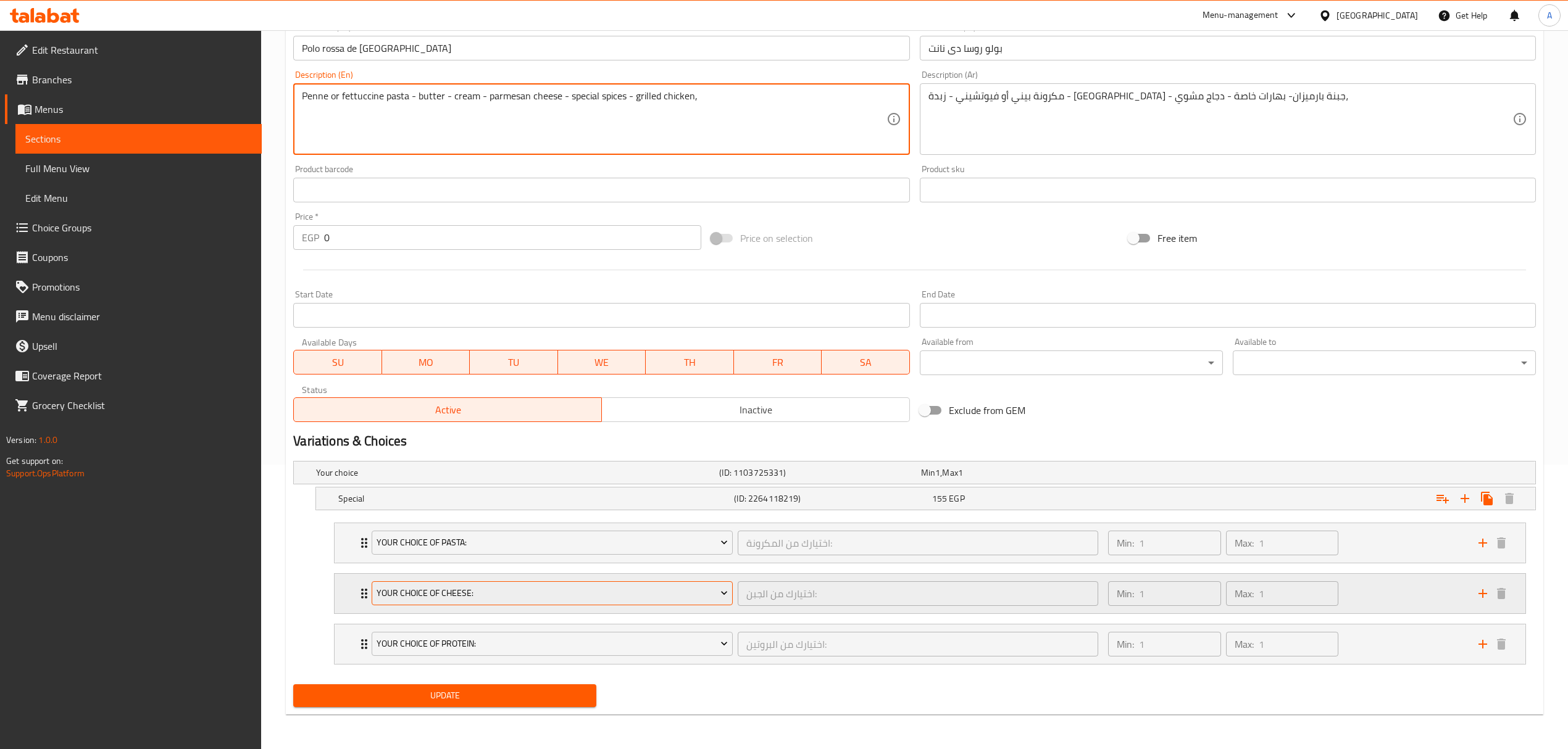
type textarea "Penne or fettuccine pasta - butter - cream - parmesan cheese - special spices -…"
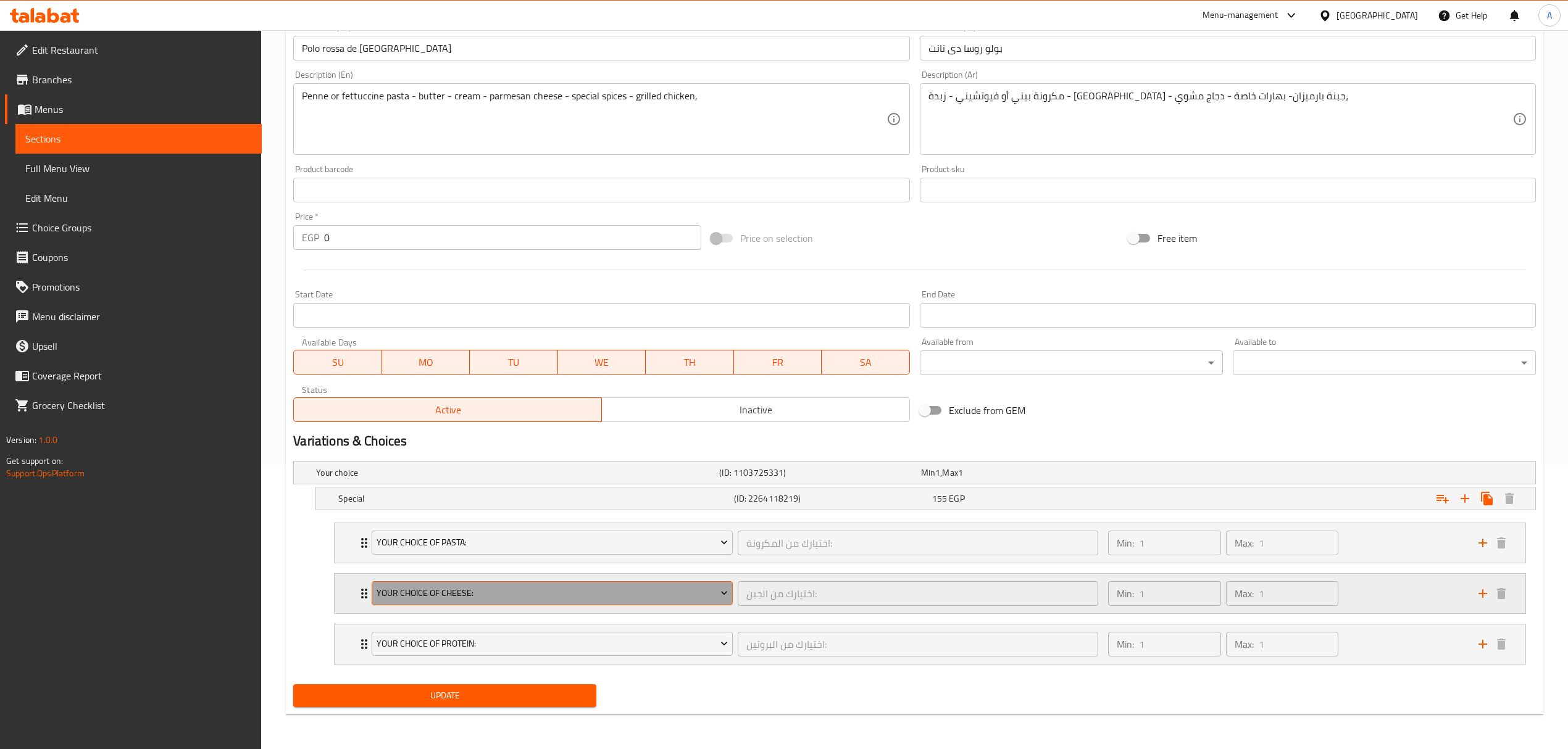
click at [668, 592] on span "Your Choice Of Cheese:" at bounding box center [552, 593] width 351 height 16
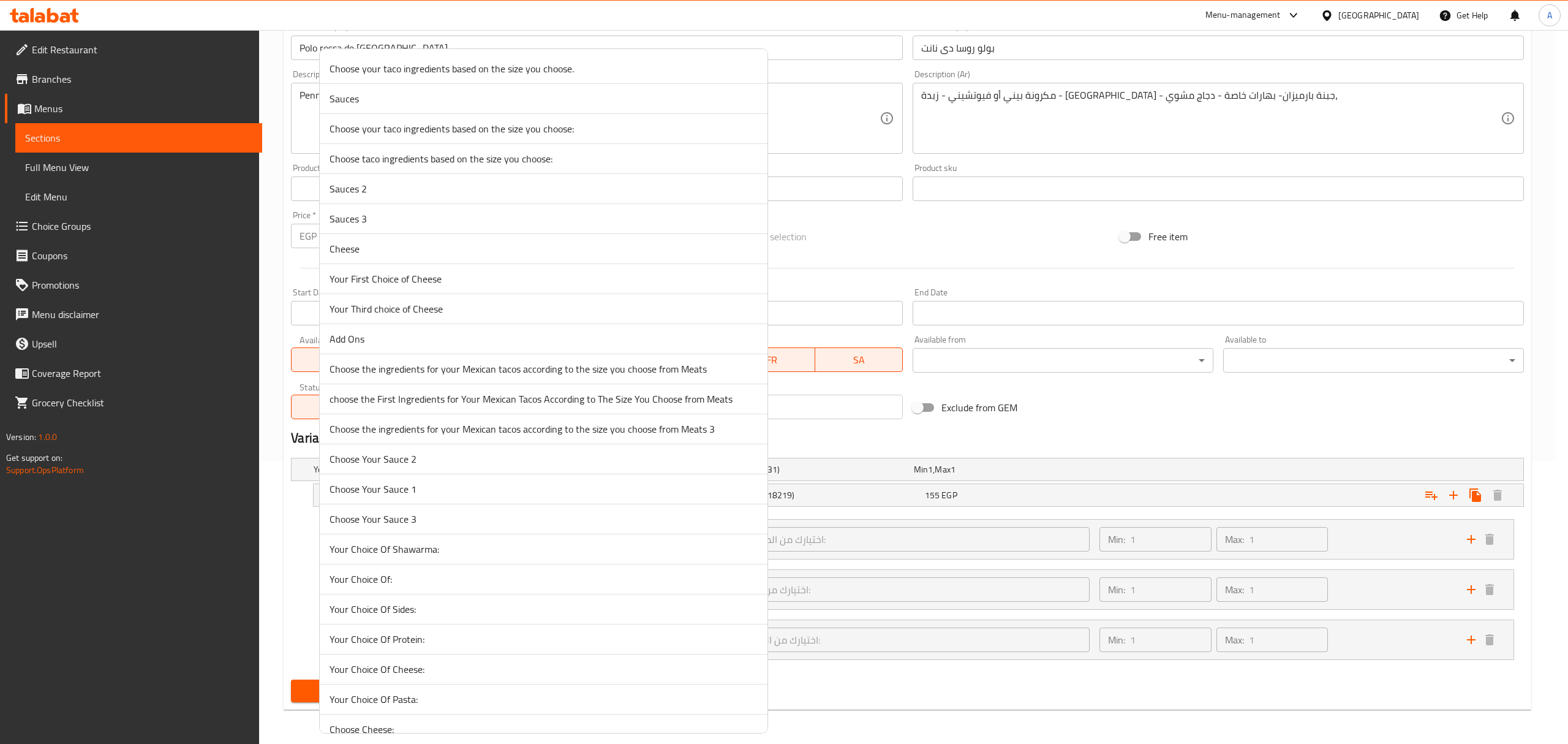
click at [544, 472] on li "Choose Your Sauce 2" at bounding box center [544, 459] width 448 height 30
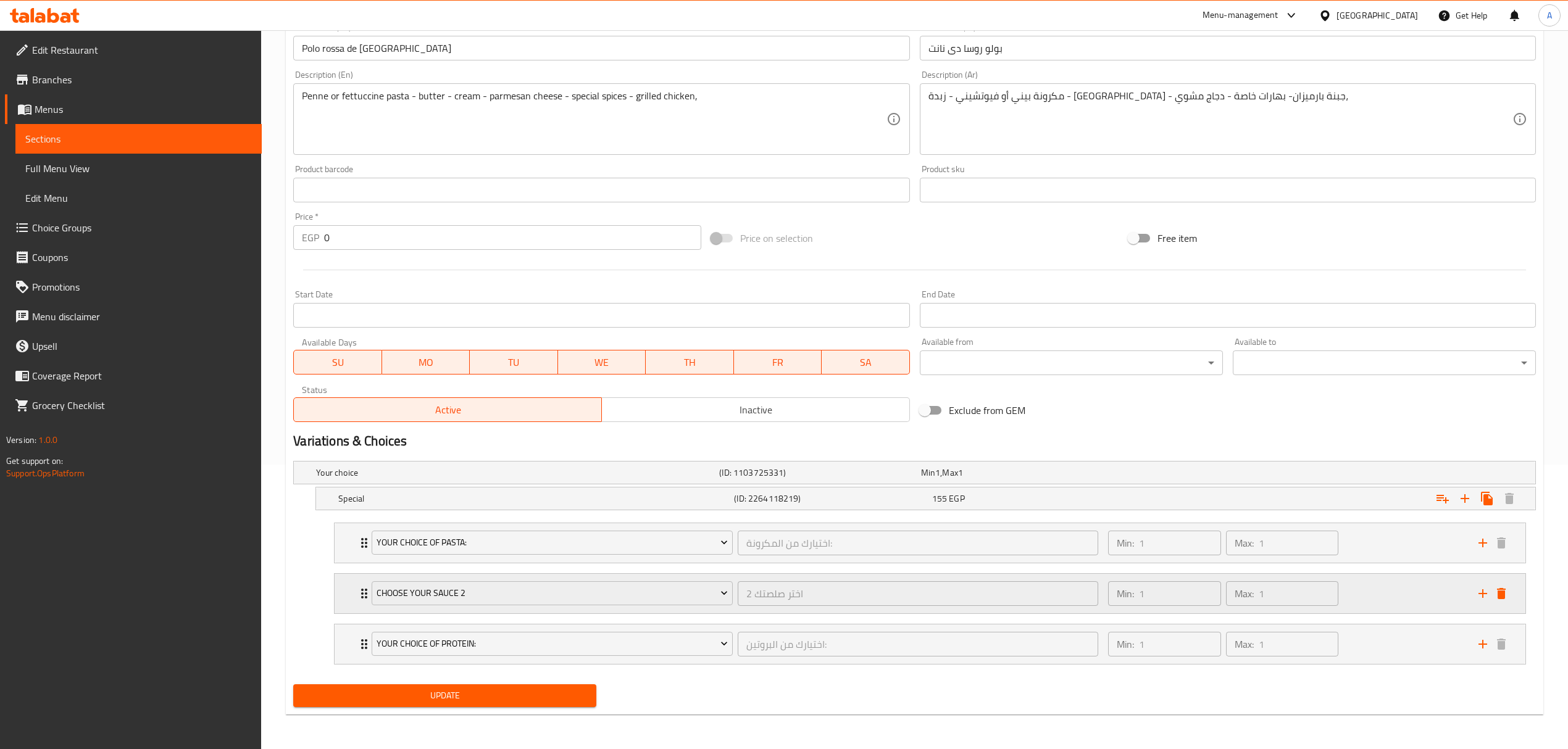
click at [1492, 591] on button "delete" at bounding box center [1501, 593] width 18 height 18
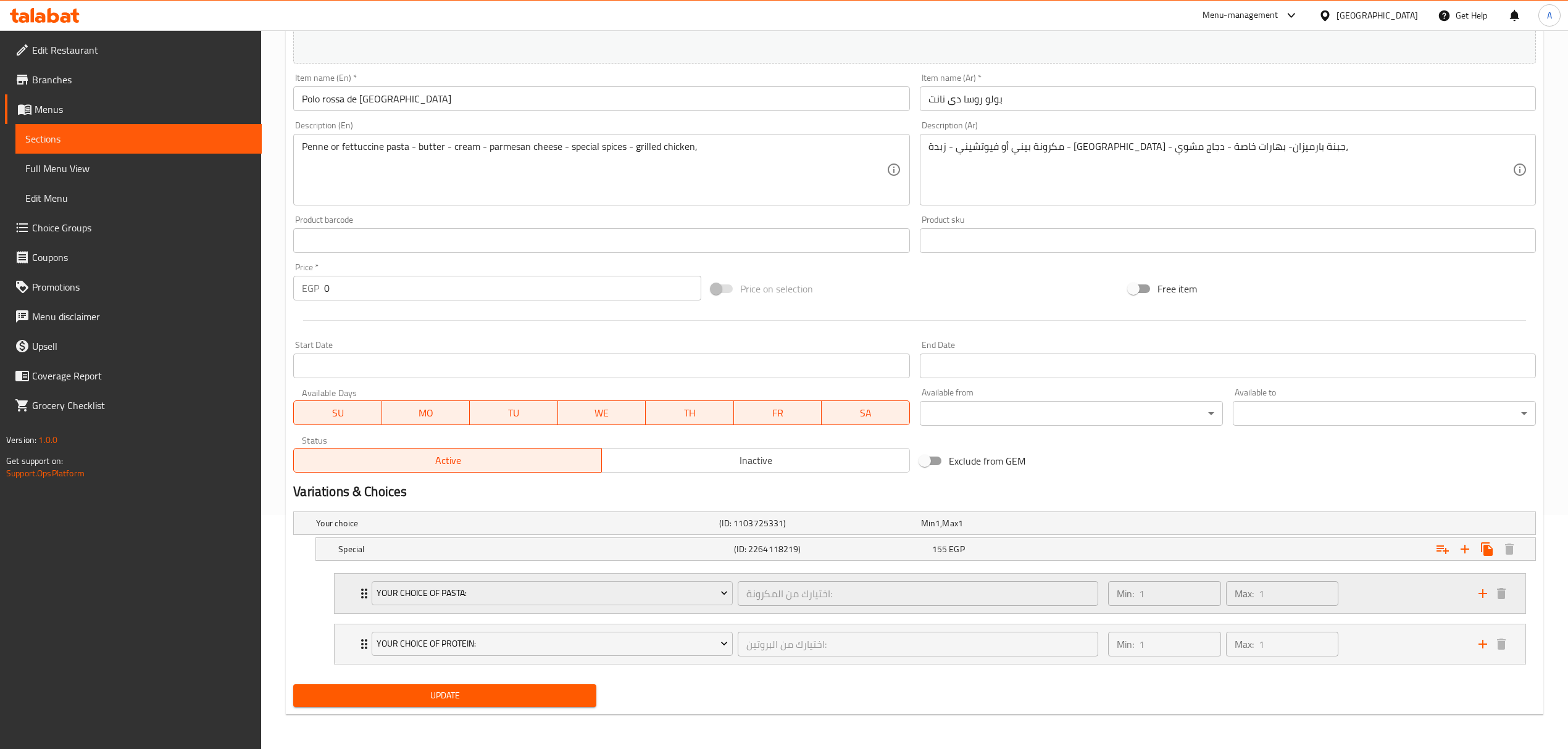
scroll to position [236, 0]
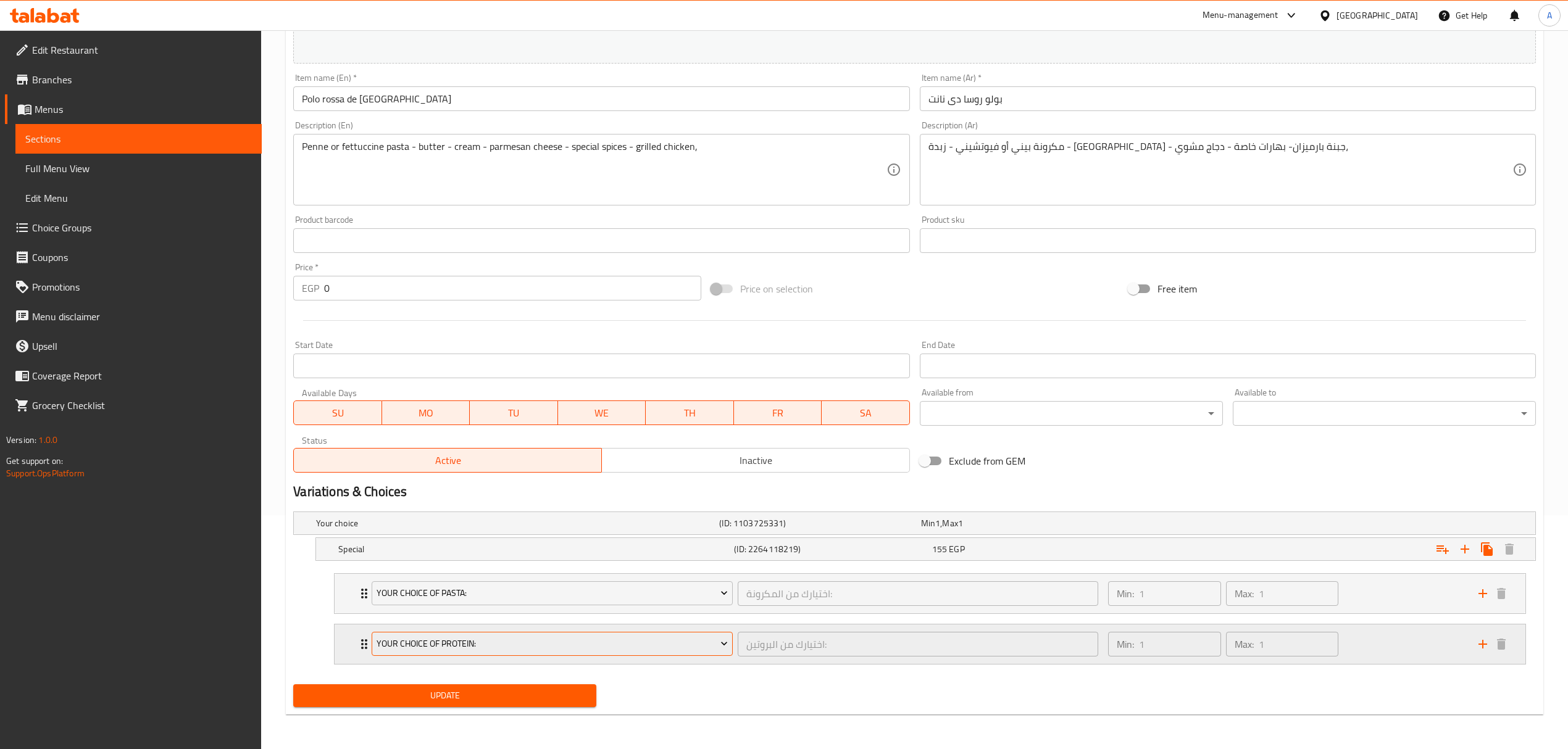
click at [658, 646] on span "Your Choice Of Protein:" at bounding box center [552, 644] width 351 height 16
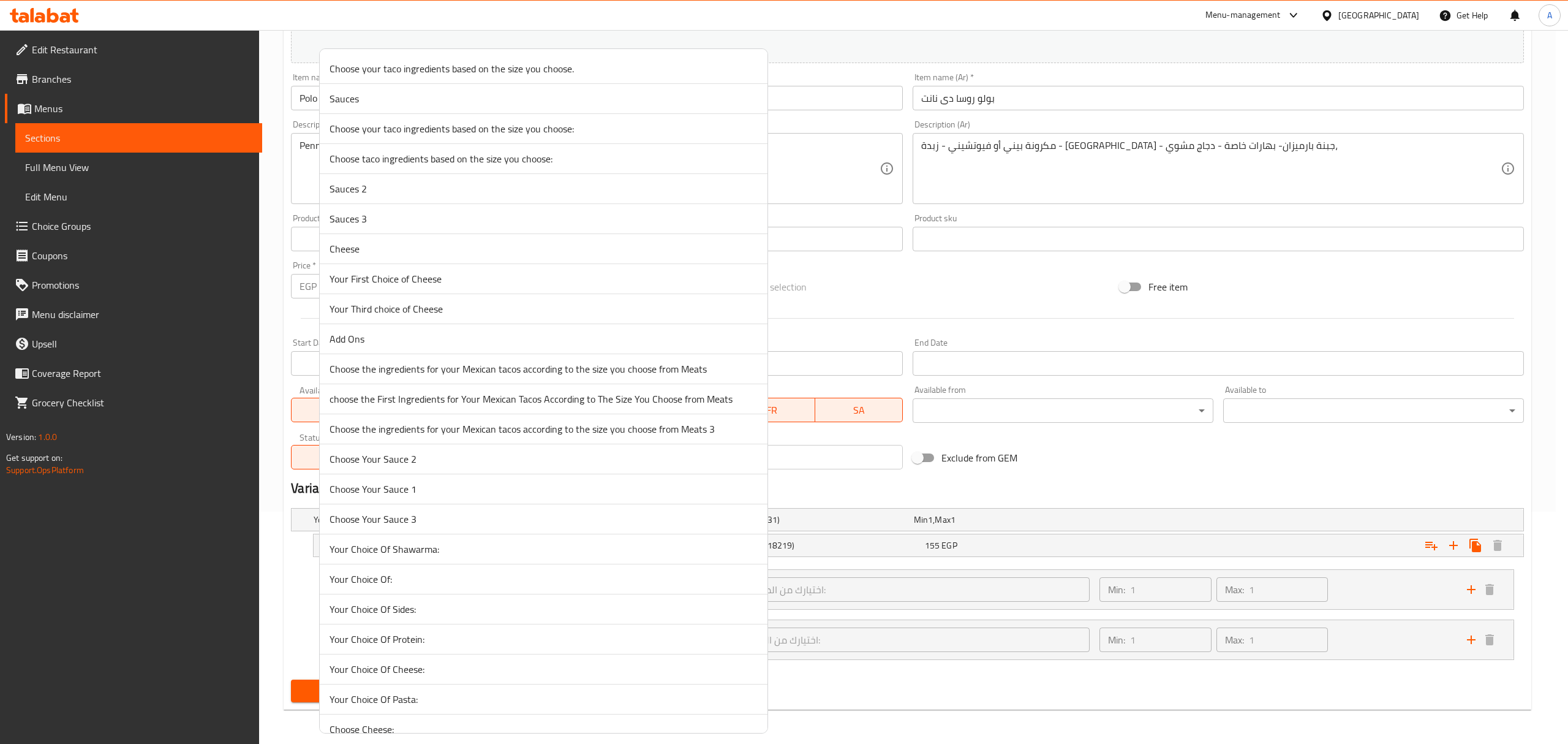
click at [474, 574] on li "Your Choice Of:" at bounding box center [544, 579] width 448 height 30
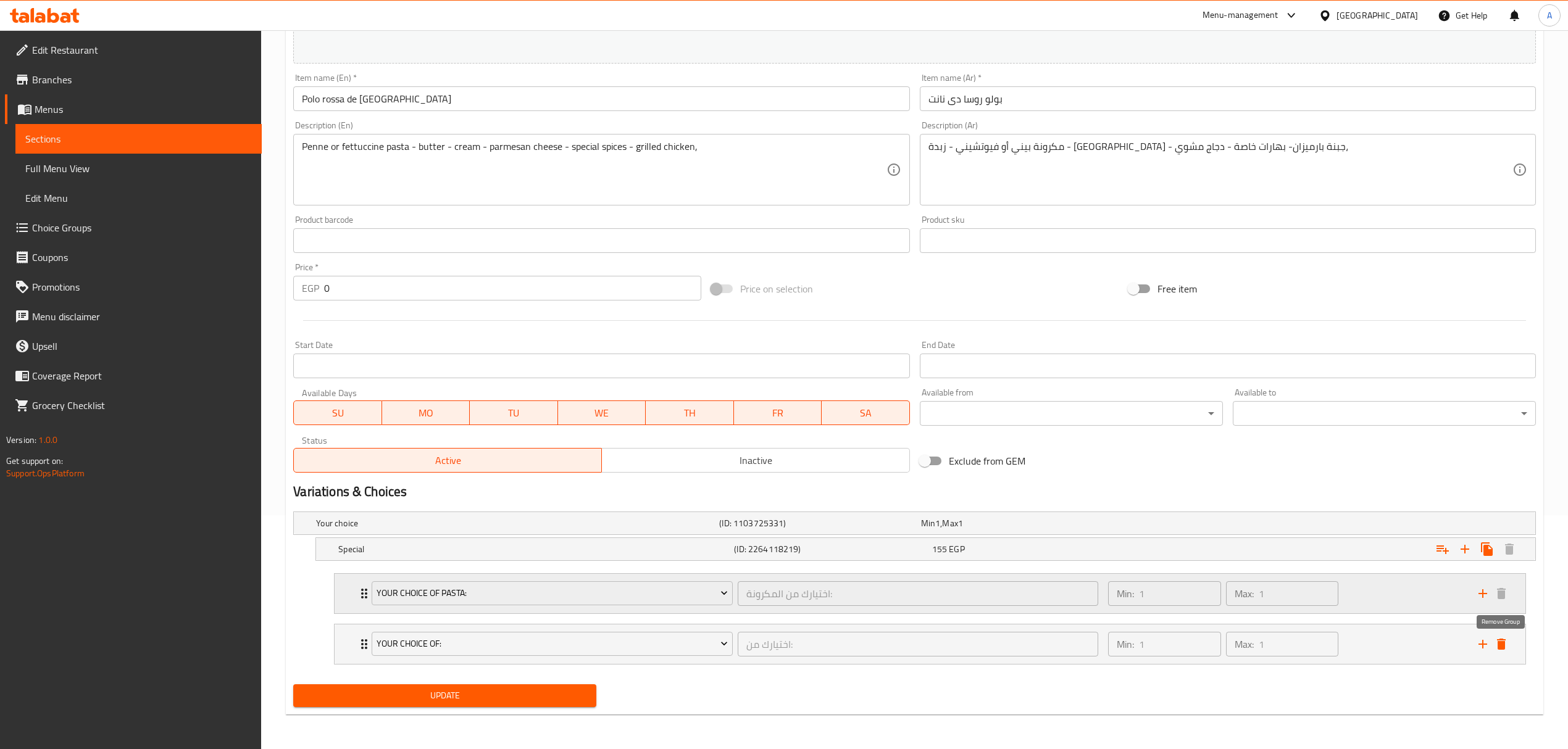
drag, startPoint x: 1506, startPoint y: 640, endPoint x: 1469, endPoint y: 642, distance: 37.1
click at [1506, 640] on icon "delete" at bounding box center [1501, 644] width 15 height 15
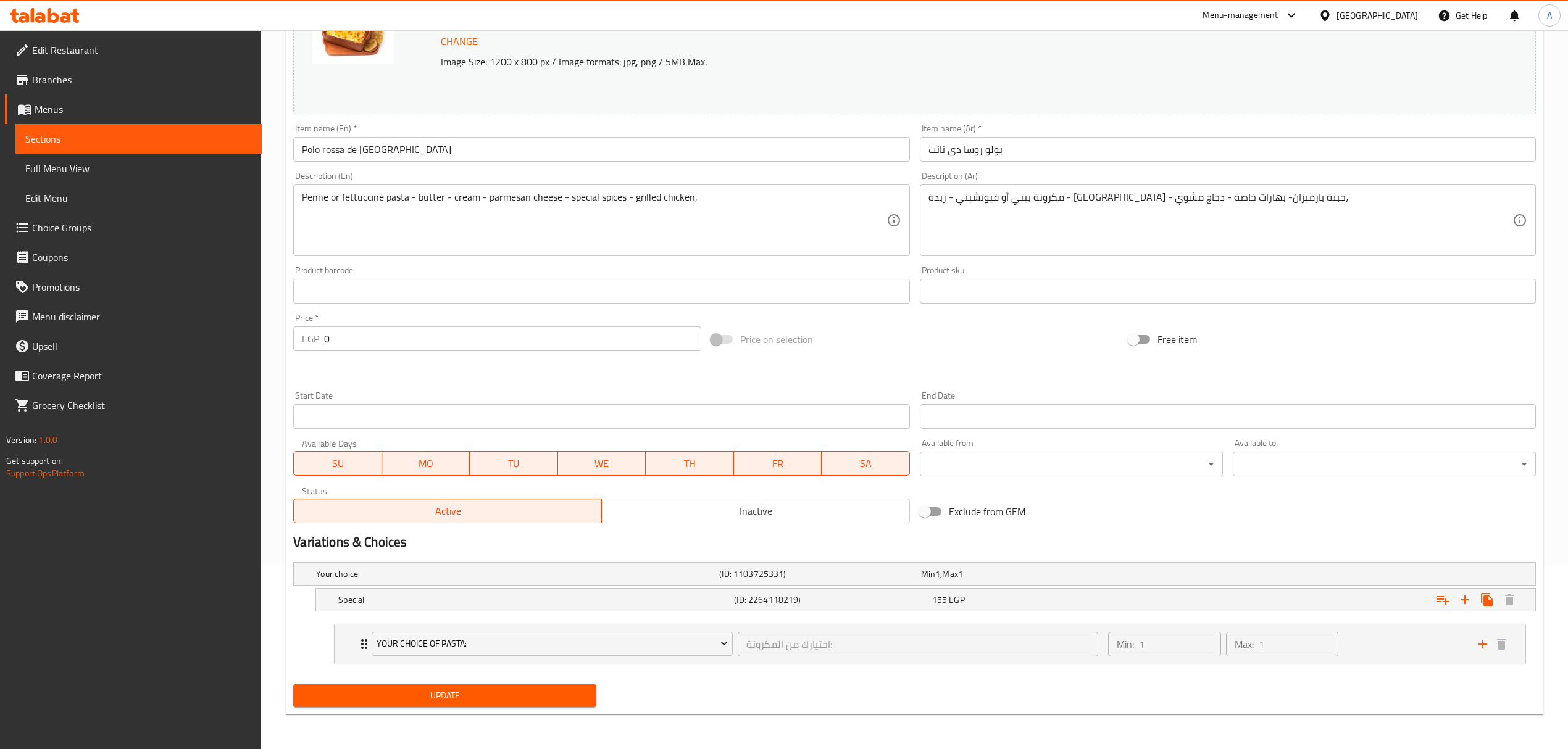
scroll to position [185, 0]
click at [546, 699] on span "Update" at bounding box center [445, 695] width 284 height 16
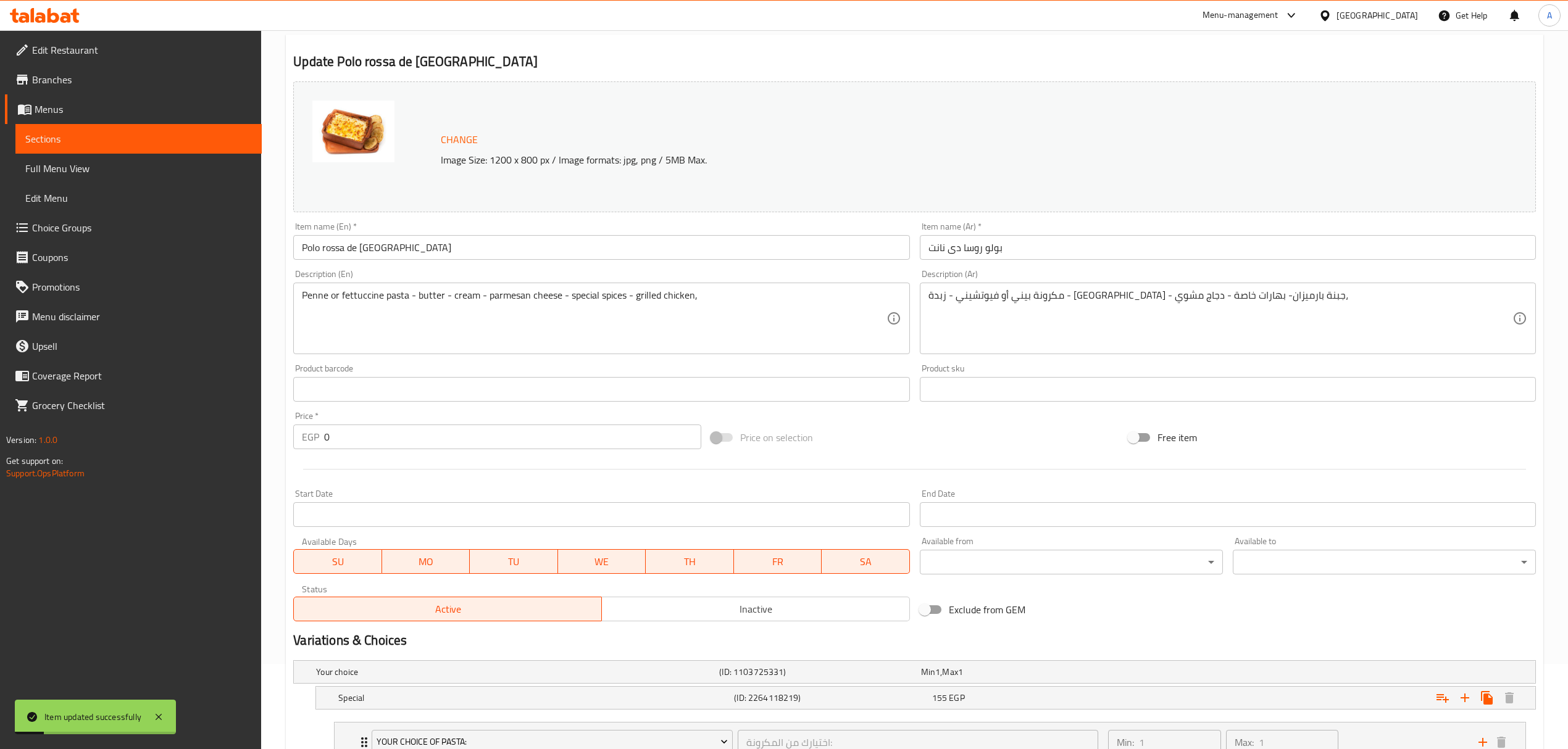
scroll to position [0, 0]
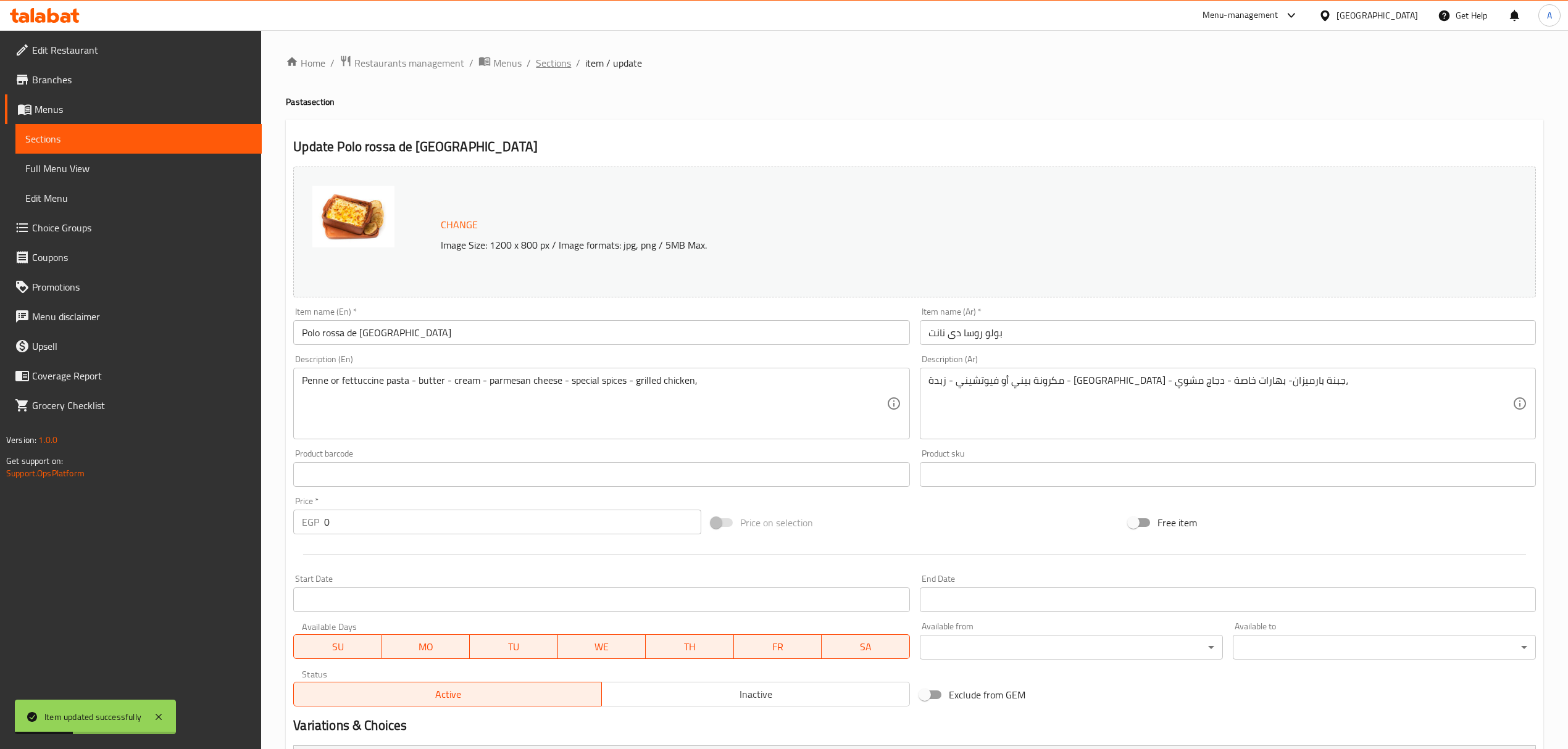
click at [545, 63] on span "Sections" at bounding box center [553, 63] width 35 height 15
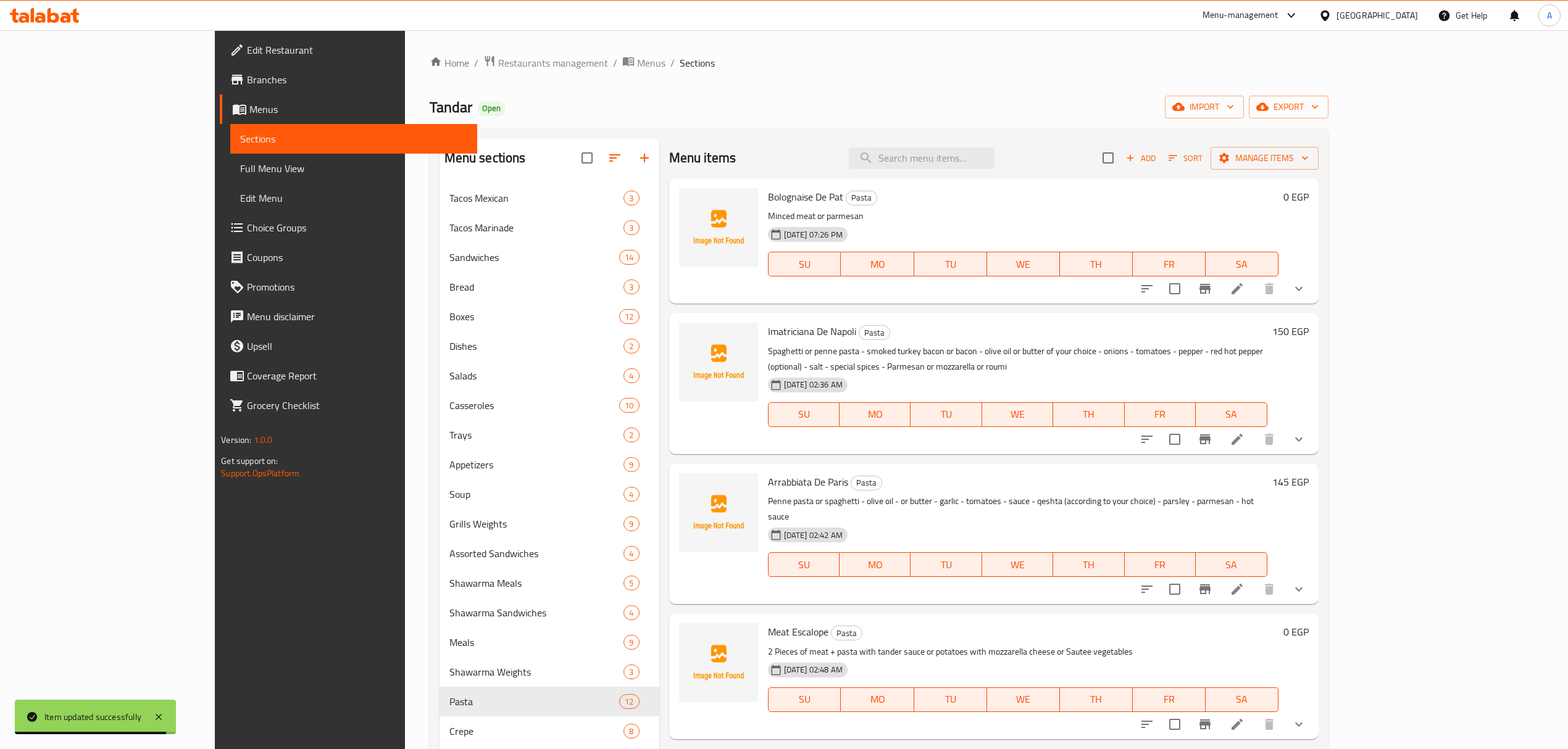
click at [1157, 156] on span "Add" at bounding box center [1140, 158] width 33 height 14
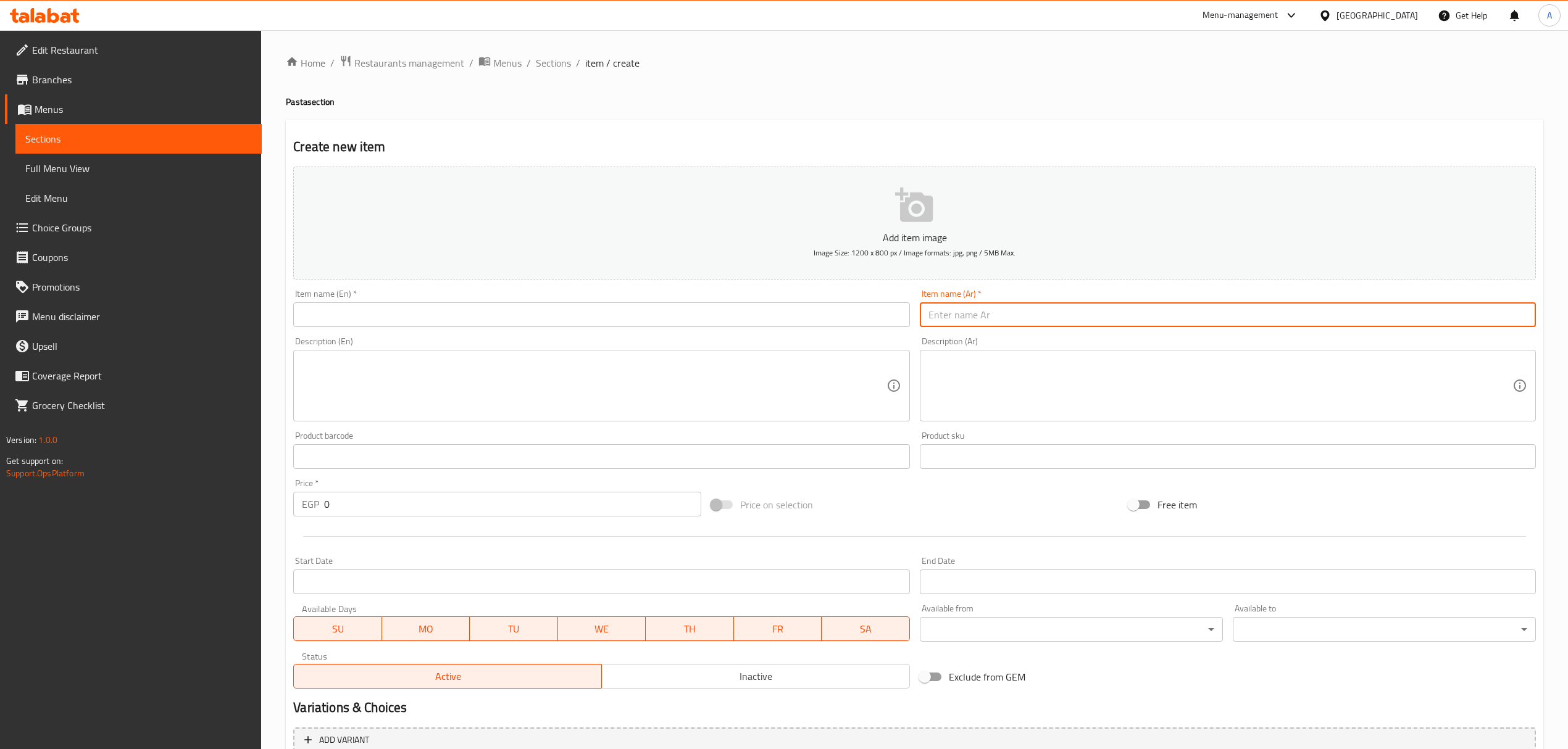
click at [999, 310] on input "text" at bounding box center [1228, 315] width 616 height 24
click at [1017, 319] on input "[PERSON_NAME]" at bounding box center [1228, 315] width 616 height 24
click at [1020, 309] on input "[PERSON_NAME]" at bounding box center [1228, 315] width 616 height 24
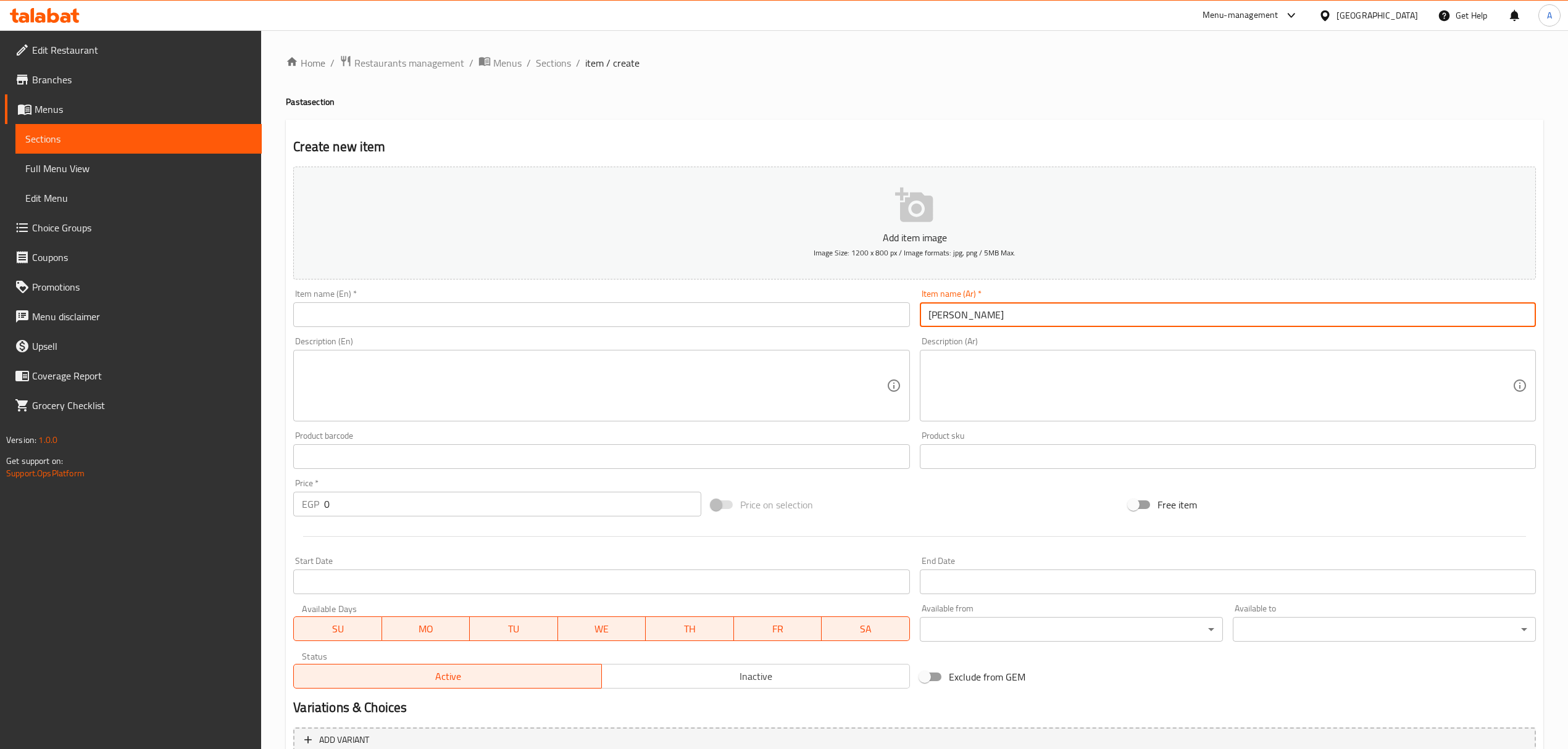
type input "[PERSON_NAME]"
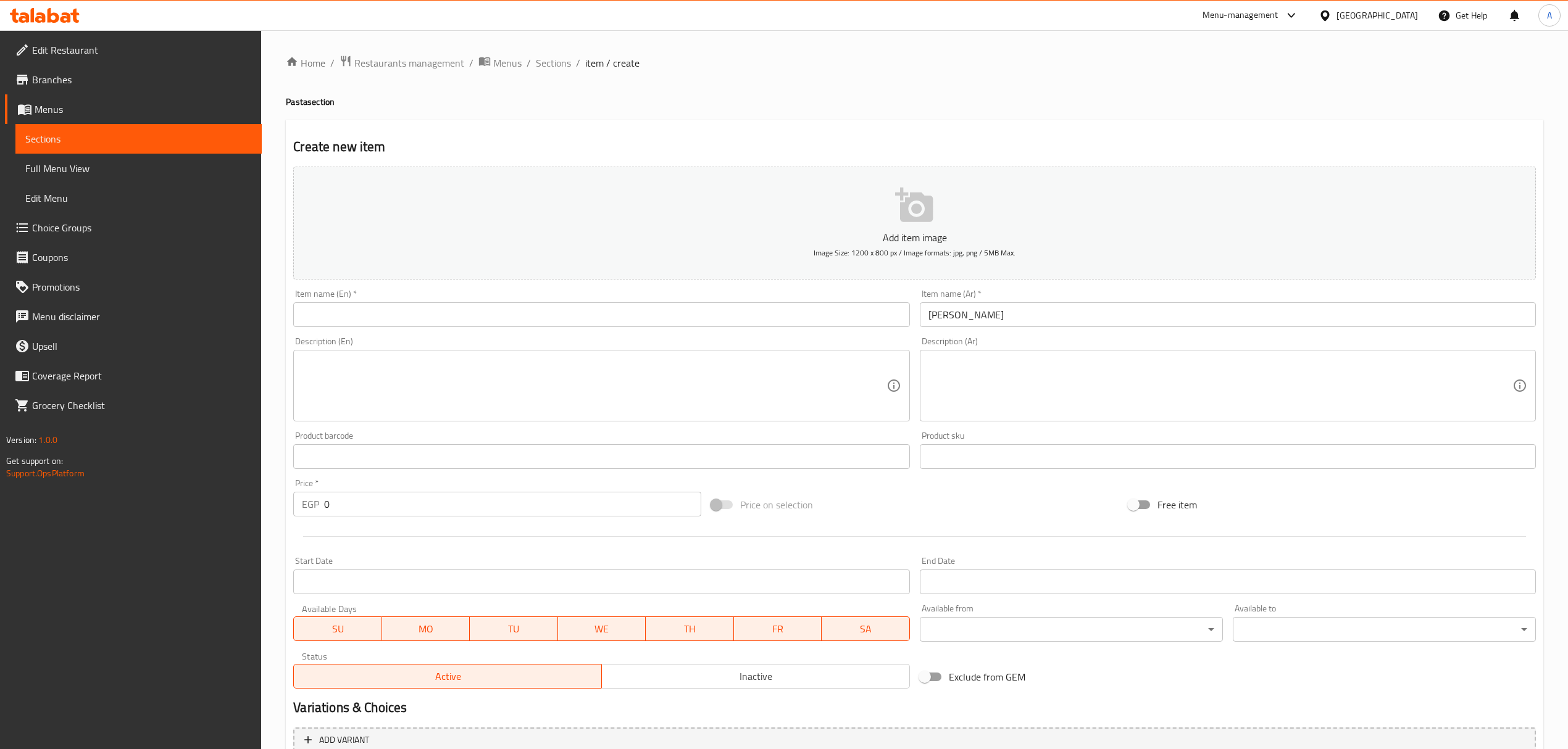
click at [609, 329] on div "Item name (En)   * Item name (En) *" at bounding box center [601, 308] width 626 height 48
paste input "Negresco de [PERSON_NAME]"
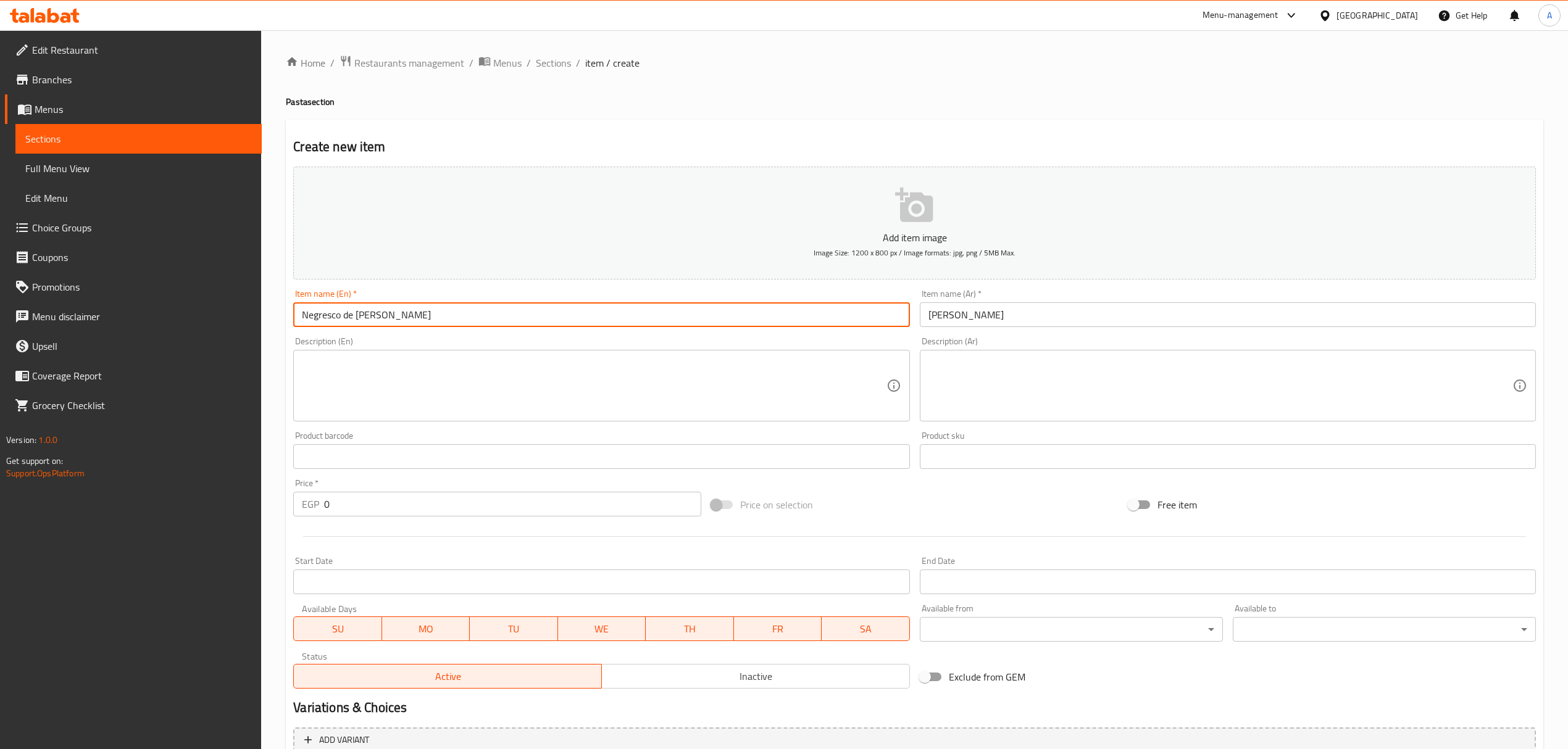
click at [611, 314] on input "Negresco de [PERSON_NAME]" at bounding box center [601, 315] width 616 height 24
click at [606, 307] on input "Negresco de [PERSON_NAME]" at bounding box center [601, 315] width 616 height 24
type input "Negresco de [PERSON_NAME]"
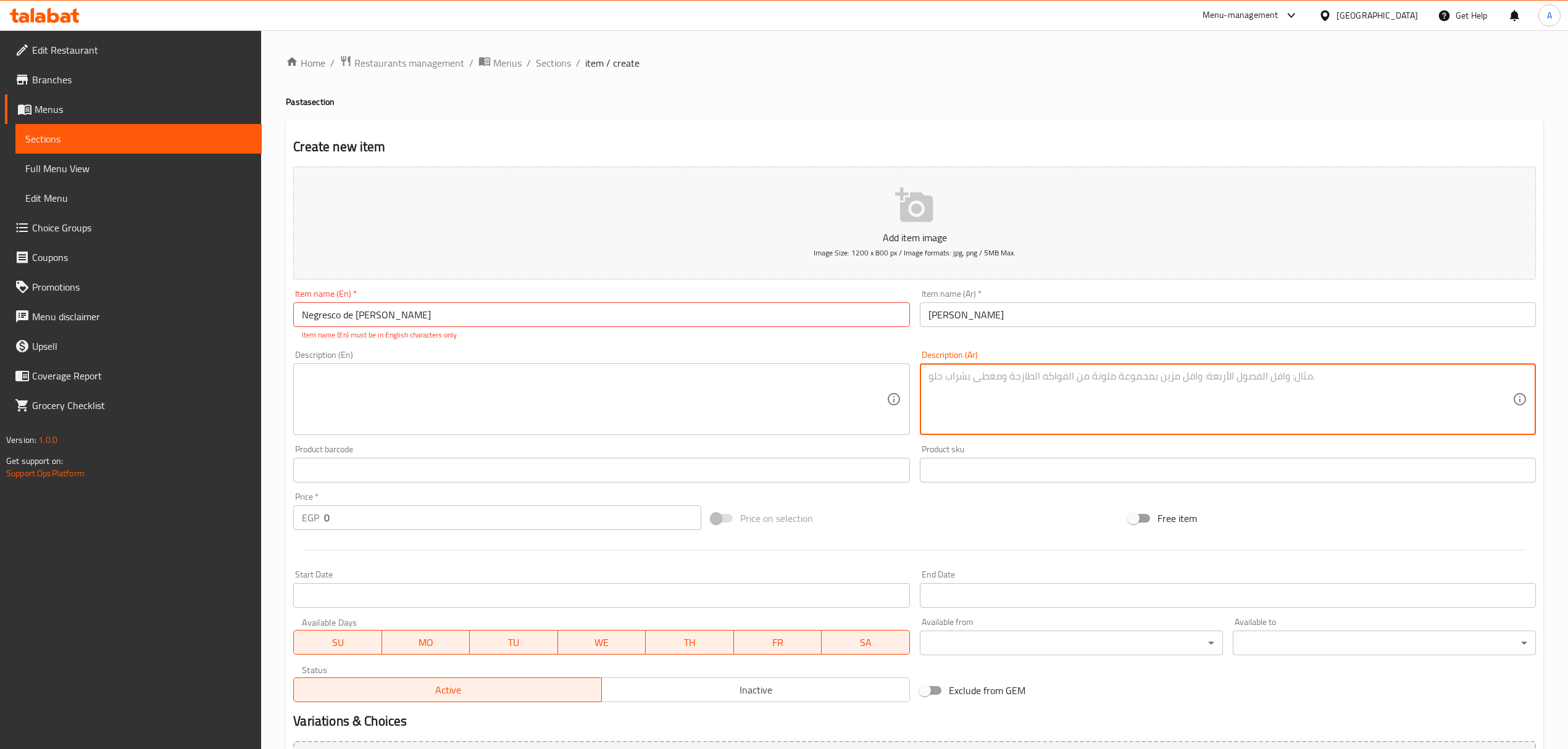
click at [1057, 372] on textarea at bounding box center [1220, 400] width 584 height 58
click at [1102, 378] on textarea "بنا - قطع دجاج - قطع مشروم - فلفل ألوان - زيتون - جبنة بارميزان أز موتزريلا - ص…" at bounding box center [1220, 400] width 584 height 58
type textarea "بنا - قطع دجاج - قطع مشروم - فلفل ألوان - زيتون - جبنة بارميزان أز موتزريلا - ص…"
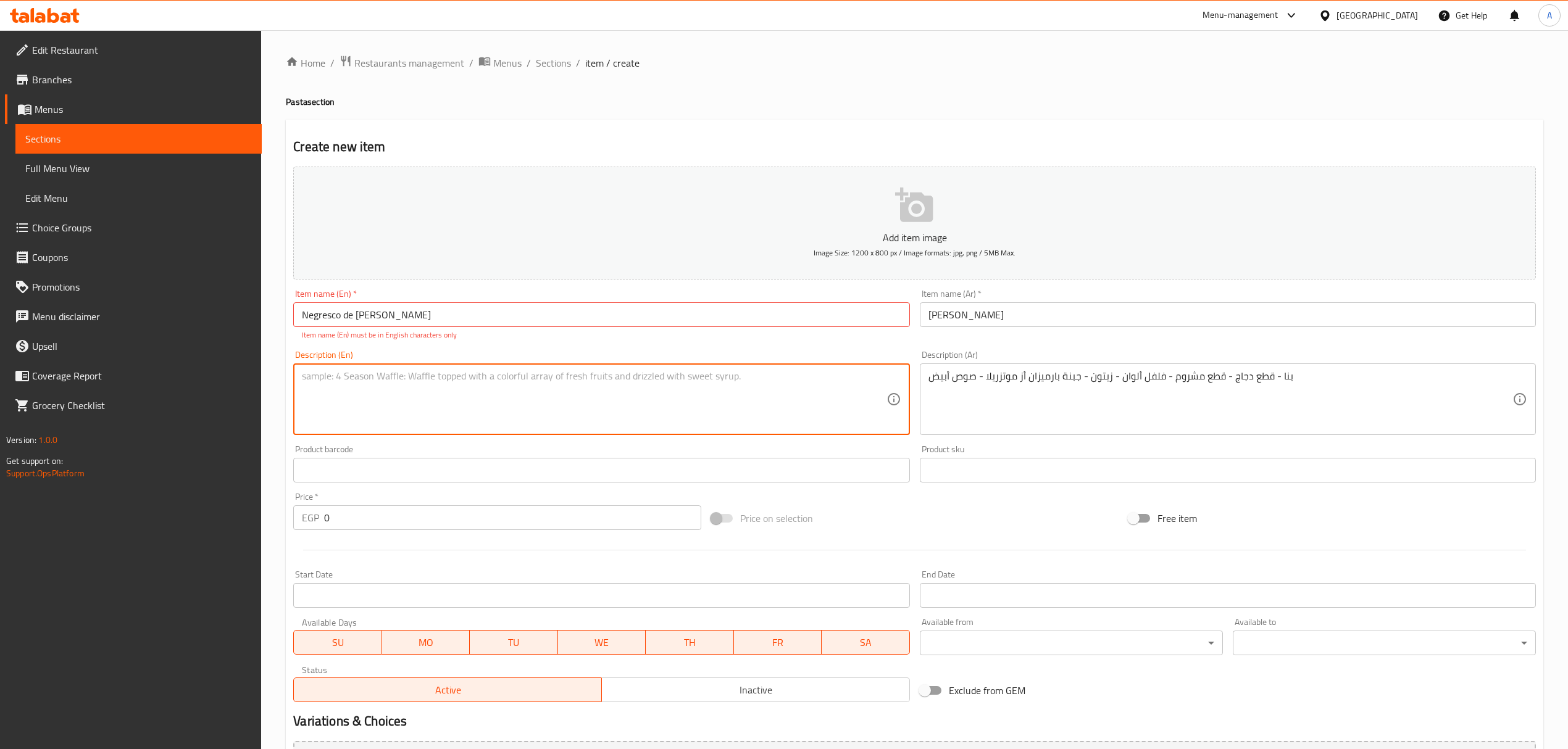
click at [556, 373] on textarea at bounding box center [594, 400] width 584 height 58
paste textarea "Bana - Chicken pieces - Mushroom pieces - Bell peppers - Olives - Parmesan or m…"
type textarea "Bana - Chicken pieces - Mushroom pieces - Bell peppers - Olives - Parmesan or m…"
click at [400, 316] on input "Negresco de [PERSON_NAME]" at bounding box center [601, 315] width 616 height 24
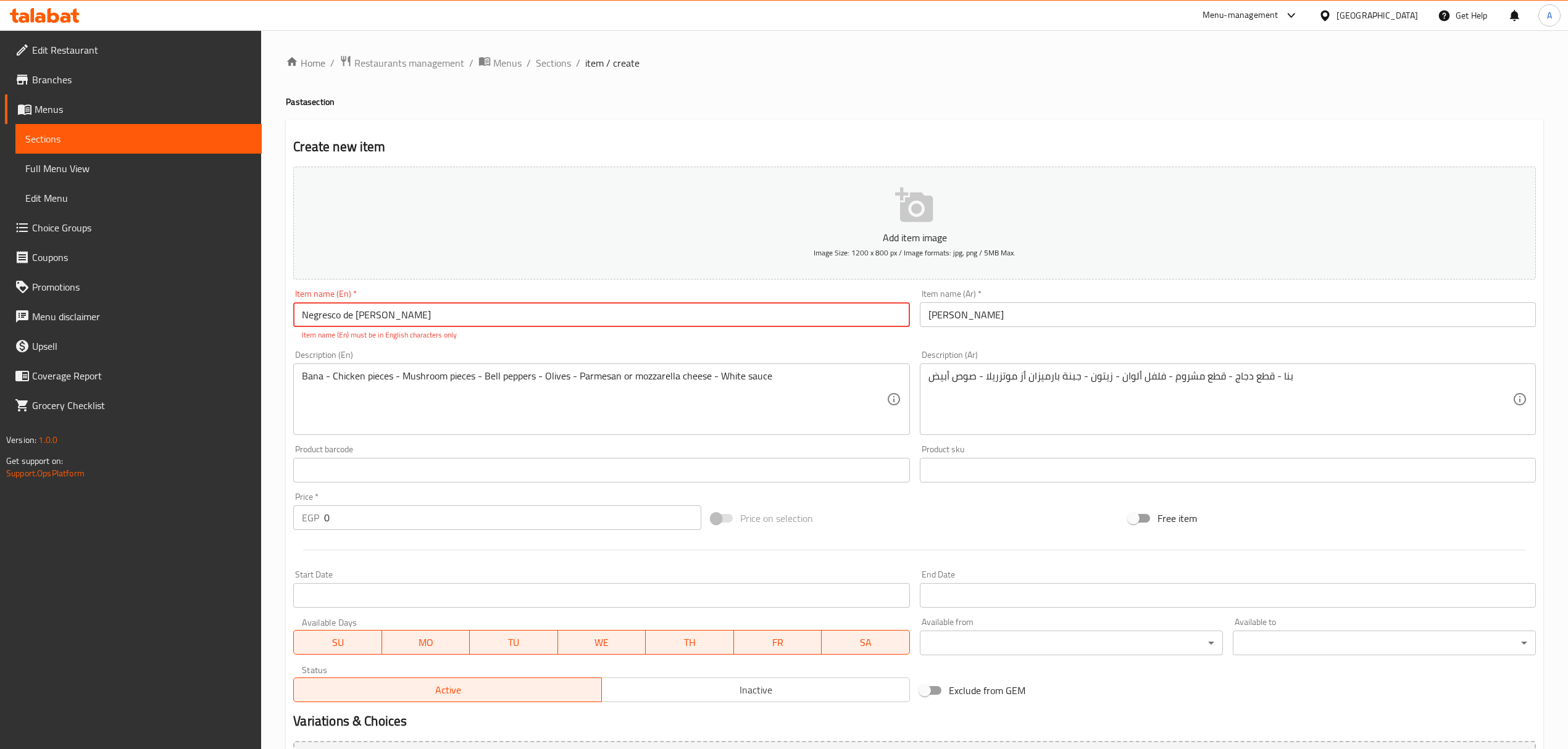
click at [379, 317] on input "Negresco de [PERSON_NAME]" at bounding box center [601, 315] width 616 height 24
click at [528, 319] on input "Negresco de [PERSON_NAME]" at bounding box center [601, 315] width 616 height 24
type input "Negresco de [PERSON_NAME]"
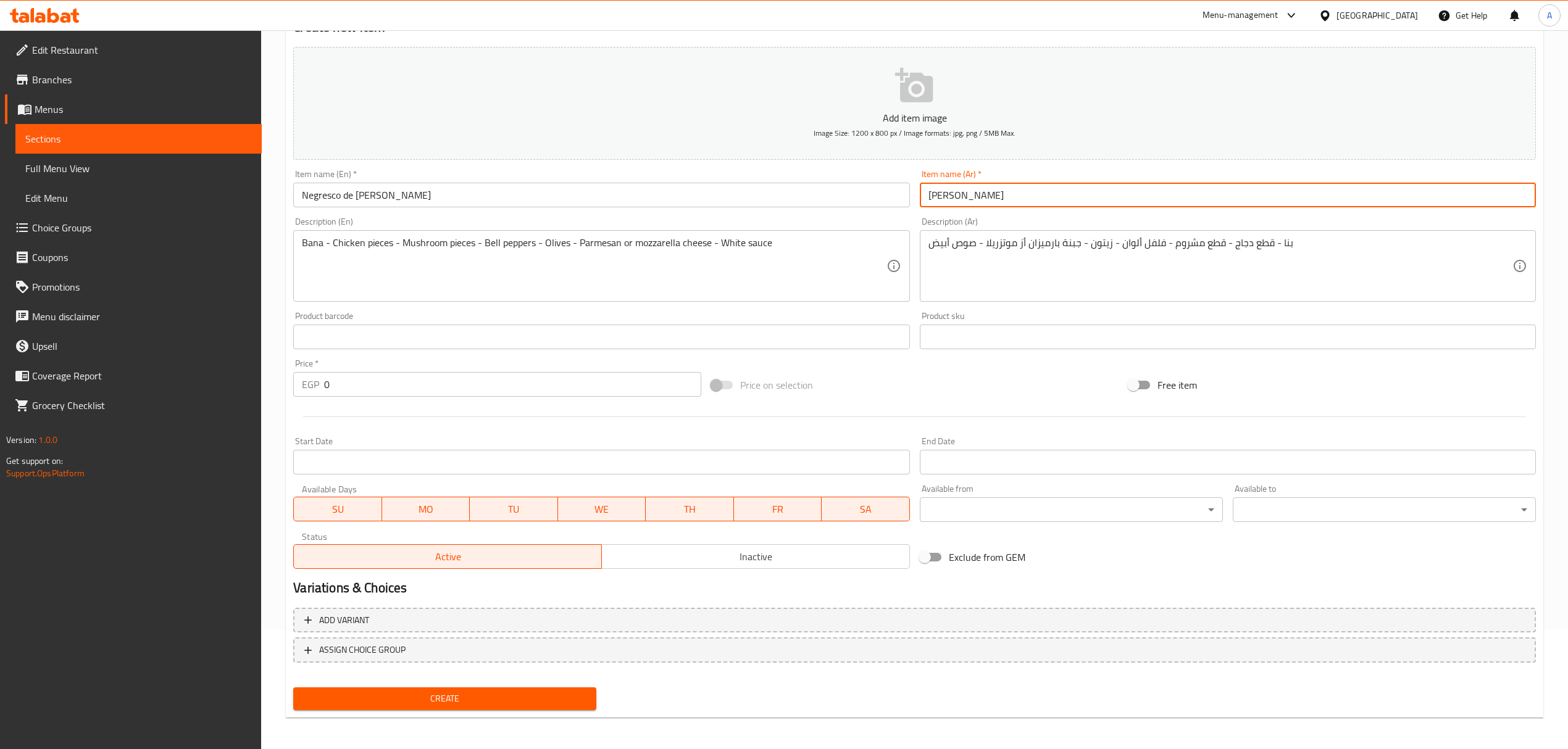
scroll to position [122, 0]
click at [479, 642] on span "ASSIGN CHOICE GROUP" at bounding box center [915, 648] width 1221 height 16
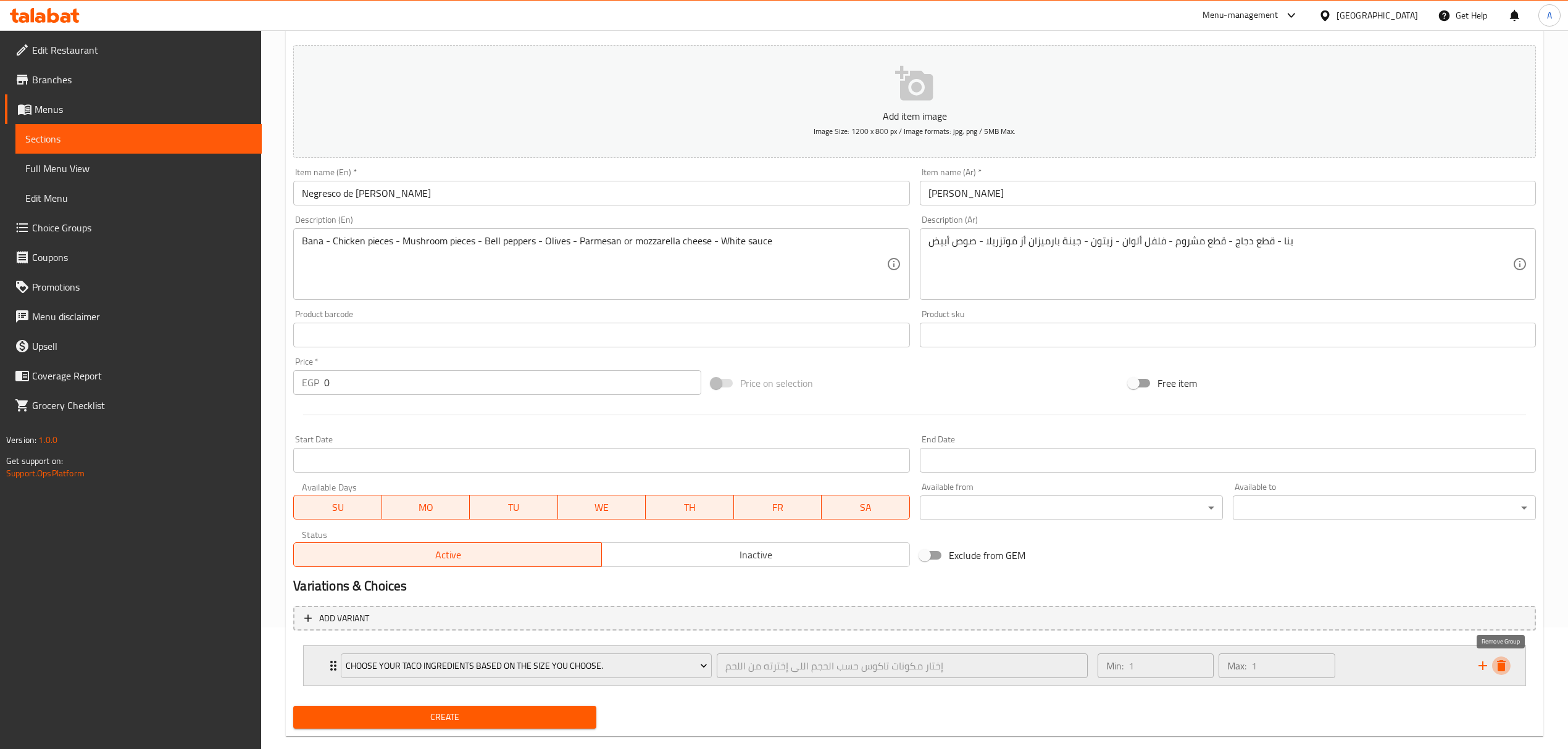
click at [1499, 663] on icon "delete" at bounding box center [1501, 666] width 15 height 15
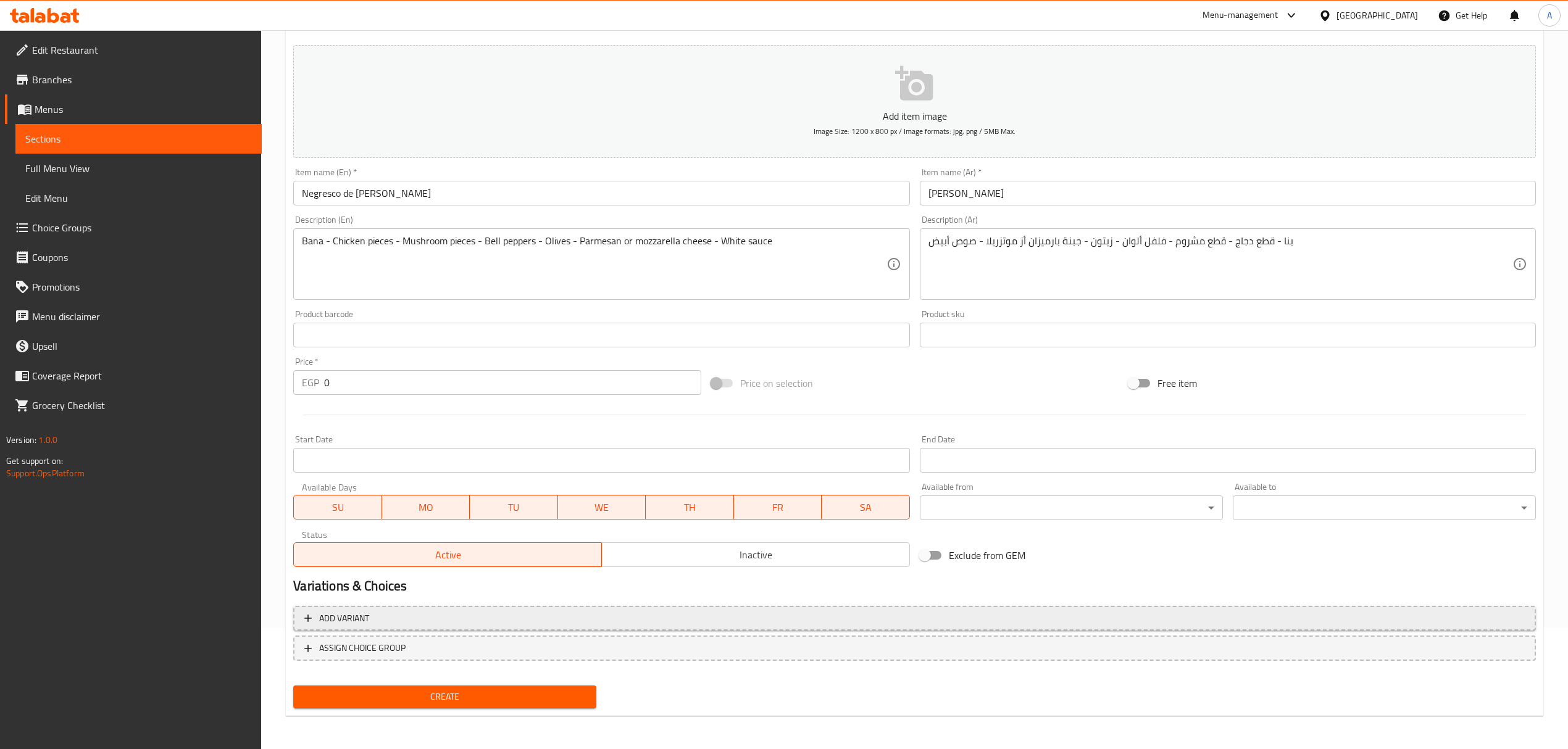
click at [384, 611] on span "Add variant" at bounding box center [915, 619] width 1221 height 16
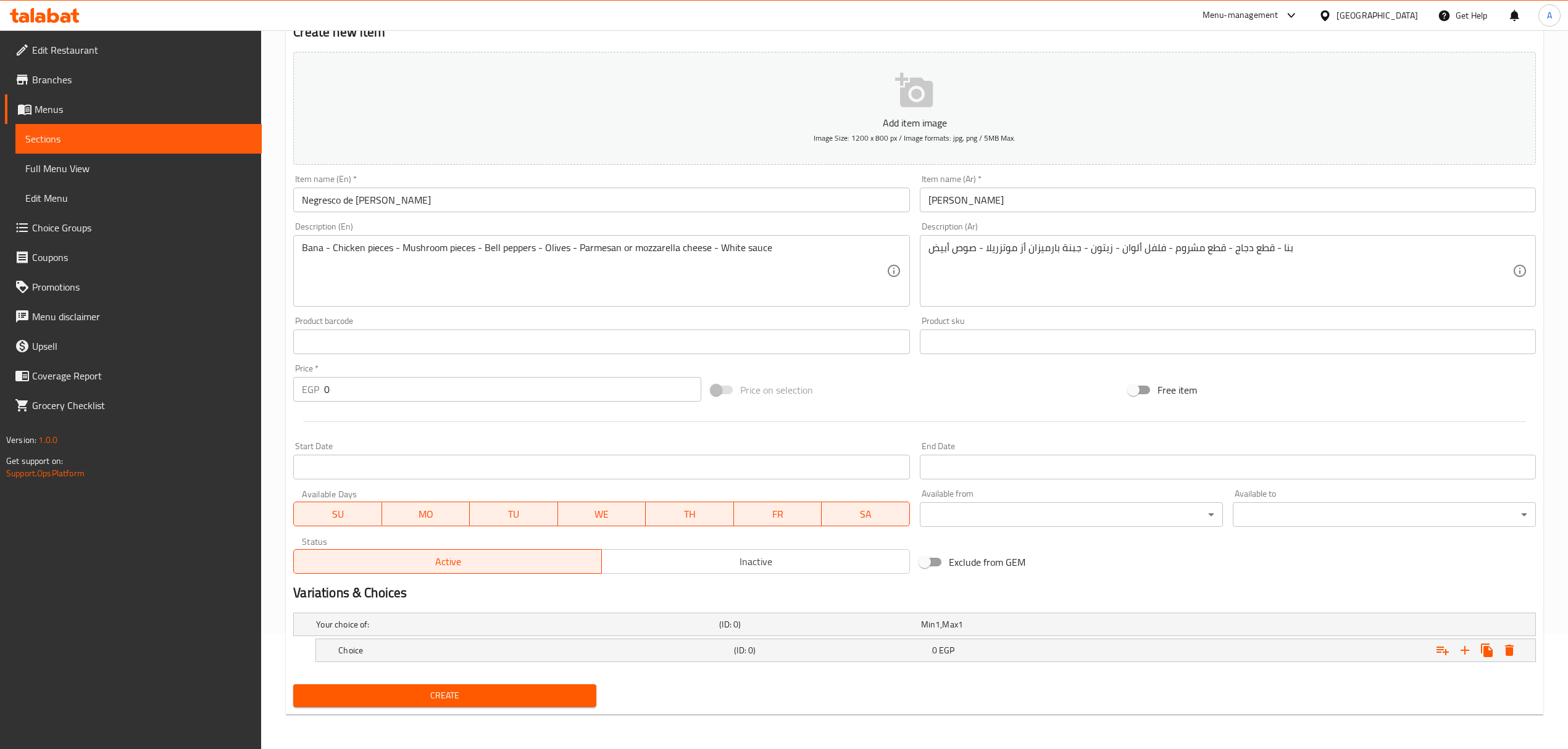
scroll to position [116, 0]
click at [1465, 652] on icon "Expand" at bounding box center [1465, 650] width 15 height 15
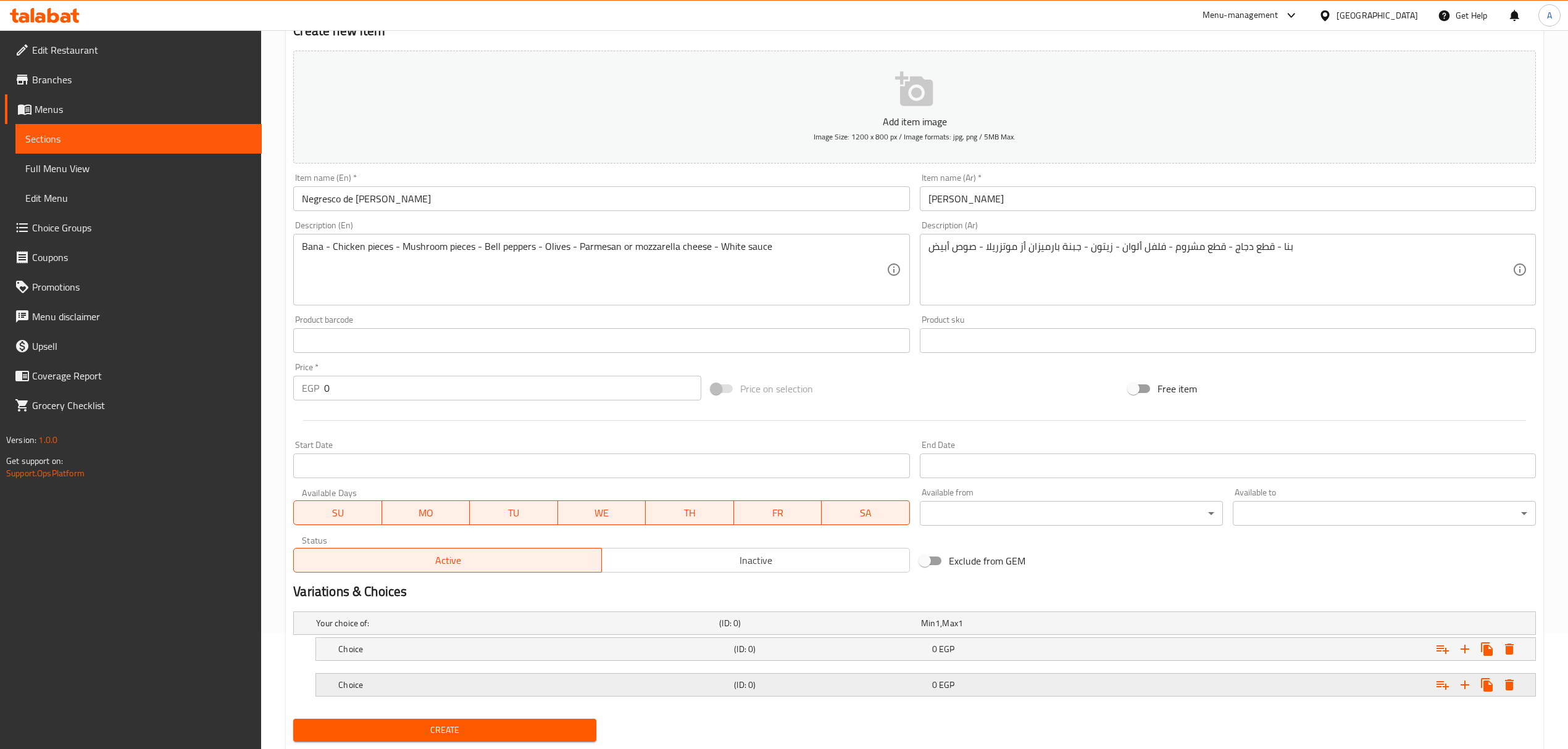
click at [385, 678] on div "Choice" at bounding box center [534, 684] width 396 height 17
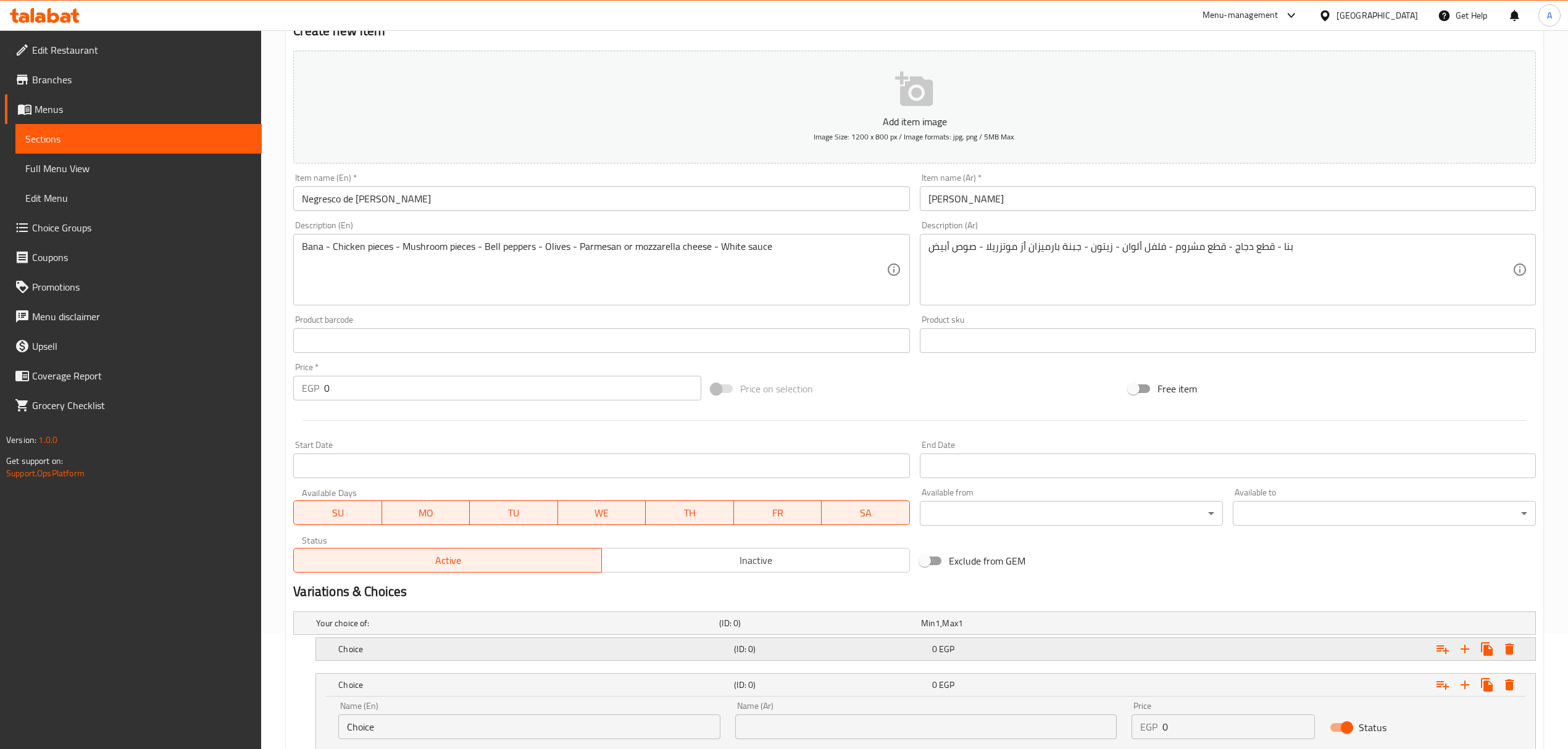
click at [391, 652] on h5 "Choice" at bounding box center [533, 649] width 391 height 12
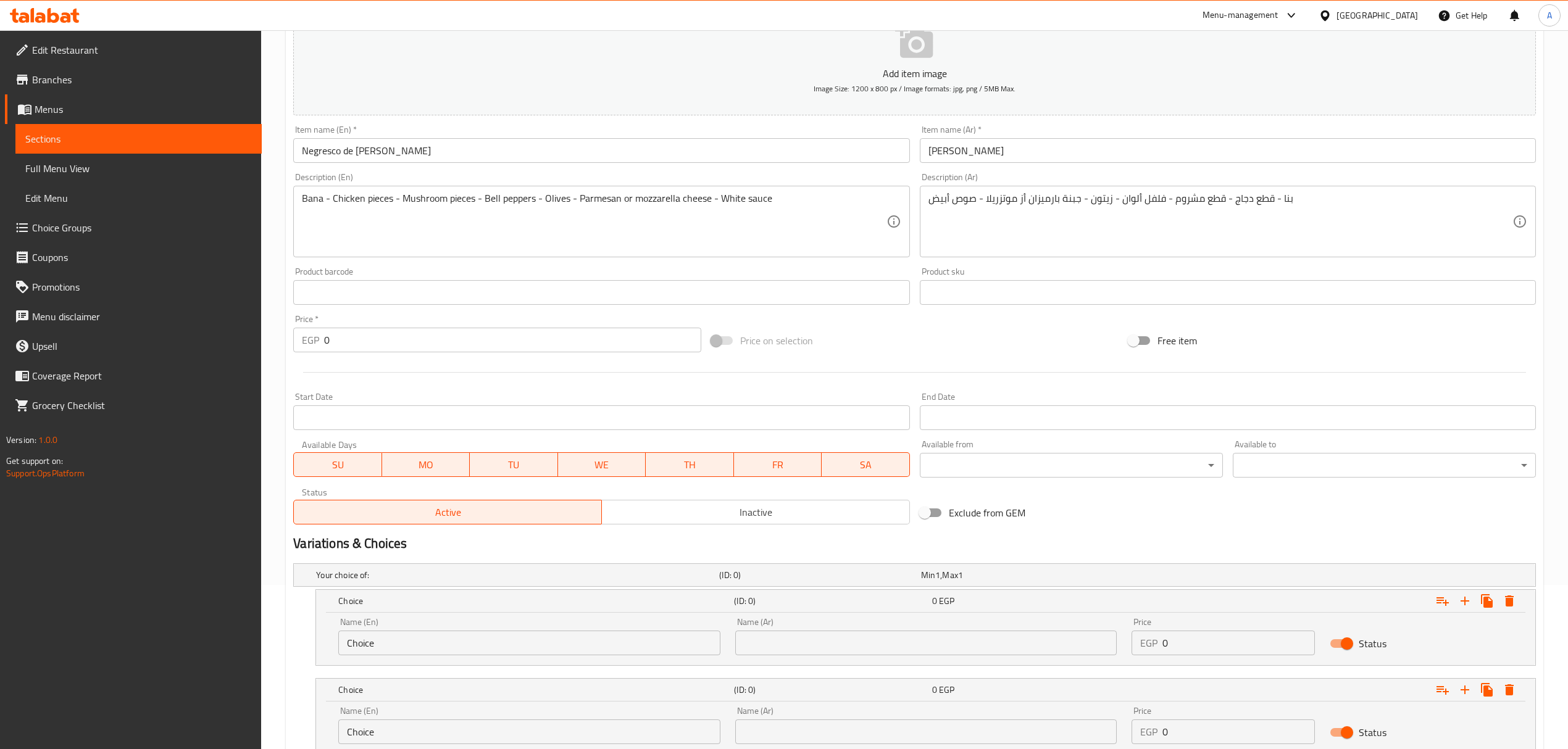
scroll to position [198, 0]
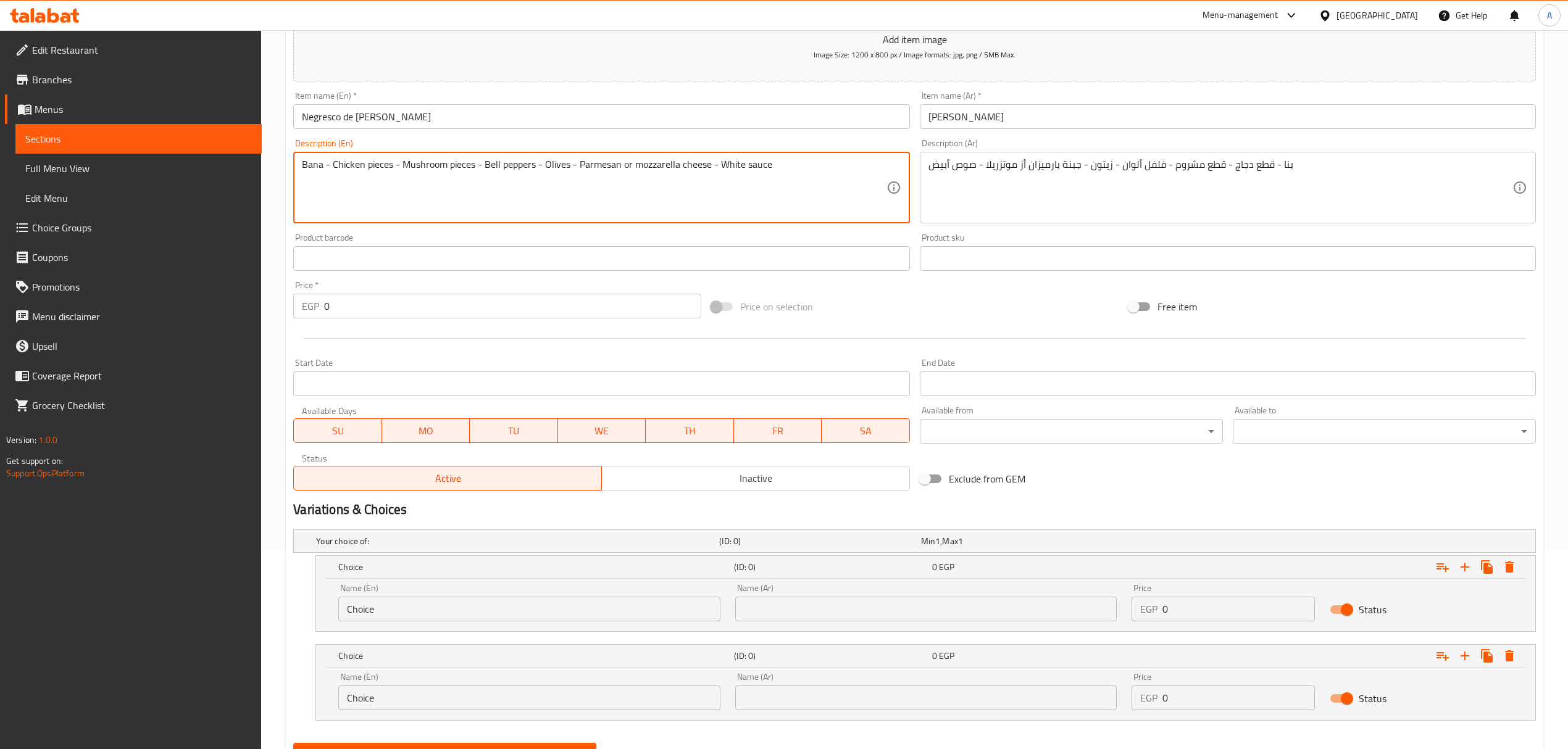
click at [596, 163] on textarea "Bana - Chicken pieces - Mushroom pieces - Bell peppers - Olives - Parmesan or m…" at bounding box center [594, 188] width 584 height 58
click at [374, 595] on div "Name (En) Choice Name (En)" at bounding box center [528, 602] width 381 height 37
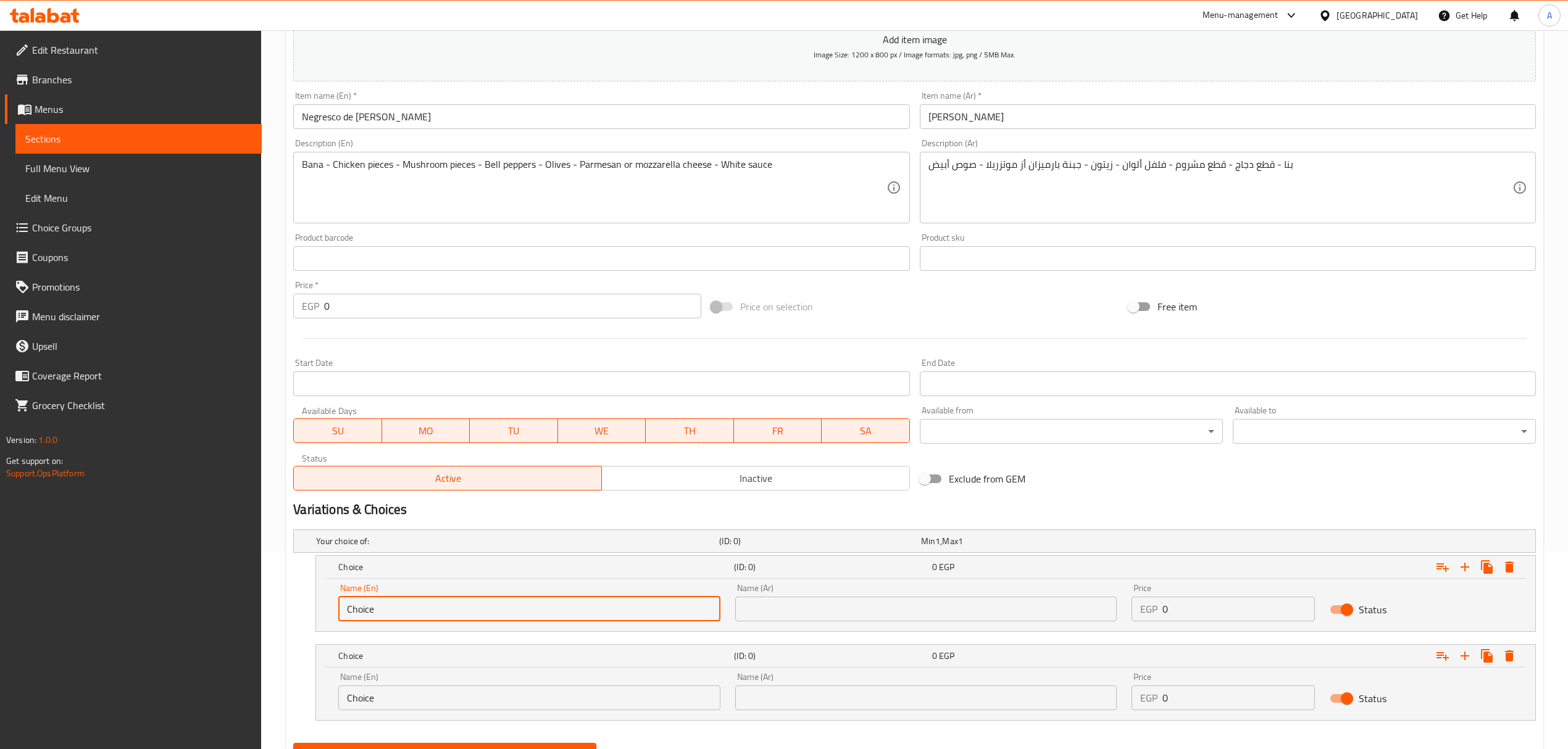
click at [369, 612] on input "Choice" at bounding box center [528, 609] width 381 height 24
paste input "Parmesan"
type input "Parmesan"
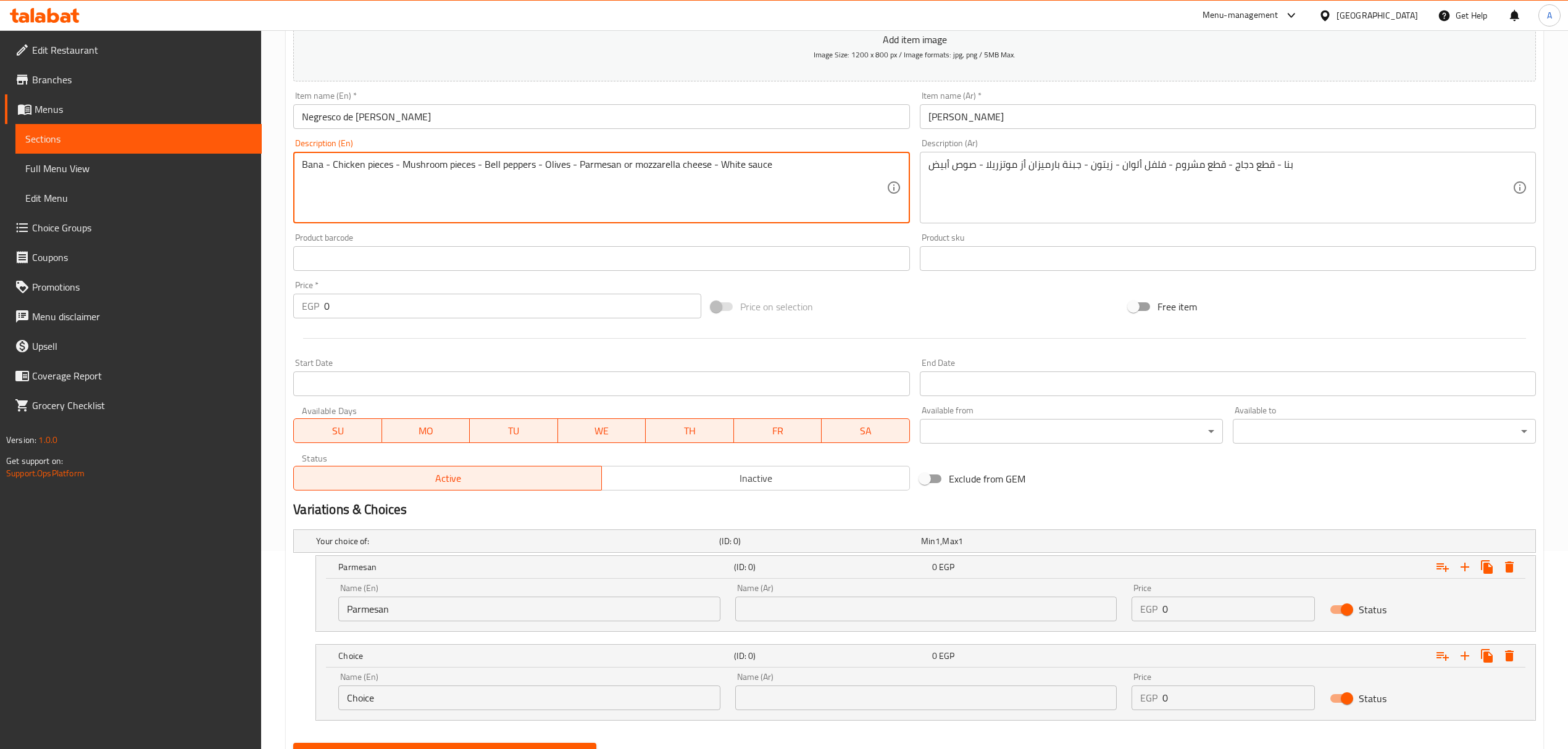
drag, startPoint x: 709, startPoint y: 164, endPoint x: 635, endPoint y: 166, distance: 74.0
click at [635, 166] on textarea "Bana - Chicken pieces - Mushroom pieces - Bell peppers - Olives - Parmesan or m…" at bounding box center [594, 188] width 584 height 58
click at [410, 699] on input "Choice" at bounding box center [528, 697] width 381 height 24
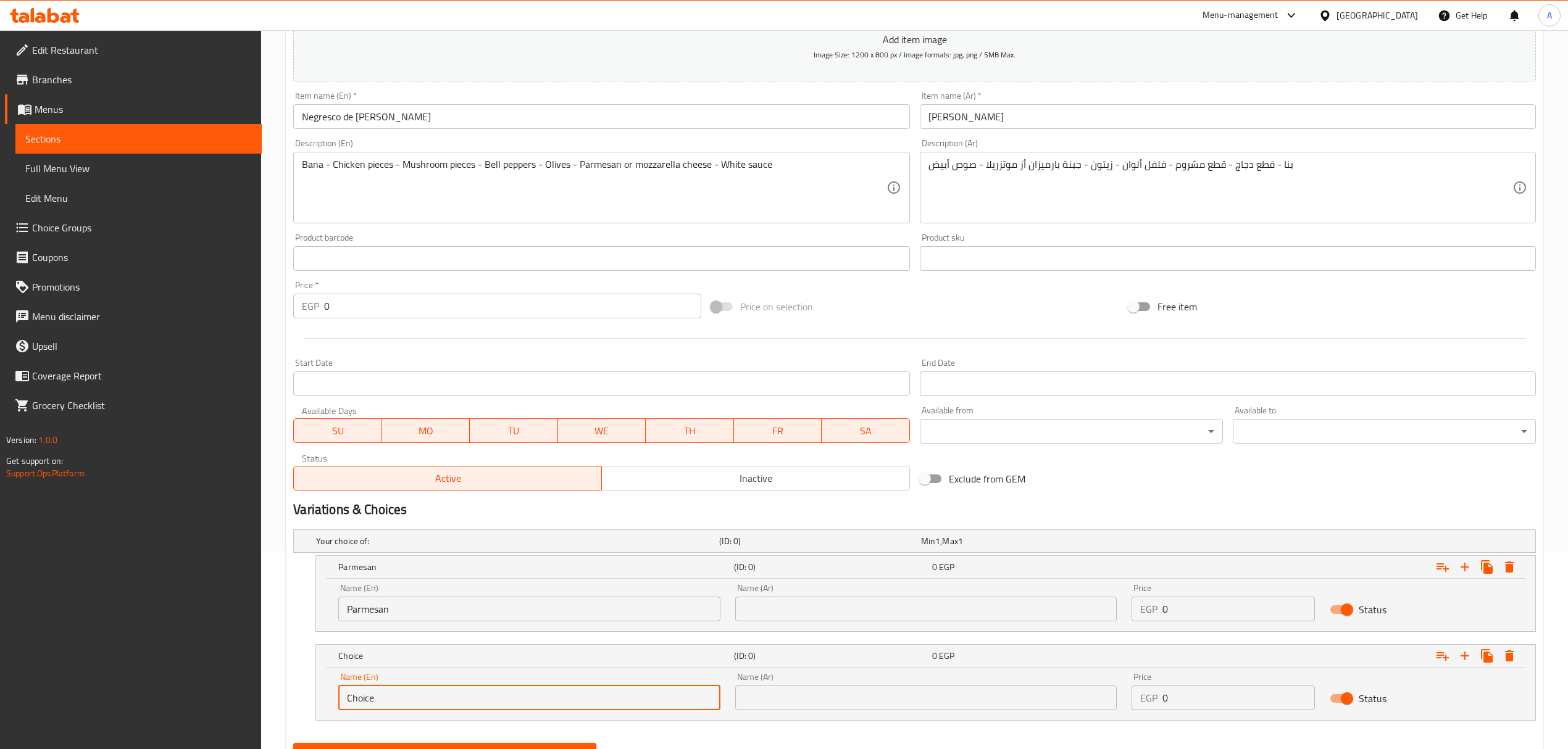
click at [410, 699] on input "Choice" at bounding box center [528, 697] width 381 height 24
paste input "mozzarella chees"
click at [410, 699] on input "mozzarella cheese" at bounding box center [528, 697] width 381 height 24
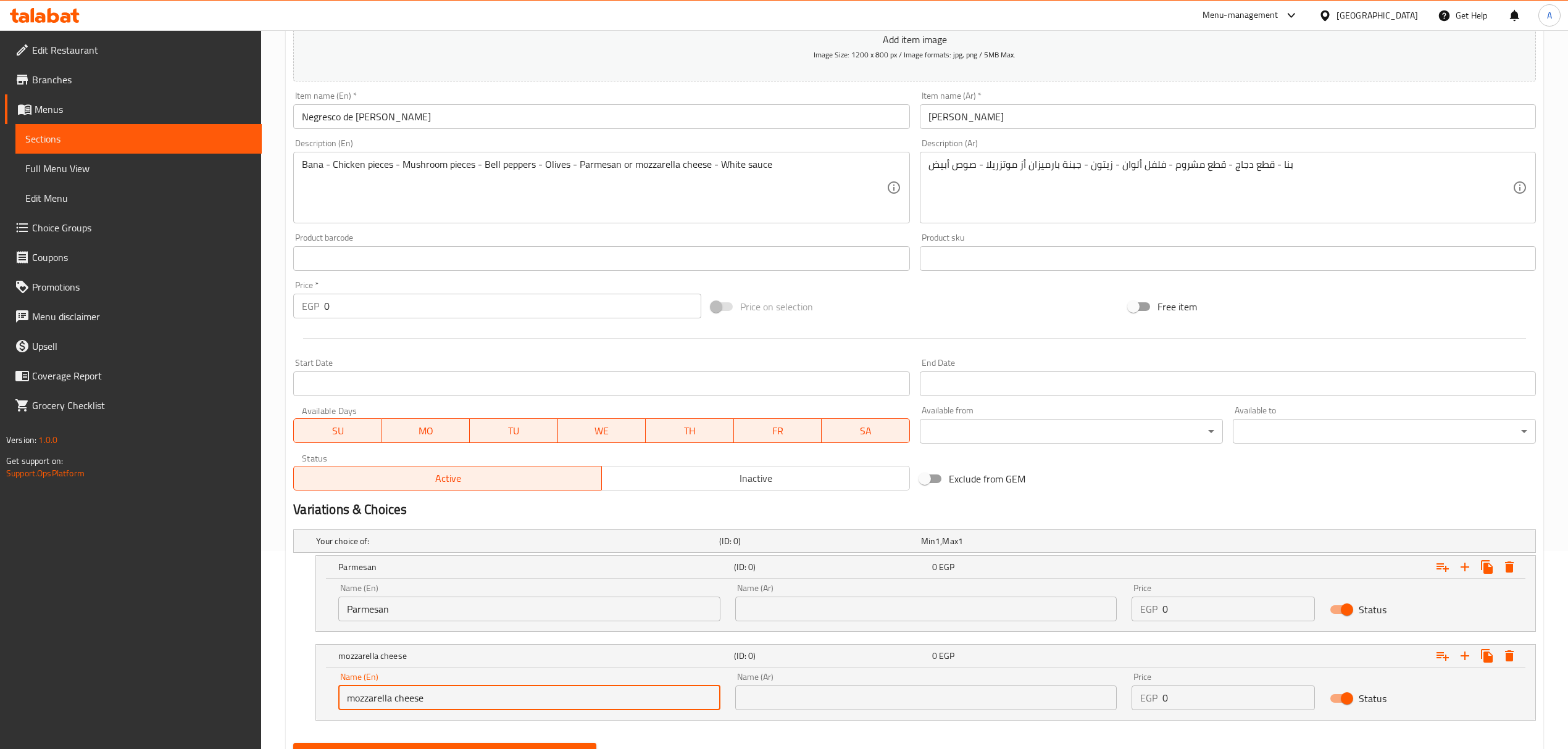
click at [410, 699] on input "mozzarella cheese" at bounding box center [528, 697] width 381 height 24
click at [405, 703] on input "Mozzarella Cheese" at bounding box center [528, 697] width 381 height 24
type input "Mozzarella Cheese"
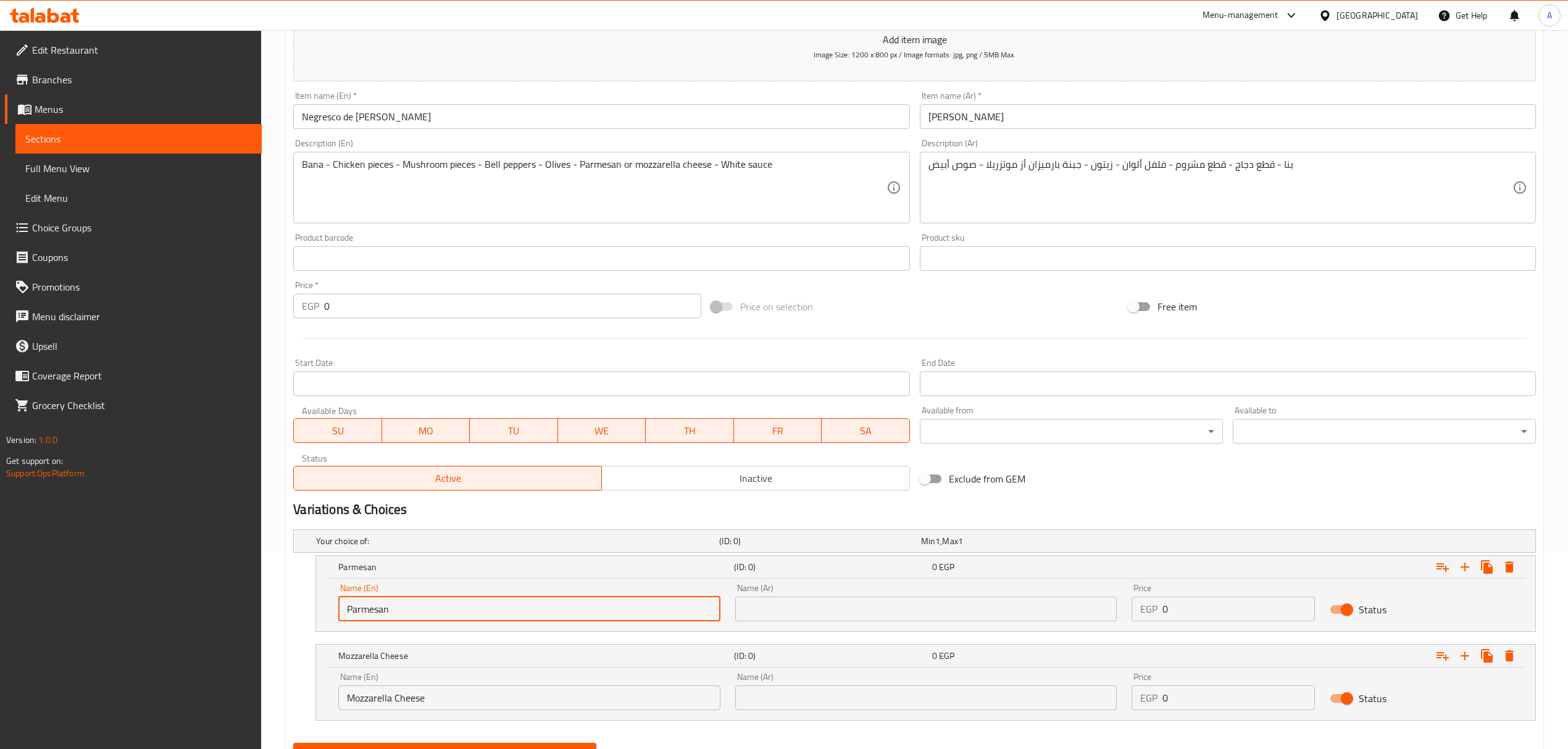
click at [434, 606] on input "Parmesan" at bounding box center [528, 609] width 381 height 24
paste input "Cheese"
type input "Parmesan Cheese"
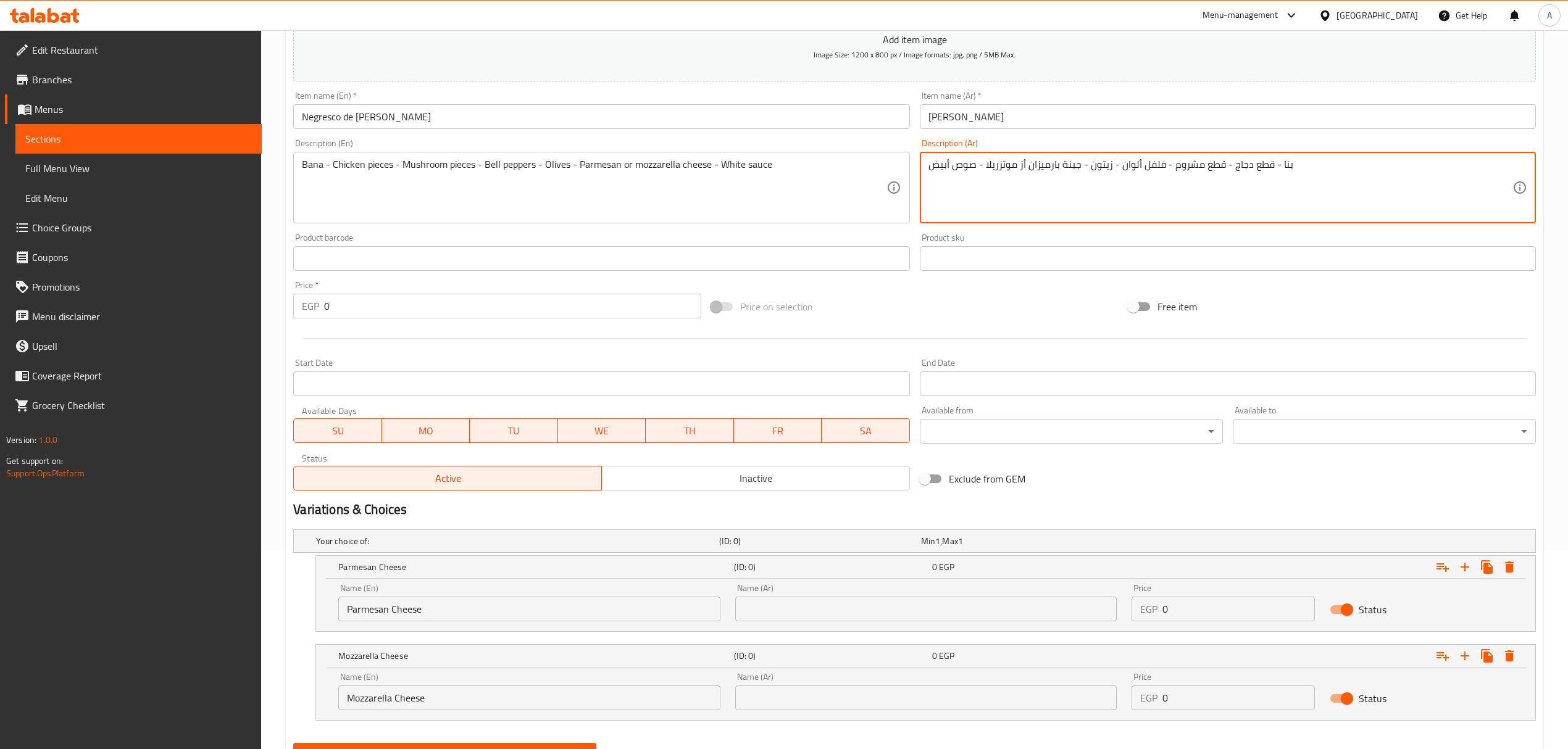
drag, startPoint x: 1075, startPoint y: 166, endPoint x: 1052, endPoint y: 168, distance: 23.1
click at [1018, 168] on textarea "بنا - قطع دجاج - قطع مشروم - فلفل ألوان - زيتون - جبنة بارميزان أز موتزريلا - ص…" at bounding box center [1220, 188] width 584 height 58
drag, startPoint x: 1080, startPoint y: 163, endPoint x: 984, endPoint y: 169, distance: 96.2
click at [984, 169] on textarea "بنا - قطع دجاج - قطع مشروم - فلفل ألوان - زيتون - جبنة بارميزان أو موتزريلا - ص…" at bounding box center [1220, 188] width 584 height 58
type textarea "بنا - قطع دجاج - قطع مشروم - فلفل ألوان - زيتون - جبنة بارميزان أو موتزريلا - ص…"
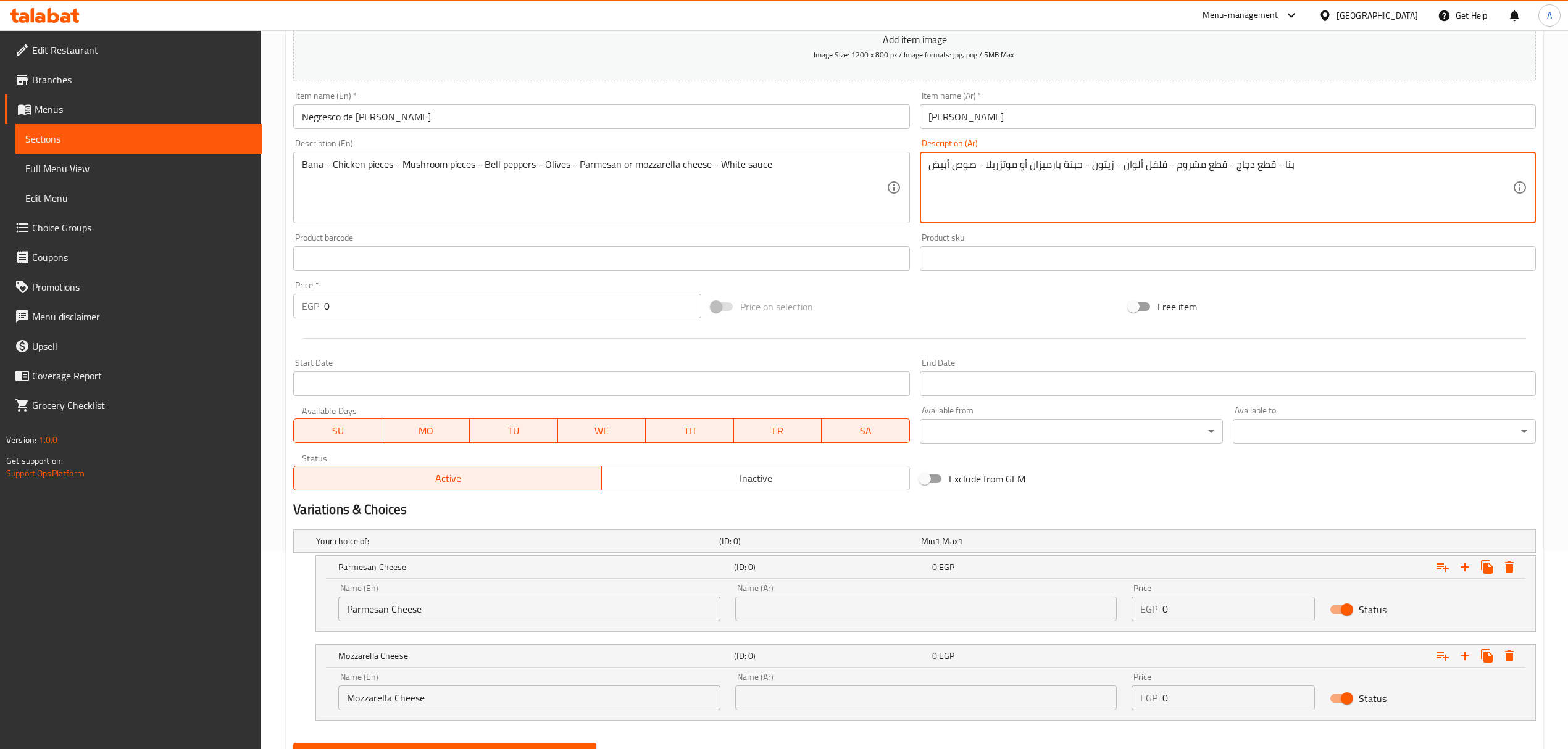
click at [902, 621] on input "text" at bounding box center [925, 609] width 381 height 24
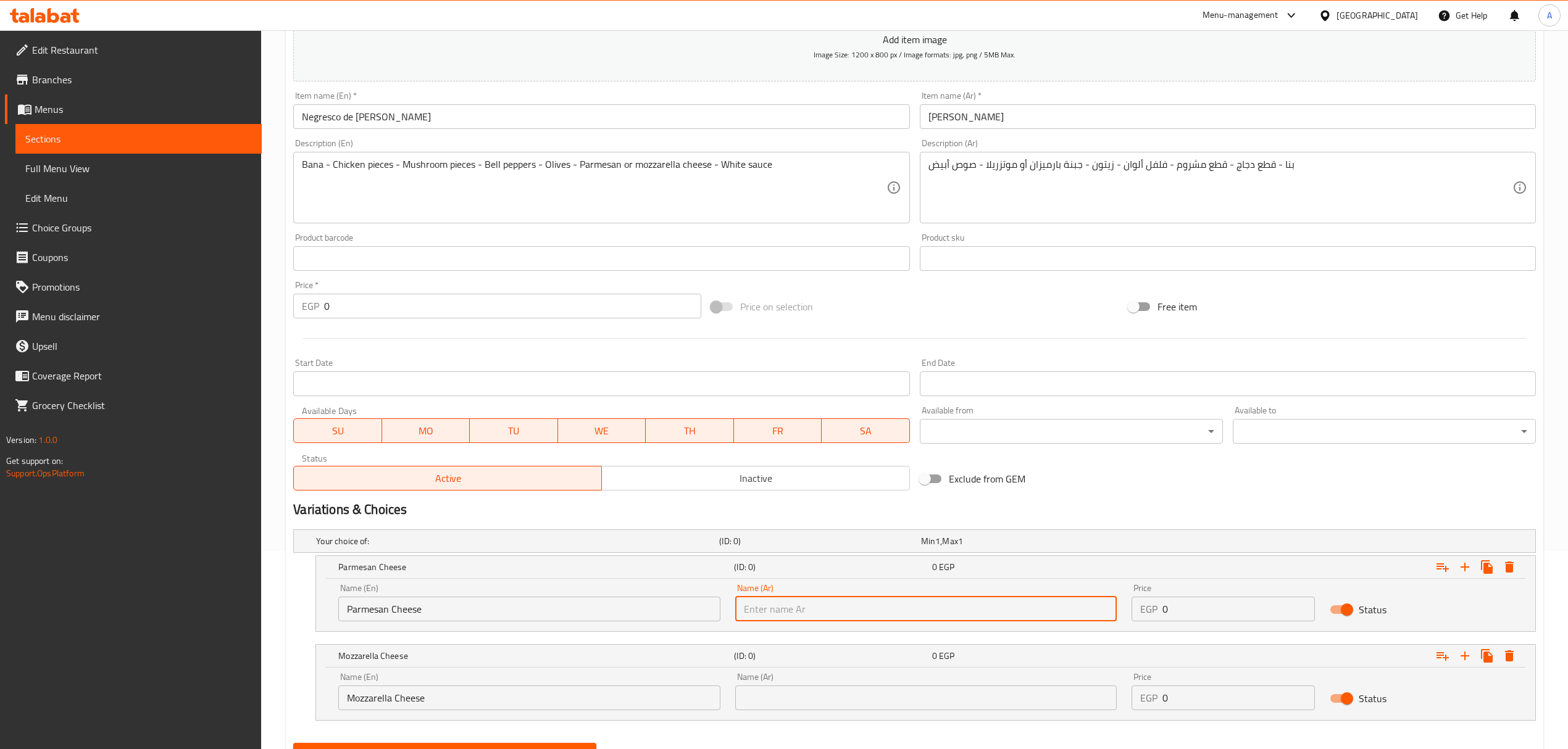
click at [902, 621] on input "text" at bounding box center [925, 609] width 381 height 24
click at [902, 620] on input "text" at bounding box center [925, 609] width 381 height 24
paste input "جبنة بارميزان أو موتزريلا"
type input "جبنة بارميزان أو موتزريلا"
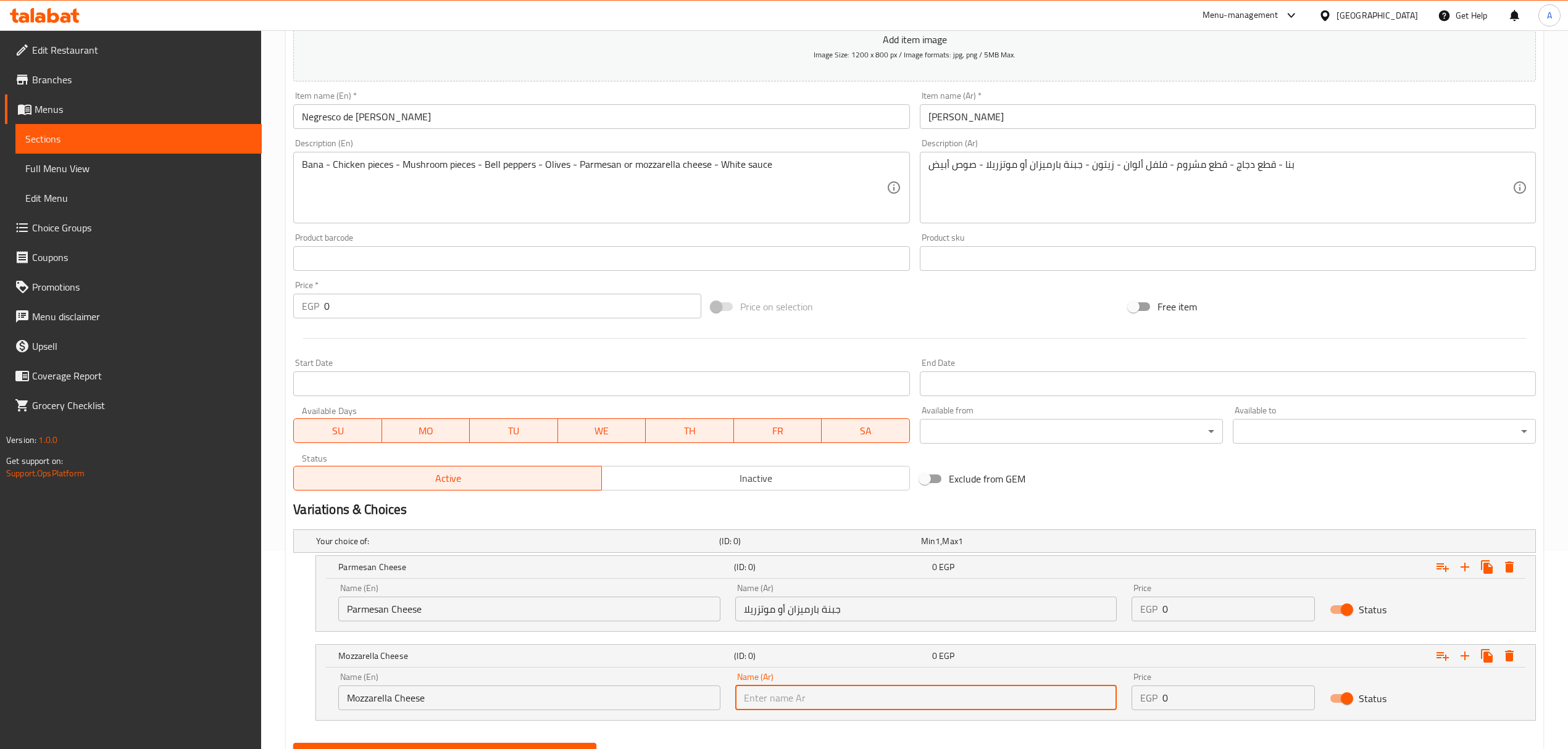
click at [830, 702] on input "text" at bounding box center [925, 697] width 381 height 24
paste input "جبنة بارميزان أو موتزريلا"
drag, startPoint x: 817, startPoint y: 696, endPoint x: 777, endPoint y: 699, distance: 40.1
click at [777, 699] on input "جبنة بارميزان أو موتزريلا" at bounding box center [925, 697] width 381 height 24
type input "جبنة موتزريلا"
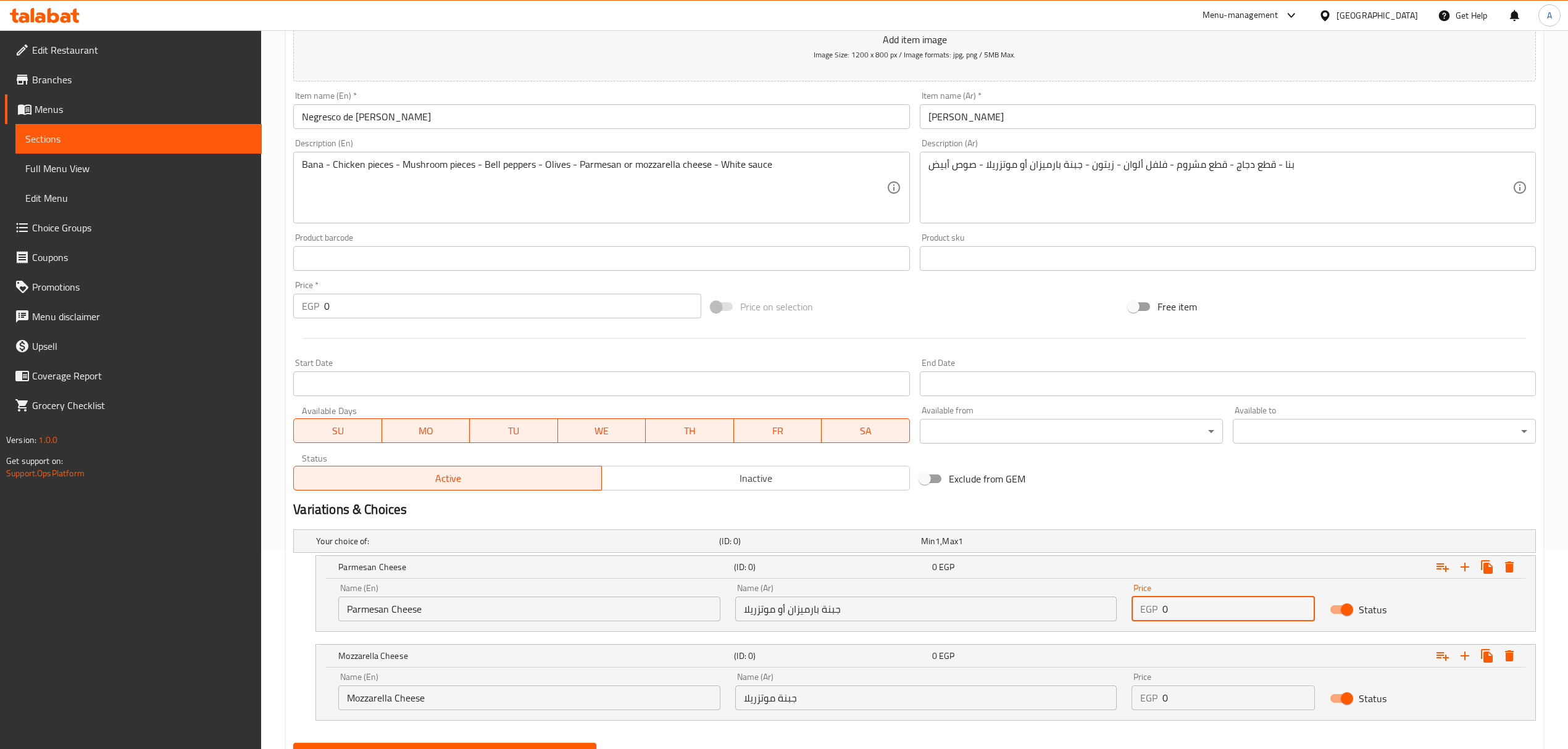
drag, startPoint x: 1175, startPoint y: 605, endPoint x: 1100, endPoint y: 606, distance: 75.0
click at [1100, 606] on div "Name (En) Parmesan Cheese Name (En) Name (Ar) جبنة بارميزان أو موتزريلا Name (A…" at bounding box center [925, 602] width 1189 height 52
type input "145"
drag, startPoint x: 1156, startPoint y: 699, endPoint x: 1094, endPoint y: 691, distance: 62.5
click at [1094, 691] on div "Name (En) Mozzarella Cheese Name (En) Name (Ar) جبنة موتزريلا Name (Ar) Price E…" at bounding box center [925, 691] width 1189 height 52
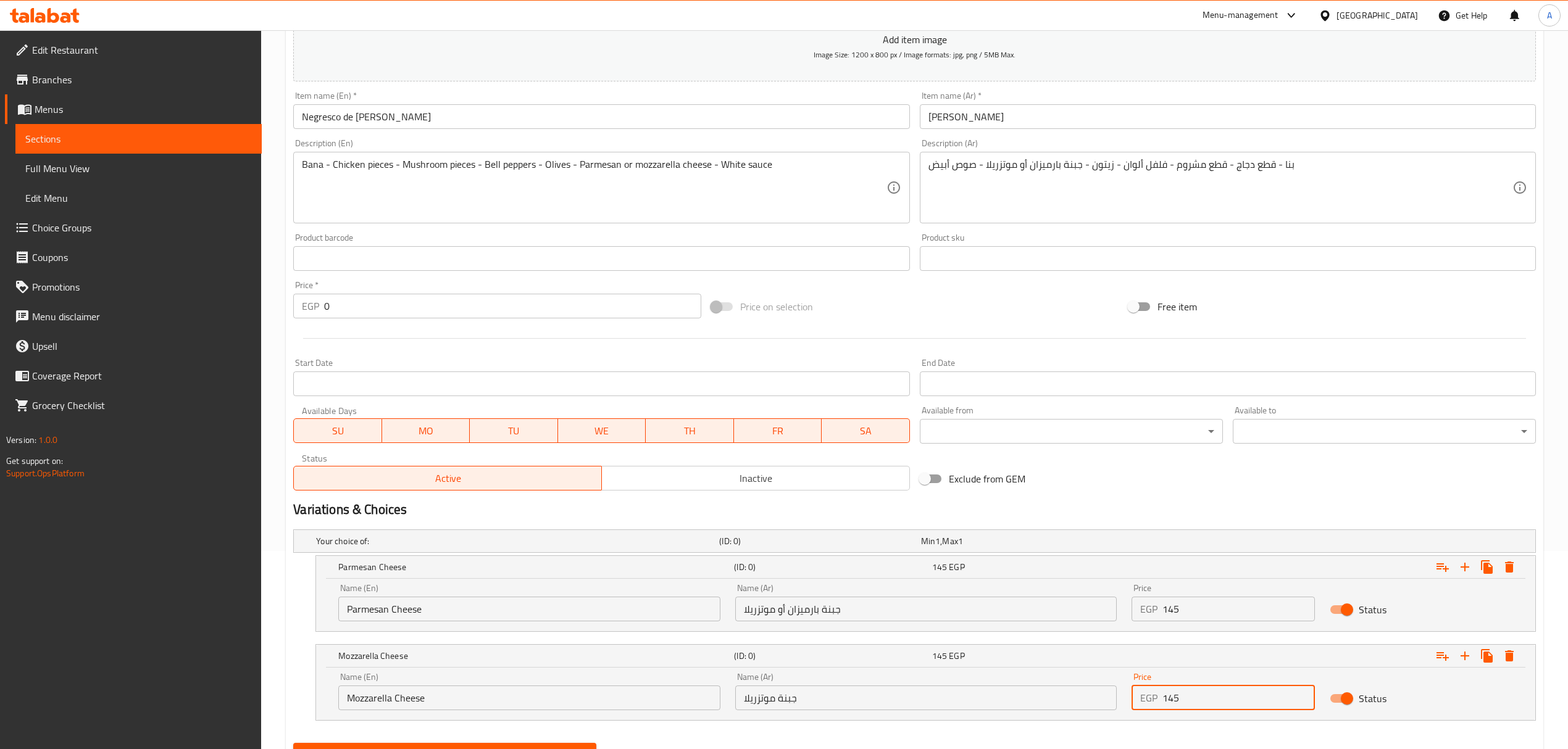
scroll to position [258, 0]
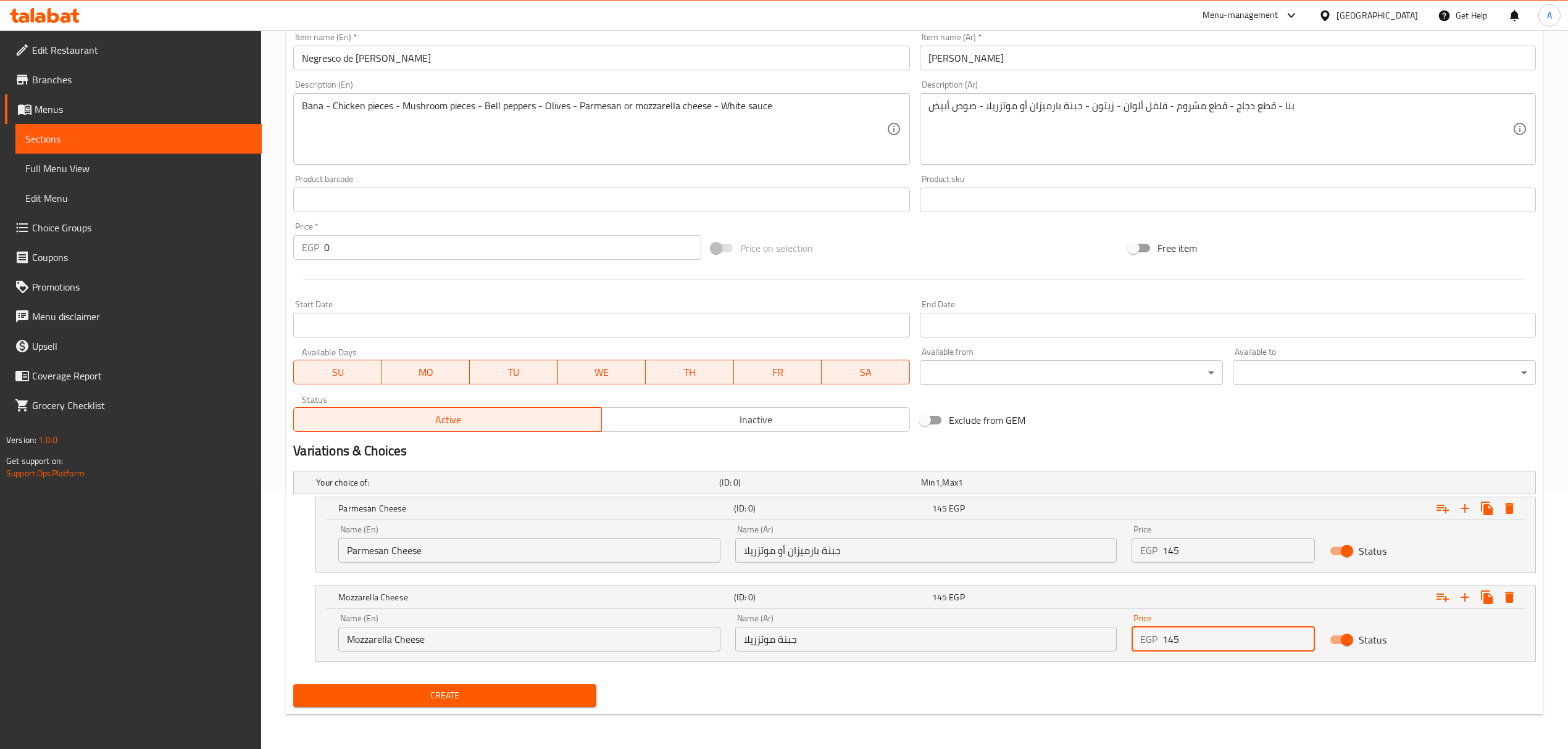
type input "145"
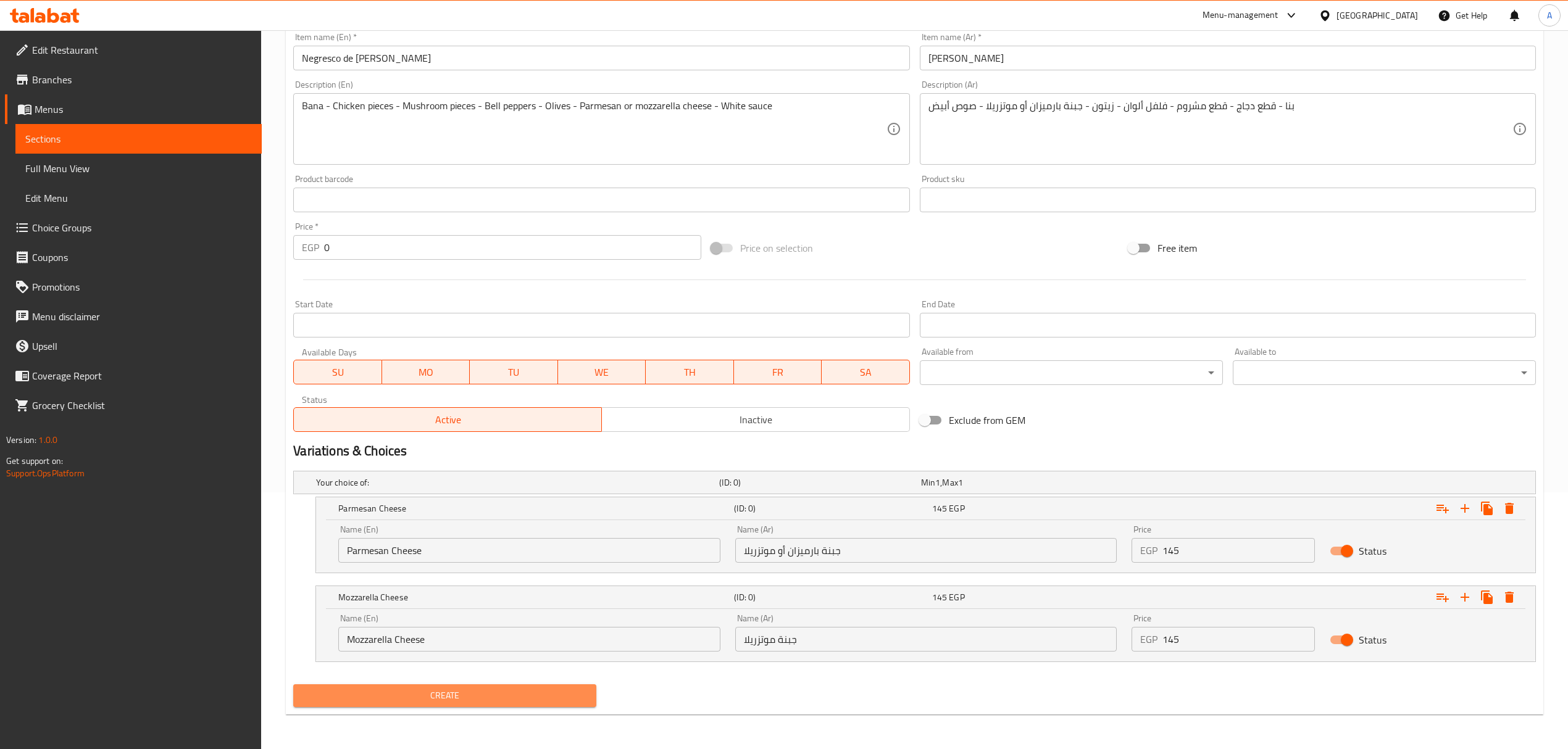
click at [521, 692] on span "Create" at bounding box center [445, 695] width 284 height 16
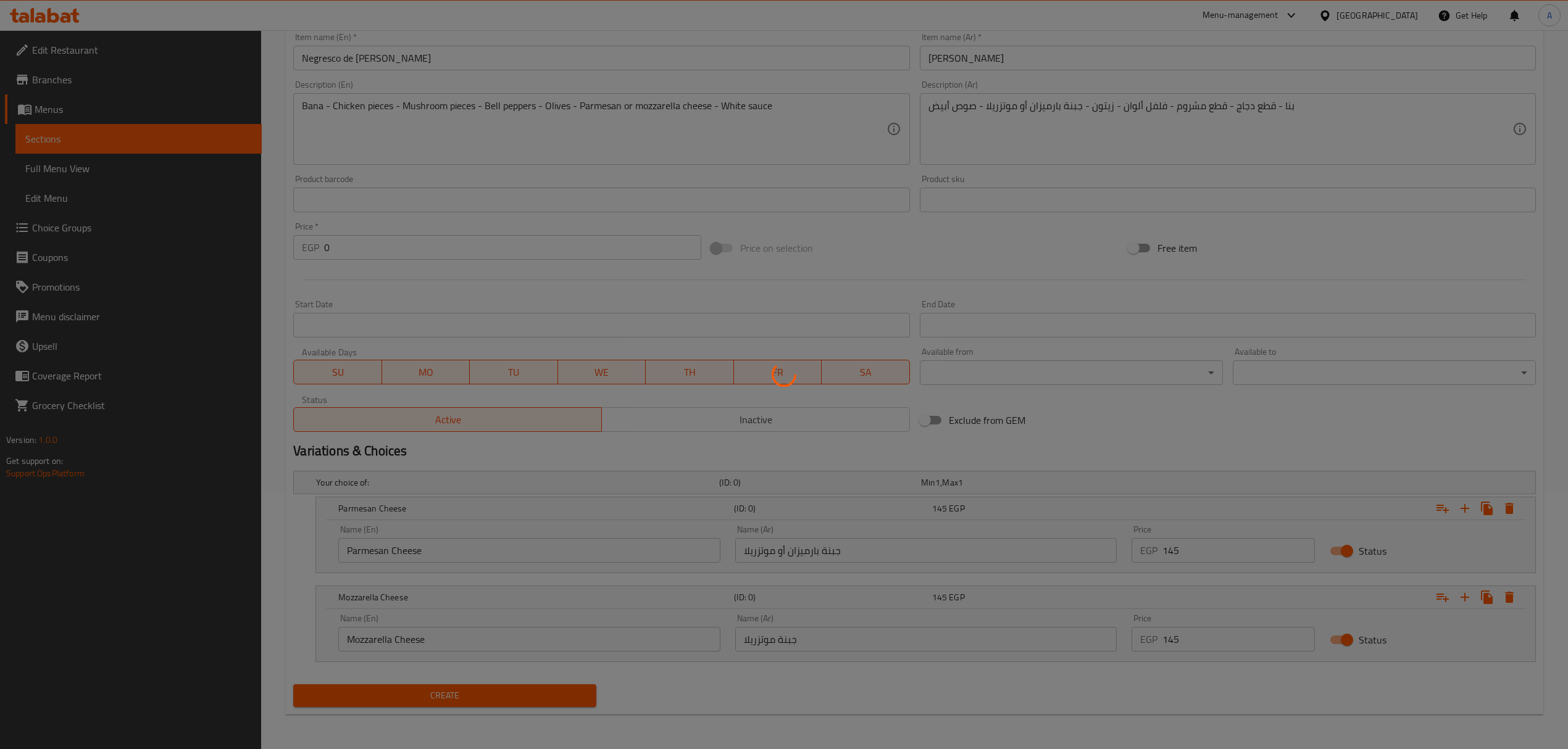
scroll to position [0, 0]
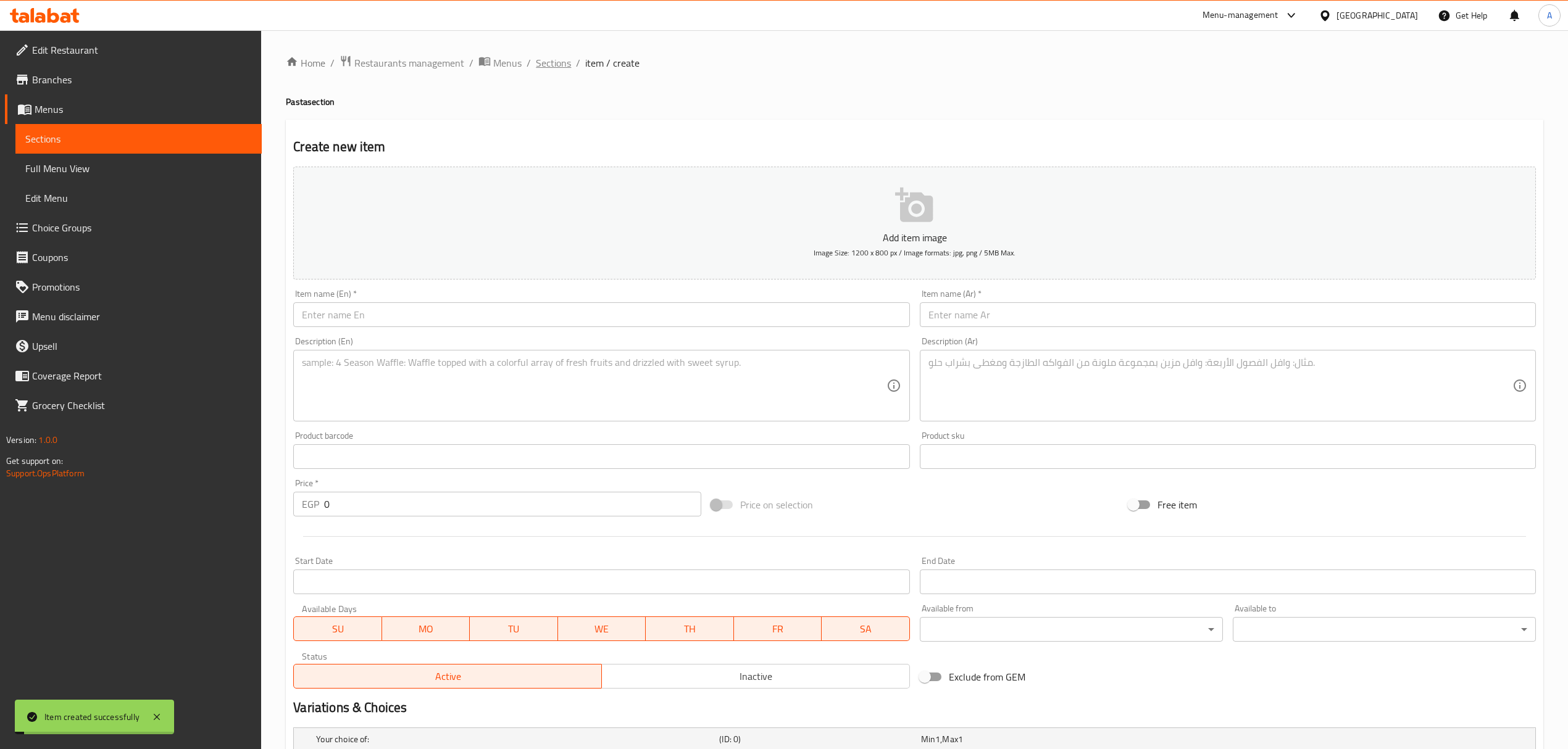
click at [543, 65] on span "Sections" at bounding box center [553, 63] width 35 height 15
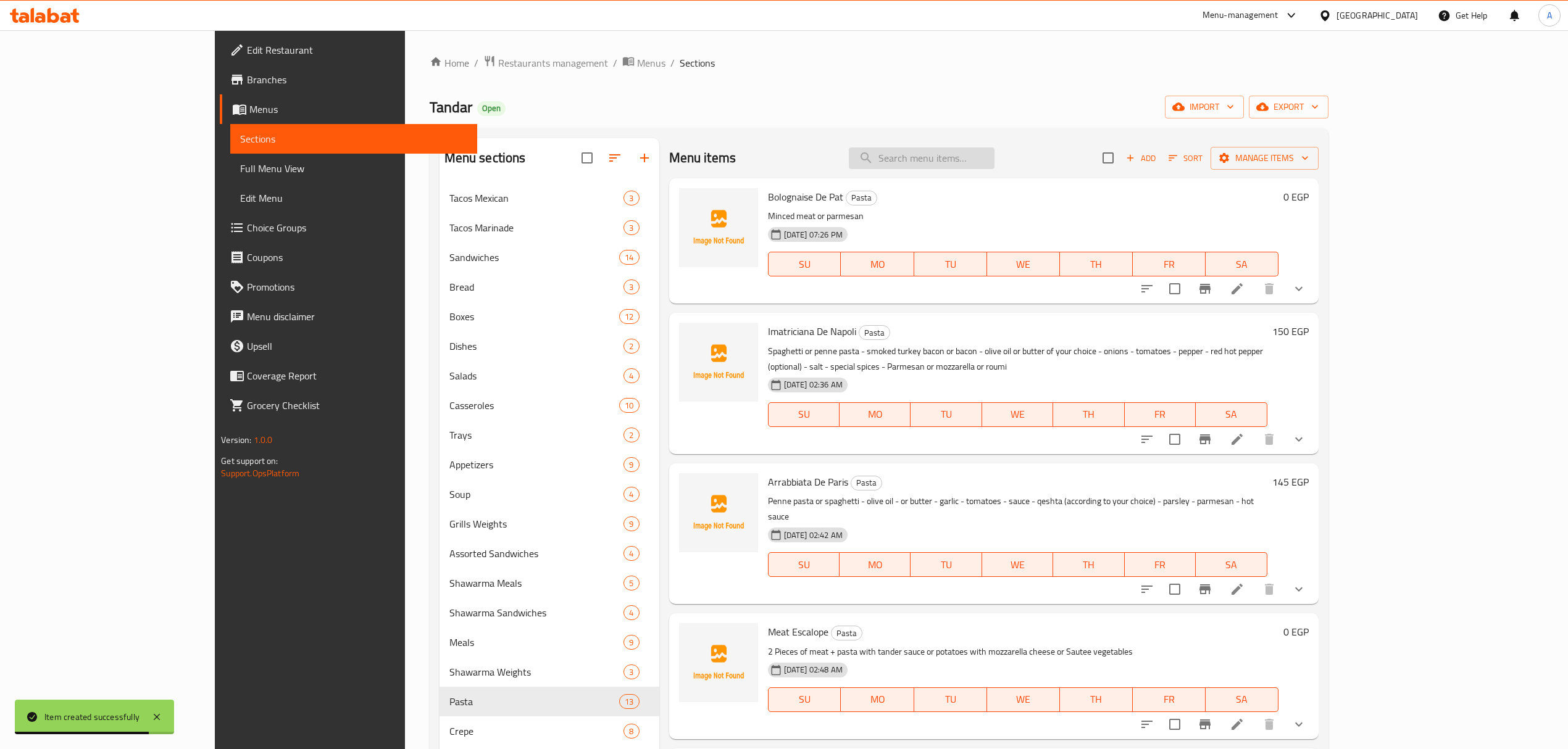
click at [974, 158] on input "search" at bounding box center [921, 158] width 146 height 22
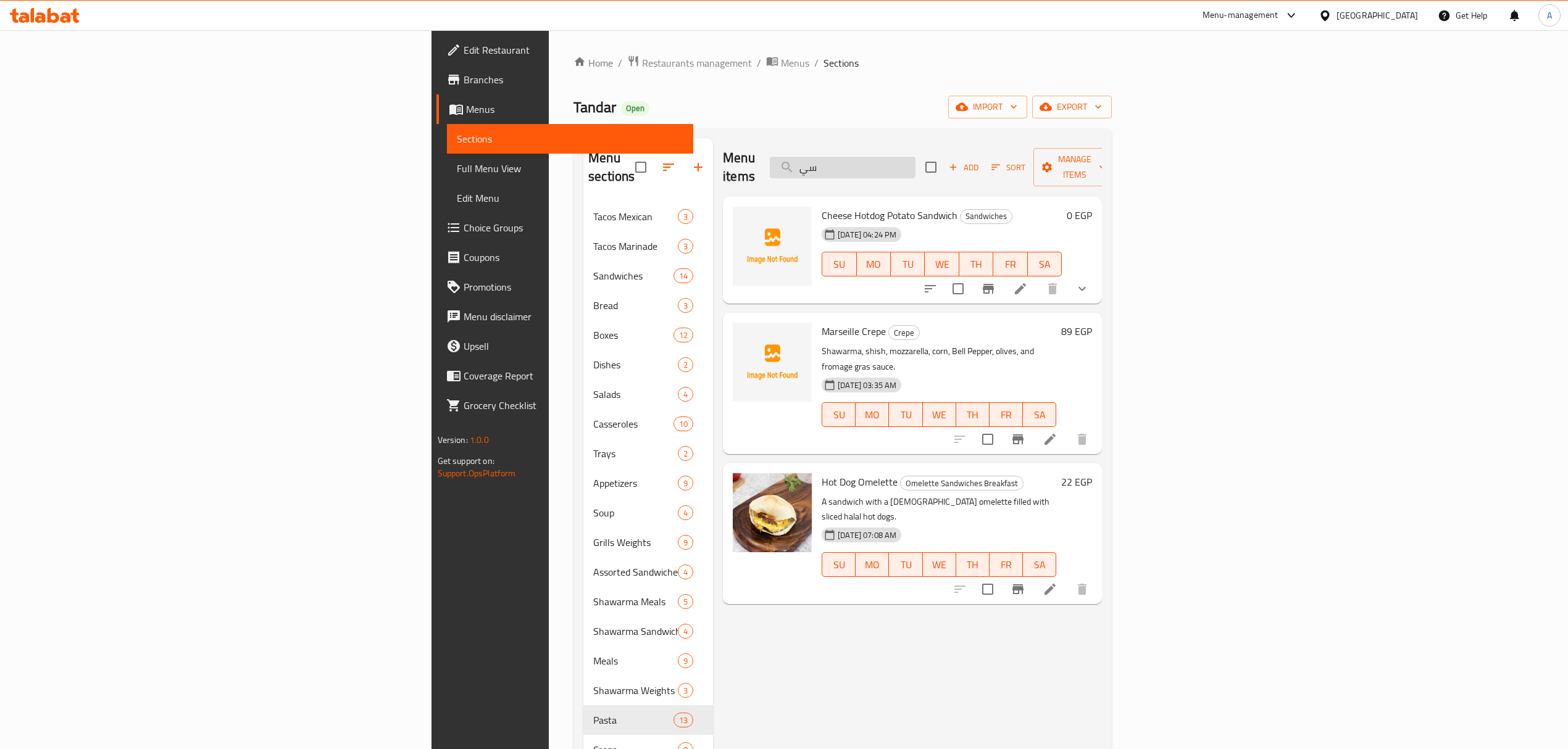
type input "س"
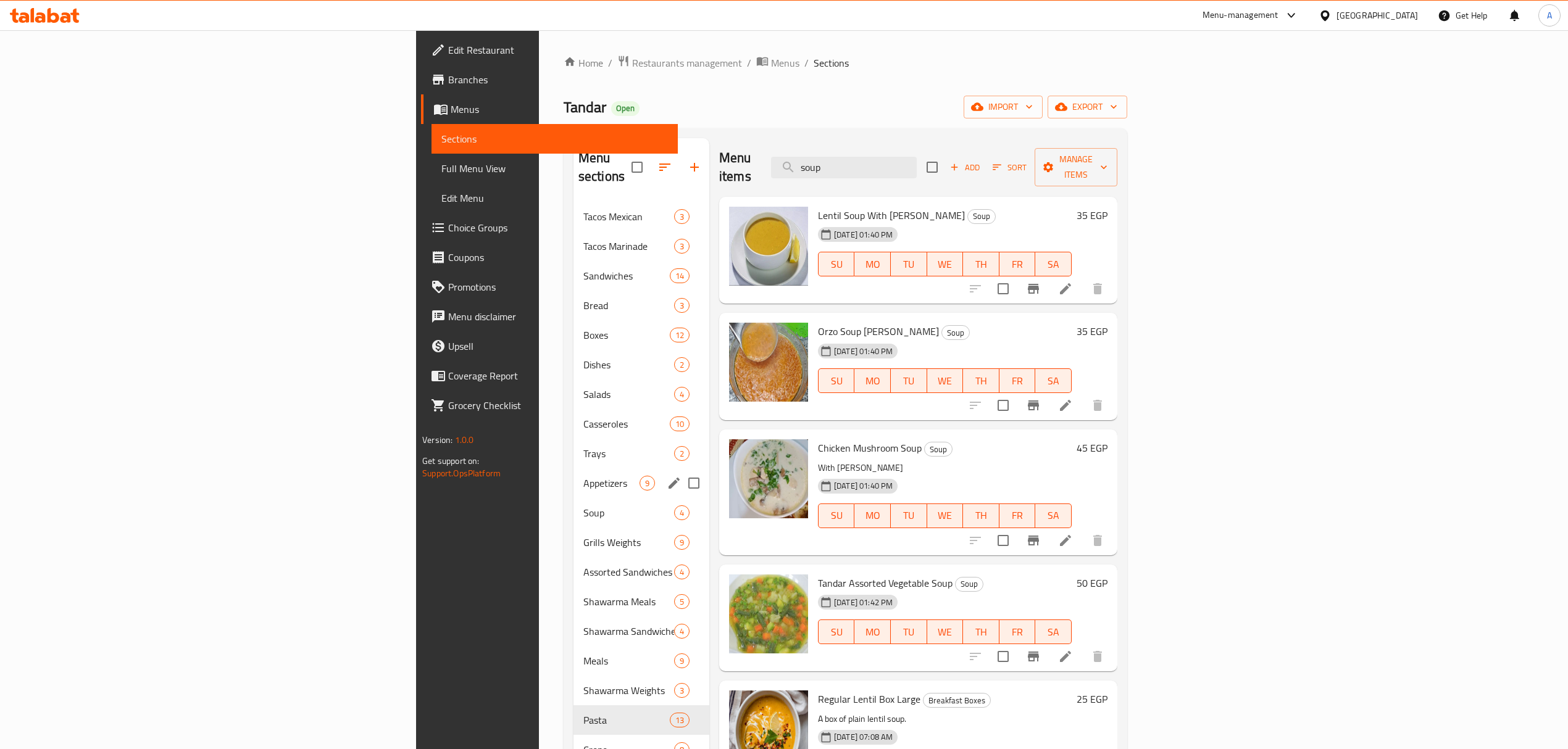
type input "soup"
click at [583, 505] on span "Soup" at bounding box center [611, 512] width 56 height 15
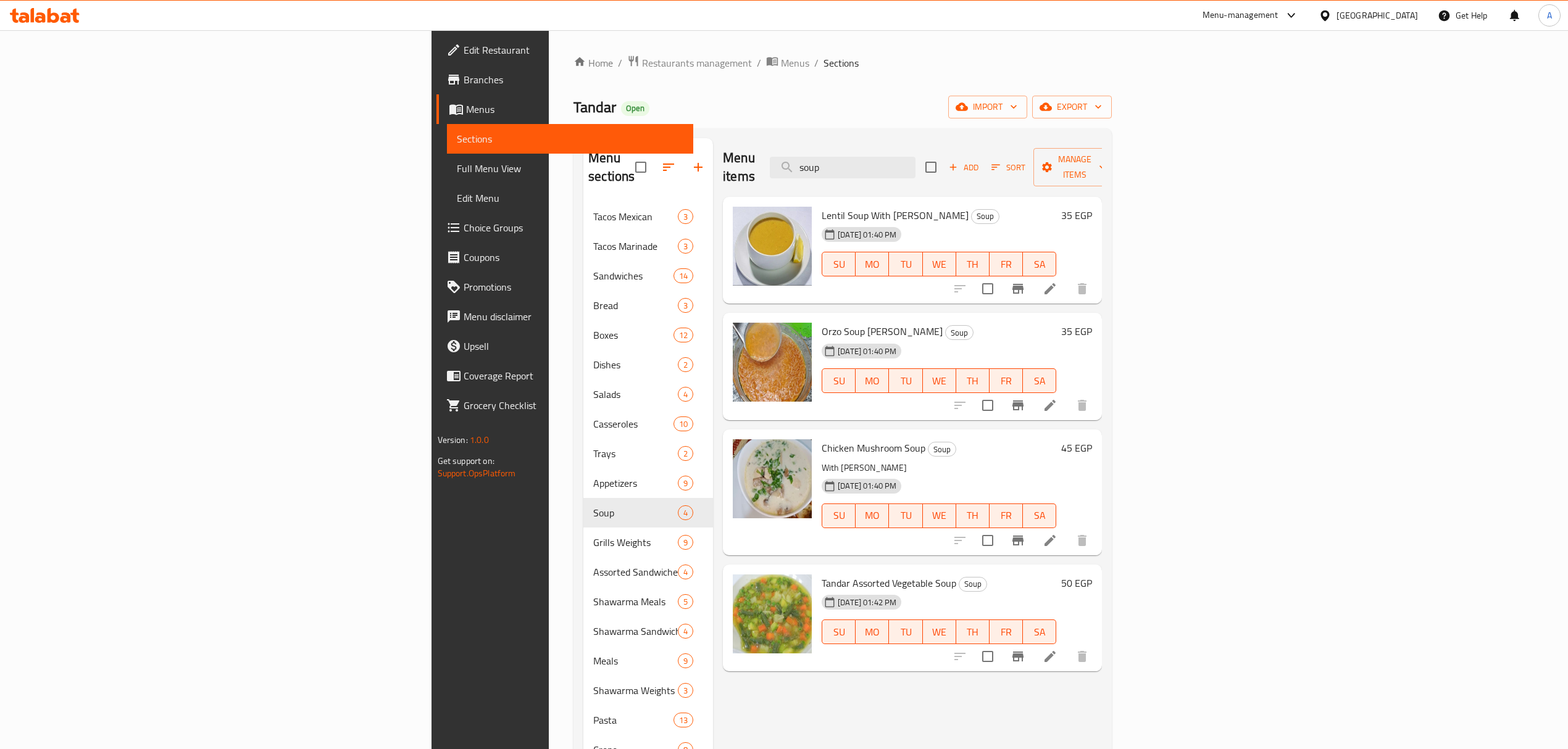
drag, startPoint x: 988, startPoint y: 163, endPoint x: 825, endPoint y: 143, distance: 164.2
click at [826, 142] on div "Menu items soup Add Sort Manage items" at bounding box center [912, 167] width 379 height 58
click at [980, 160] on span "Add" at bounding box center [963, 167] width 33 height 14
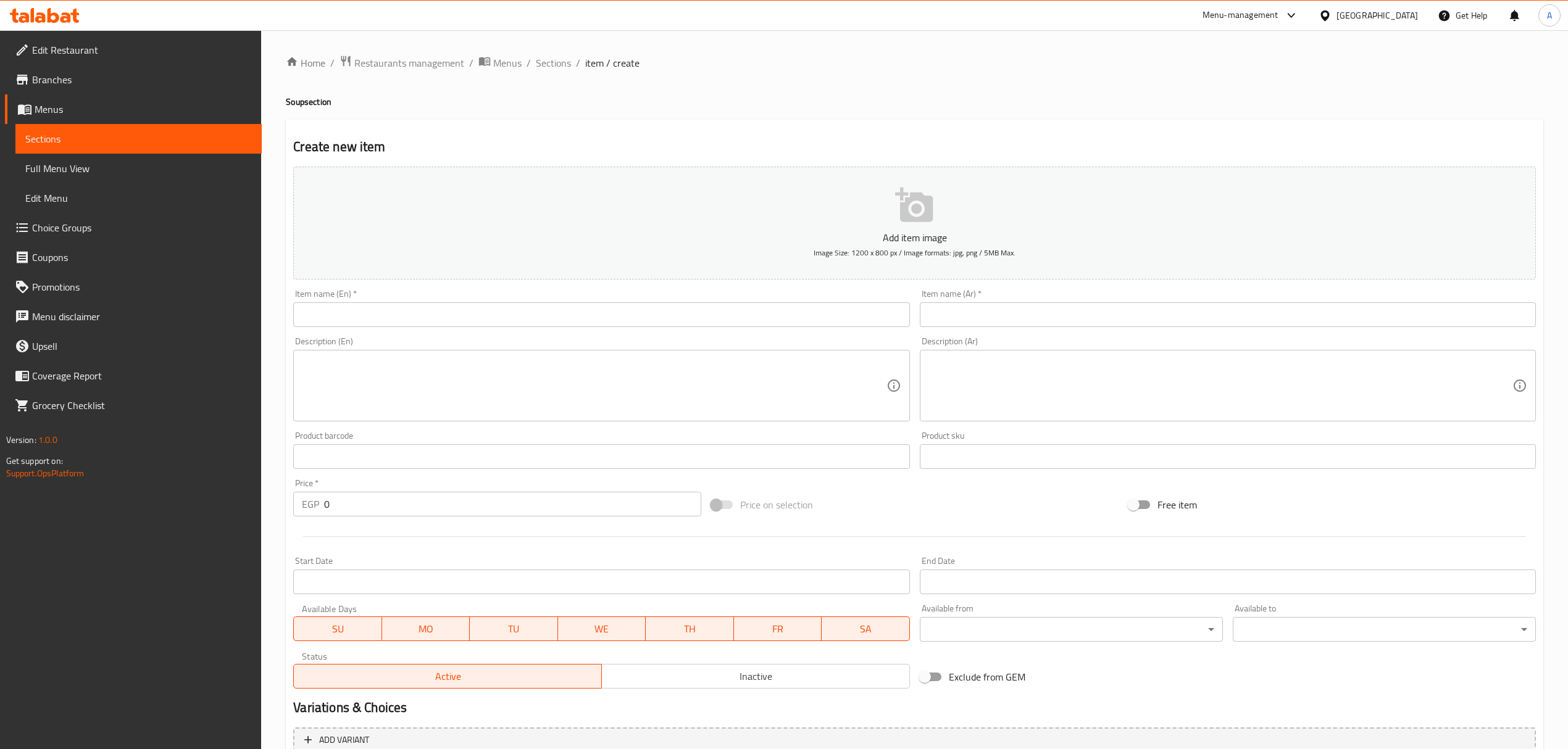
click at [973, 307] on input "text" at bounding box center [1228, 315] width 616 height 24
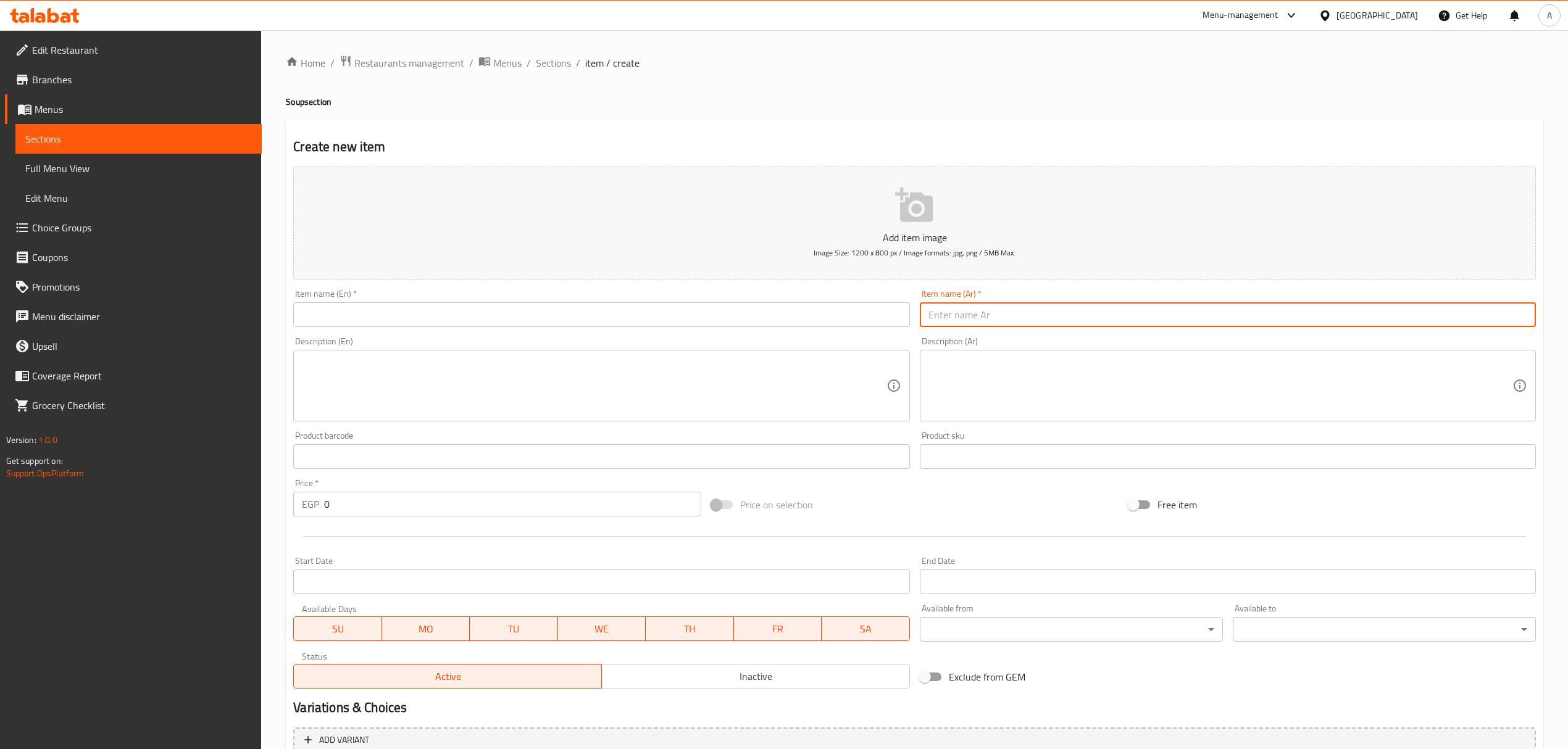
type input "a"
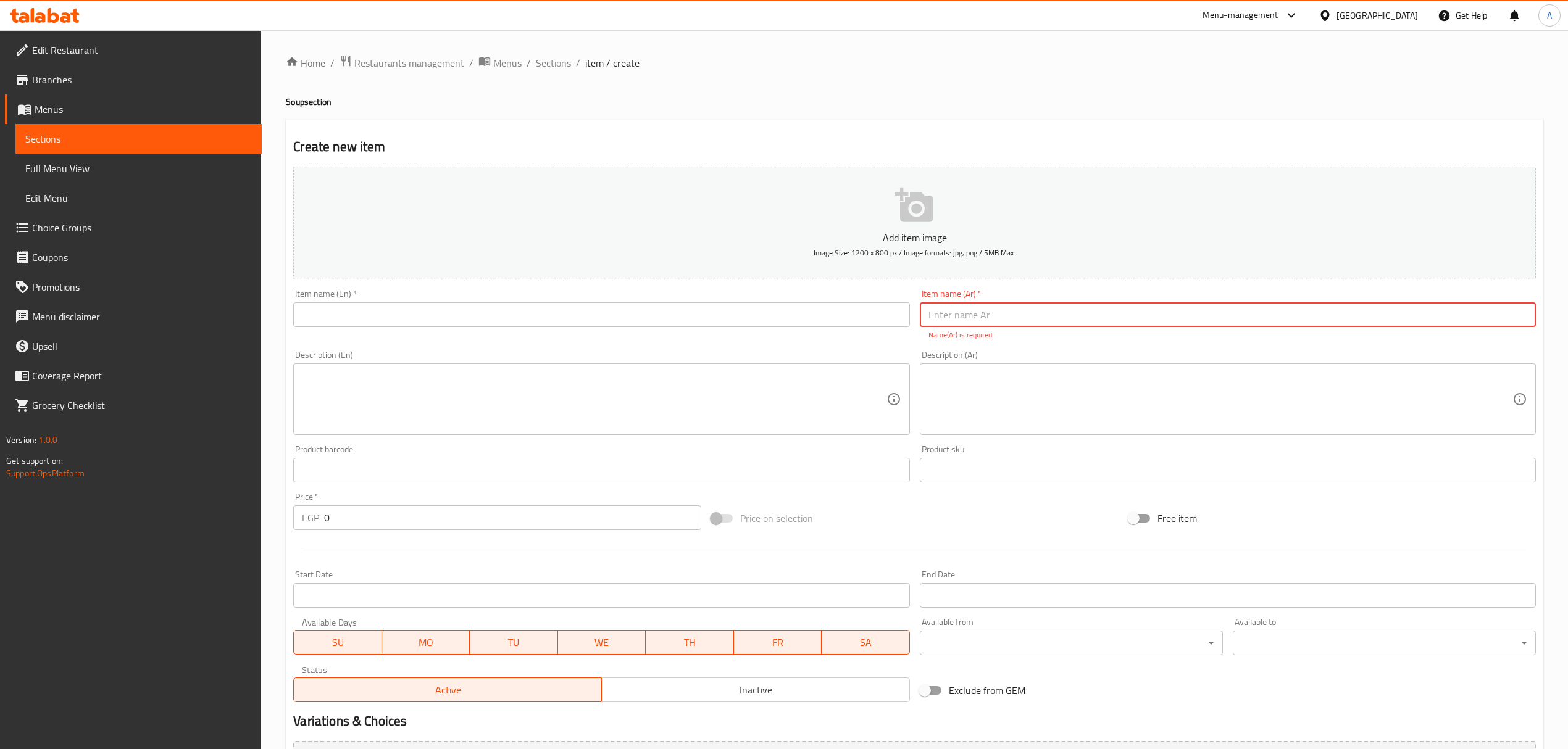
type input "a"
click at [953, 318] on input "شوربة سي فزود" at bounding box center [1228, 315] width 616 height 24
click at [936, 316] on input "شوربة سي فزود" at bounding box center [1228, 315] width 616 height 24
click at [988, 318] on input "شوربة سي فود" at bounding box center [1228, 315] width 616 height 24
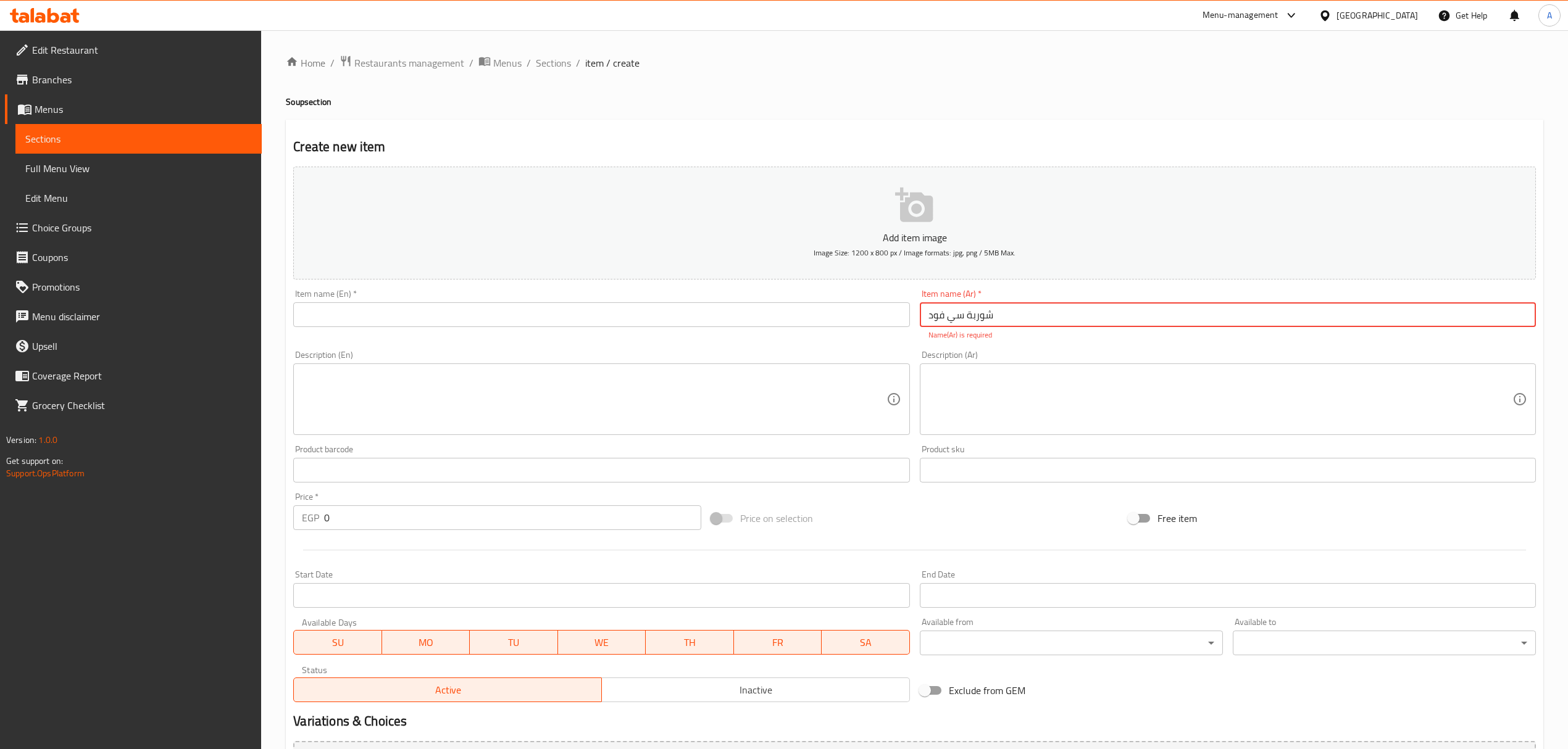
click at [988, 318] on input "شوربة سي فود" at bounding box center [1228, 315] width 616 height 24
type input "شوربة سي فود"
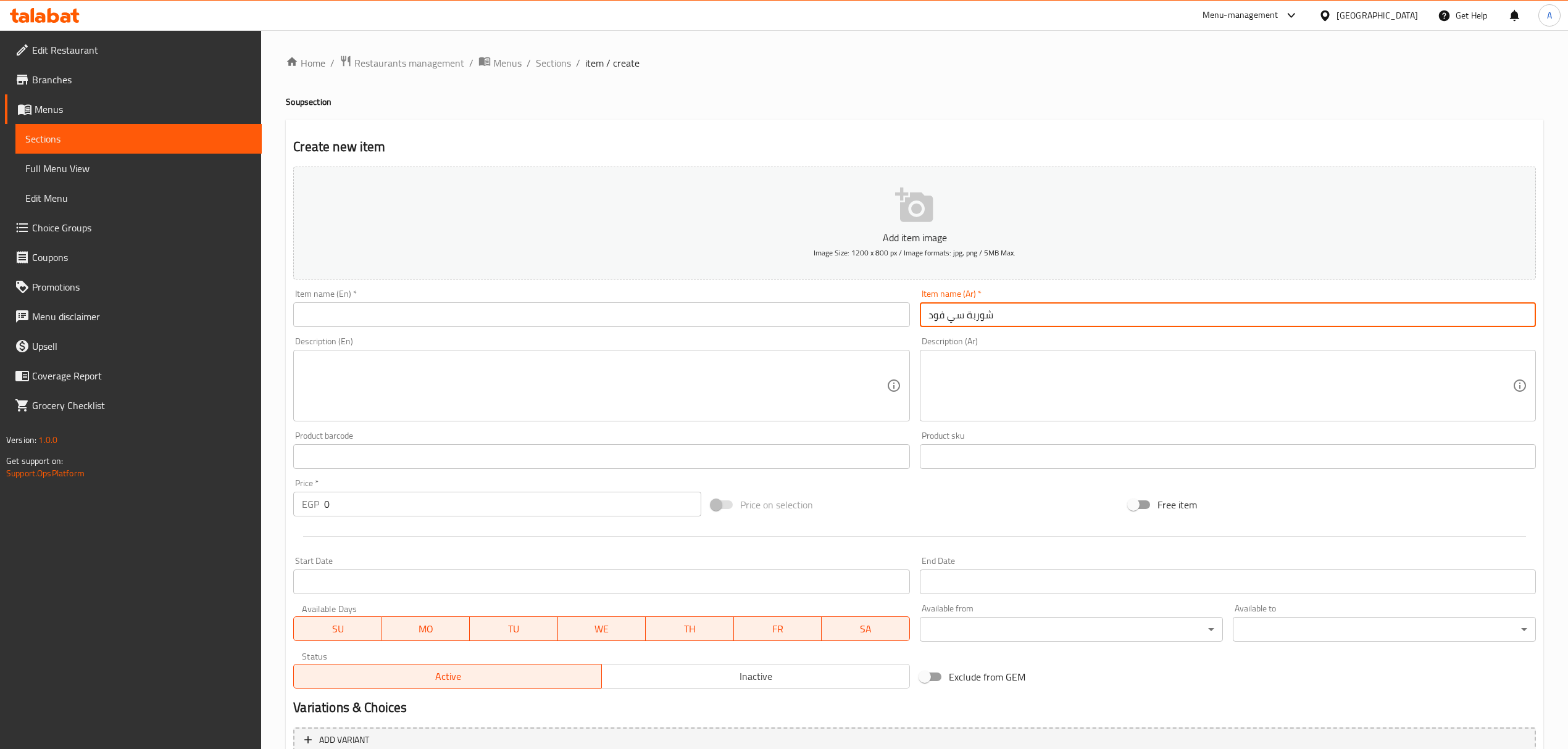
paste input "seafood soup"
click at [417, 310] on input "seafood soup" at bounding box center [601, 315] width 616 height 24
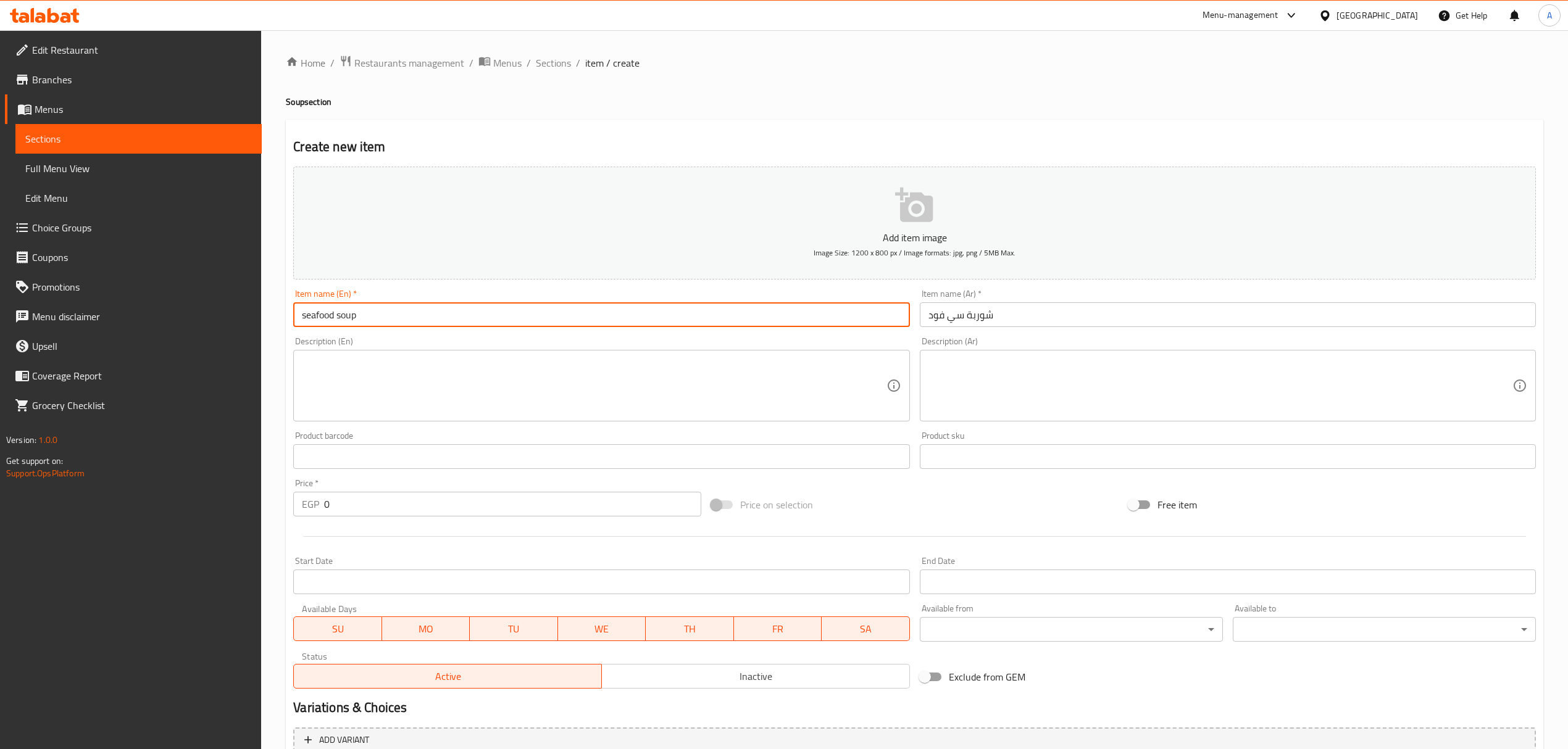
click at [417, 310] on input "seafood soup" at bounding box center [601, 315] width 616 height 24
type input "Seafood Soup"
click at [981, 313] on input "شوربة سي فود" at bounding box center [1228, 315] width 616 height 24
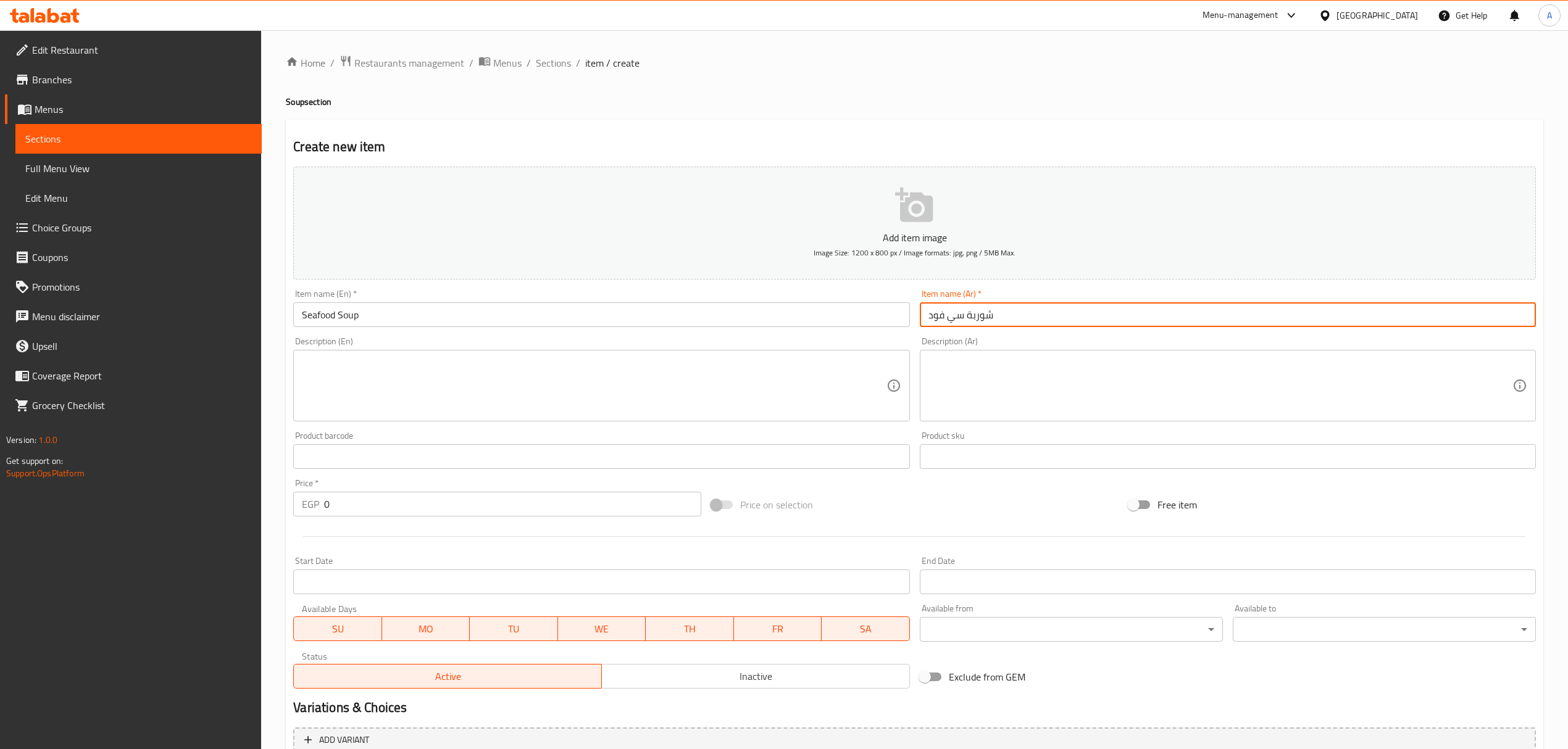
click at [981, 313] on input "شوربة سي فود" at bounding box center [1228, 315] width 616 height 24
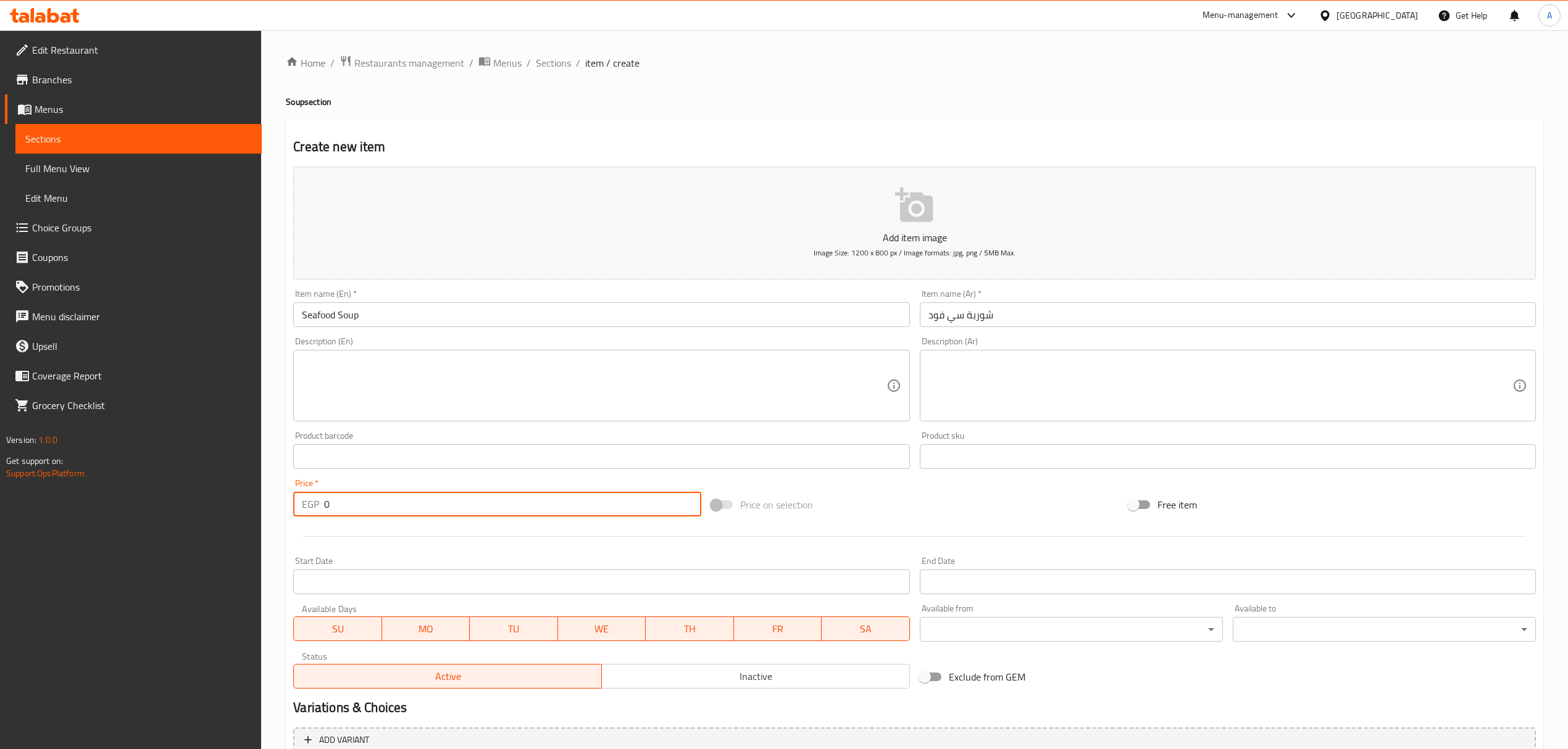
drag, startPoint x: 320, startPoint y: 508, endPoint x: 256, endPoint y: 507, distance: 64.0
click at [256, 507] on div "Edit Restaurant Branches Menus Sections Full Menu View Edit Menu Choice Groups …" at bounding box center [784, 451] width 1568 height 841
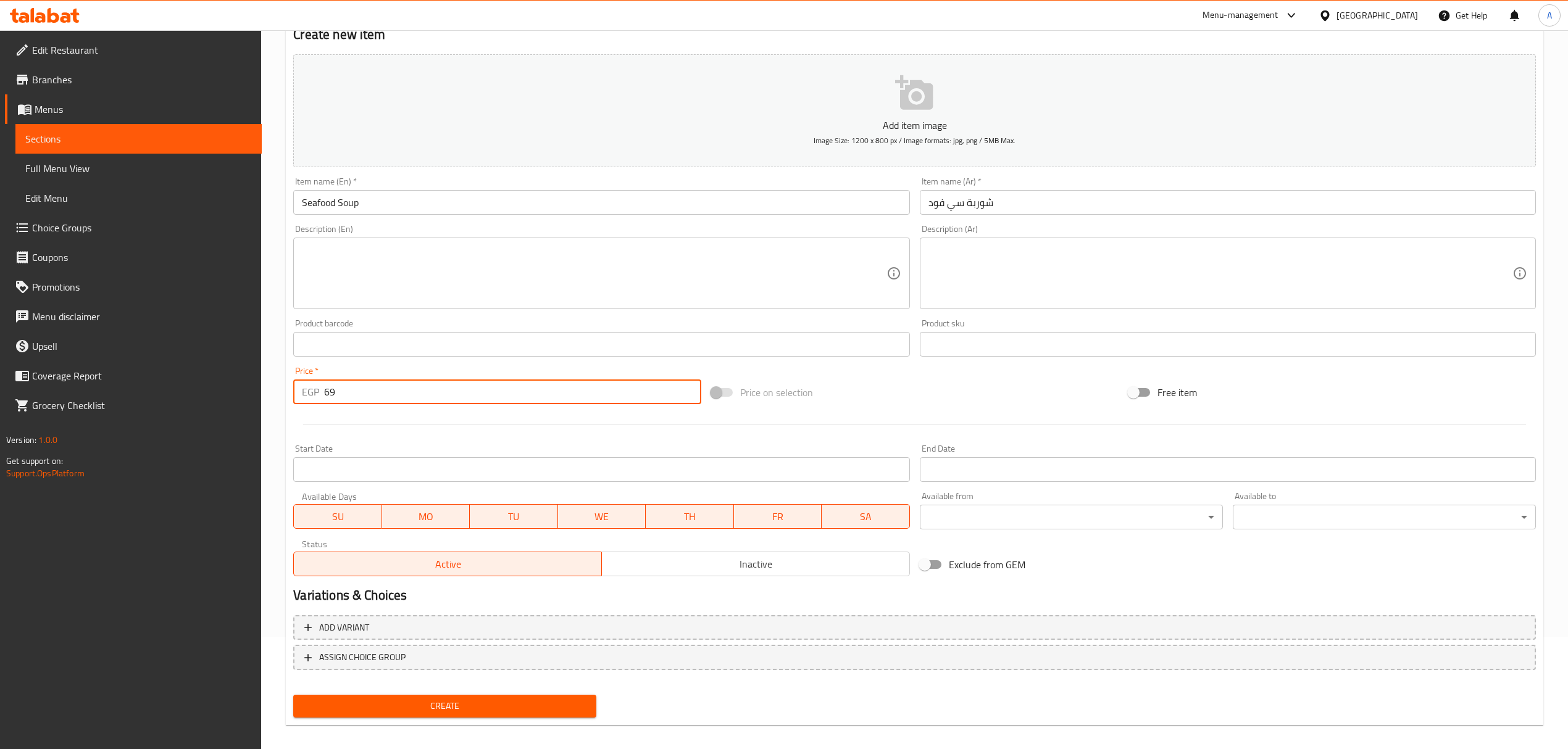
scroll to position [122, 0]
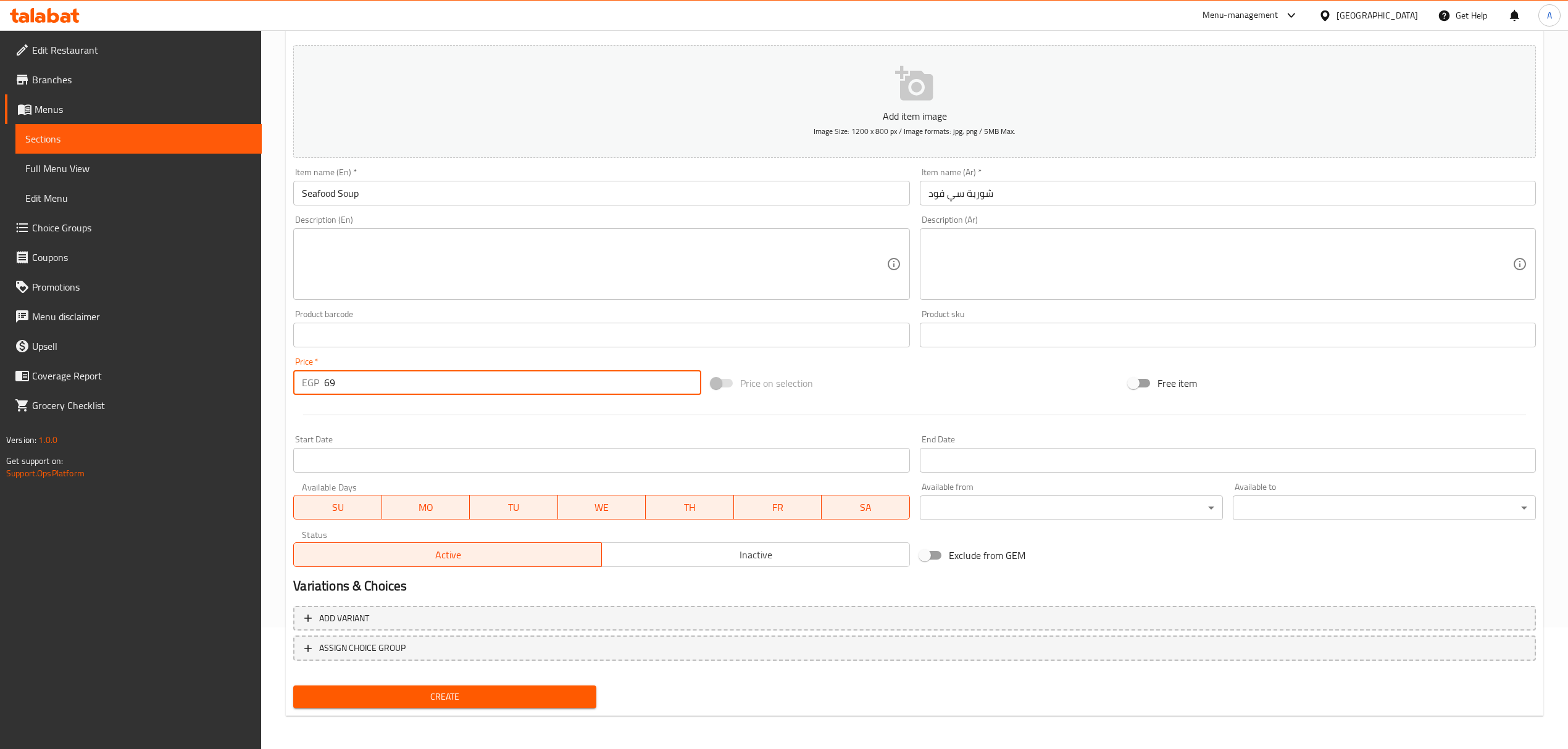
type input "69"
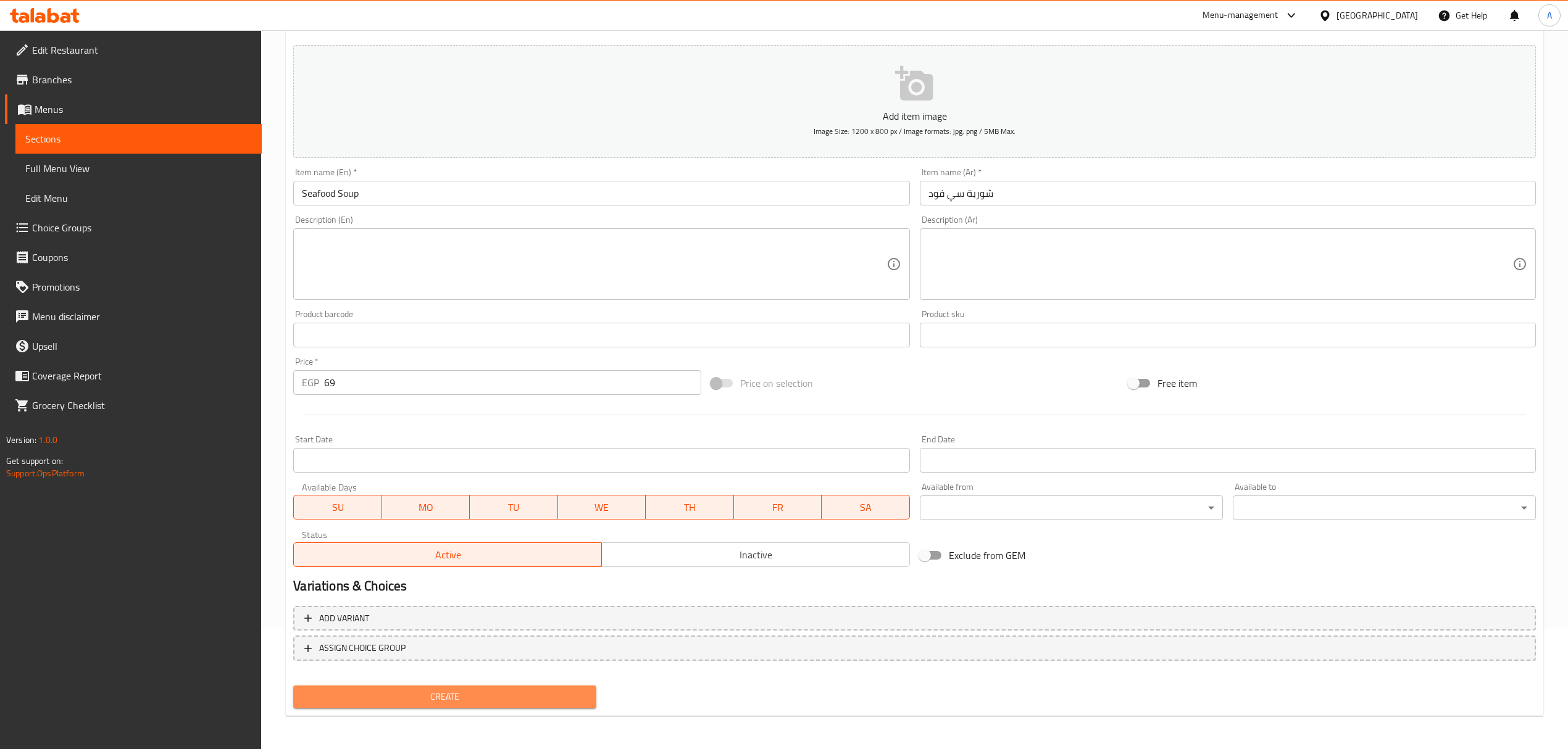
click at [529, 691] on span "Create" at bounding box center [445, 697] width 284 height 16
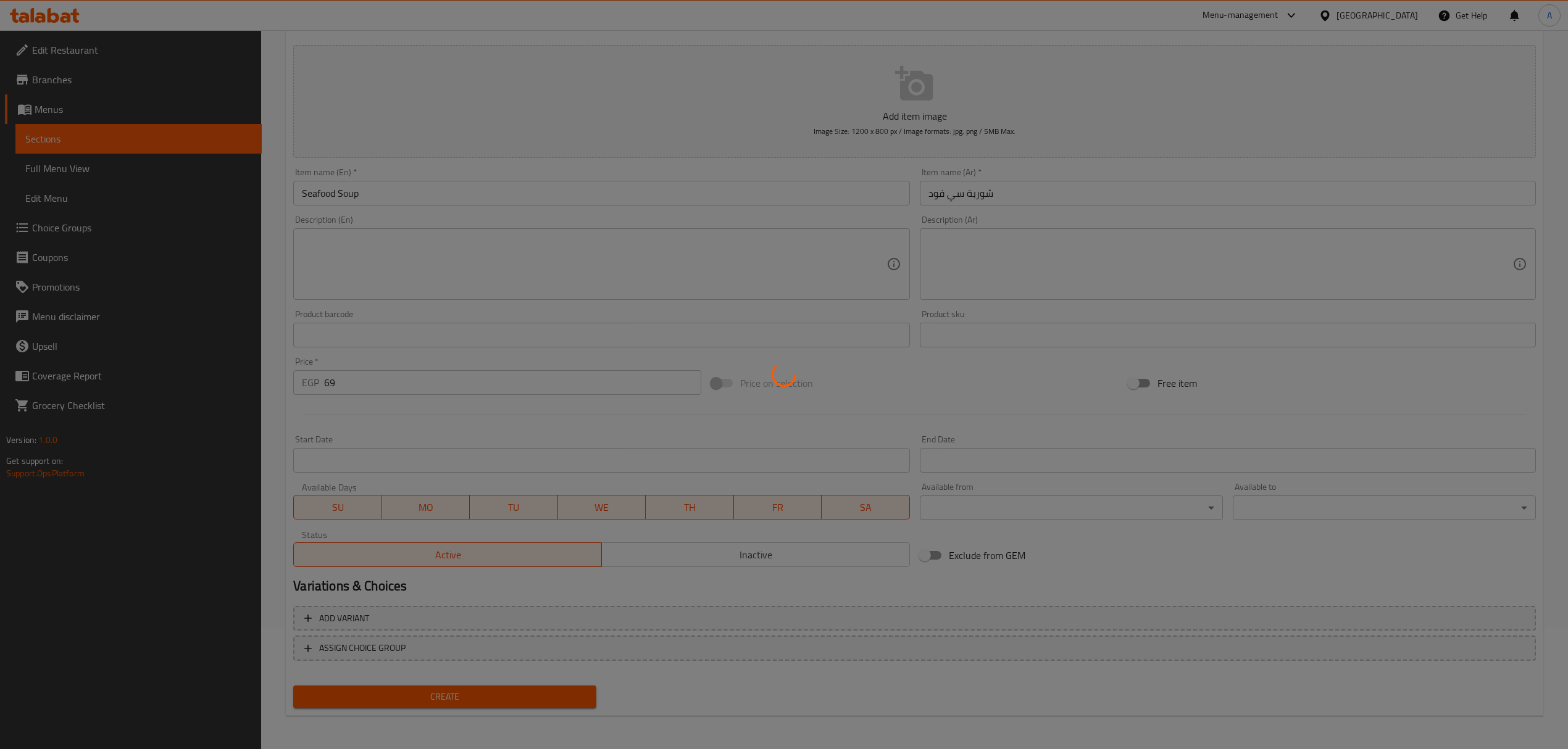
type input "0"
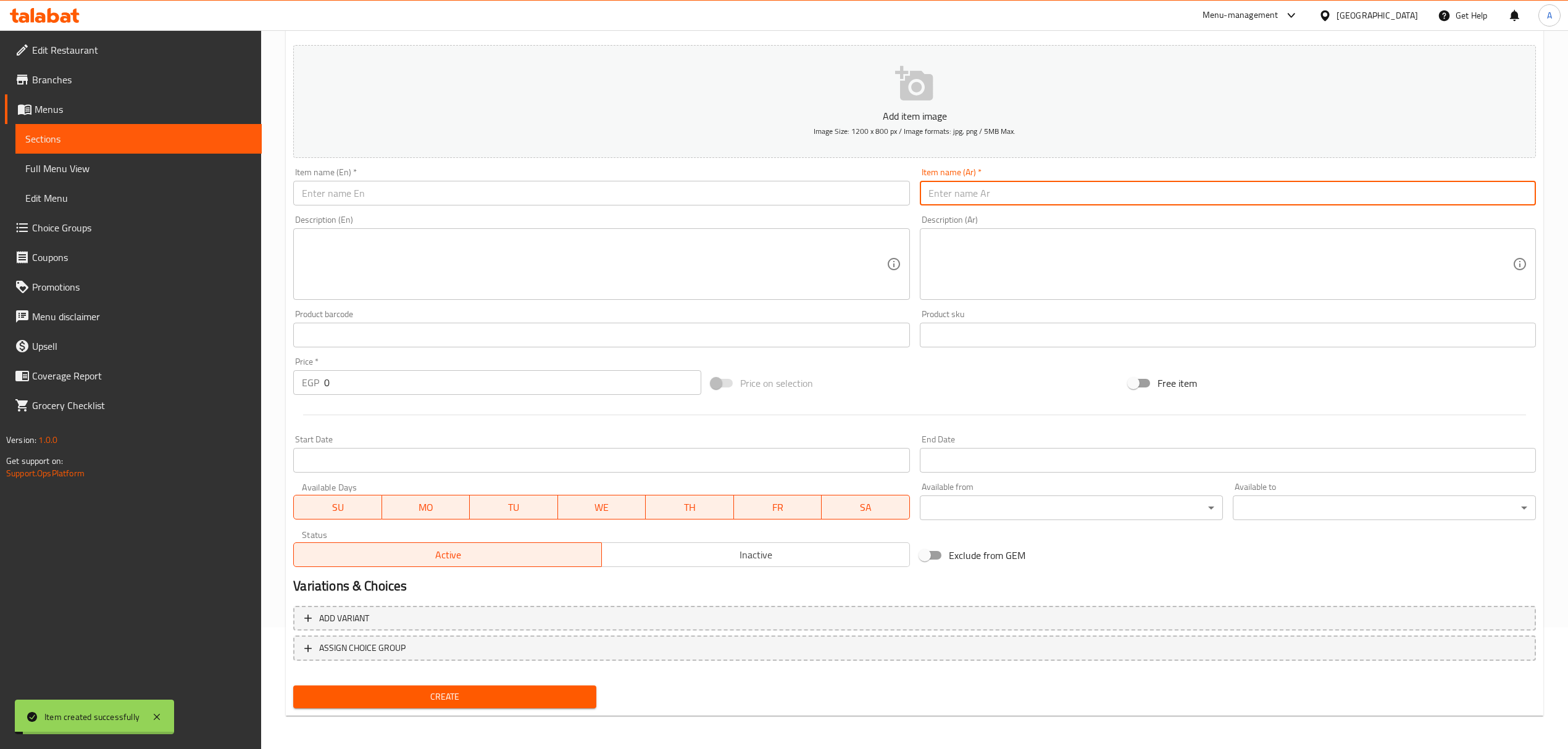
click at [987, 198] on input "text" at bounding box center [1228, 193] width 616 height 24
paste input "شوربة"
click at [987, 198] on input "شوربة بمورودو" at bounding box center [1228, 193] width 616 height 24
click at [987, 197] on input "شوربة بمورودو" at bounding box center [1228, 193] width 616 height 24
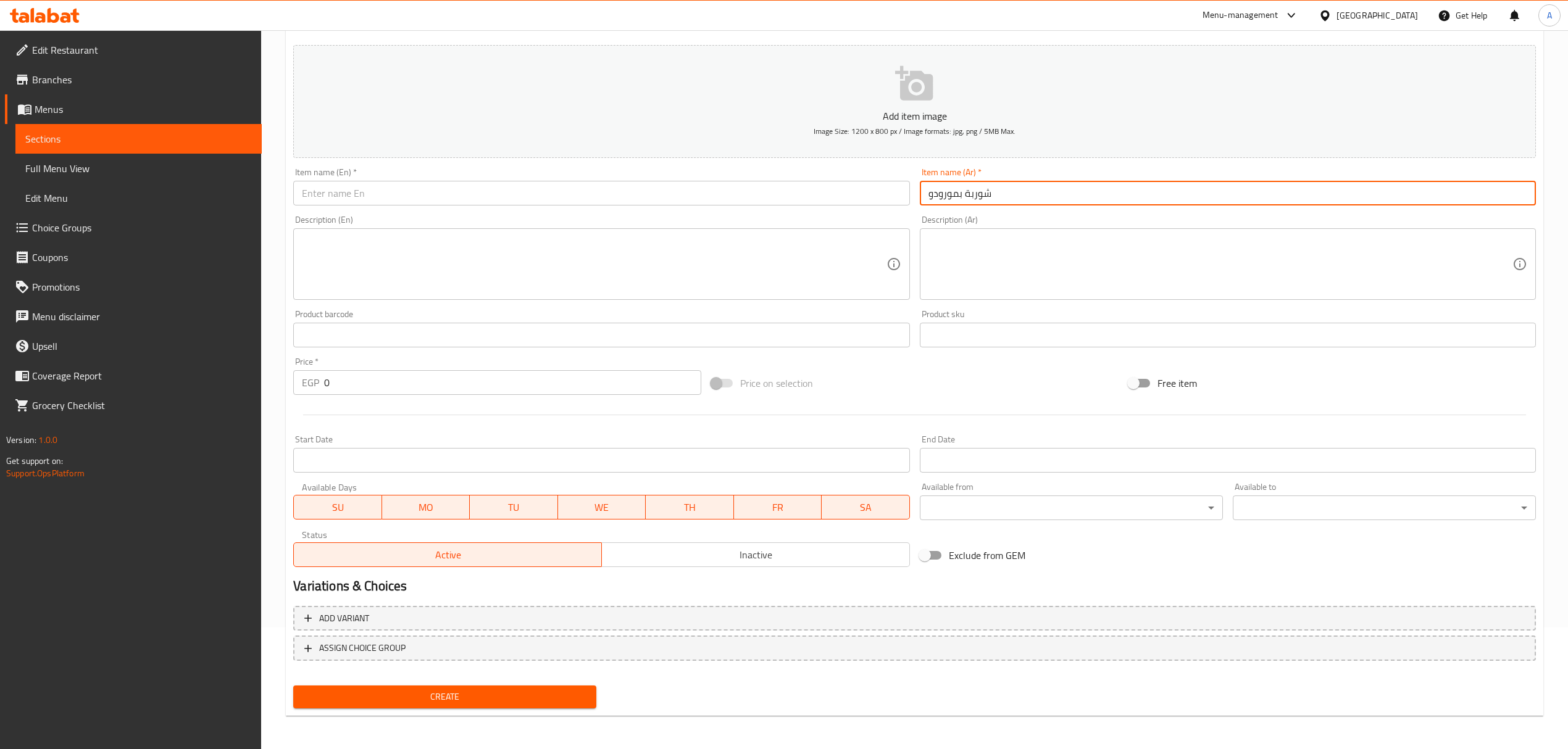
type input "شوربة بمورودو"
click at [365, 190] on input "text" at bounding box center [601, 193] width 616 height 24
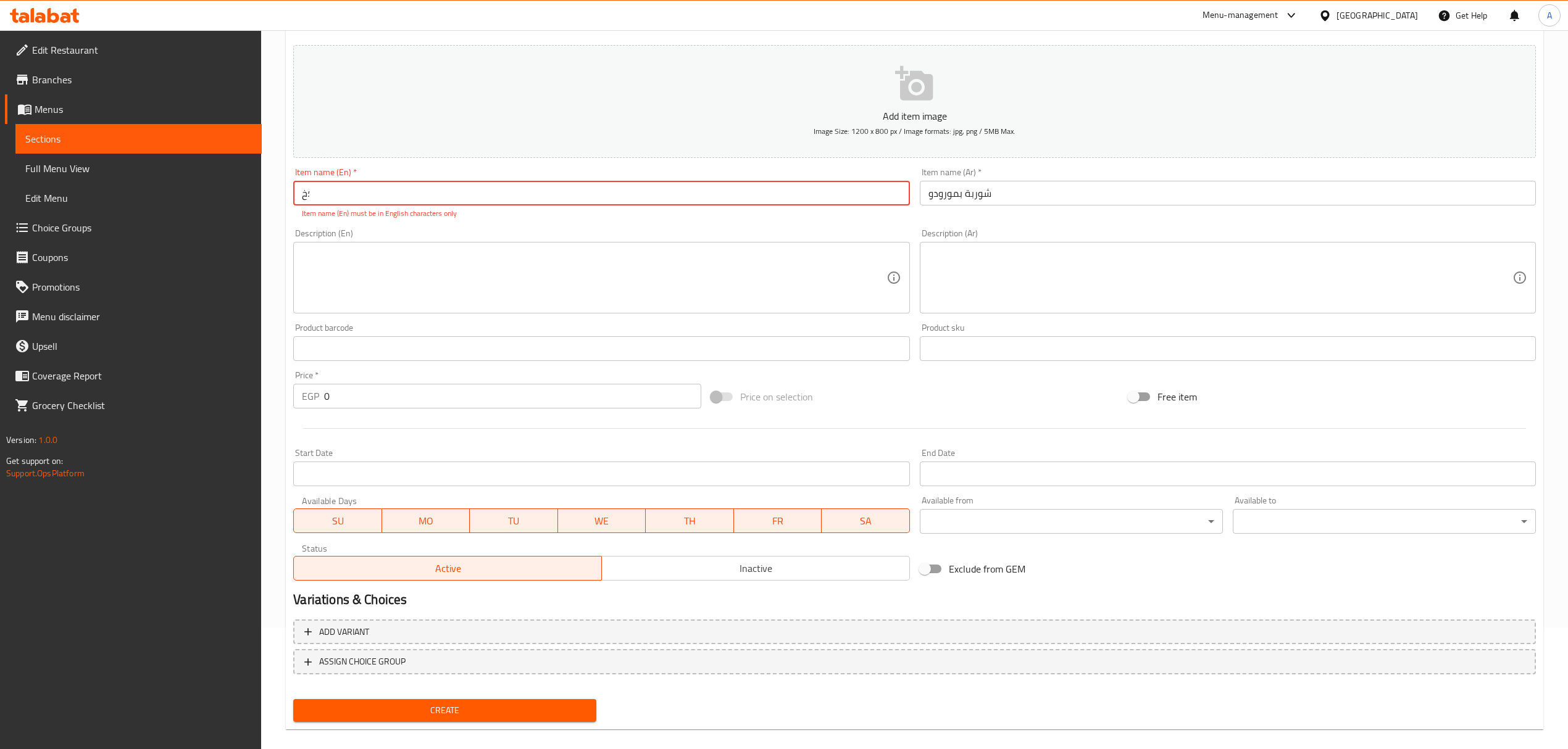
type input "؛"
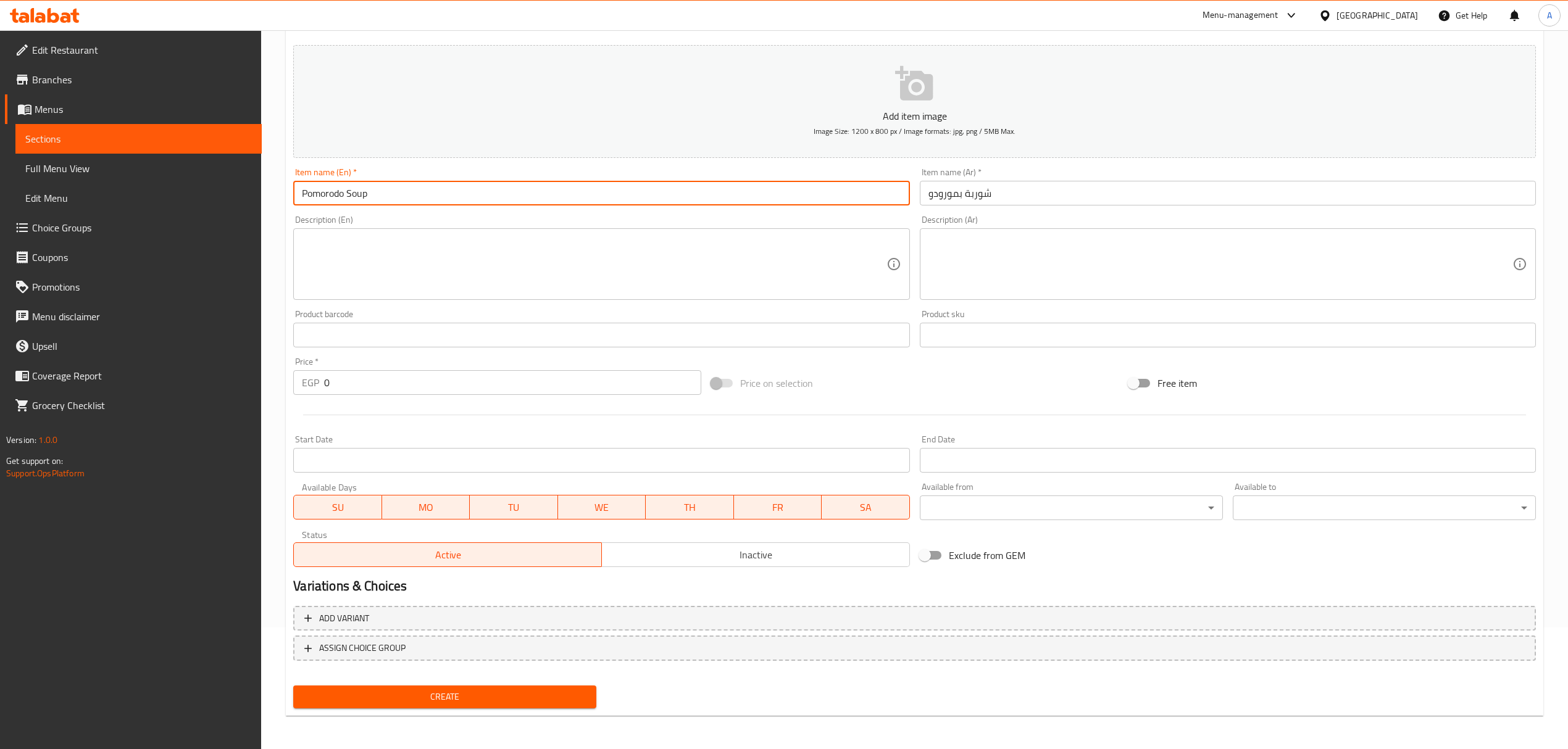
type input "Pomorodo Soup"
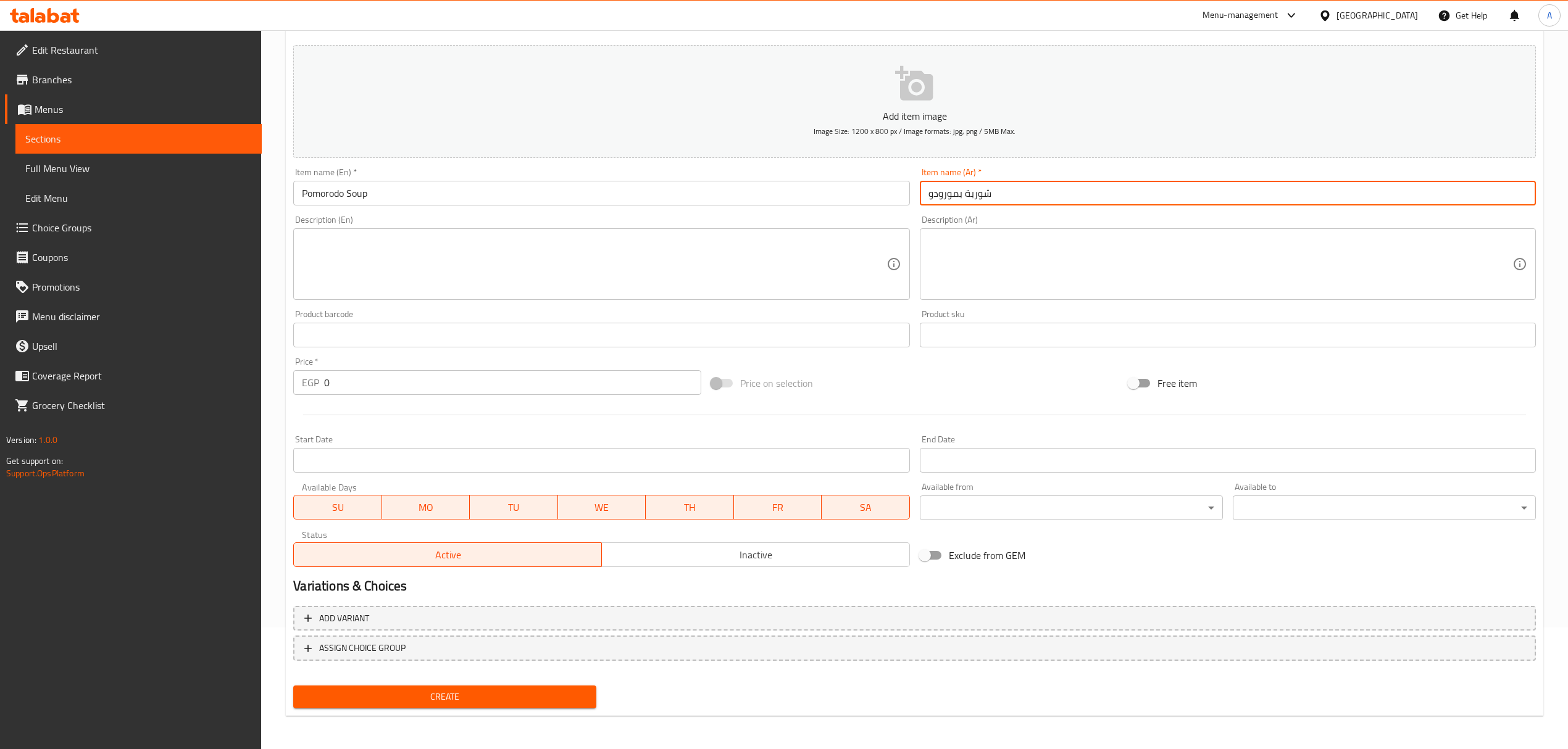
click at [946, 195] on input "شوربة بمورودو" at bounding box center [1228, 193] width 616 height 24
click at [1026, 203] on input "شوربة بمورودو" at bounding box center [1228, 193] width 616 height 24
click at [1026, 203] on input "شوربة بمودورو" at bounding box center [1228, 193] width 616 height 24
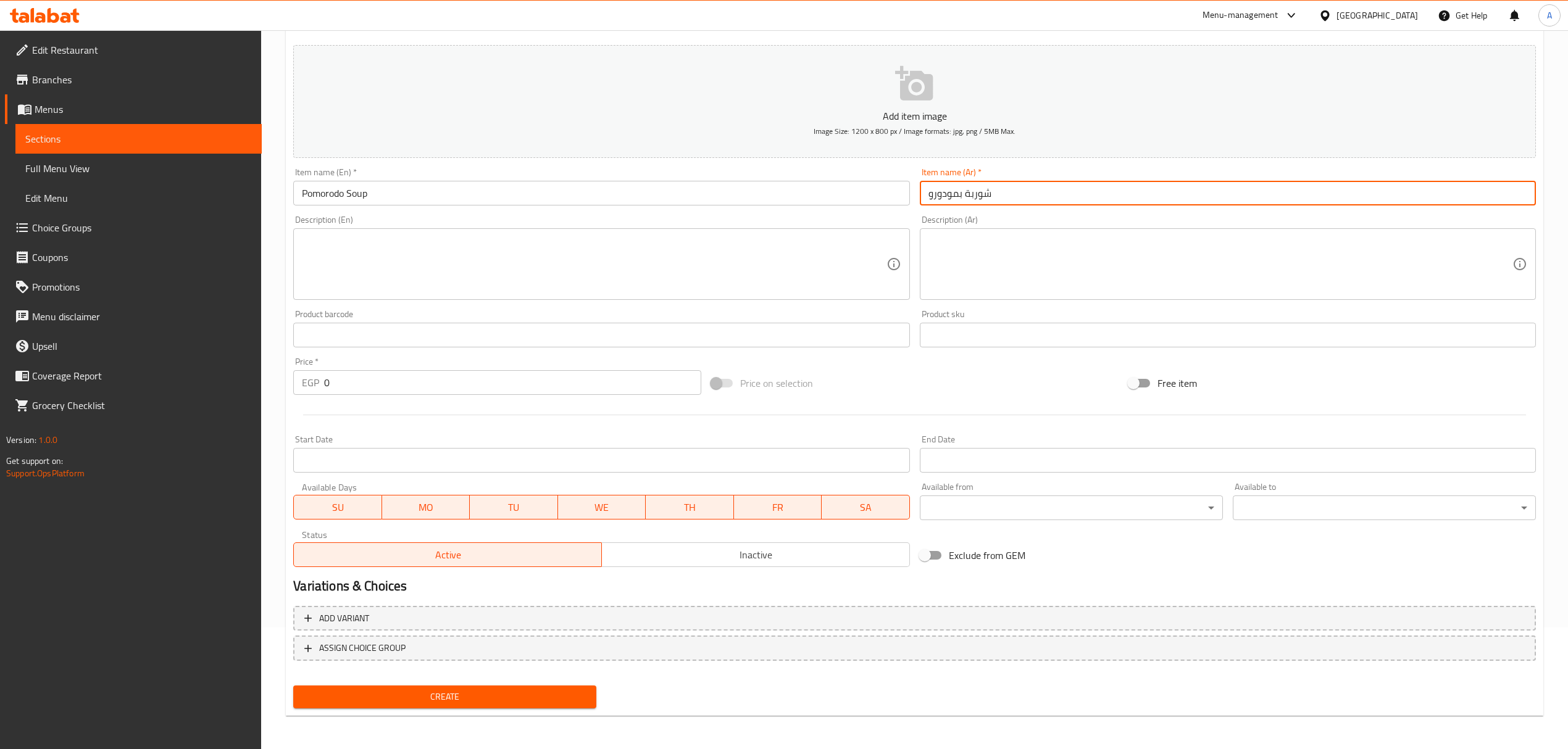
type input "شوربة بمودورو"
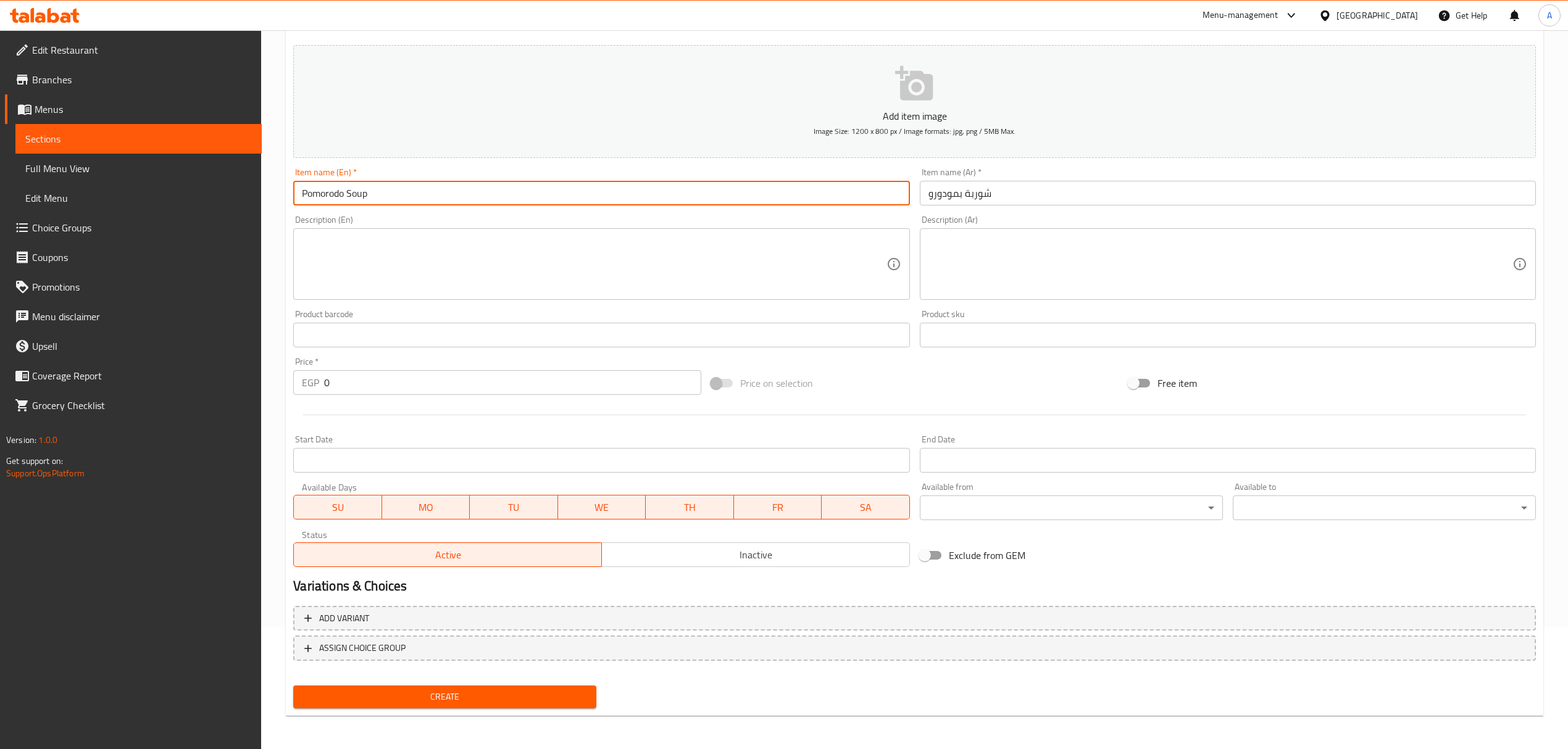
drag, startPoint x: 405, startPoint y: 196, endPoint x: 313, endPoint y: 198, distance: 92.0
click at [313, 198] on input "Pomorodo Soup" at bounding box center [601, 193] width 616 height 24
paste input "Modoro s"
type input "Pomodoro soup"
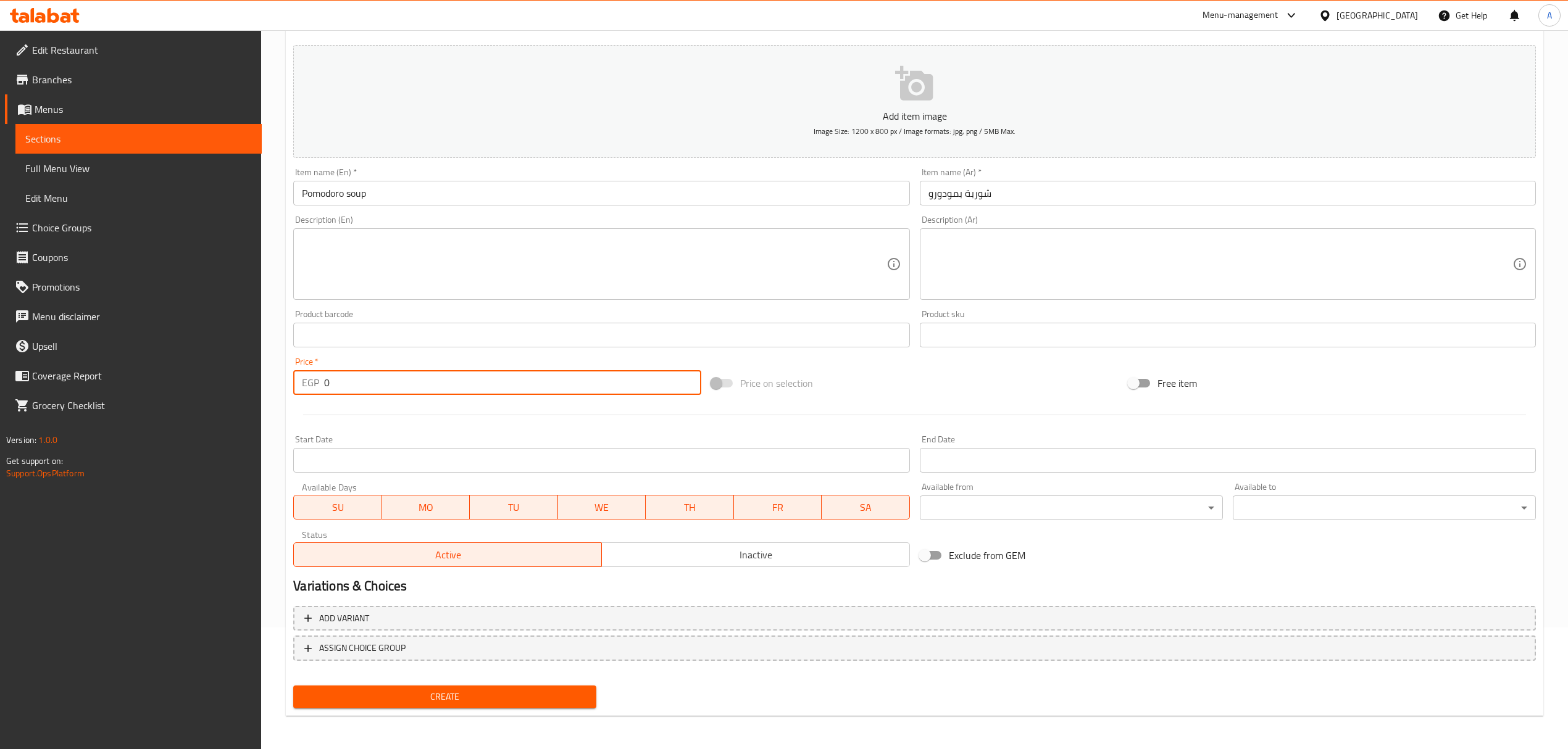
drag, startPoint x: 337, startPoint y: 392, endPoint x: 295, endPoint y: 385, distance: 42.6
click at [295, 385] on div "EGP 0 Price *" at bounding box center [496, 383] width 407 height 24
type input "65"
click at [974, 196] on input "شوربة بمودورو" at bounding box center [1228, 193] width 616 height 24
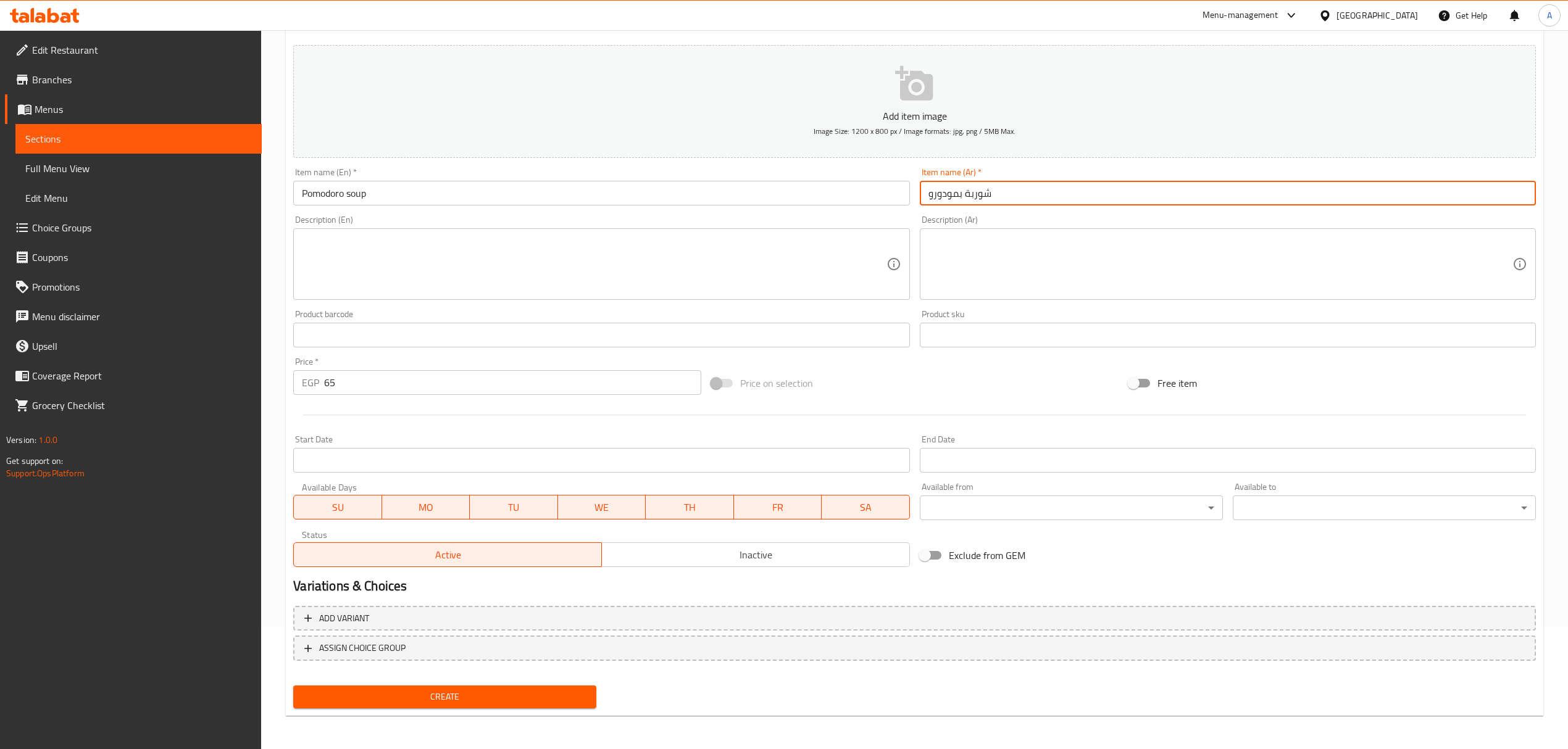
click at [974, 196] on input "شوربة بمودورو" at bounding box center [1228, 193] width 616 height 24
click at [532, 689] on span "Create" at bounding box center [445, 697] width 284 height 16
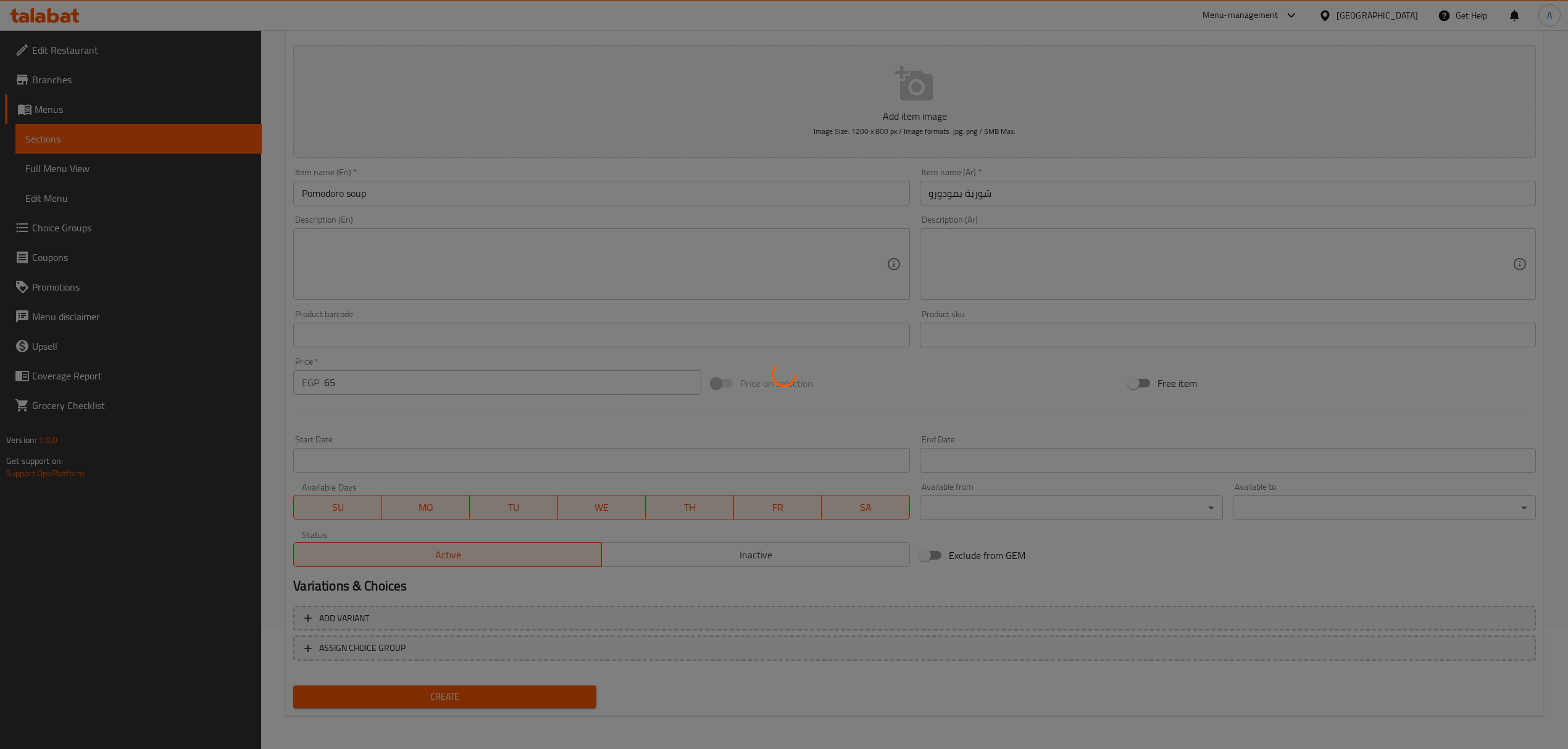
type input "0"
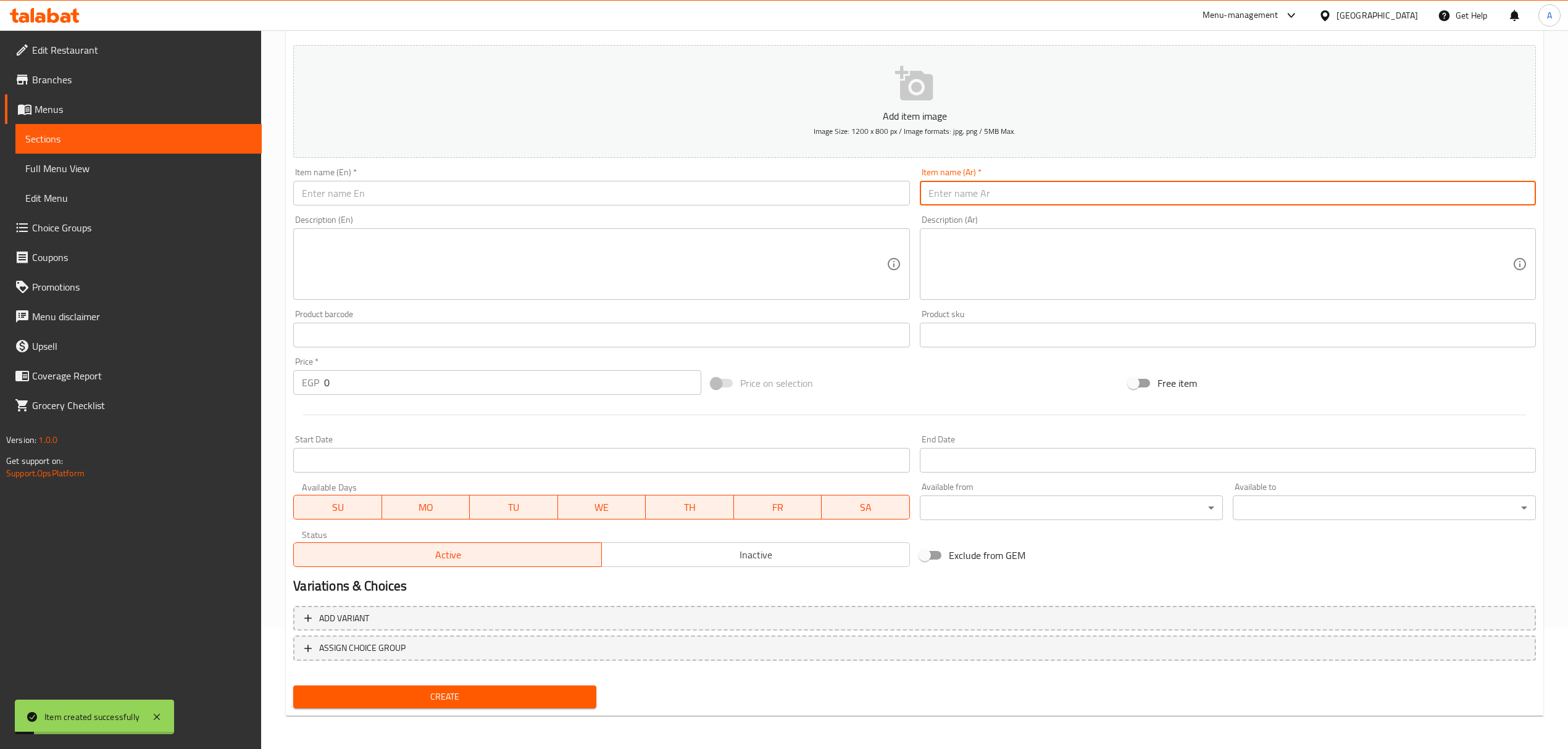
click at [969, 198] on input "text" at bounding box center [1228, 193] width 616 height 24
paste input "شوربة"
click at [948, 189] on input "شوربة مشروم بالكريمة" at bounding box center [1228, 193] width 616 height 24
click at [948, 189] on input "شوربة مشروم" at bounding box center [1228, 193] width 616 height 24
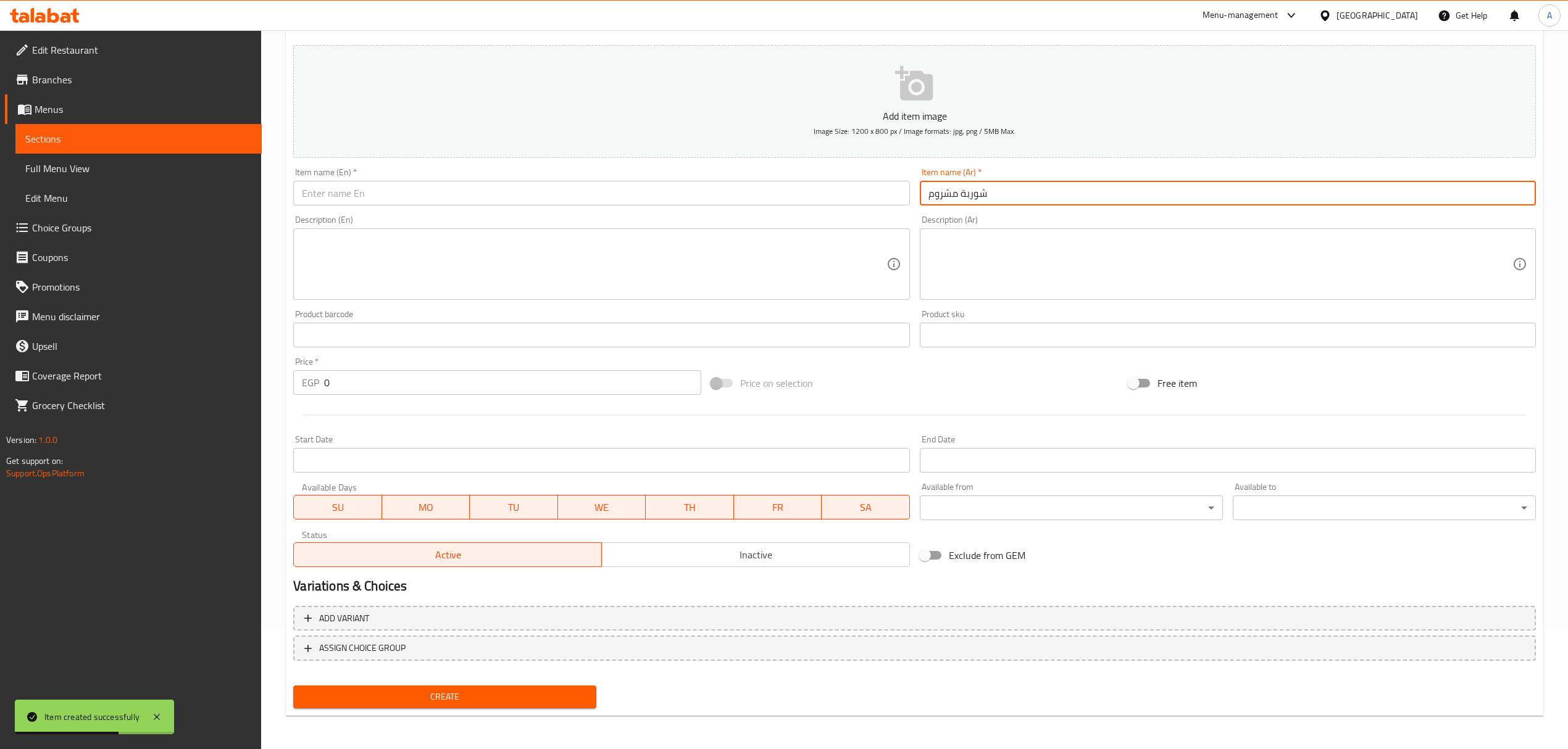
click at [948, 189] on input "شوربة مشروم" at bounding box center [1228, 193] width 616 height 24
type input "شوربة مشروم"
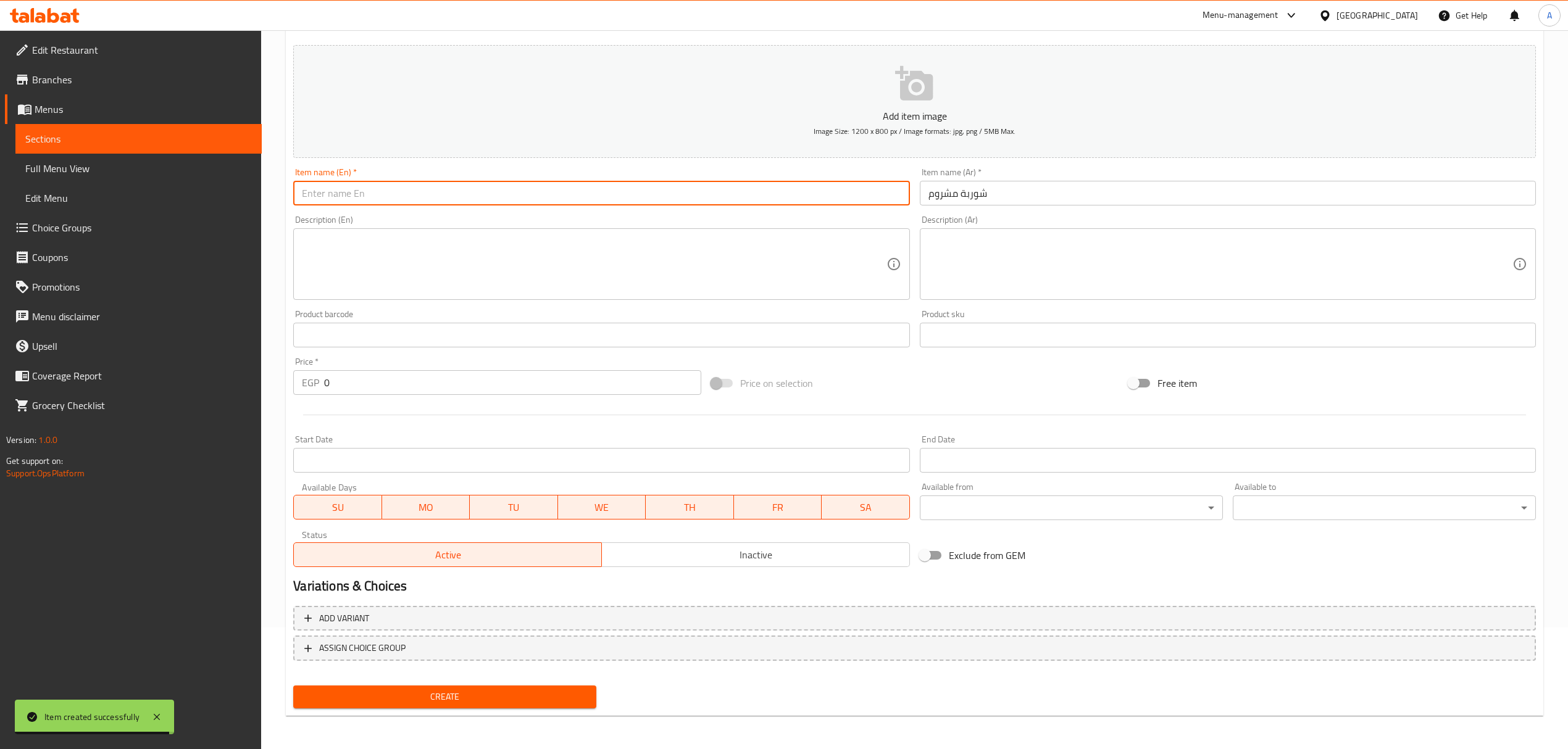
click at [536, 201] on input "text" at bounding box center [601, 193] width 616 height 24
paste input "mushroom soup"
click at [536, 203] on input "mushroom soup" at bounding box center [601, 193] width 616 height 24
type input "Mushroom Soup"
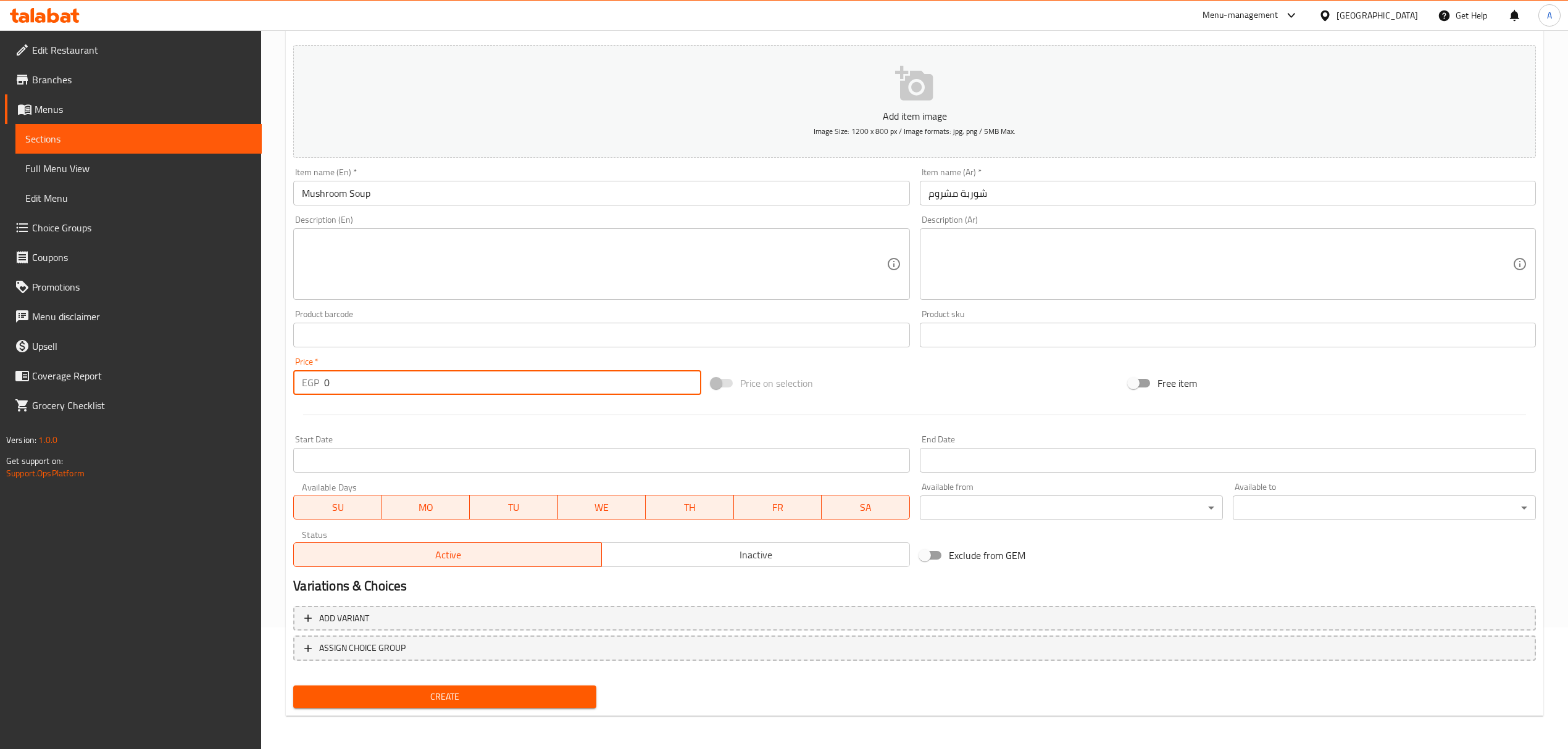
drag, startPoint x: 353, startPoint y: 383, endPoint x: 274, endPoint y: 378, distance: 79.2
click at [274, 378] on div "Home / Restaurants management / Menus / Sections / item / create Soup section C…" at bounding box center [915, 330] width 1307 height 841
type input "55"
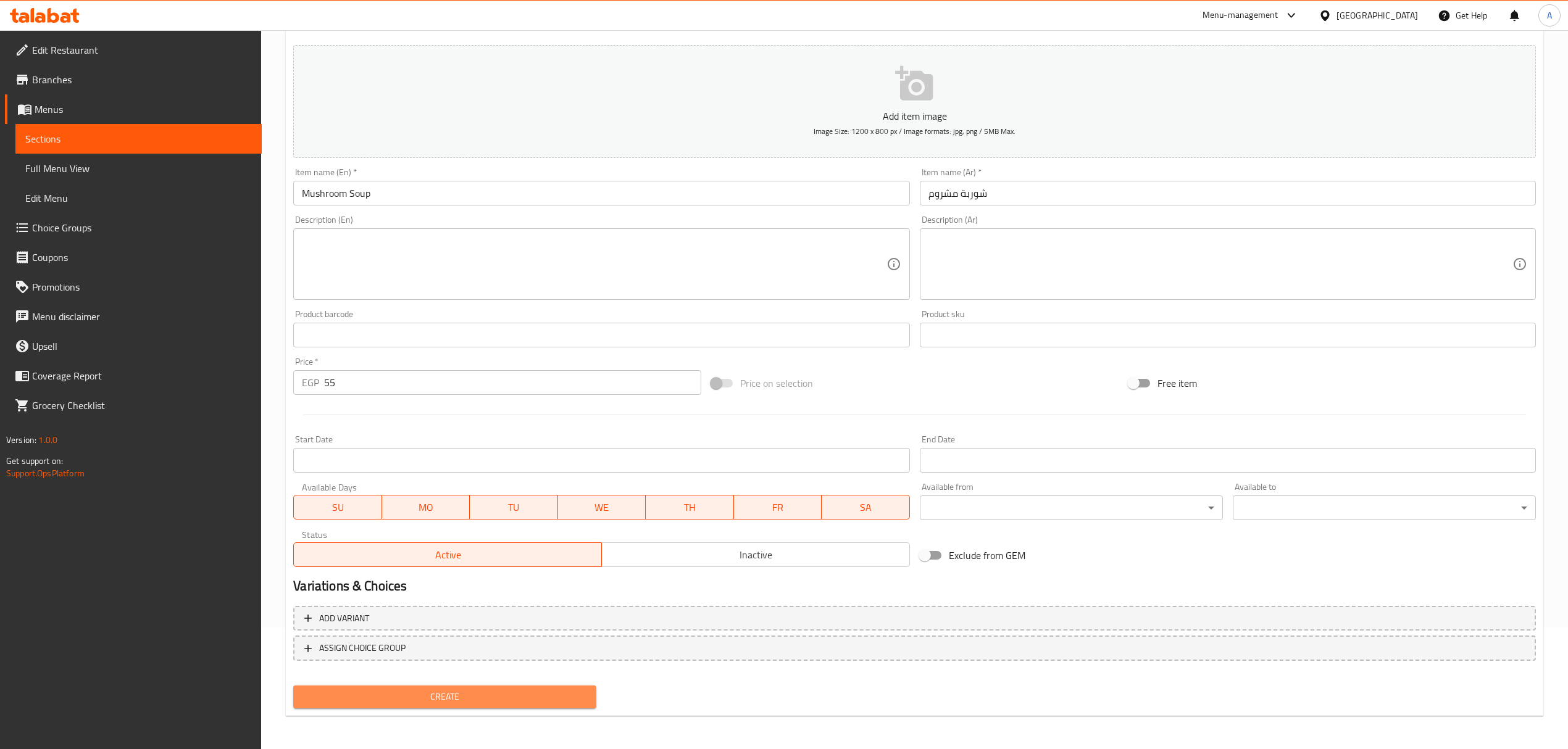
click at [502, 695] on span "Create" at bounding box center [445, 697] width 284 height 16
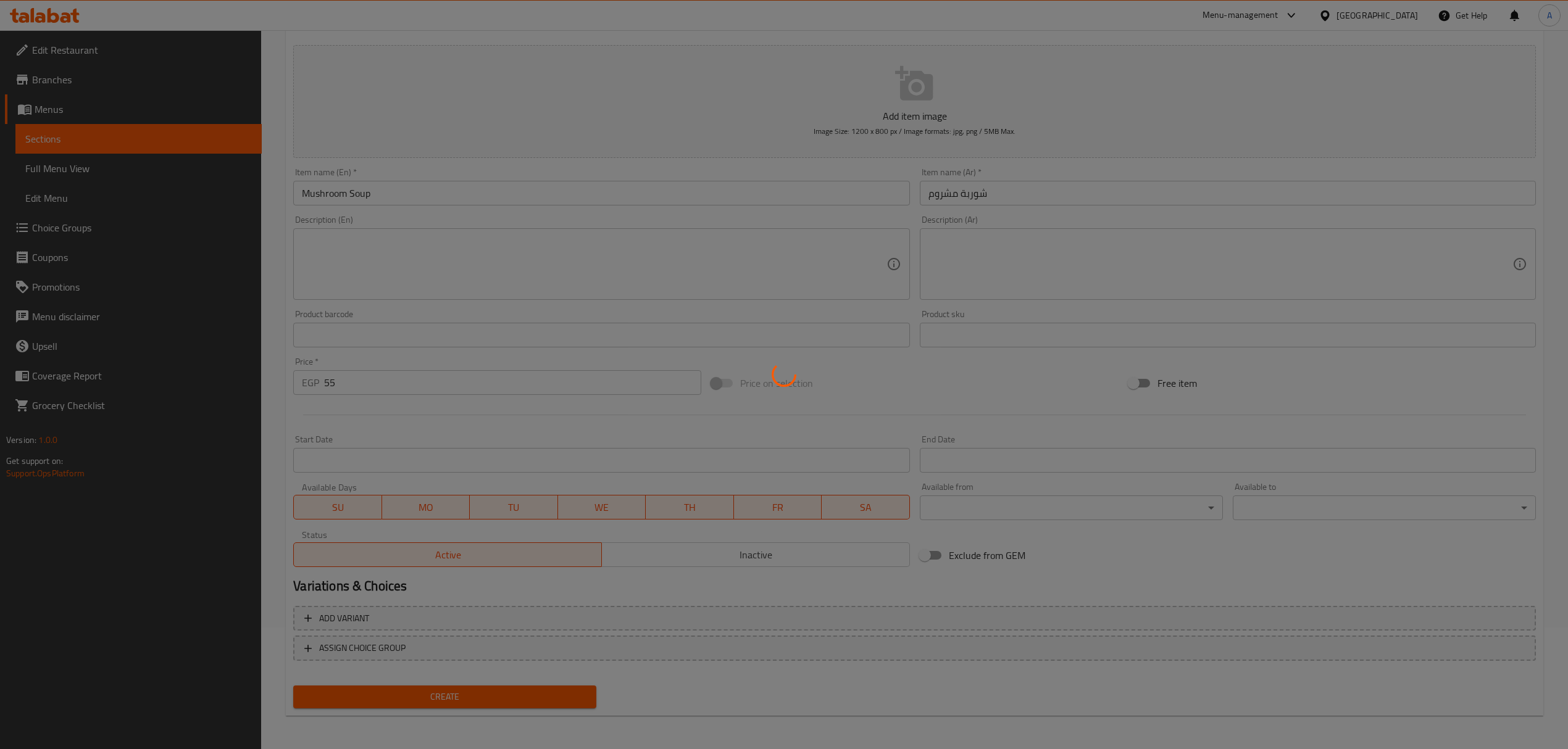
type input "0"
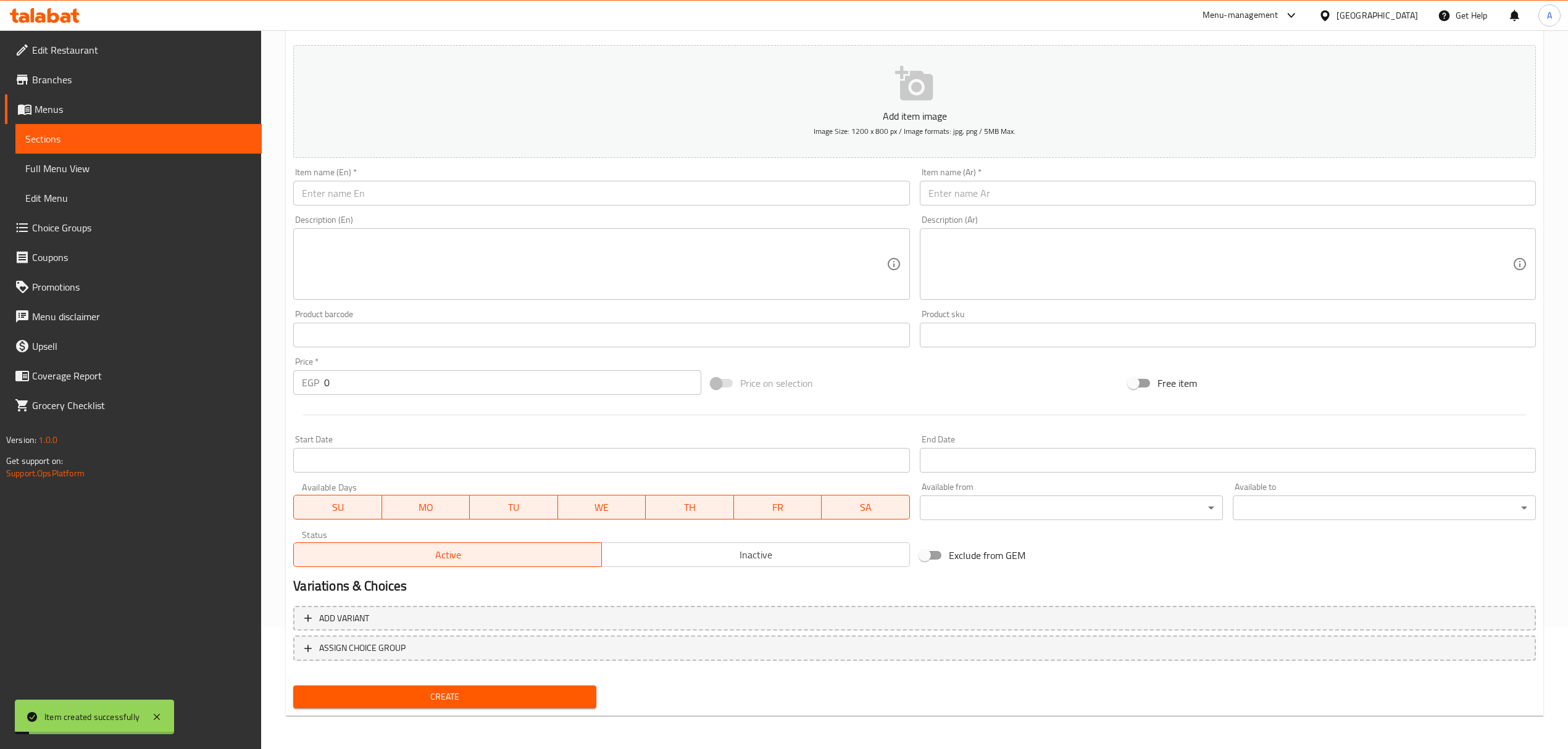
scroll to position [0, 0]
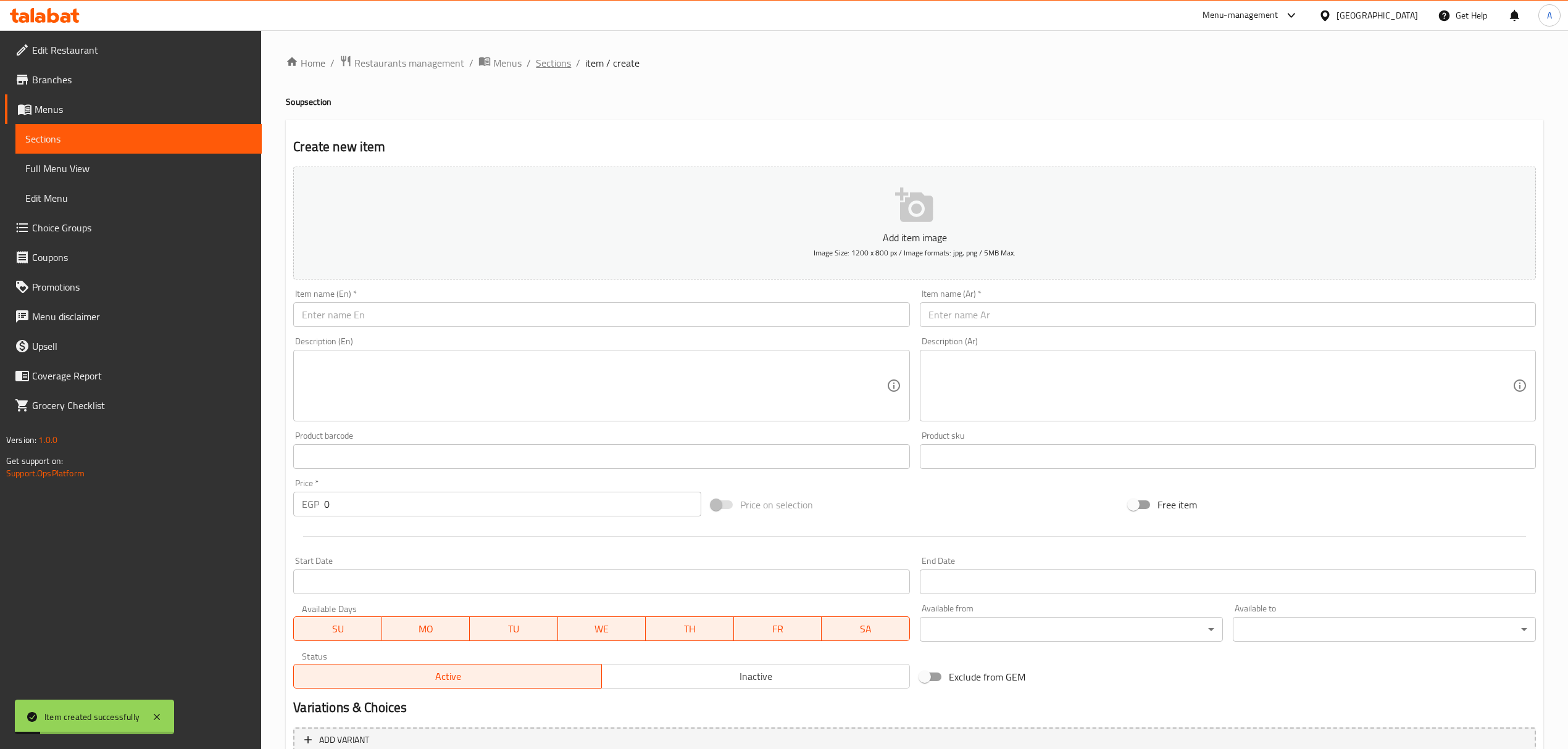
click at [554, 60] on span "Sections" at bounding box center [553, 63] width 35 height 15
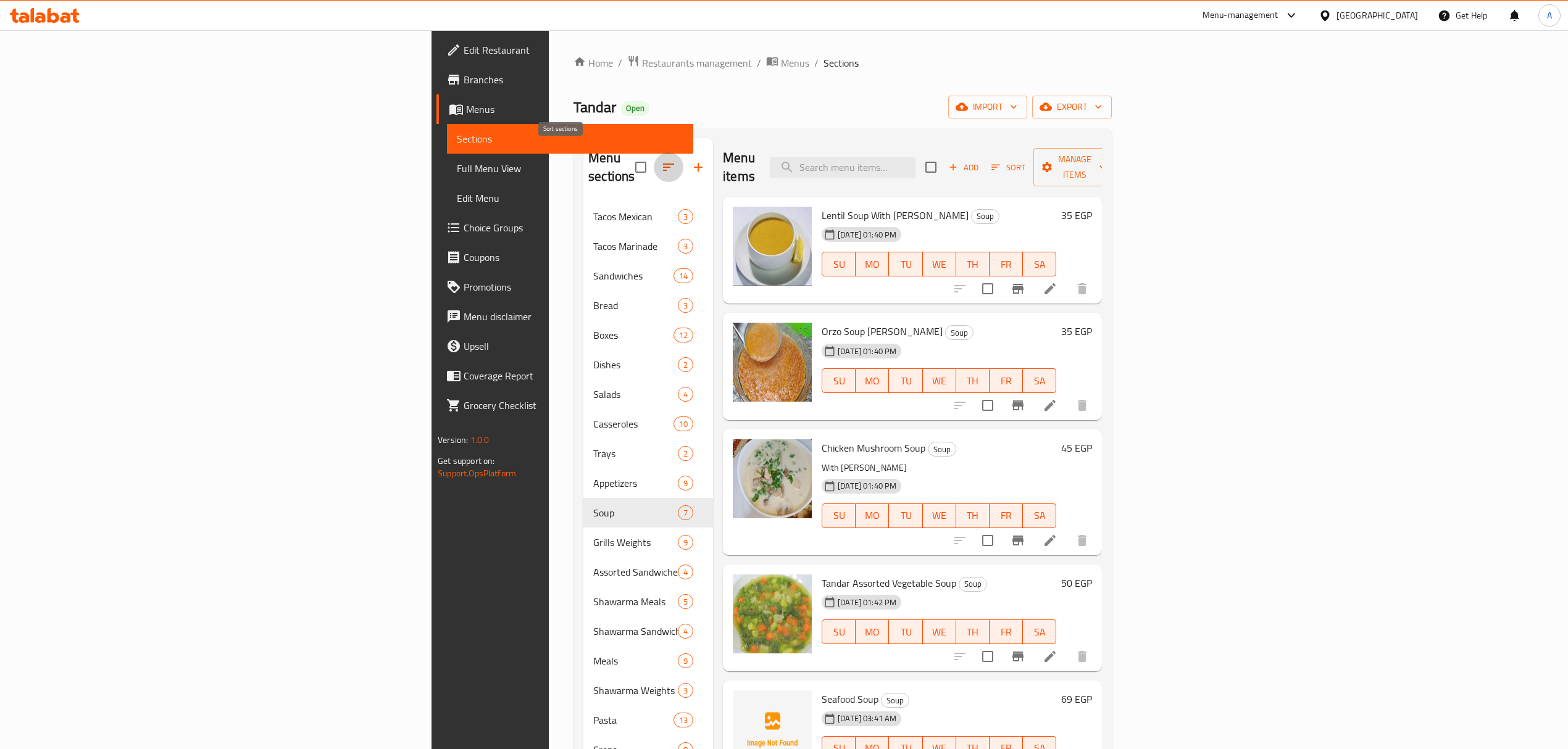
click at [653, 152] on button "button" at bounding box center [668, 167] width 30 height 30
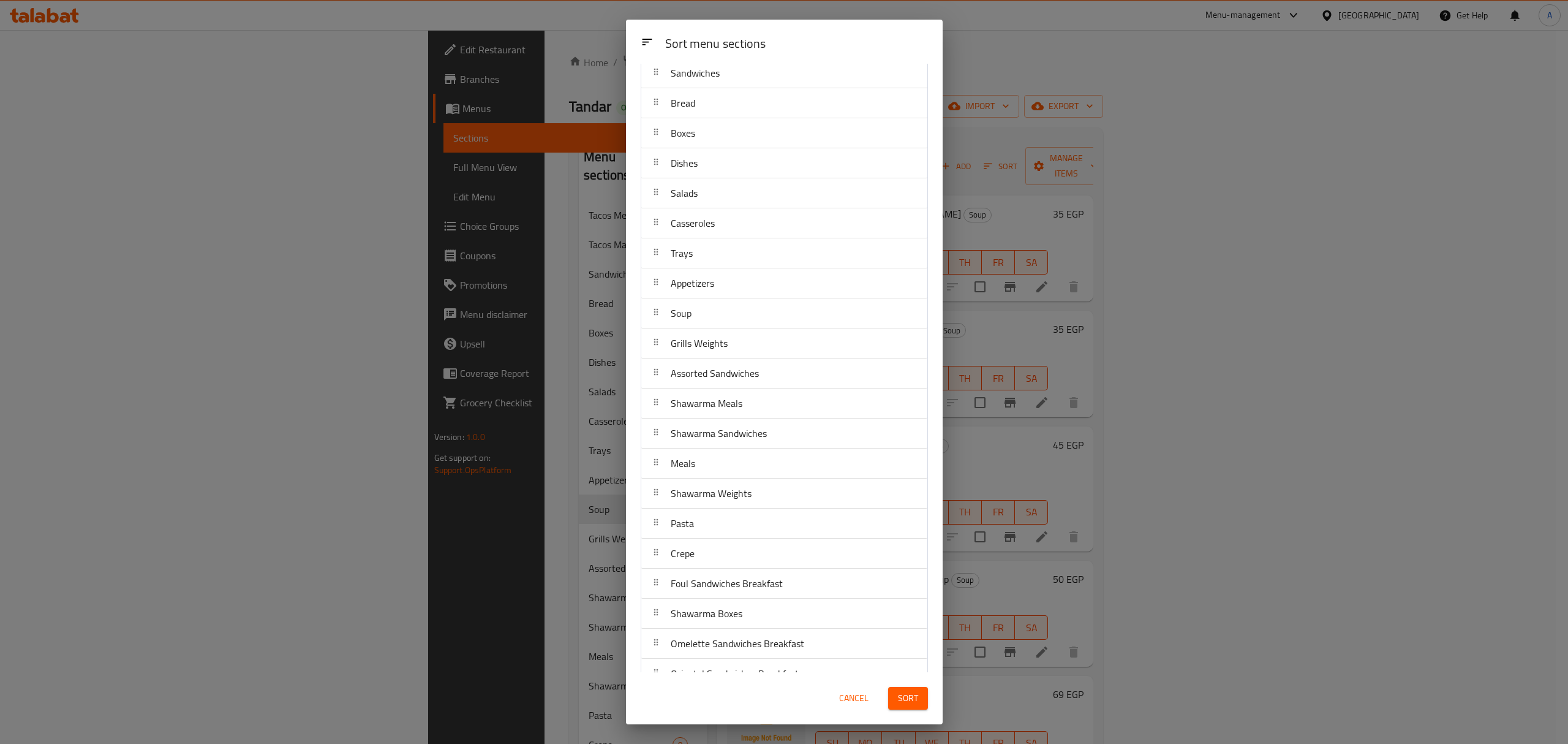
scroll to position [219, 0]
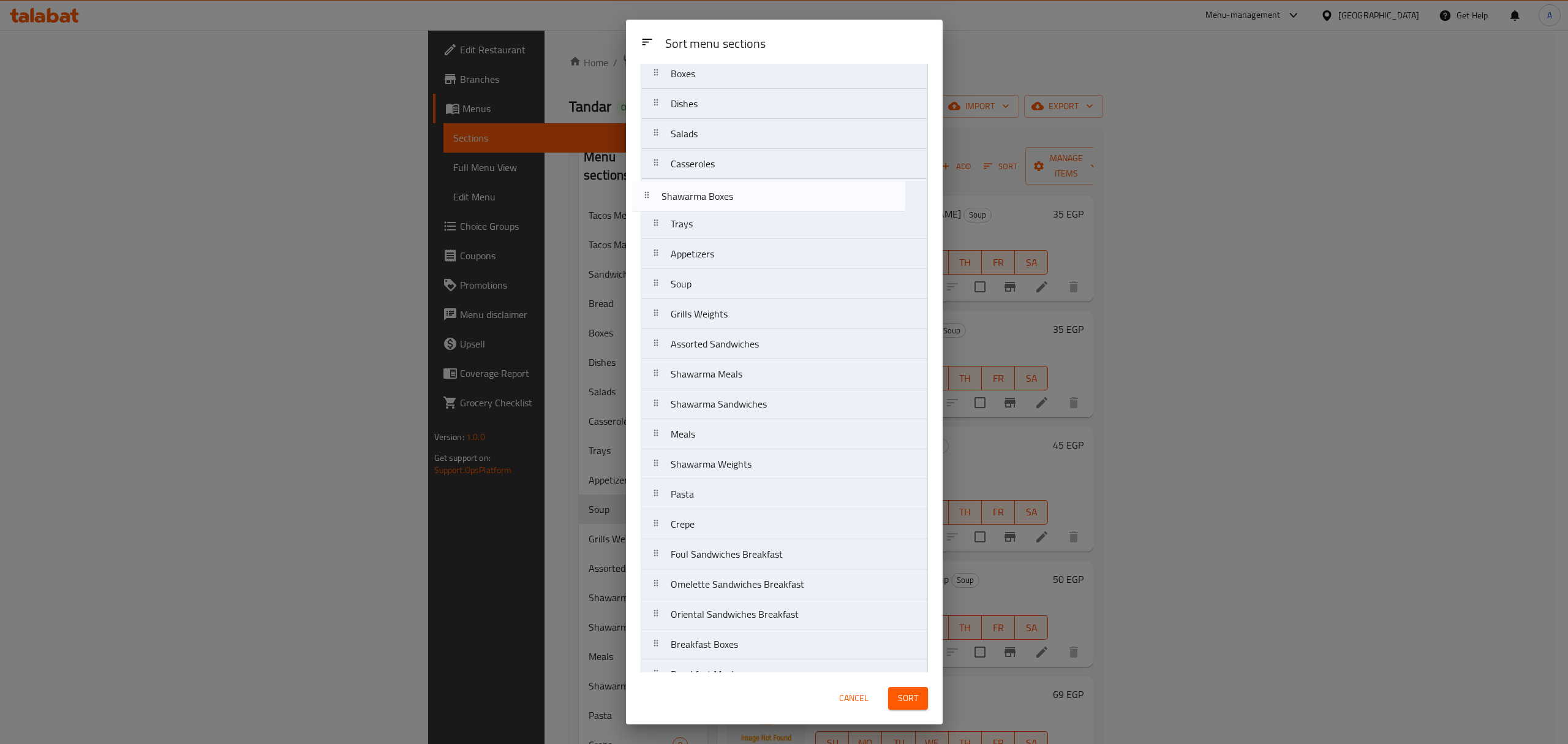
drag, startPoint x: 755, startPoint y: 508, endPoint x: 748, endPoint y: 198, distance: 310.1
click at [748, 198] on nav "Tacos Mexican Tacos Marinade Sandwiches Bread Boxes Dishes Salads Casseroles Tr…" at bounding box center [784, 329] width 287 height 782
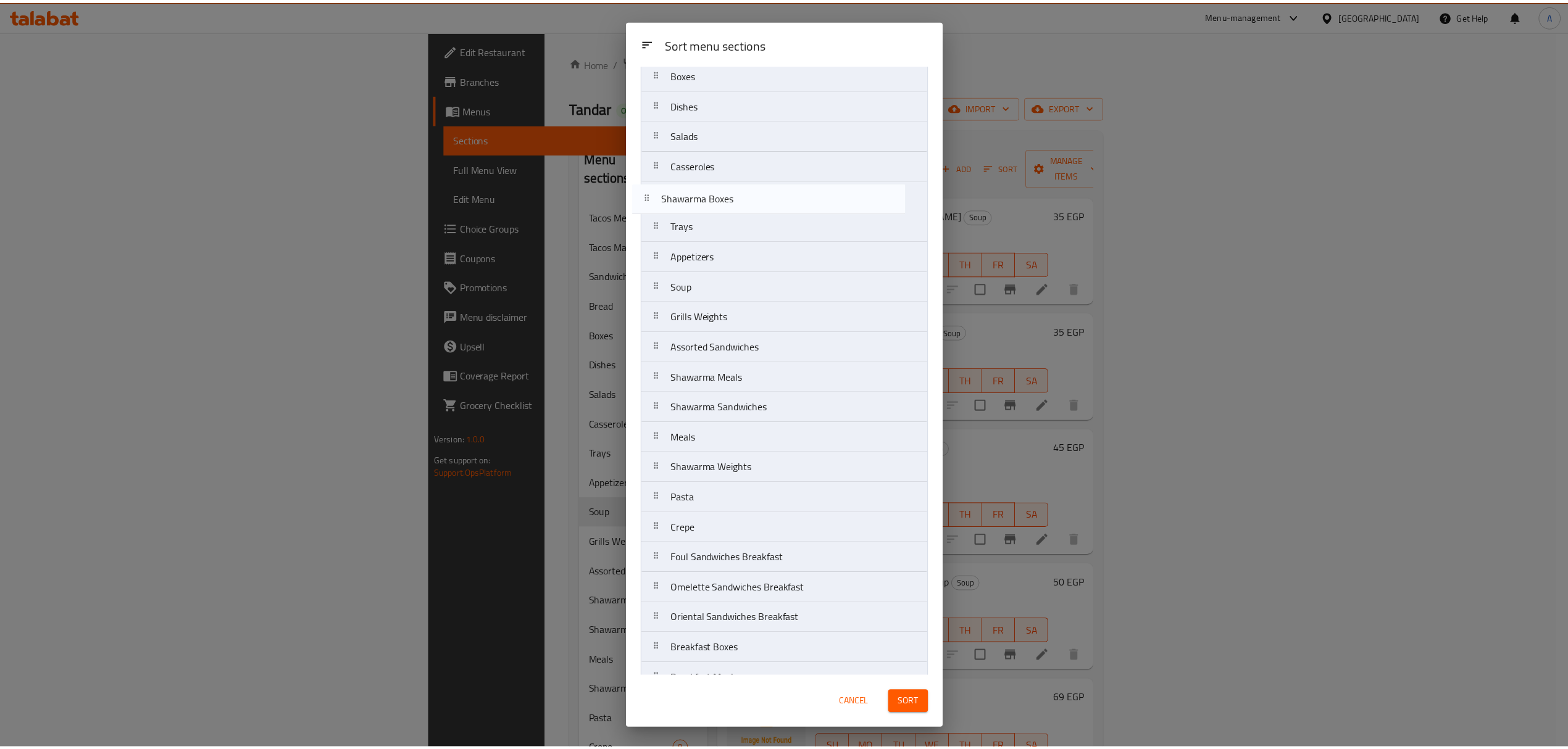
scroll to position [161, 0]
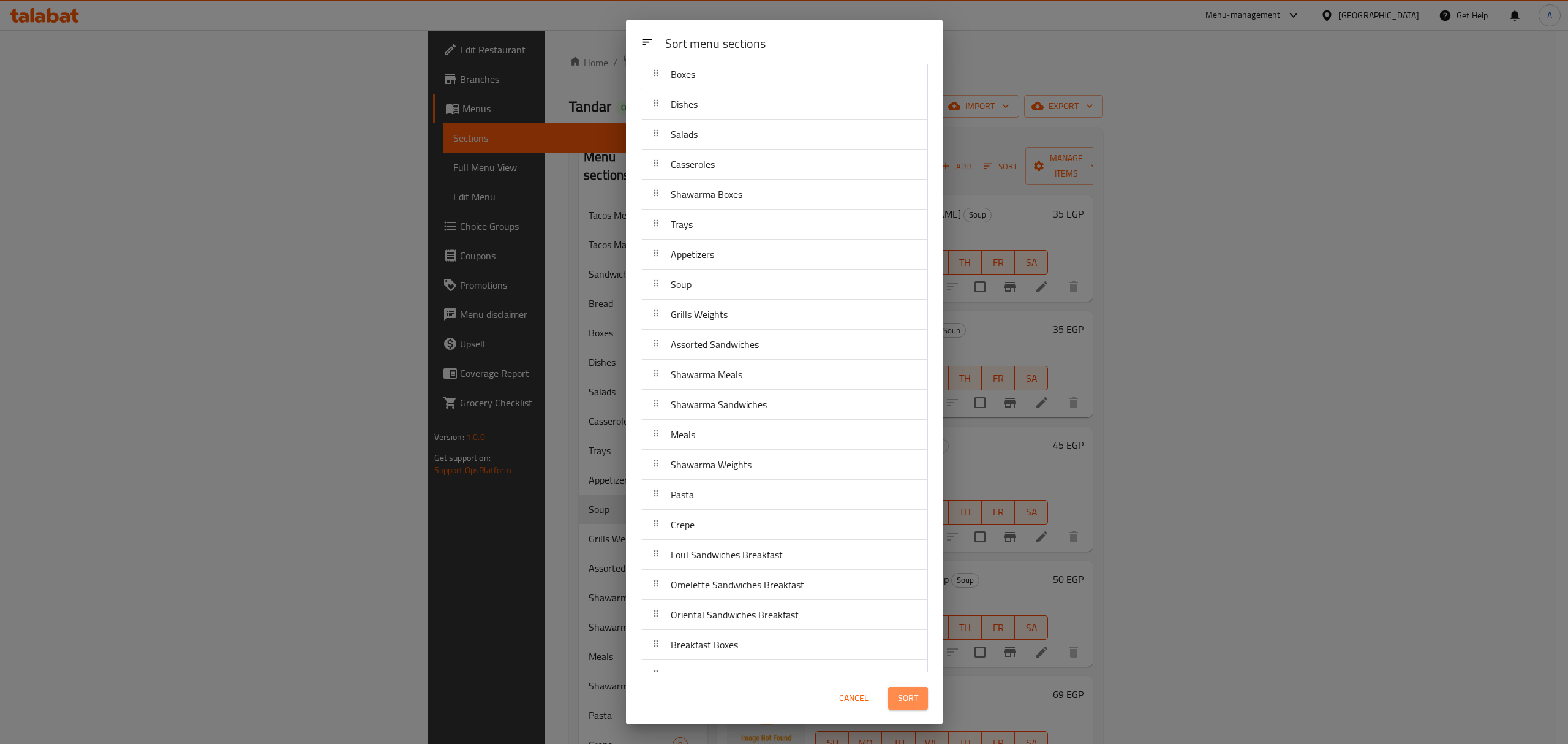
click at [897, 692] on button "Sort" at bounding box center [907, 699] width 40 height 23
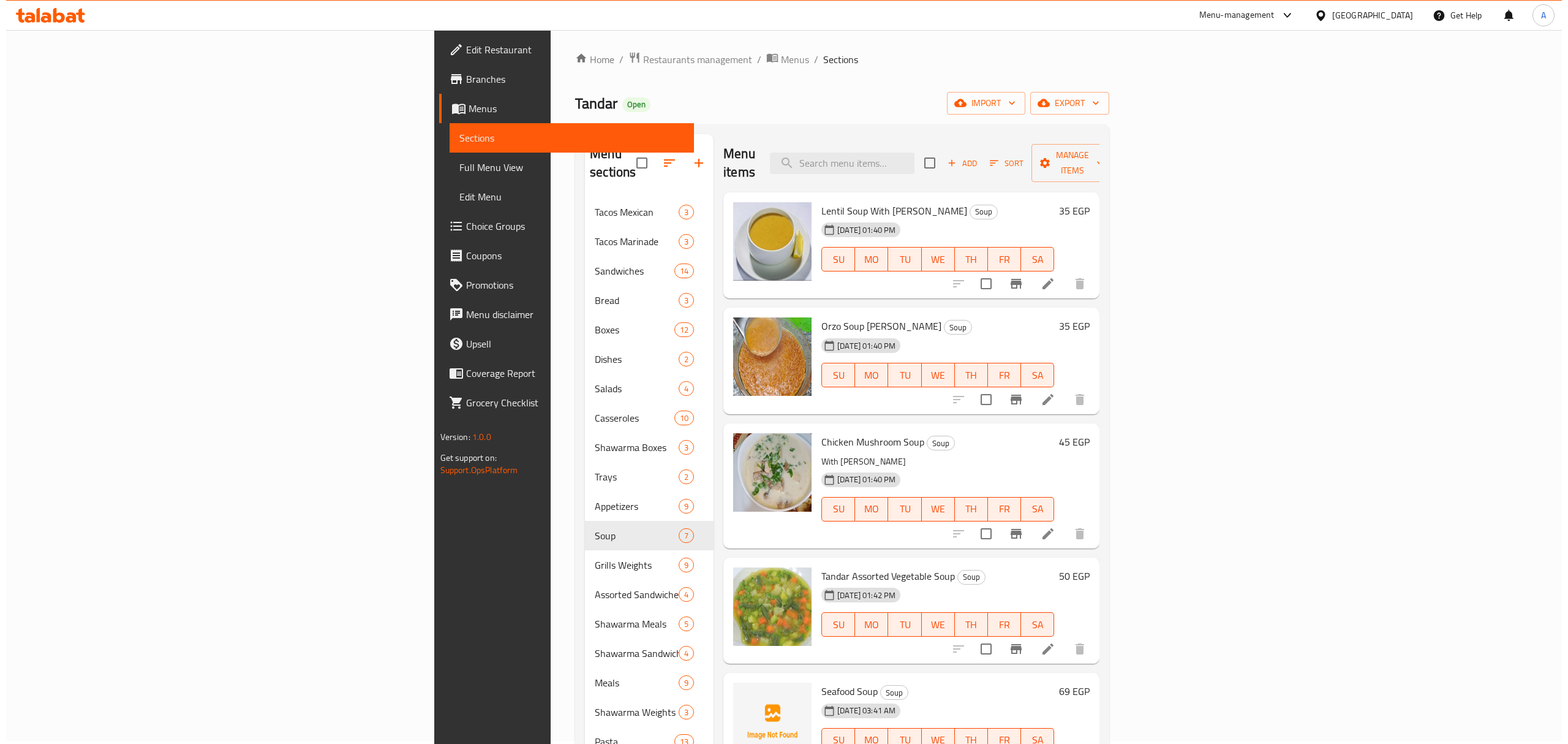
scroll to position [0, 0]
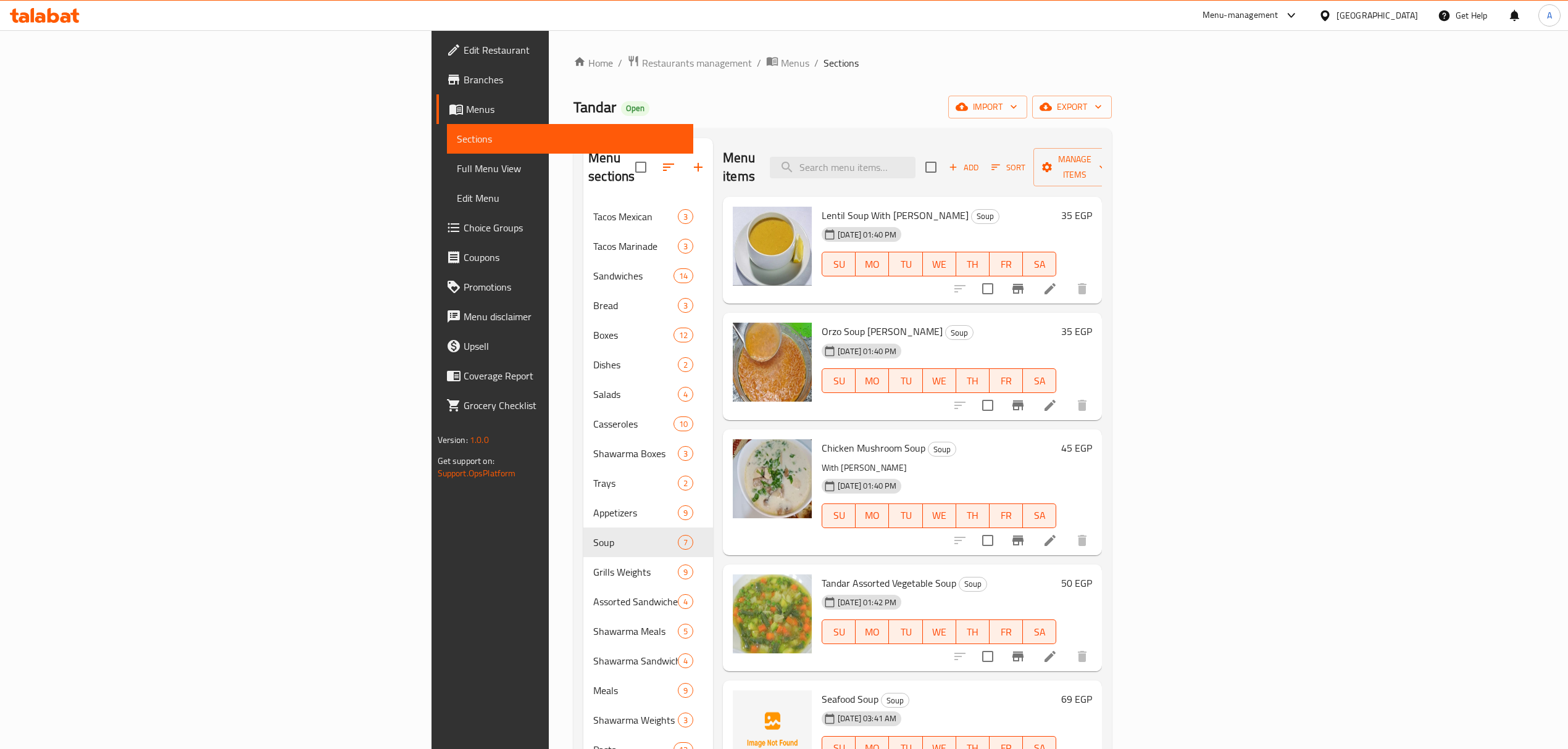
click at [661, 160] on icon "button" at bounding box center [668, 167] width 15 height 15
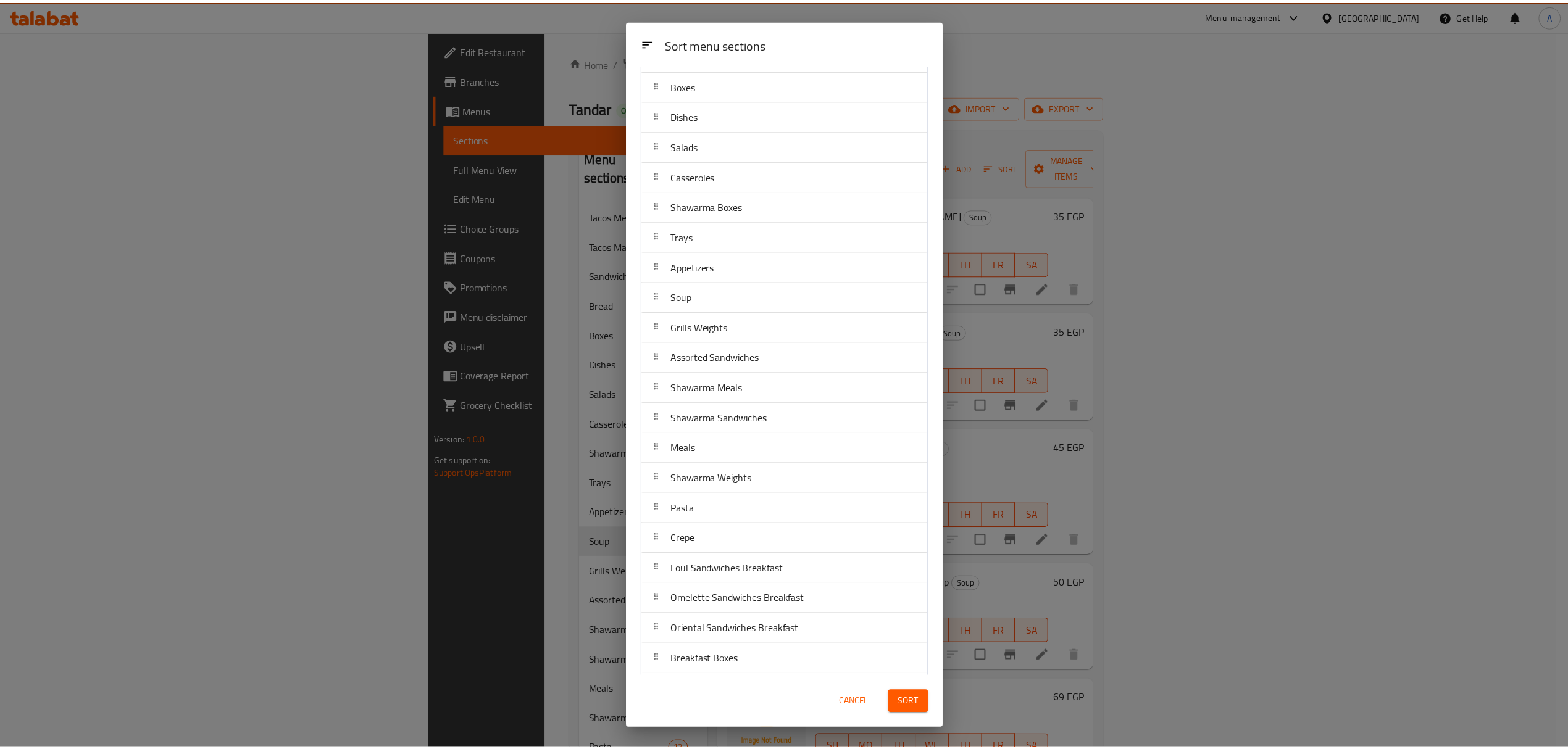
scroll to position [220, 0]
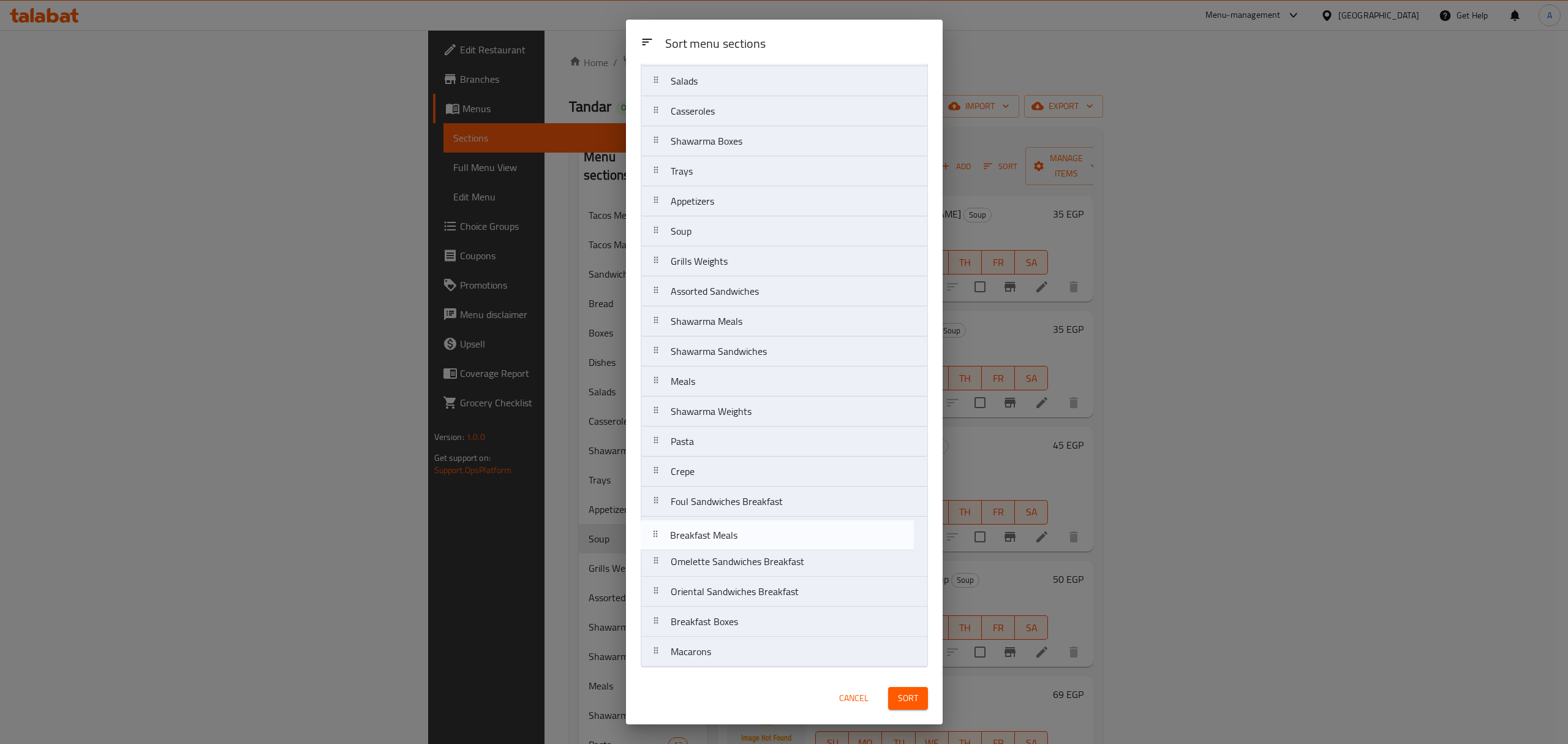
drag, startPoint x: 746, startPoint y: 630, endPoint x: 746, endPoint y: 540, distance: 90.0
click at [746, 540] on nav "Tacos Mexican Tacos Marinade Sandwiches Bread Boxes Dishes Salads Casseroles Sh…" at bounding box center [784, 276] width 287 height 782
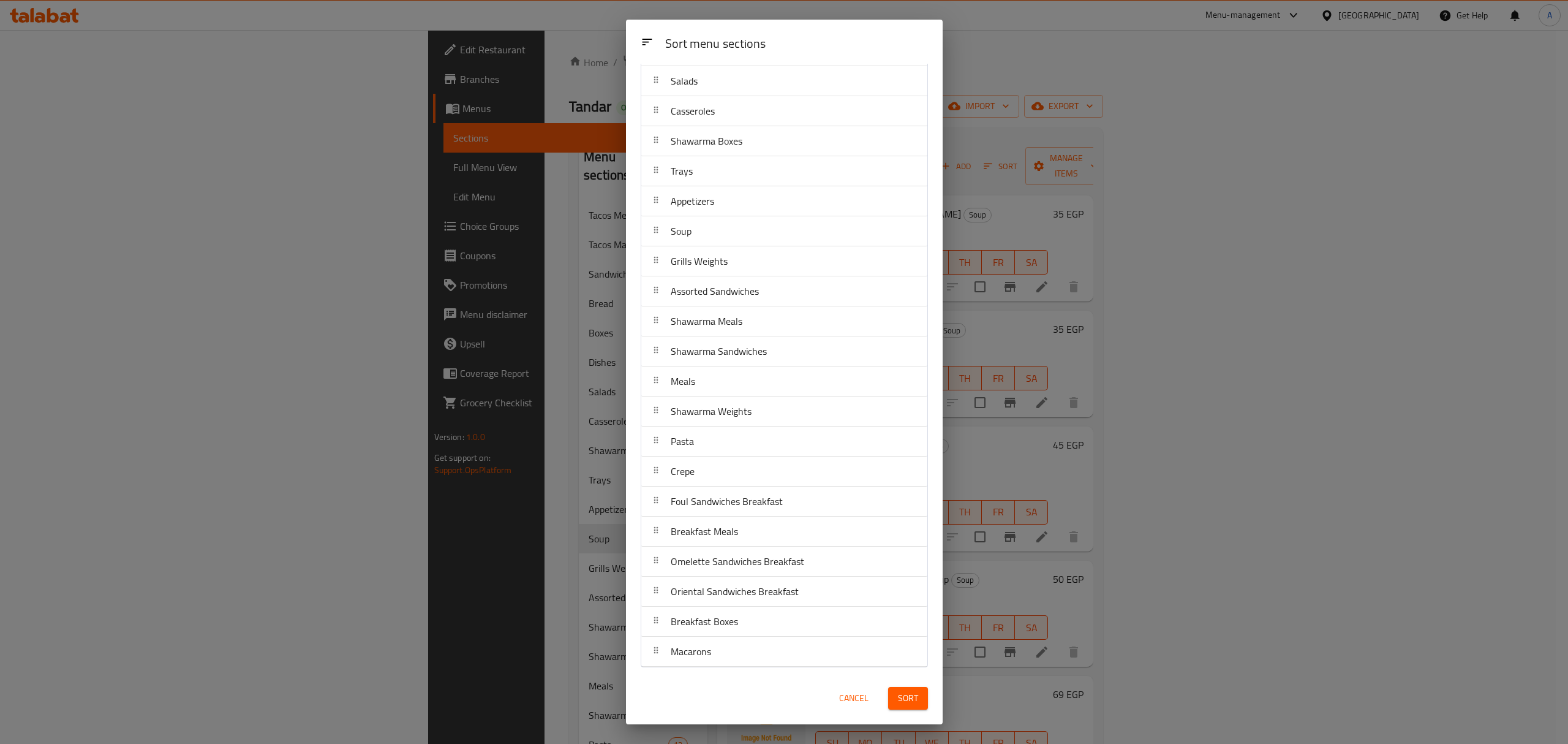
click at [898, 691] on span "Sort" at bounding box center [908, 698] width 20 height 16
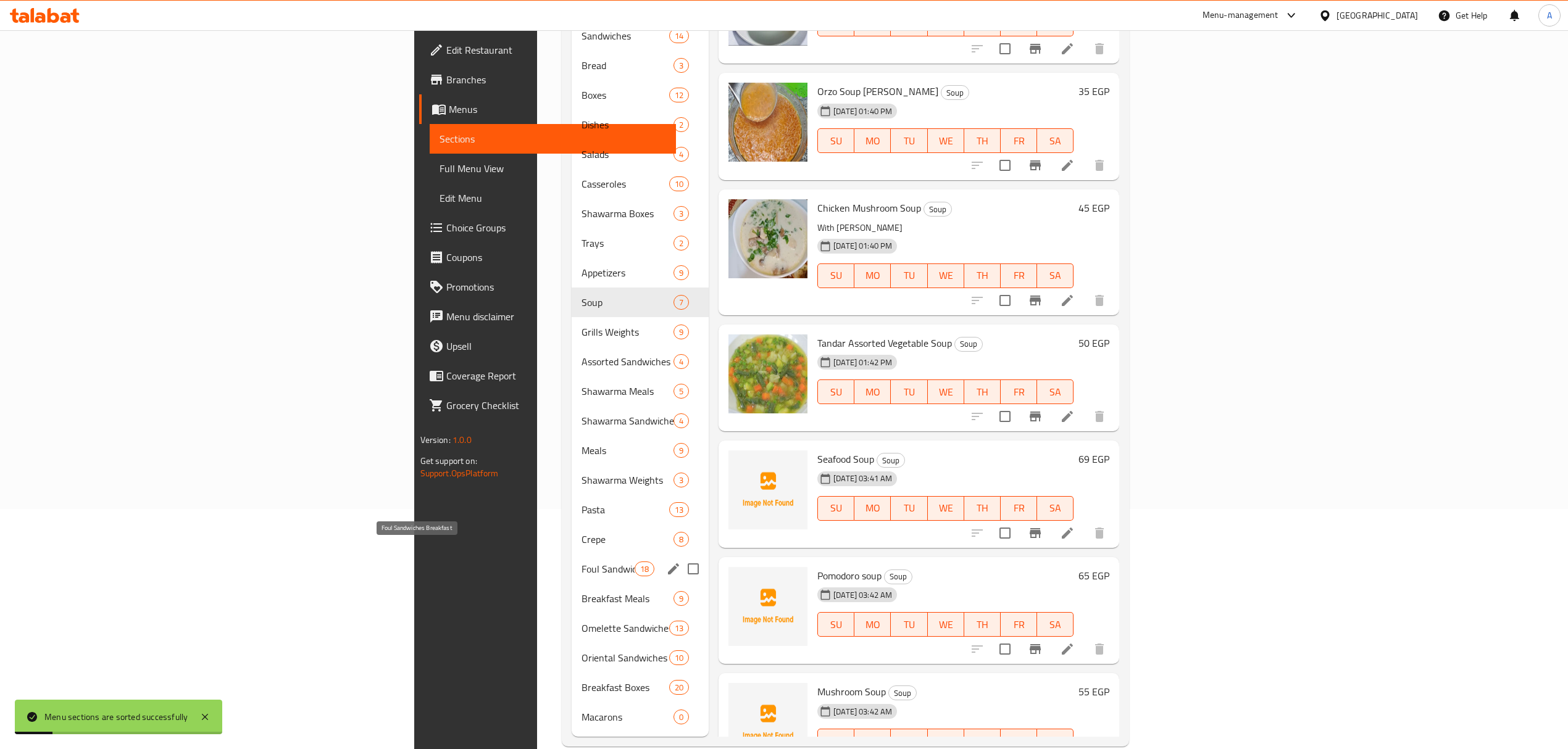
scroll to position [244, 0]
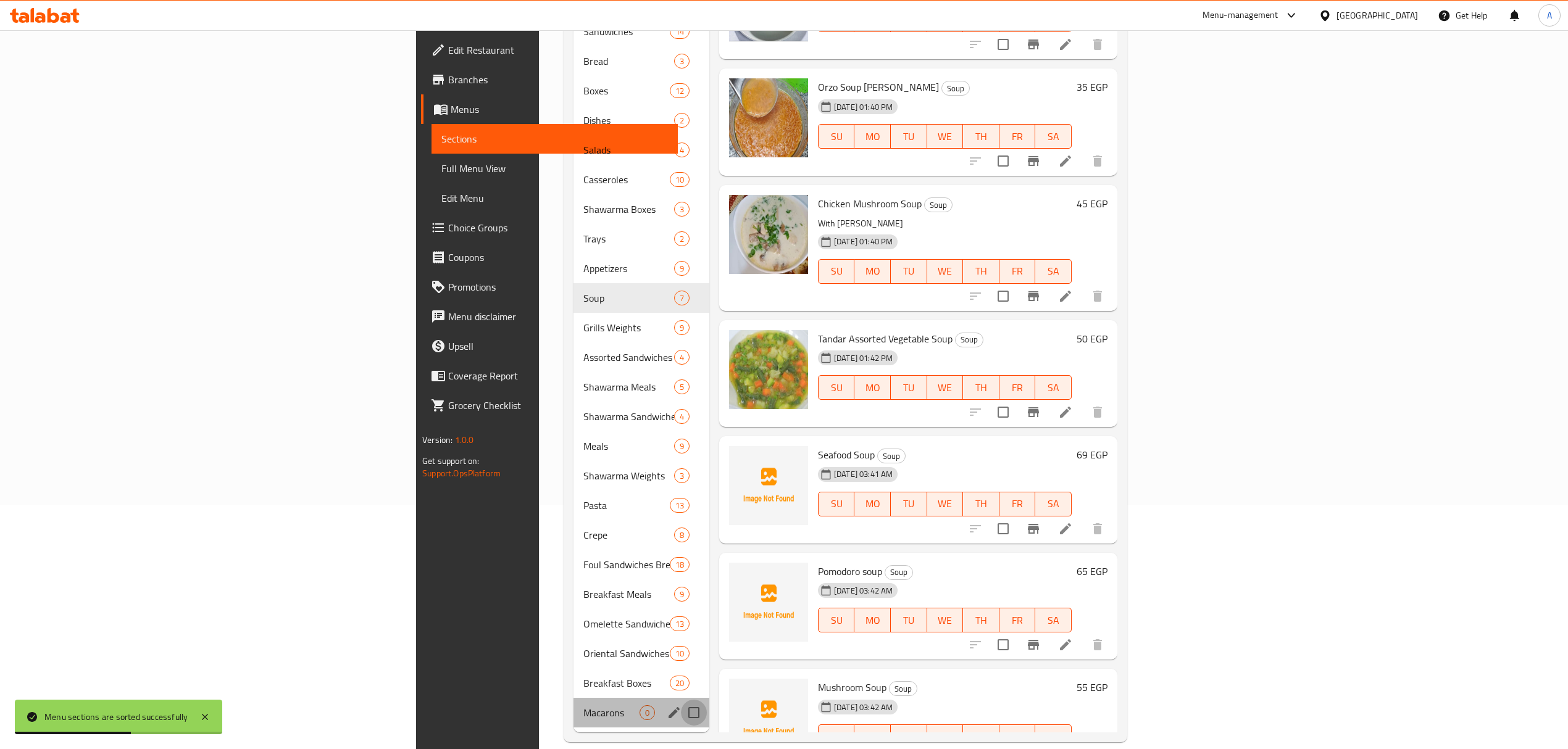
click at [681, 699] on input "Menu sections" at bounding box center [694, 712] width 26 height 26
checkbox input "true"
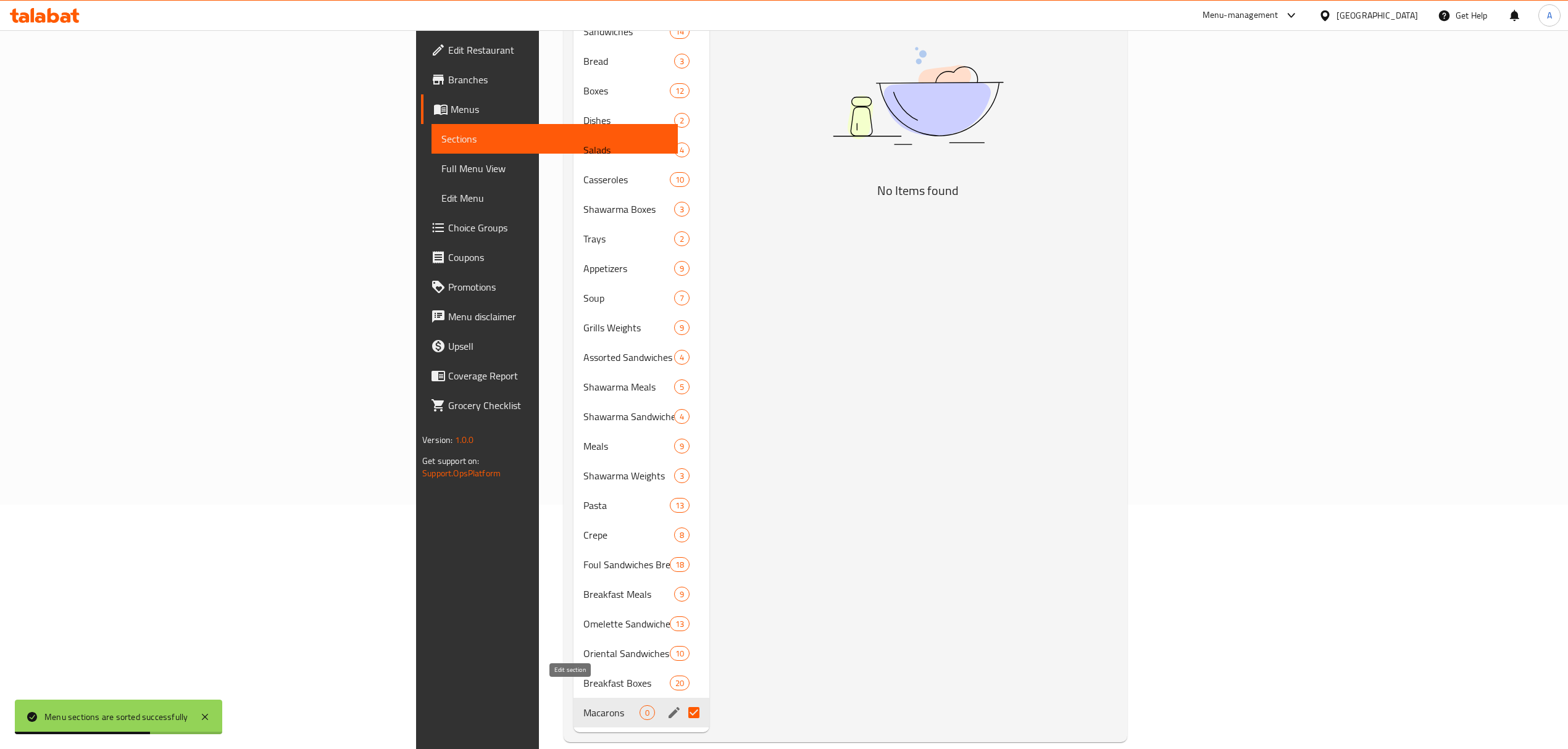
click at [668, 707] on icon "edit" at bounding box center [674, 712] width 11 height 11
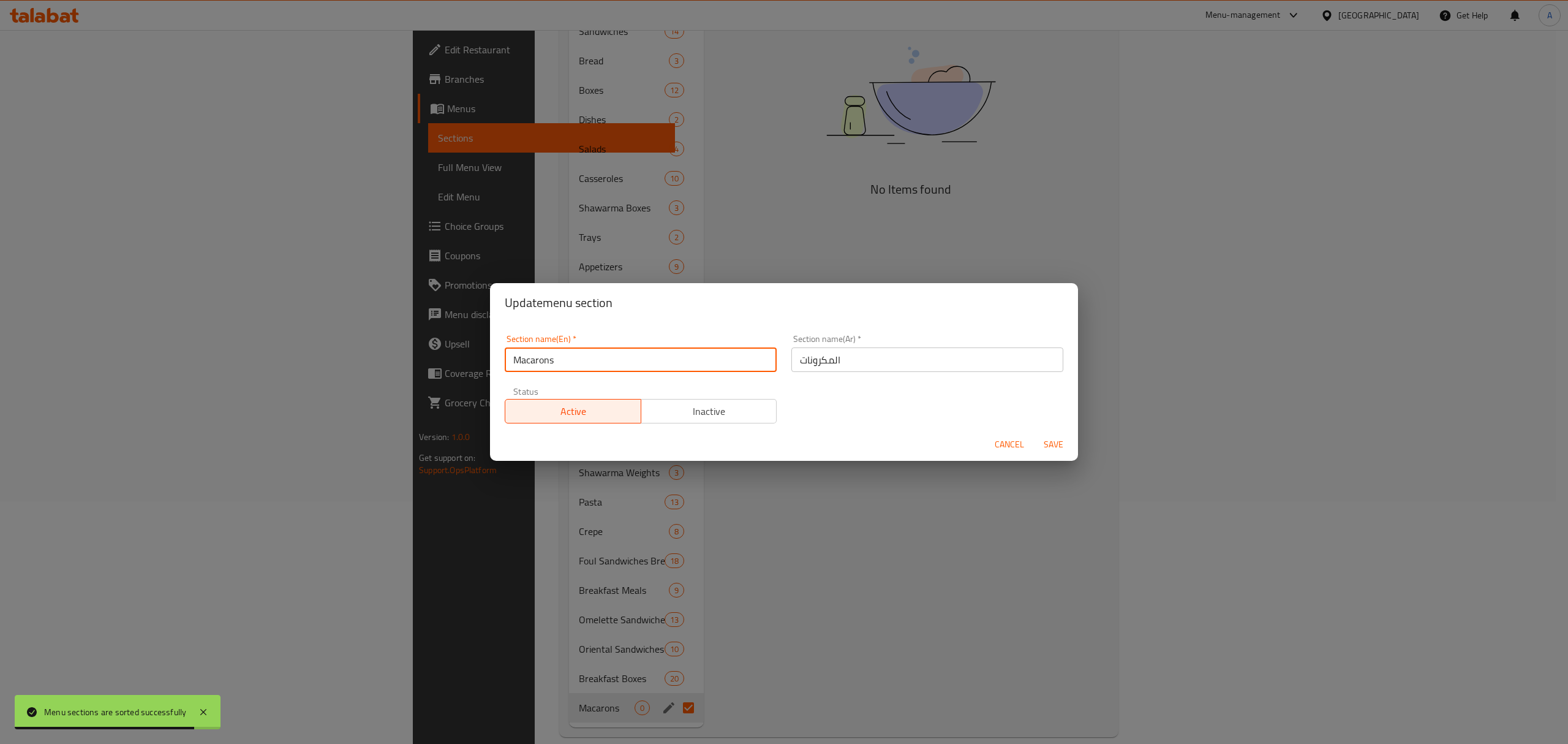
drag, startPoint x: 588, startPoint y: 361, endPoint x: 474, endPoint y: 353, distance: 114.3
click at [474, 353] on div "Update menu section Section name(En)   * Macarons Section name(En) * Section na…" at bounding box center [784, 372] width 1568 height 744
click at [669, 415] on span "Inactive" at bounding box center [709, 411] width 126 height 18
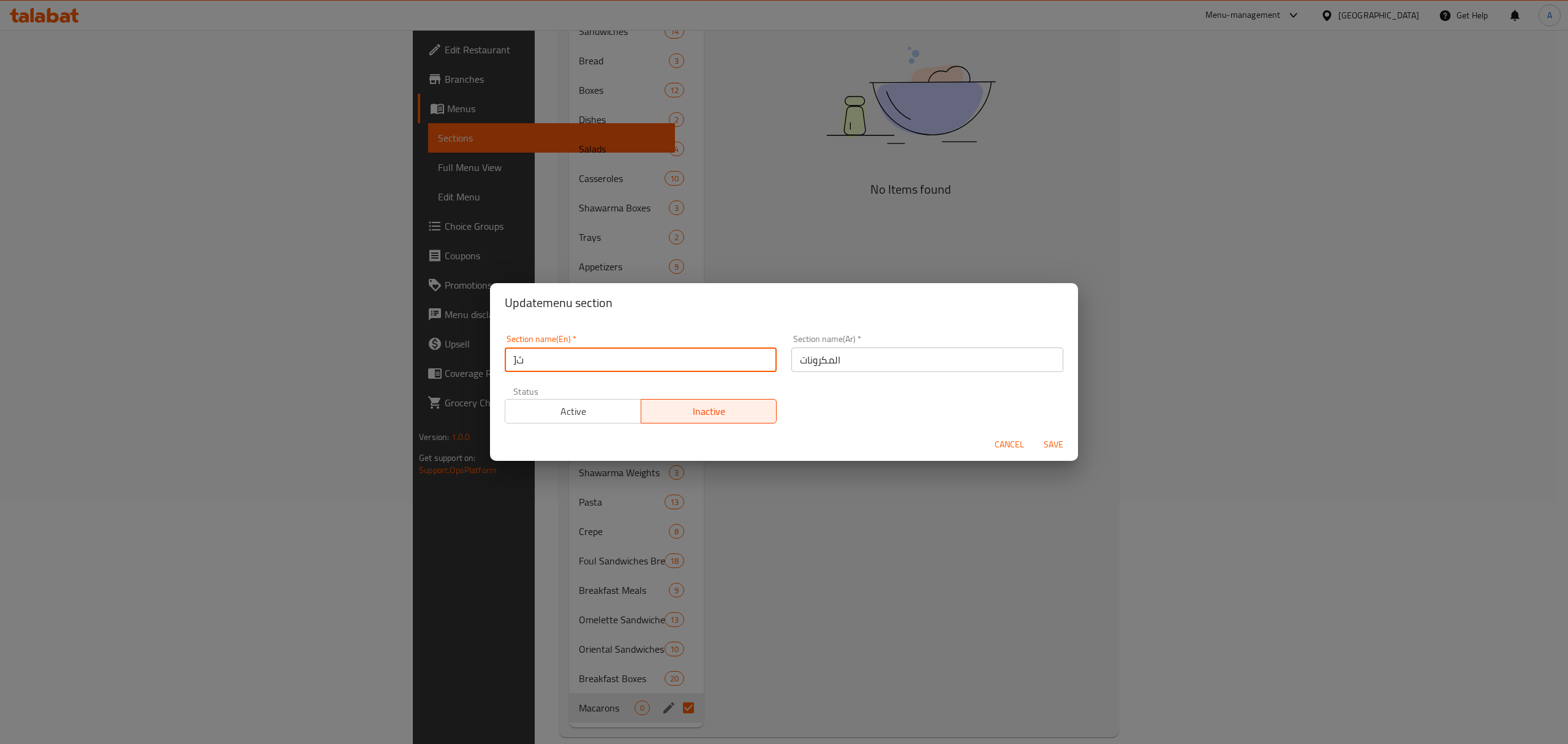
type input "]"
type input "Delete"
click at [702, 325] on div "Section name(En)   * Delete Section name(En) * Section name(Ar)   * المكرونات S…" at bounding box center [783, 375] width 588 height 106
click at [1048, 442] on span "Save" at bounding box center [1053, 444] width 30 height 16
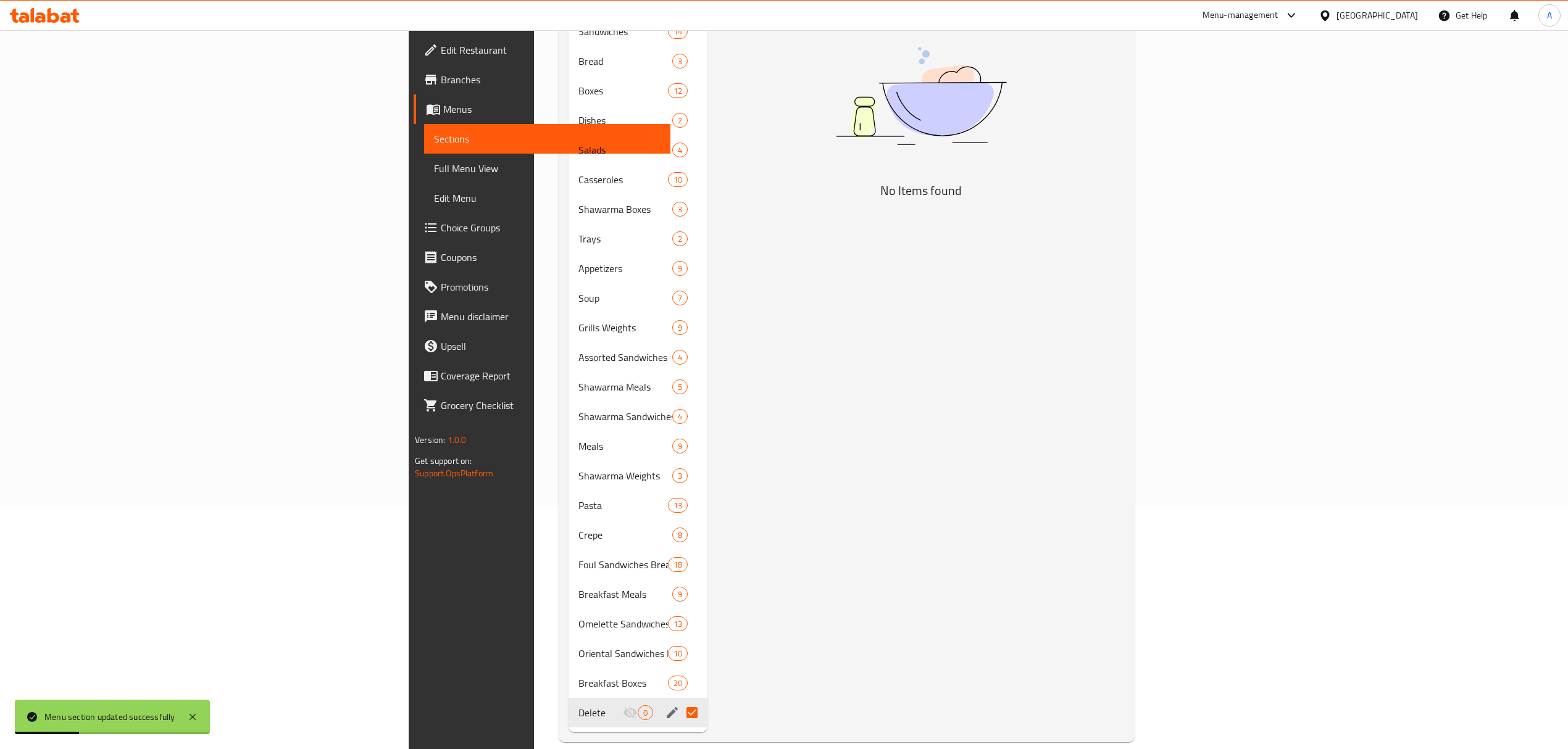
click at [807, 418] on div "Menu items Add Sort Manage items No Items found" at bounding box center [916, 313] width 417 height 839
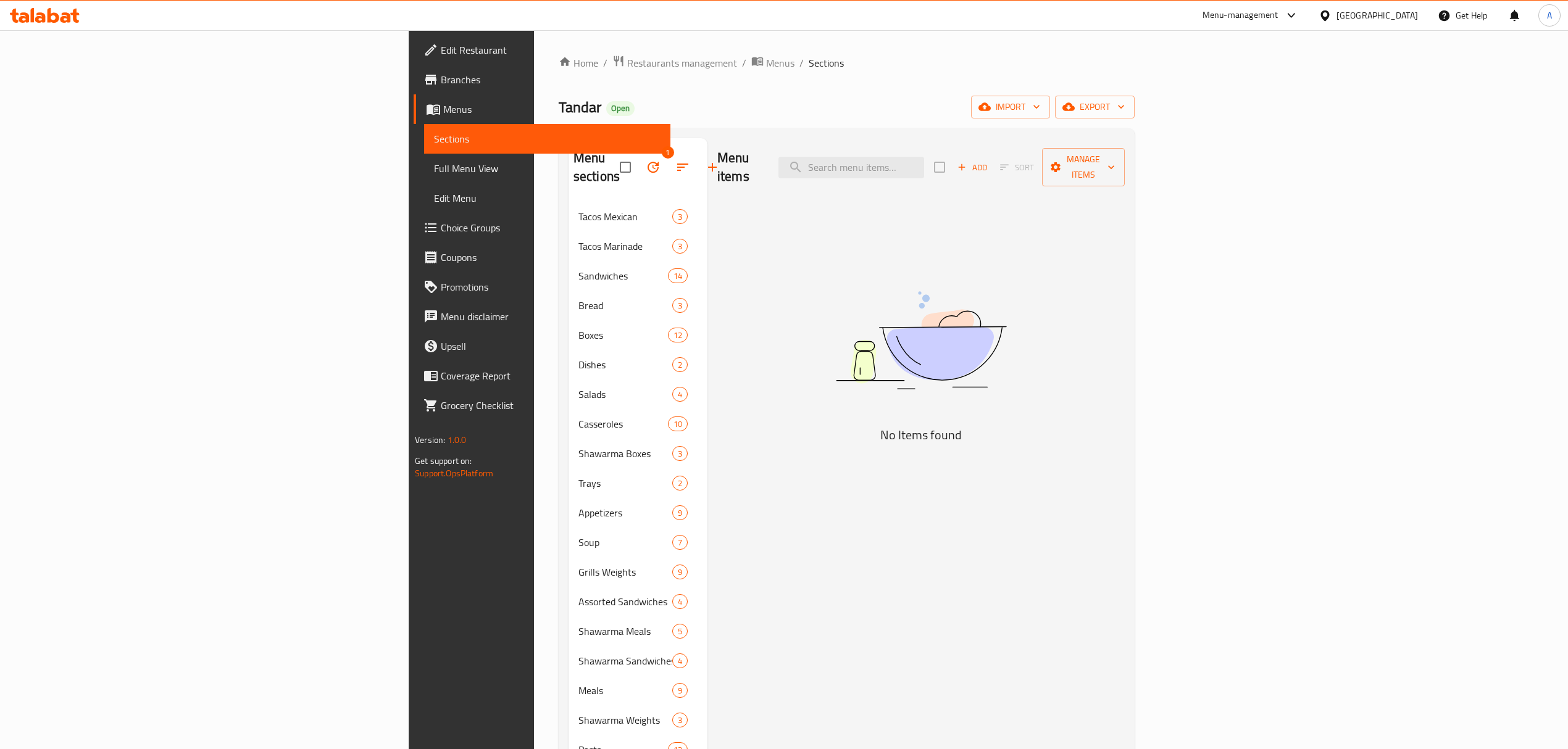
click at [1125, 220] on div "Menu items Add Sort Manage items No Items found" at bounding box center [916, 557] width 417 height 839
click at [1074, 103] on icon "button" at bounding box center [1068, 107] width 12 height 12
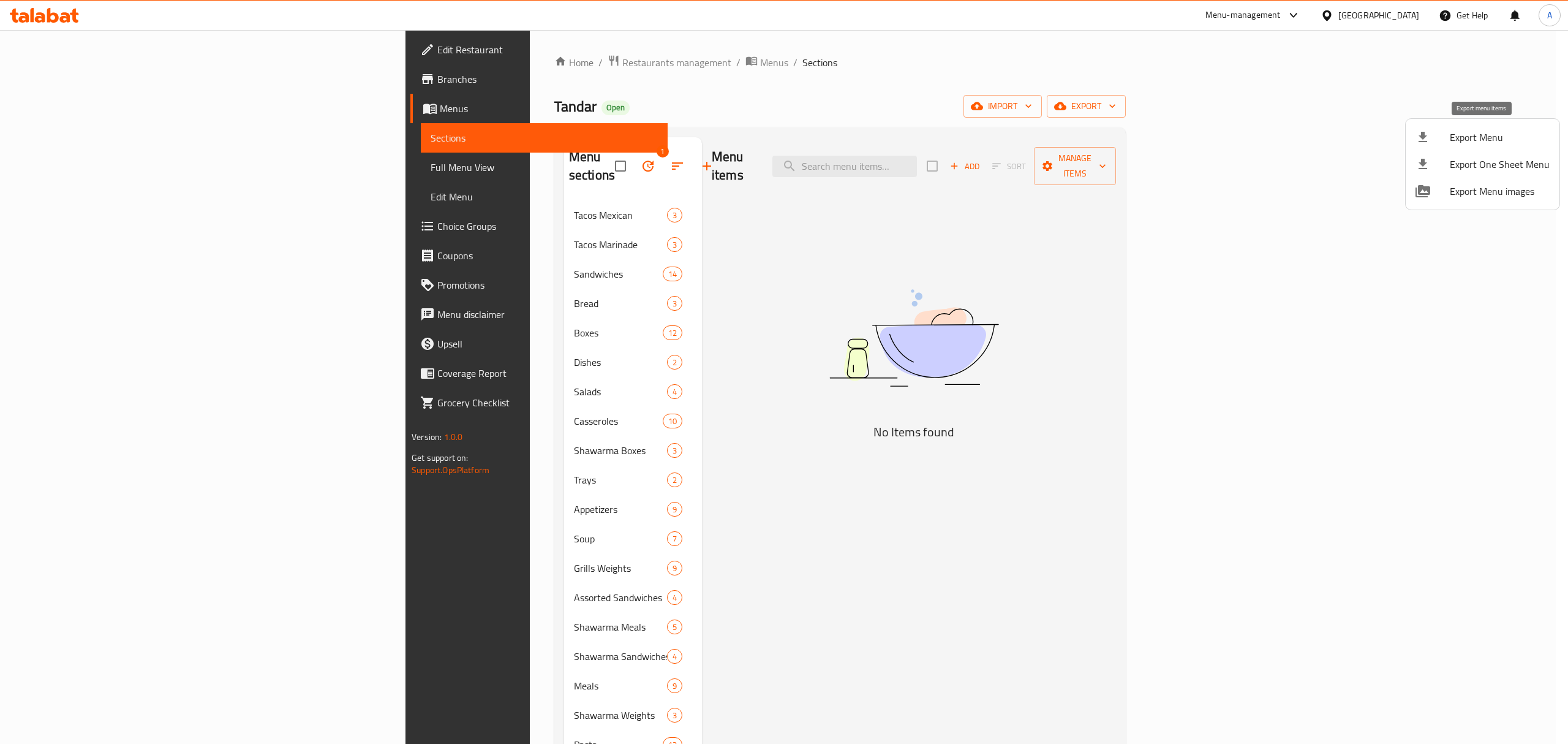
click at [1465, 130] on span "Export Menu" at bounding box center [1500, 137] width 100 height 15
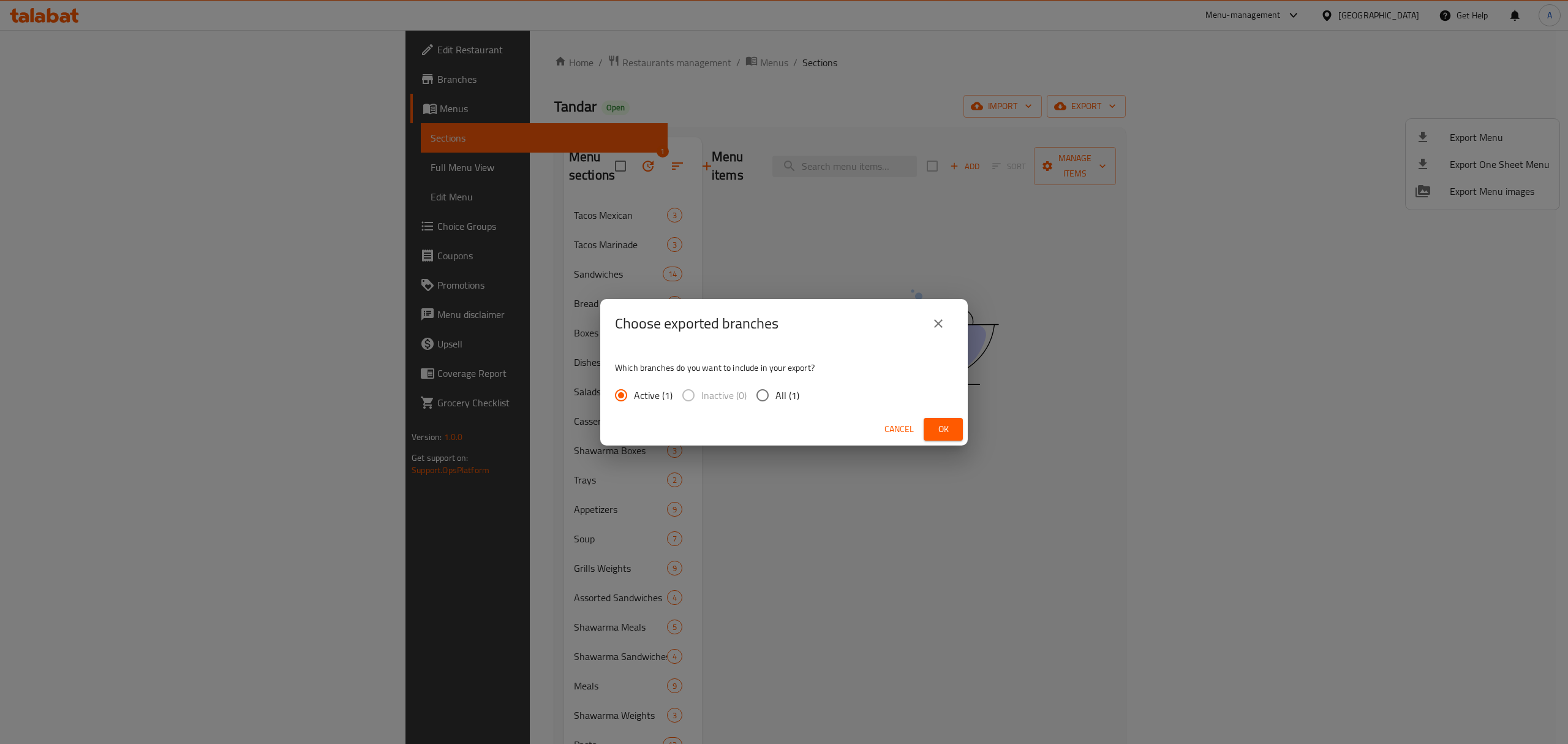
click at [758, 397] on input "All (1)" at bounding box center [762, 395] width 26 height 26
radio input "true"
click at [936, 430] on span "Ok" at bounding box center [943, 429] width 20 height 16
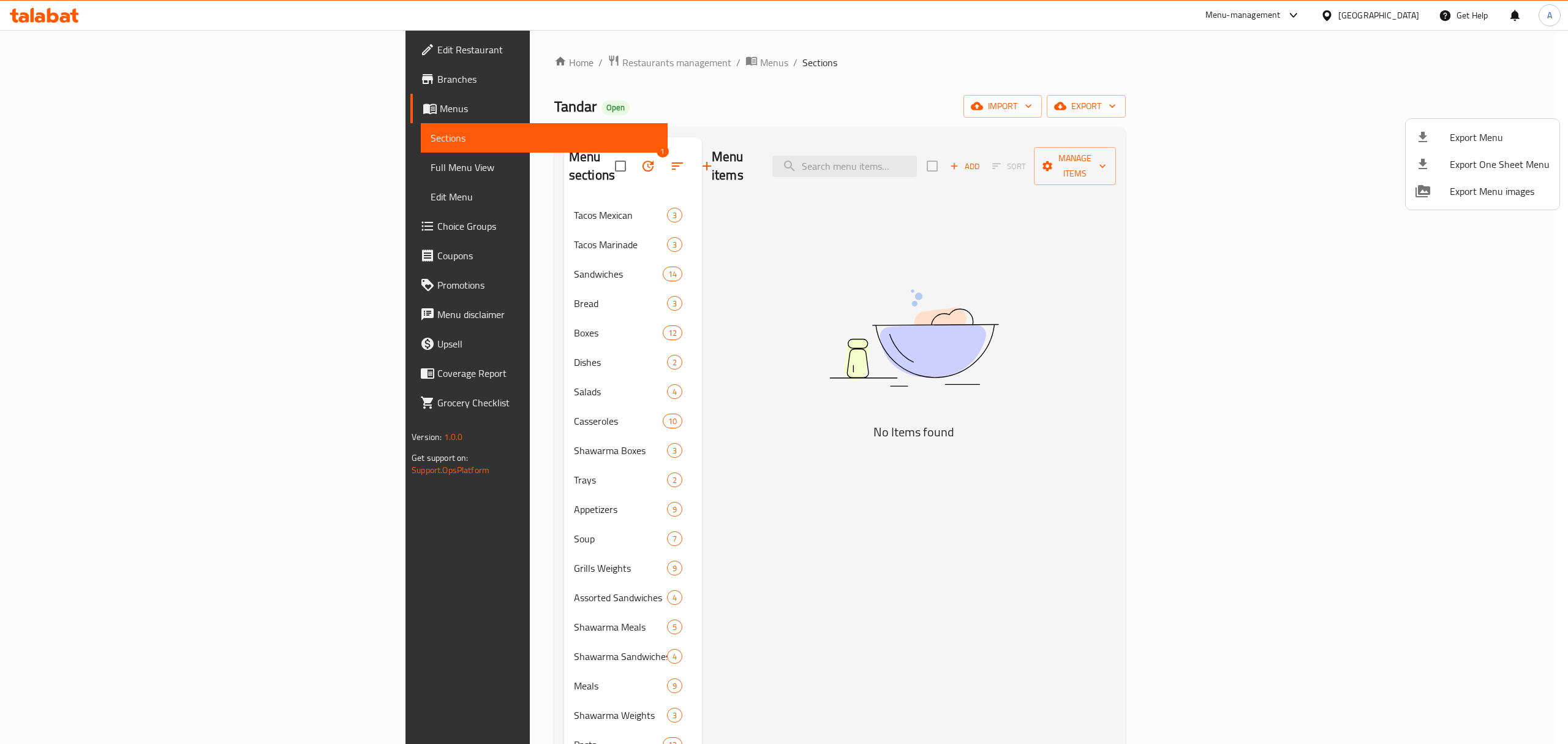
click at [957, 364] on div at bounding box center [784, 372] width 1568 height 744
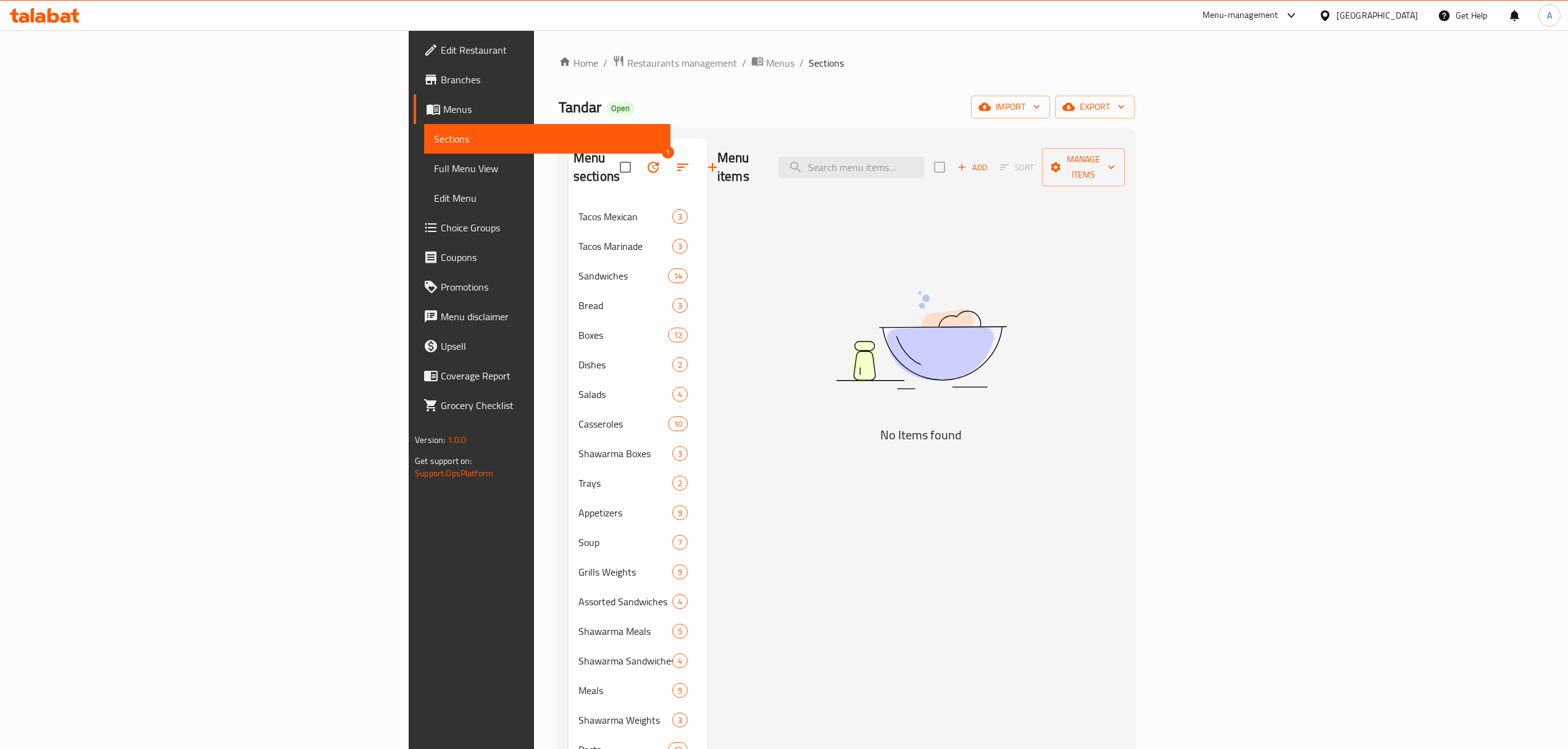
click at [1415, 13] on div "[GEOGRAPHIC_DATA]" at bounding box center [1377, 16] width 82 height 14
click at [1285, 103] on div "[GEOGRAPHIC_DATA]" at bounding box center [1325, 98] width 185 height 29
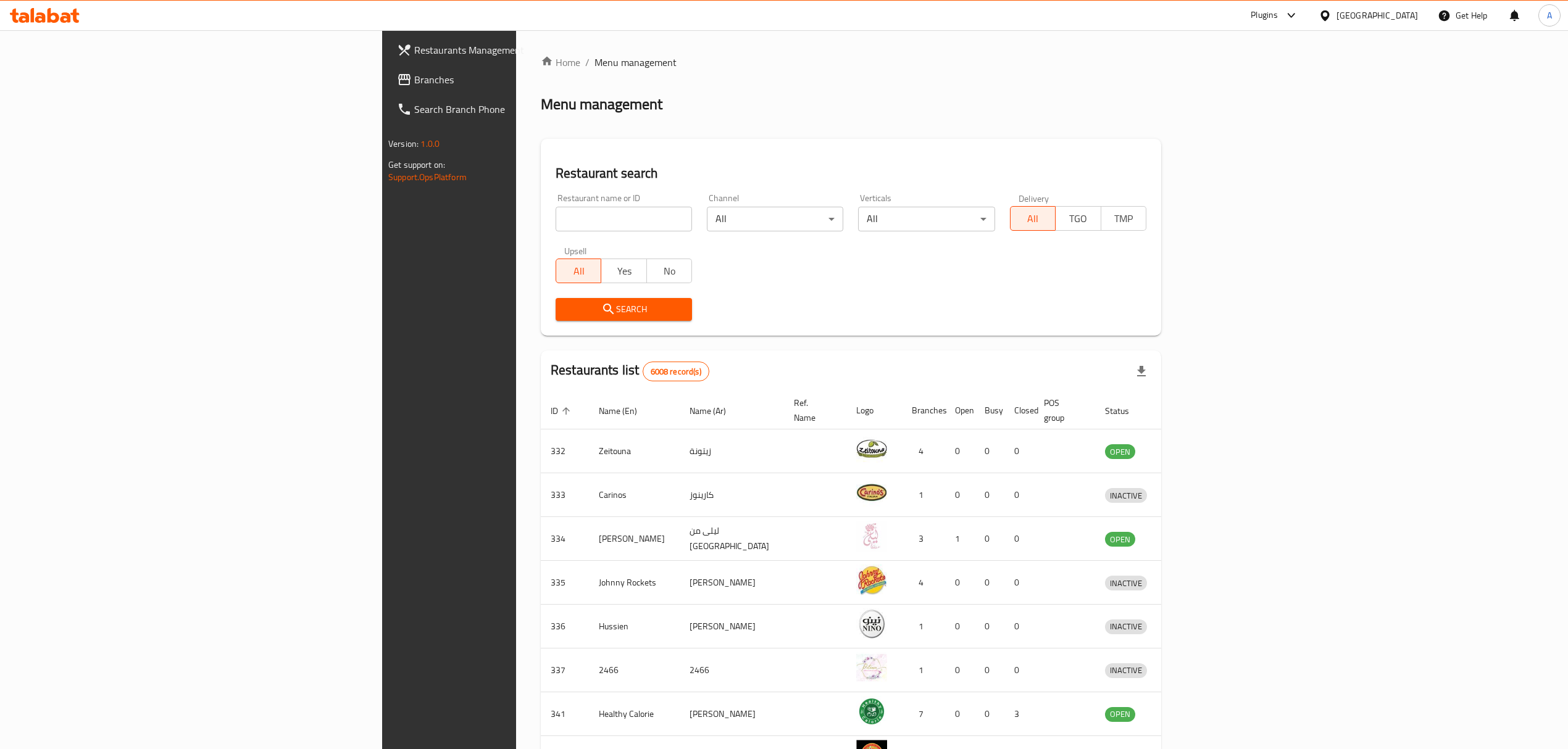
click at [387, 89] on link "Branches" at bounding box center [515, 80] width 257 height 30
